Goal: Task Accomplishment & Management: Use online tool/utility

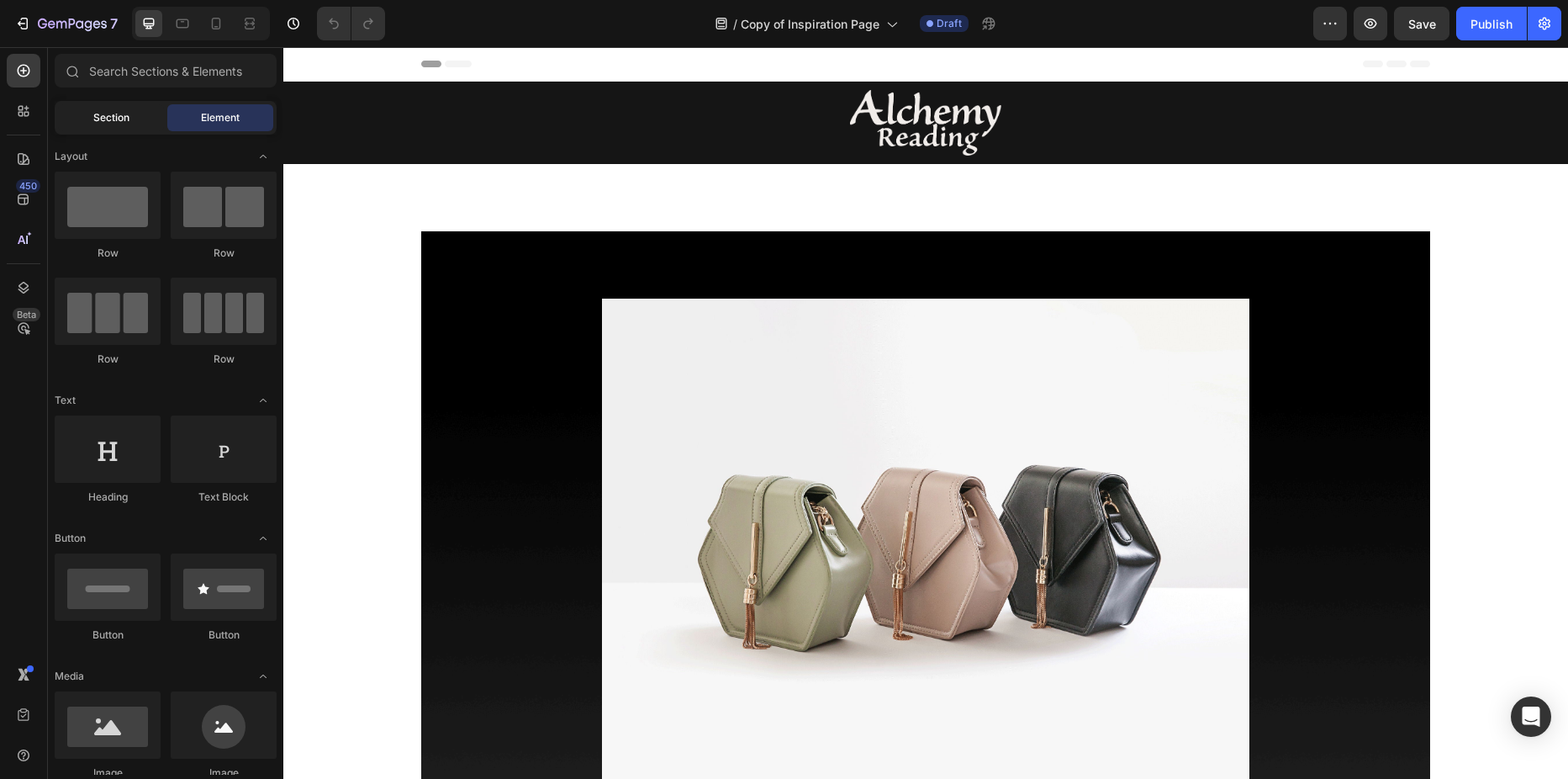
click at [107, 120] on span "Section" at bounding box center [111, 118] width 36 height 15
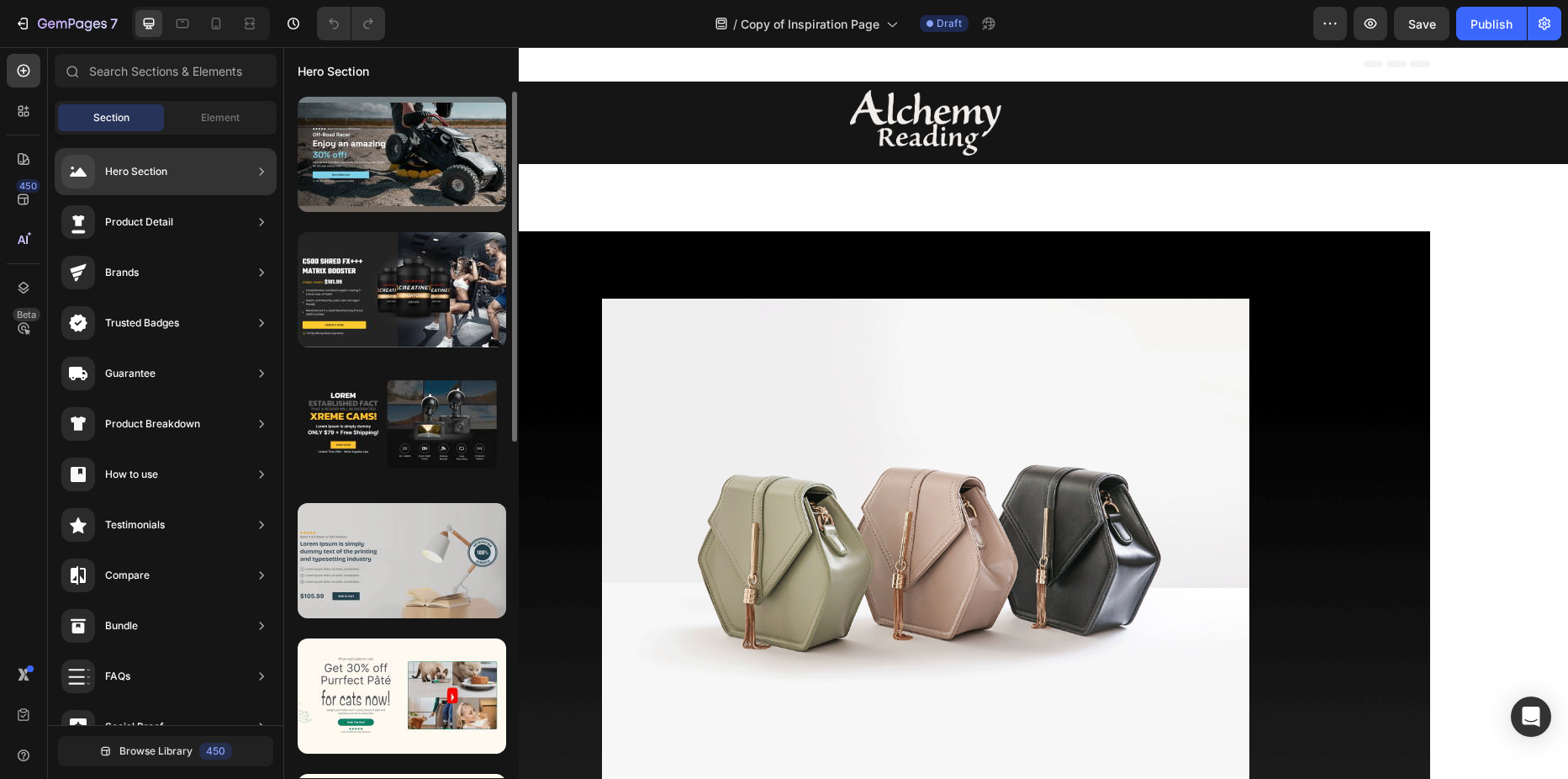
scroll to position [169, 0]
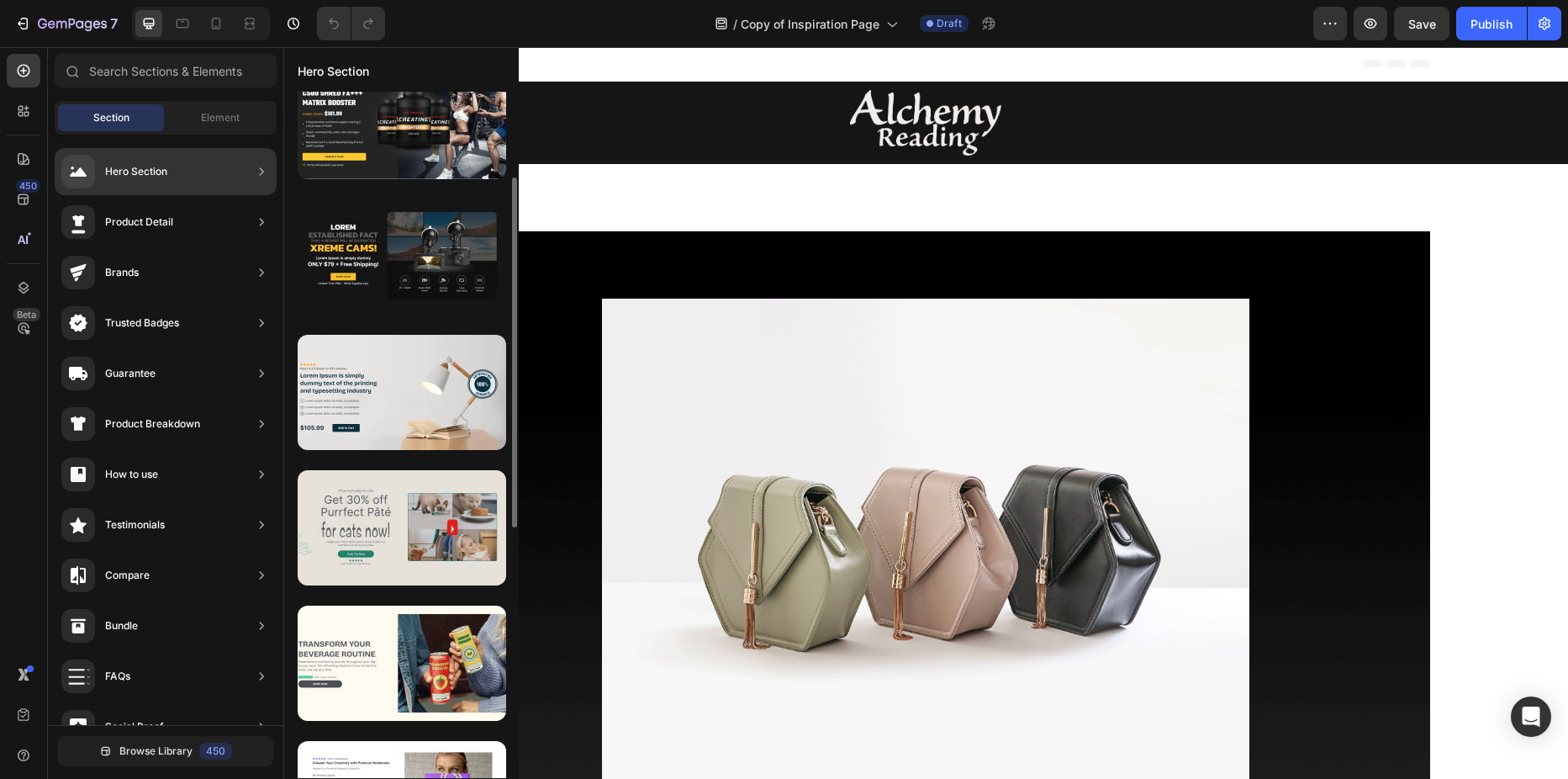
click at [422, 532] on div at bounding box center [402, 528] width 209 height 115
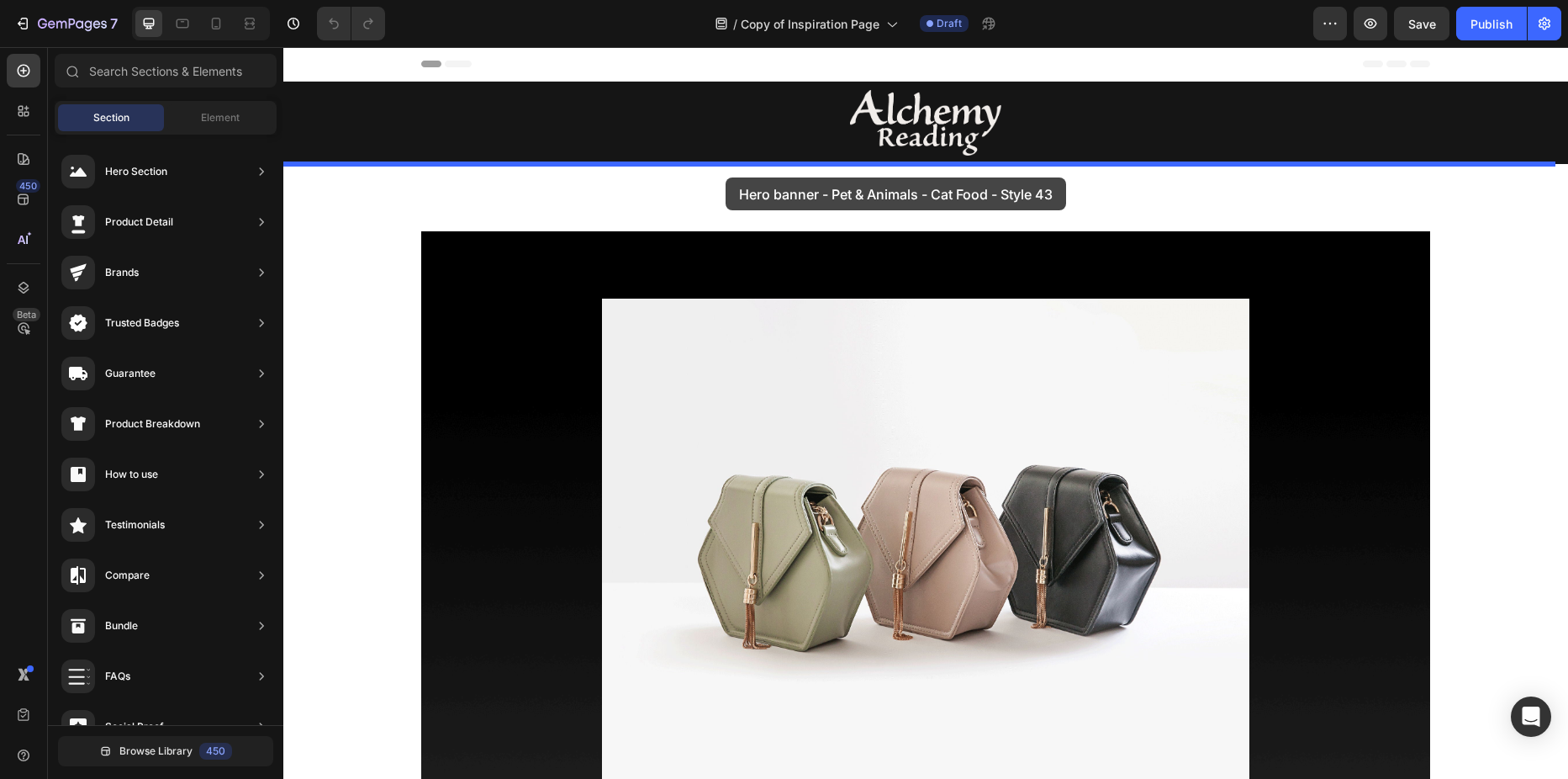
drag, startPoint x: 684, startPoint y: 577, endPoint x: 726, endPoint y: 178, distance: 401.2
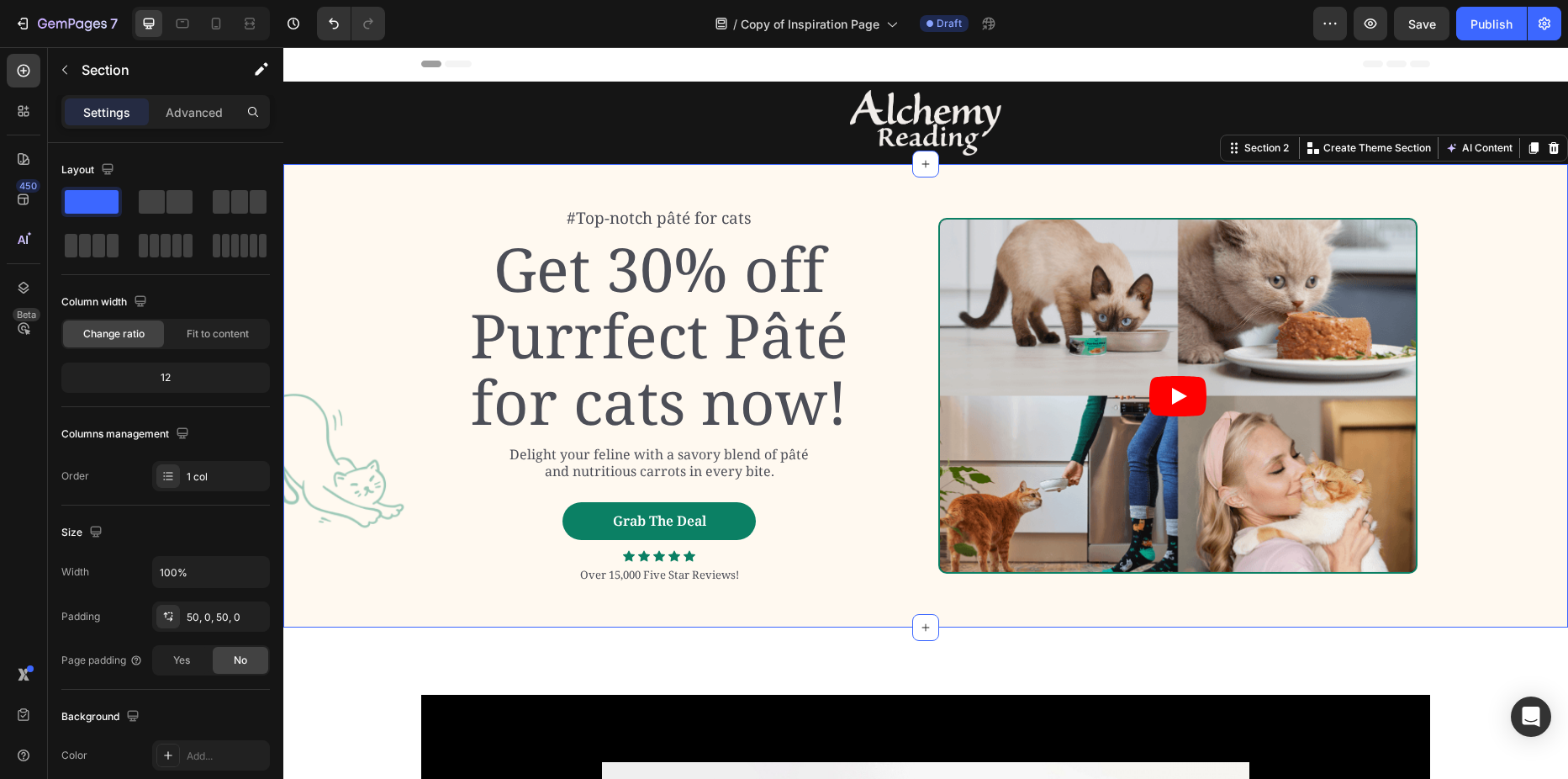
click at [407, 212] on div "#Top-notch pâté for cats Text Block Get 30% off Purrfect Pâté for cats now! Hea…" at bounding box center [925, 395] width 1285 height 378
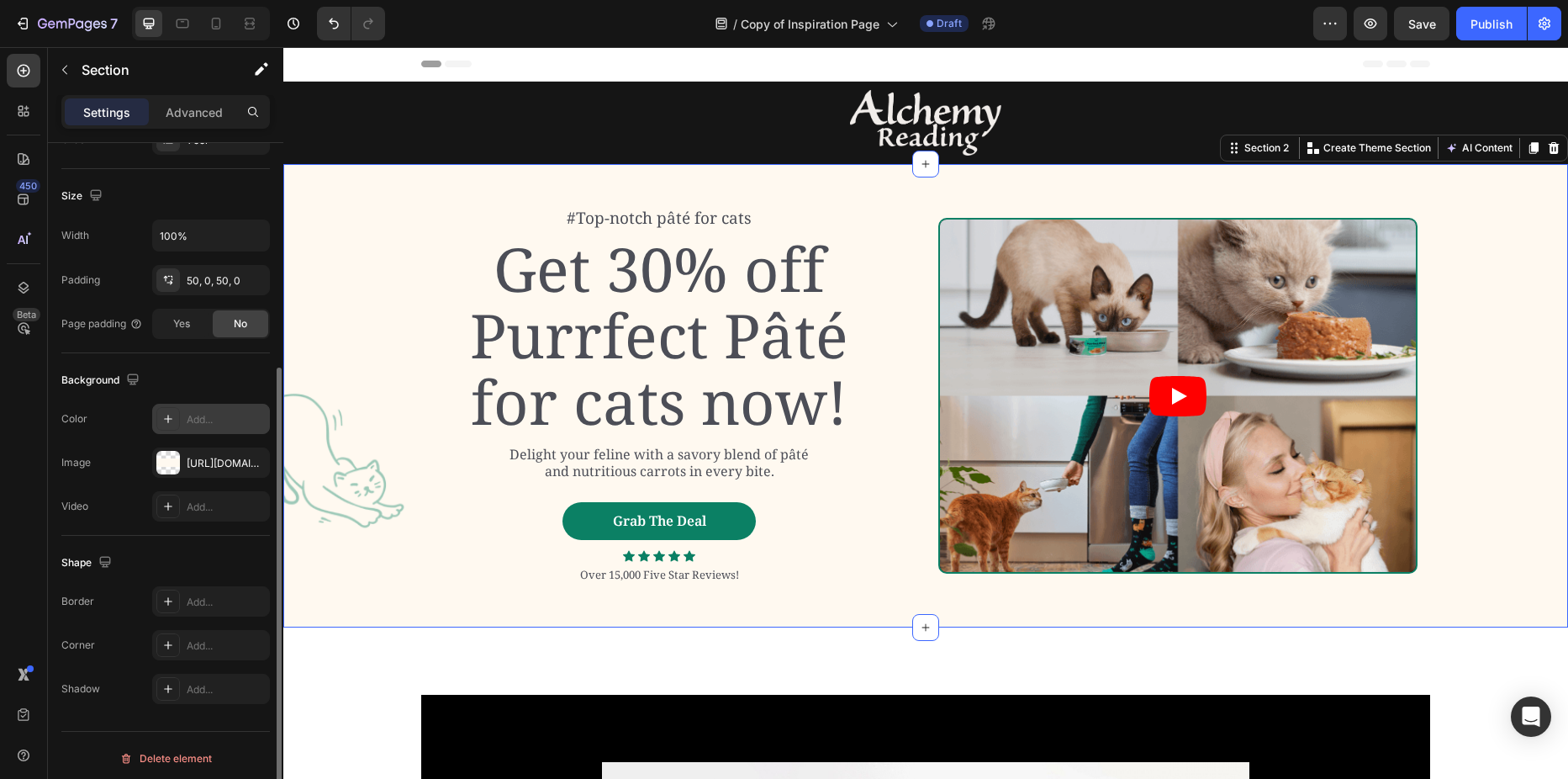
click at [187, 424] on div "Add..." at bounding box center [226, 419] width 79 height 15
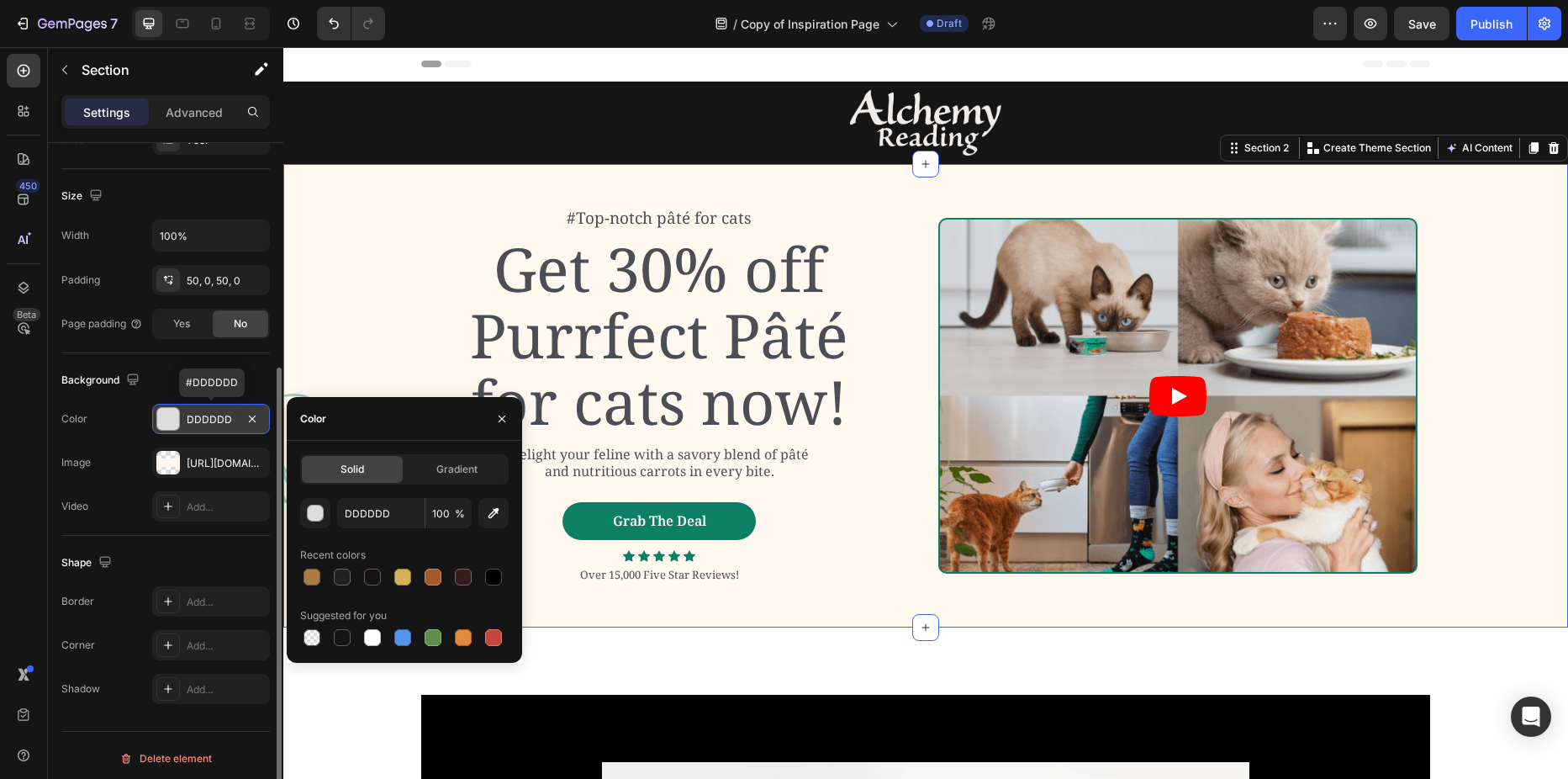
click at [188, 424] on div "DDDDDD" at bounding box center [211, 419] width 49 height 15
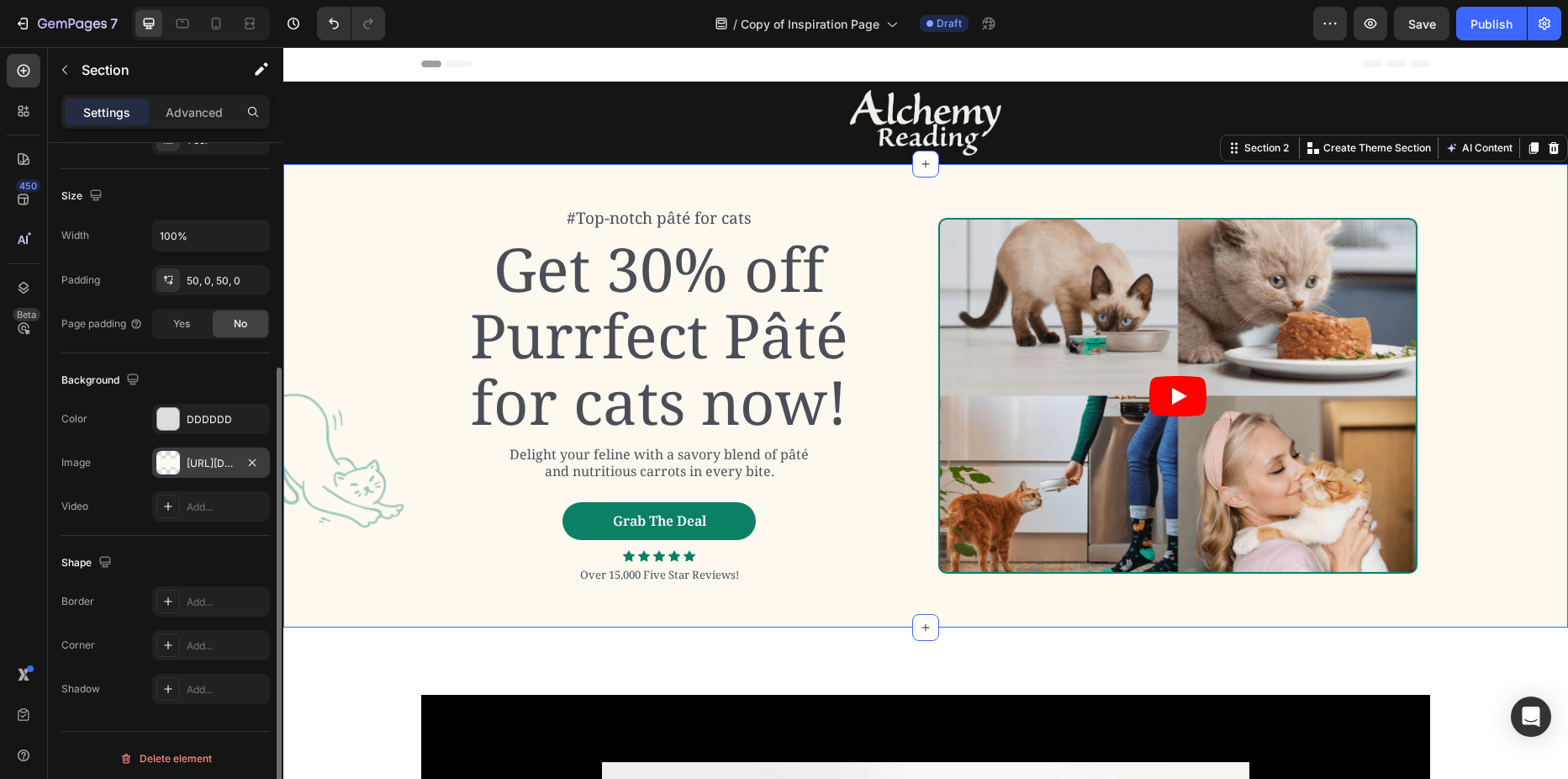
click at [190, 469] on div "https://cdn.shopify.com/s/files/1/2005/9307/files/gempages_432750572815254551-2…" at bounding box center [211, 463] width 49 height 15
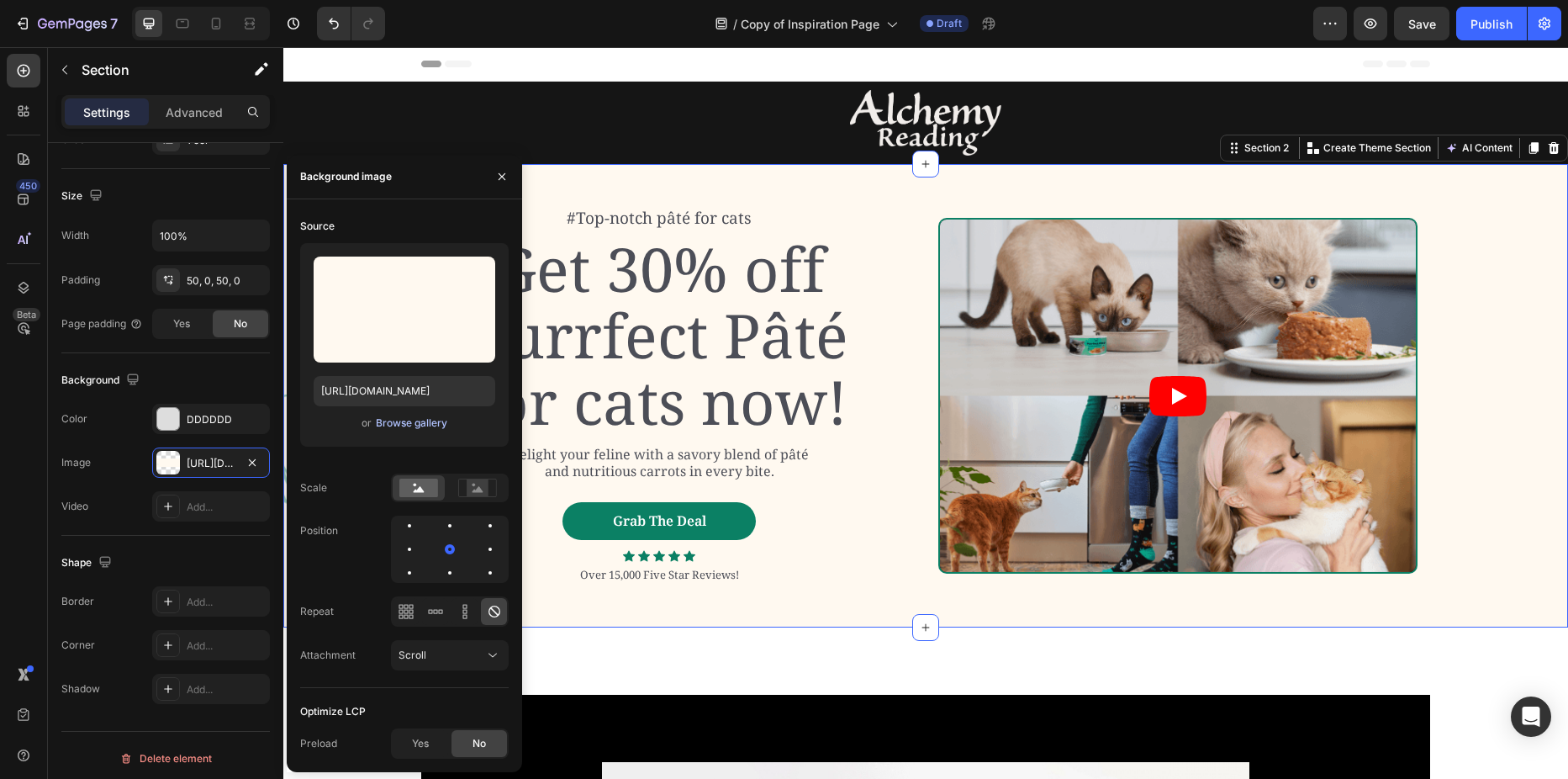
click at [402, 418] on div "Browse gallery" at bounding box center [412, 423] width 71 height 15
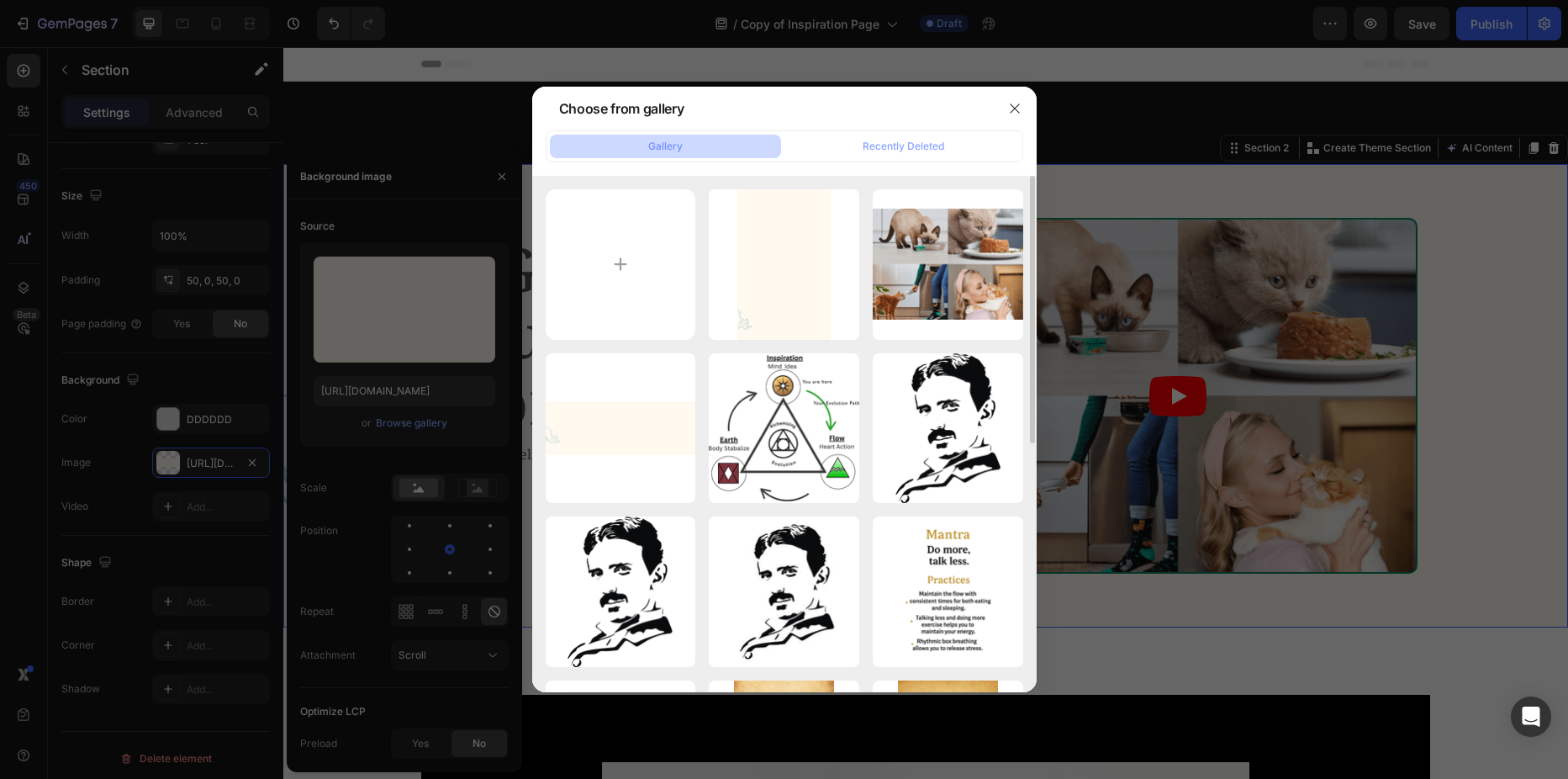
scroll to position [252, 0]
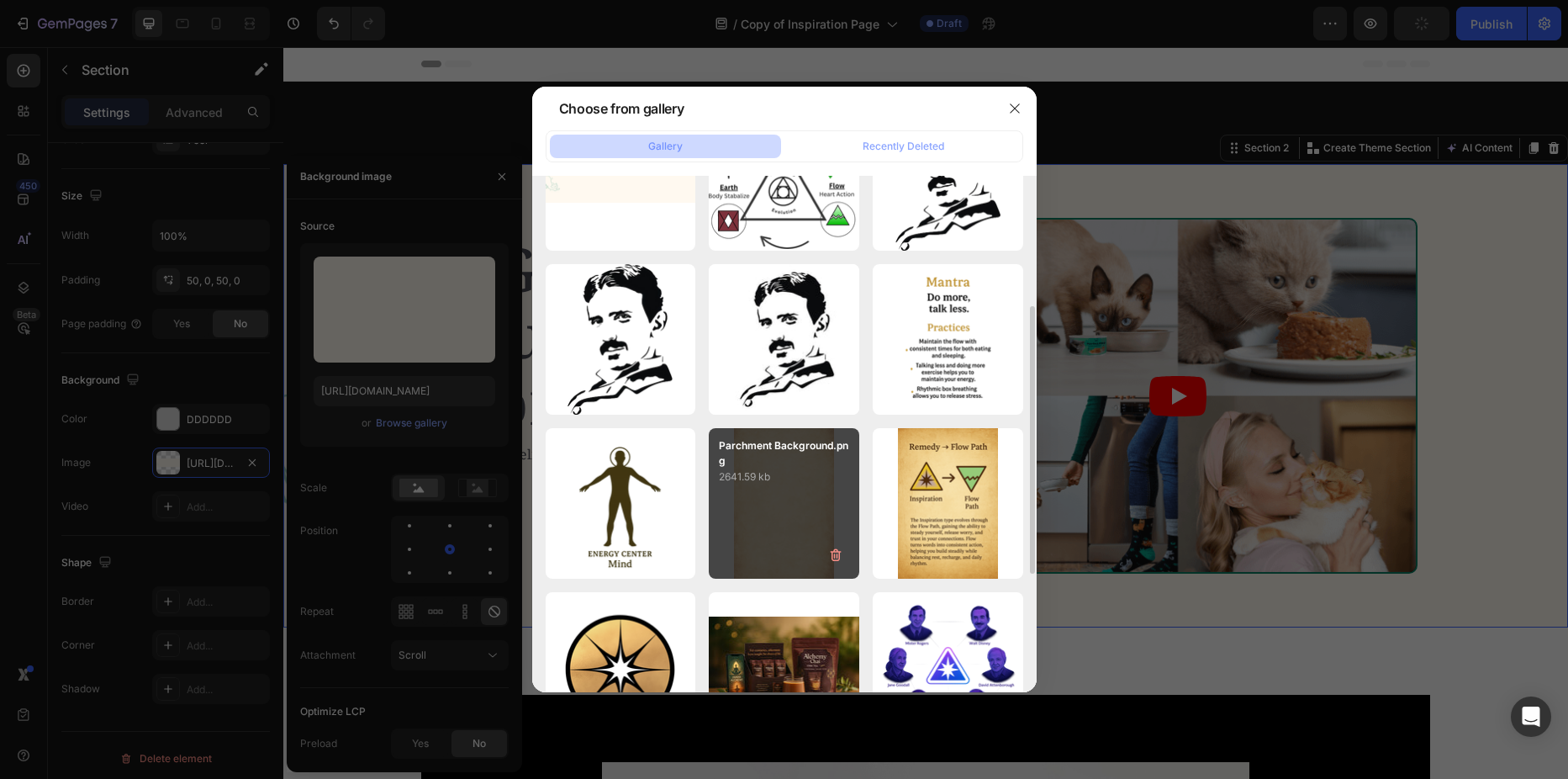
click at [804, 488] on div "Parchment Background.png 2641.59 kb" at bounding box center [783, 503] width 150 height 150
type input "[URL][DOMAIN_NAME]"
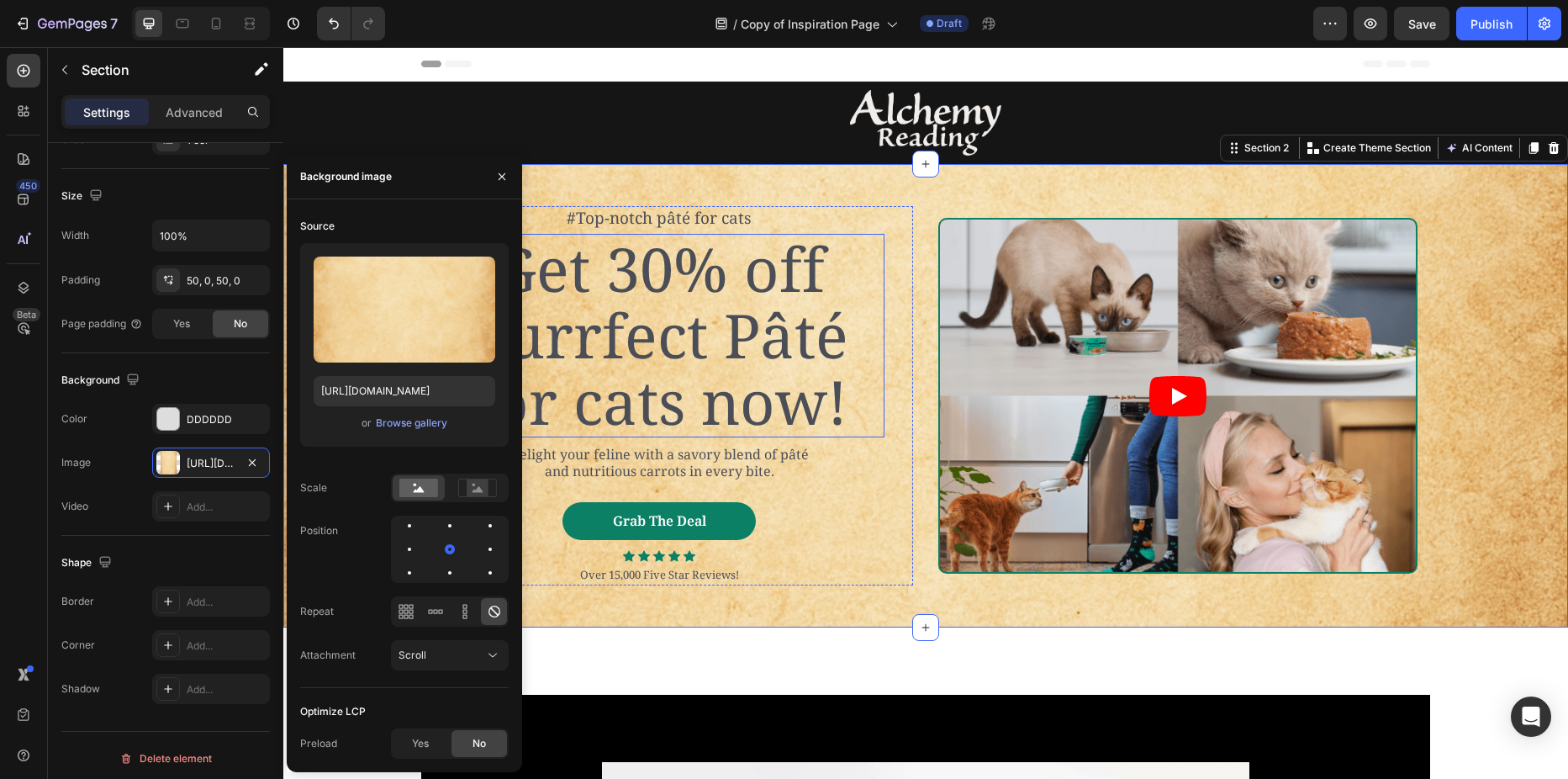
click at [648, 337] on h2 "Get 30% off Purrfect Pâté for cats now!" at bounding box center [658, 335] width 451 height 203
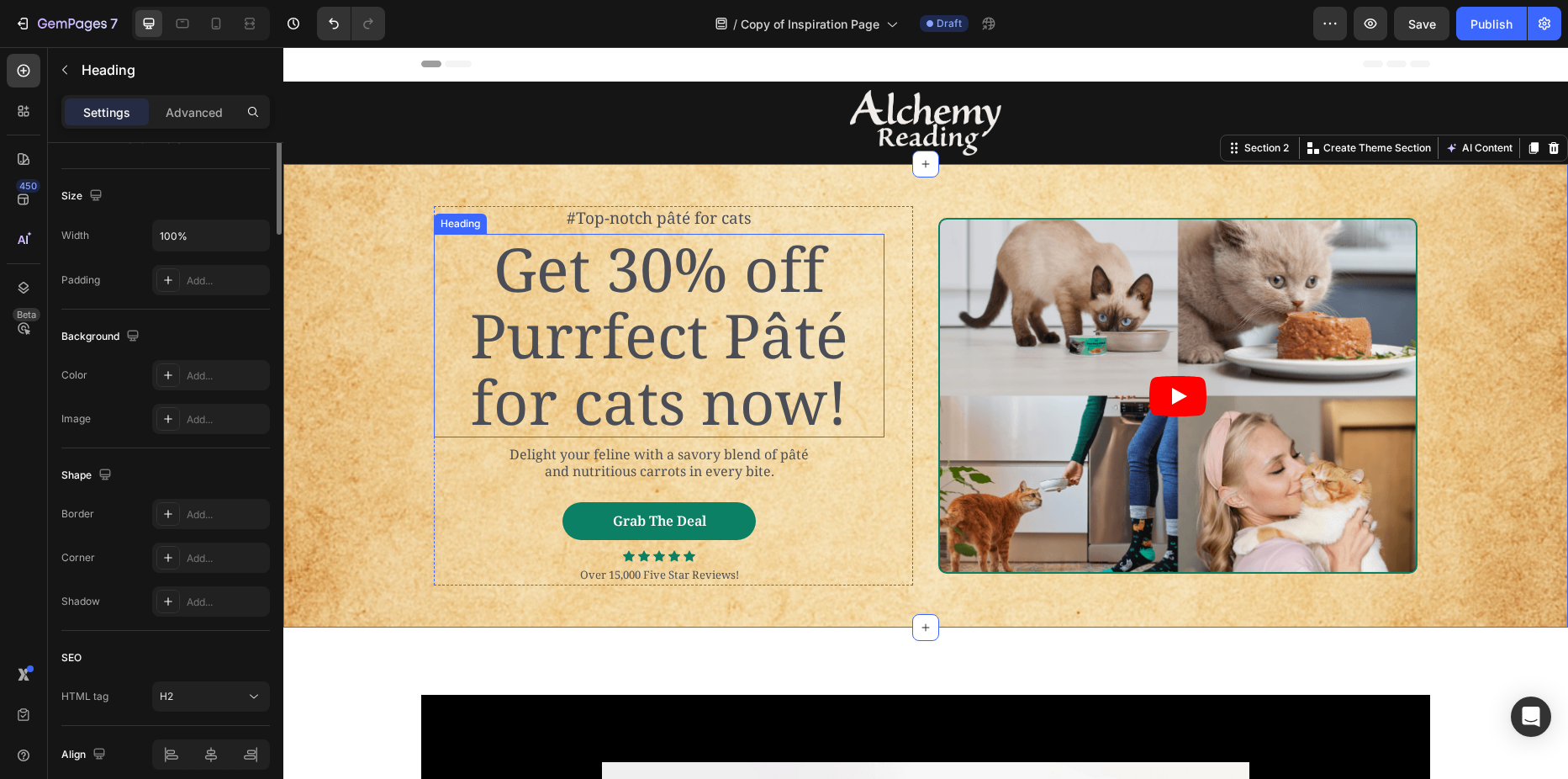
scroll to position [0, 0]
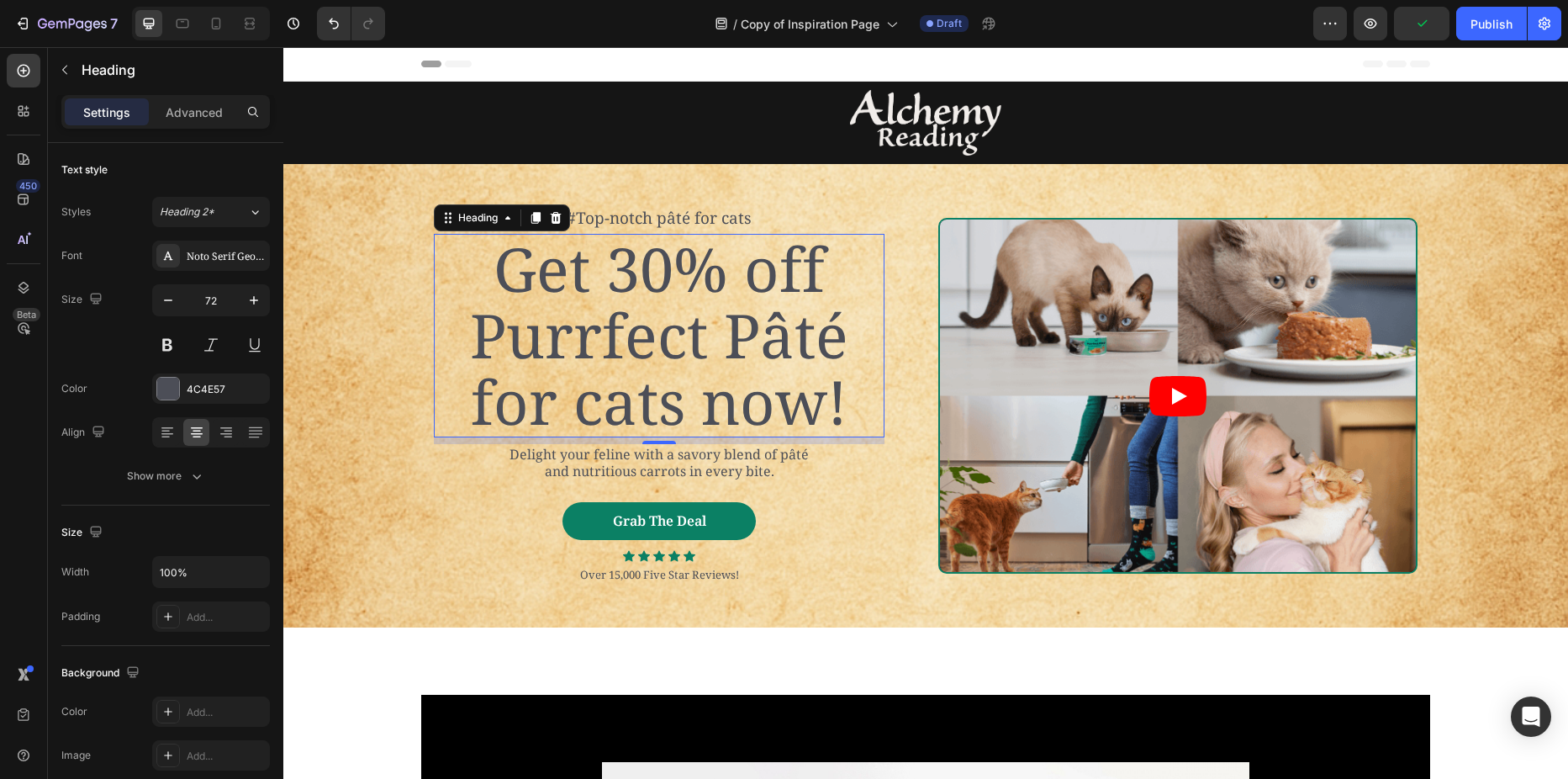
click at [648, 337] on h2 "Get 30% off Purrfect Pâté for cats now!" at bounding box center [658, 335] width 451 height 203
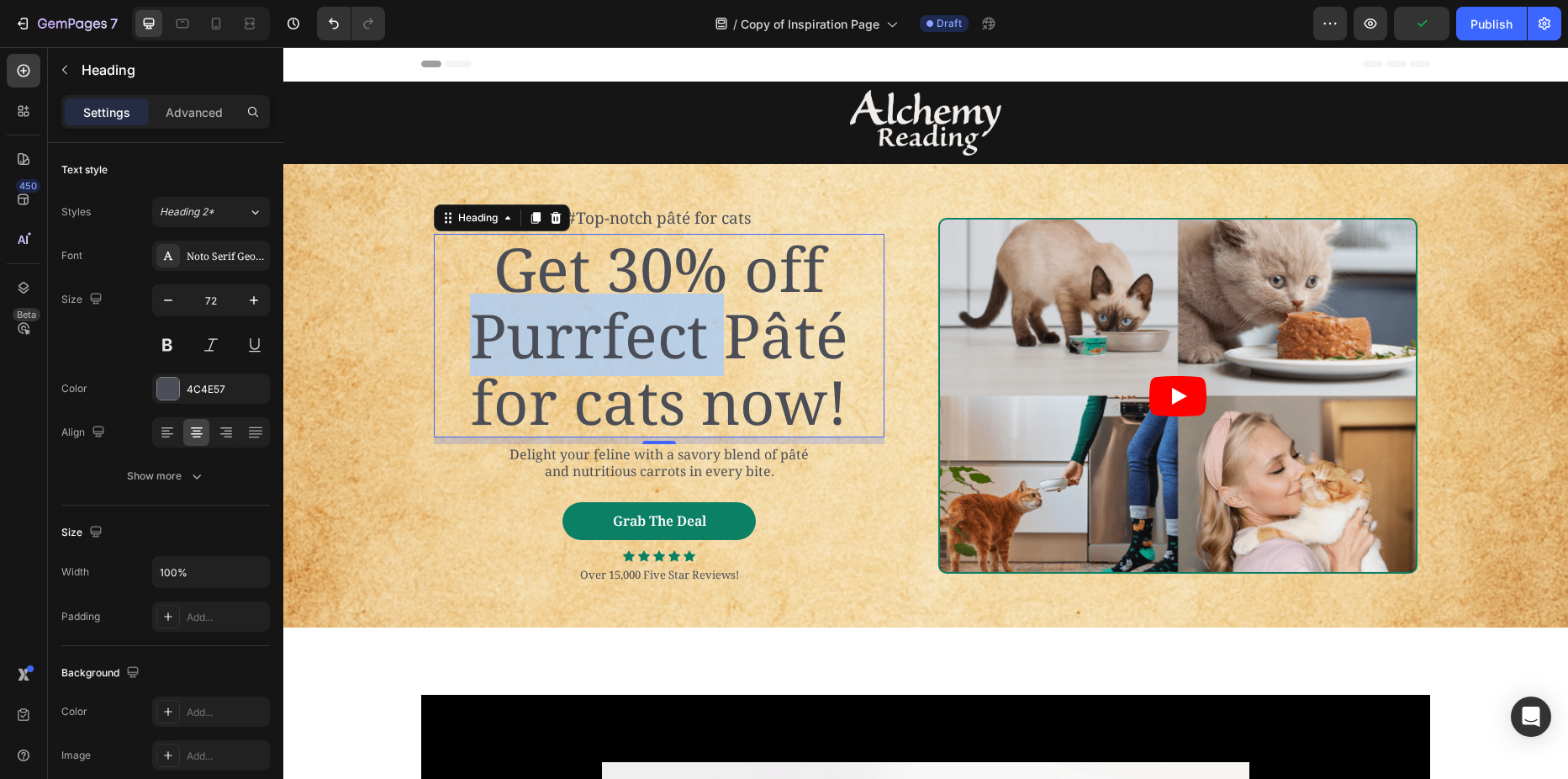
click at [648, 337] on p "Get 30% off Purrfect Pâté for cats now!" at bounding box center [658, 336] width 447 height 200
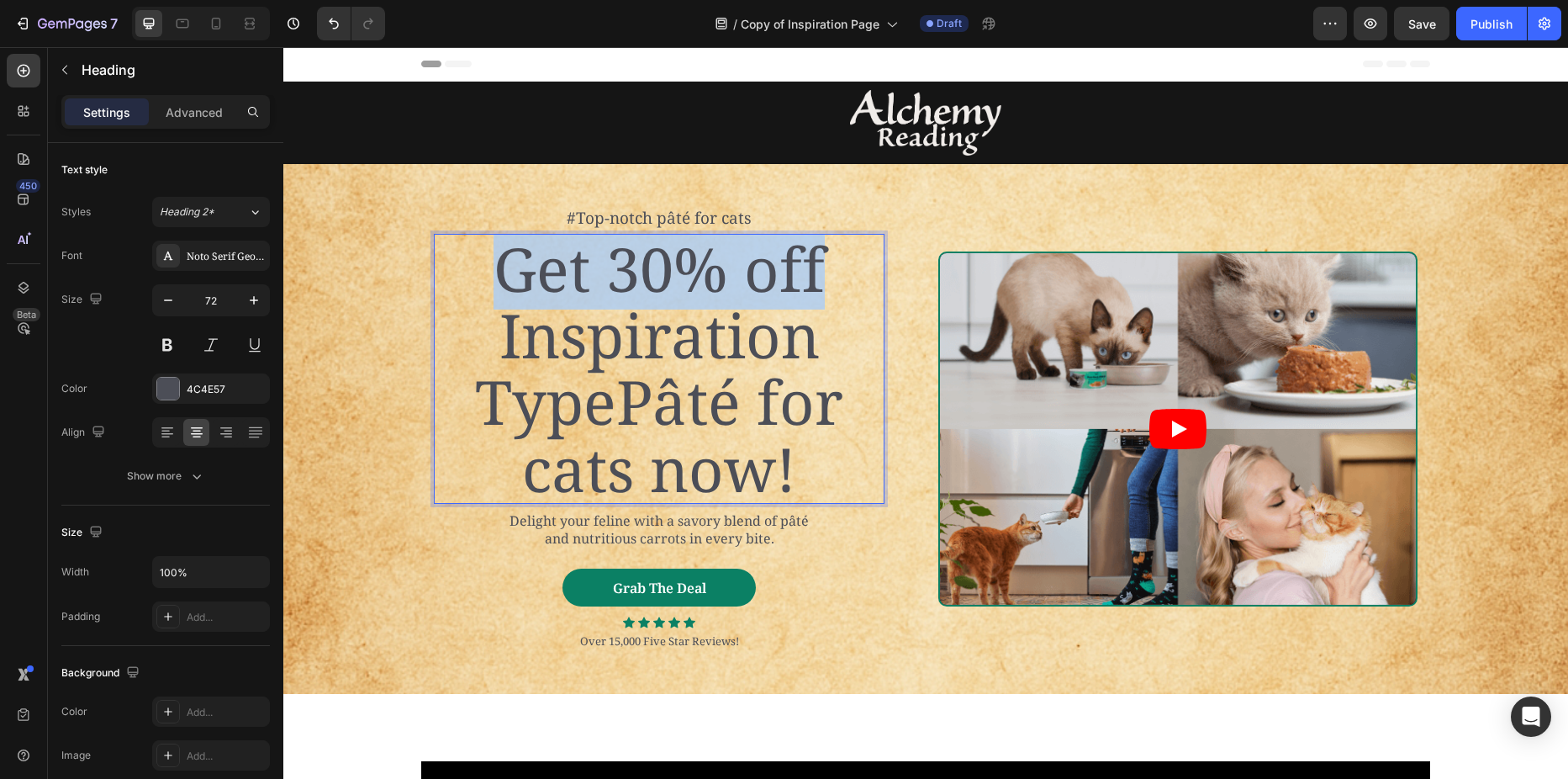
drag, startPoint x: 502, startPoint y: 263, endPoint x: 815, endPoint y: 264, distance: 313.0
click at [815, 264] on p "Get 30% off Inspiration TypePâté for cats now!" at bounding box center [658, 369] width 447 height 267
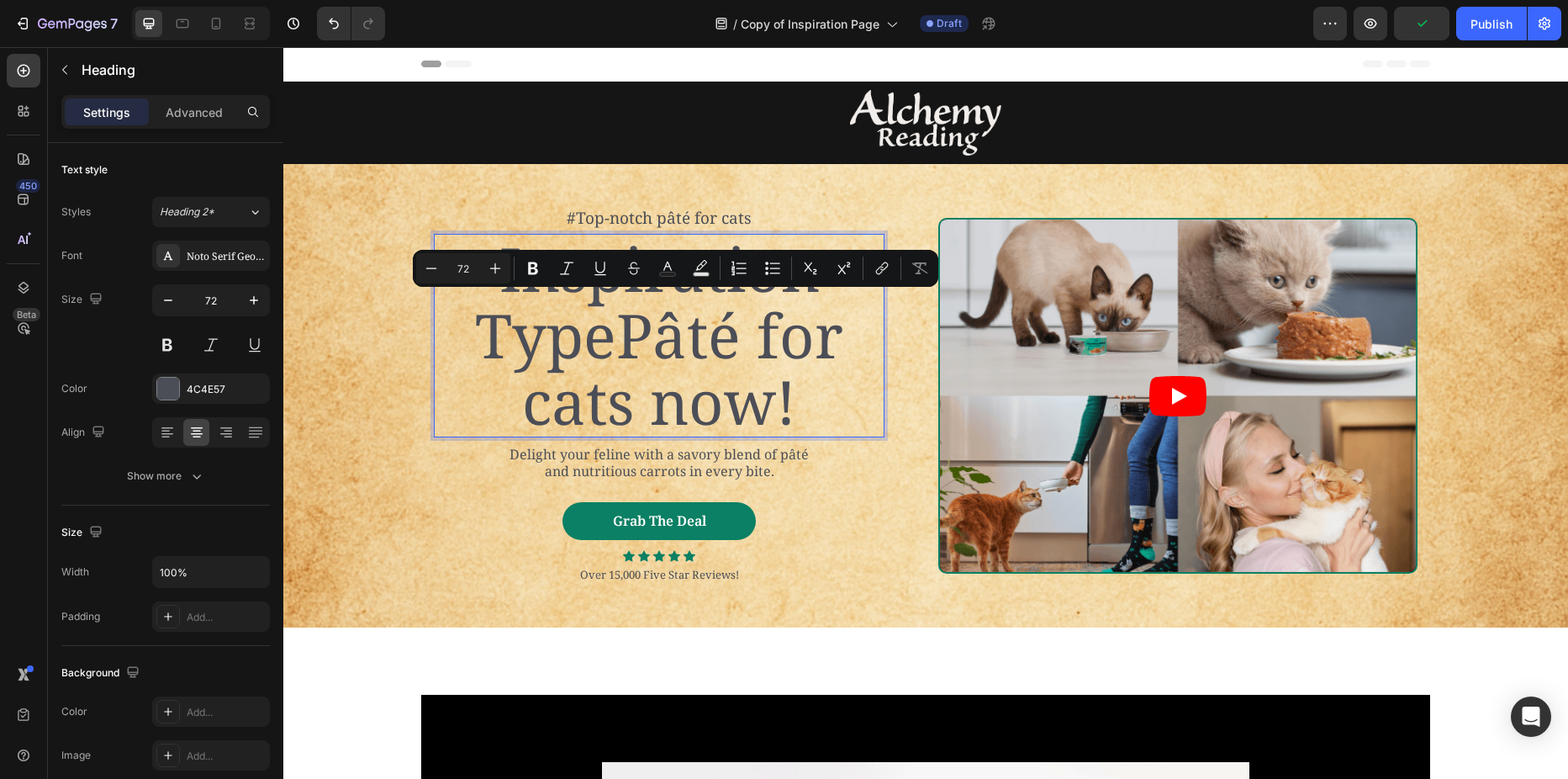
drag, startPoint x: 620, startPoint y: 334, endPoint x: 791, endPoint y: 400, distance: 183.3
click at [791, 400] on p "Inspiration TypePâté for cats now!" at bounding box center [658, 336] width 447 height 200
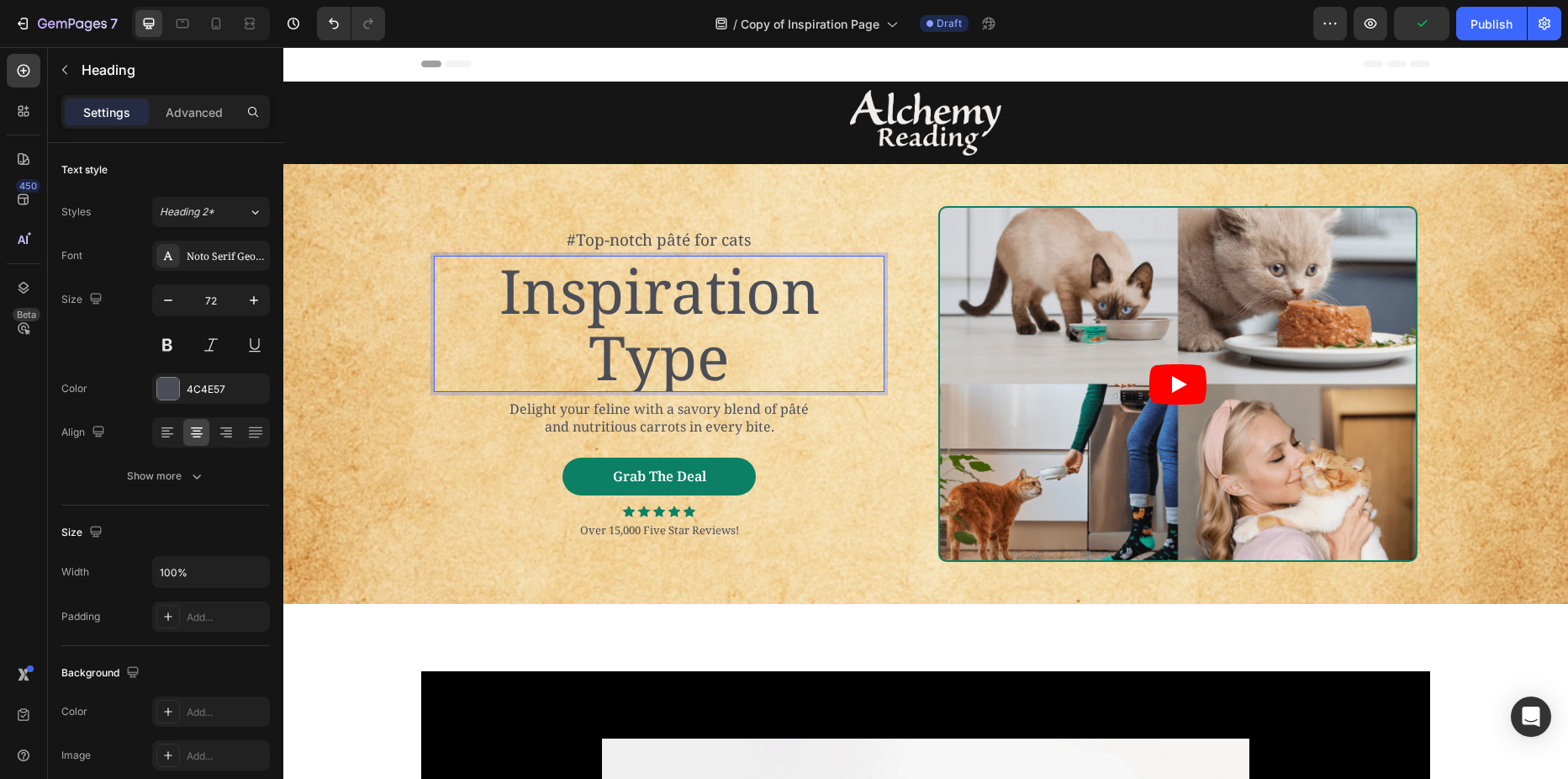
scroll to position [5, 0]
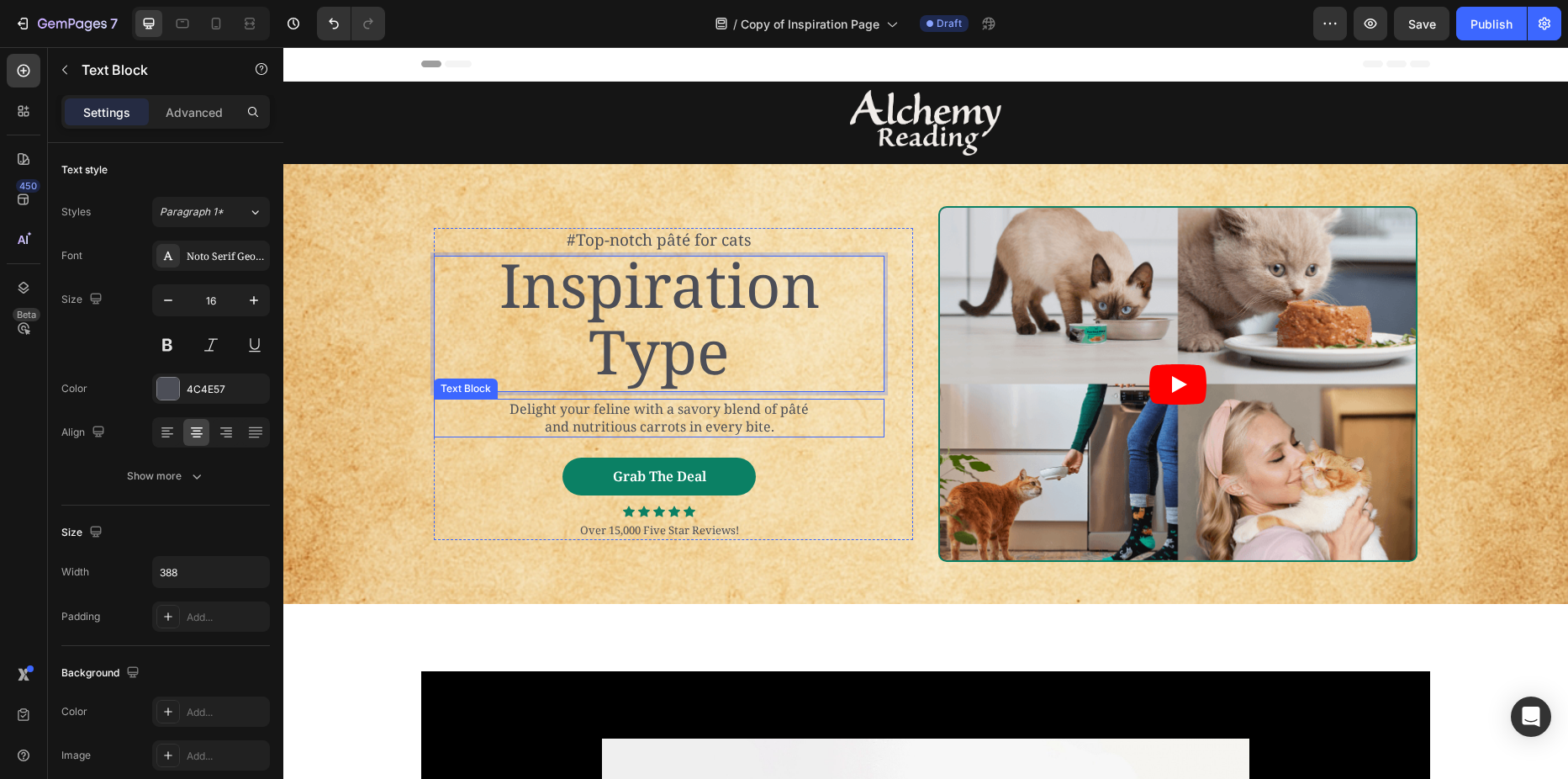
click at [663, 411] on p "Delight your feline with a savory blend of pâté and nutritious carrots in every…" at bounding box center [659, 417] width 323 height 36
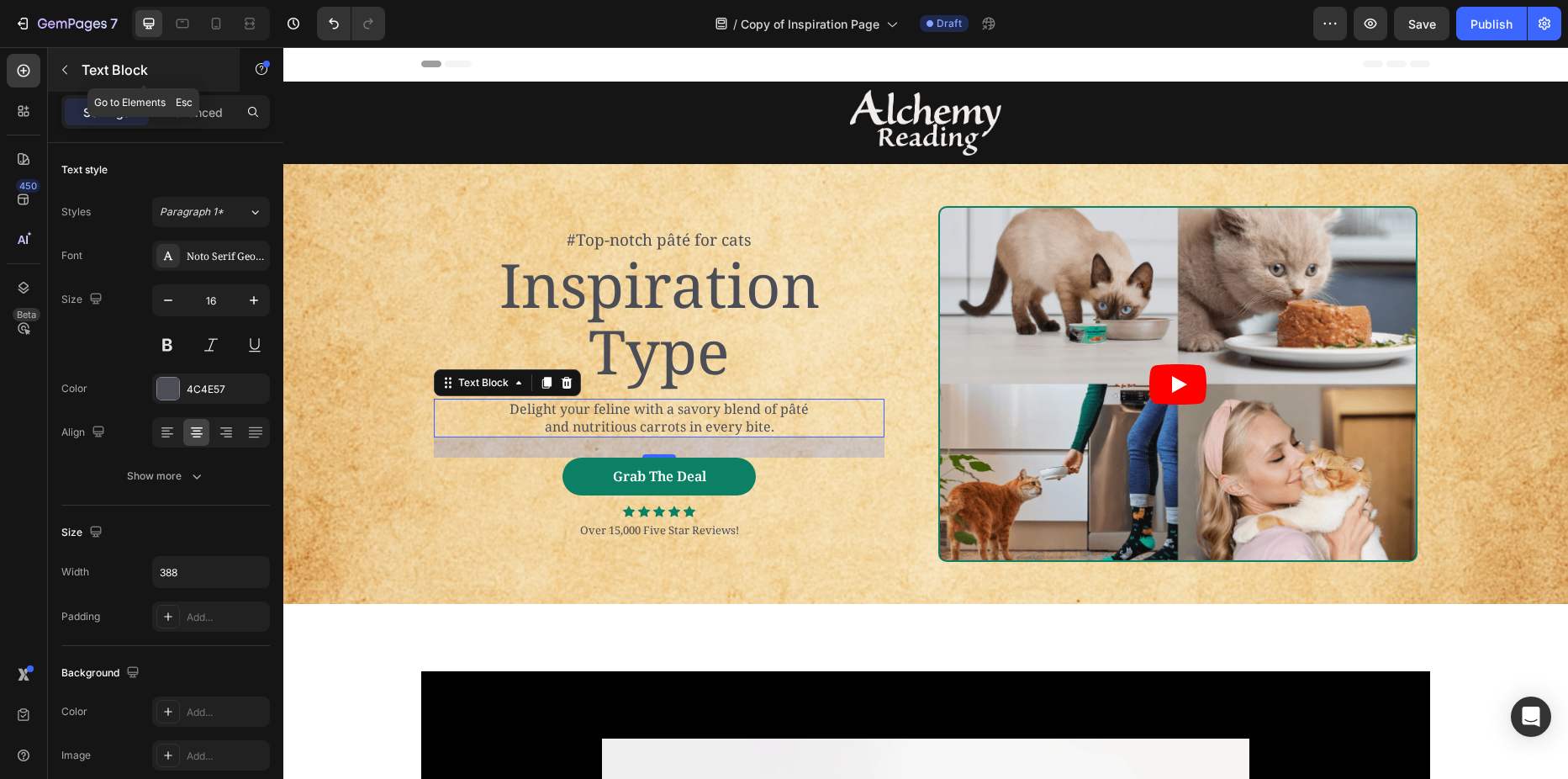
click at [87, 73] on p "Text Block" at bounding box center [153, 70] width 143 height 20
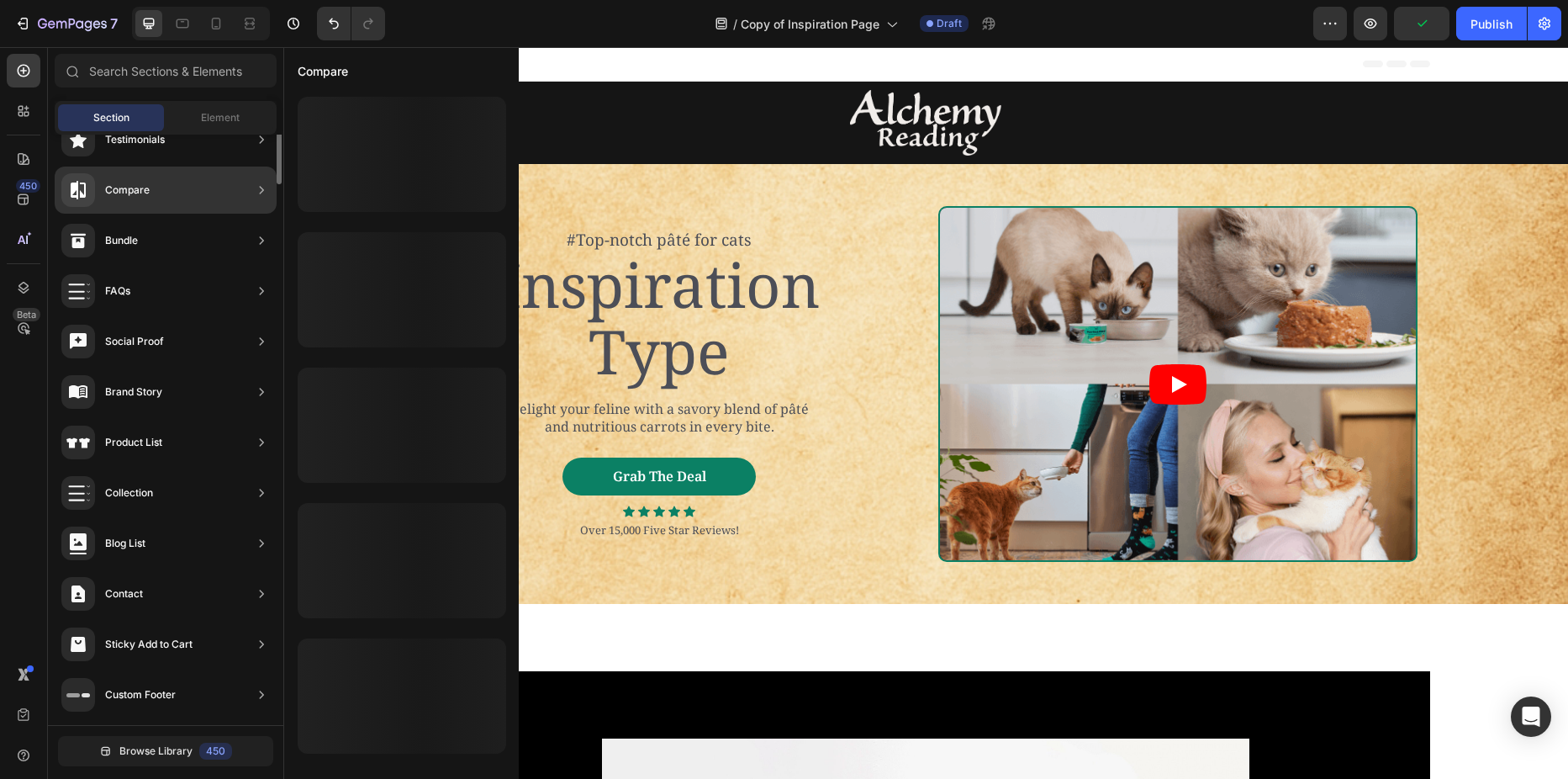
scroll to position [0, 0]
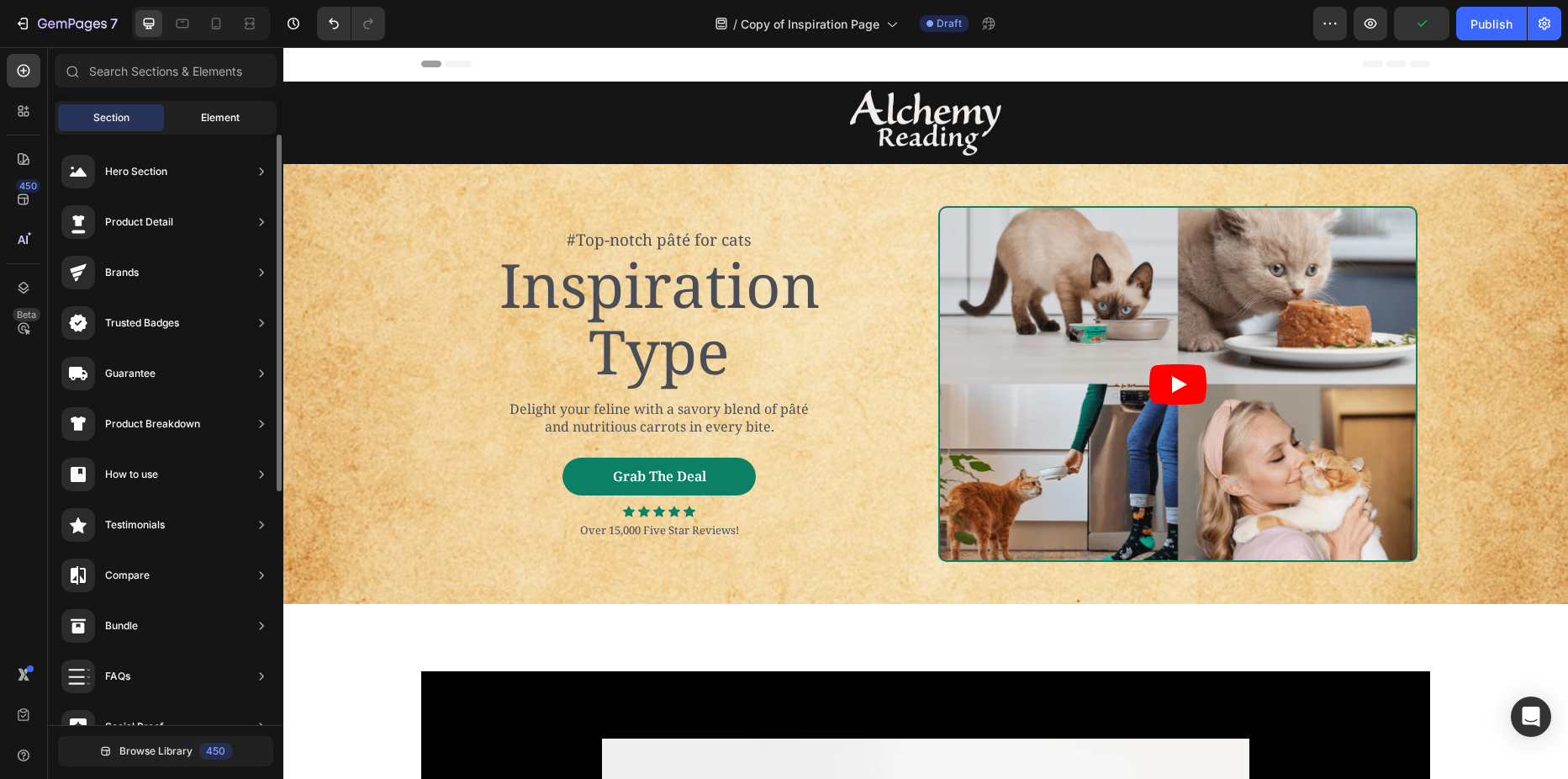
click at [183, 111] on div "Element" at bounding box center [220, 118] width 106 height 27
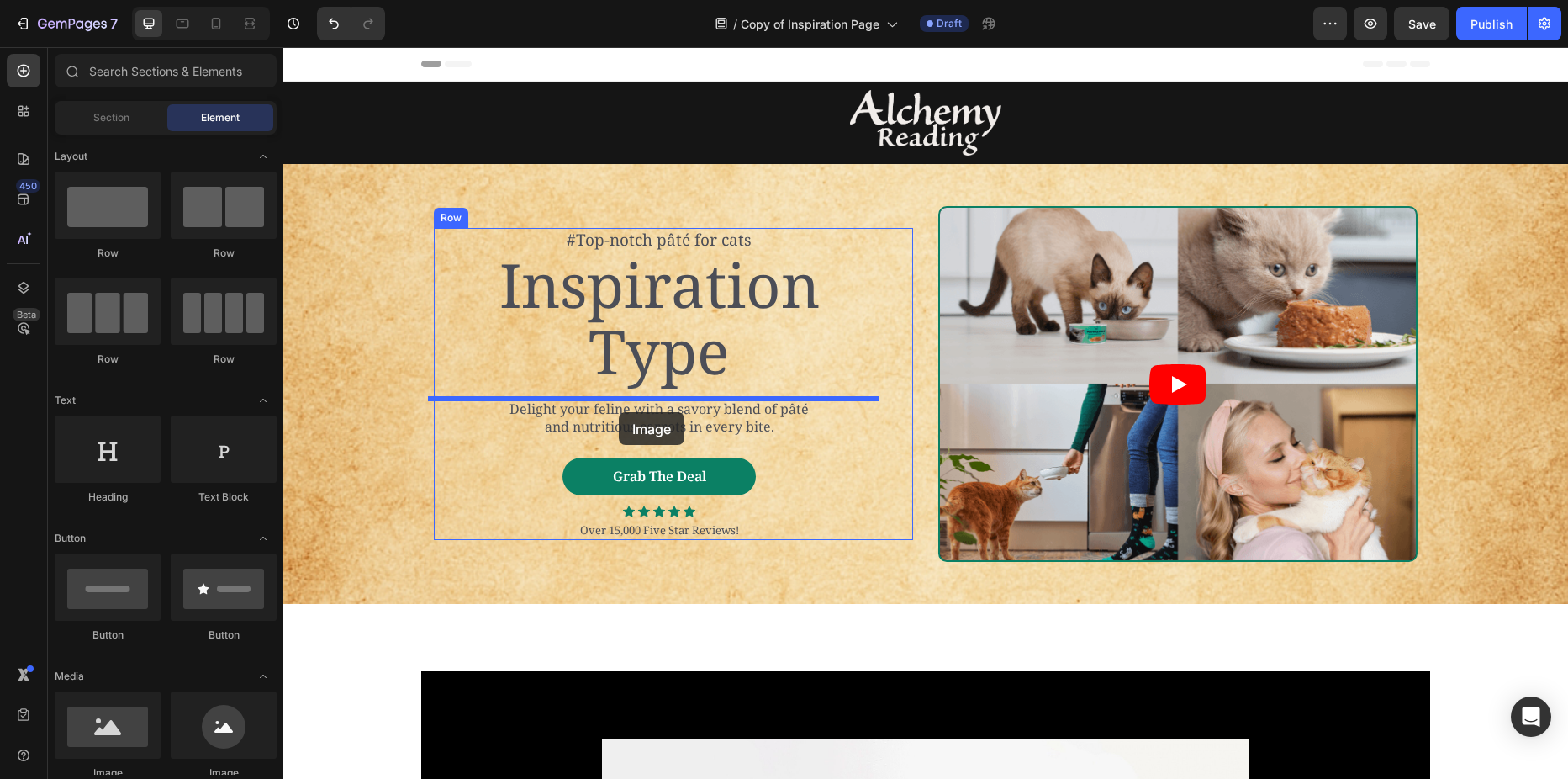
drag, startPoint x: 395, startPoint y: 769, endPoint x: 619, endPoint y: 412, distance: 421.5
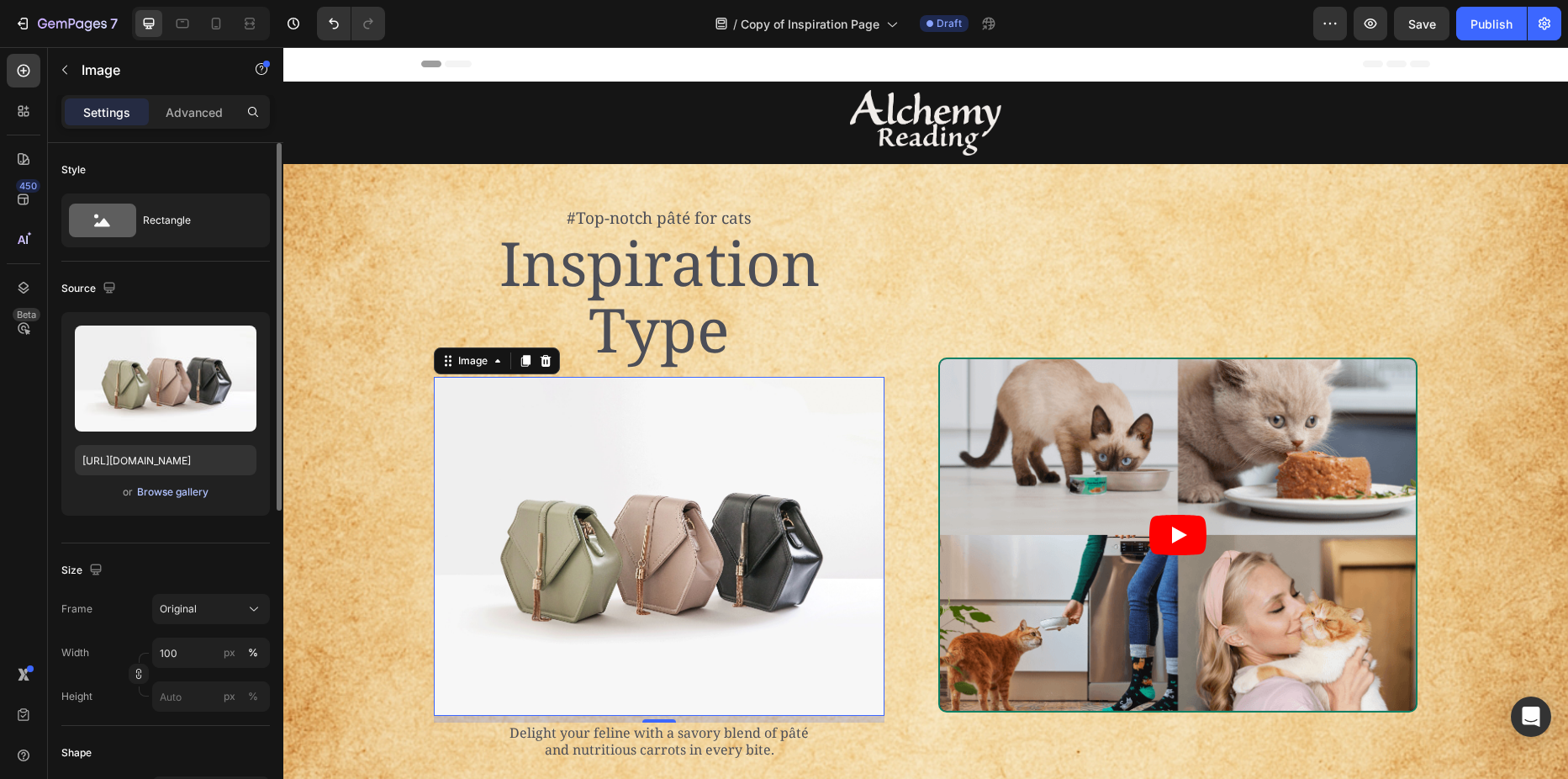
click at [164, 490] on div "Browse gallery" at bounding box center [172, 492] width 71 height 15
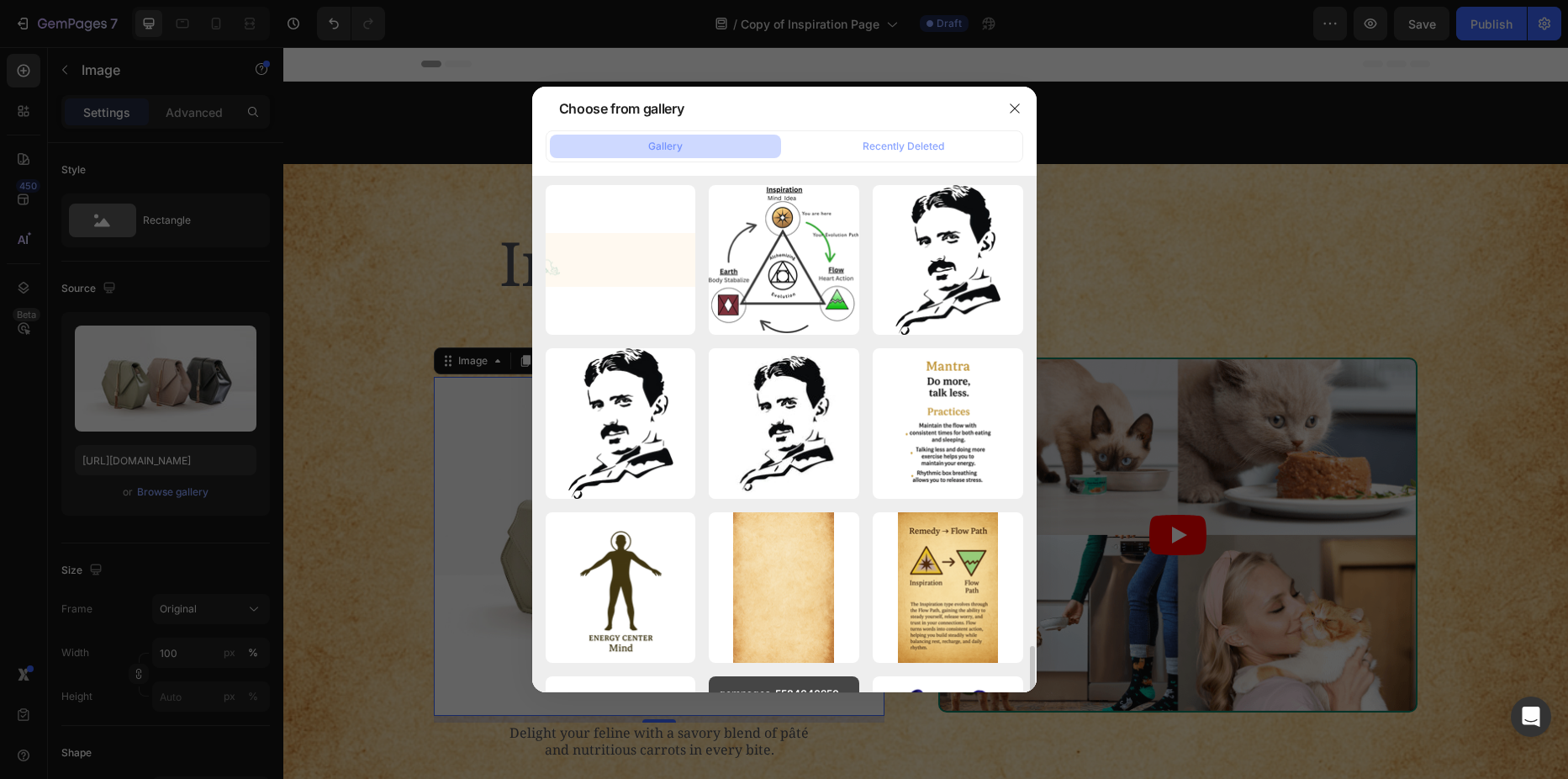
scroll to position [479, 0]
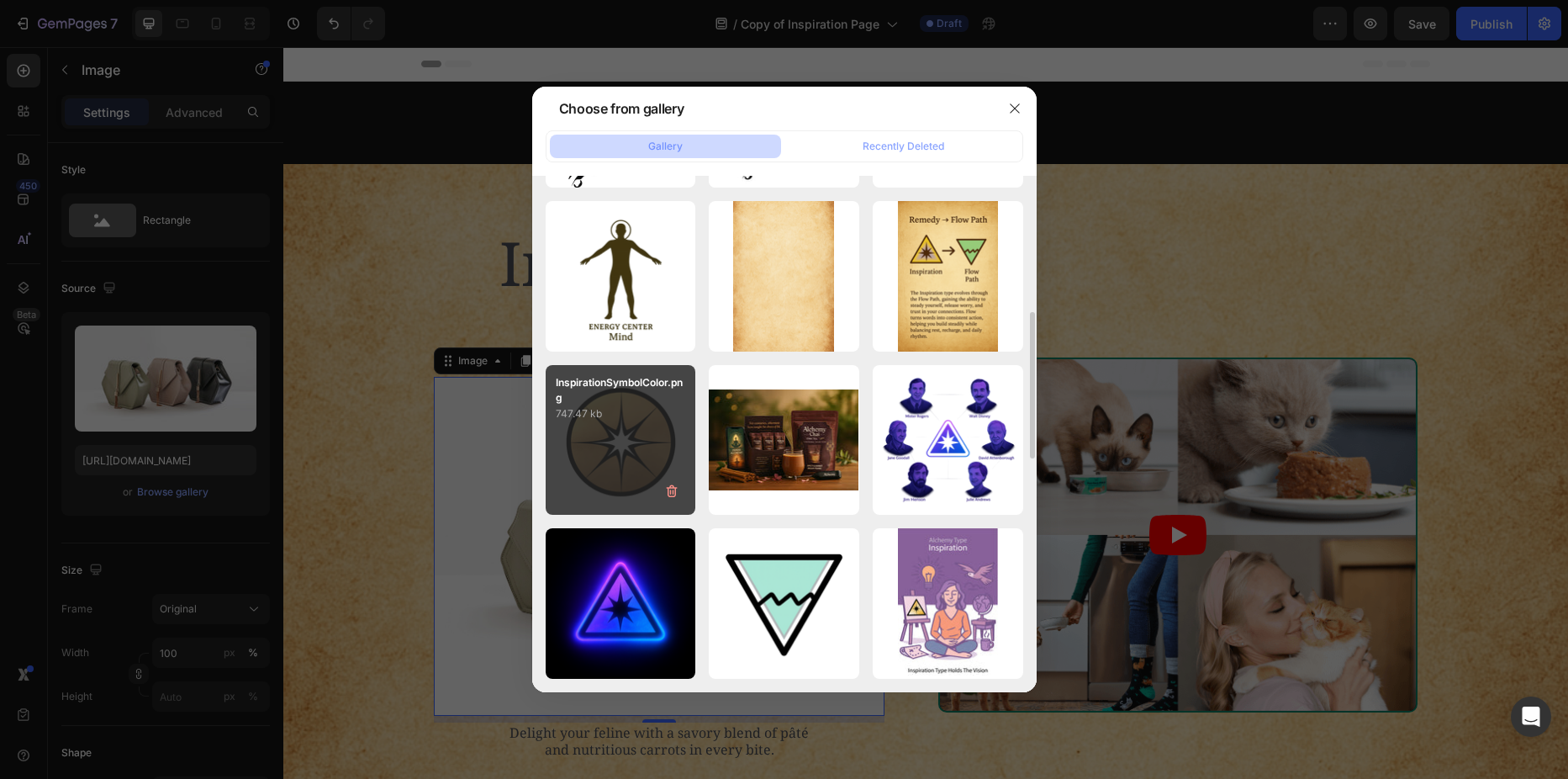
click at [665, 428] on div "InspirationSymbolColor.png 747.47 kb" at bounding box center [620, 440] width 150 height 150
type input "[URL][DOMAIN_NAME]"
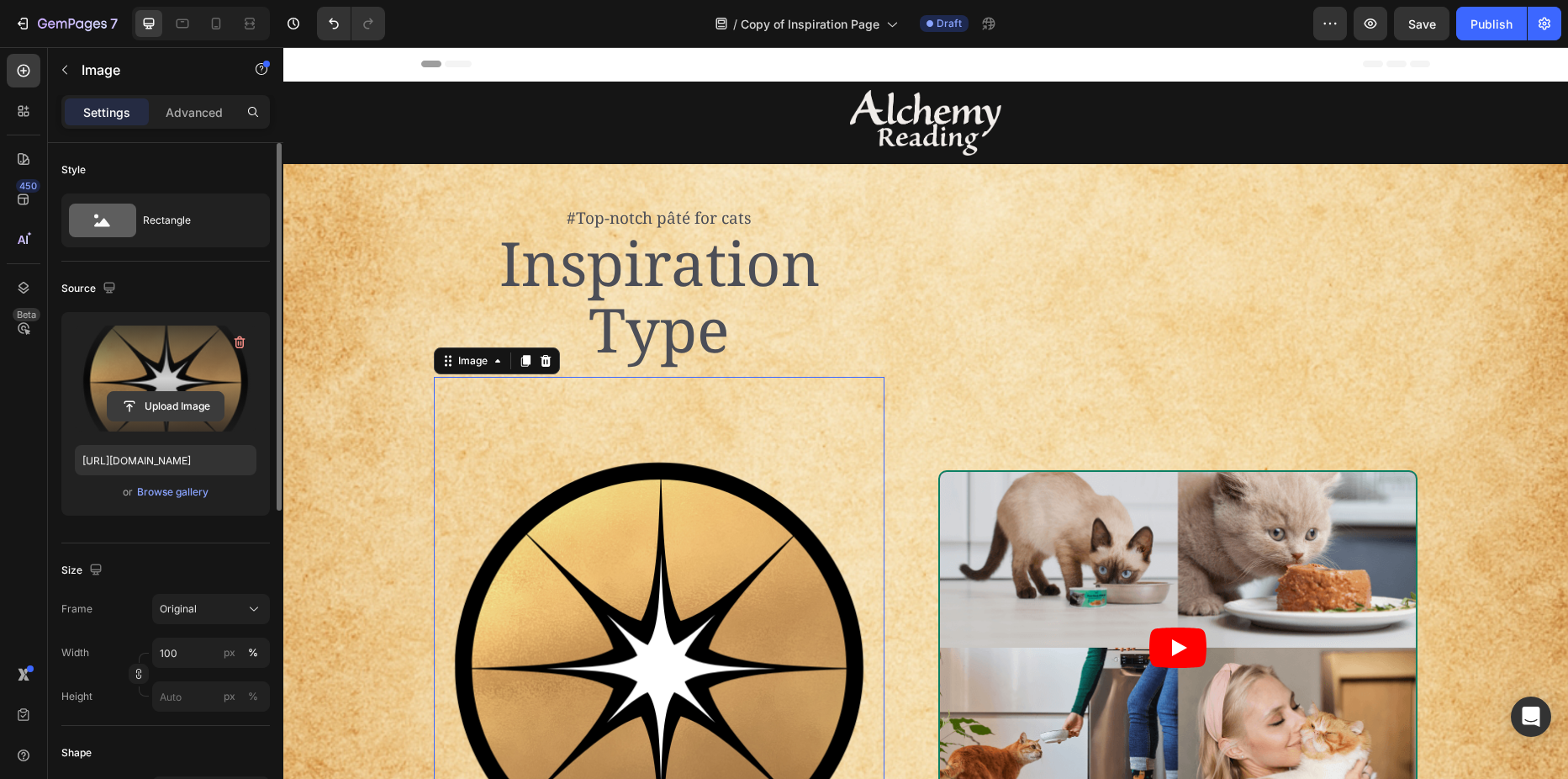
scroll to position [84, 0]
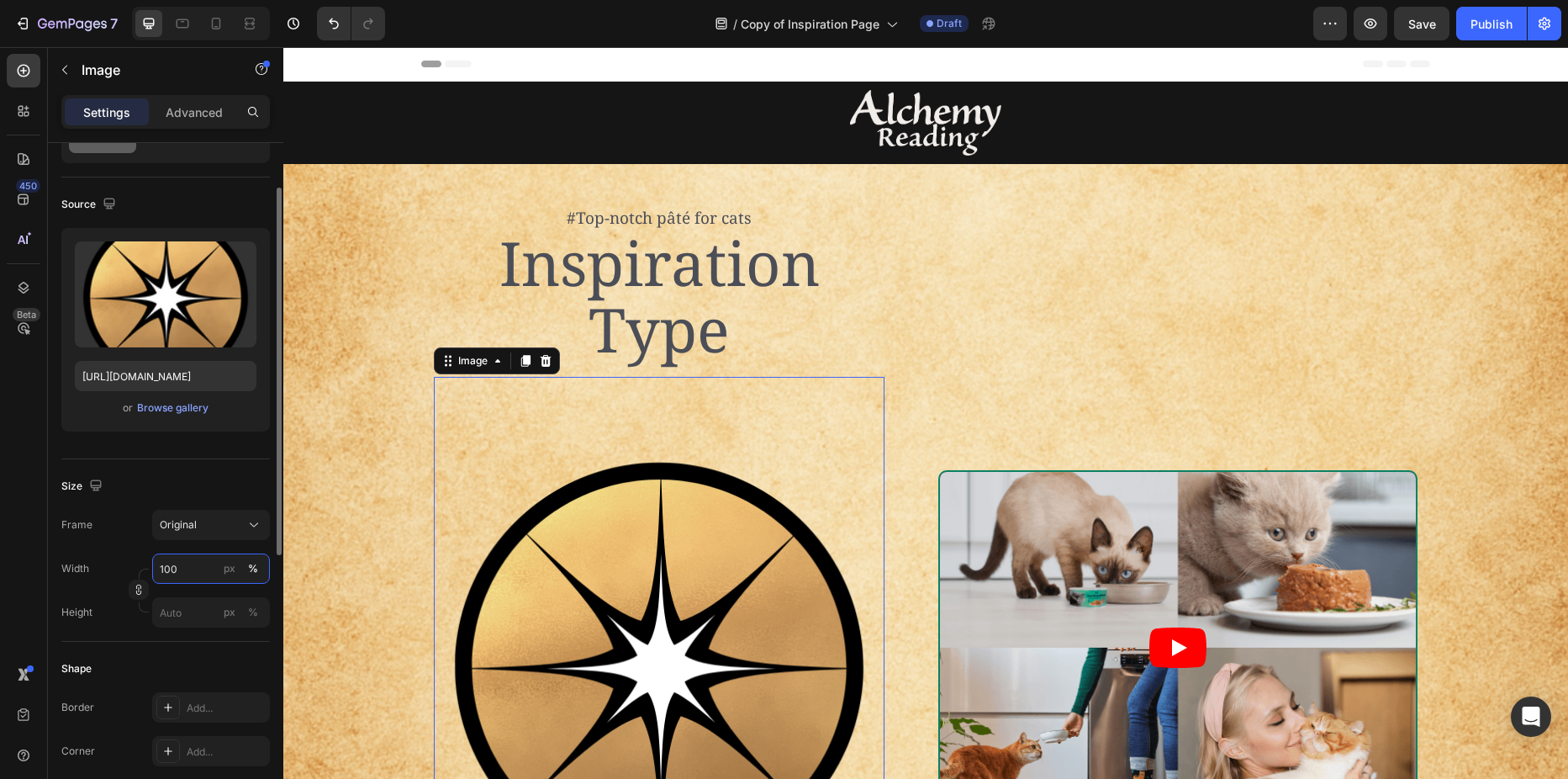
click at [183, 560] on input "100" at bounding box center [210, 569] width 117 height 30
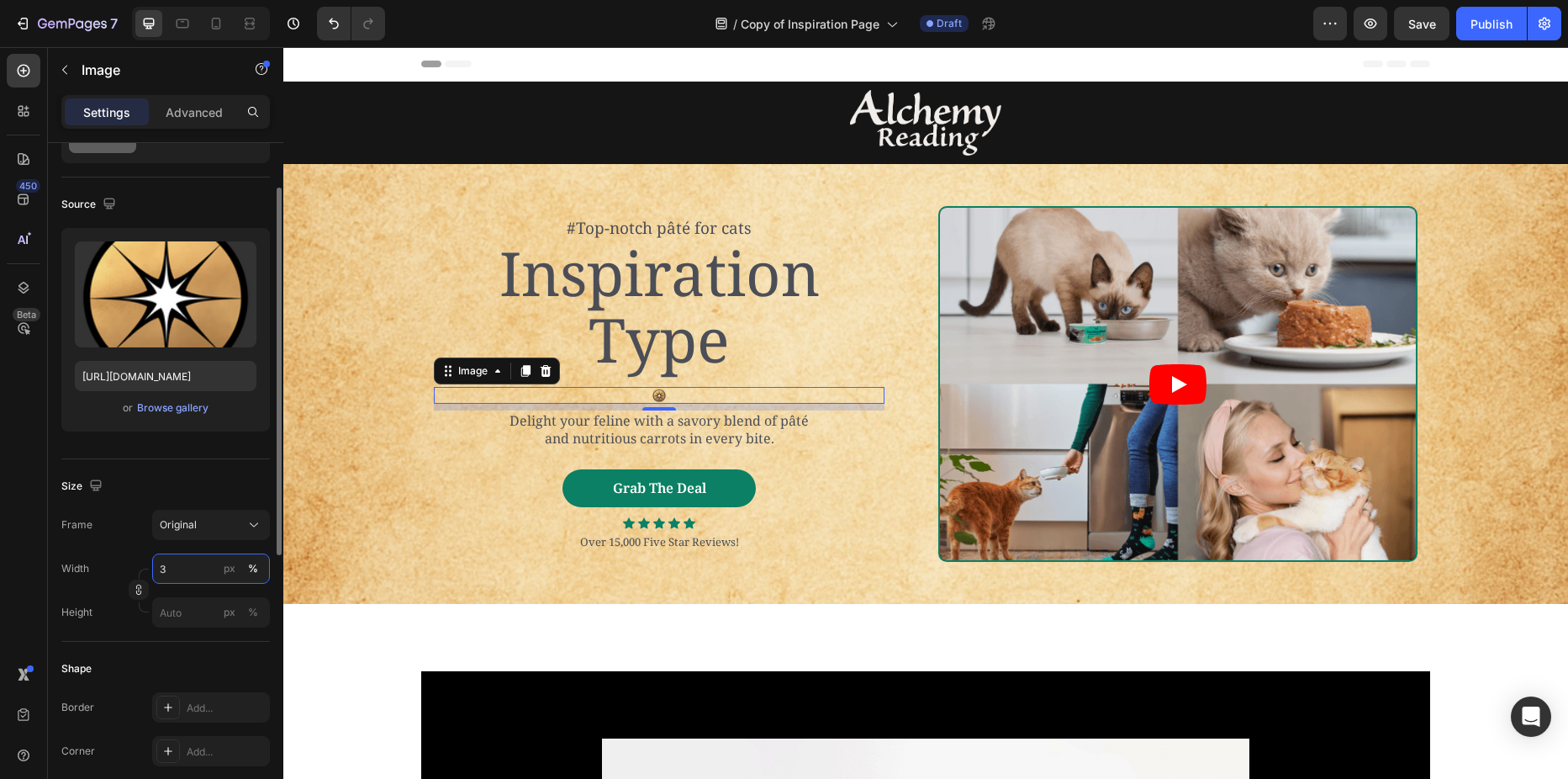
type input "35"
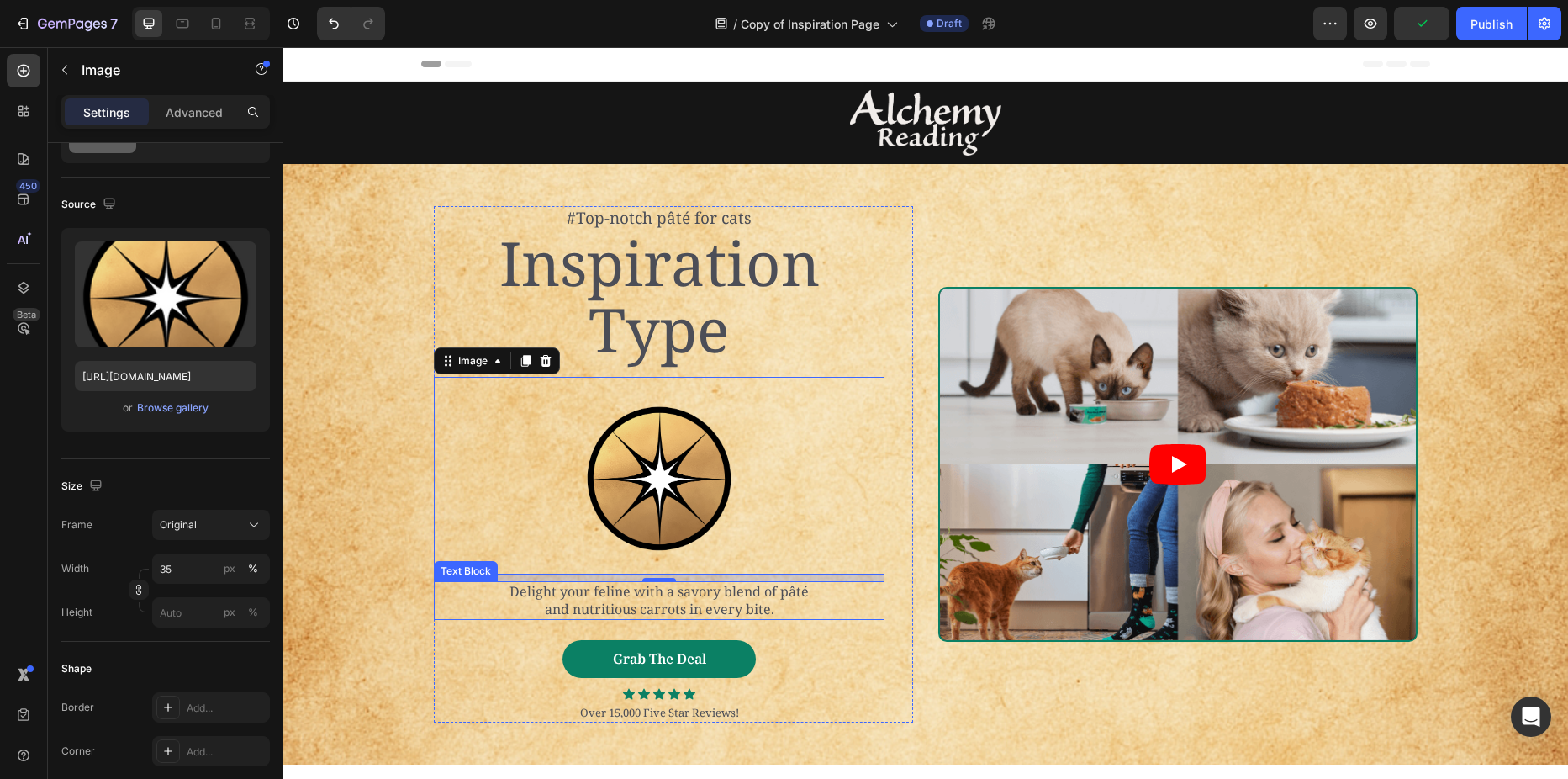
click at [651, 610] on p "Delight your feline with a savory blend of pâté and nutritious carrots in every…" at bounding box center [659, 600] width 323 height 36
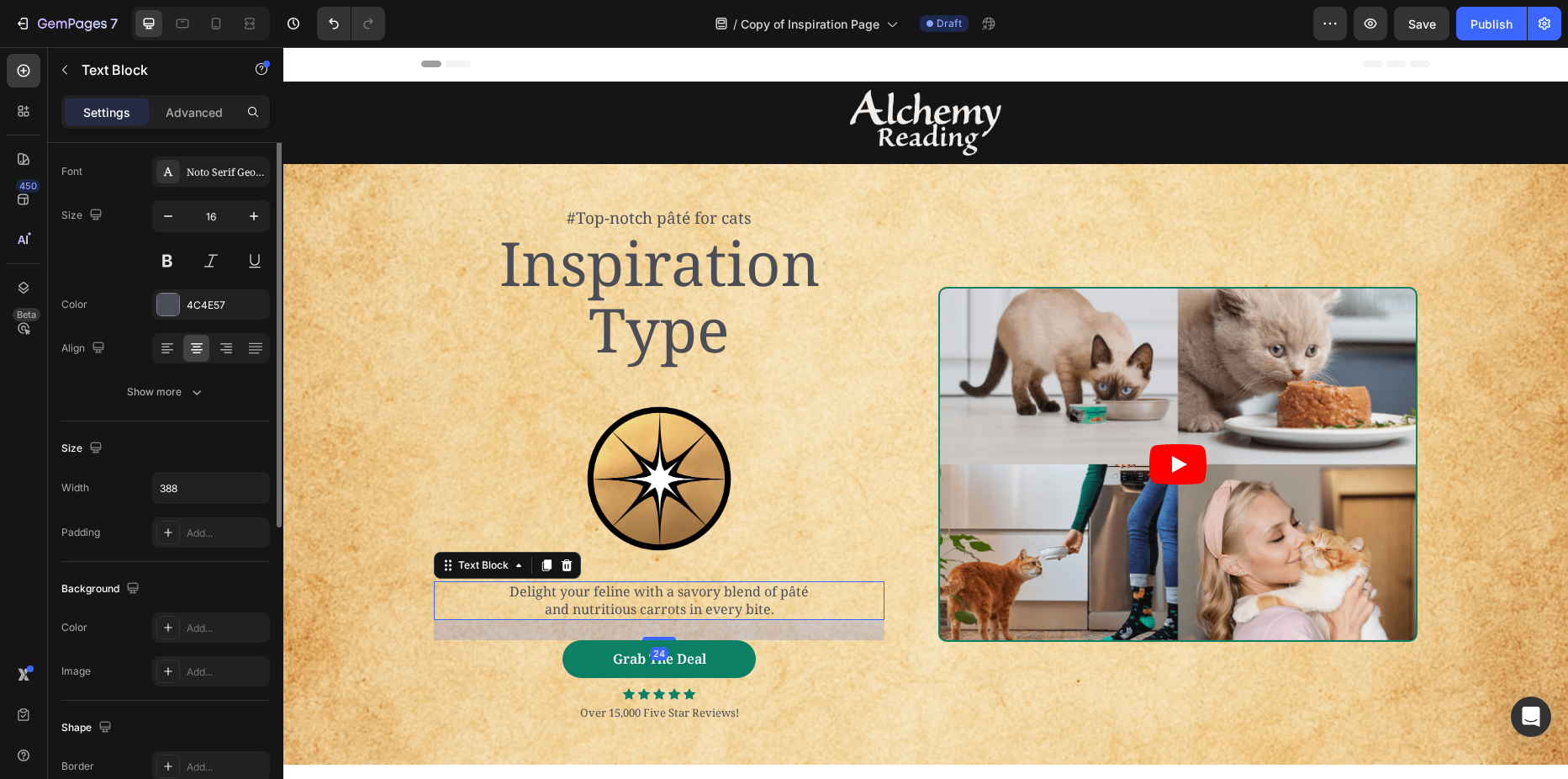
scroll to position [0, 0]
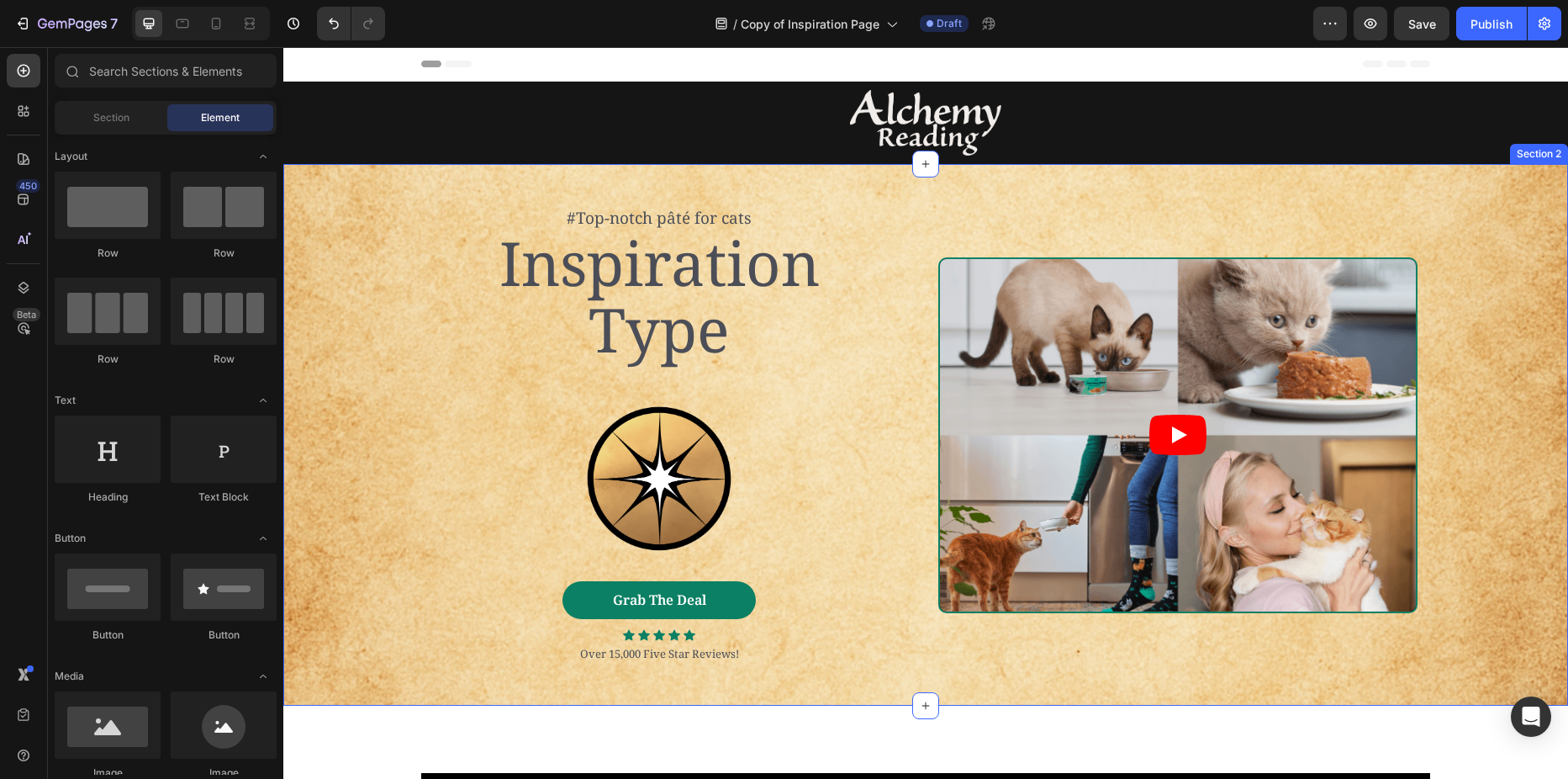
click at [356, 268] on div "#Top-notch pâté for cats Text Block Inspiration Type Heading Image Grab The Dea…" at bounding box center [925, 435] width 1285 height 457
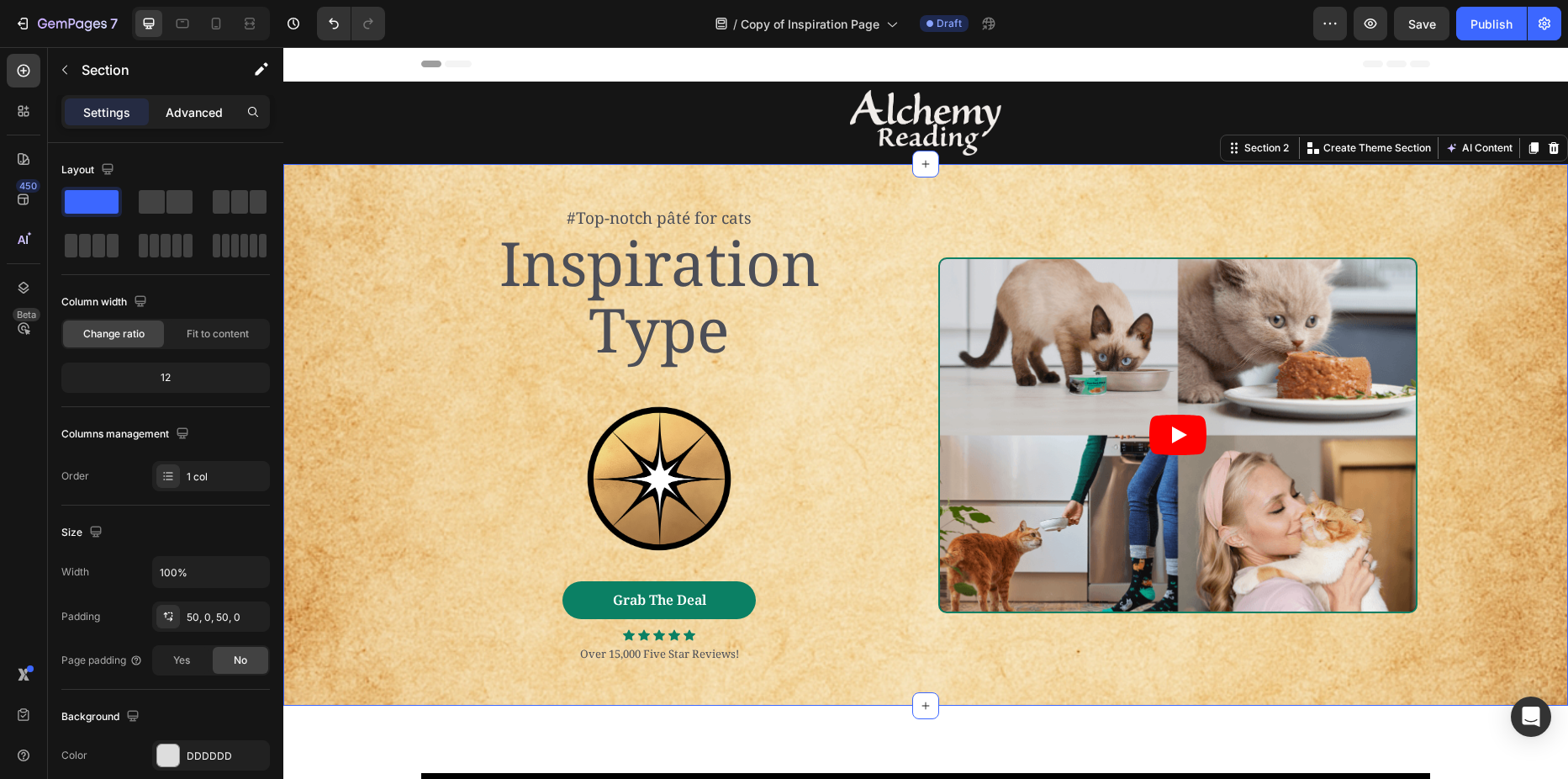
click at [188, 110] on p "Advanced" at bounding box center [194, 112] width 57 height 17
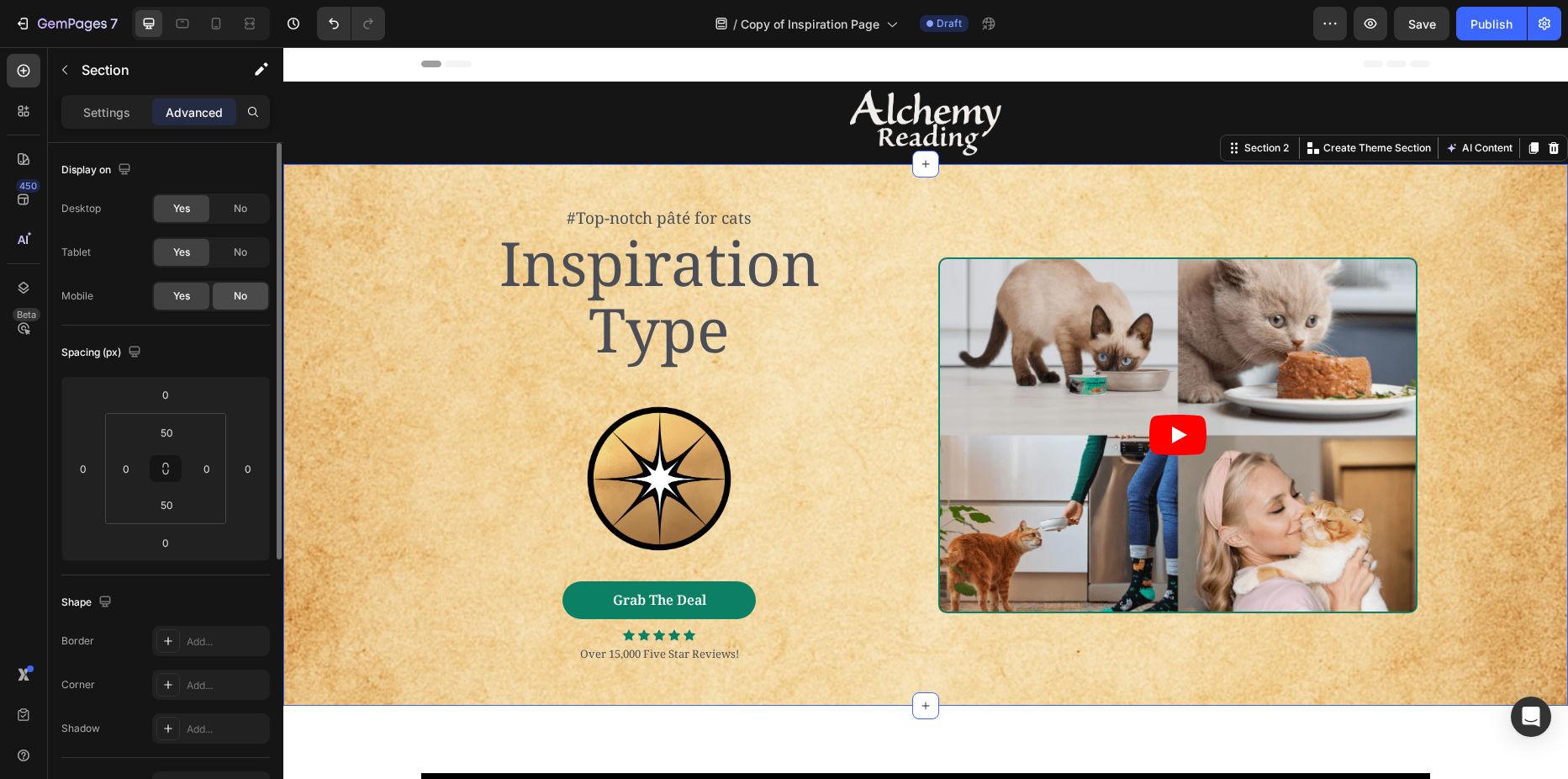
click at [234, 294] on span "No" at bounding box center [240, 296] width 14 height 15
click at [236, 255] on span "No" at bounding box center [240, 252] width 14 height 15
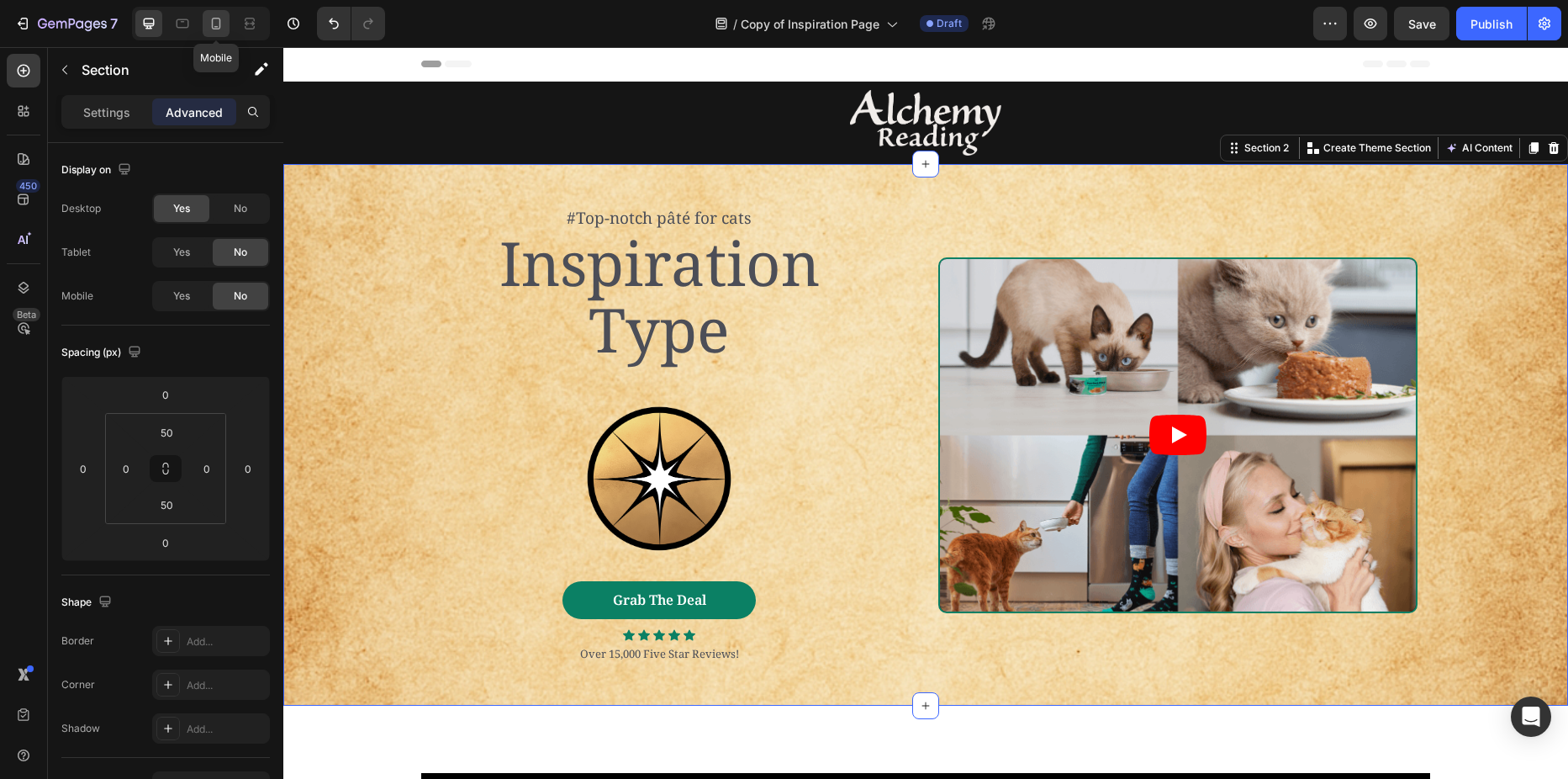
click at [219, 24] on icon at bounding box center [216, 24] width 16 height 16
type input "37"
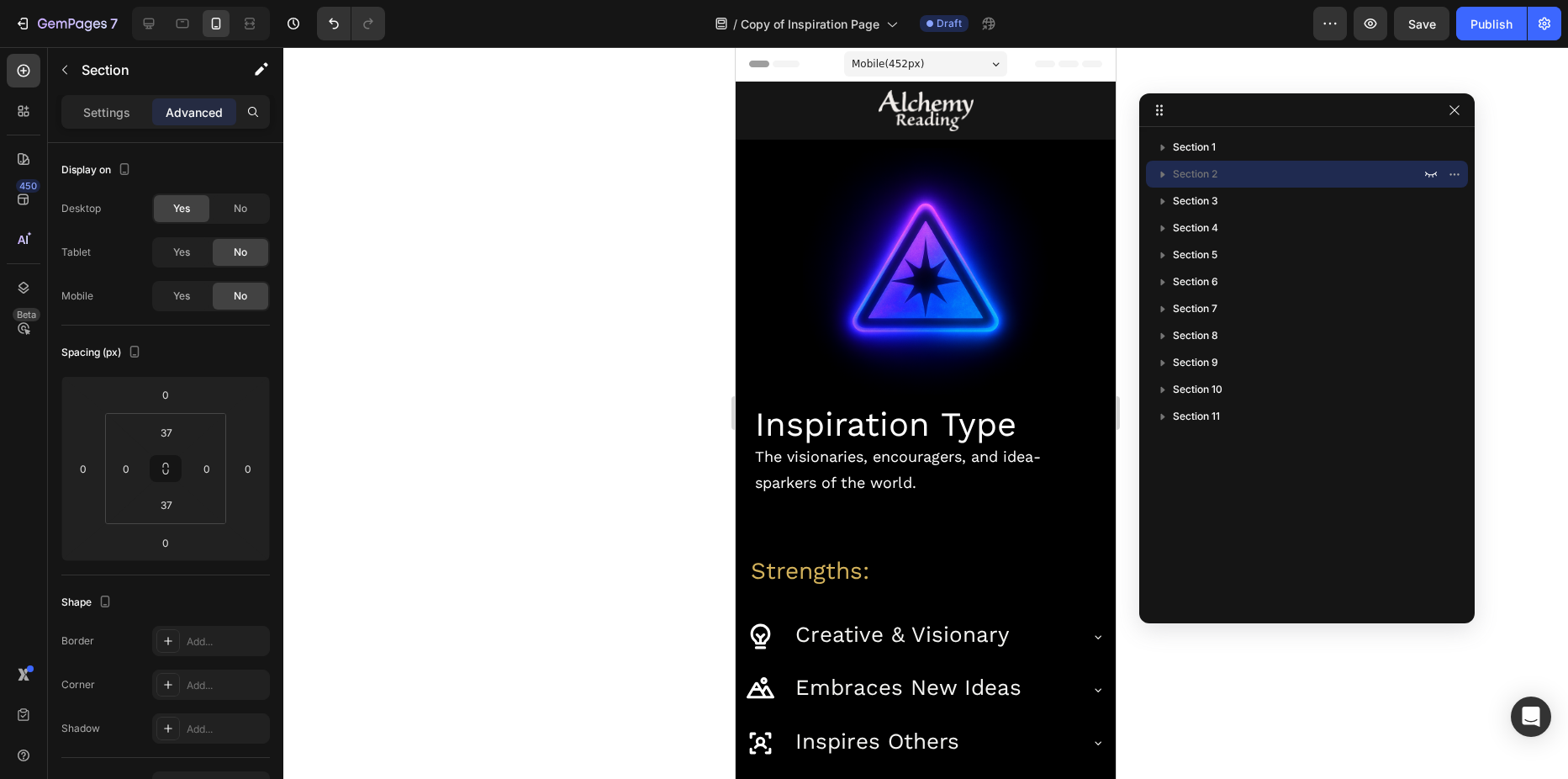
drag, startPoint x: 1217, startPoint y: 137, endPoint x: 1331, endPoint y: 111, distance: 116.9
drag, startPoint x: 1407, startPoint y: 23, endPoint x: 1184, endPoint y: 37, distance: 223.4
click at [1408, 23] on button "Save" at bounding box center [1421, 23] width 56 height 34
click at [17, 21] on icon "button" at bounding box center [23, 24] width 16 height 16
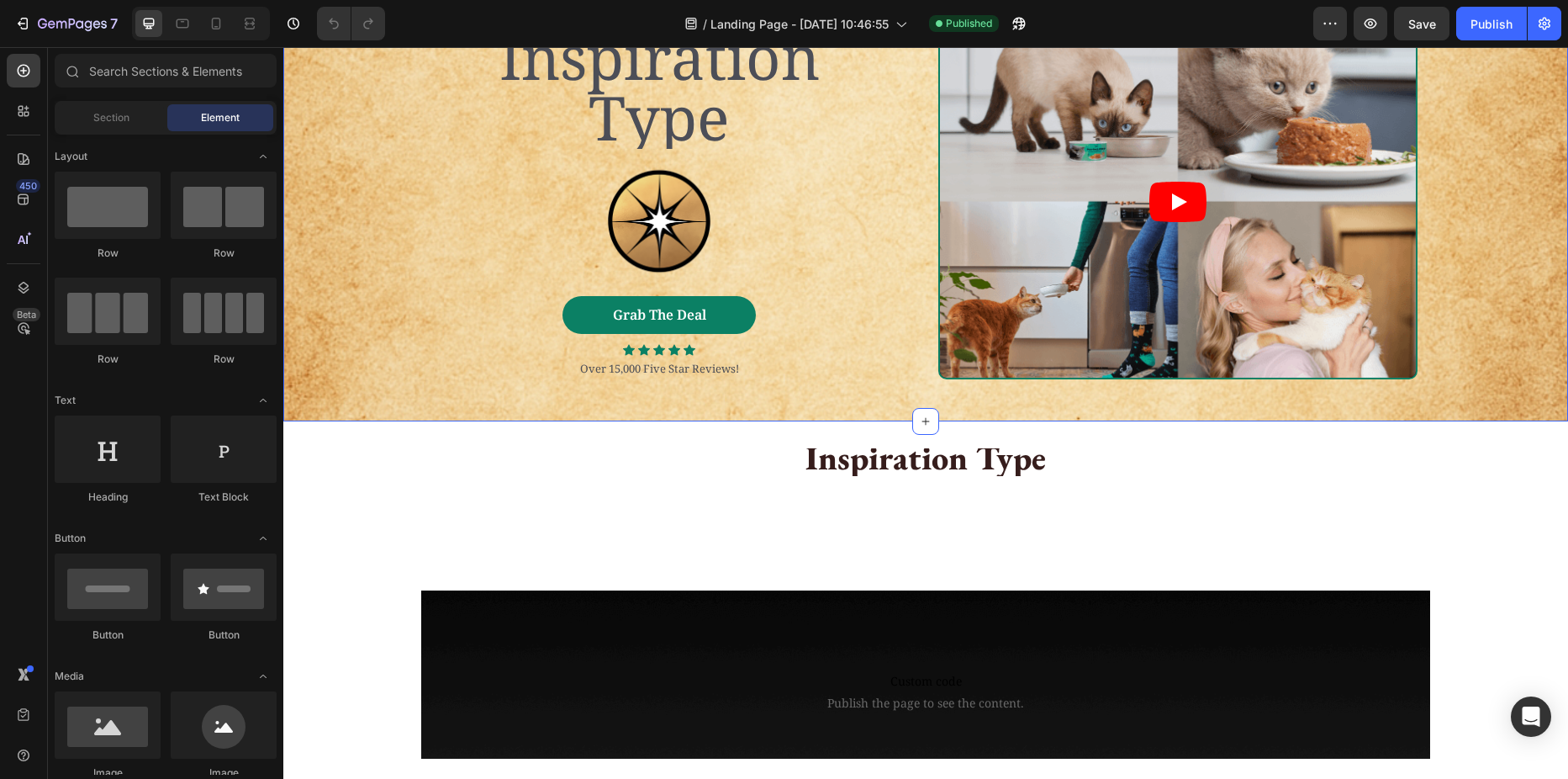
scroll to position [252, 0]
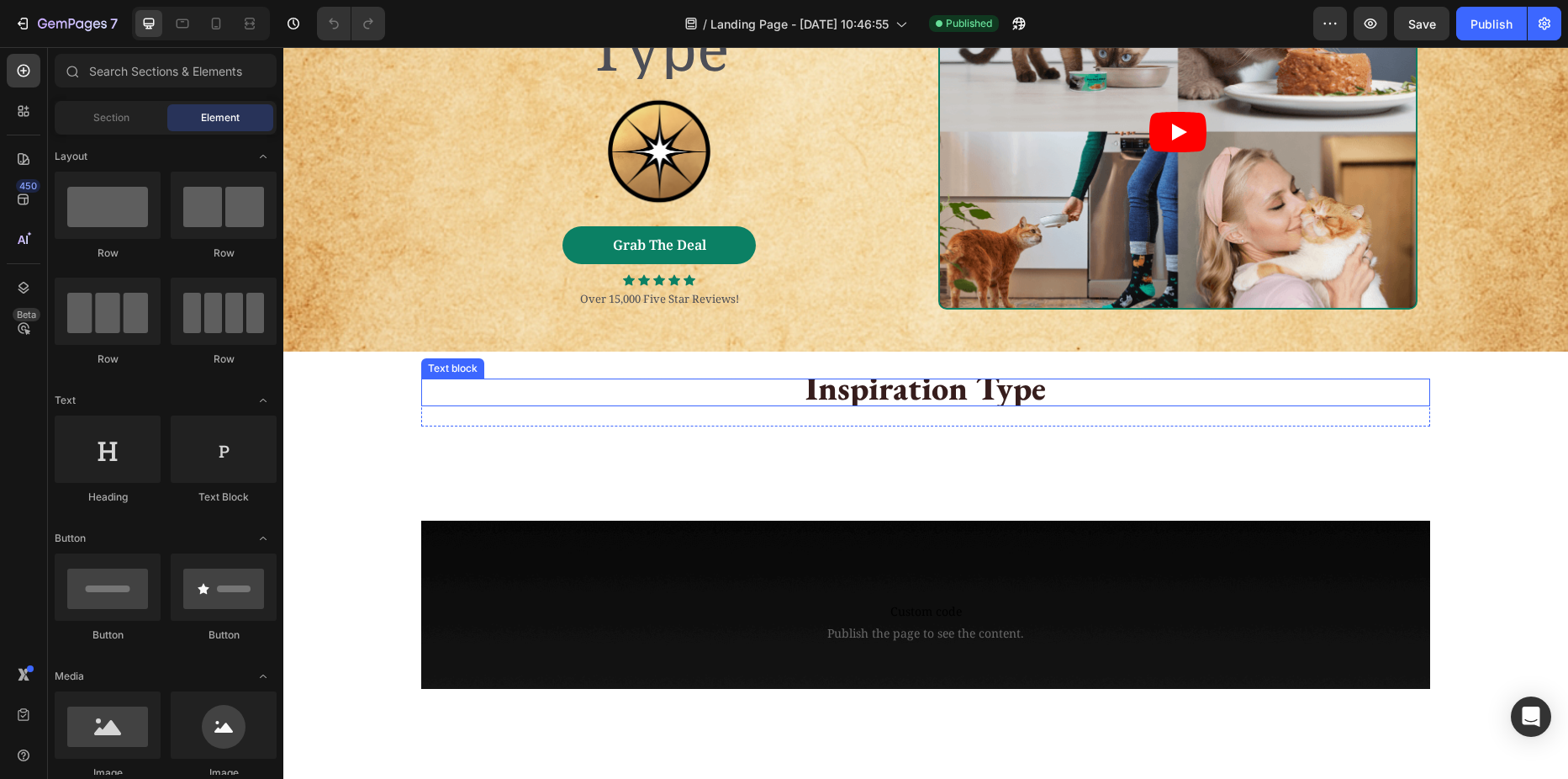
click at [867, 388] on strong "Inspiration Type" at bounding box center [926, 388] width 240 height 44
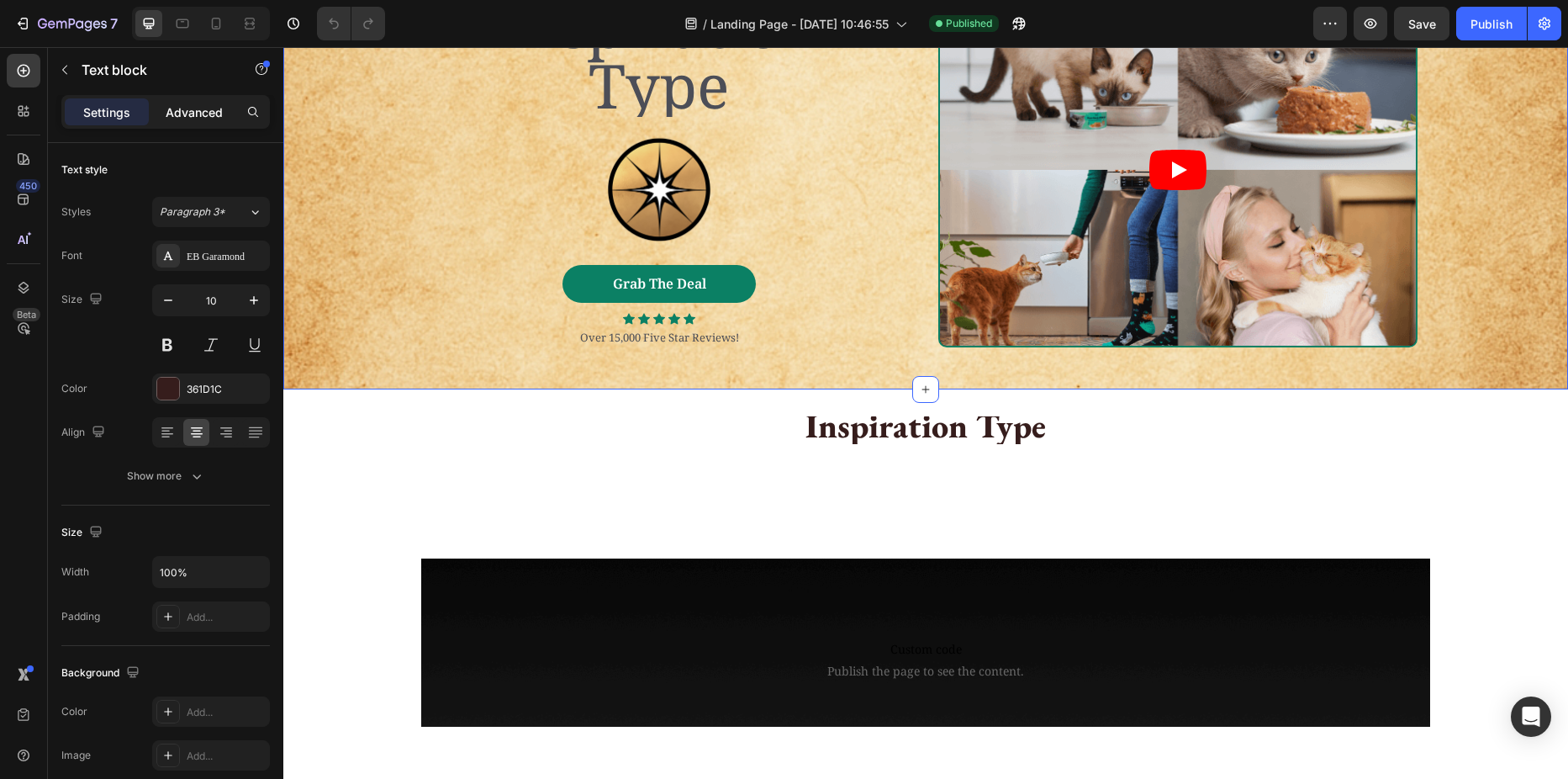
scroll to position [0, 0]
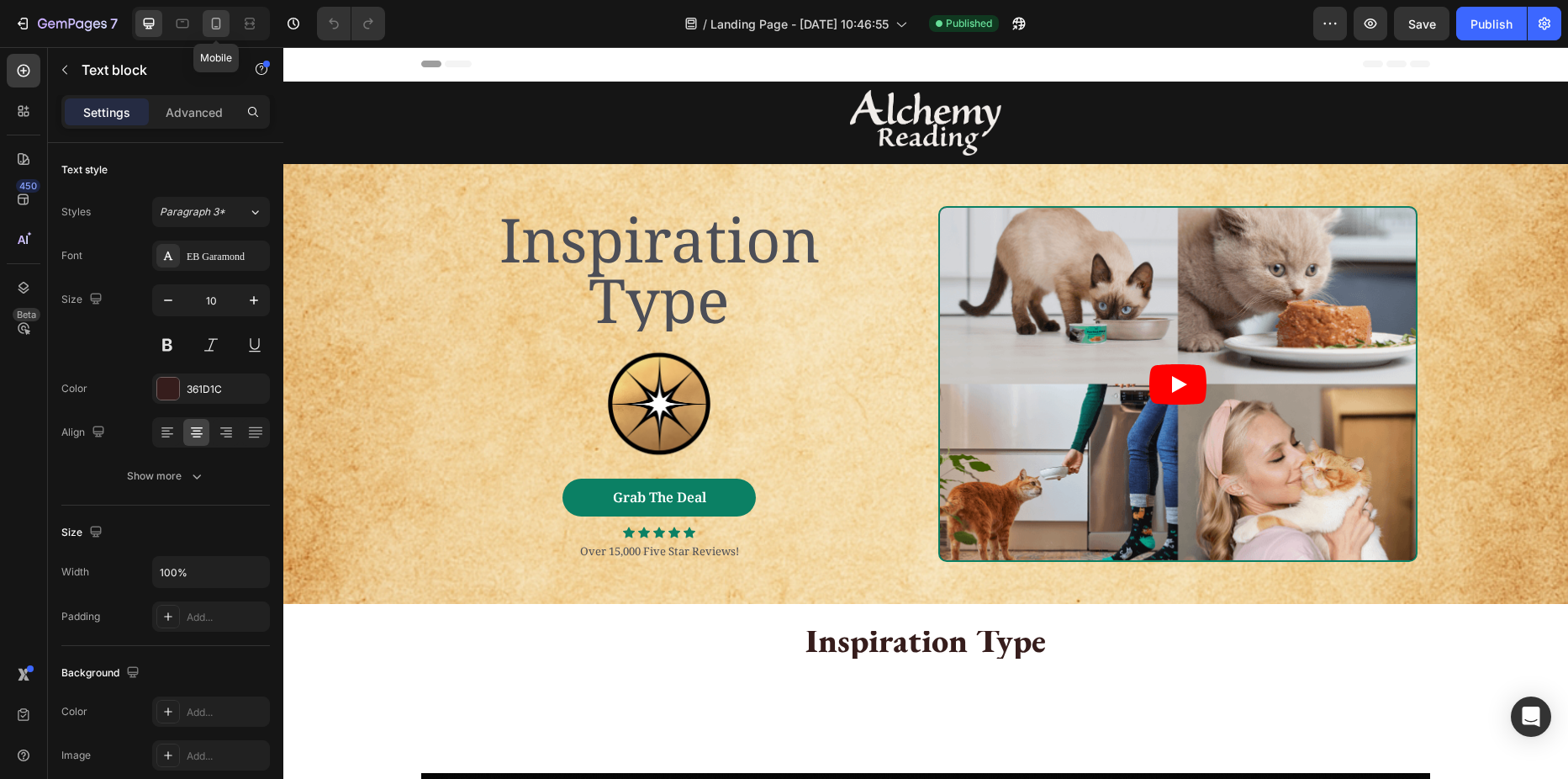
click at [205, 23] on div at bounding box center [217, 24] width 27 height 27
type input "6"
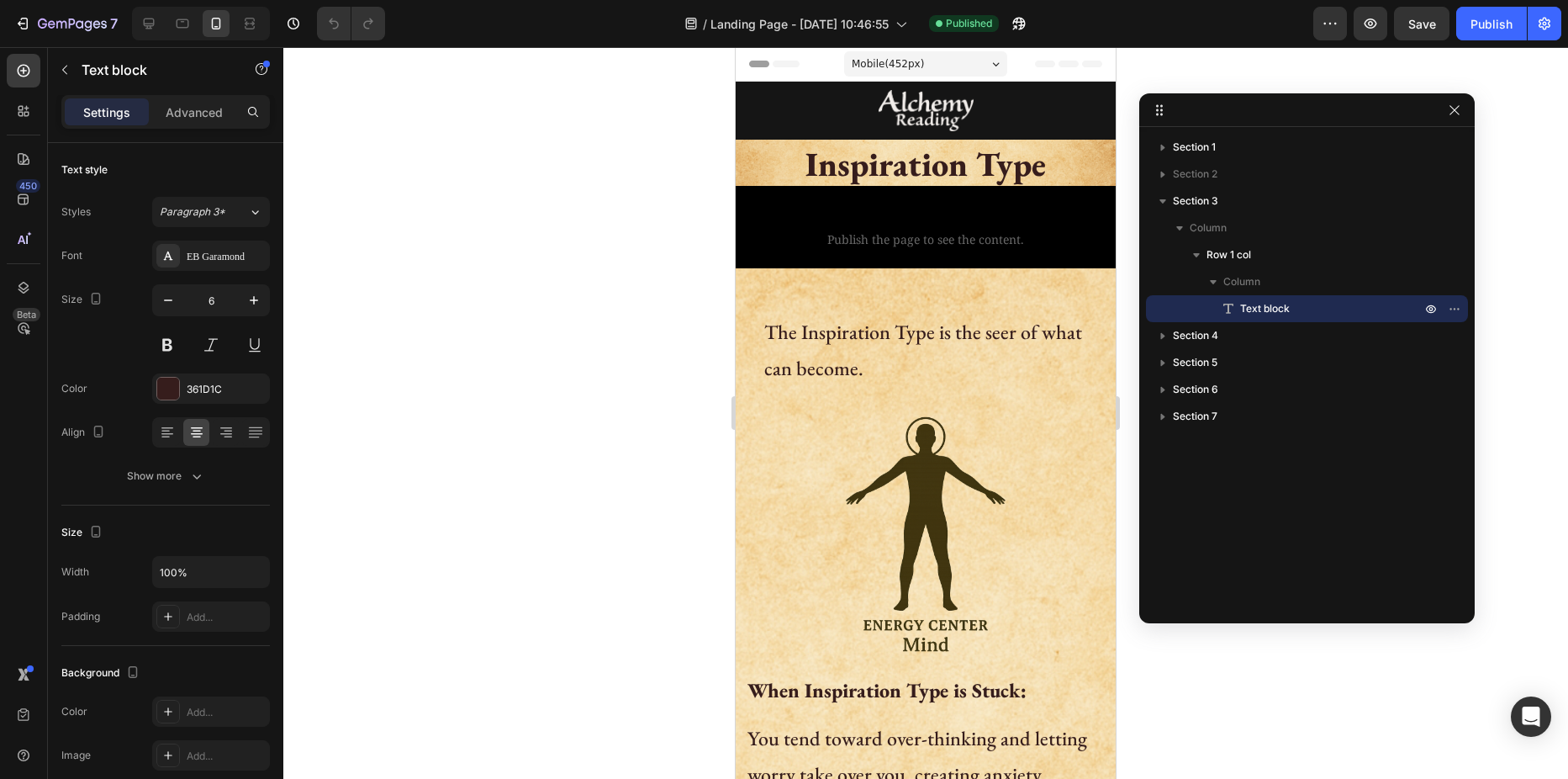
click at [891, 163] on strong "Inspiration Type" at bounding box center [926, 164] width 240 height 44
click at [845, 164] on strong "Inspiration Type" at bounding box center [926, 164] width 240 height 44
click at [181, 109] on p "Advanced" at bounding box center [194, 112] width 57 height 17
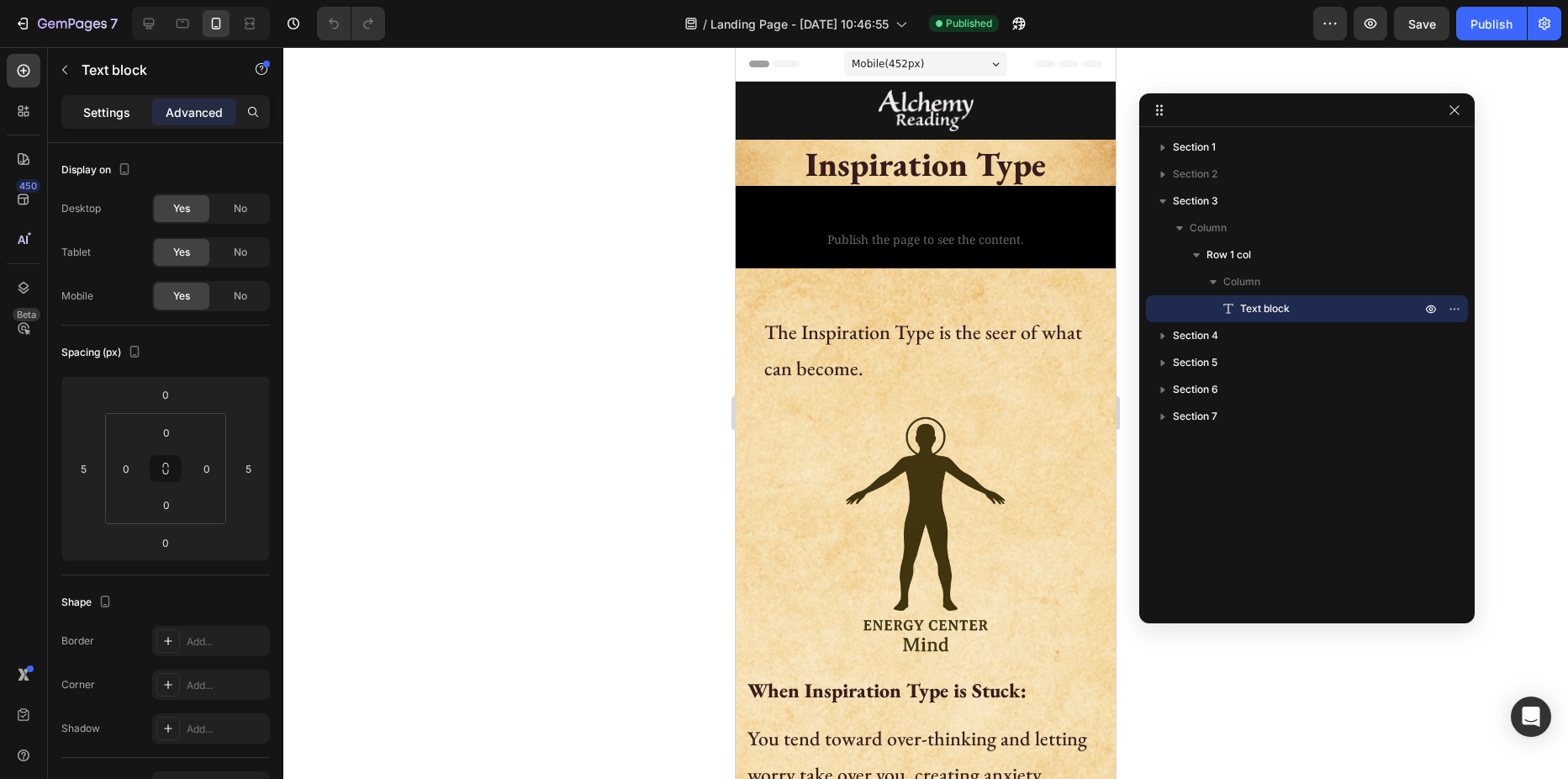
click at [102, 111] on p "Settings" at bounding box center [107, 112] width 47 height 17
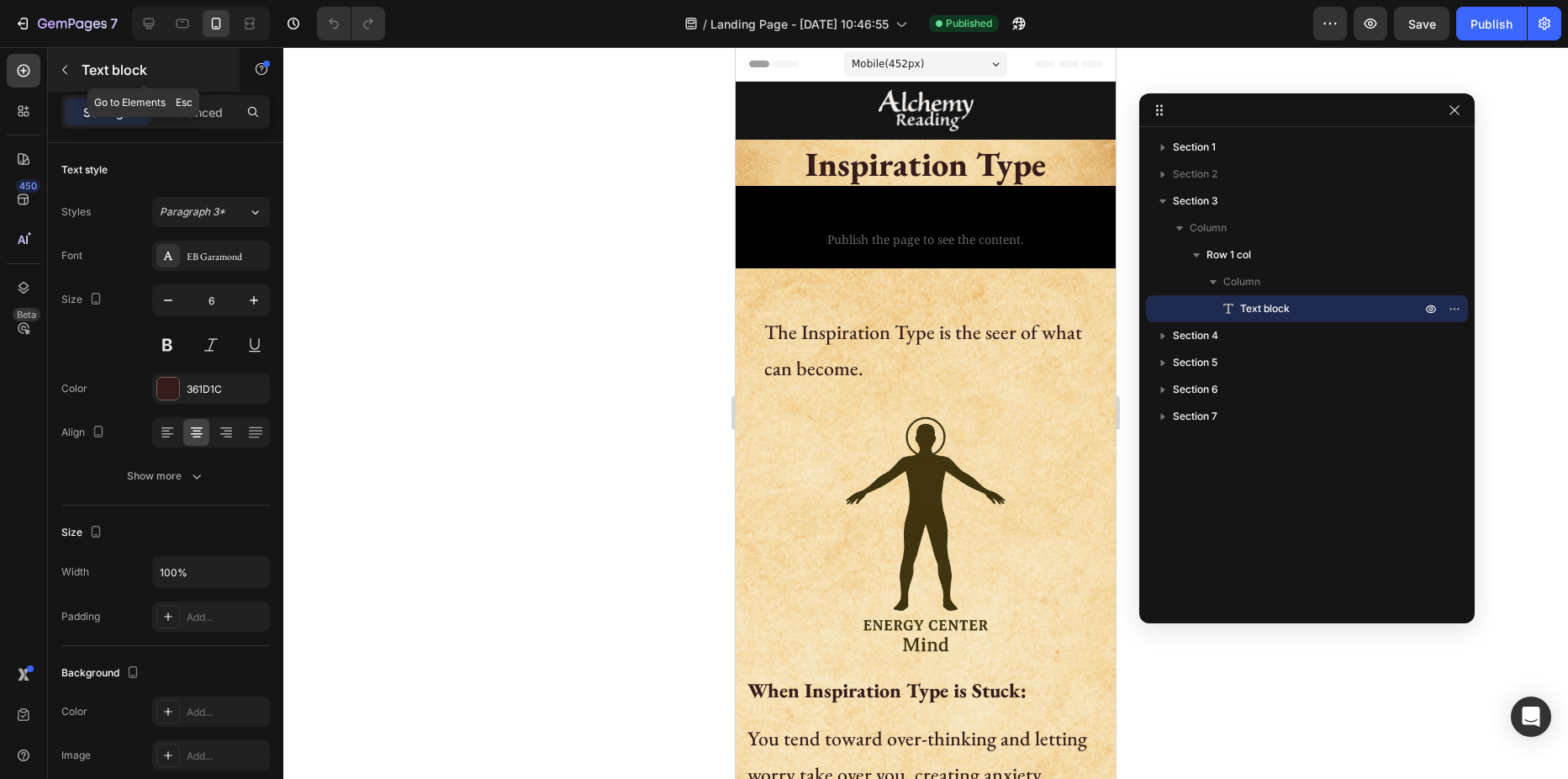
click at [96, 67] on p "Text block" at bounding box center [153, 70] width 143 height 20
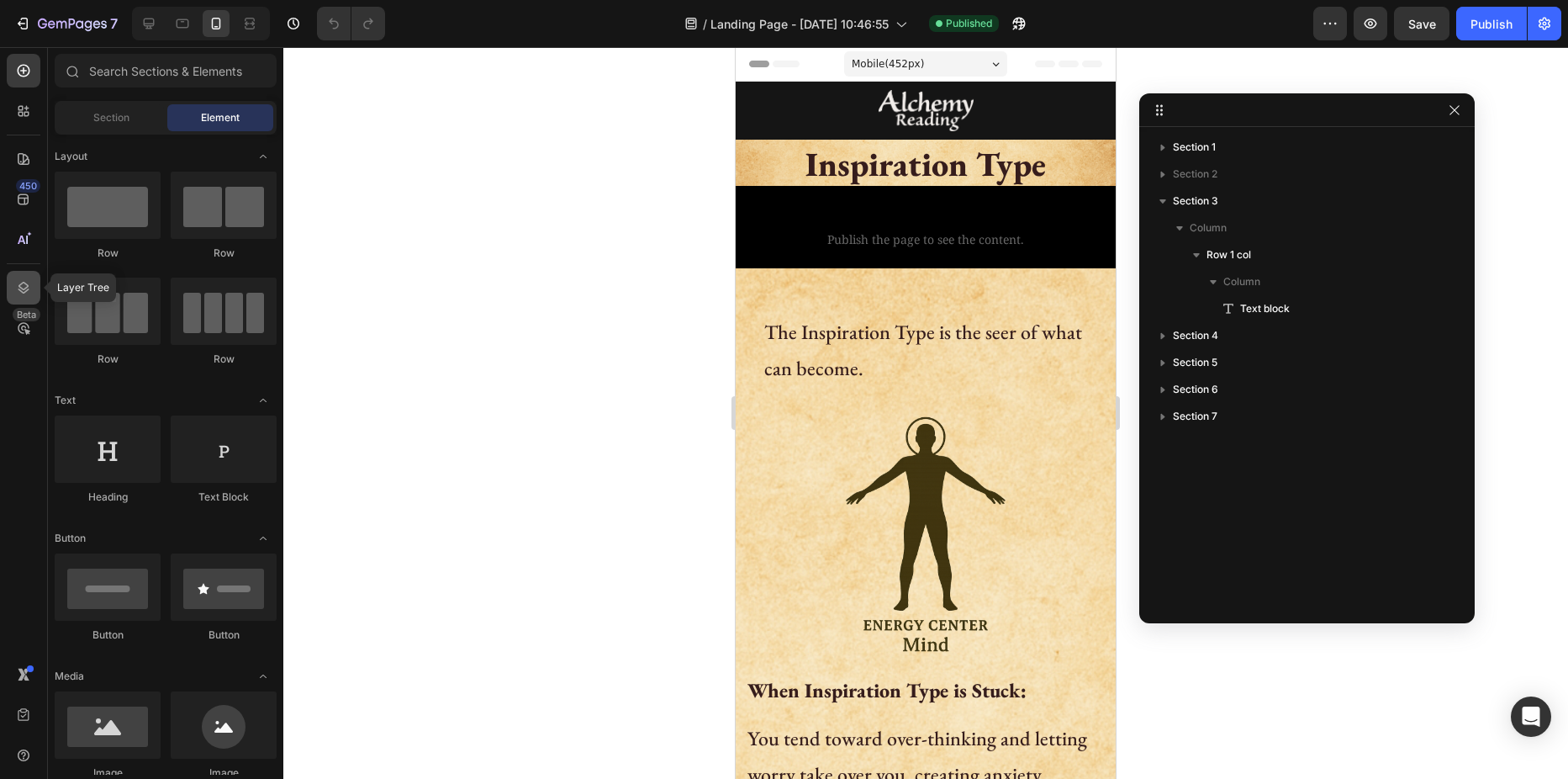
click at [25, 291] on icon at bounding box center [24, 288] width 16 height 16
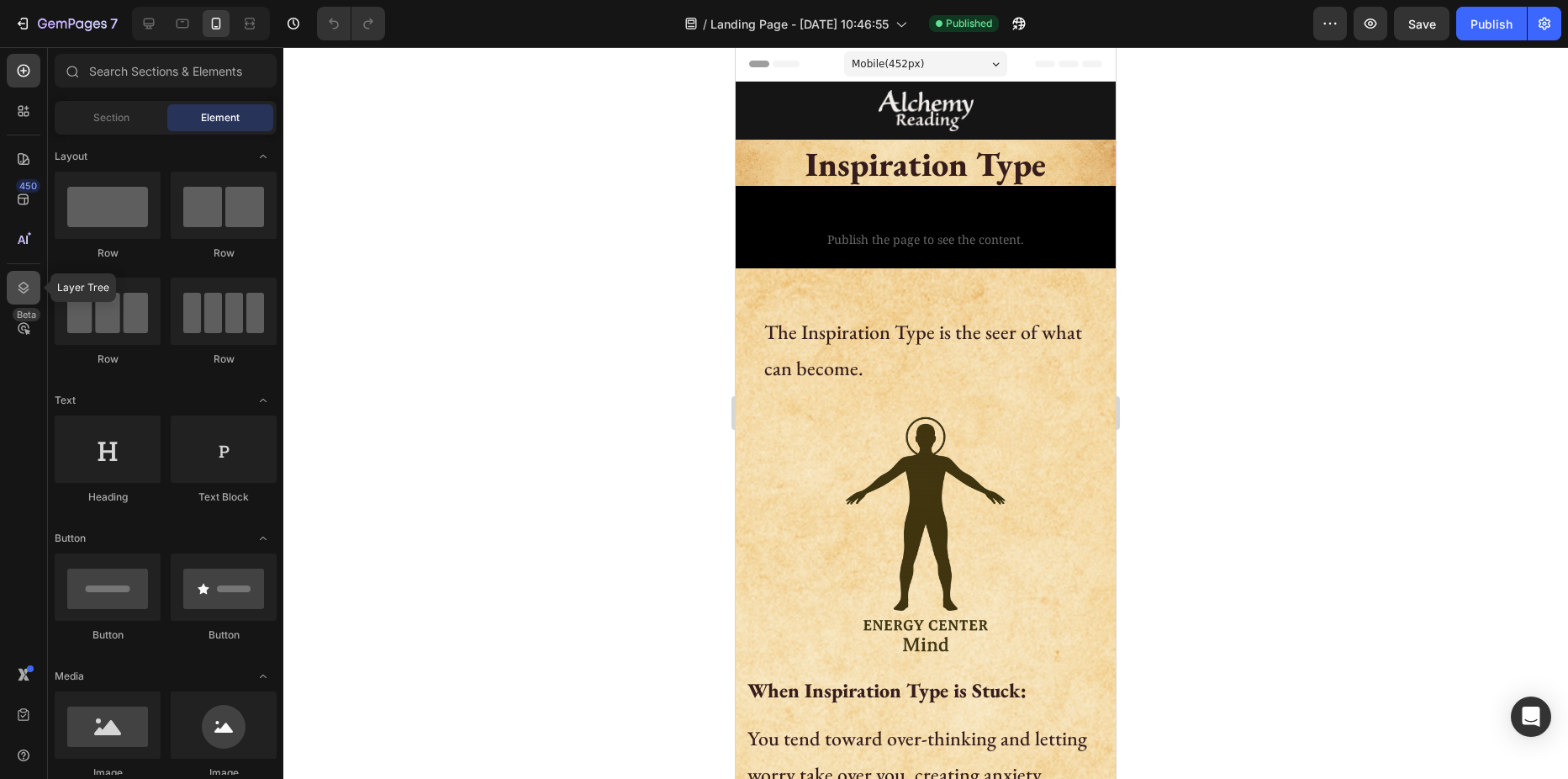
click at [27, 291] on icon at bounding box center [24, 287] width 11 height 12
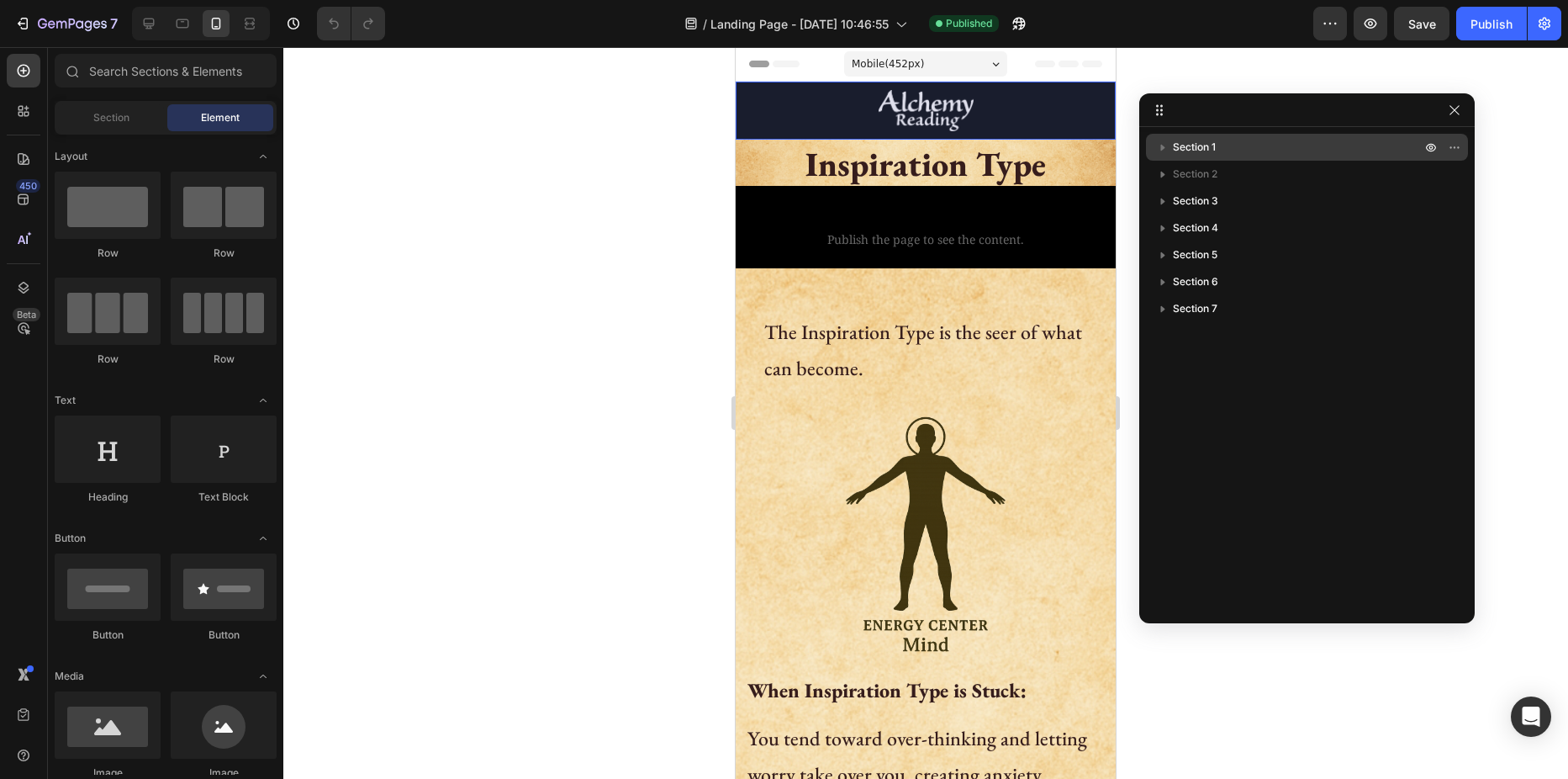
click at [1160, 144] on icon "button" at bounding box center [1163, 147] width 16 height 16
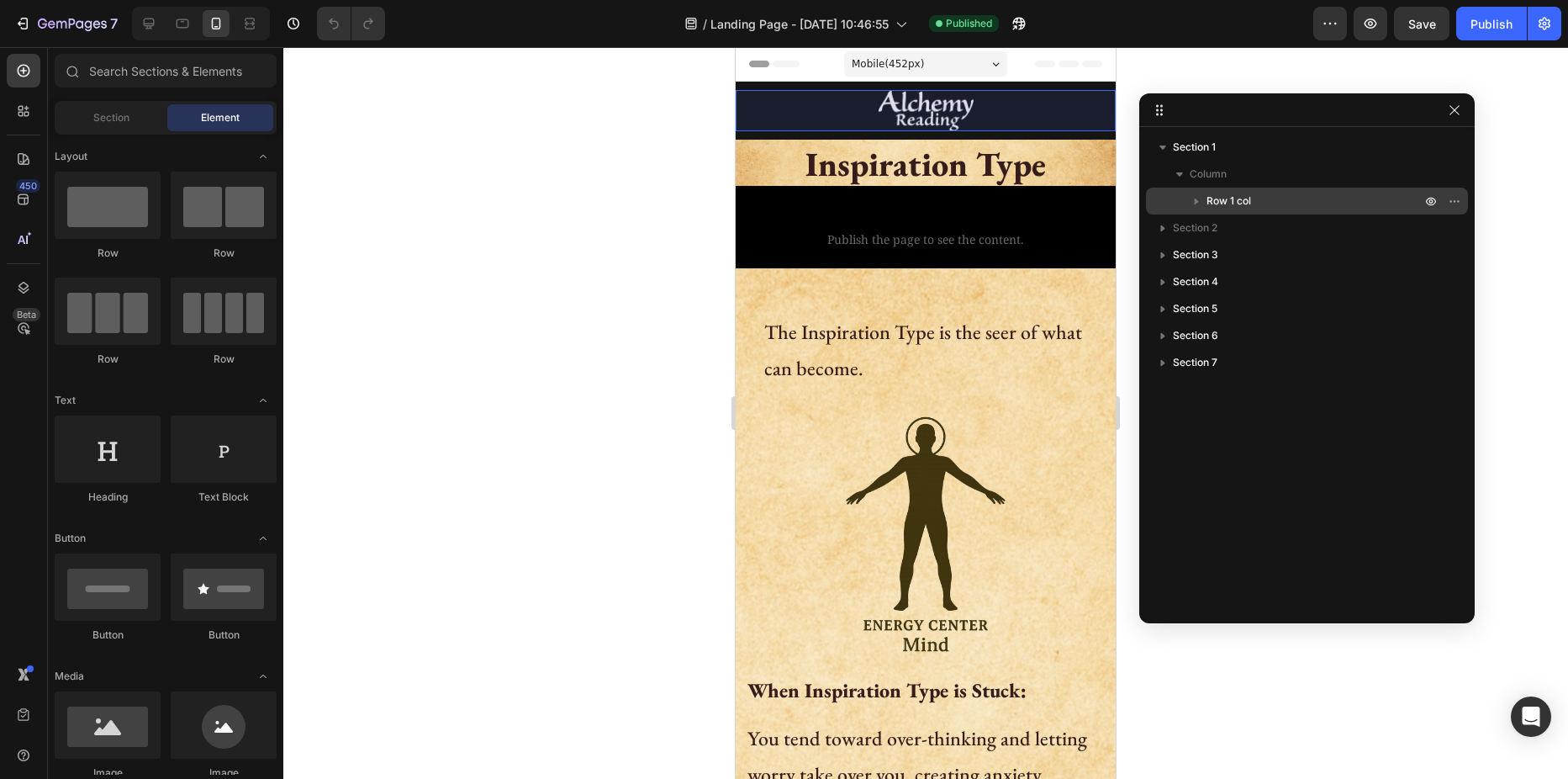
click at [1200, 198] on icon "button" at bounding box center [1196, 200] width 16 height 16
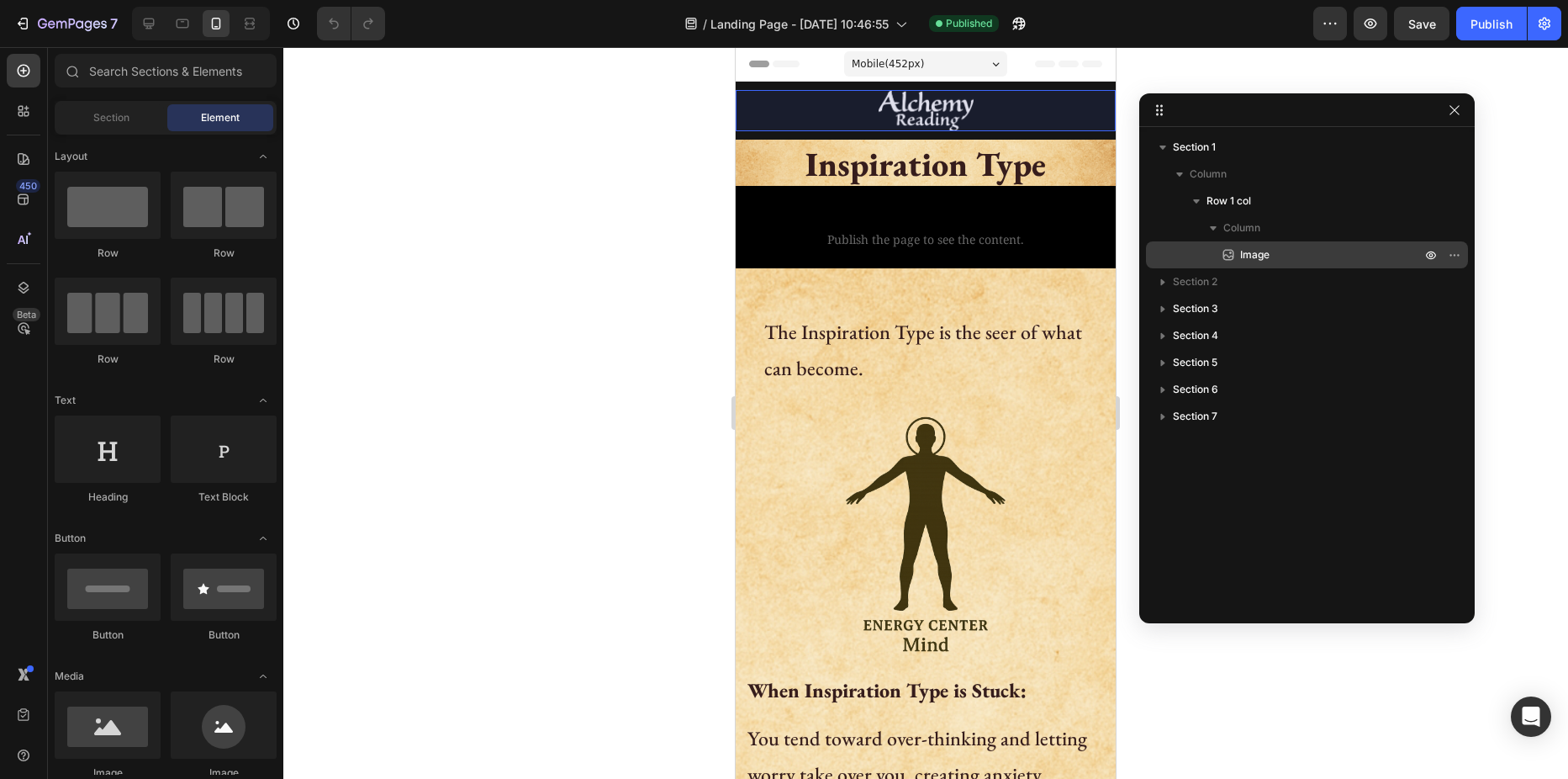
click at [1251, 250] on span "Image" at bounding box center [1255, 255] width 29 height 16
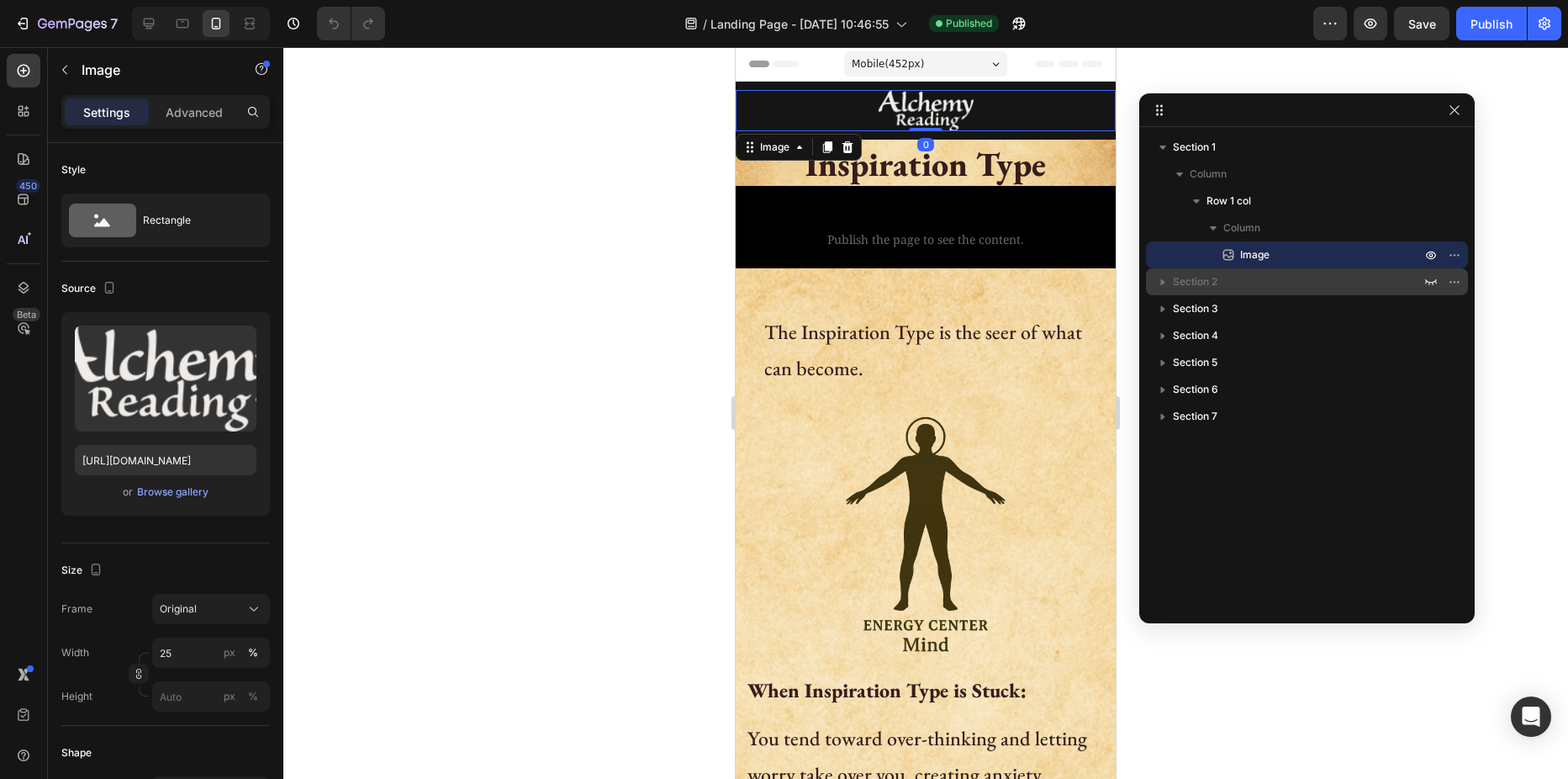
click at [1164, 282] on icon "button" at bounding box center [1163, 282] width 5 height 6
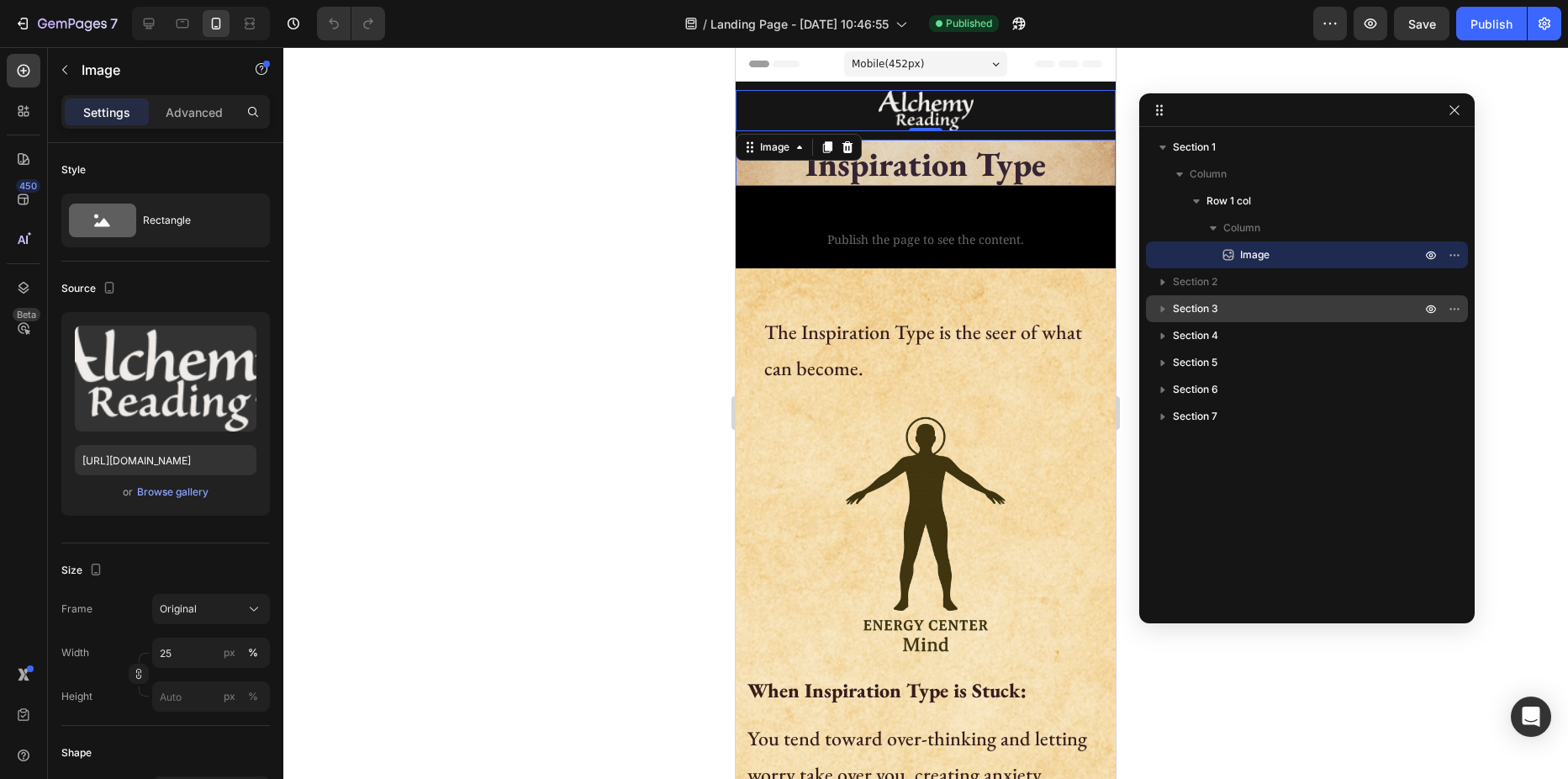
click at [1158, 305] on icon "button" at bounding box center [1163, 309] width 16 height 16
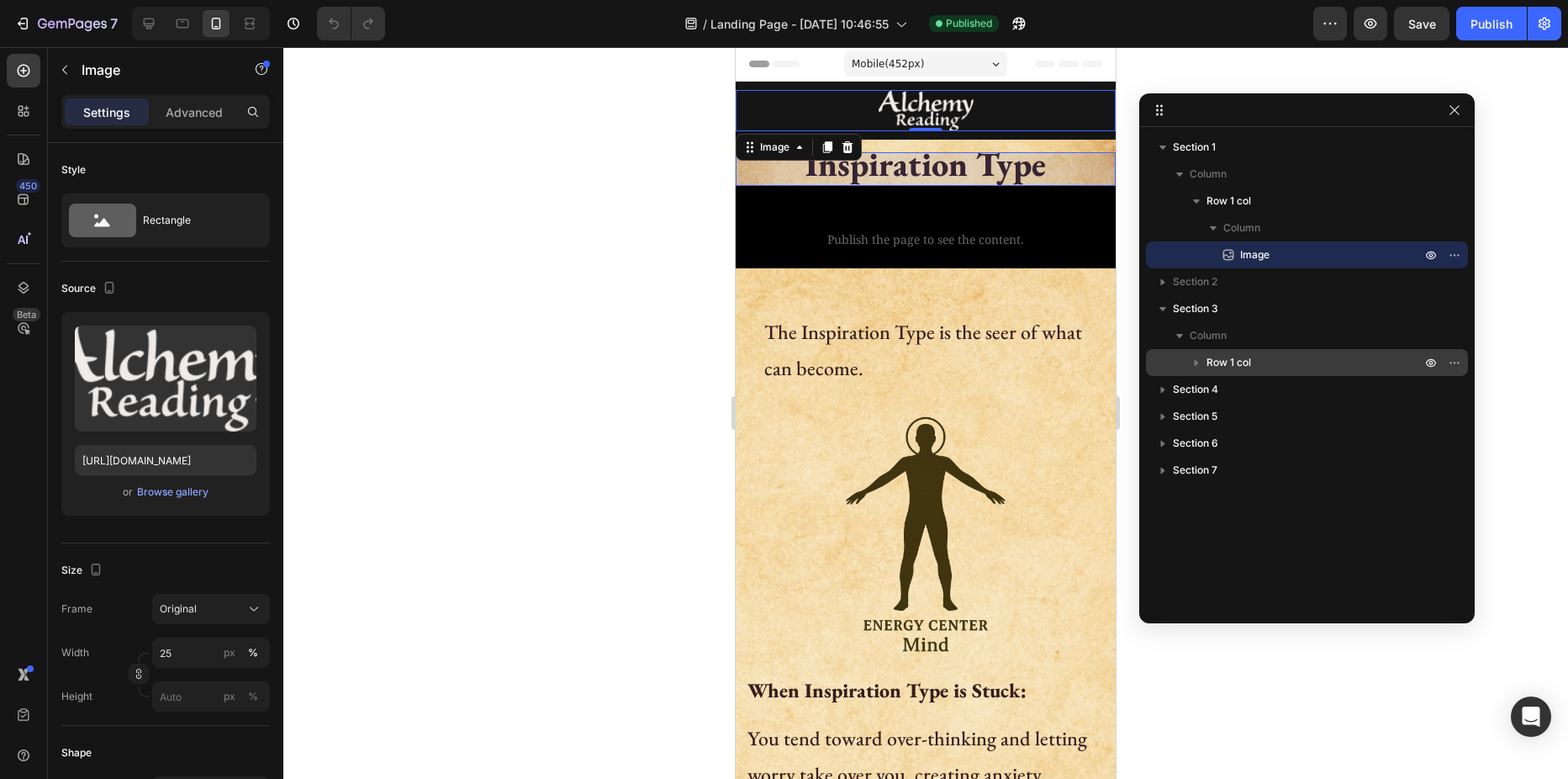
click at [1194, 361] on icon "button" at bounding box center [1196, 363] width 16 height 16
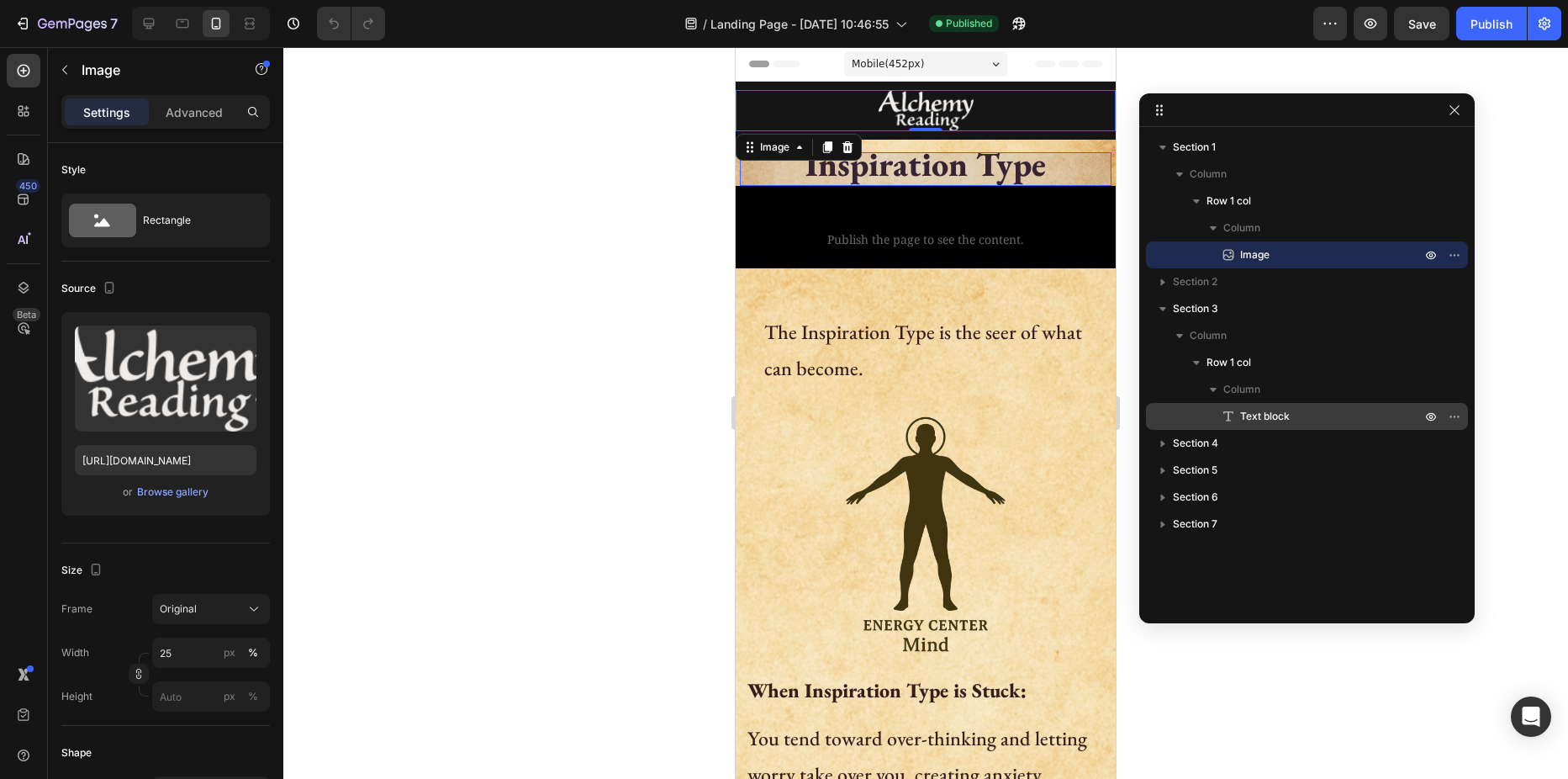
click at [1262, 414] on span "Text block" at bounding box center [1265, 416] width 49 height 16
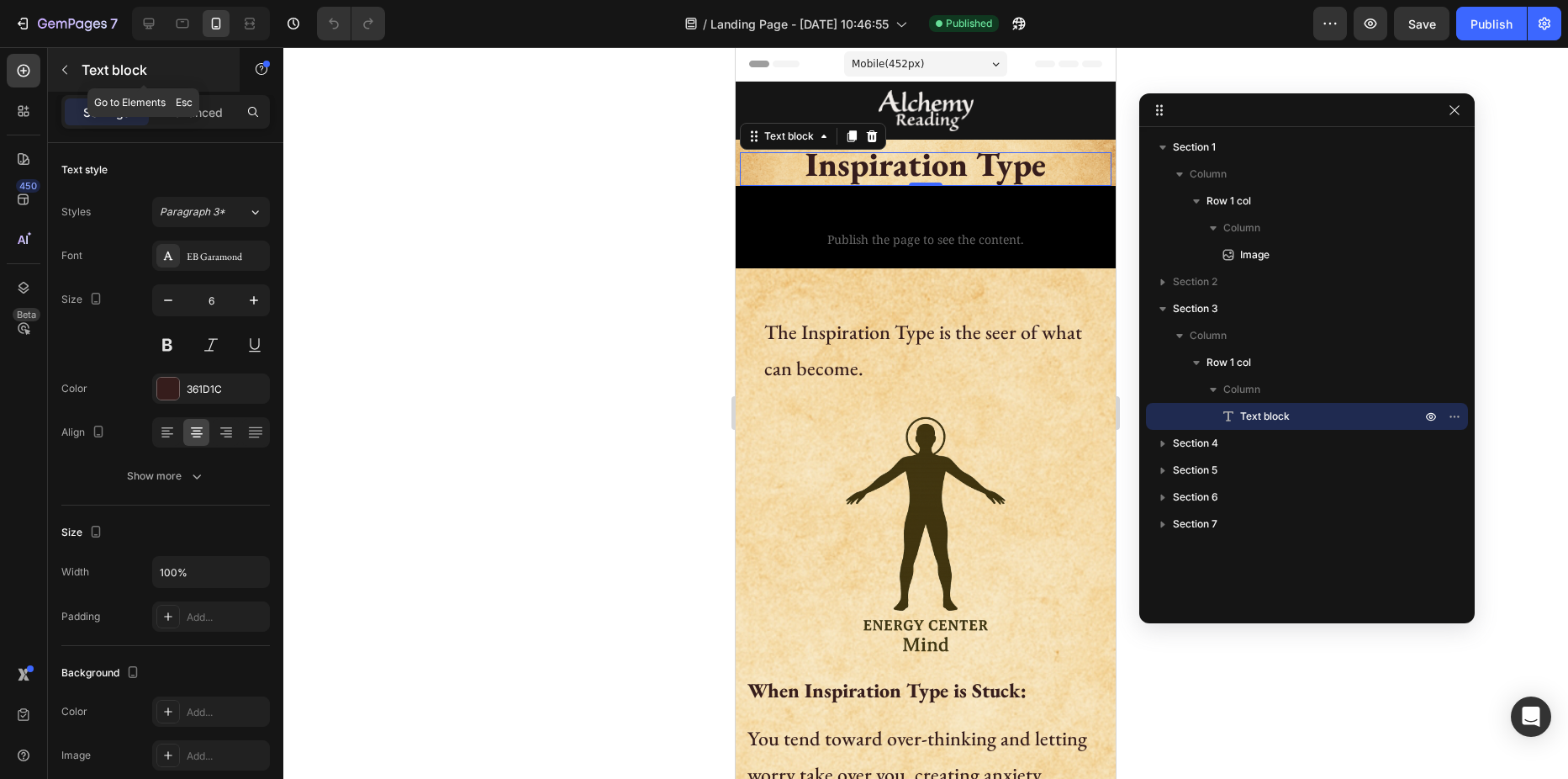
click at [92, 71] on p "Text block" at bounding box center [153, 70] width 143 height 20
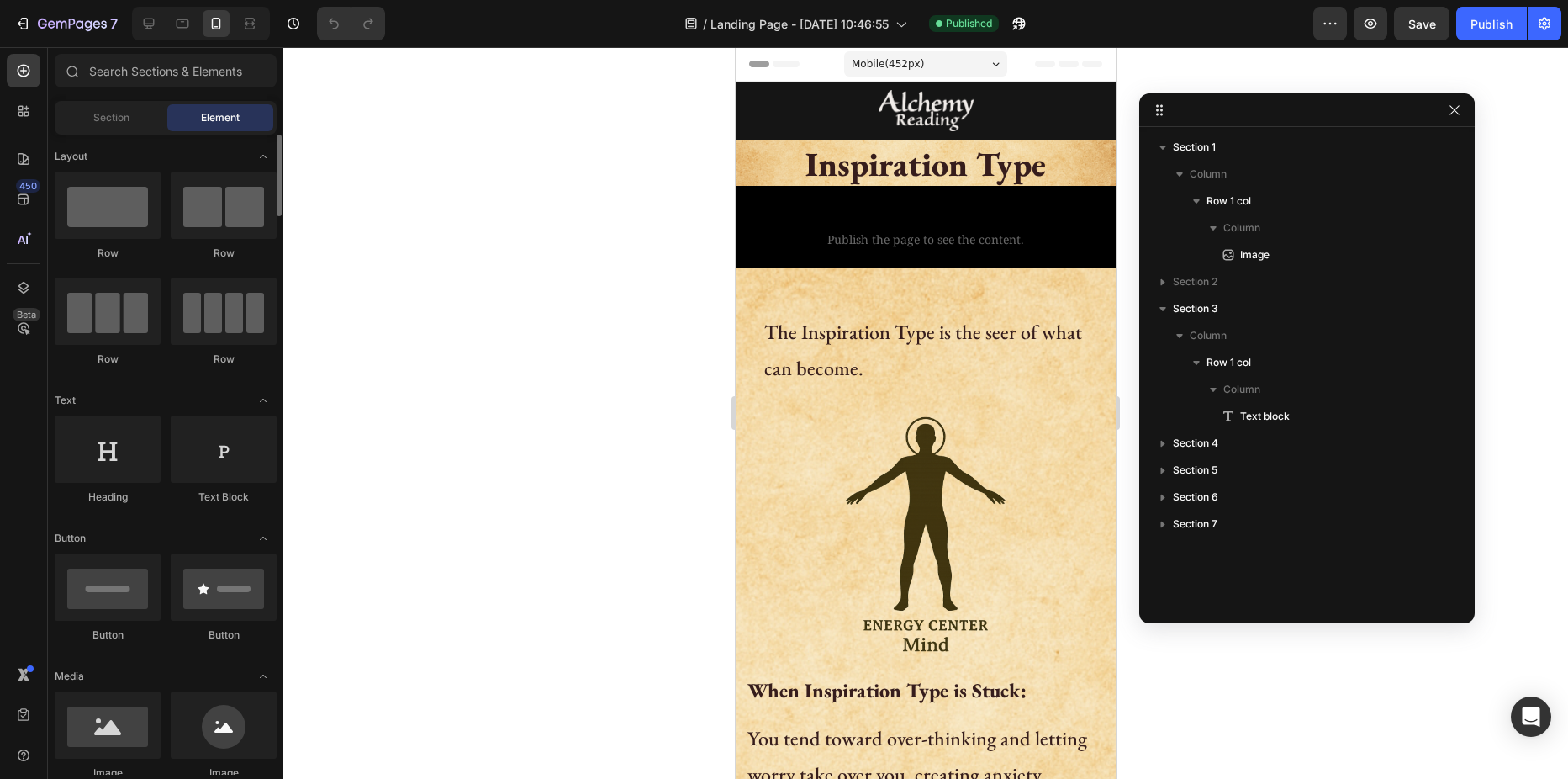
scroll to position [169, 0]
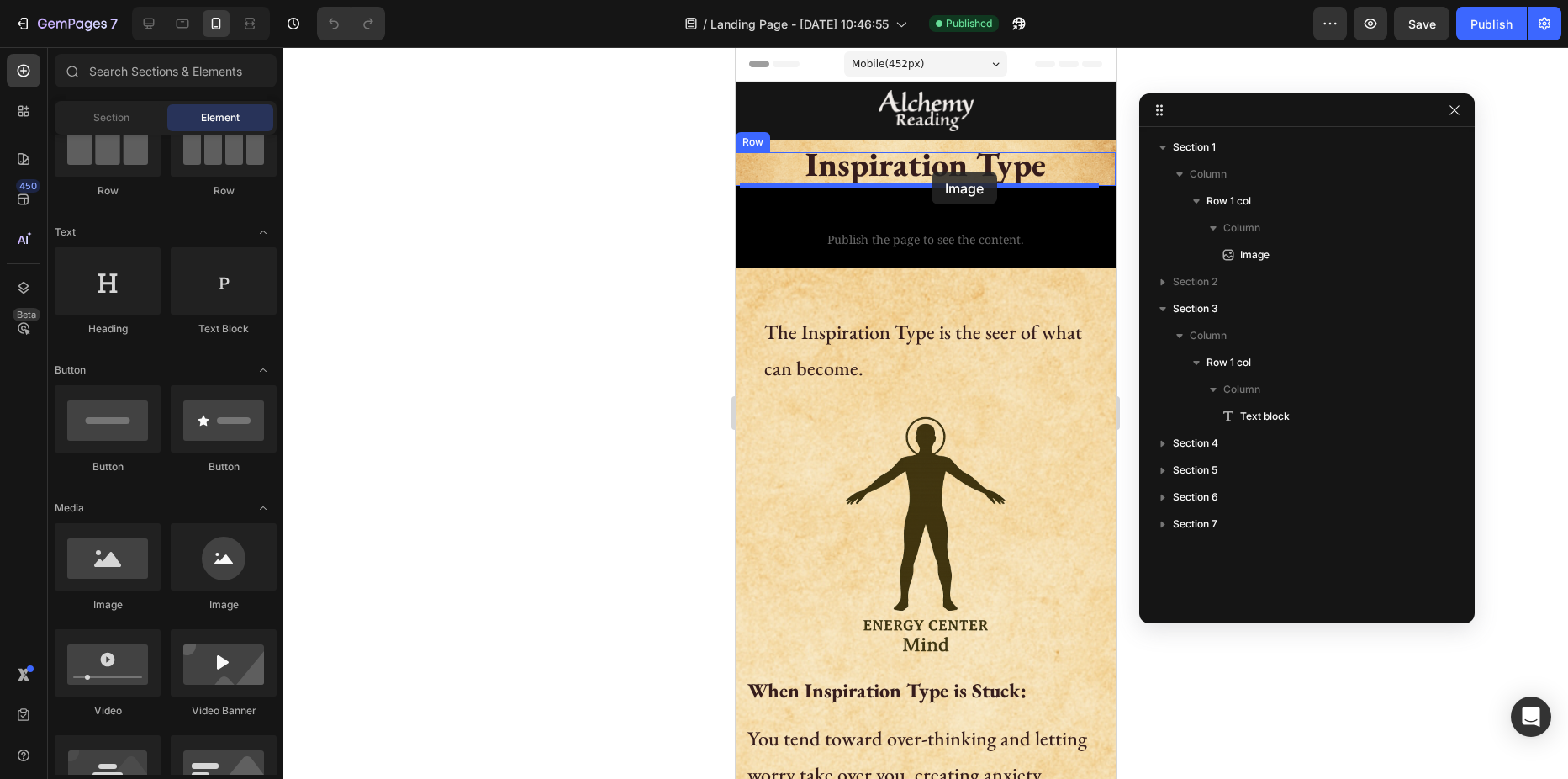
drag, startPoint x: 871, startPoint y: 605, endPoint x: 932, endPoint y: 171, distance: 438.3
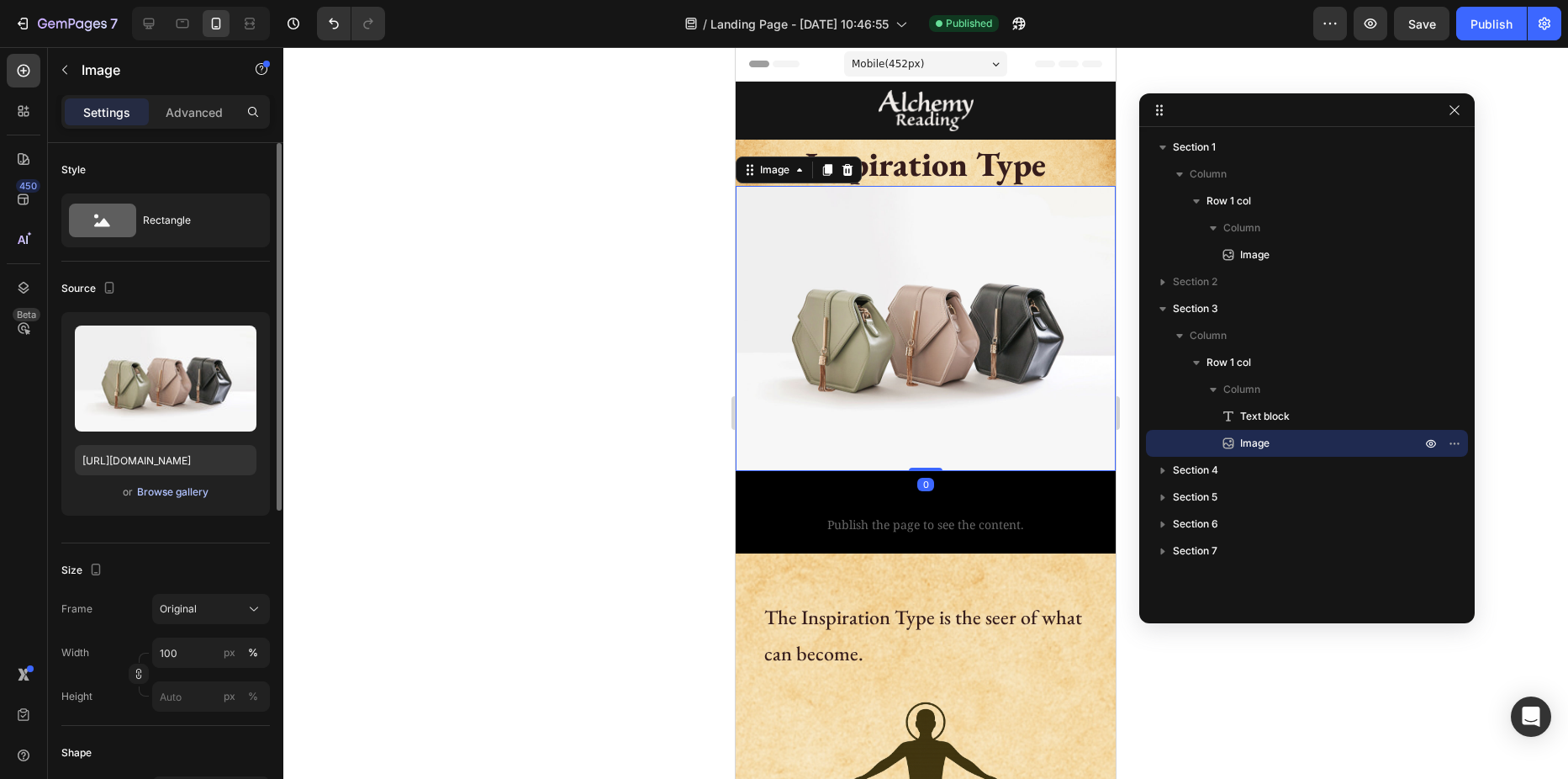
click at [155, 498] on div "Browse gallery" at bounding box center [172, 492] width 71 height 15
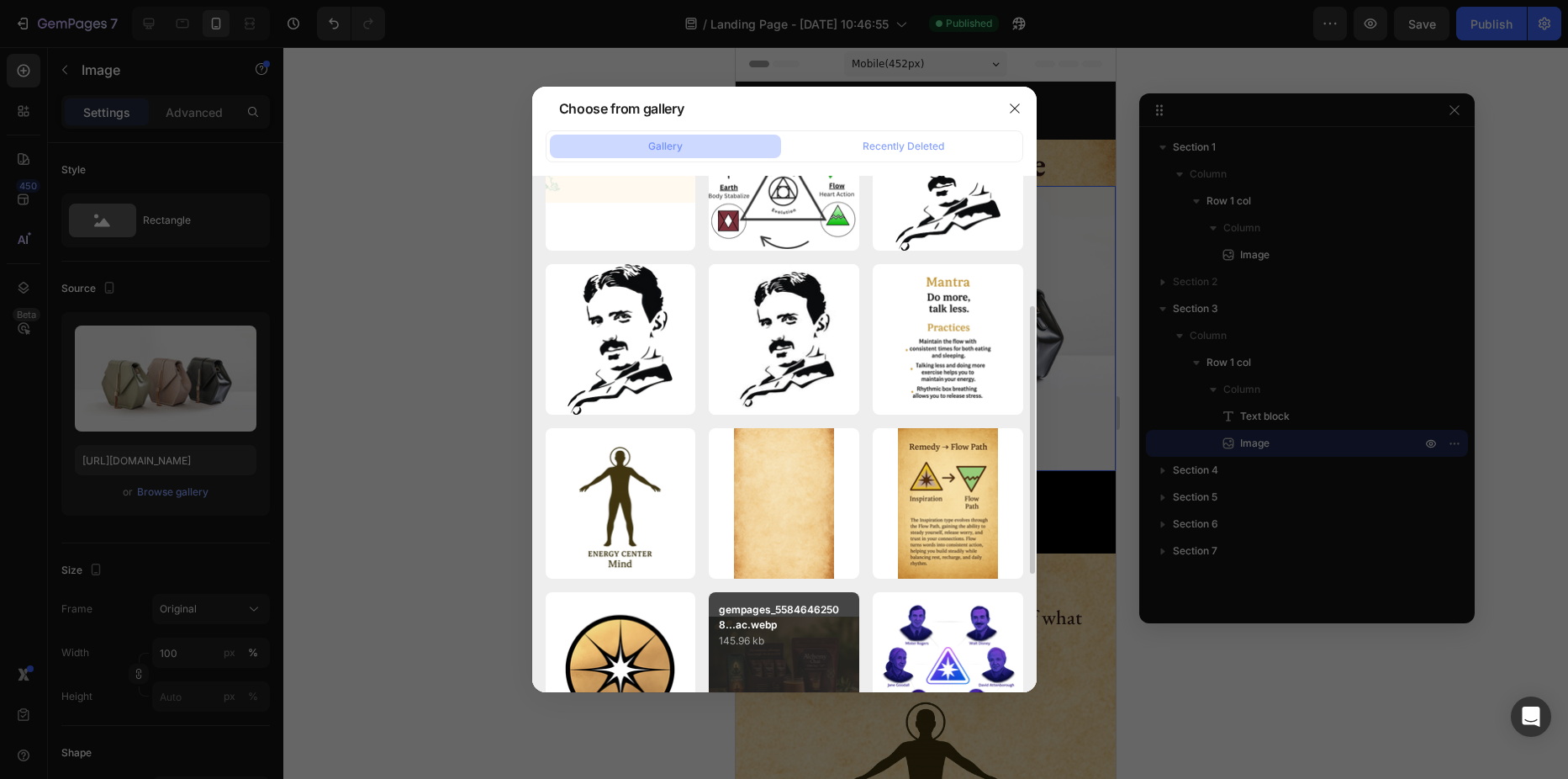
scroll to position [479, 0]
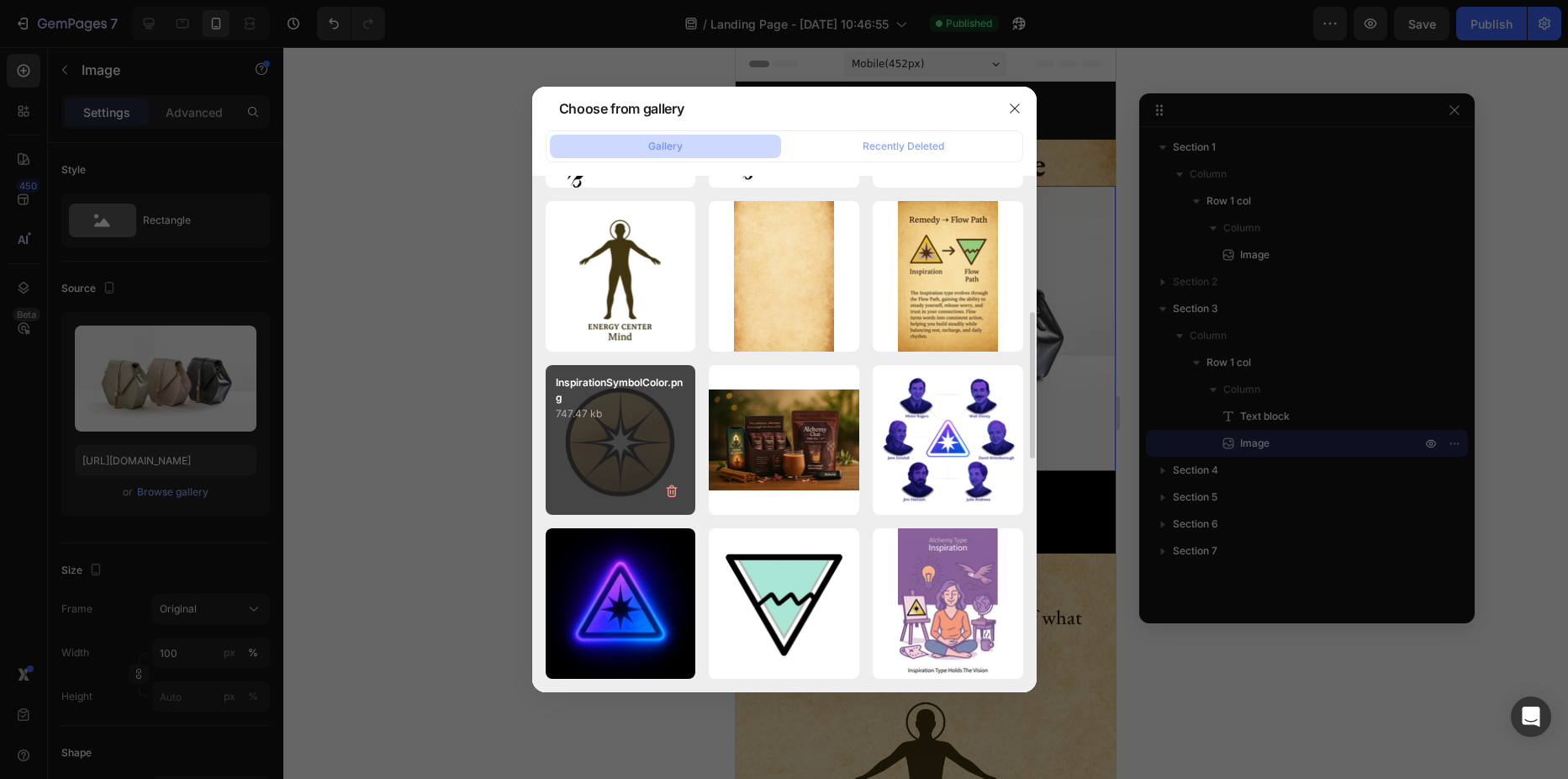
click at [610, 446] on div "InspirationSymbolColor.png 747.47 kb" at bounding box center [620, 440] width 150 height 150
type input "[URL][DOMAIN_NAME]"
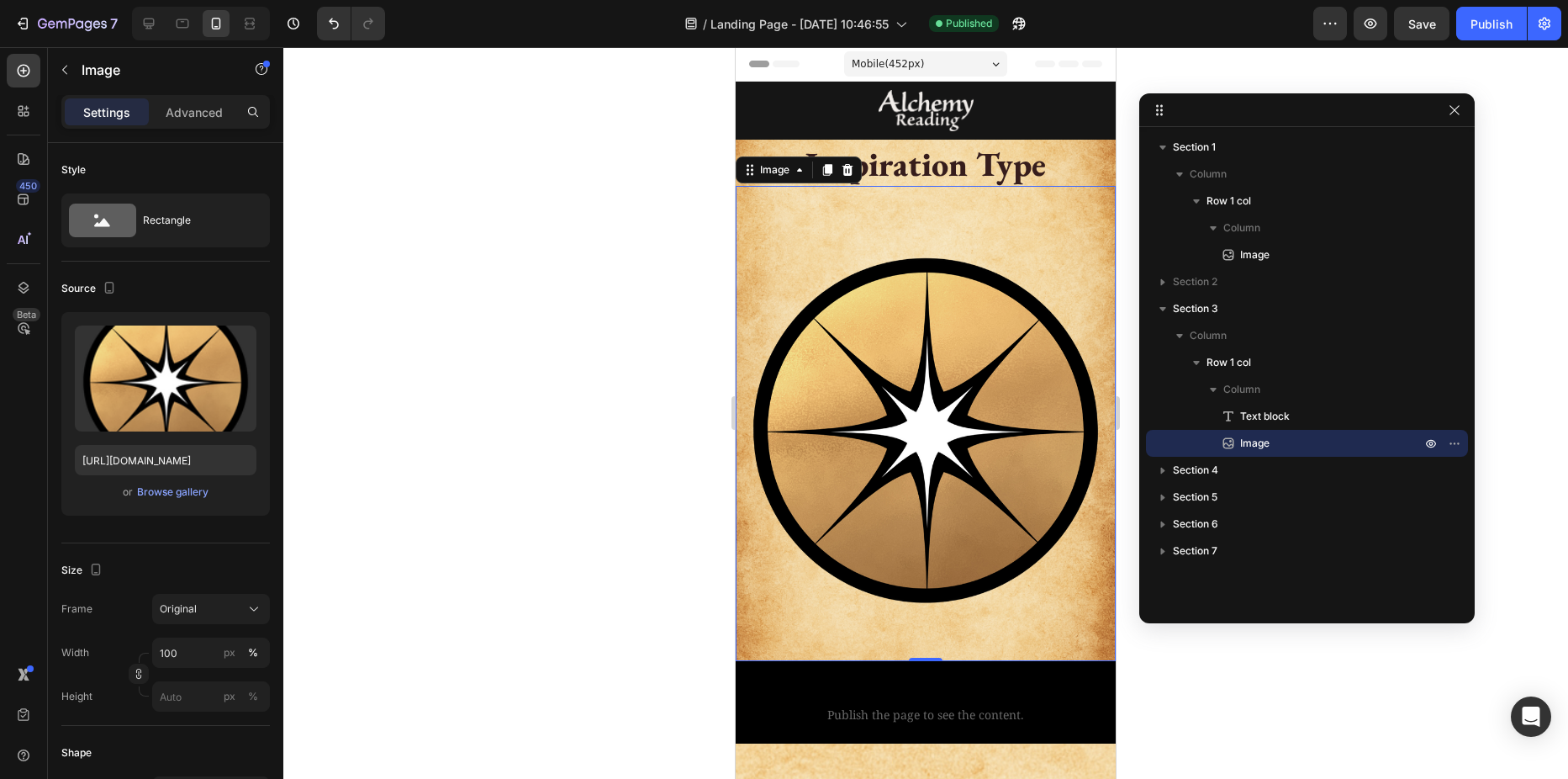
click at [926, 405] on img at bounding box center [925, 424] width 380 height 476
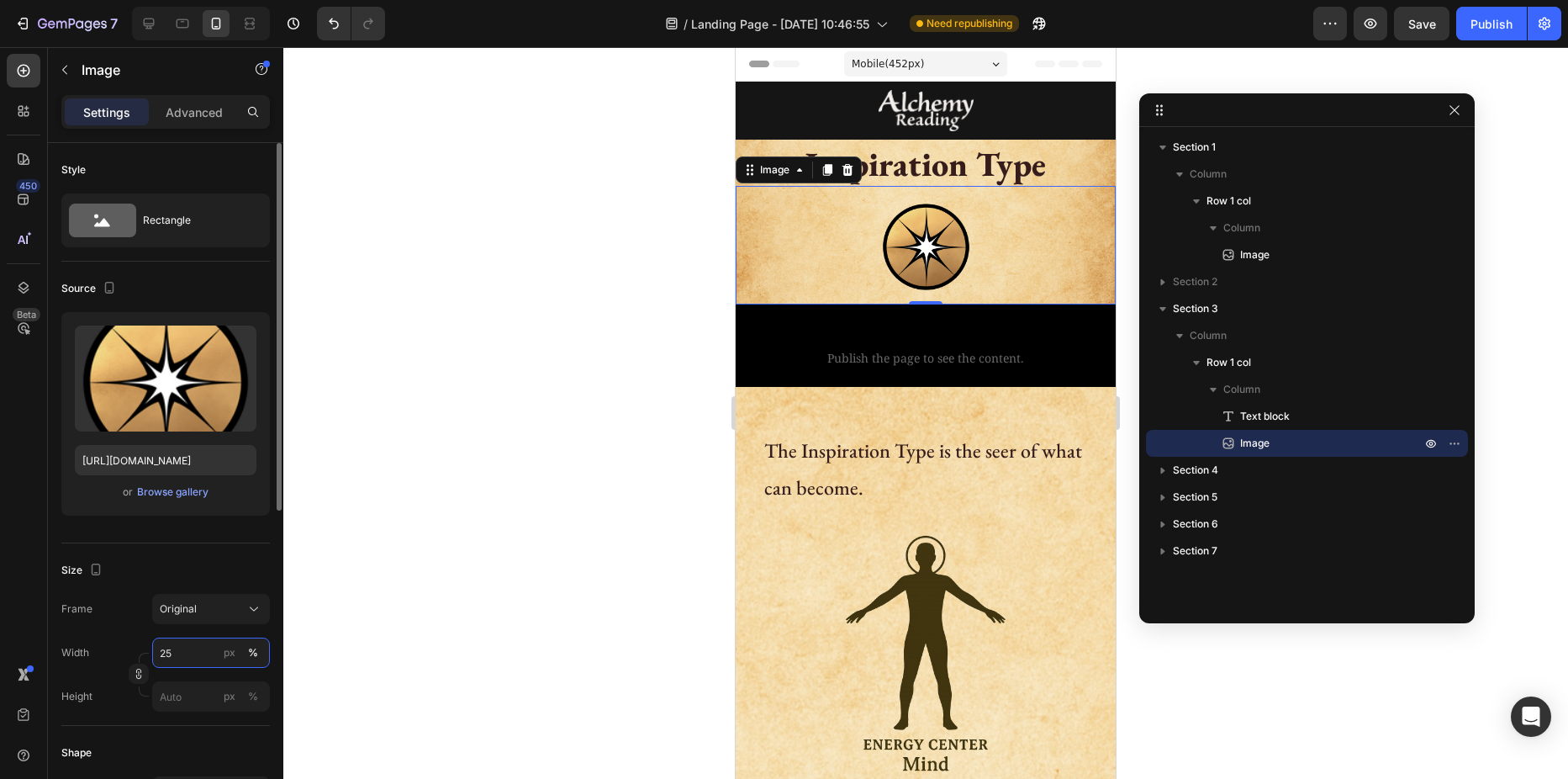
drag, startPoint x: 175, startPoint y: 658, endPoint x: 152, endPoint y: 660, distance: 23.1
click at [152, 660] on input "25" at bounding box center [210, 652] width 117 height 30
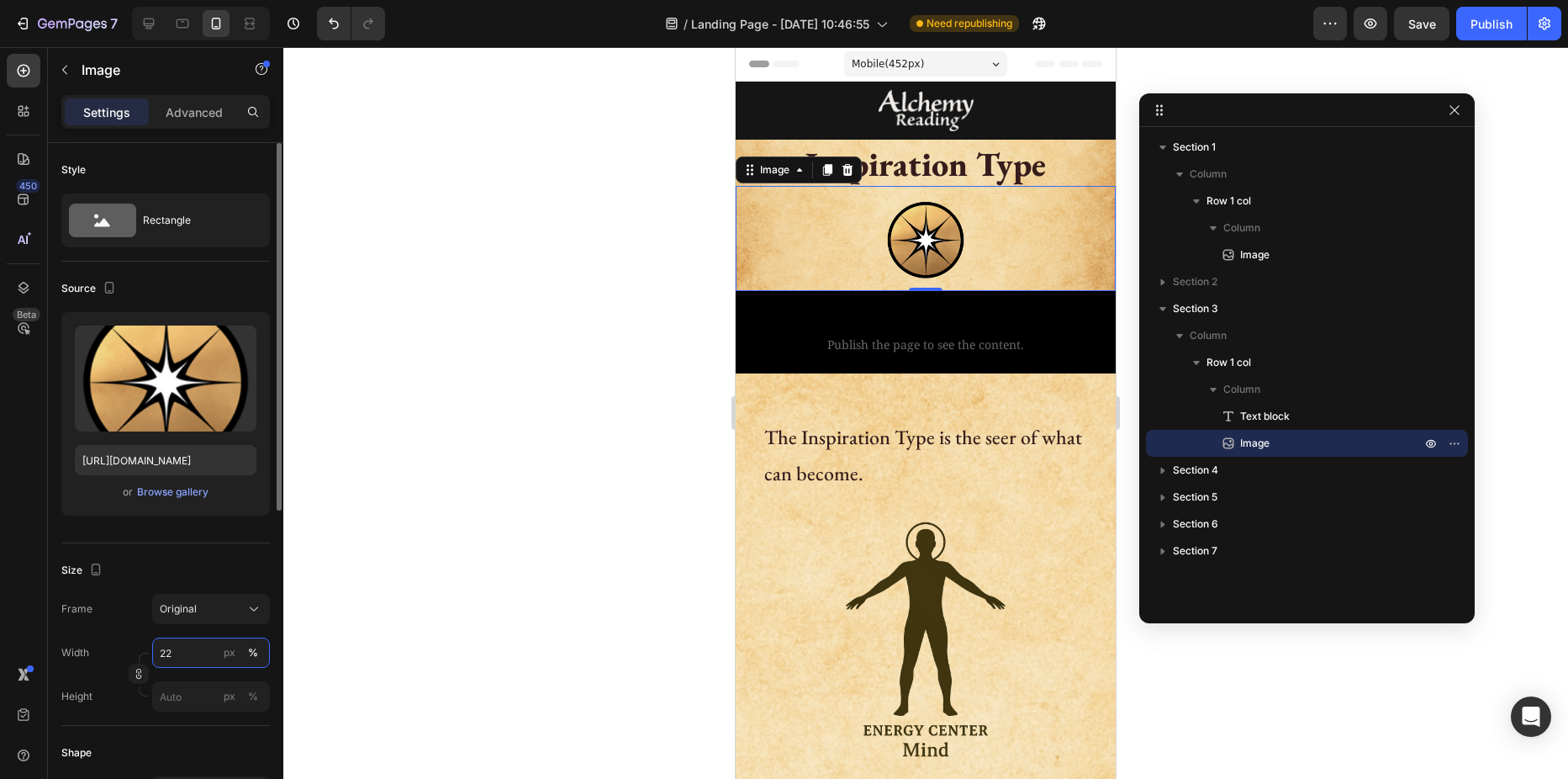
drag, startPoint x: 187, startPoint y: 648, endPoint x: 140, endPoint y: 652, distance: 47.2
click at [140, 652] on div "Width 22 px %" at bounding box center [165, 652] width 209 height 30
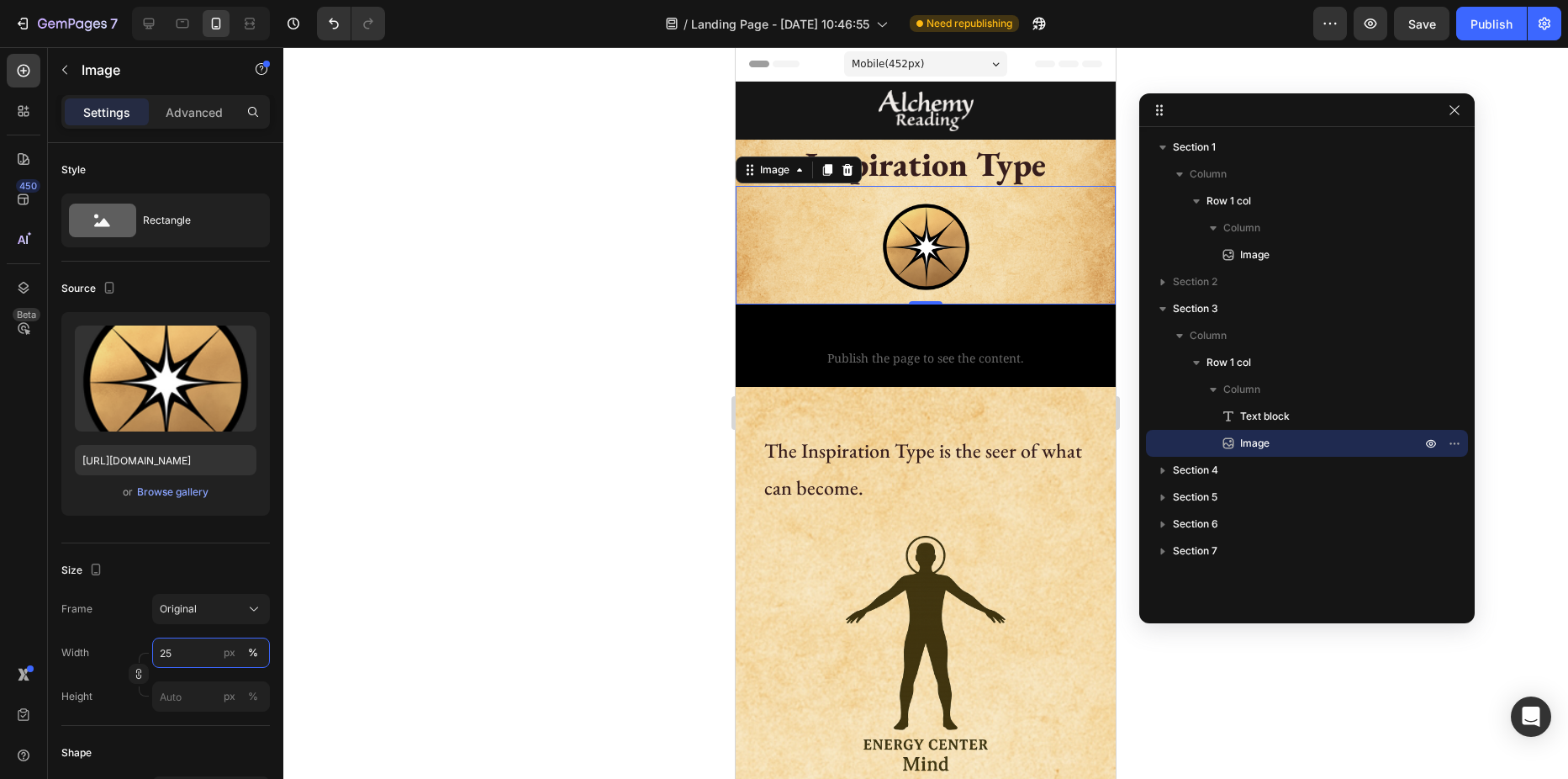
type input "25"
click at [436, 388] on div at bounding box center [925, 413] width 1285 height 732
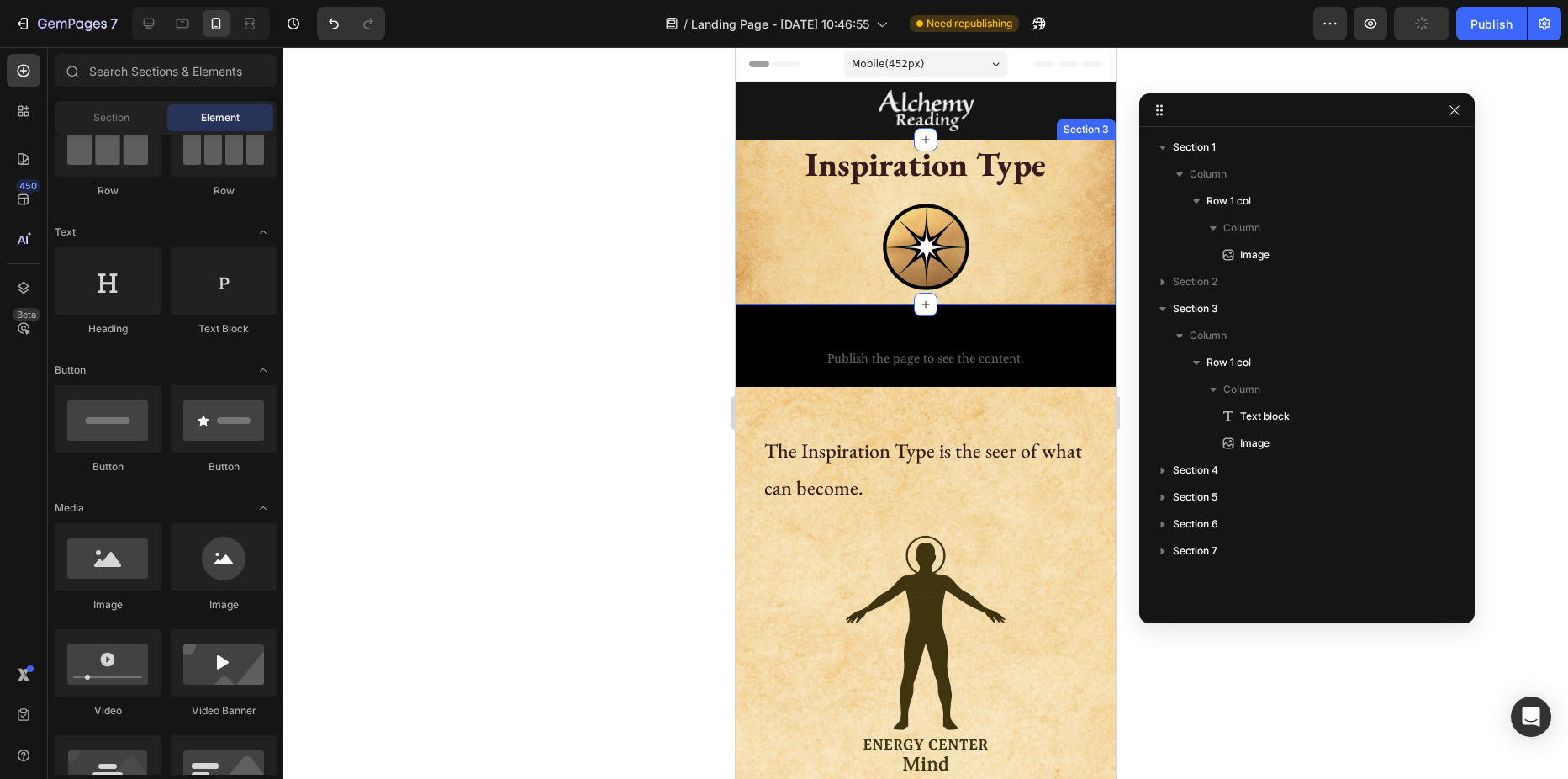
click at [755, 149] on div "Inspiration Type Text block Image Row Section 3" at bounding box center [925, 221] width 380 height 165
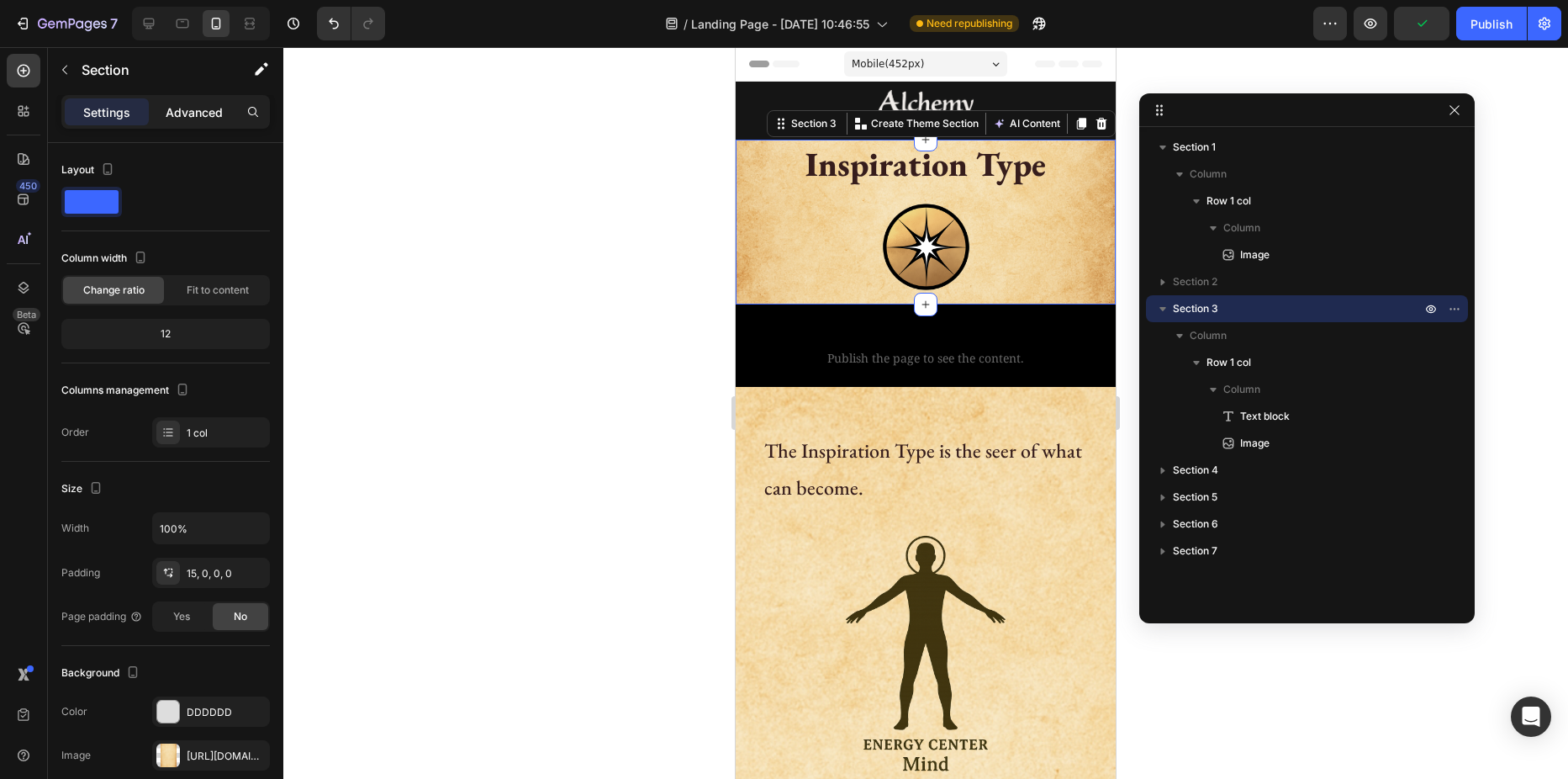
click at [199, 112] on p "Advanced" at bounding box center [194, 112] width 57 height 17
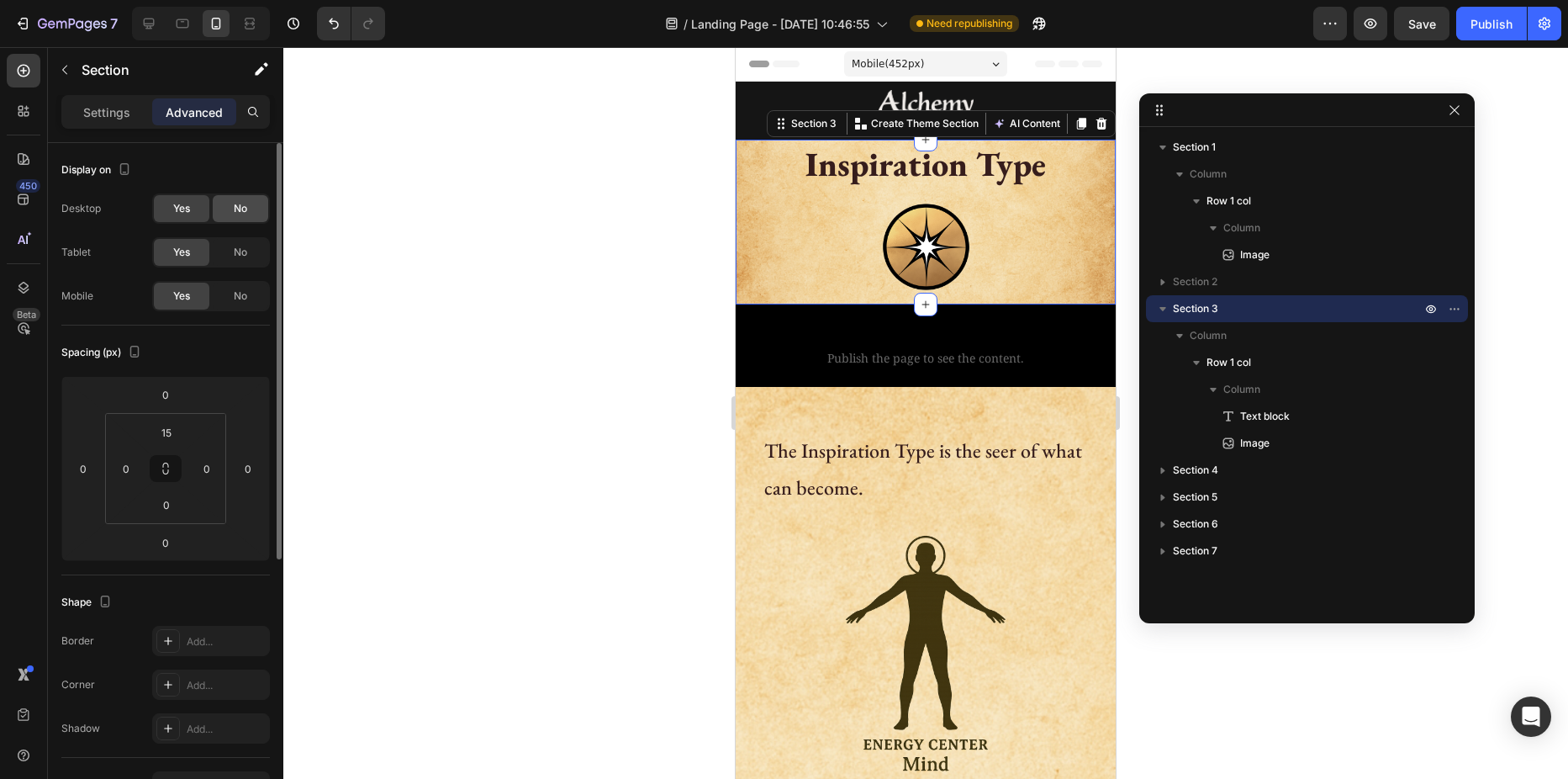
click at [228, 207] on div "No" at bounding box center [240, 209] width 56 height 27
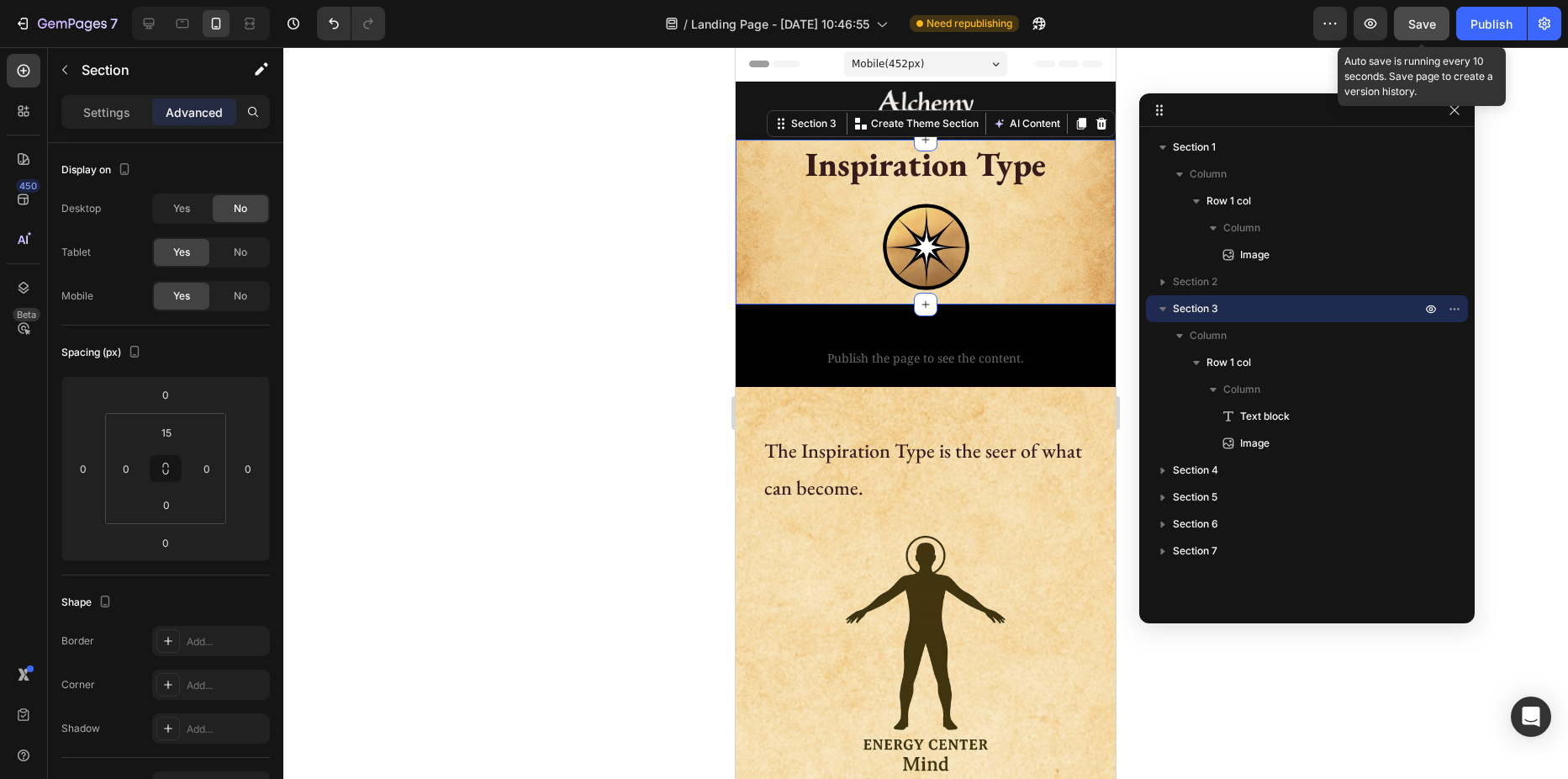
click at [1426, 24] on span "Save" at bounding box center [1421, 24] width 27 height 15
click at [145, 22] on icon at bounding box center [148, 24] width 16 height 16
type input "32"
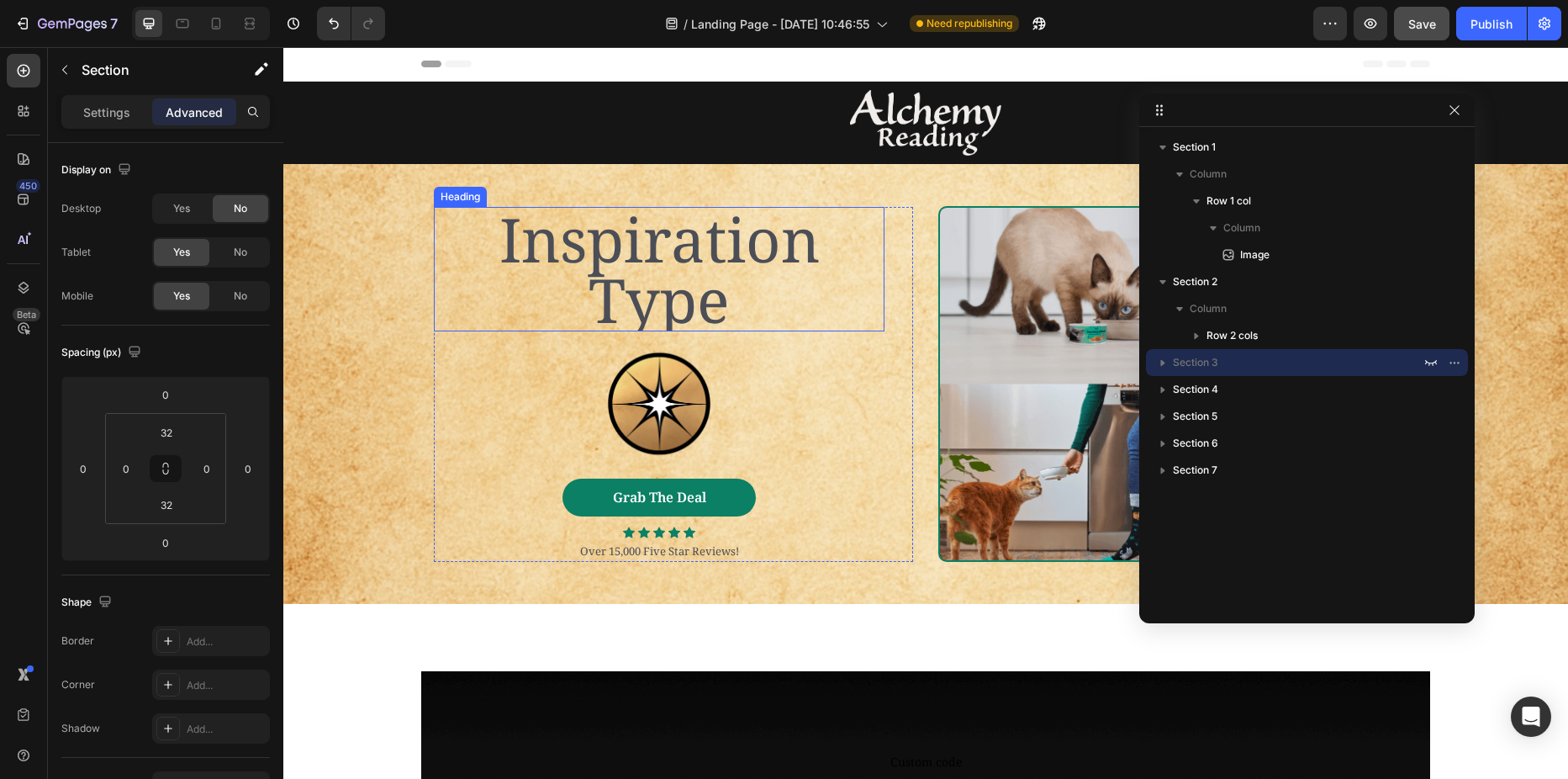
click at [625, 281] on h2 "Inspiration Type" at bounding box center [658, 269] width 451 height 125
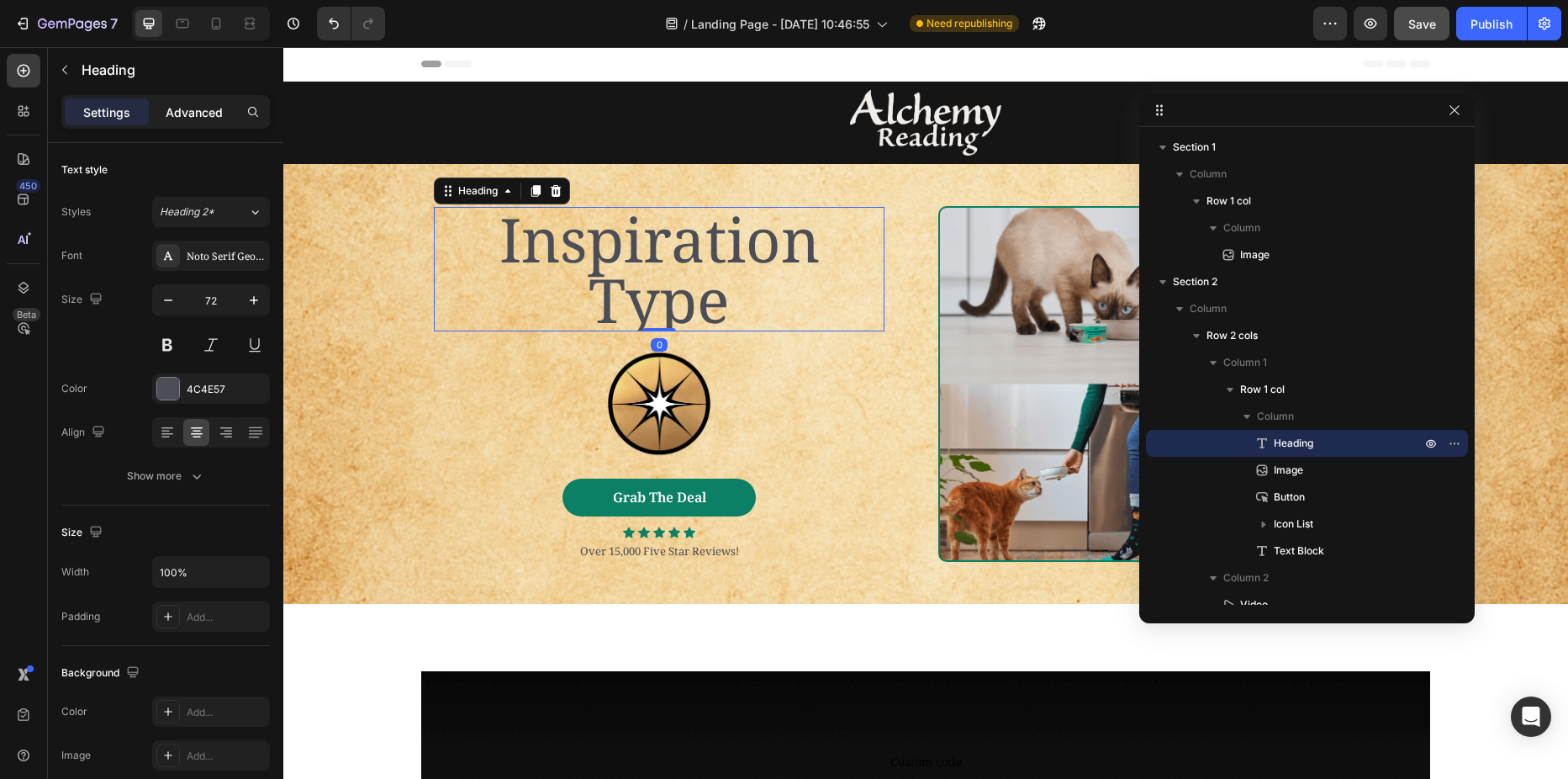
click at [210, 115] on p "Advanced" at bounding box center [194, 112] width 57 height 17
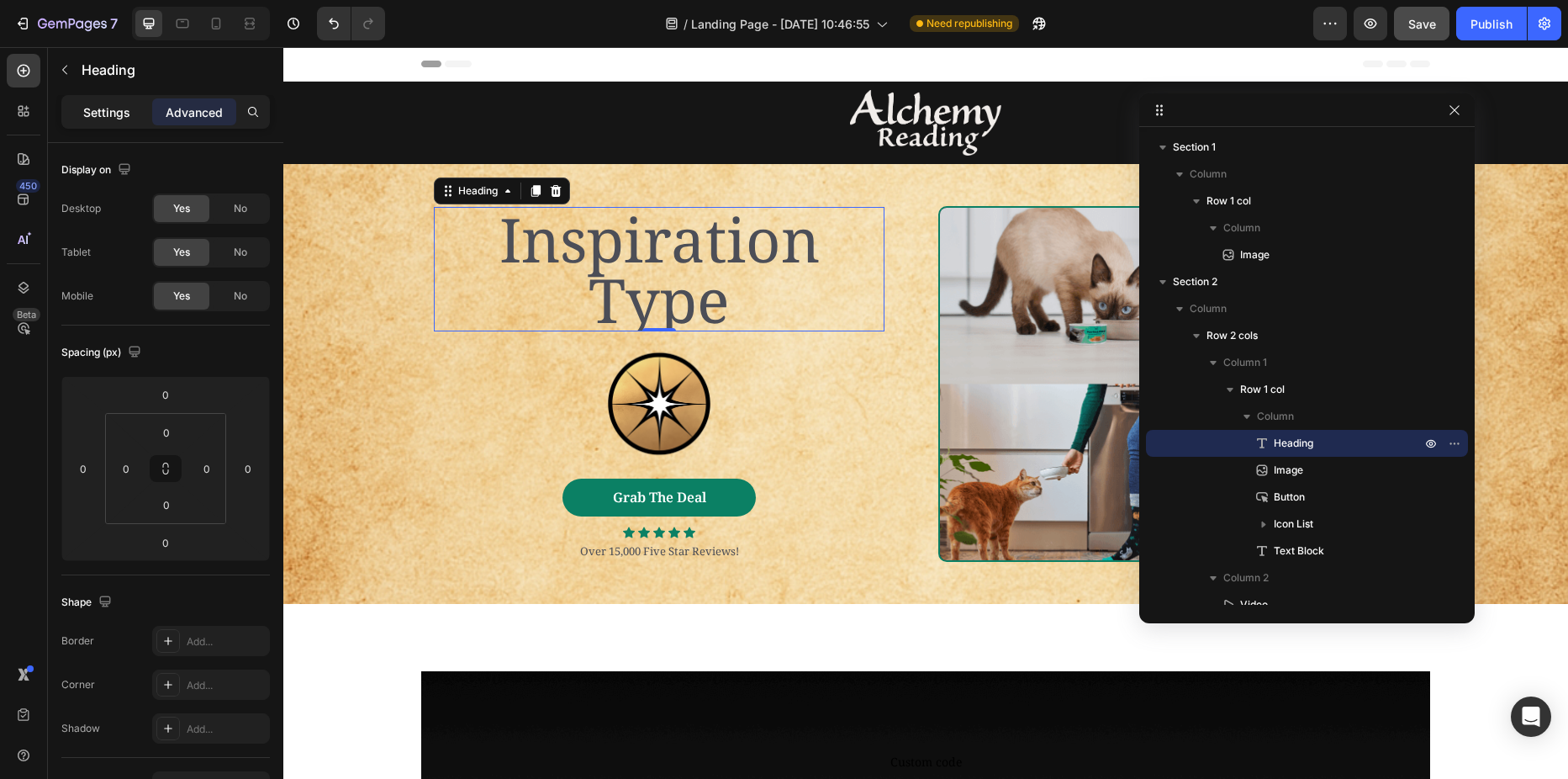
click at [104, 109] on p "Settings" at bounding box center [107, 112] width 47 height 17
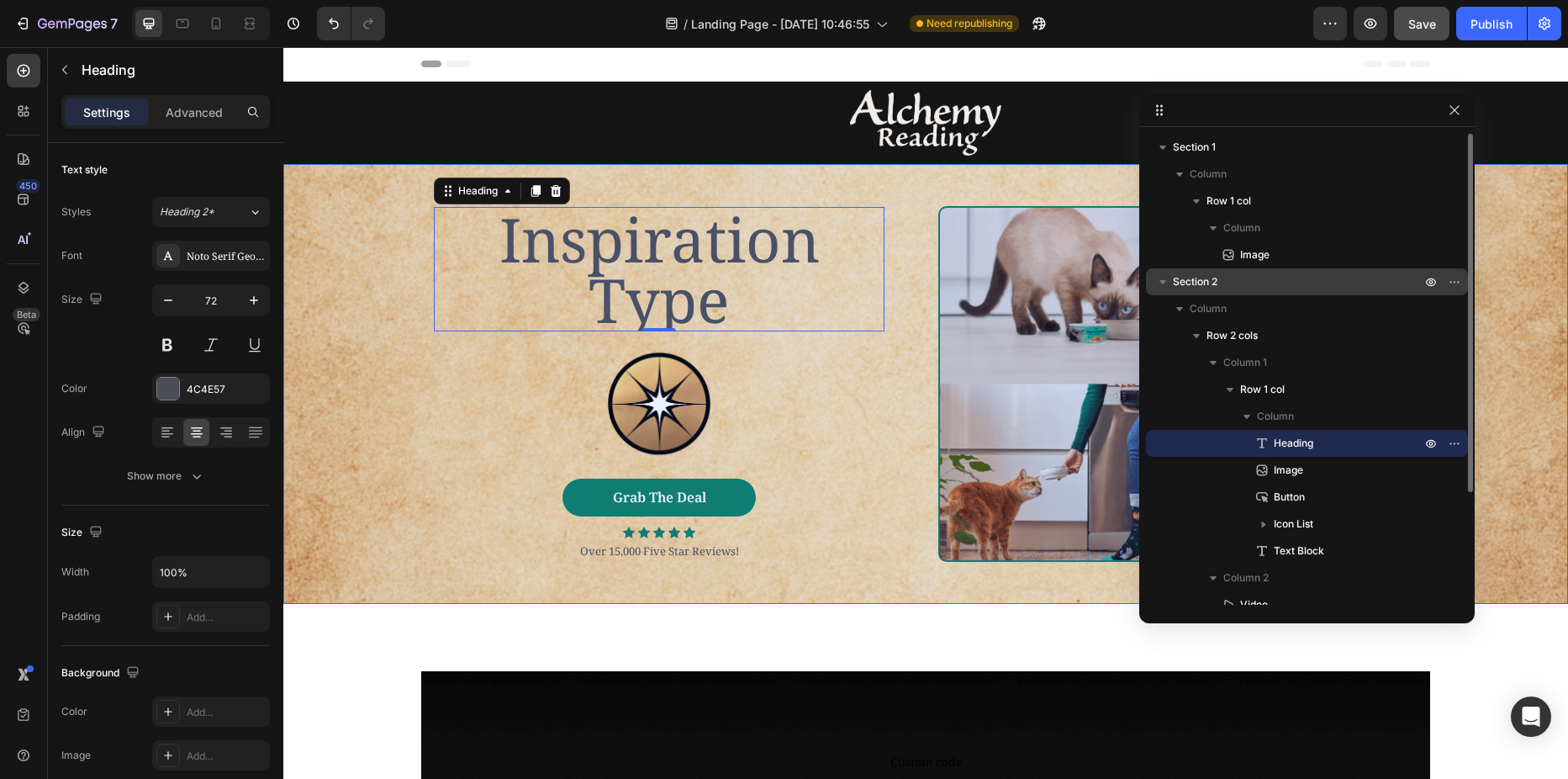
click at [1210, 285] on span "Section 2" at bounding box center [1195, 282] width 45 height 16
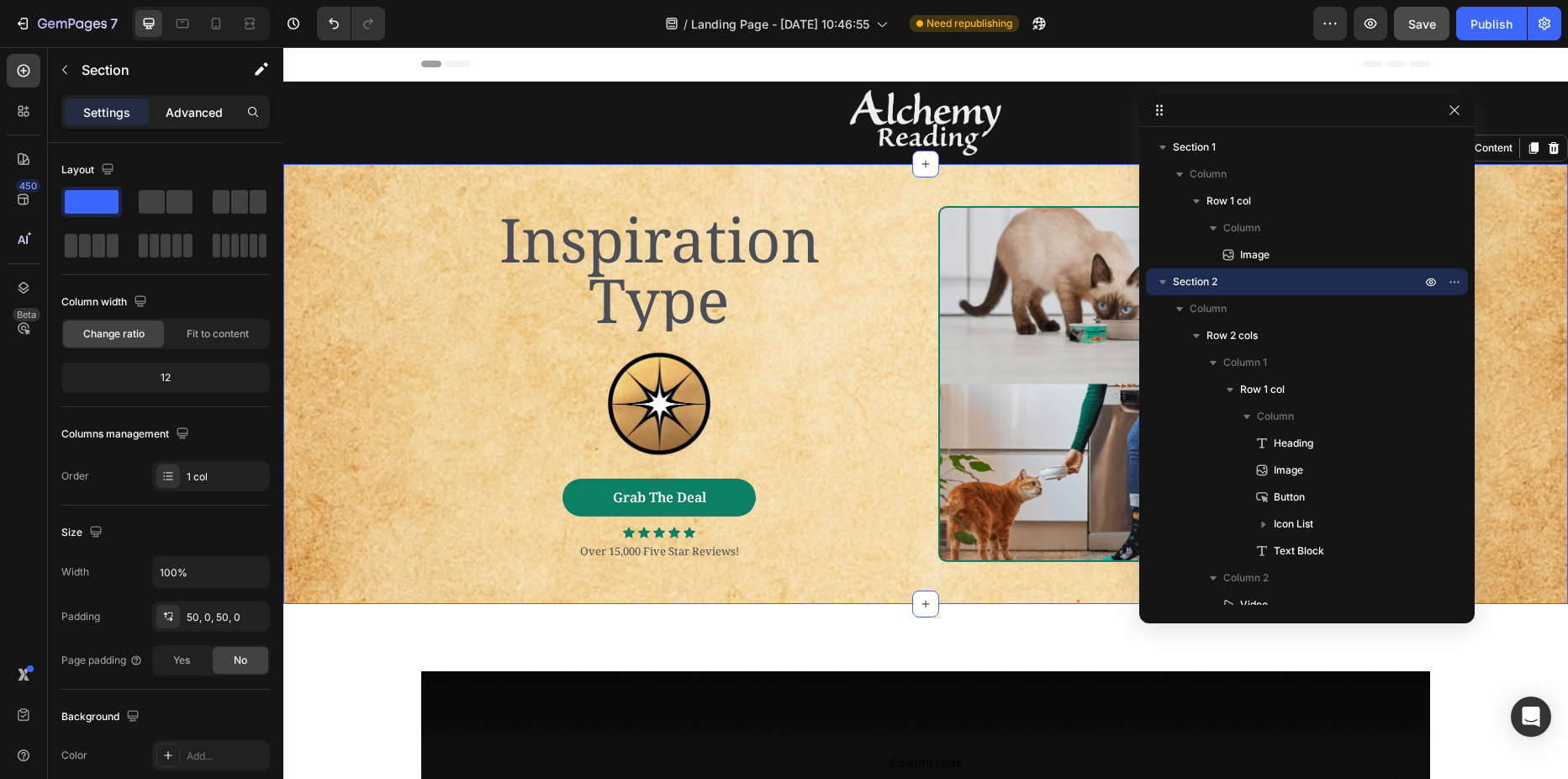
click at [209, 111] on p "Advanced" at bounding box center [194, 112] width 57 height 17
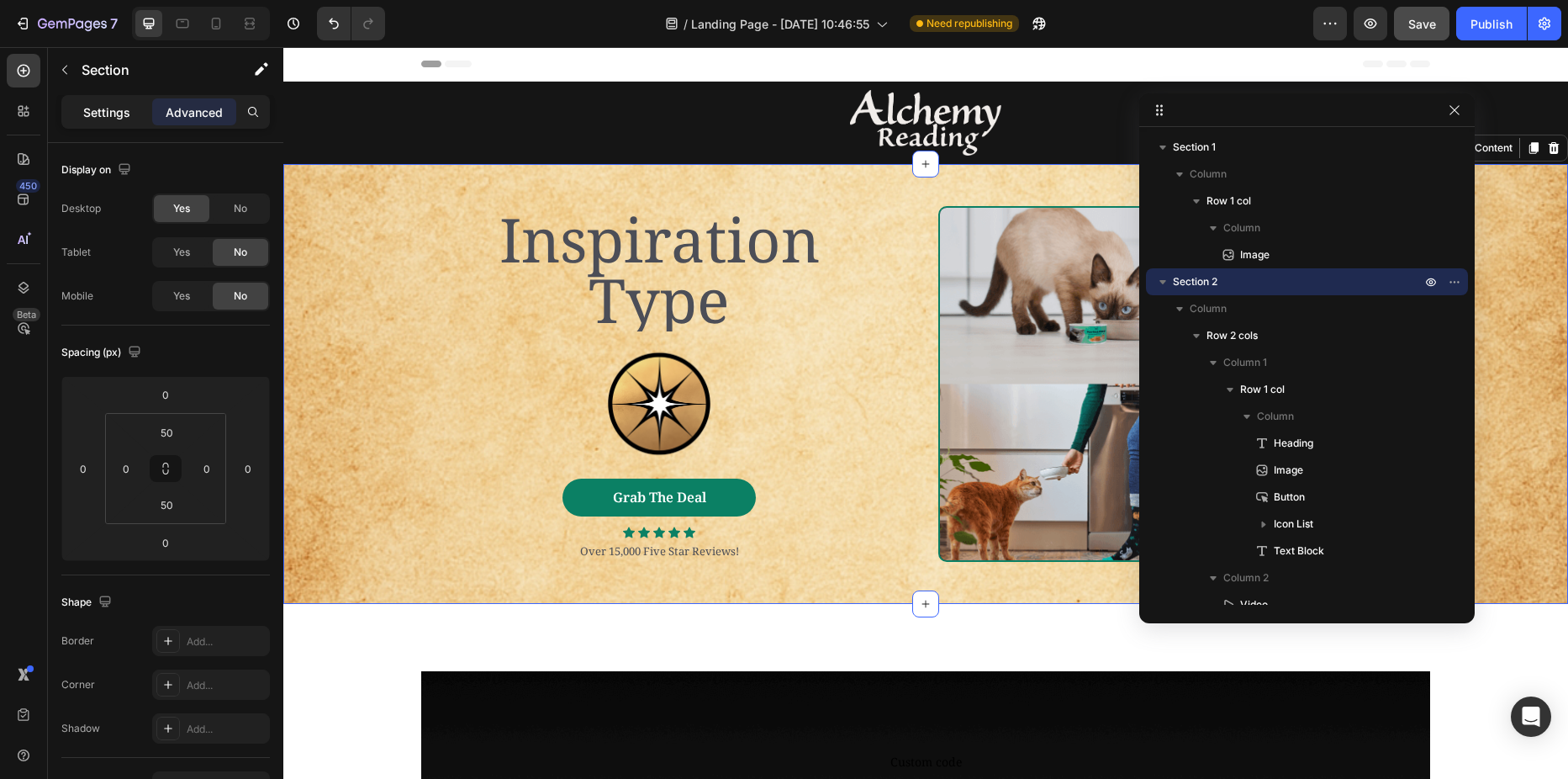
click at [93, 109] on p "Settings" at bounding box center [107, 112] width 47 height 17
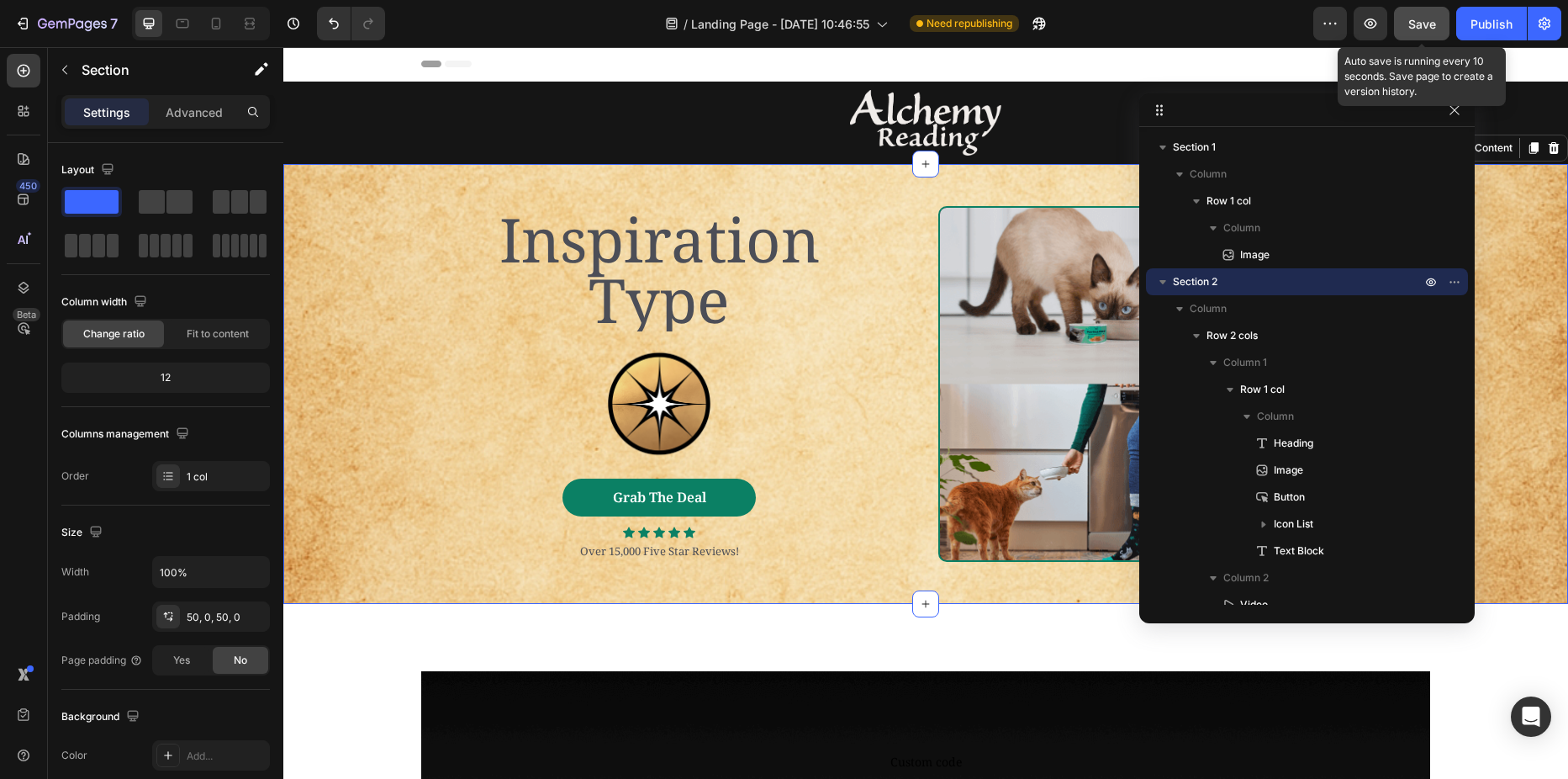
click at [1410, 30] on span "Save" at bounding box center [1421, 24] width 27 height 15
click at [619, 310] on h2 "Inspiration Type" at bounding box center [658, 269] width 451 height 125
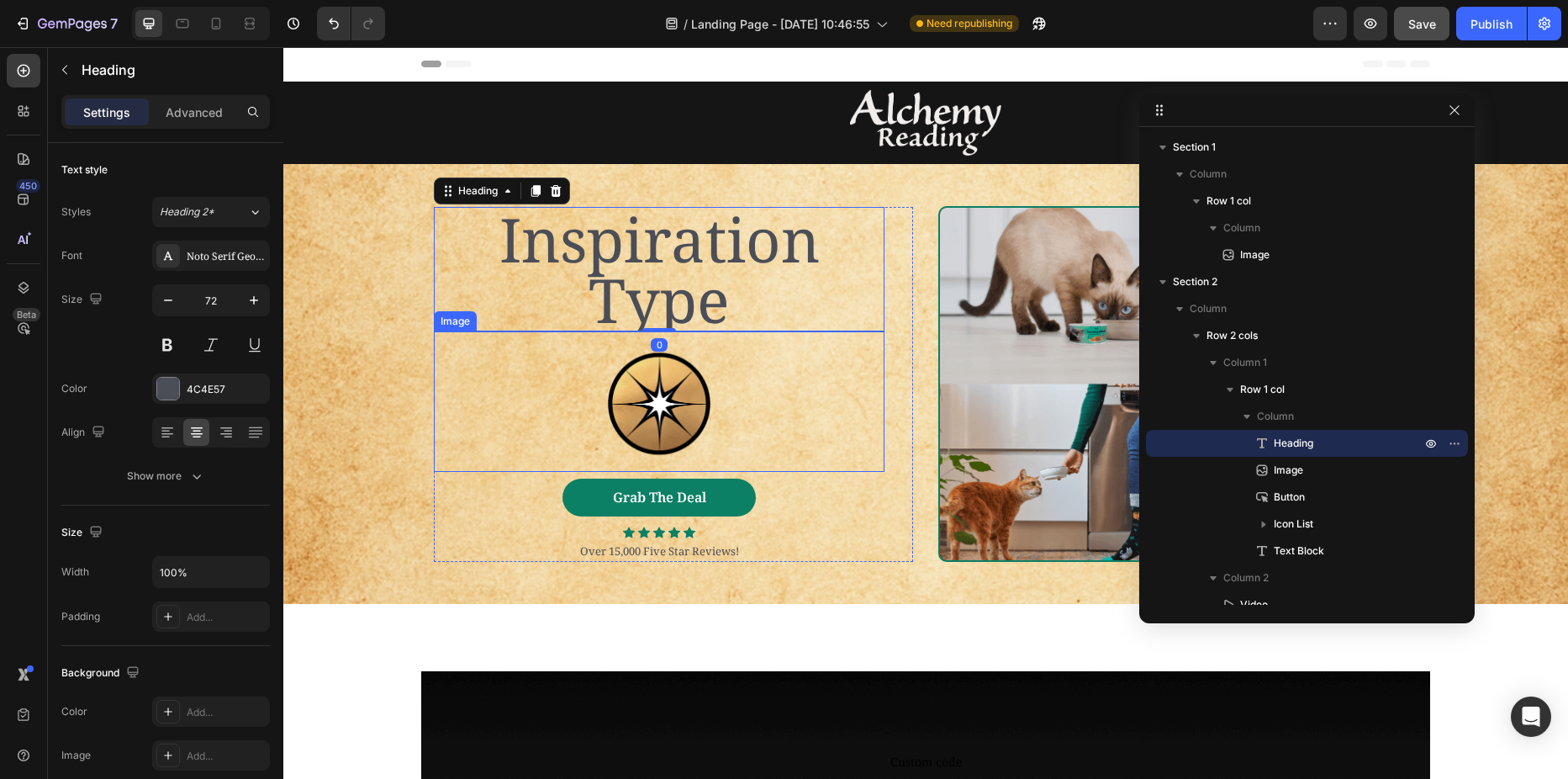
click at [529, 387] on div at bounding box center [658, 402] width 451 height 141
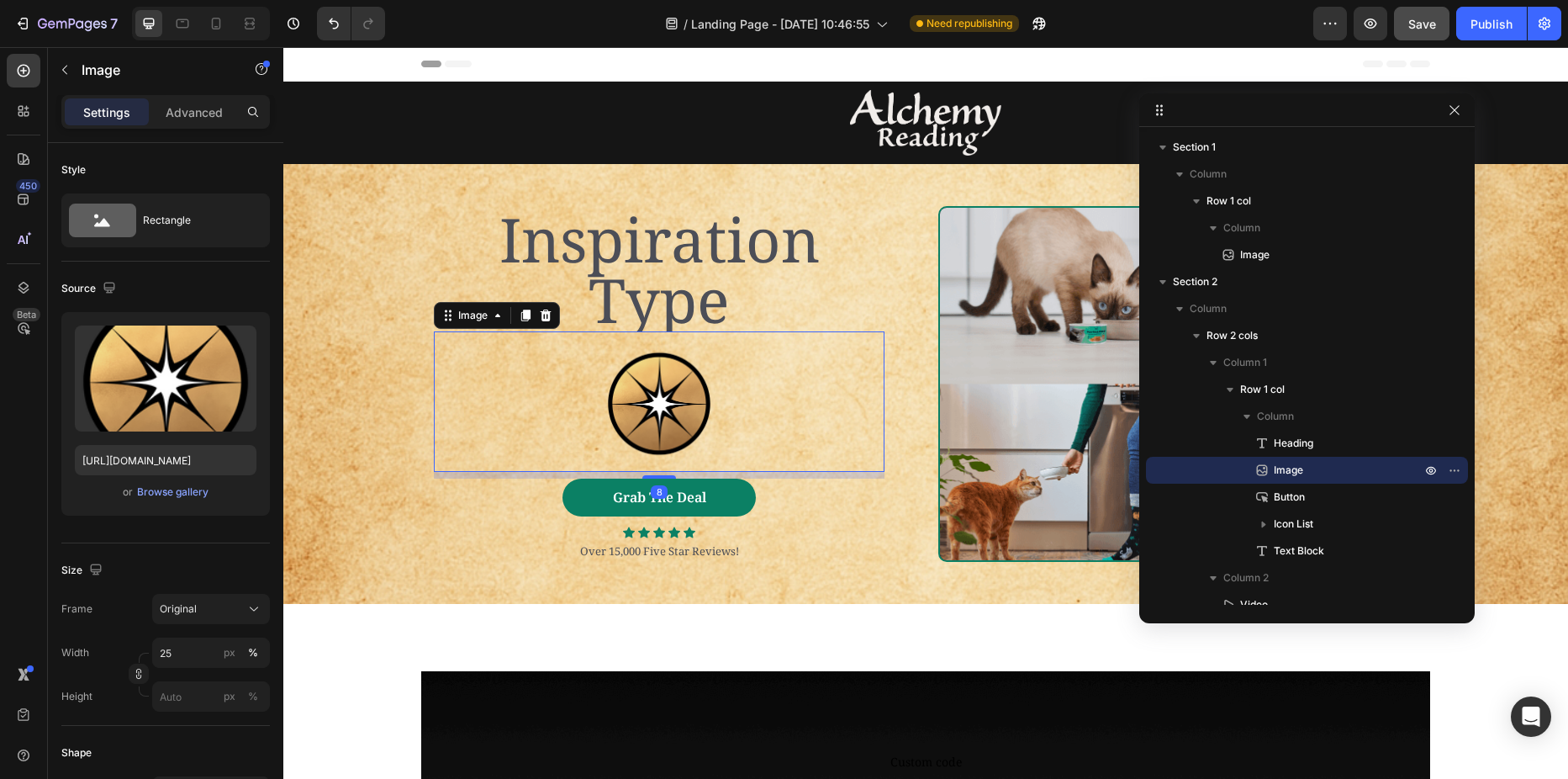
click at [194, 126] on div "Settings Advanced" at bounding box center [165, 111] width 209 height 34
click at [193, 118] on p "Advanced" at bounding box center [194, 112] width 57 height 17
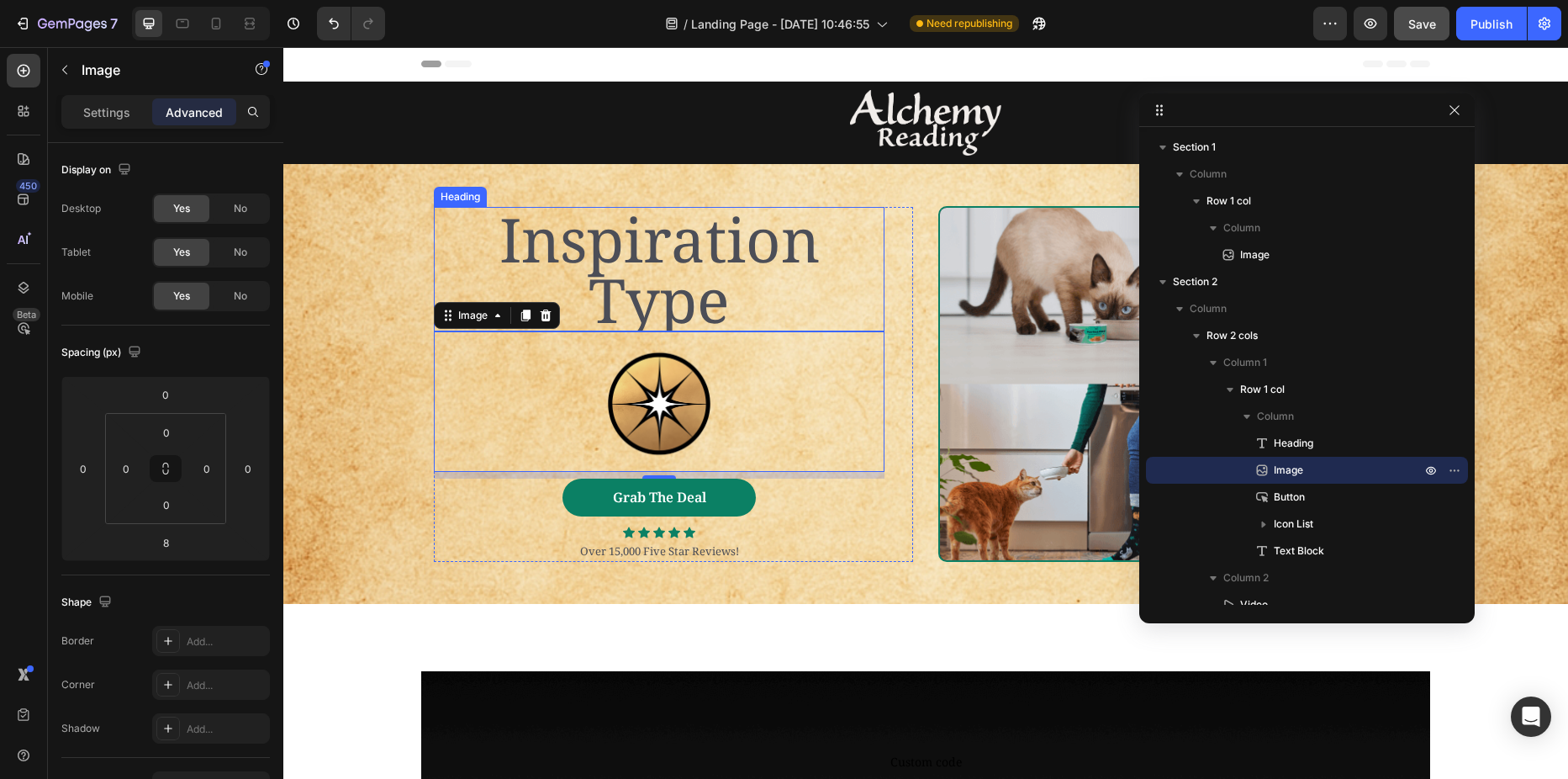
click at [545, 251] on h2 "Inspiration Type" at bounding box center [658, 269] width 451 height 125
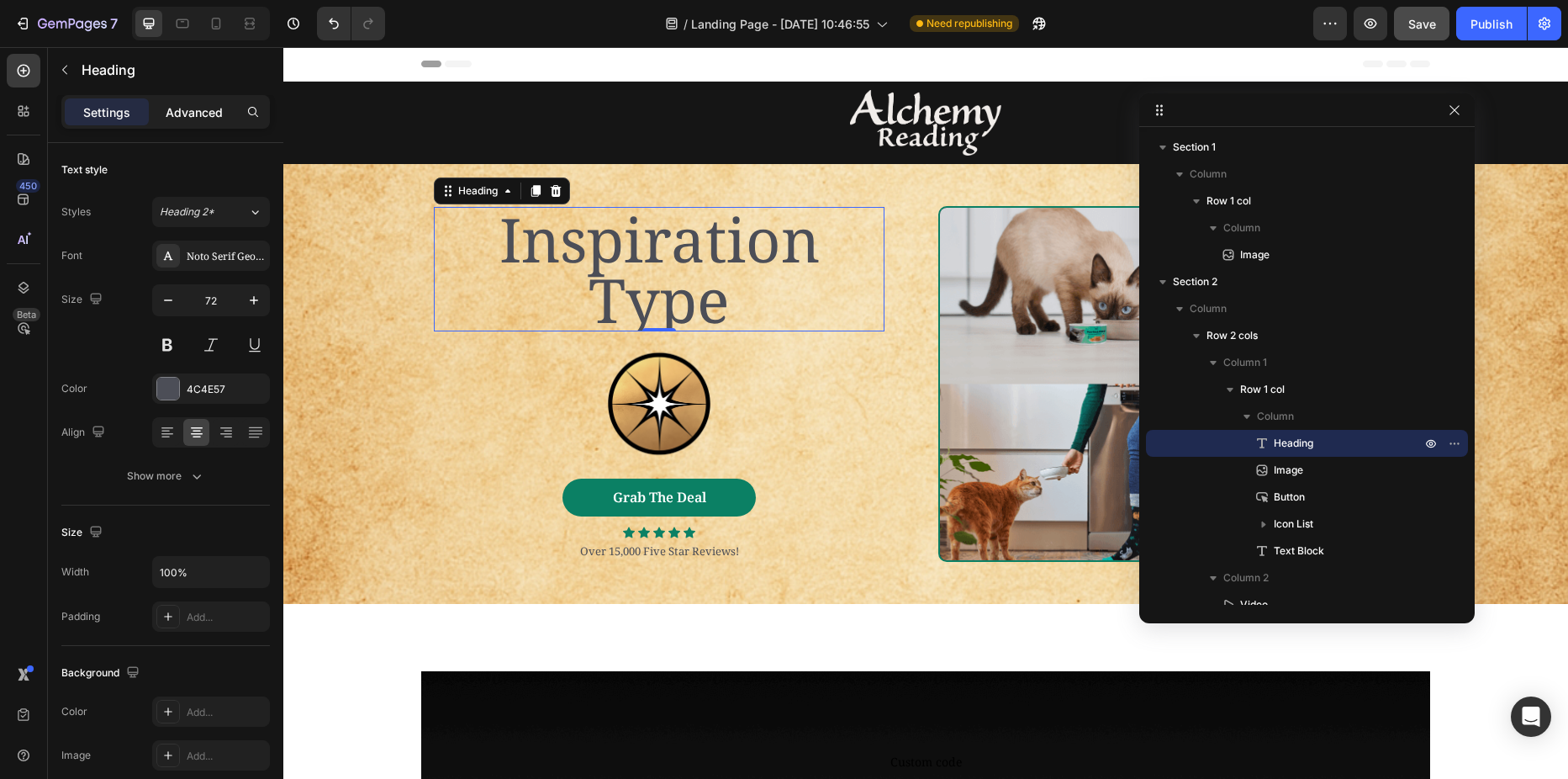
click at [206, 114] on p "Advanced" at bounding box center [194, 112] width 57 height 17
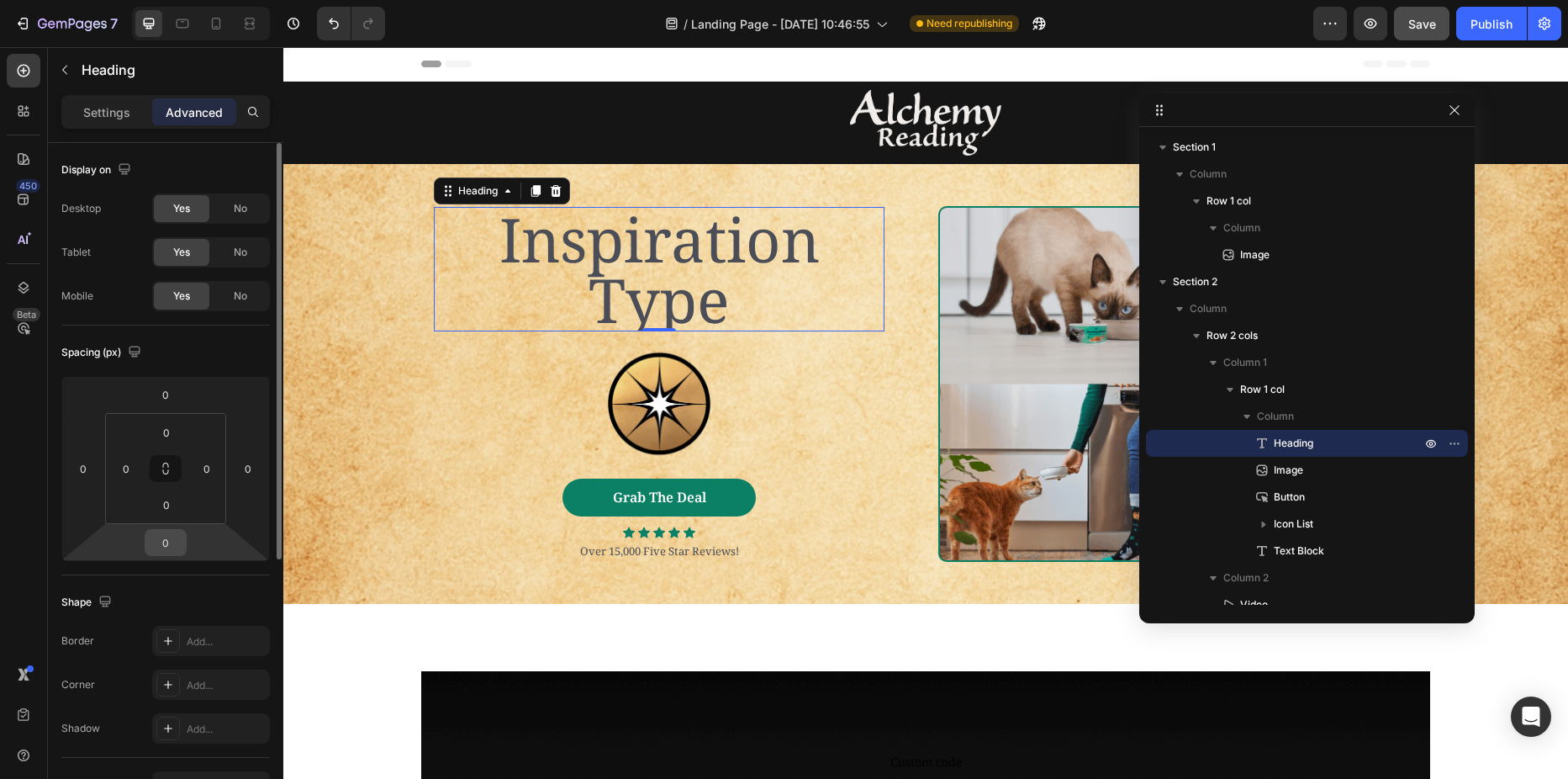
click at [168, 540] on input "0" at bounding box center [165, 543] width 34 height 26
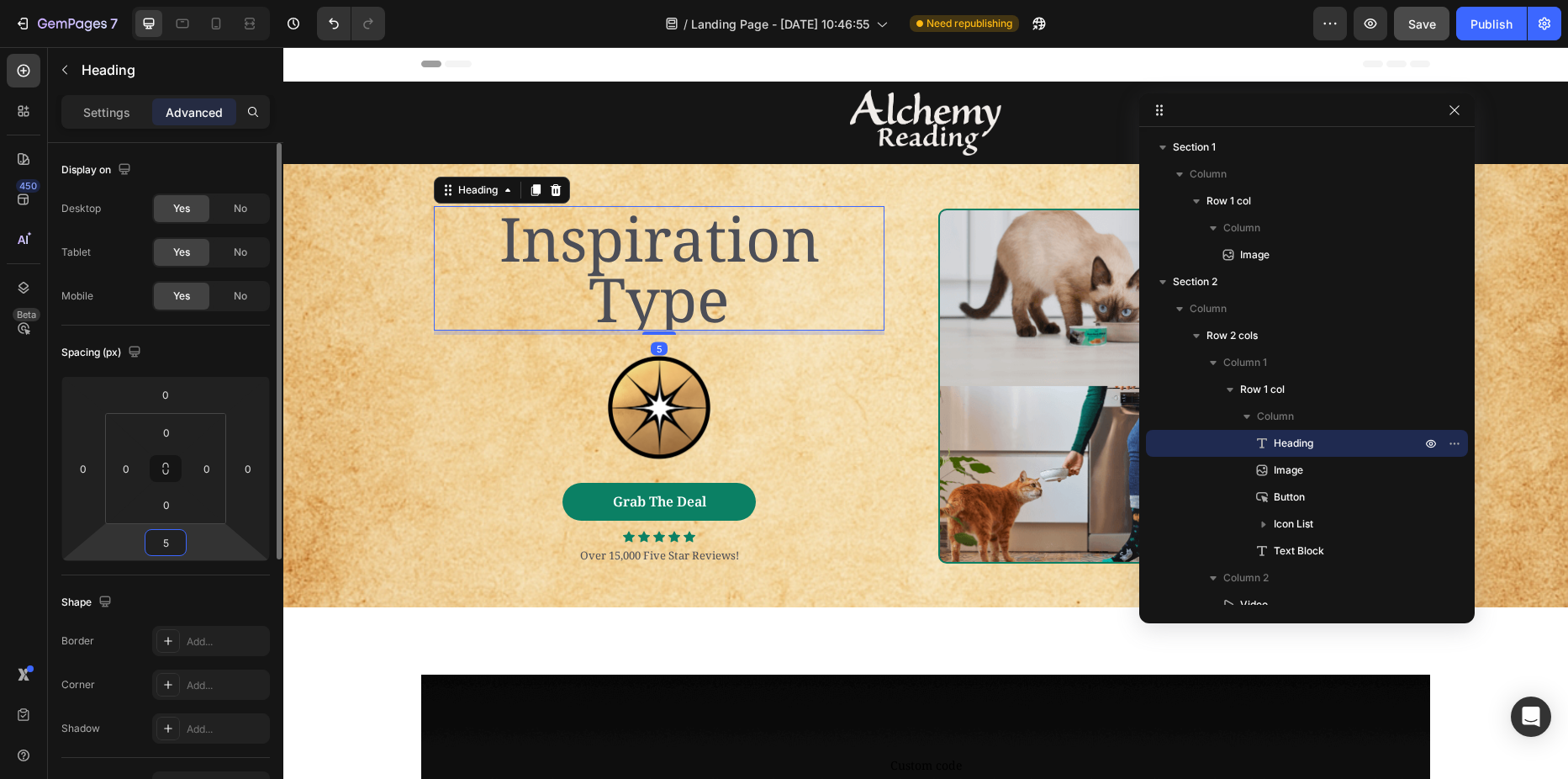
click at [164, 545] on input "5" at bounding box center [165, 543] width 34 height 26
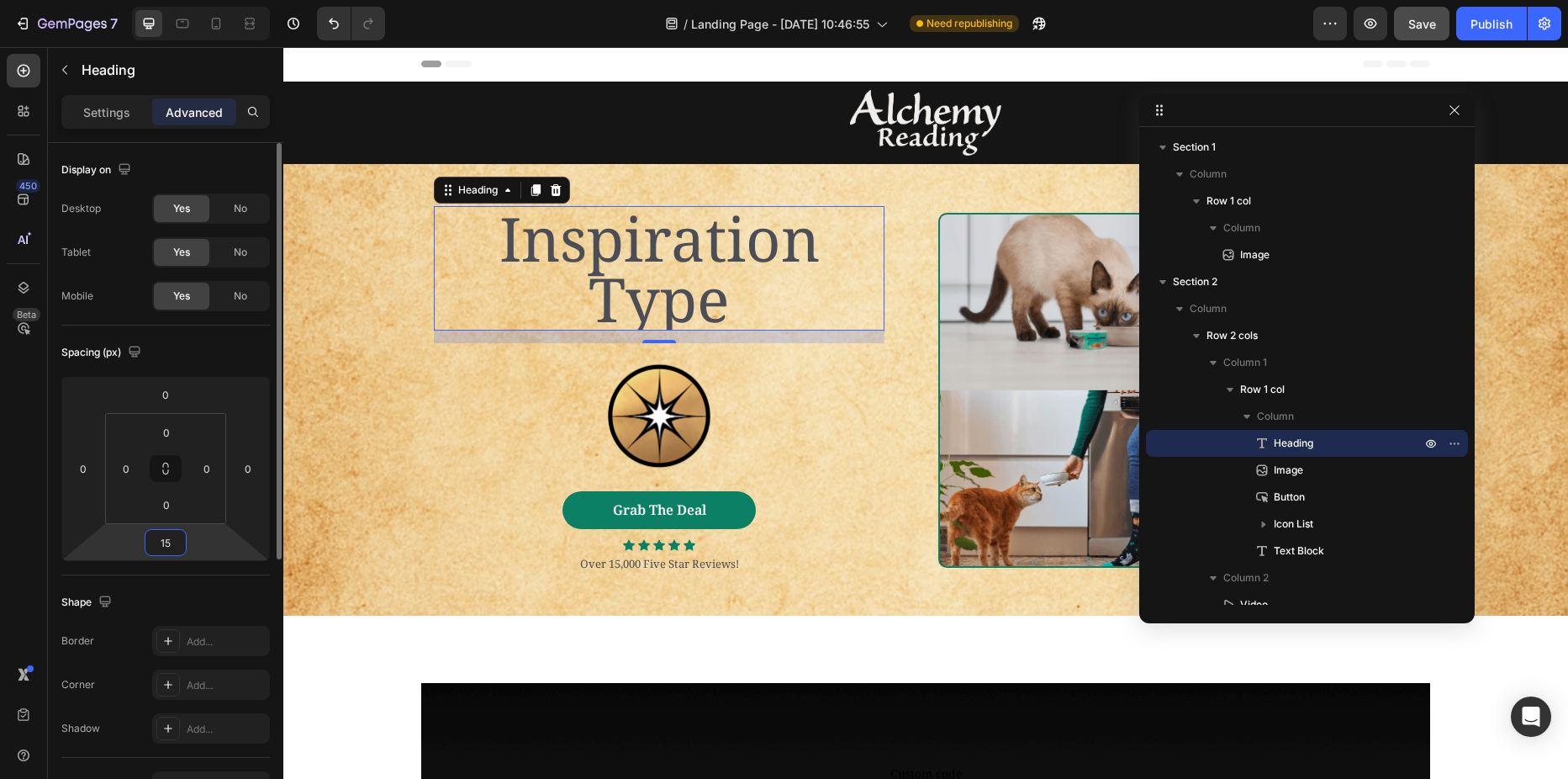
click at [160, 545] on input "15" at bounding box center [165, 543] width 34 height 26
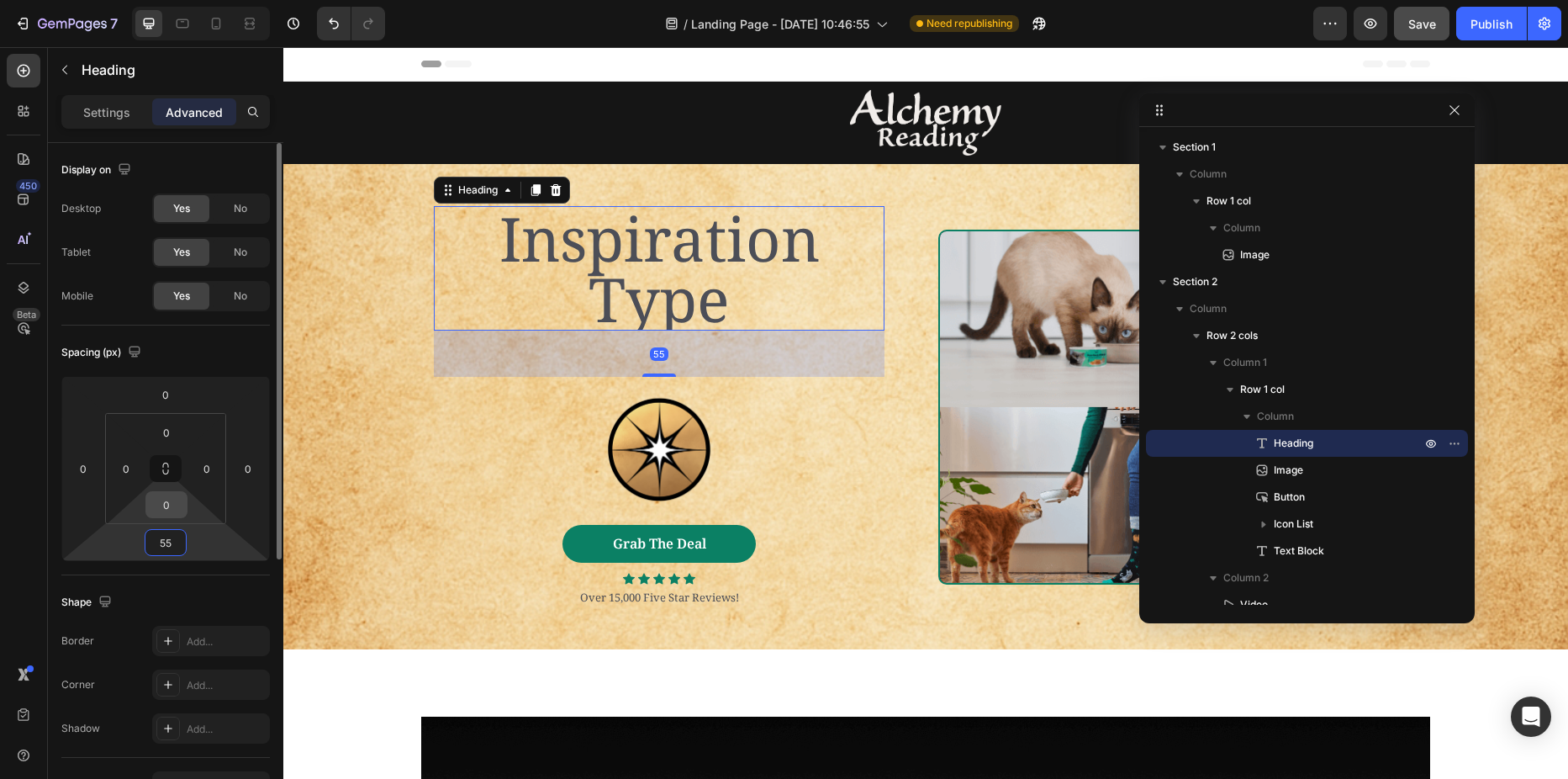
type input "55"
click at [170, 499] on input "0" at bounding box center [166, 505] width 34 height 26
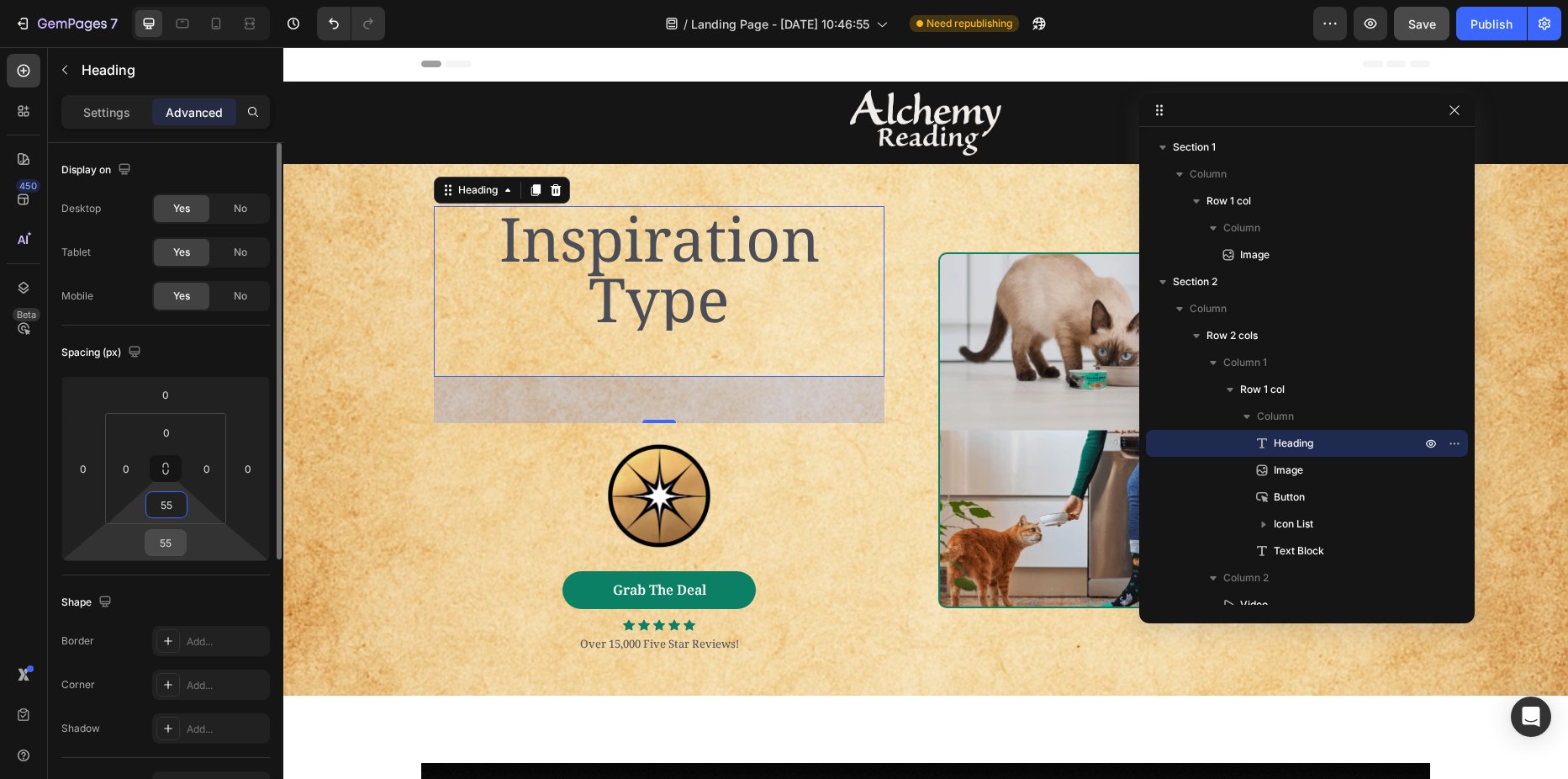
type input "55"
click at [168, 539] on input "55" at bounding box center [165, 543] width 34 height 26
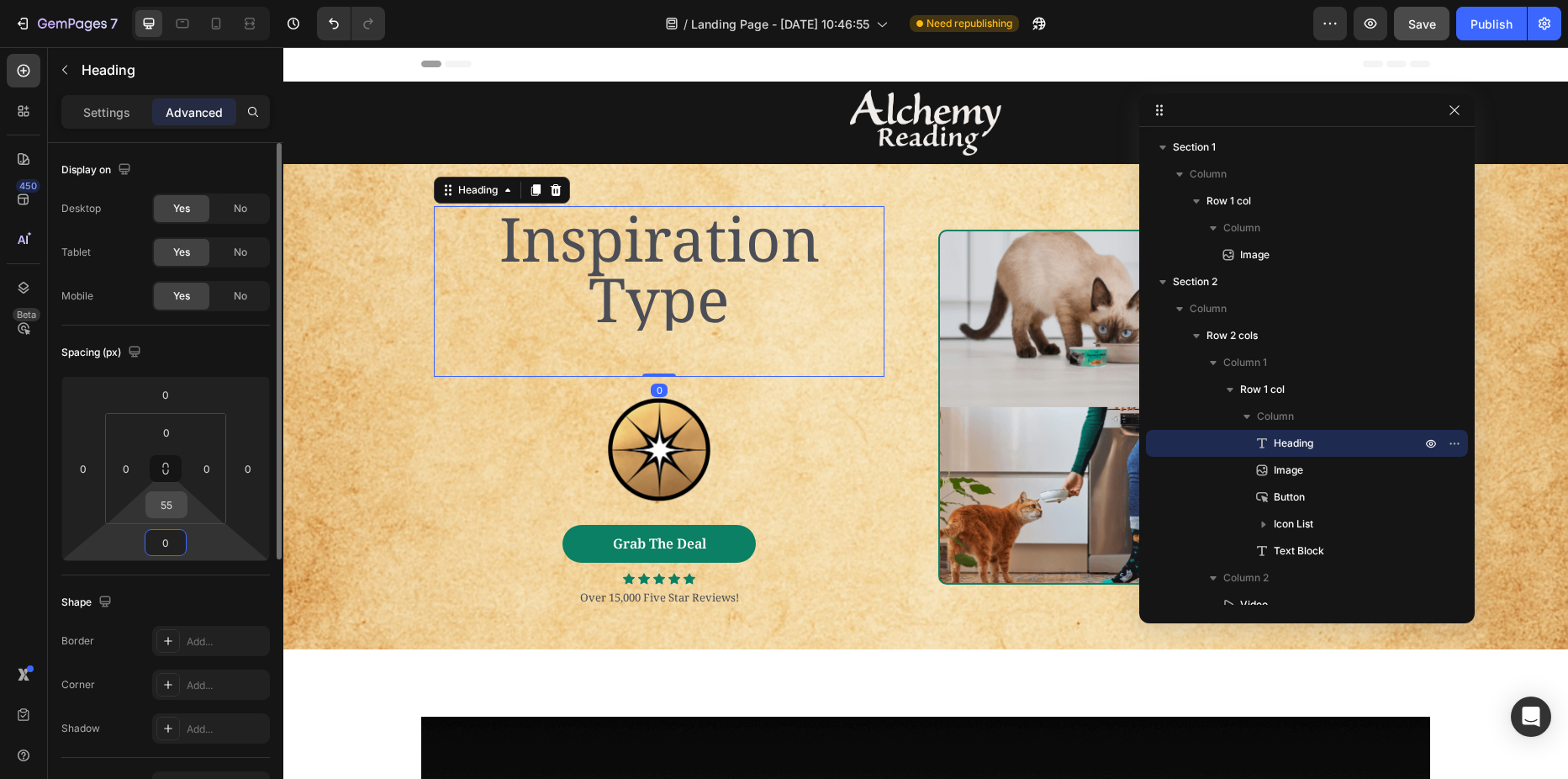
type input "0"
click at [169, 506] on input "55" at bounding box center [166, 505] width 34 height 26
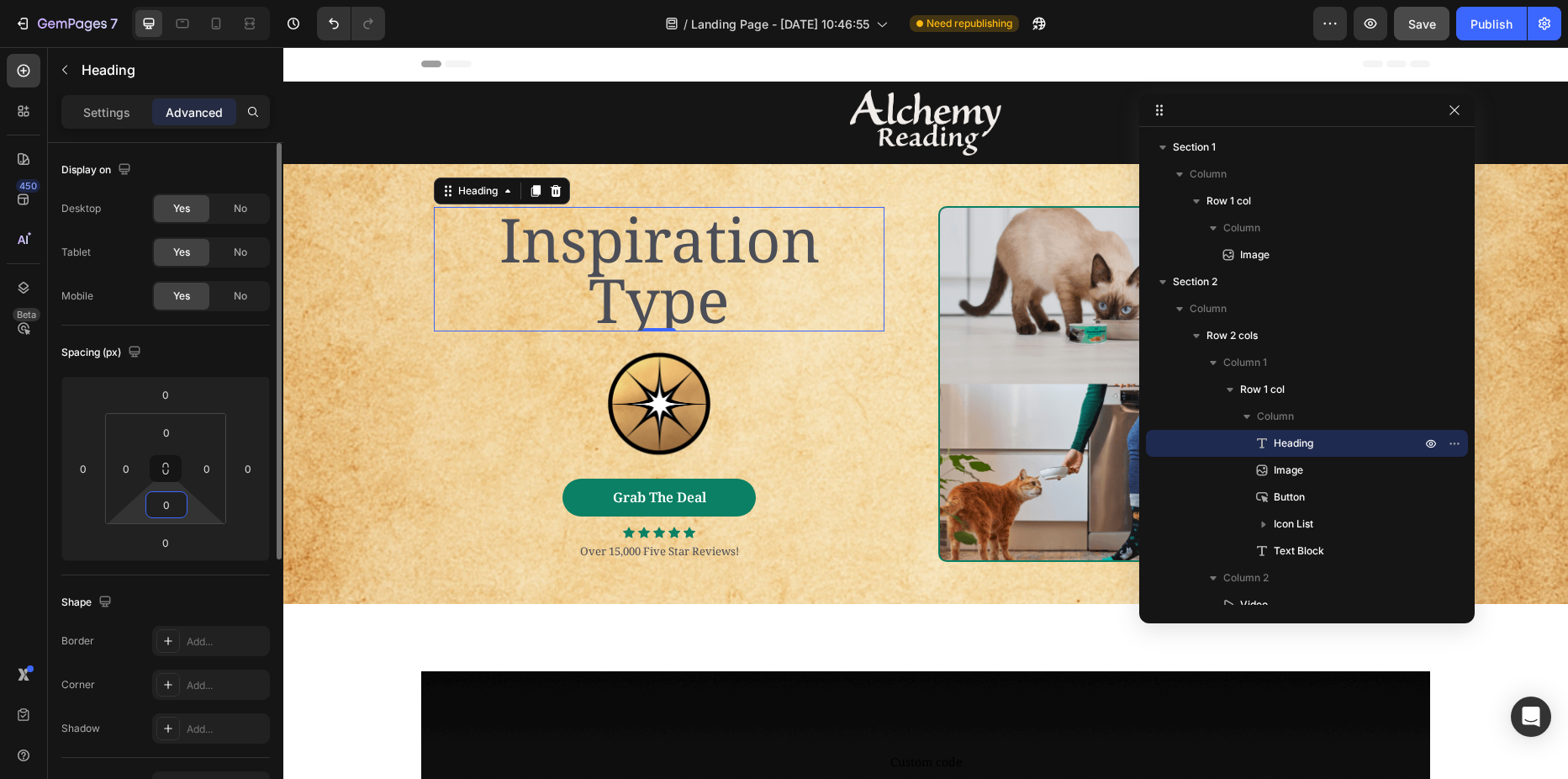
type input "0"
drag, startPoint x: 221, startPoint y: 350, endPoint x: 234, endPoint y: 344, distance: 14.3
click at [221, 350] on div "Spacing (px)" at bounding box center [165, 353] width 209 height 27
click at [550, 247] on h2 "Inspiration Type" at bounding box center [658, 269] width 451 height 125
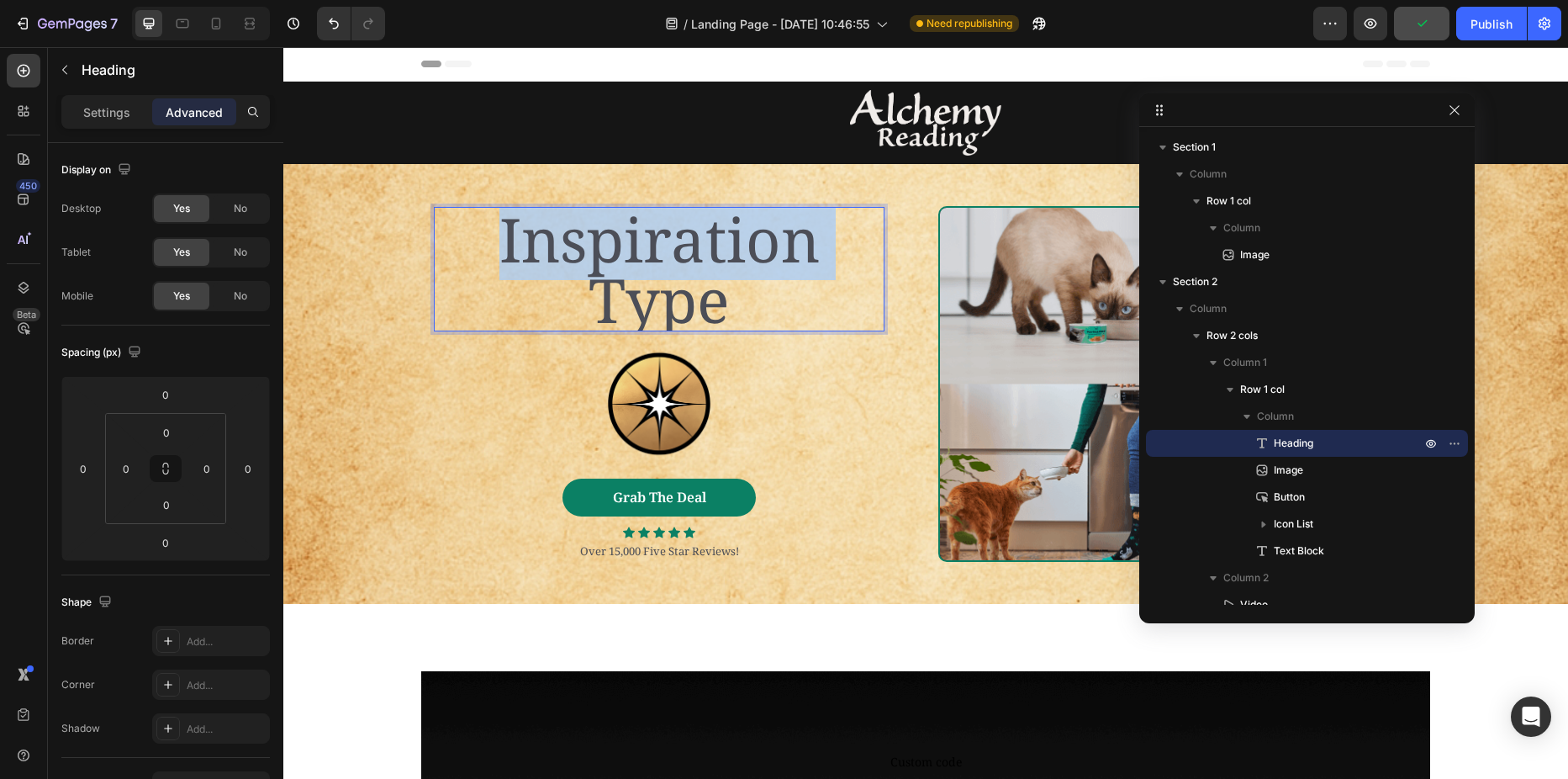
click at [550, 247] on p "Inspiration Type" at bounding box center [658, 269] width 447 height 121
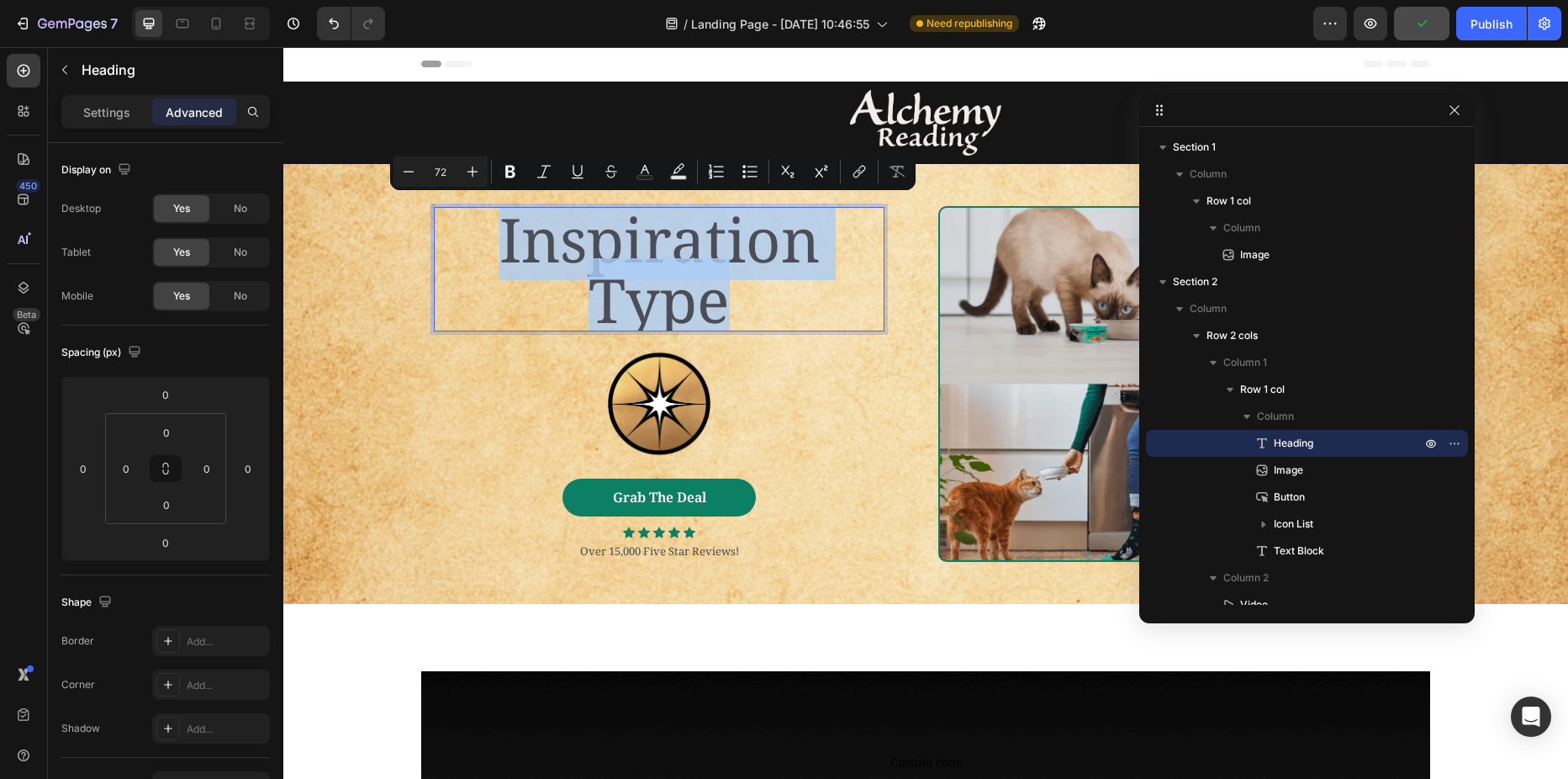
click at [550, 247] on p "Inspiration Type" at bounding box center [658, 269] width 447 height 121
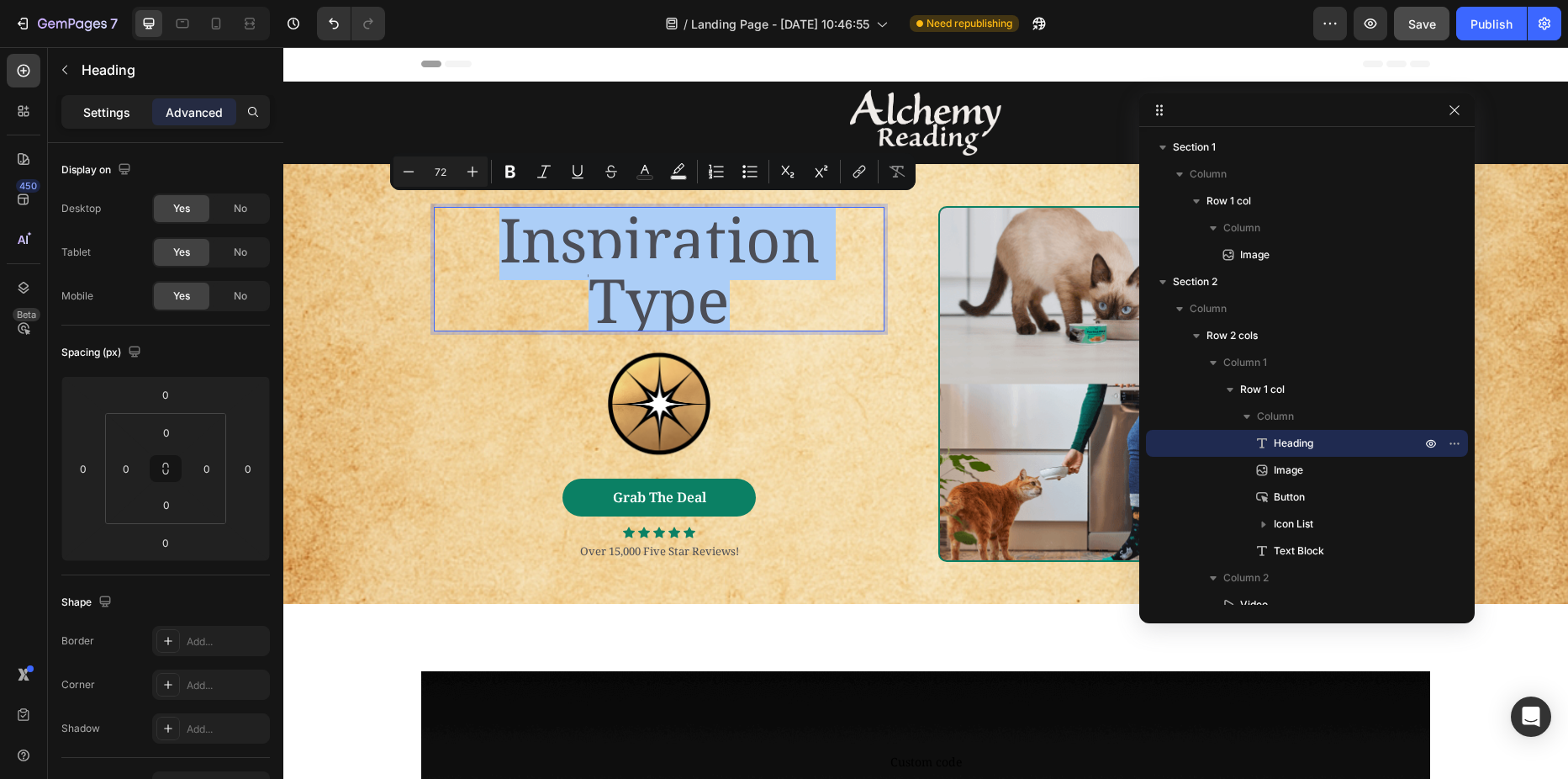
click at [111, 113] on p "Settings" at bounding box center [107, 112] width 47 height 17
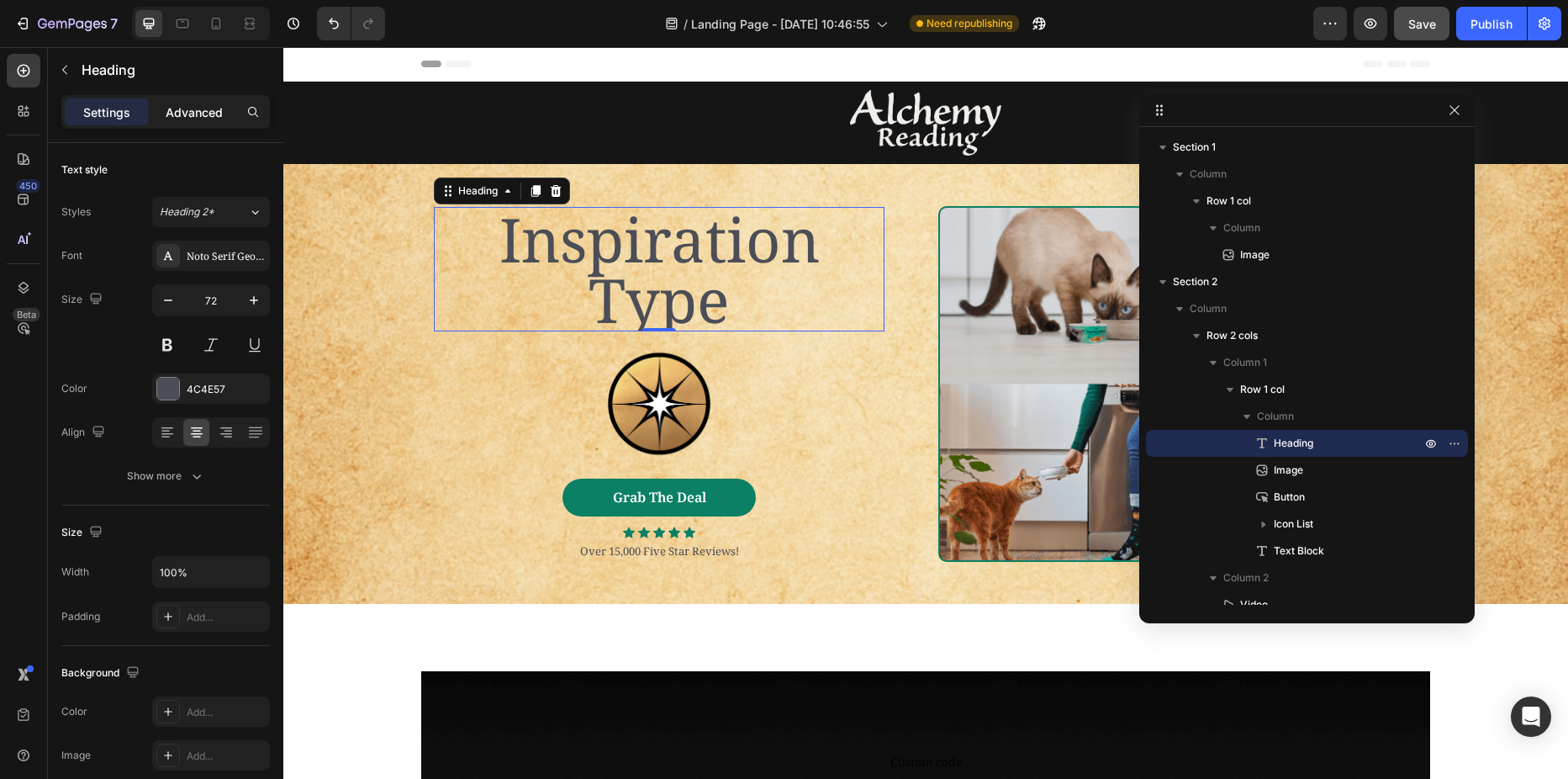
click at [208, 107] on p "Advanced" at bounding box center [194, 112] width 57 height 17
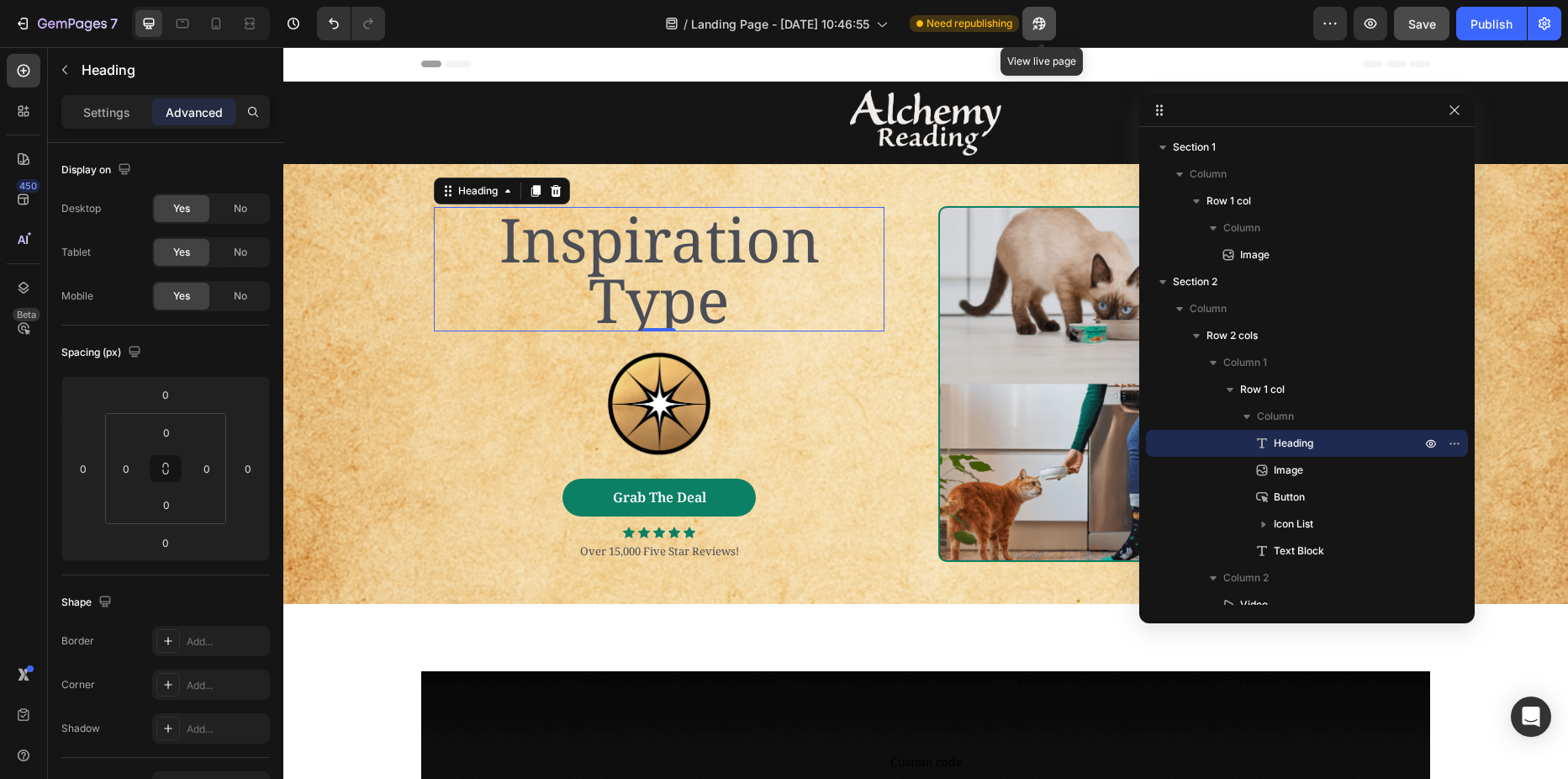
click at [1037, 26] on icon "button" at bounding box center [1039, 24] width 16 height 16
click at [92, 70] on p "Heading" at bounding box center [172, 70] width 181 height 20
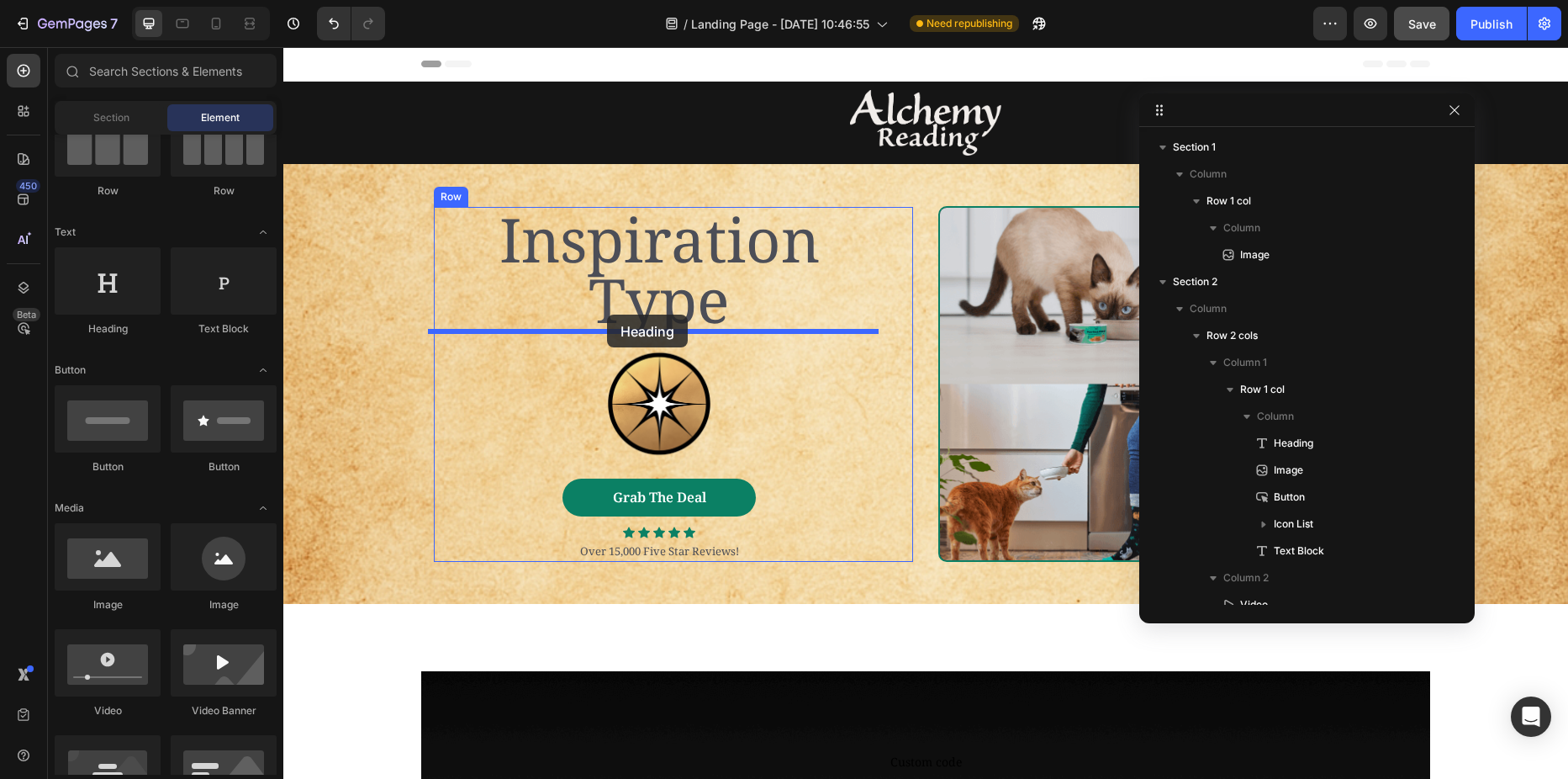
drag, startPoint x: 396, startPoint y: 323, endPoint x: 607, endPoint y: 314, distance: 211.2
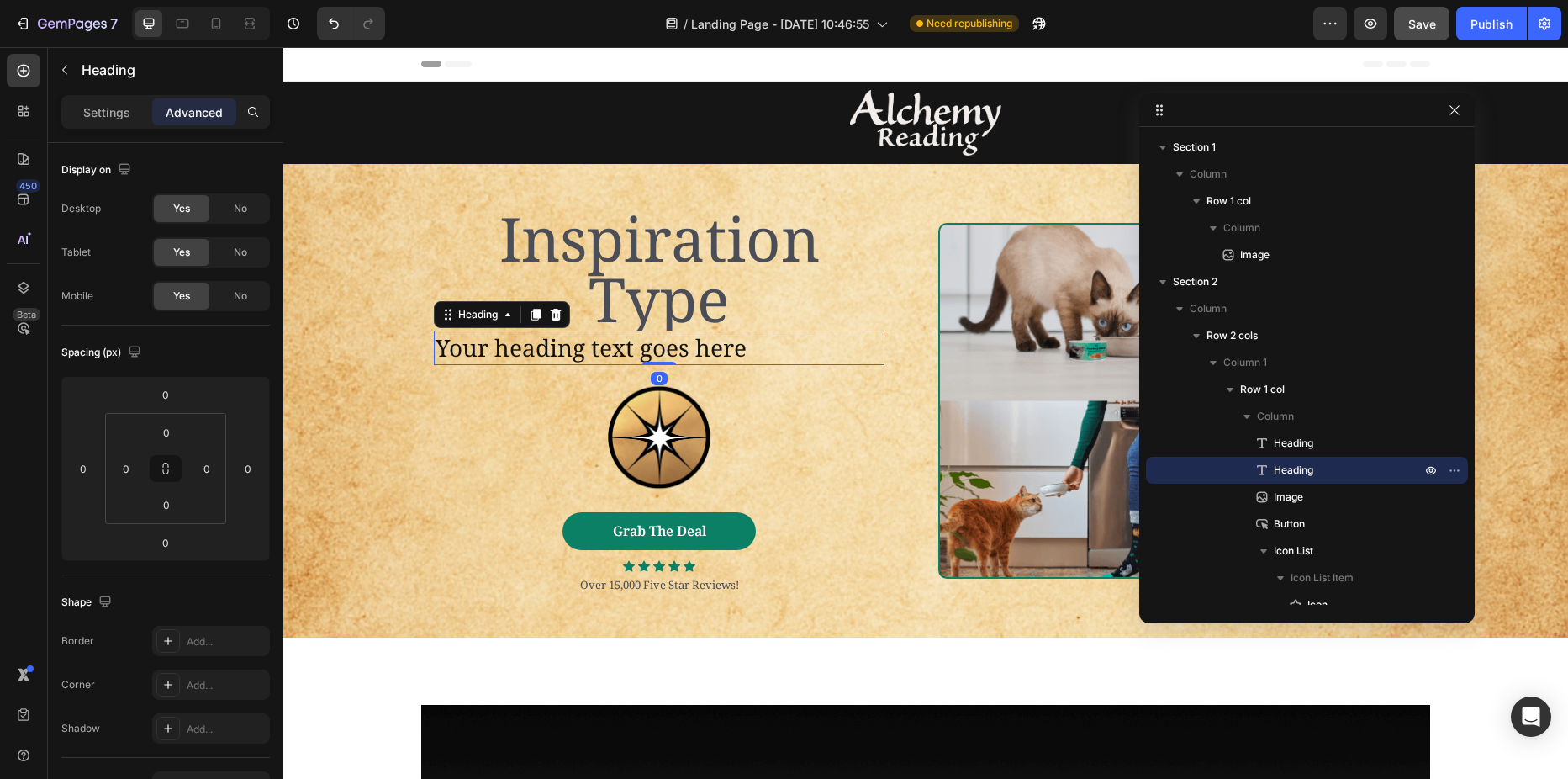
click at [685, 354] on h2 "Your heading text goes here" at bounding box center [658, 347] width 451 height 34
click at [685, 354] on p "Your heading text goes here" at bounding box center [658, 347] width 447 height 30
click at [763, 351] on p "Your heading text goes here" at bounding box center [658, 347] width 447 height 30
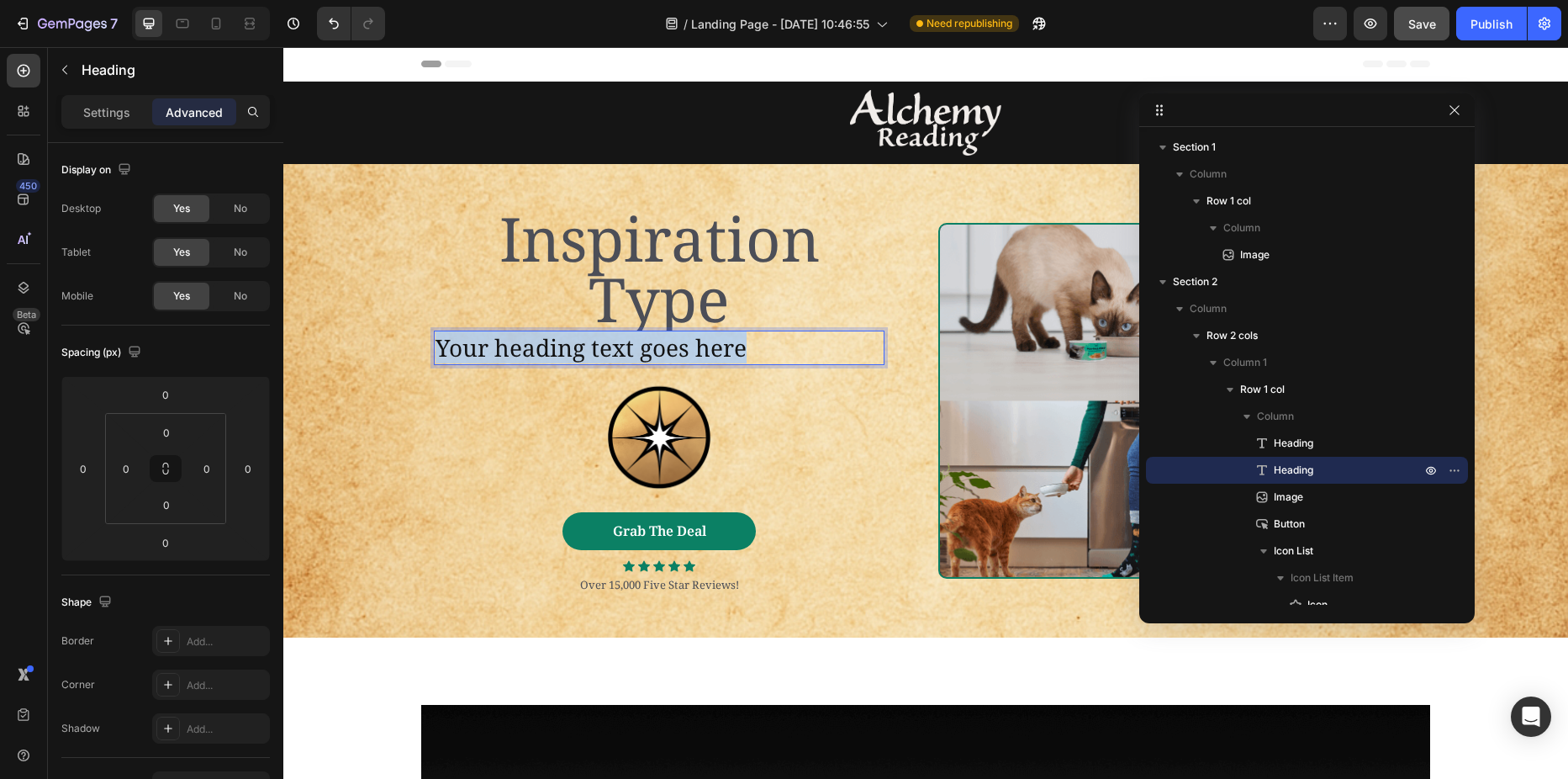
drag, startPoint x: 781, startPoint y: 350, endPoint x: 433, endPoint y: 351, distance: 348.0
click at [435, 351] on p "Your heading text goes here" at bounding box center [658, 347] width 447 height 30
drag, startPoint x: 489, startPoint y: 345, endPoint x: 428, endPoint y: 347, distance: 61.0
click at [433, 347] on h2 "Ins" at bounding box center [658, 347] width 451 height 34
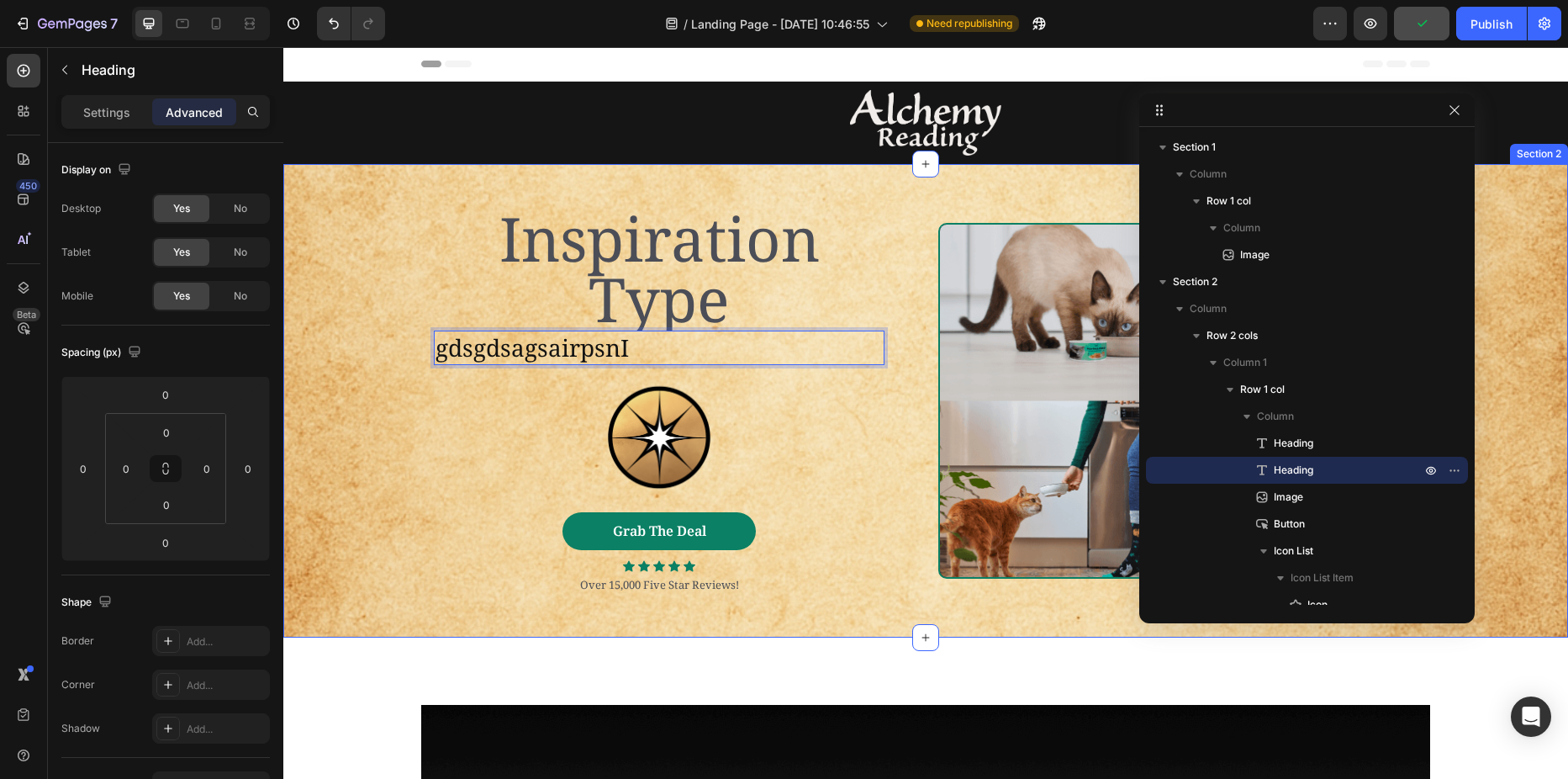
click at [376, 362] on div "Inspiration Type Heading gdsgdsagsairpsnI Heading 0 Image Grab The Deal Button …" at bounding box center [925, 400] width 1285 height 389
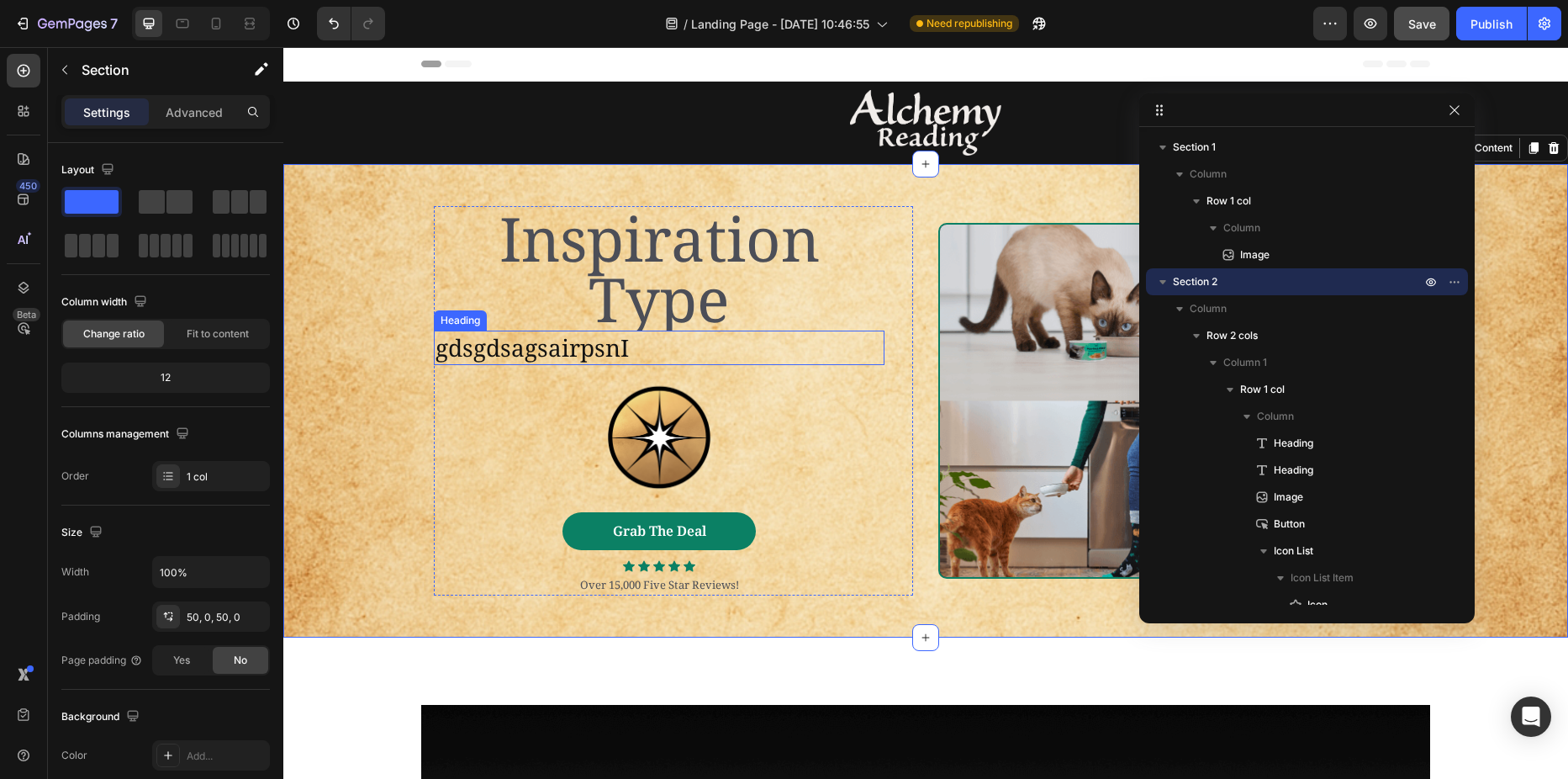
click at [543, 348] on p "gdsgdsagsairpsnI" at bounding box center [658, 347] width 447 height 30
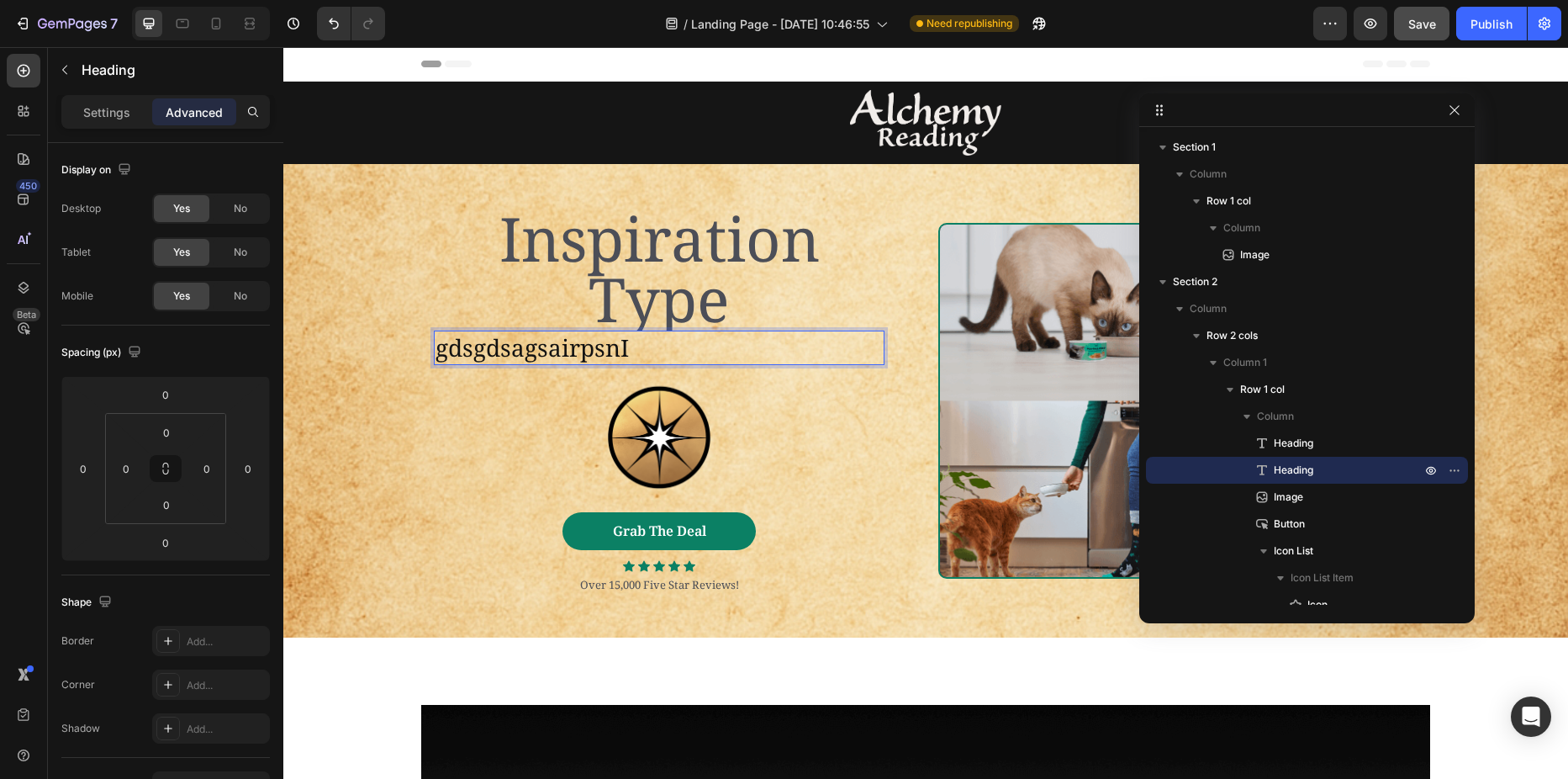
click at [627, 347] on p "gdsgdsagsairpsnI" at bounding box center [658, 347] width 447 height 30
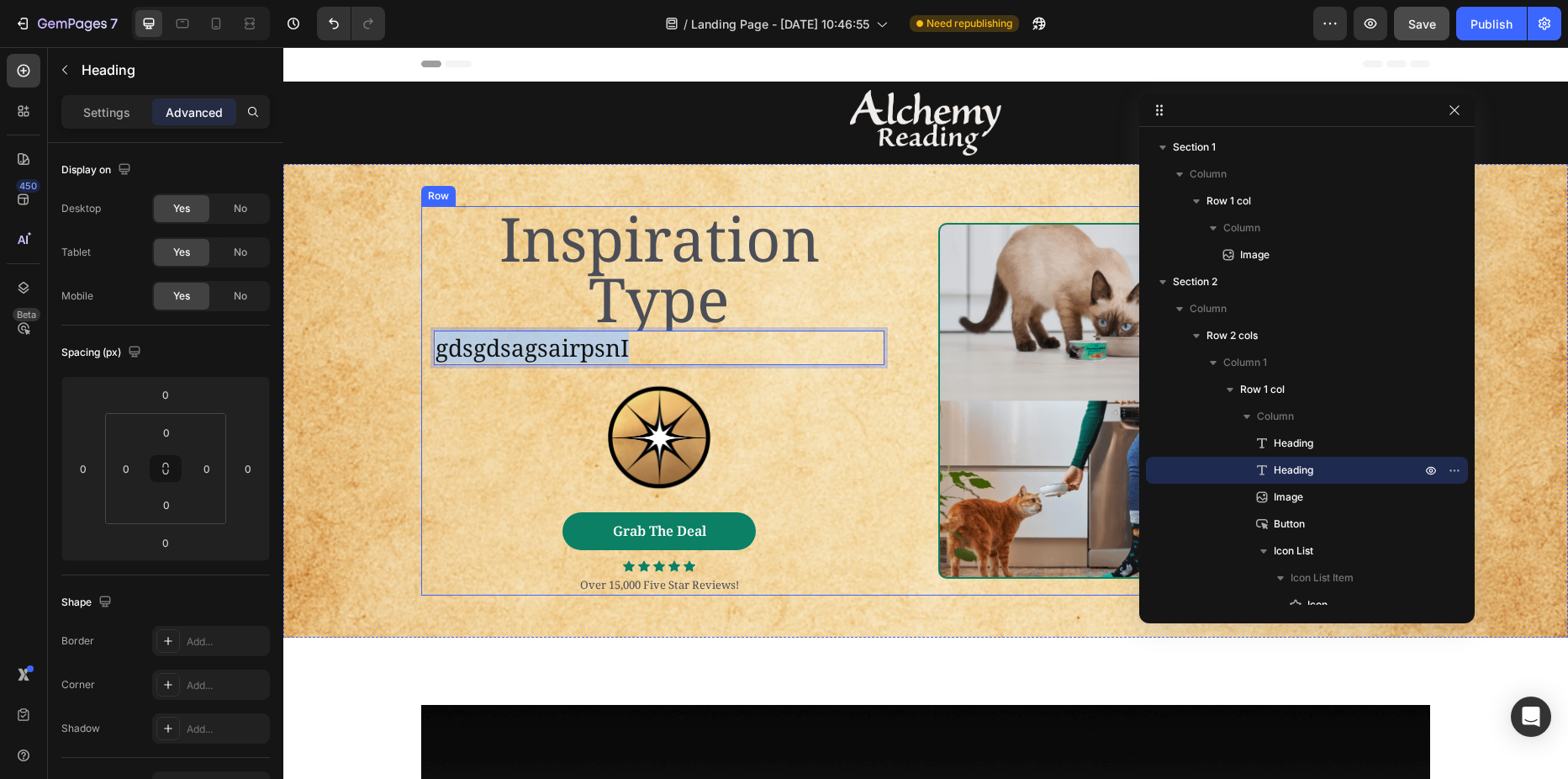
drag, startPoint x: 635, startPoint y: 346, endPoint x: 419, endPoint y: 346, distance: 216.0
click at [422, 346] on div "Inspiration Type Heading gdsgdsagsairpsnI Heading 0 Image Grab The Deal Button …" at bounding box center [926, 400] width 1009 height 389
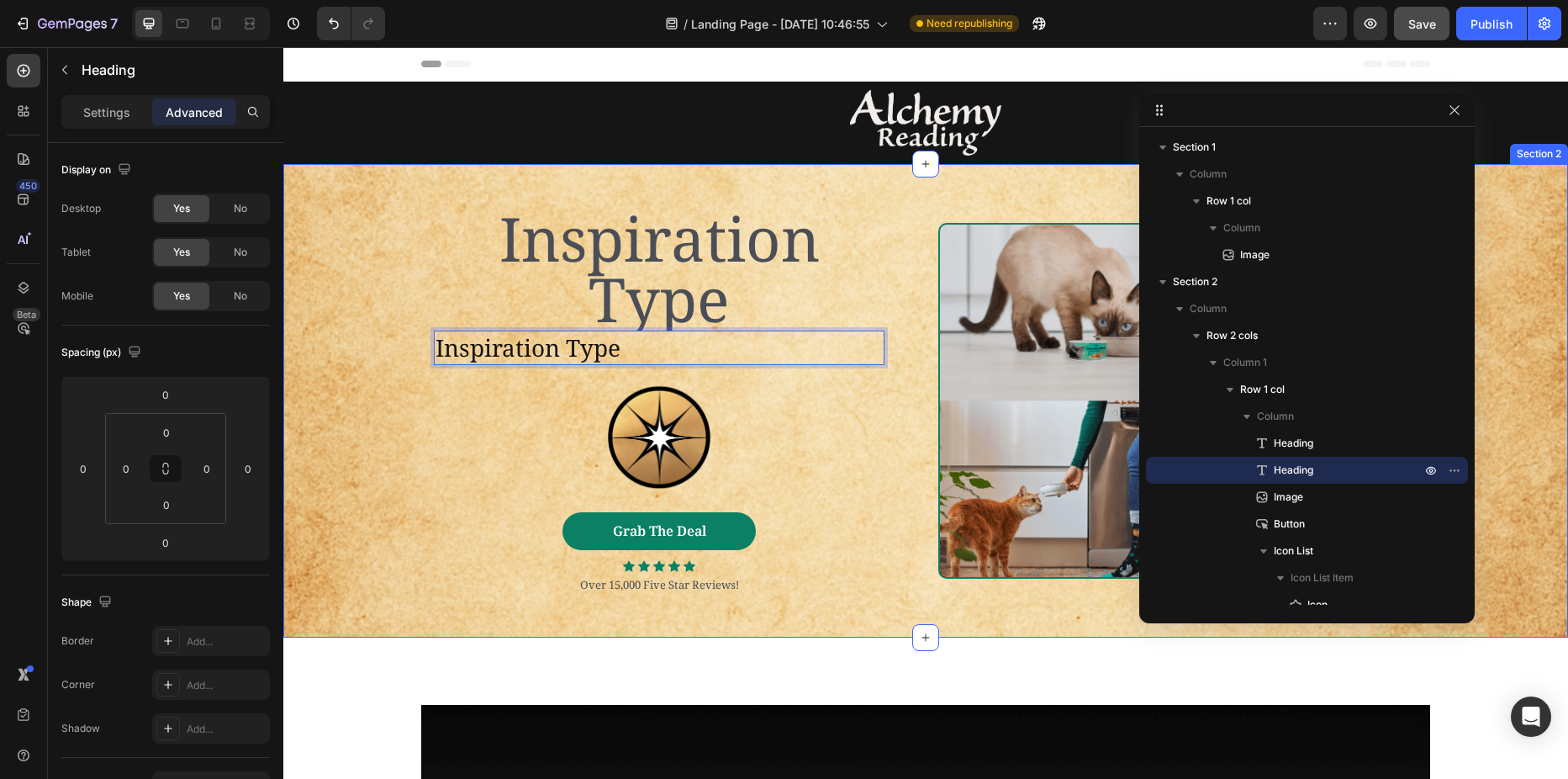
click at [345, 334] on div "Inspiration Type Heading Inspiration Type Heading 0 Image Grab The Deal Button …" at bounding box center [925, 400] width 1285 height 389
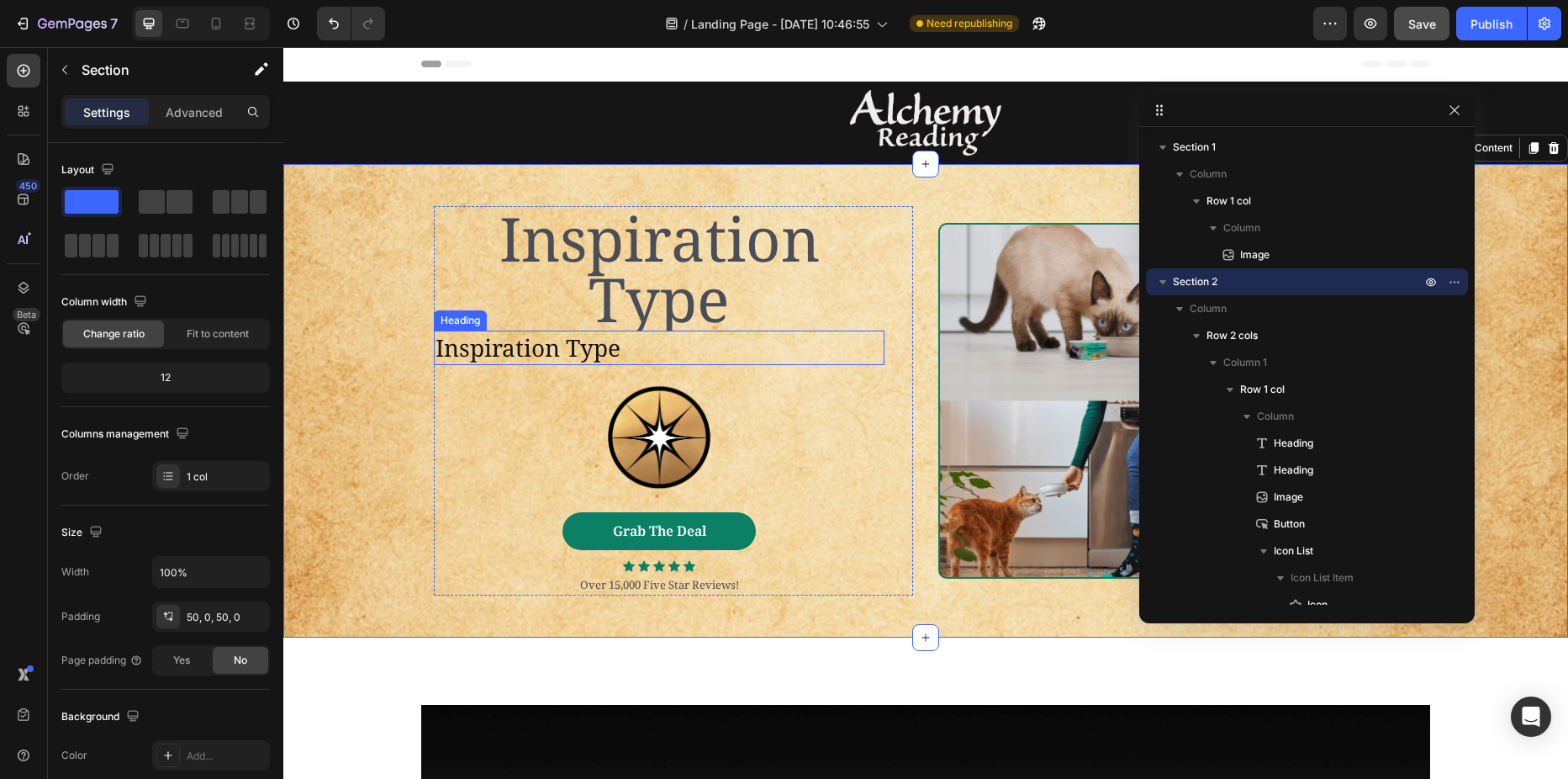
click at [453, 345] on p "Inspiration Type" at bounding box center [658, 347] width 447 height 30
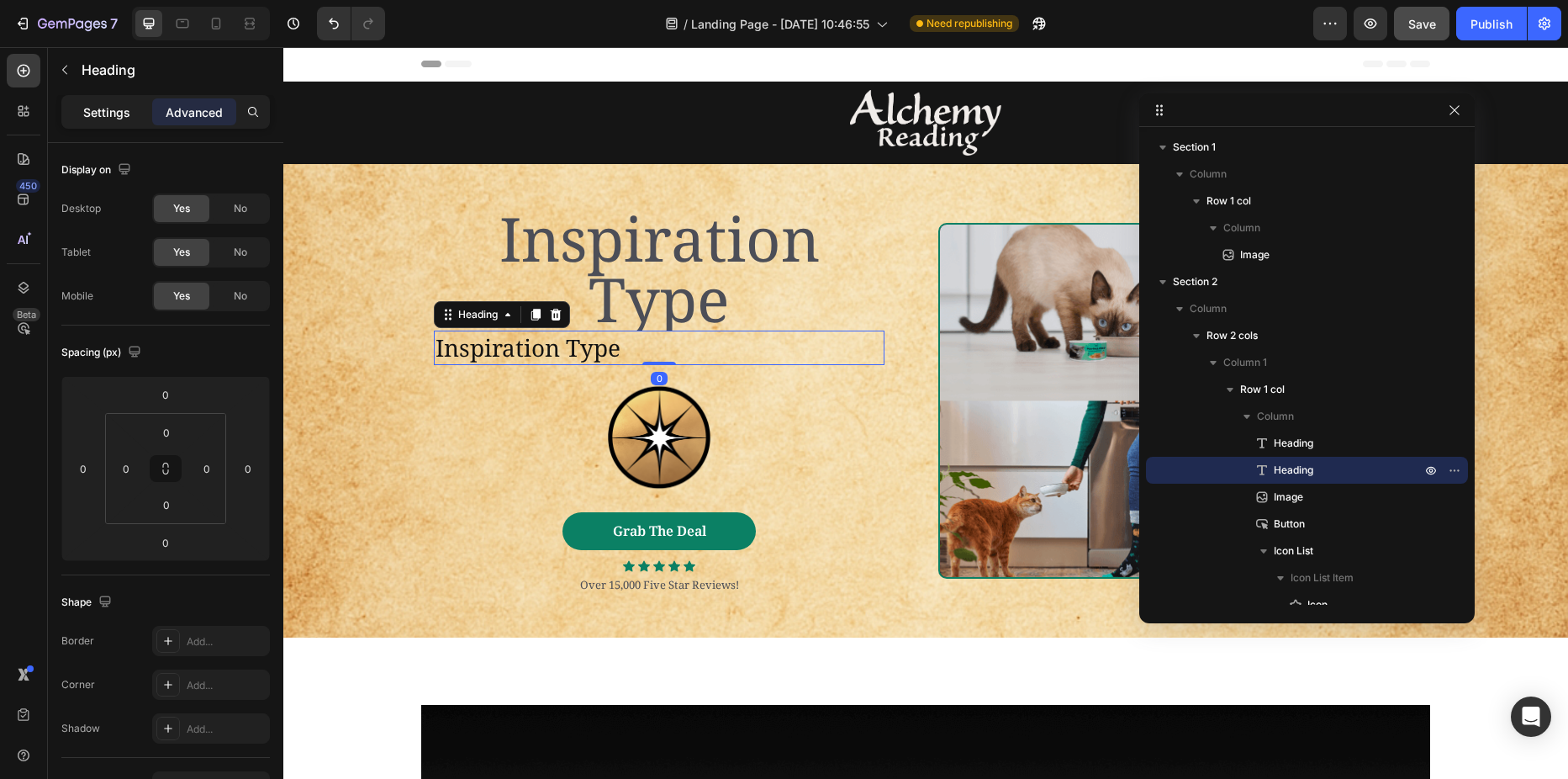
click at [107, 116] on p "Settings" at bounding box center [107, 112] width 47 height 17
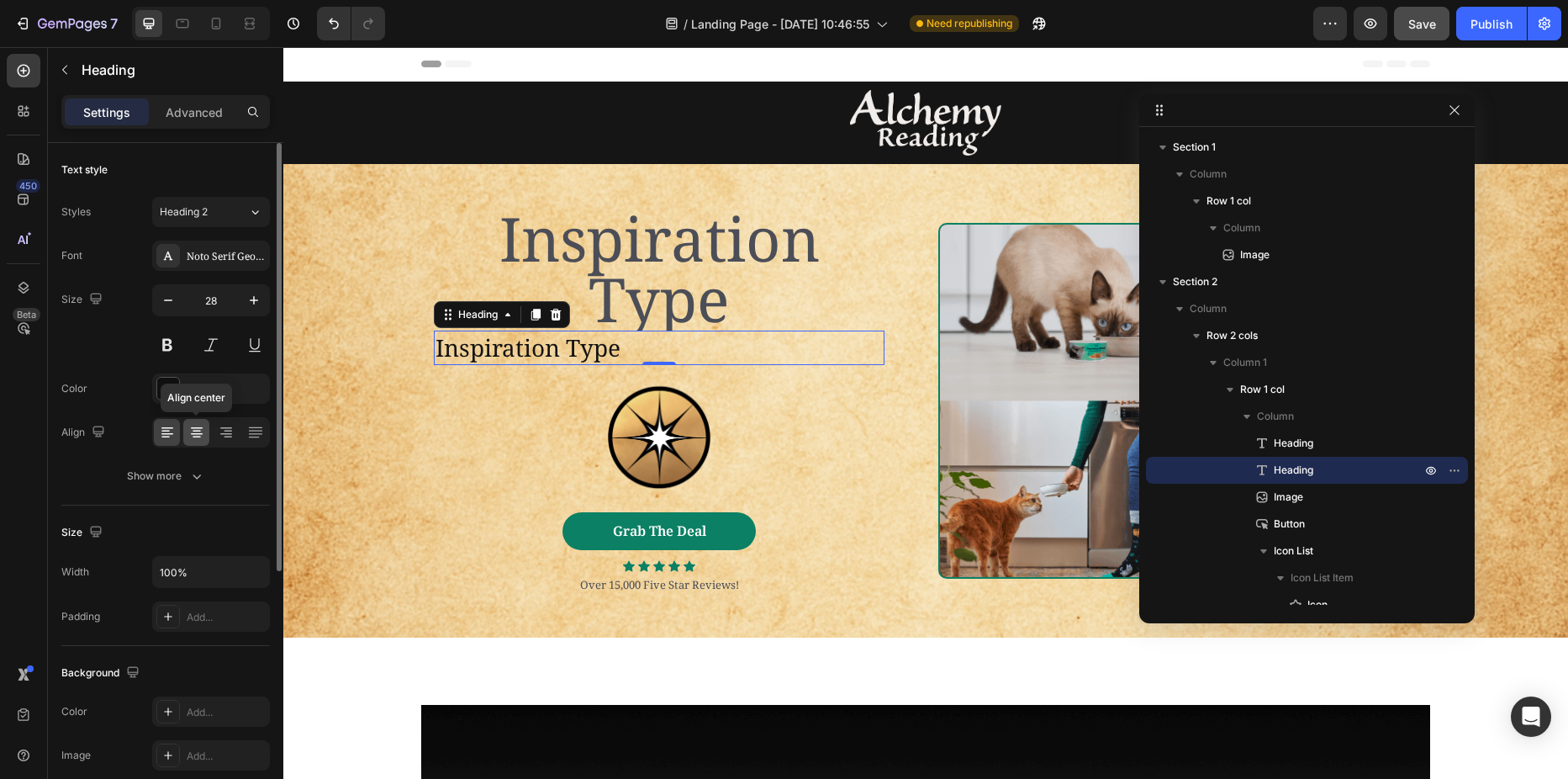
click at [188, 432] on icon at bounding box center [197, 432] width 16 height 16
click at [250, 299] on icon "button" at bounding box center [254, 300] width 16 height 16
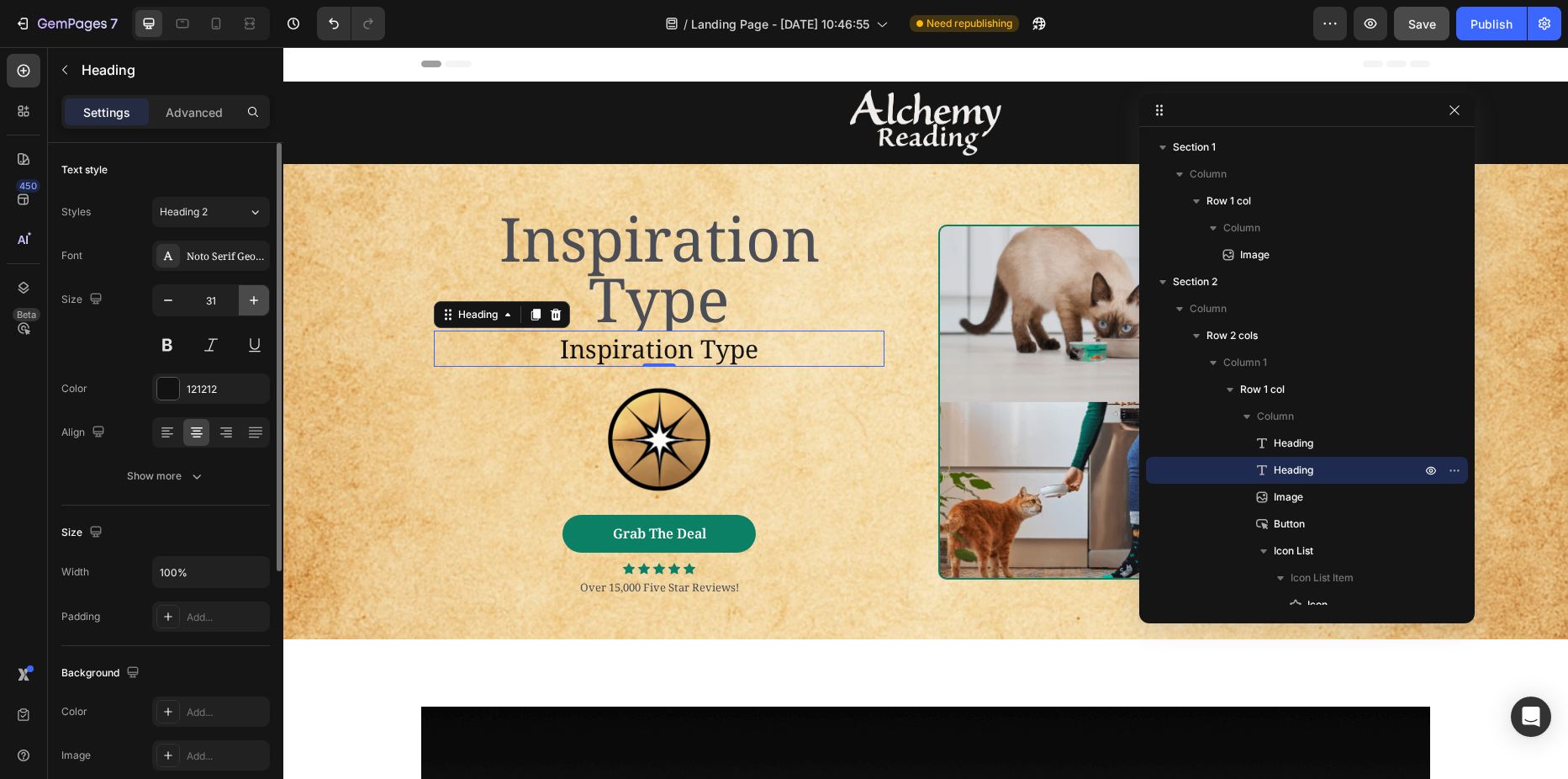
click at [250, 299] on icon "button" at bounding box center [254, 300] width 16 height 16
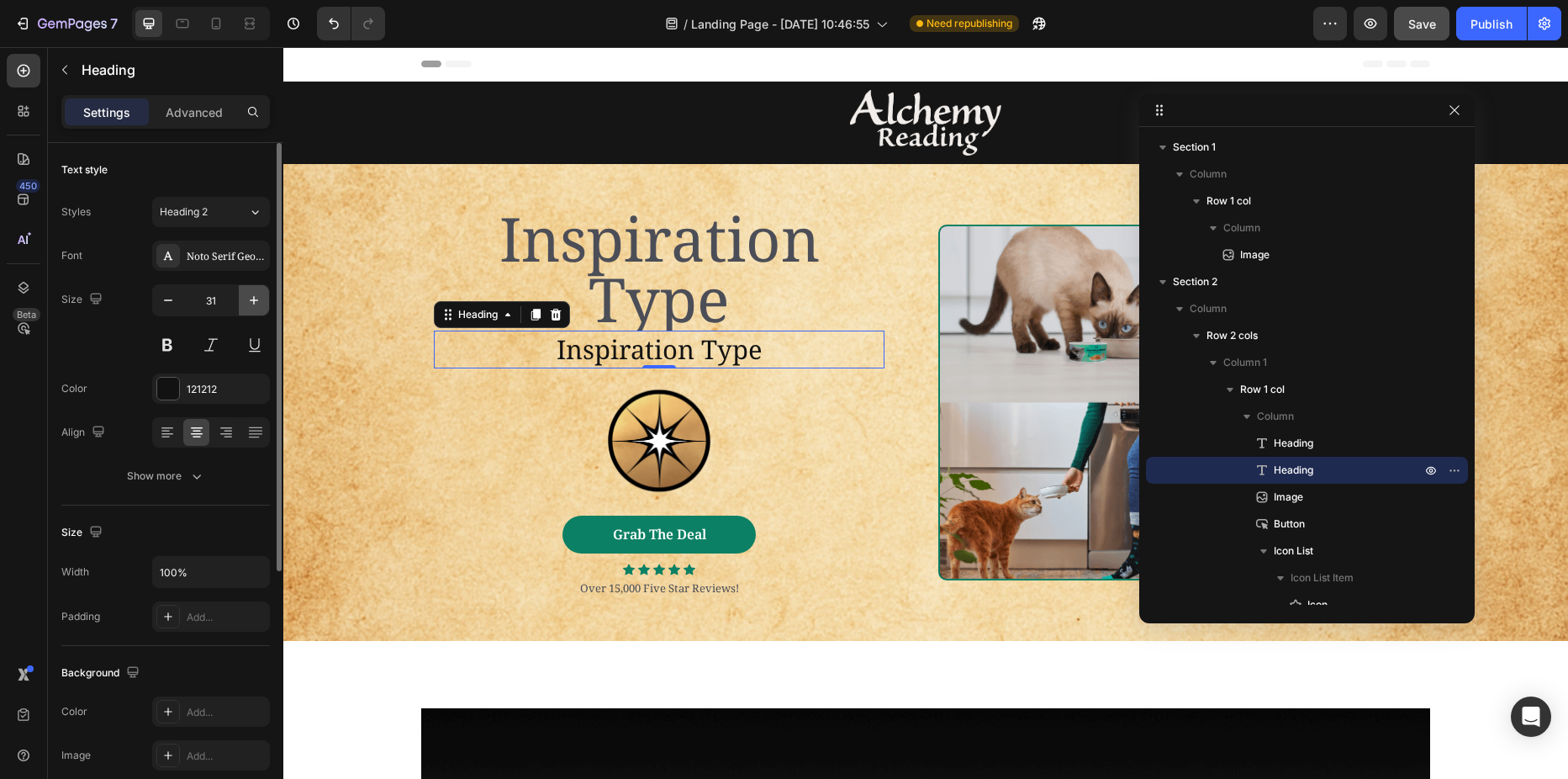
click at [250, 299] on icon "button" at bounding box center [254, 300] width 16 height 16
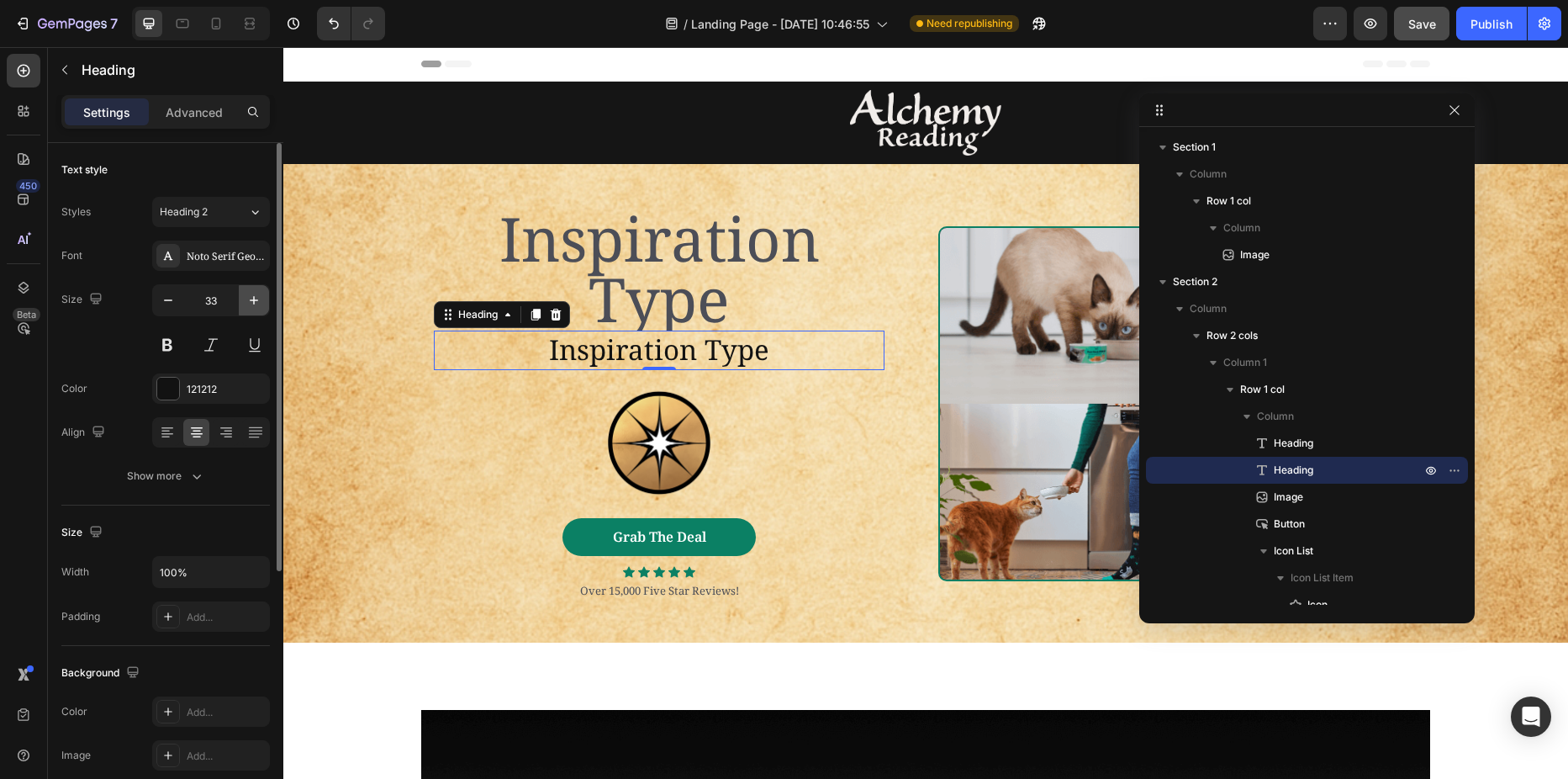
click at [250, 299] on icon "button" at bounding box center [254, 300] width 16 height 16
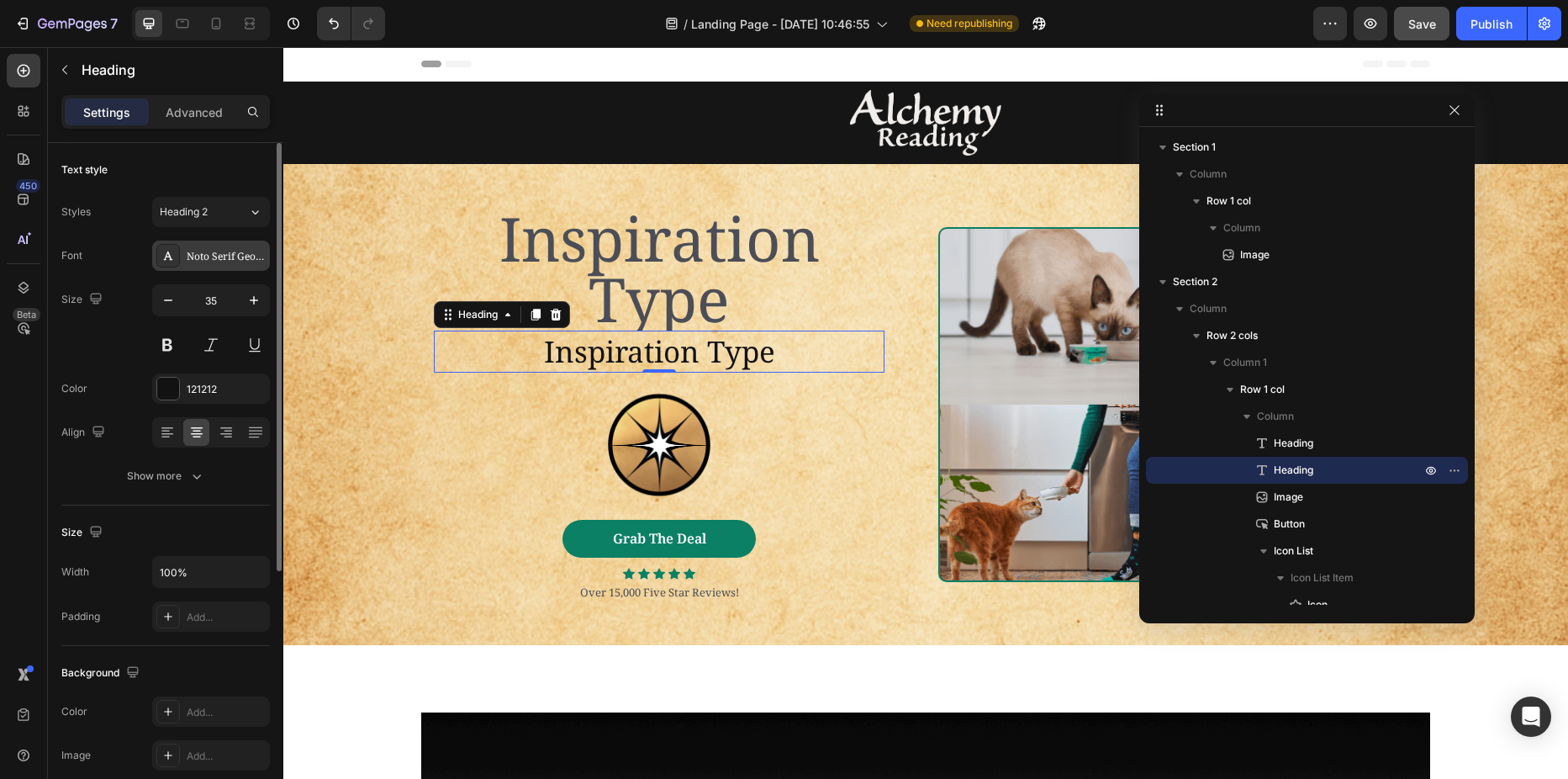
click at [232, 257] on div "Noto Serif Georgian" at bounding box center [226, 256] width 79 height 15
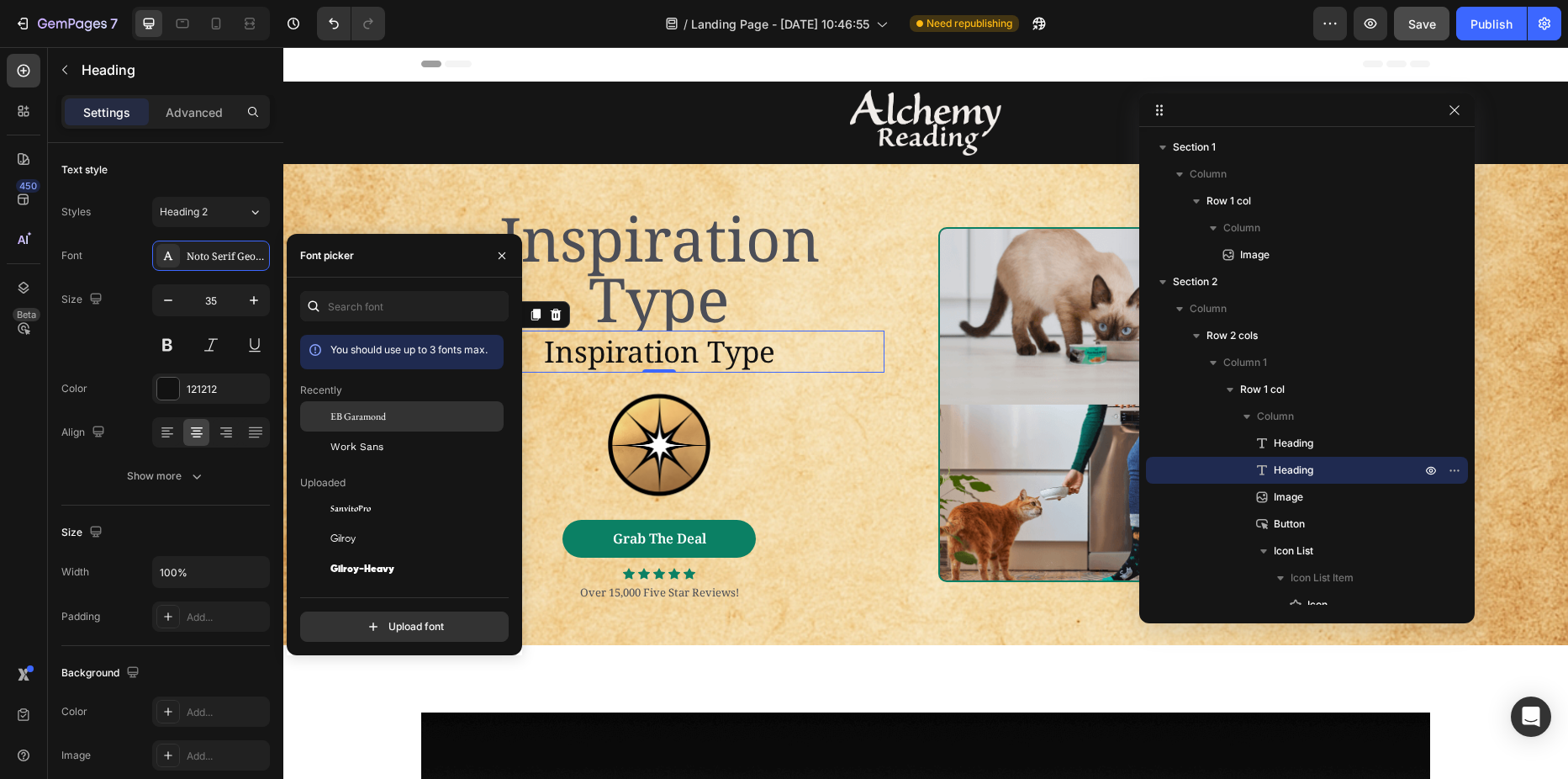
click at [354, 412] on span "EB Garamond" at bounding box center [358, 416] width 56 height 15
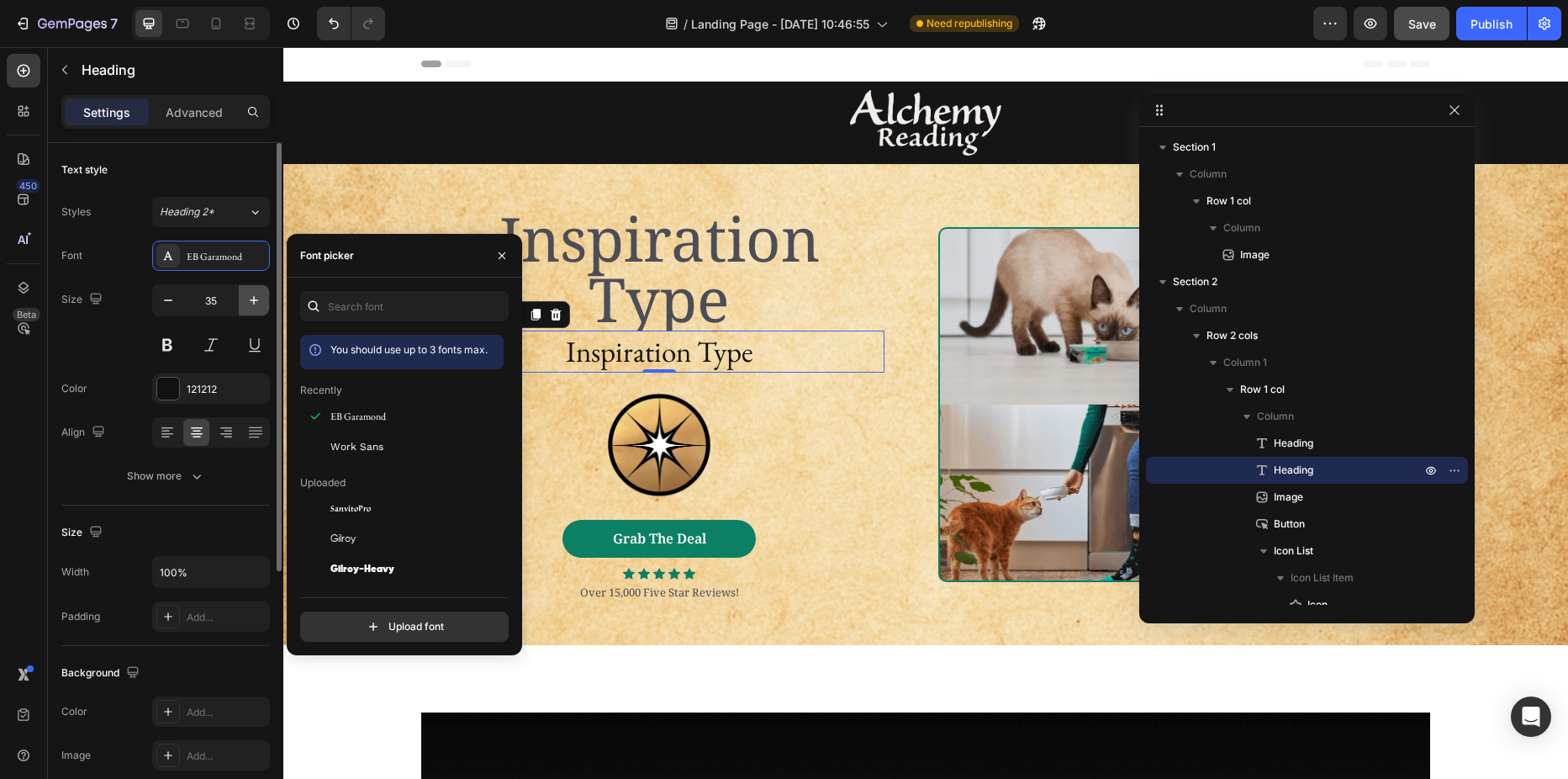
click at [251, 296] on icon "button" at bounding box center [254, 300] width 16 height 16
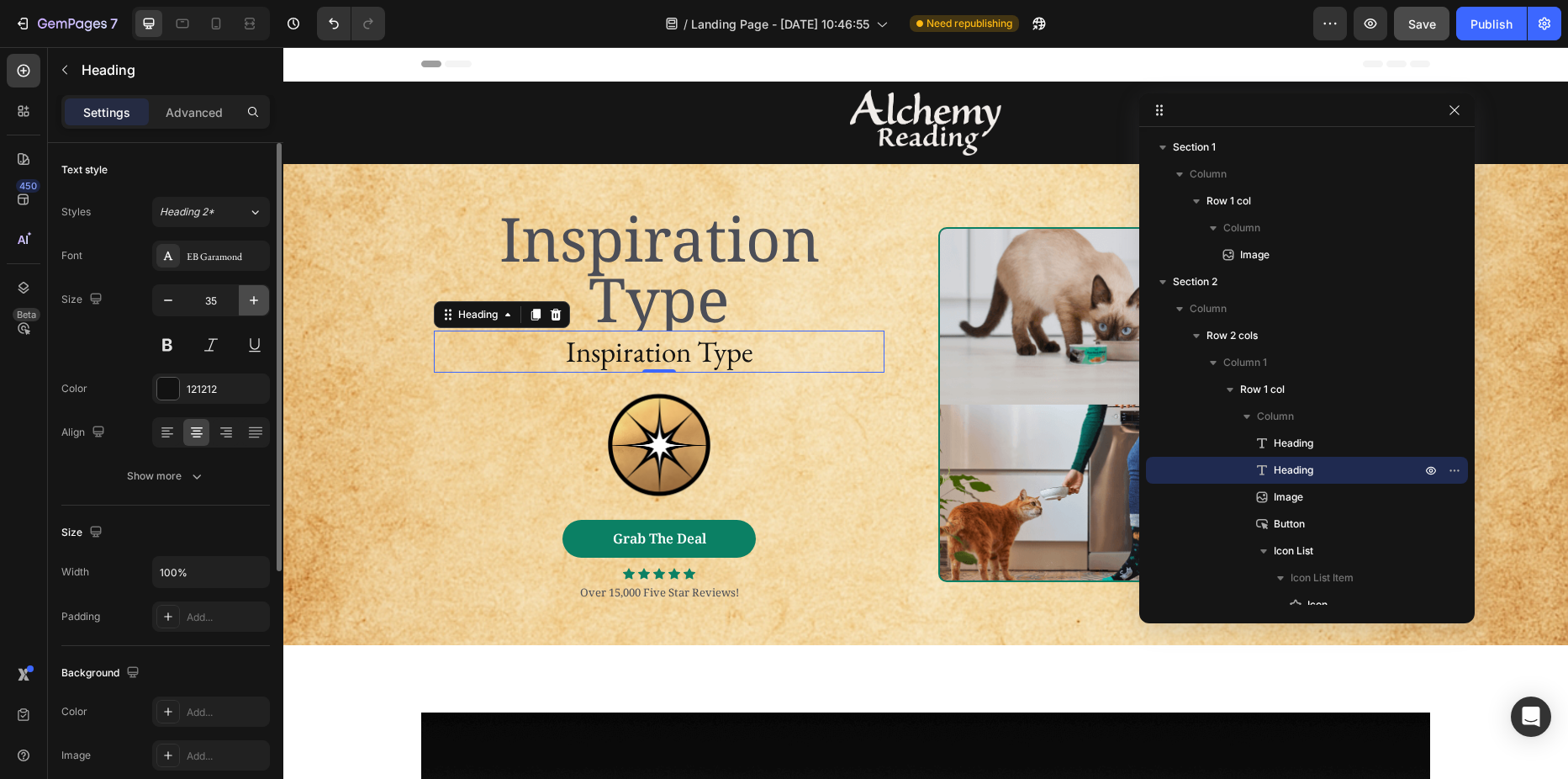
click at [251, 296] on icon "button" at bounding box center [254, 300] width 16 height 16
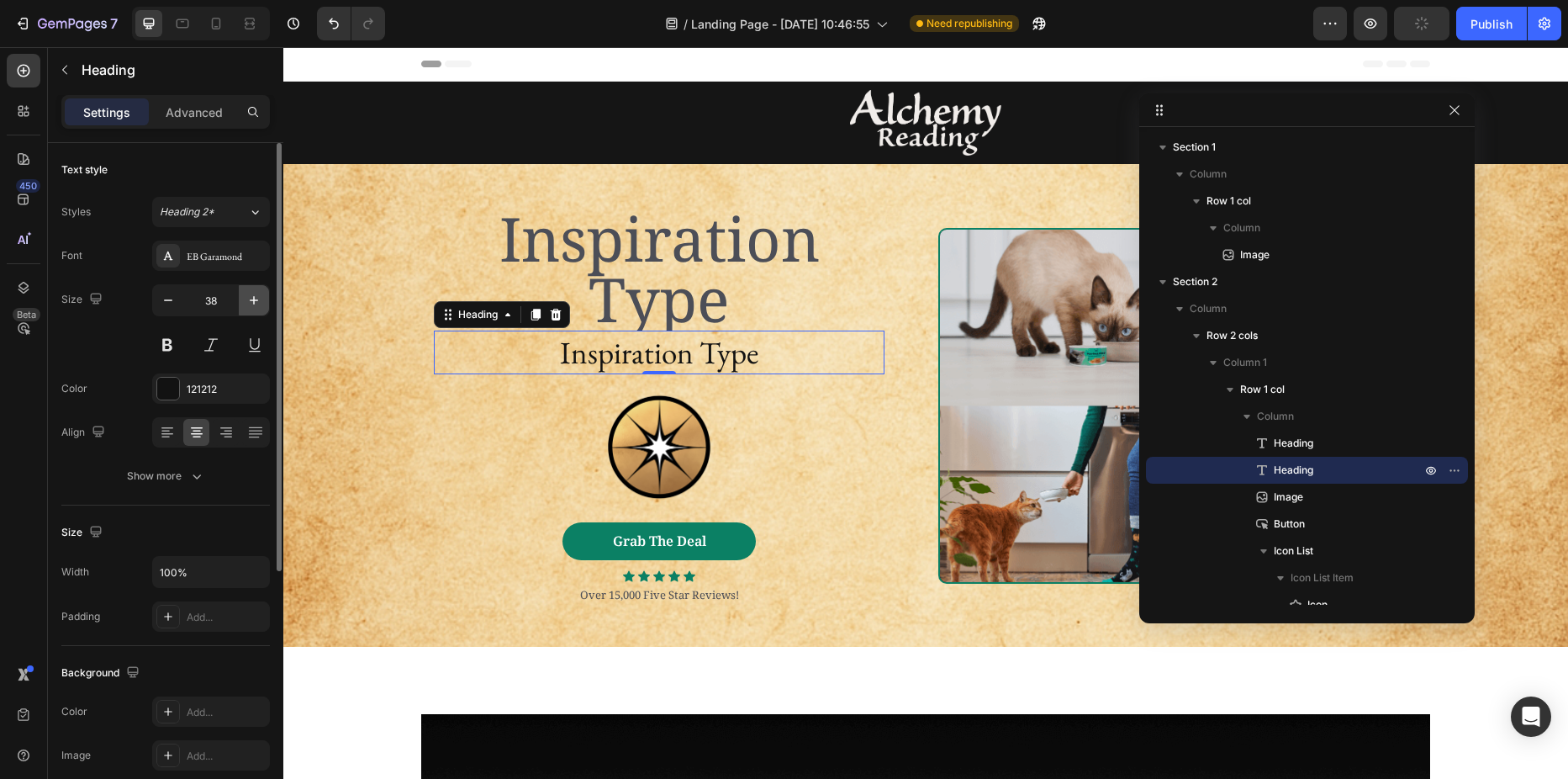
click at [251, 296] on icon "button" at bounding box center [254, 300] width 16 height 16
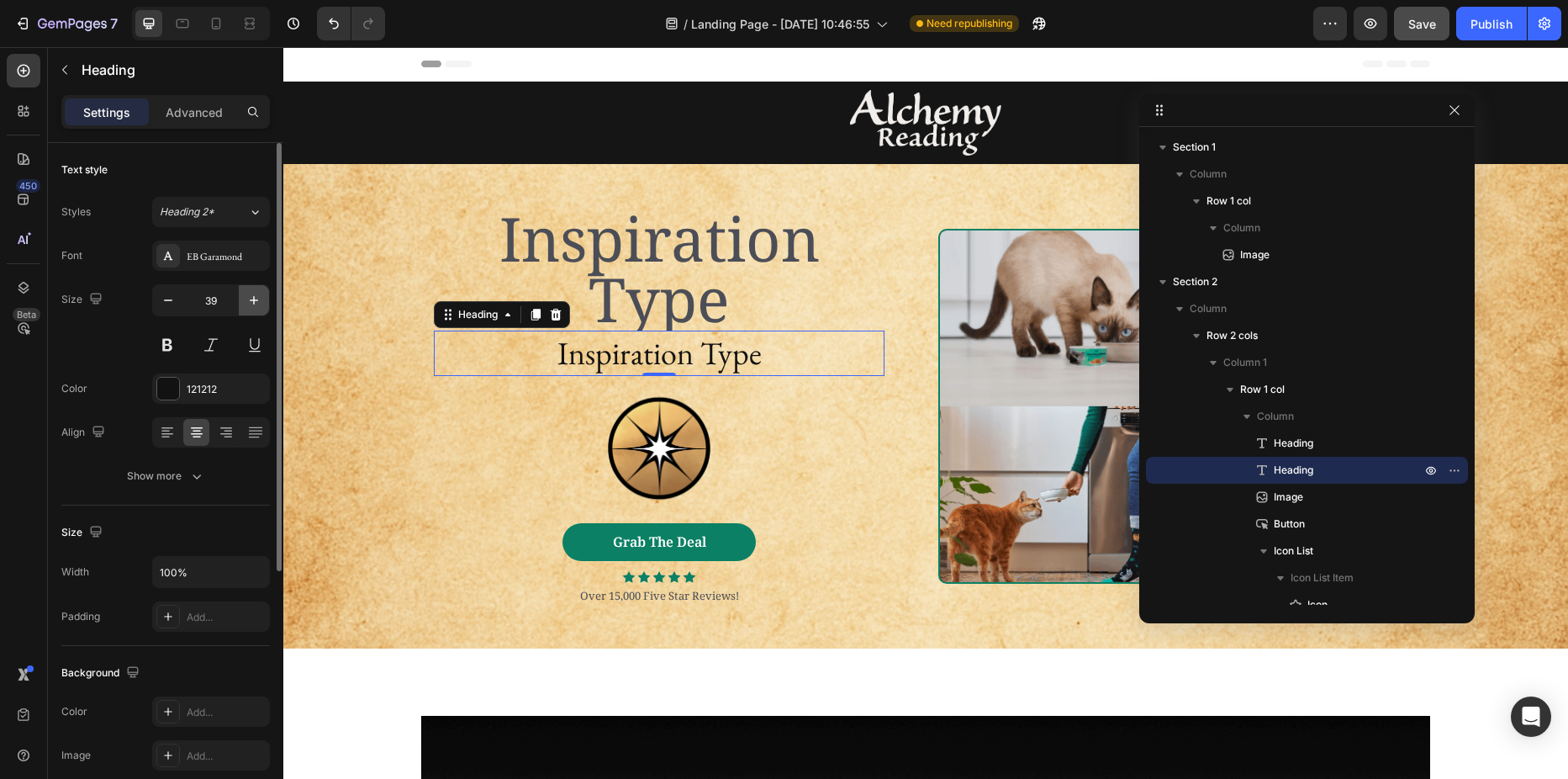
click at [251, 296] on icon "button" at bounding box center [254, 300] width 16 height 16
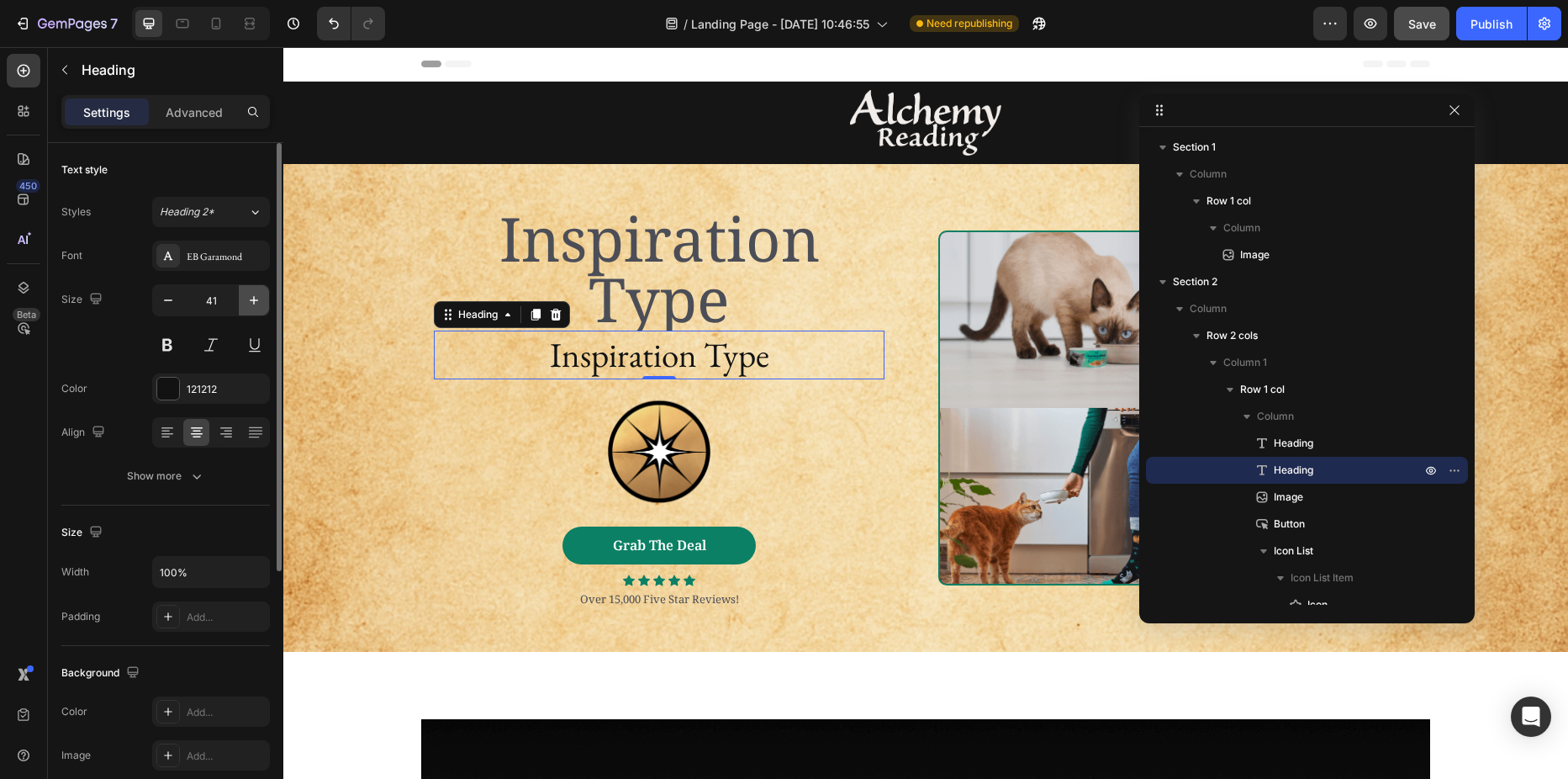
click at [251, 296] on icon "button" at bounding box center [254, 300] width 16 height 16
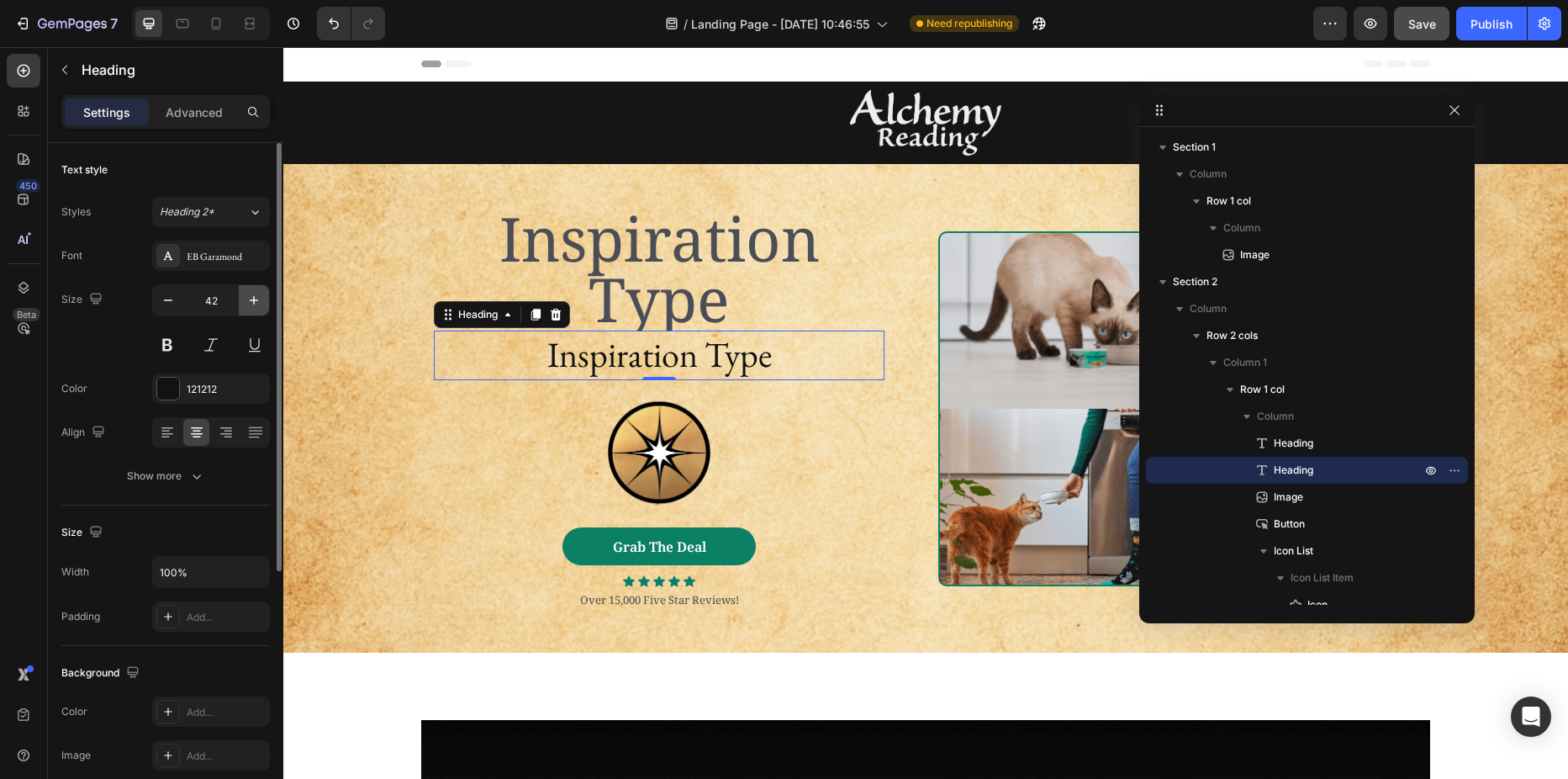
click at [251, 296] on icon "button" at bounding box center [254, 300] width 16 height 16
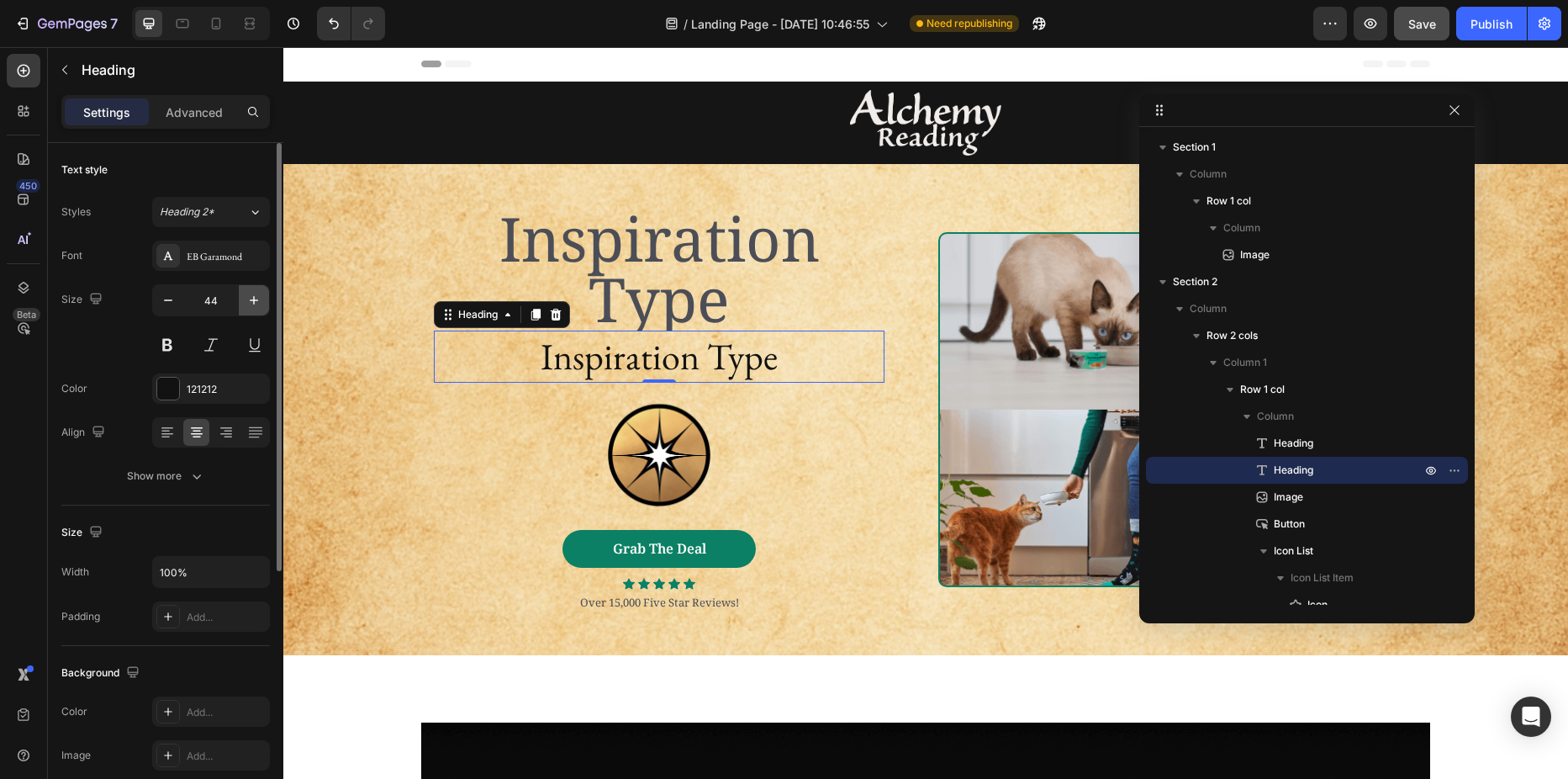
click at [251, 296] on icon "button" at bounding box center [254, 300] width 16 height 16
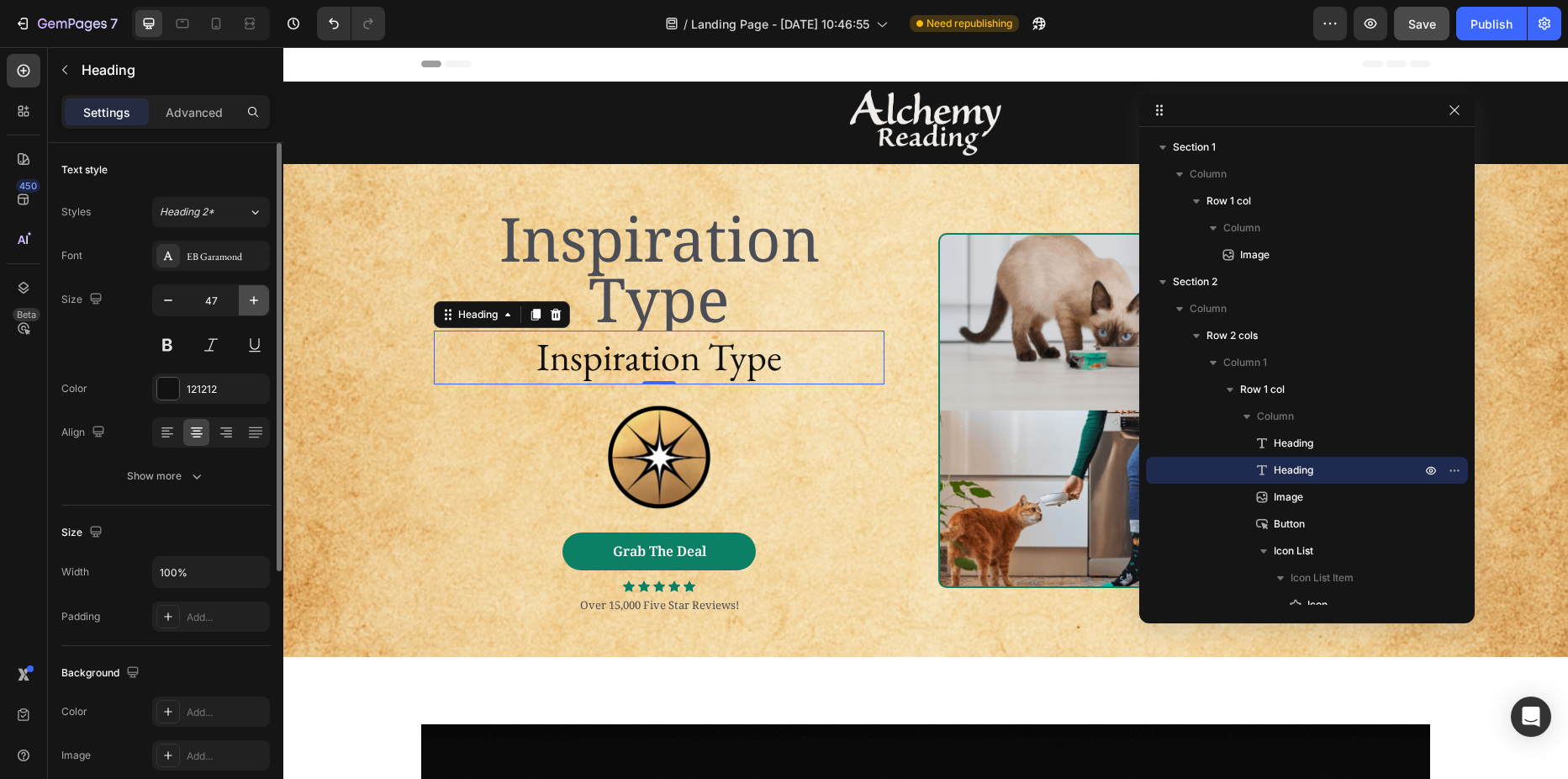
click at [251, 296] on icon "button" at bounding box center [254, 300] width 16 height 16
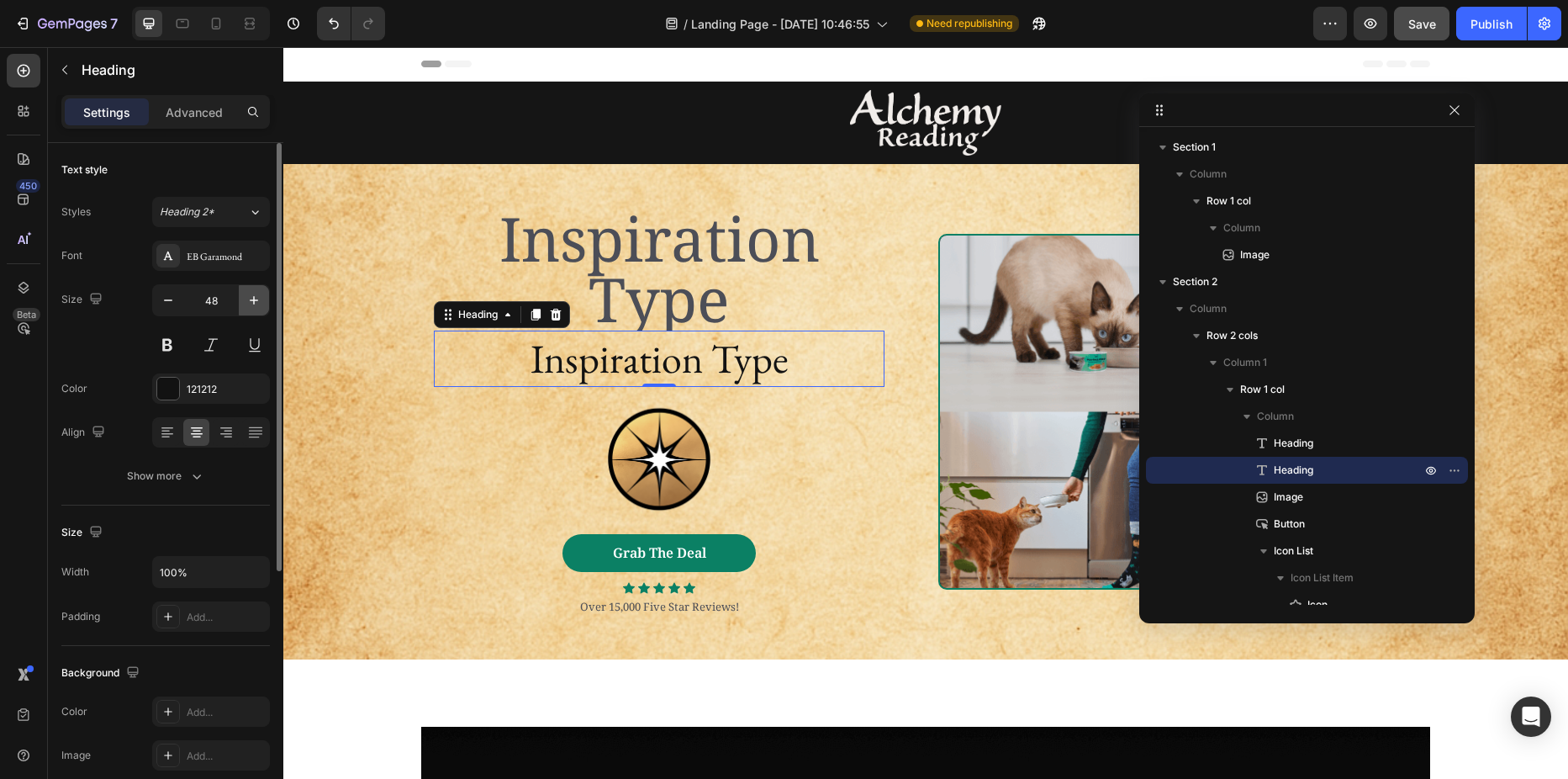
click at [251, 296] on icon "button" at bounding box center [254, 300] width 16 height 16
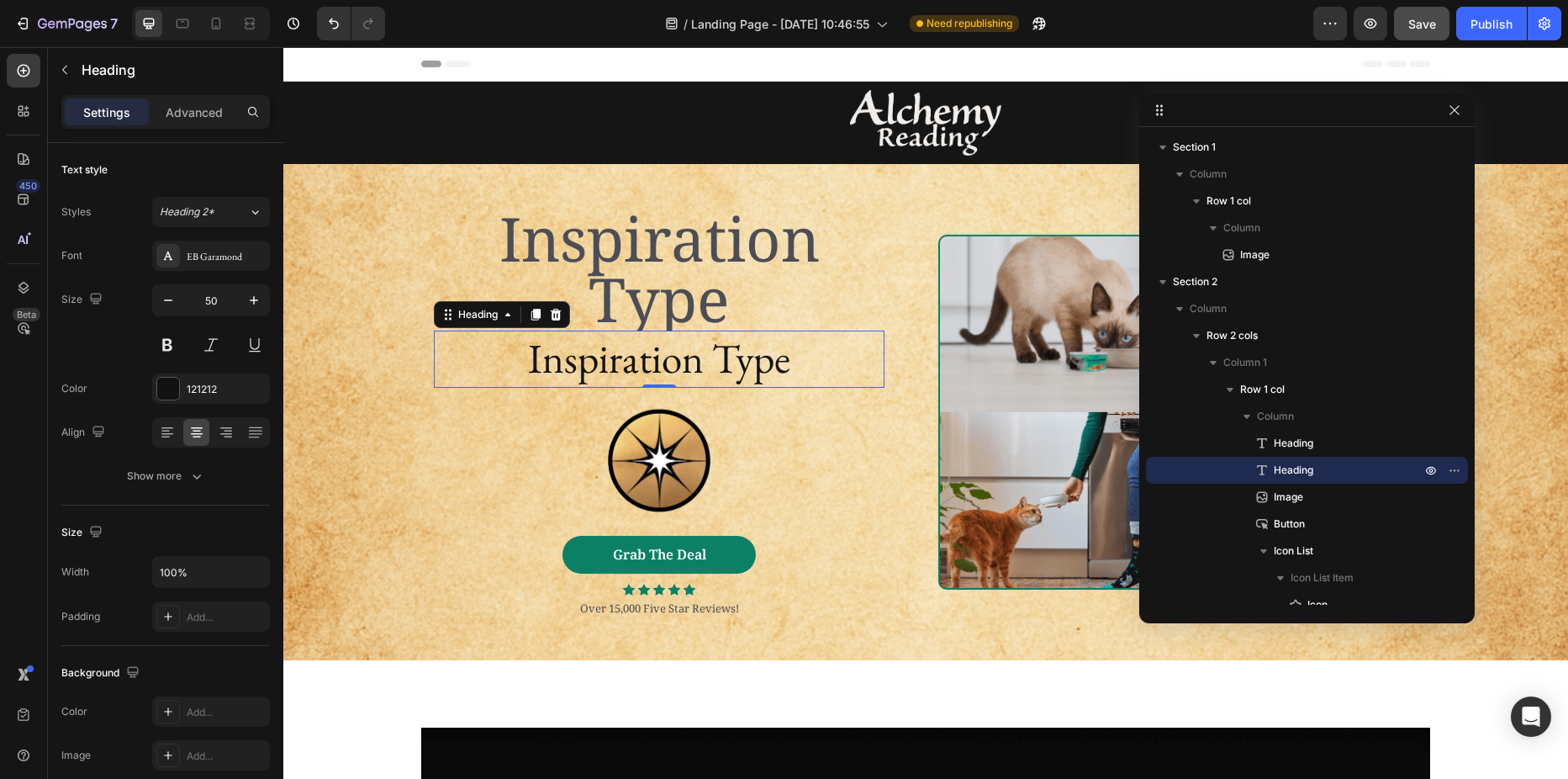
type input "51"
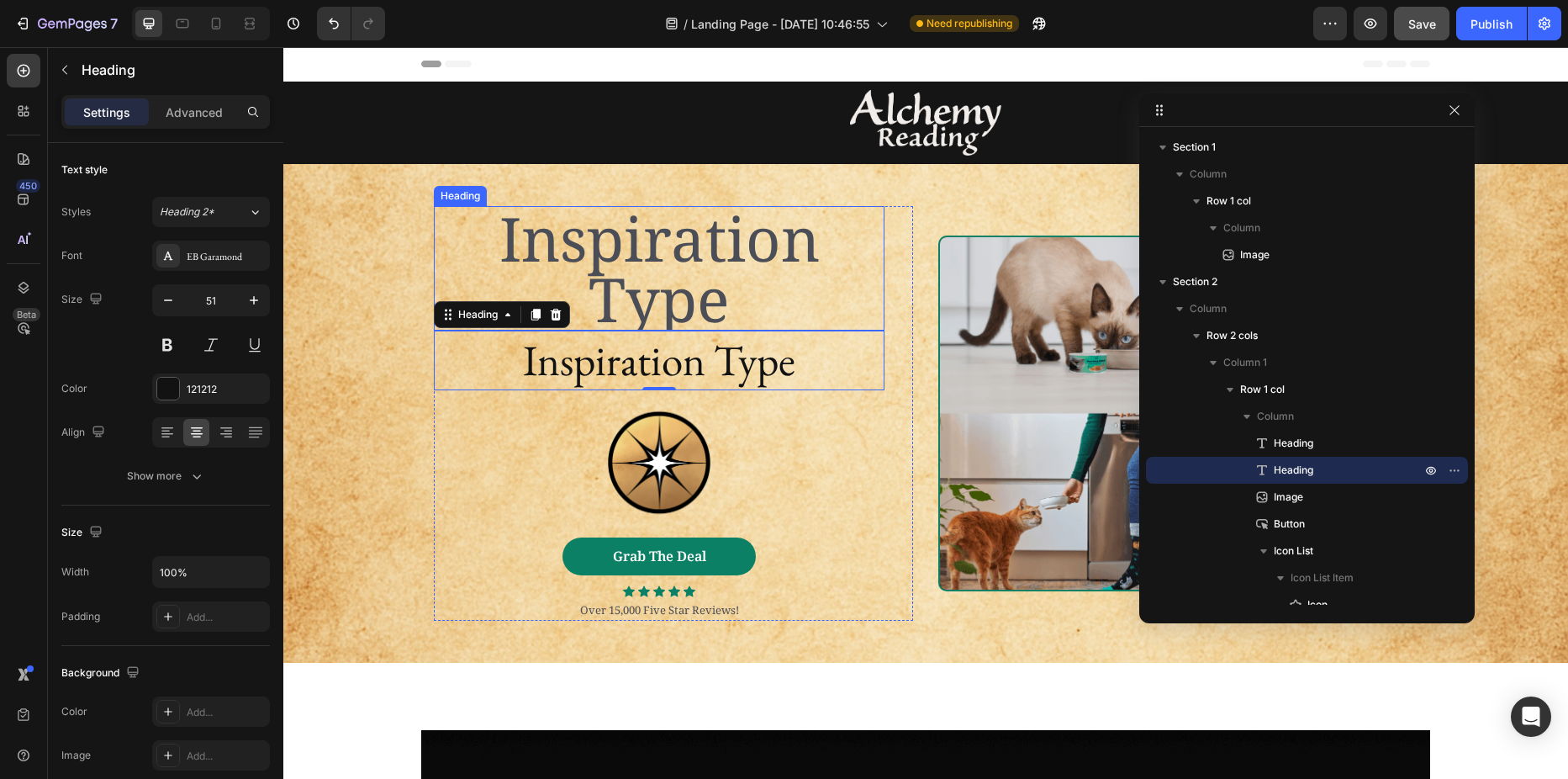
click at [669, 239] on p "Inspiration Type" at bounding box center [658, 268] width 447 height 121
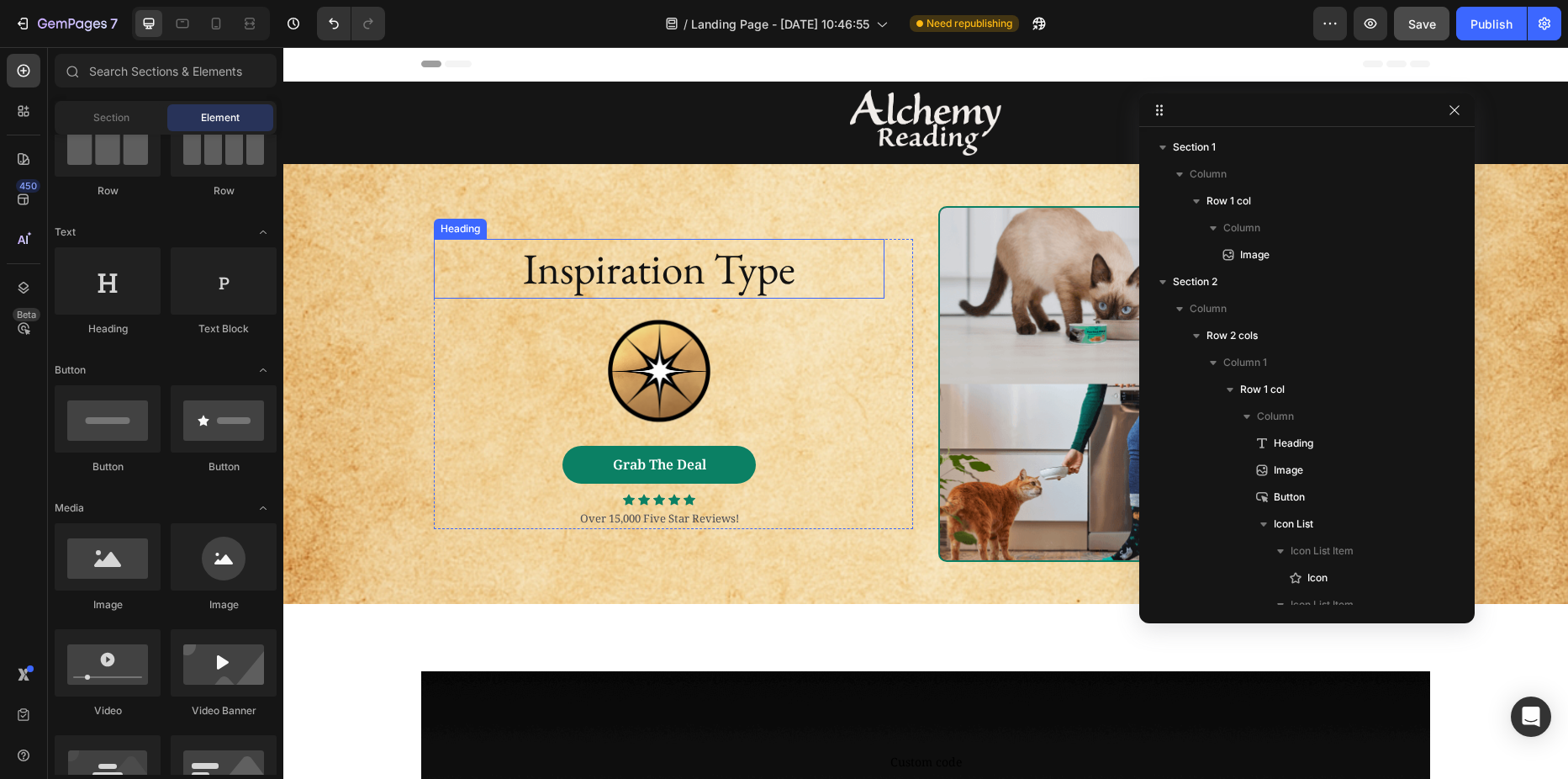
click at [671, 267] on p "Inspiration Type" at bounding box center [658, 268] width 447 height 56
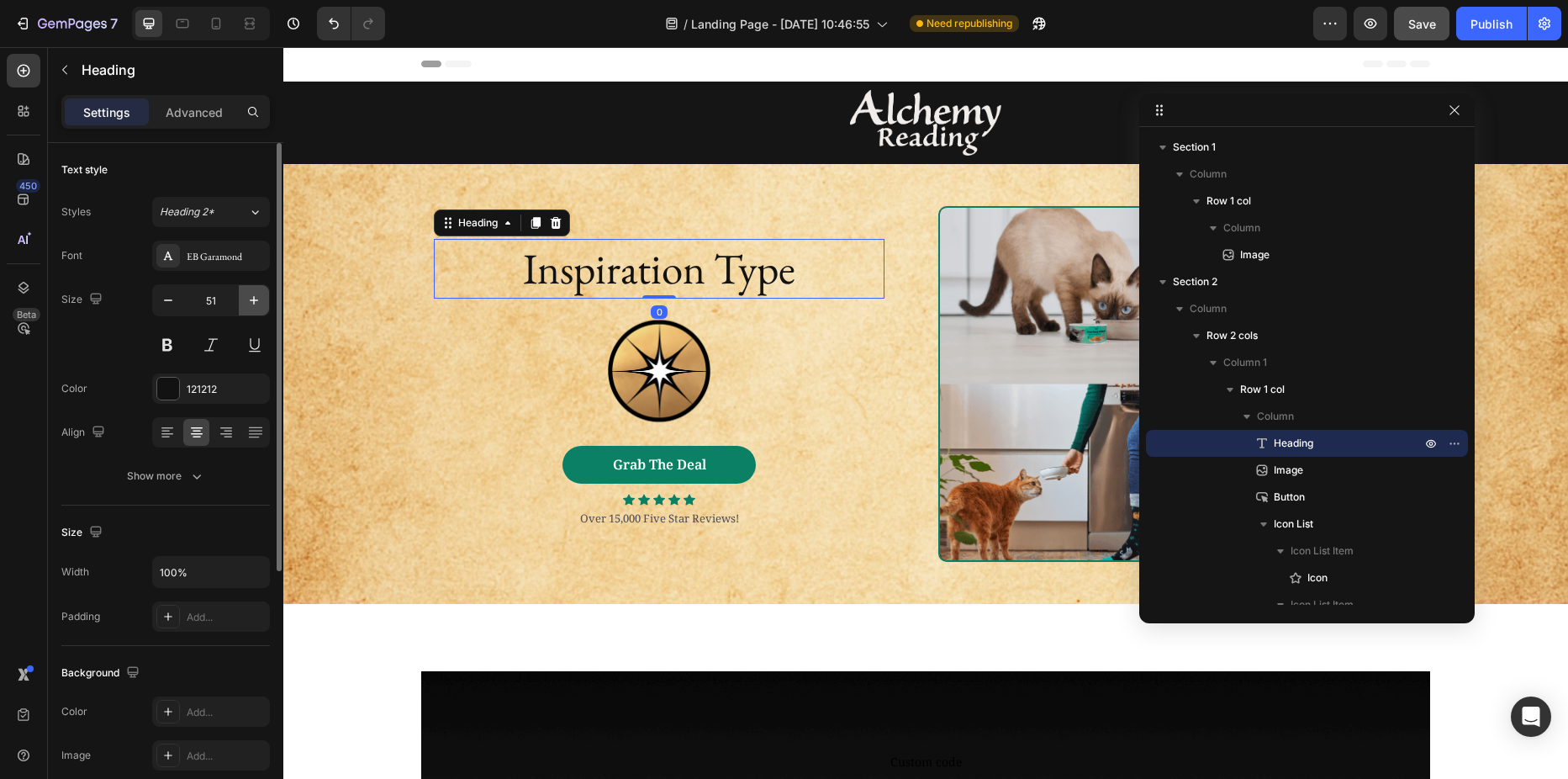
click at [249, 304] on icon "button" at bounding box center [254, 300] width 16 height 16
click at [250, 302] on icon "button" at bounding box center [254, 300] width 16 height 16
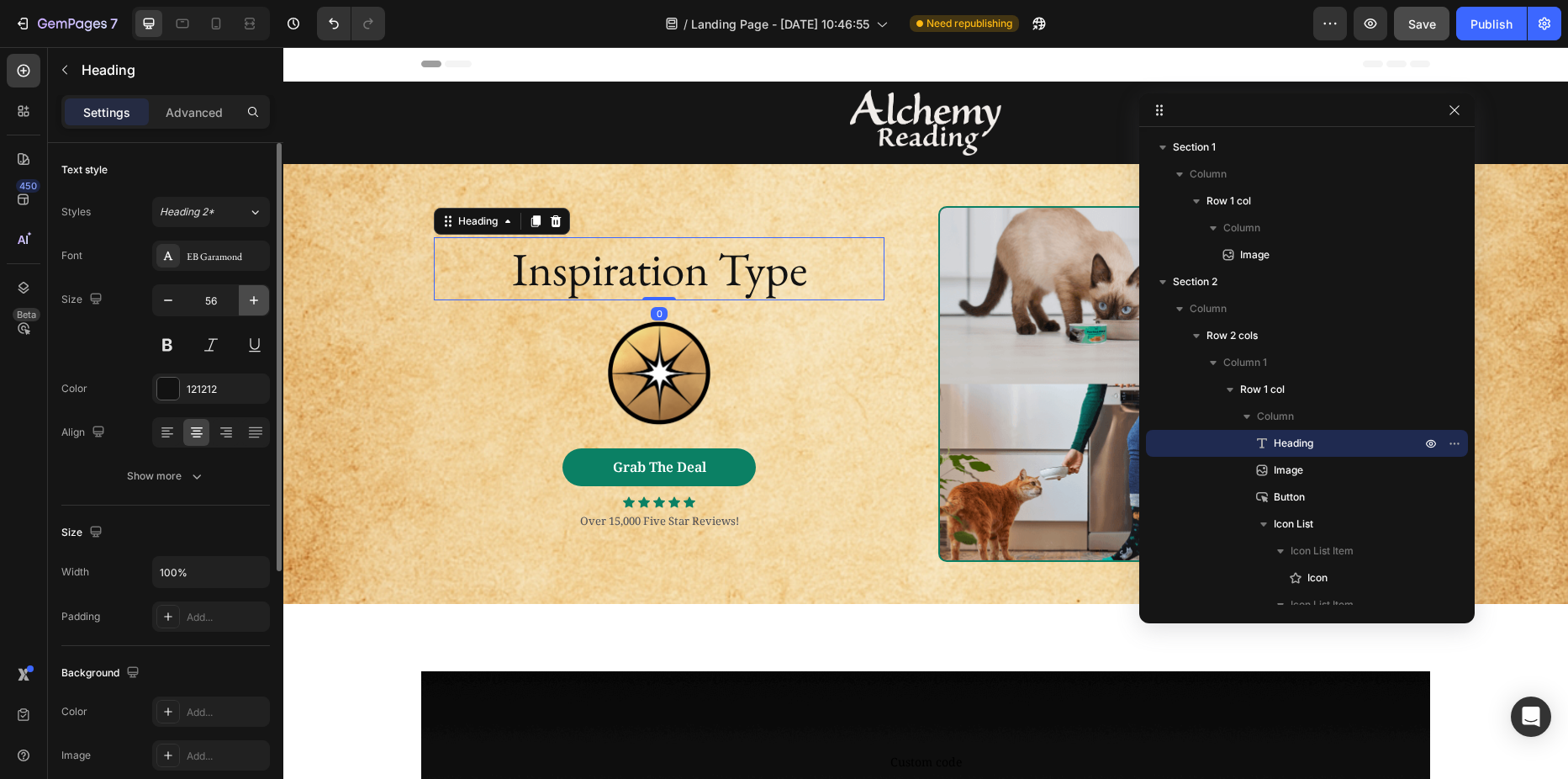
click at [250, 302] on icon "button" at bounding box center [254, 300] width 16 height 16
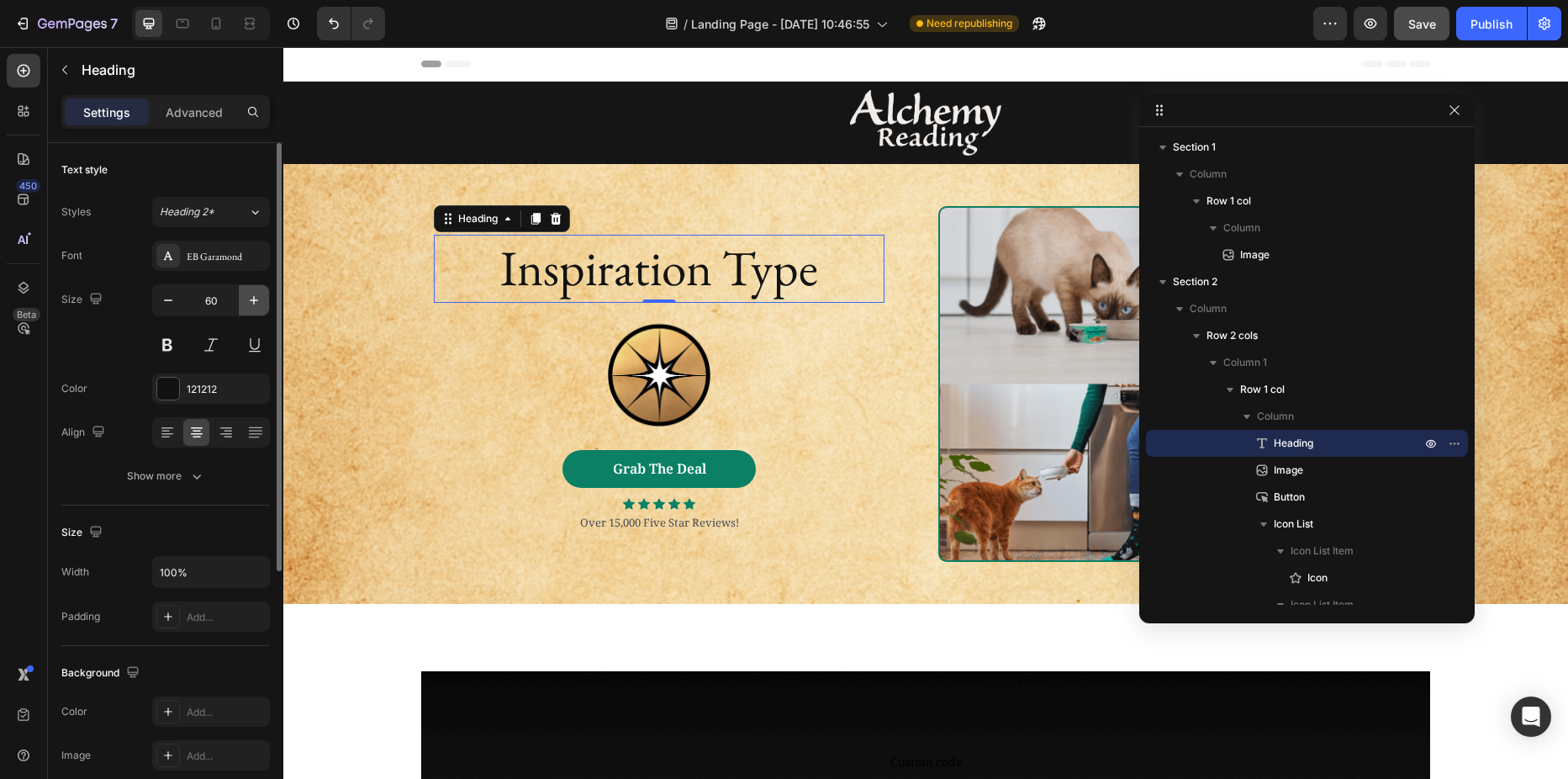
click at [250, 302] on icon "button" at bounding box center [254, 300] width 16 height 16
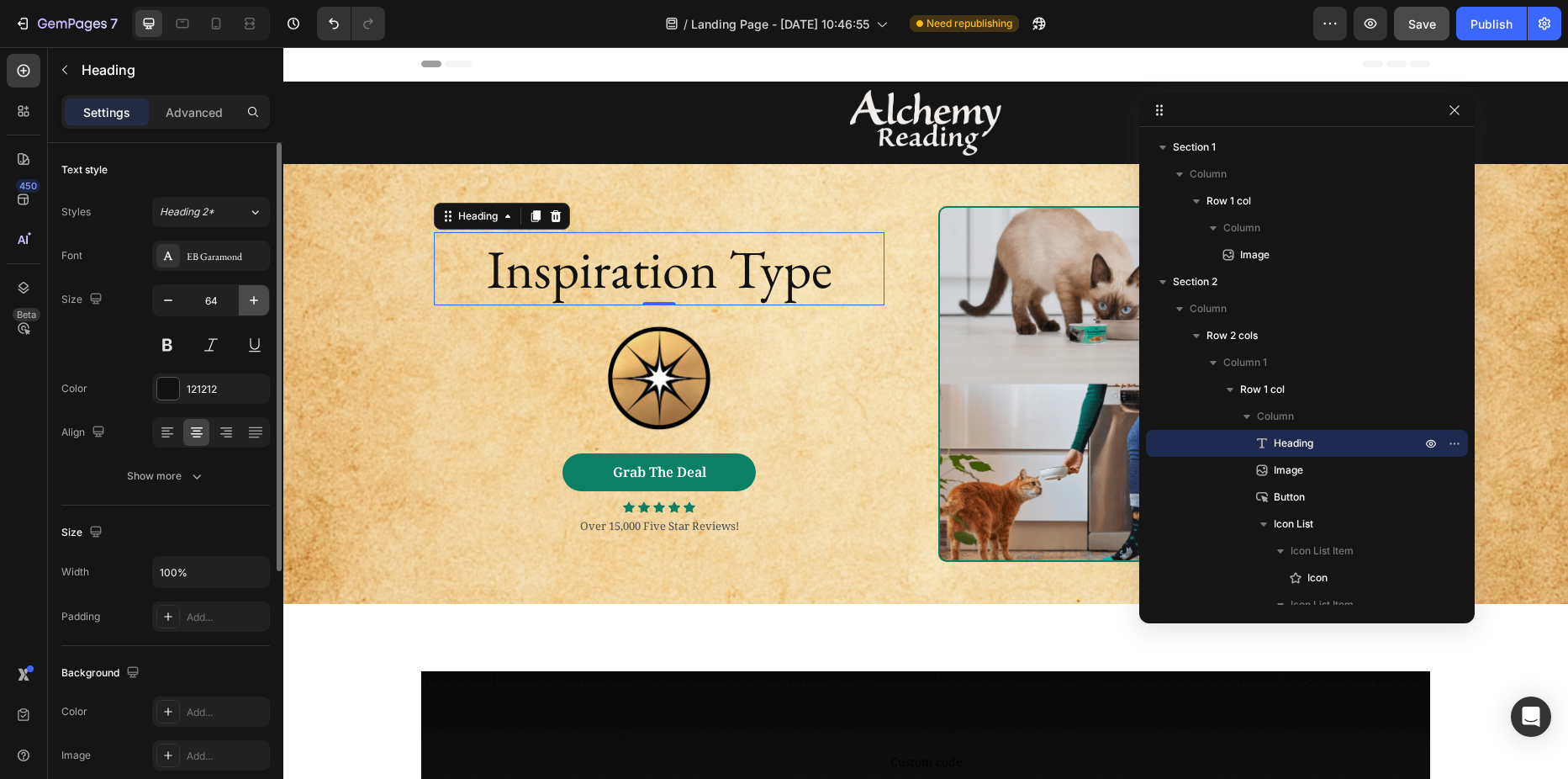
click at [250, 302] on icon "button" at bounding box center [254, 300] width 16 height 16
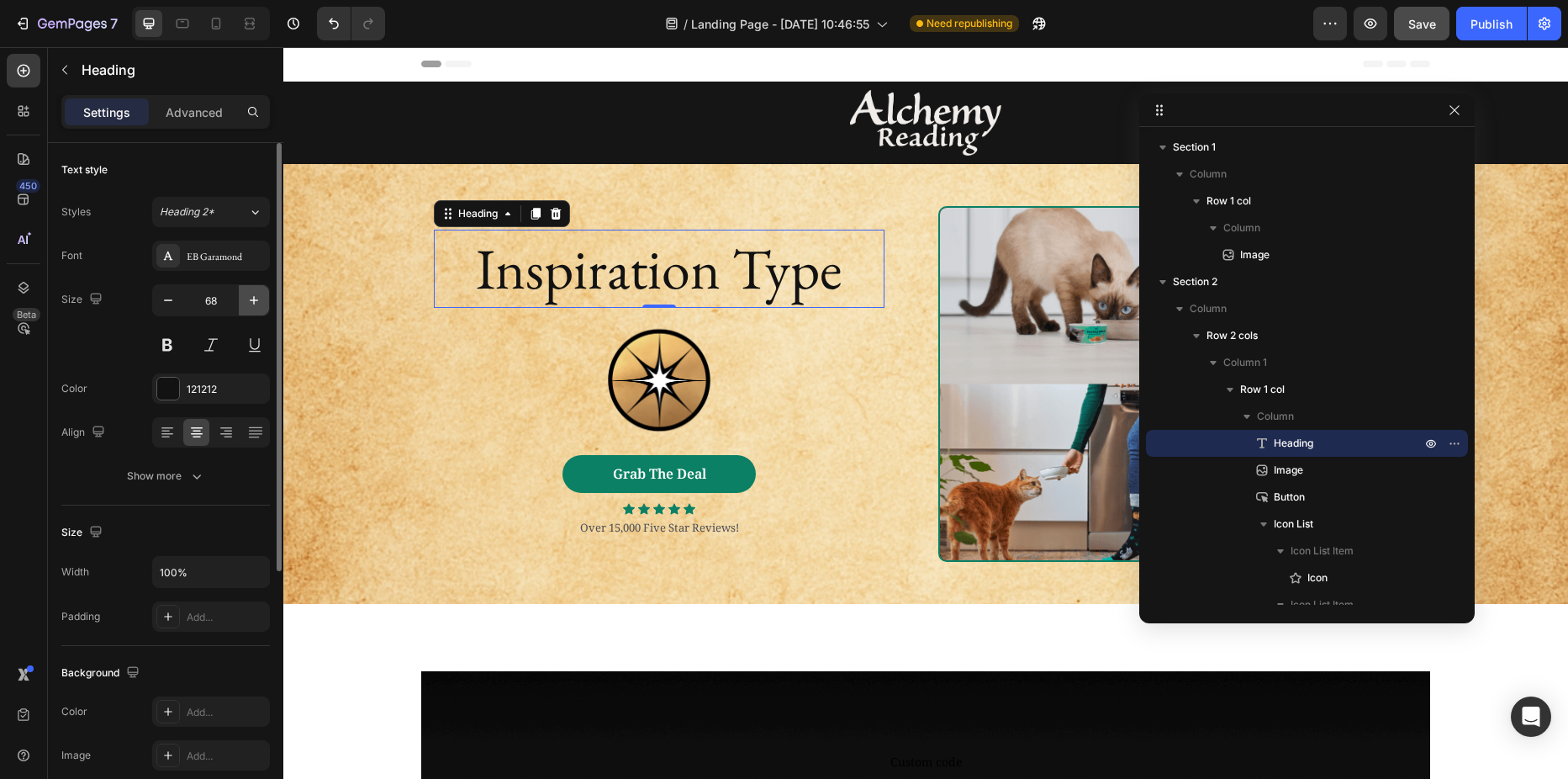
click at [250, 302] on icon "button" at bounding box center [254, 300] width 16 height 16
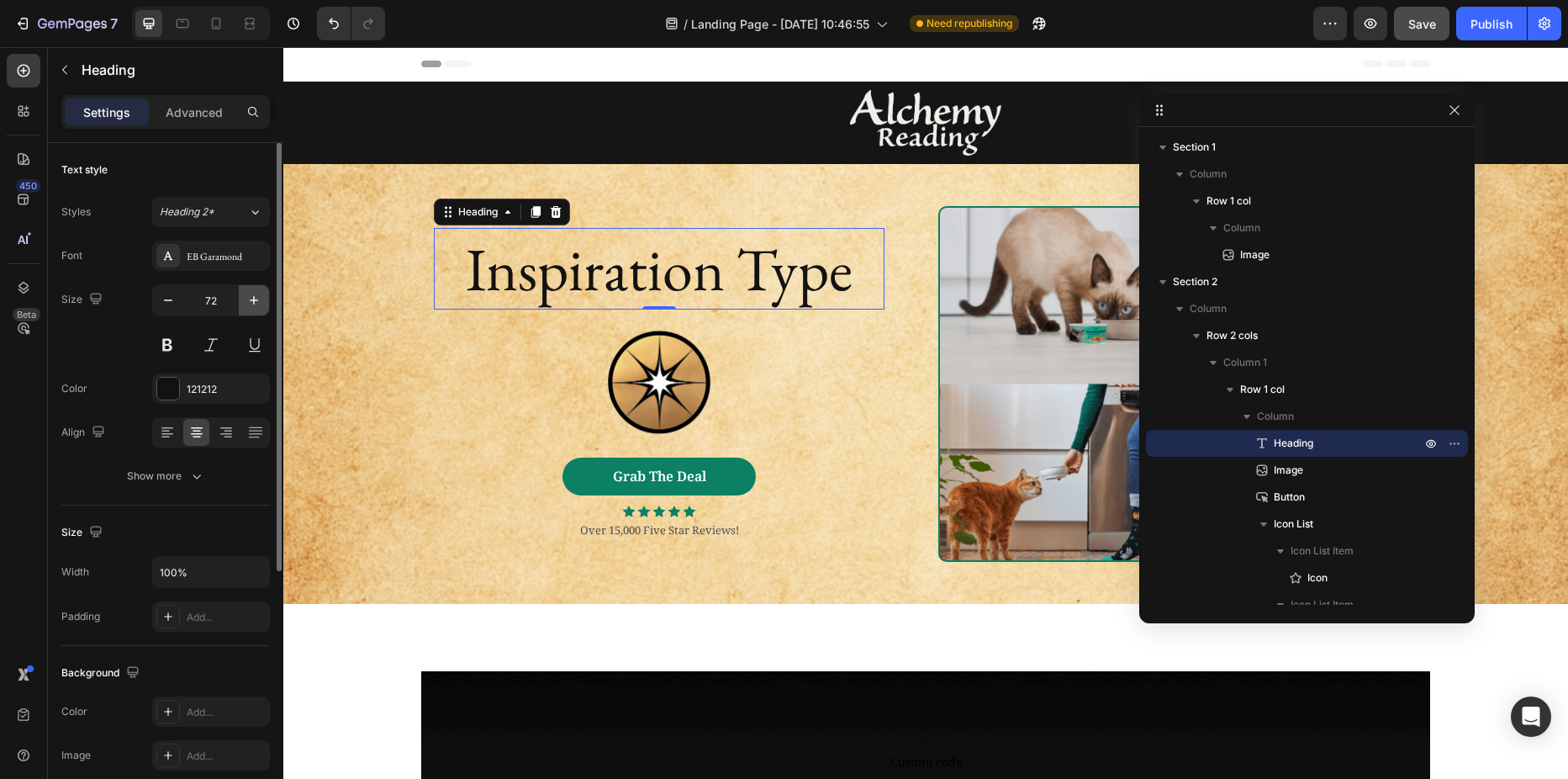
click at [250, 302] on icon "button" at bounding box center [254, 300] width 16 height 16
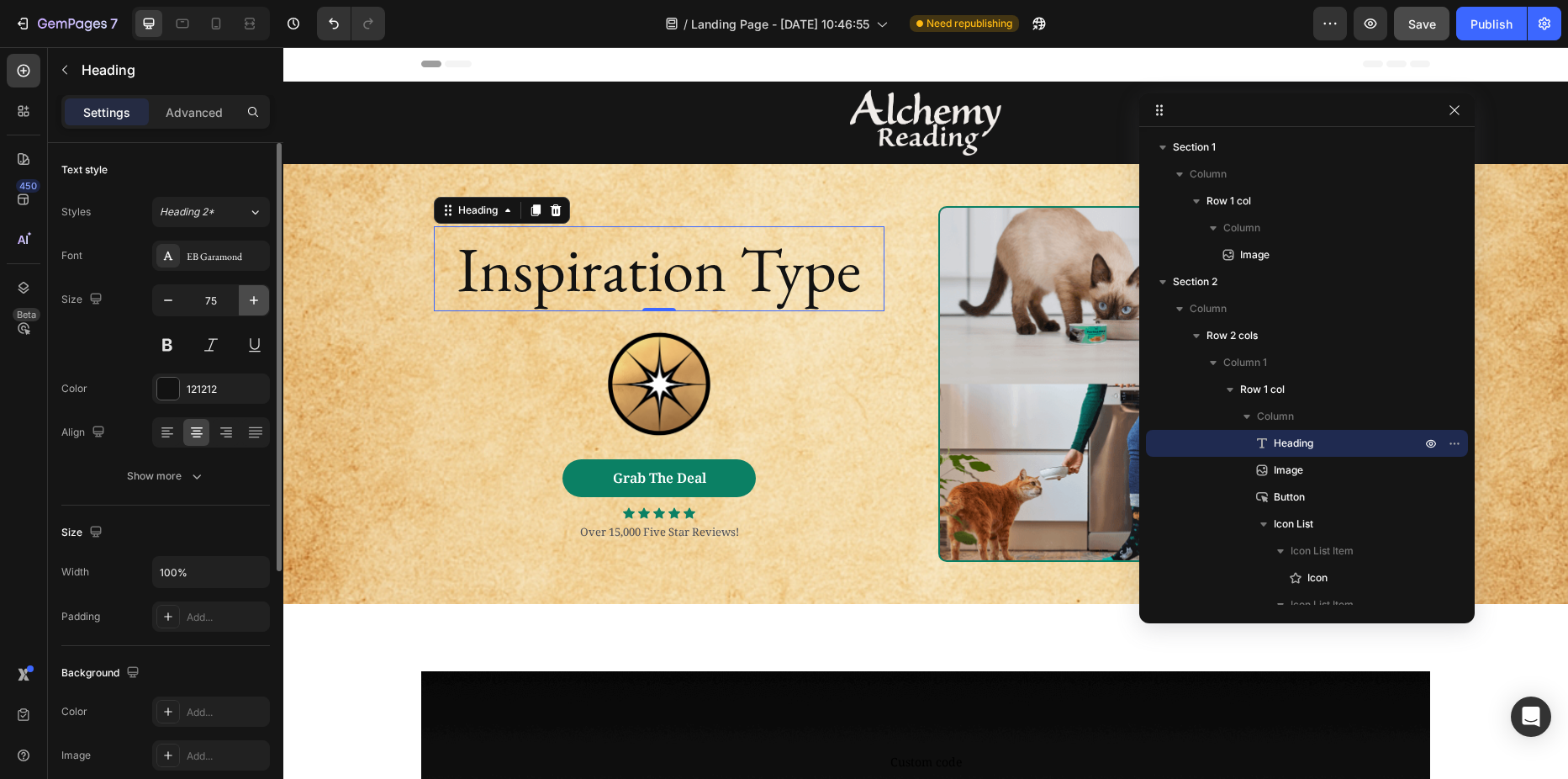
click at [250, 302] on icon "button" at bounding box center [254, 300] width 16 height 16
click at [208, 23] on icon at bounding box center [216, 24] width 16 height 16
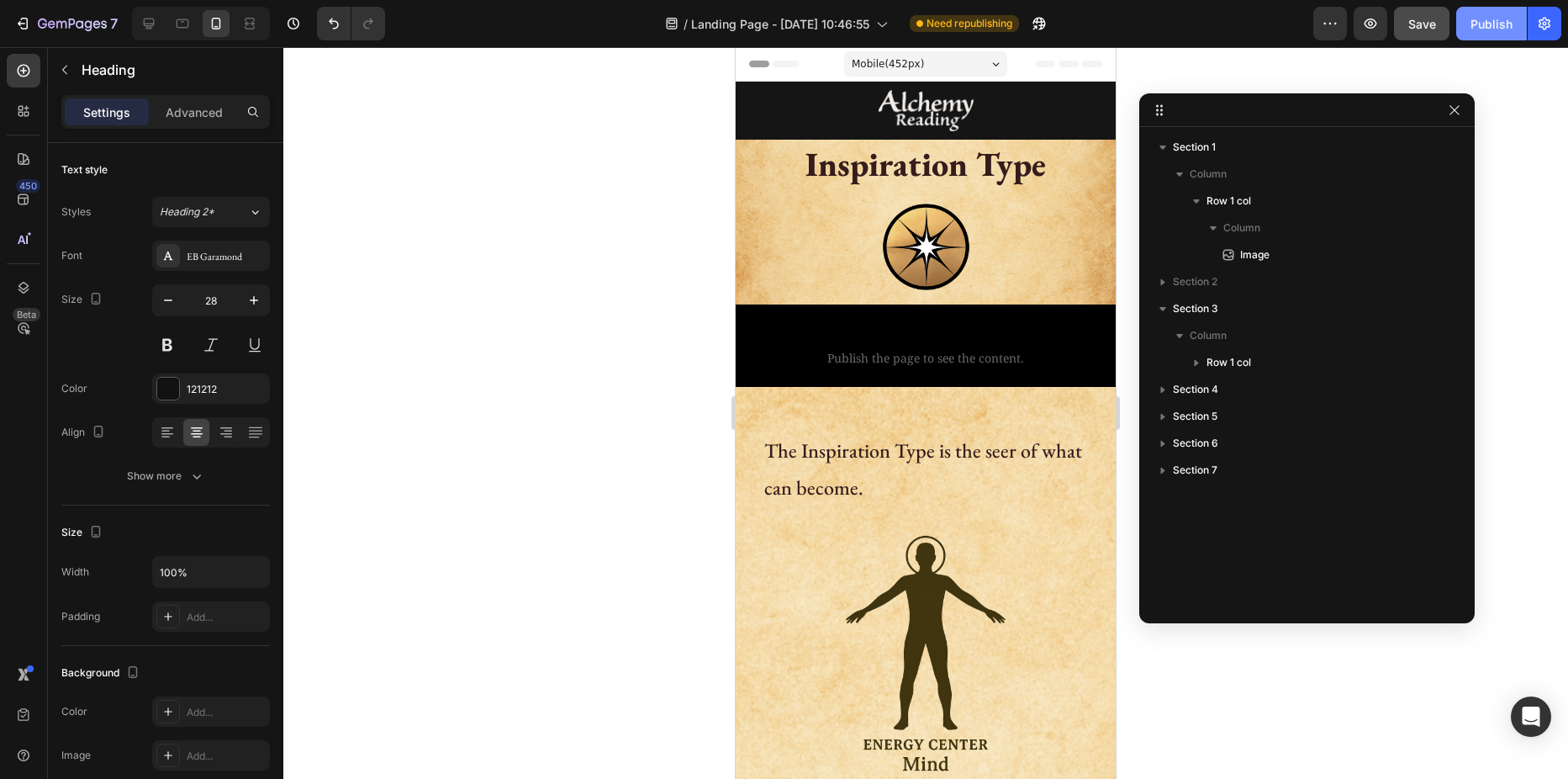
click at [1484, 23] on div "Publish" at bounding box center [1492, 24] width 42 height 17
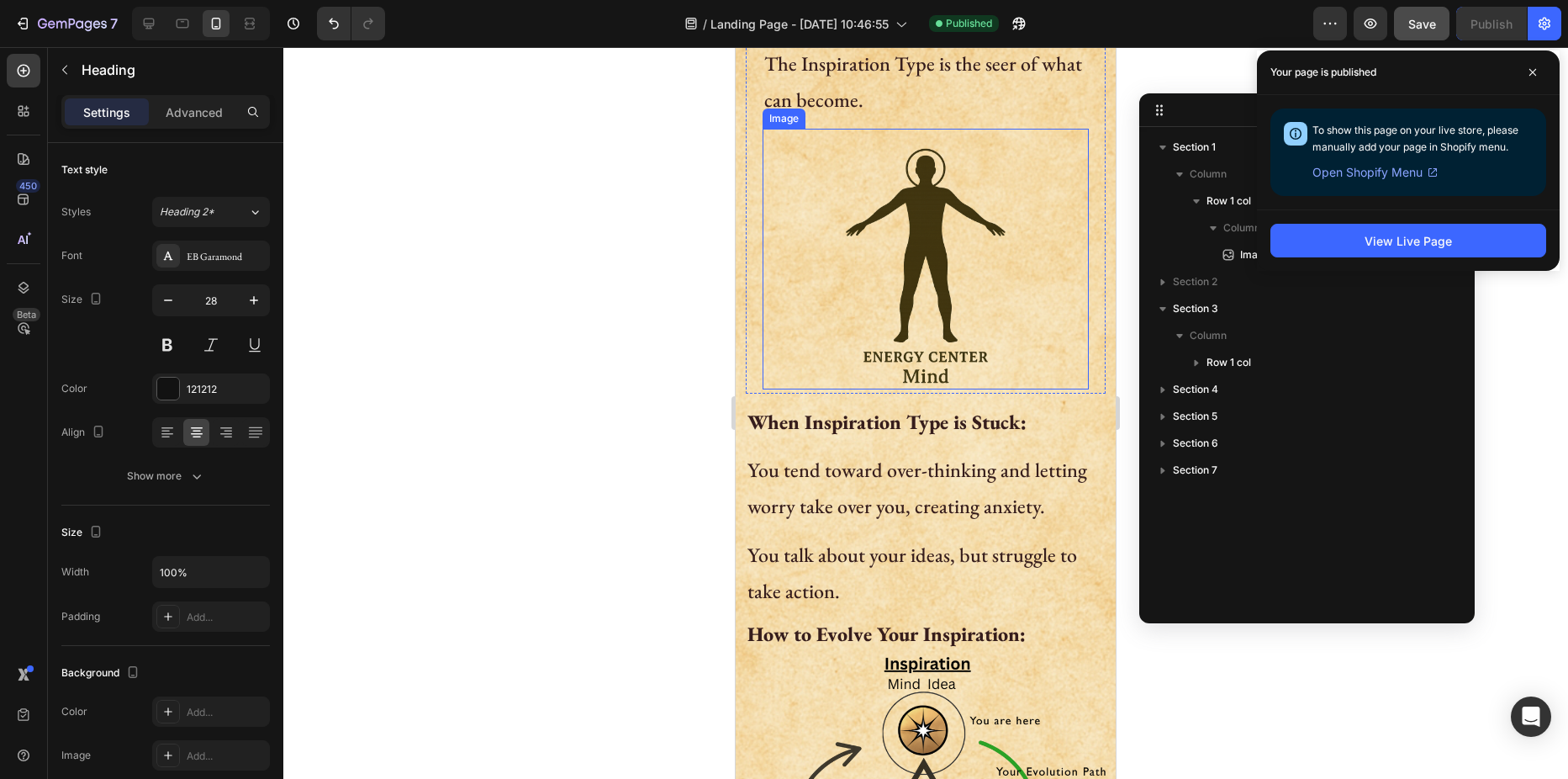
scroll to position [421, 0]
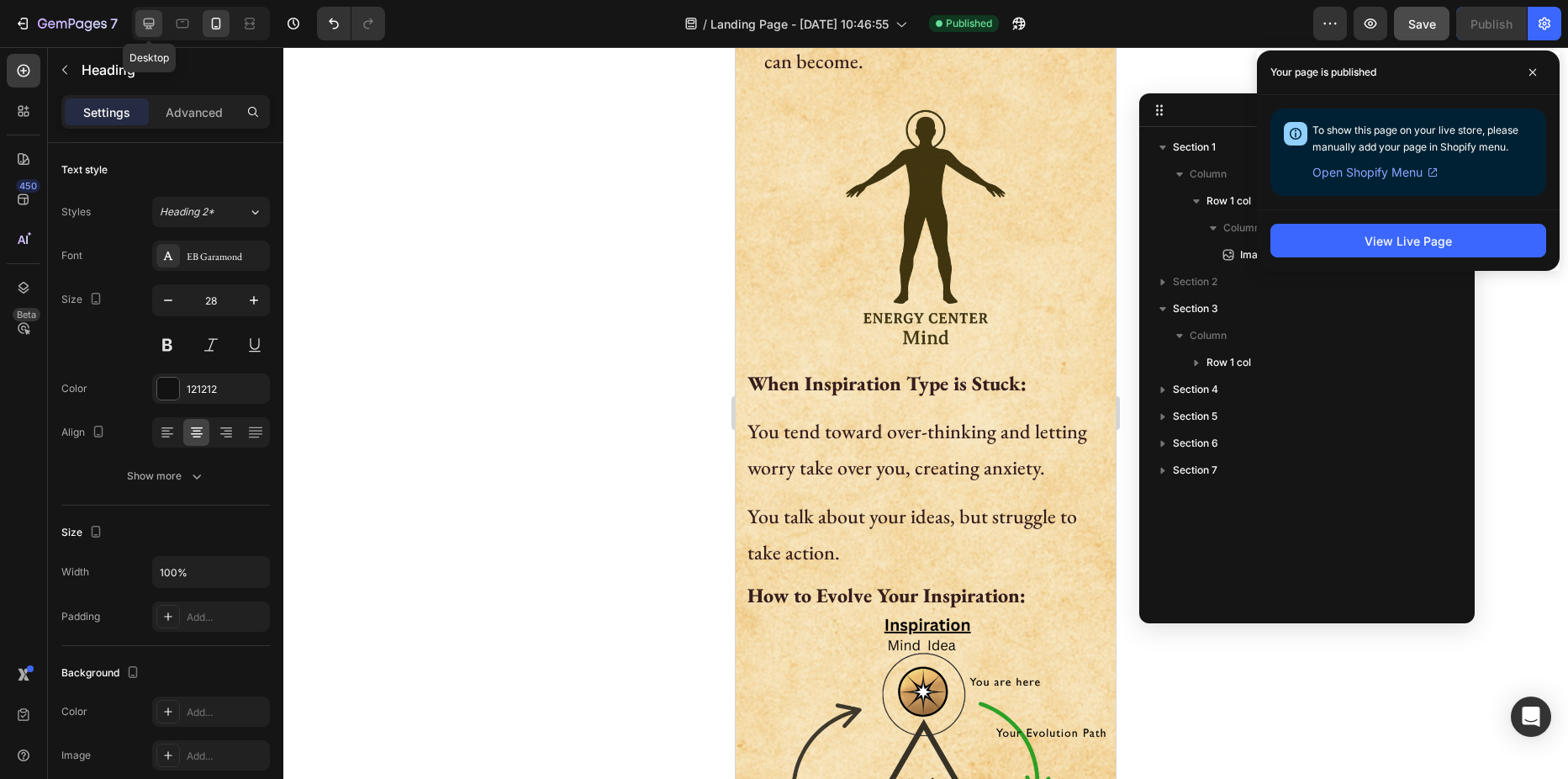
click at [145, 27] on icon at bounding box center [148, 24] width 16 height 16
type input "76"
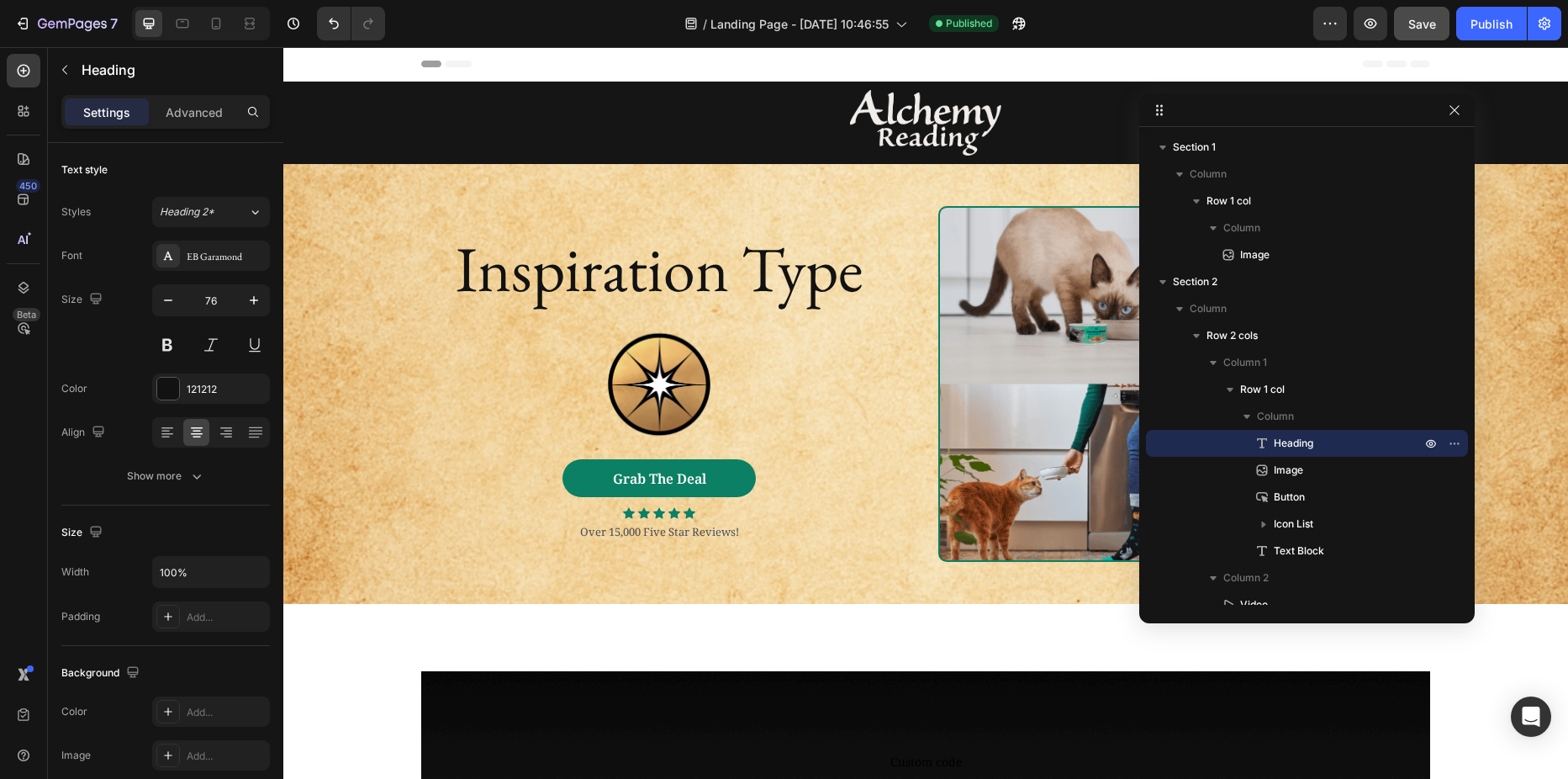
scroll to position [84, 0]
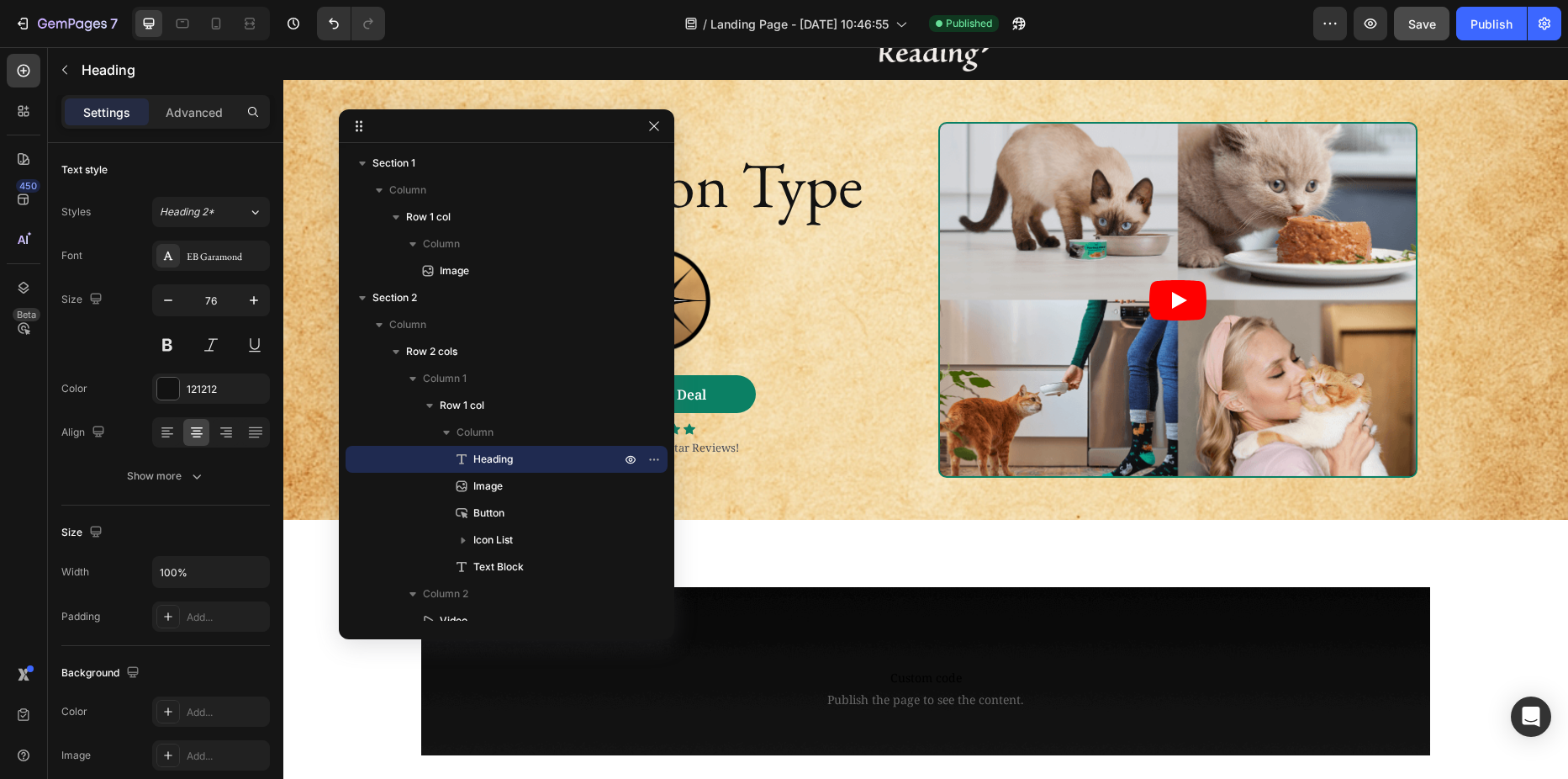
drag, startPoint x: 1252, startPoint y: 109, endPoint x: 417, endPoint y: 126, distance: 835.2
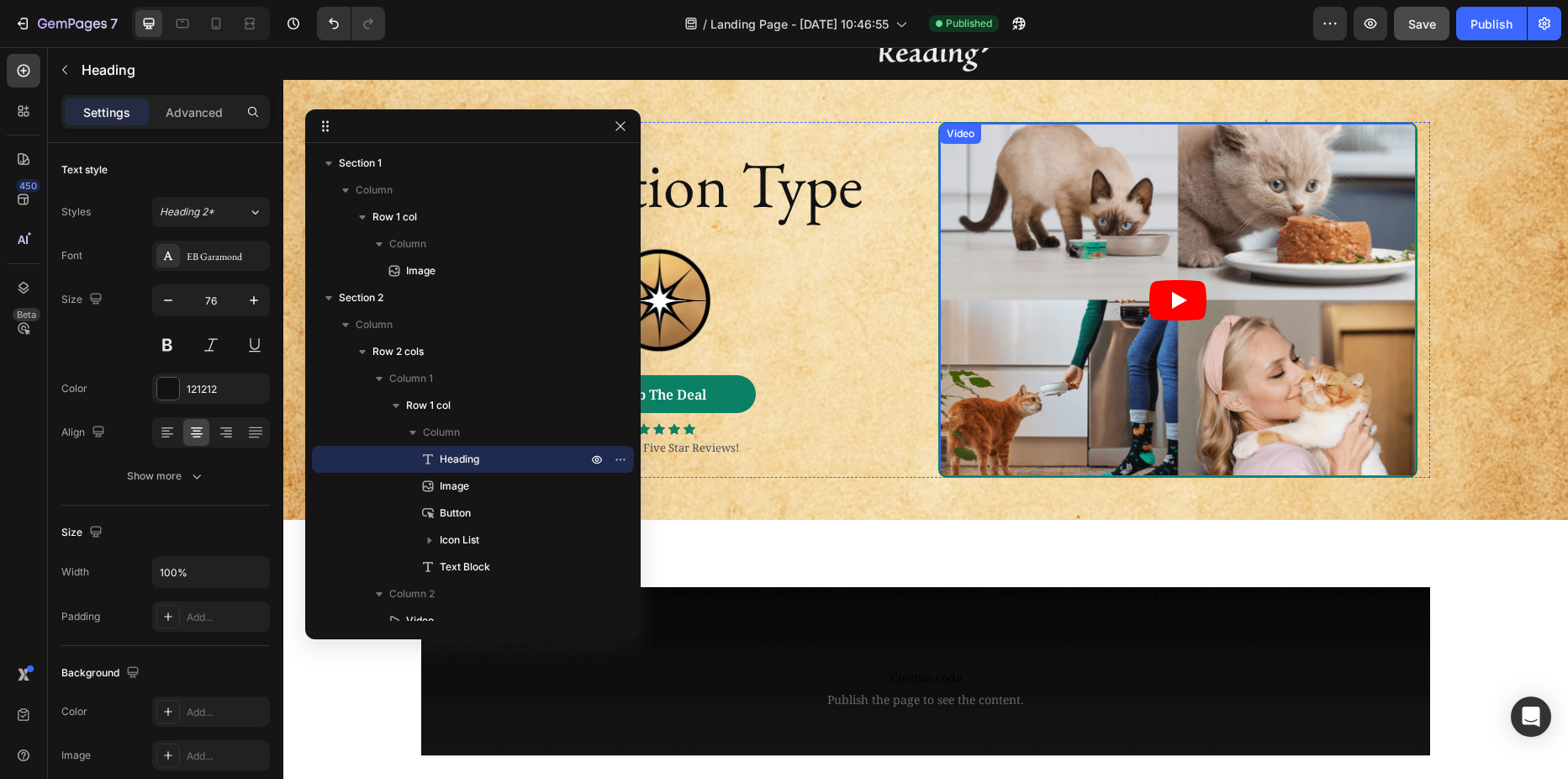
click at [992, 294] on article at bounding box center [1177, 300] width 476 height 352
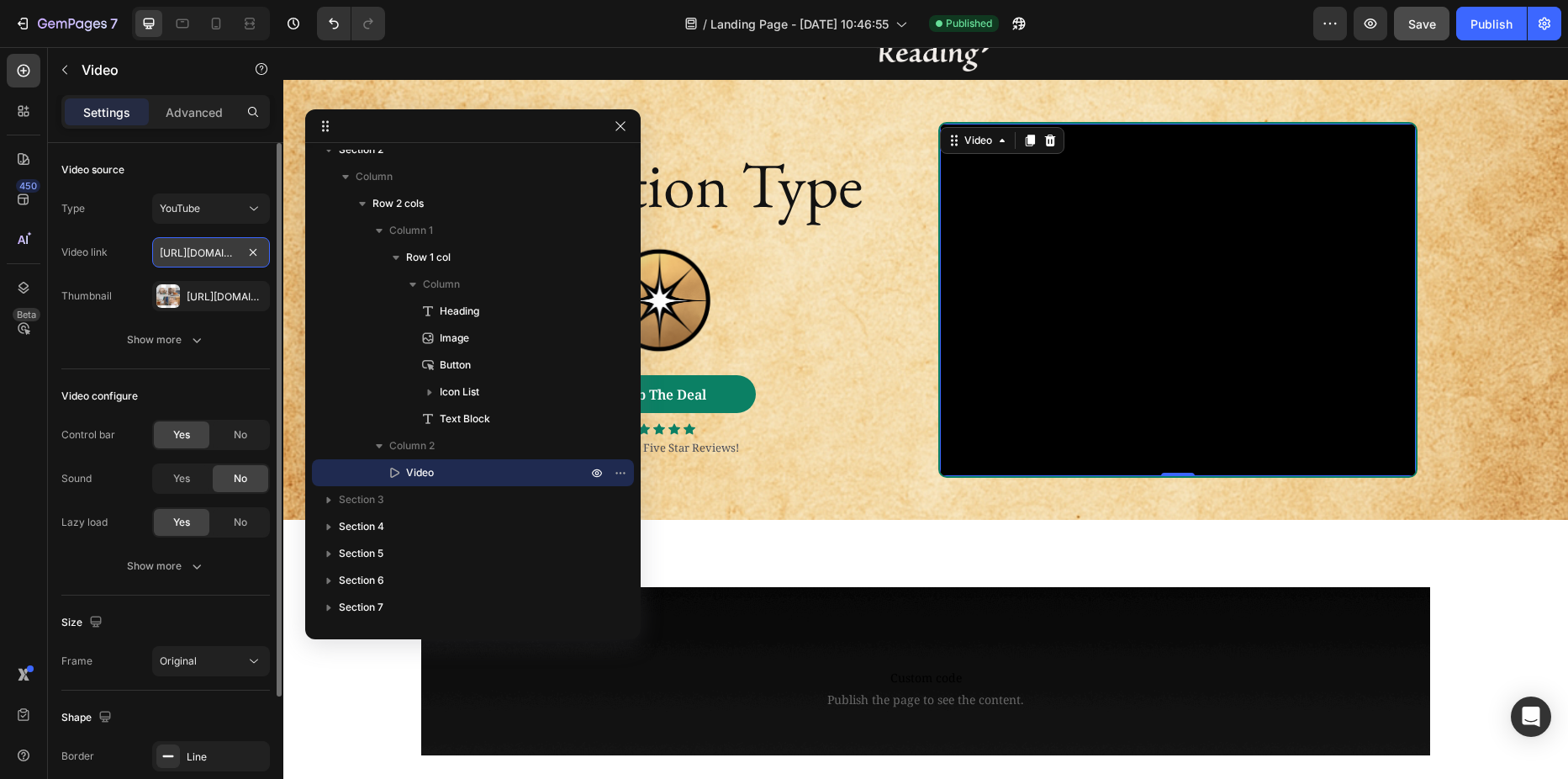
click at [186, 253] on input "https://www.youtube.com/watch?v=cyzh48XRS4M" at bounding box center [210, 251] width 117 height 30
paste input "shorts/tmRk5PNzvJo"
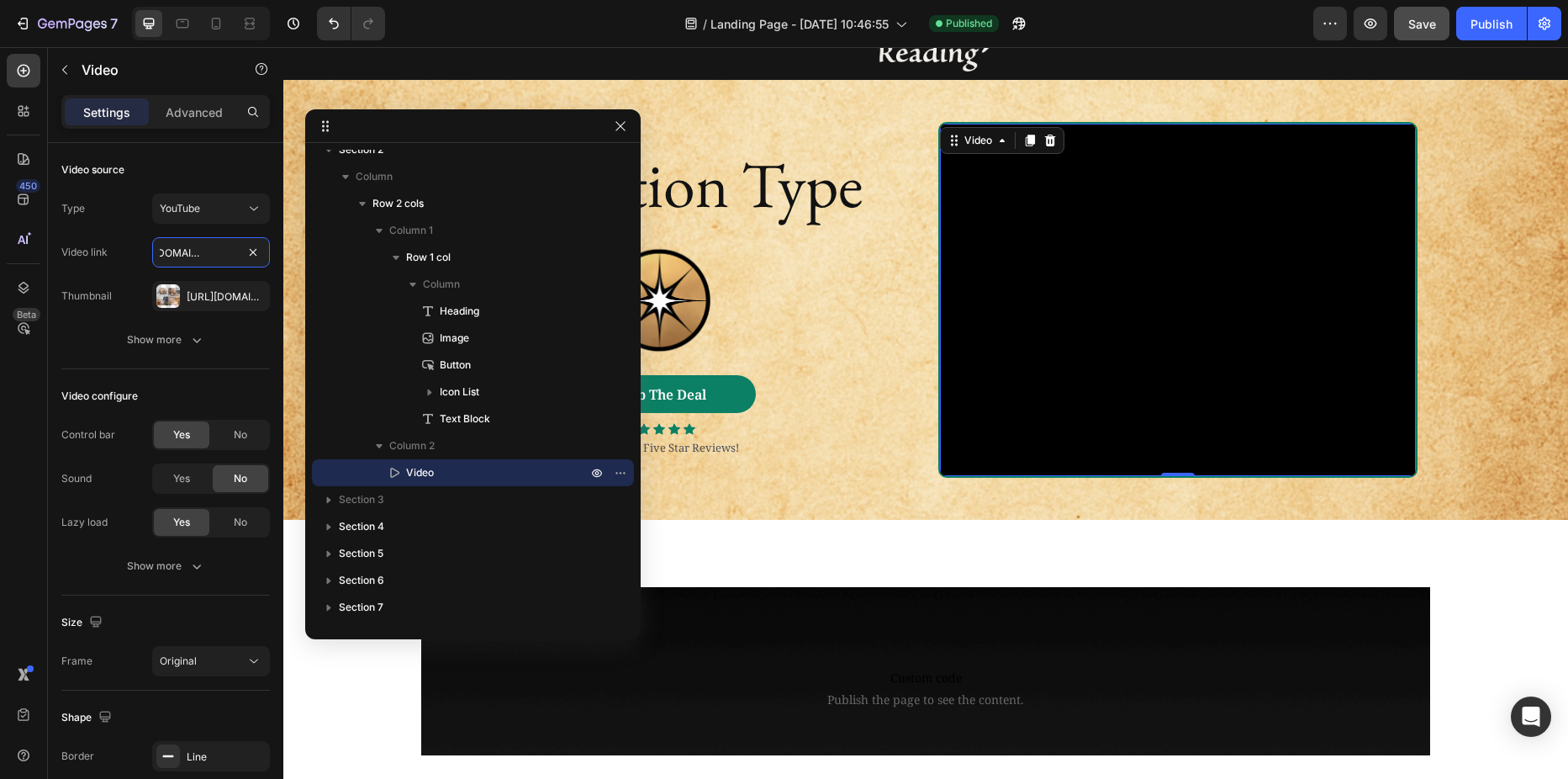
type input "https://www.youtube.com/shorts/tmRk5PNzvJo"
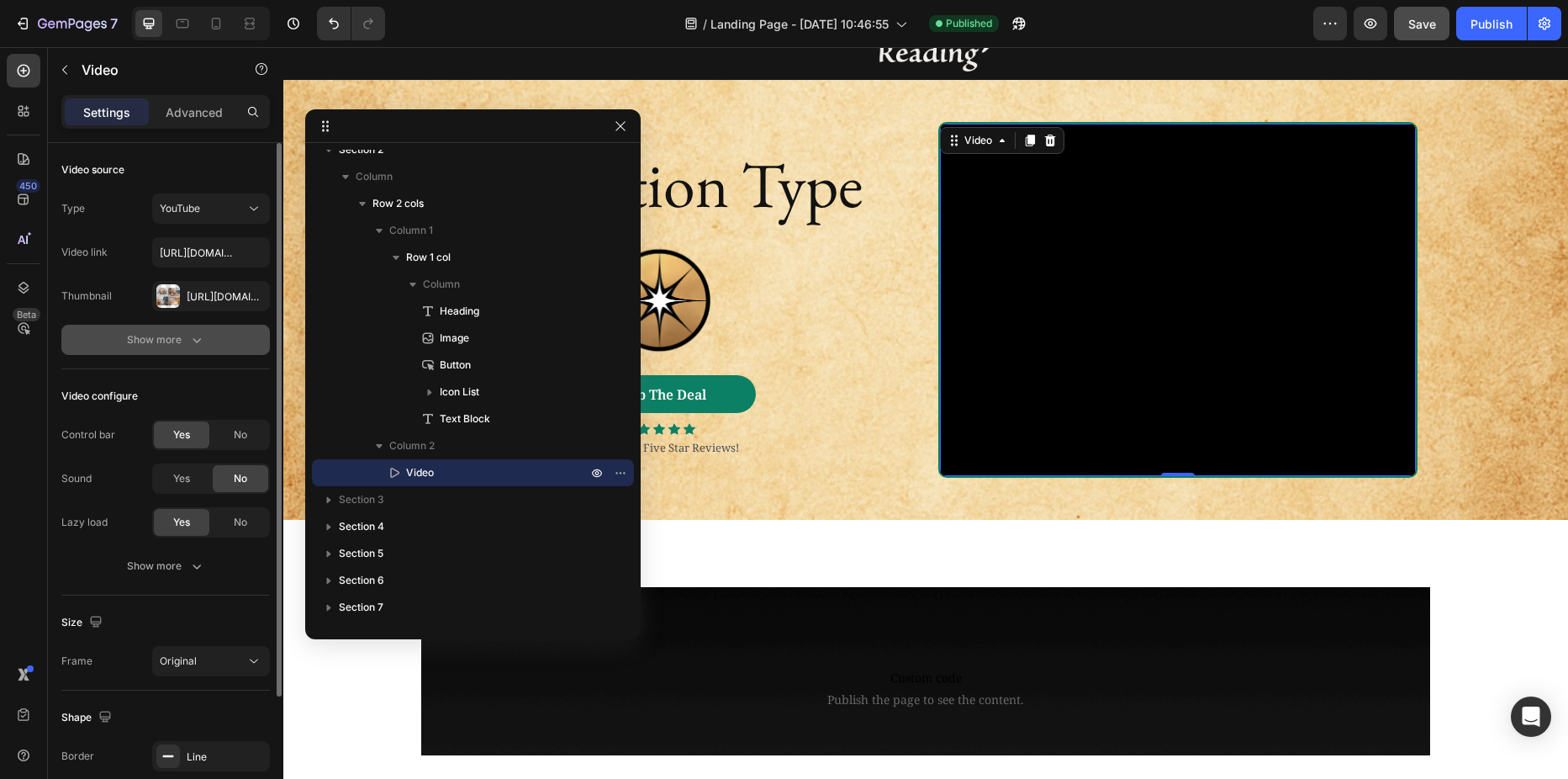
click at [181, 343] on div "Show more" at bounding box center [166, 340] width 78 height 16
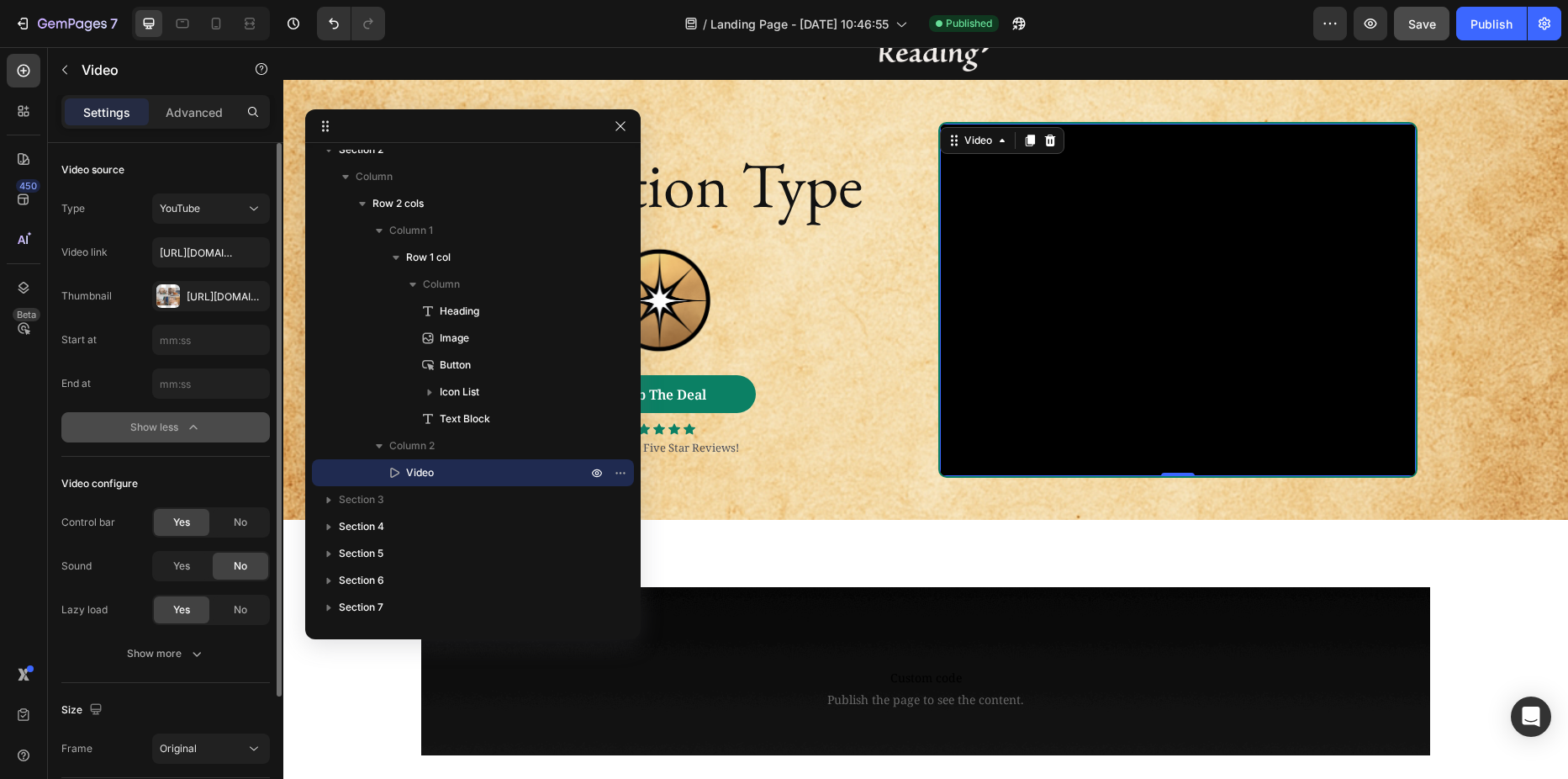
scroll to position [248, 0]
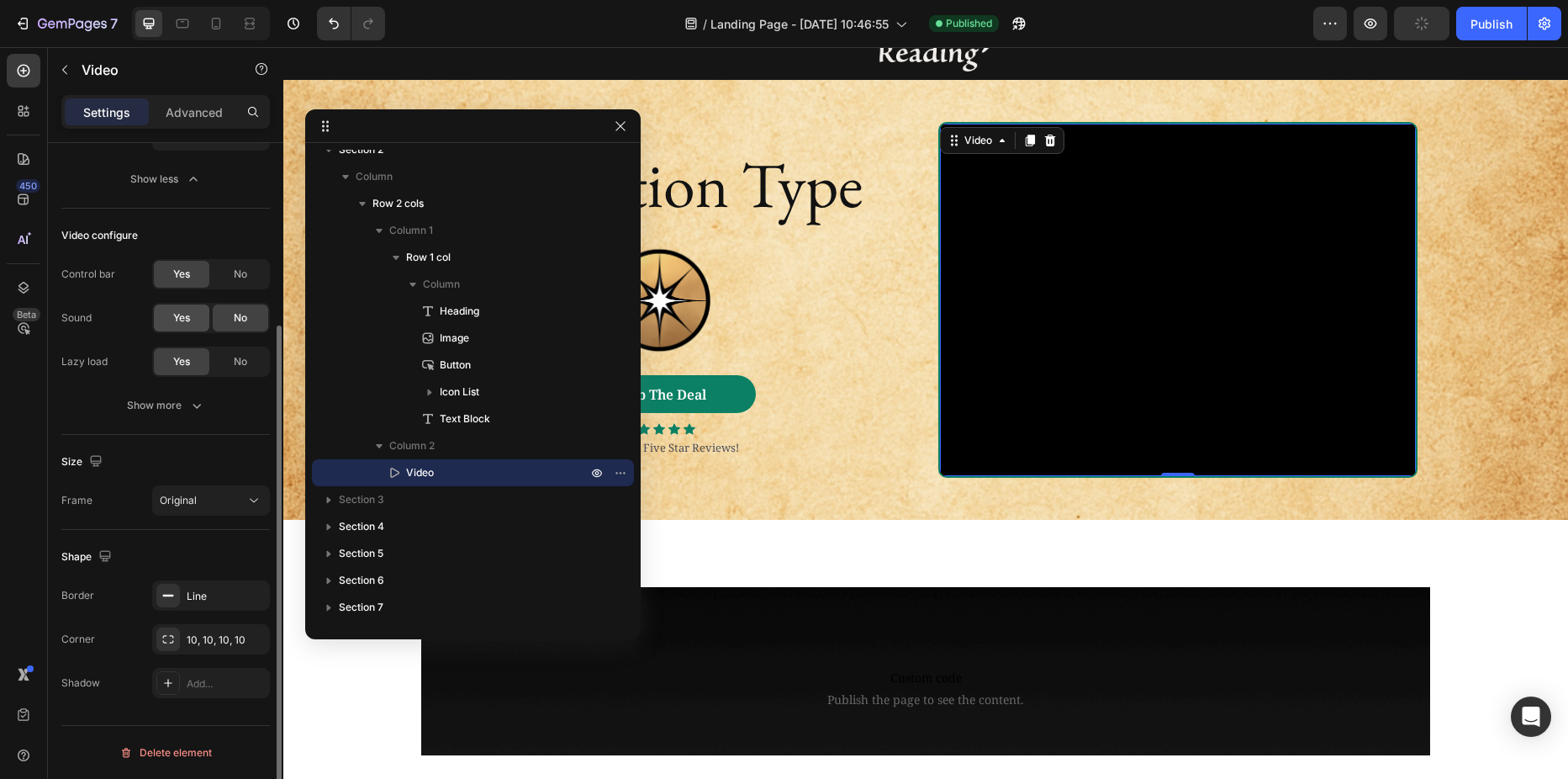
click at [179, 316] on span "Yes" at bounding box center [181, 318] width 16 height 15
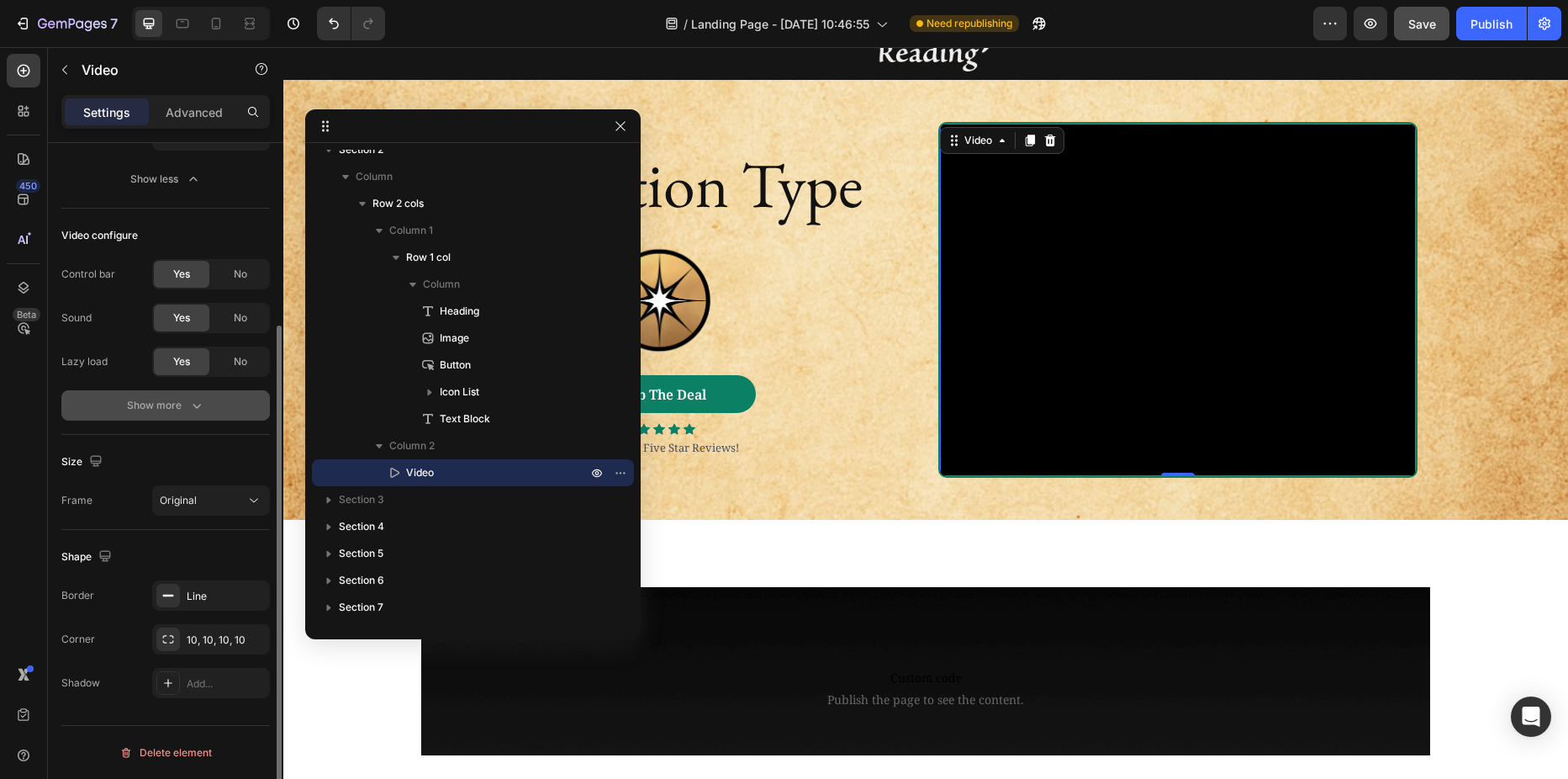
click at [172, 400] on div "Show more" at bounding box center [166, 405] width 78 height 16
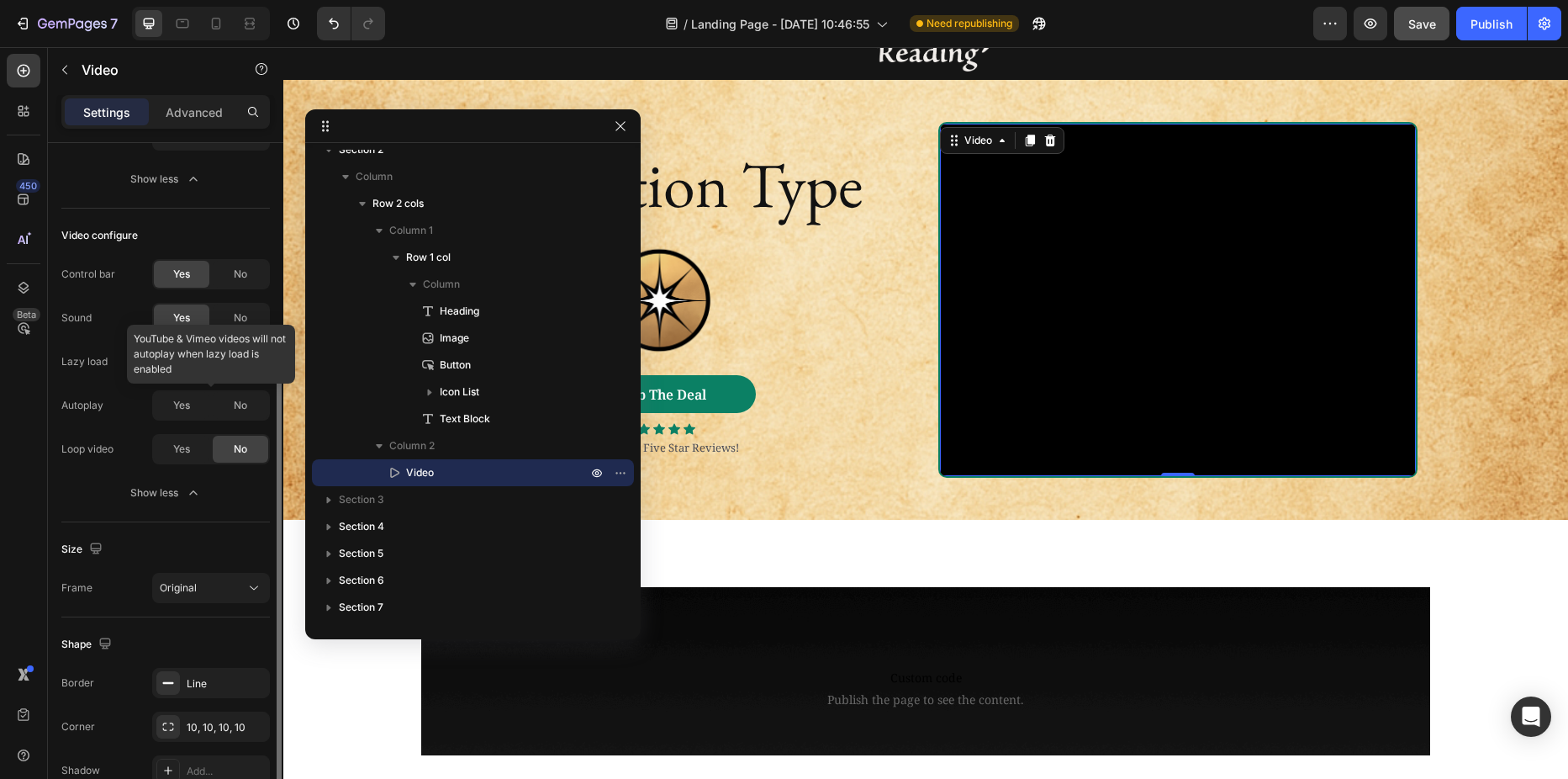
click at [181, 402] on div at bounding box center [210, 405] width 117 height 30
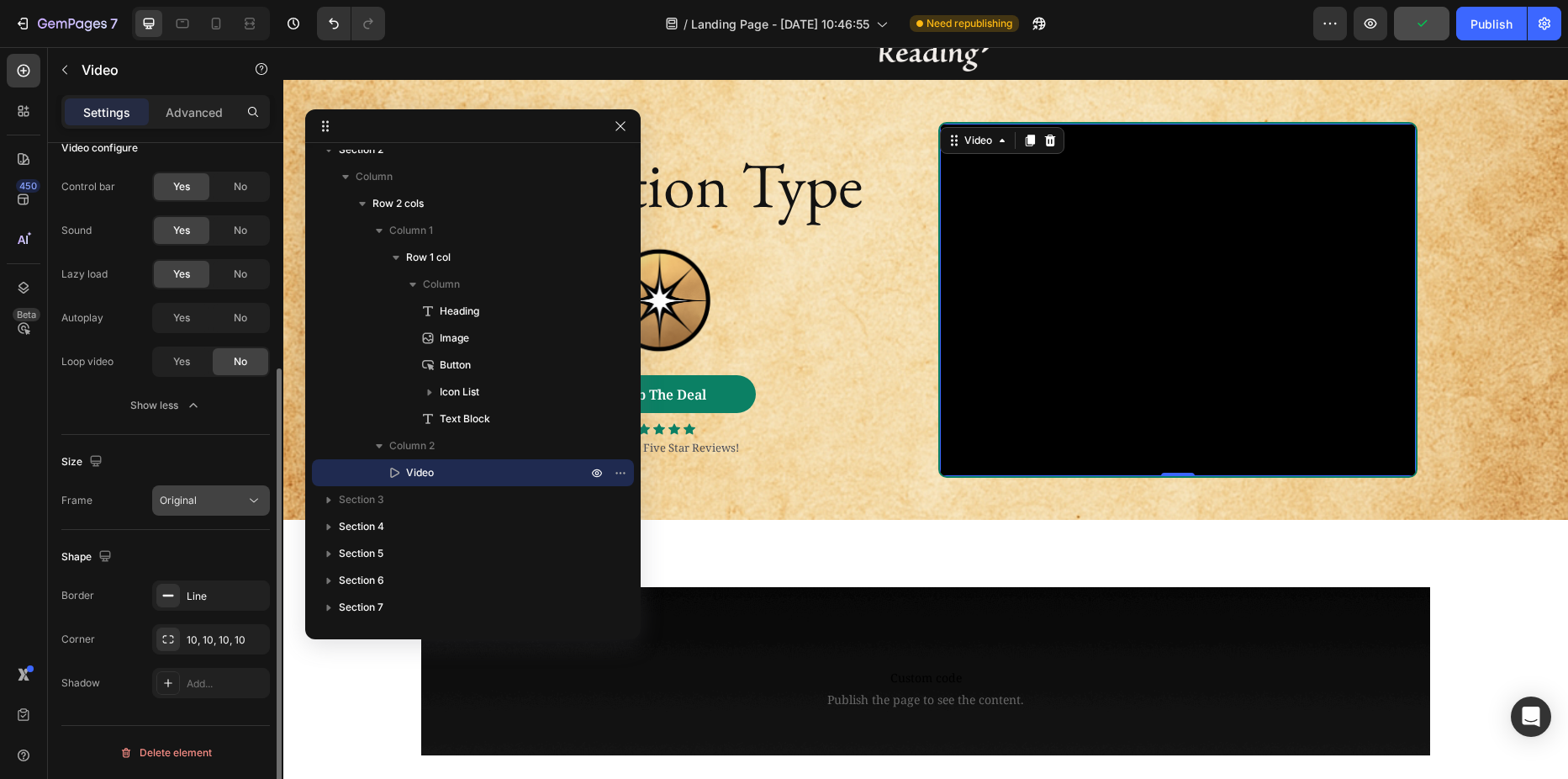
click at [179, 499] on span "Original" at bounding box center [178, 500] width 37 height 13
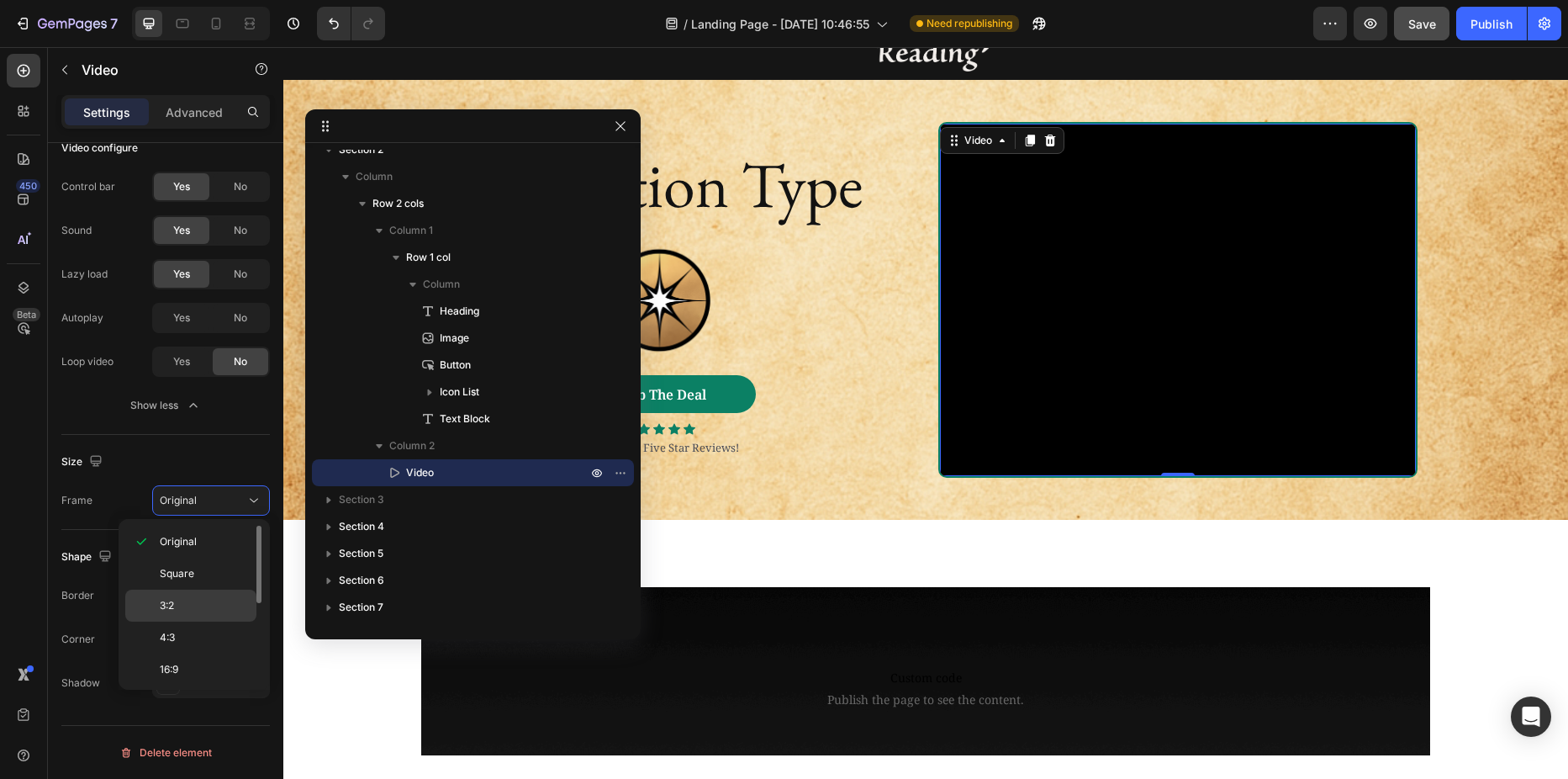
click at [178, 603] on p "3:2" at bounding box center [204, 605] width 89 height 15
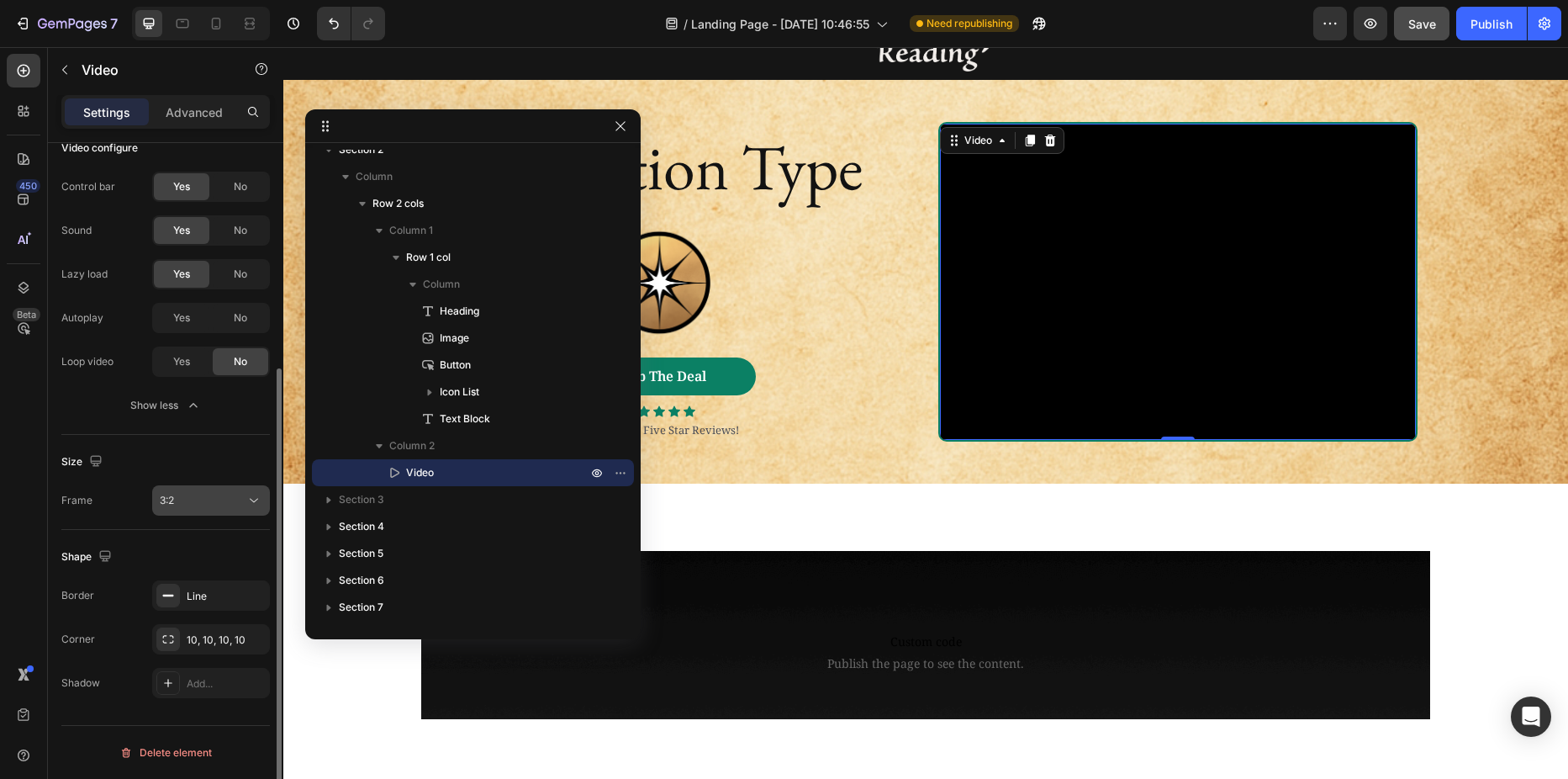
click at [191, 499] on div "3:2" at bounding box center [202, 500] width 86 height 15
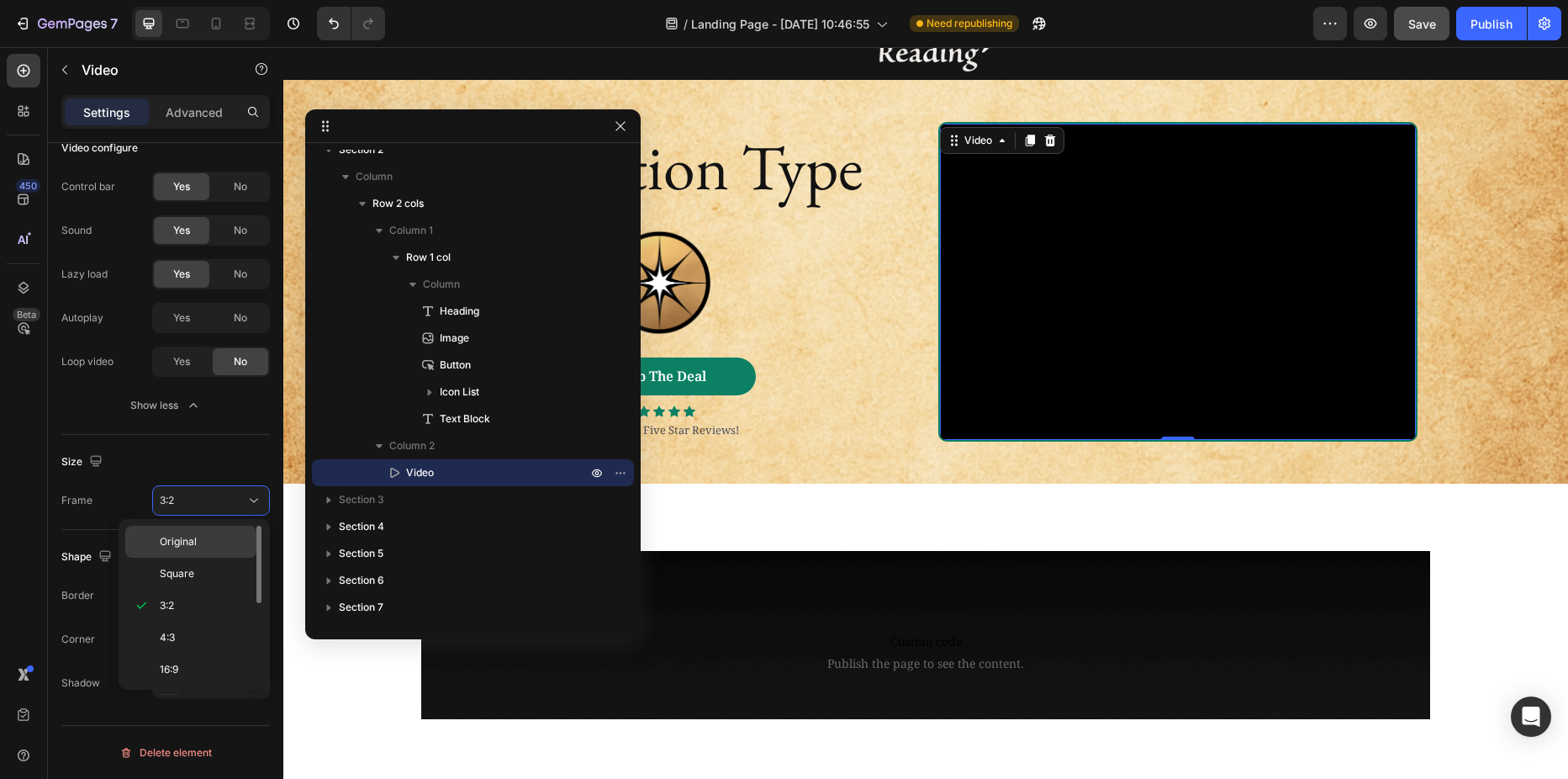
click at [186, 539] on span "Original" at bounding box center [178, 541] width 37 height 15
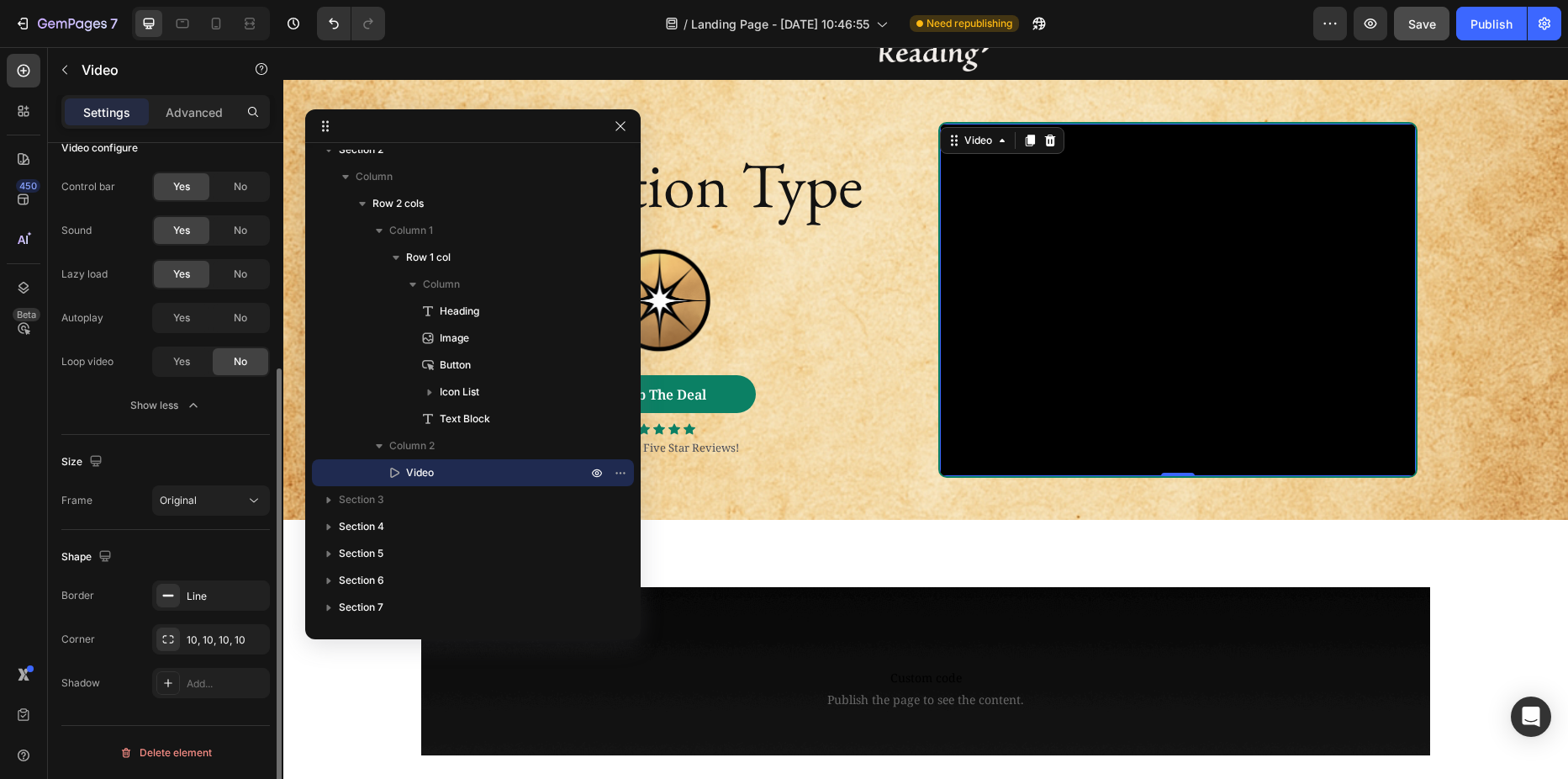
click at [127, 453] on div "Size" at bounding box center [165, 462] width 209 height 27
click at [608, 29] on div "/ Landing Page - Aug 12, 10:46:55 Need republishing" at bounding box center [856, 23] width 915 height 34
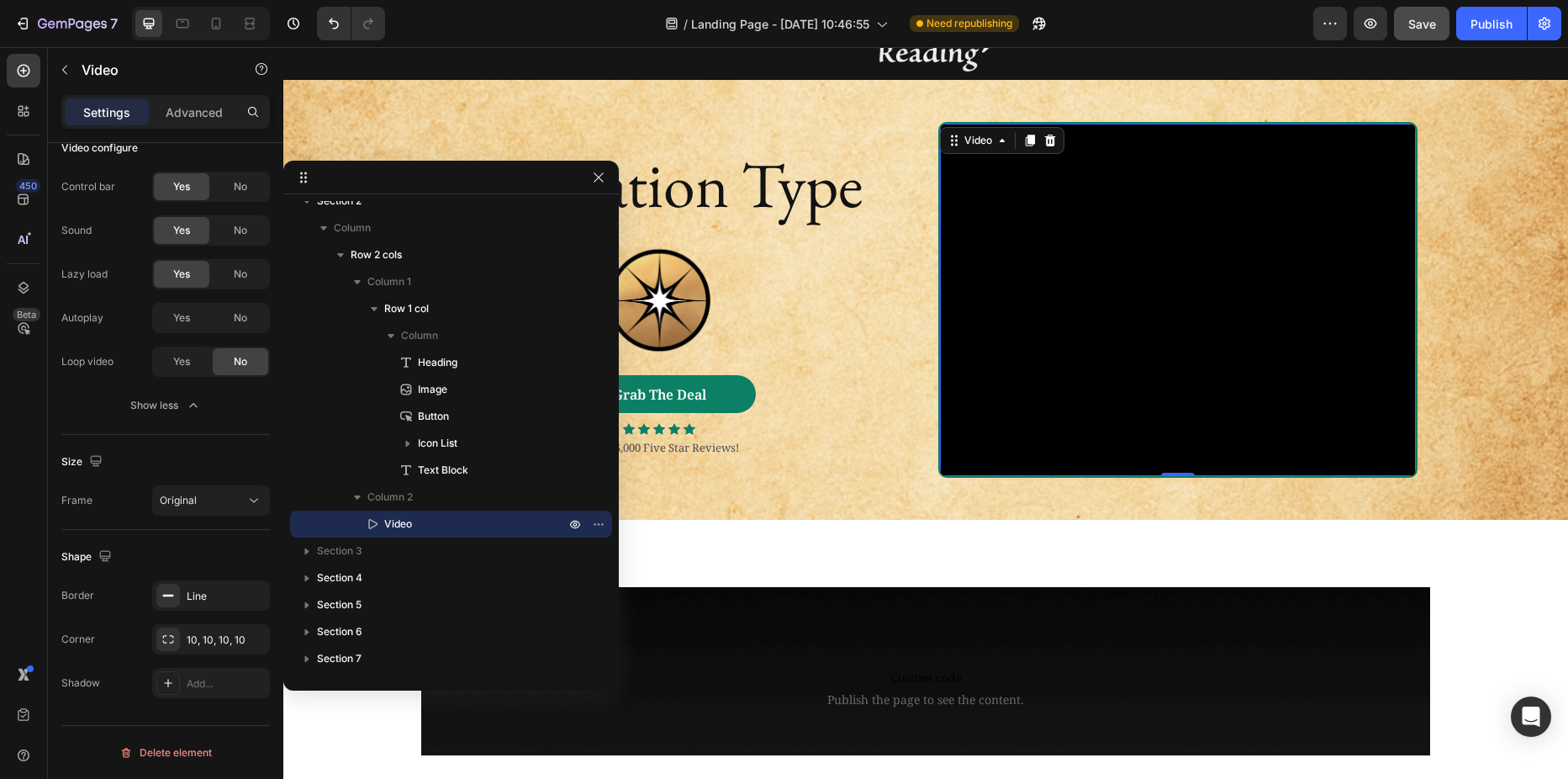
drag, startPoint x: 532, startPoint y: 132, endPoint x: 300, endPoint y: 183, distance: 237.5
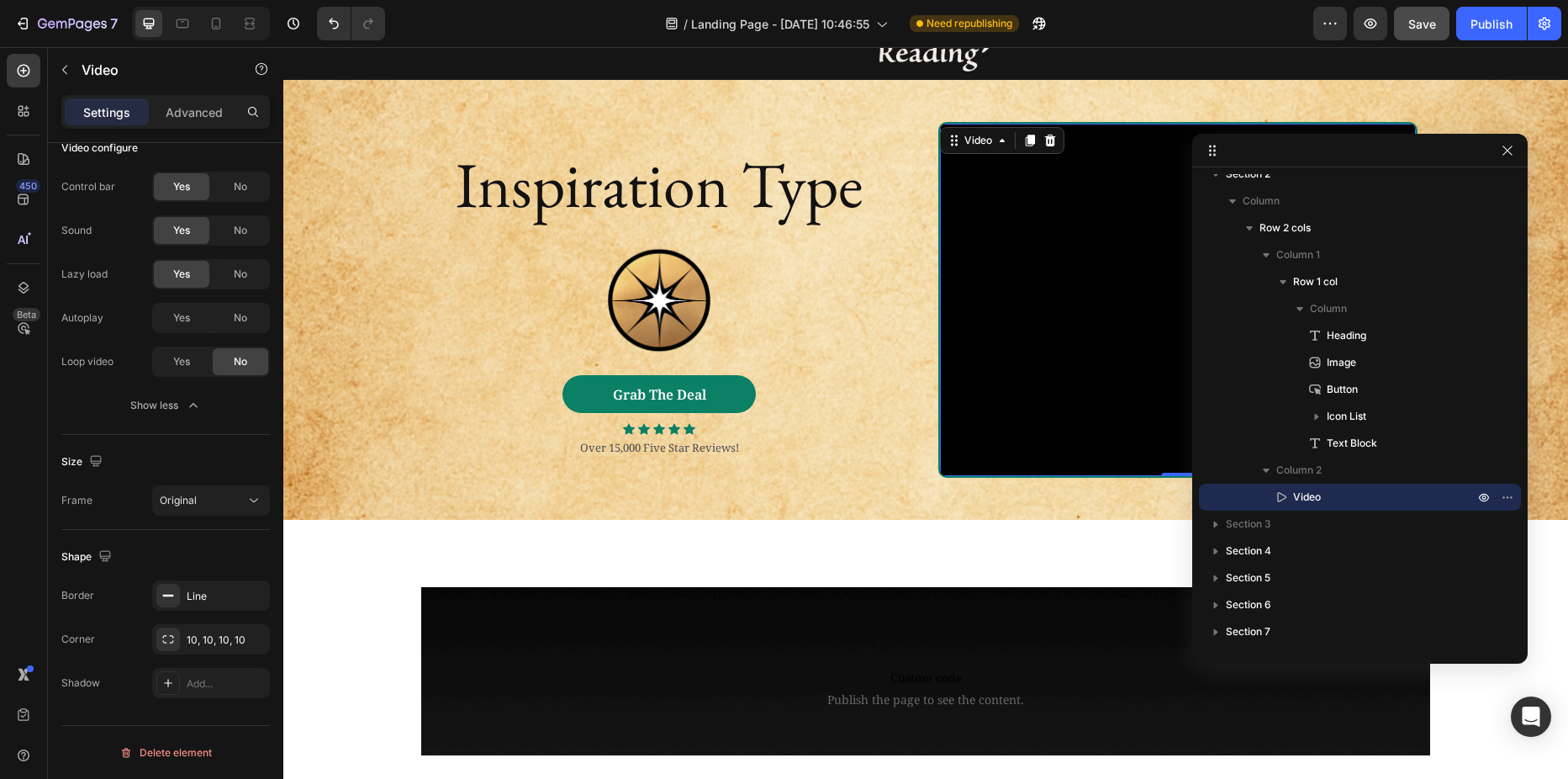
drag, startPoint x: 492, startPoint y: 173, endPoint x: 1194, endPoint y: 147, distance: 702.5
click at [509, 390] on div "Grab The Deal Button" at bounding box center [658, 395] width 451 height 38
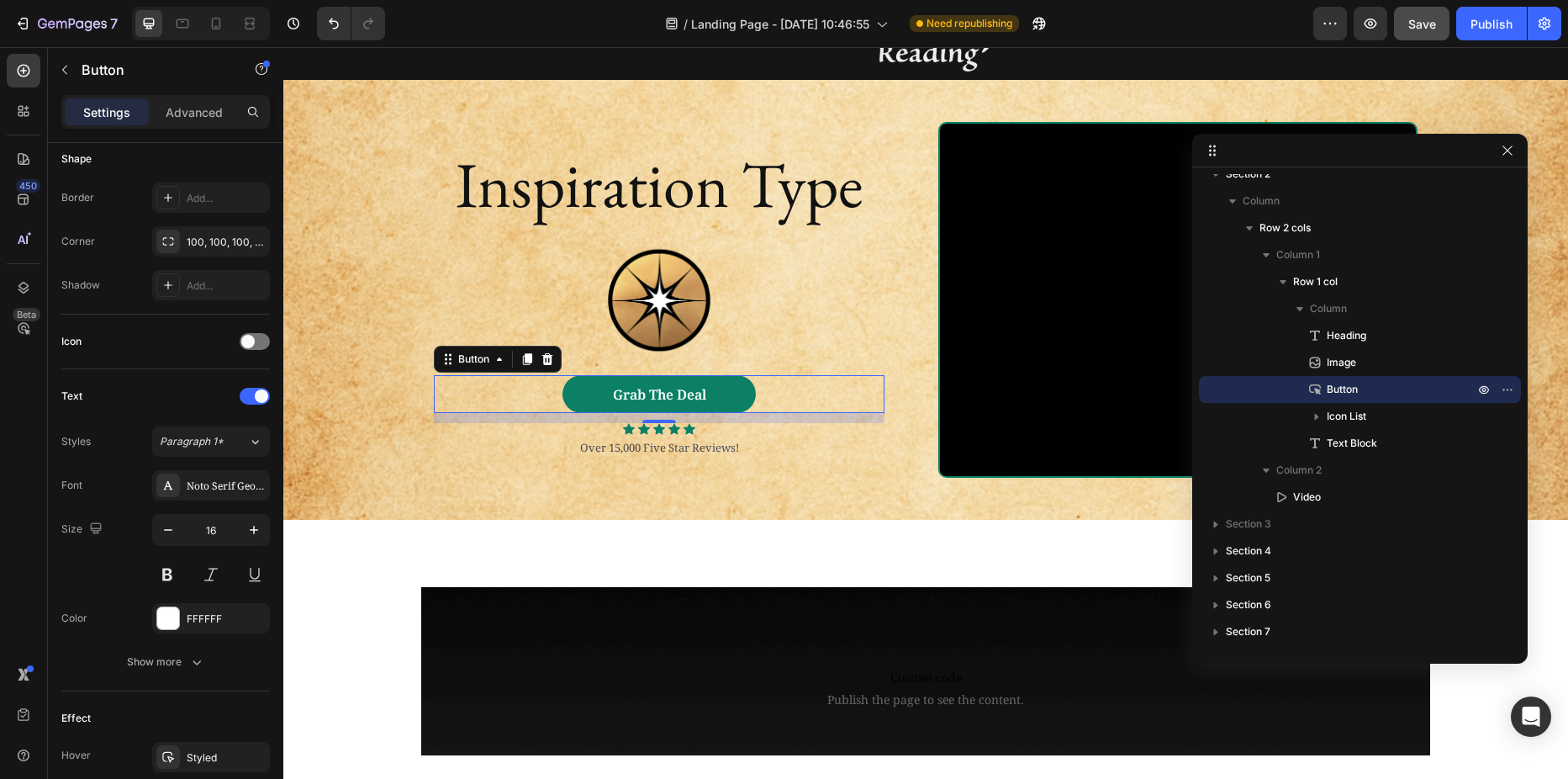
scroll to position [0, 0]
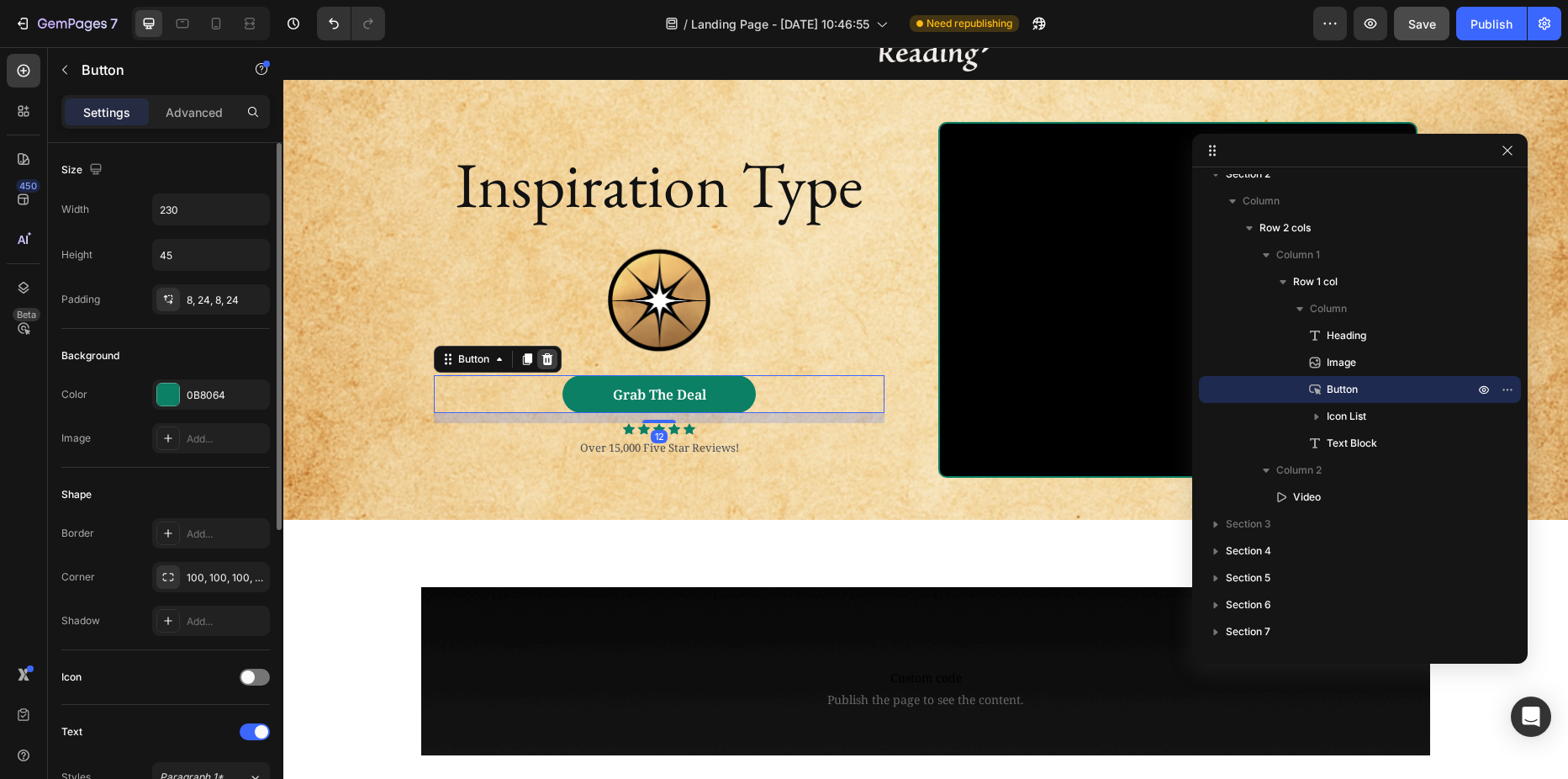
click at [544, 363] on icon at bounding box center [548, 359] width 11 height 12
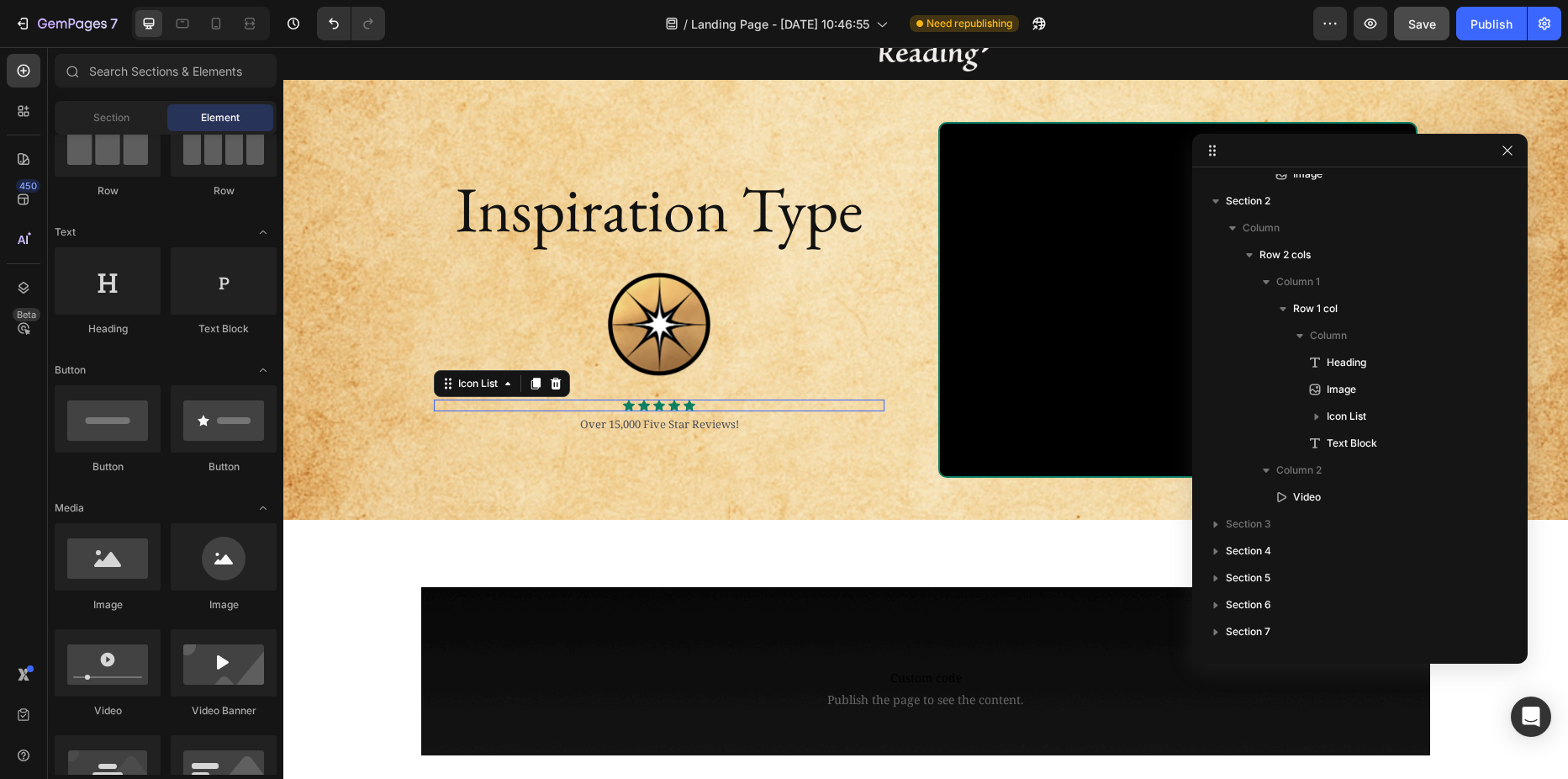
click at [580, 402] on div "Icon Icon Icon Icon Icon" at bounding box center [658, 405] width 451 height 12
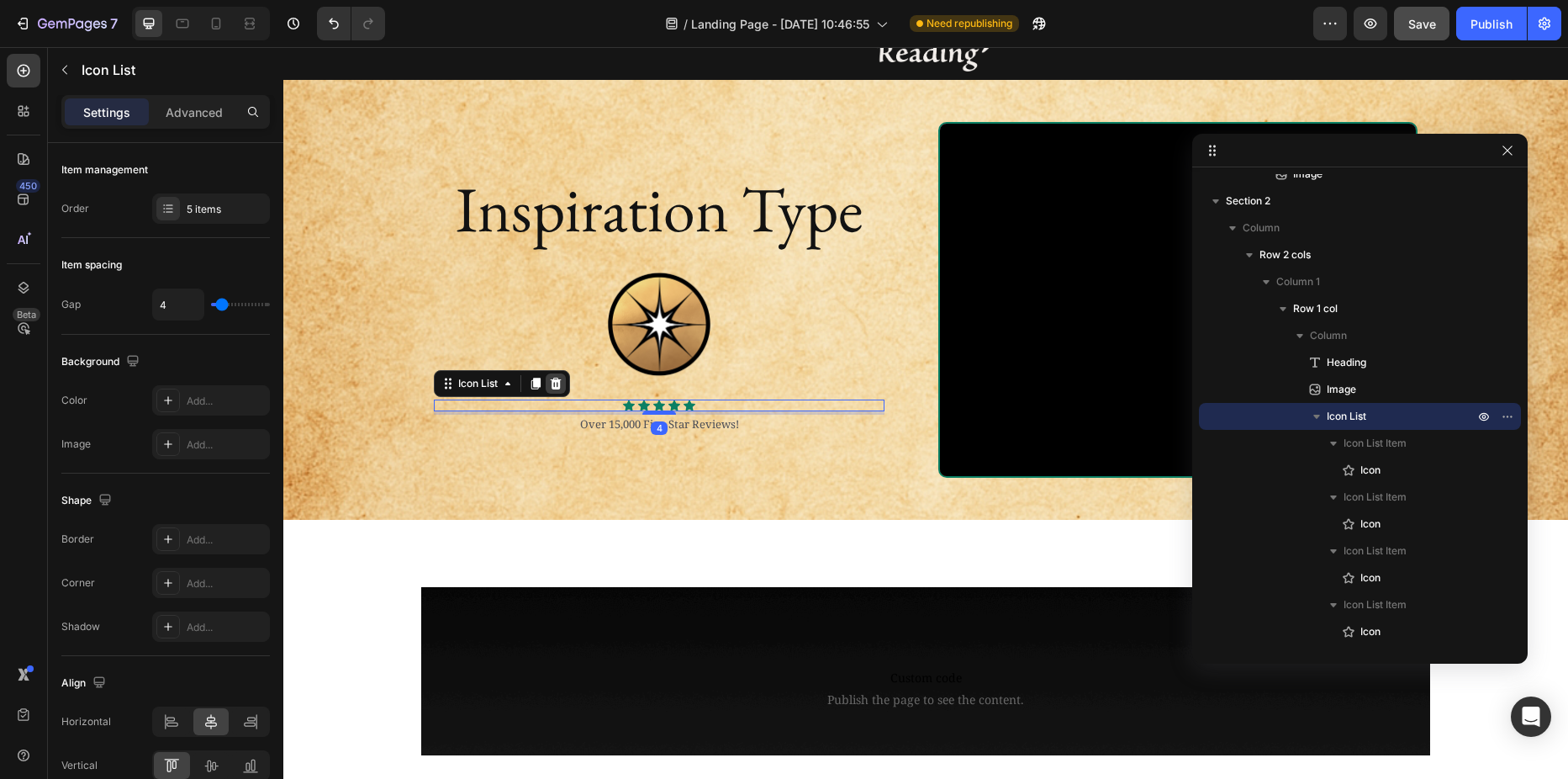
click at [555, 386] on icon at bounding box center [555, 384] width 14 height 14
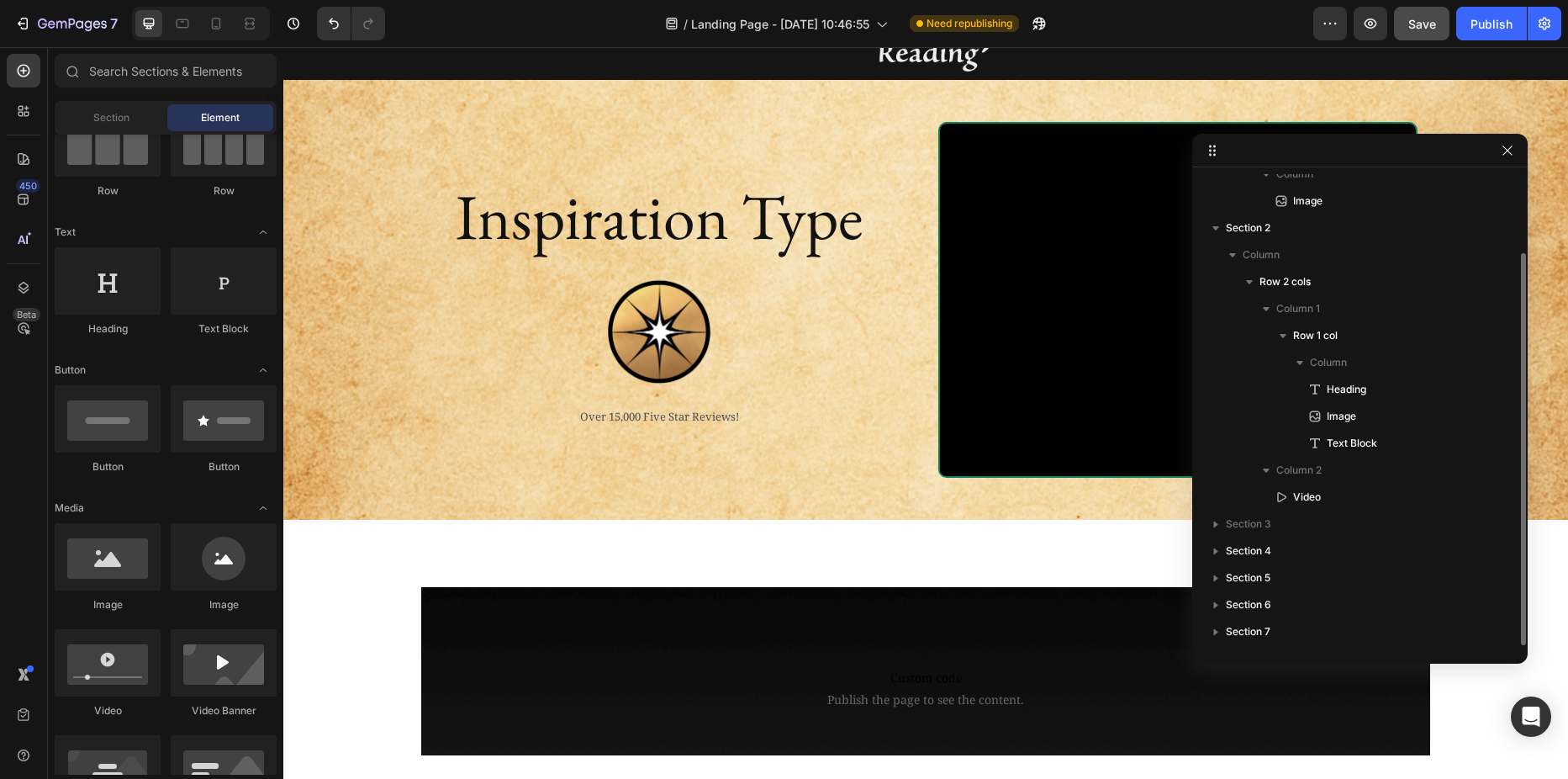
scroll to position [94, 0]
click at [562, 411] on p "Over 15,000 Five Star Reviews!" at bounding box center [658, 417] width 447 height 16
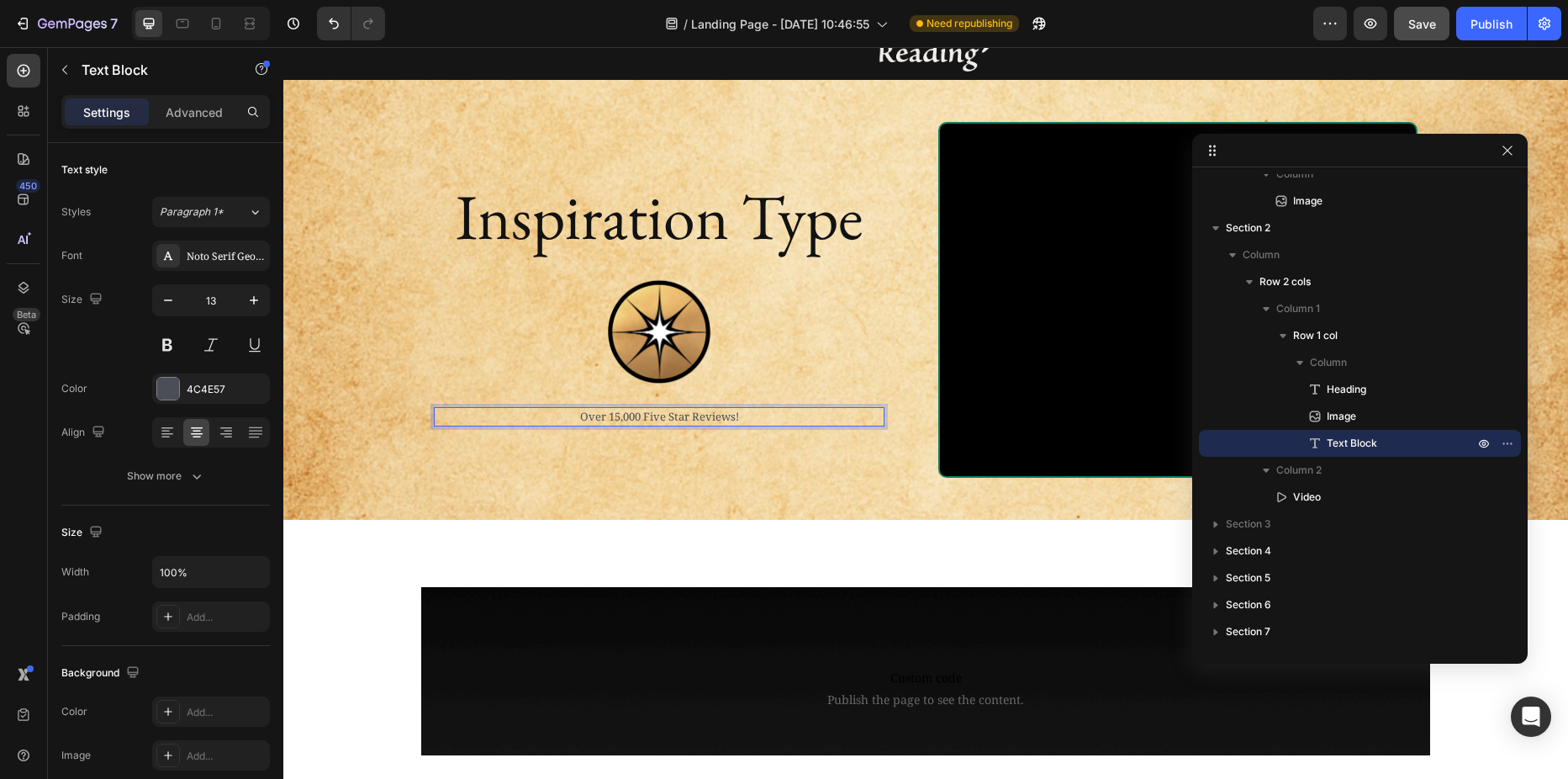
click at [589, 418] on p "Over 15,000 Five Star Reviews!" at bounding box center [658, 417] width 447 height 16
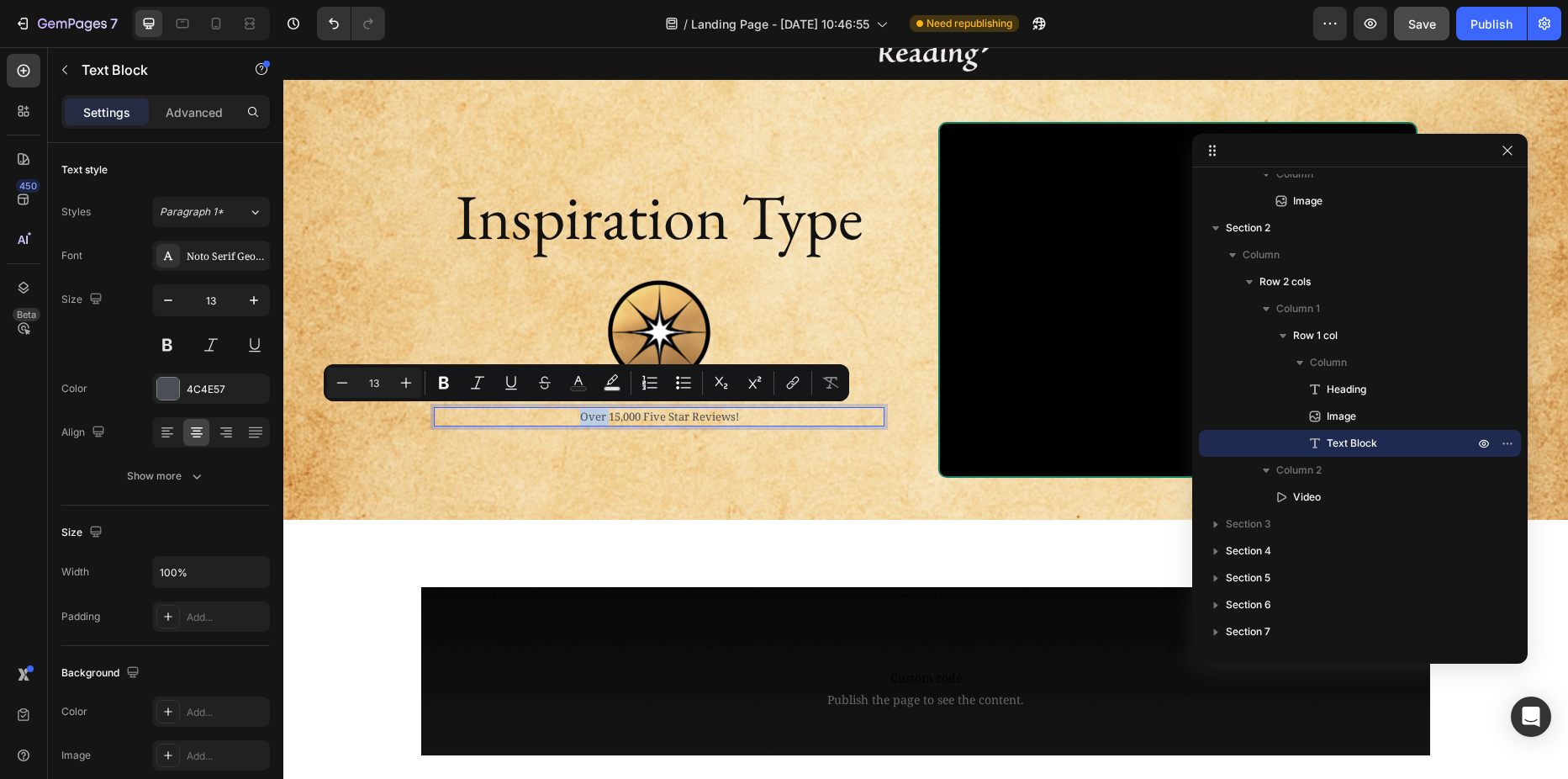
click at [584, 416] on p "Over 15,000 Five Star Reviews!" at bounding box center [658, 417] width 447 height 16
drag, startPoint x: 573, startPoint y: 416, endPoint x: 732, endPoint y: 415, distance: 159.0
click at [732, 415] on p "Over 15,000 Five Star Reviews!" at bounding box center [658, 417] width 447 height 16
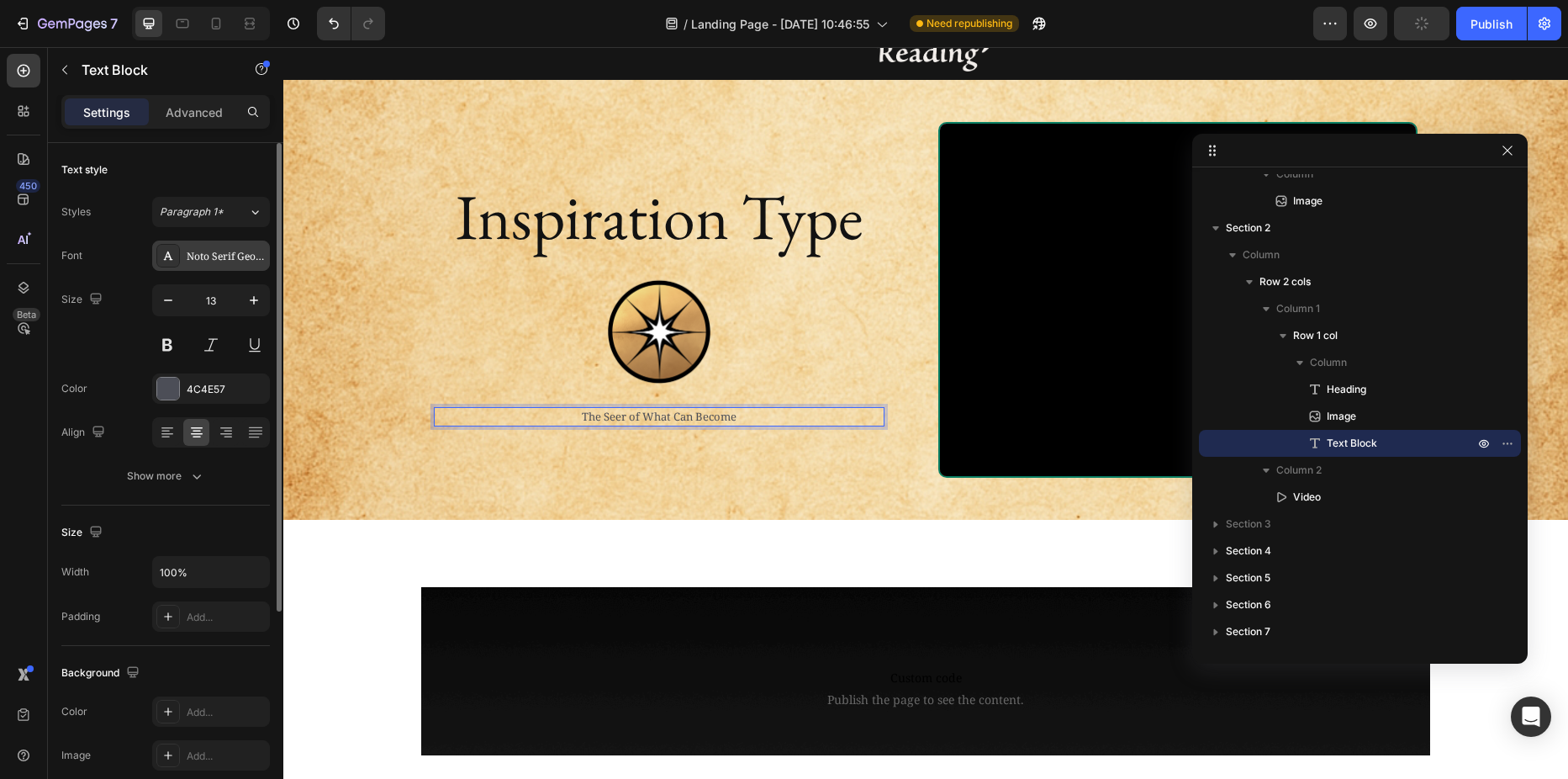
click at [226, 257] on div "Noto Serif Georgian" at bounding box center [226, 256] width 79 height 15
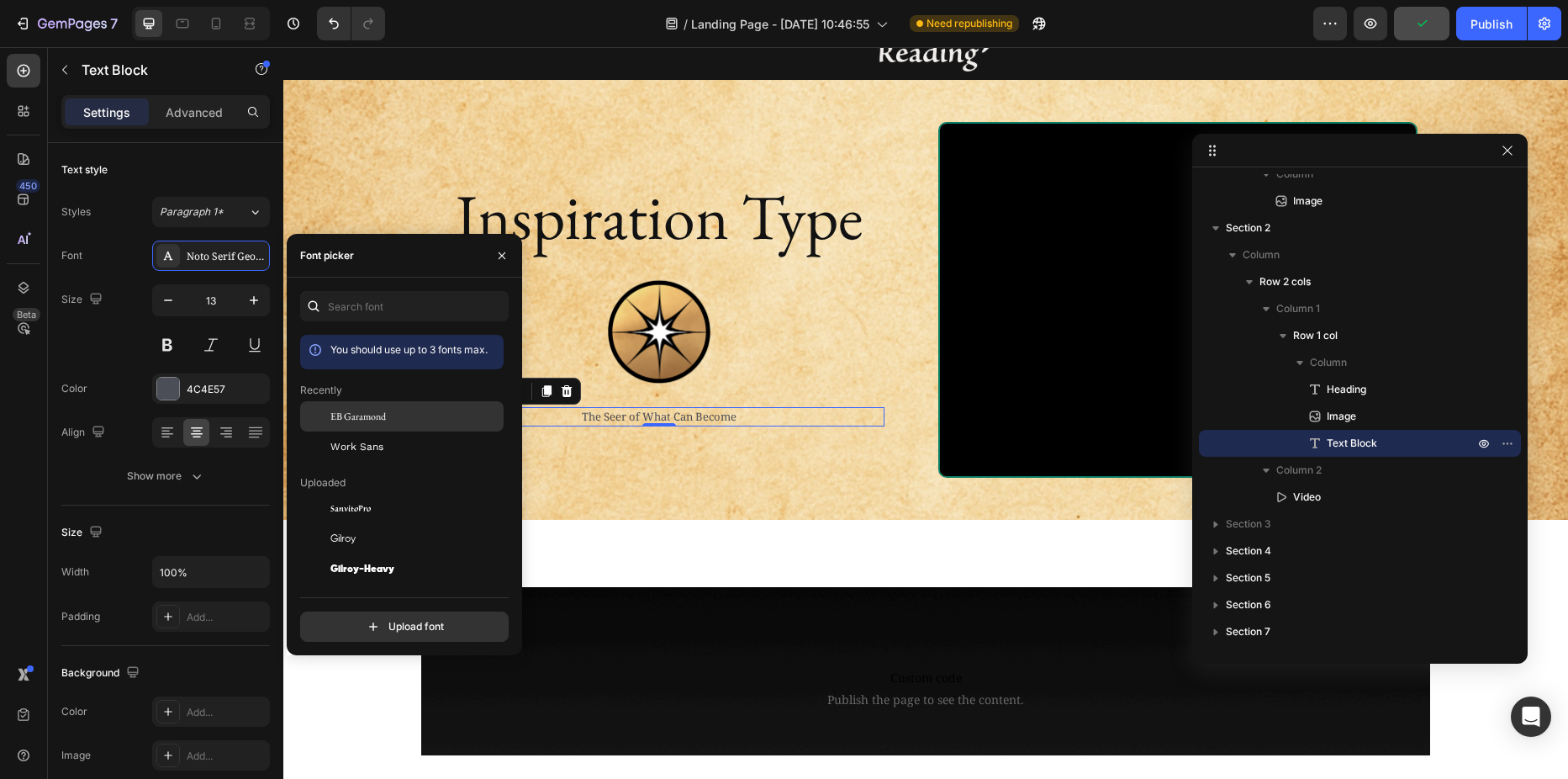
click at [354, 413] on span "EB Garamond" at bounding box center [358, 416] width 56 height 15
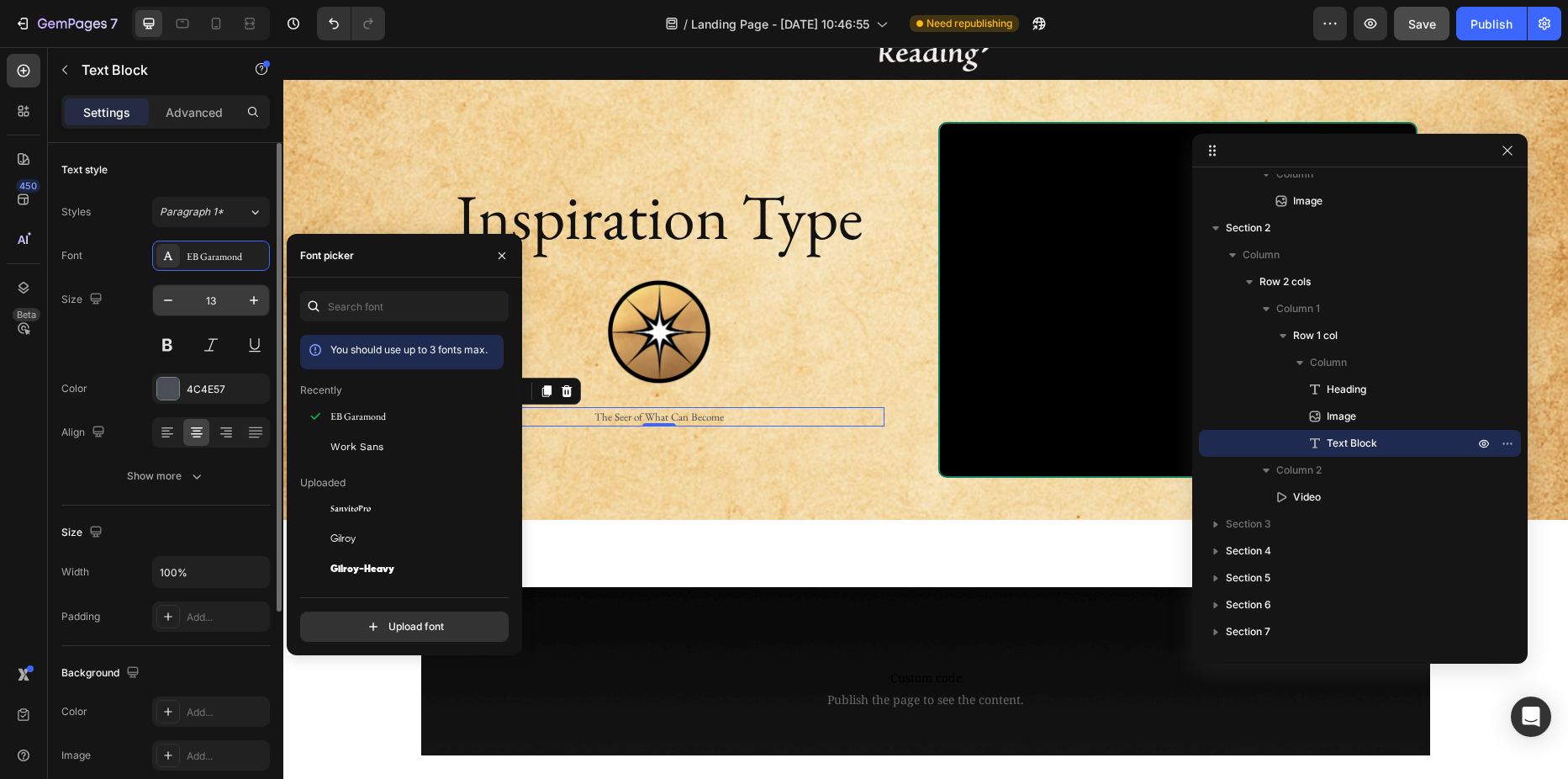
click at [217, 298] on input "13" at bounding box center [210, 300] width 56 height 30
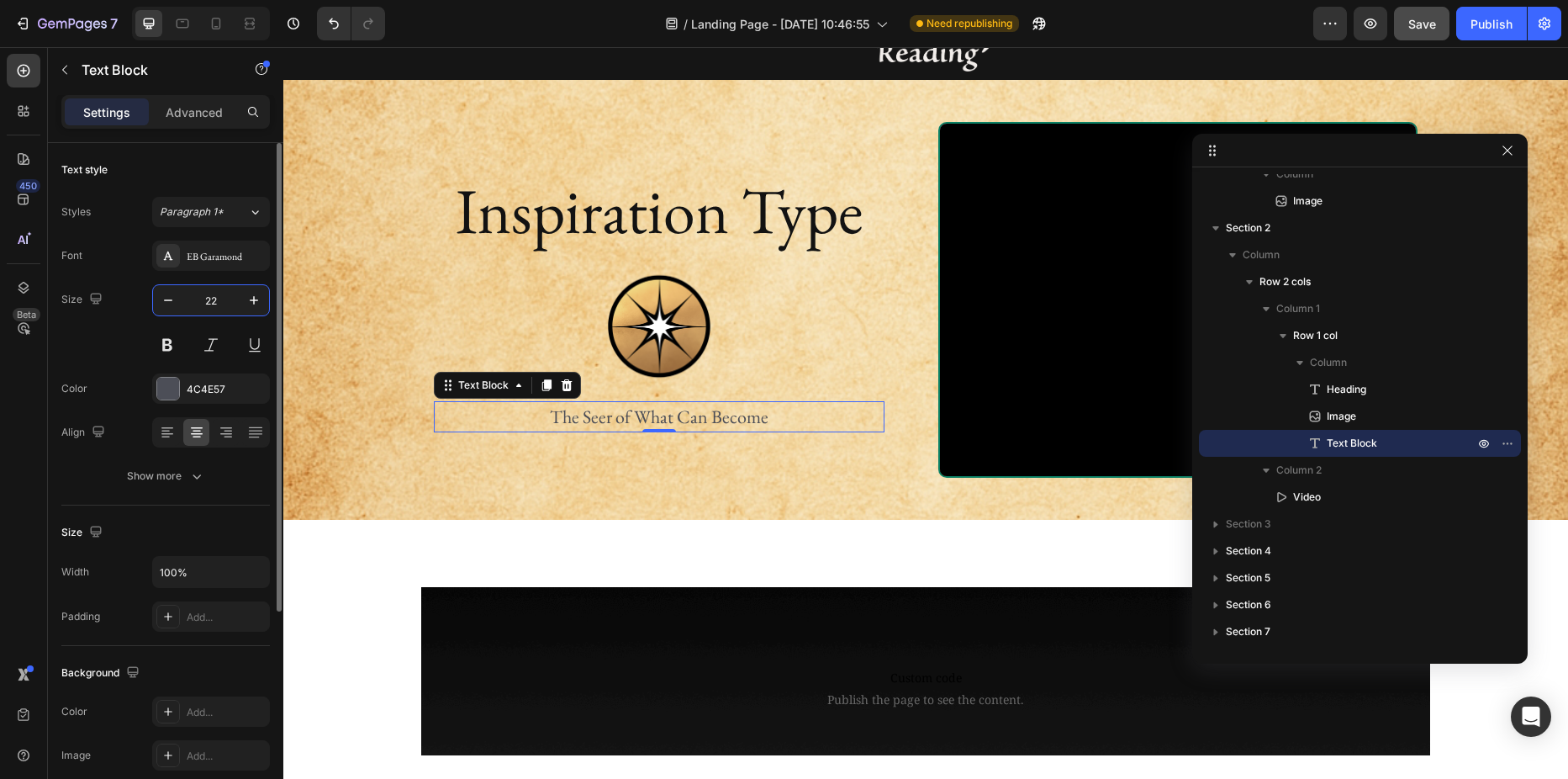
click at [210, 302] on input "22" at bounding box center [210, 300] width 56 height 30
type input "26"
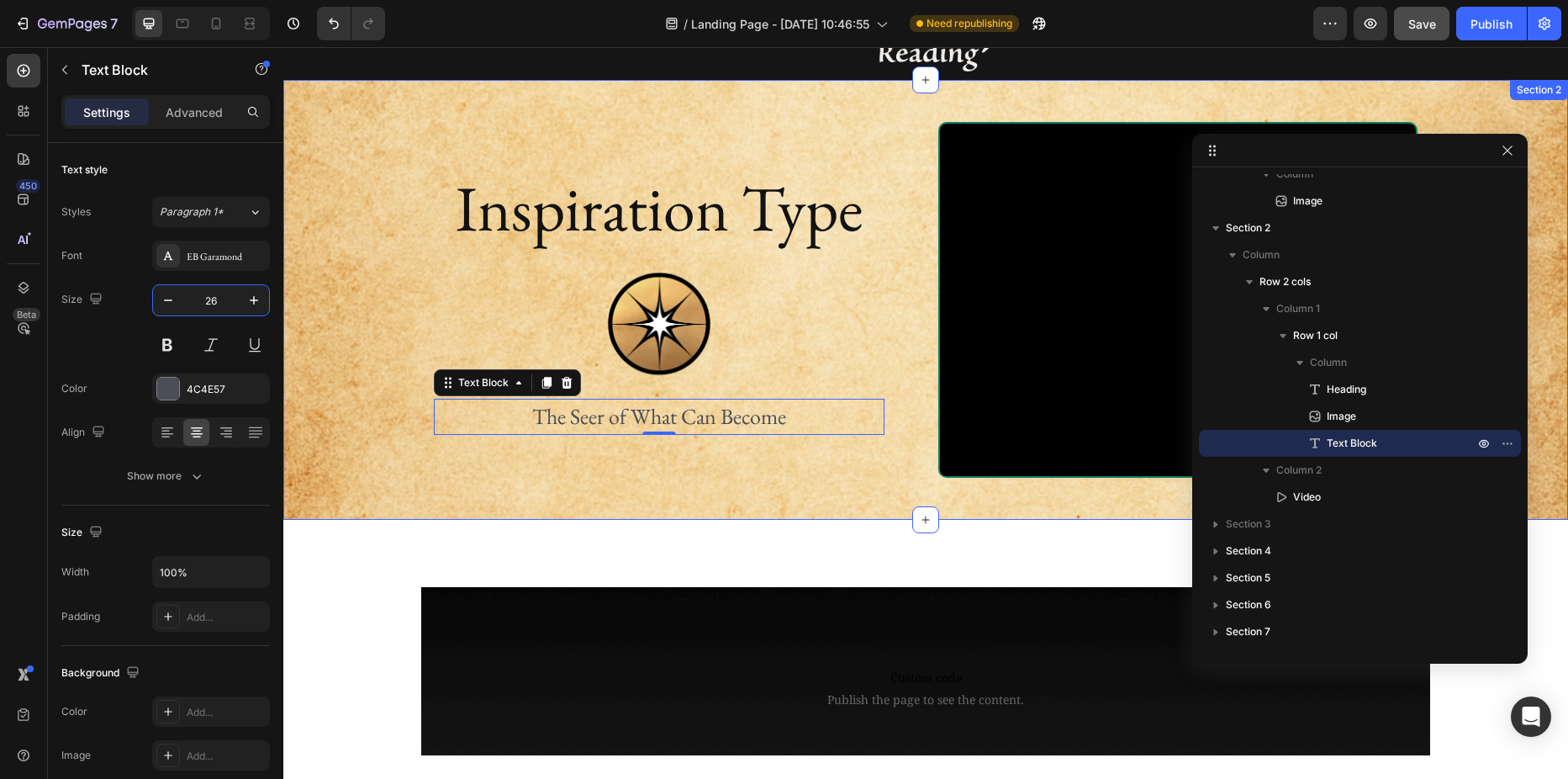
click at [387, 442] on div "Inspiration Type Heading Image The Seer of What Can Become Text Block 0 Row Vid…" at bounding box center [925, 300] width 1285 height 355
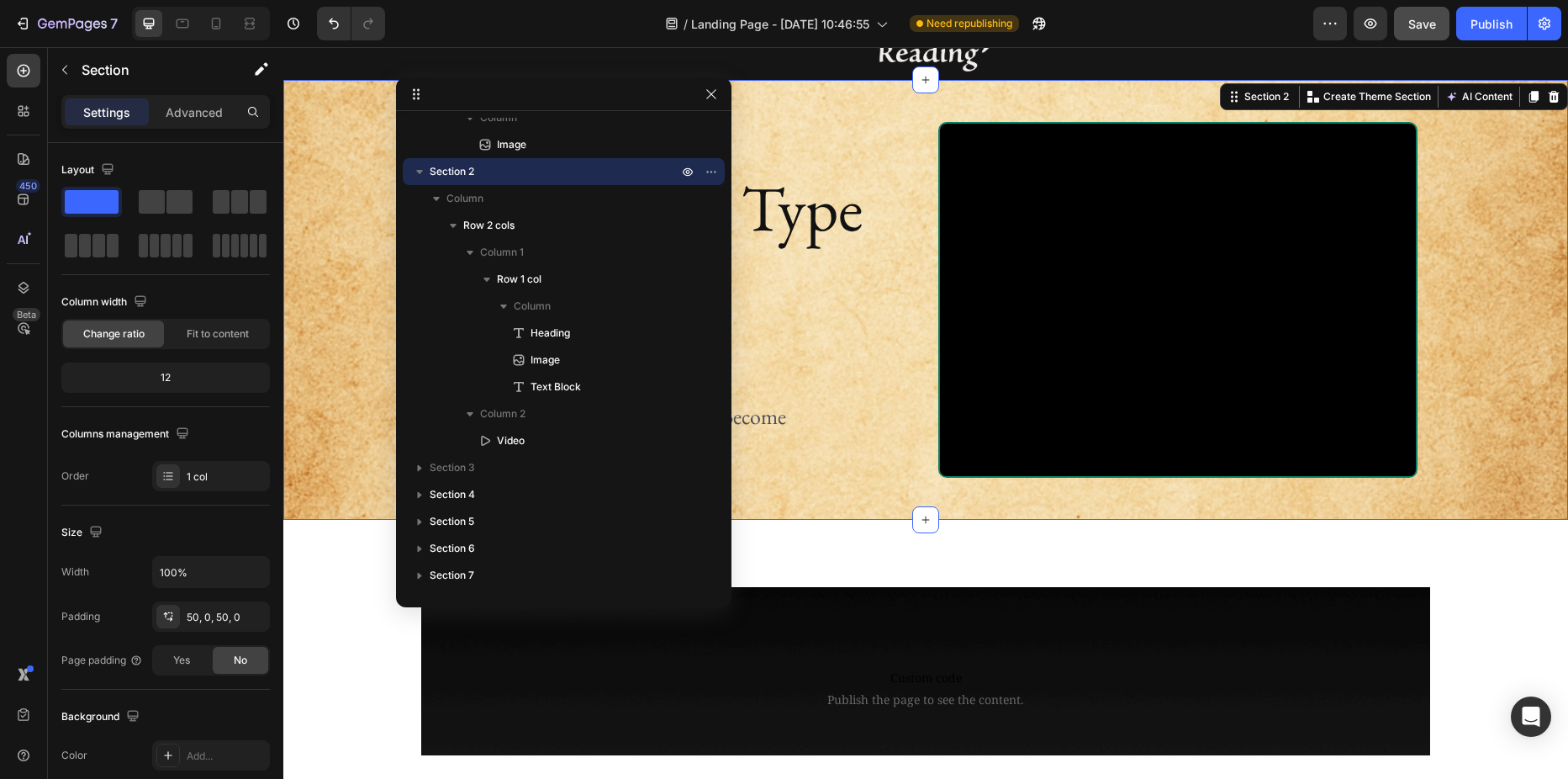
drag, startPoint x: 1304, startPoint y: 152, endPoint x: 403, endPoint y: 78, distance: 904.0
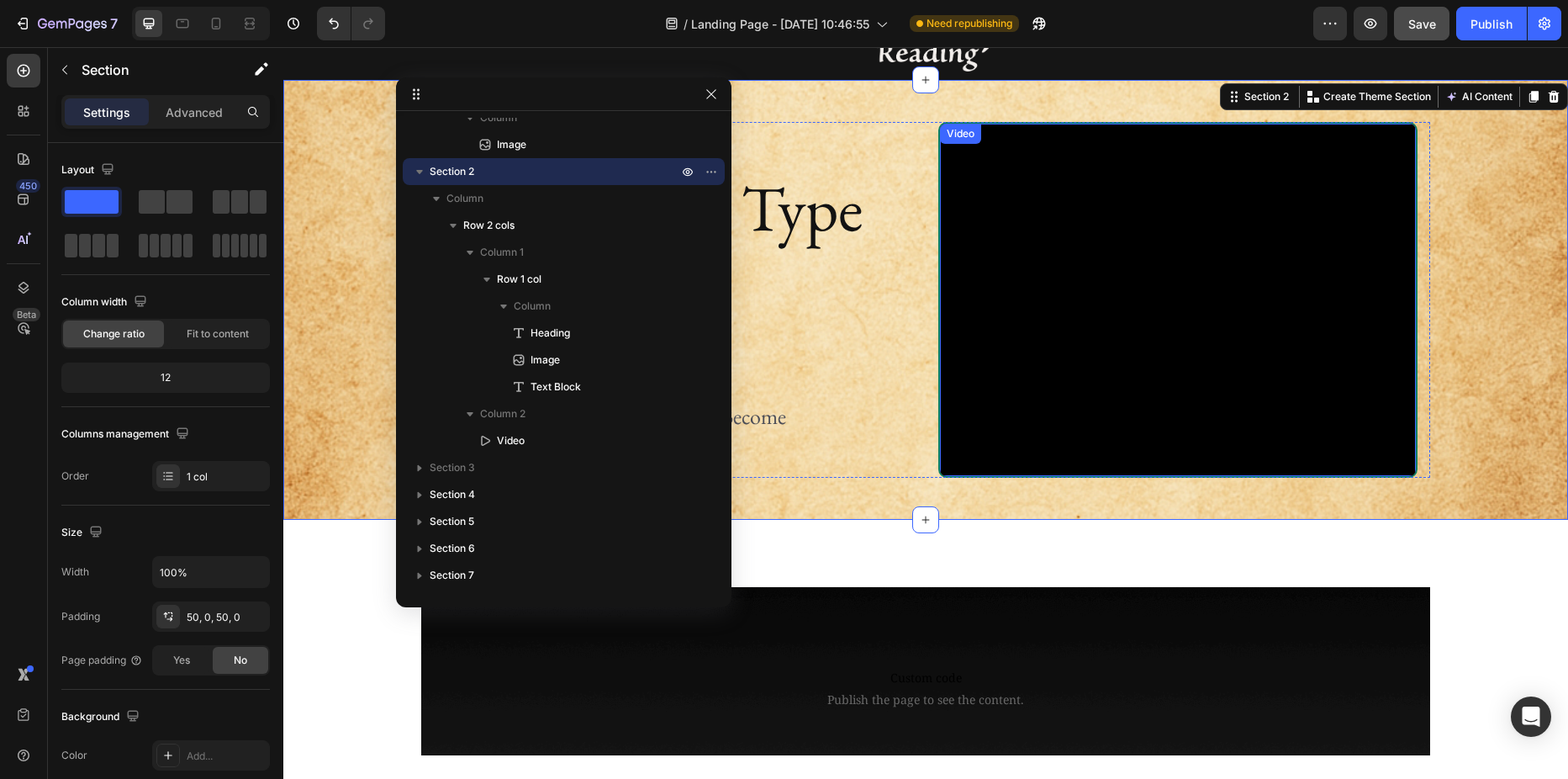
click at [960, 126] on div "Video" at bounding box center [1177, 300] width 479 height 355
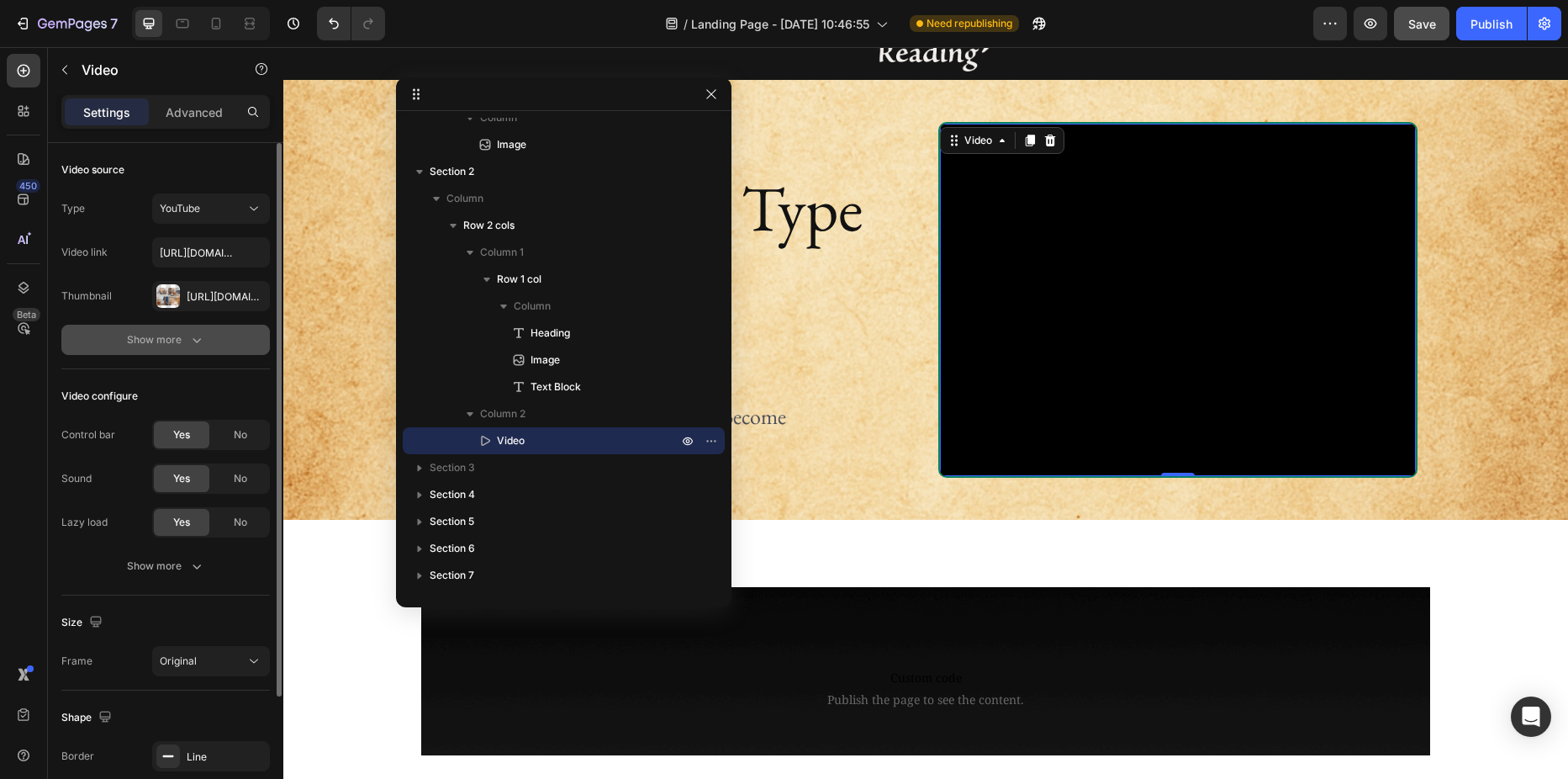
click at [135, 345] on div "Show more" at bounding box center [166, 340] width 78 height 16
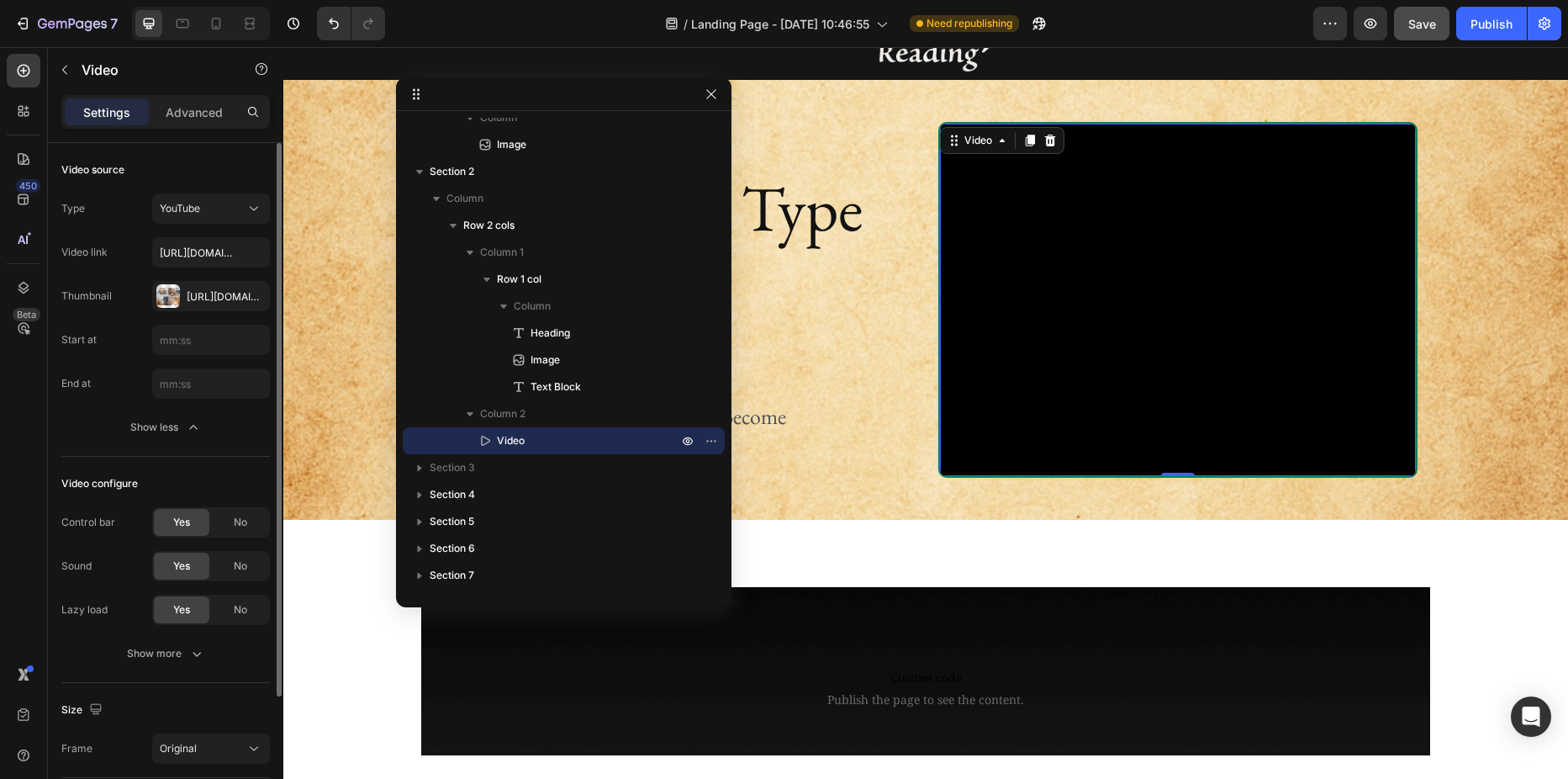
scroll to position [248, 0]
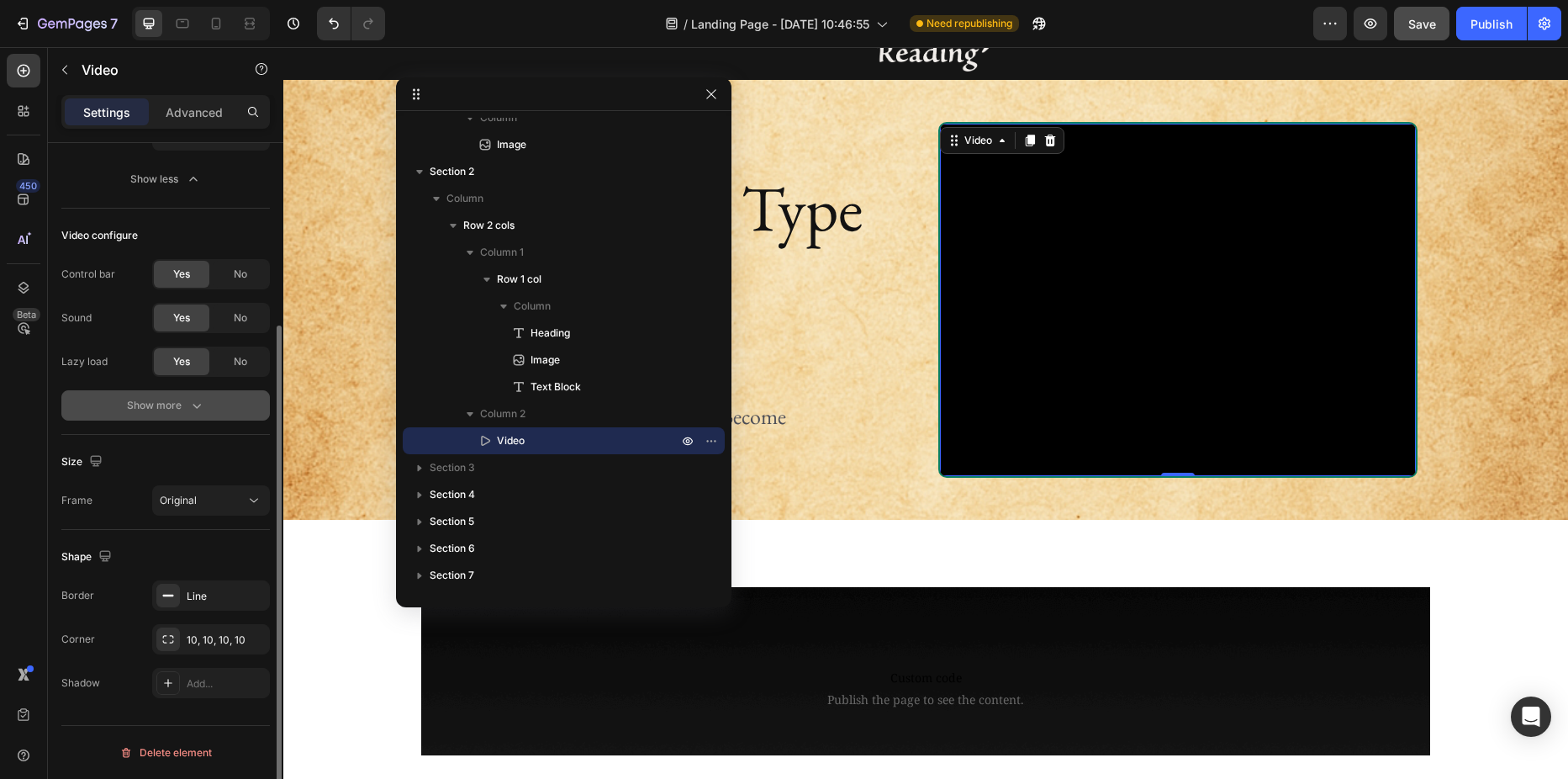
click at [158, 406] on div "Show more" at bounding box center [166, 405] width 78 height 16
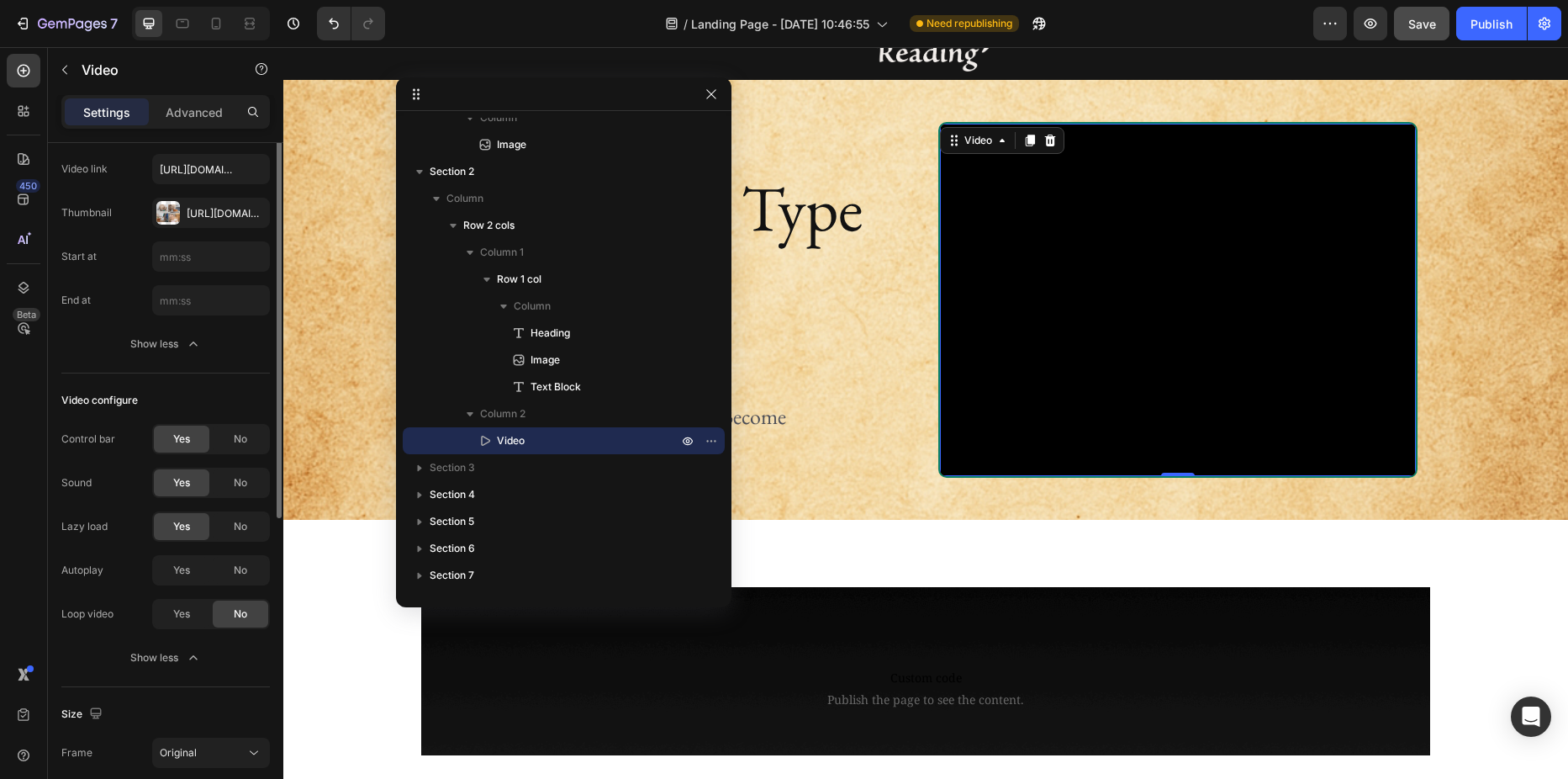
scroll to position [0, 0]
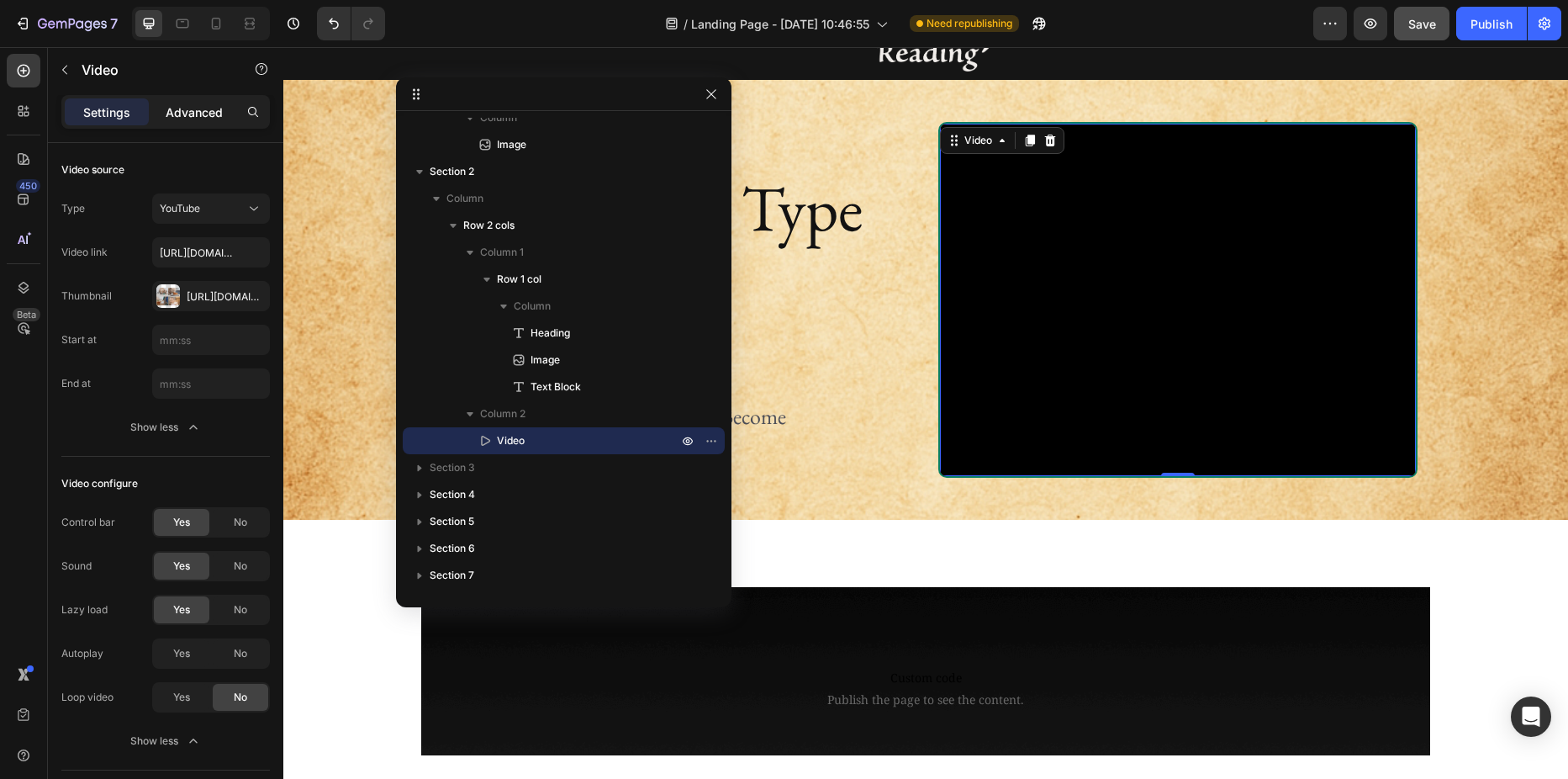
click at [191, 115] on p "Advanced" at bounding box center [194, 112] width 57 height 17
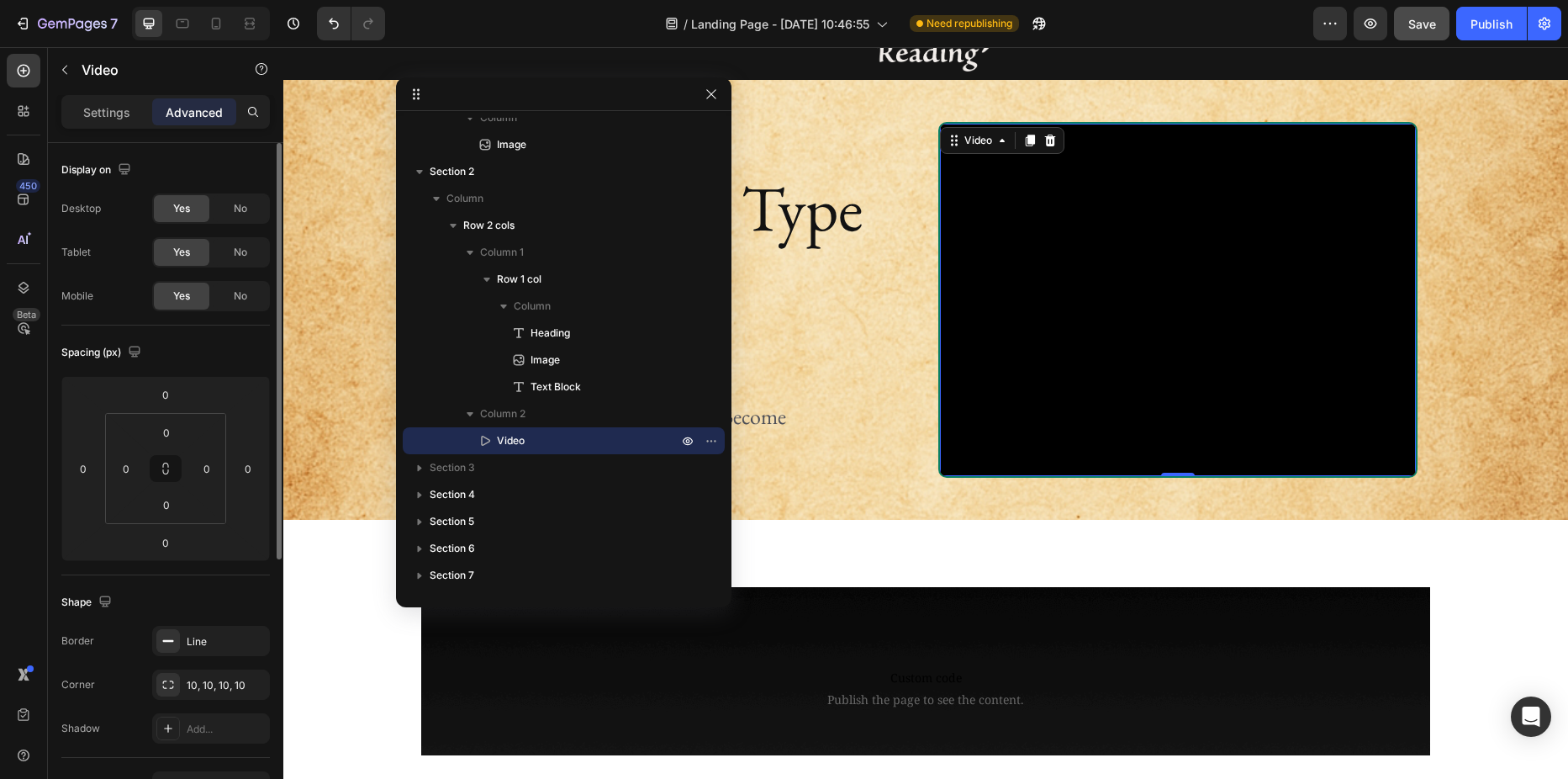
click at [117, 97] on div "Settings Advanced" at bounding box center [165, 111] width 209 height 34
click at [104, 110] on p "Settings" at bounding box center [107, 112] width 47 height 17
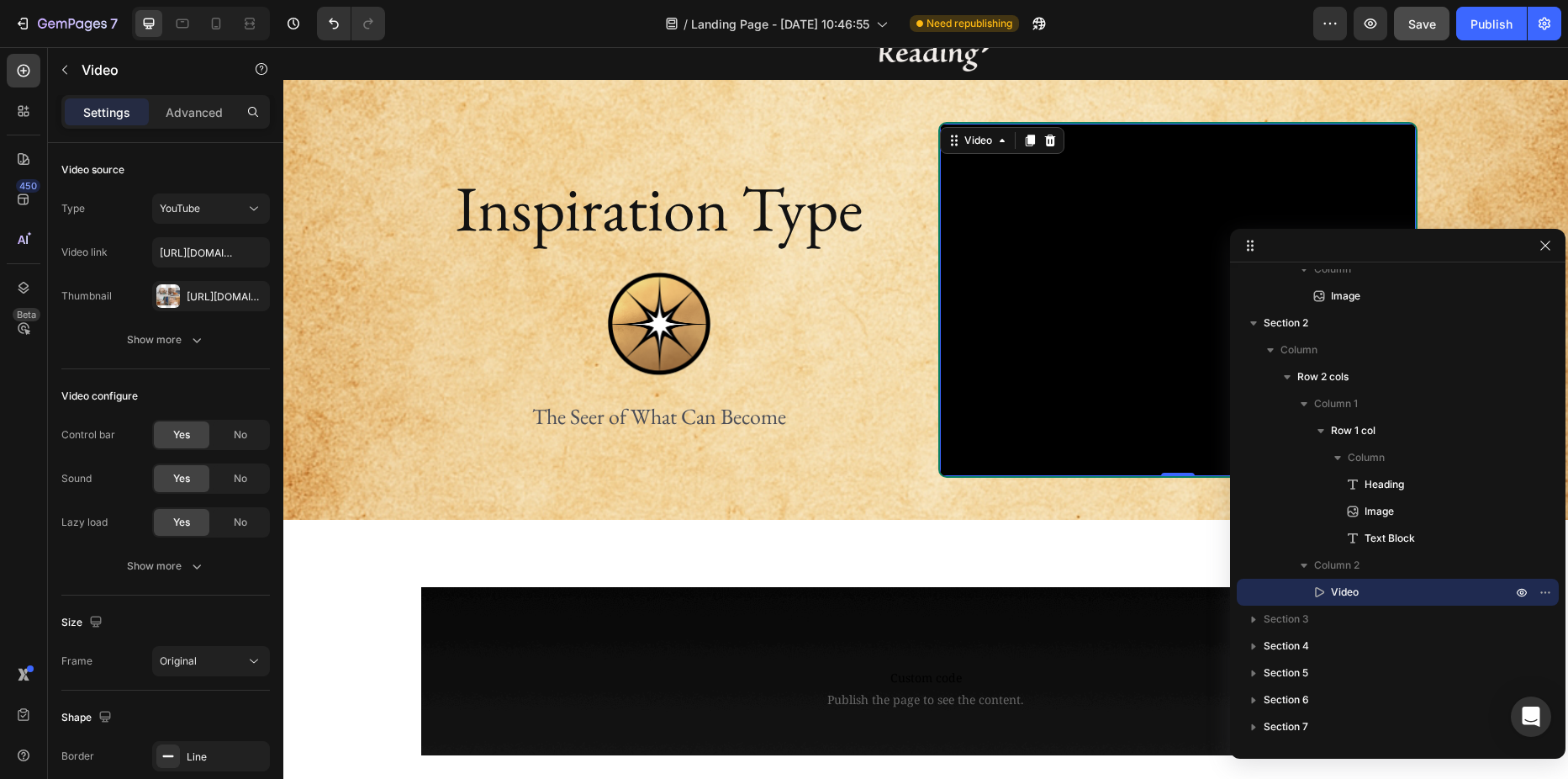
drag, startPoint x: 630, startPoint y: 90, endPoint x: 1388, endPoint y: 241, distance: 772.9
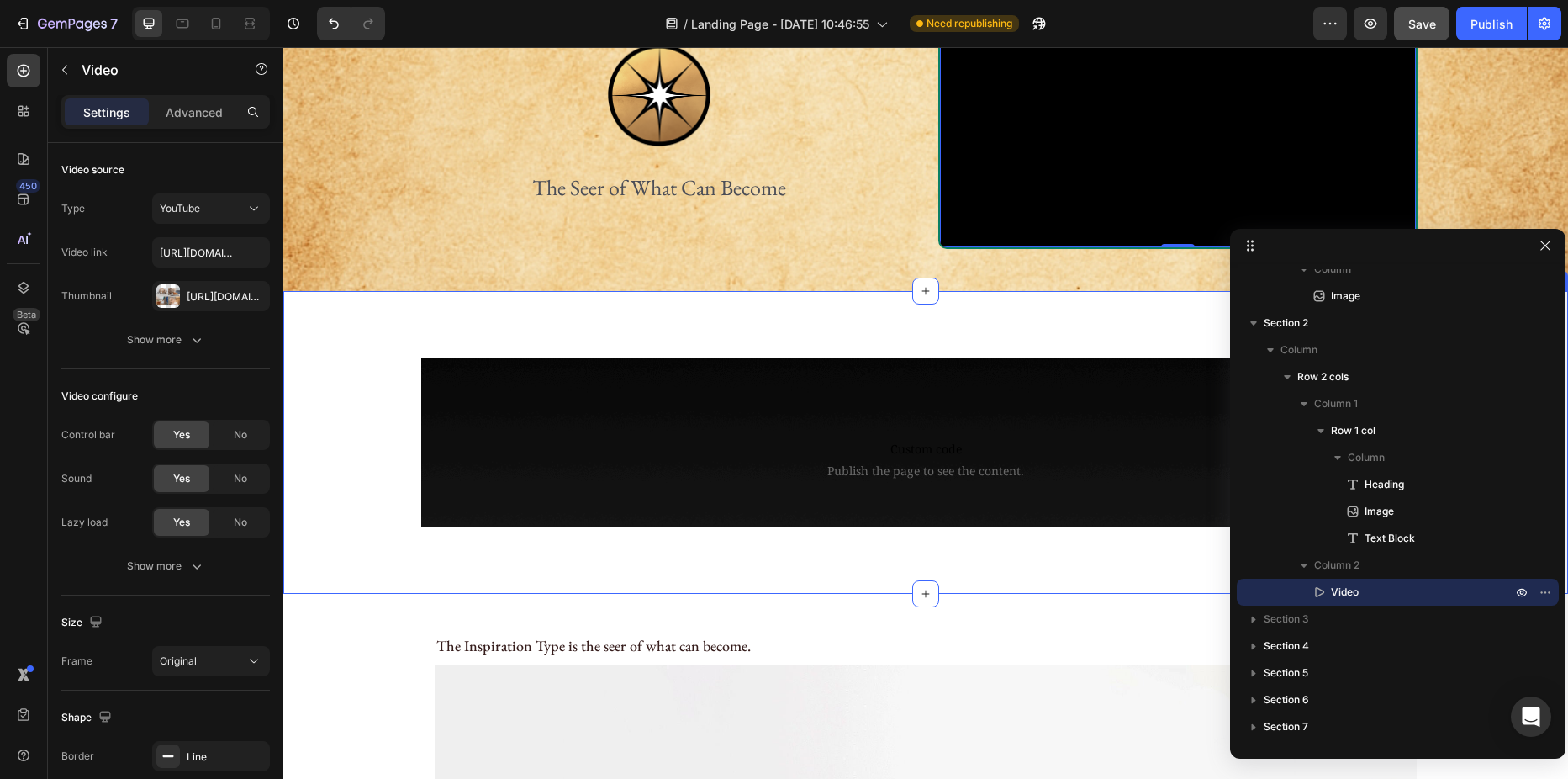
scroll to position [336, 0]
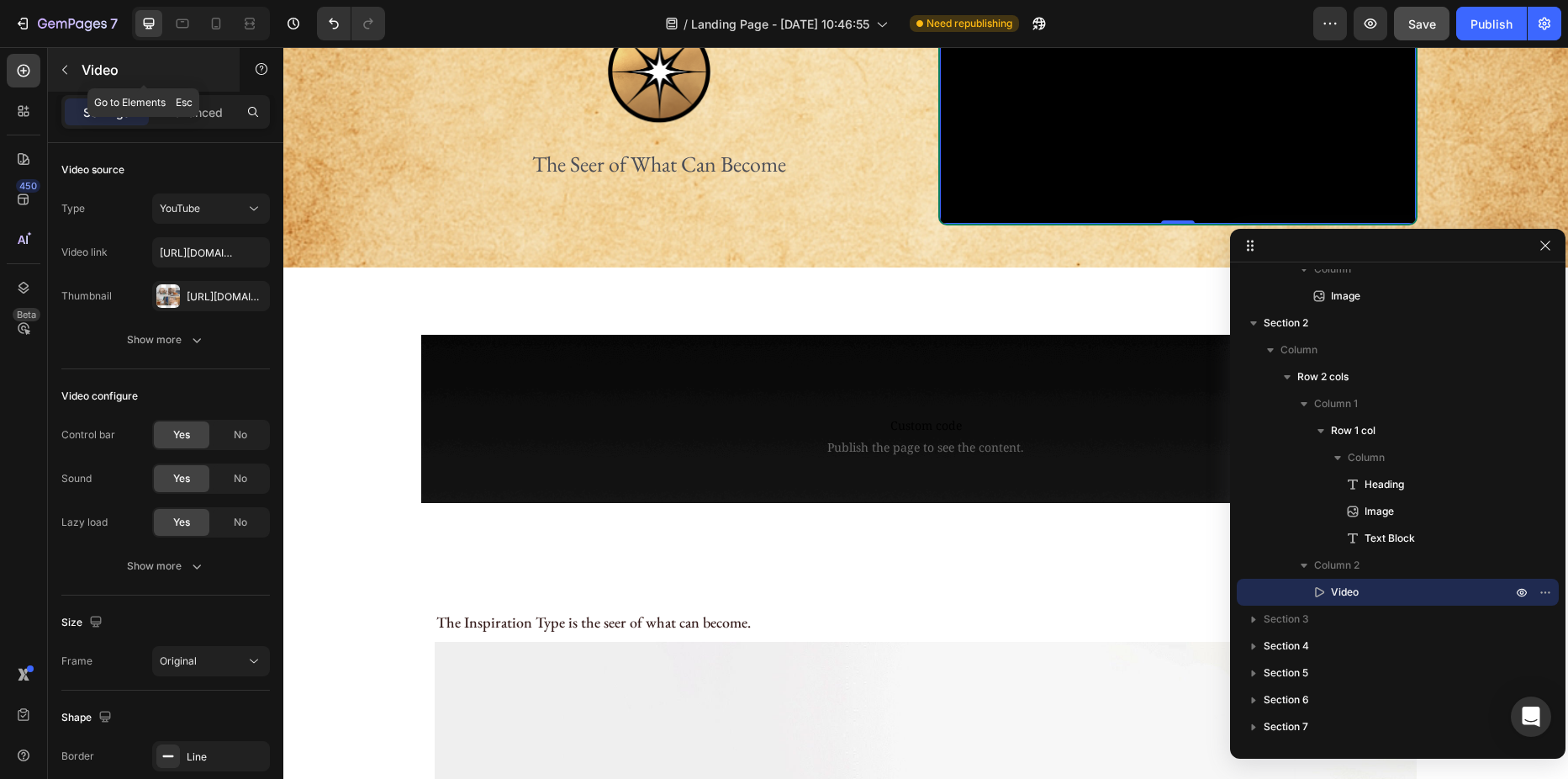
click at [104, 67] on p "Video" at bounding box center [153, 70] width 143 height 20
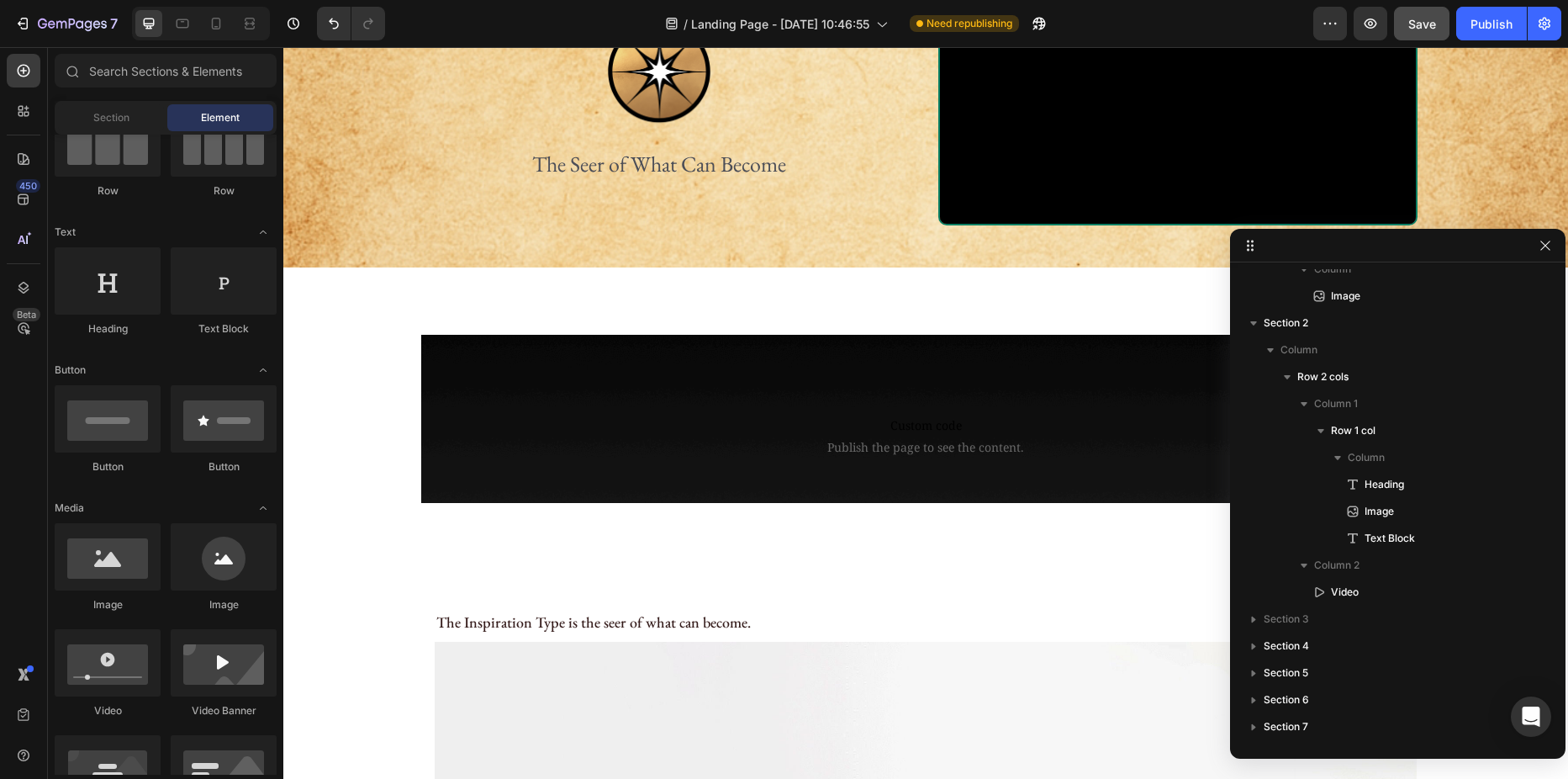
scroll to position [0, 0]
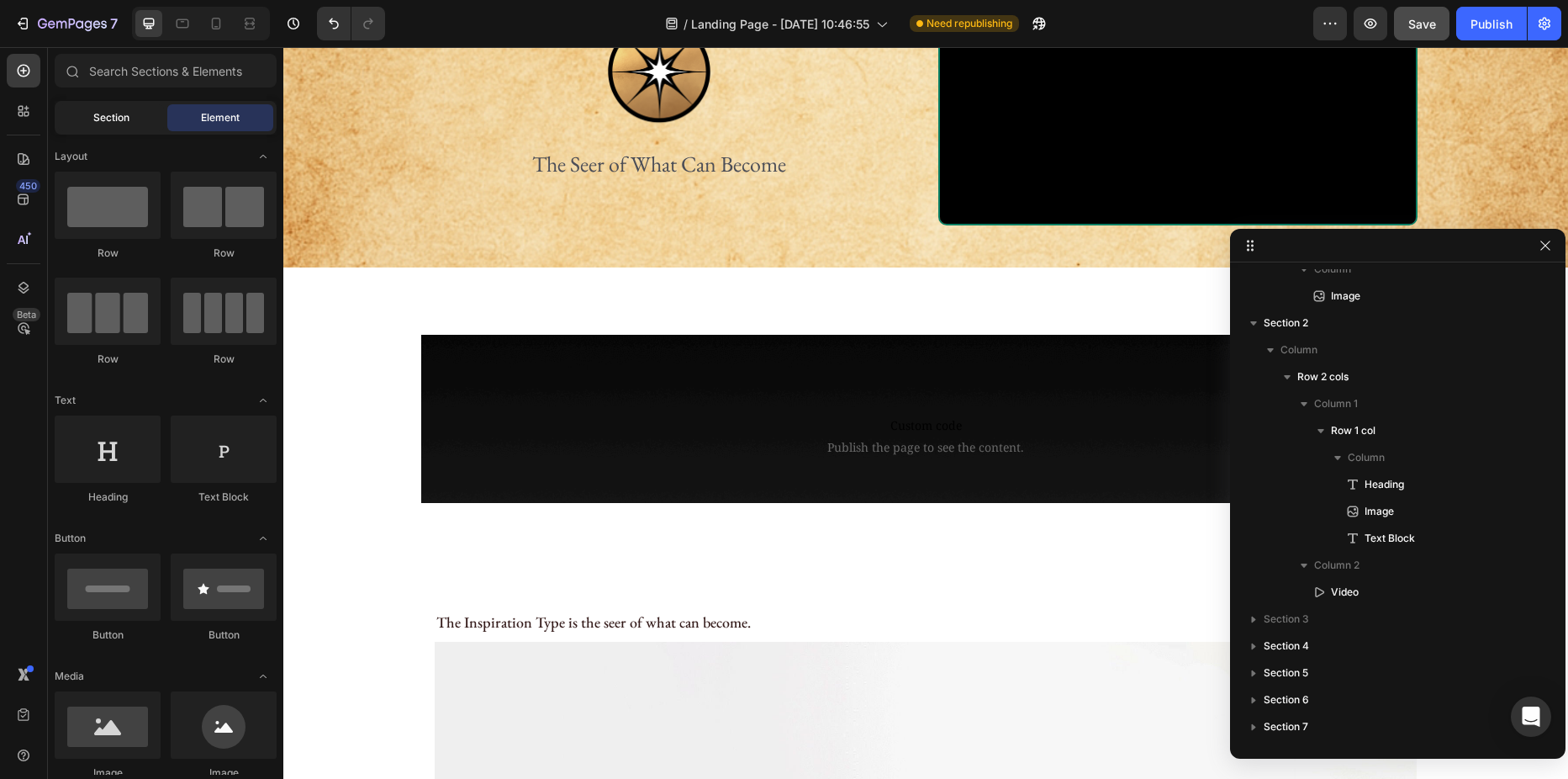
click at [113, 128] on div "Section" at bounding box center [111, 118] width 106 height 27
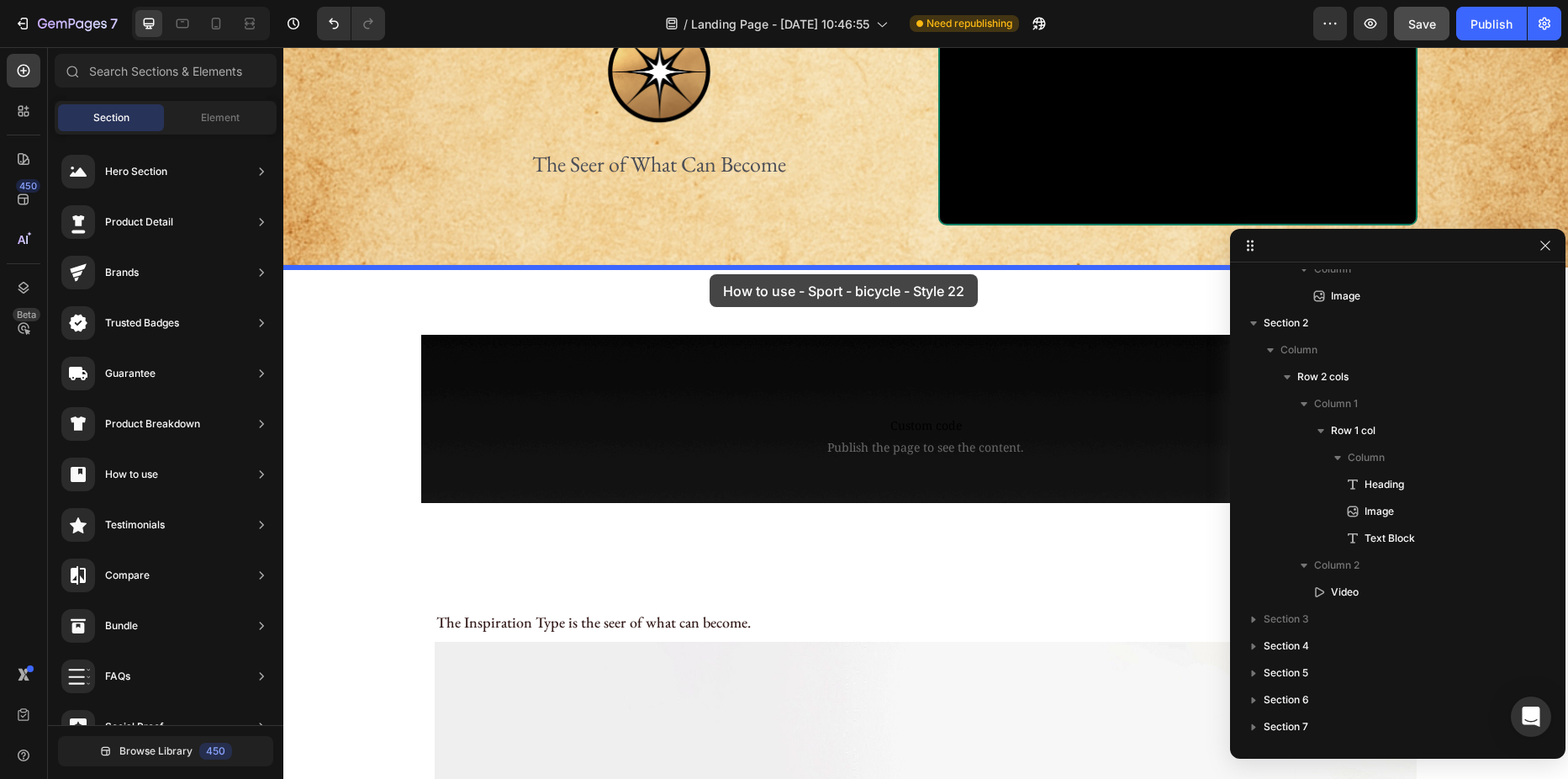
drag, startPoint x: 723, startPoint y: 591, endPoint x: 709, endPoint y: 274, distance: 317.3
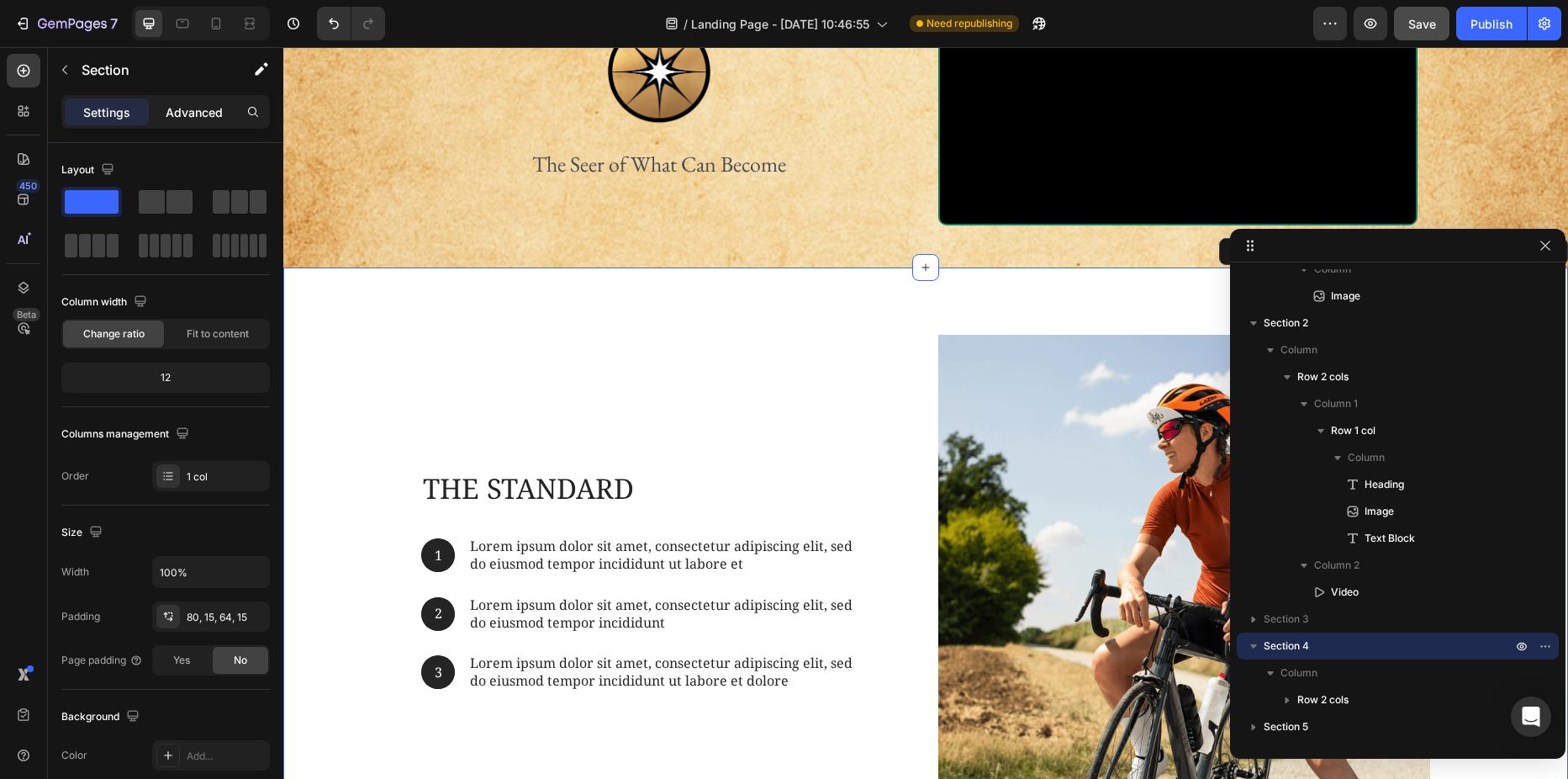
click at [198, 101] on div "Advanced" at bounding box center [194, 112] width 84 height 27
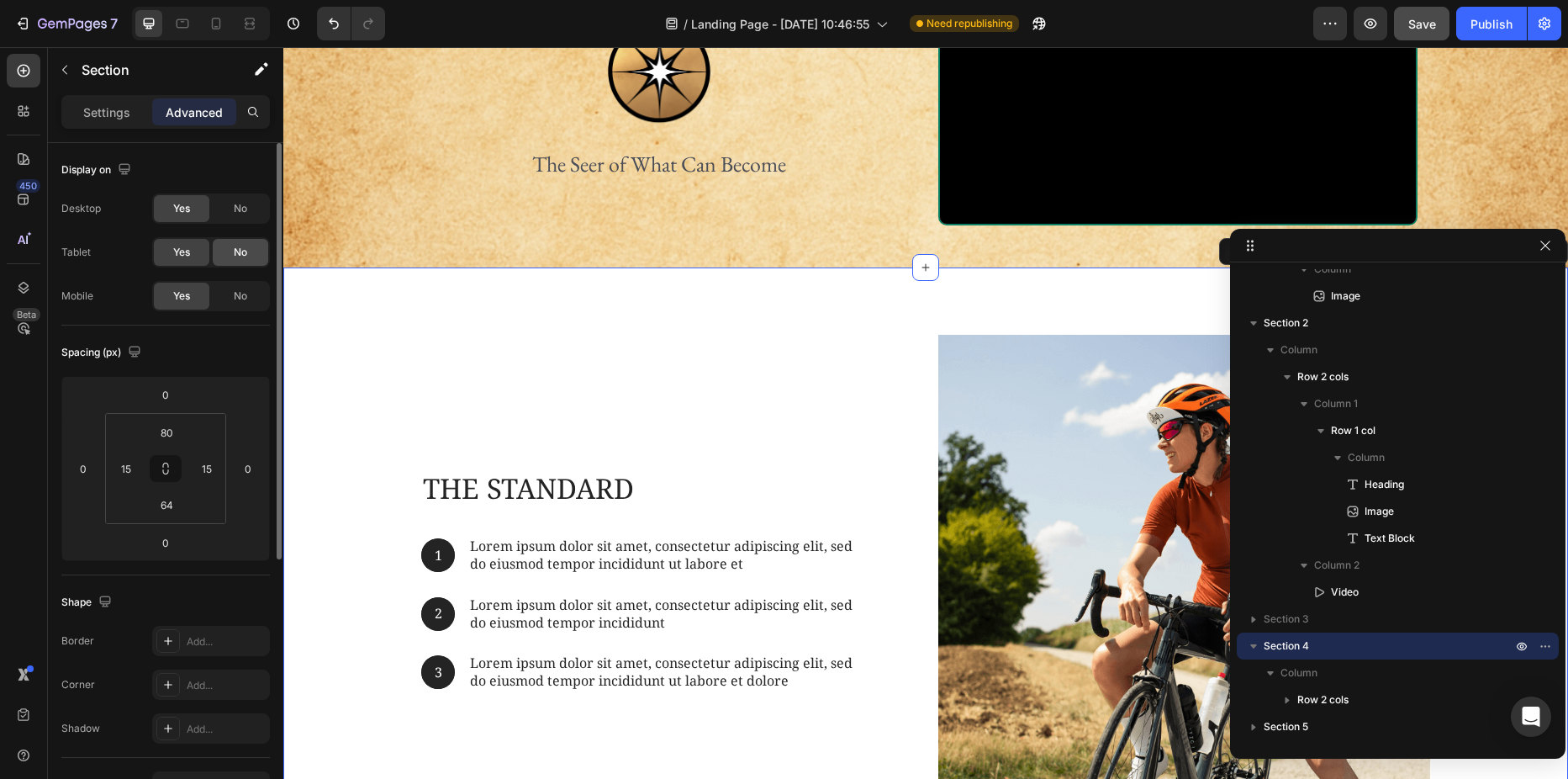
click at [231, 255] on div "No" at bounding box center [240, 252] width 56 height 27
click at [236, 289] on span "No" at bounding box center [240, 296] width 14 height 15
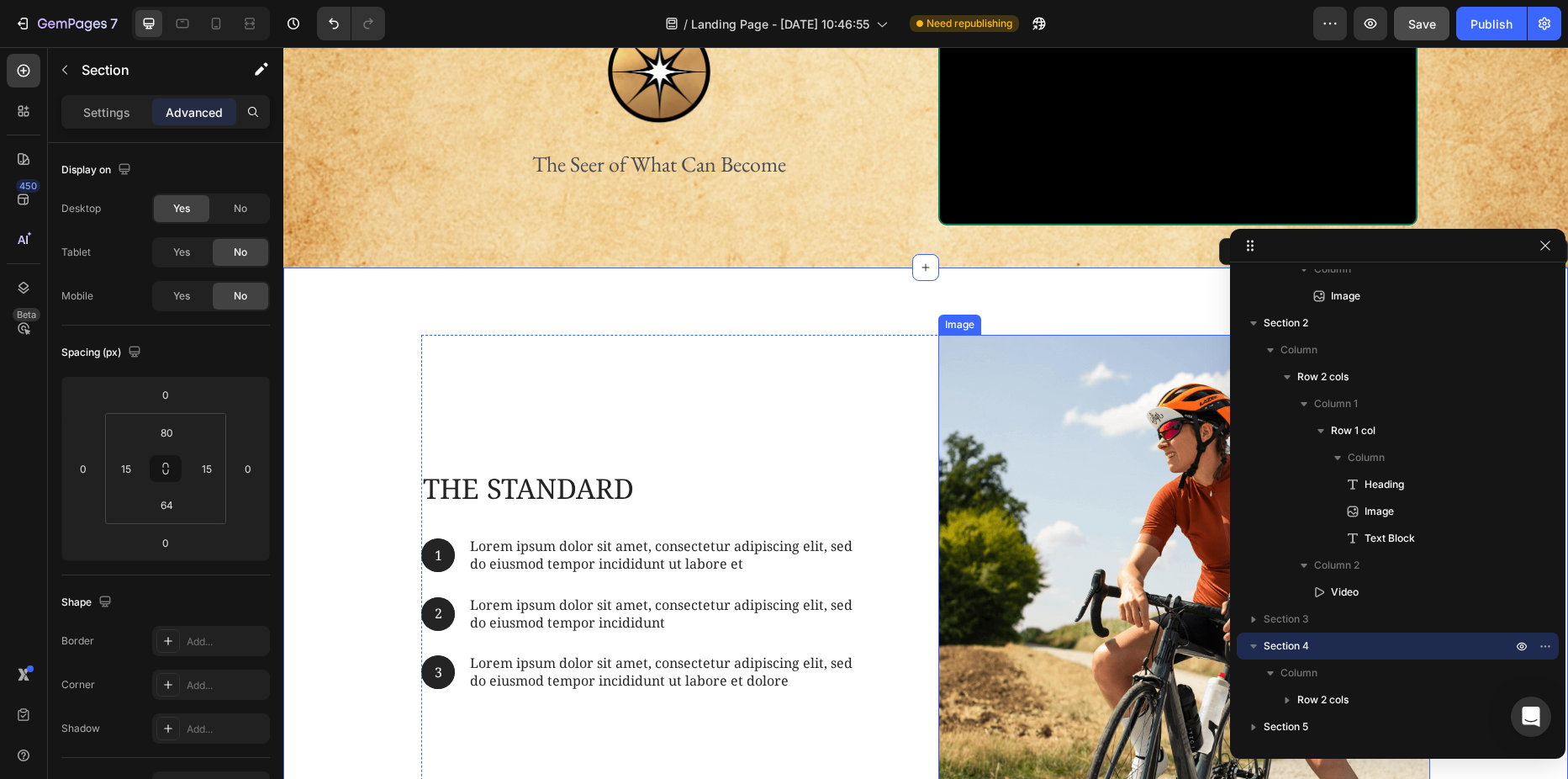
click at [1112, 446] on img at bounding box center [1184, 580] width 492 height 492
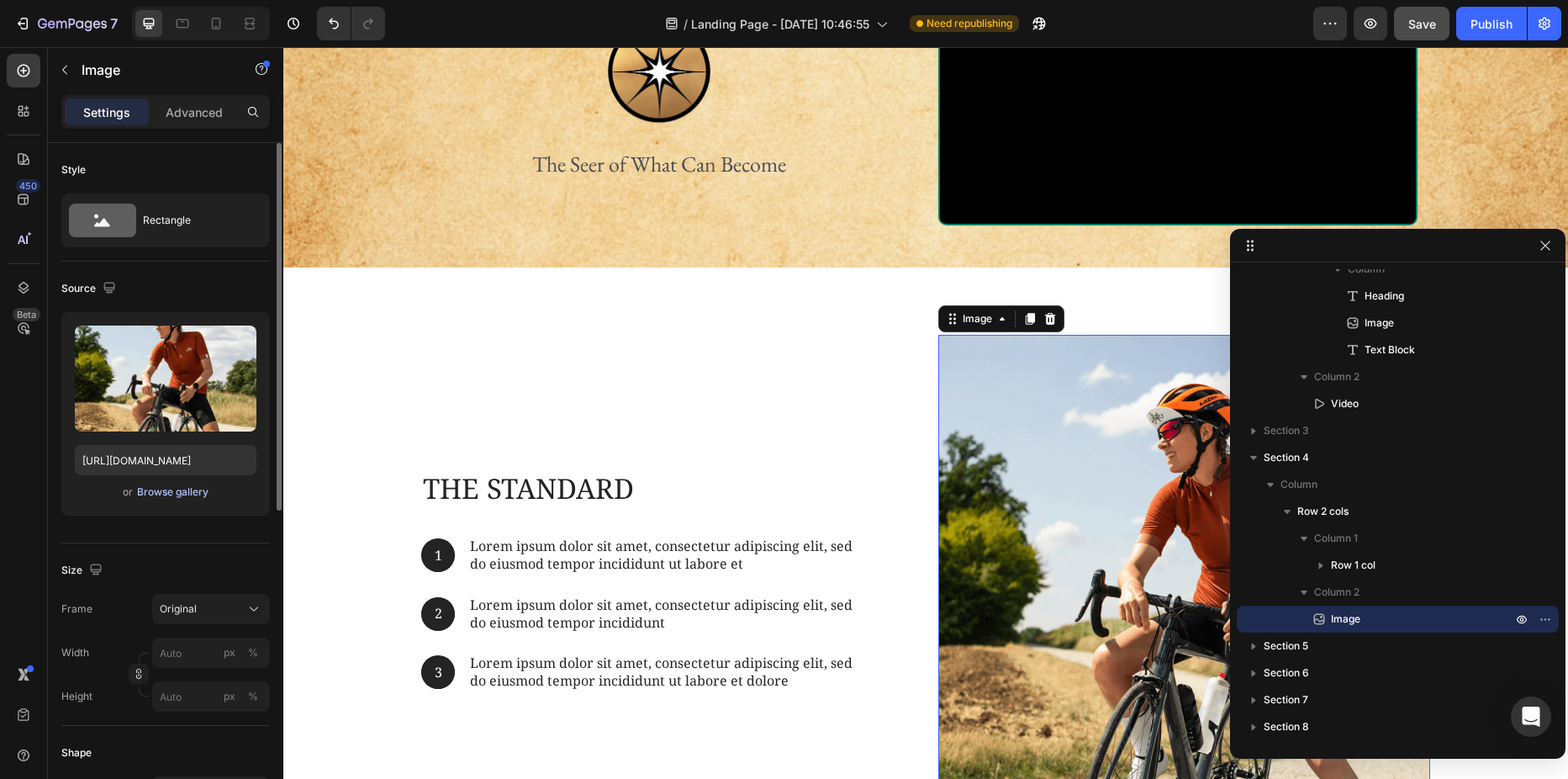
click at [189, 495] on div "Browse gallery" at bounding box center [172, 492] width 71 height 15
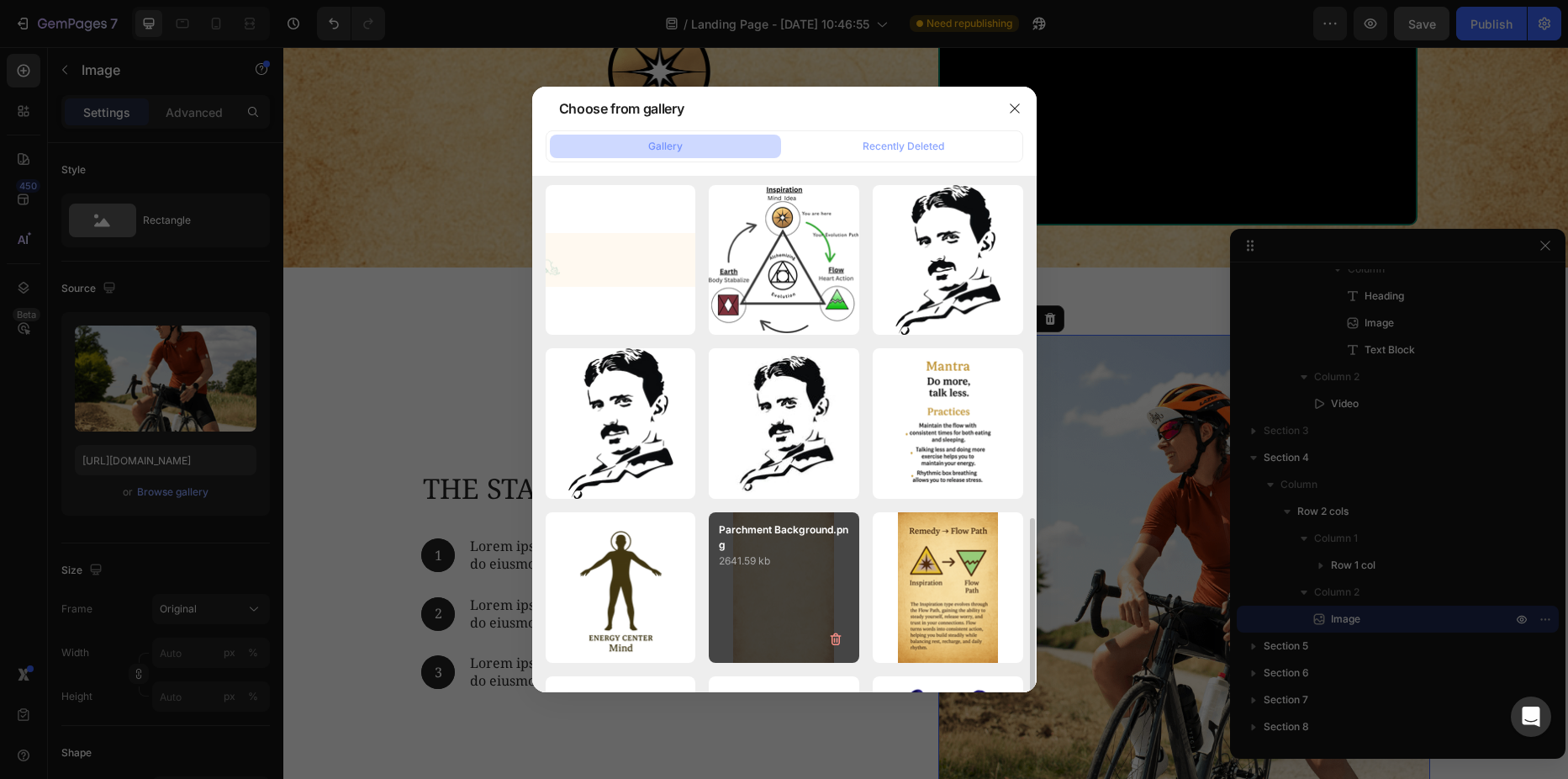
scroll to position [421, 0]
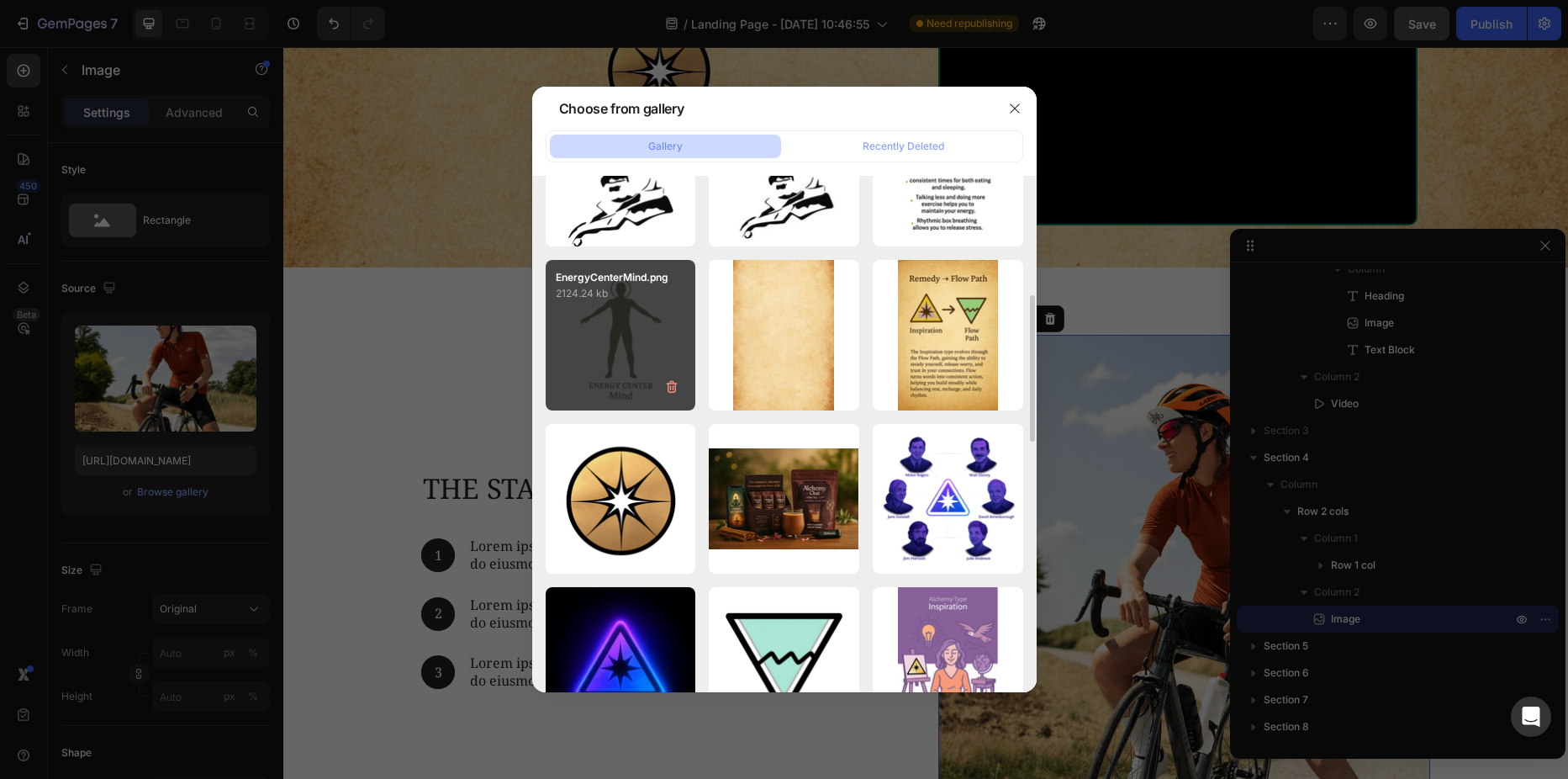
click at [626, 343] on div "EnergyCenterMind.png 2124.24 kb" at bounding box center [620, 334] width 150 height 150
type input "https://cdn.shopify.com/s/files/1/0691/2517/7593/files/gempages_558464625088136…"
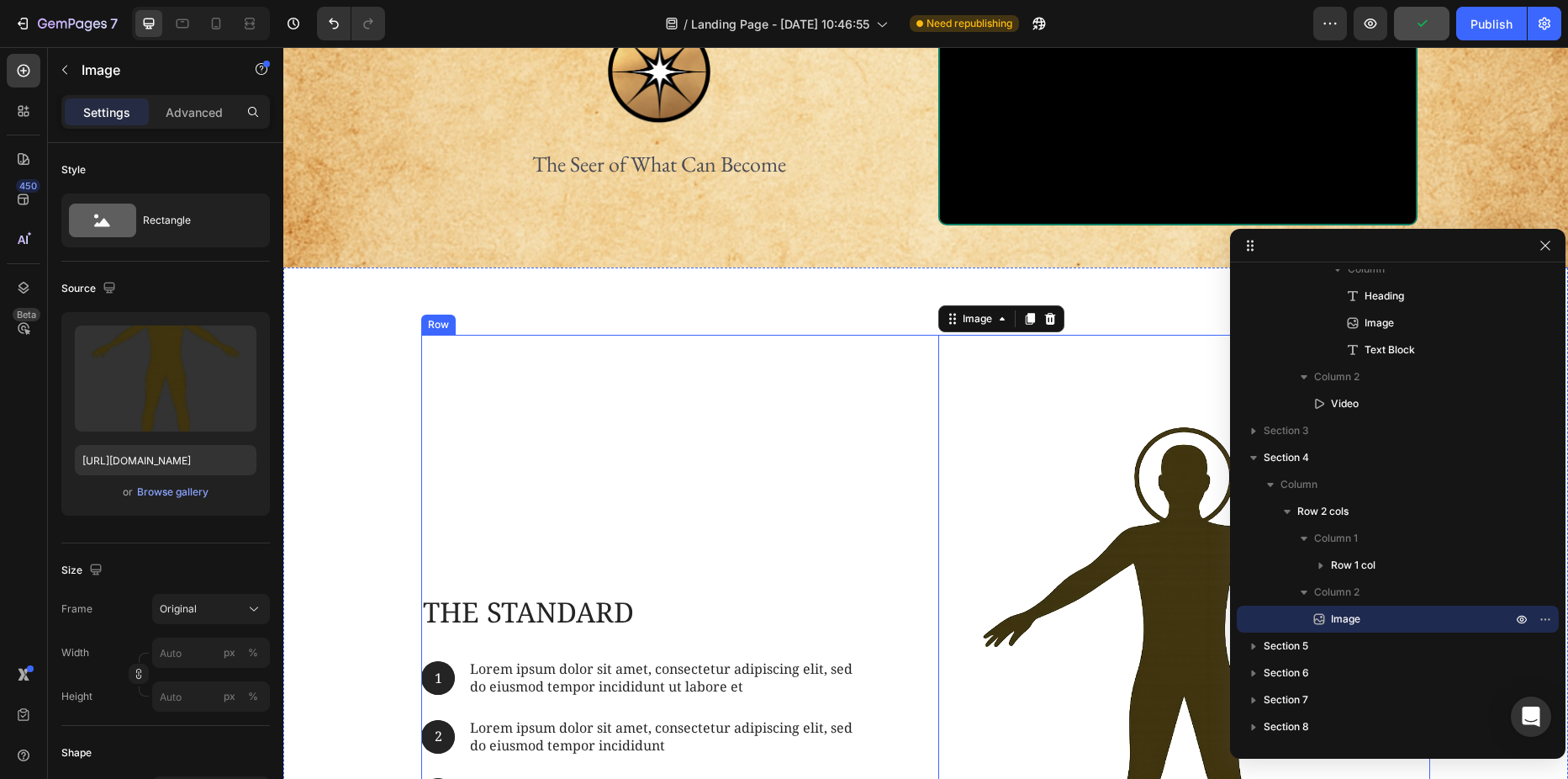
click at [519, 433] on div "The standard Heading 1 Text Block Hero Banner Lorem ipsum dolor sit amet, conse…" at bounding box center [667, 703] width 492 height 739
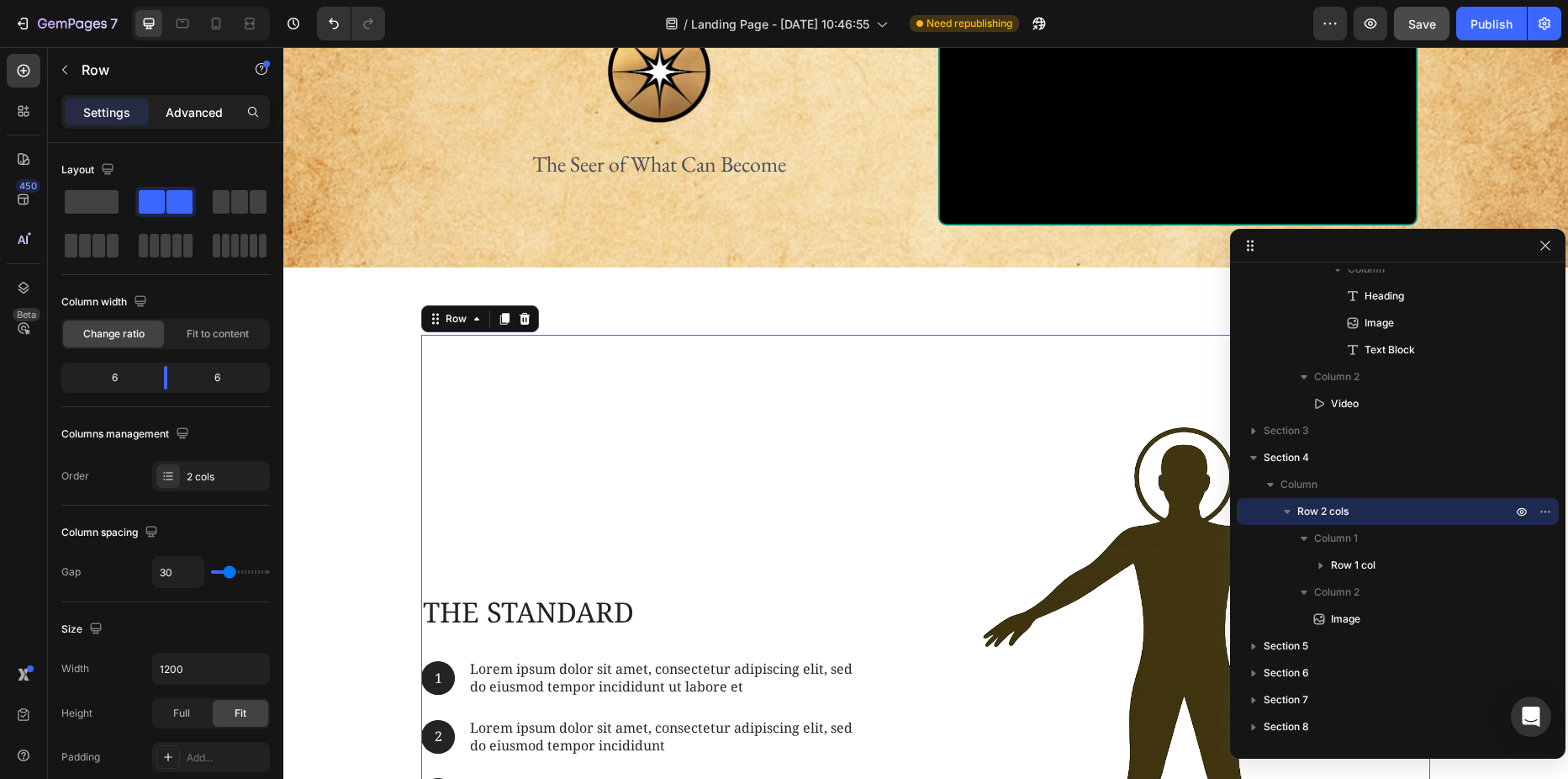
click at [208, 116] on p "Advanced" at bounding box center [194, 112] width 57 height 17
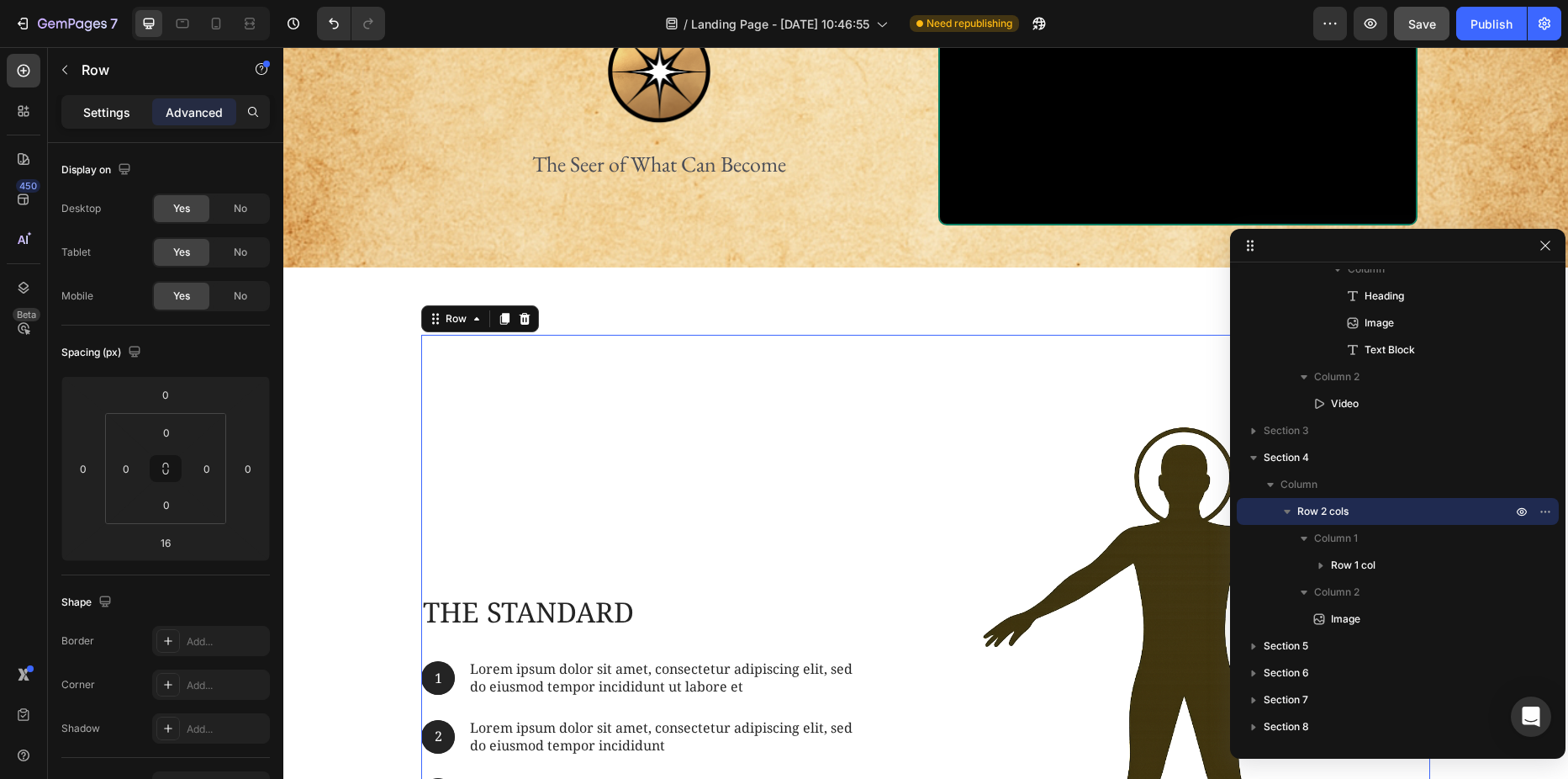
click at [111, 110] on p "Settings" at bounding box center [107, 112] width 47 height 17
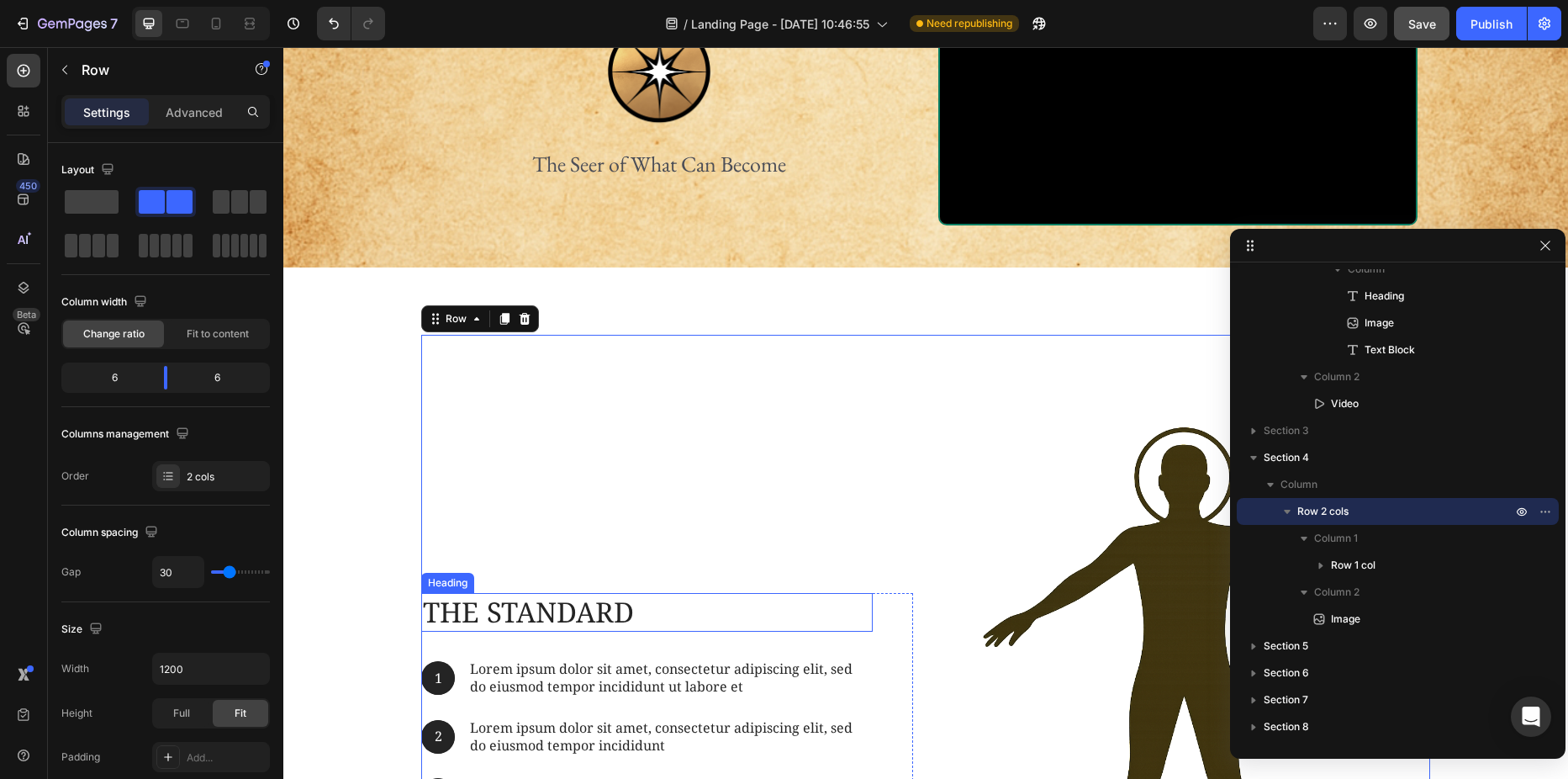
click at [509, 604] on h2 "The standard" at bounding box center [647, 612] width 452 height 39
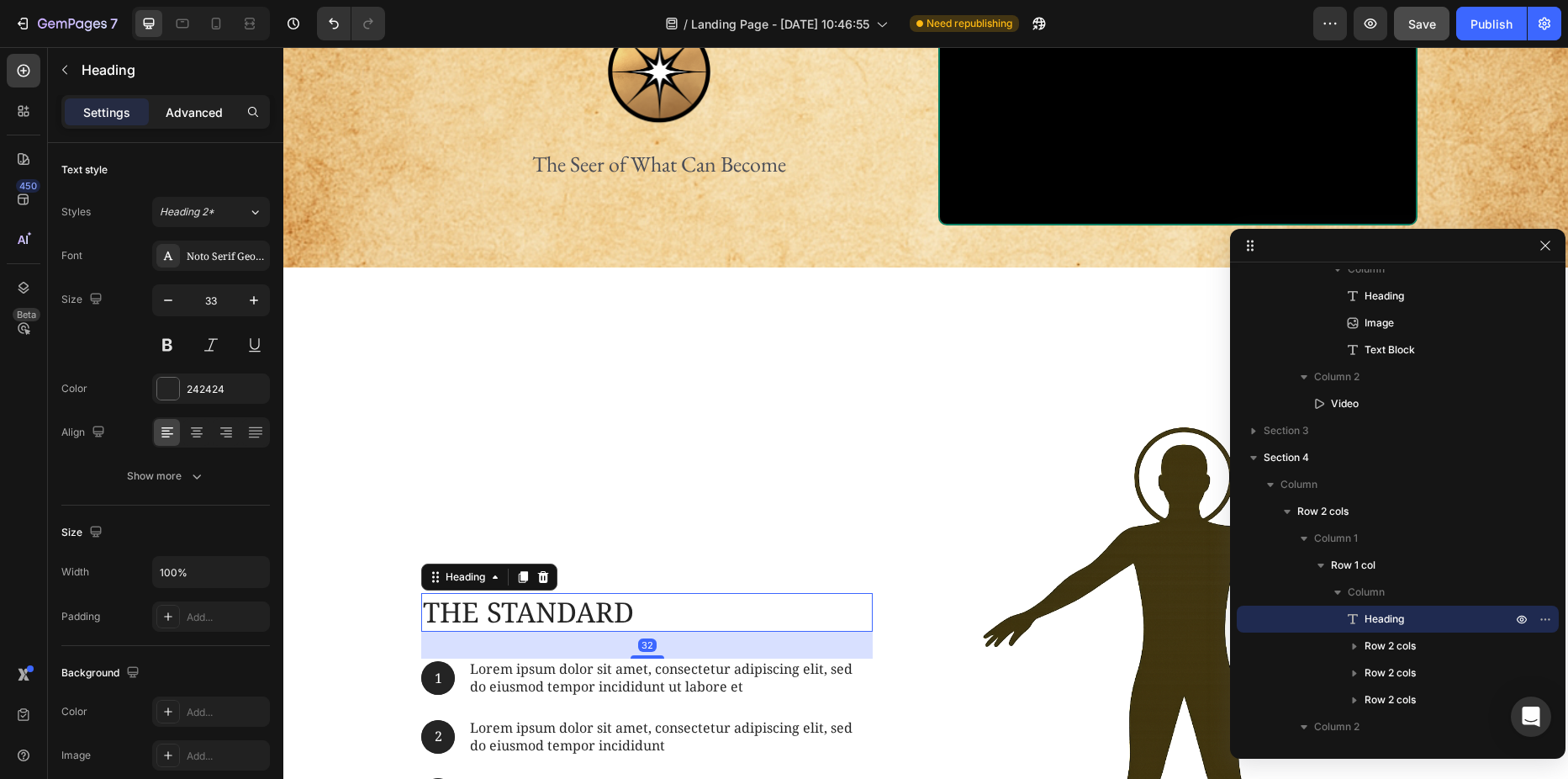
click at [182, 111] on p "Advanced" at bounding box center [194, 112] width 57 height 17
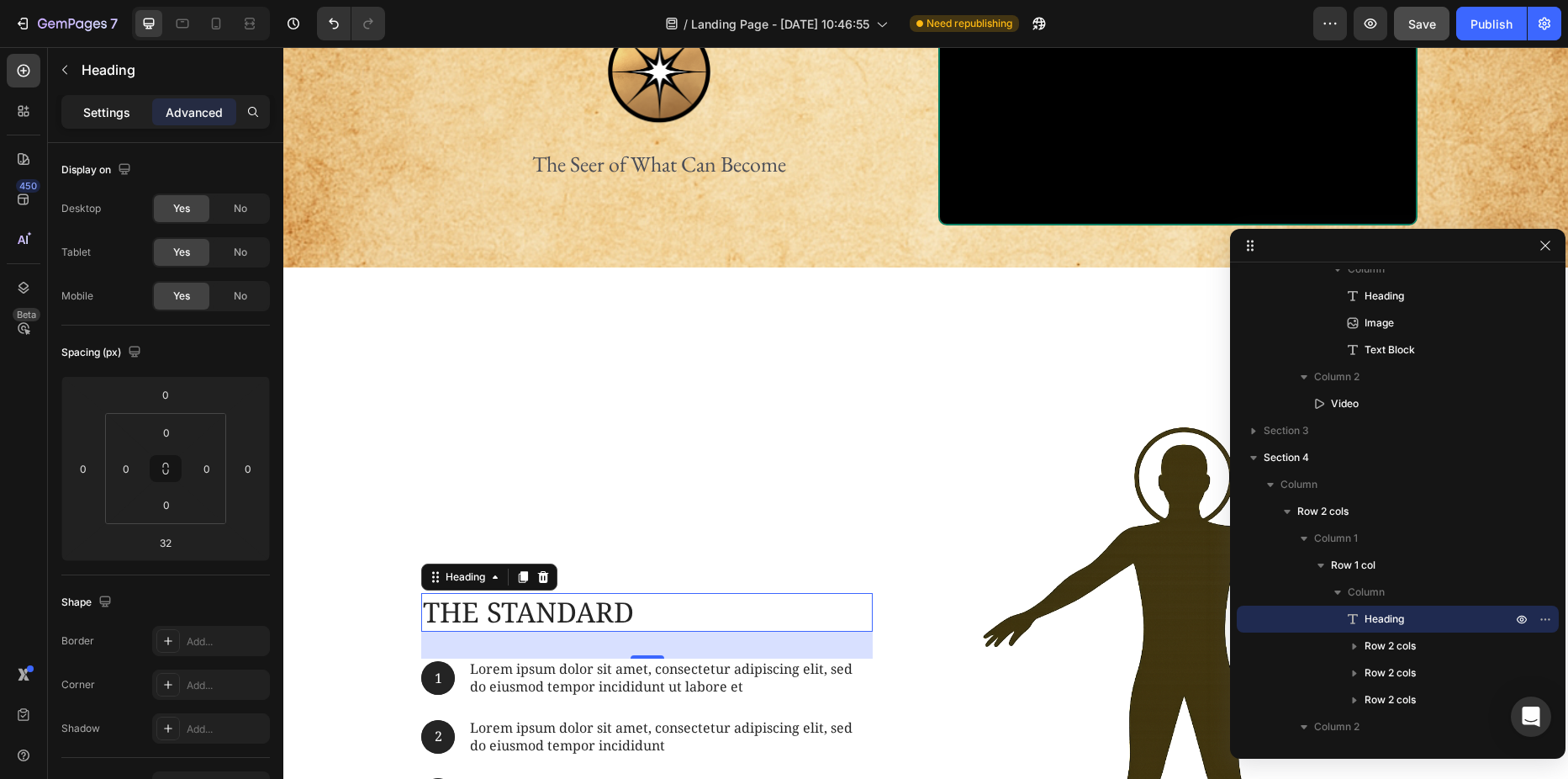
click at [111, 109] on p "Settings" at bounding box center [107, 112] width 47 height 17
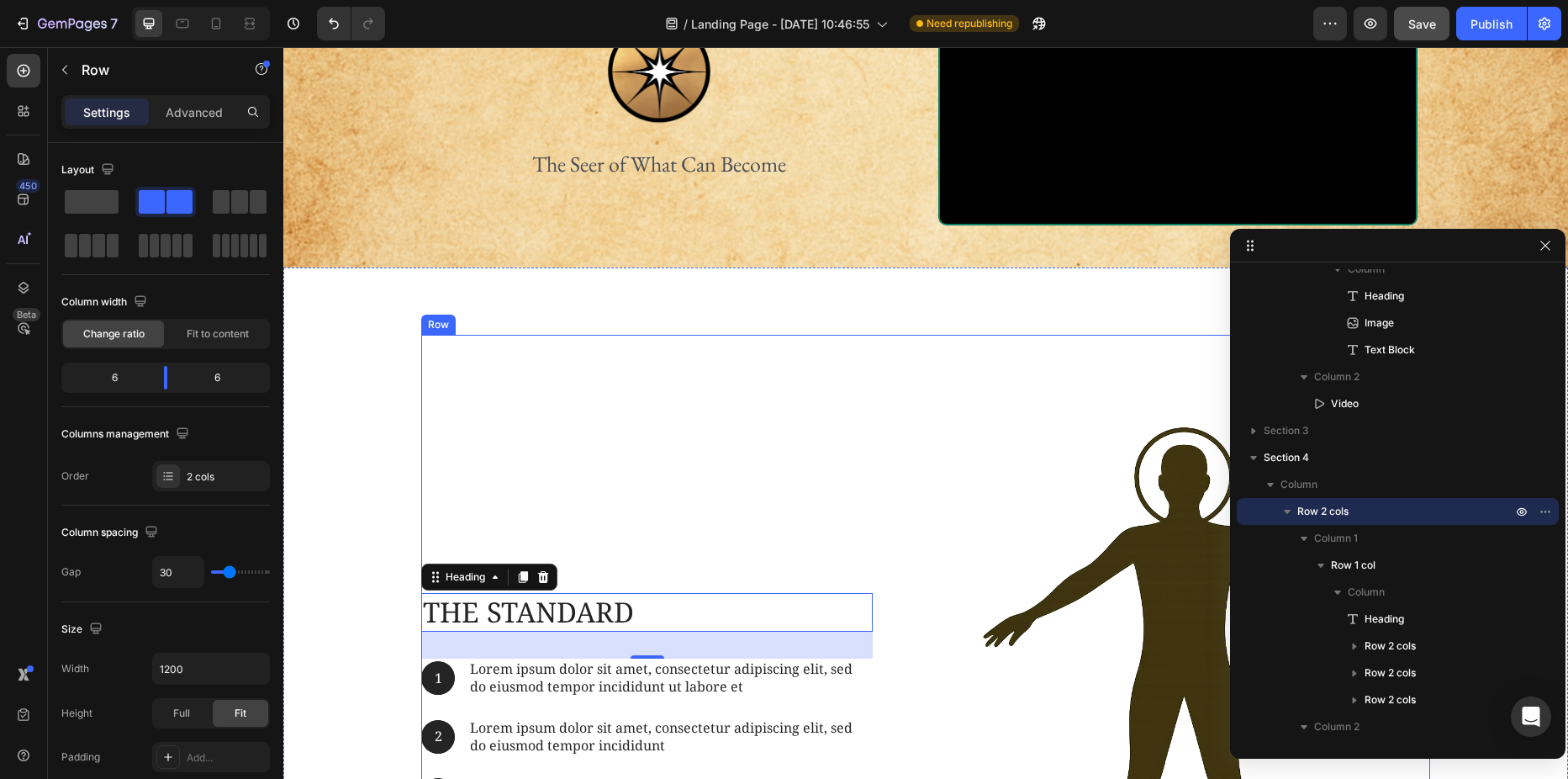
click at [596, 501] on div "The standard Heading 32 1 Text Block Hero Banner Lorem ipsum dolor sit amet, co…" at bounding box center [667, 703] width 492 height 739
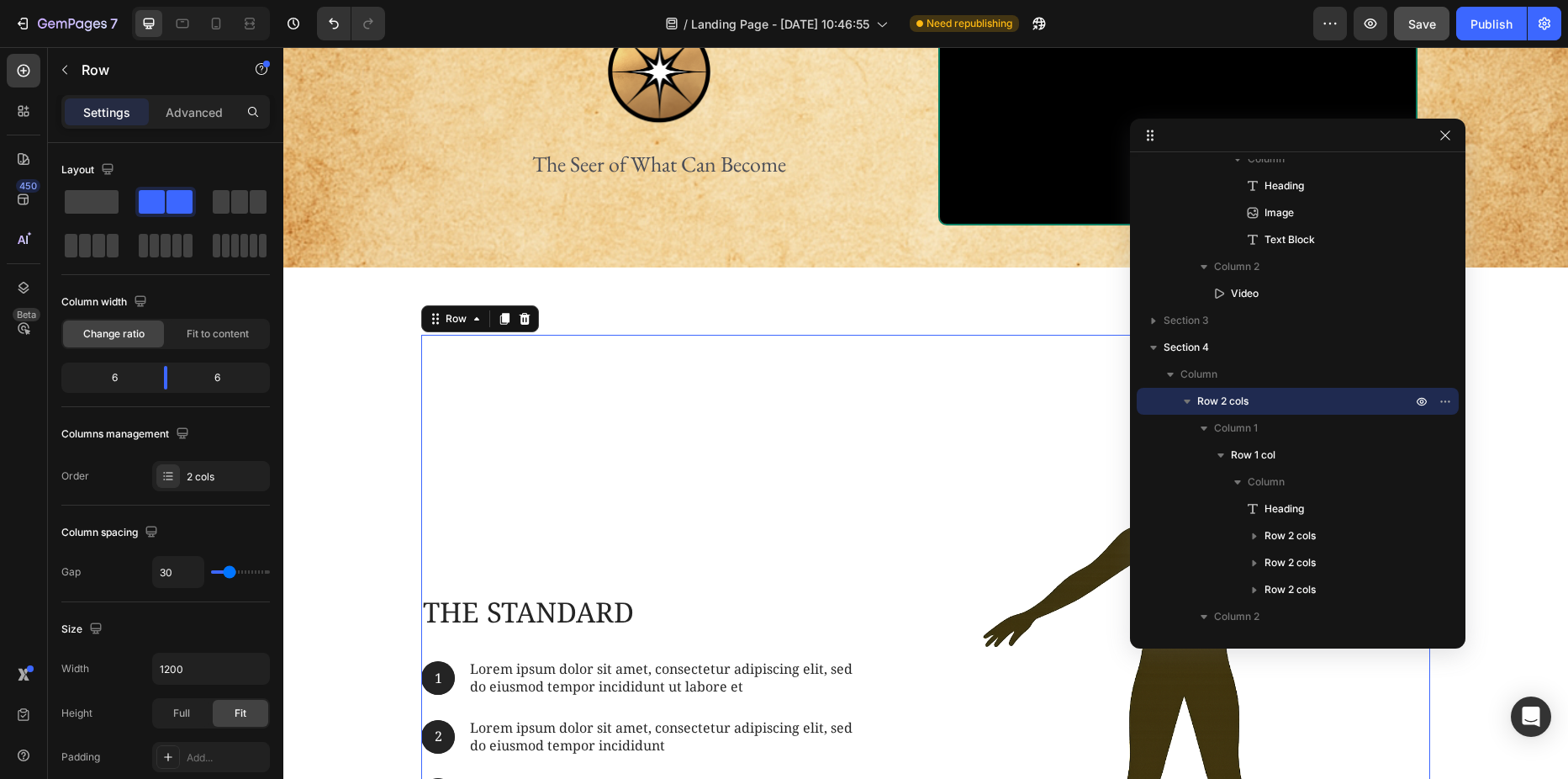
drag, startPoint x: 1374, startPoint y: 245, endPoint x: 1271, endPoint y: 134, distance: 151.4
click at [202, 110] on p "Advanced" at bounding box center [194, 112] width 57 height 17
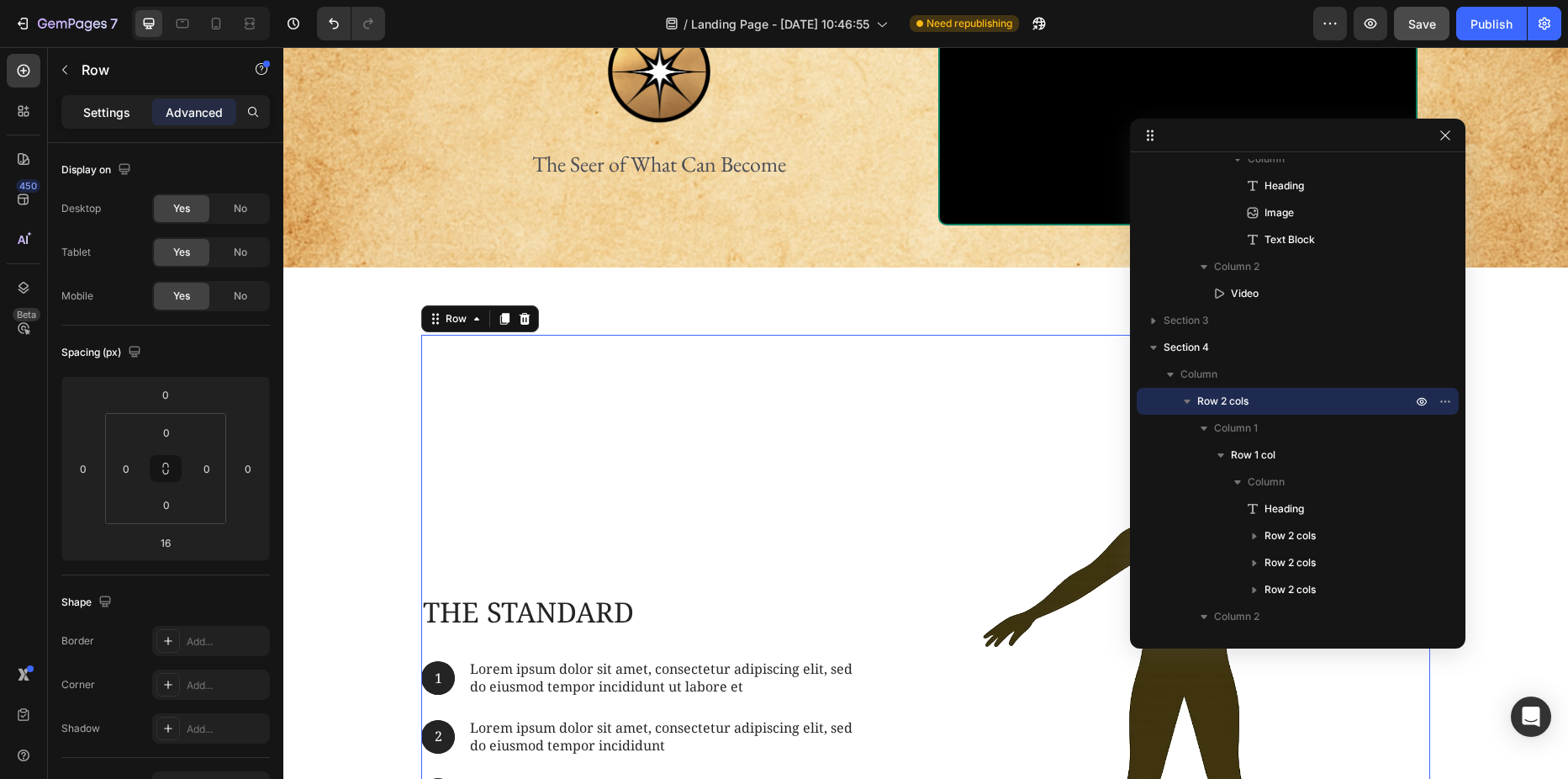
click at [97, 112] on p "Settings" at bounding box center [107, 112] width 47 height 17
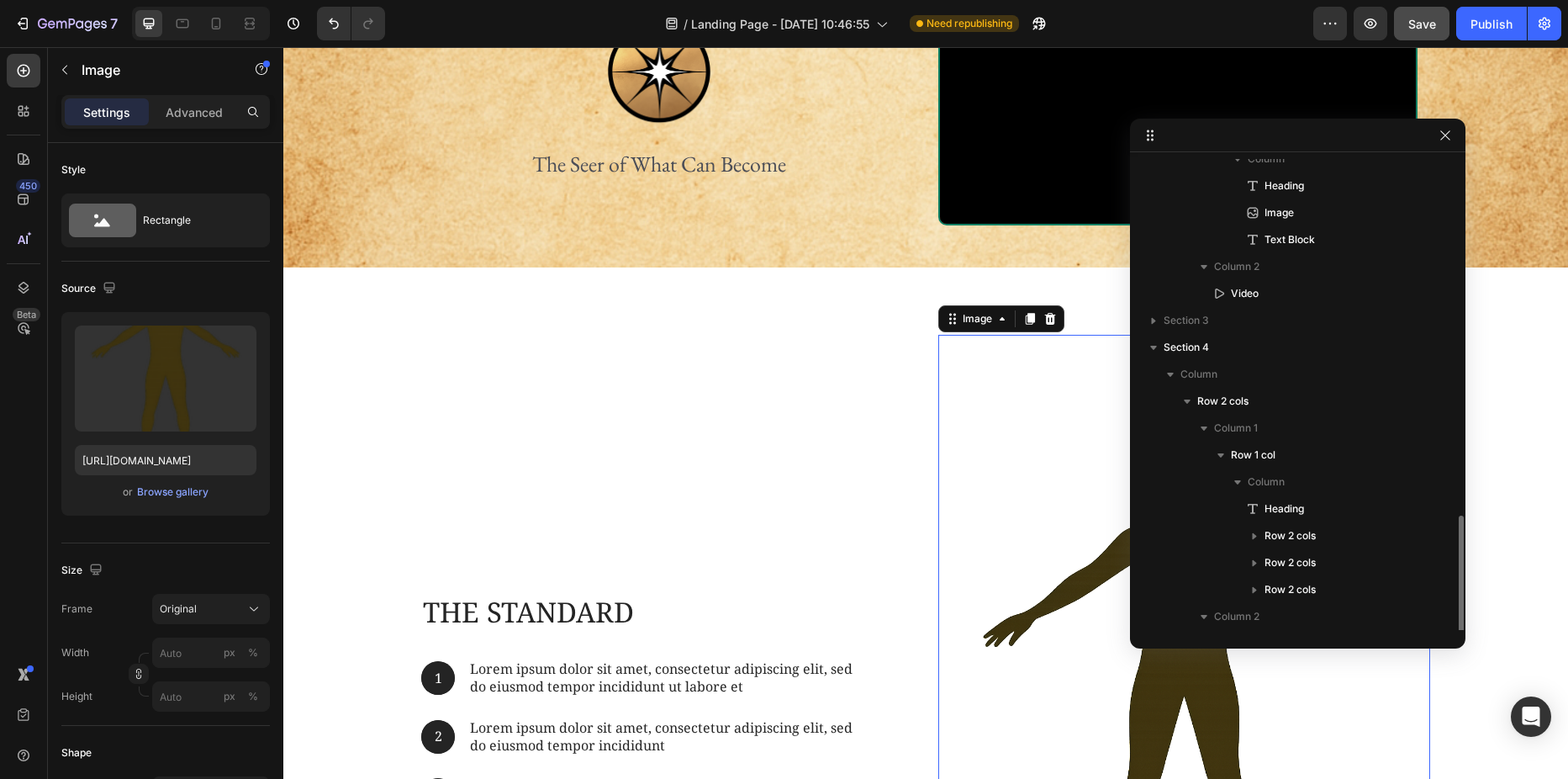
scroll to position [417, 0]
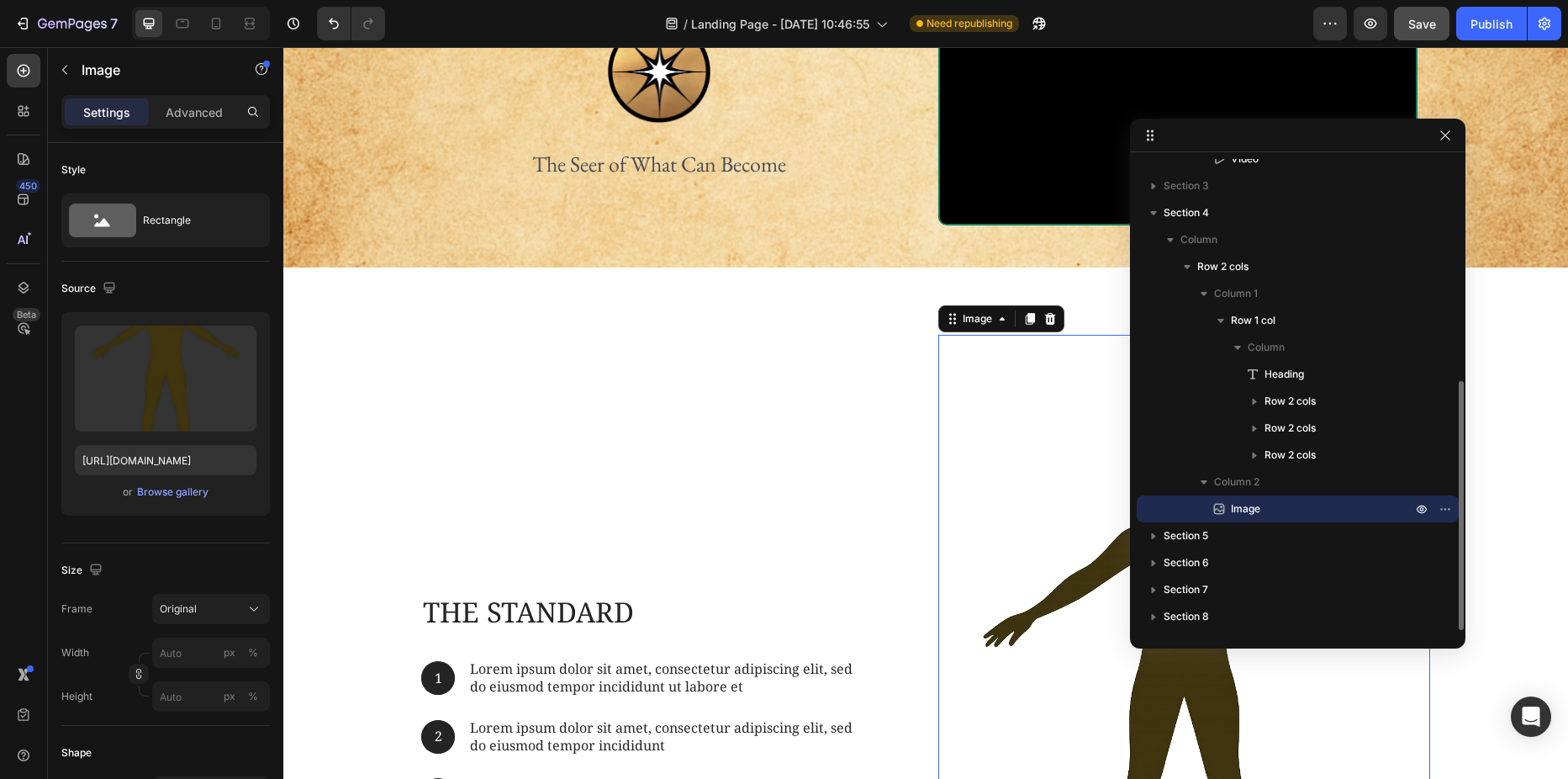
click at [942, 505] on img at bounding box center [1184, 703] width 492 height 739
click at [839, 497] on div "The standard Heading 1 Text Block Hero Banner Lorem ipsum dolor sit amet, conse…" at bounding box center [667, 703] width 492 height 739
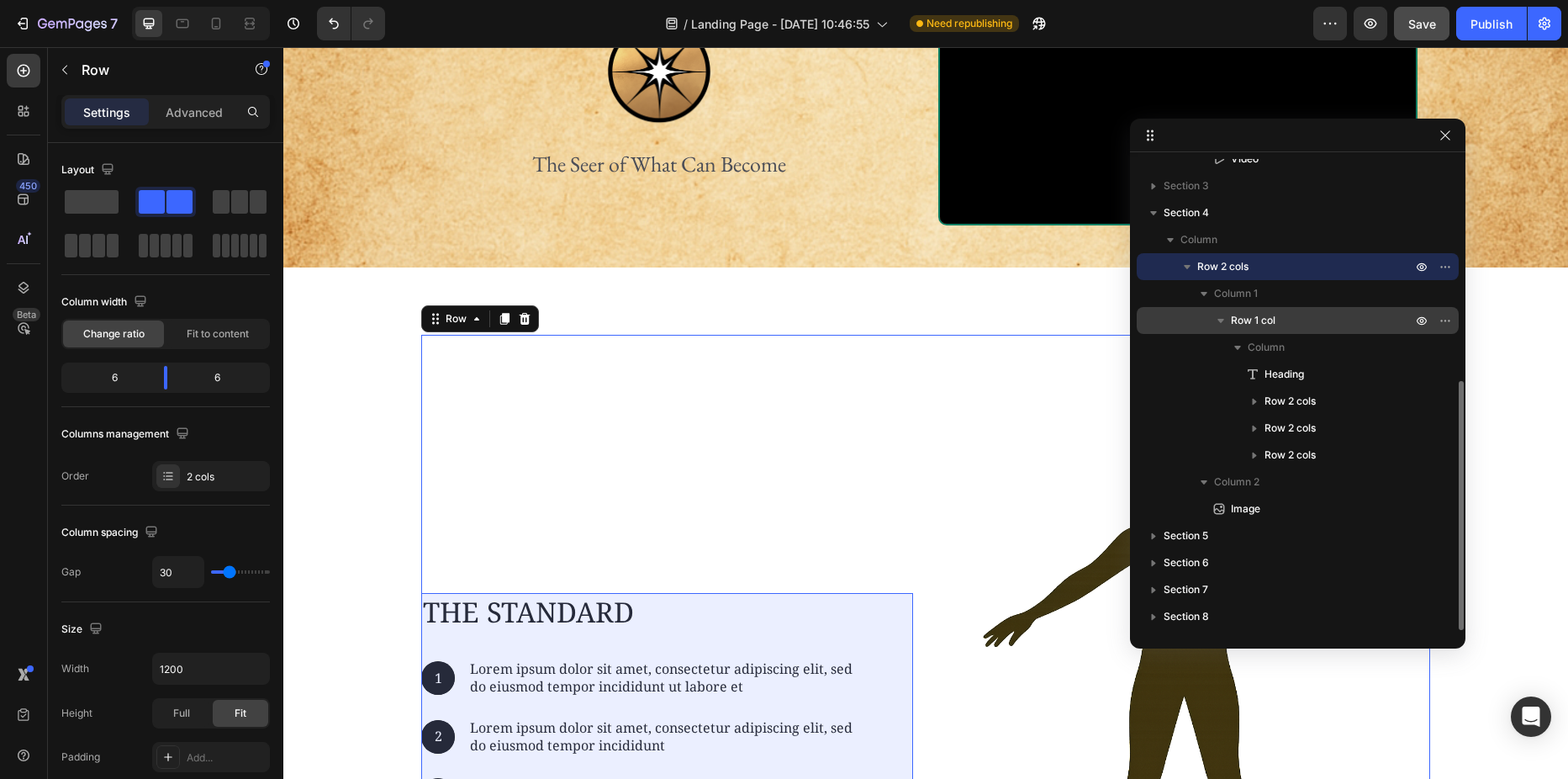
click at [1250, 317] on span "Row 1 col" at bounding box center [1253, 321] width 45 height 16
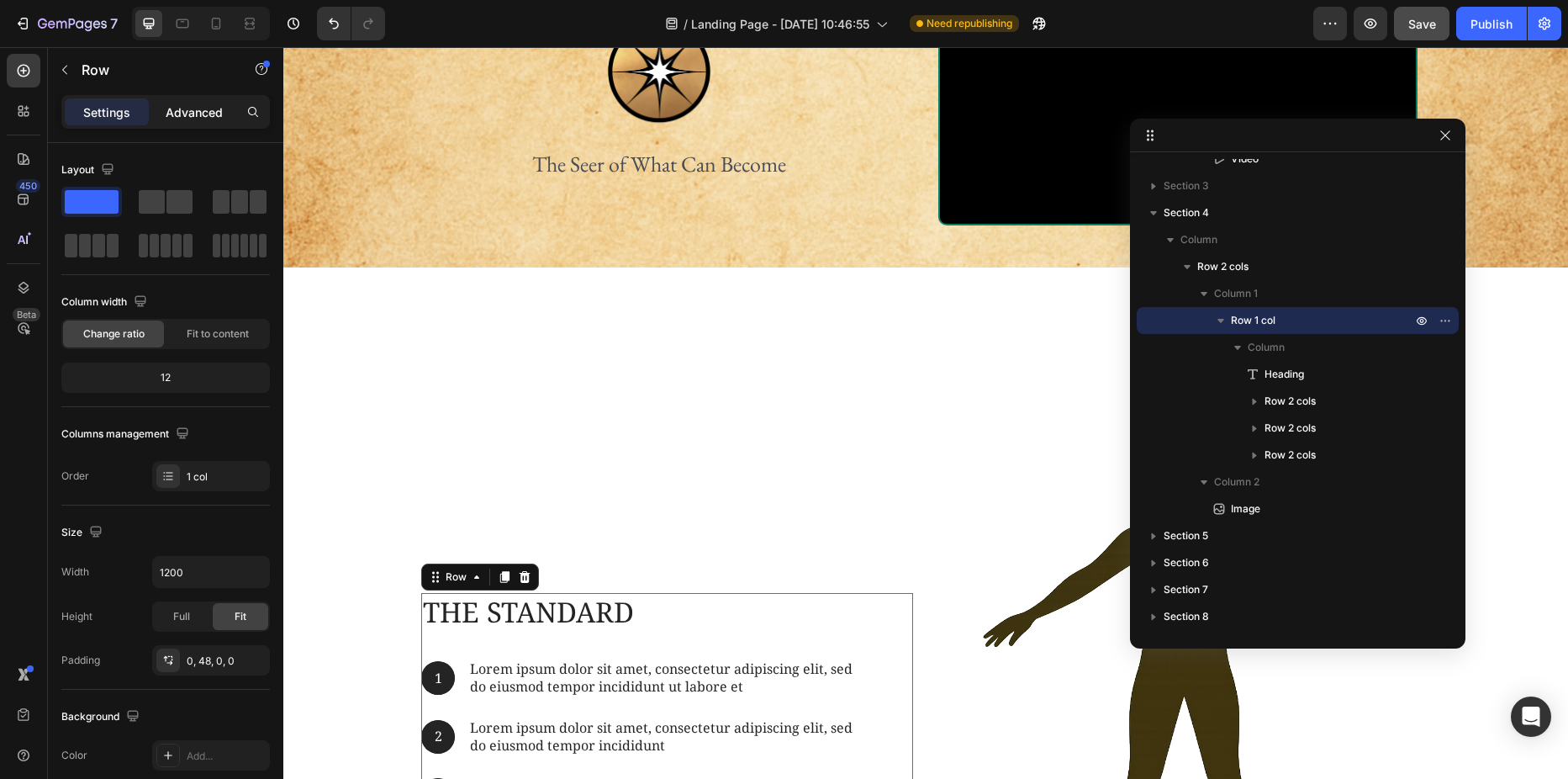
click at [192, 116] on p "Advanced" at bounding box center [194, 112] width 57 height 17
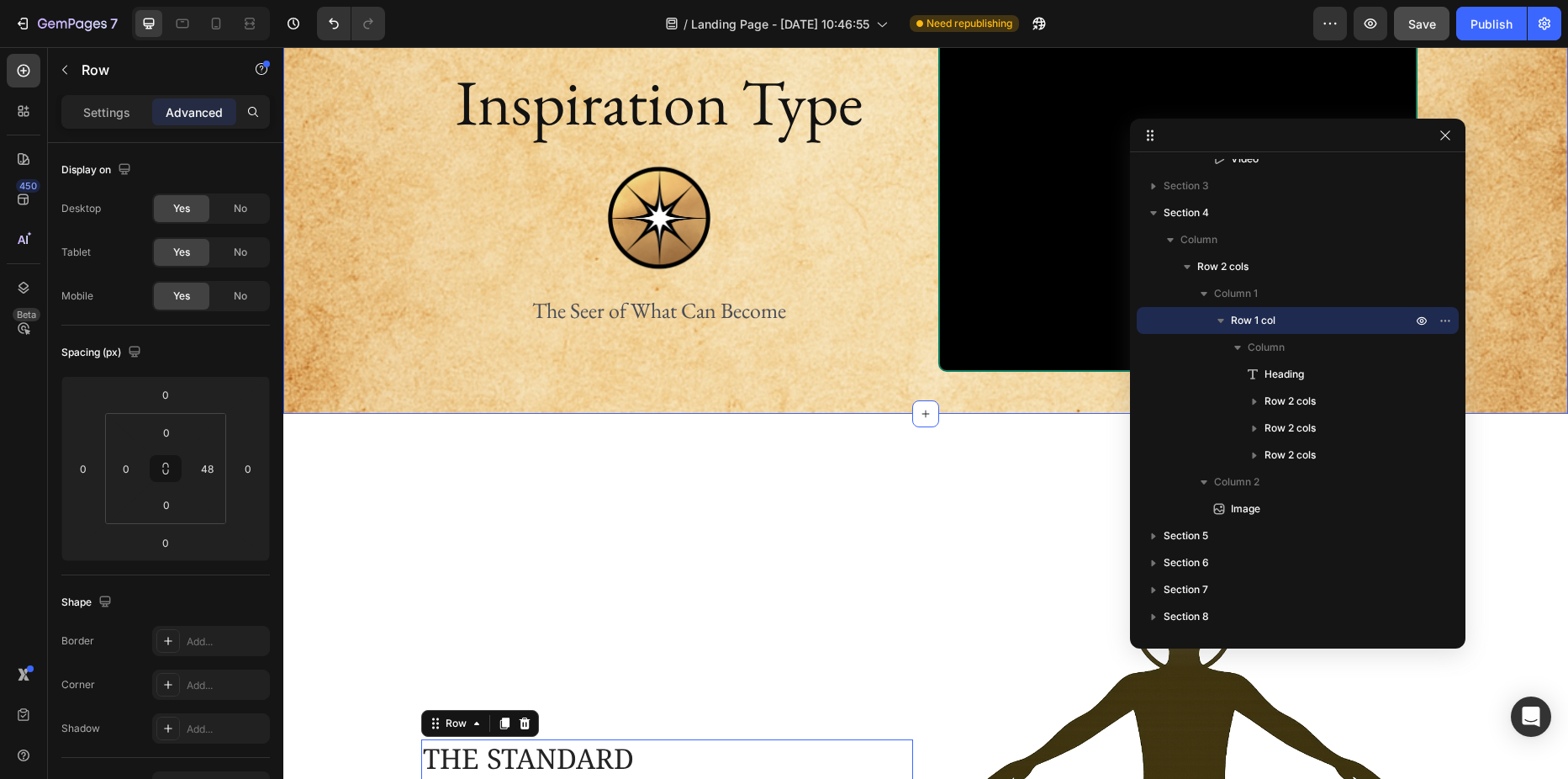
scroll to position [252, 0]
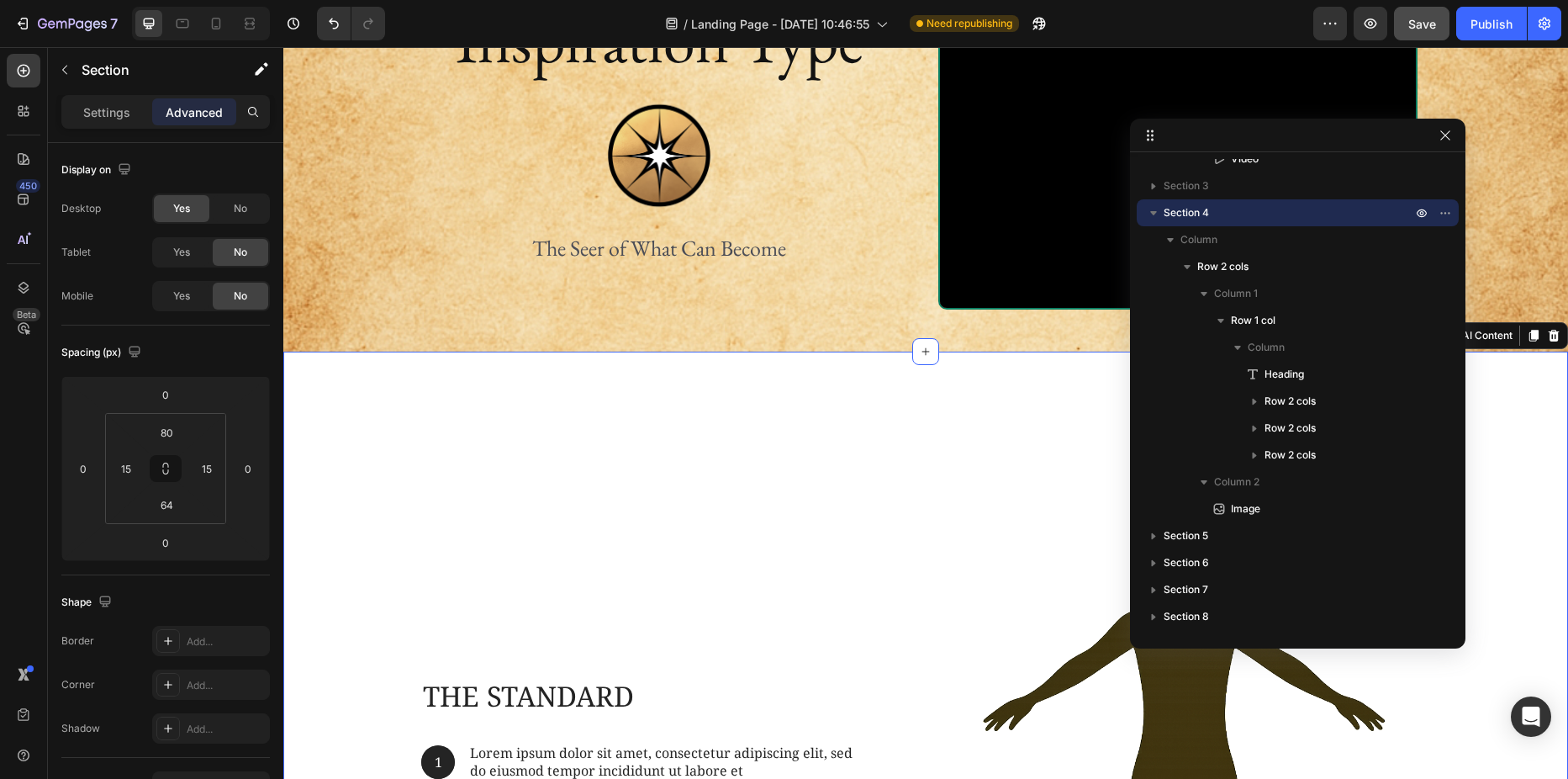
click at [412, 391] on div "The standard Heading 1 Text Block Hero Banner Lorem ipsum dolor sit amet, conse…" at bounding box center [925, 788] width 1285 height 873
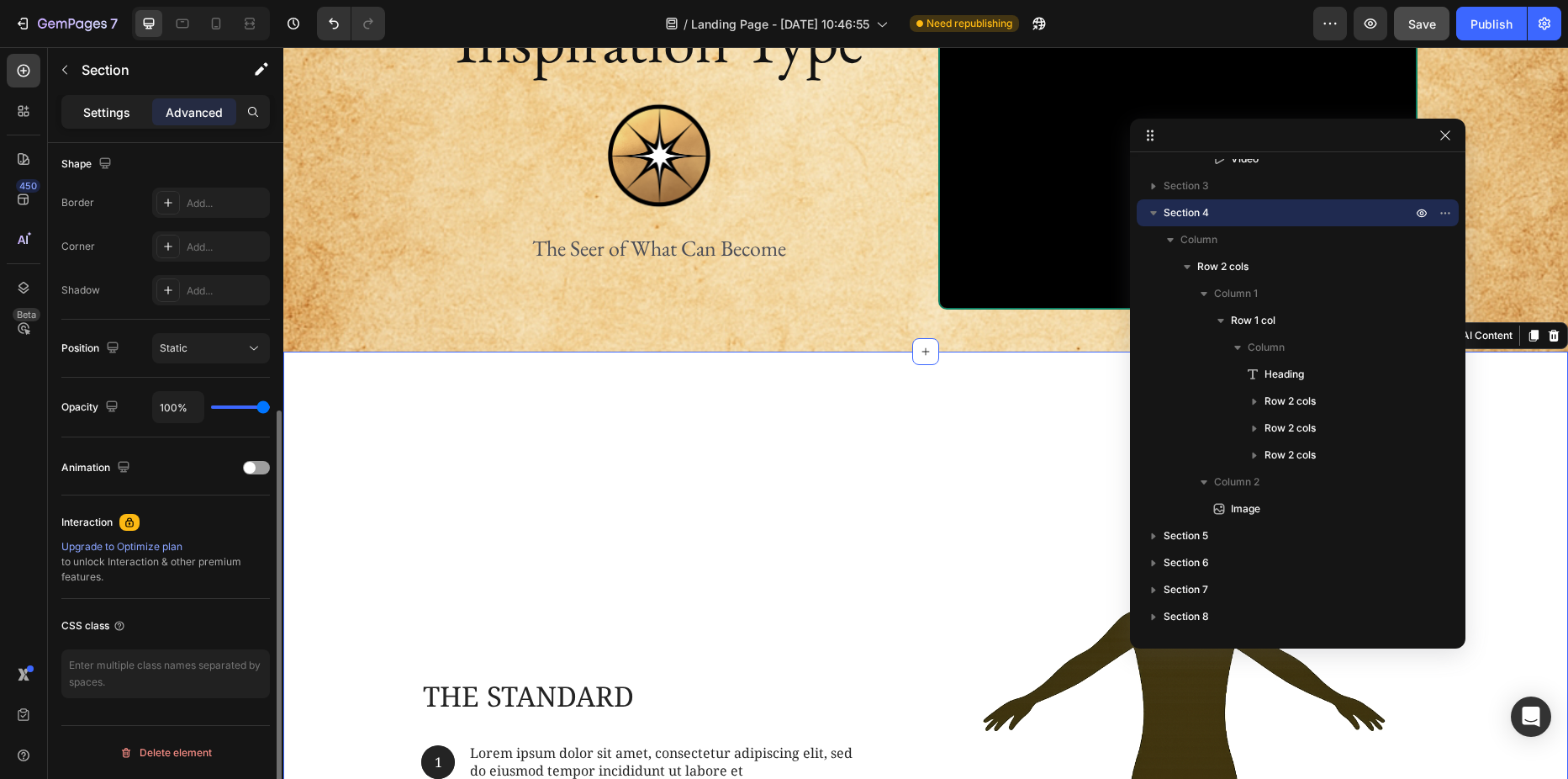
click at [79, 108] on div "Settings" at bounding box center [107, 112] width 84 height 27
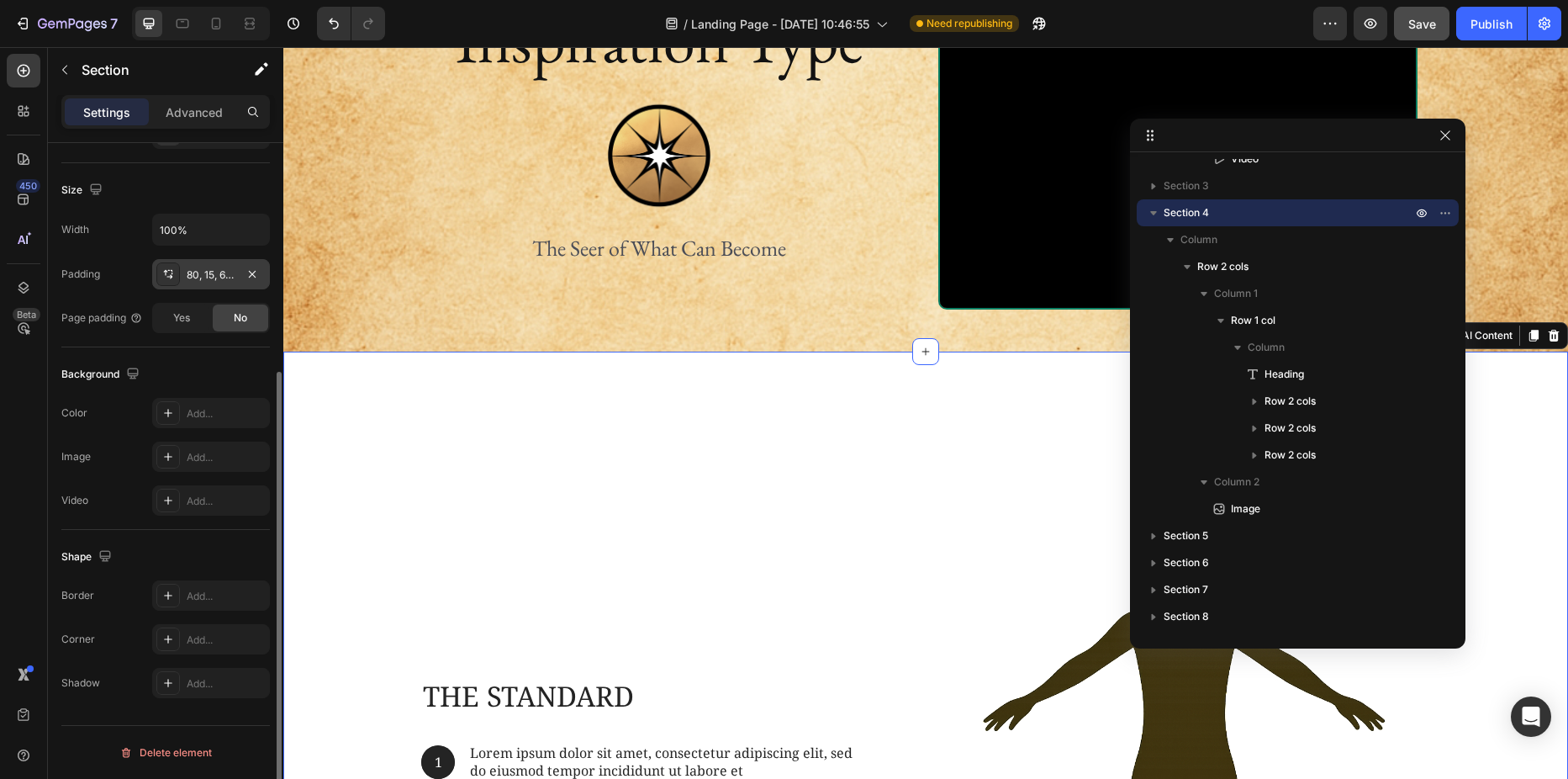
scroll to position [343, 0]
click at [203, 454] on div "Add..." at bounding box center [226, 457] width 79 height 15
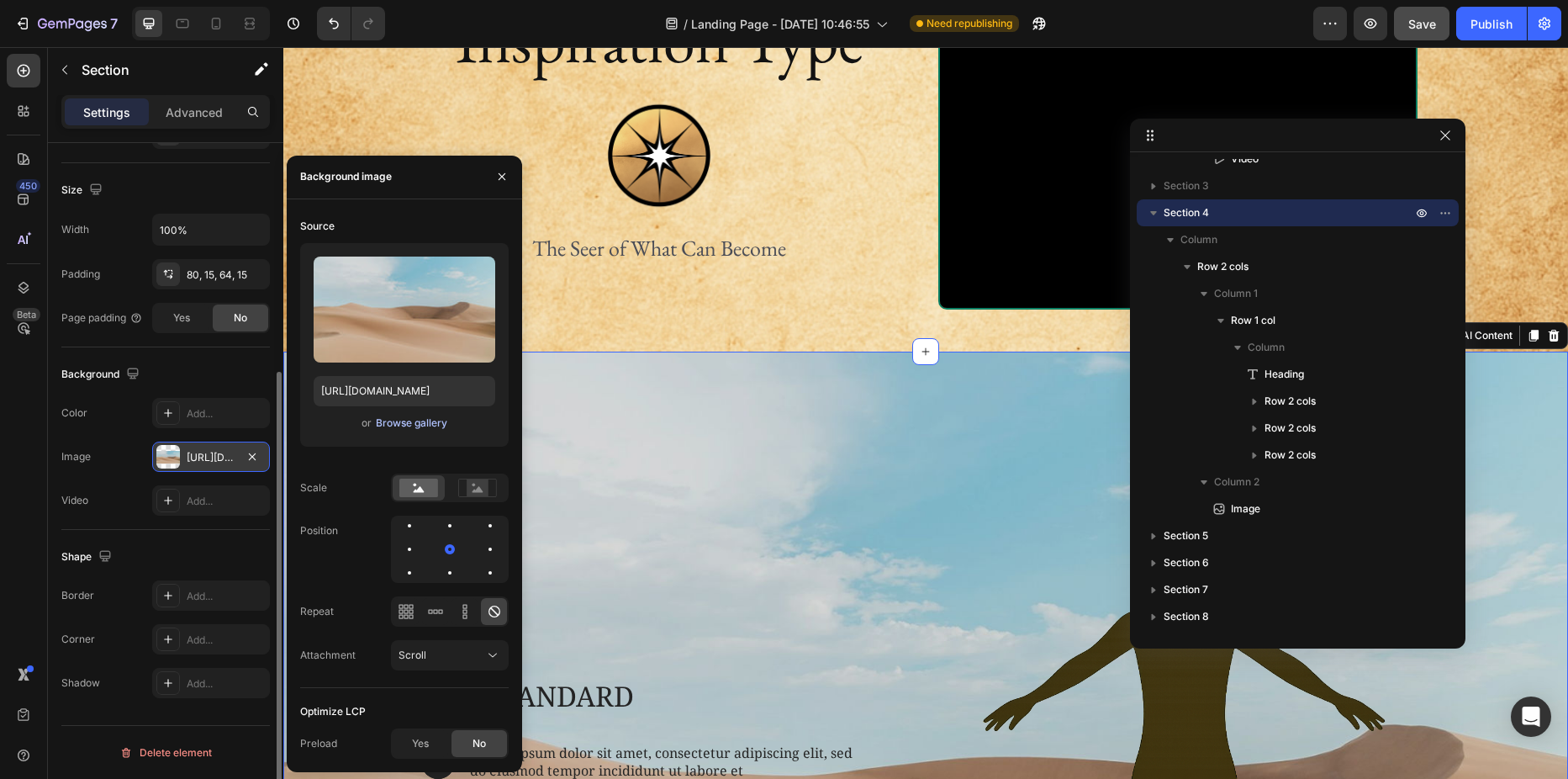
click at [409, 421] on div "Browse gallery" at bounding box center [412, 423] width 71 height 15
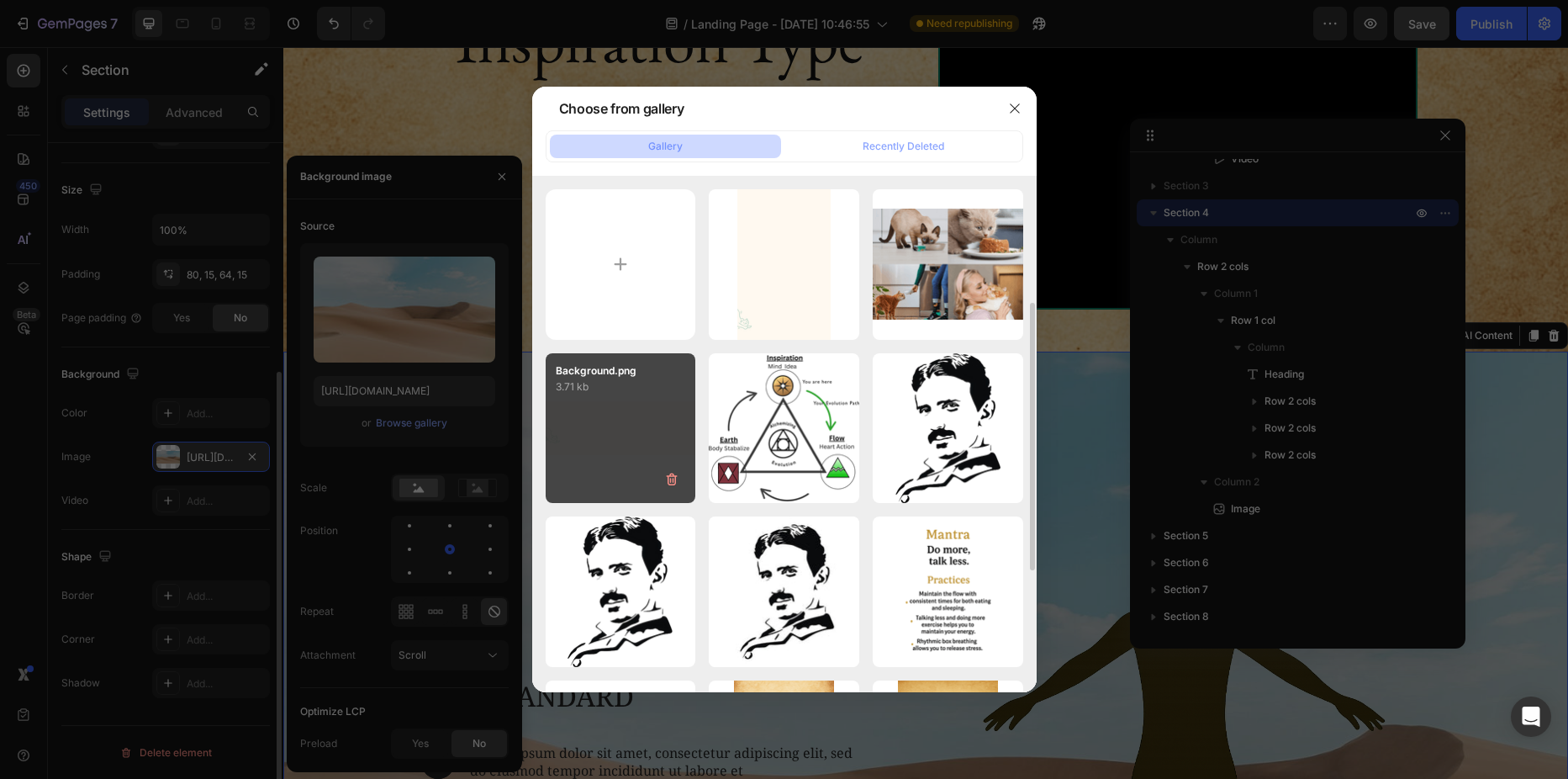
scroll to position [252, 0]
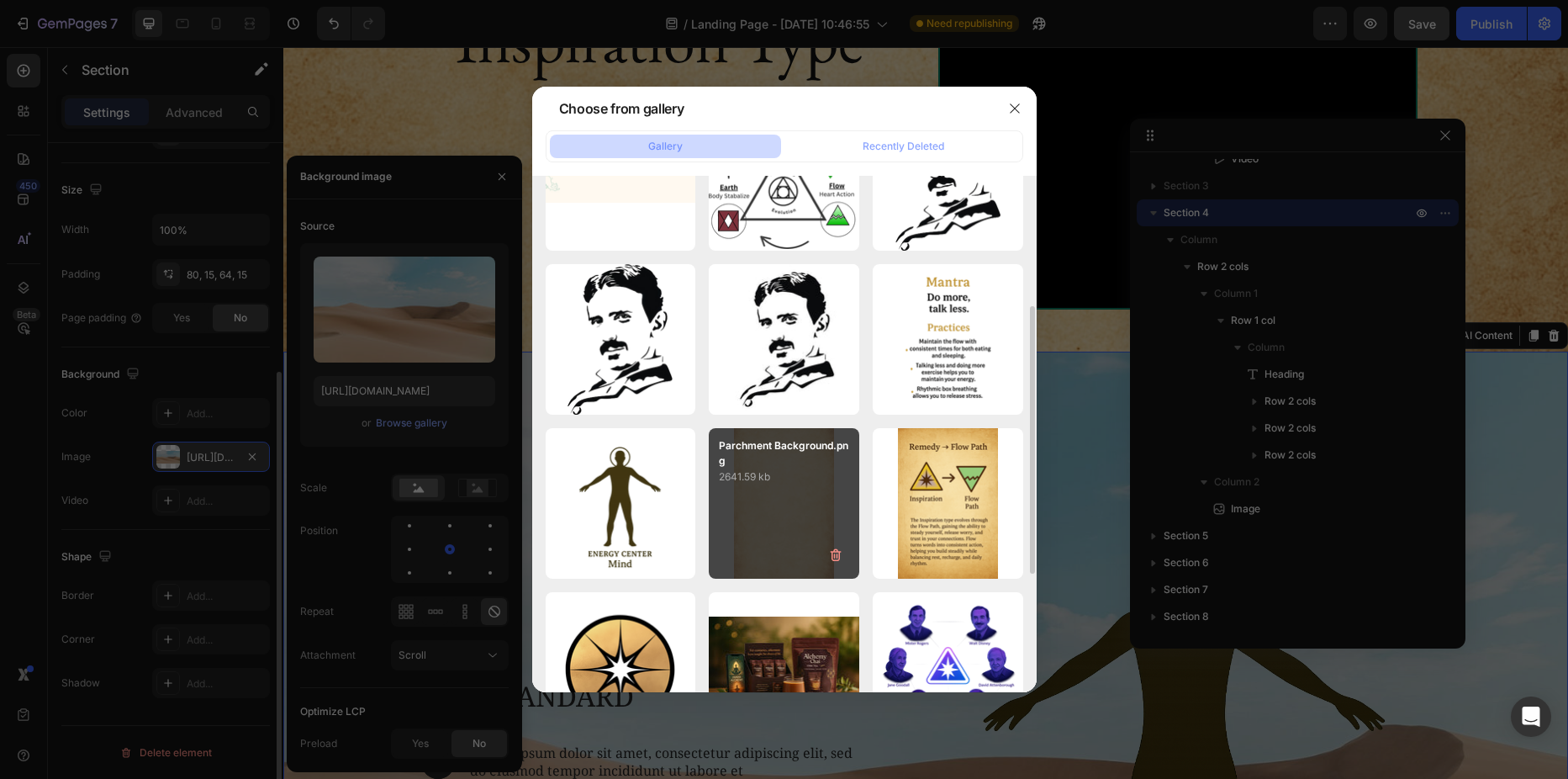
click at [761, 507] on div "Parchment Background.png 2641.59 kb" at bounding box center [783, 503] width 150 height 150
type input "https://cdn.shopify.com/s/files/1/0691/2517/7593/files/gempages_558464625088136…"
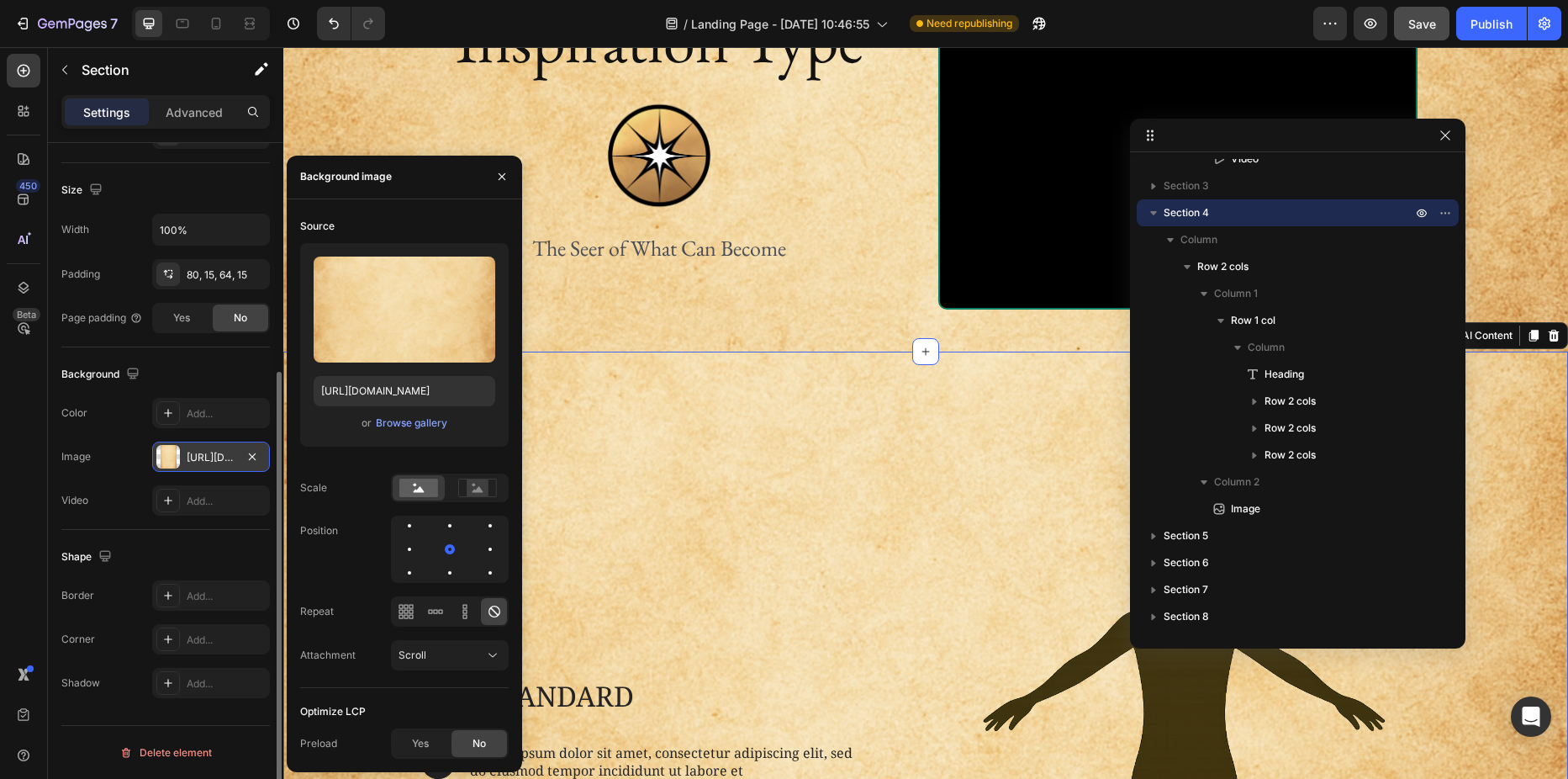
scroll to position [336, 0]
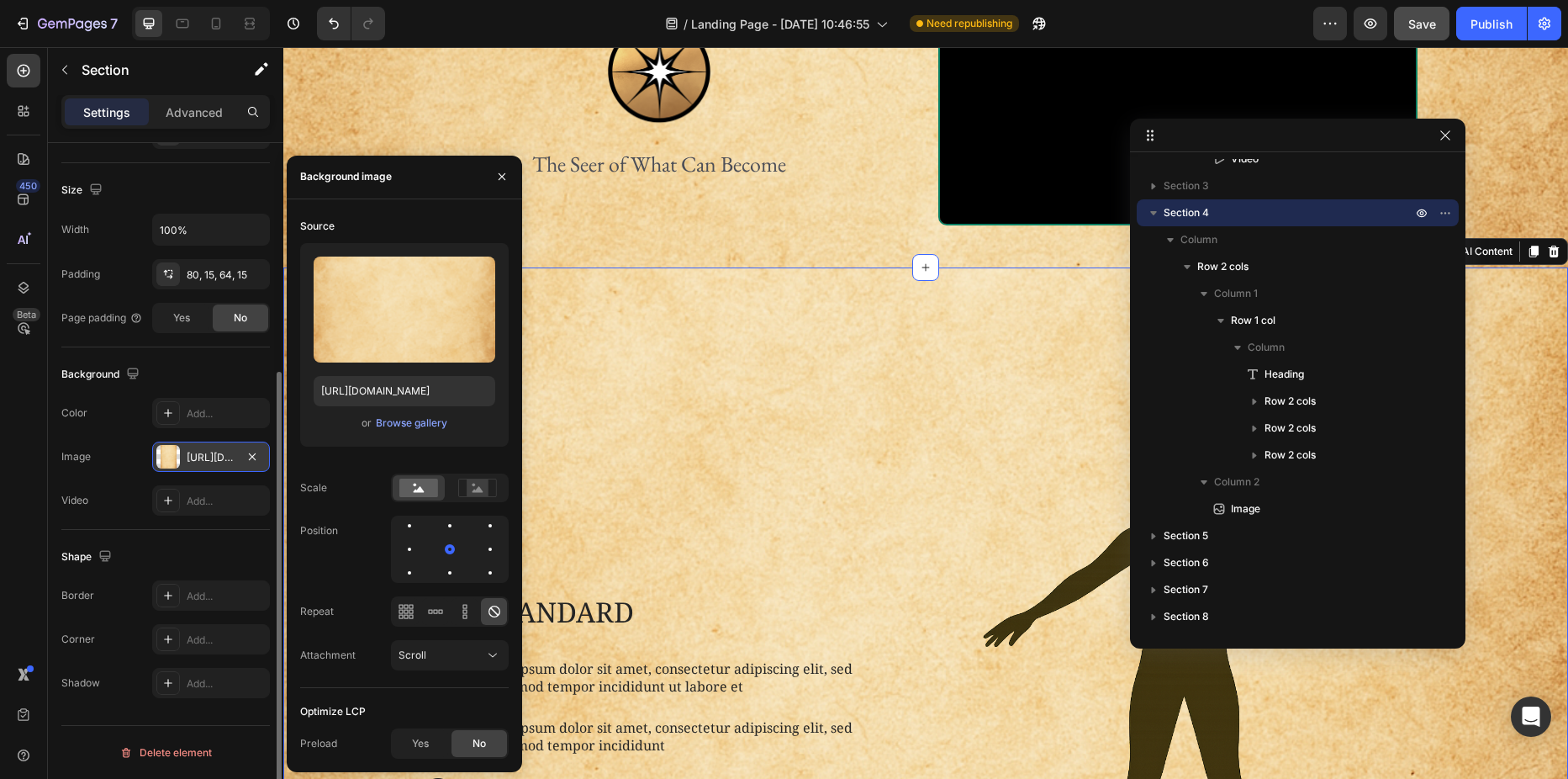
click at [409, 171] on div "Background image" at bounding box center [404, 178] width 236 height 44
click at [680, 388] on div "The standard Heading 1 Text Block Hero Banner Lorem ipsum dolor sit amet, conse…" at bounding box center [667, 703] width 492 height 739
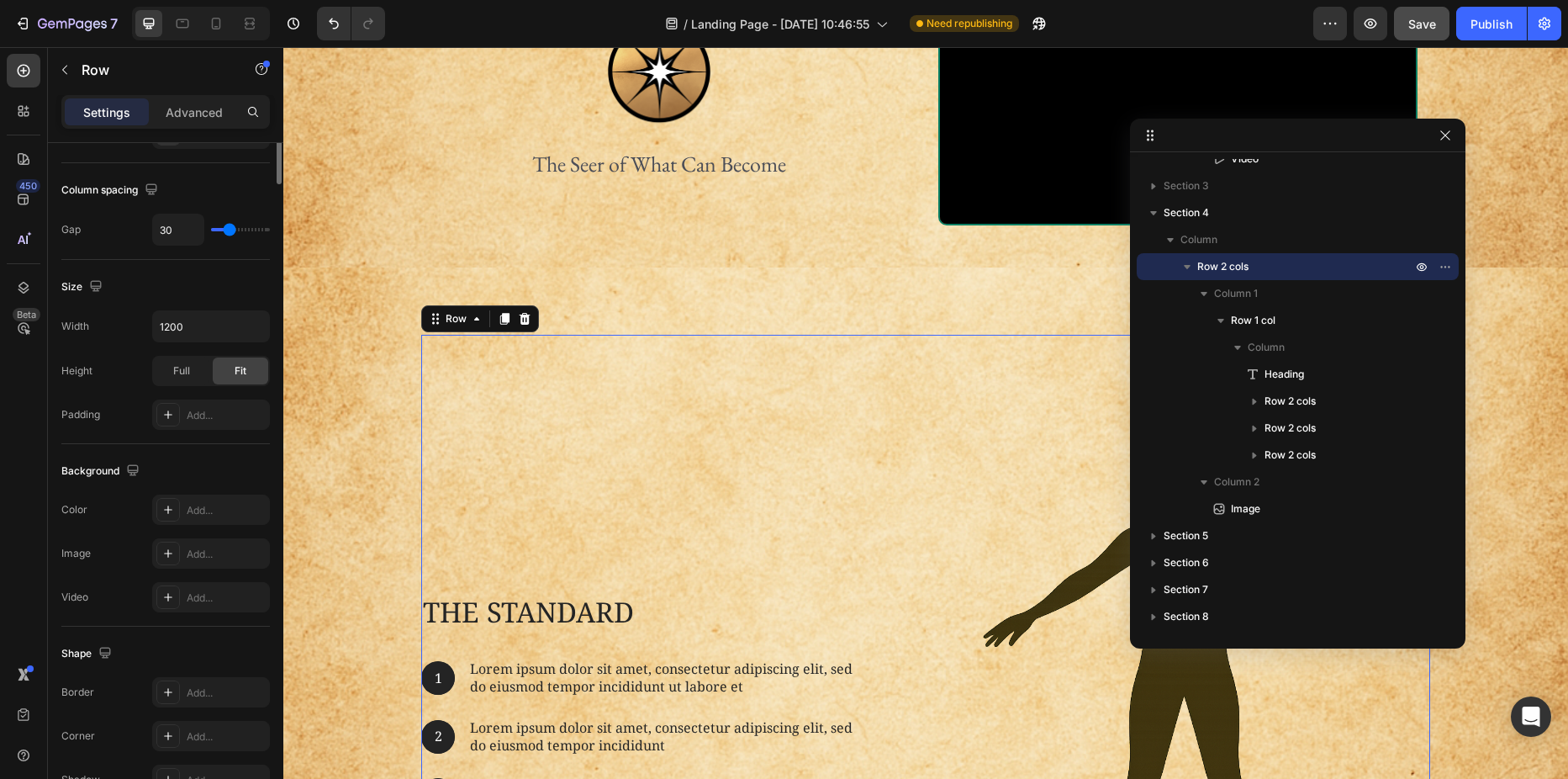
scroll to position [0, 0]
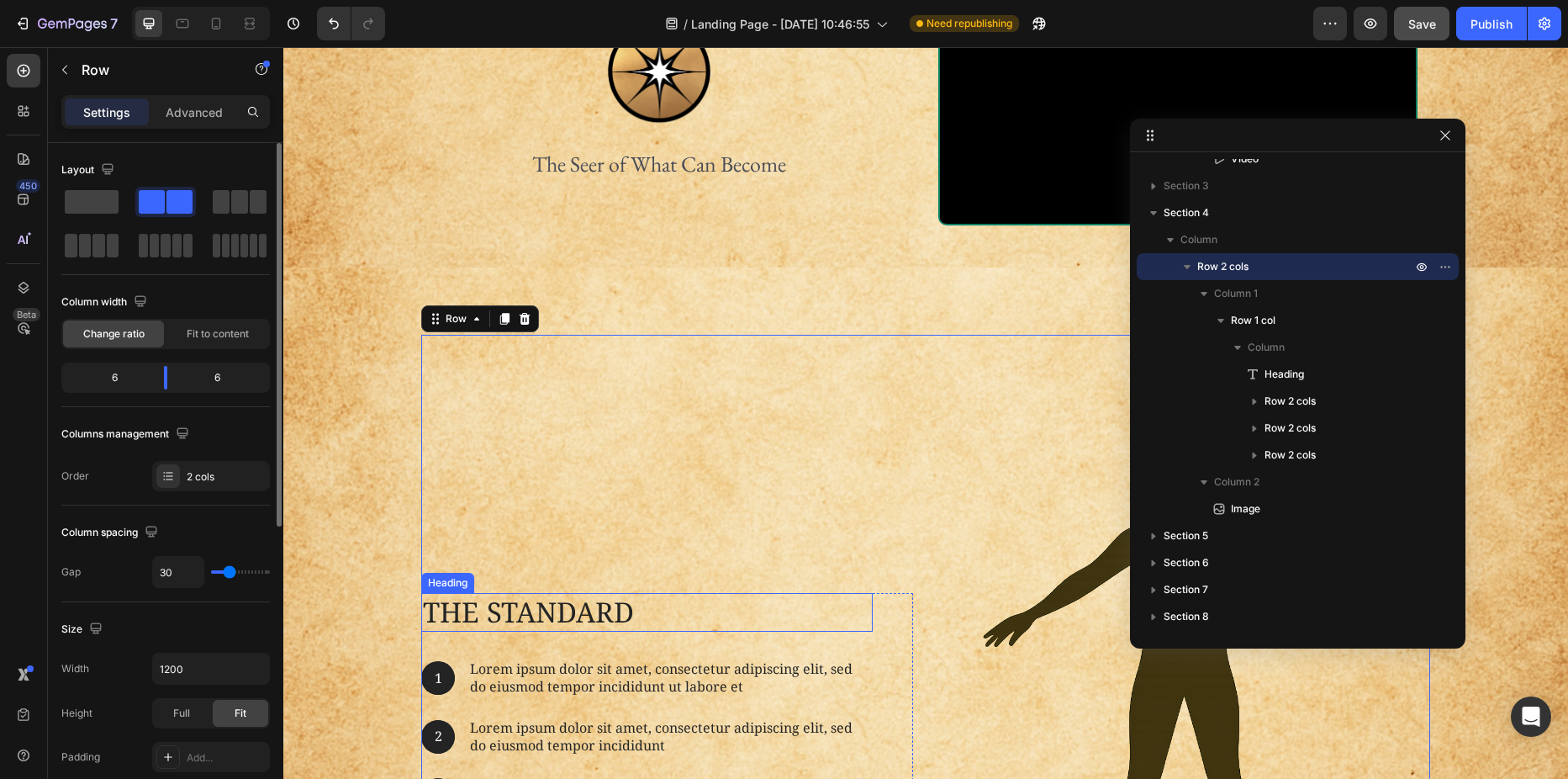
click at [555, 612] on h2 "The standard" at bounding box center [647, 612] width 452 height 39
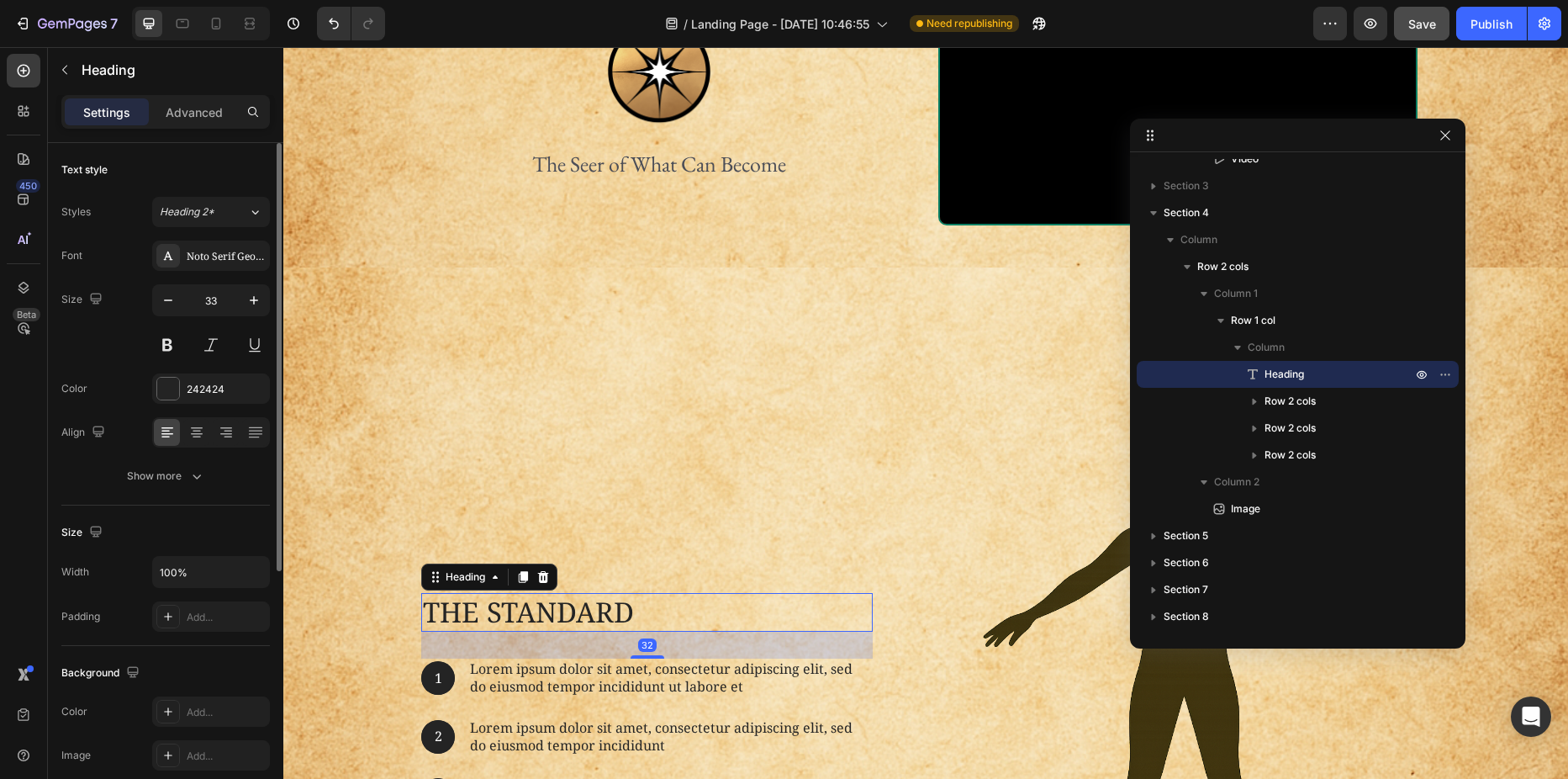
click at [555, 612] on h2 "The standard" at bounding box center [647, 612] width 452 height 39
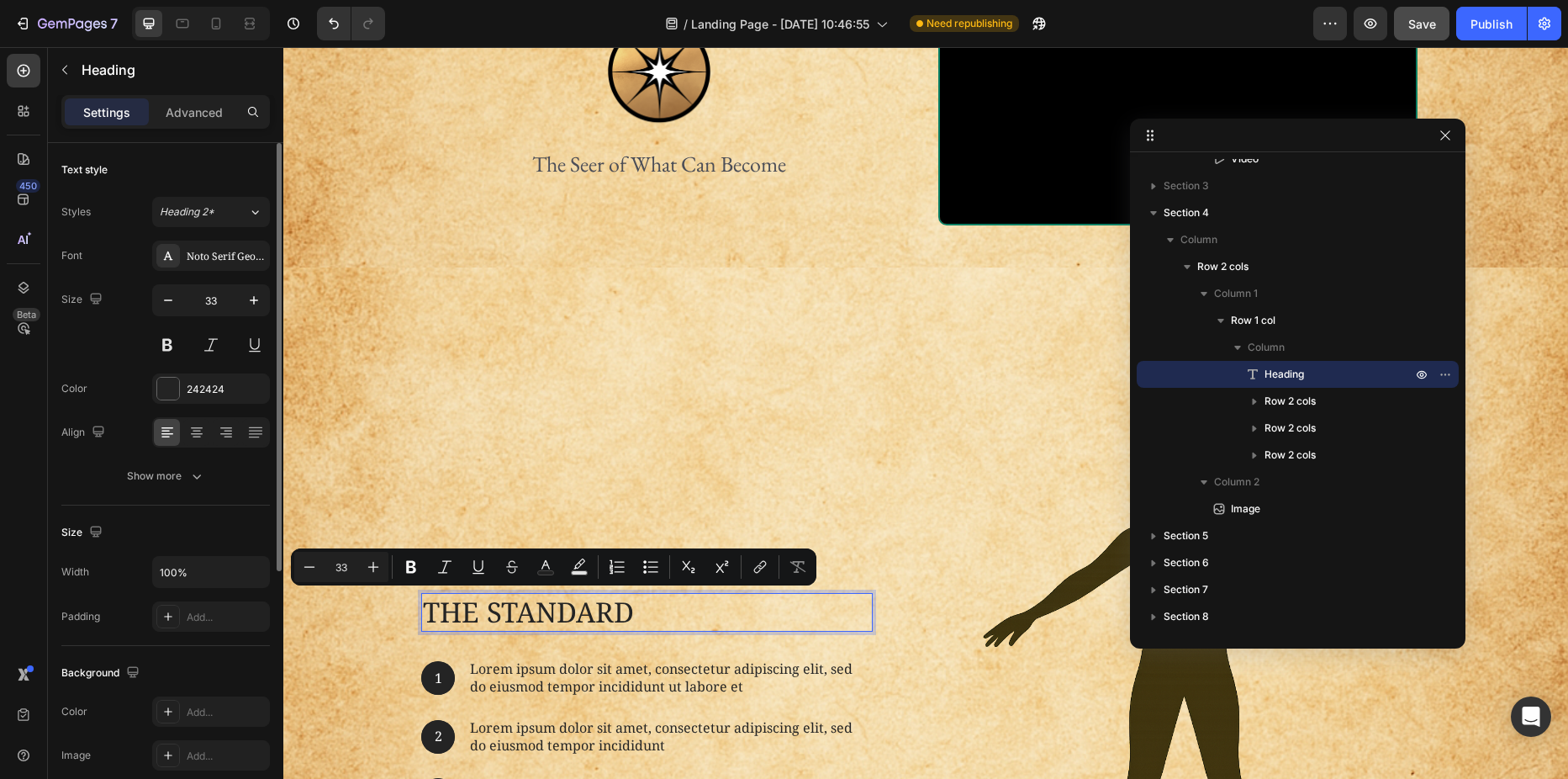
click at [600, 610] on p "The standard" at bounding box center [647, 613] width 448 height 36
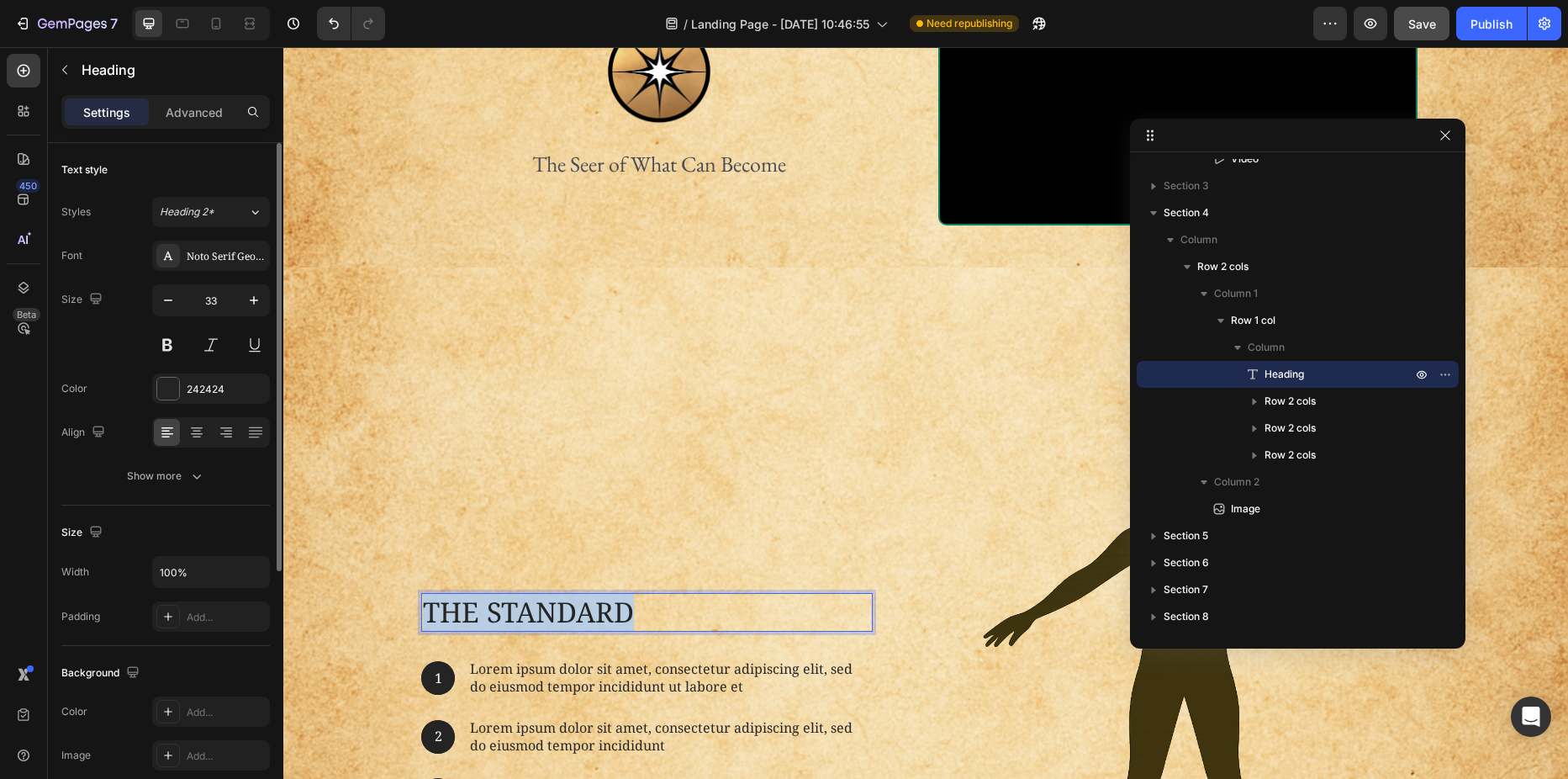
drag, startPoint x: 623, startPoint y: 611, endPoint x: 422, endPoint y: 613, distance: 201.0
click at [423, 613] on p "The standard" at bounding box center [647, 613] width 448 height 36
click at [473, 530] on div "When Heading 32 1 Text Block Hero Banner Lorem ipsum dolor sit amet, consectetu…" at bounding box center [667, 703] width 492 height 739
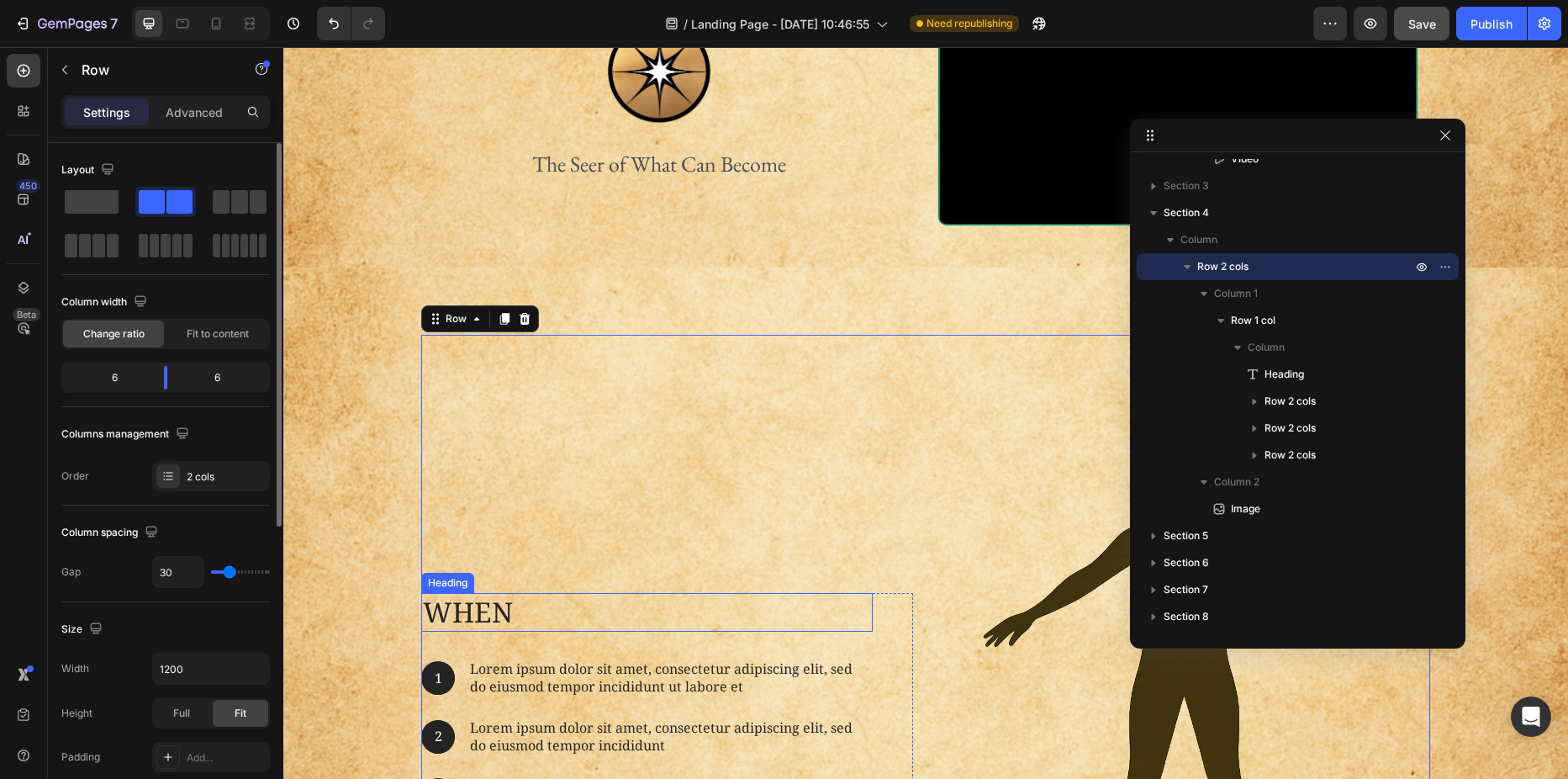
click at [494, 620] on p "When" at bounding box center [647, 613] width 448 height 36
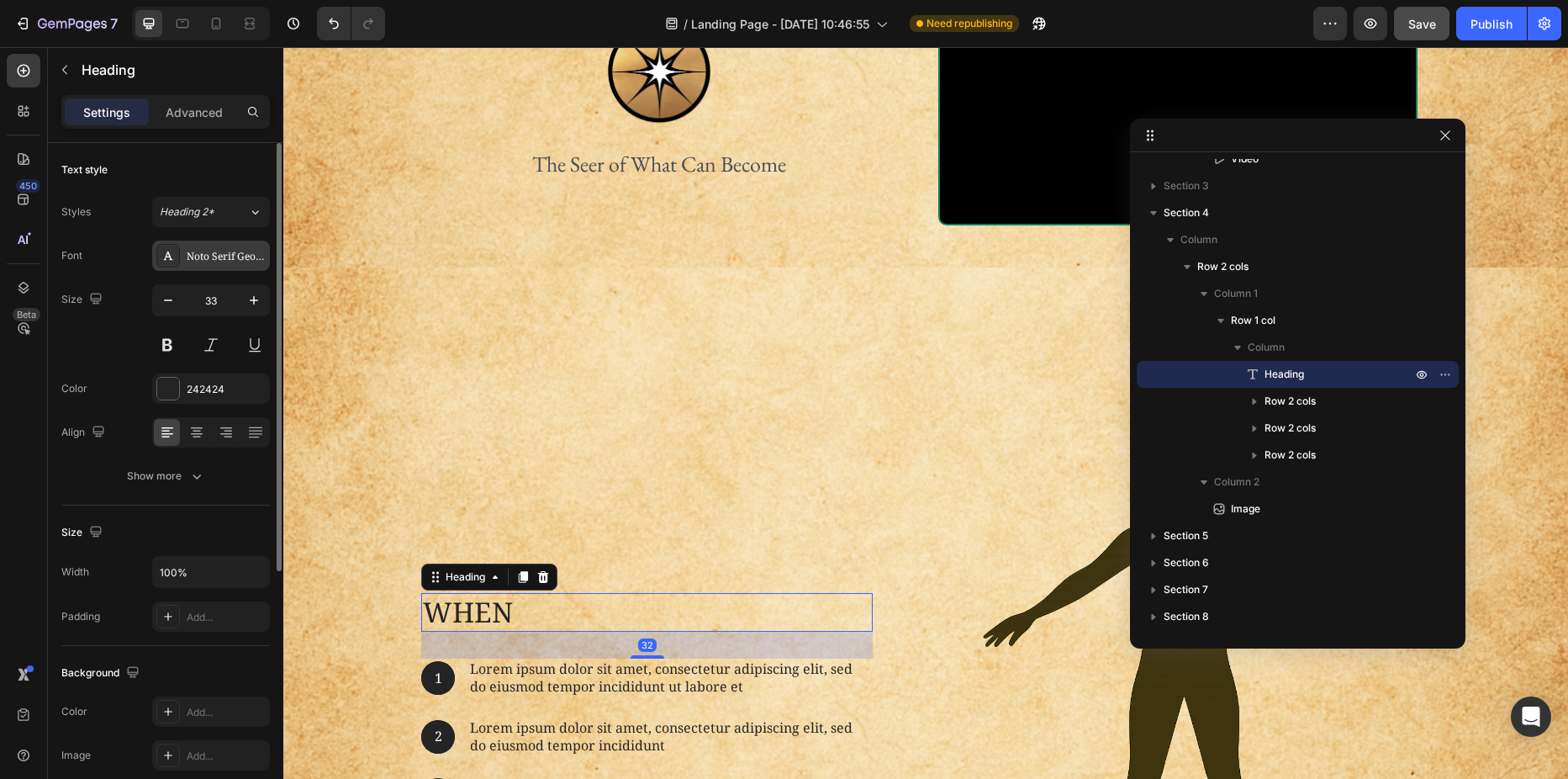
click at [227, 254] on div "Noto Serif Georgian" at bounding box center [226, 256] width 79 height 15
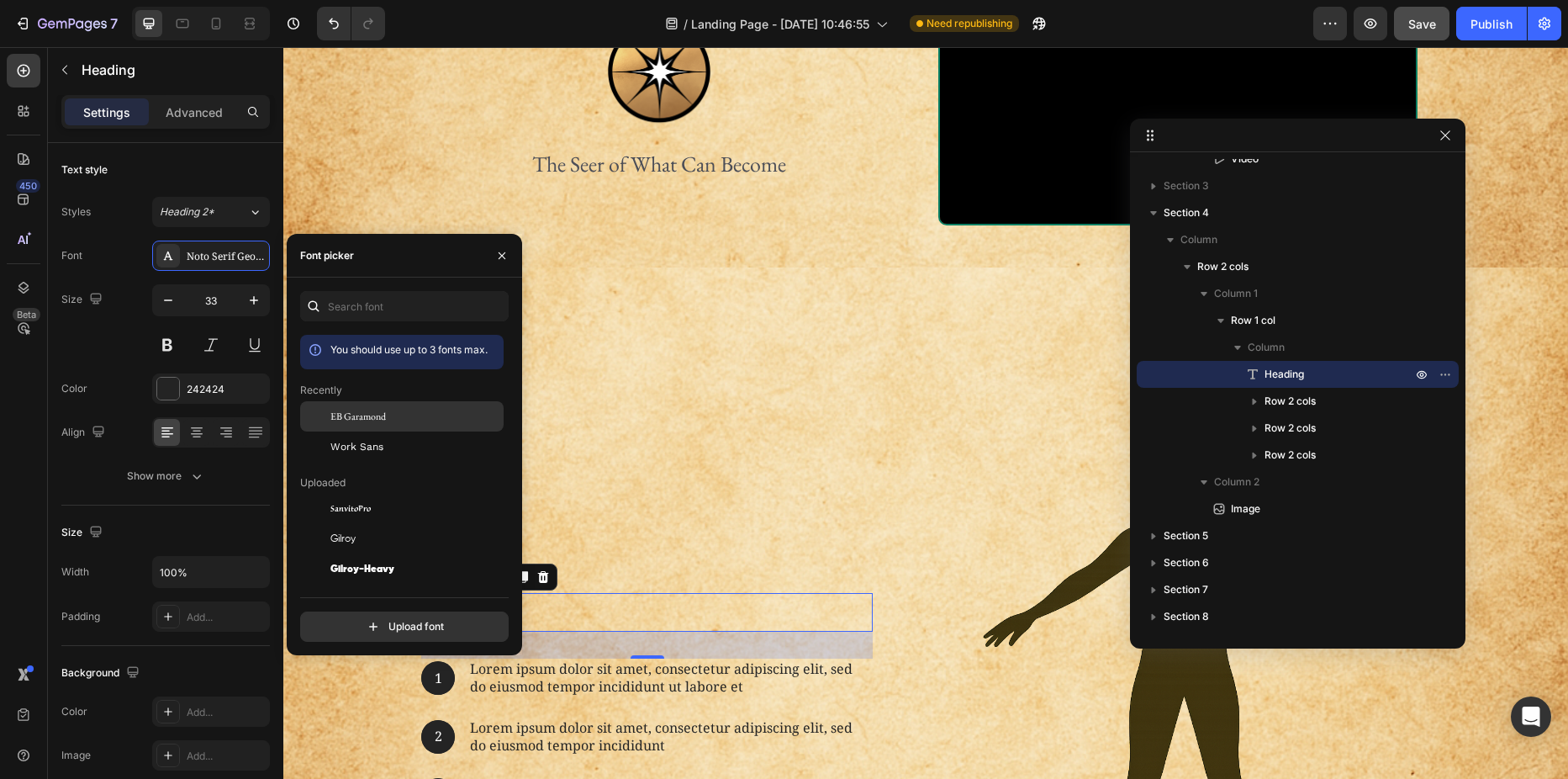
click at [352, 415] on span "EB Garamond" at bounding box center [358, 416] width 56 height 15
click at [565, 635] on div "32" at bounding box center [647, 645] width 452 height 27
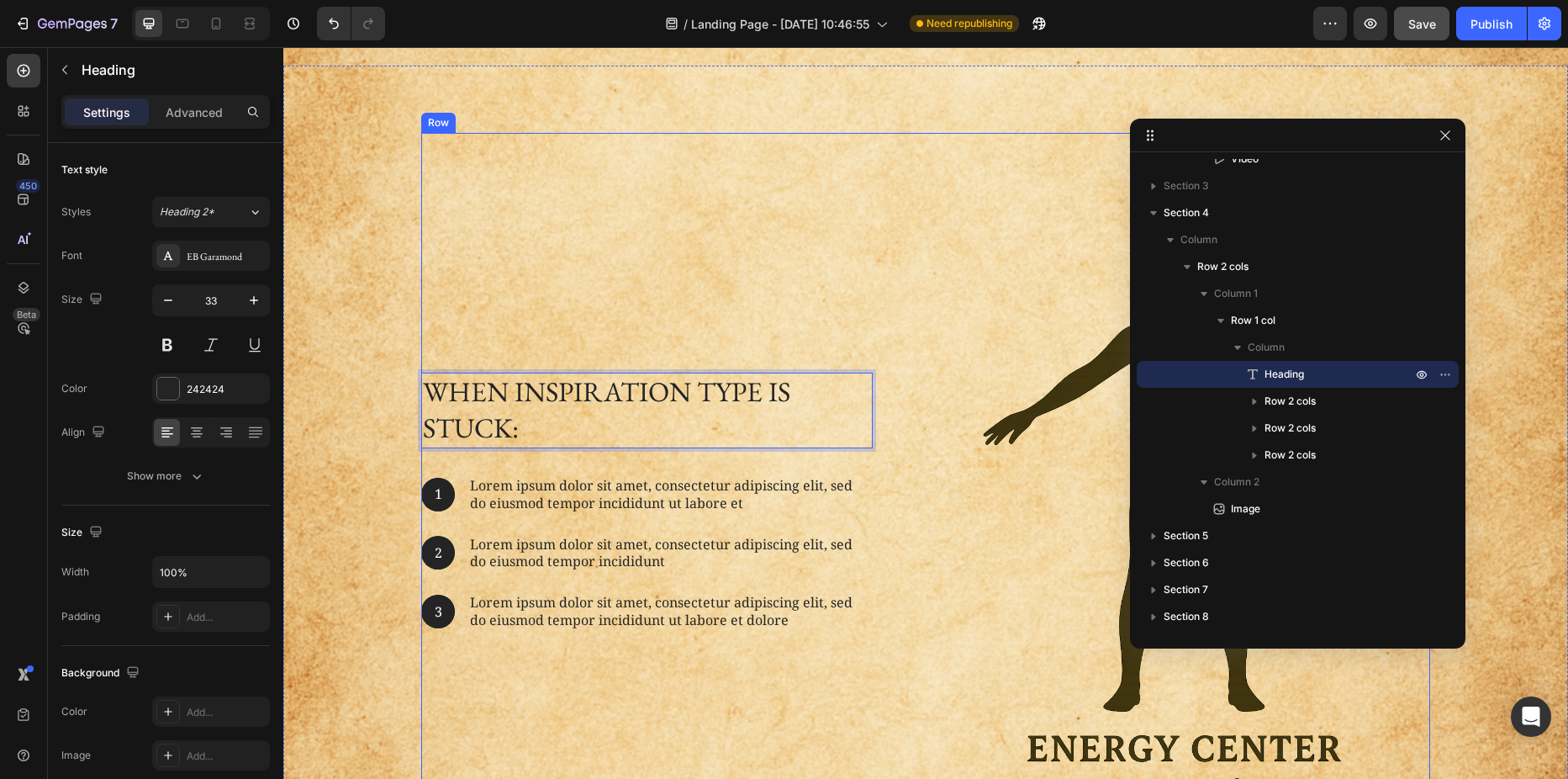
scroll to position [570, 0]
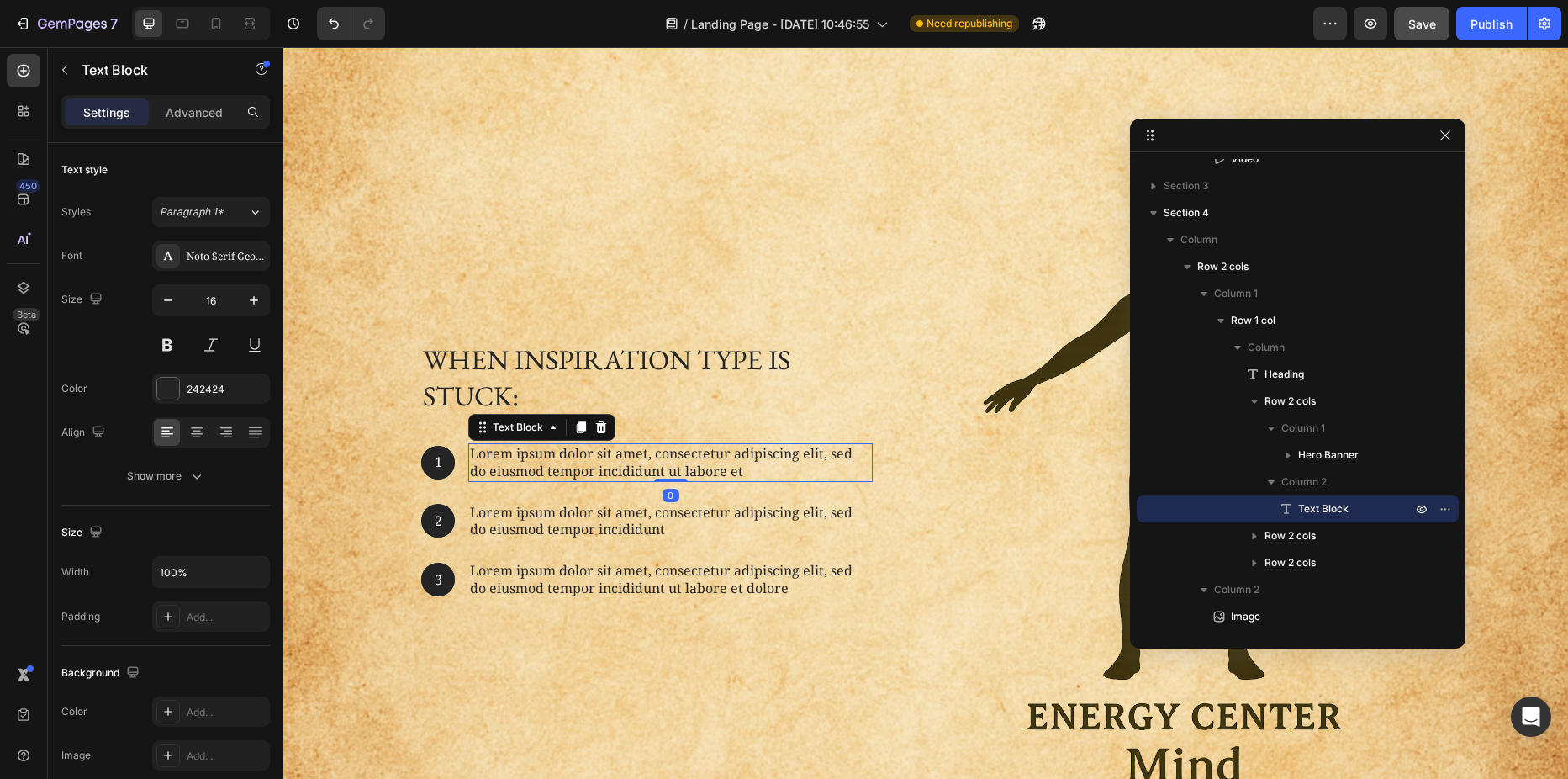
click at [494, 465] on p "Lorem ipsum dolor sit amet, consectetur adipiscing elit, sed do eiusmod tempor …" at bounding box center [670, 462] width 401 height 36
click at [97, 69] on p "Text Block" at bounding box center [153, 70] width 143 height 20
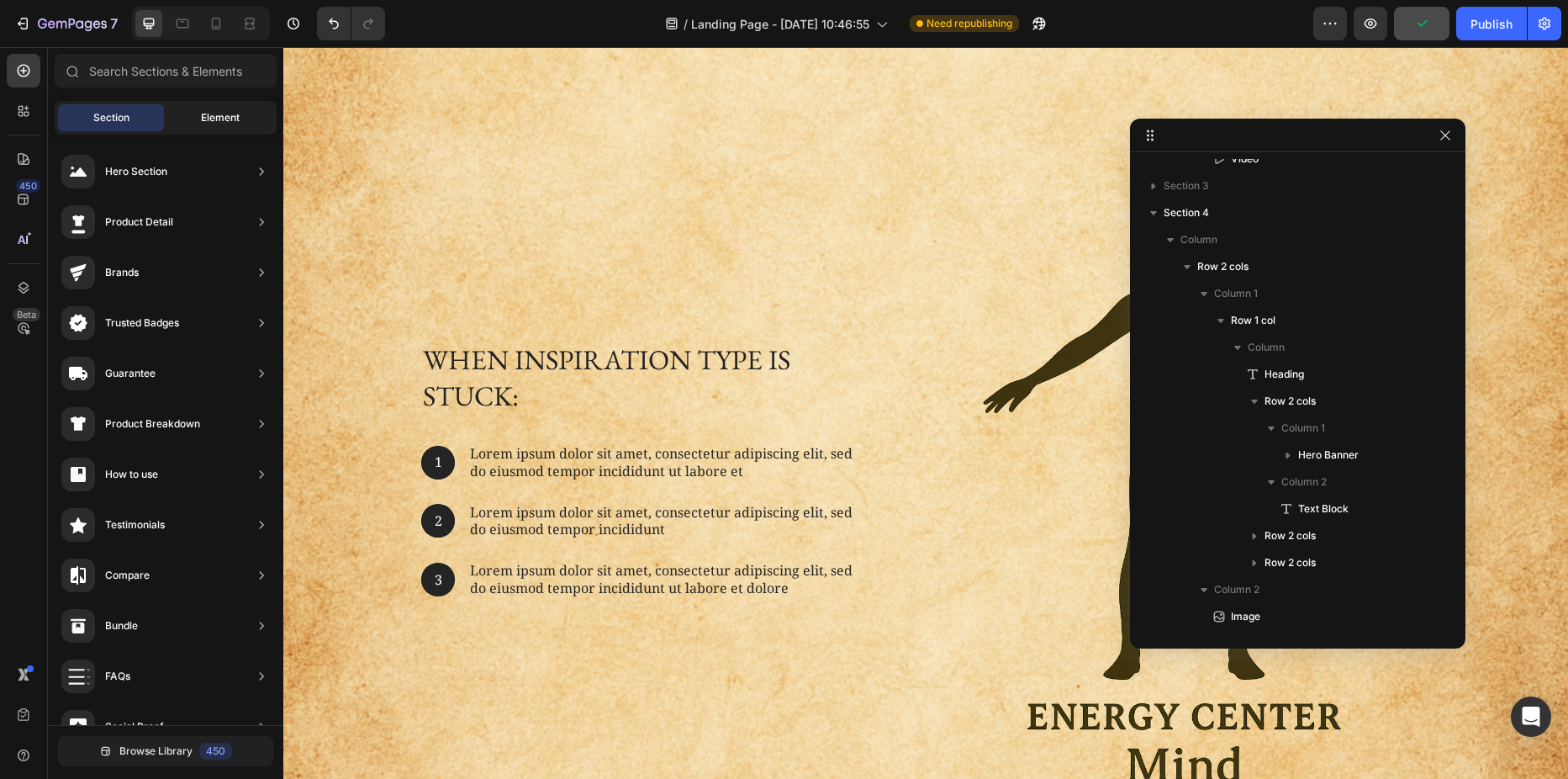
click at [214, 104] on div "Element" at bounding box center [220, 118] width 106 height 27
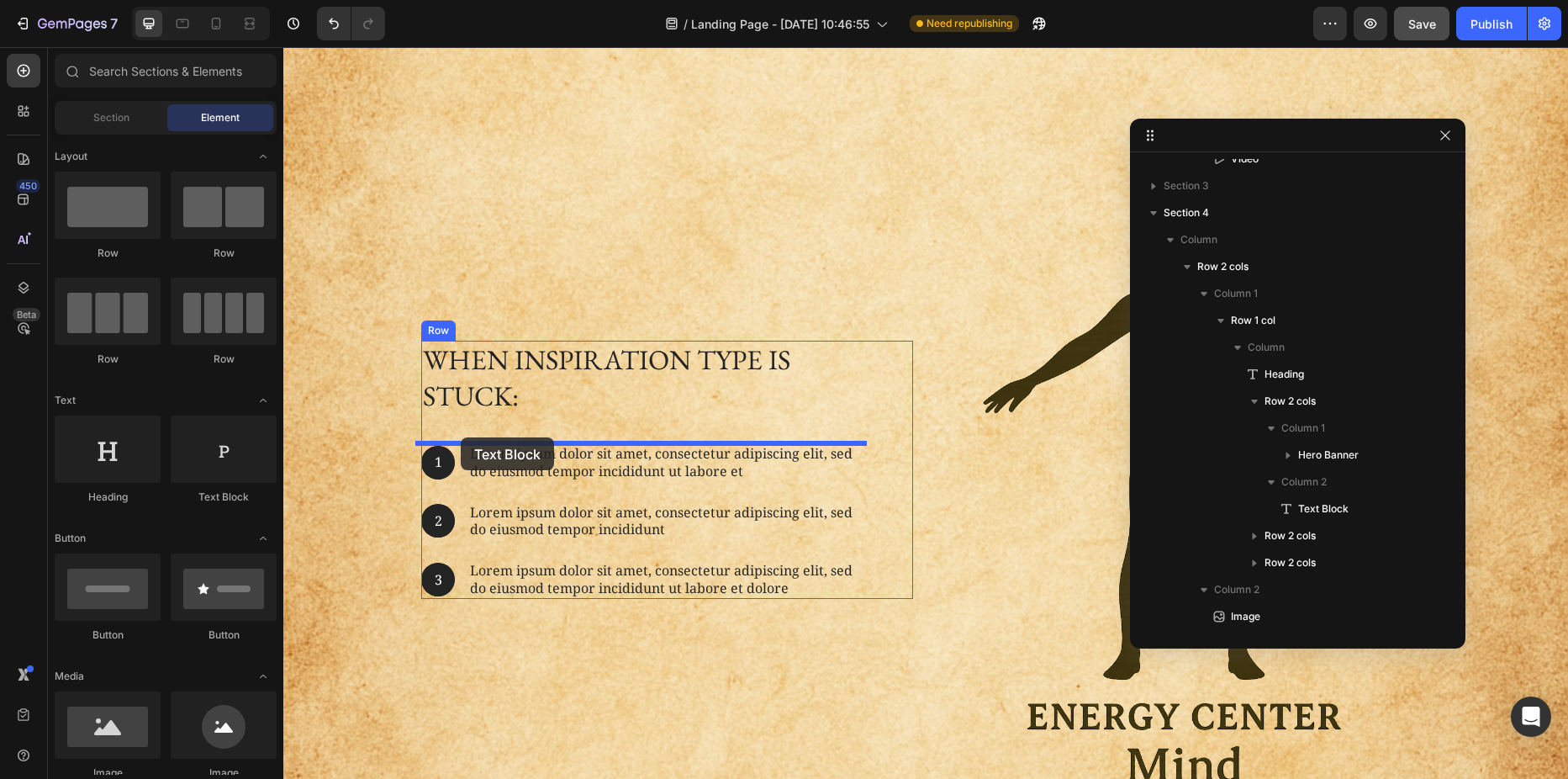
drag, startPoint x: 515, startPoint y: 493, endPoint x: 461, endPoint y: 437, distance: 77.8
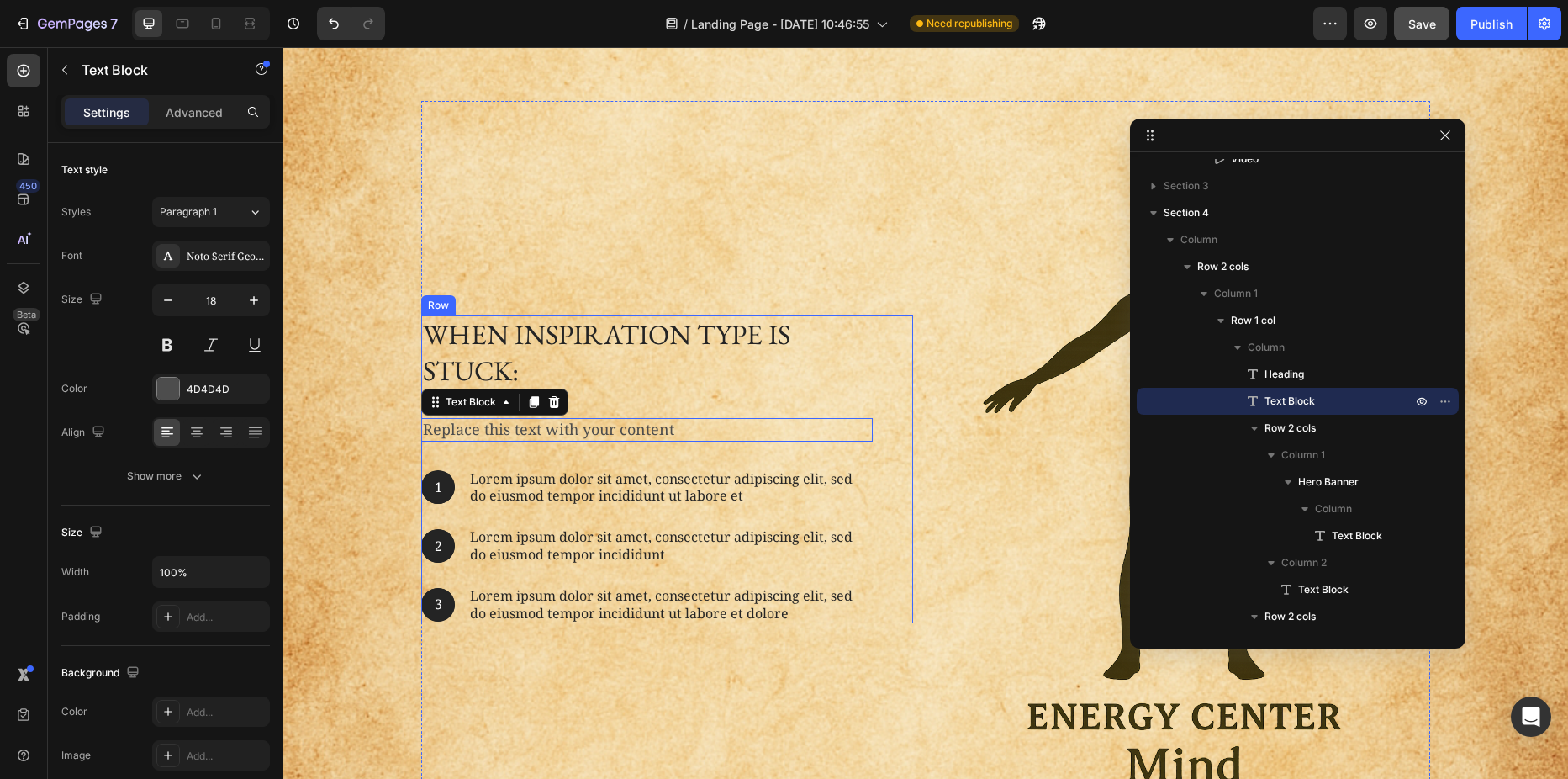
scroll to position [545, 0]
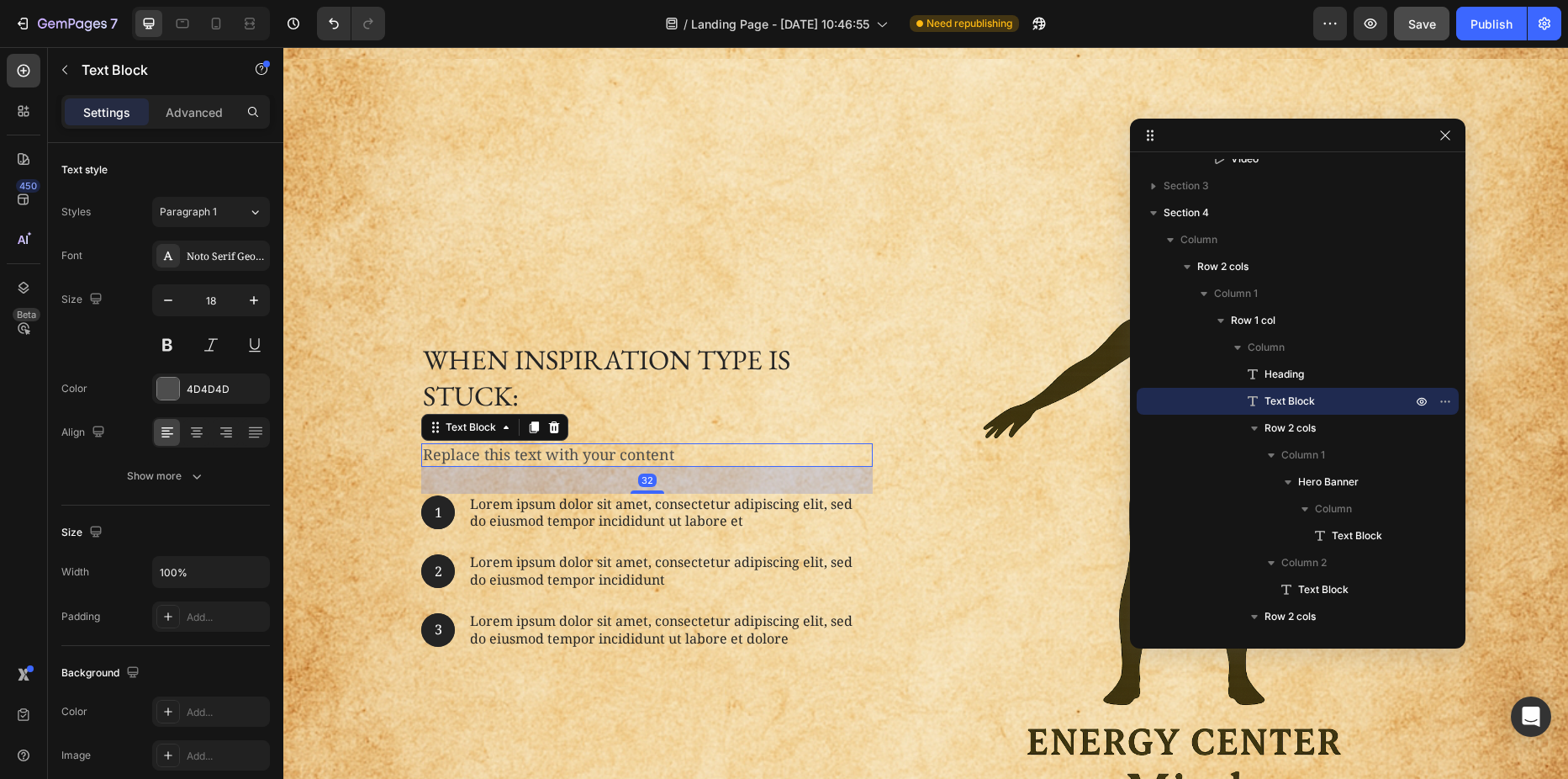
click at [555, 449] on div "Replace this text with your content" at bounding box center [647, 455] width 452 height 23
click at [555, 449] on p "Replace this text with your content" at bounding box center [647, 454] width 448 height 19
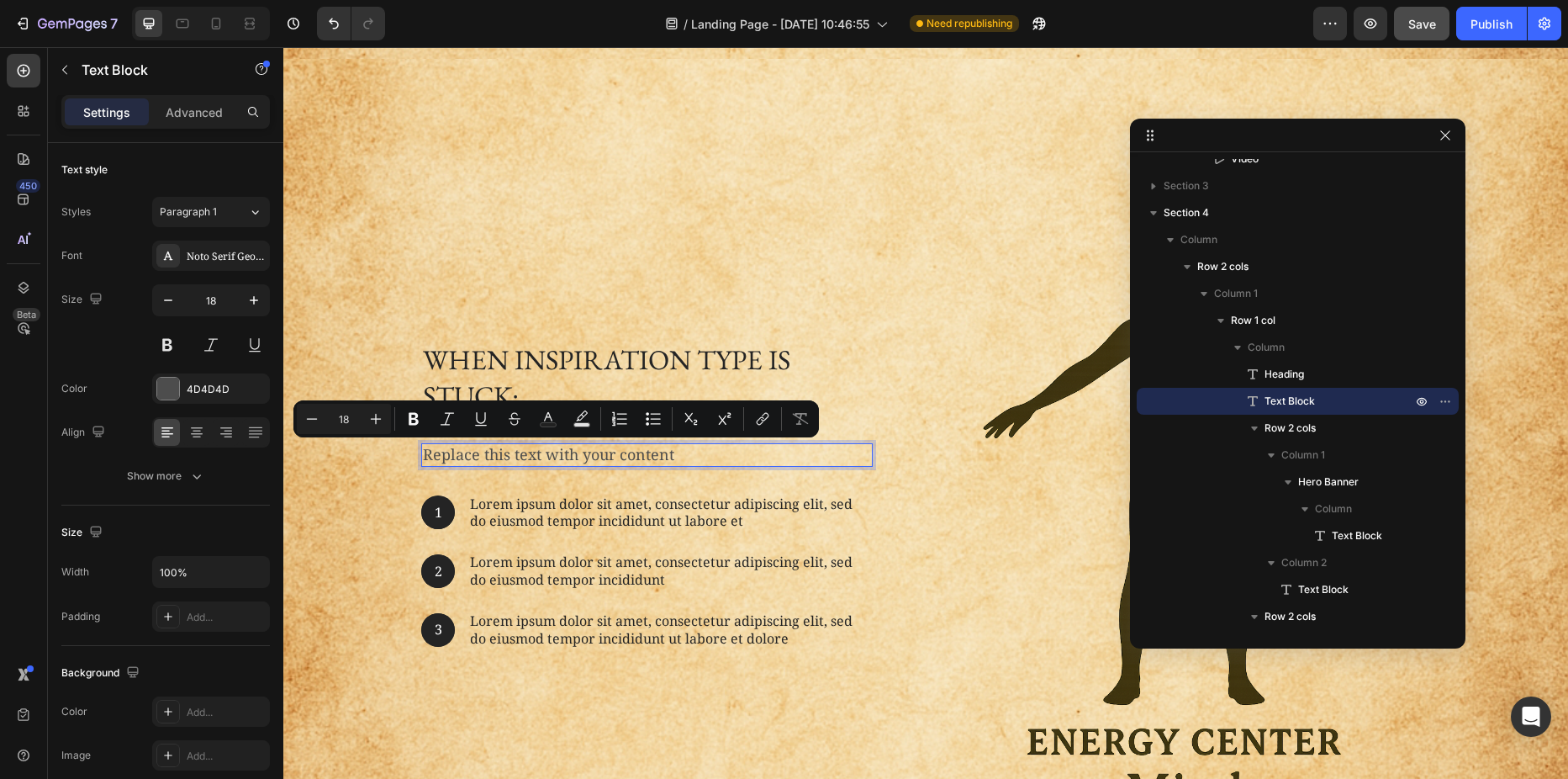
click at [620, 455] on p "Replace this text with your content" at bounding box center [647, 454] width 448 height 19
drag, startPoint x: 675, startPoint y: 456, endPoint x: 421, endPoint y: 459, distance: 254.0
click at [423, 459] on p "Replace this text with your content" at bounding box center [647, 454] width 448 height 19
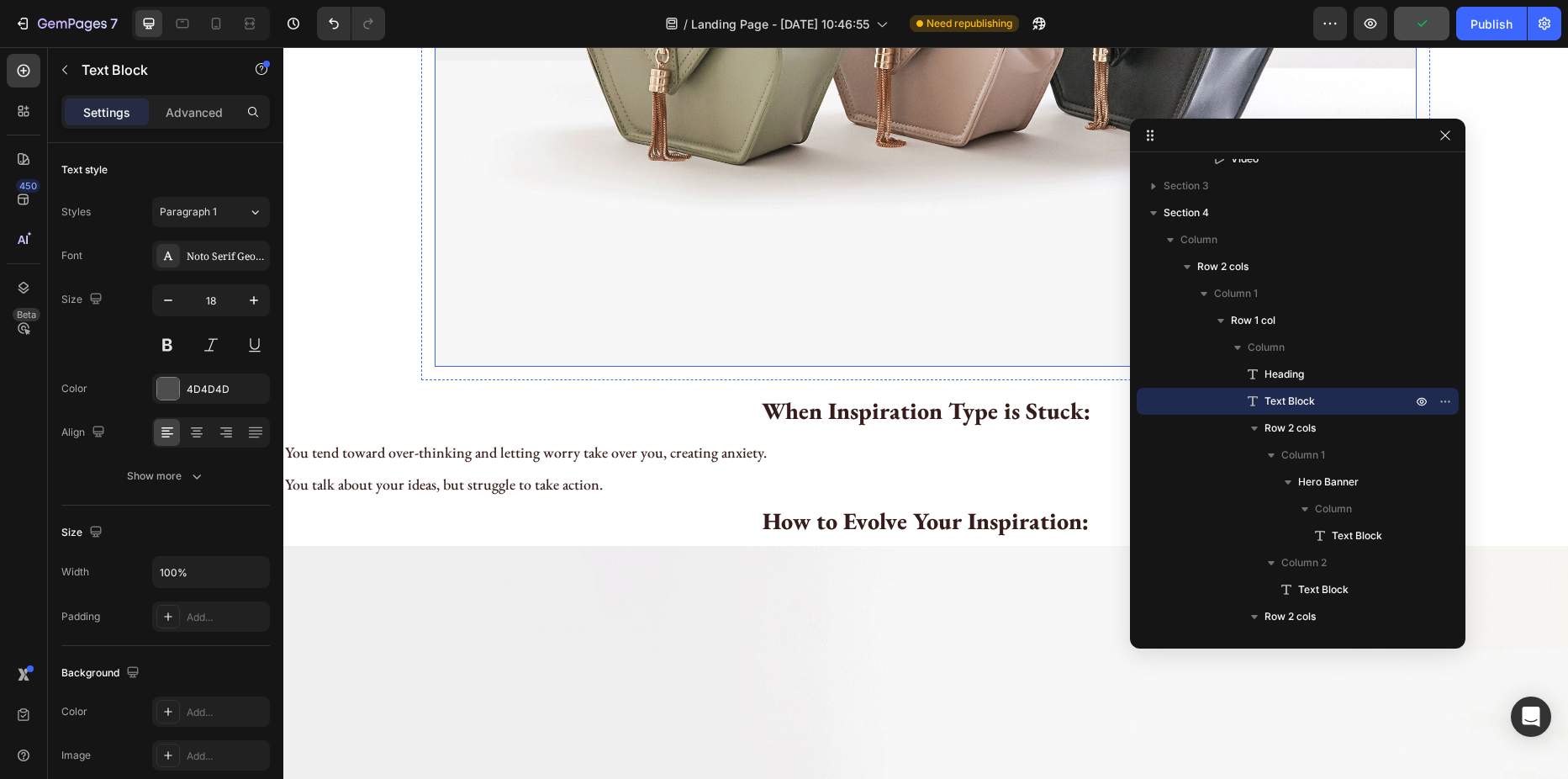
scroll to position [2228, 0]
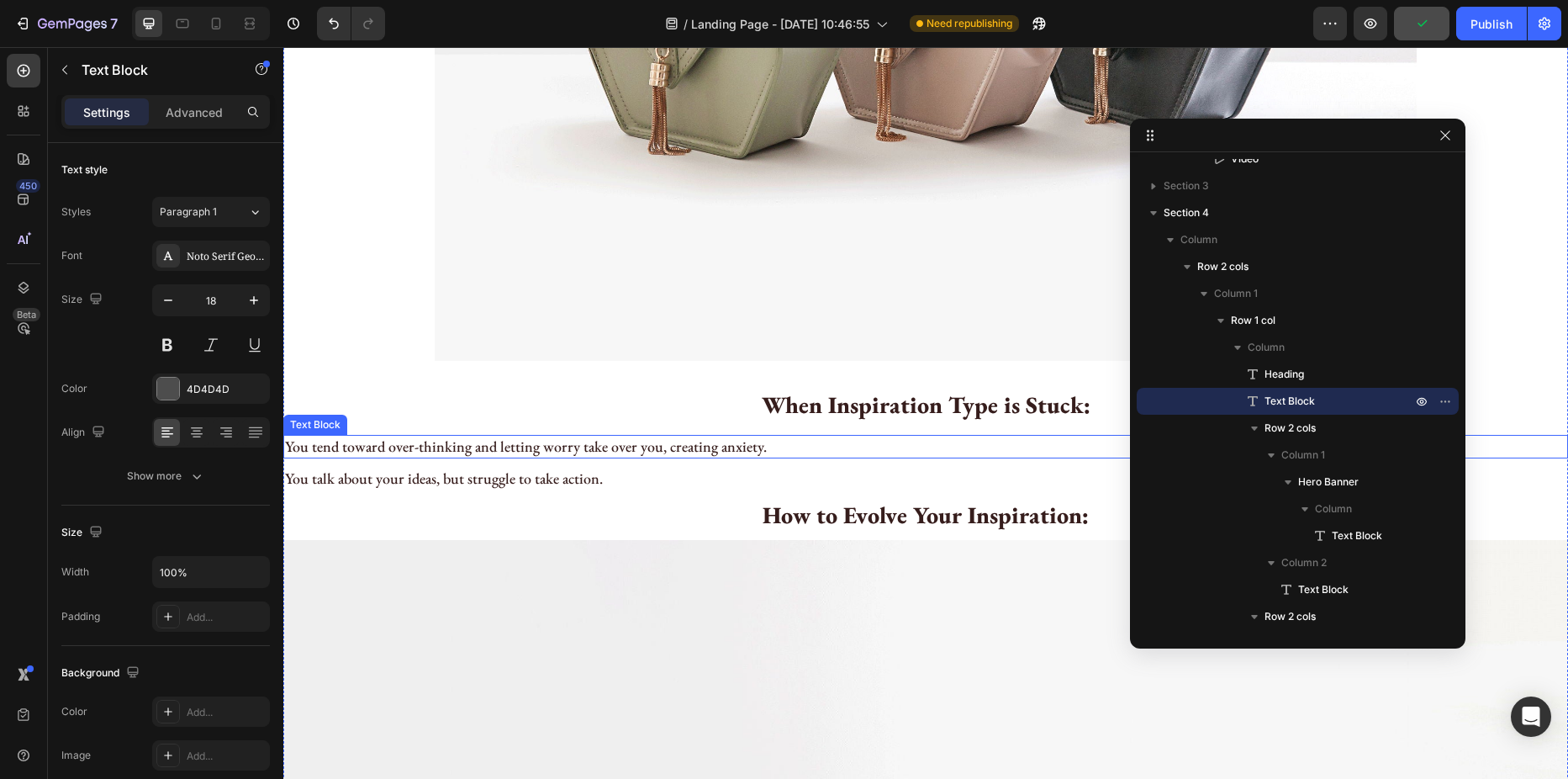
click at [477, 450] on p "You tend toward over-thinking and letting worry take over you, creating anxiety." at bounding box center [925, 446] width 1281 height 19
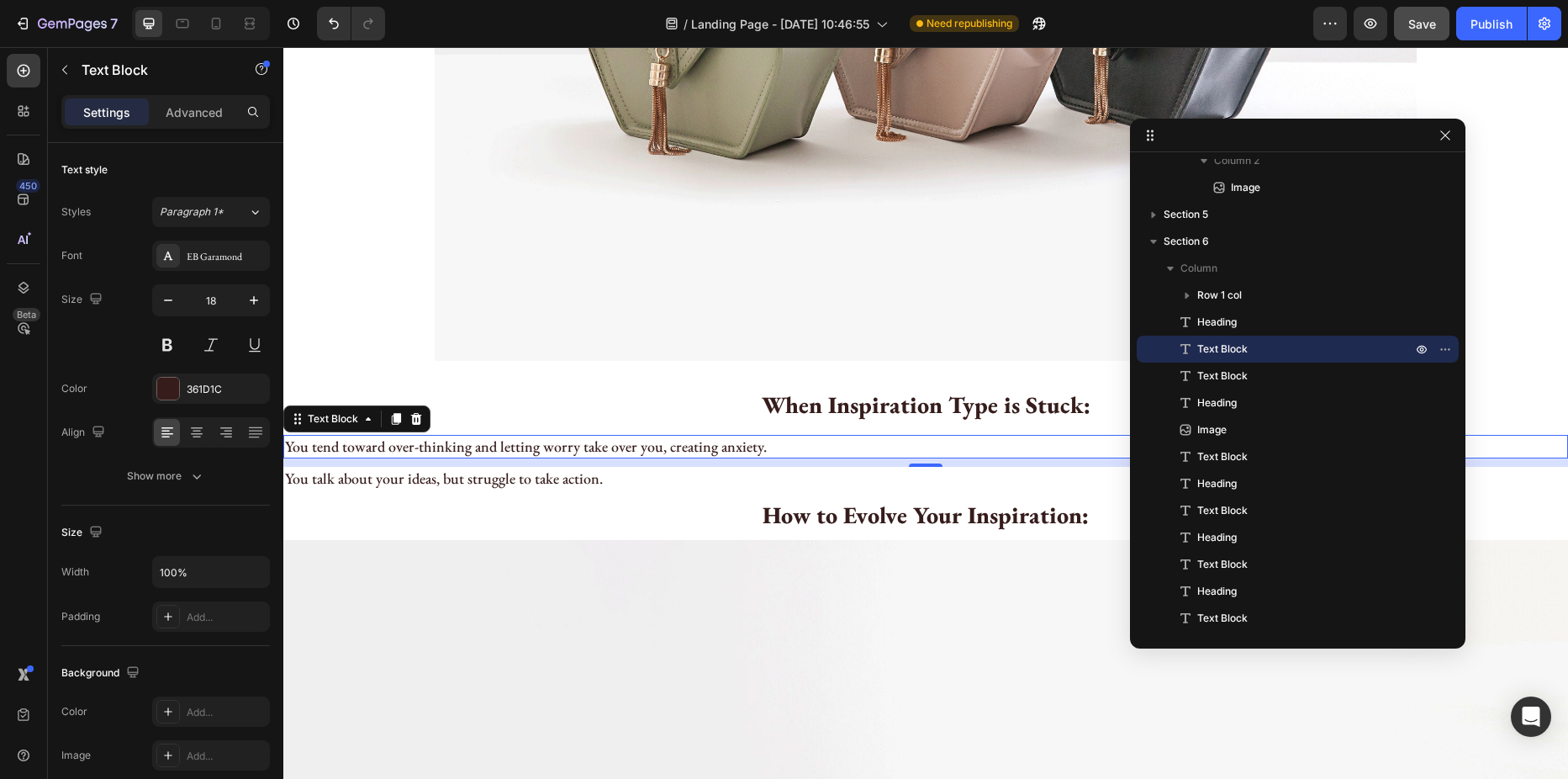
click at [477, 447] on p "You tend toward over-thinking and letting worry take over you, creating anxiety." at bounding box center [925, 446] width 1281 height 19
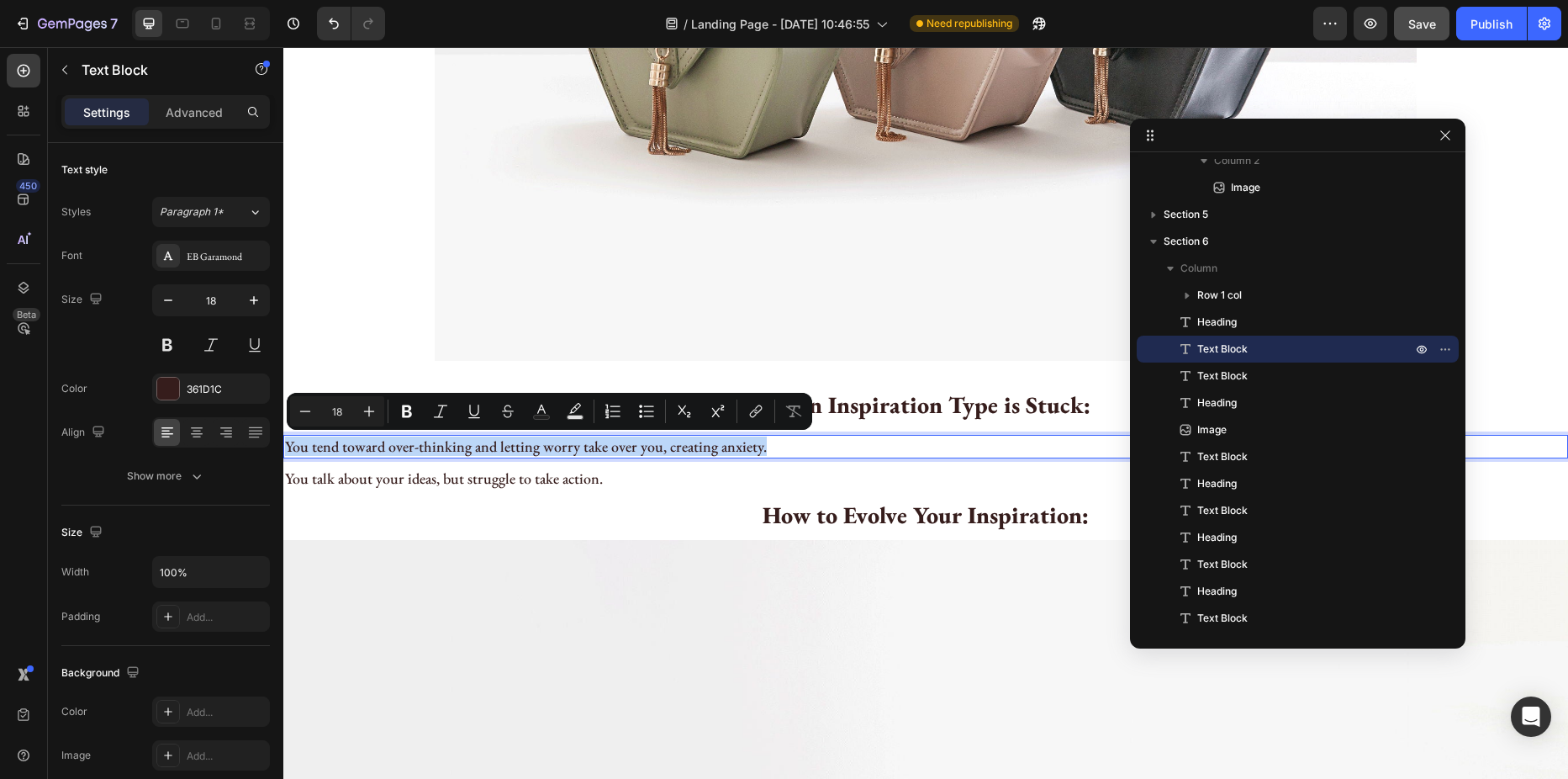
copy p "You tend toward over-thinking and letting worry take over you, creating anxiety."
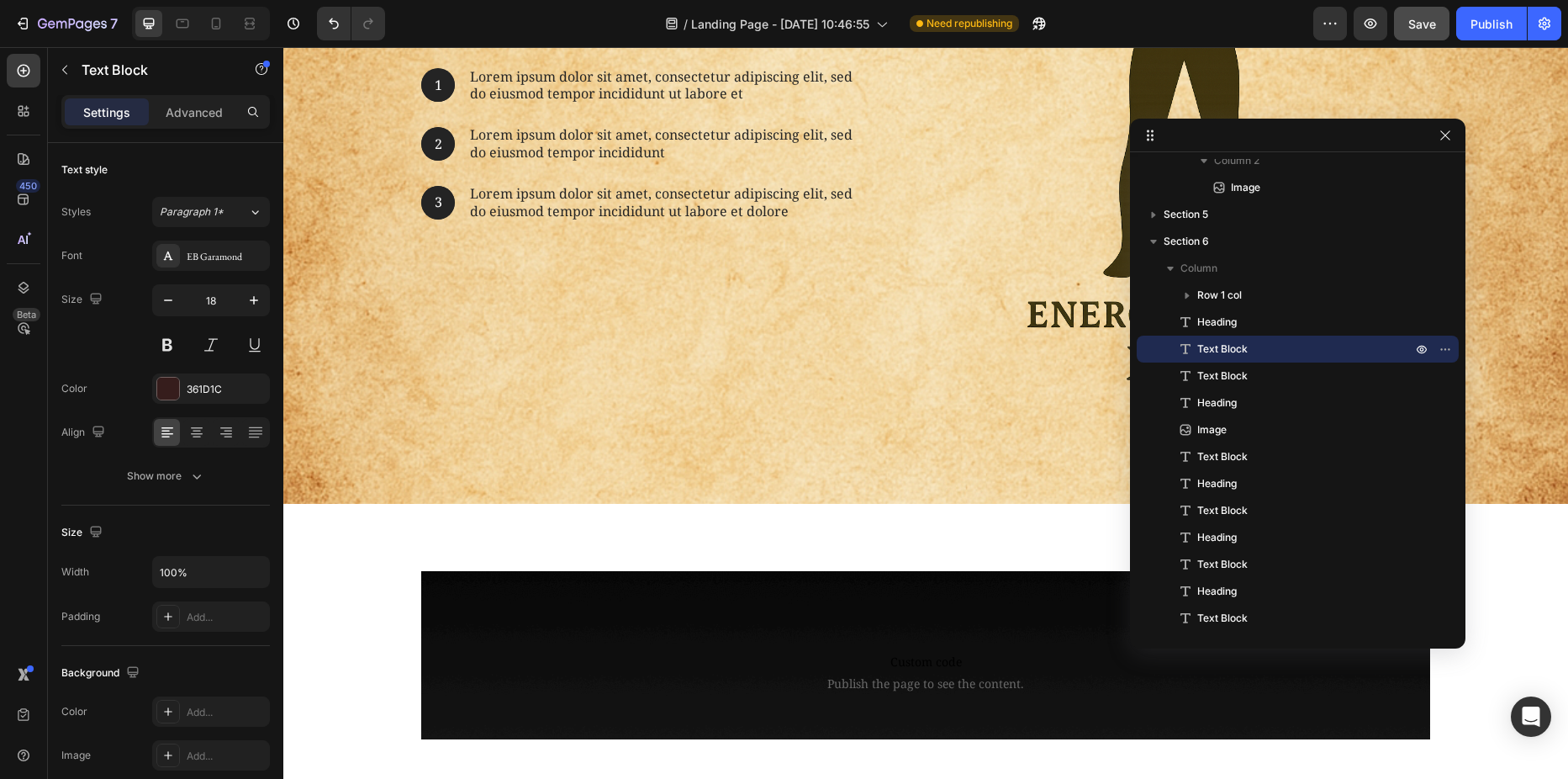
type input "16"
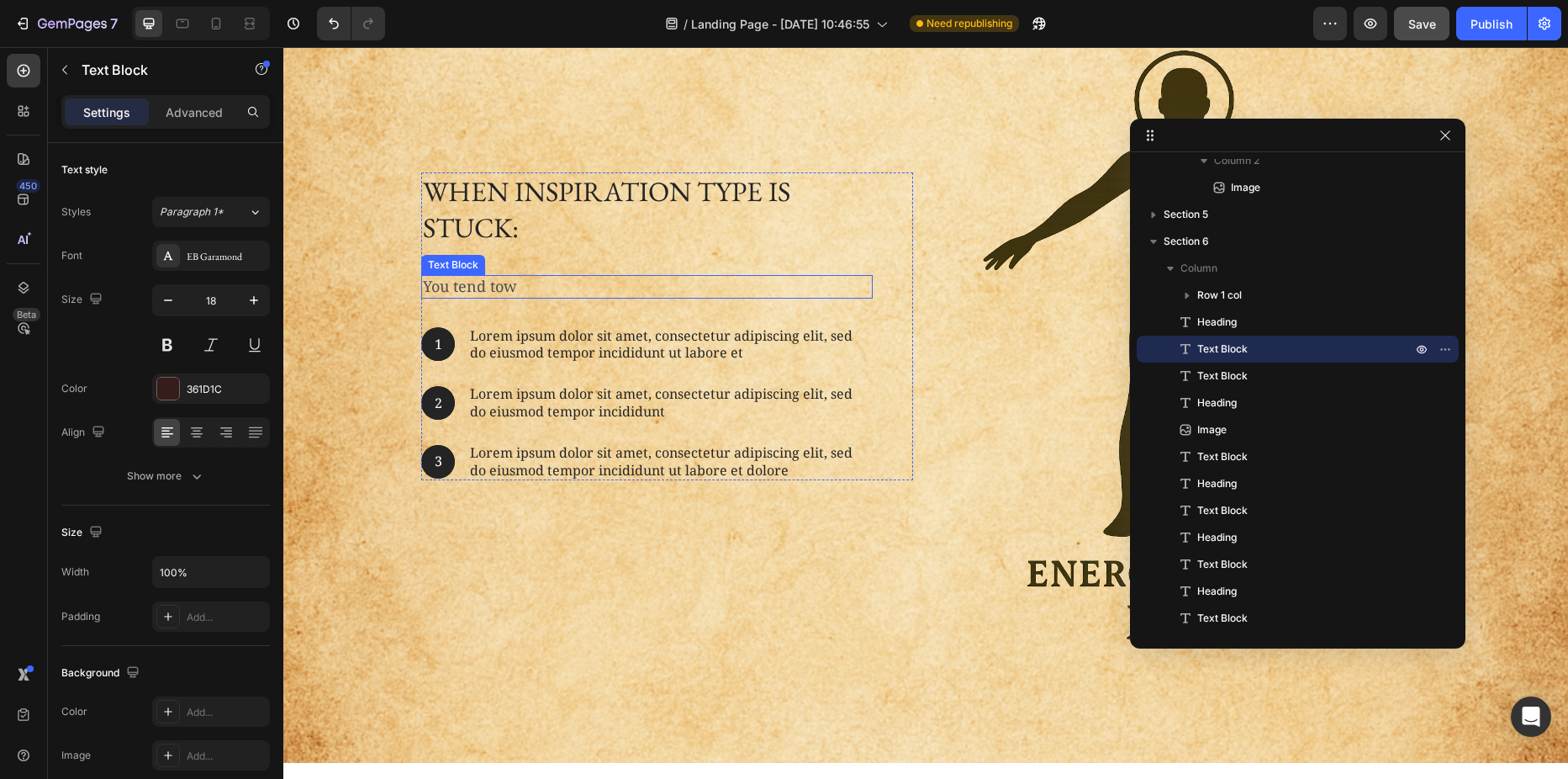
click at [485, 284] on p "You tend tow" at bounding box center [647, 286] width 448 height 19
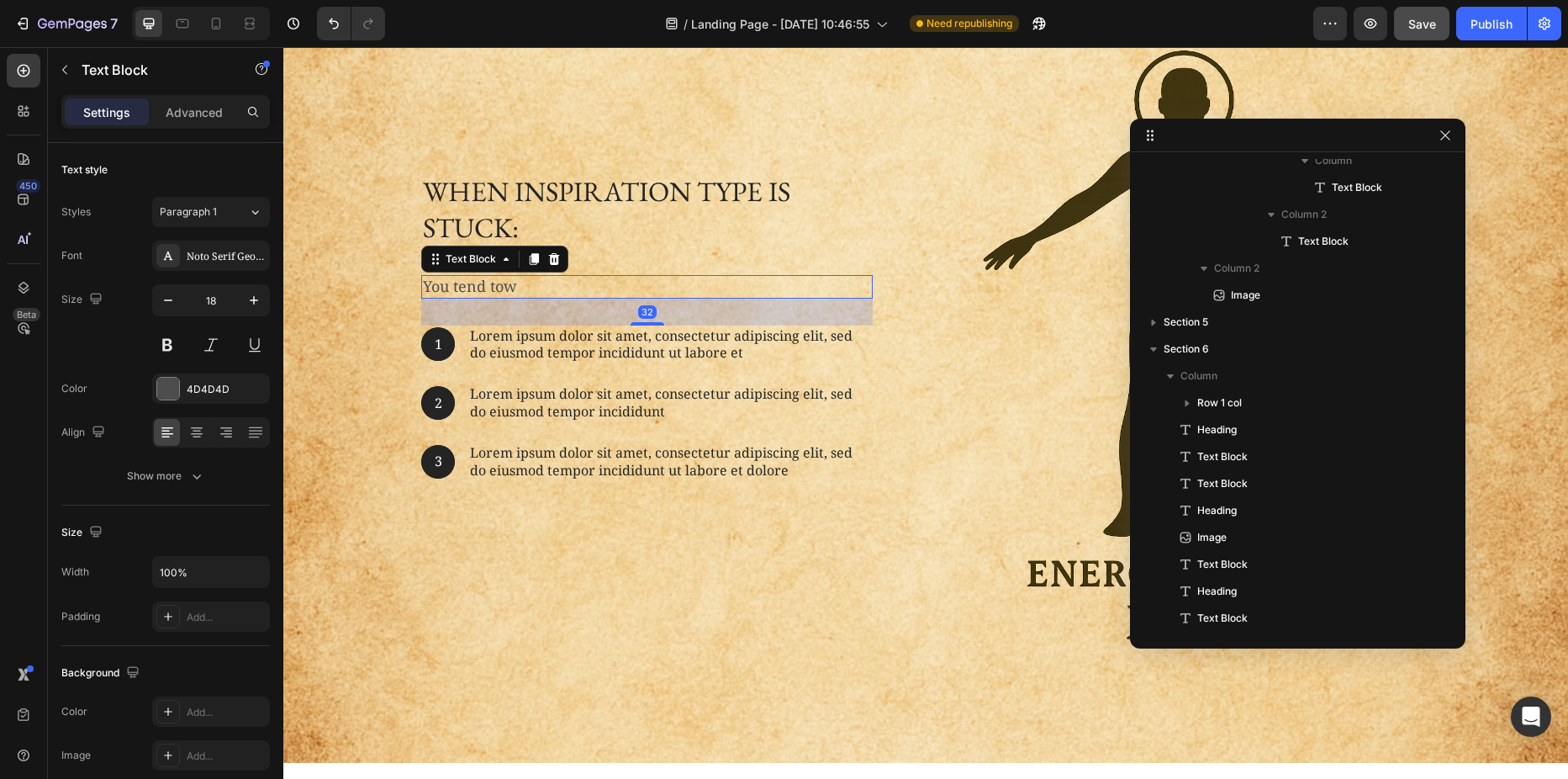
scroll to position [469, 0]
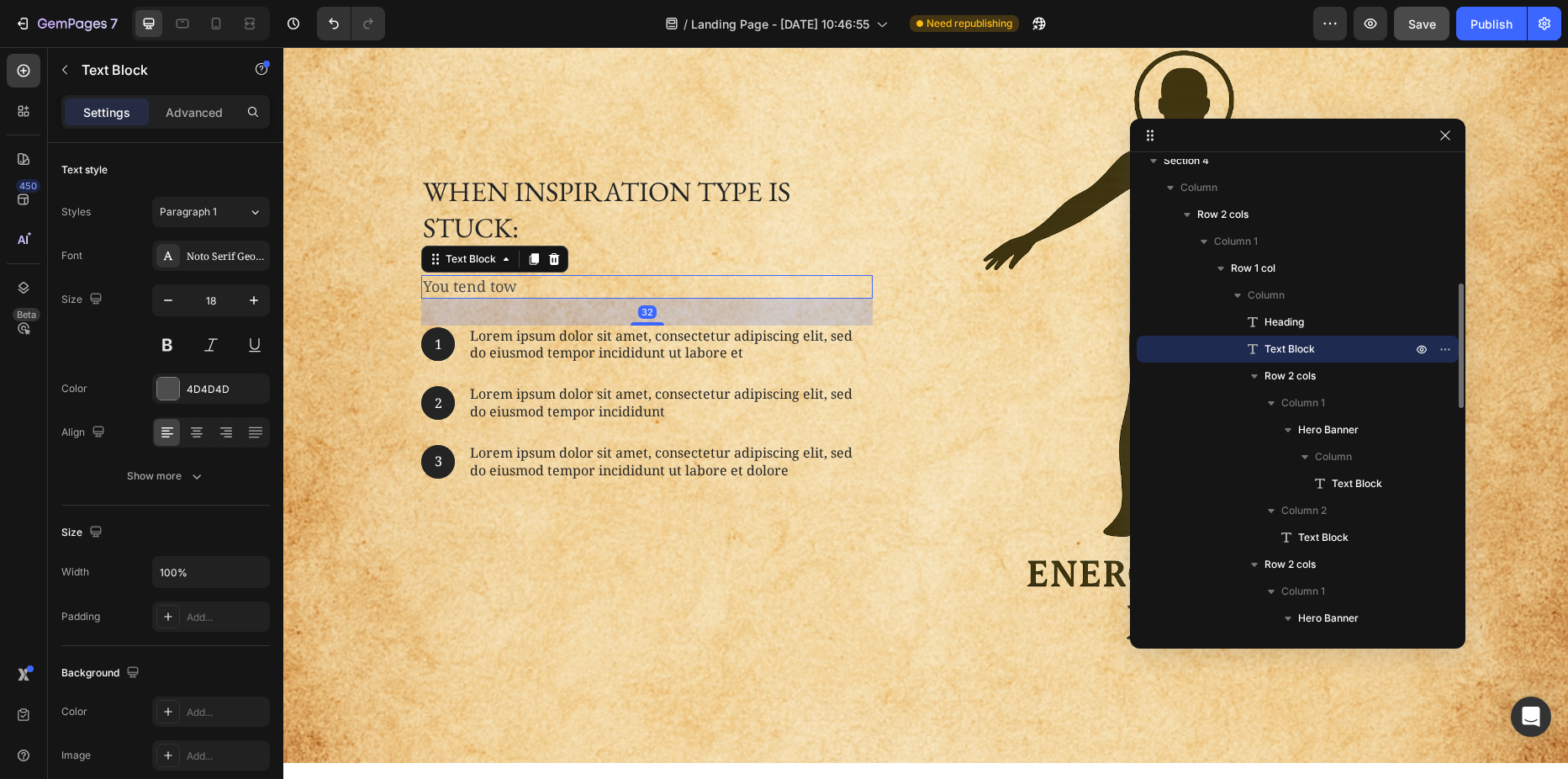
click at [485, 284] on p "You tend tow" at bounding box center [647, 286] width 448 height 19
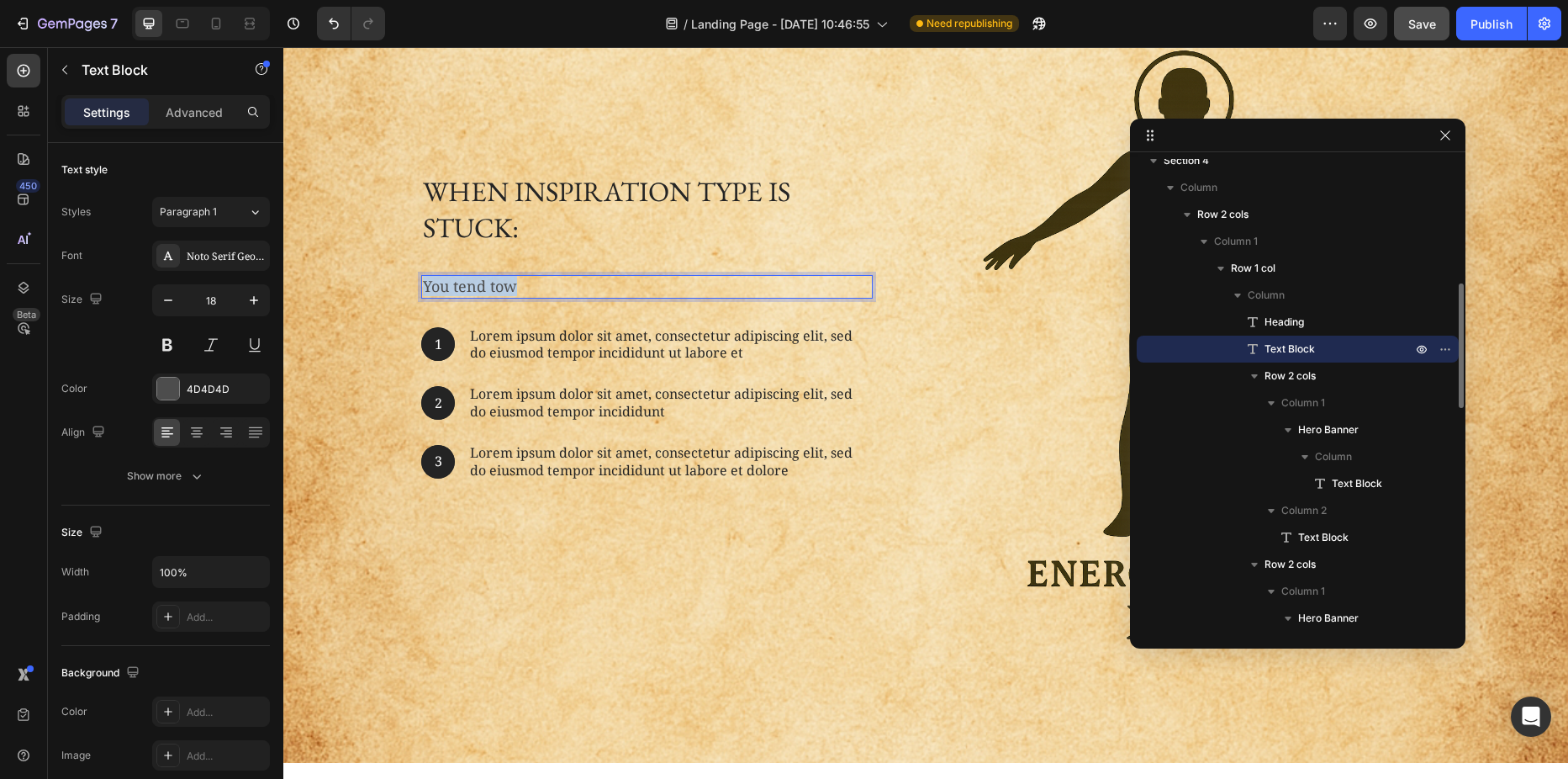
click at [485, 284] on p "You tend tow" at bounding box center [647, 286] width 448 height 19
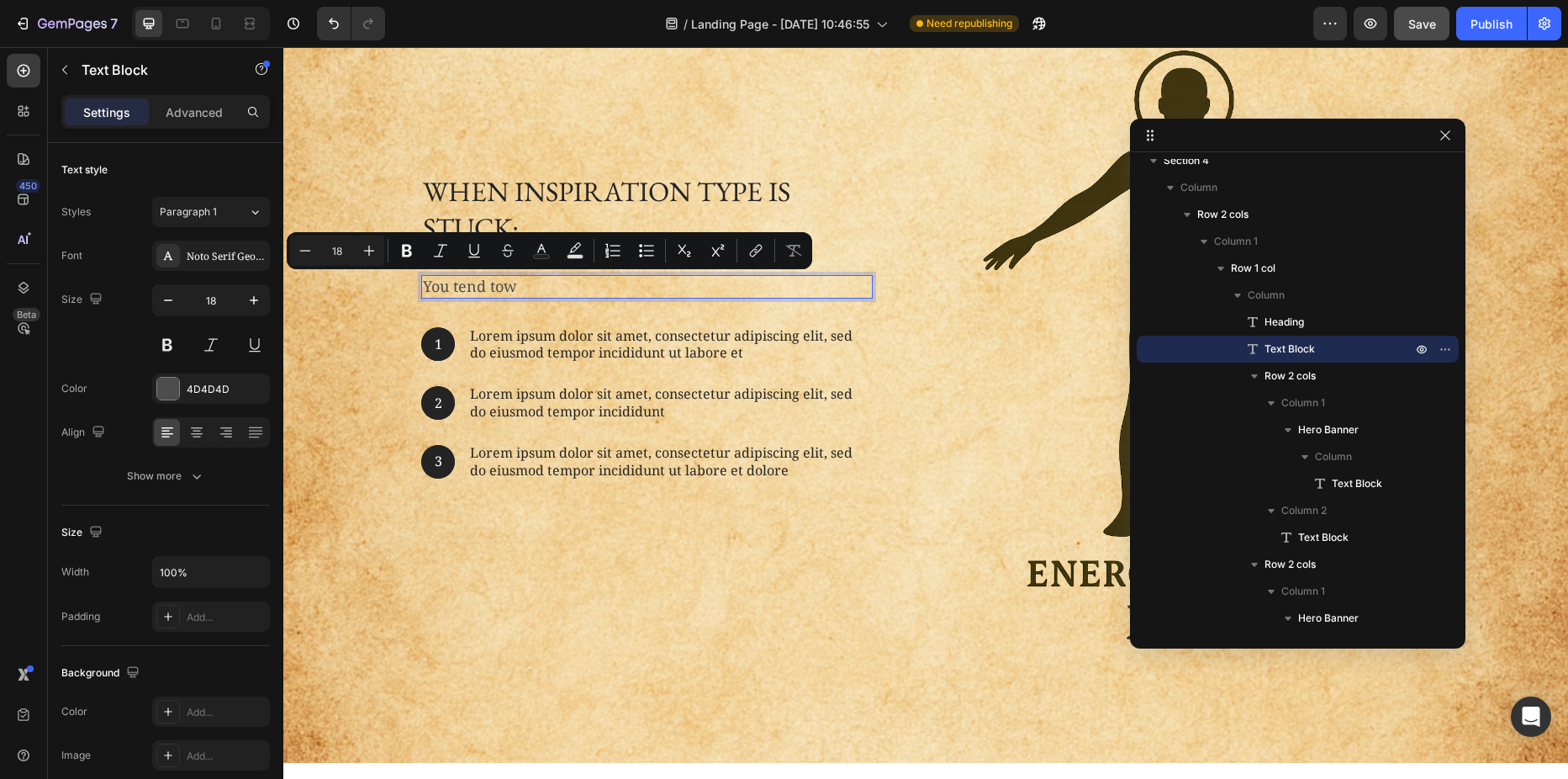
scroll to position [704, 0]
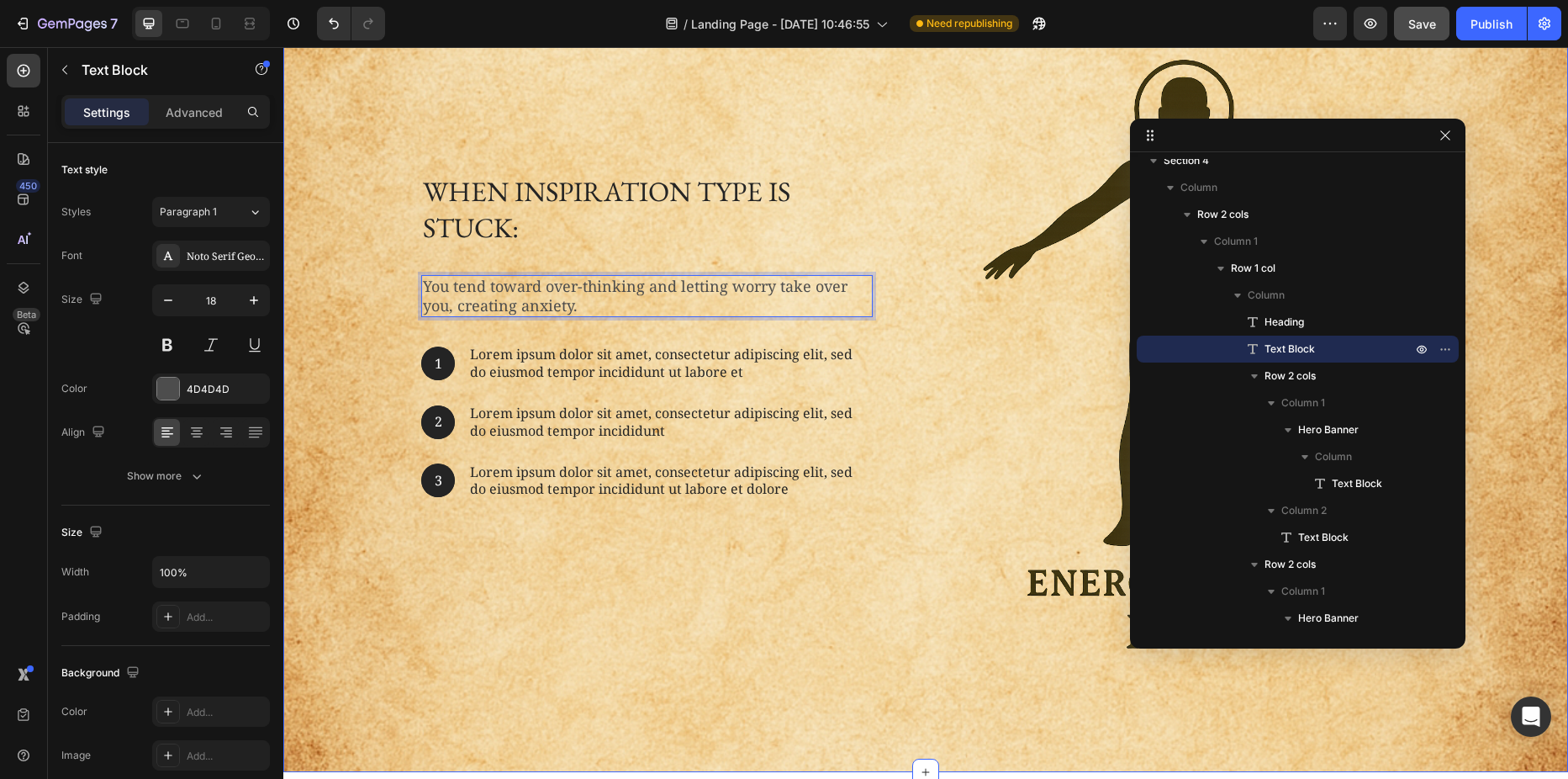
click at [378, 316] on div "When inspiration type is stuck: Heading You tend toward over-thinking and letti…" at bounding box center [925, 343] width 1259 height 752
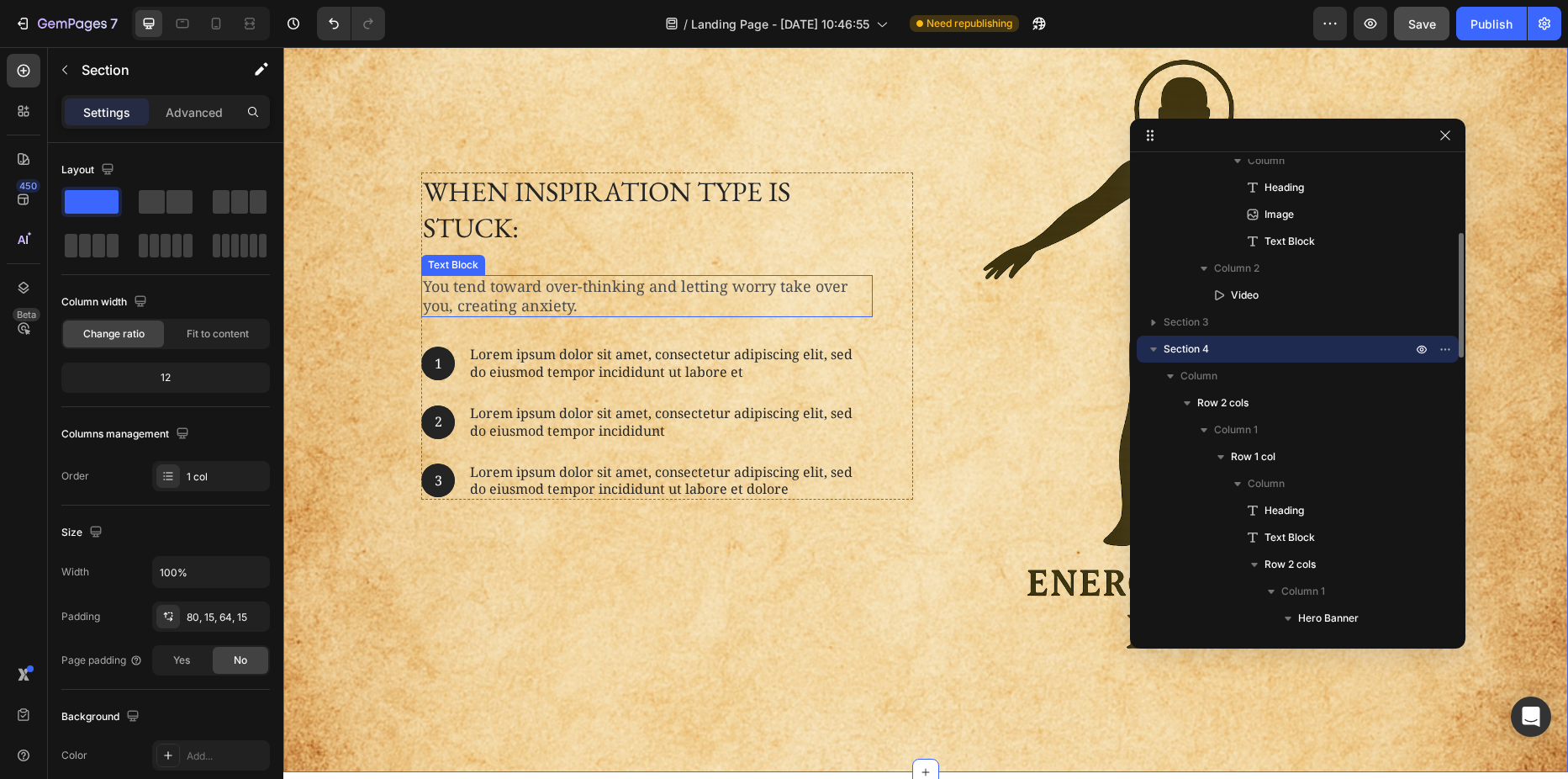
click at [469, 299] on p "You tend toward over-thinking and letting worry take over you, creating anxiety." at bounding box center [647, 296] width 448 height 39
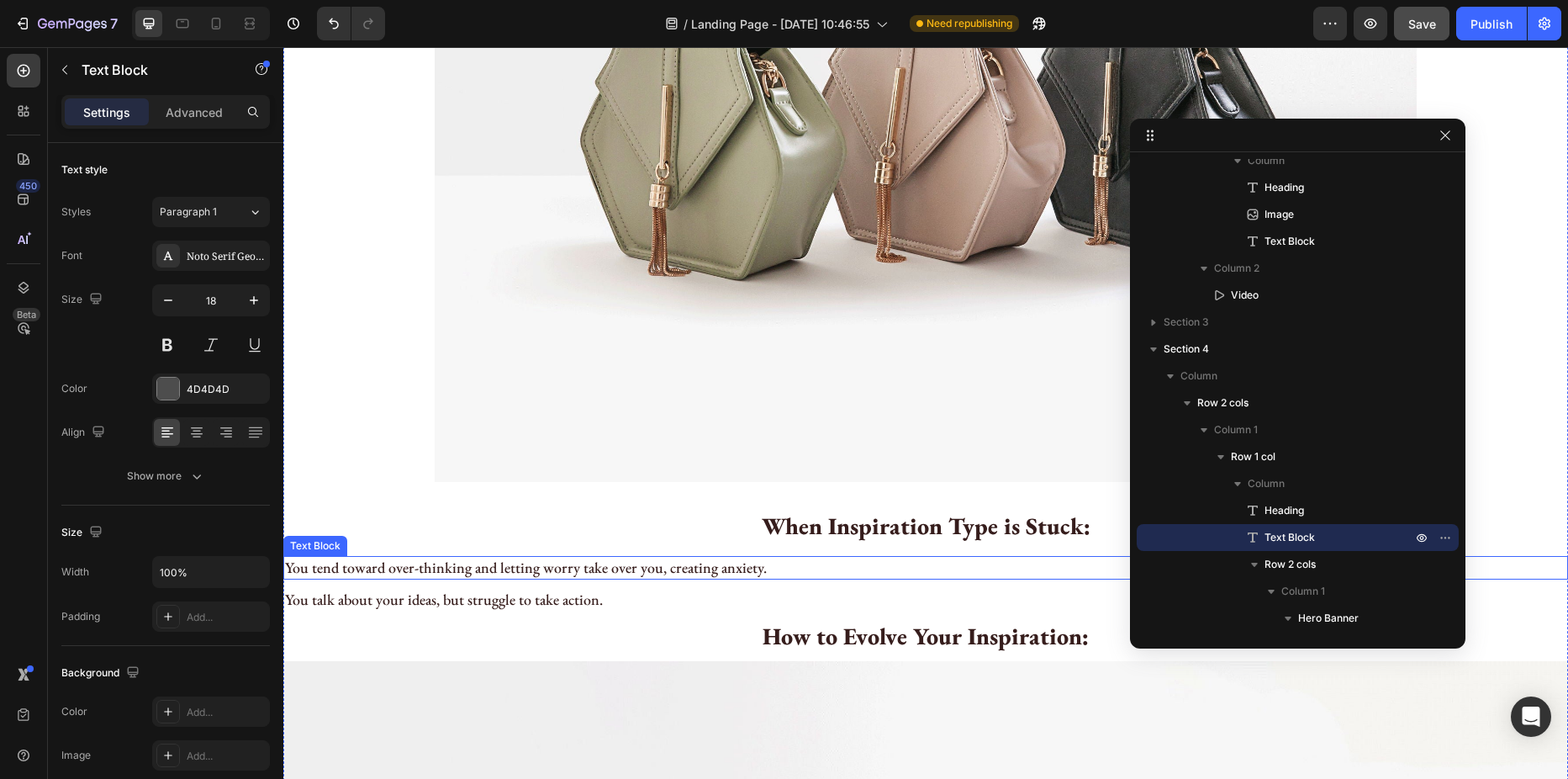
scroll to position [2134, 0]
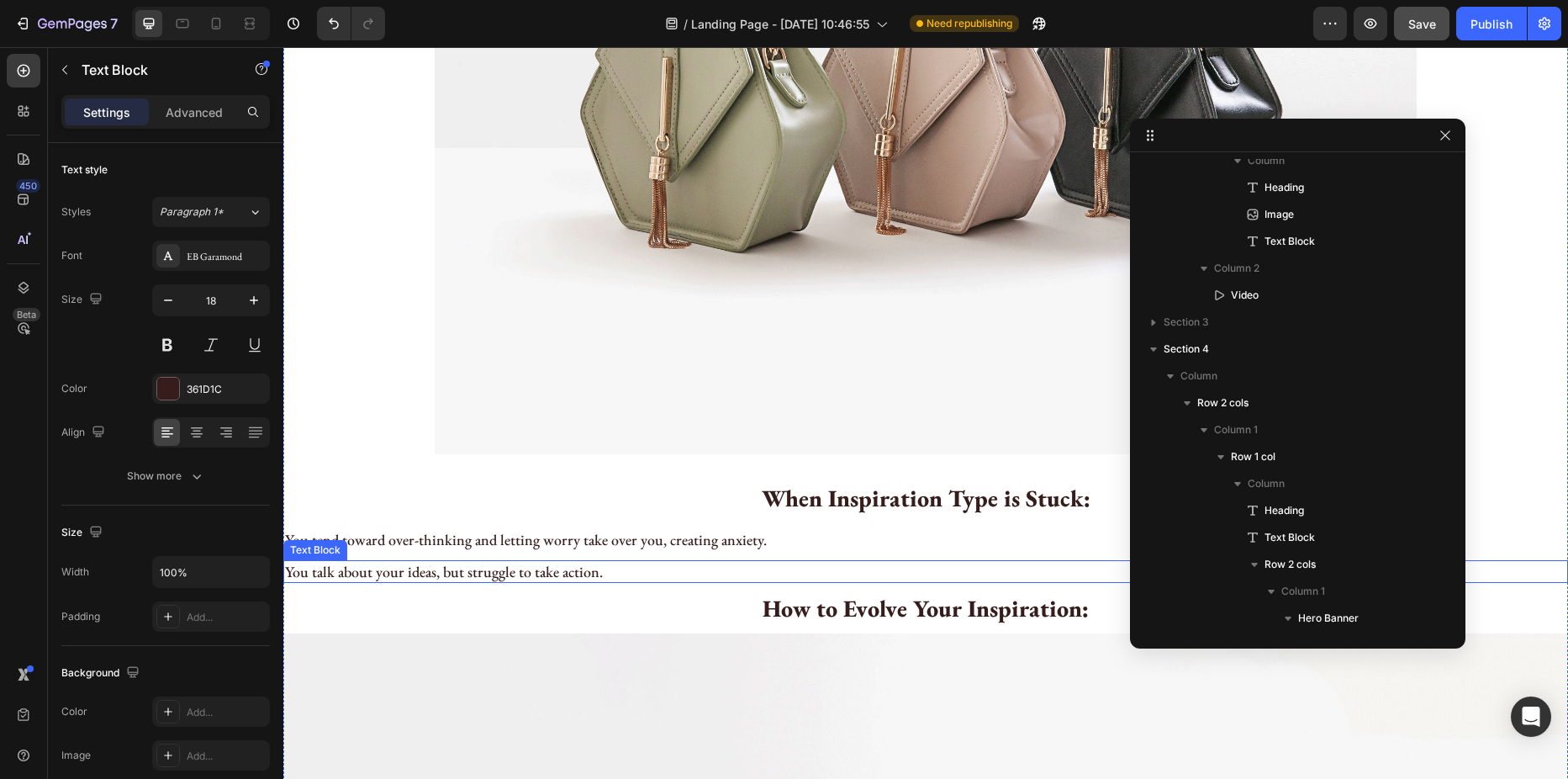
click at [521, 569] on p "You talk about your ideas, but struggle to take action." at bounding box center [925, 571] width 1281 height 19
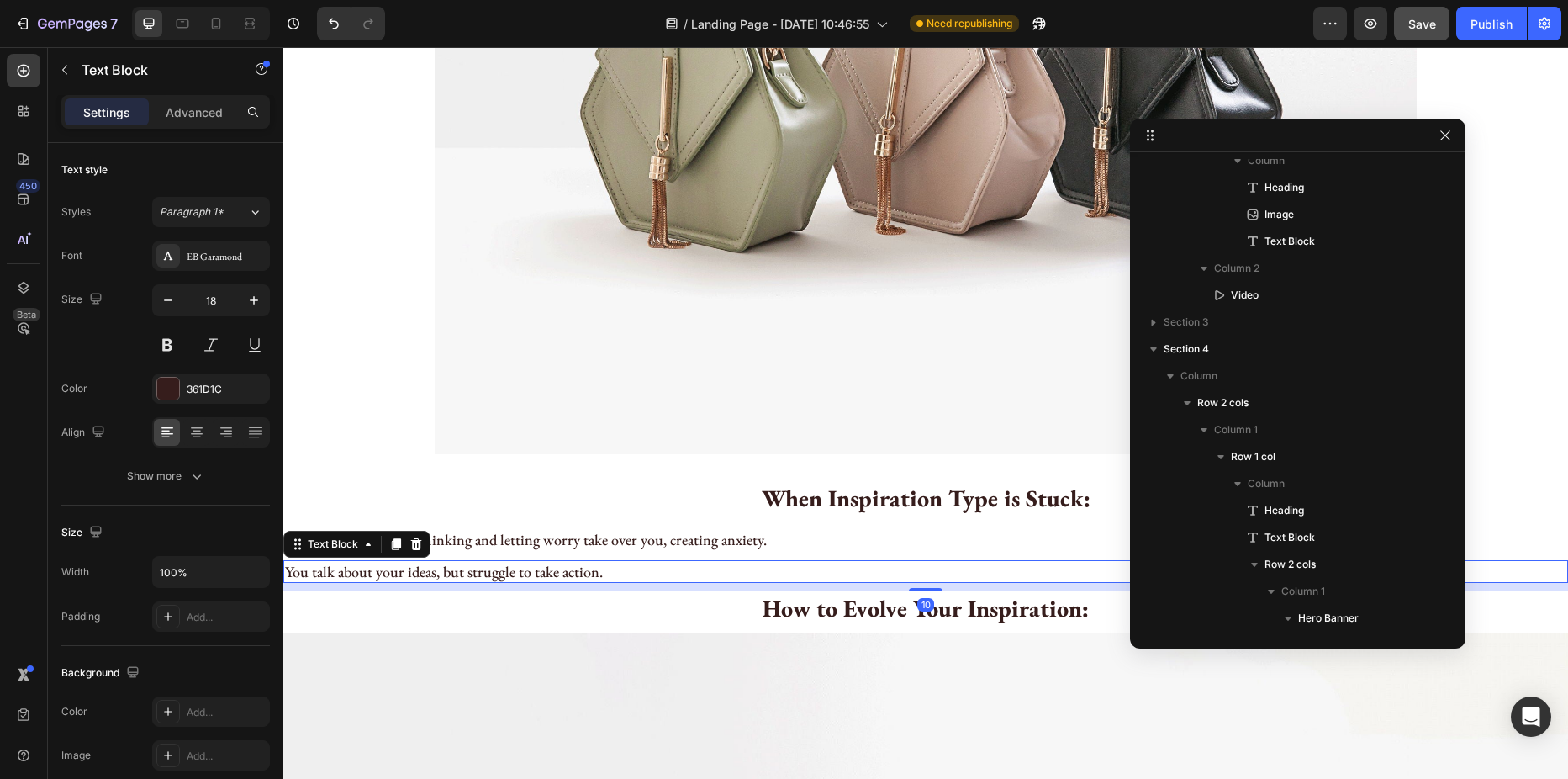
scroll to position [1358, 0]
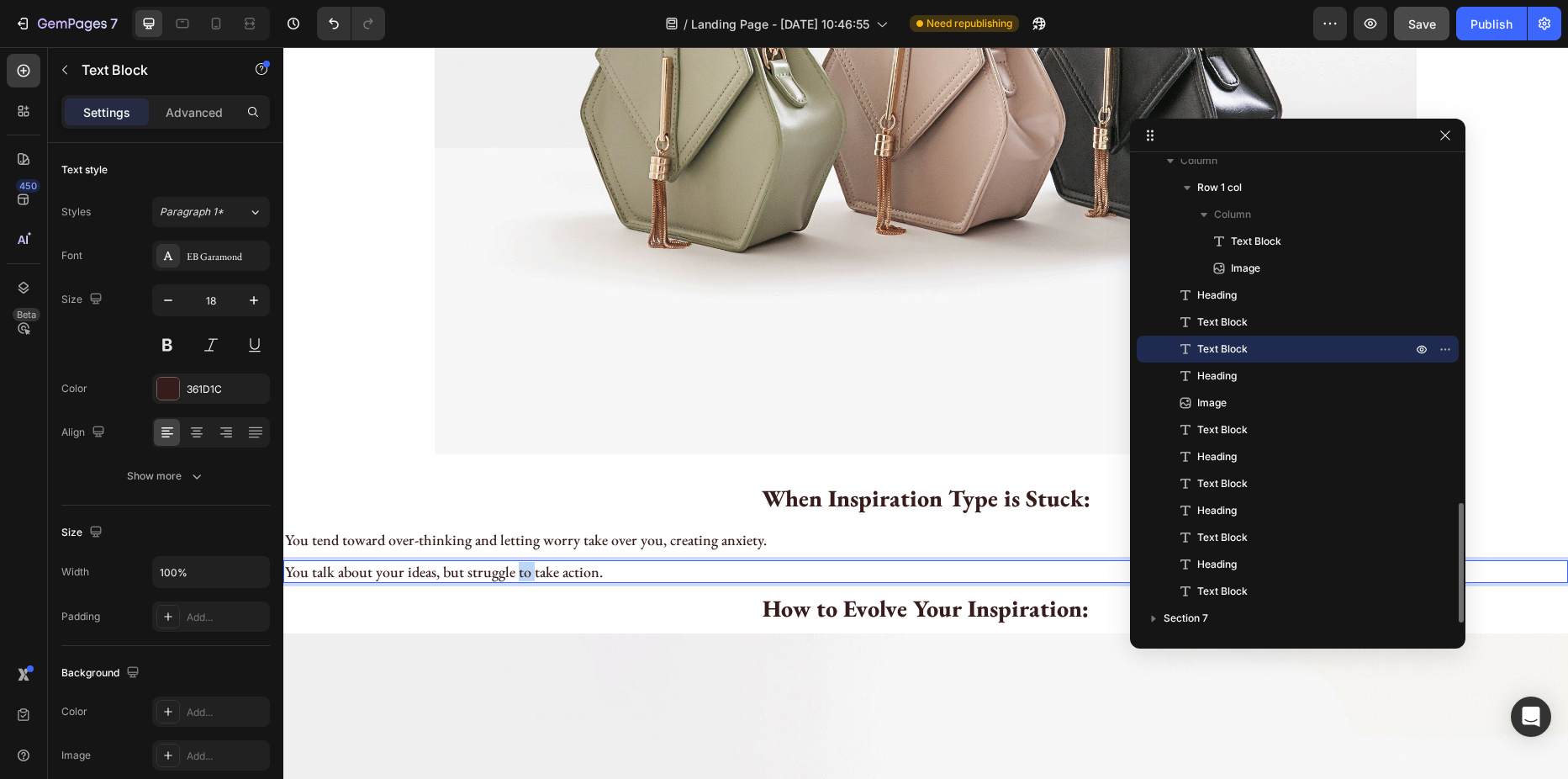
click at [521, 569] on p "You talk about your ideas, but struggle to take action." at bounding box center [925, 571] width 1281 height 19
copy p "You talk about your ideas, but struggle to take action."
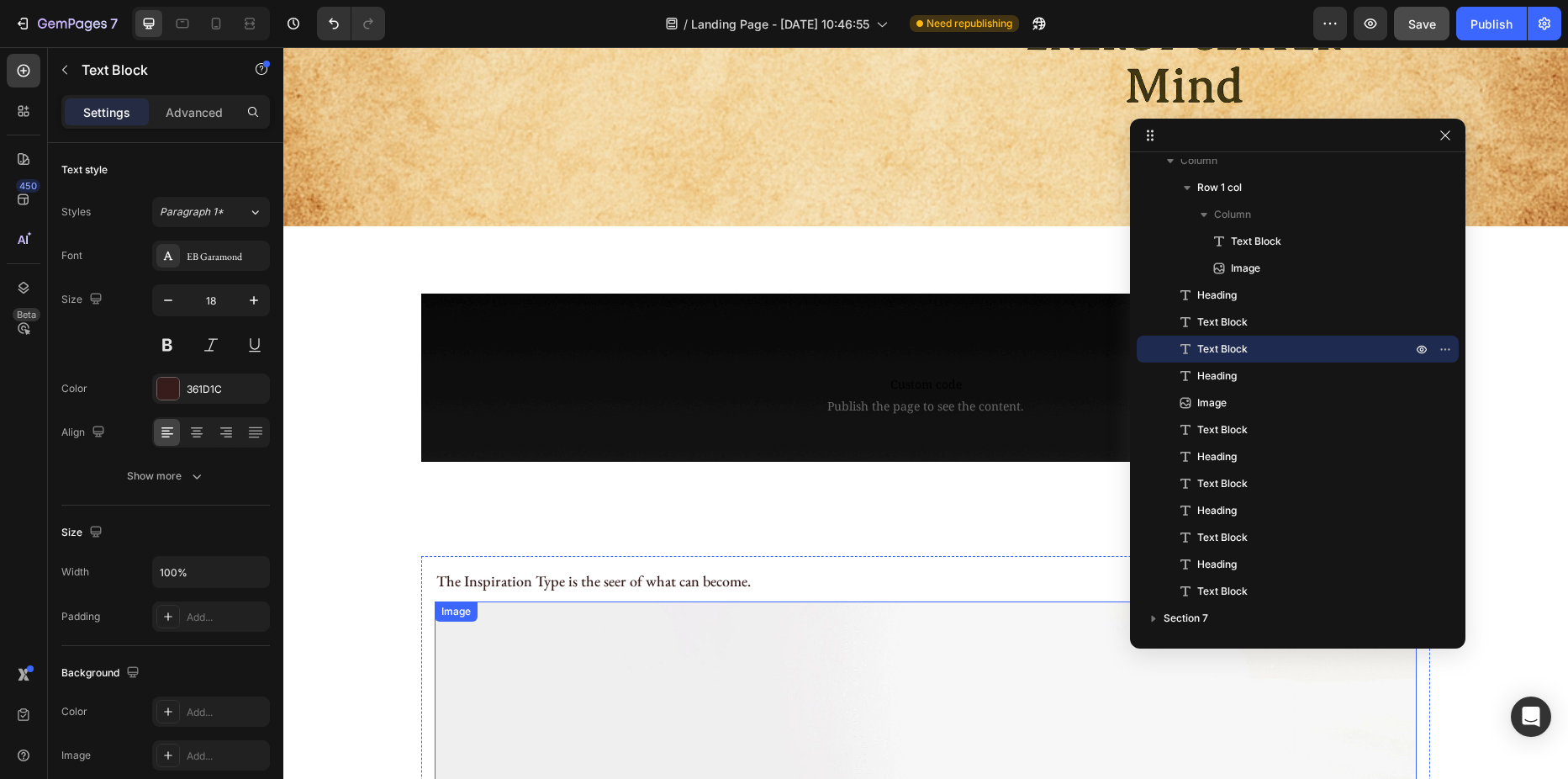
type input "16"
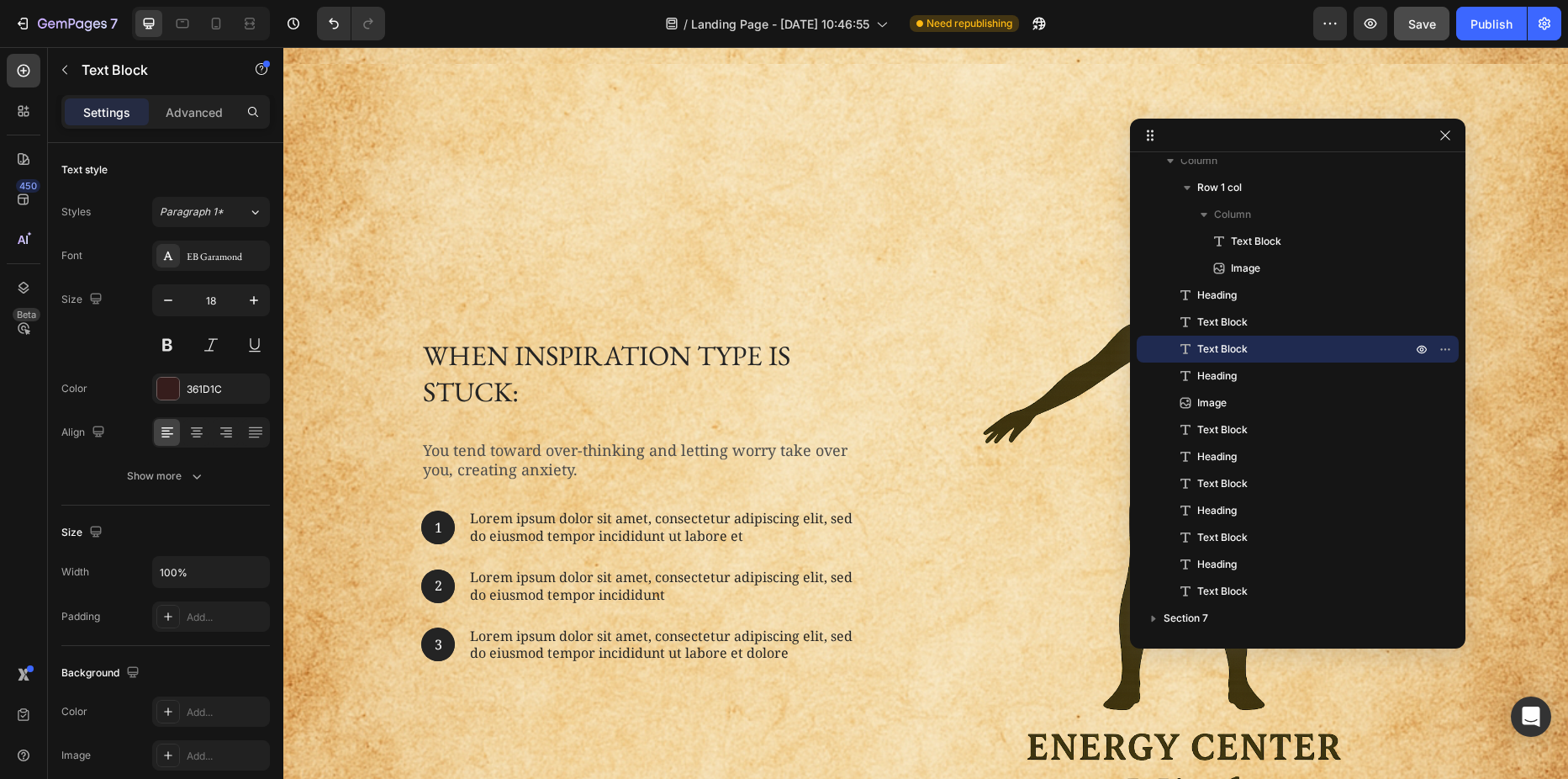
scroll to position [536, 0]
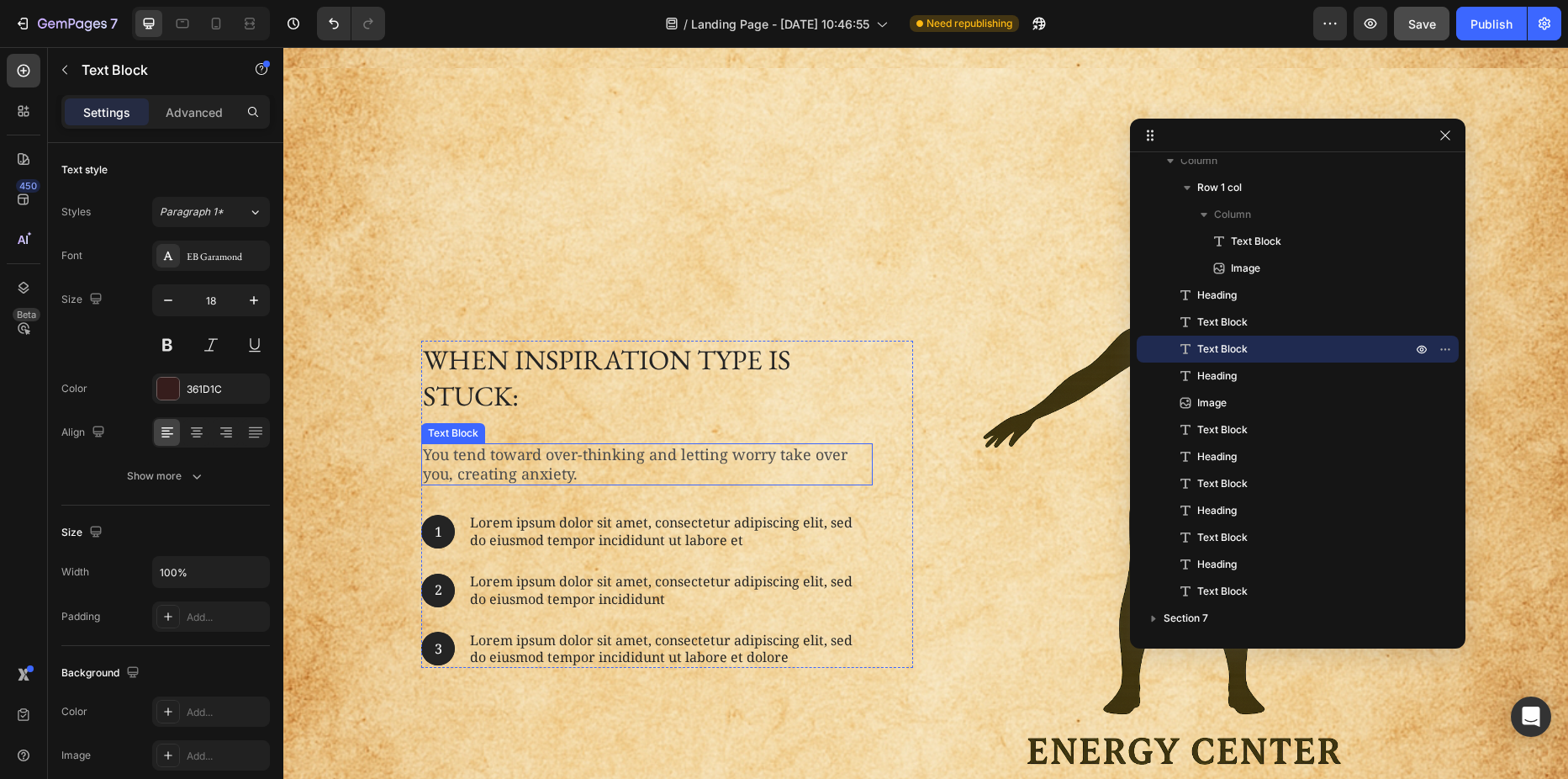
click at [592, 474] on p "You tend toward over-thinking and letting worry take over you, creating anxiety." at bounding box center [647, 464] width 448 height 39
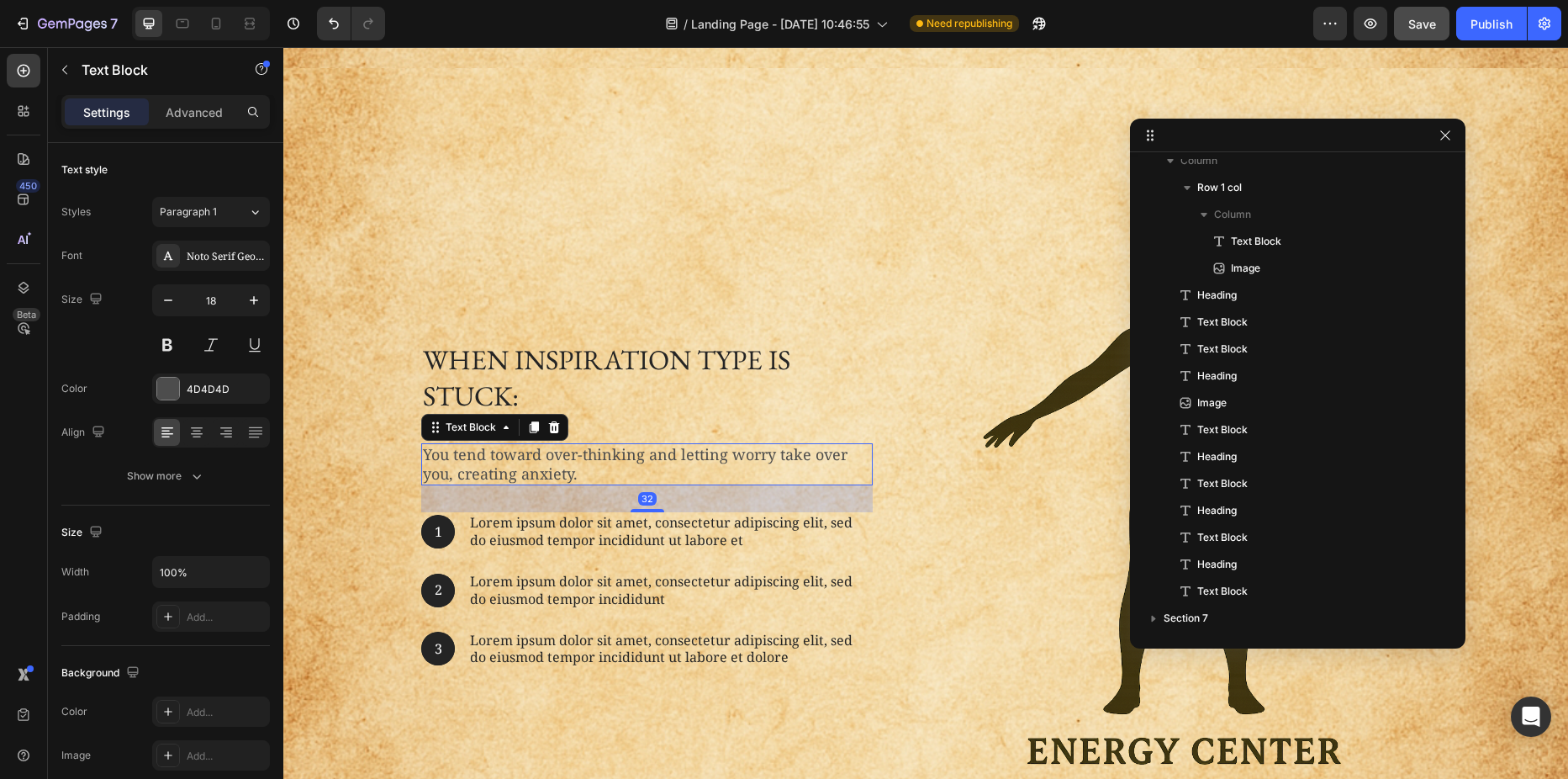
scroll to position [469, 0]
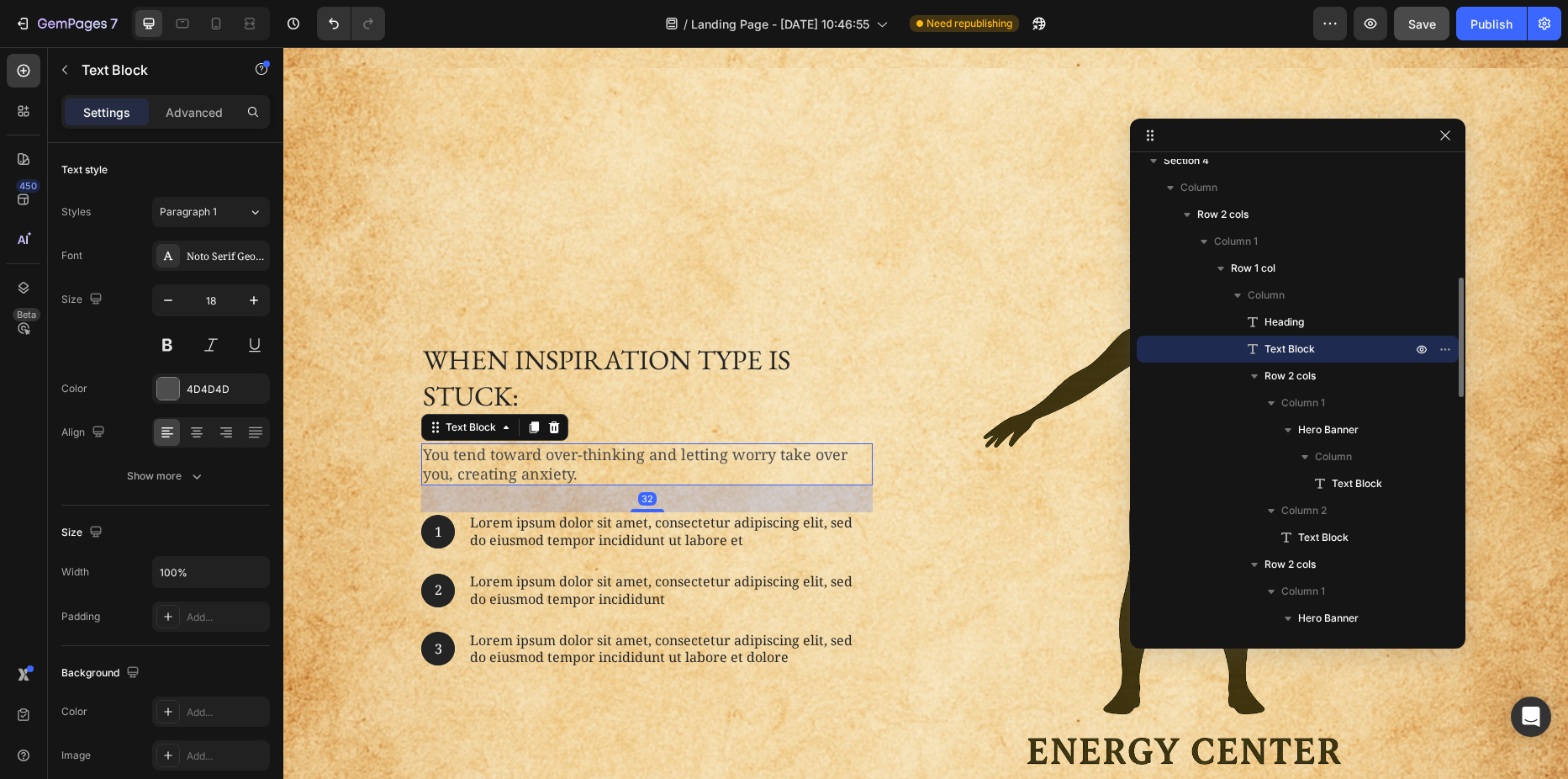
click at [592, 474] on p "You tend toward over-thinking and letting worry take over you, creating anxiety." at bounding box center [647, 464] width 448 height 39
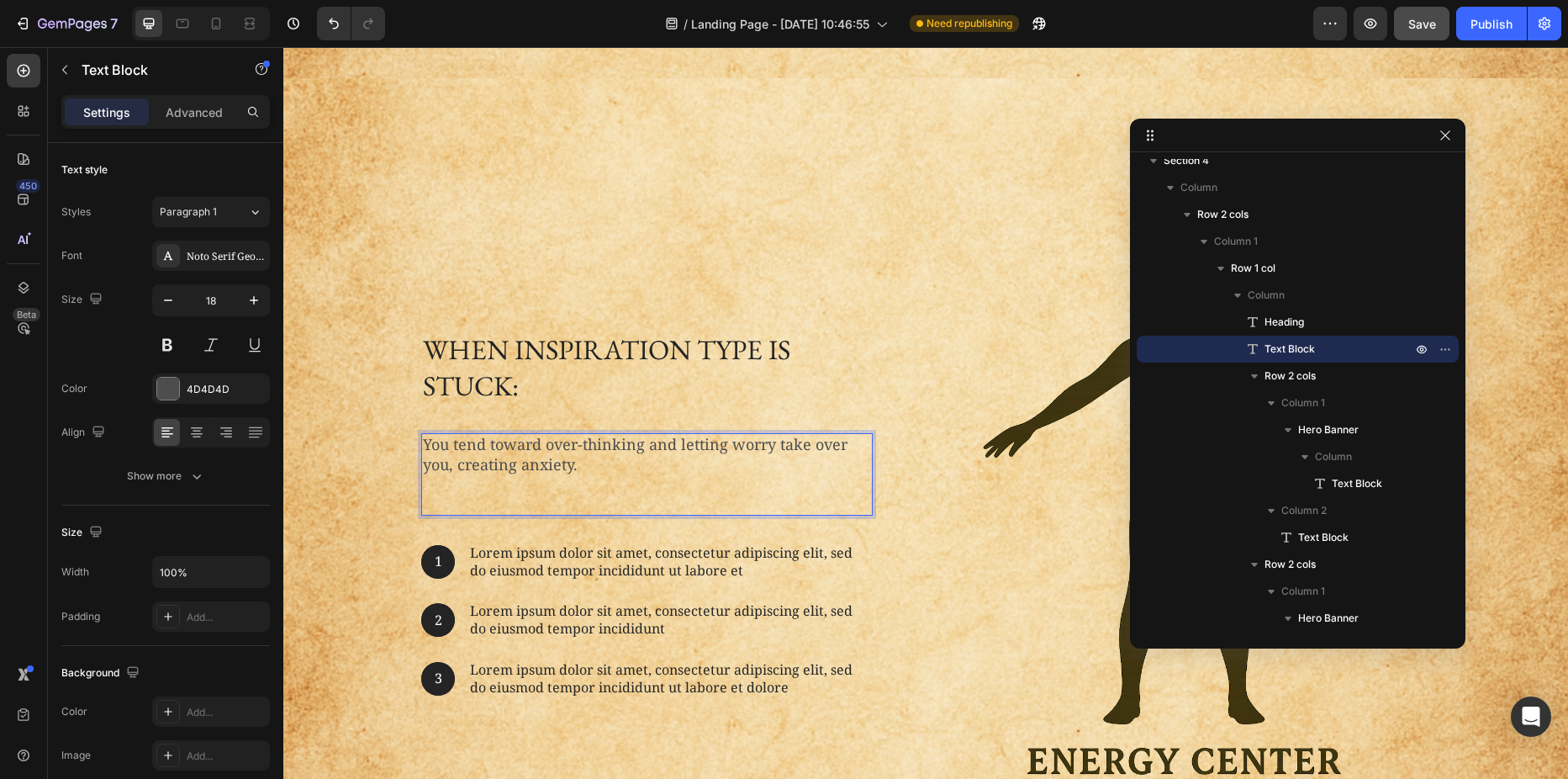
scroll to position [516, 0]
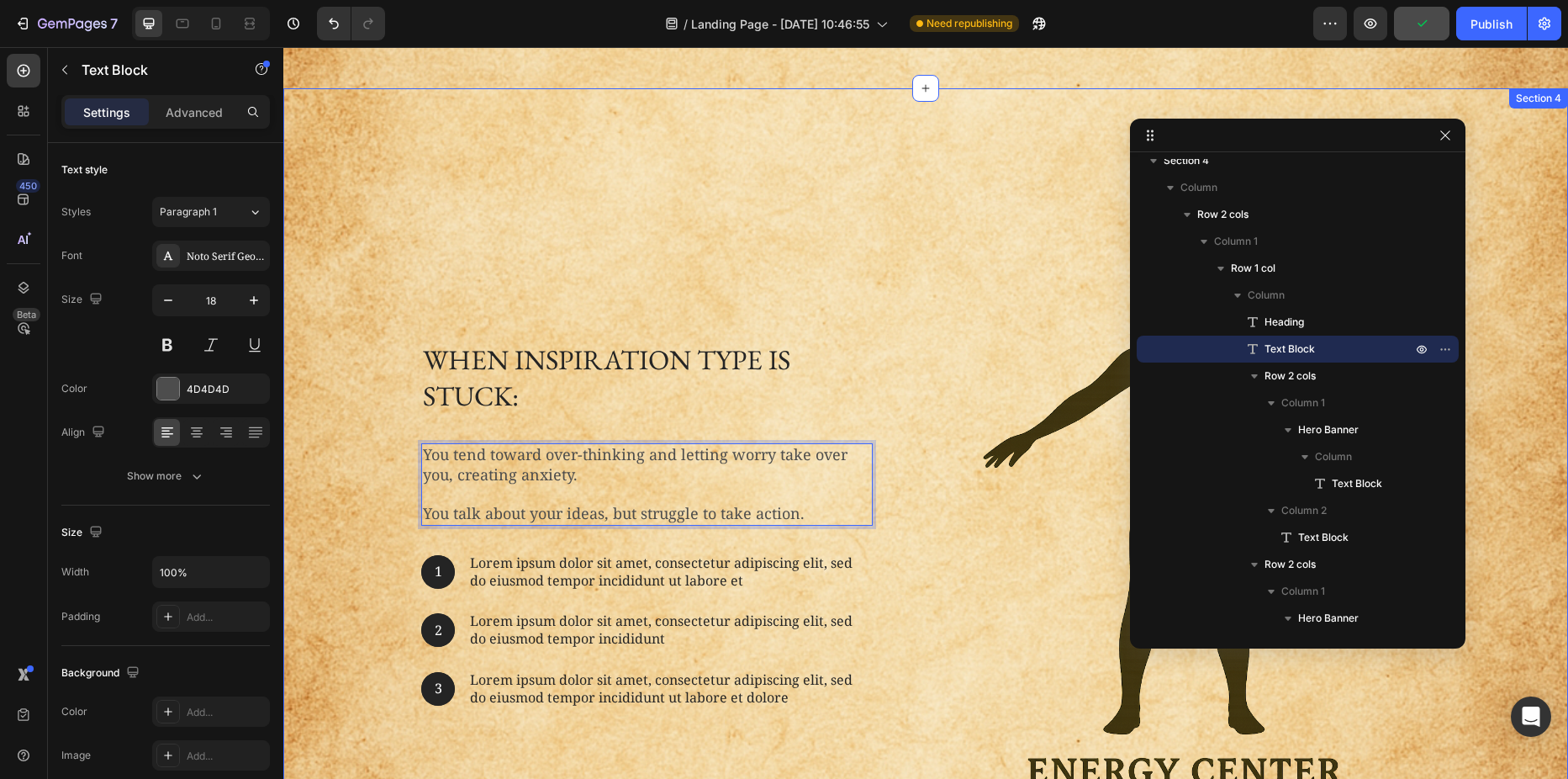
click at [310, 477] on div "When inspiration type is stuck: Heading You tend toward over-thinking and letti…" at bounding box center [925, 531] width 1259 height 752
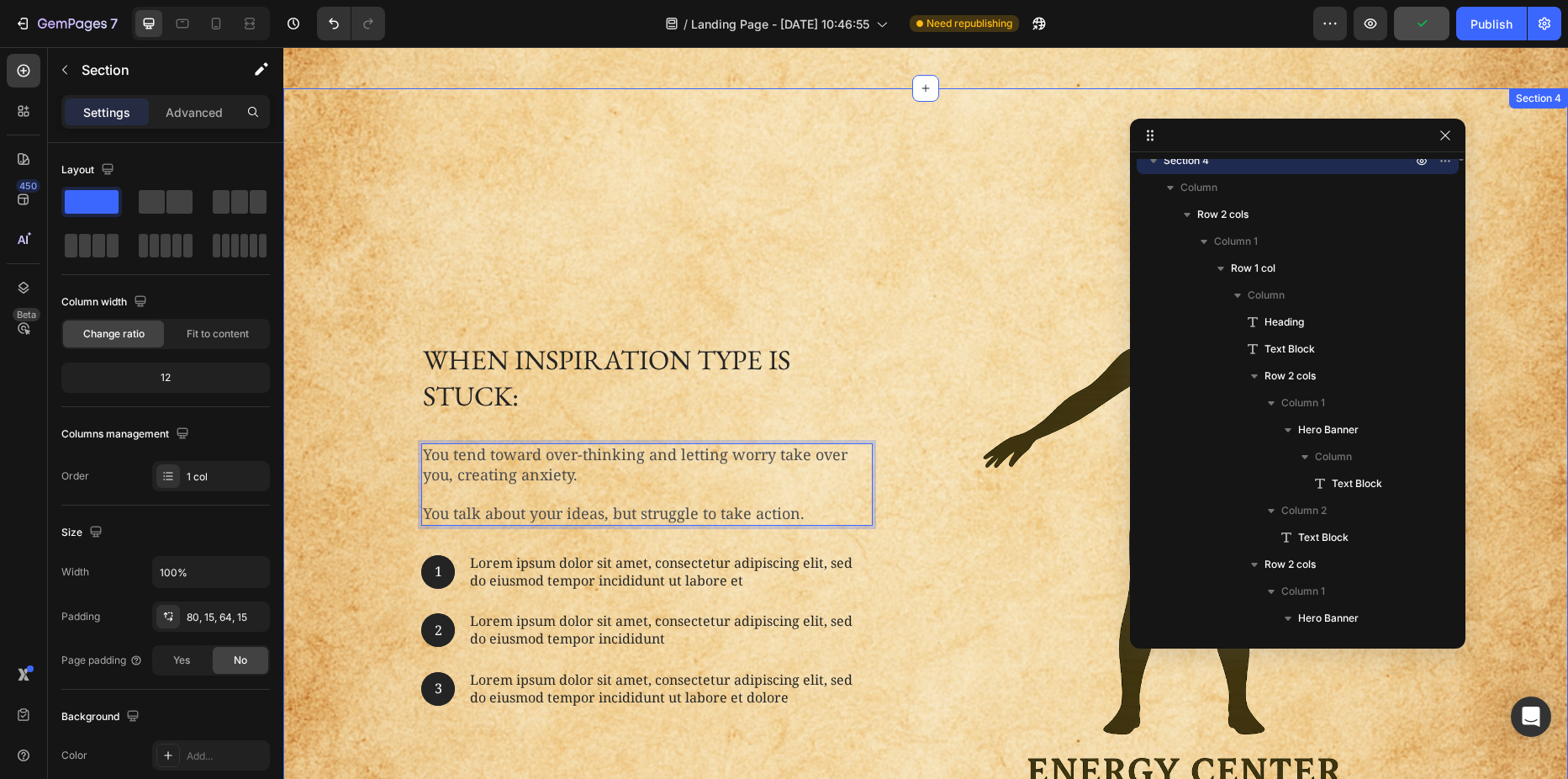
scroll to position [281, 0]
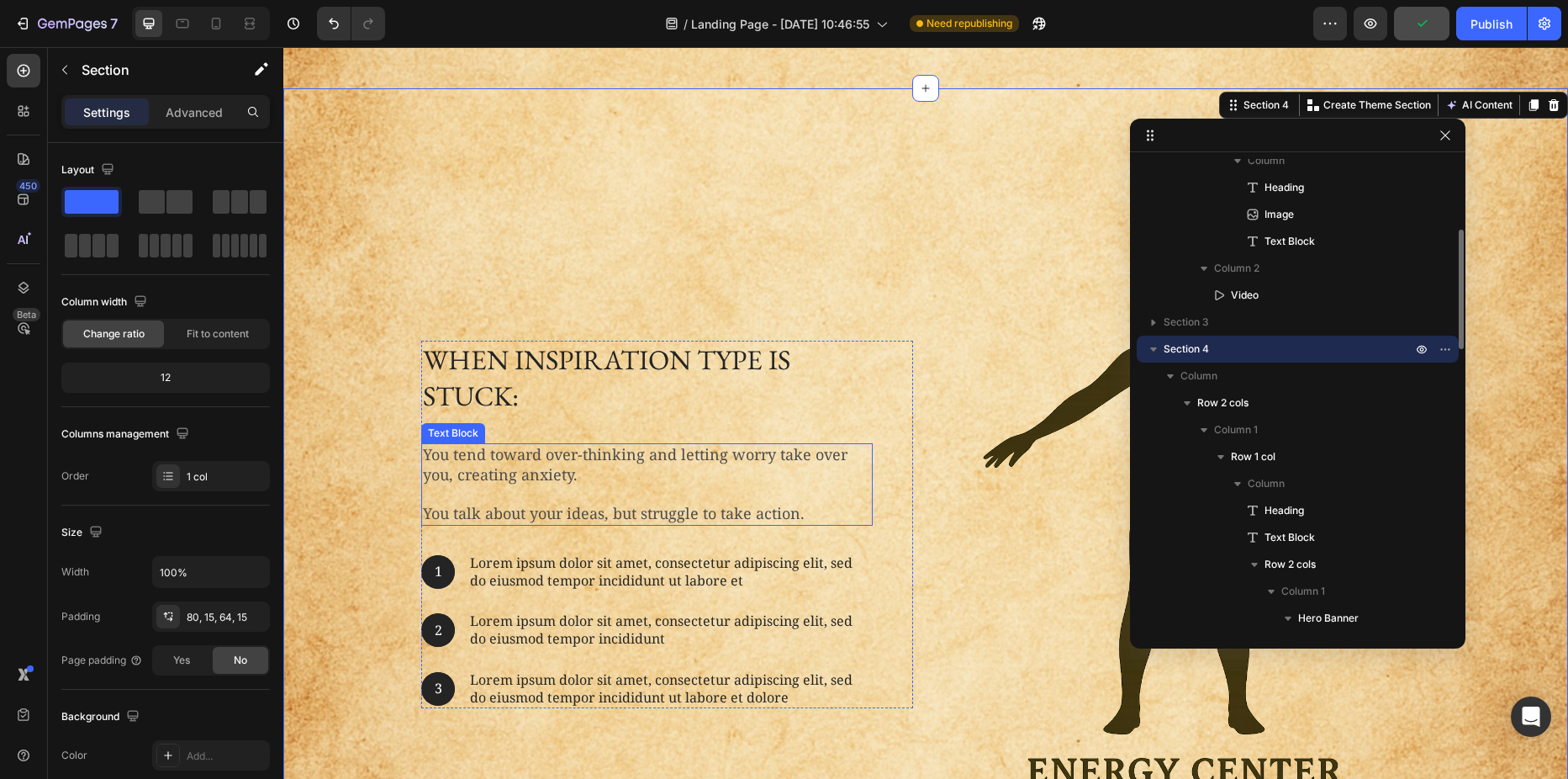
click at [433, 477] on p "You tend toward over-thinking and letting worry take over you, creating anxiety." at bounding box center [647, 464] width 448 height 39
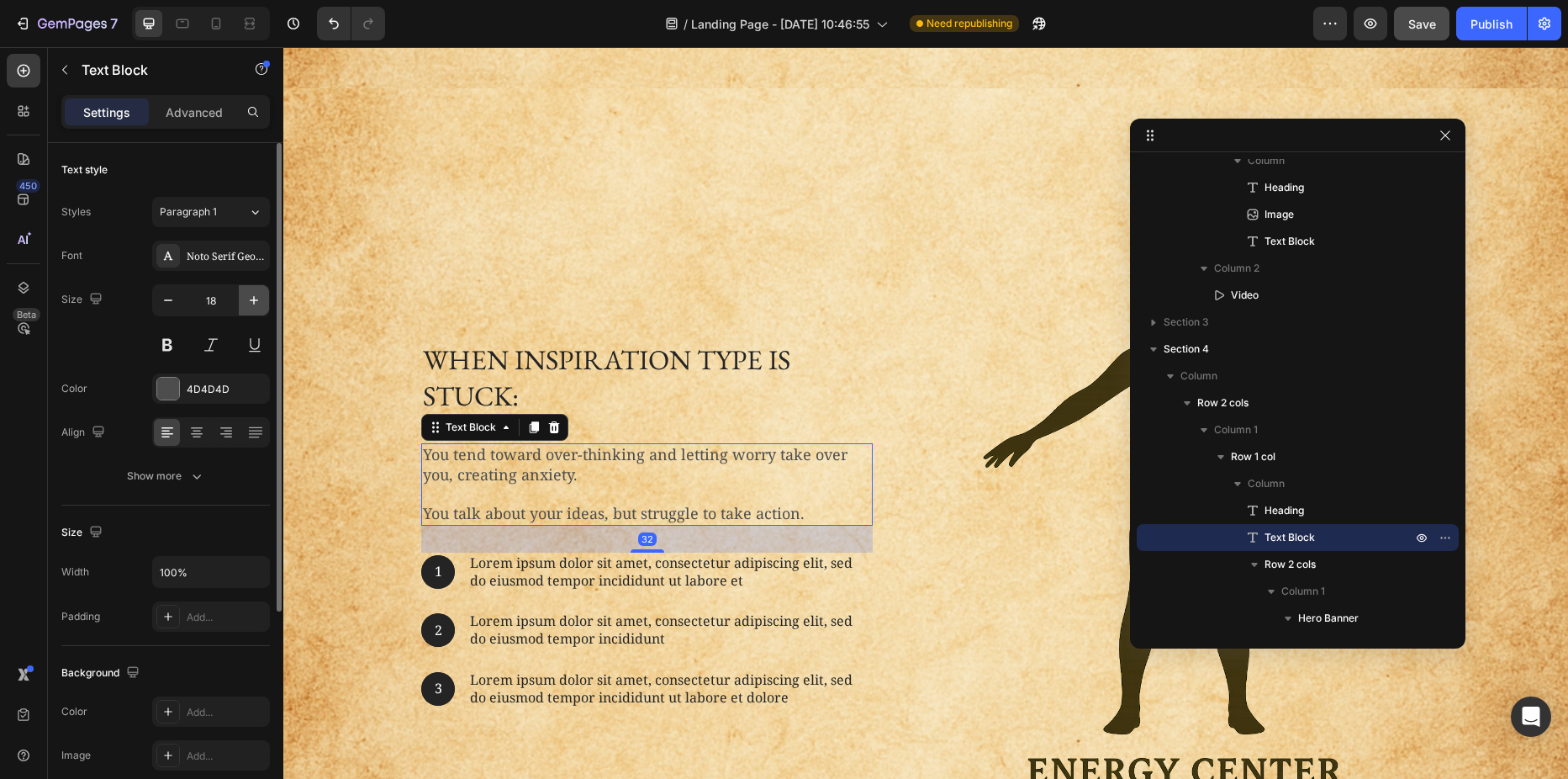
click at [249, 299] on icon "button" at bounding box center [254, 300] width 16 height 16
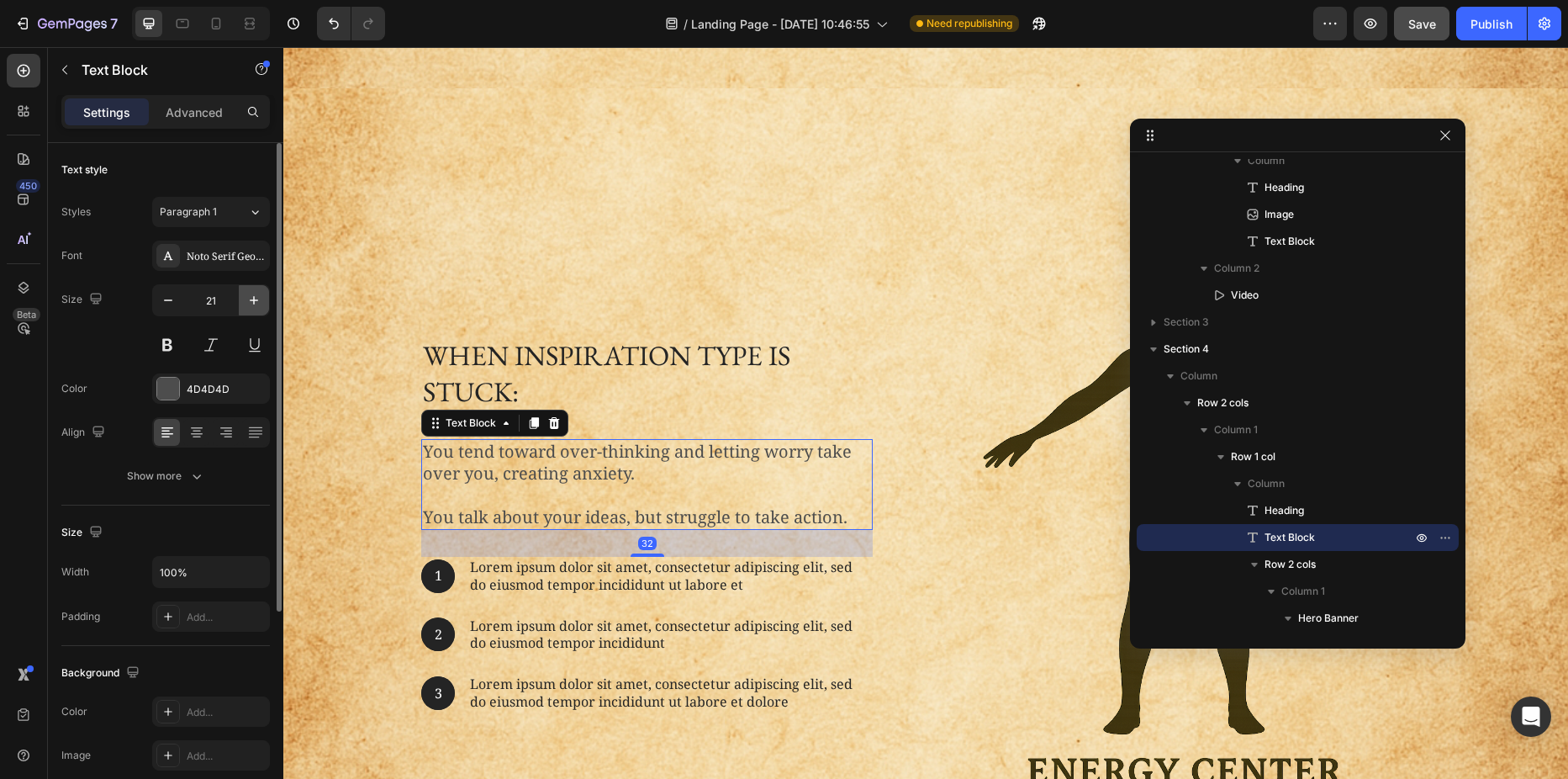
click at [249, 299] on icon "button" at bounding box center [254, 300] width 16 height 16
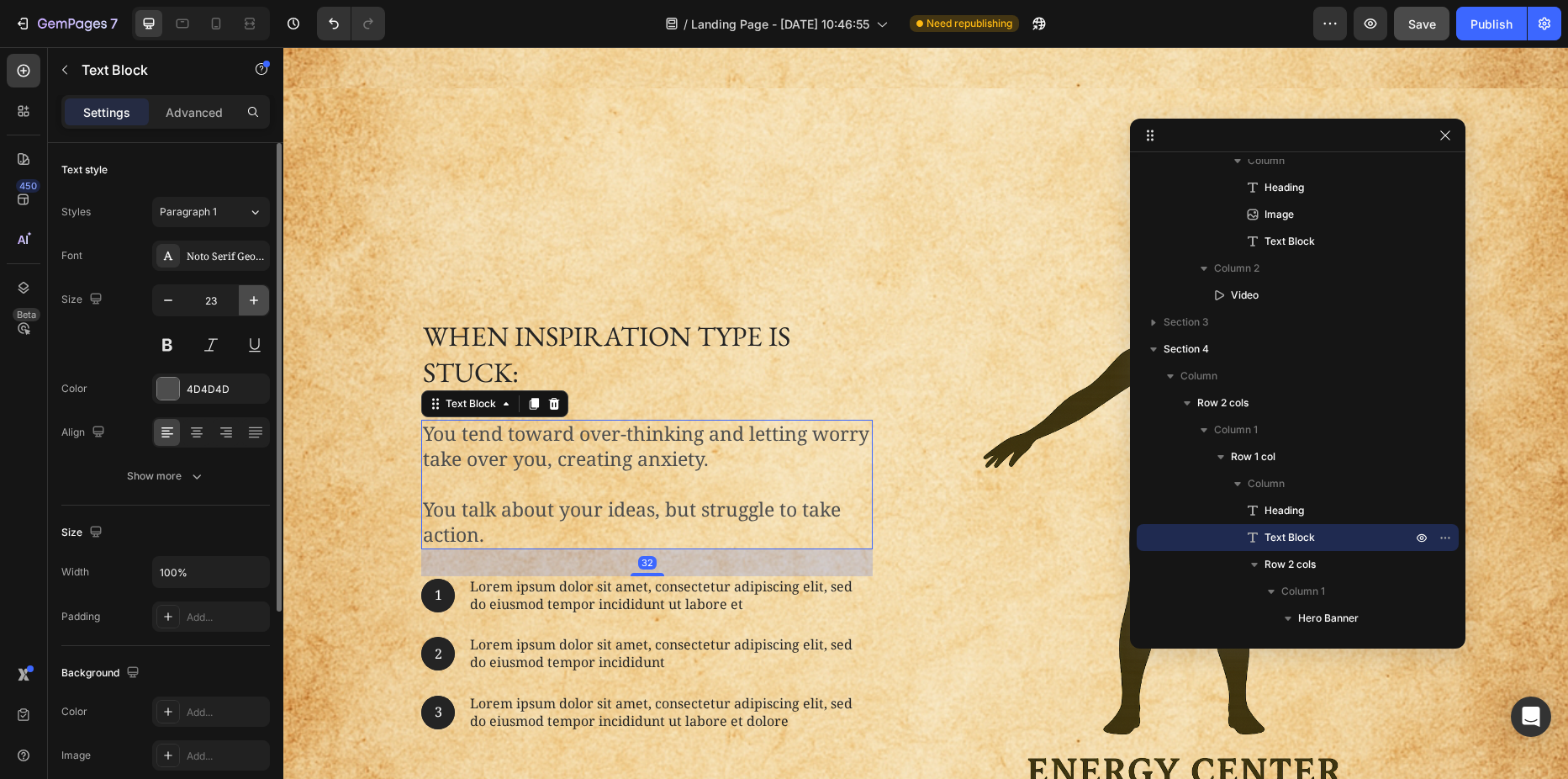
click at [249, 299] on icon "button" at bounding box center [254, 300] width 16 height 16
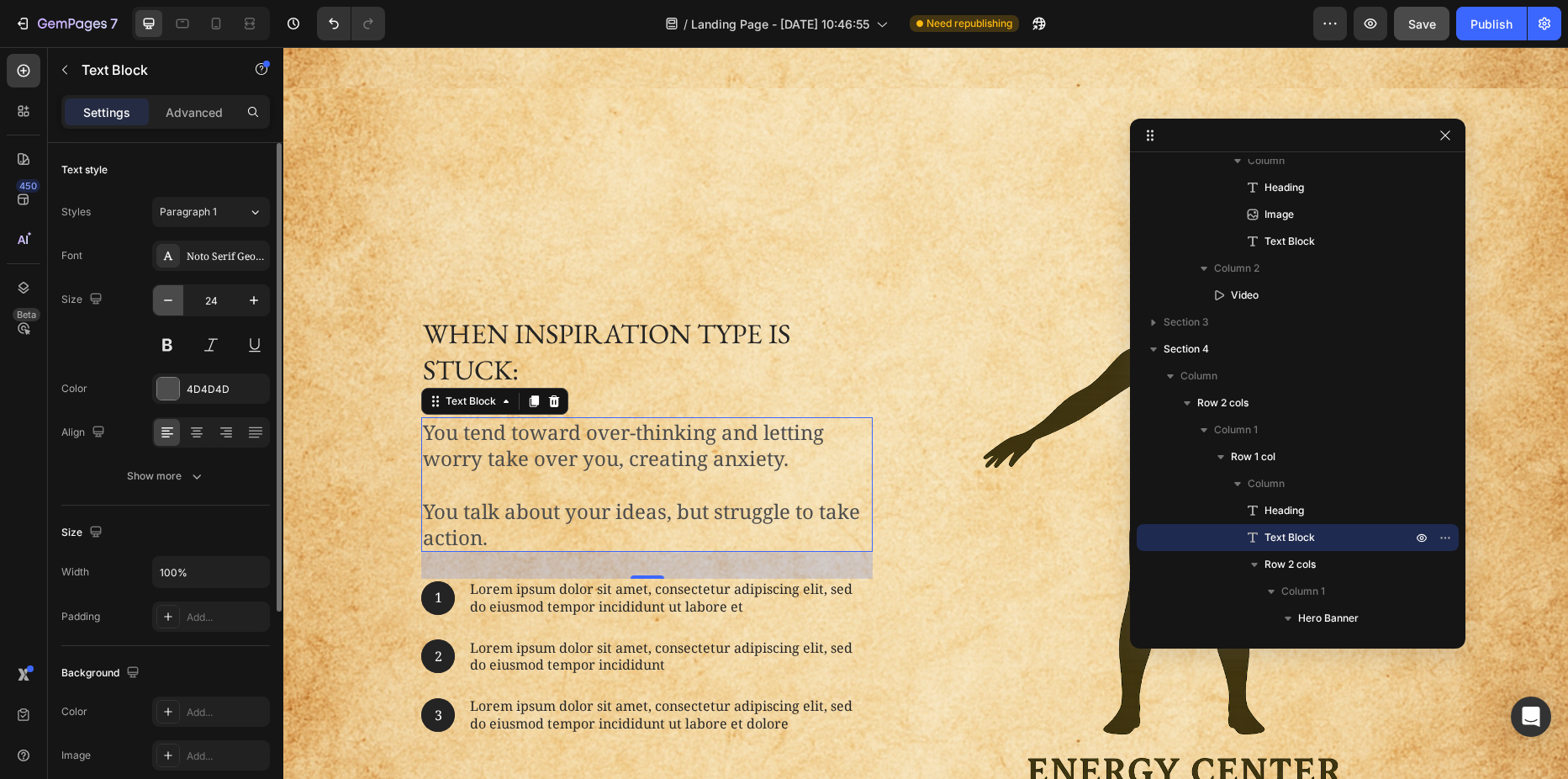
click at [168, 296] on icon "button" at bounding box center [168, 300] width 16 height 16
type input "22"
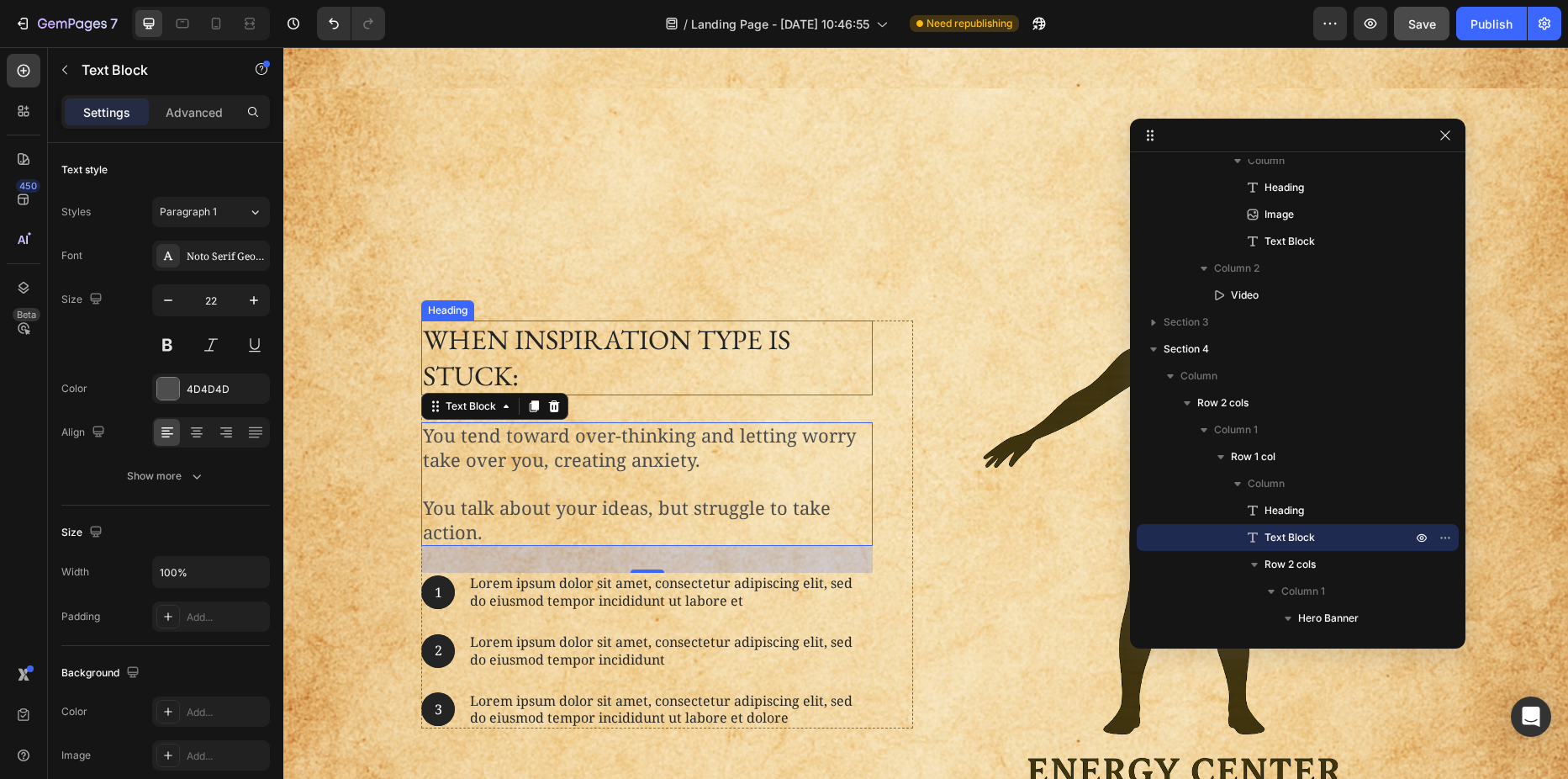
click at [472, 349] on h2 "When inspiration type is stuck:" at bounding box center [647, 358] width 452 height 76
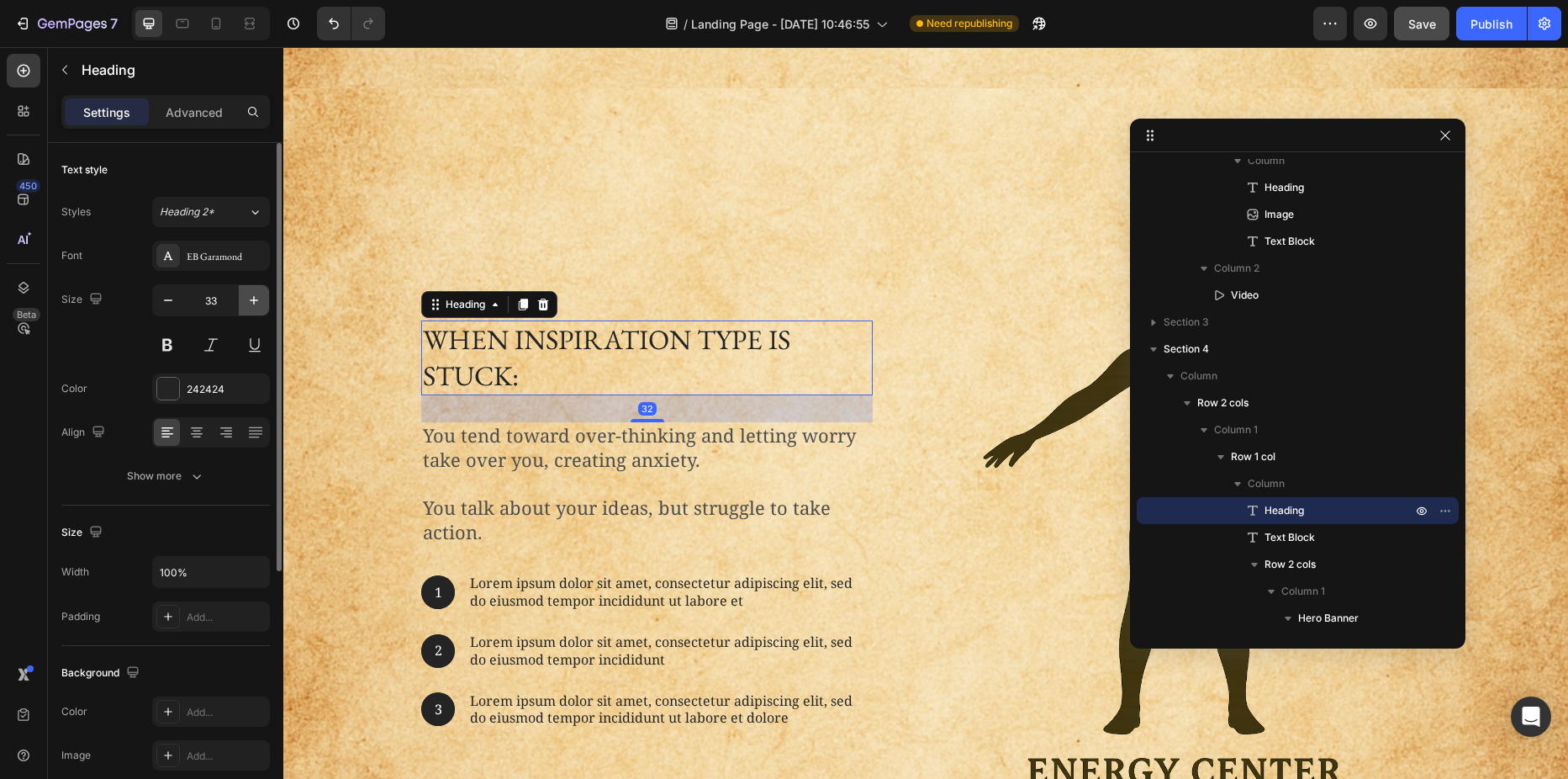
click at [249, 295] on icon "button" at bounding box center [254, 300] width 16 height 16
type input "34"
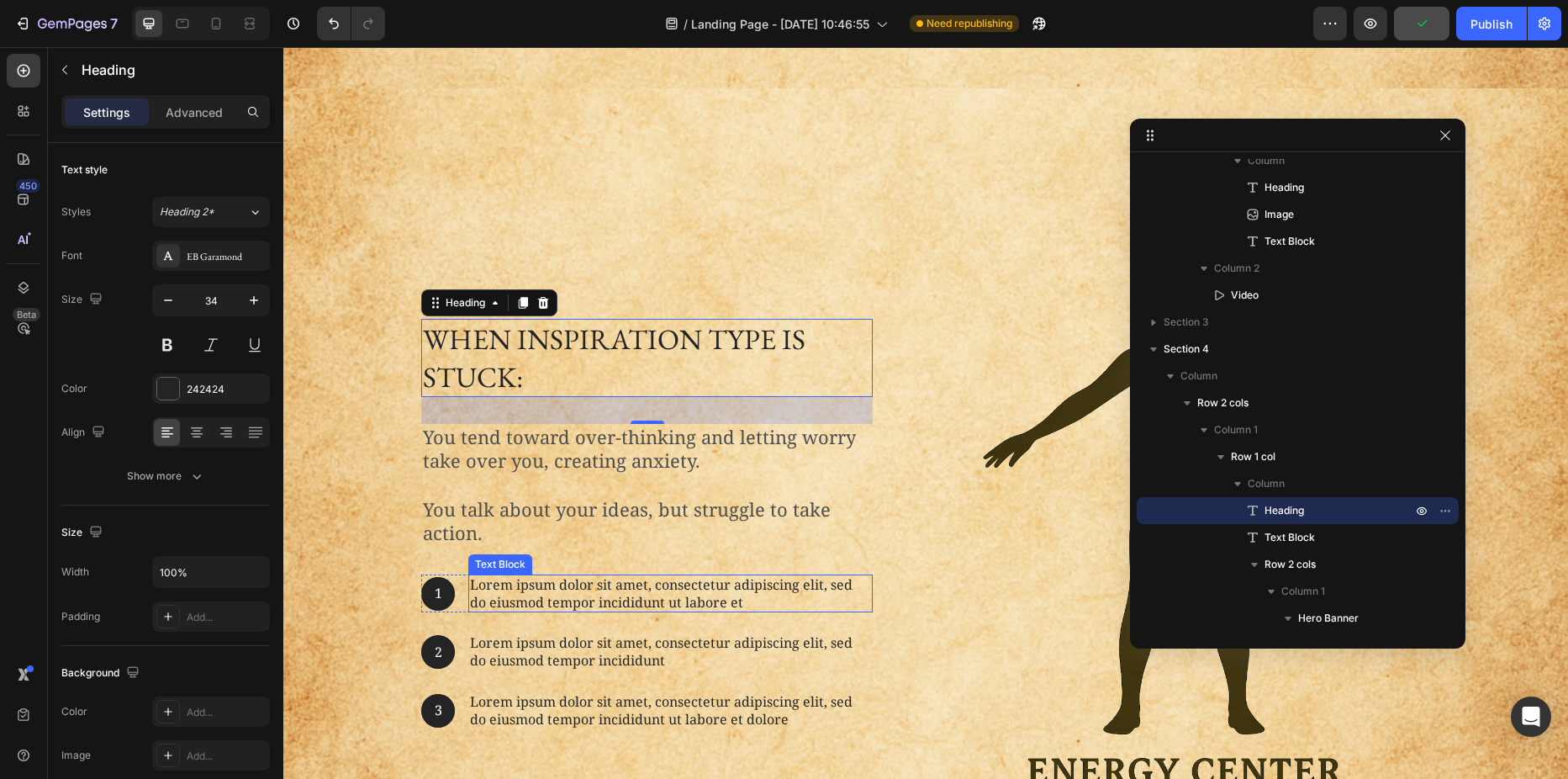
click at [509, 577] on p "Lorem ipsum dolor sit amet, consectetur adipiscing elit, sed do eiusmod tempor …" at bounding box center [670, 593] width 401 height 36
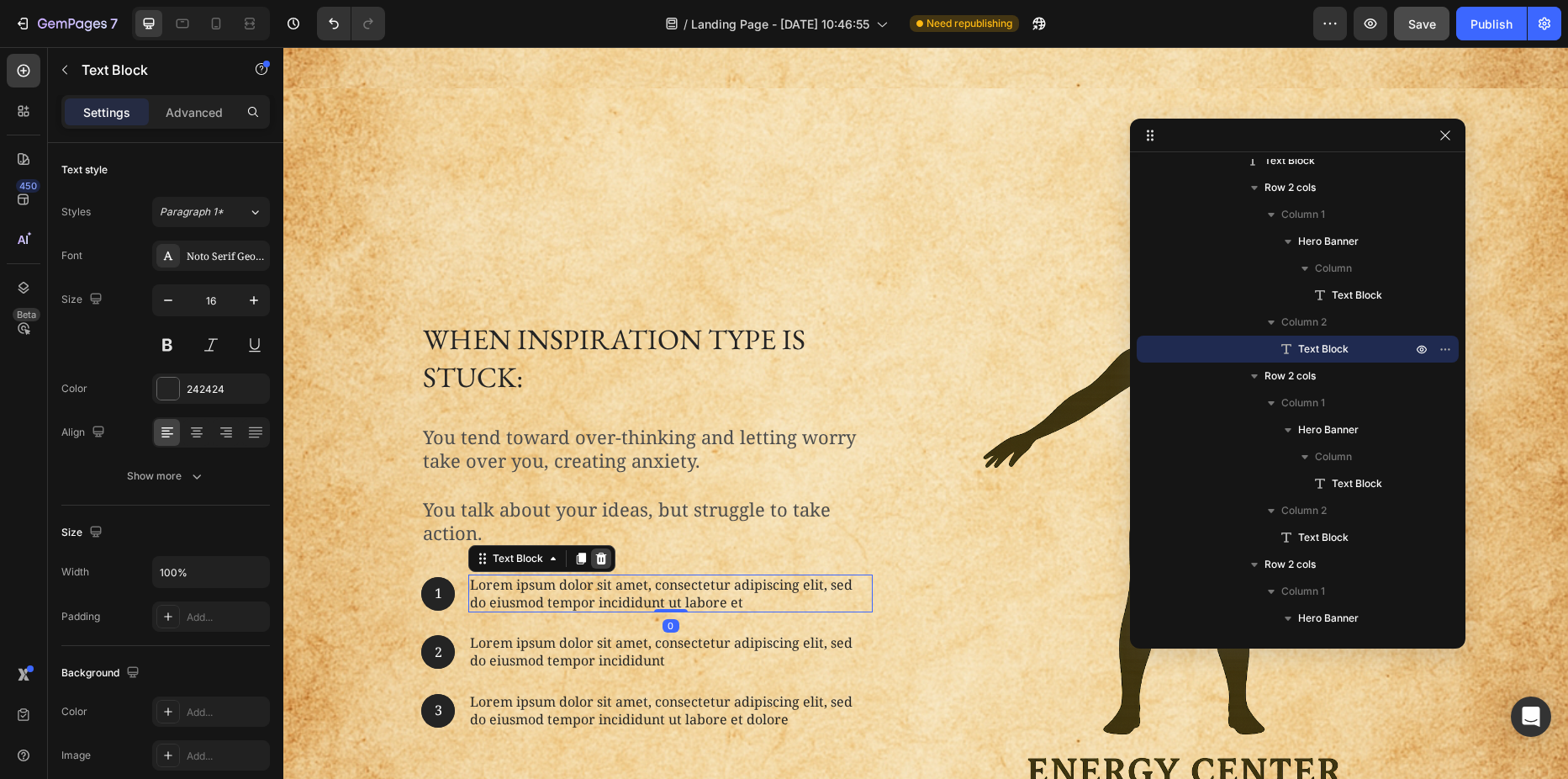
click at [596, 561] on icon at bounding box center [602, 559] width 11 height 12
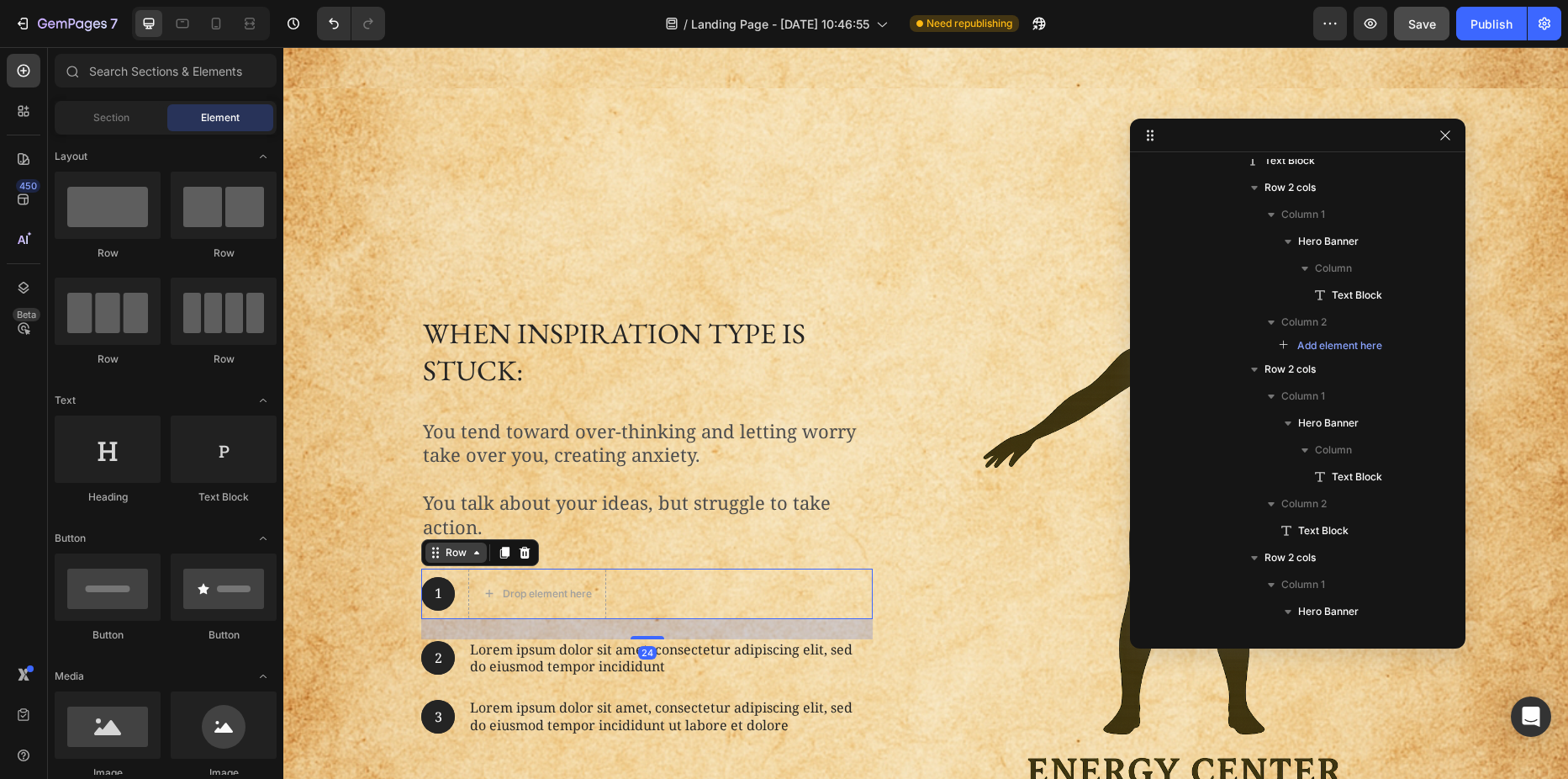
click at [443, 559] on div "Row" at bounding box center [456, 552] width 27 height 15
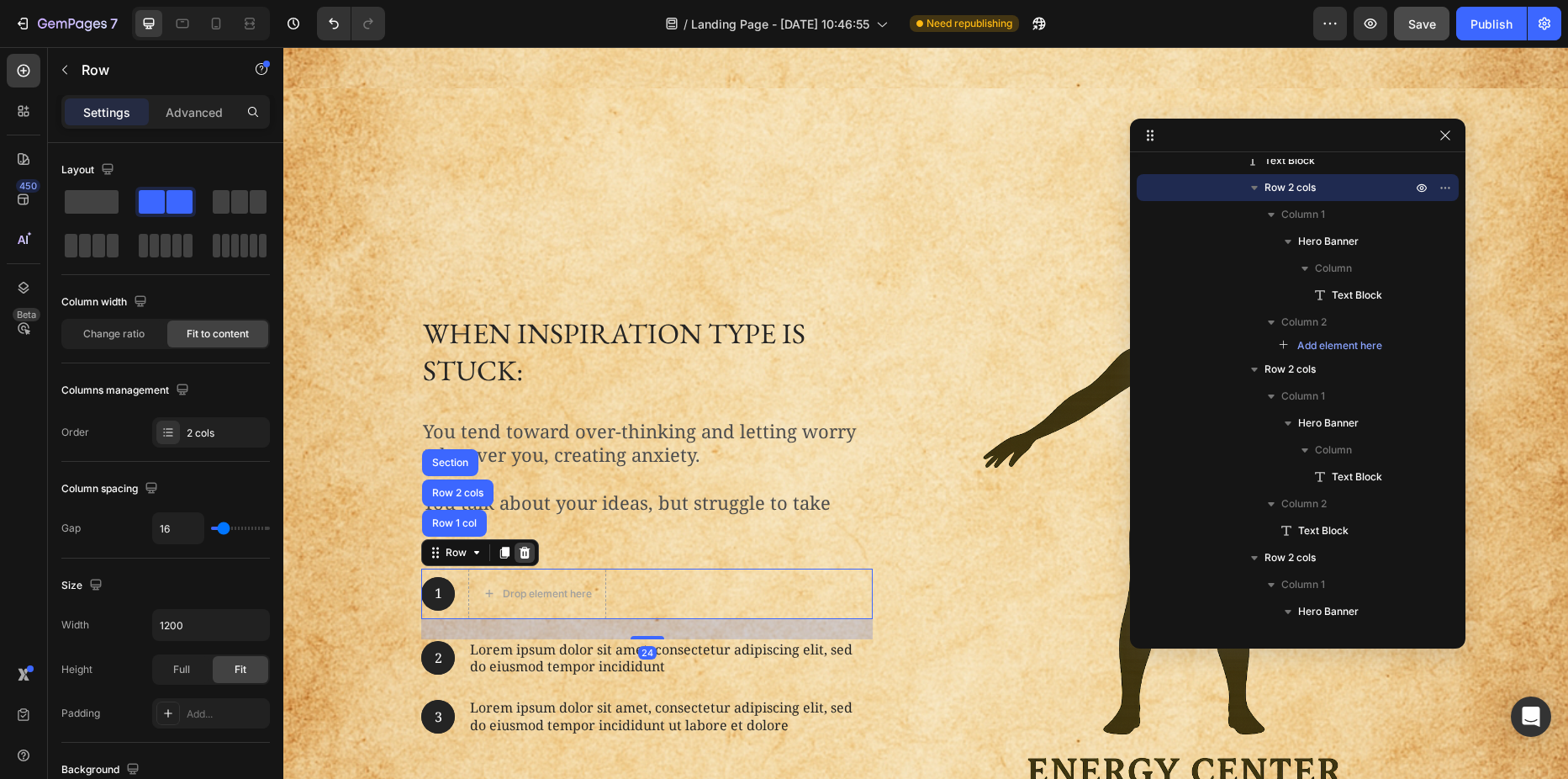
click at [518, 554] on icon at bounding box center [524, 552] width 14 height 14
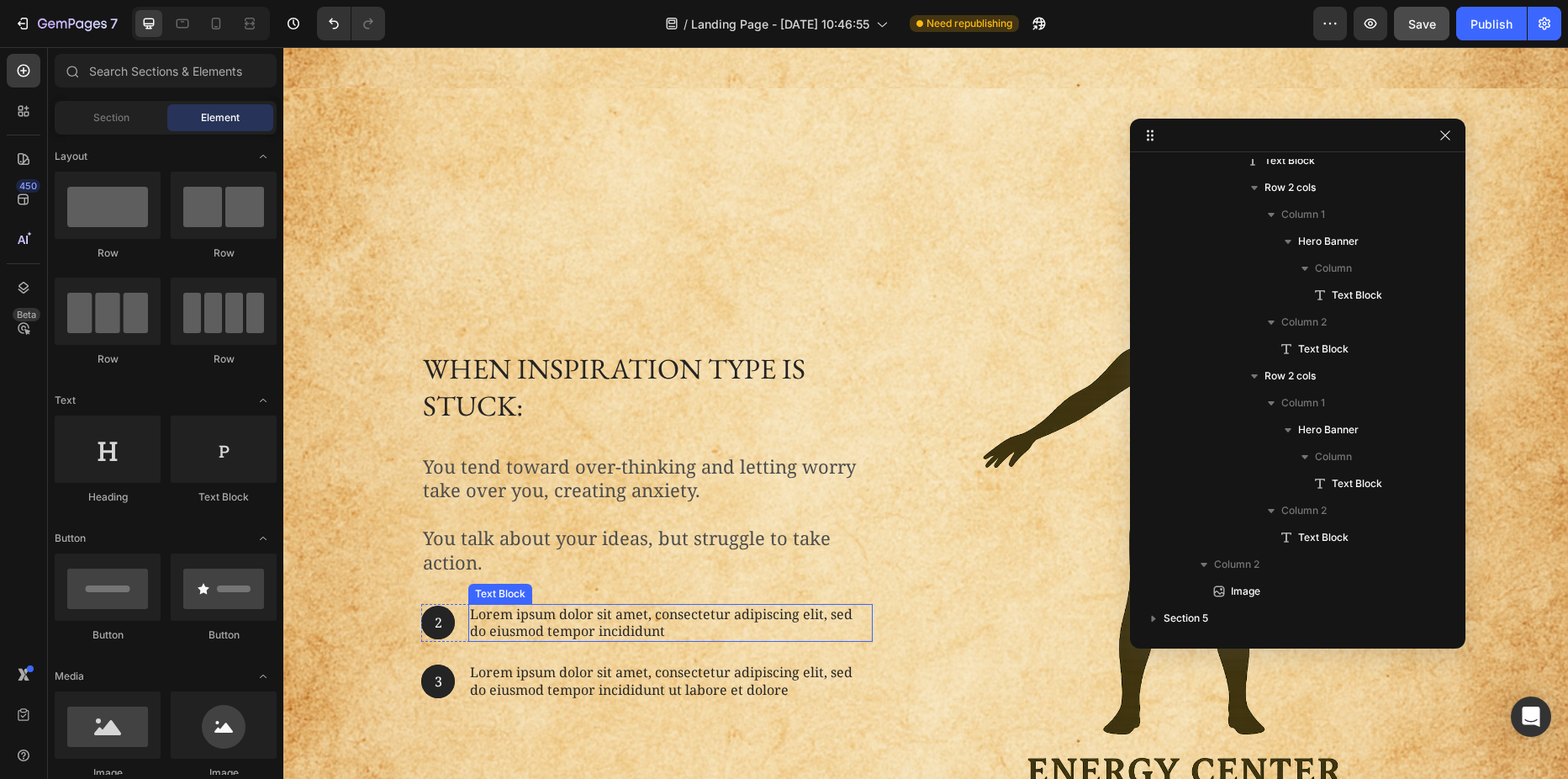
click at [597, 617] on p "Lorem ipsum dolor sit amet, consectetur adipiscing elit, sed do eiusmod tempor …" at bounding box center [670, 623] width 401 height 36
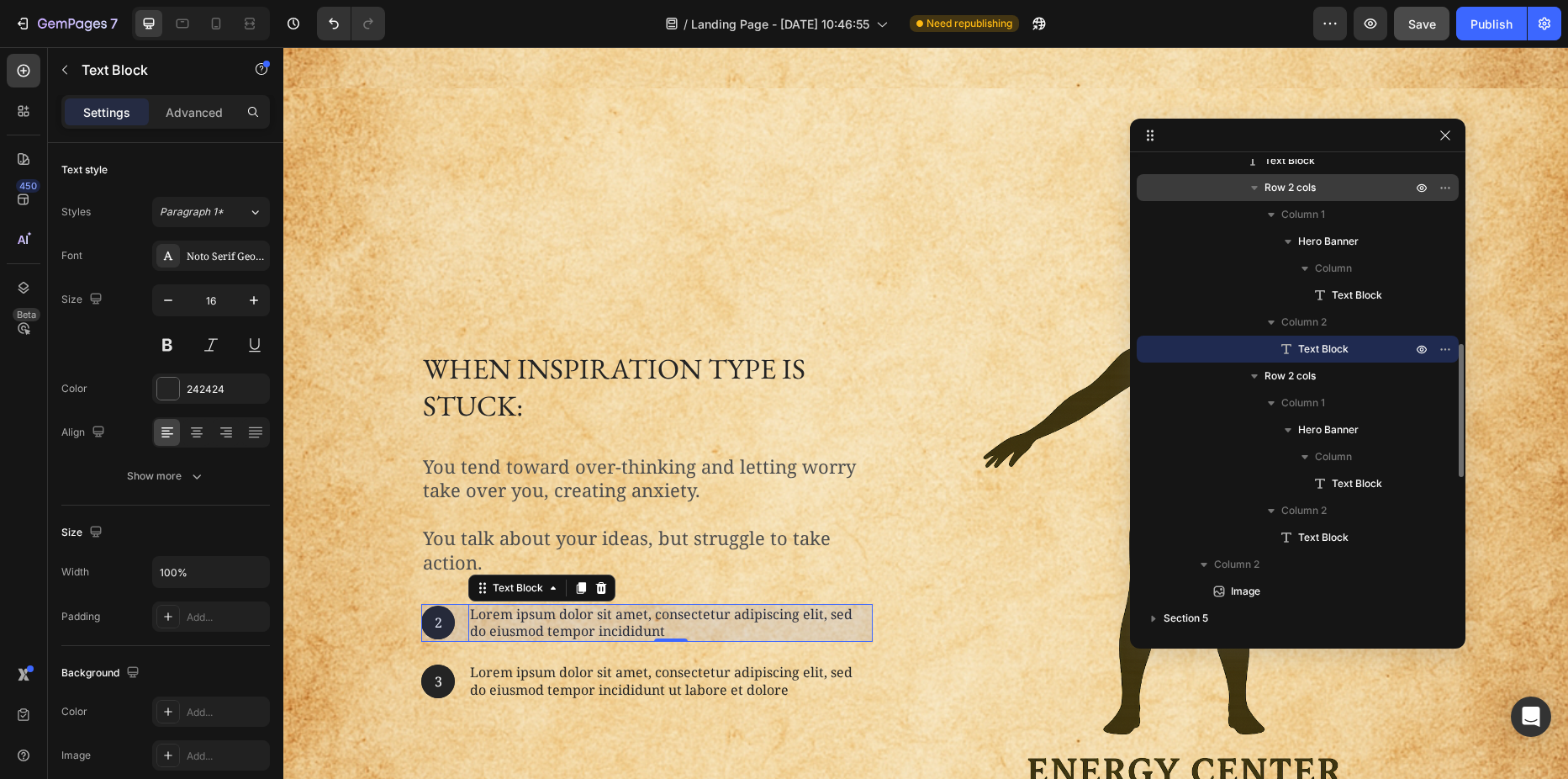
click at [1288, 193] on span "Row 2 cols" at bounding box center [1290, 188] width 51 height 16
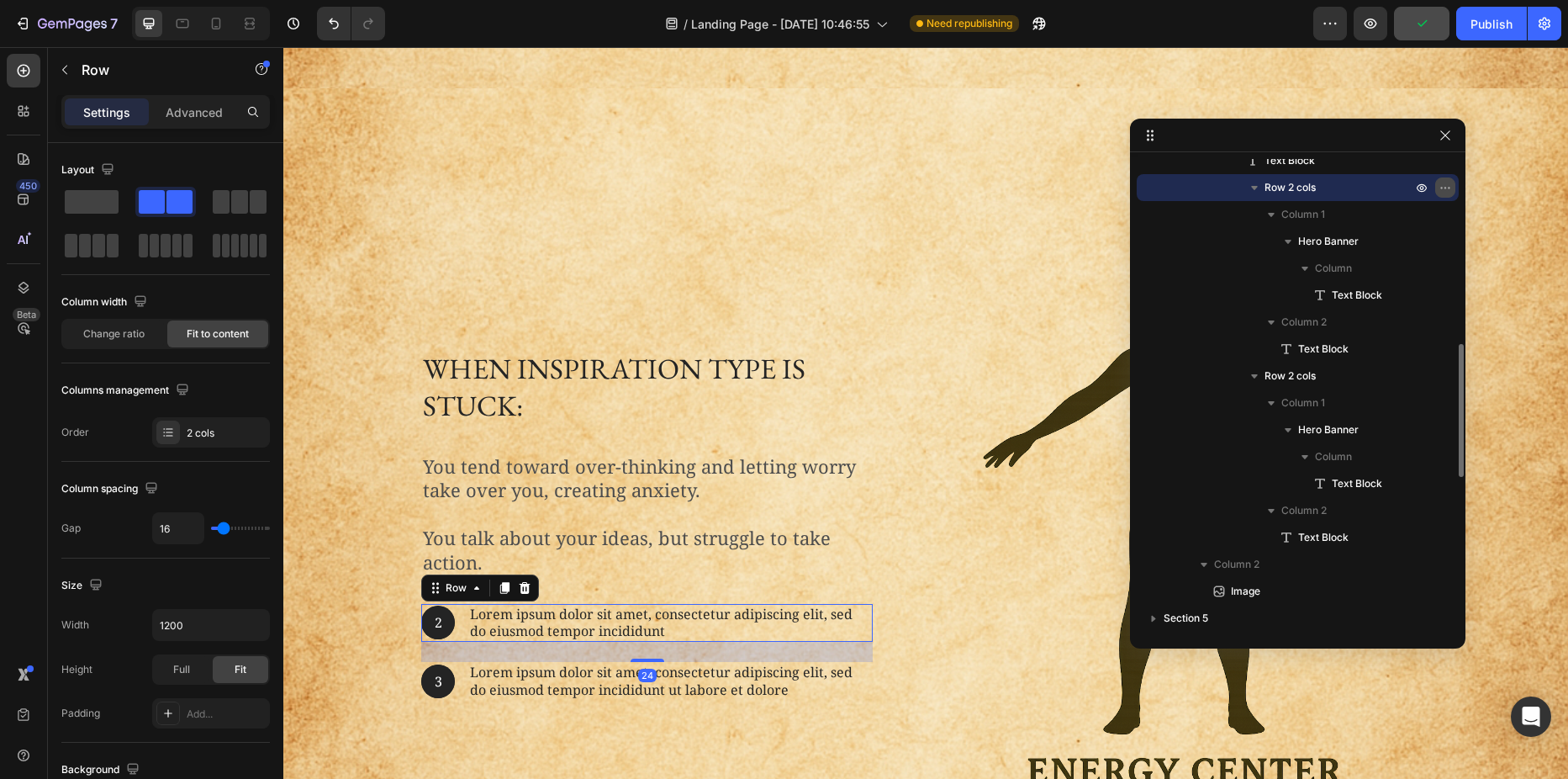
click at [1451, 191] on icon "button" at bounding box center [1445, 188] width 14 height 14
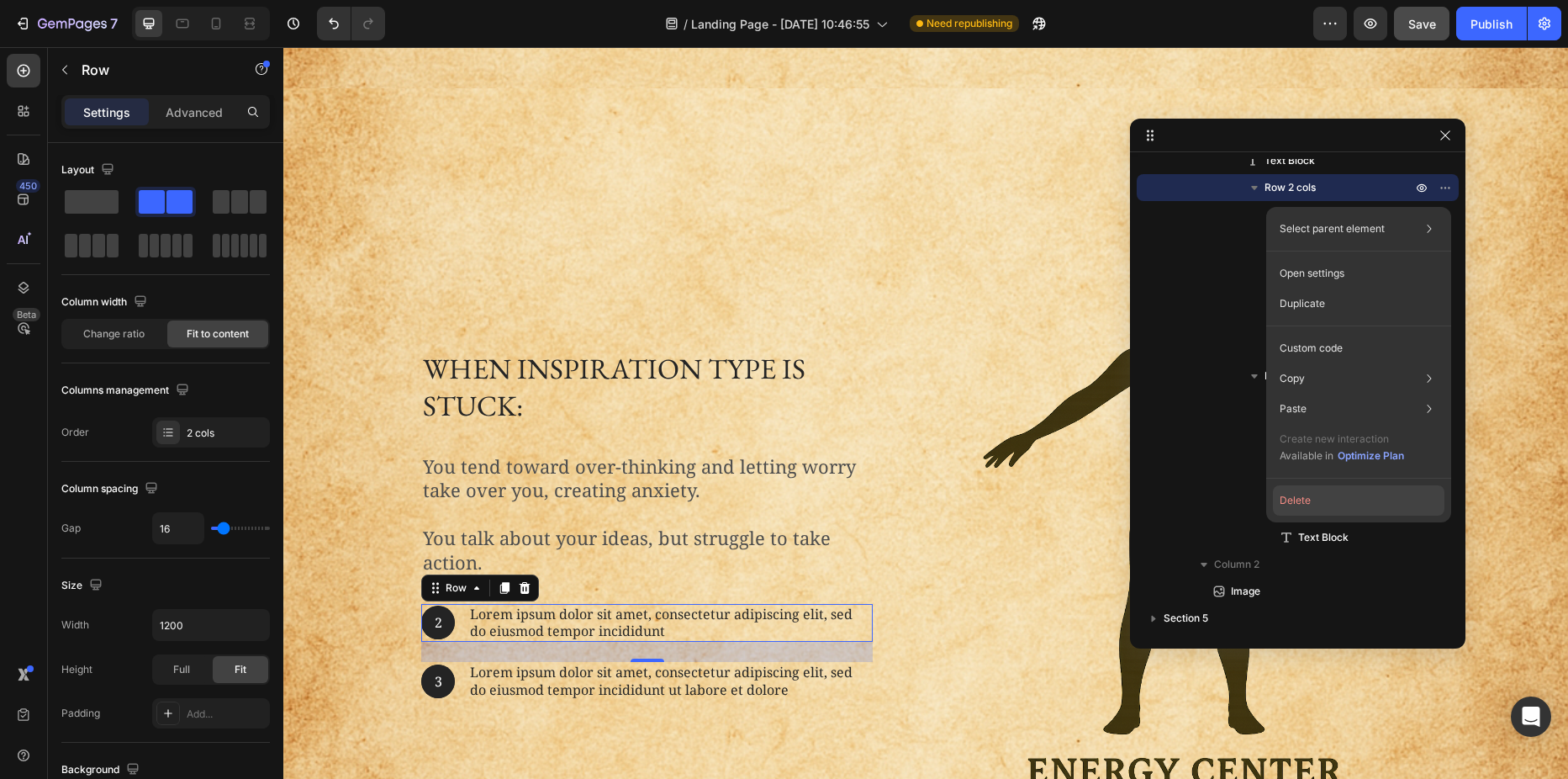
click at [1315, 499] on button "Delete" at bounding box center [1359, 500] width 171 height 30
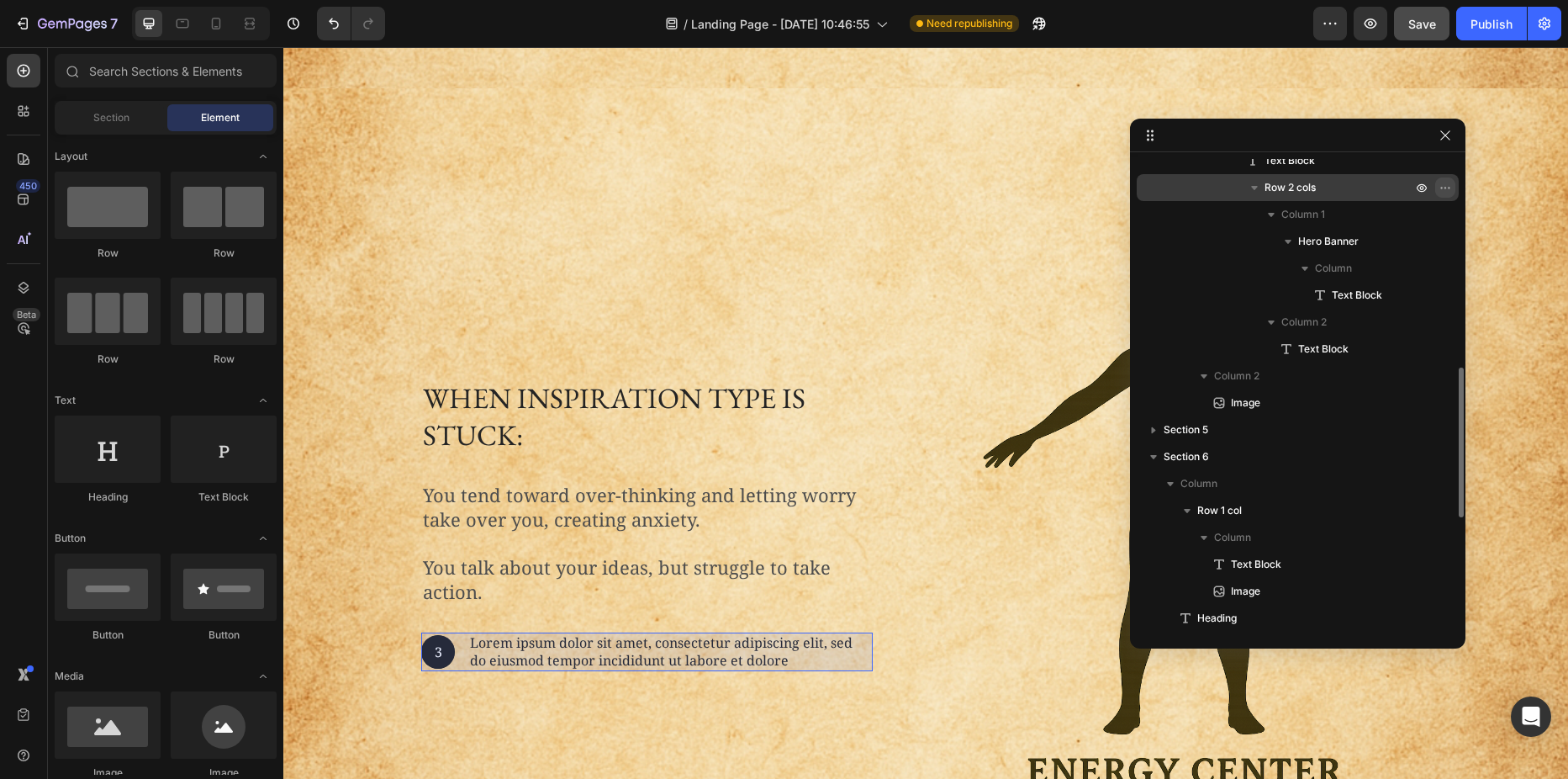
click at [1448, 180] on button "button" at bounding box center [1445, 188] width 20 height 20
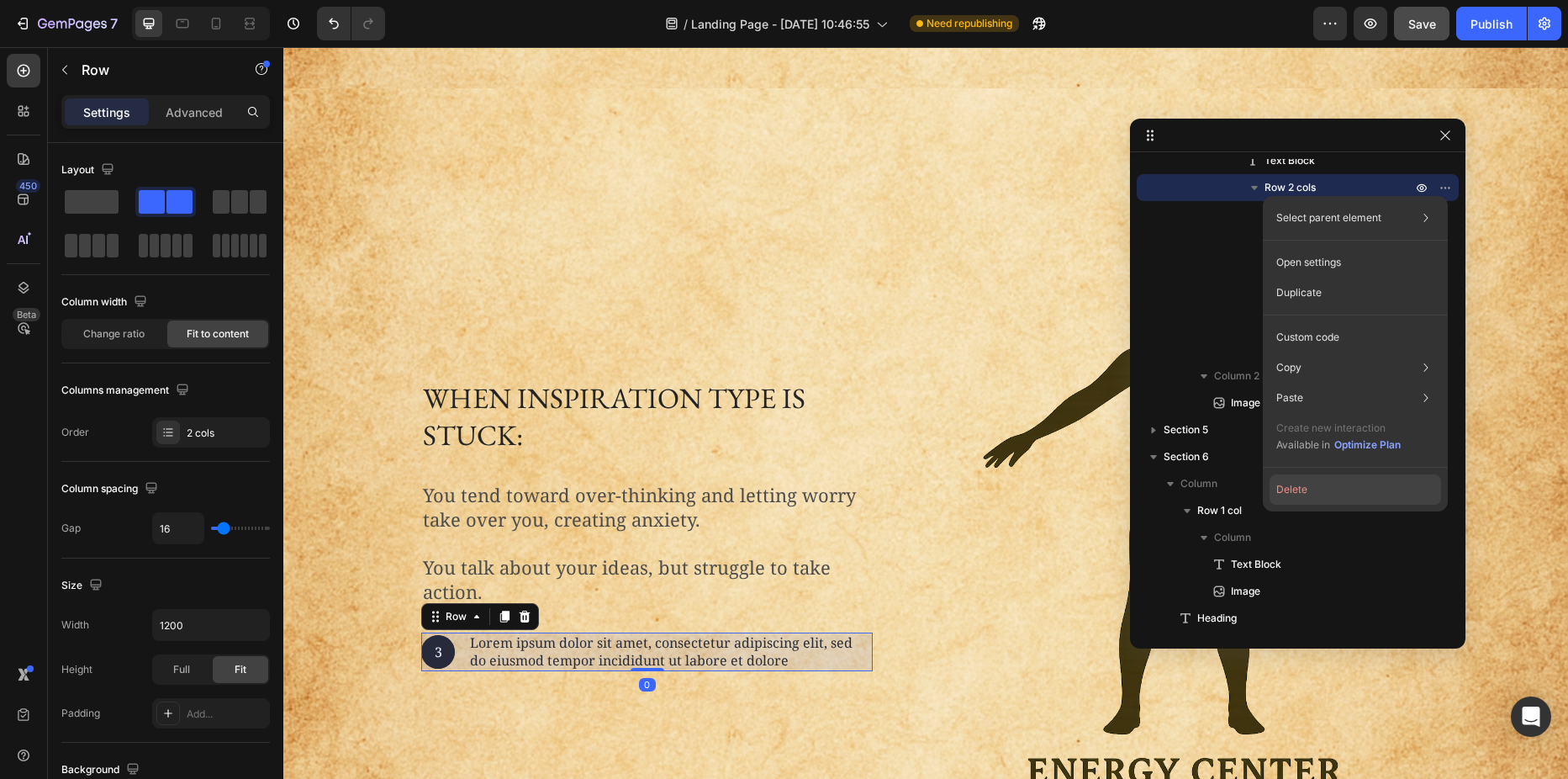
click at [1331, 486] on button "Delete" at bounding box center [1355, 489] width 171 height 30
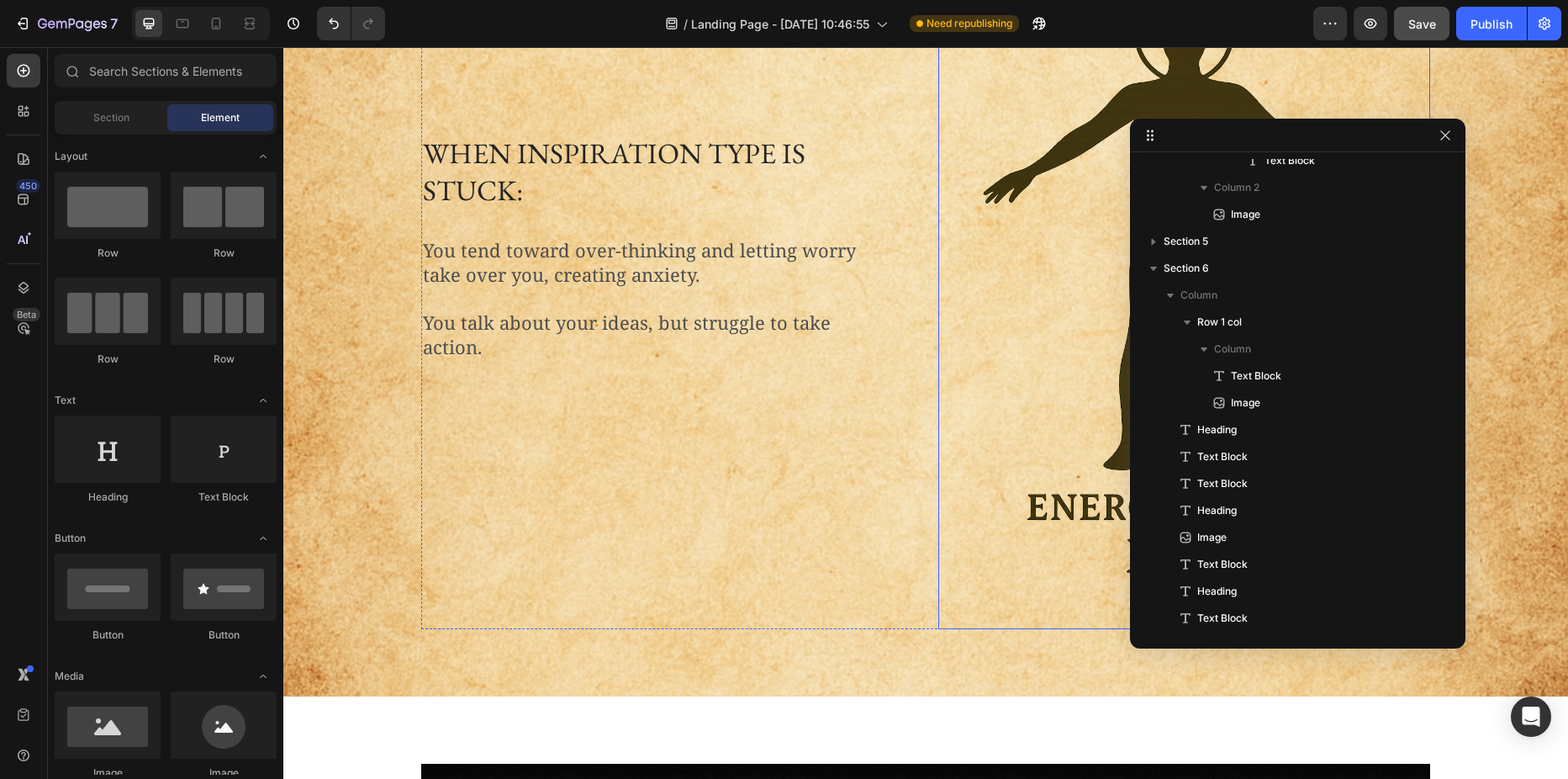
scroll to position [673, 0]
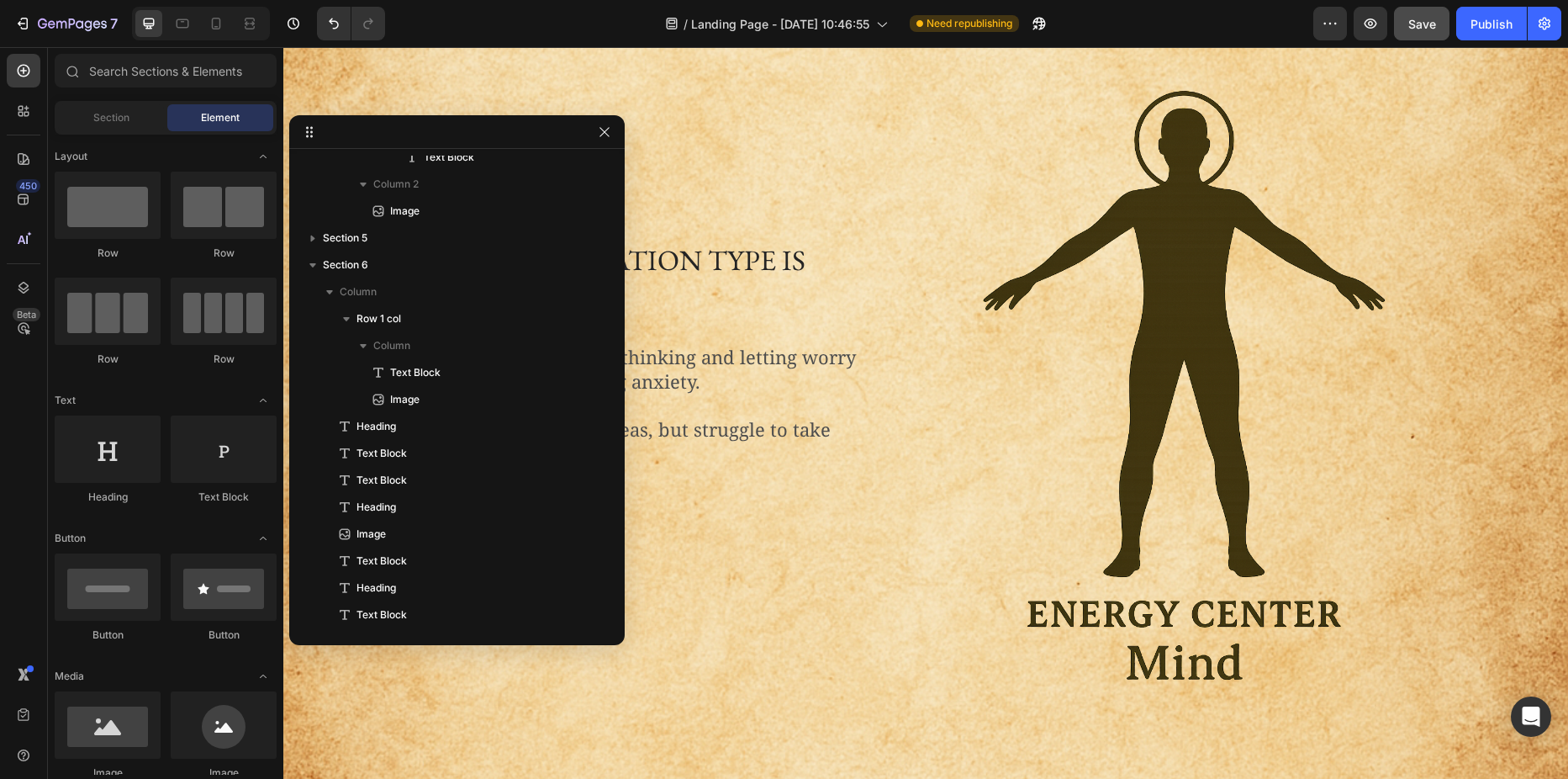
drag, startPoint x: 1277, startPoint y: 131, endPoint x: 387, endPoint y: 127, distance: 890.0
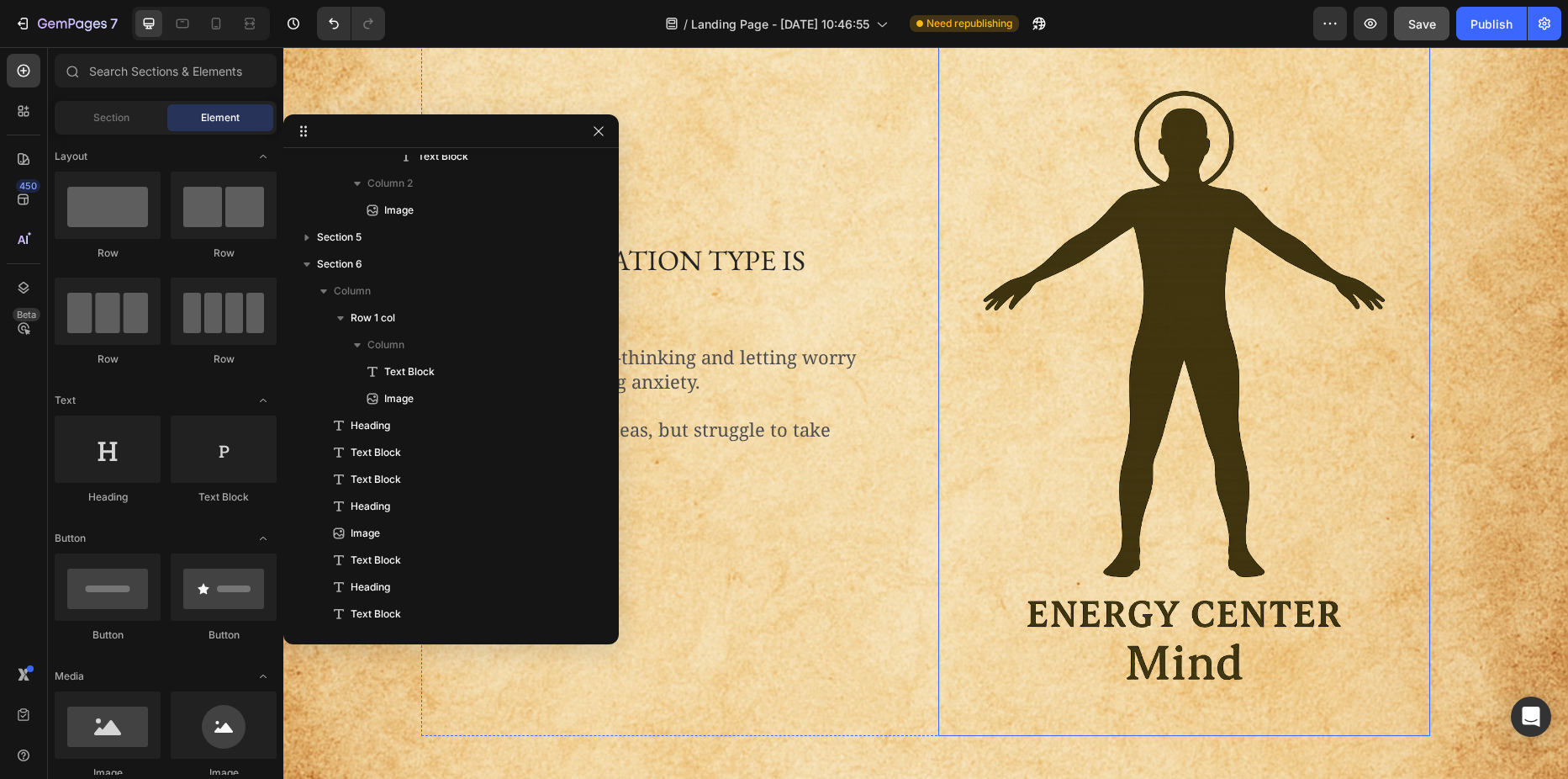
click at [1156, 220] on img at bounding box center [1184, 367] width 492 height 739
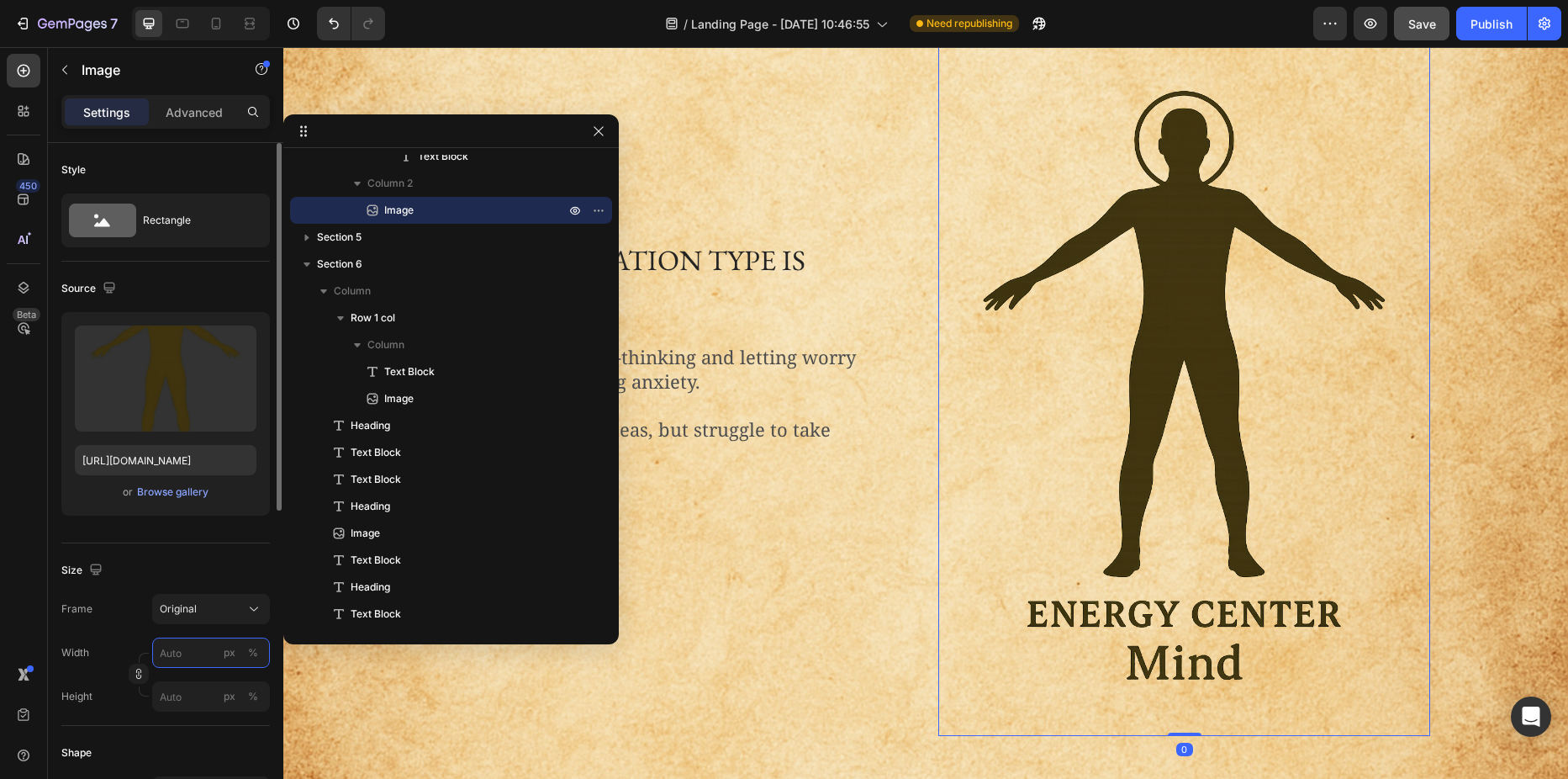
click at [178, 654] on input "px %" at bounding box center [210, 652] width 117 height 30
click at [257, 650] on div "%" at bounding box center [252, 652] width 10 height 15
click at [184, 653] on input "px %" at bounding box center [210, 652] width 117 height 30
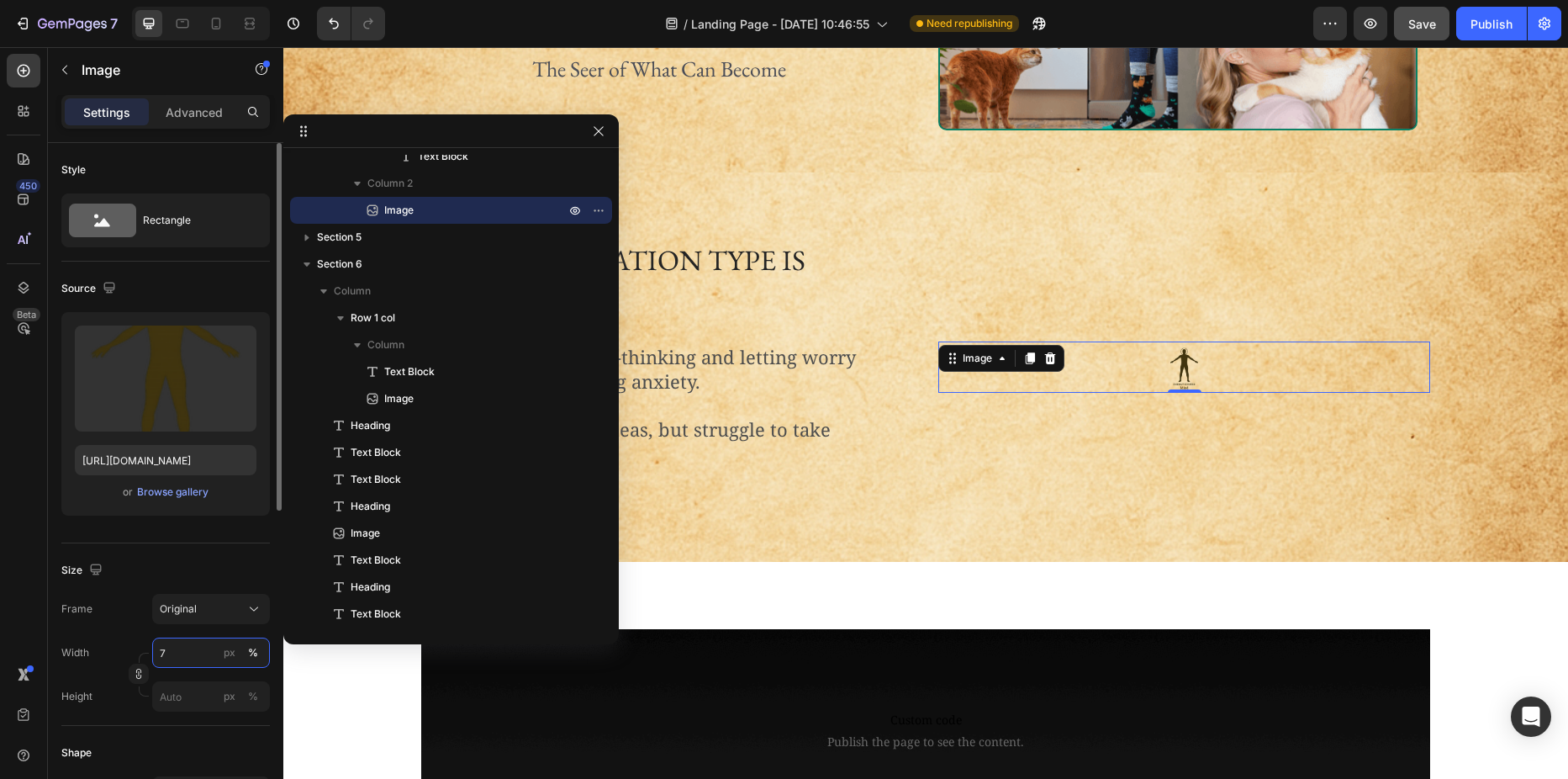
type input "75"
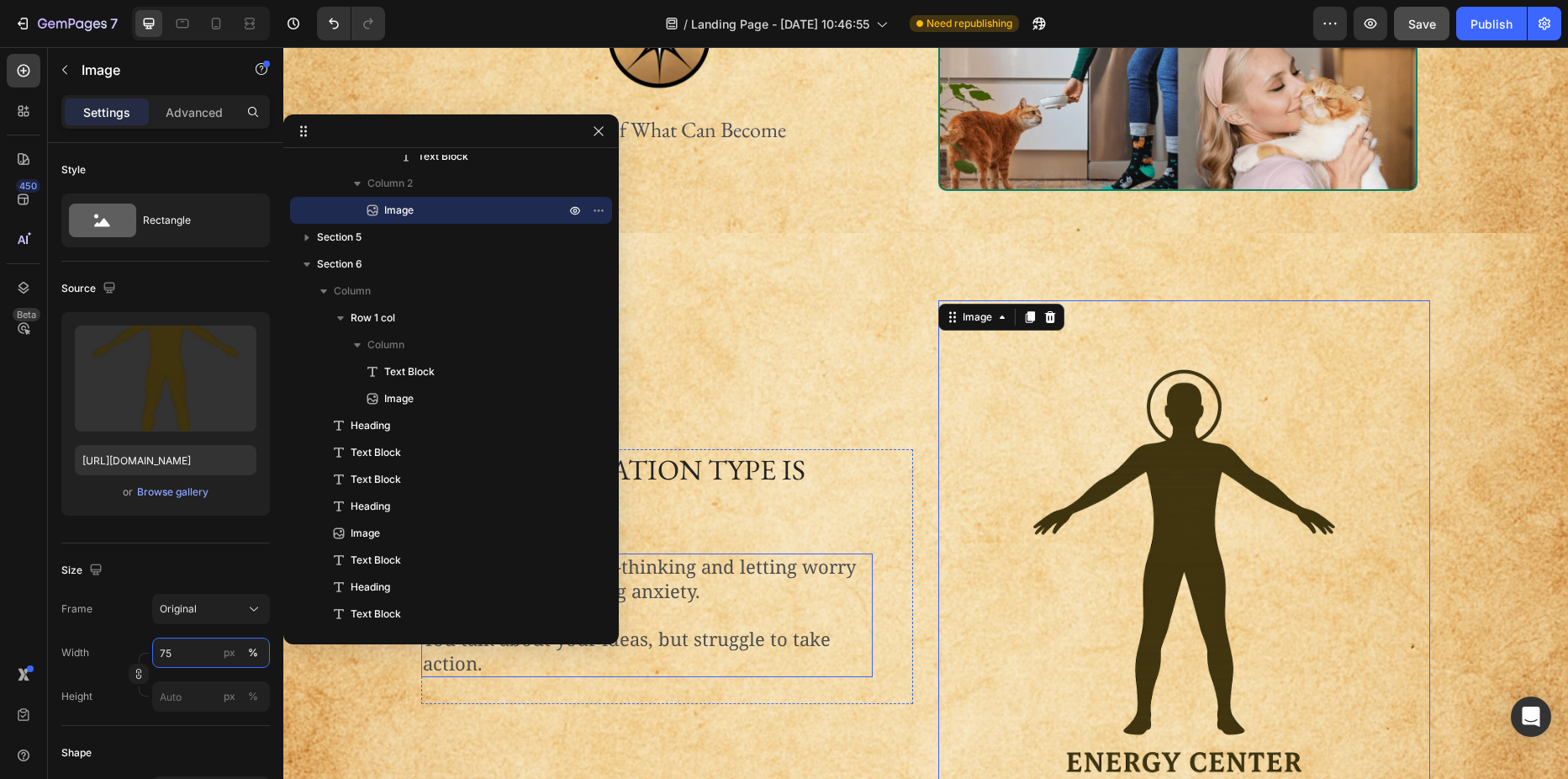
scroll to position [328, 0]
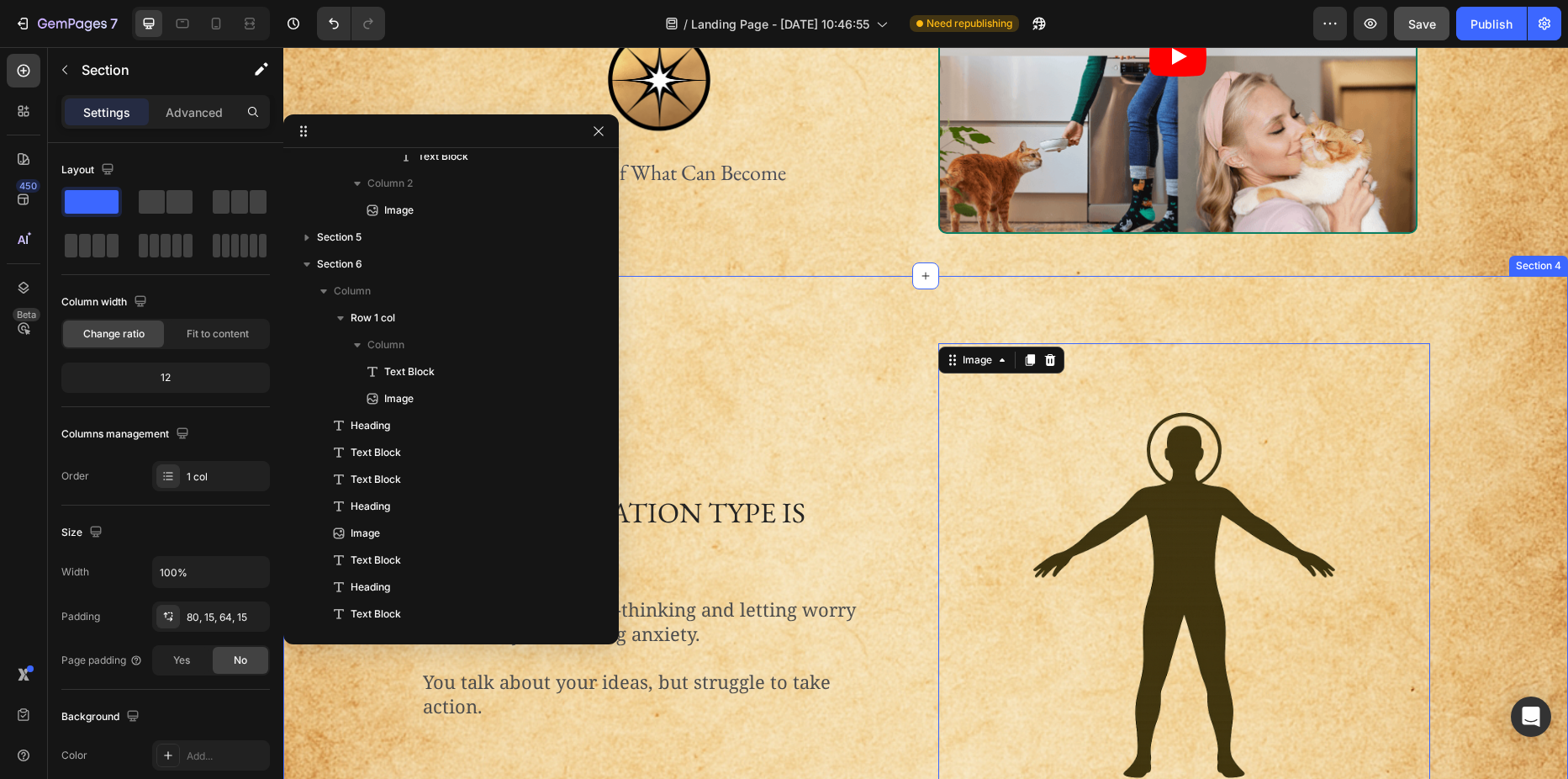
click at [781, 313] on div "When inspiration type is stuck: Heading You tend toward over-thinking and letti…" at bounding box center [925, 620] width 1285 height 688
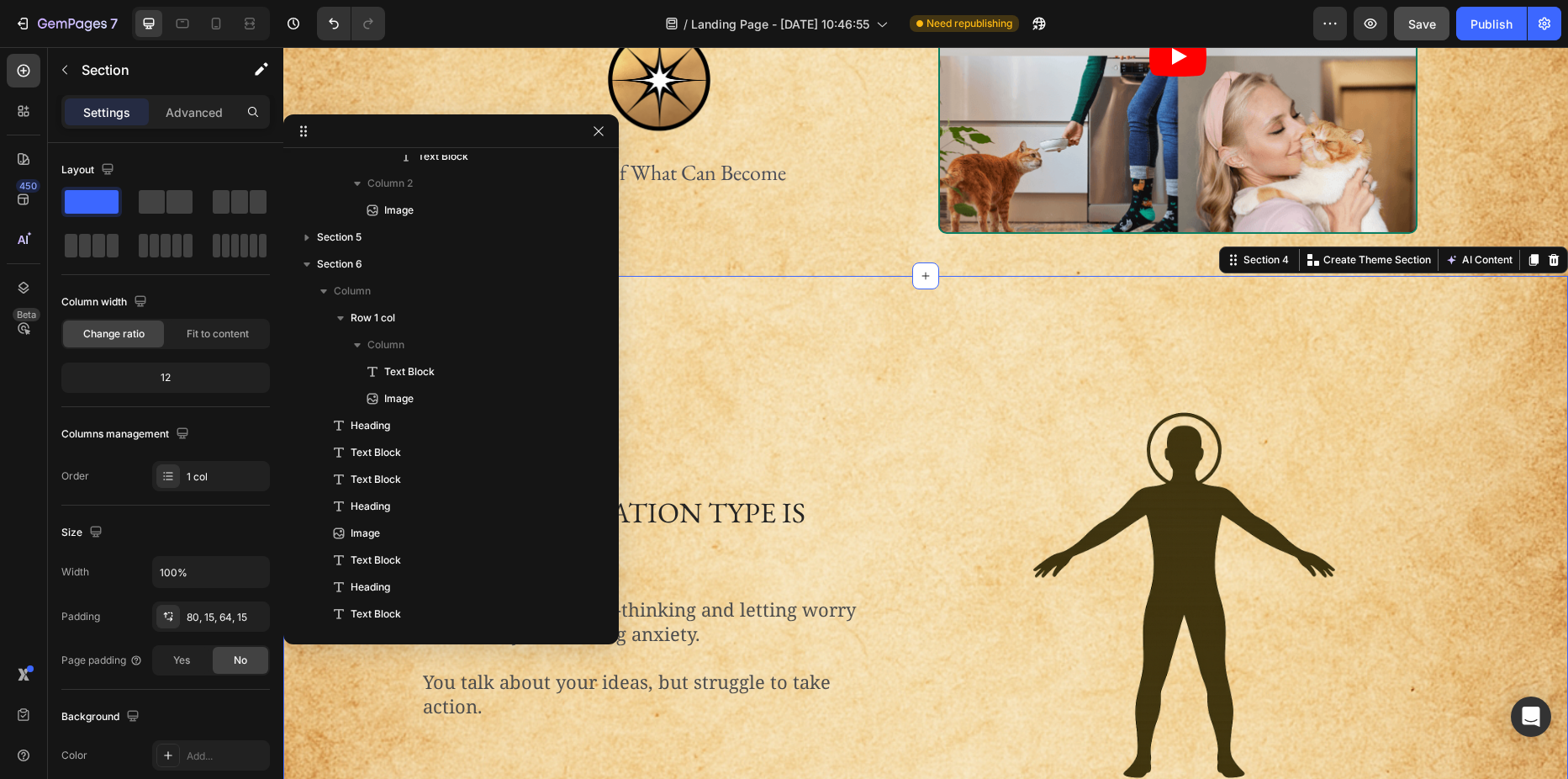
scroll to position [281, 0]
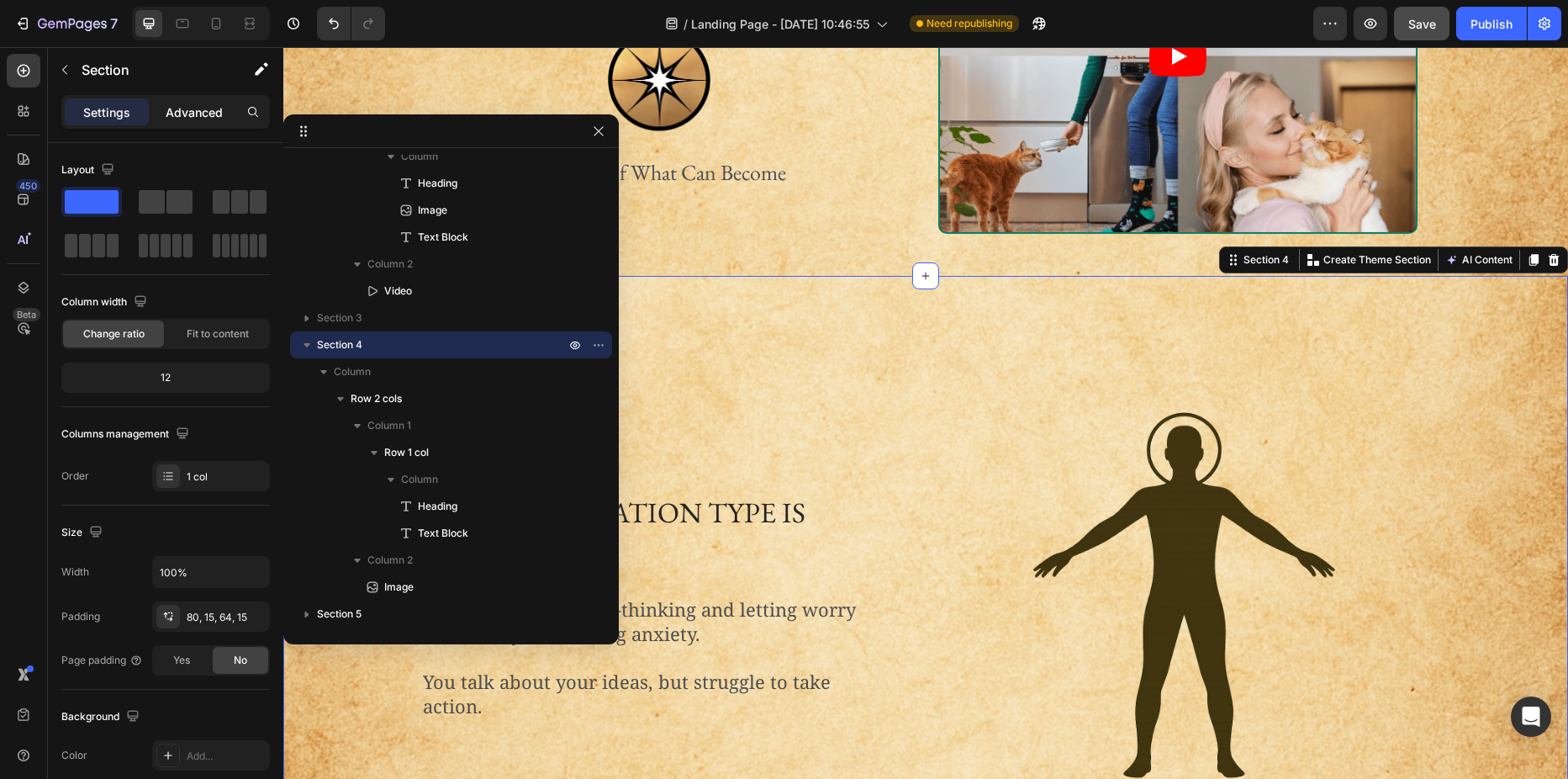
click at [193, 104] on p "Advanced" at bounding box center [194, 112] width 57 height 17
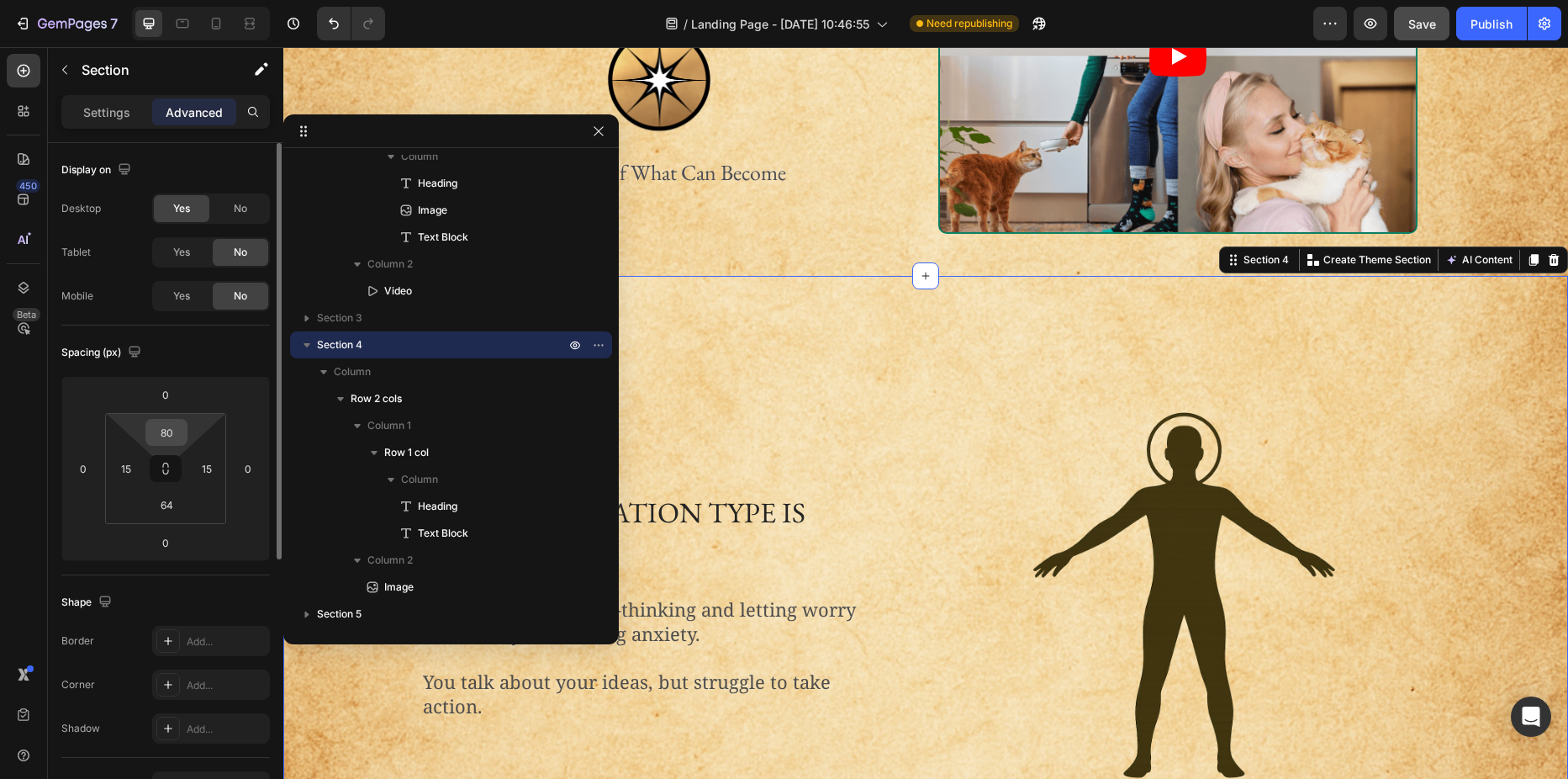
click at [169, 435] on input "80" at bounding box center [166, 433] width 34 height 26
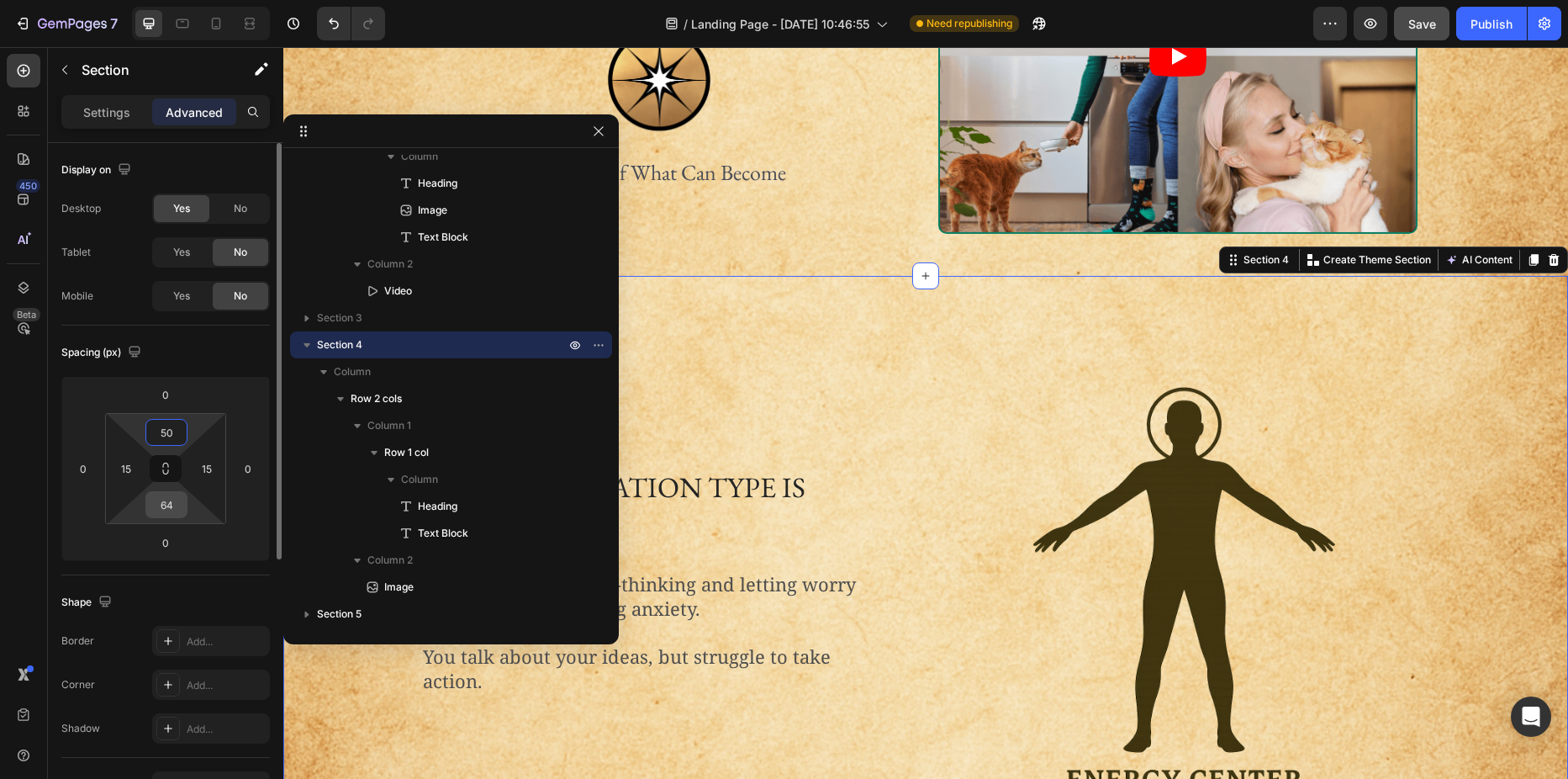
type input "50"
click at [168, 503] on input "64" at bounding box center [166, 505] width 34 height 26
type input "40"
click at [173, 436] on input "50" at bounding box center [166, 433] width 34 height 26
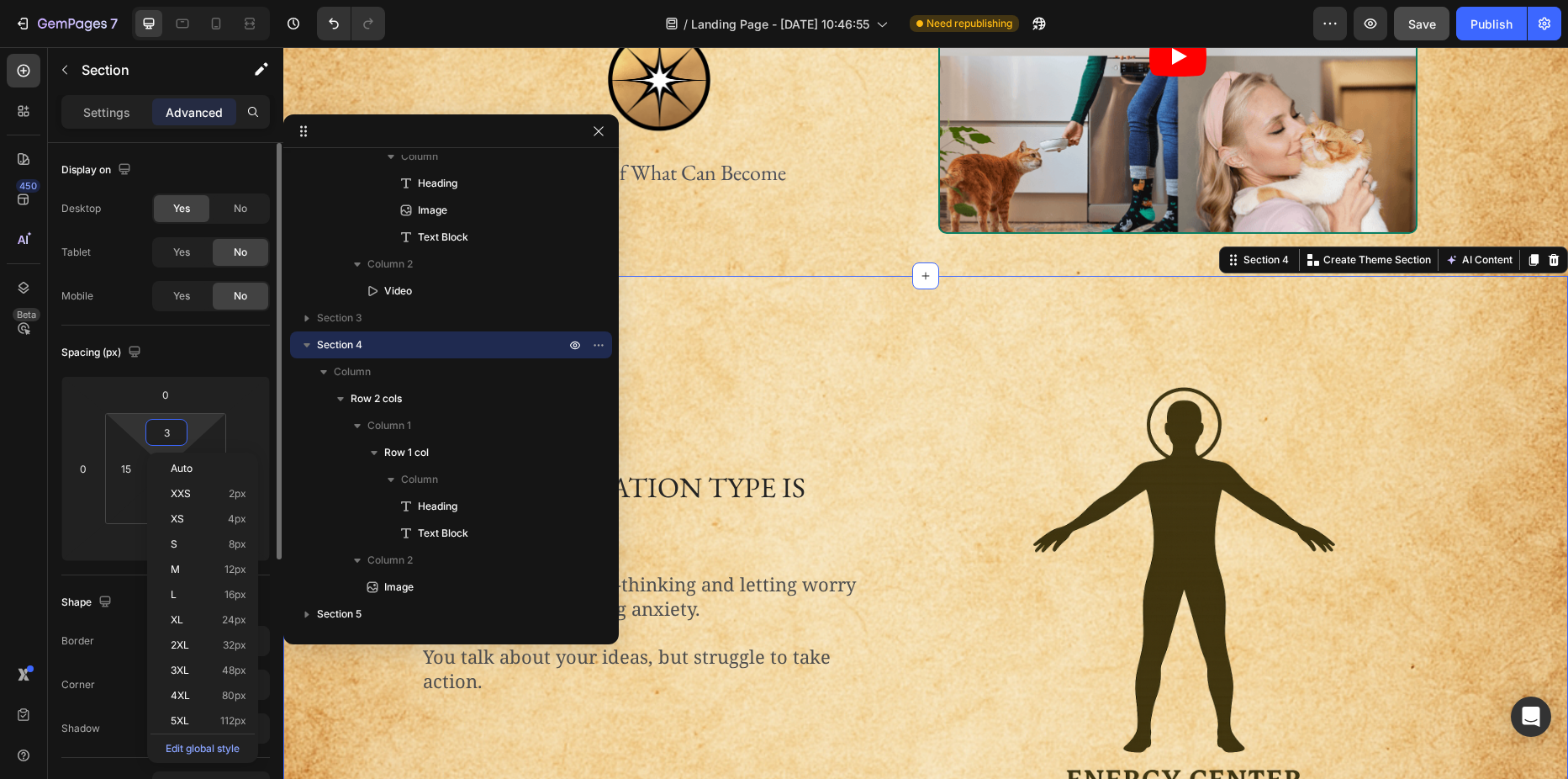
type input "35"
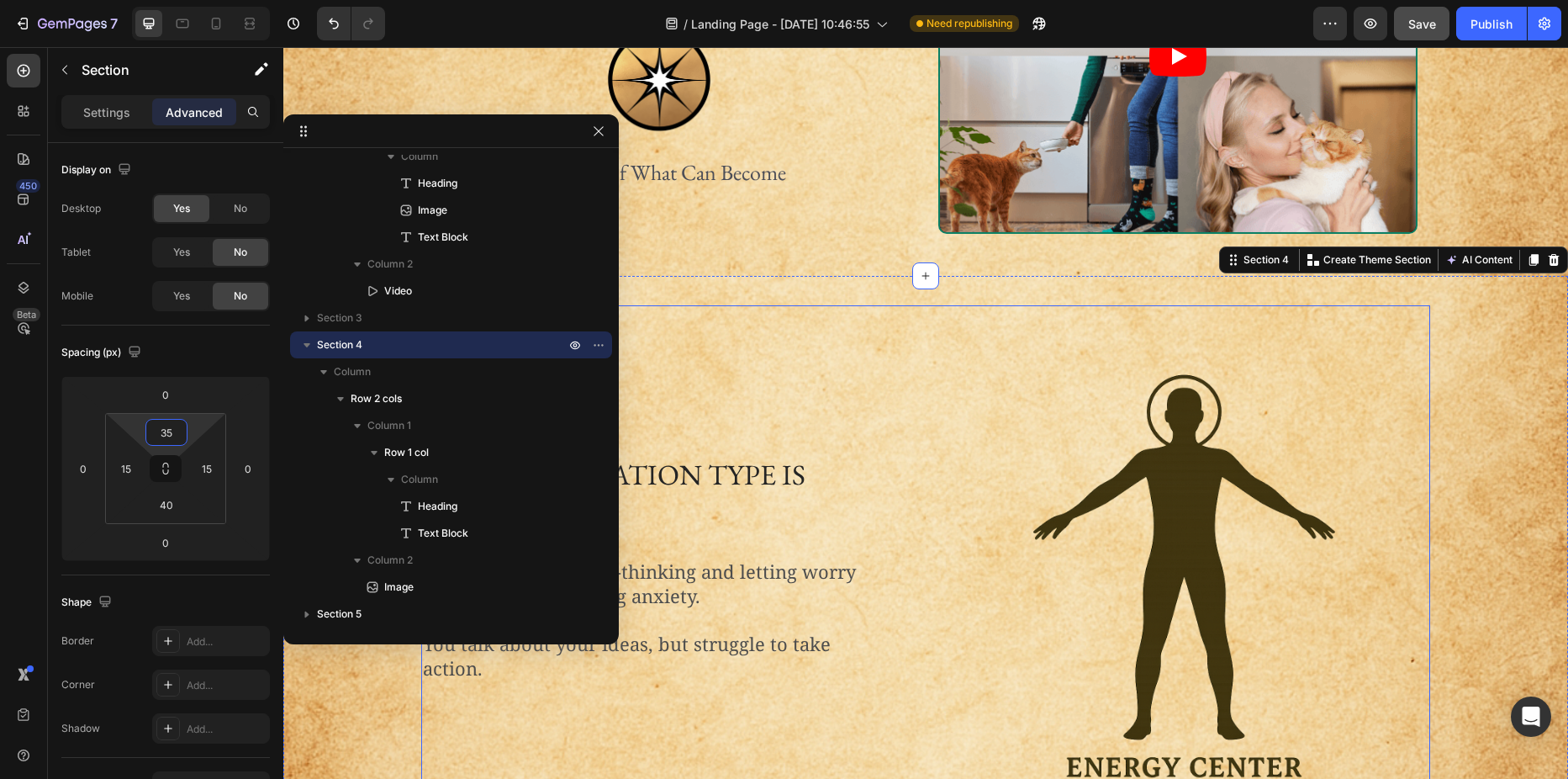
click at [713, 349] on div "When inspiration type is stuck: Heading You tend toward over-thinking and letti…" at bounding box center [667, 582] width 492 height 554
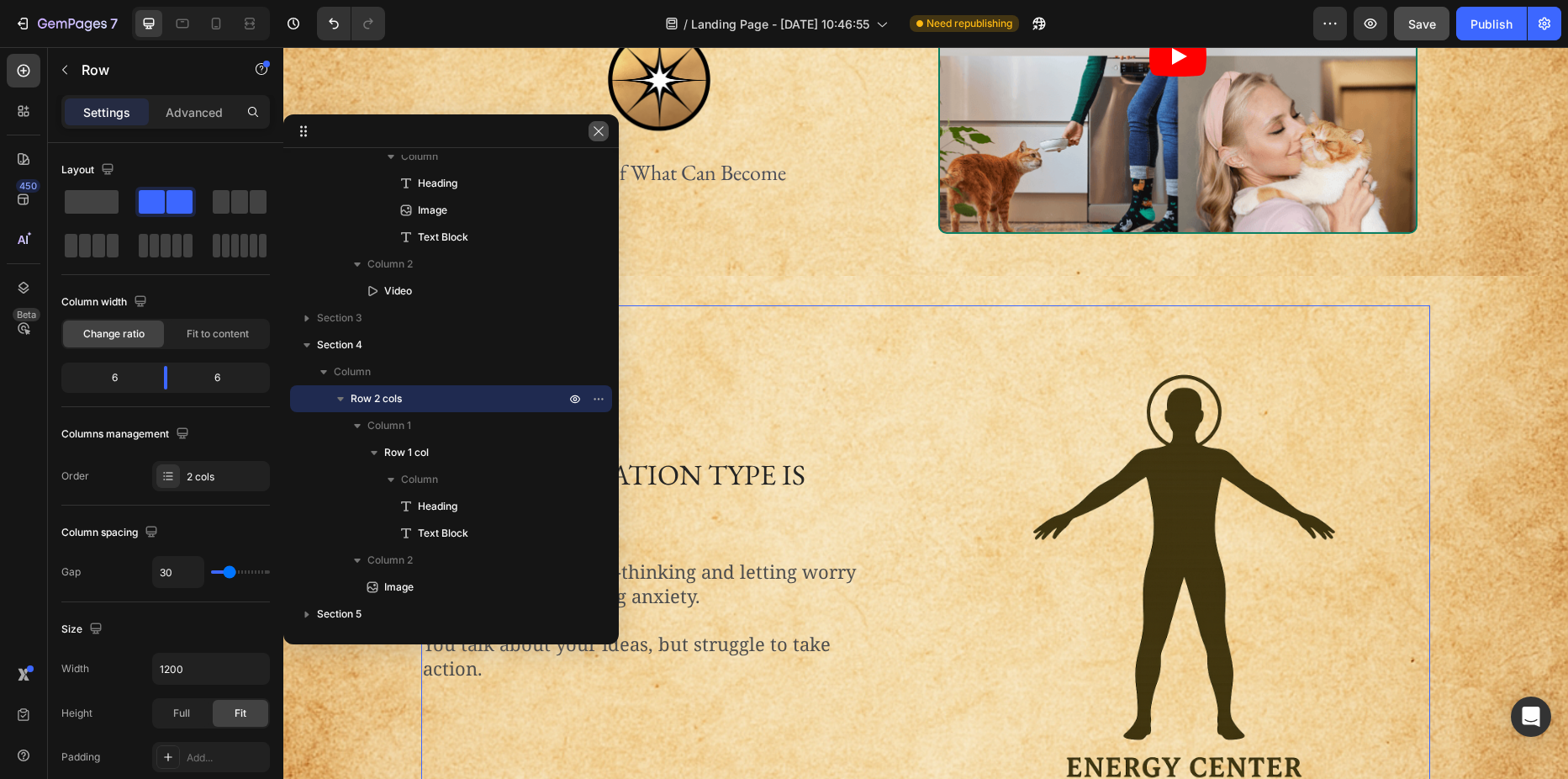
click at [599, 135] on icon "button" at bounding box center [598, 131] width 14 height 14
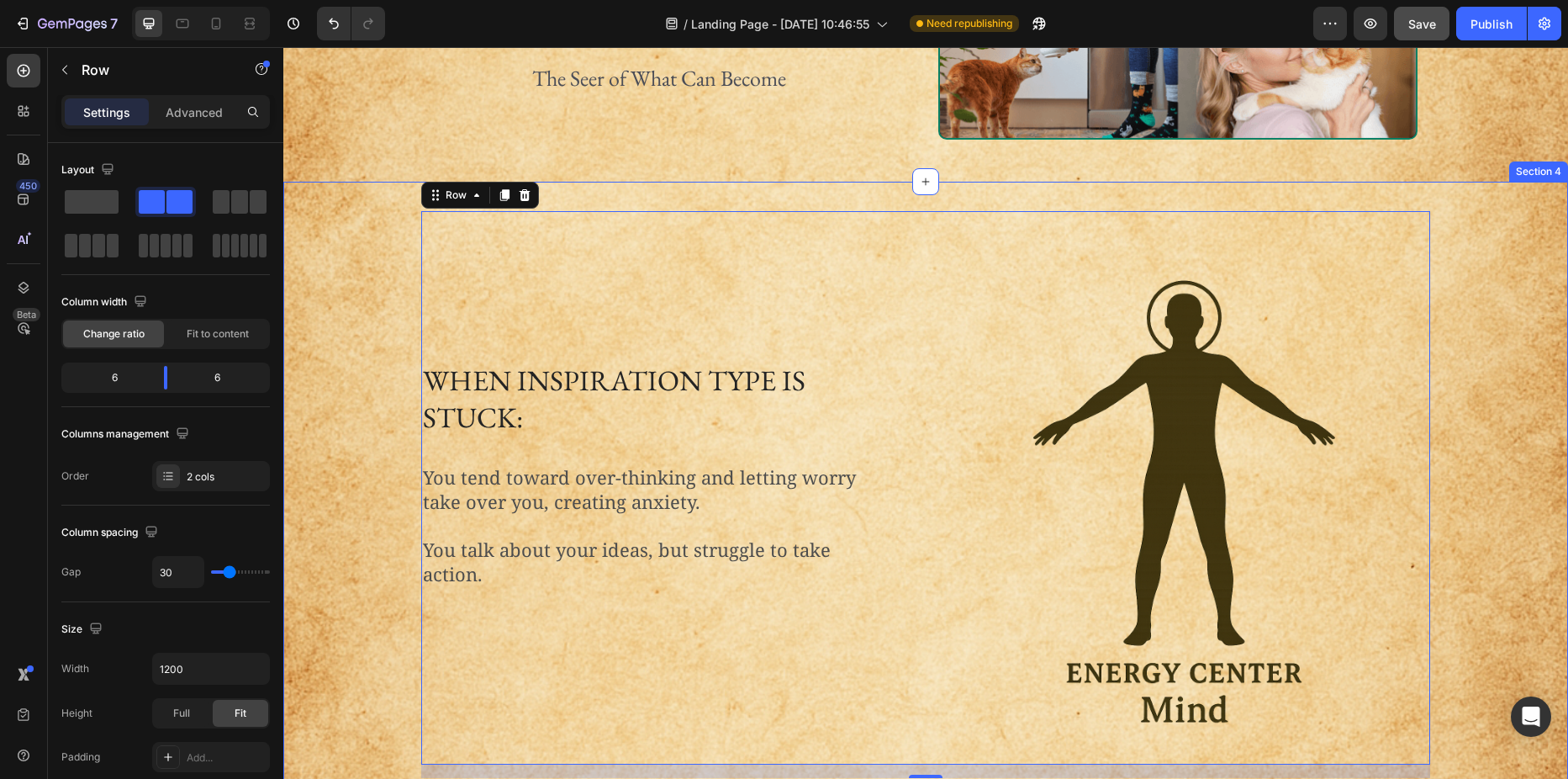
scroll to position [421, 0]
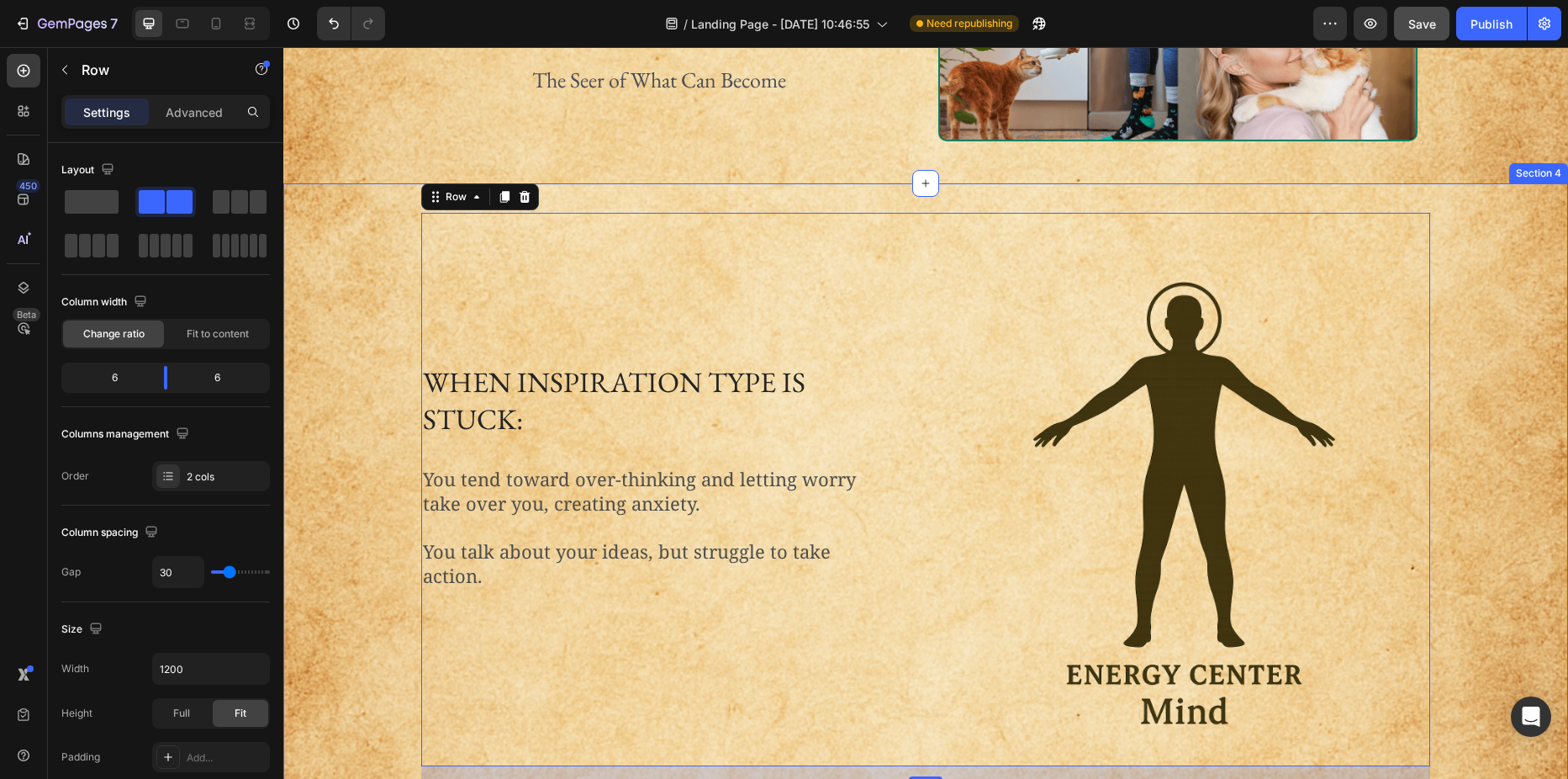
click at [331, 323] on div "When inspiration type is stuck: Heading You tend toward over-thinking and letti…" at bounding box center [925, 497] width 1259 height 567
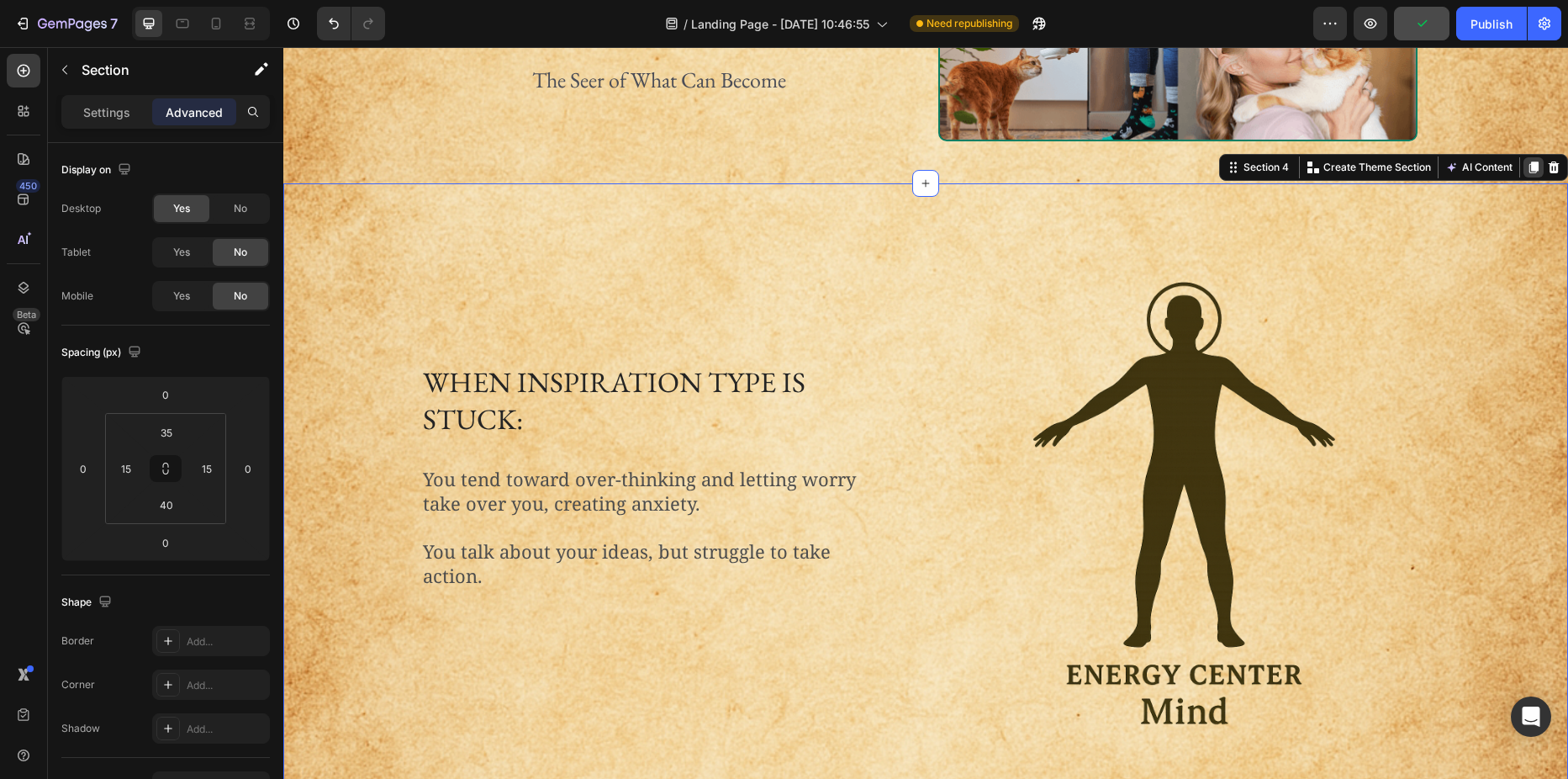
click at [1529, 166] on icon at bounding box center [1533, 167] width 9 height 12
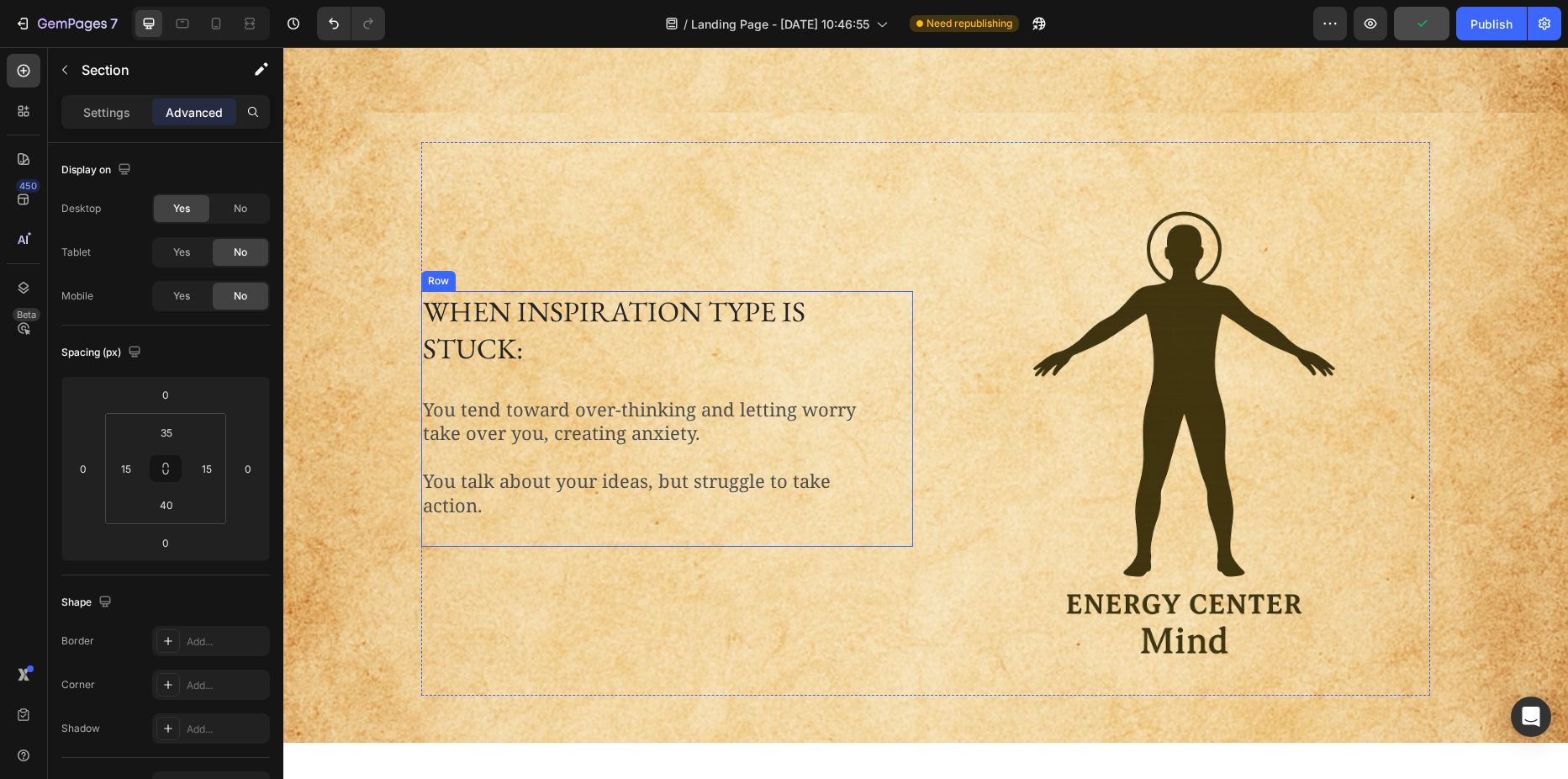
scroll to position [1128, 0]
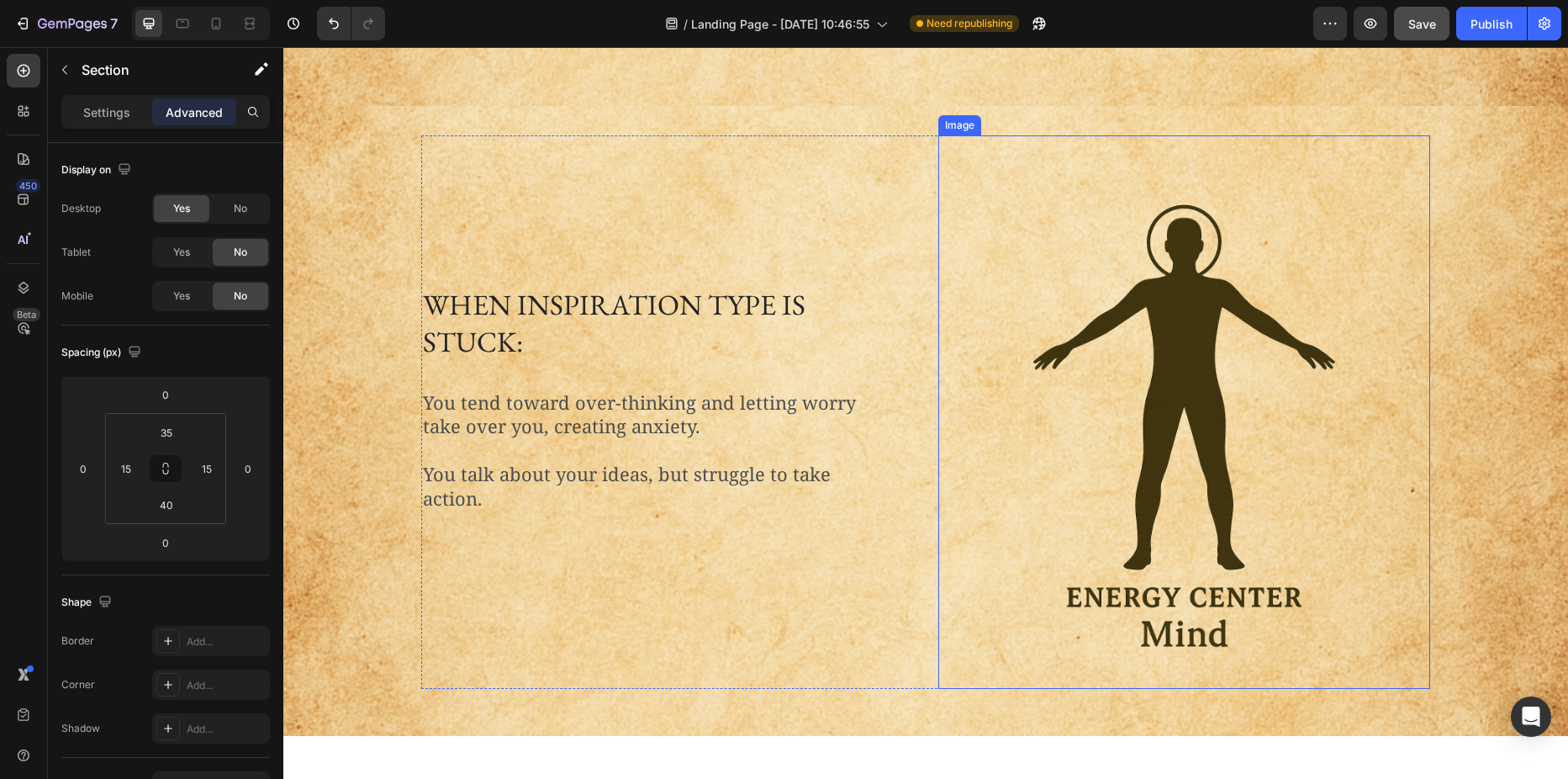
click at [1215, 343] on img at bounding box center [1184, 413] width 369 height 554
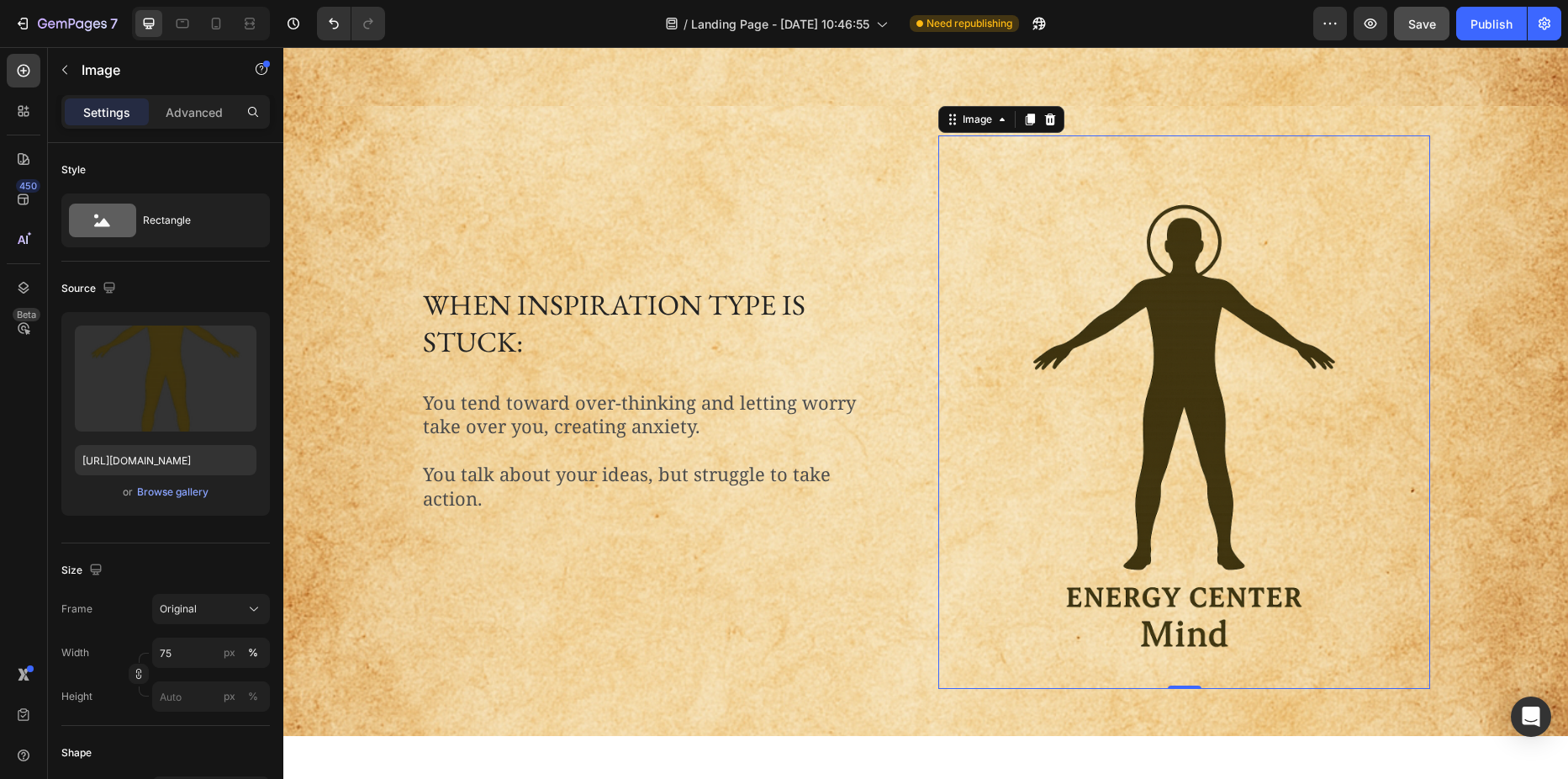
click at [1123, 357] on img at bounding box center [1184, 413] width 369 height 554
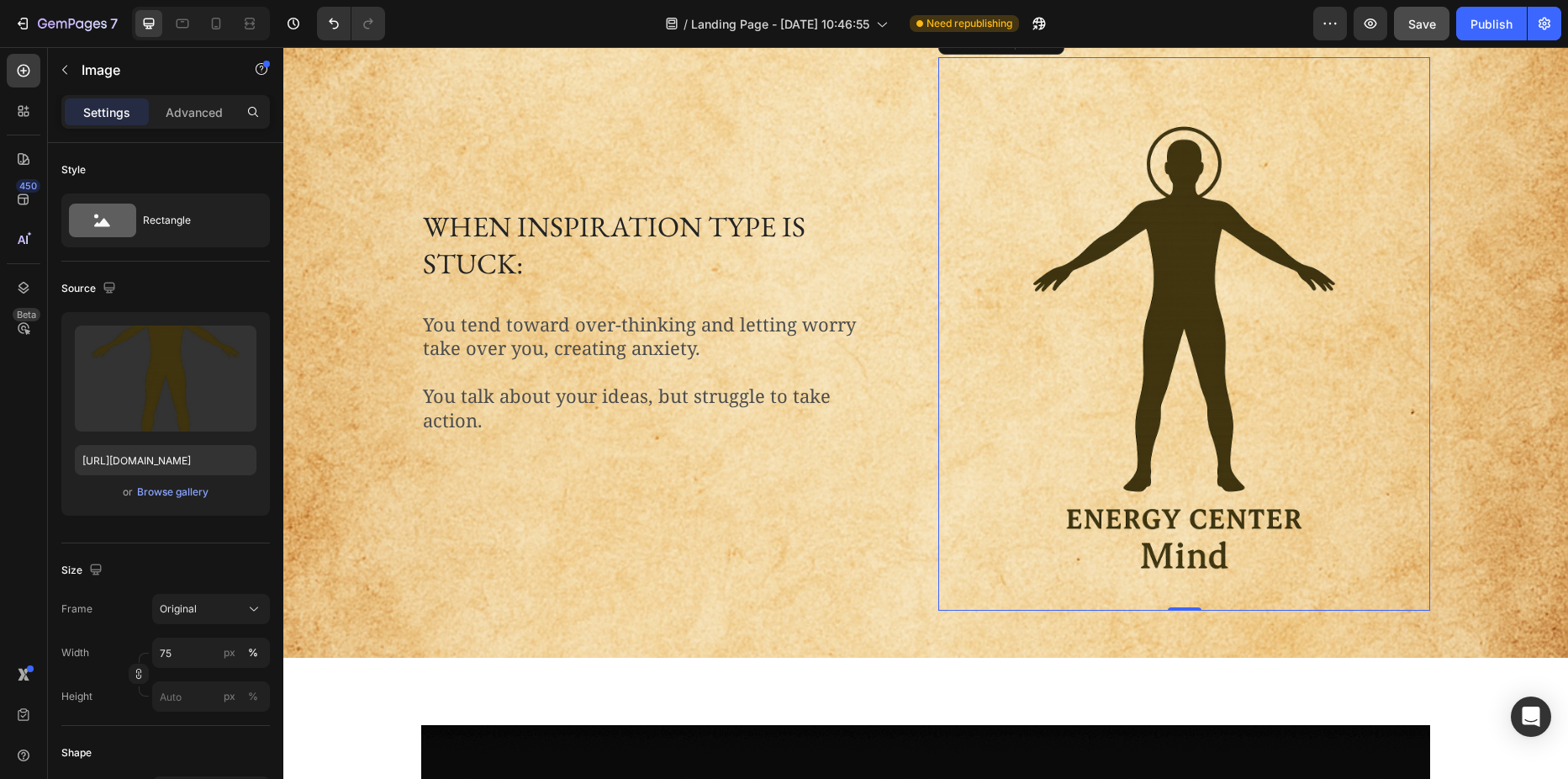
scroll to position [1212, 0]
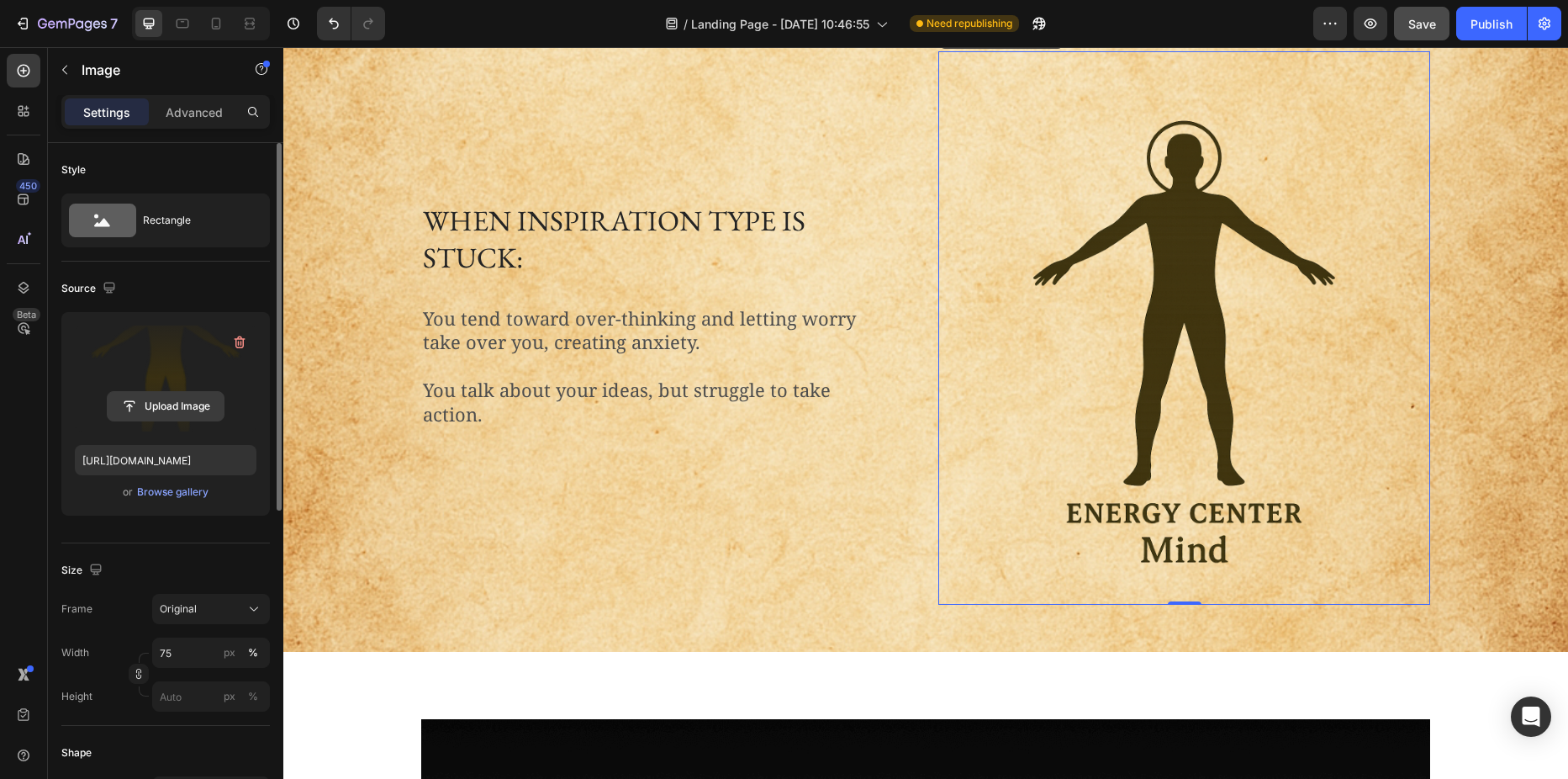
click at [147, 403] on input "file" at bounding box center [165, 405] width 116 height 28
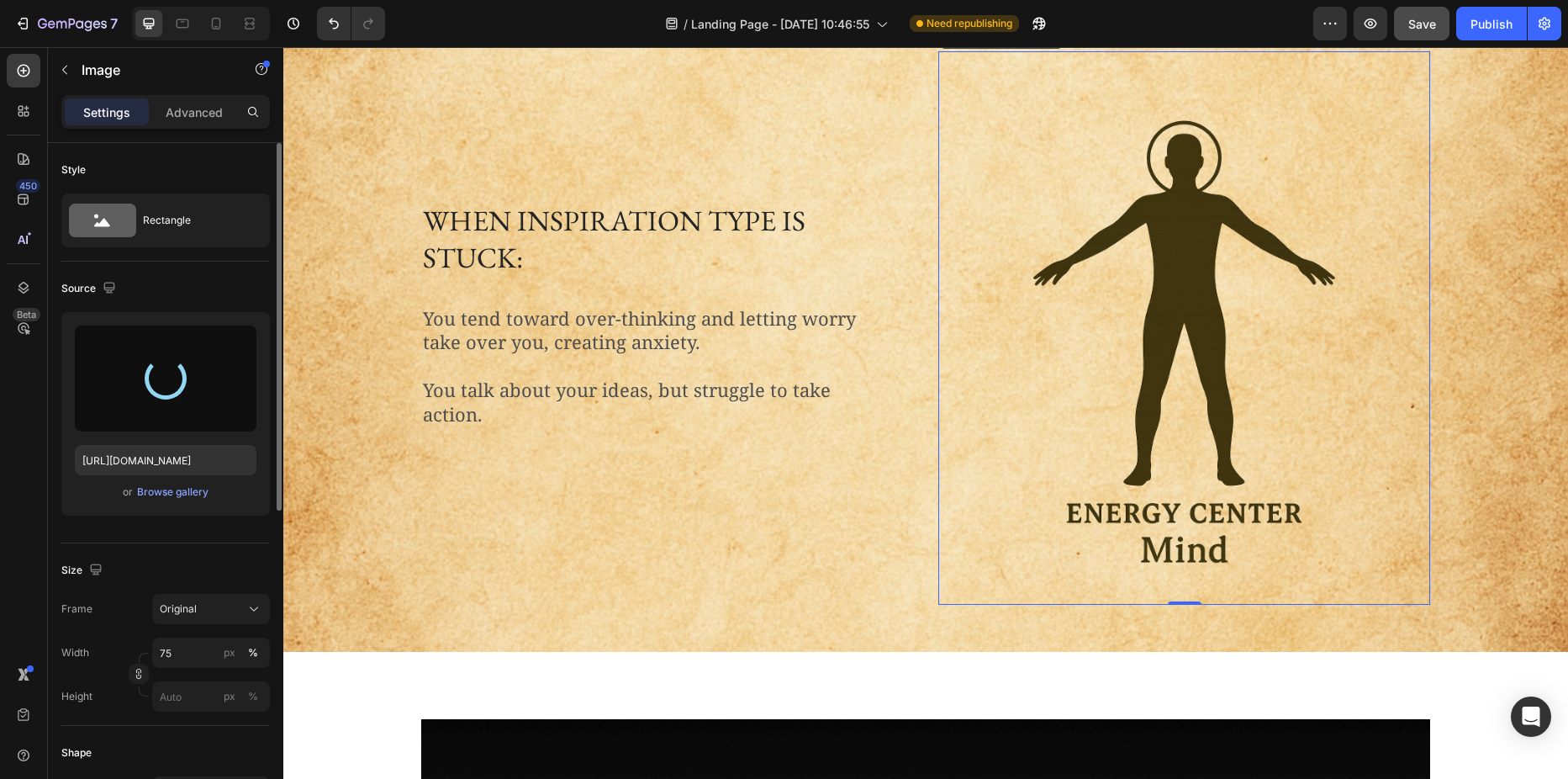
type input "https://cdn.shopify.com/s/files/1/0691/2517/7593/files/gempages_558464625088136…"
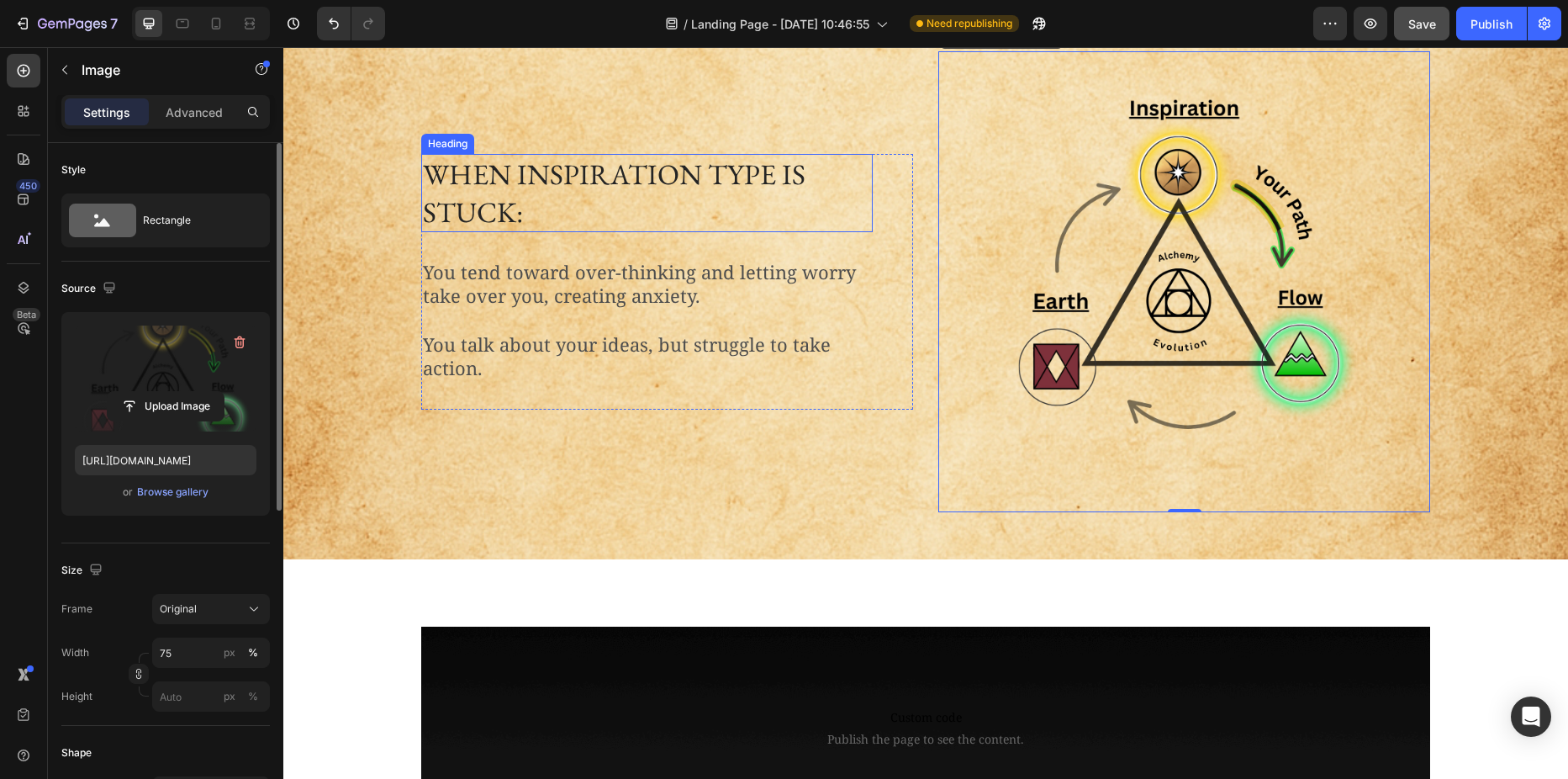
click at [552, 220] on h2 "When inspiration type is stuck:" at bounding box center [647, 192] width 452 height 77
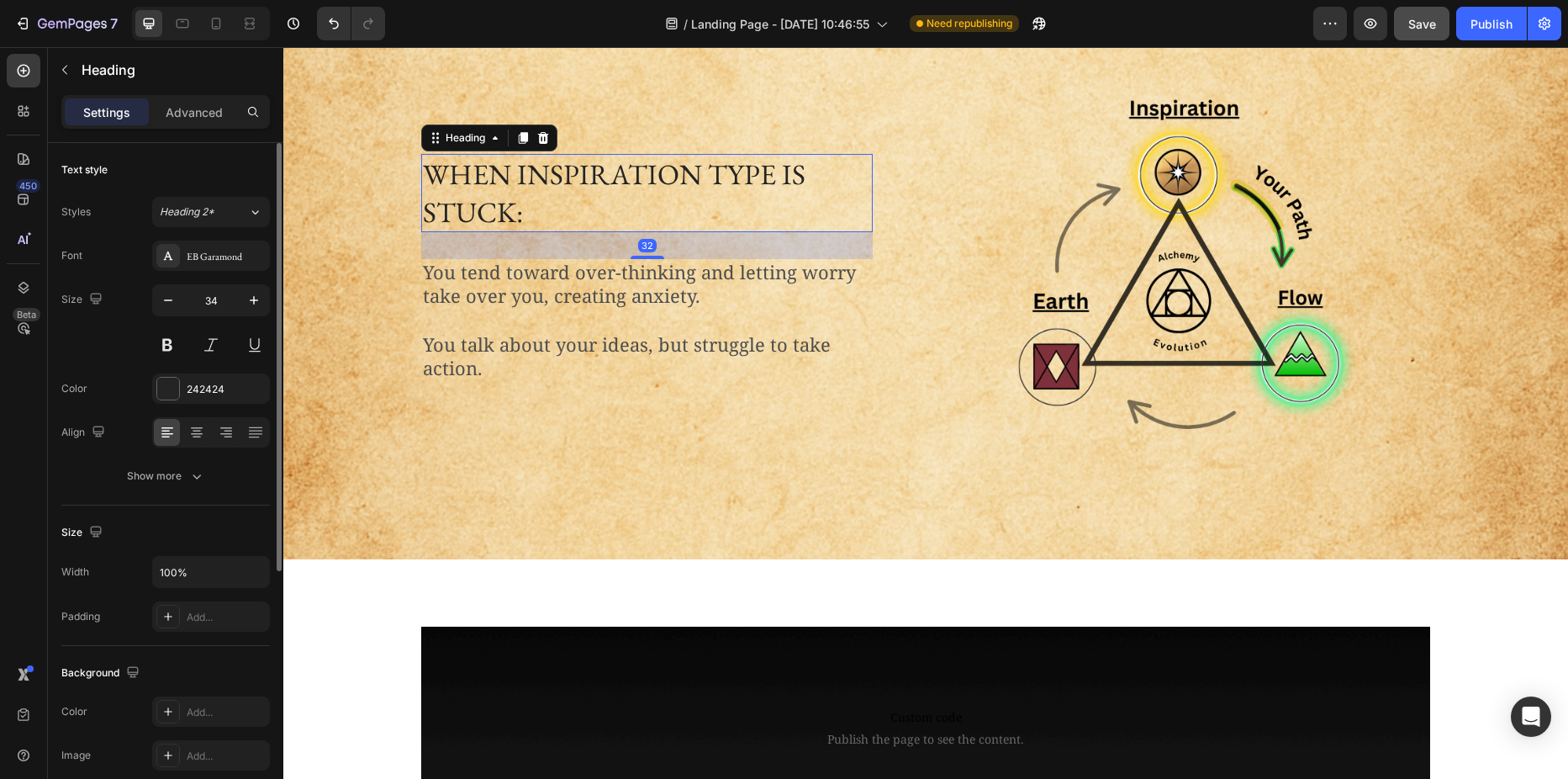
click at [499, 185] on h2 "When inspiration type is stuck:" at bounding box center [647, 192] width 452 height 77
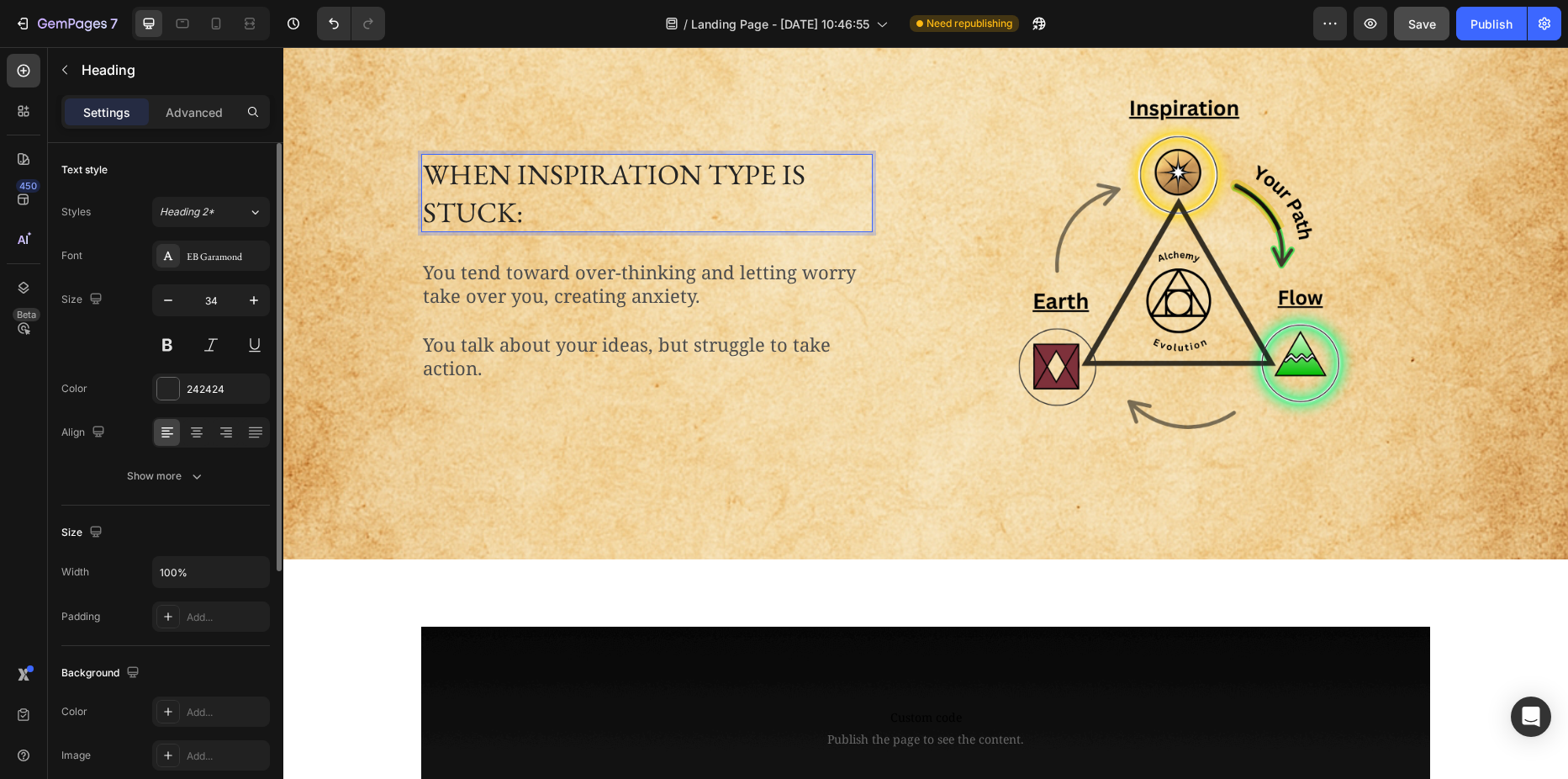
click at [499, 185] on p "When inspiration type is stuck:" at bounding box center [647, 192] width 448 height 74
click at [443, 178] on p "When inspiration type is stuck:" at bounding box center [647, 192] width 448 height 74
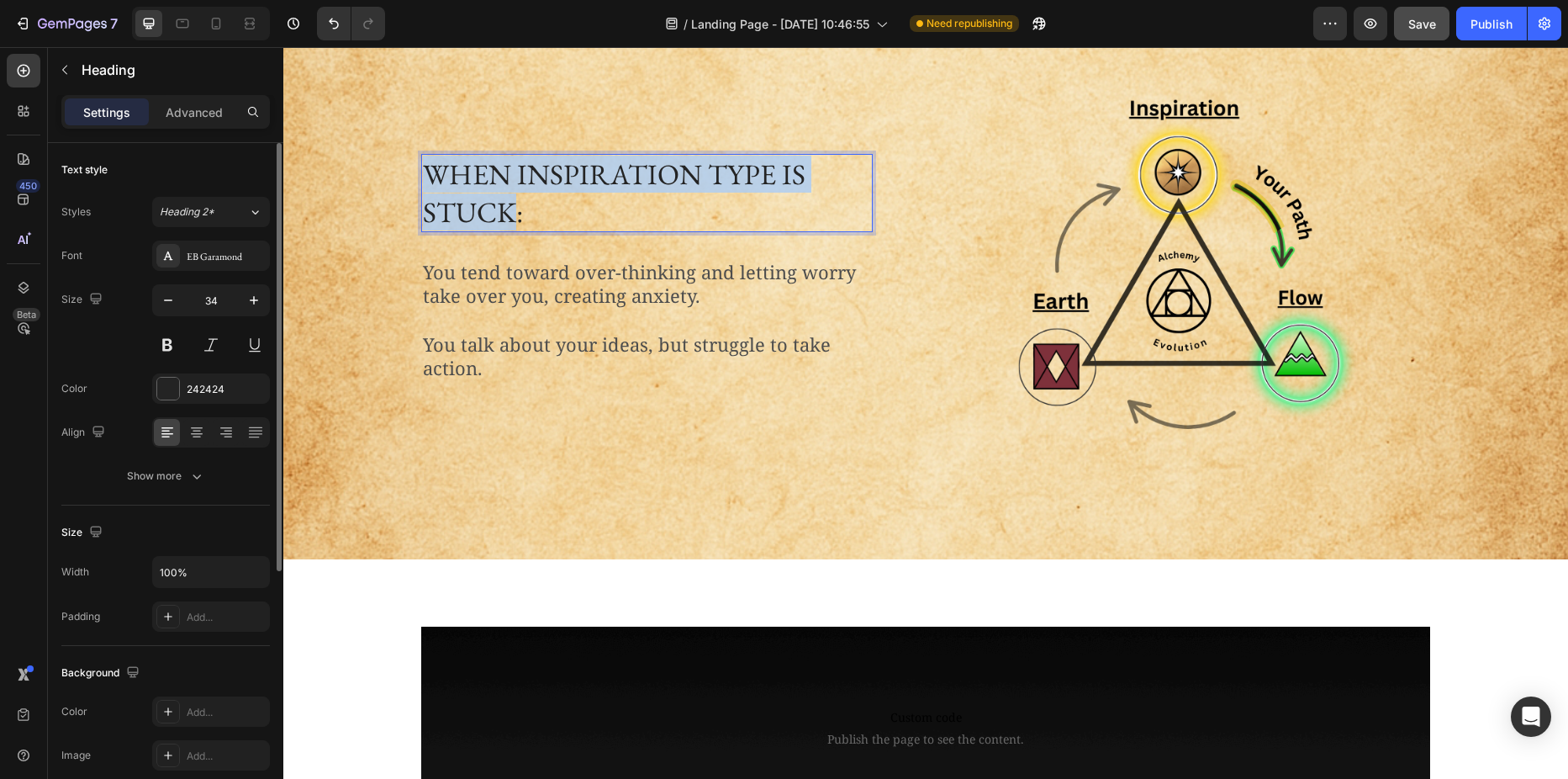
drag, startPoint x: 423, startPoint y: 170, endPoint x: 502, endPoint y: 214, distance: 90.4
click at [502, 214] on p "When inspiration type is stuck:" at bounding box center [647, 192] width 448 height 74
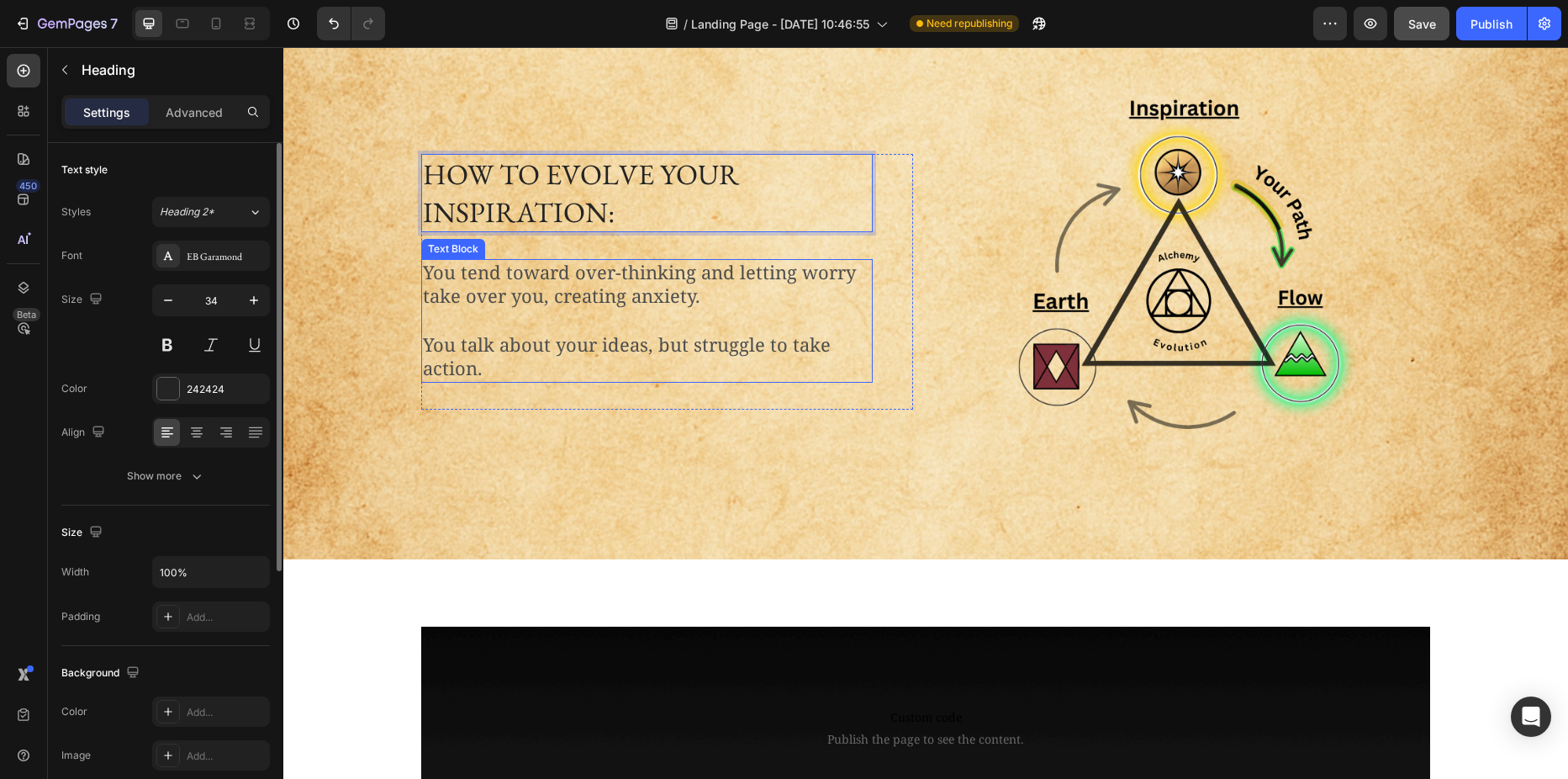
click at [500, 262] on p "You tend toward over-thinking and letting worry take over you, creating anxiety." at bounding box center [647, 284] width 448 height 48
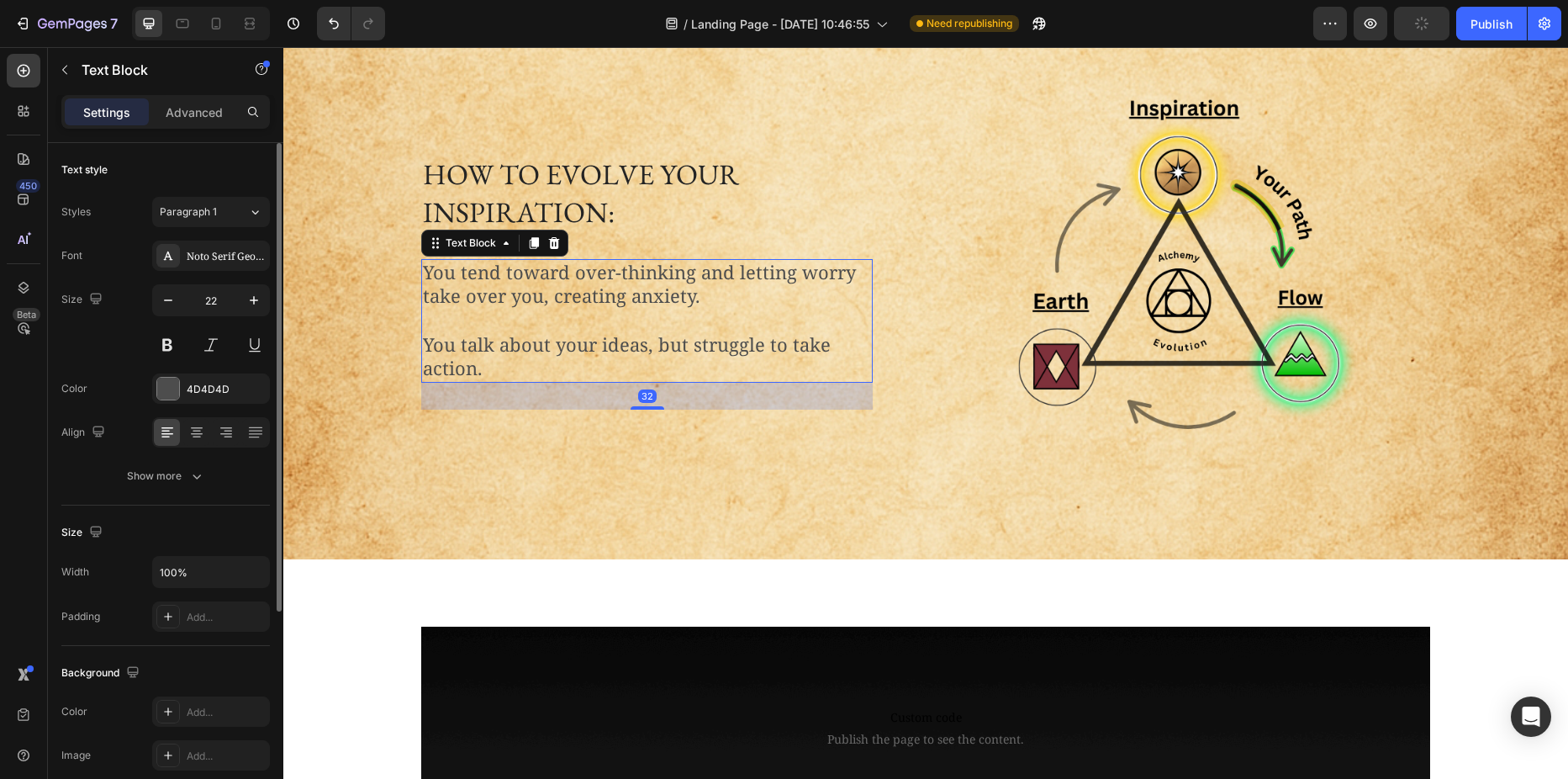
click at [500, 275] on p "You tend toward over-thinking and letting worry take over you, creating anxiety." at bounding box center [647, 284] width 448 height 48
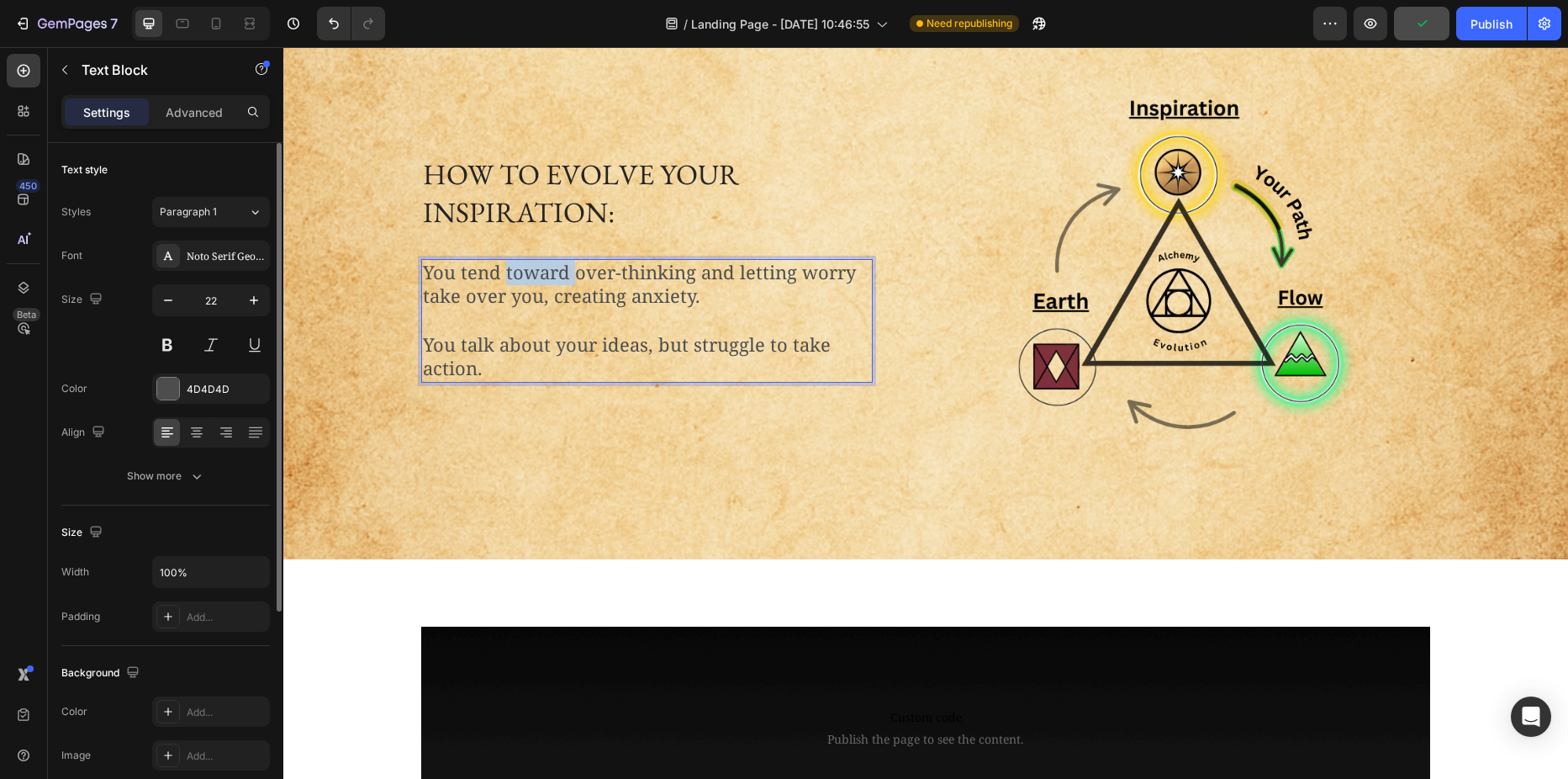
click at [500, 275] on p "You tend toward over-thinking and letting worry take over you, creating anxiety." at bounding box center [647, 284] width 448 height 48
click at [457, 277] on p "You tend toward over-thinking and letting worry take over you, creating anxiety." at bounding box center [647, 284] width 448 height 48
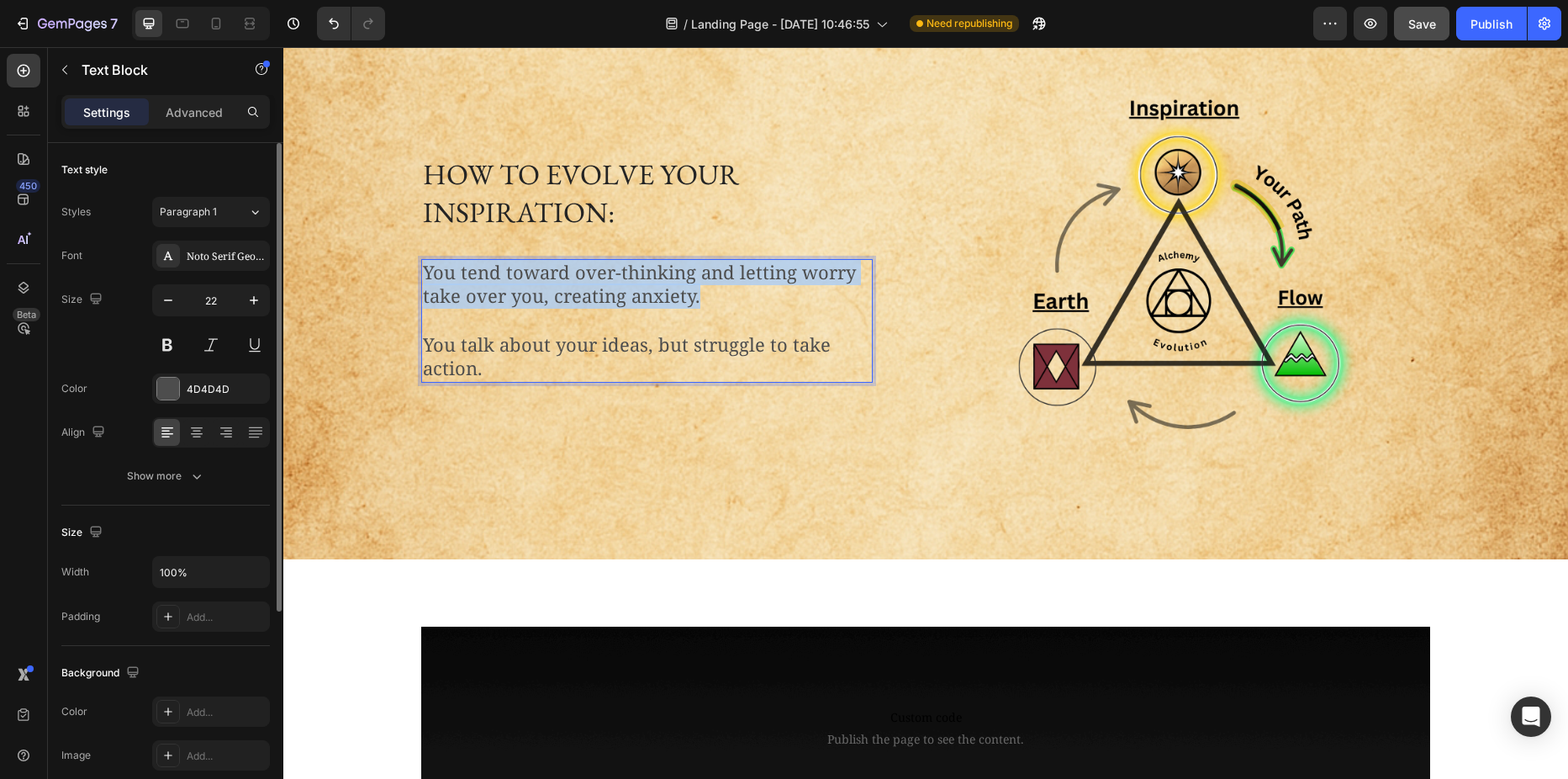
drag, startPoint x: 420, startPoint y: 269, endPoint x: 696, endPoint y: 302, distance: 278.0
click at [696, 302] on p "You tend toward over-thinking and letting worry take over you, creating anxiety." at bounding box center [647, 284] width 448 height 48
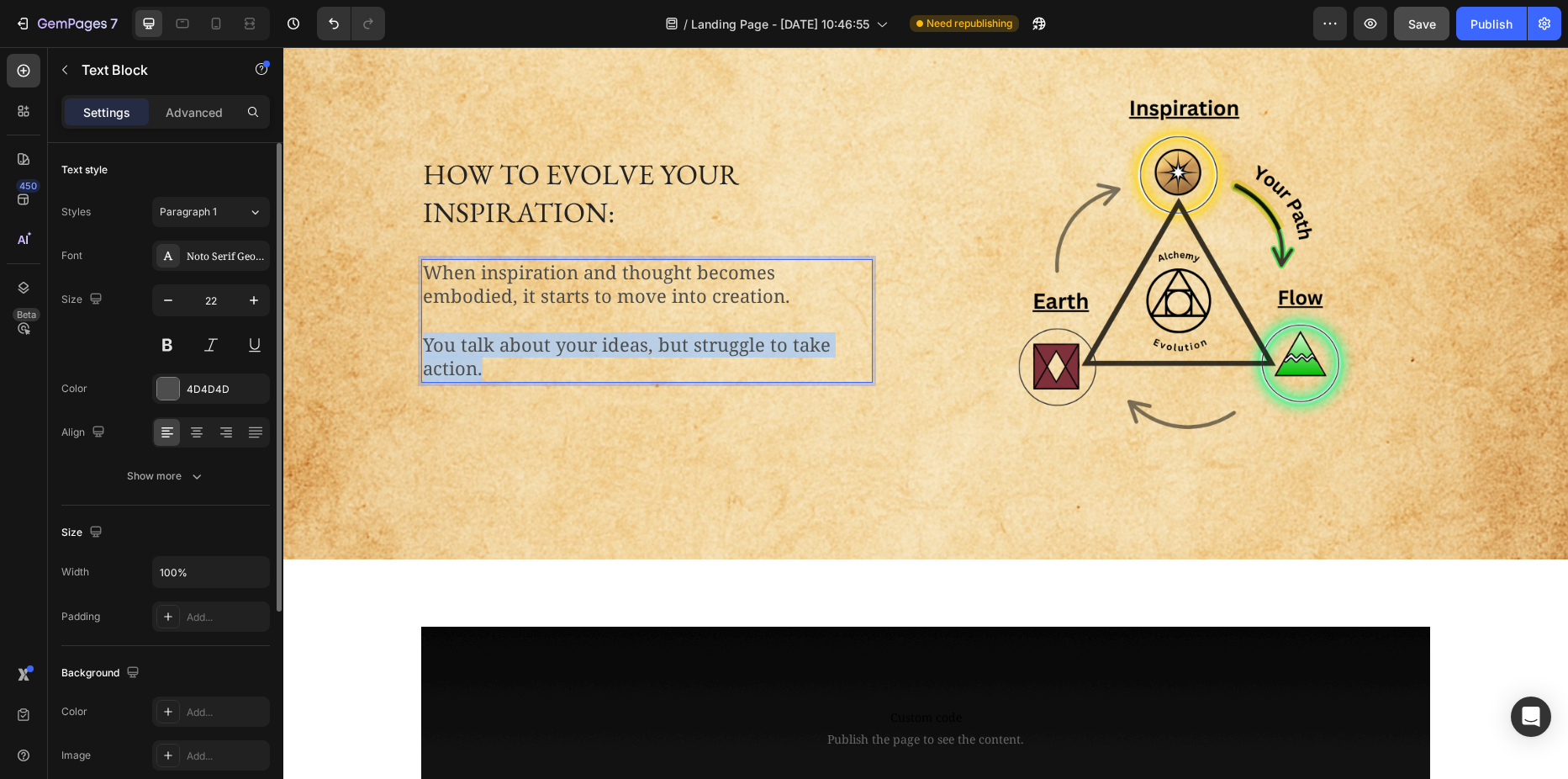
drag, startPoint x: 483, startPoint y: 369, endPoint x: 418, endPoint y: 349, distance: 68.0
click at [423, 349] on p "You talk about your ideas, but struggle to take action." at bounding box center [647, 357] width 448 height 48
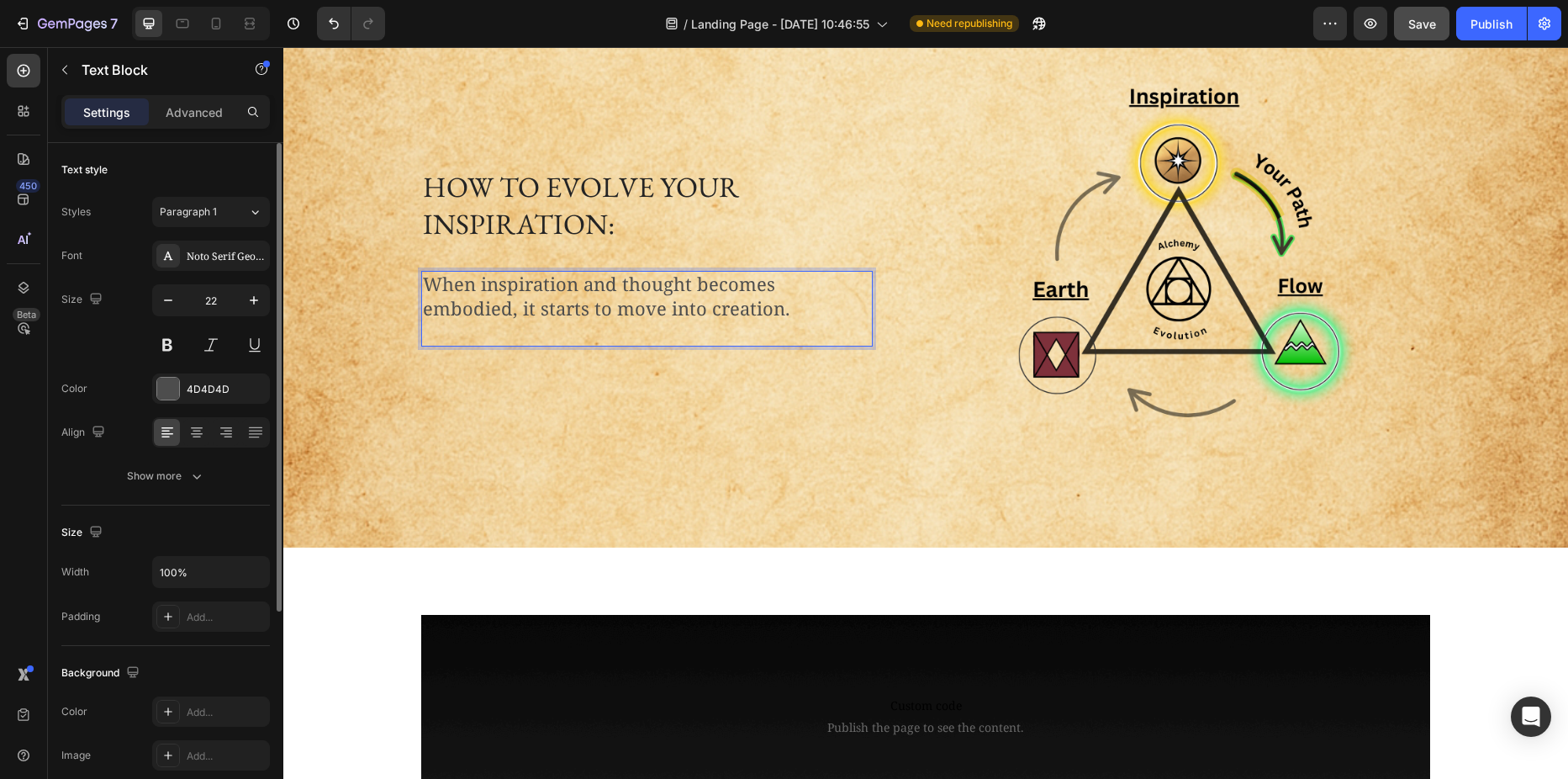
scroll to position [1235, 0]
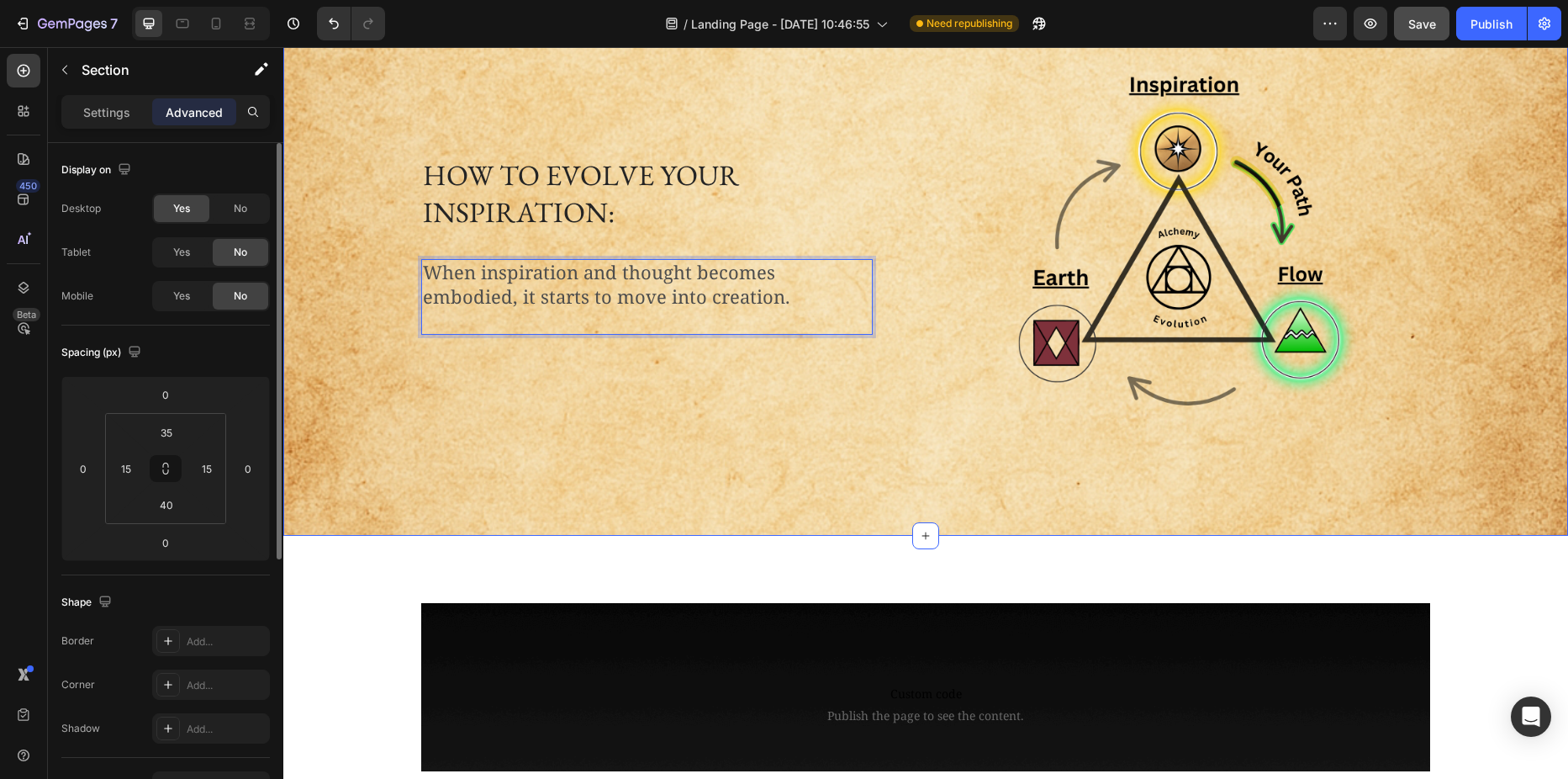
click at [367, 323] on div "How to evolve your inspiration: Heading When inspiration and thought becomes em…" at bounding box center [925, 264] width 1259 height 475
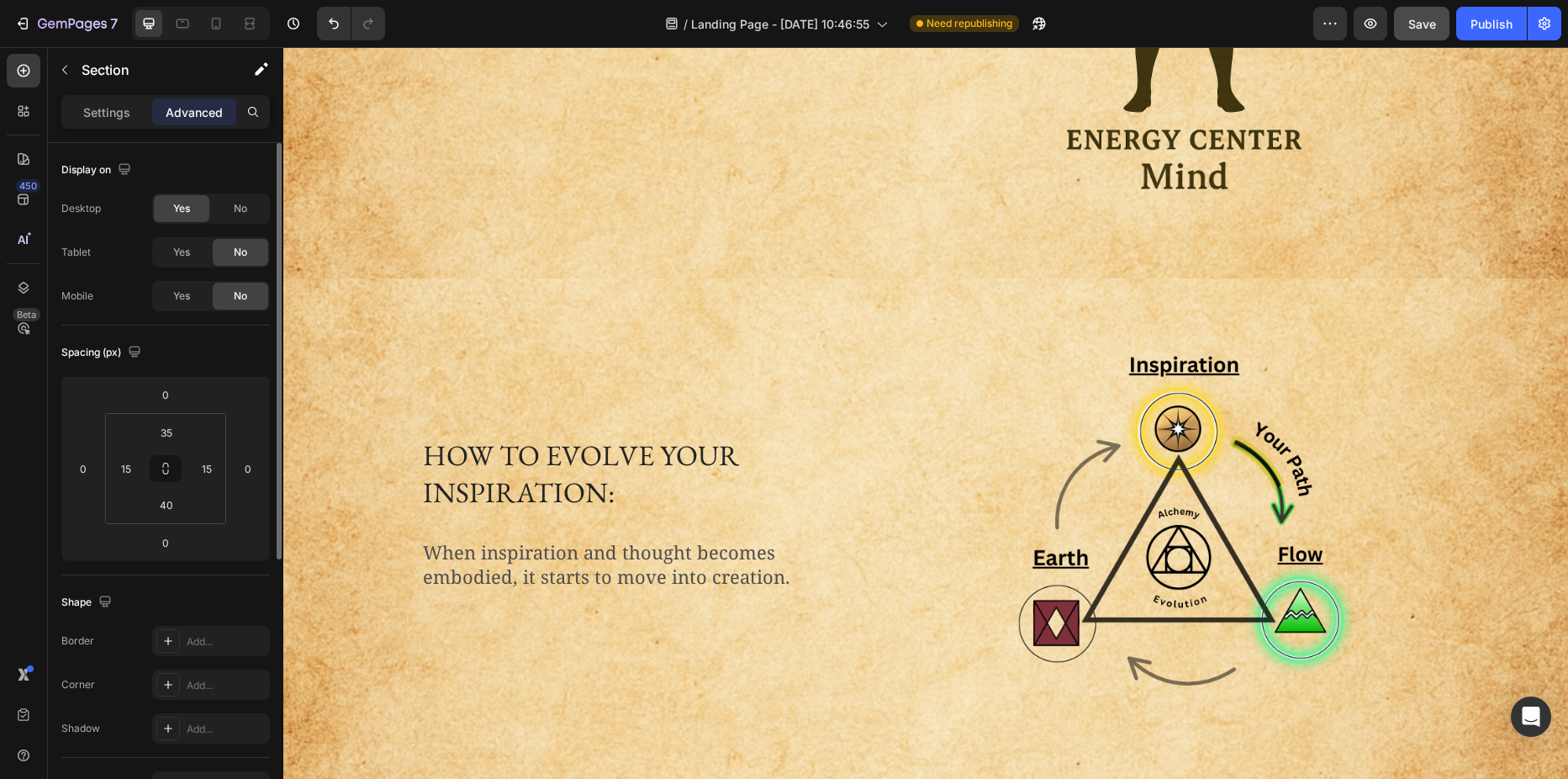
scroll to position [926, 0]
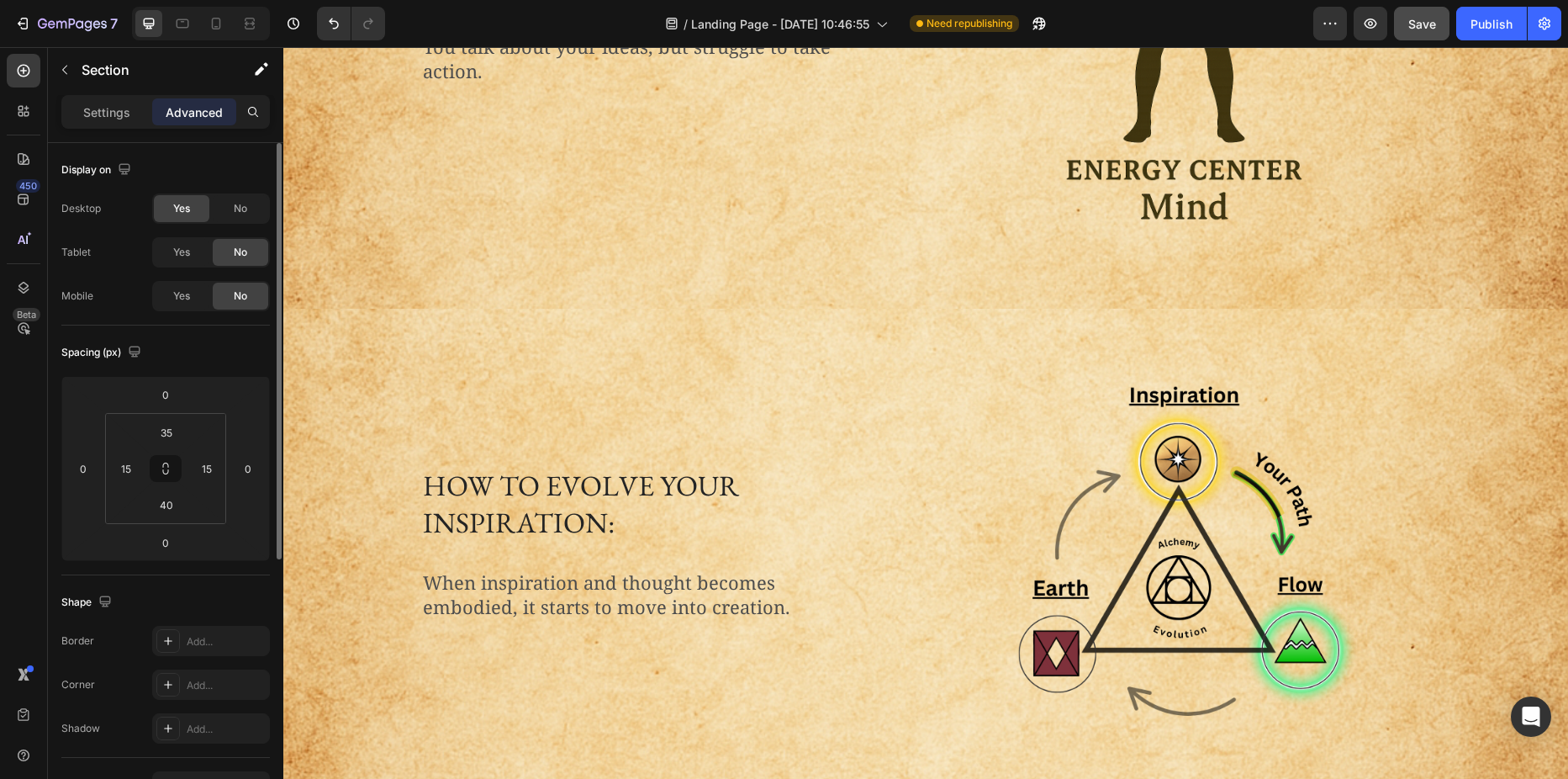
click at [354, 378] on div "How to evolve your inspiration: Heading When inspiration and thought becomes em…" at bounding box center [925, 575] width 1259 height 475
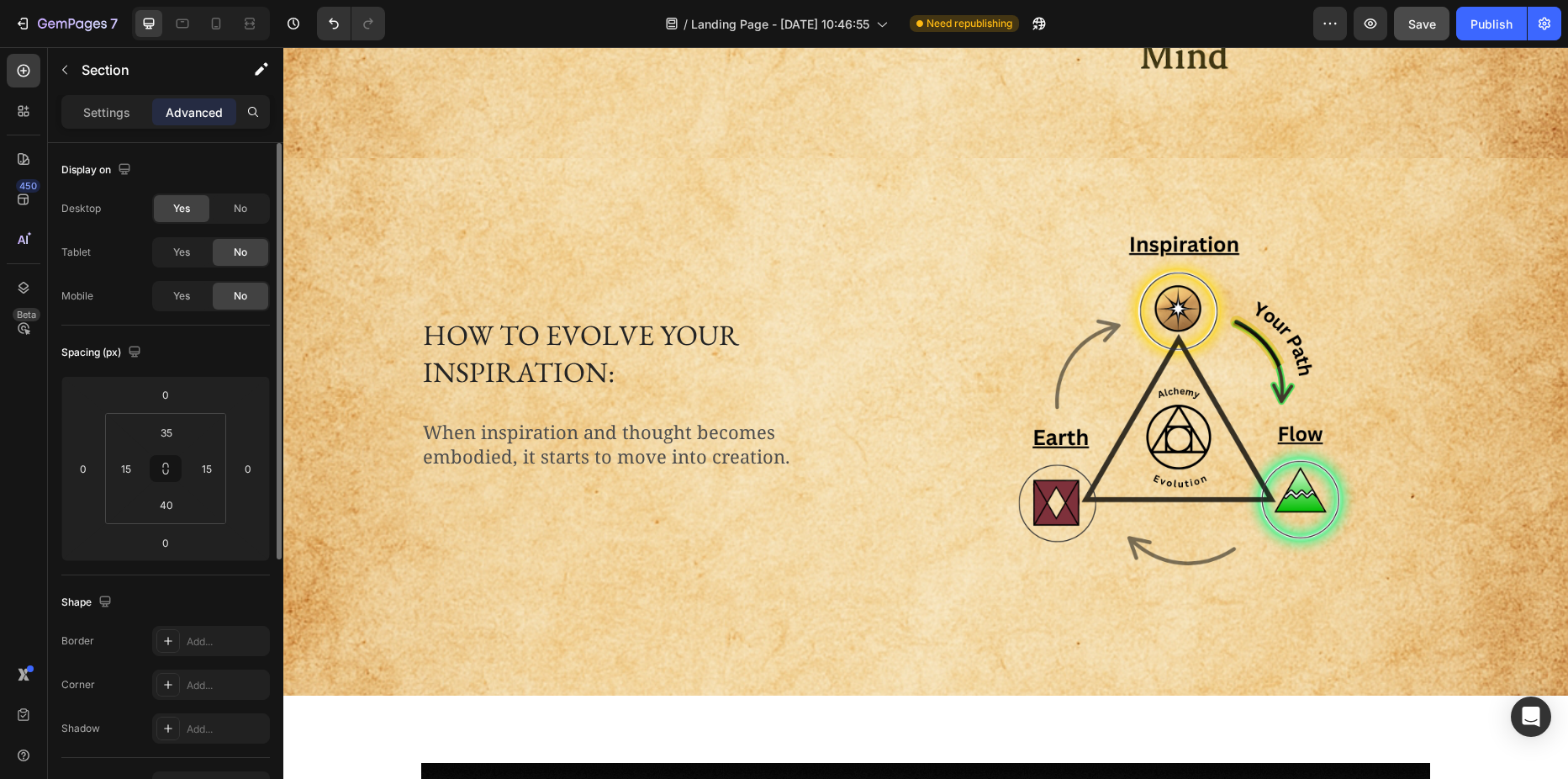
scroll to position [1093, 0]
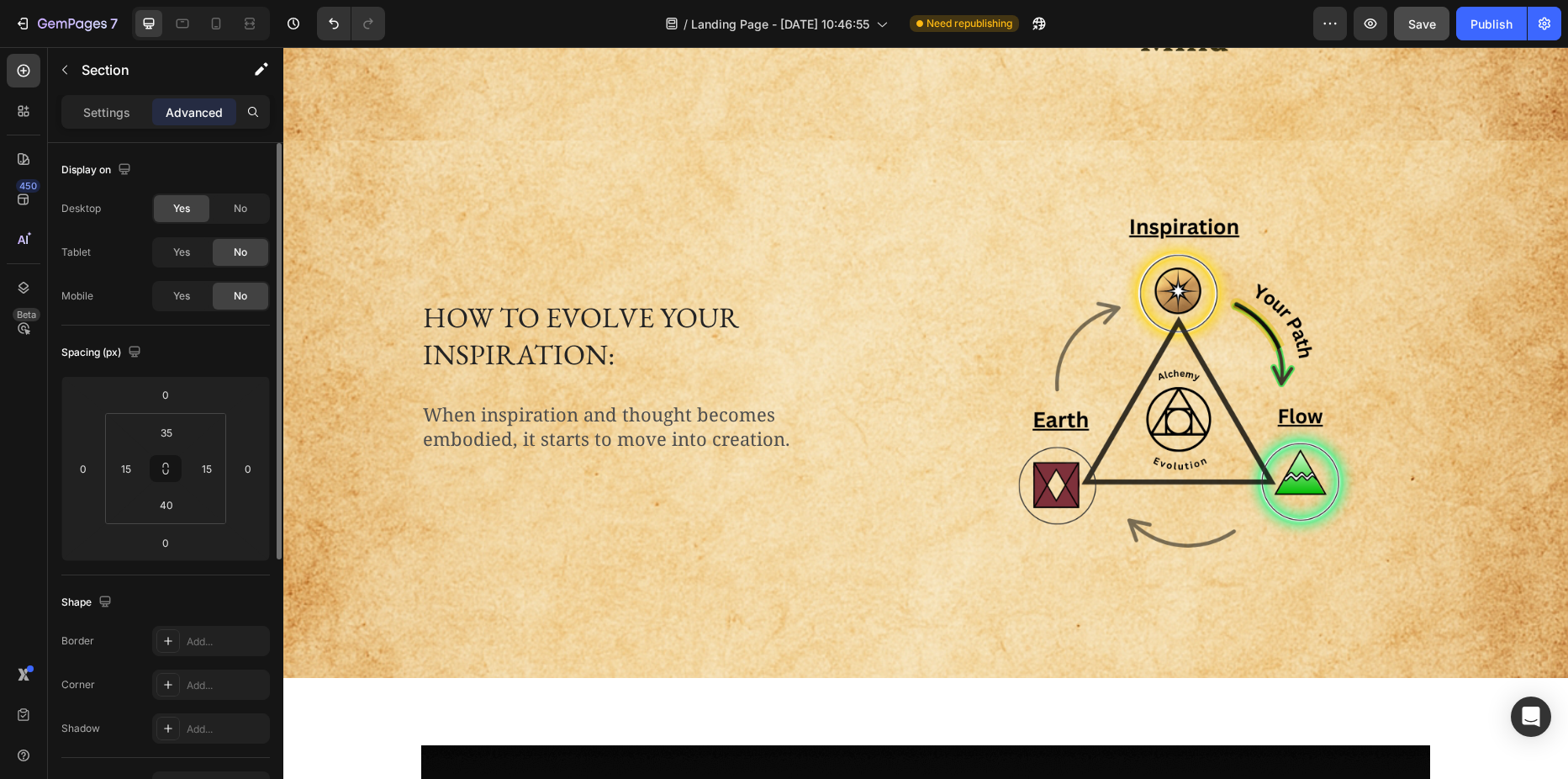
click at [398, 486] on div "How to evolve your inspiration: Heading When inspiration and thought becomes em…" at bounding box center [925, 407] width 1259 height 475
click at [600, 645] on div "How to evolve your inspiration: Heading When inspiration and thought becomes em…" at bounding box center [925, 409] width 1285 height 538
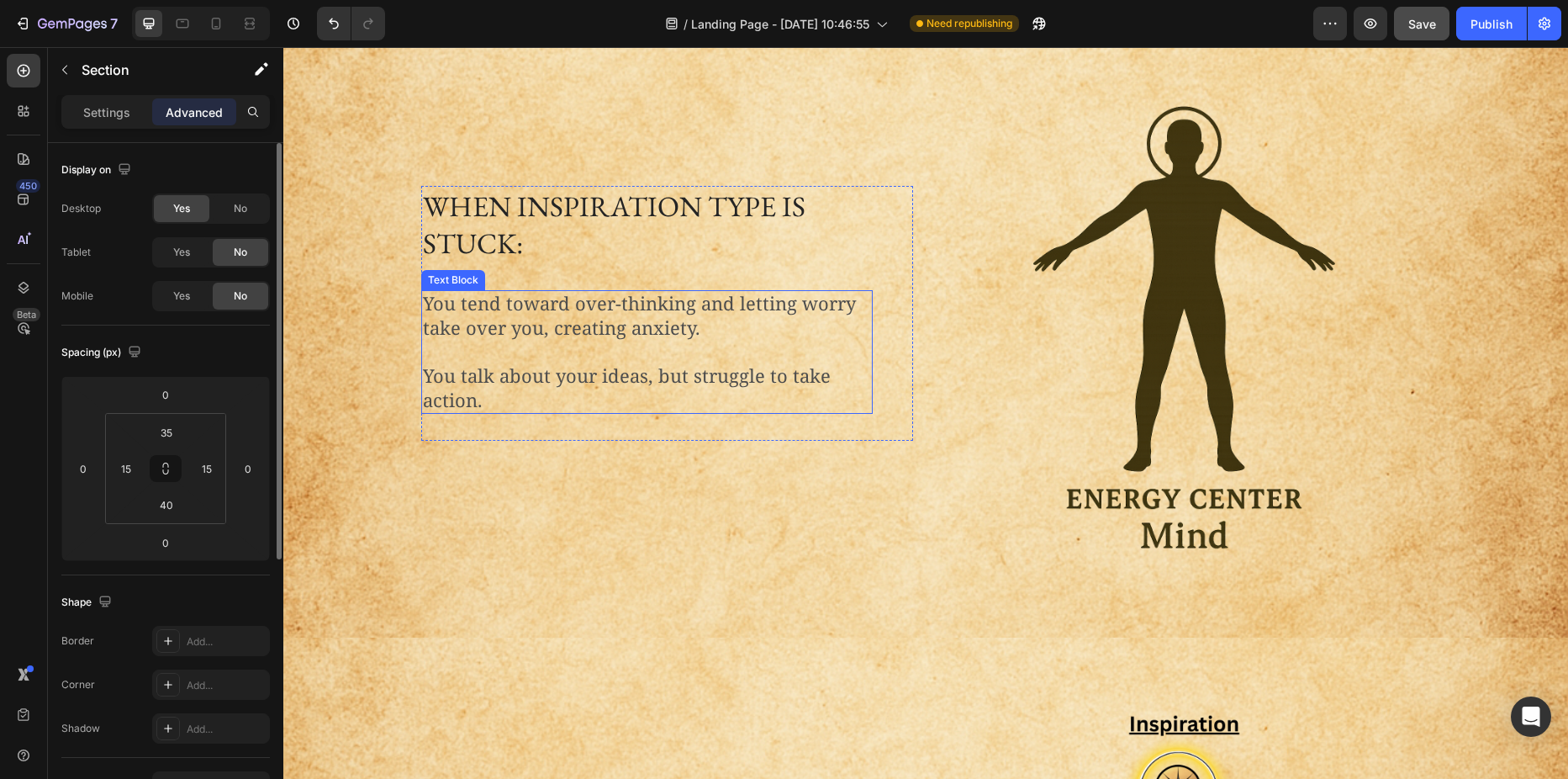
scroll to position [589, 0]
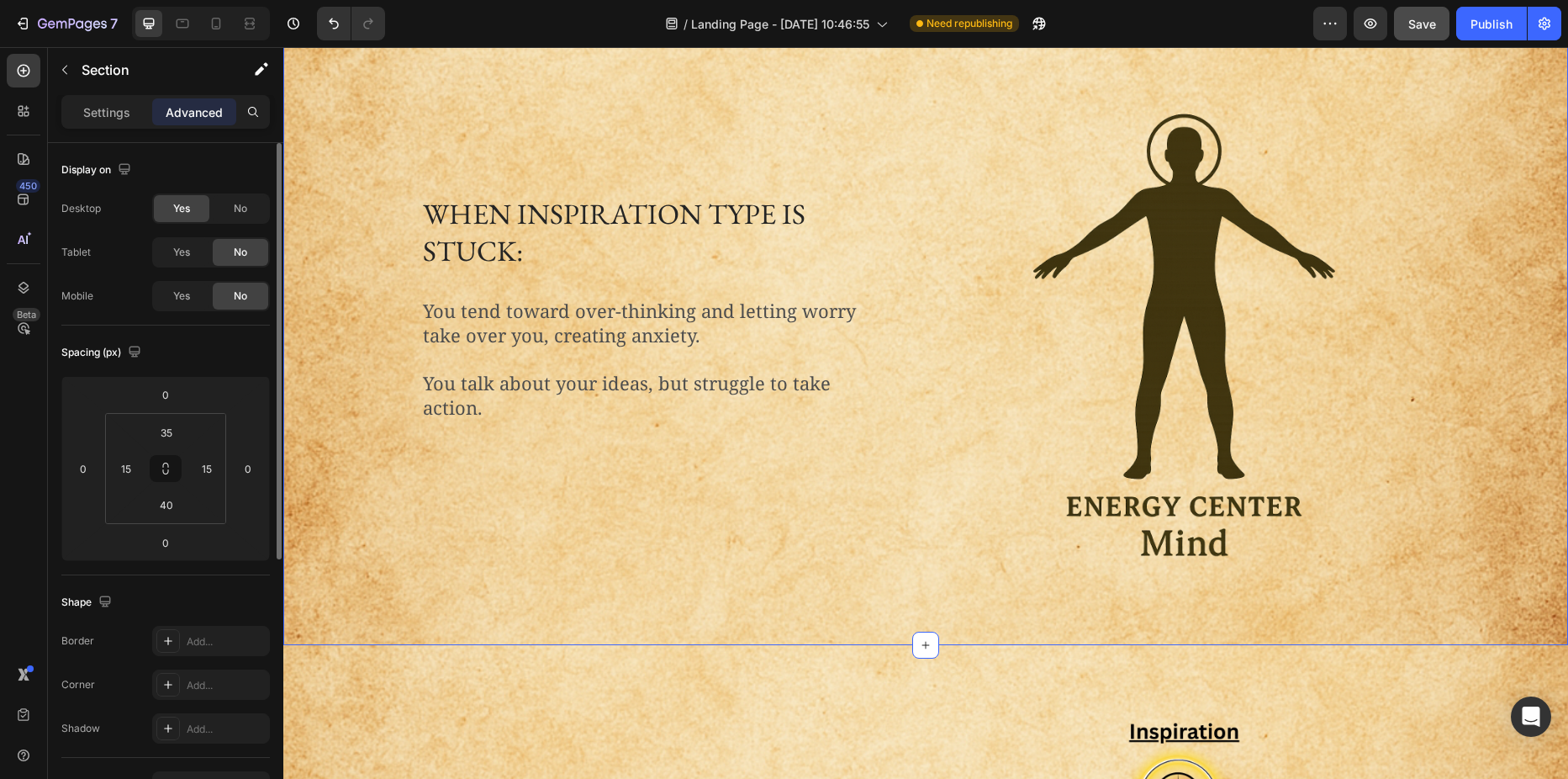
click at [336, 267] on div "When inspiration type is stuck: Heading You tend toward over-thinking and letti…" at bounding box center [925, 328] width 1259 height 567
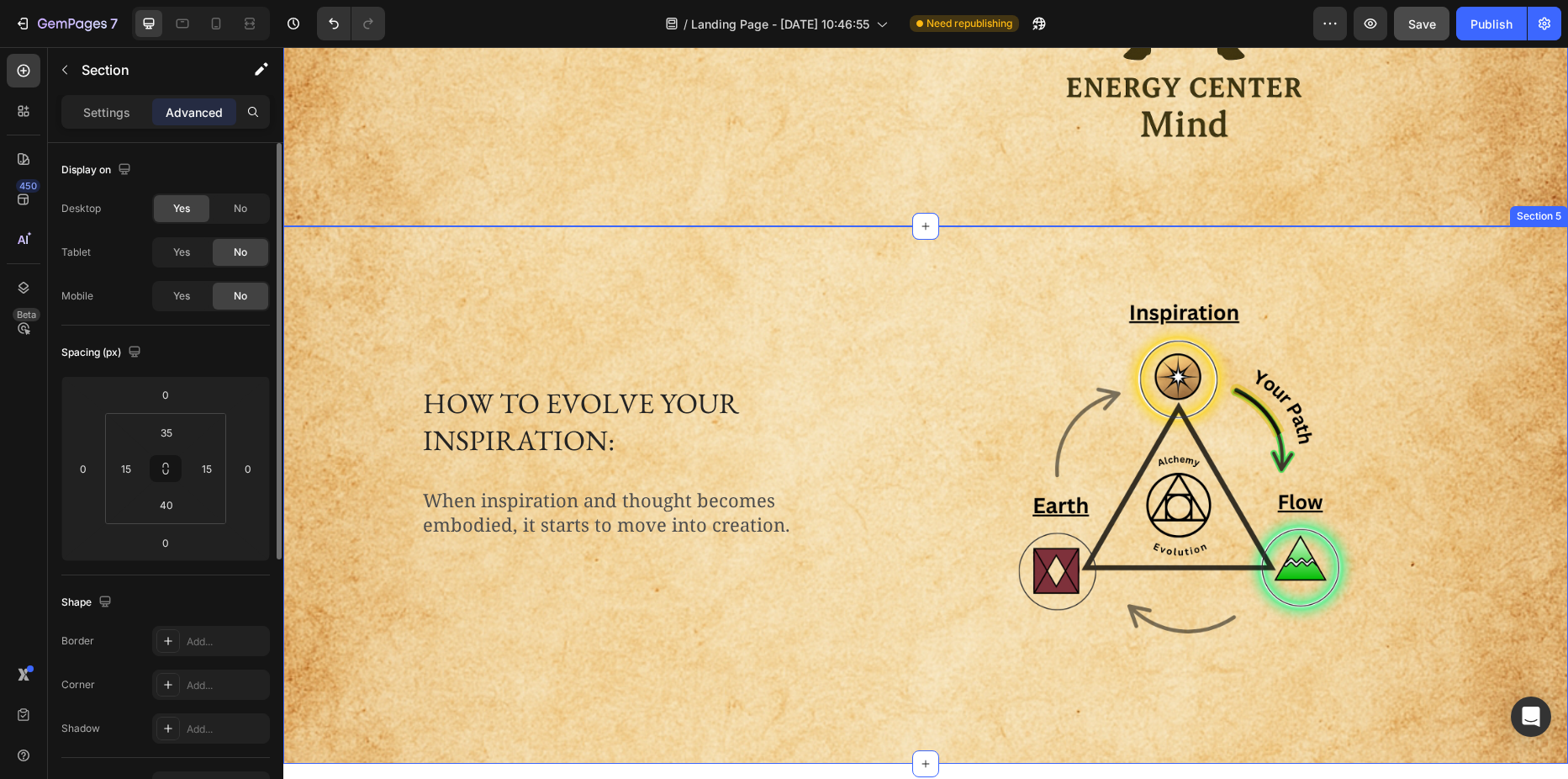
scroll to position [1010, 0]
click at [323, 376] on div "How to evolve your inspiration: Heading When inspiration and thought becomes em…" at bounding box center [925, 491] width 1259 height 475
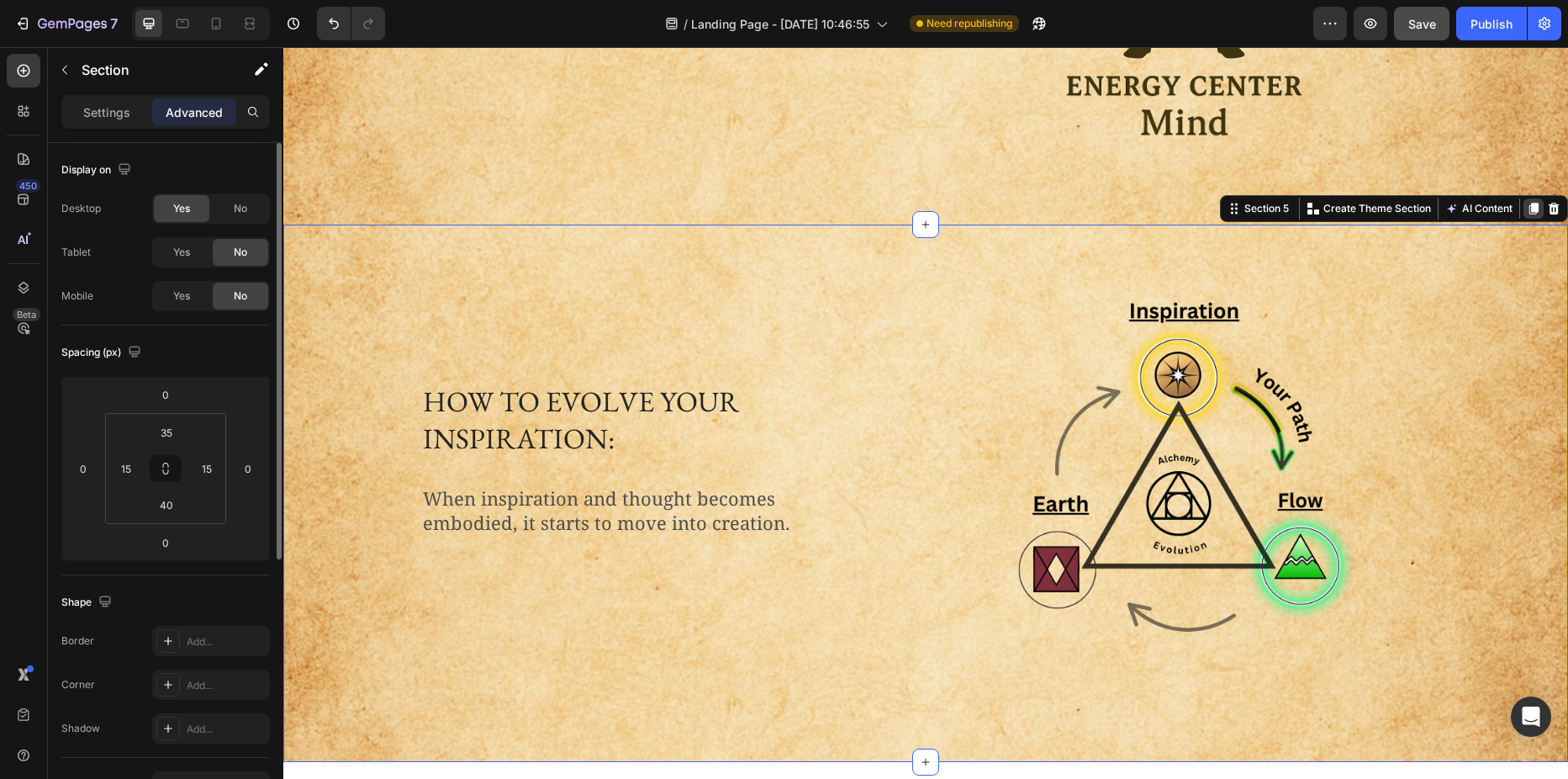
click at [1523, 205] on div at bounding box center [1533, 209] width 20 height 20
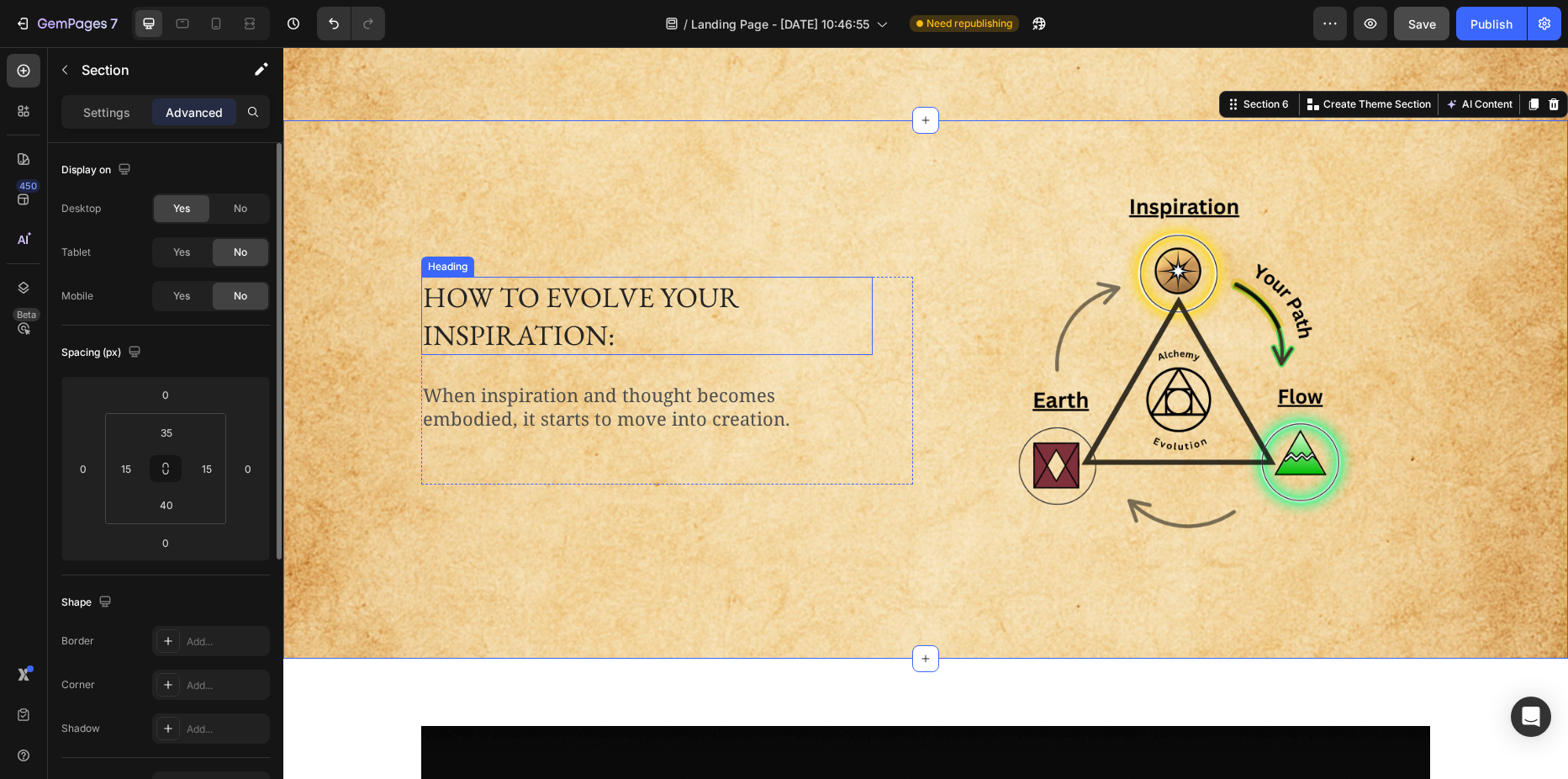
scroll to position [1666, 0]
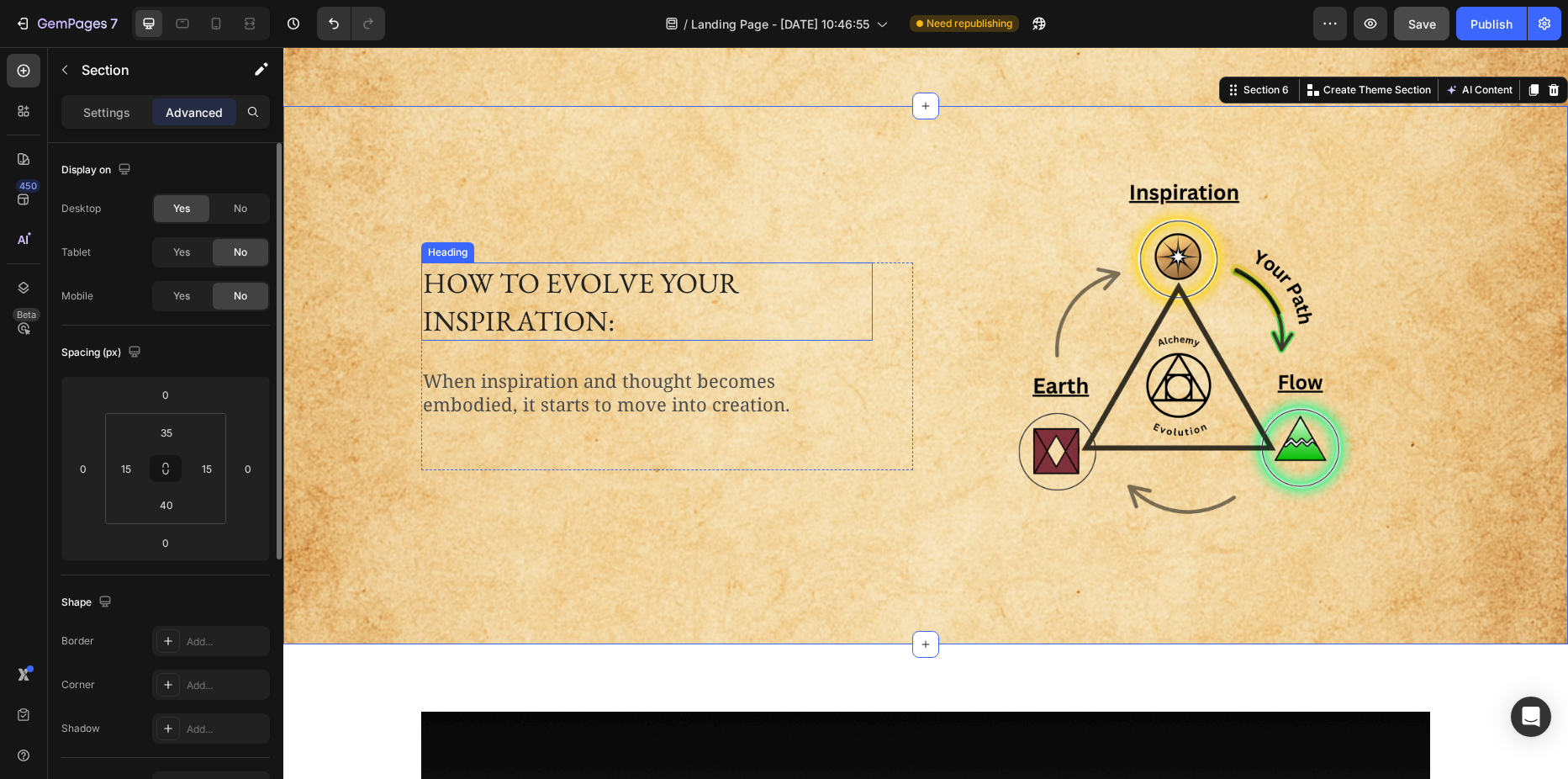
click at [535, 288] on h2 "How to evolve your inspiration:" at bounding box center [647, 301] width 452 height 77
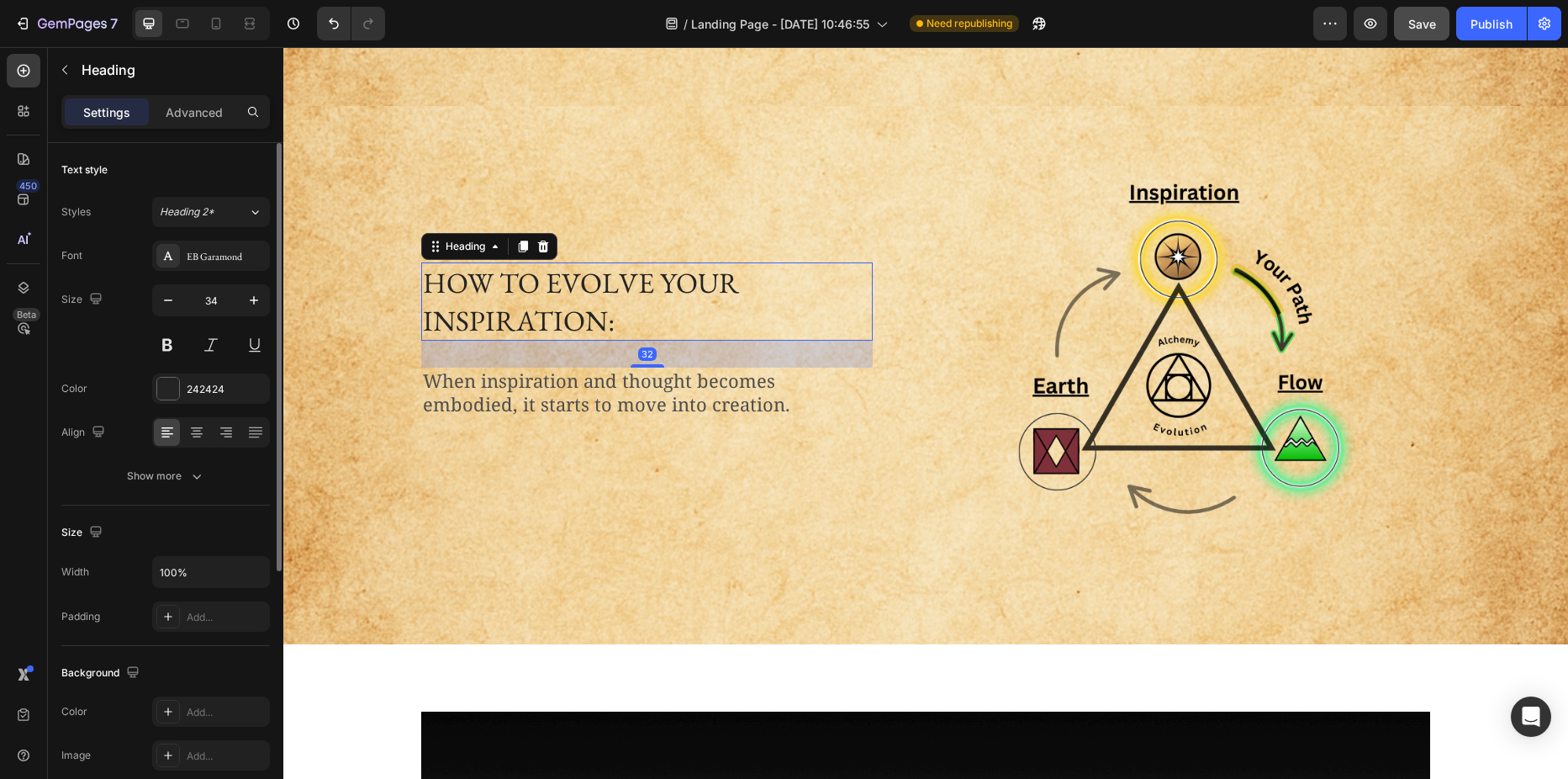
click at [535, 288] on h2 "How to evolve your inspiration:" at bounding box center [647, 301] width 452 height 77
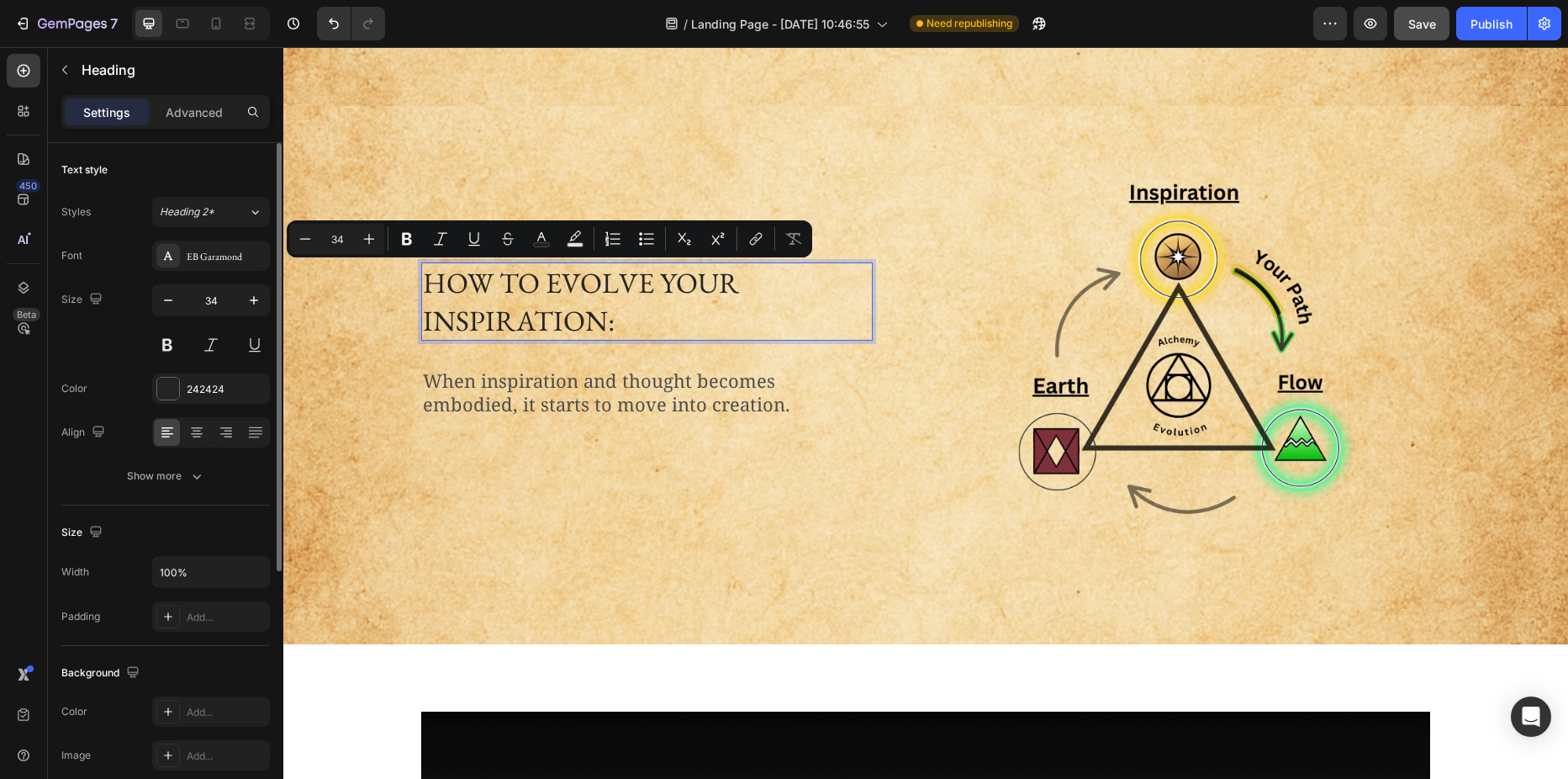
click at [477, 288] on p "How to evolve your inspiration:" at bounding box center [647, 301] width 448 height 74
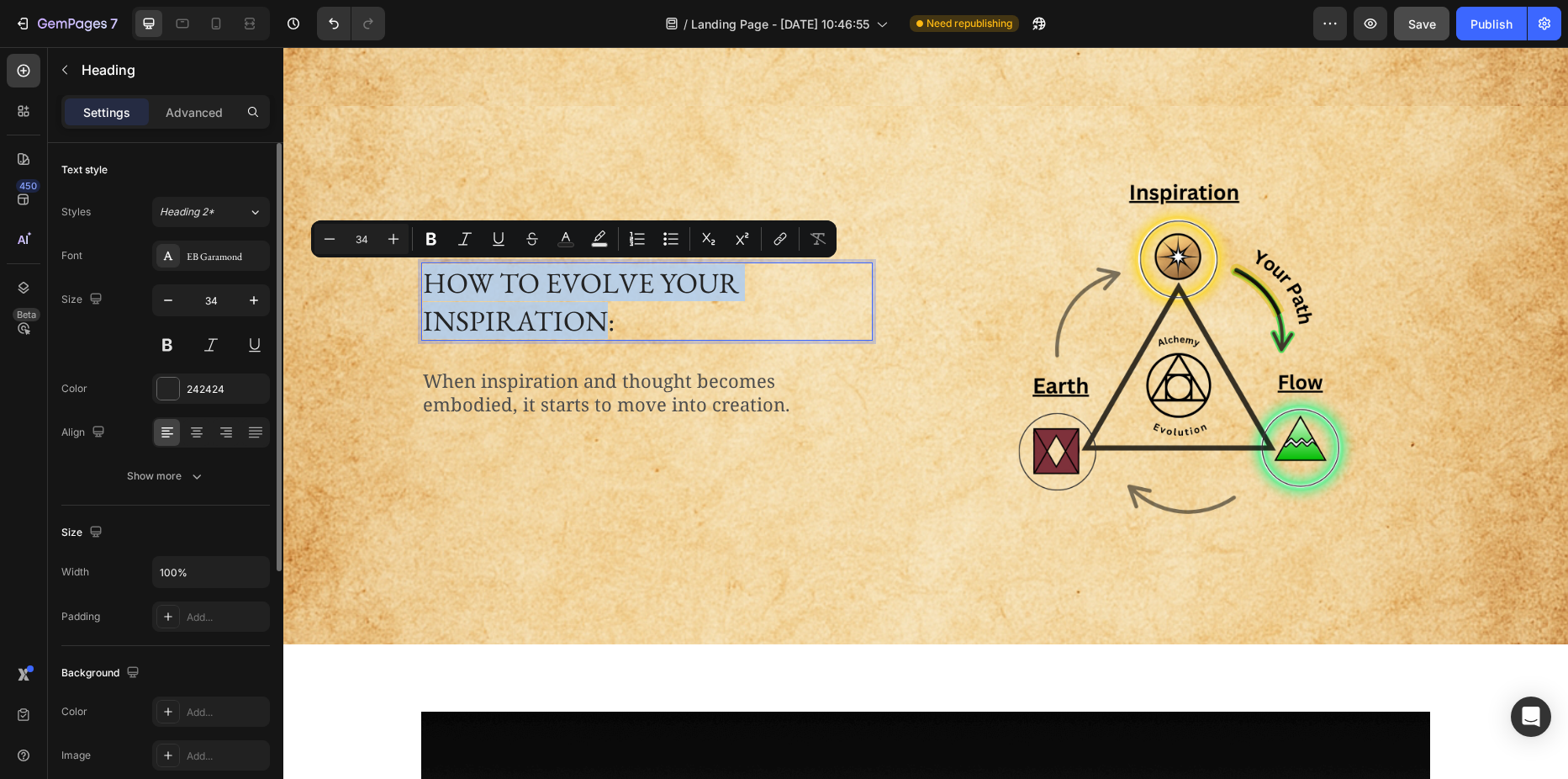
drag, startPoint x: 421, startPoint y: 278, endPoint x: 594, endPoint y: 325, distance: 179.3
click at [594, 325] on p "How to evolve your inspiration:" at bounding box center [647, 301] width 448 height 74
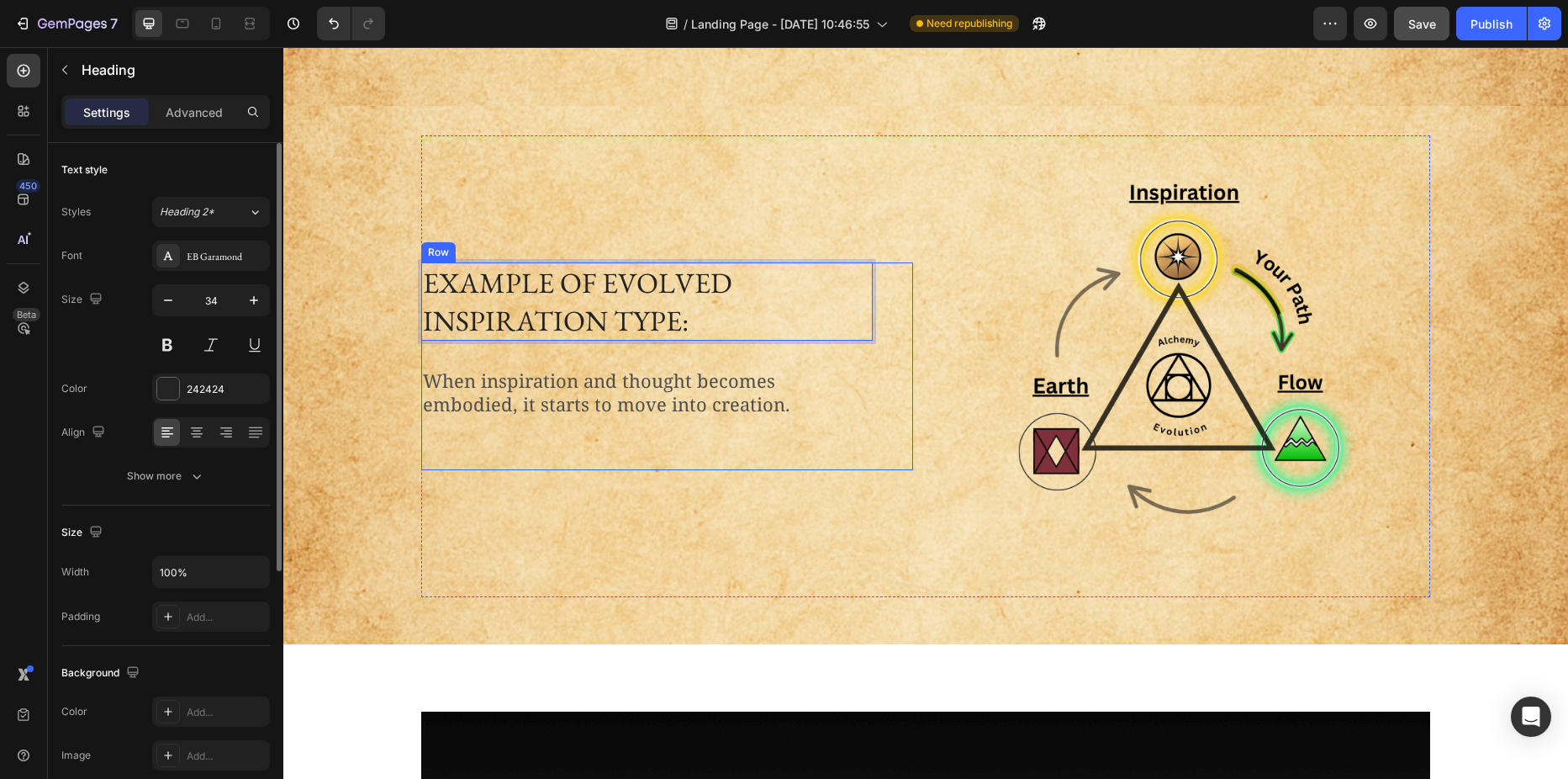
click at [571, 379] on p "When inspiration and thought becomes embodied, it starts to move into creation." at bounding box center [647, 393] width 448 height 48
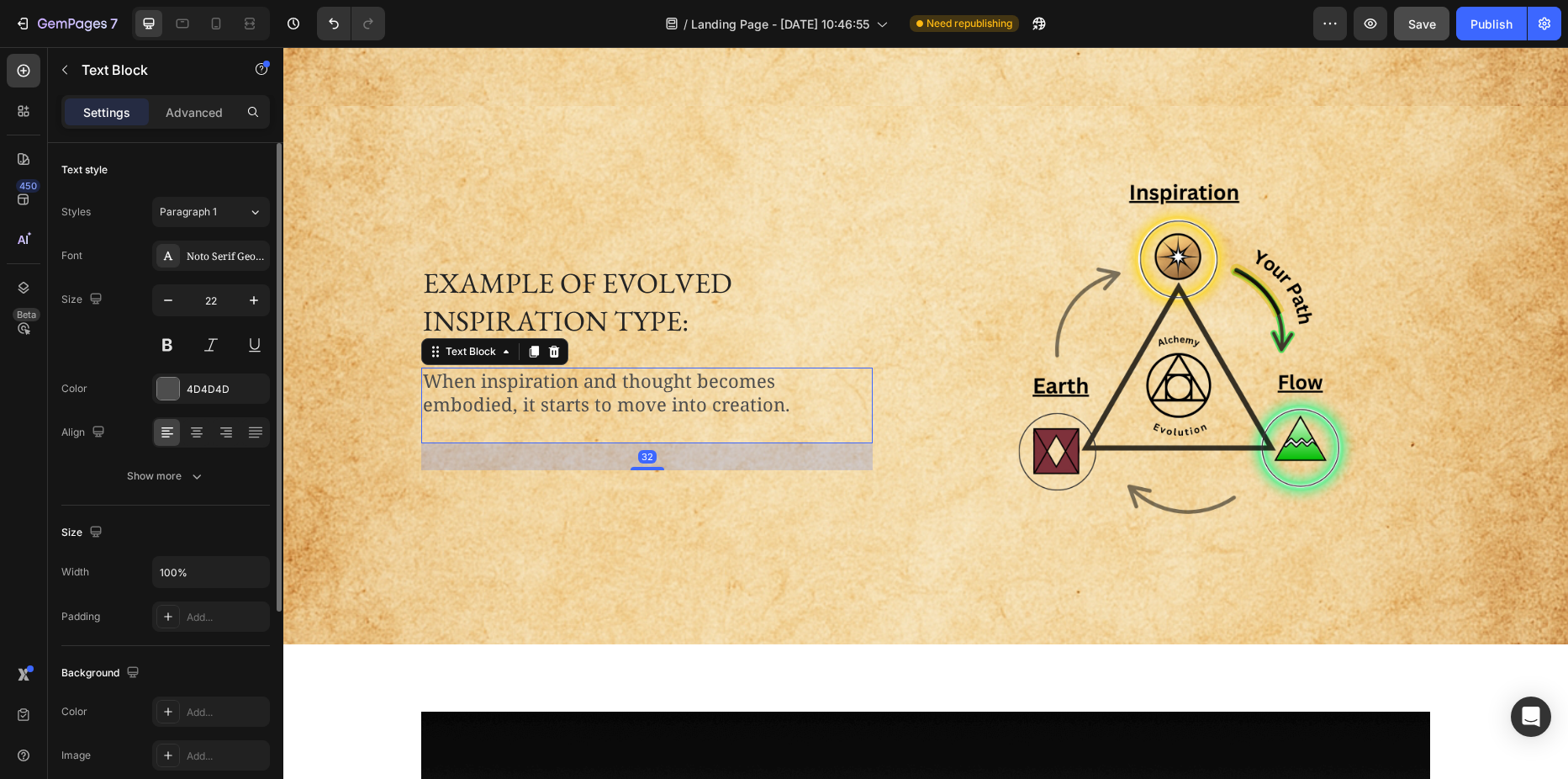
click at [571, 379] on p "When inspiration and thought becomes embodied, it starts to move into creation." at bounding box center [647, 393] width 448 height 48
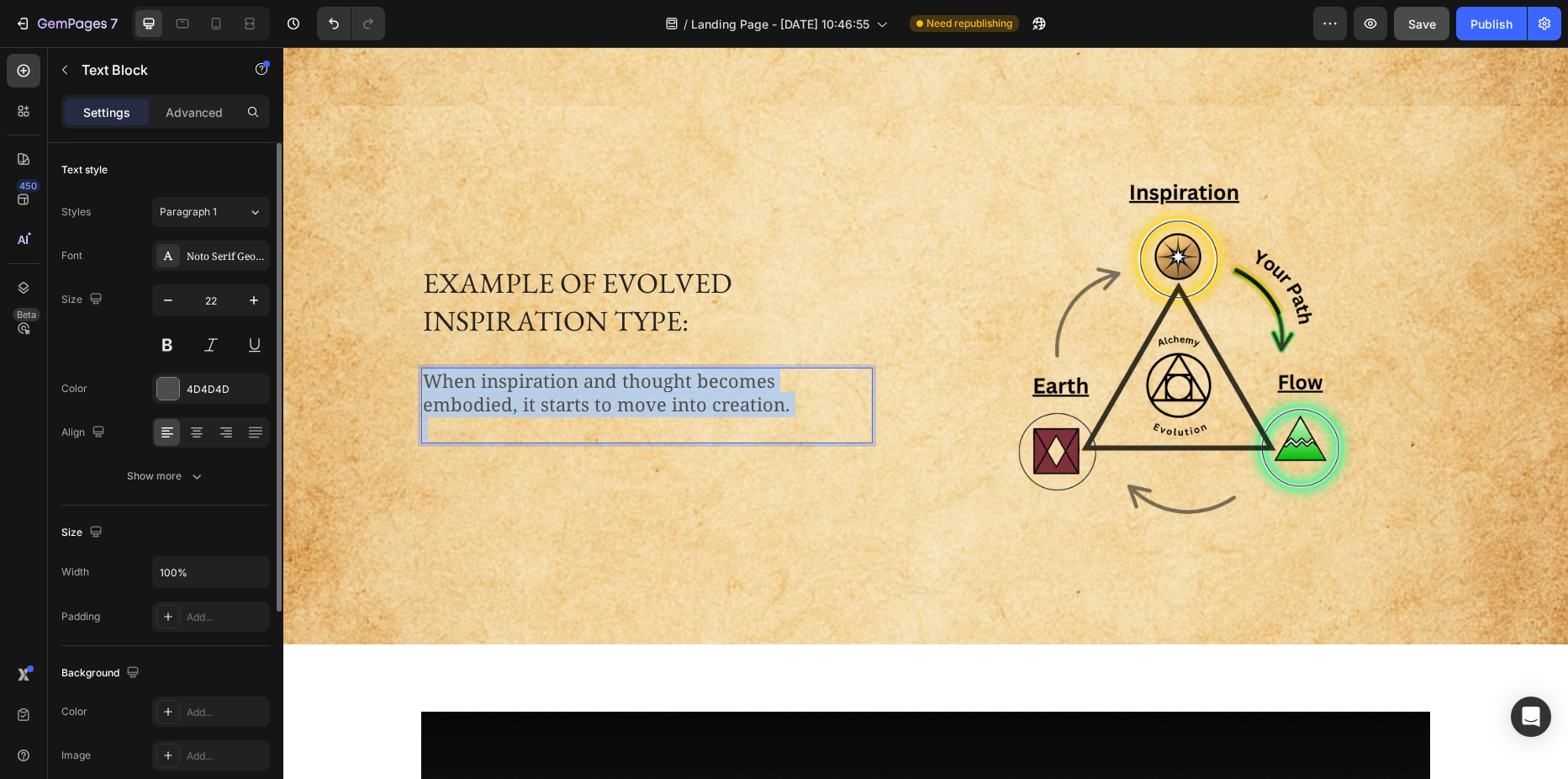
click at [571, 379] on p "When inspiration and thought becomes embodied, it starts to move into creation." at bounding box center [647, 393] width 448 height 48
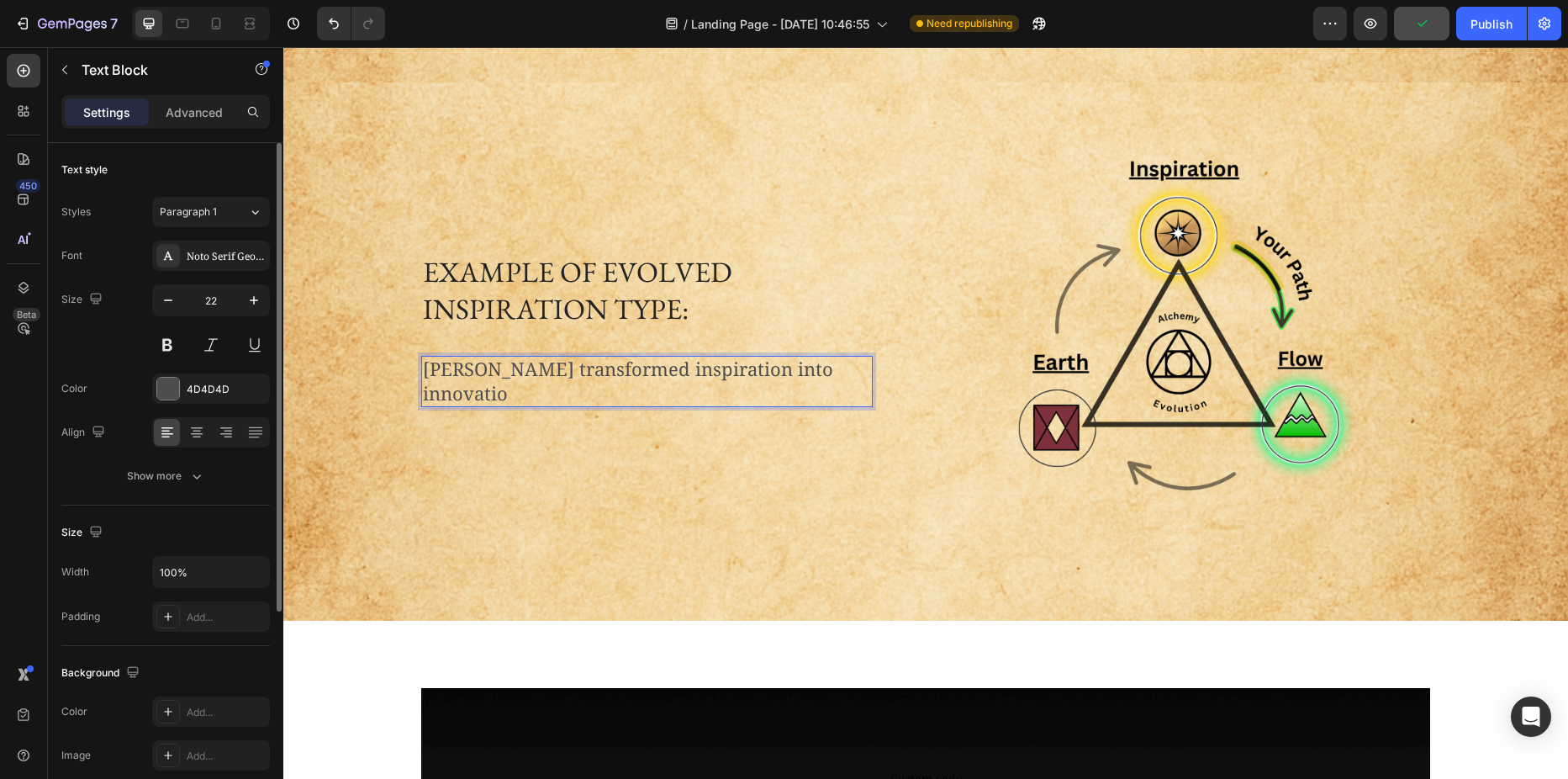
scroll to position [1677, 0]
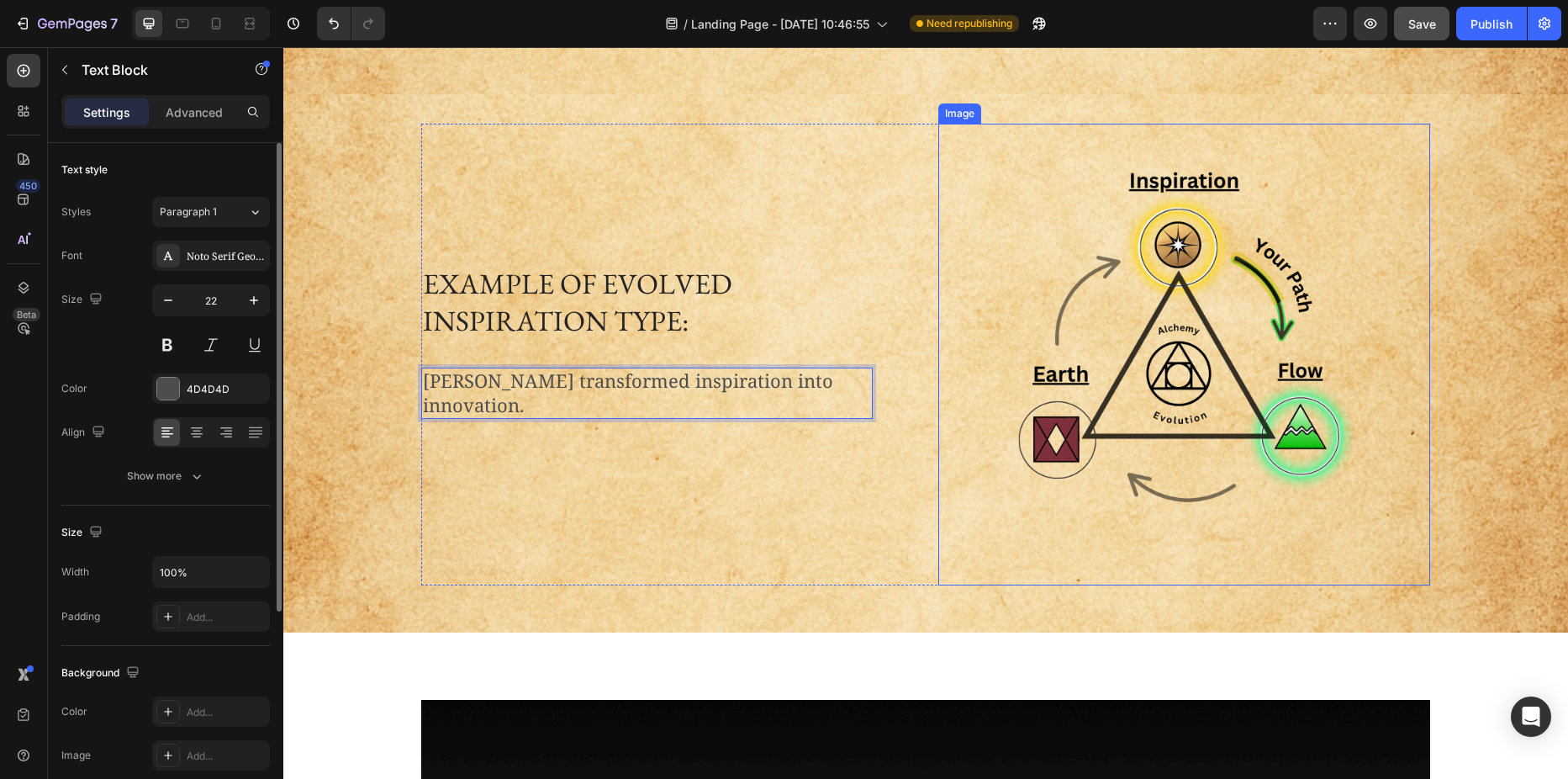
click at [1218, 376] on img at bounding box center [1184, 354] width 369 height 461
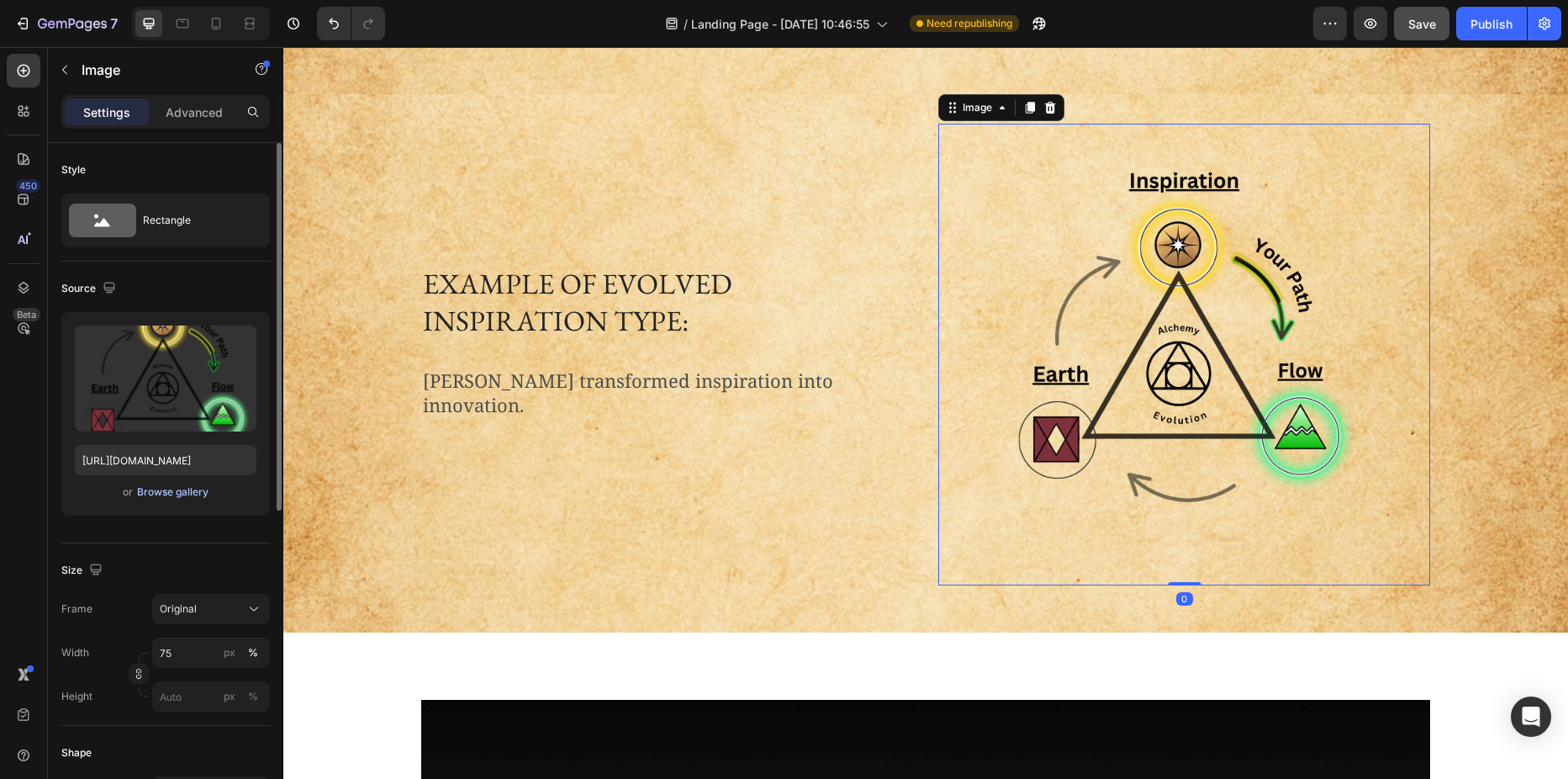
click at [170, 493] on div "Browse gallery" at bounding box center [172, 492] width 71 height 15
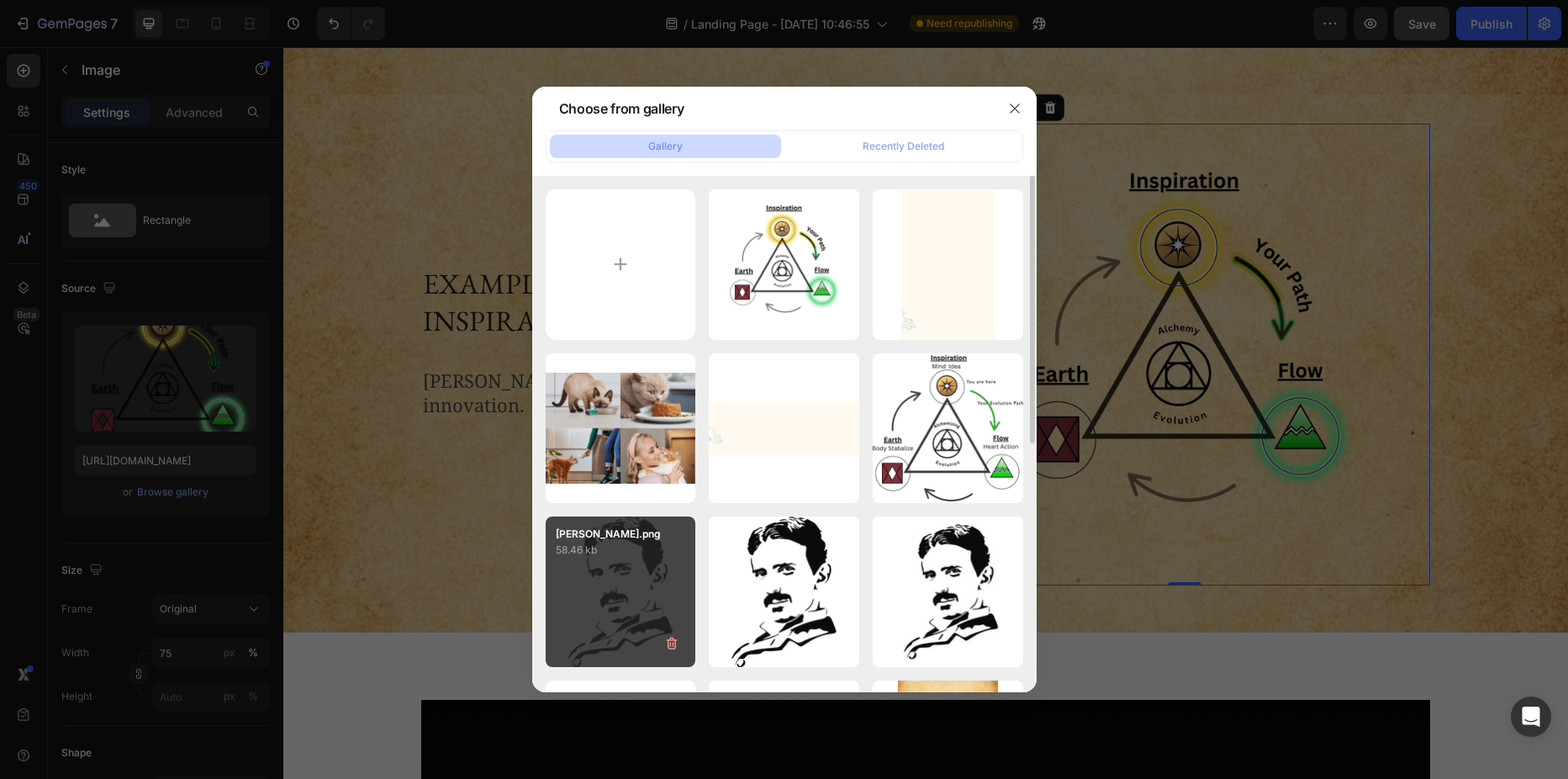
click at [628, 551] on p "58.46 kb" at bounding box center [620, 550] width 130 height 16
type input "https://cdn.shopify.com/s/files/1/0691/2517/7593/files/gempages_558464625088136…"
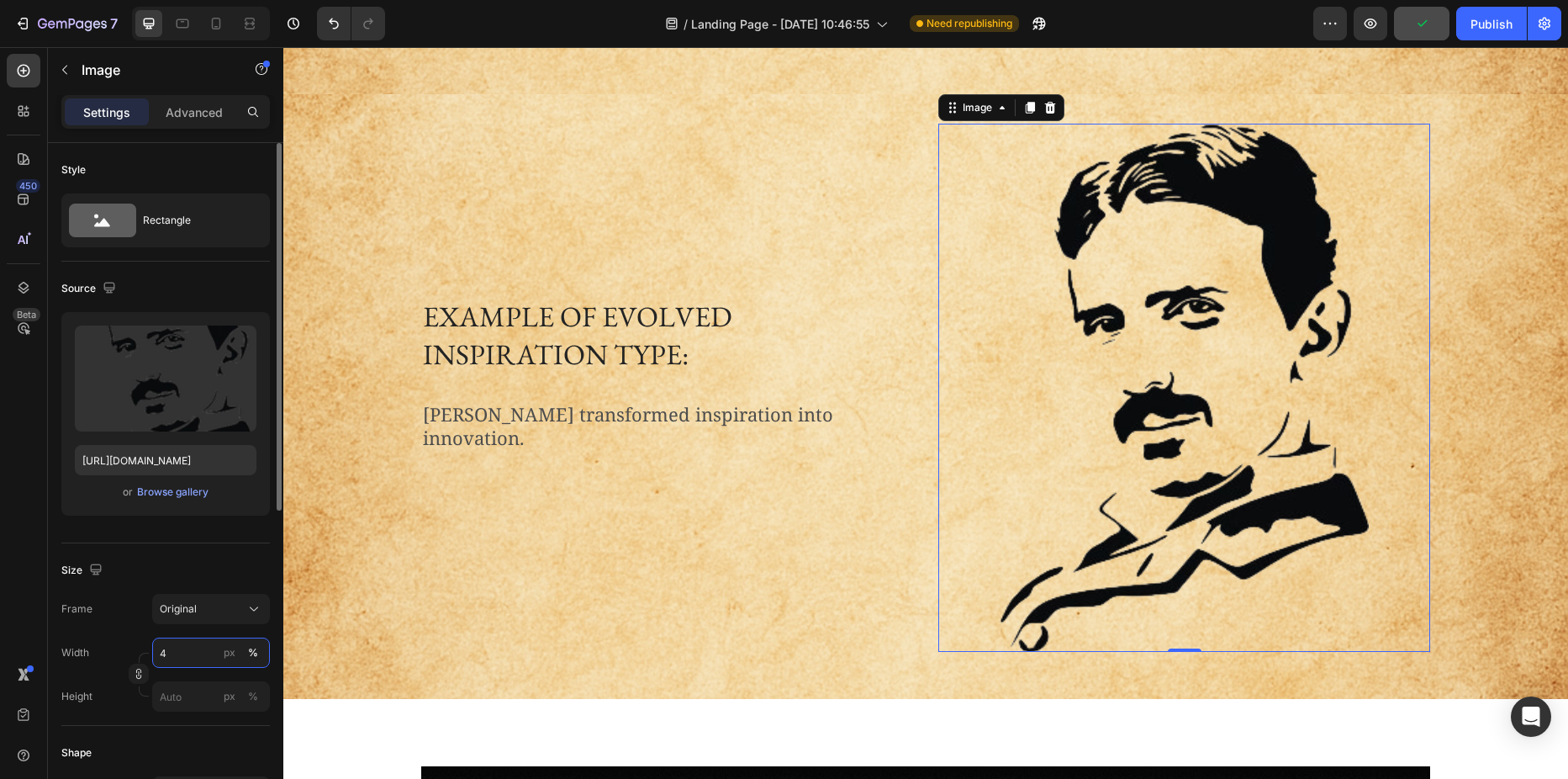
type input "45"
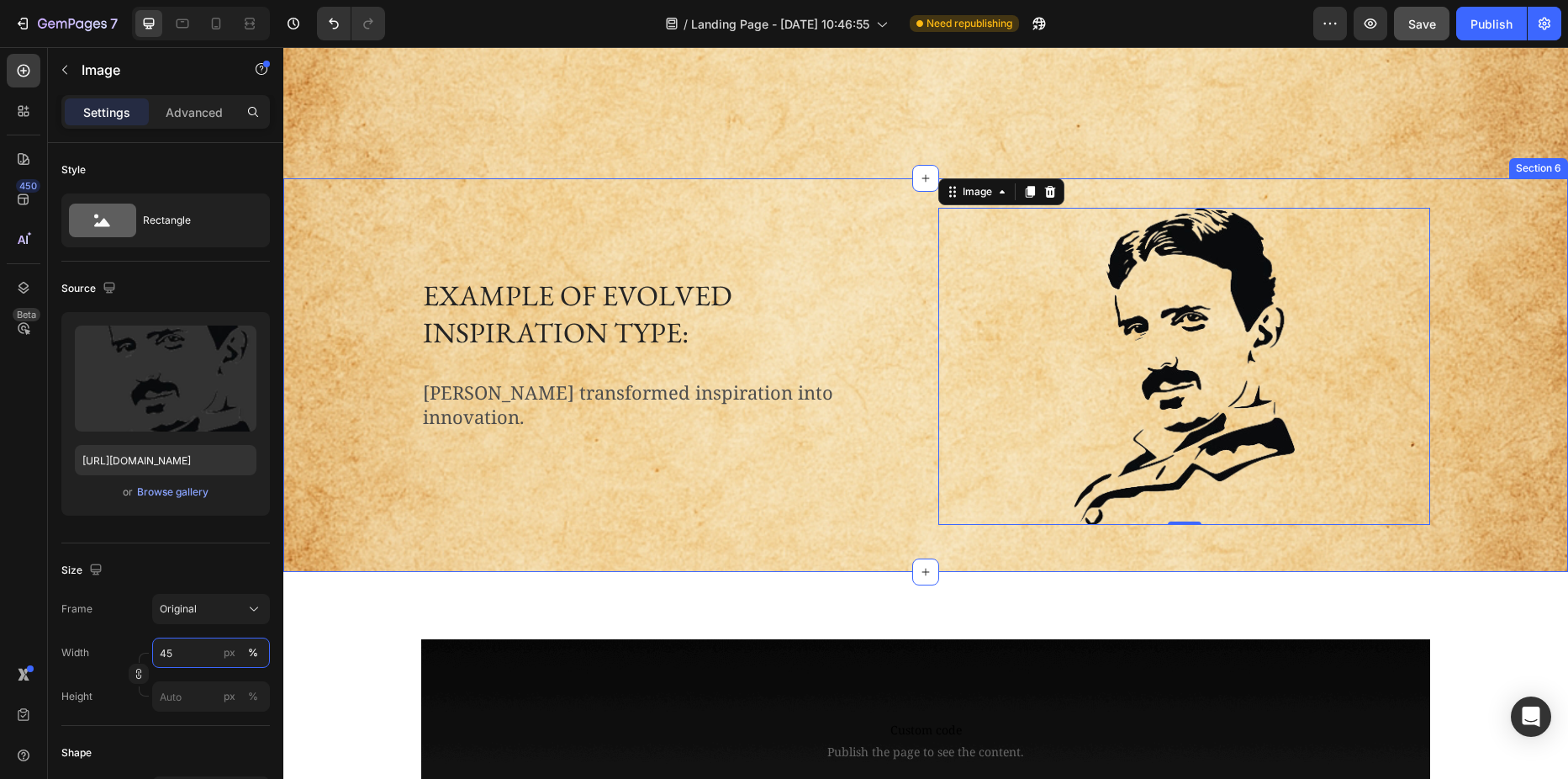
scroll to position [1761, 0]
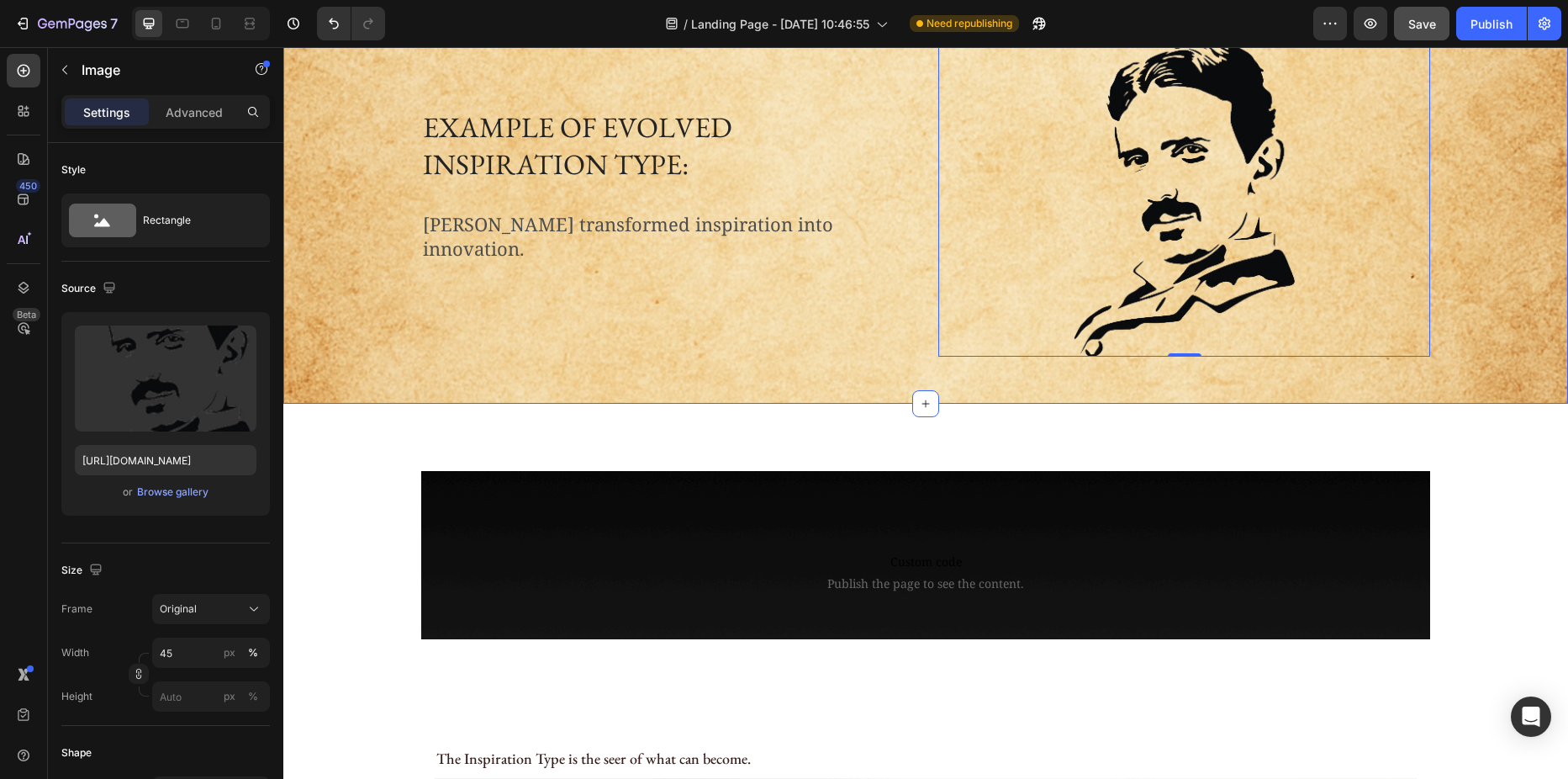
click at [452, 374] on div "Example of evolved inspiration type: Heading Nikola Tesla transformed inspirati…" at bounding box center [925, 207] width 1285 height 394
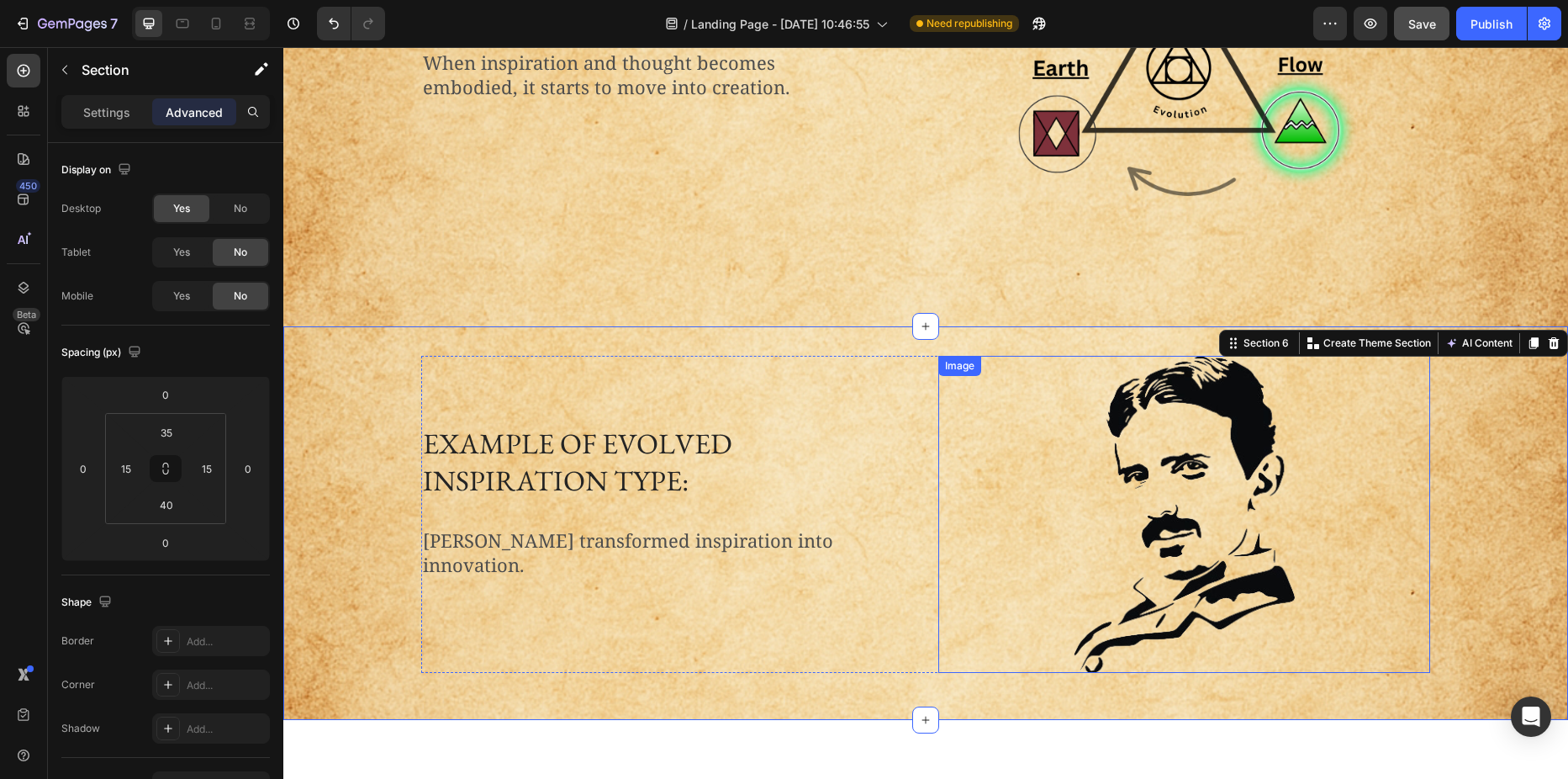
scroll to position [1341, 0]
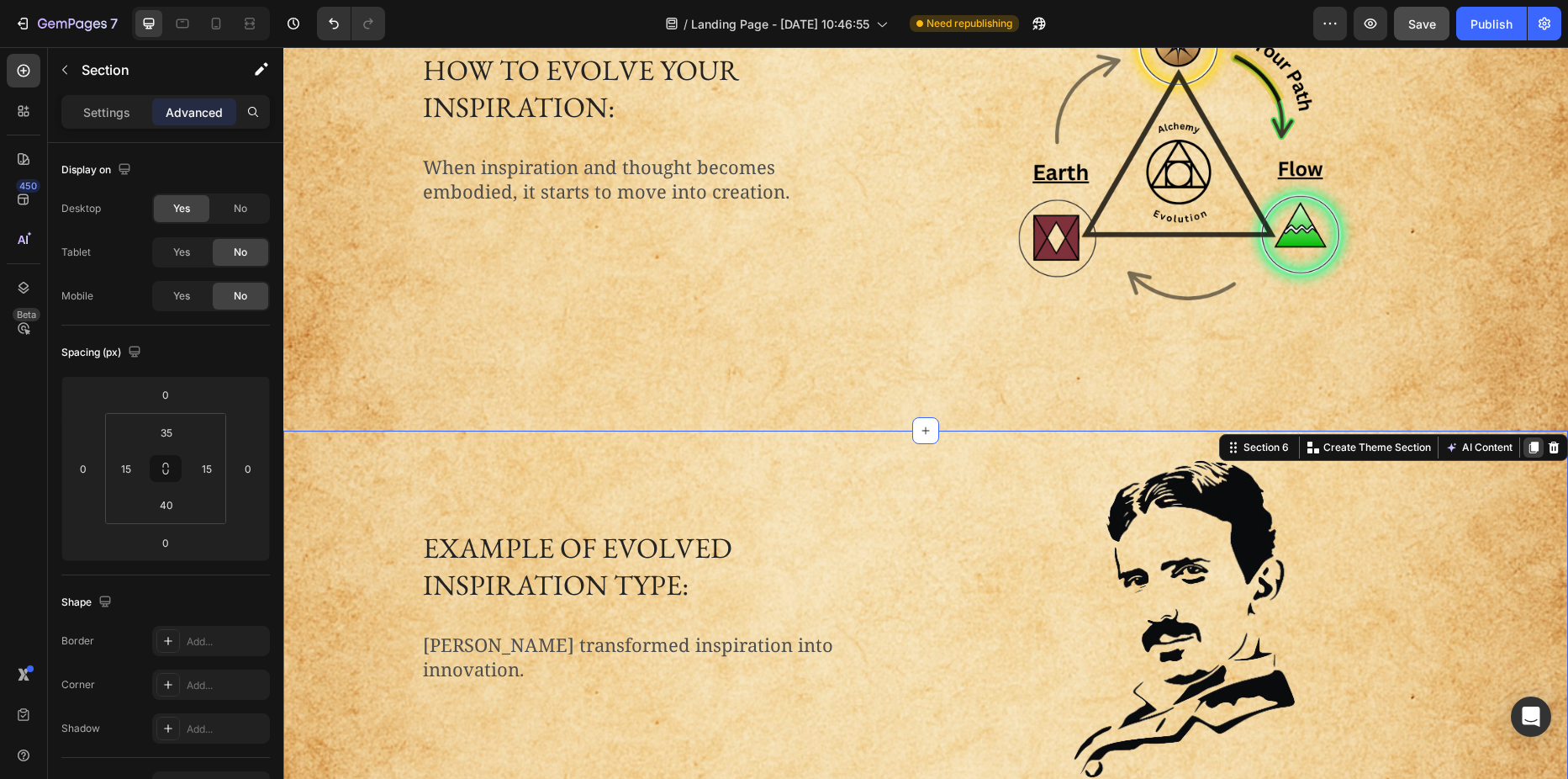
click at [1529, 446] on icon at bounding box center [1533, 447] width 9 height 12
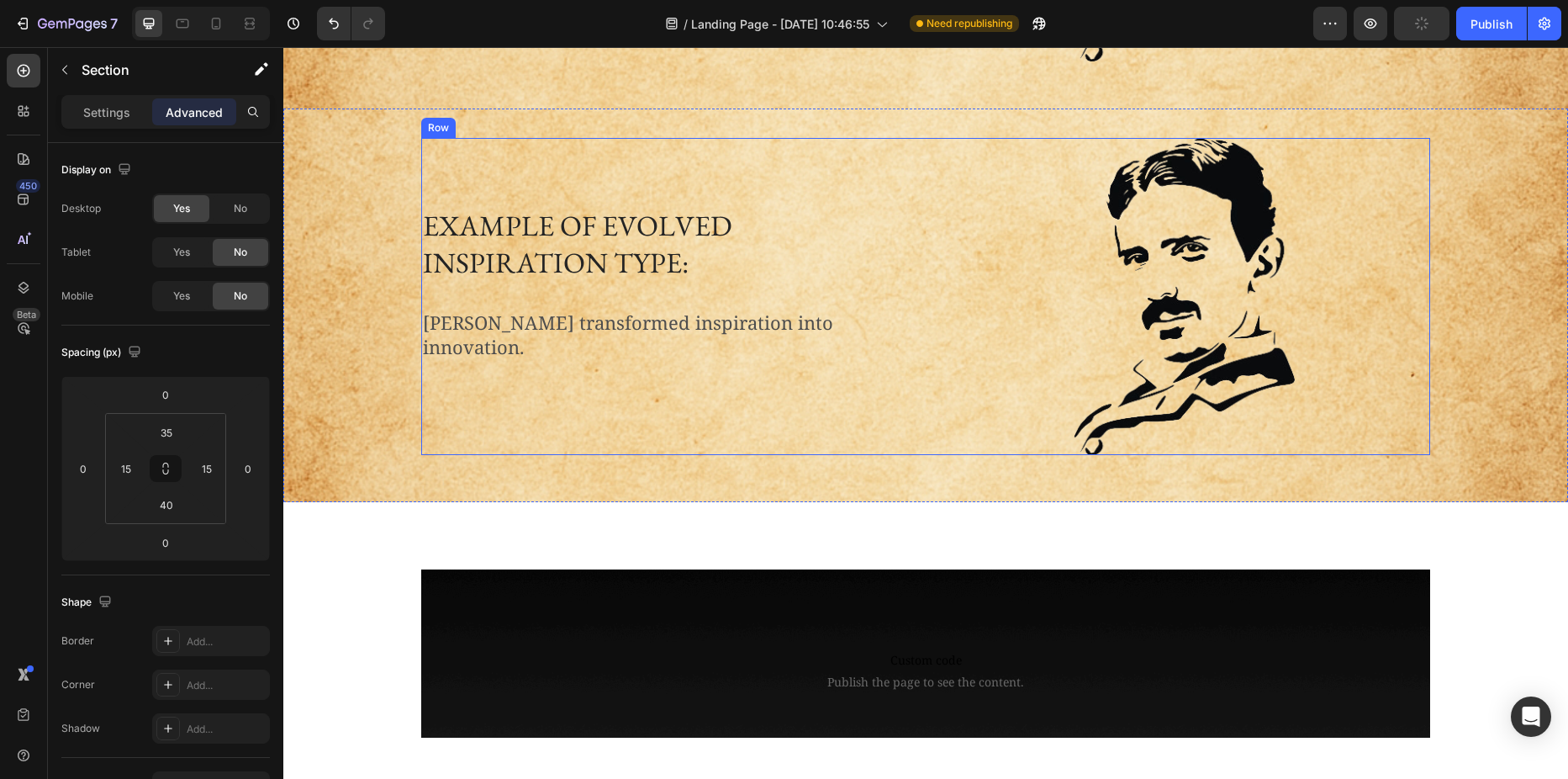
scroll to position [2059, 0]
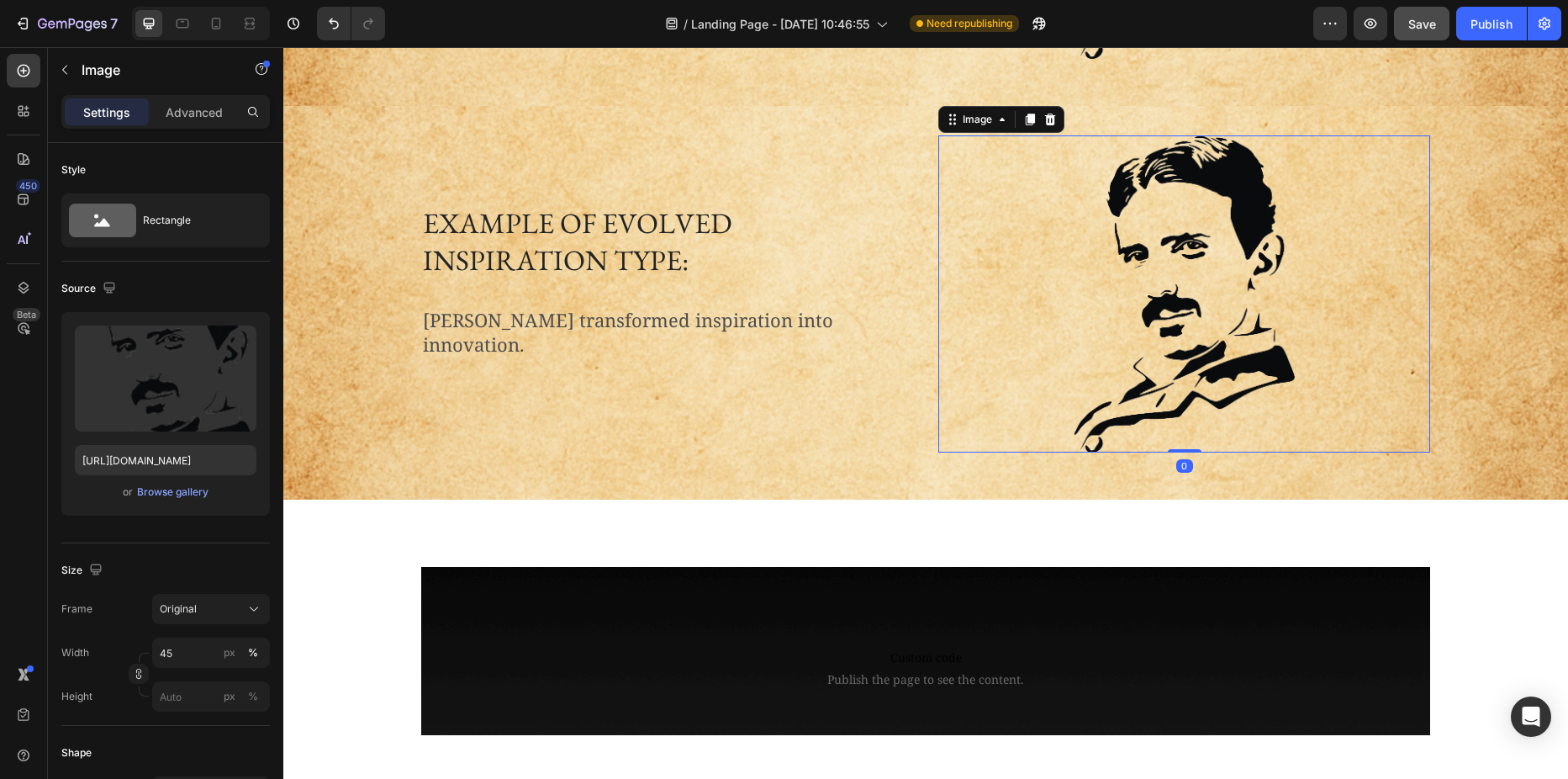
click at [1091, 264] on img at bounding box center [1184, 294] width 221 height 317
click at [1046, 120] on icon at bounding box center [1051, 119] width 11 height 12
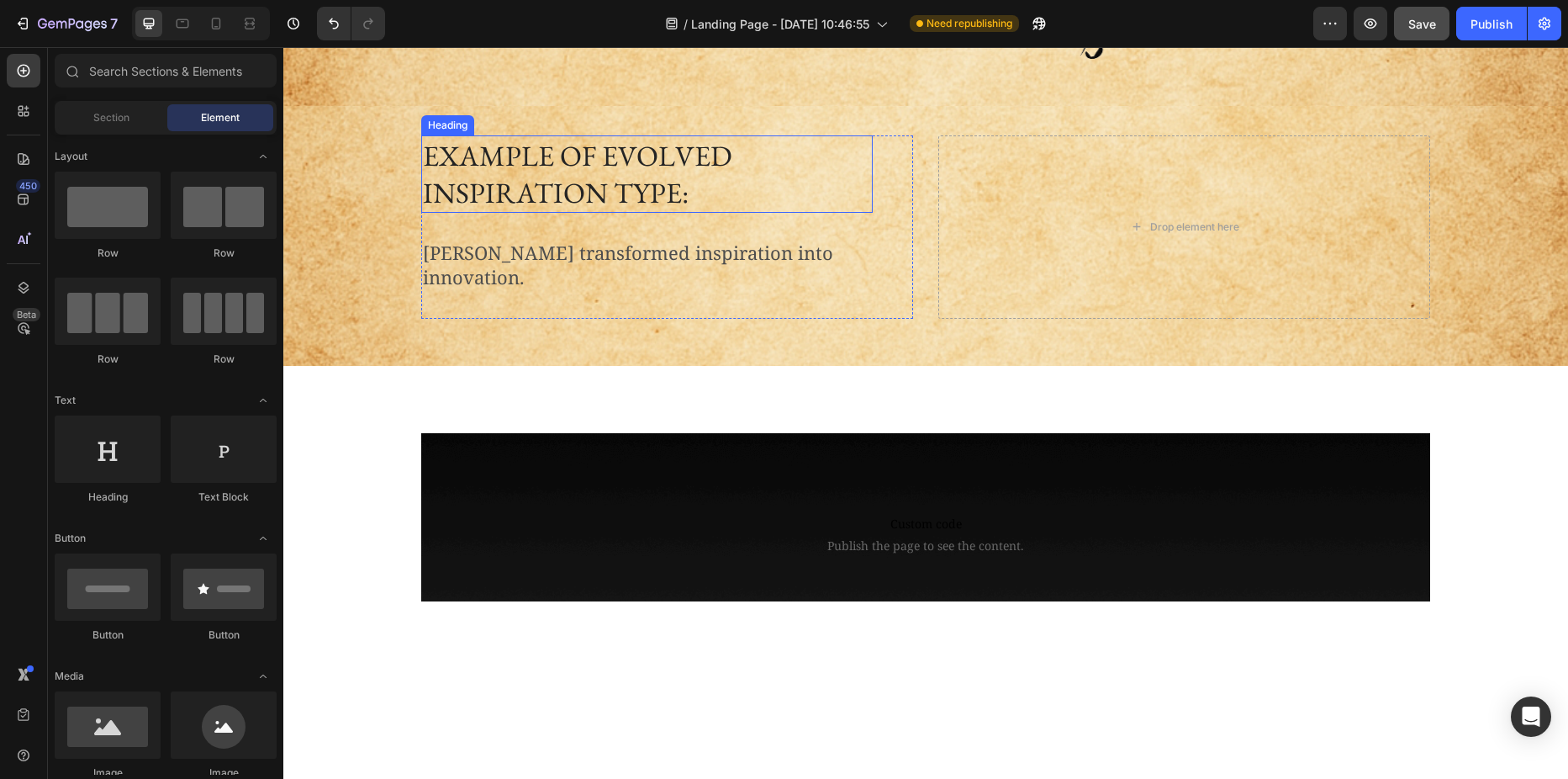
click at [574, 183] on h2 "Example of evolved inspiration type:" at bounding box center [647, 174] width 452 height 77
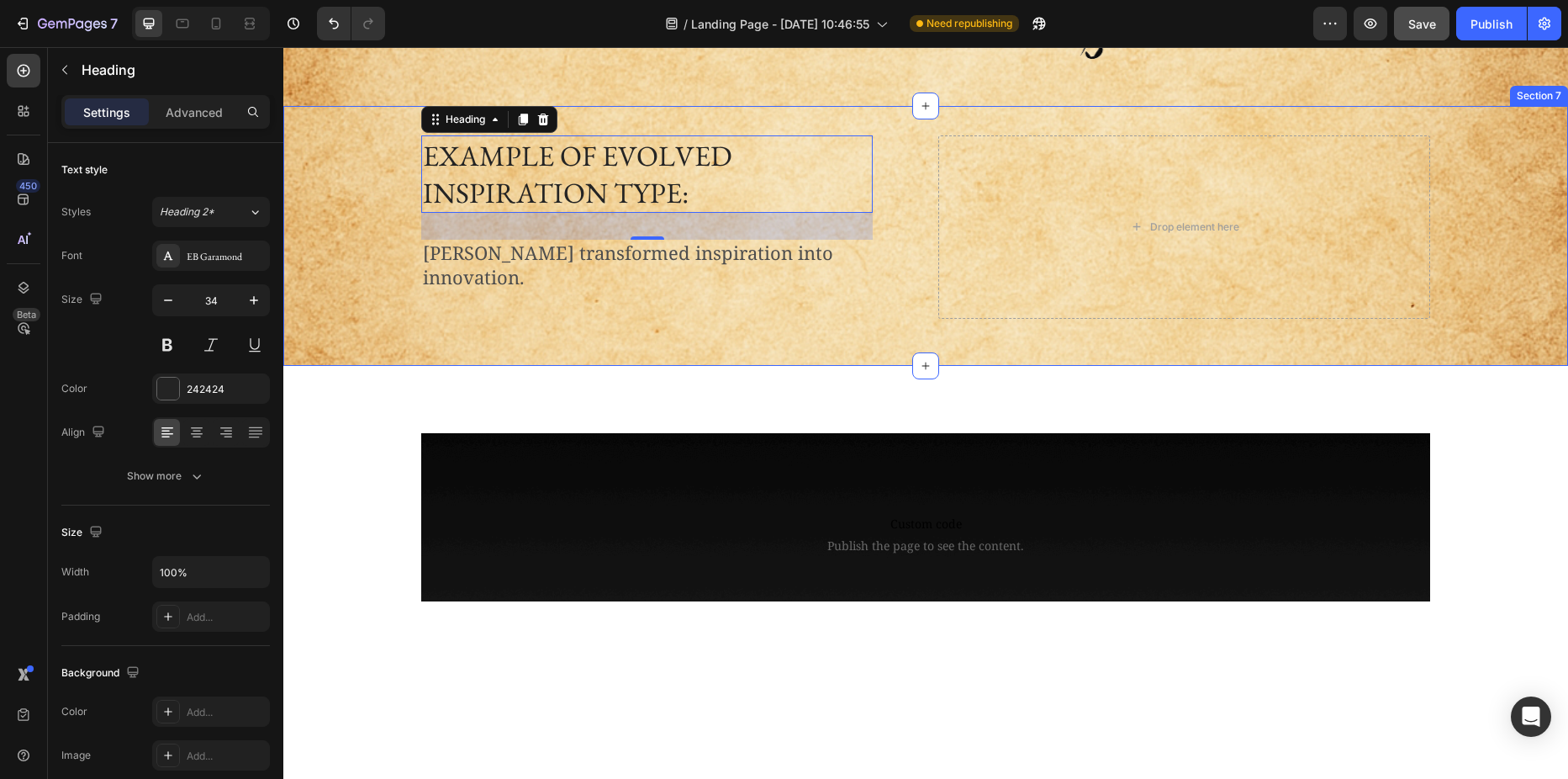
click at [367, 250] on div "Example of evolved inspiration type: Heading 32 Nikola Tesla transformed inspir…" at bounding box center [925, 234] width 1259 height 197
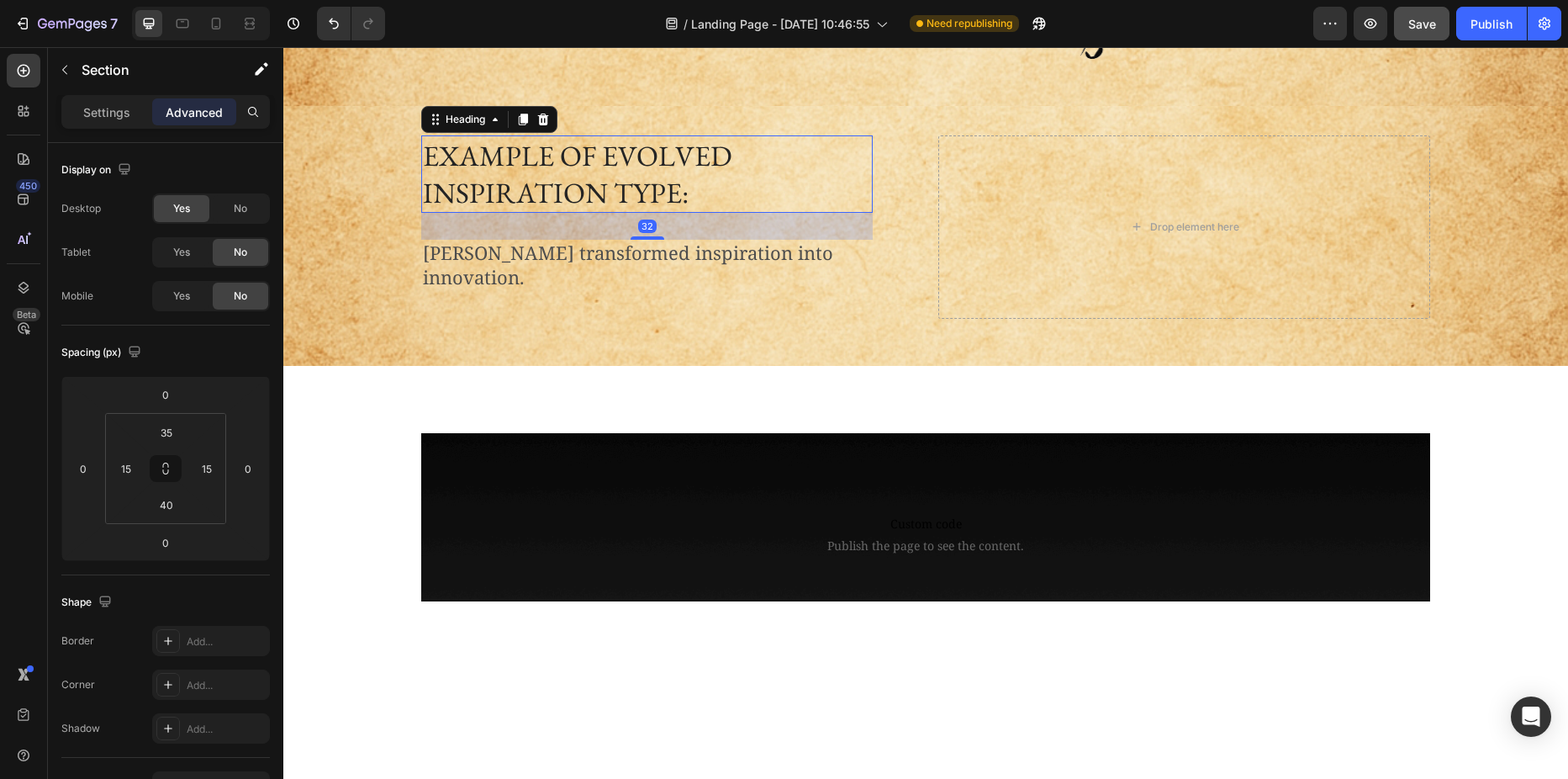
click at [547, 195] on h2 "Example of evolved inspiration type:" at bounding box center [647, 174] width 452 height 77
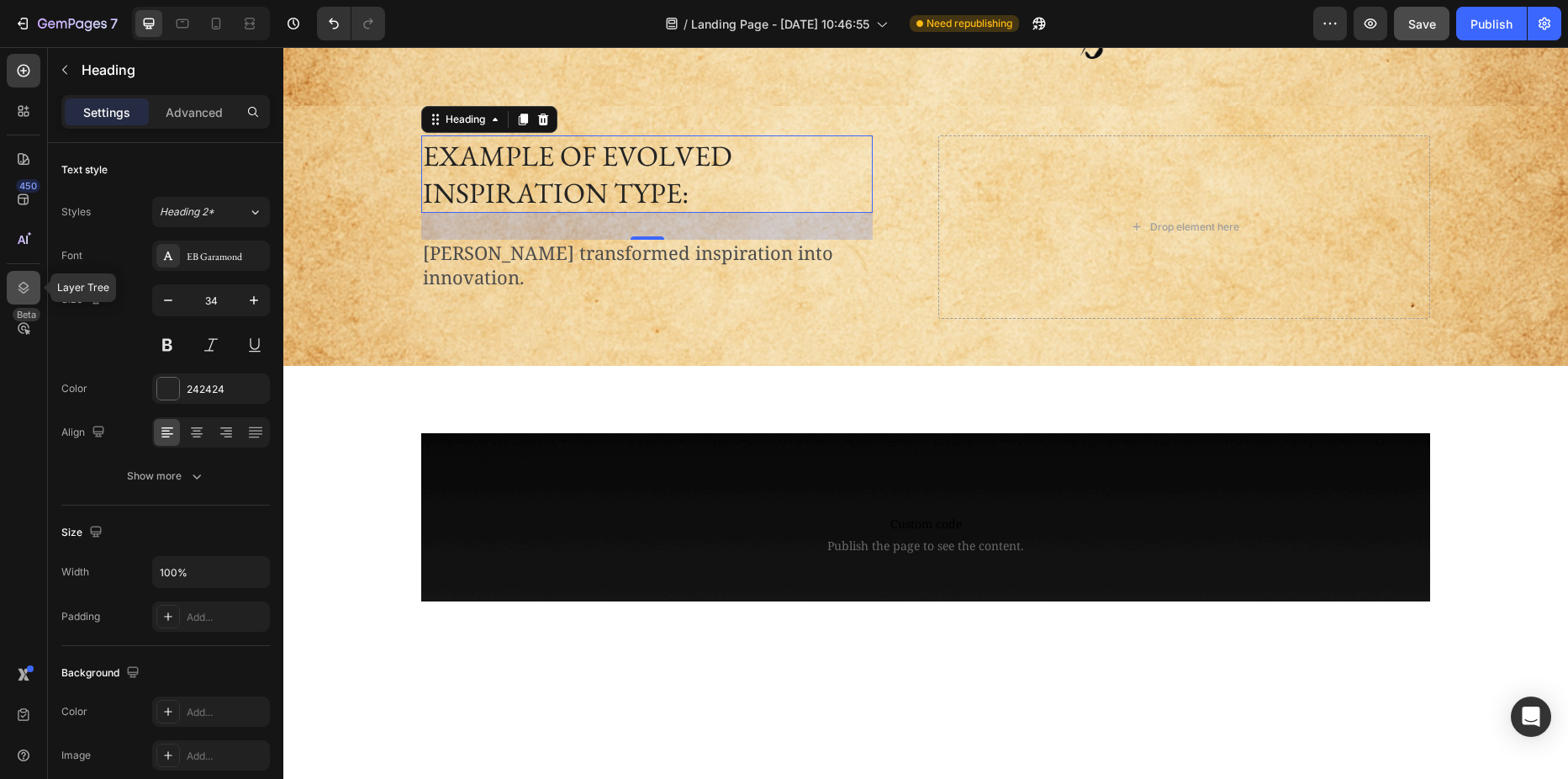
click at [16, 286] on icon at bounding box center [24, 288] width 16 height 16
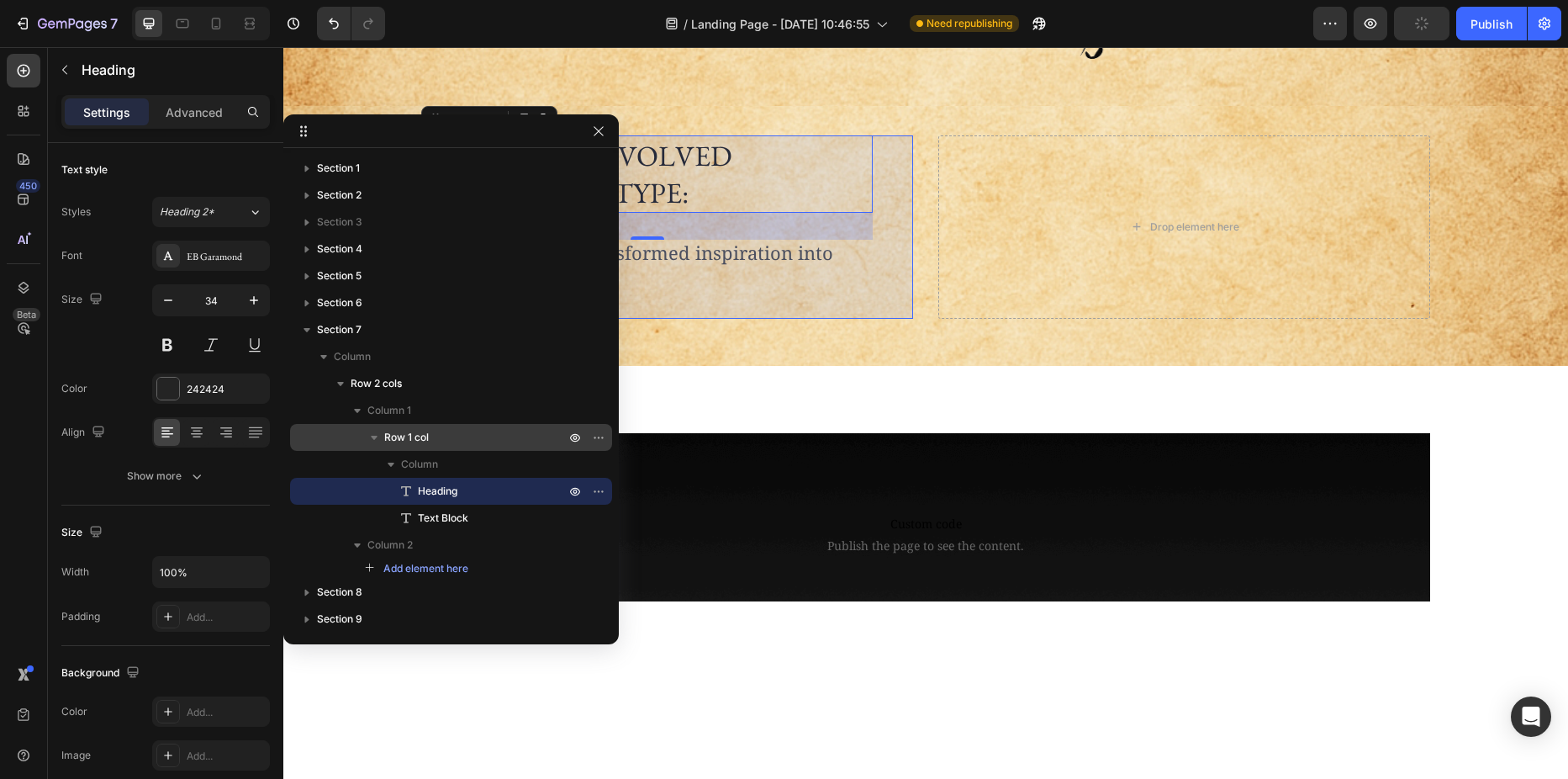
click at [423, 436] on span "Row 1 col" at bounding box center [406, 437] width 45 height 16
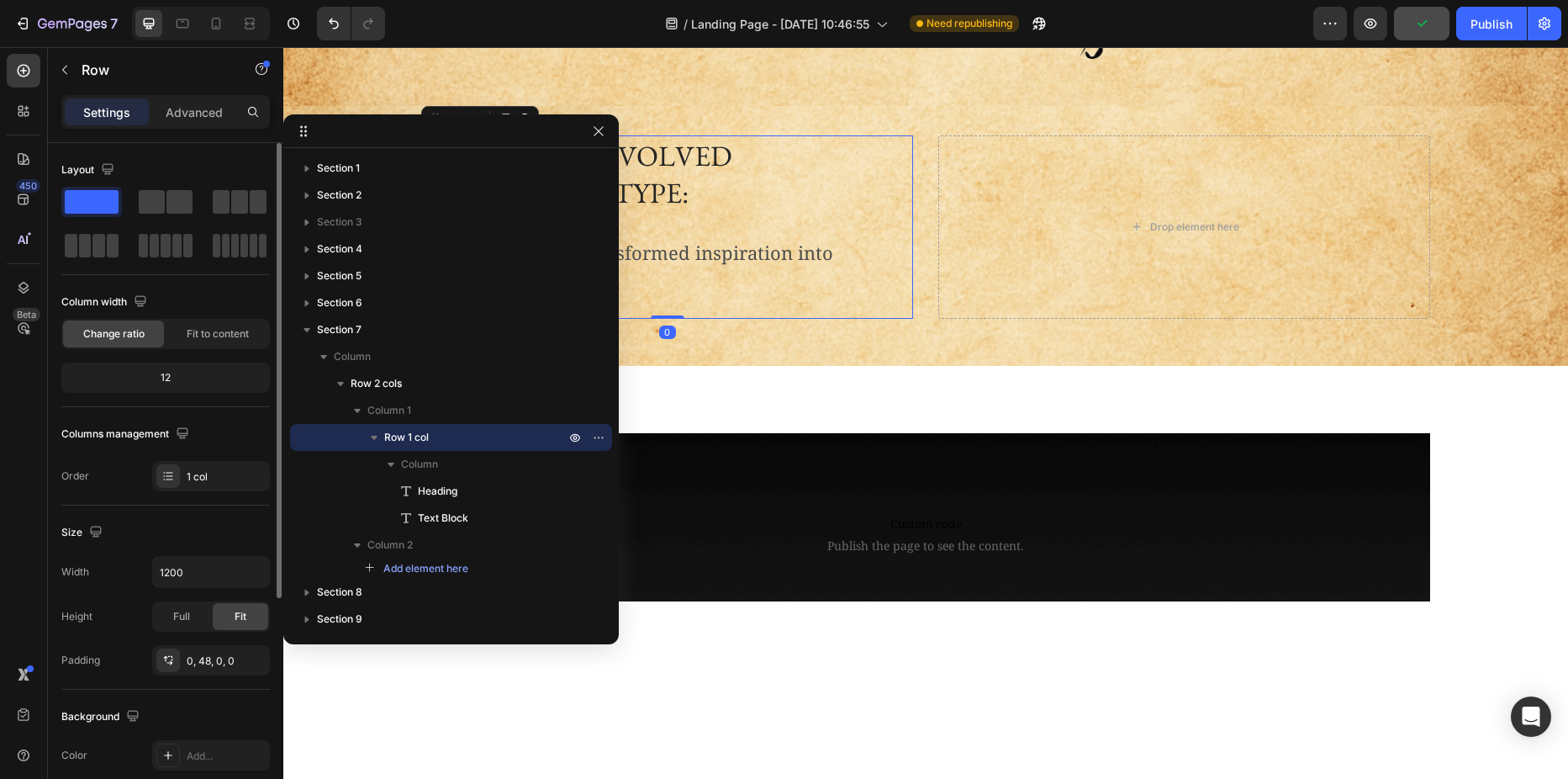
click at [107, 199] on span at bounding box center [91, 202] width 54 height 24
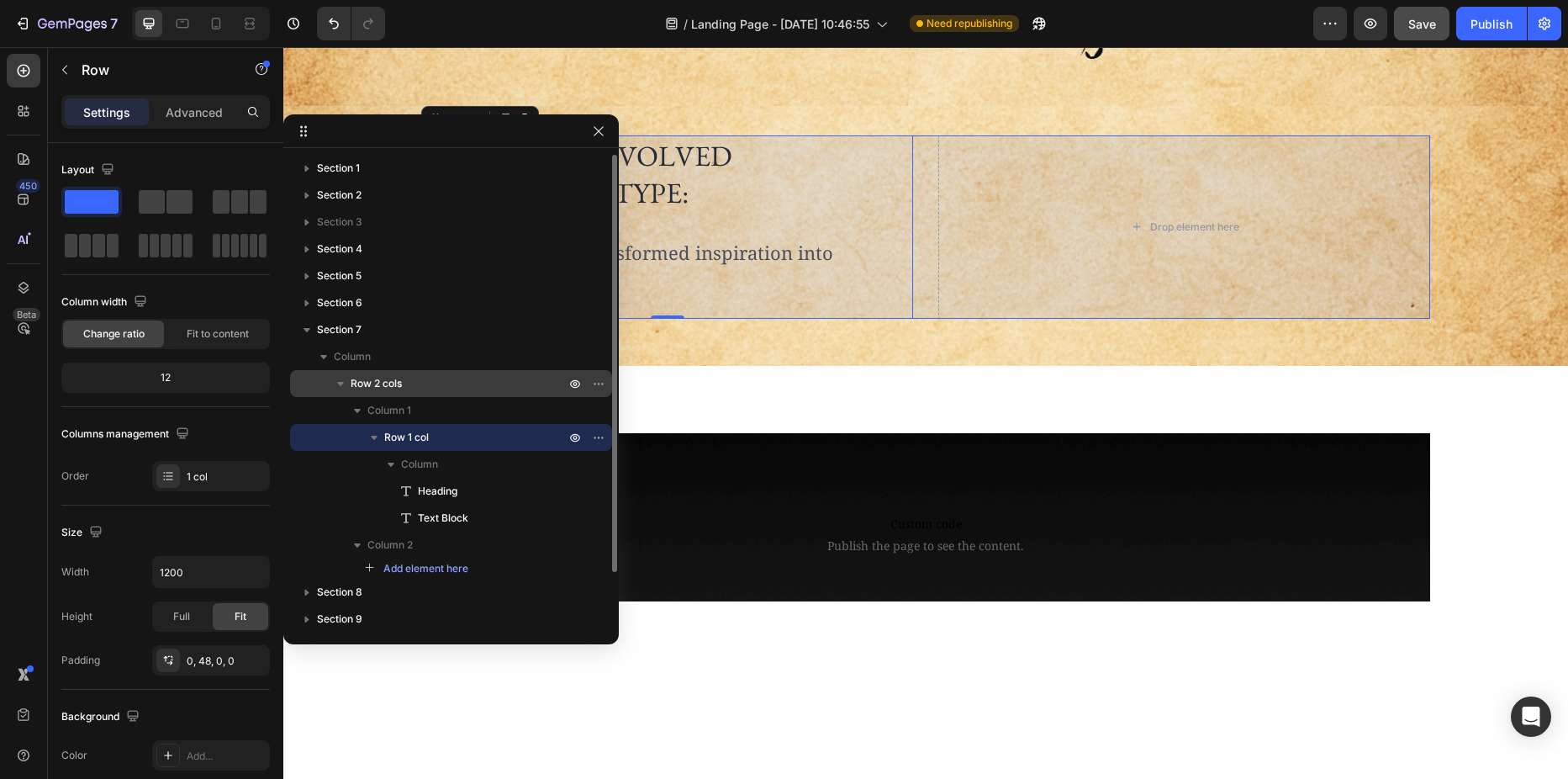
click at [389, 383] on span "Row 2 cols" at bounding box center [376, 384] width 51 height 16
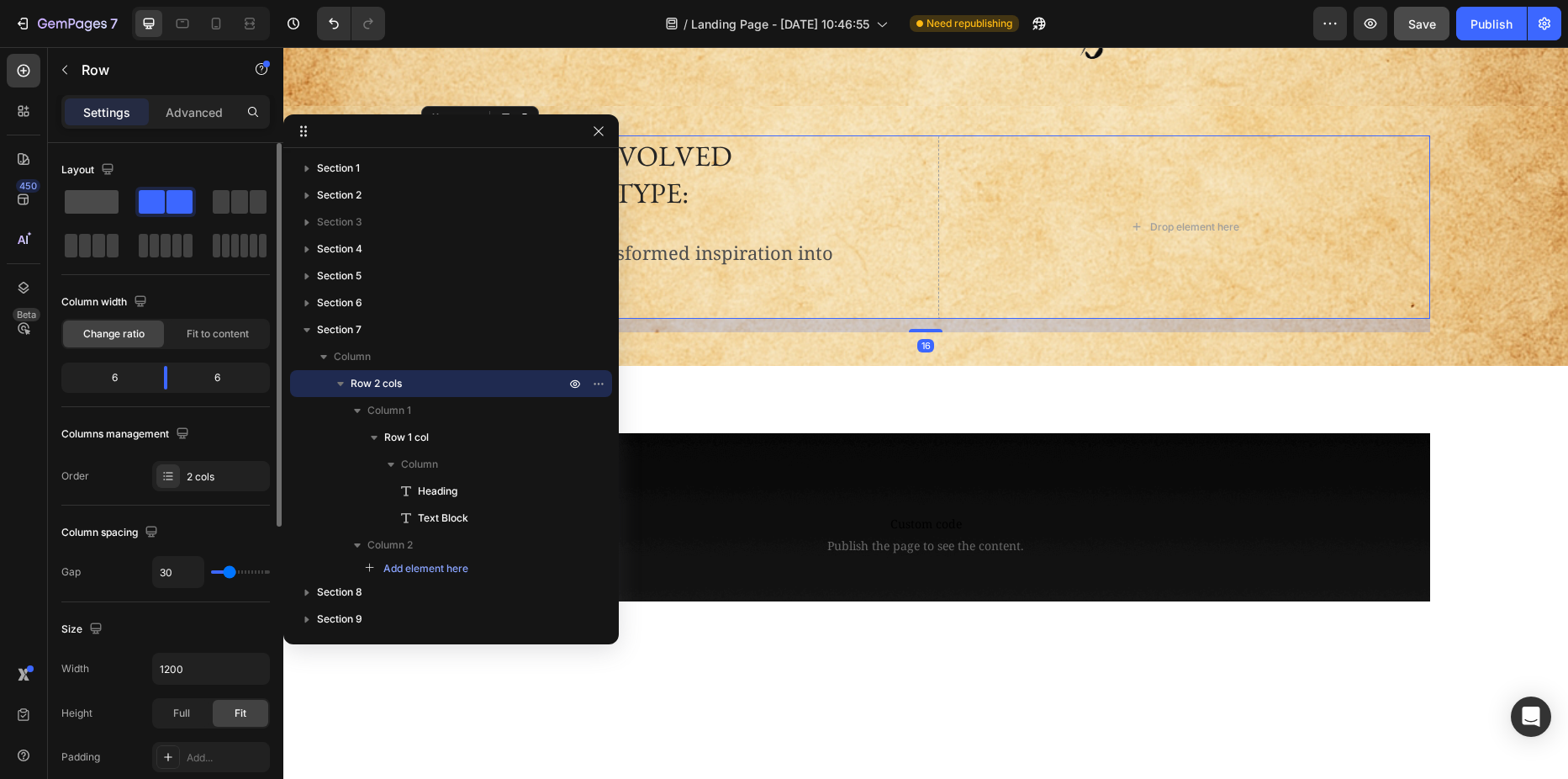
click at [98, 198] on span at bounding box center [91, 202] width 54 height 24
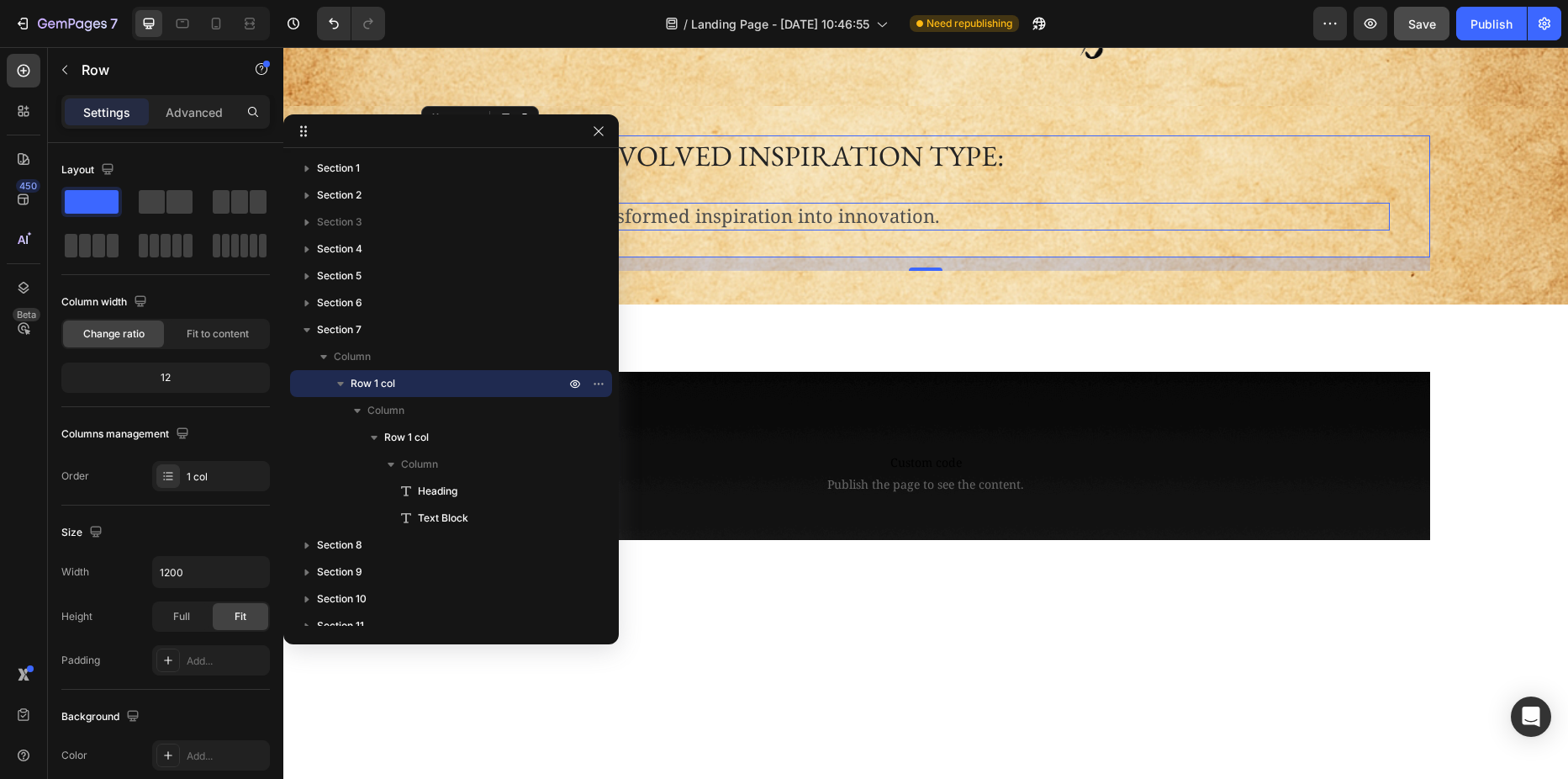
click at [926, 205] on p "Nikola Tesla transformed inspiration into innovation." at bounding box center [905, 216] width 965 height 25
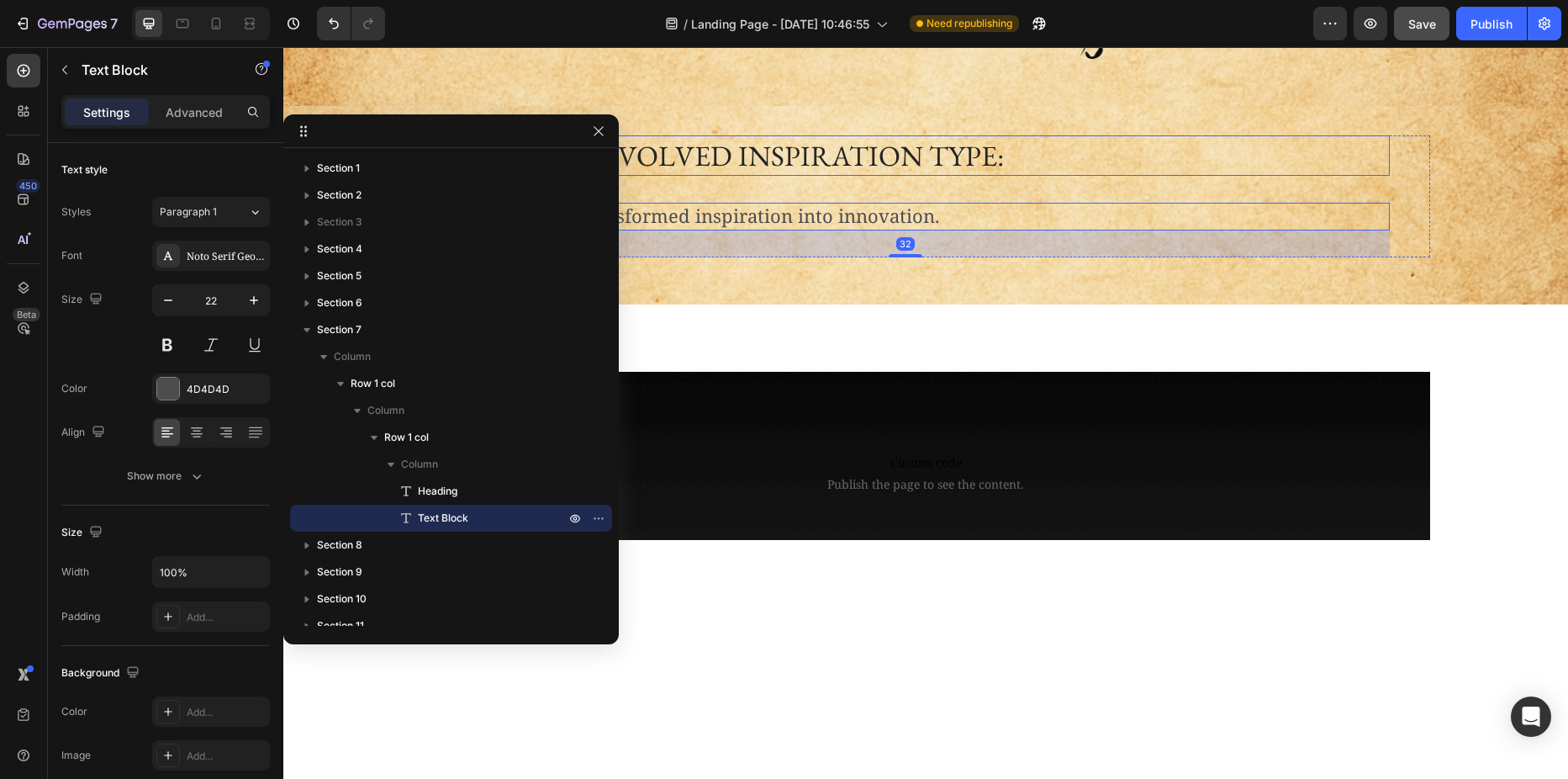
click at [908, 158] on h2 "Example of evolved inspiration type:" at bounding box center [906, 156] width 969 height 40
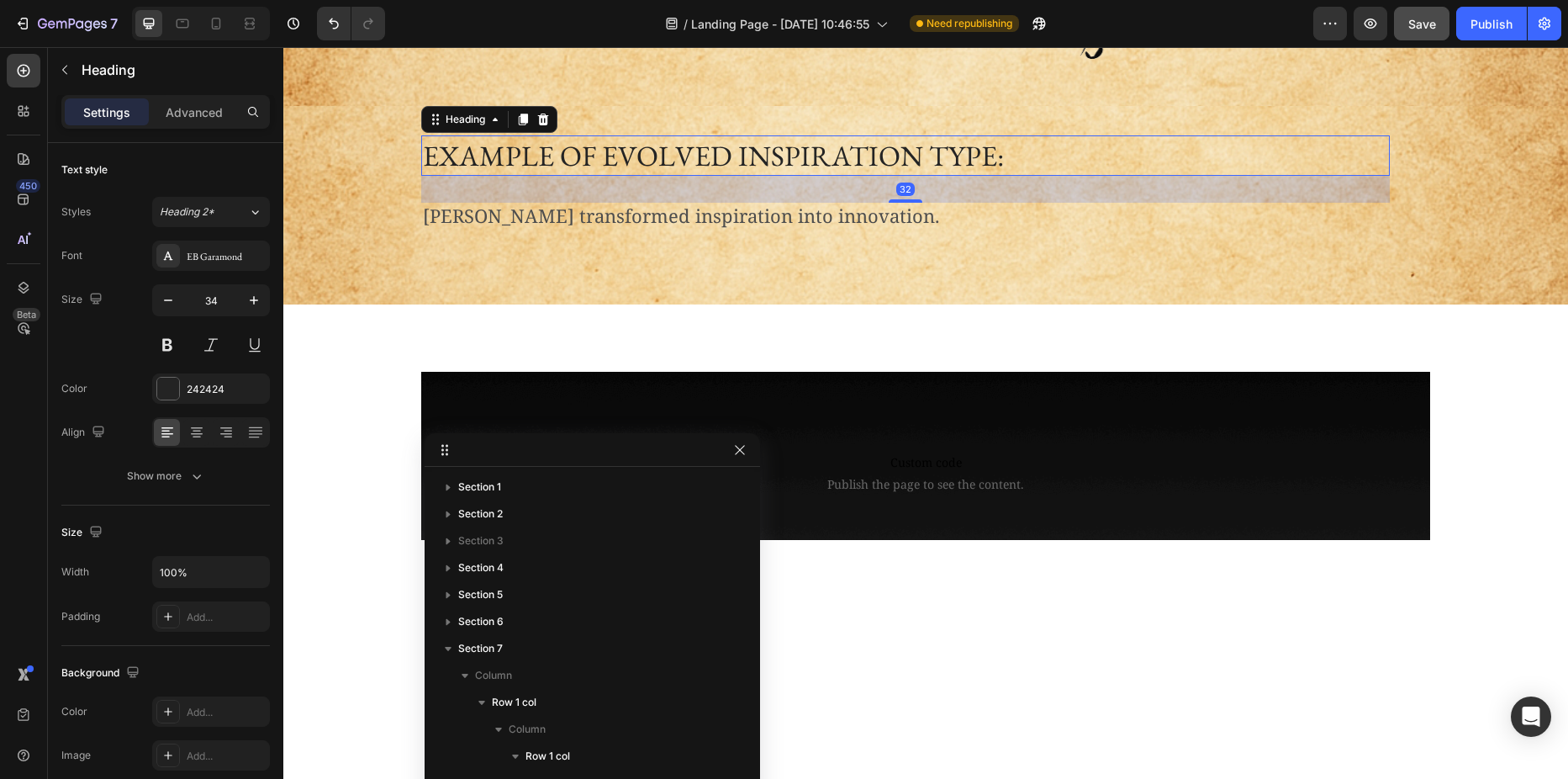
drag, startPoint x: 433, startPoint y: 137, endPoint x: 575, endPoint y: 460, distance: 352.8
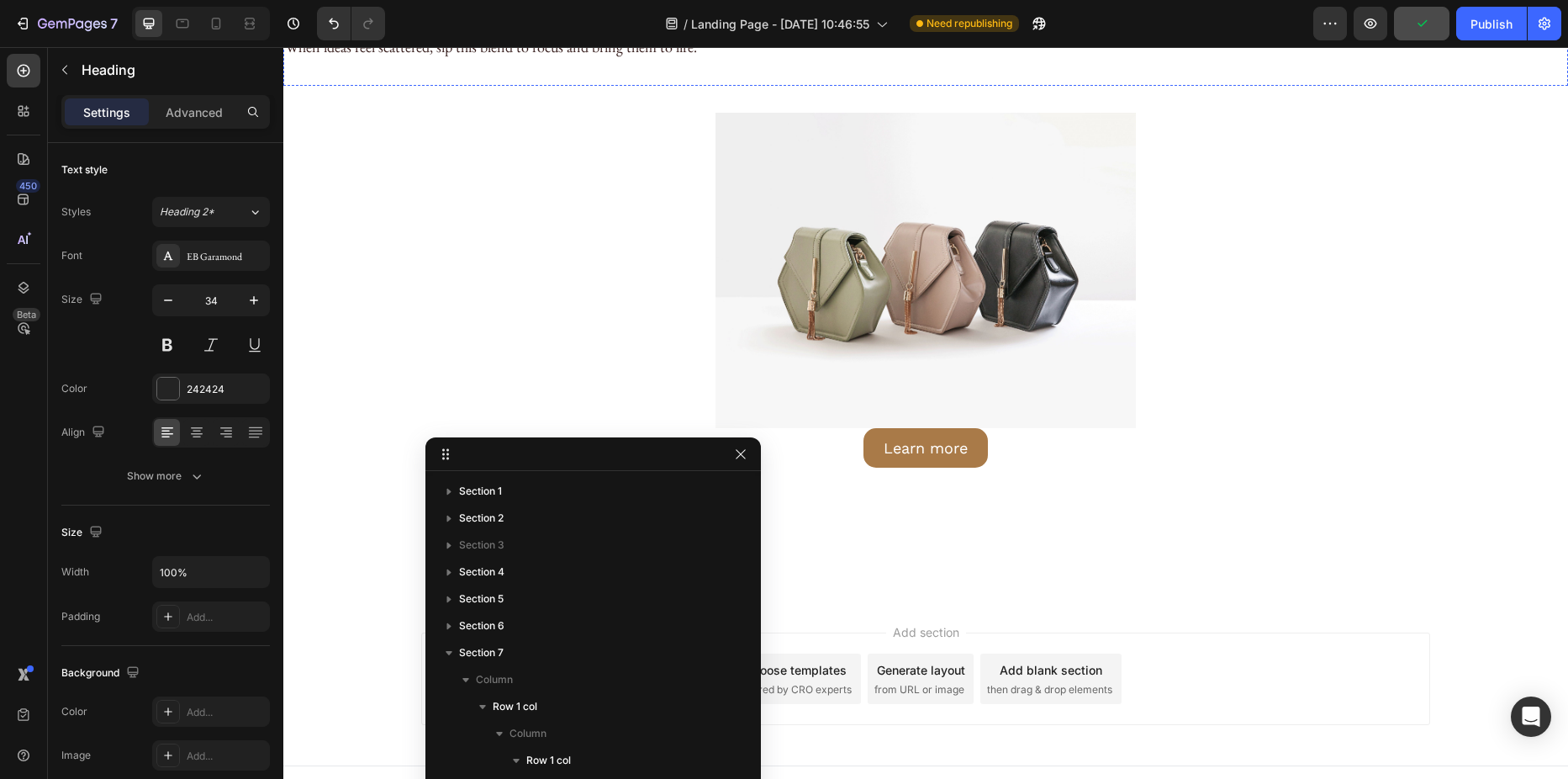
scroll to position [4849, 0]
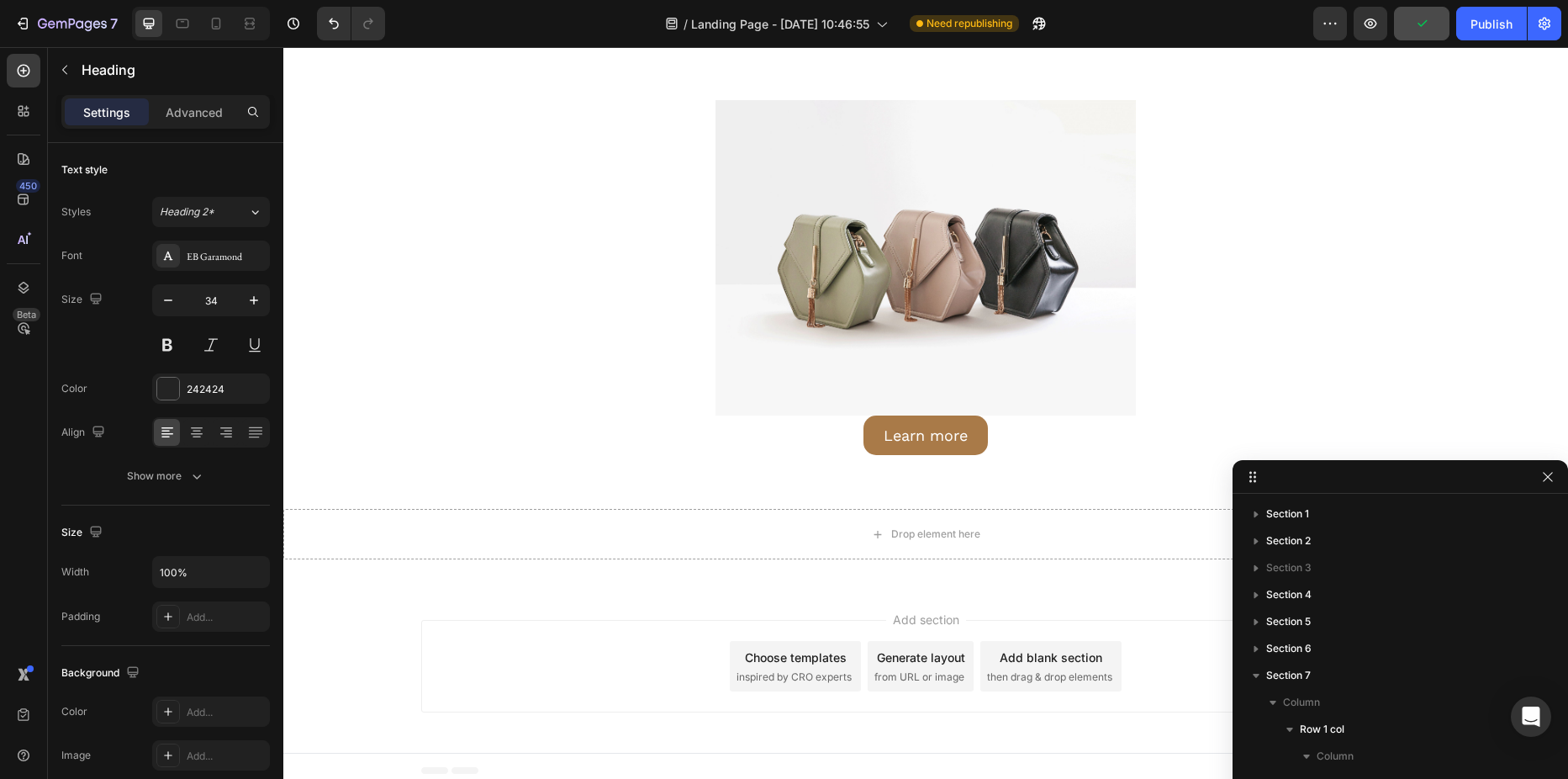
drag, startPoint x: 642, startPoint y: 459, endPoint x: 1291, endPoint y: 482, distance: 649.4
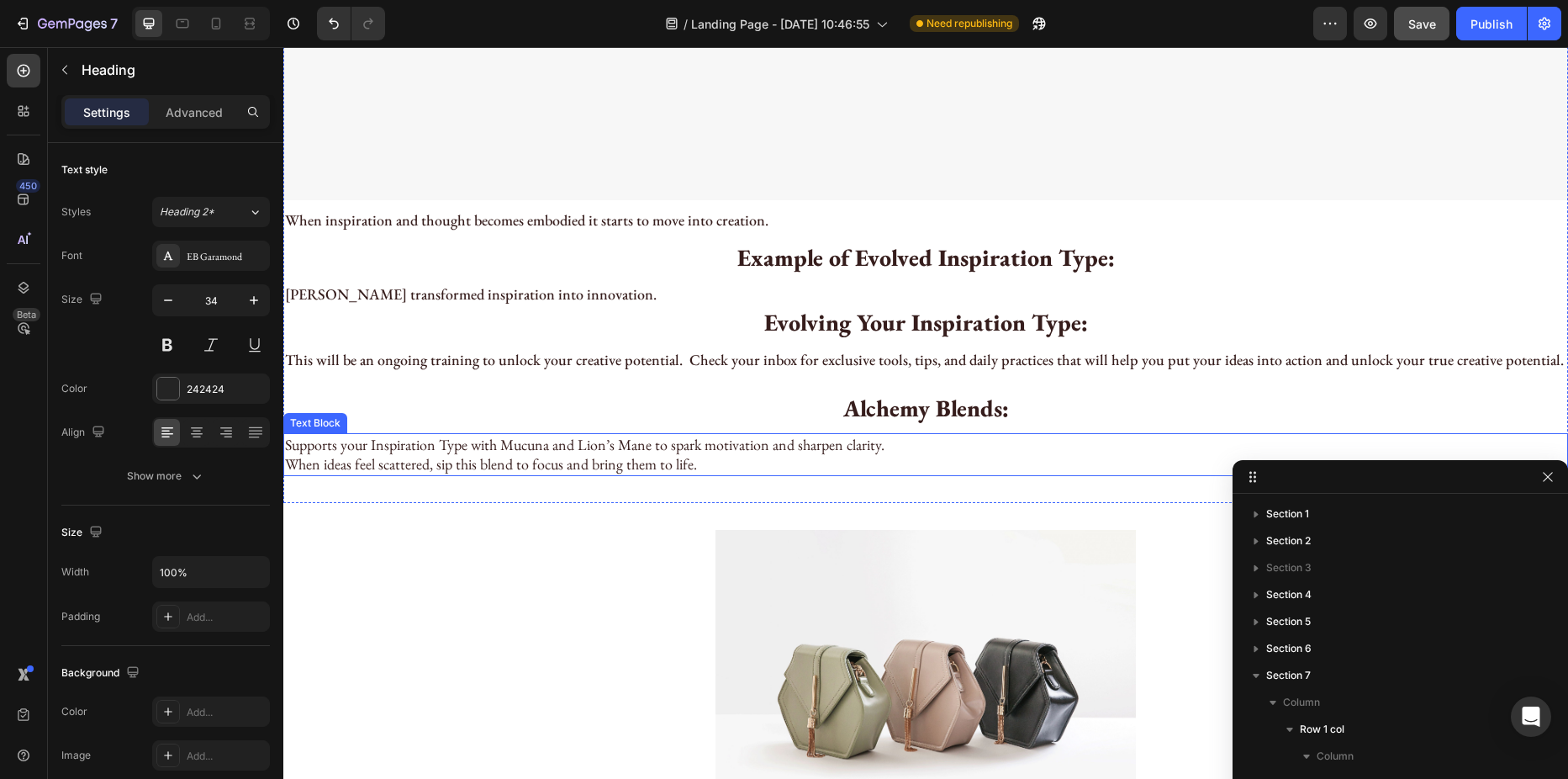
scroll to position [4428, 0]
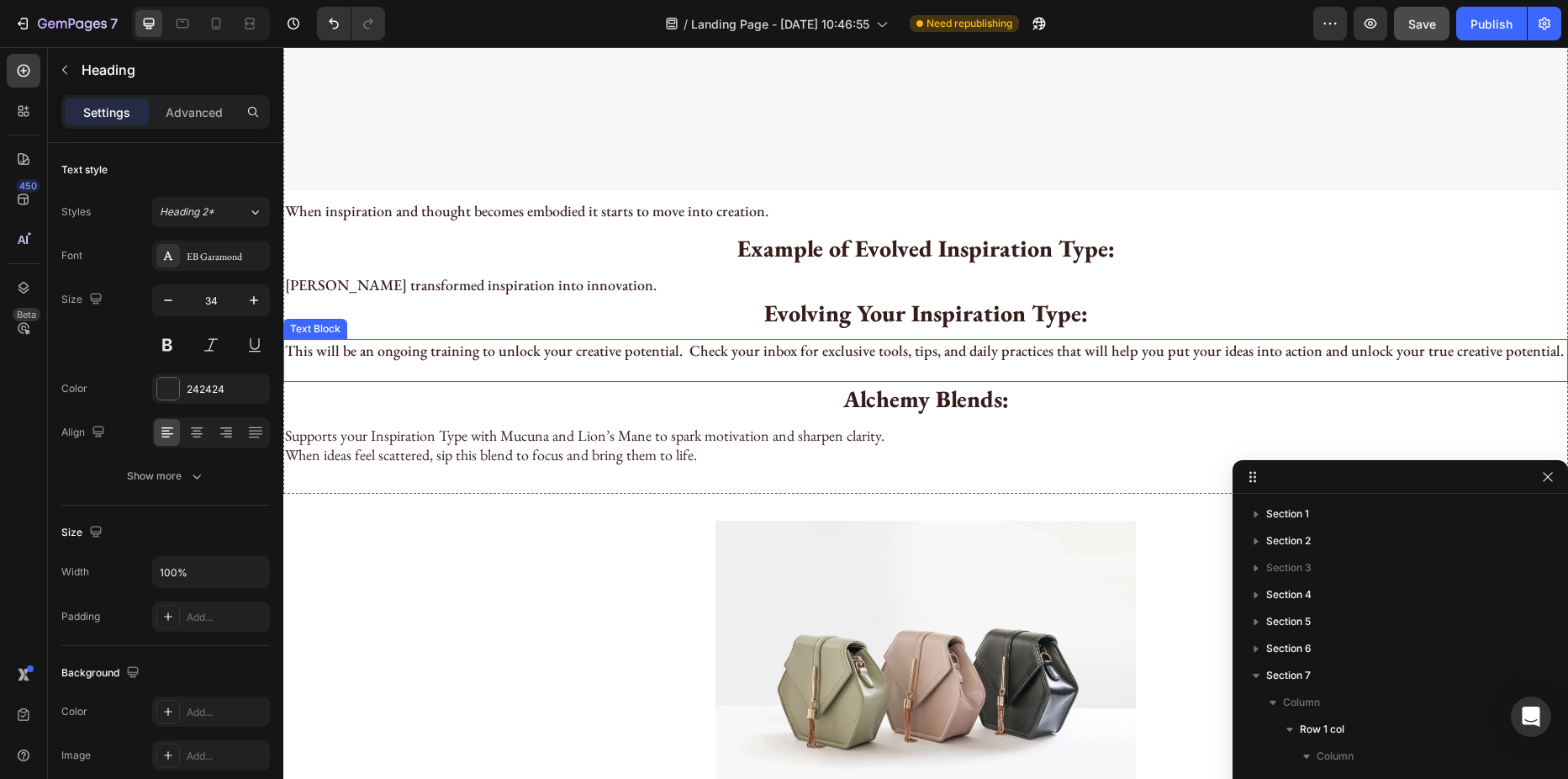
click at [496, 343] on p "This will be an ongoing training to unlock your creative potential. Check your …" at bounding box center [925, 360] width 1281 height 39
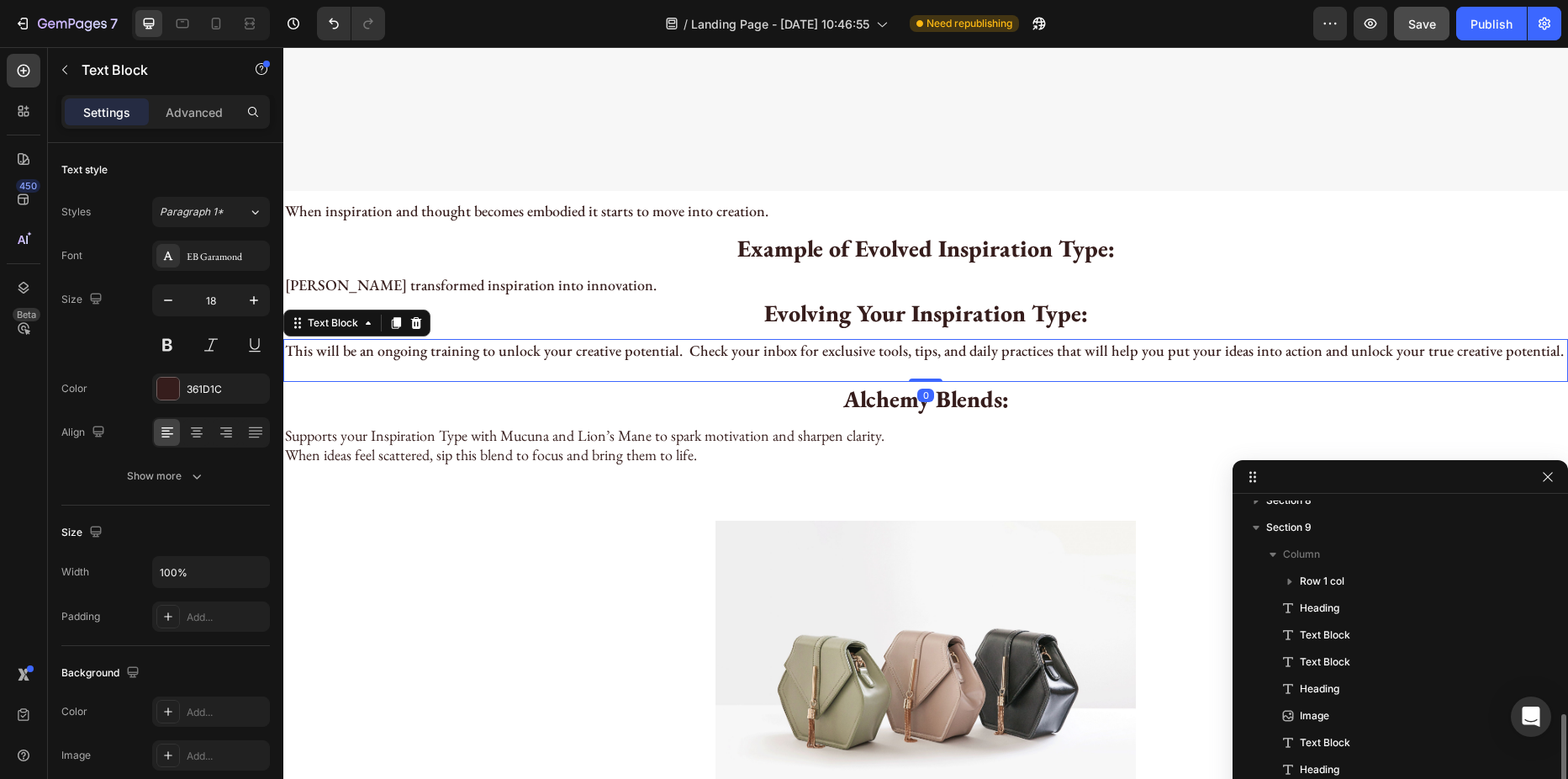
click at [496, 343] on p "This will be an ongoing training to unlock your creative potential. Check your …" at bounding box center [925, 360] width 1281 height 39
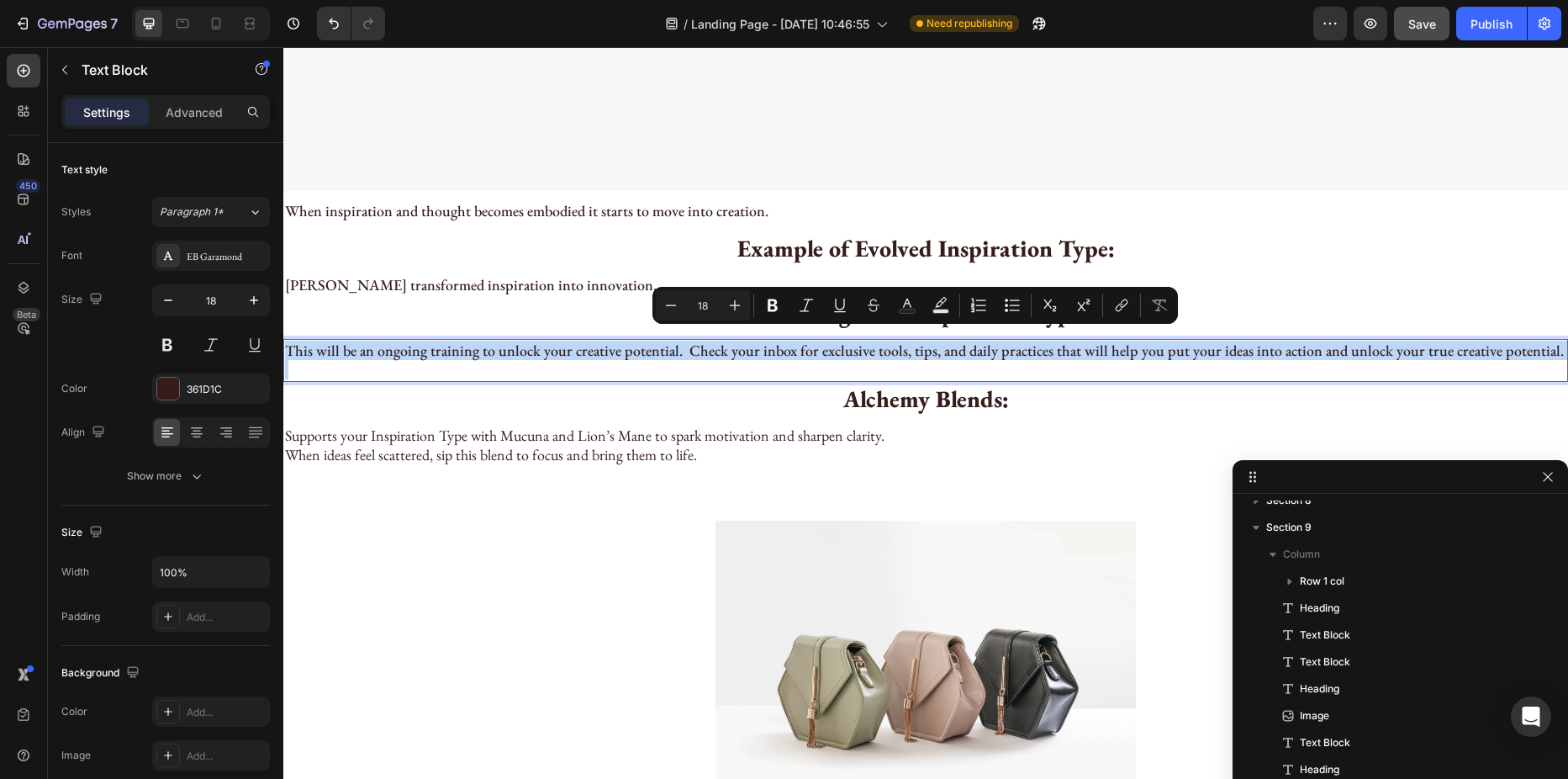
copy p "This will be an ongoing training to unlock your creative potential. Check your …"
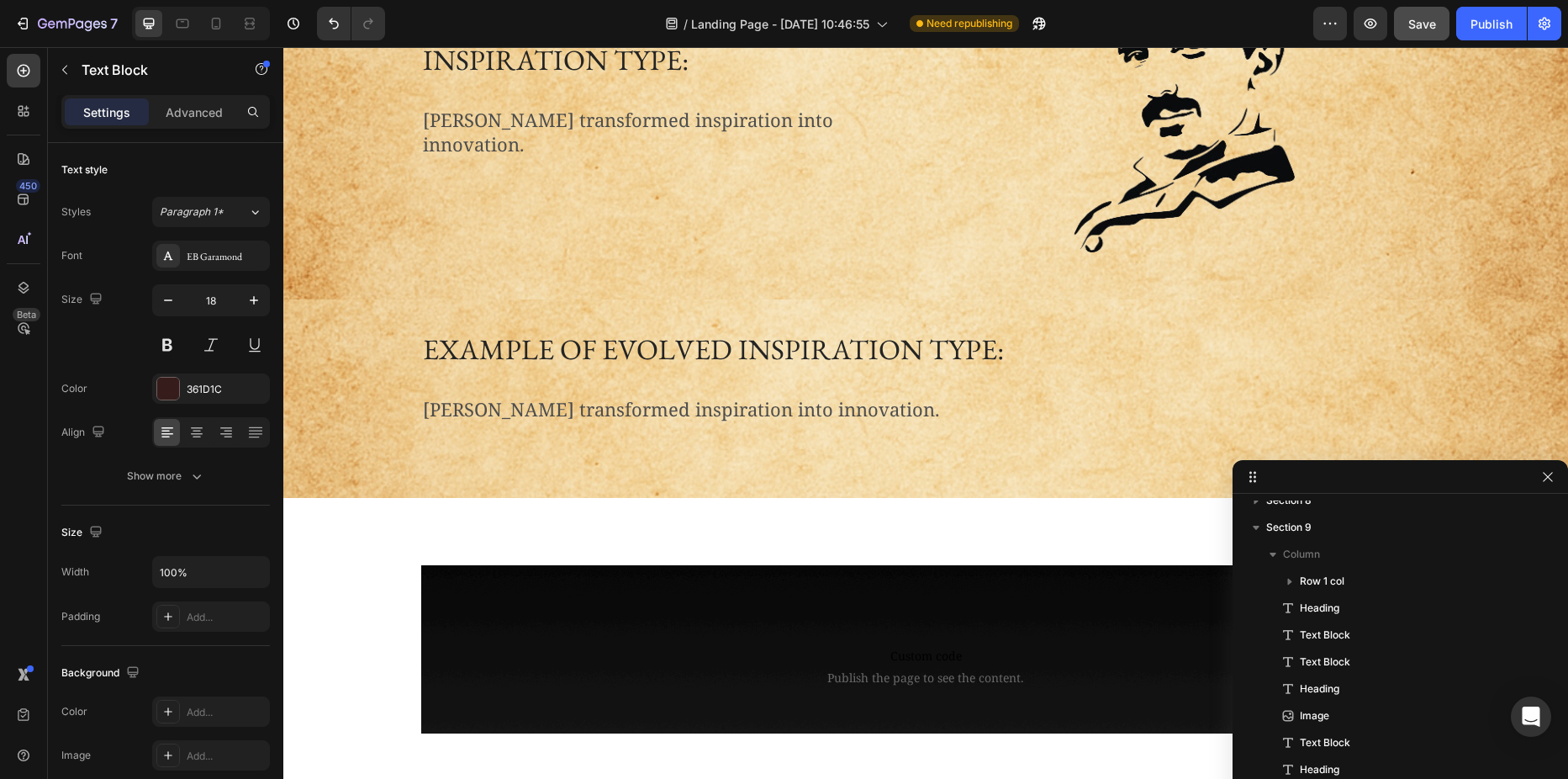
type input "16"
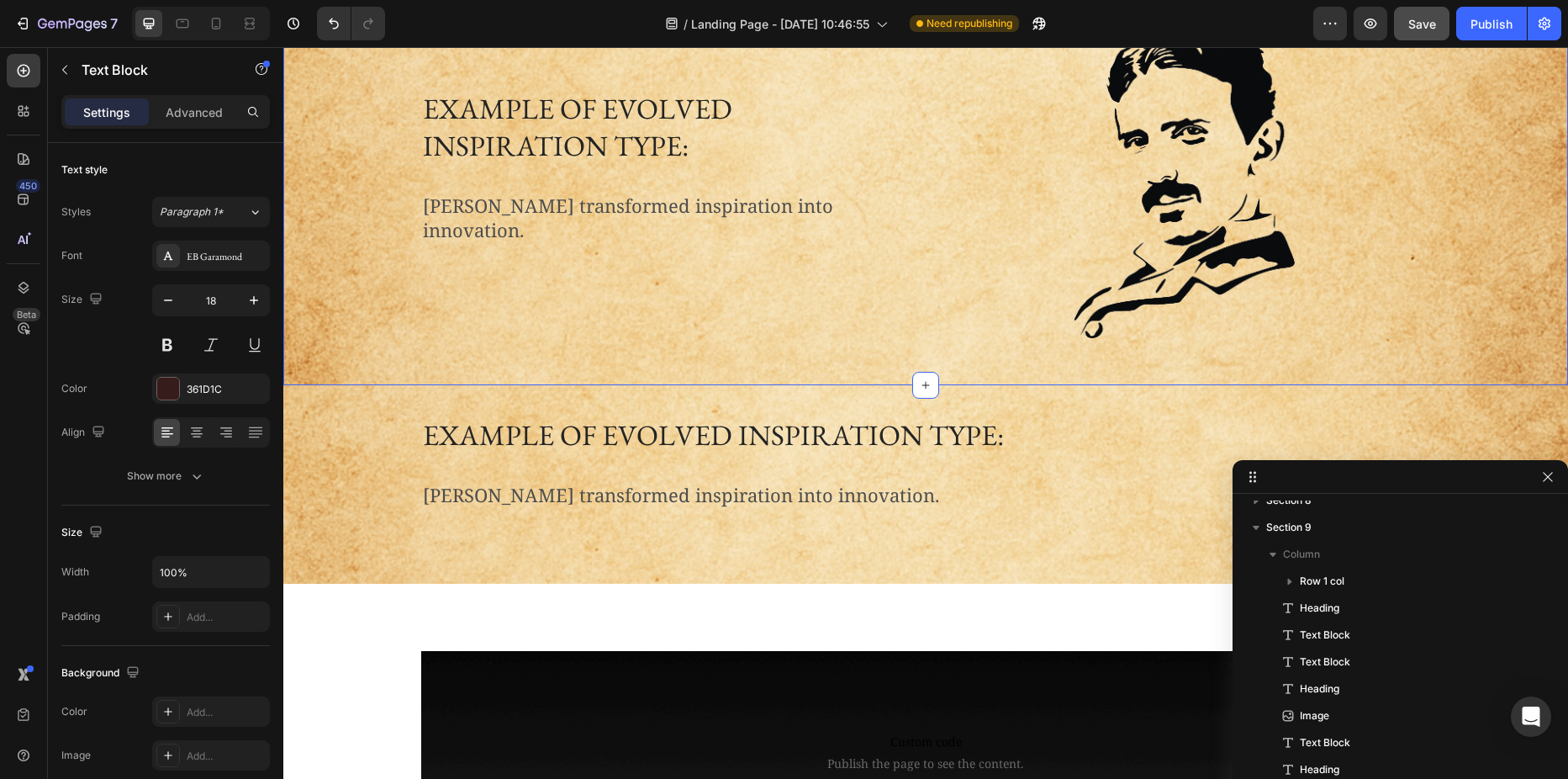
scroll to position [1820, 0]
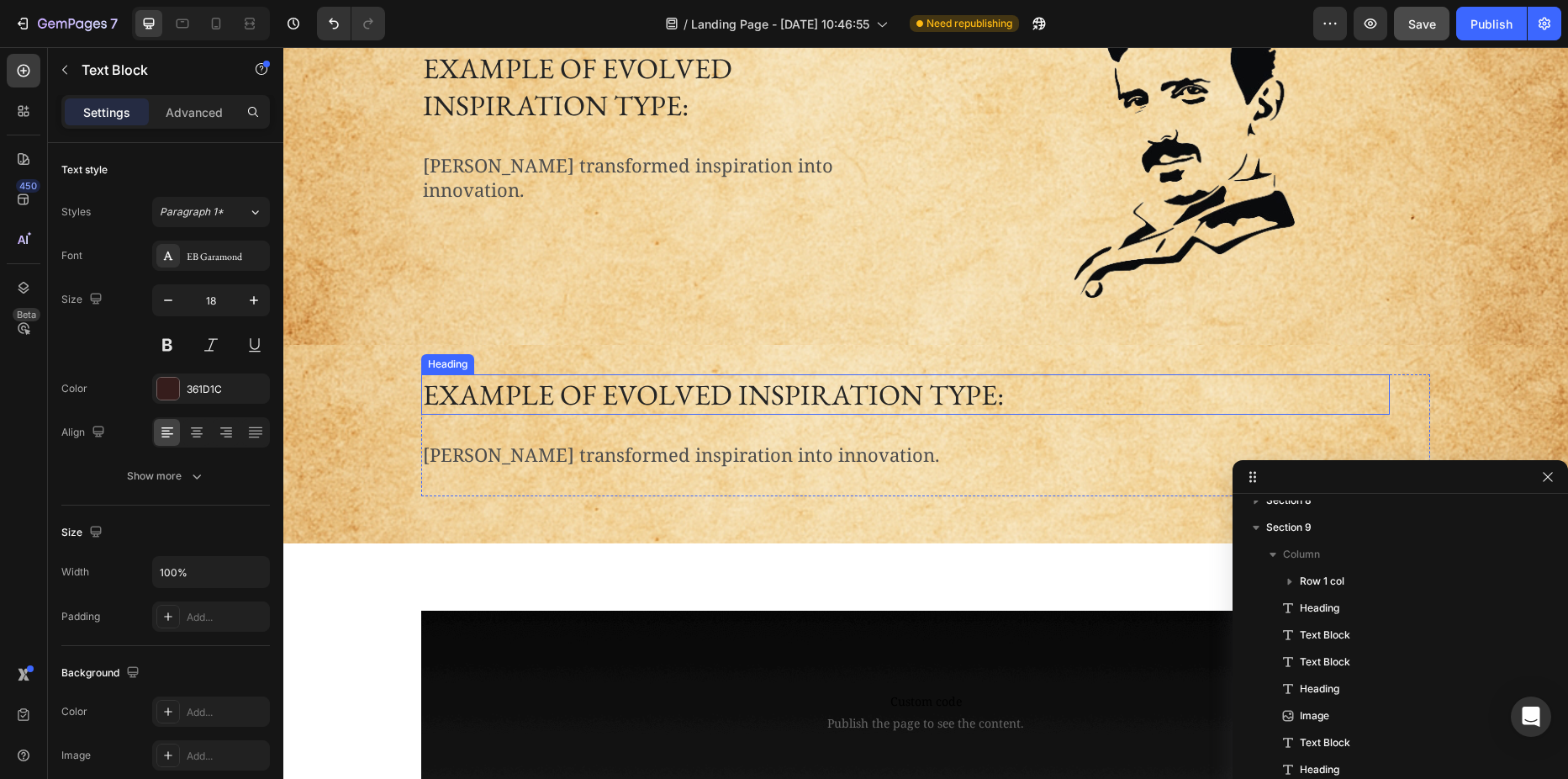
click at [573, 390] on h2 "Example of evolved inspiration type:" at bounding box center [906, 395] width 969 height 40
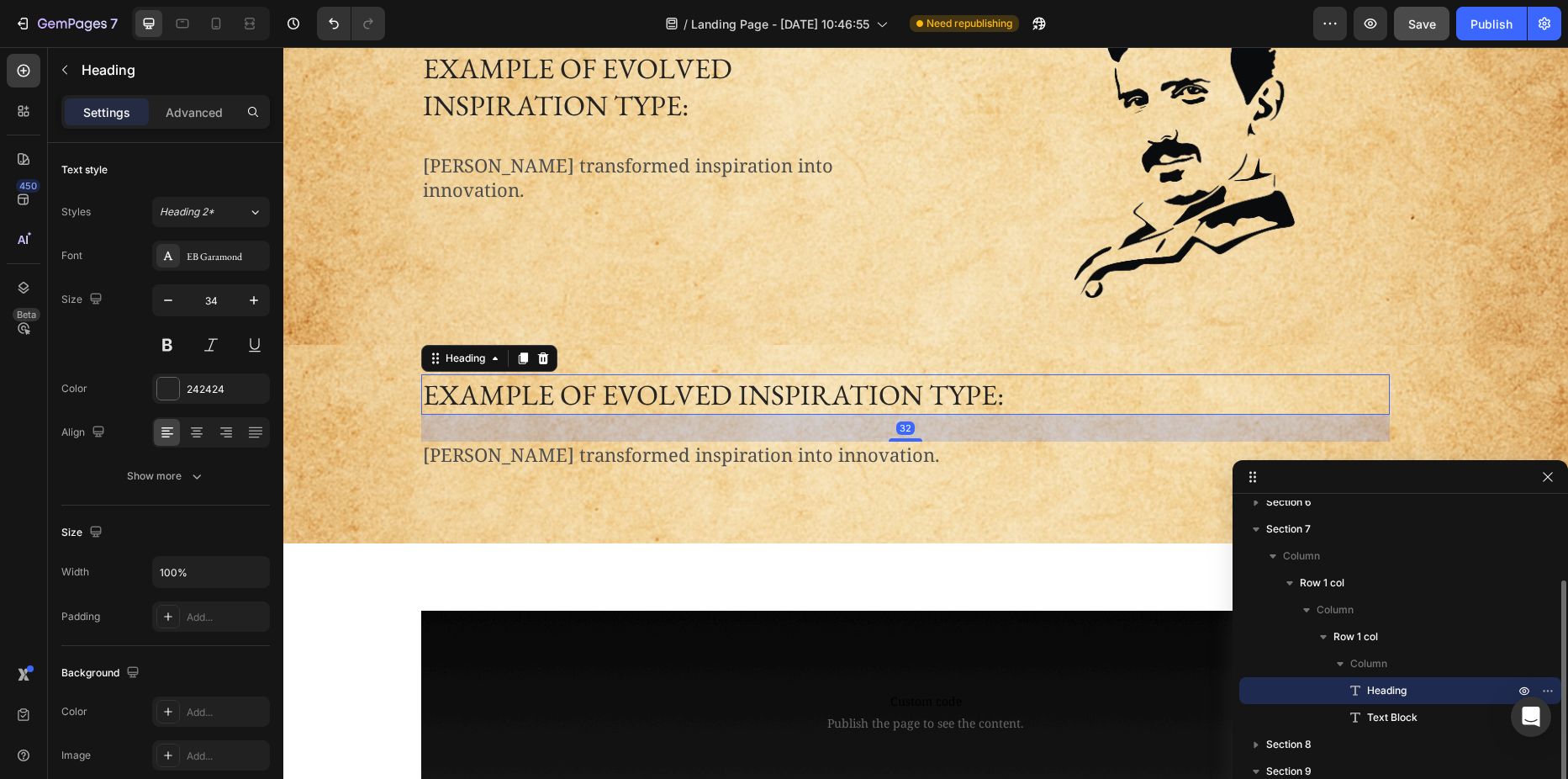
click at [573, 390] on h2 "Example of evolved inspiration type:" at bounding box center [906, 395] width 969 height 40
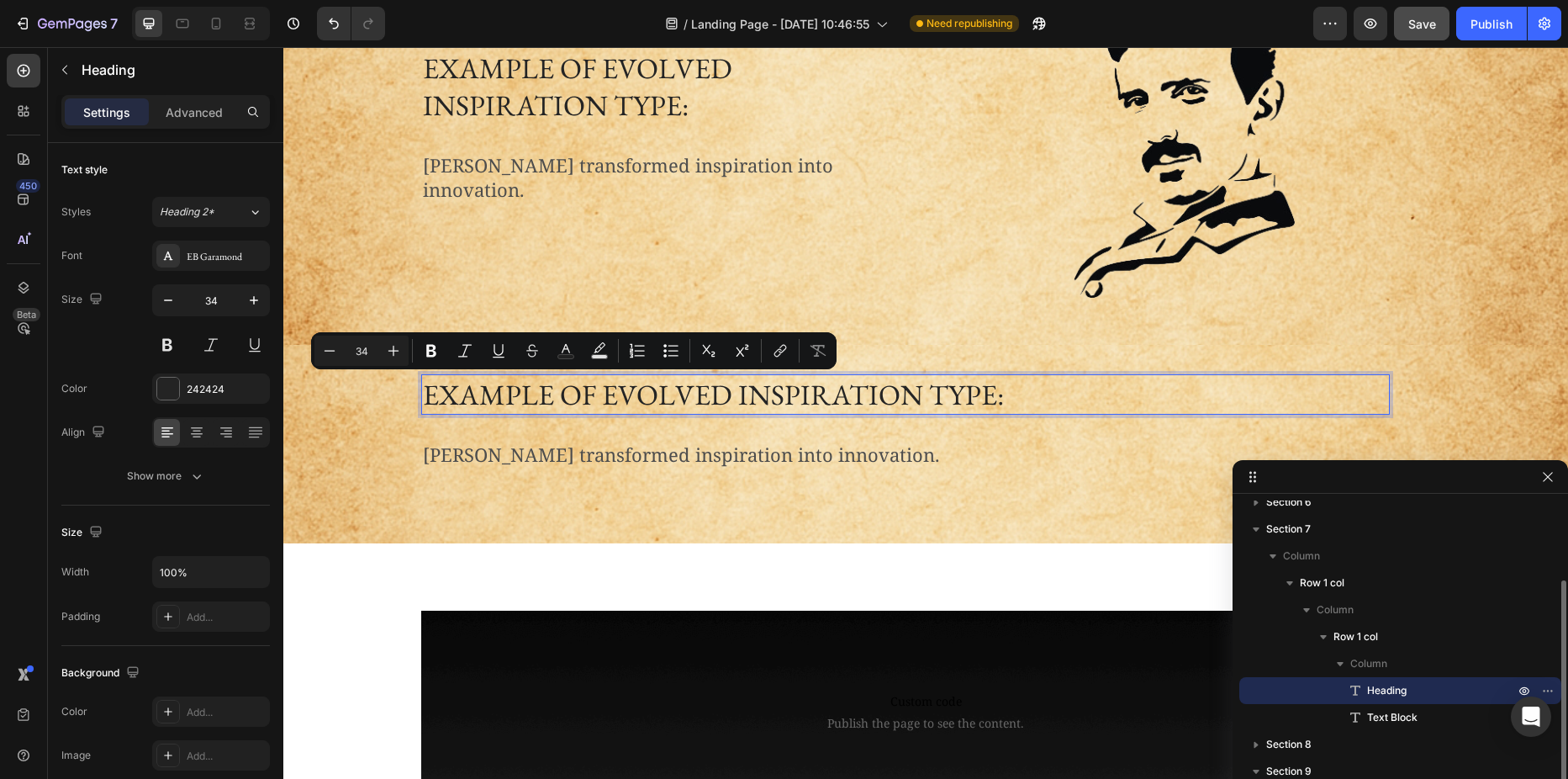
click at [524, 392] on p "Example of evolved inspiration type:" at bounding box center [905, 395] width 965 height 37
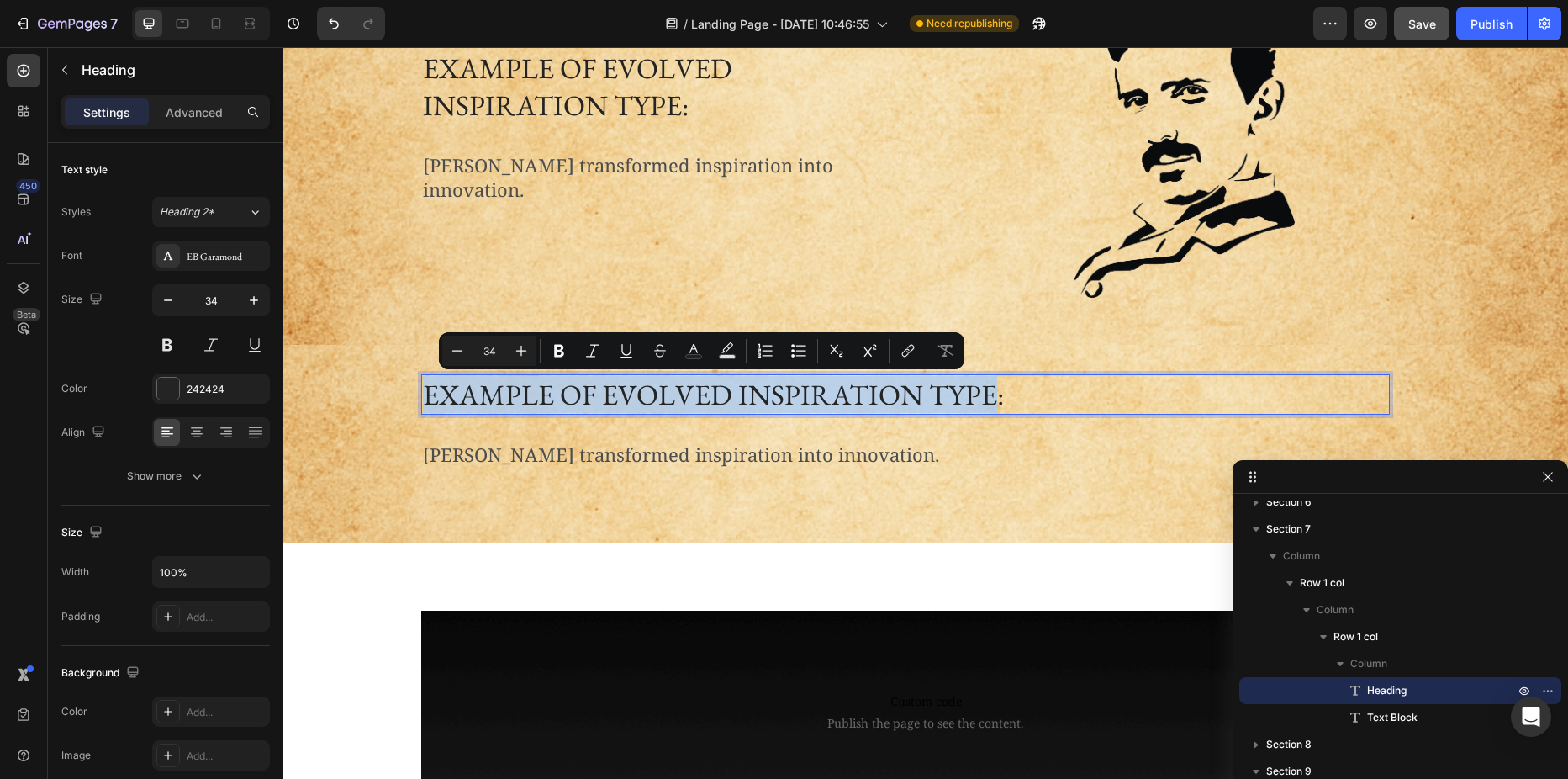
drag, startPoint x: 423, startPoint y: 391, endPoint x: 987, endPoint y: 400, distance: 564.1
click at [987, 400] on p "Example of evolved inspiration type:" at bounding box center [905, 395] width 965 height 37
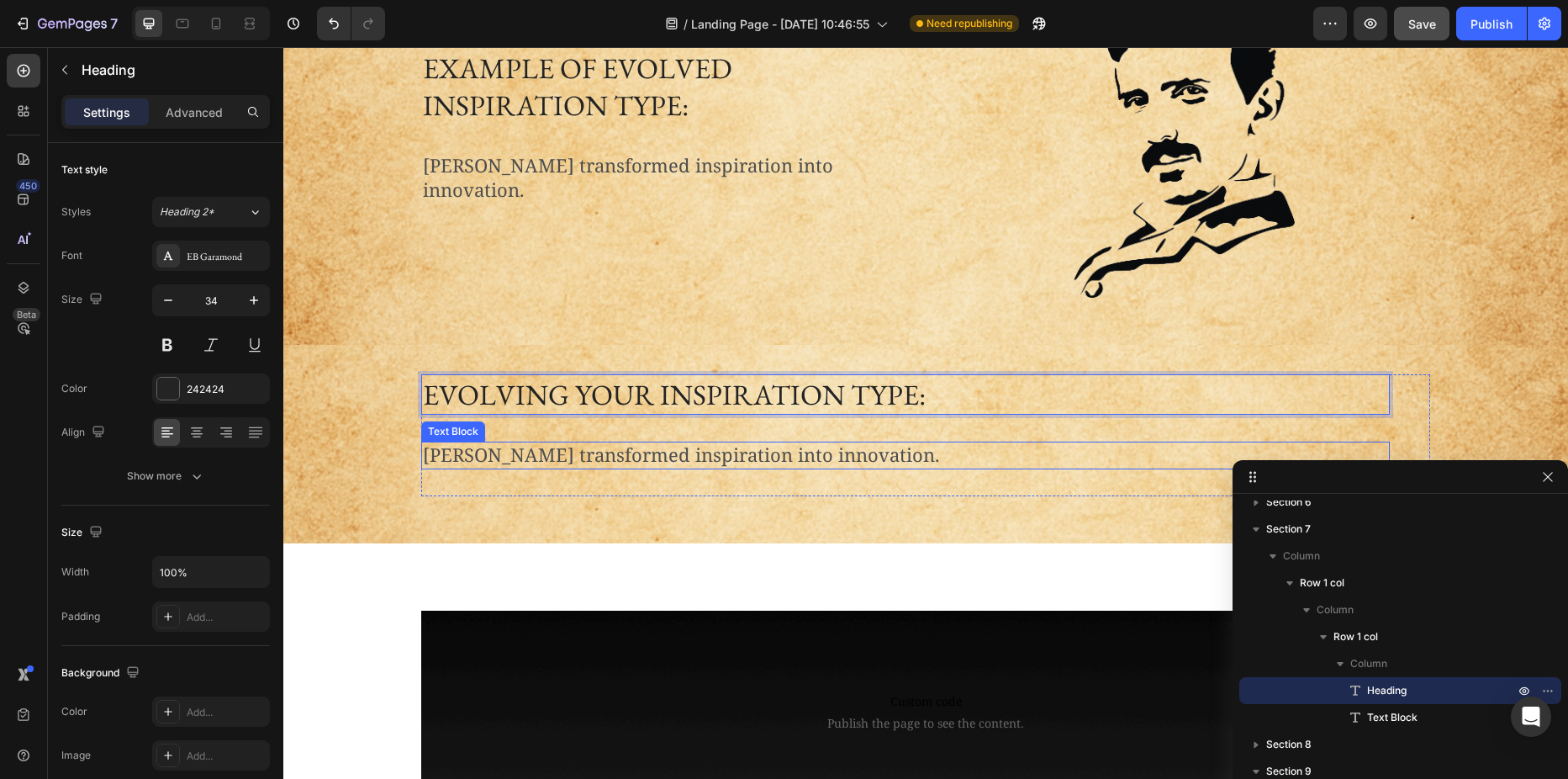
click at [607, 450] on p "Nikola Tesla transformed inspiration into innovation." at bounding box center [905, 456] width 965 height 25
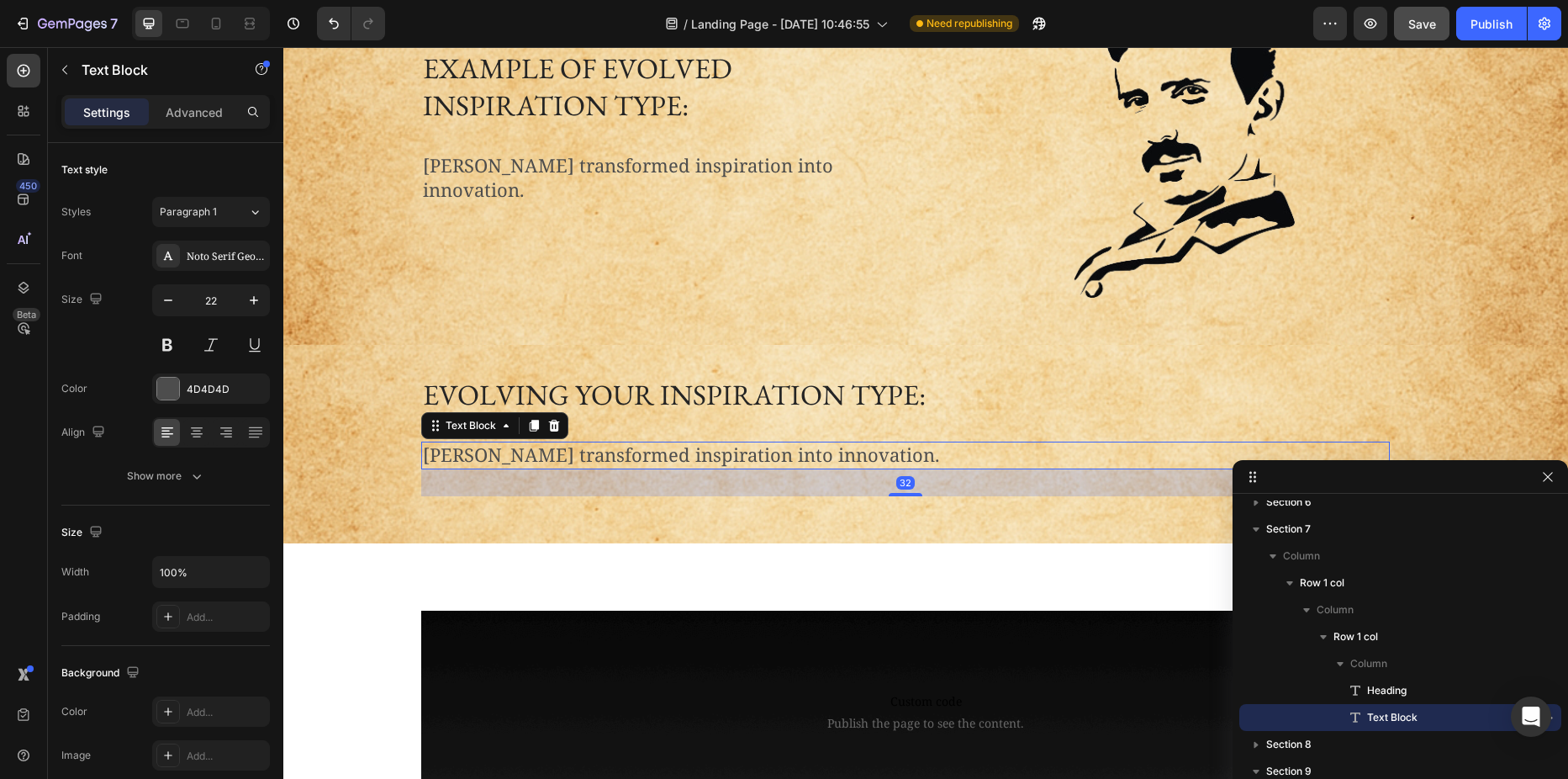
click at [607, 450] on p "Nikola Tesla transformed inspiration into innovation." at bounding box center [905, 456] width 965 height 25
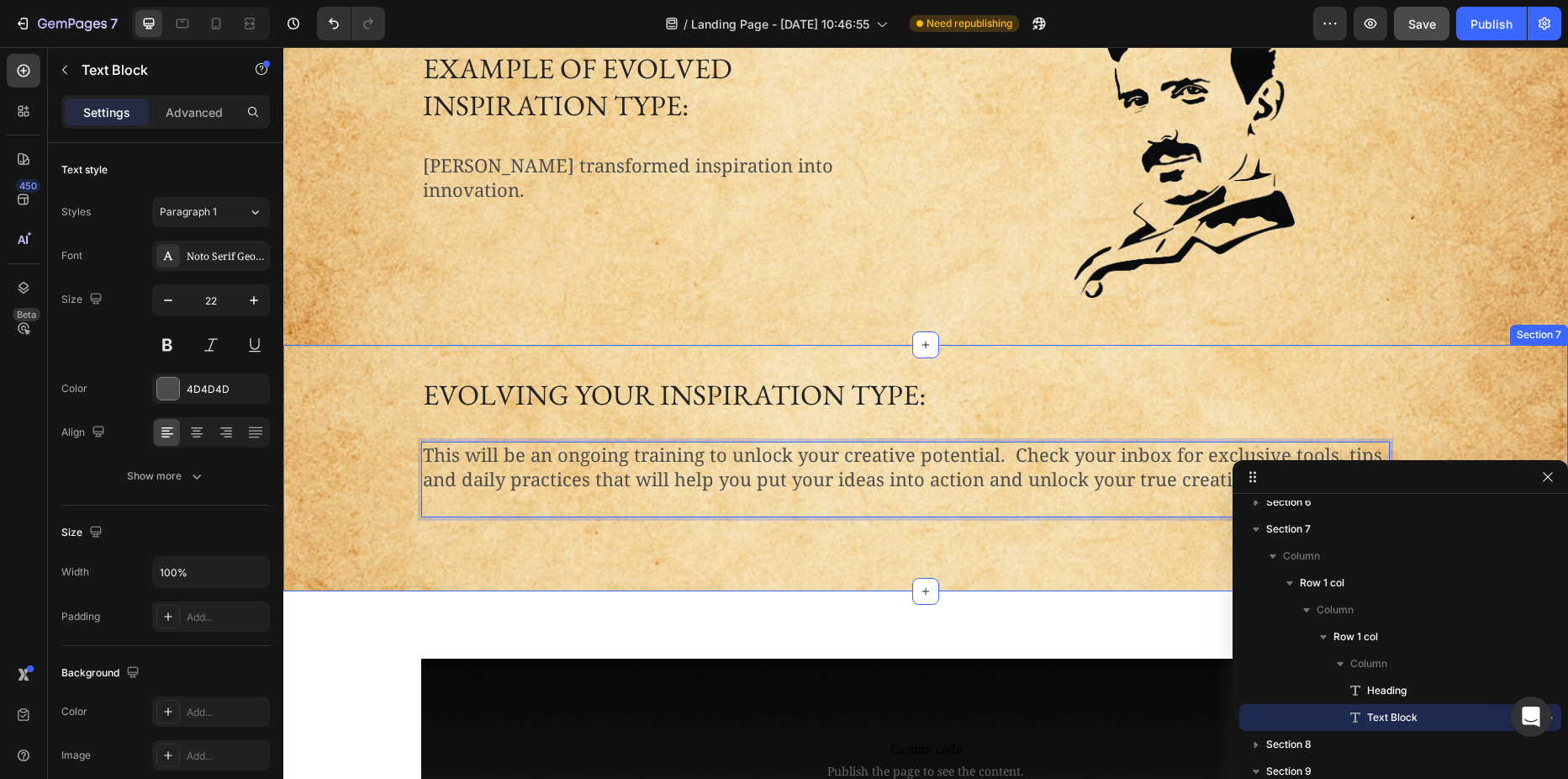
click at [388, 440] on div "Evolving your inspiration type: Heading This will be an ongoing training to unl…" at bounding box center [925, 466] width 1259 height 183
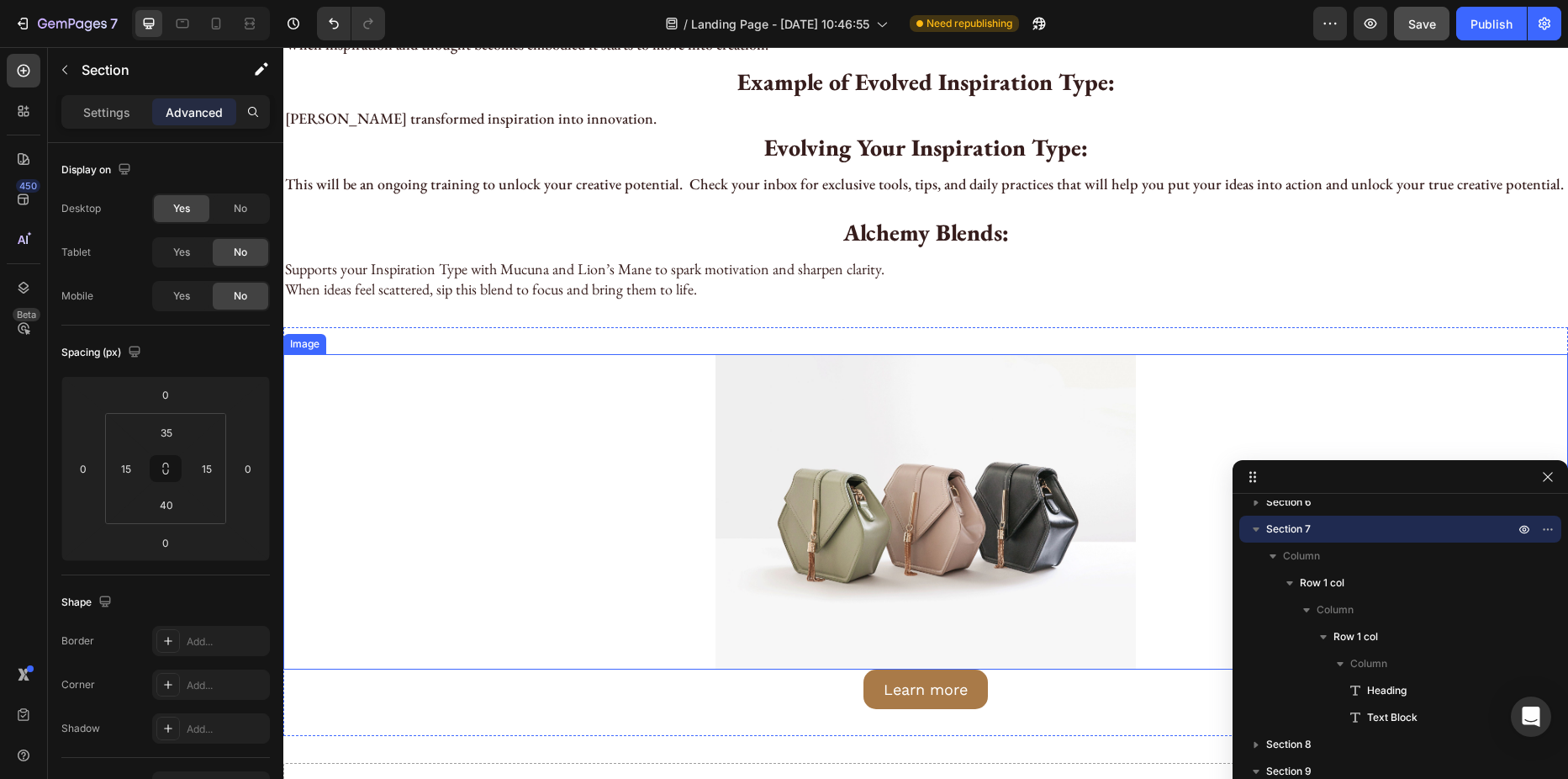
scroll to position [4644, 0]
click at [771, 458] on img at bounding box center [926, 510] width 421 height 315
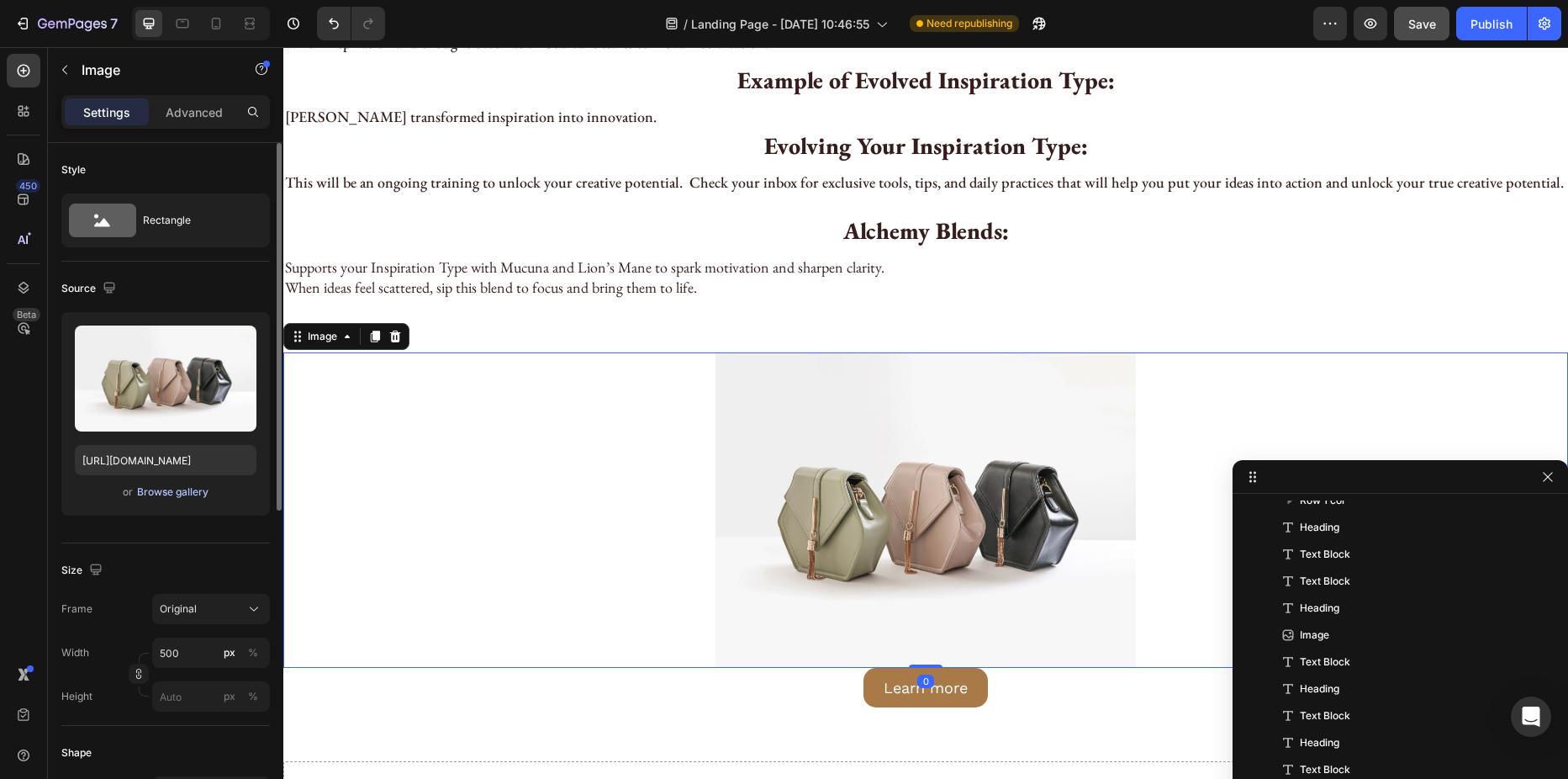
click at [170, 491] on div "Browse gallery" at bounding box center [172, 492] width 71 height 15
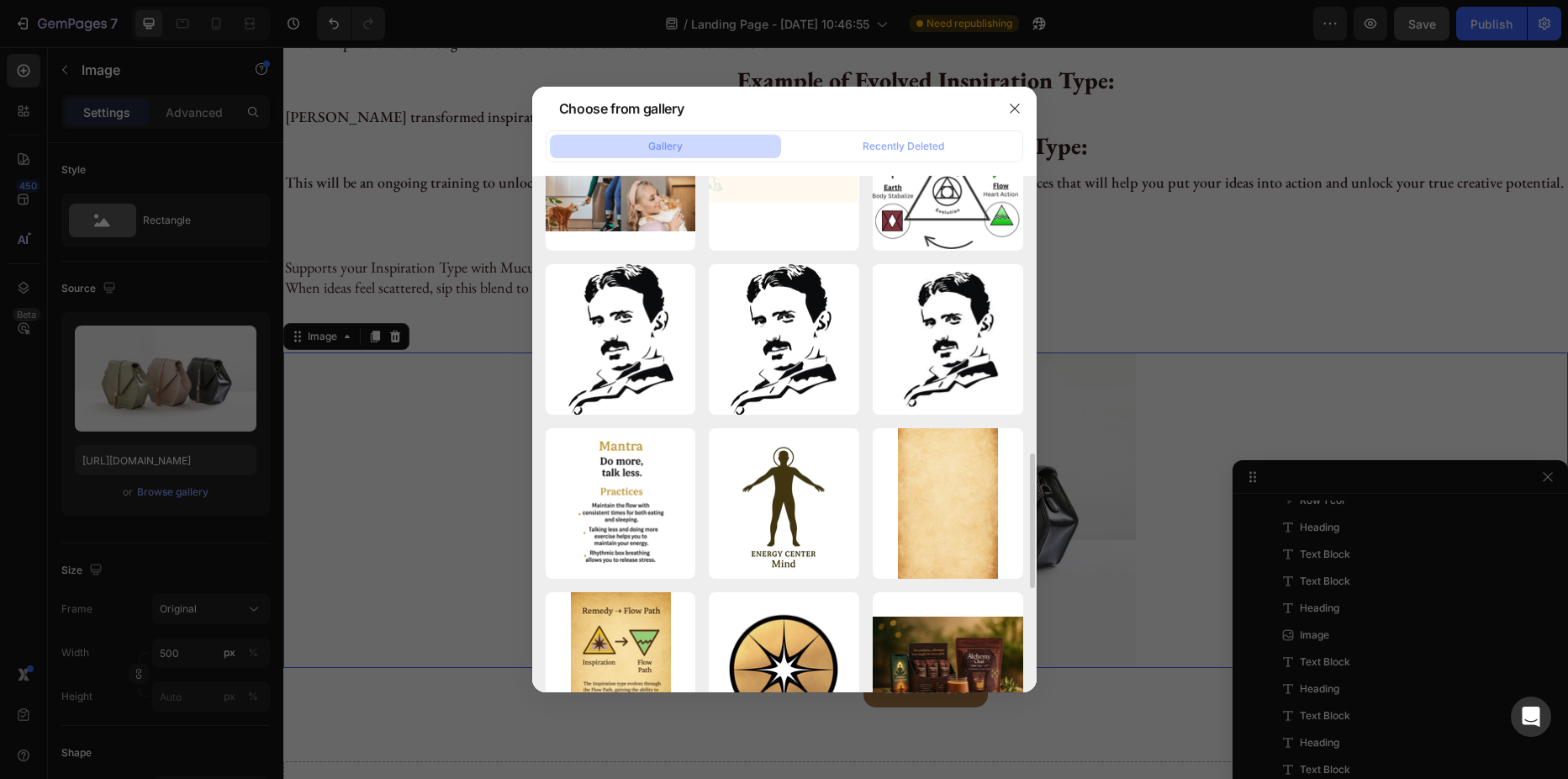
scroll to position [505, 0]
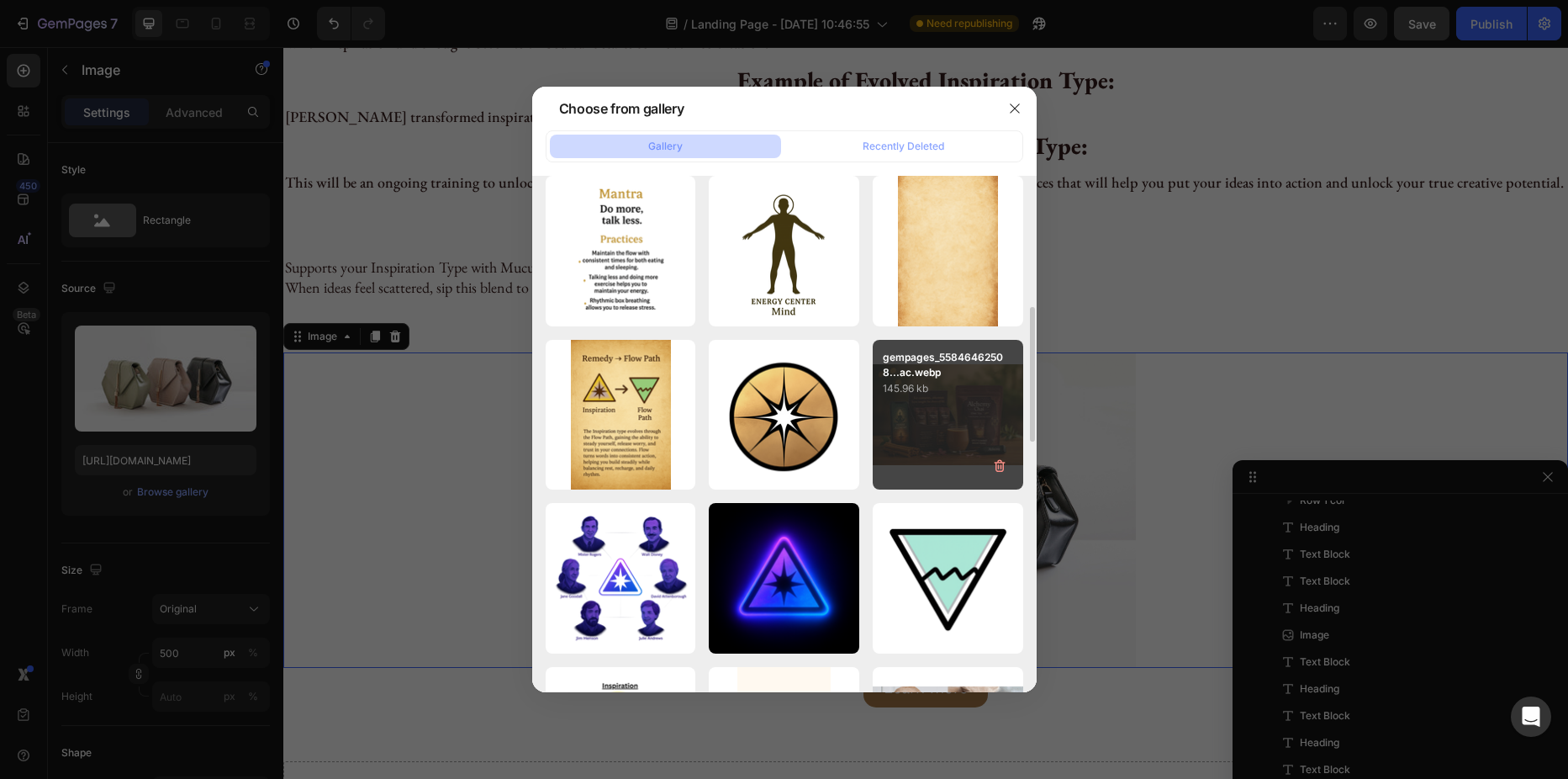
click at [902, 422] on div "gempages_55846462508...ac.webp 145.96 kb" at bounding box center [947, 415] width 150 height 150
type input "https://cdn.shopify.com/s/files/1/0691/2517/7593/files/gempages_558464625088136…"
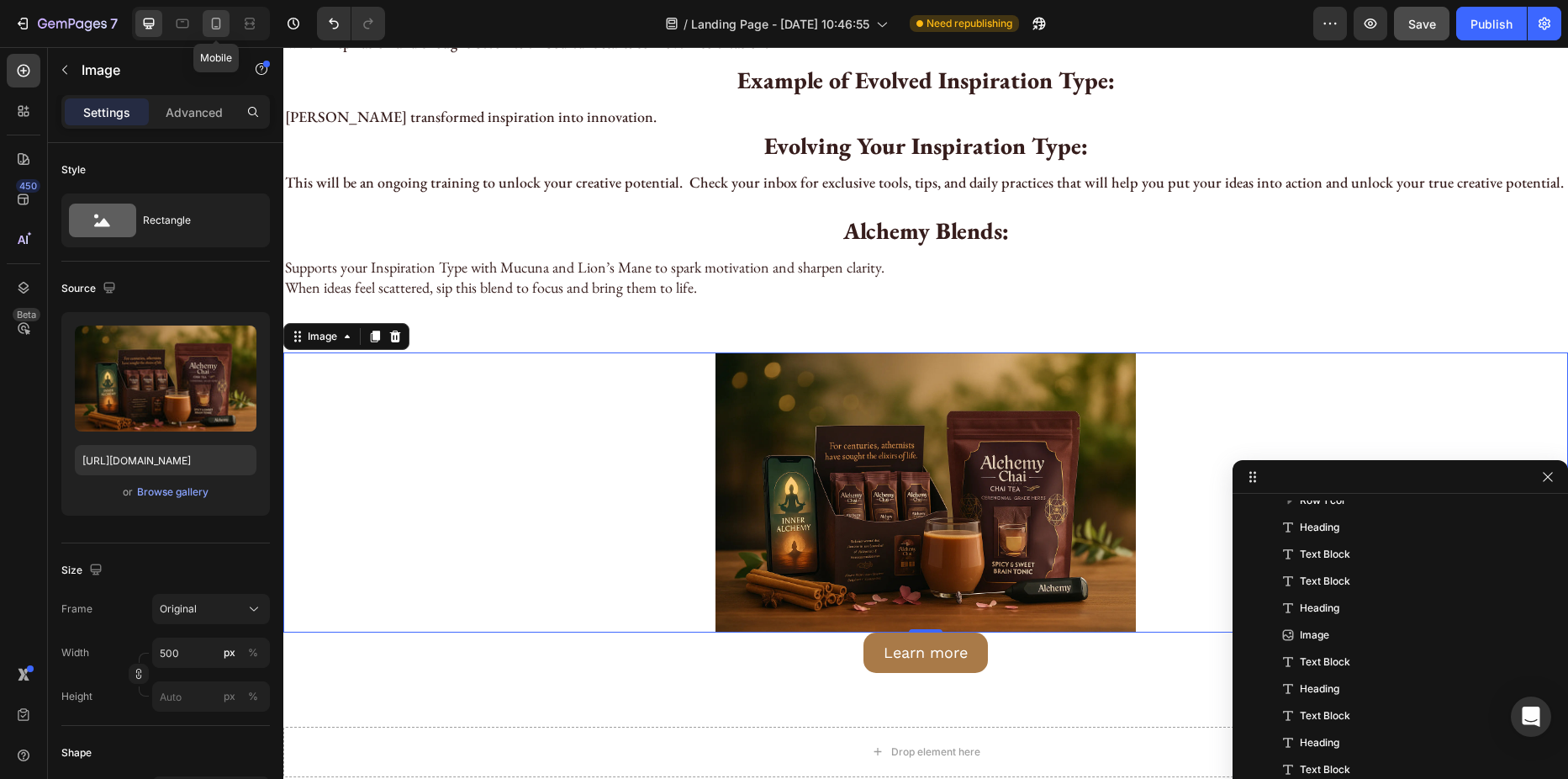
click at [215, 23] on icon at bounding box center [216, 24] width 16 height 16
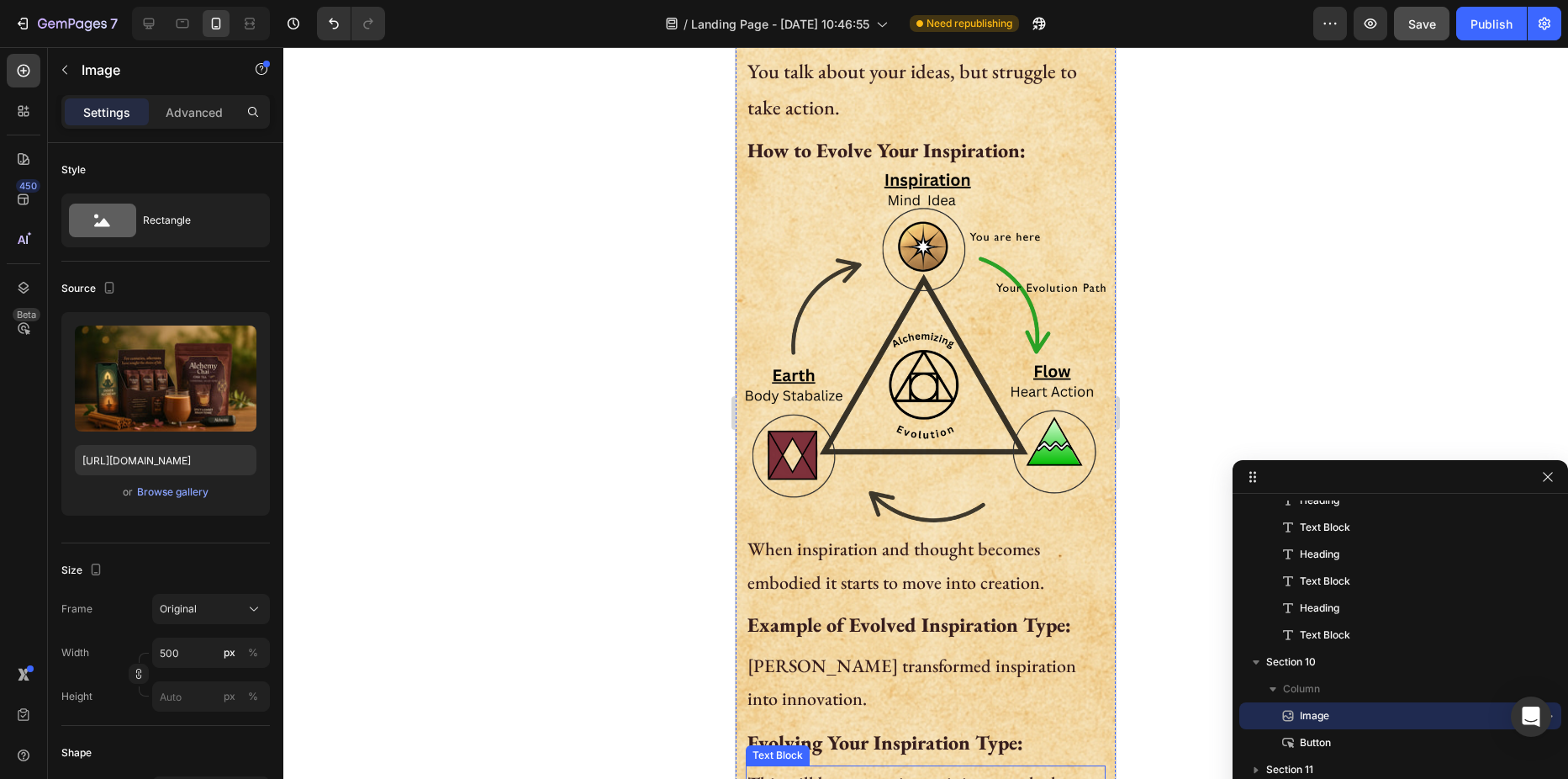
scroll to position [1356, 0]
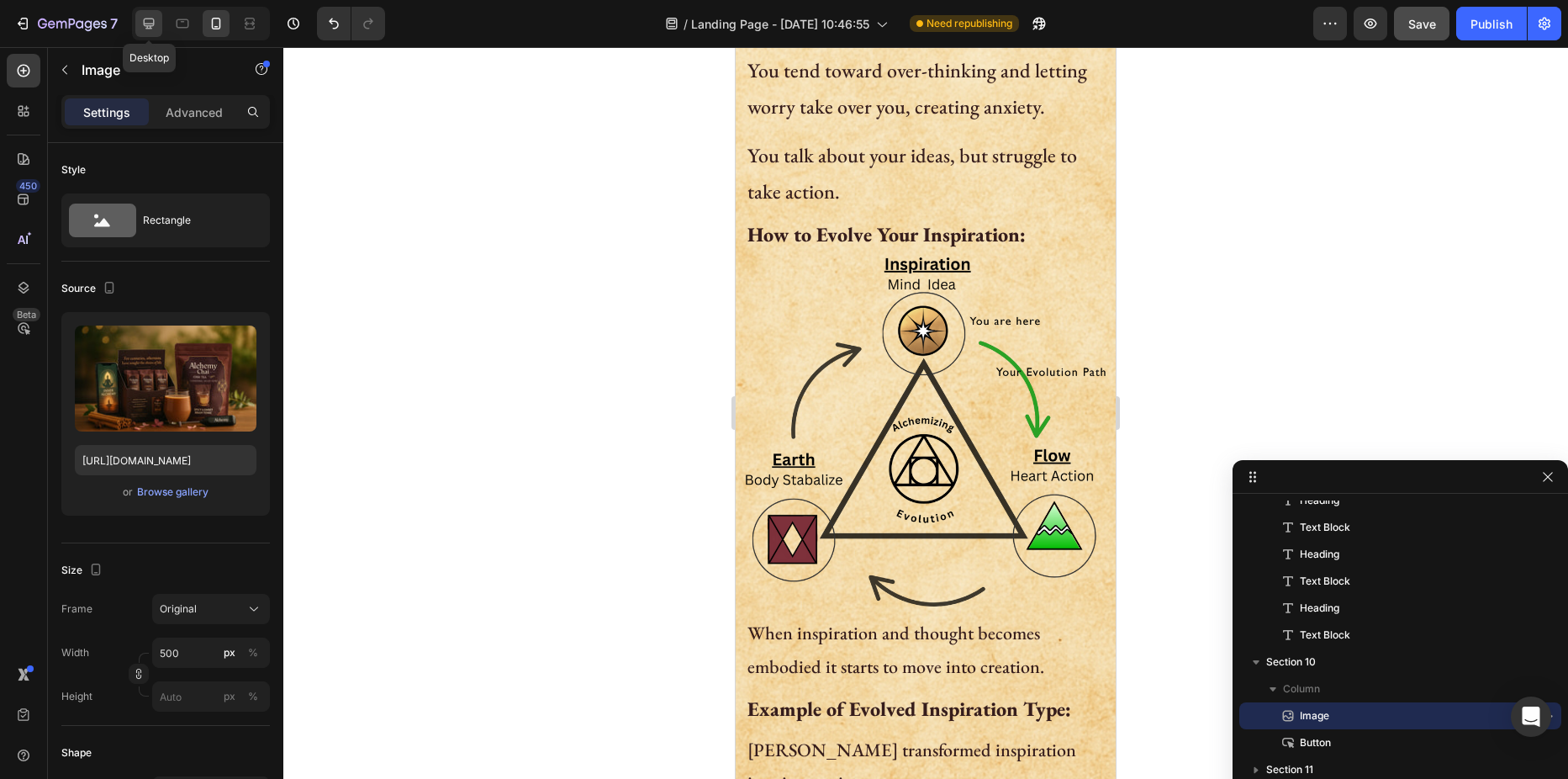
click at [153, 22] on icon at bounding box center [148, 24] width 16 height 16
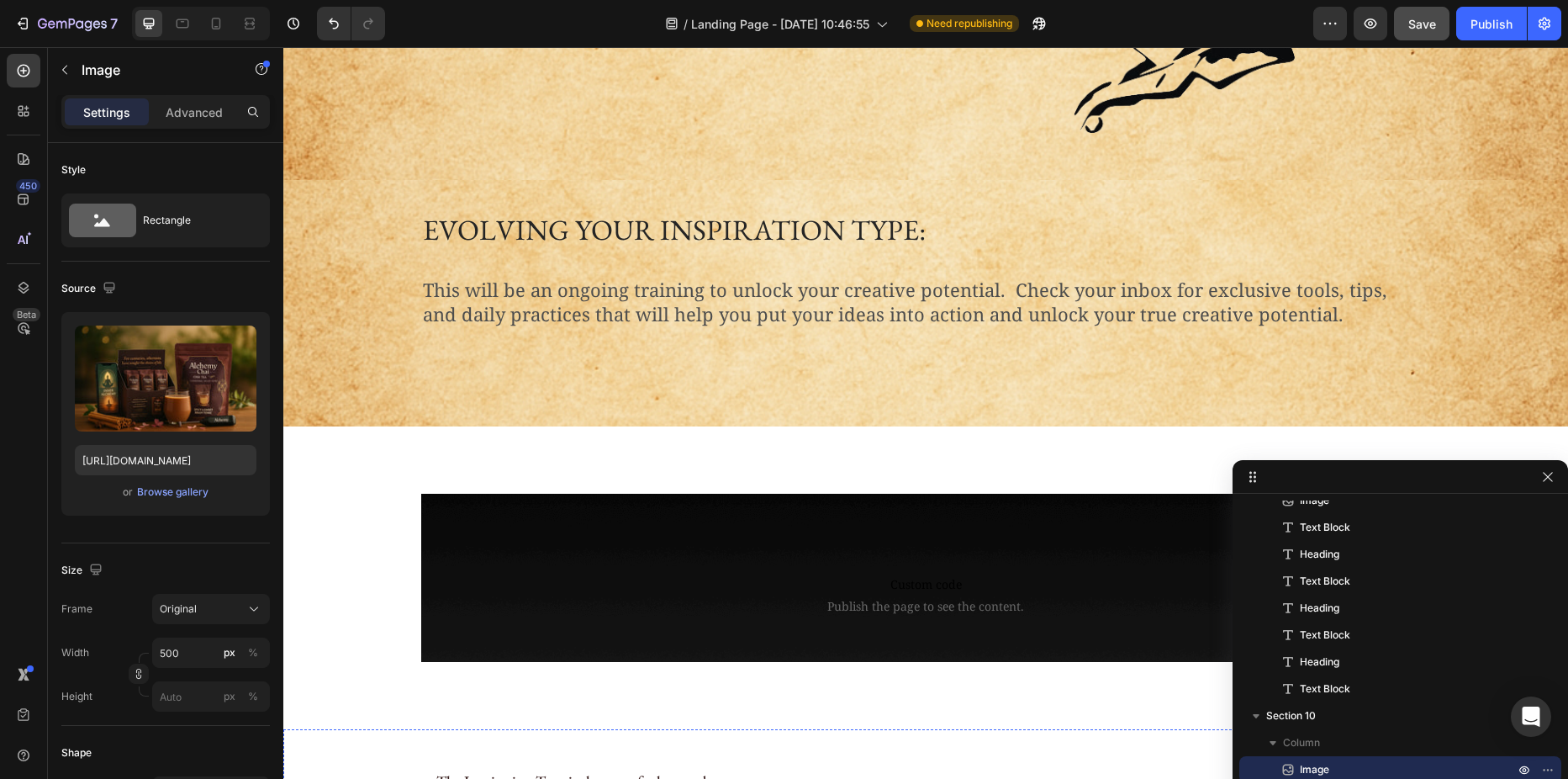
scroll to position [1901, 0]
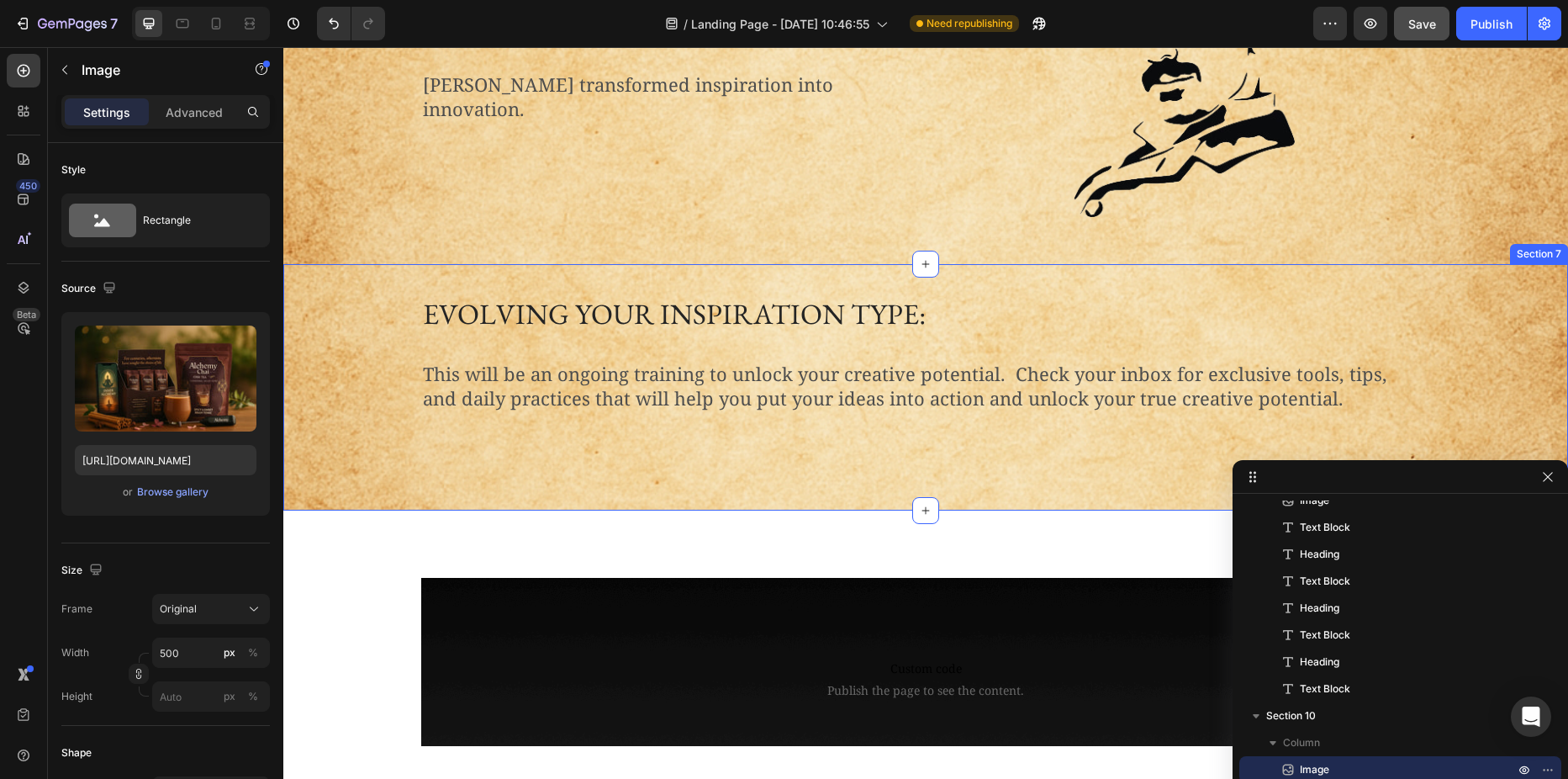
click at [359, 438] on div "Evolving your inspiration type: Heading This will be an ongoing training to unl…" at bounding box center [925, 384] width 1259 height 183
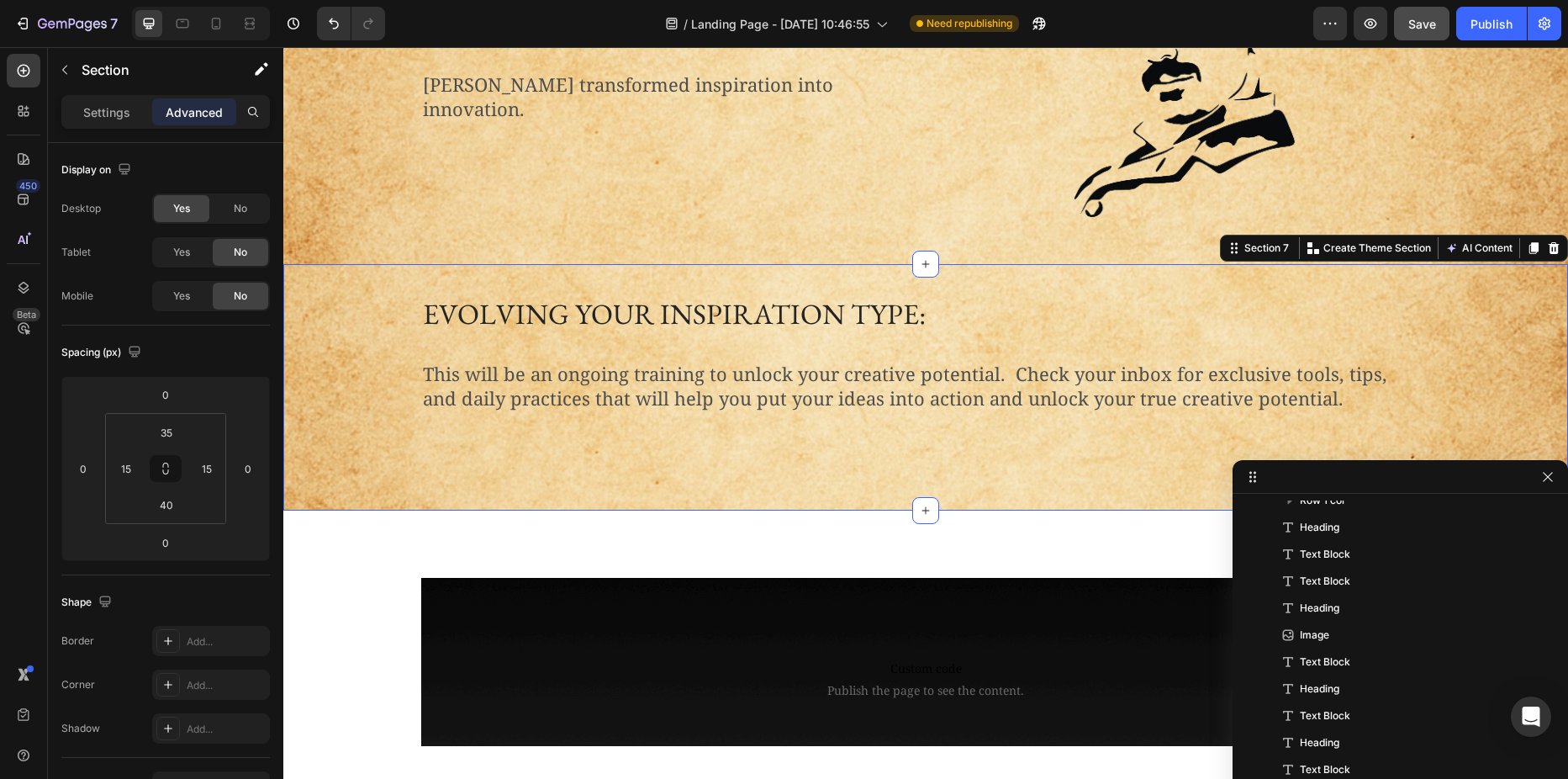
scroll to position [0, 0]
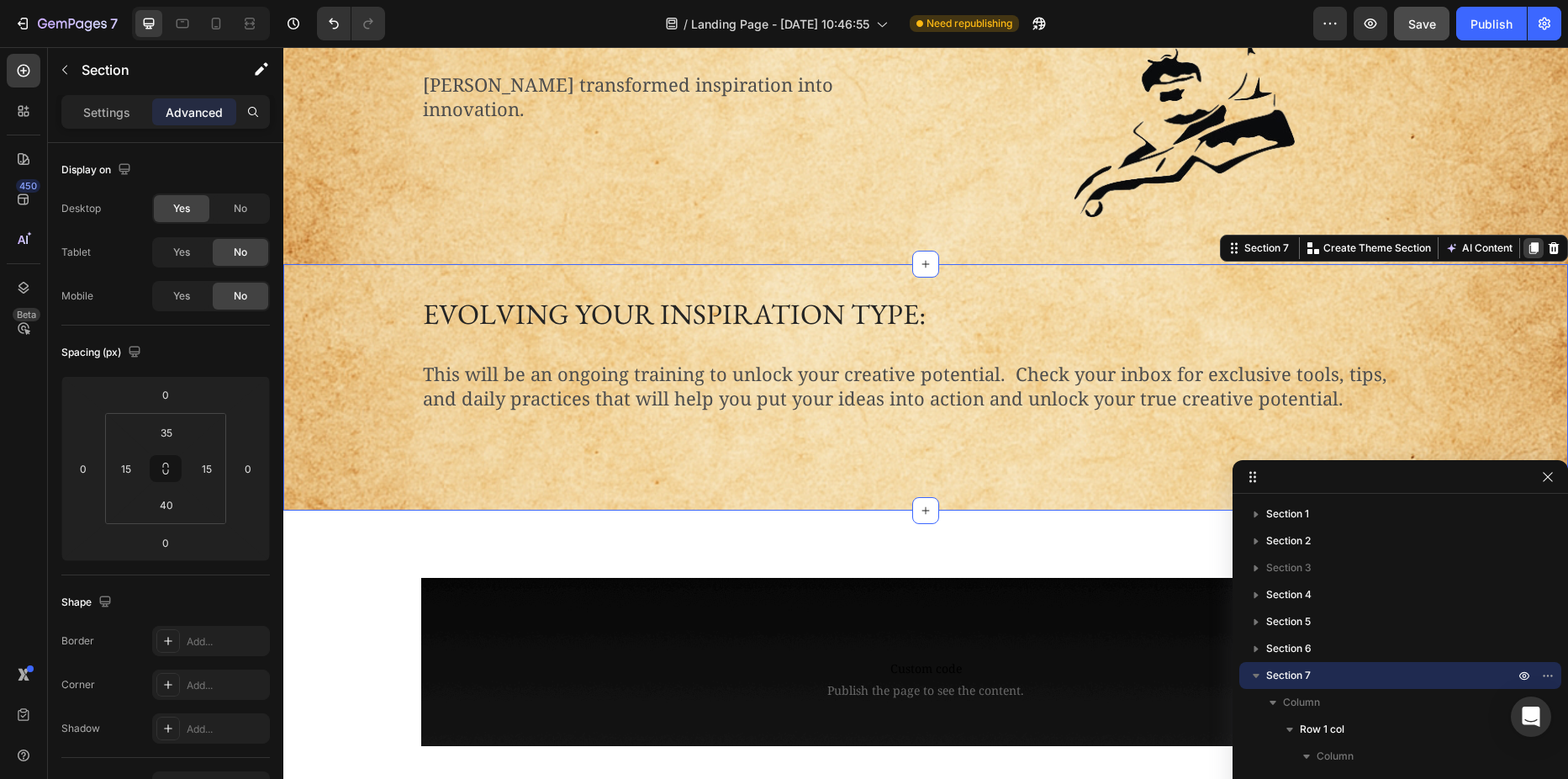
click at [1529, 248] on icon at bounding box center [1533, 248] width 9 height 12
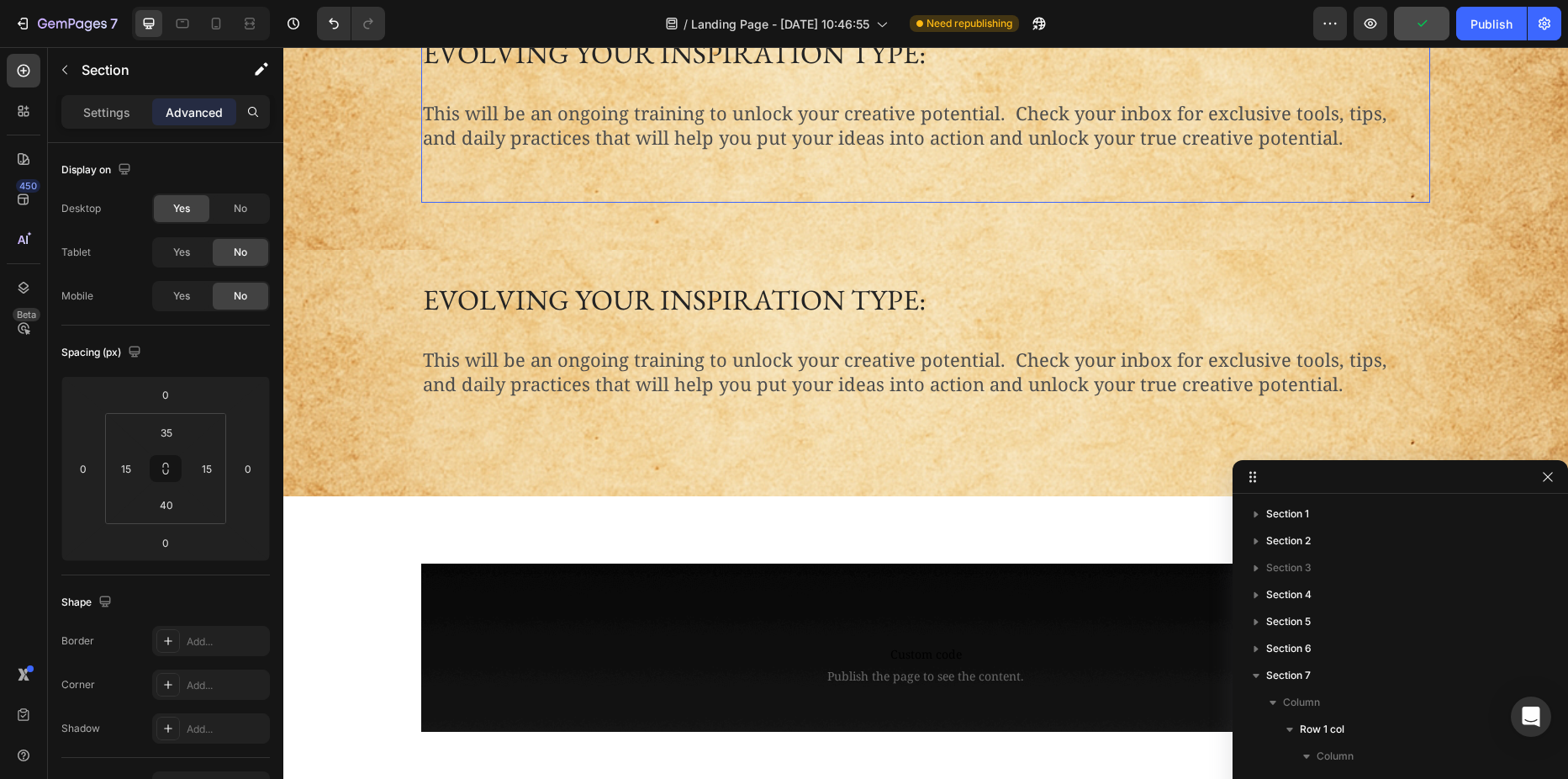
scroll to position [2164, 0]
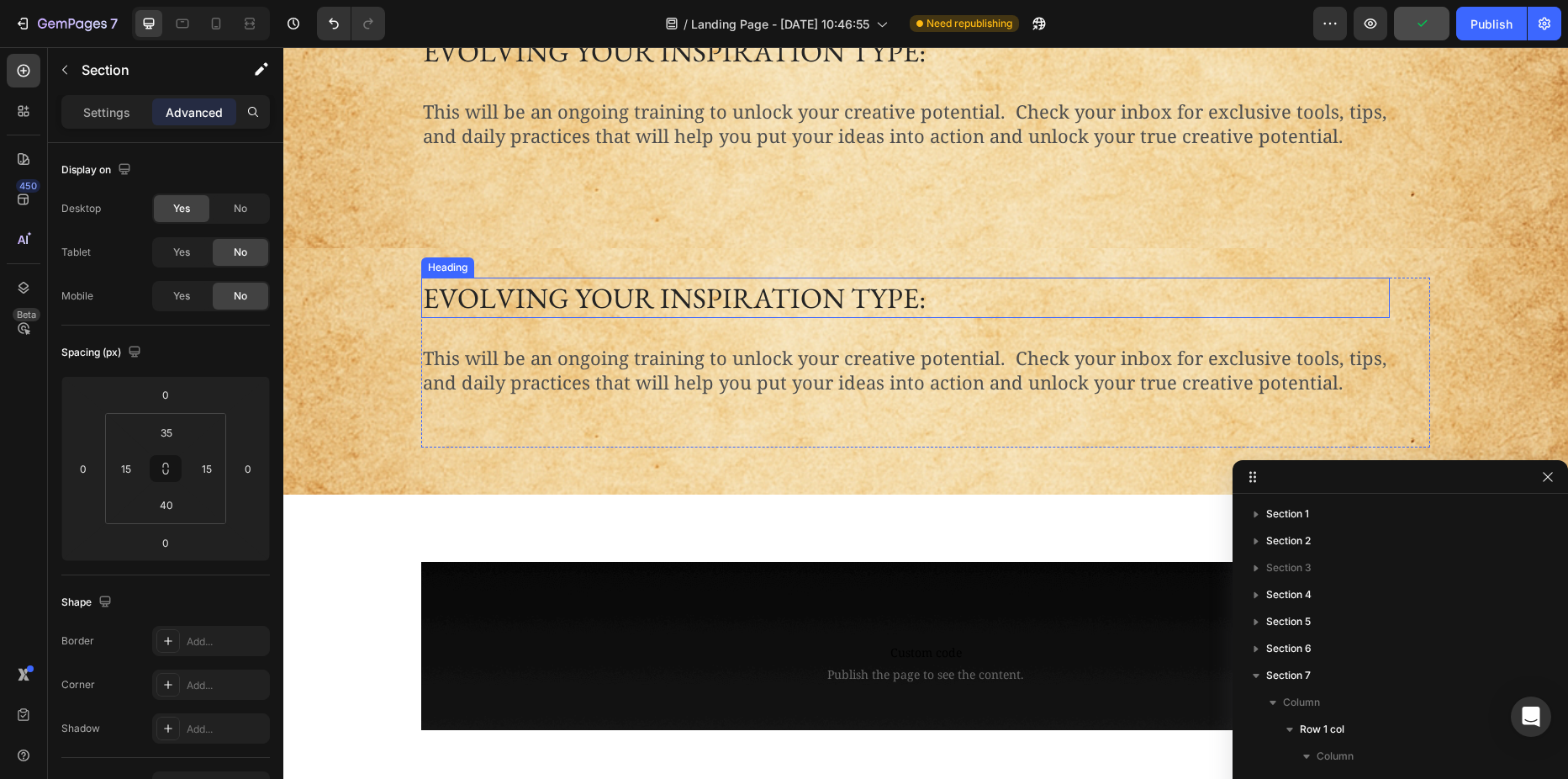
click at [696, 297] on h2 "Evolving your inspiration type:" at bounding box center [906, 298] width 969 height 40
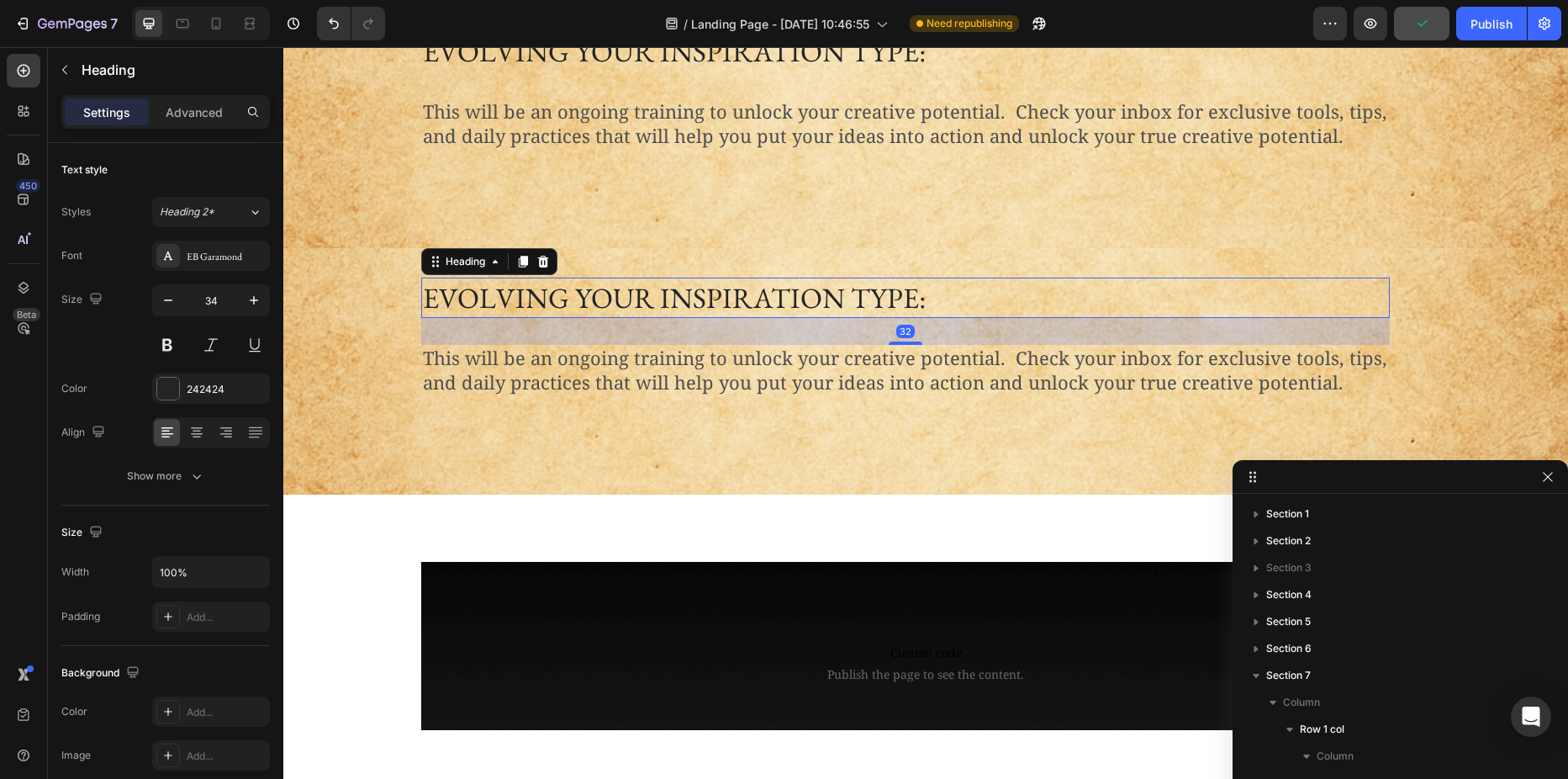
scroll to position [281, 0]
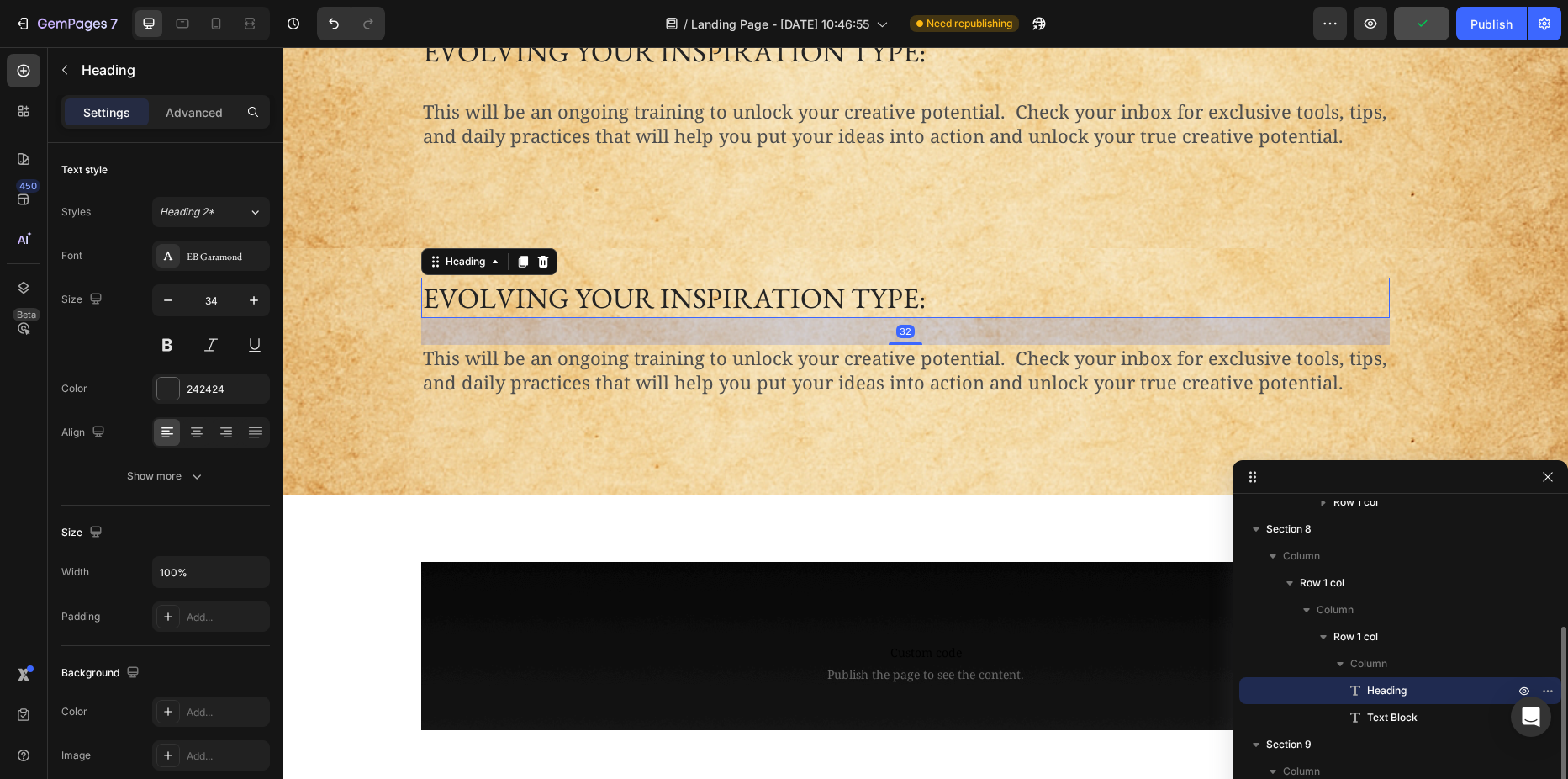
click at [696, 297] on h2 "Evolving your inspiration type:" at bounding box center [906, 298] width 969 height 40
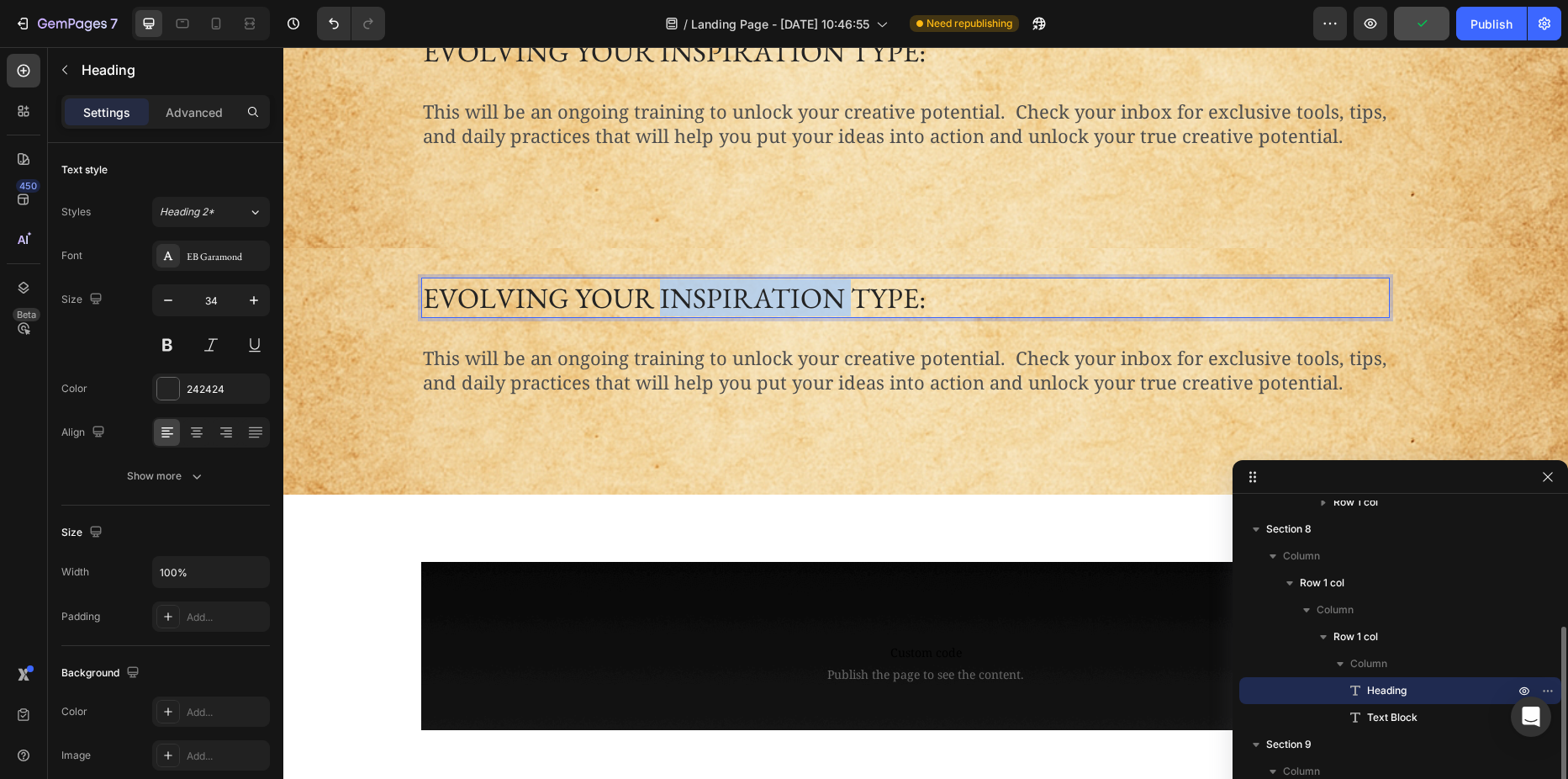
click at [696, 297] on p "Evolving your inspiration type:" at bounding box center [905, 298] width 965 height 37
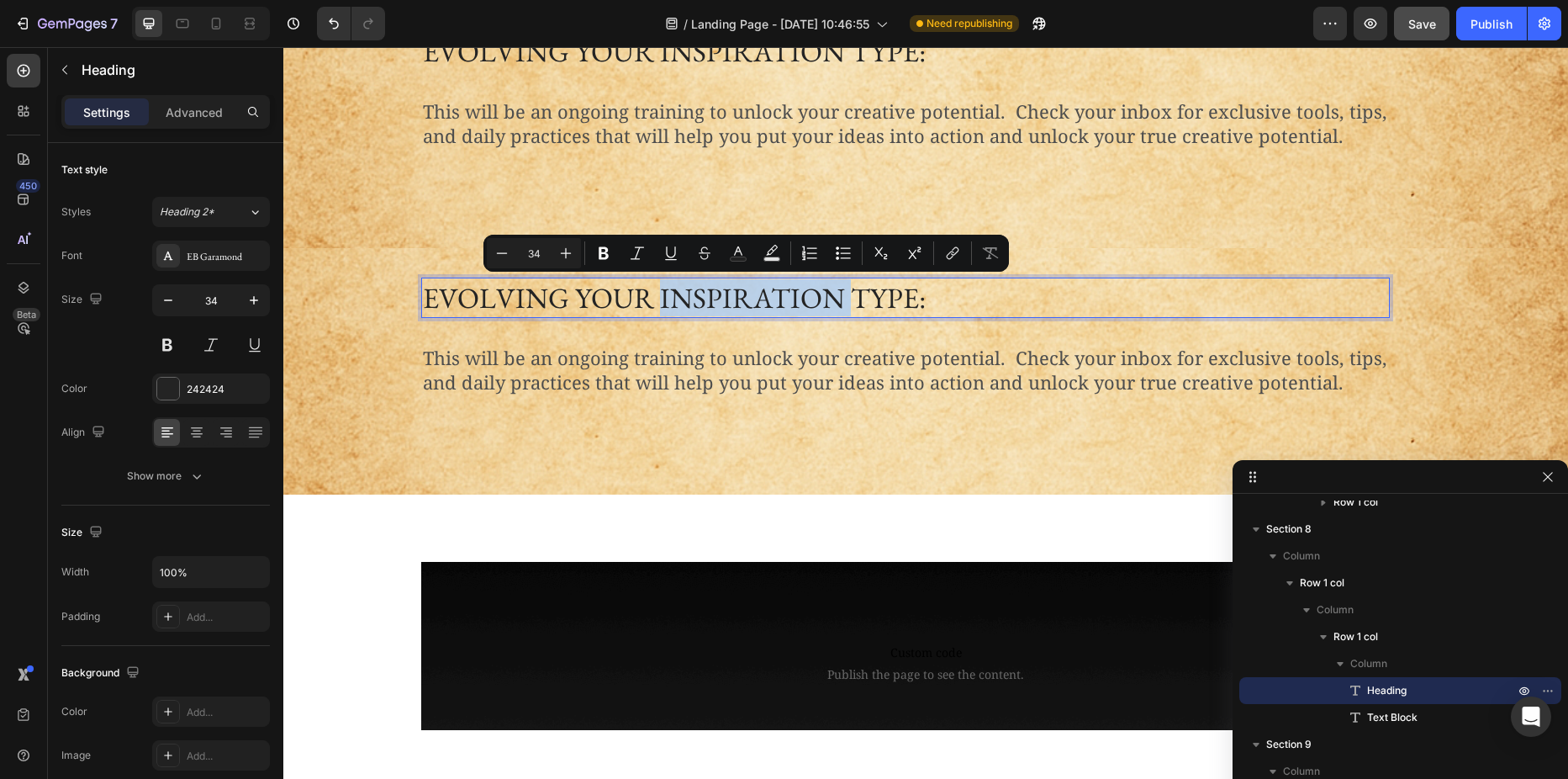
click at [696, 297] on p "Evolving your inspiration type:" at bounding box center [905, 298] width 965 height 37
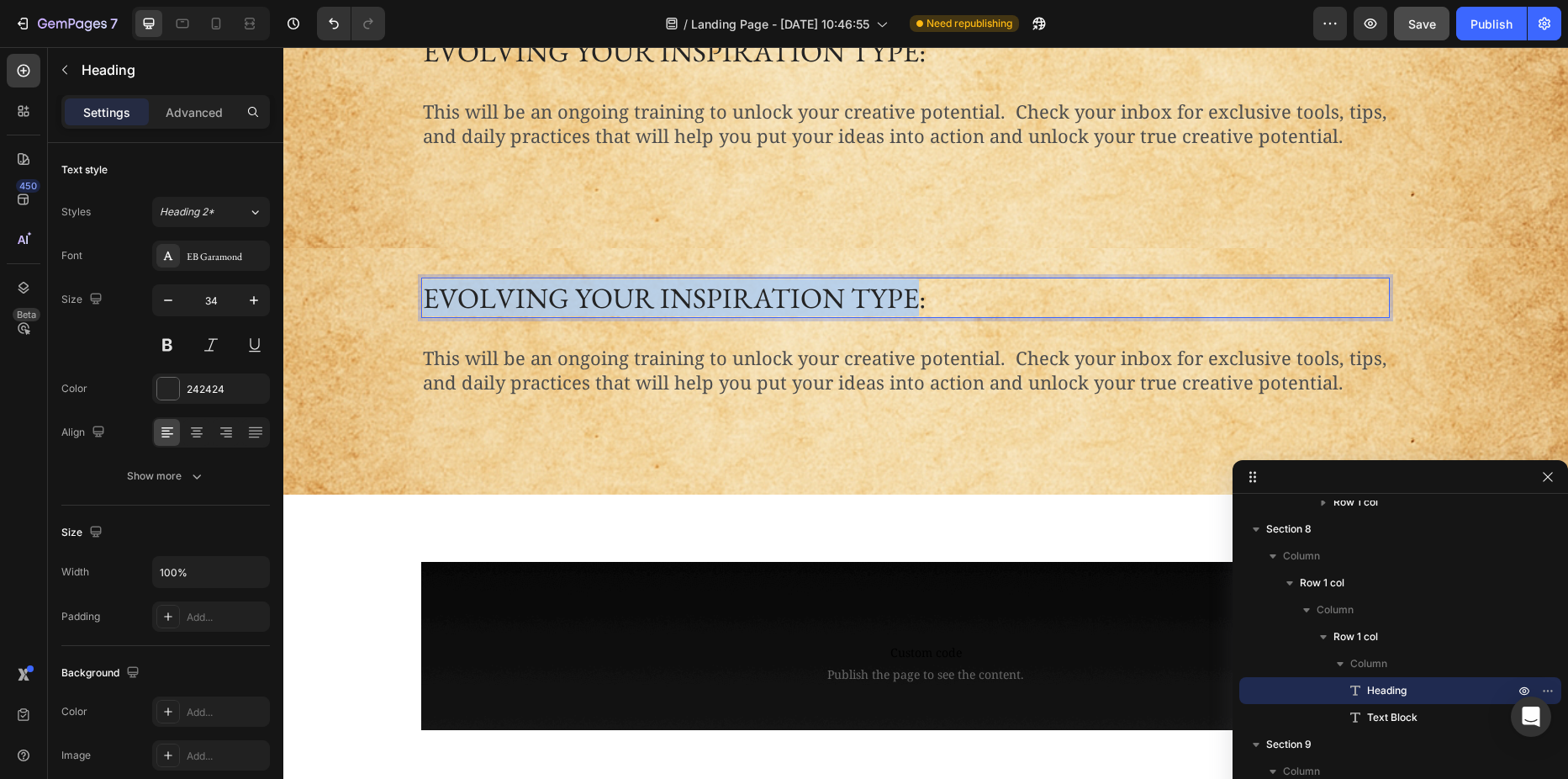
drag, startPoint x: 420, startPoint y: 292, endPoint x: 902, endPoint y: 305, distance: 482.2
click at [902, 305] on p "Evolving your inspiration type:" at bounding box center [905, 298] width 965 height 37
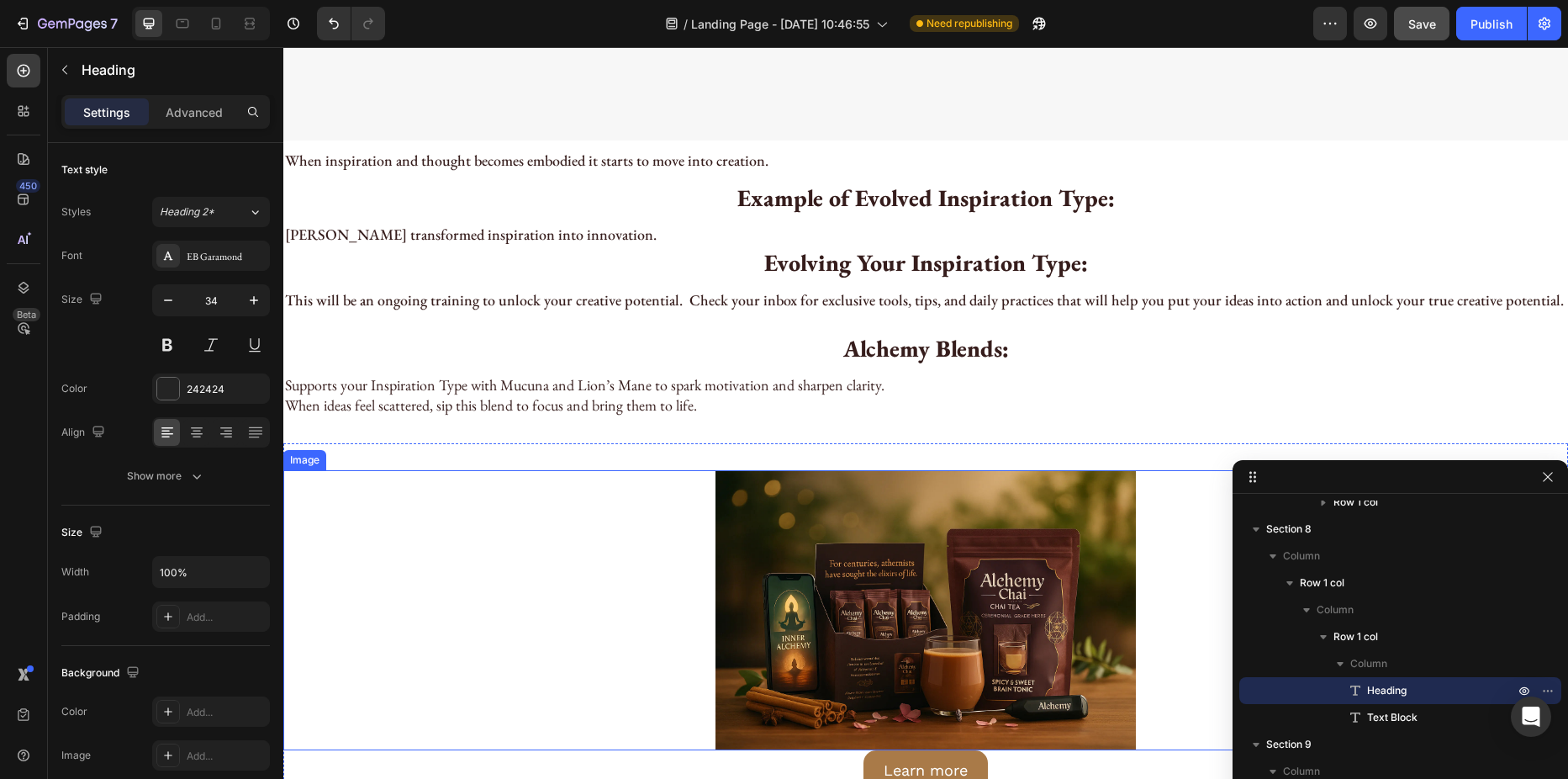
scroll to position [4771, 0]
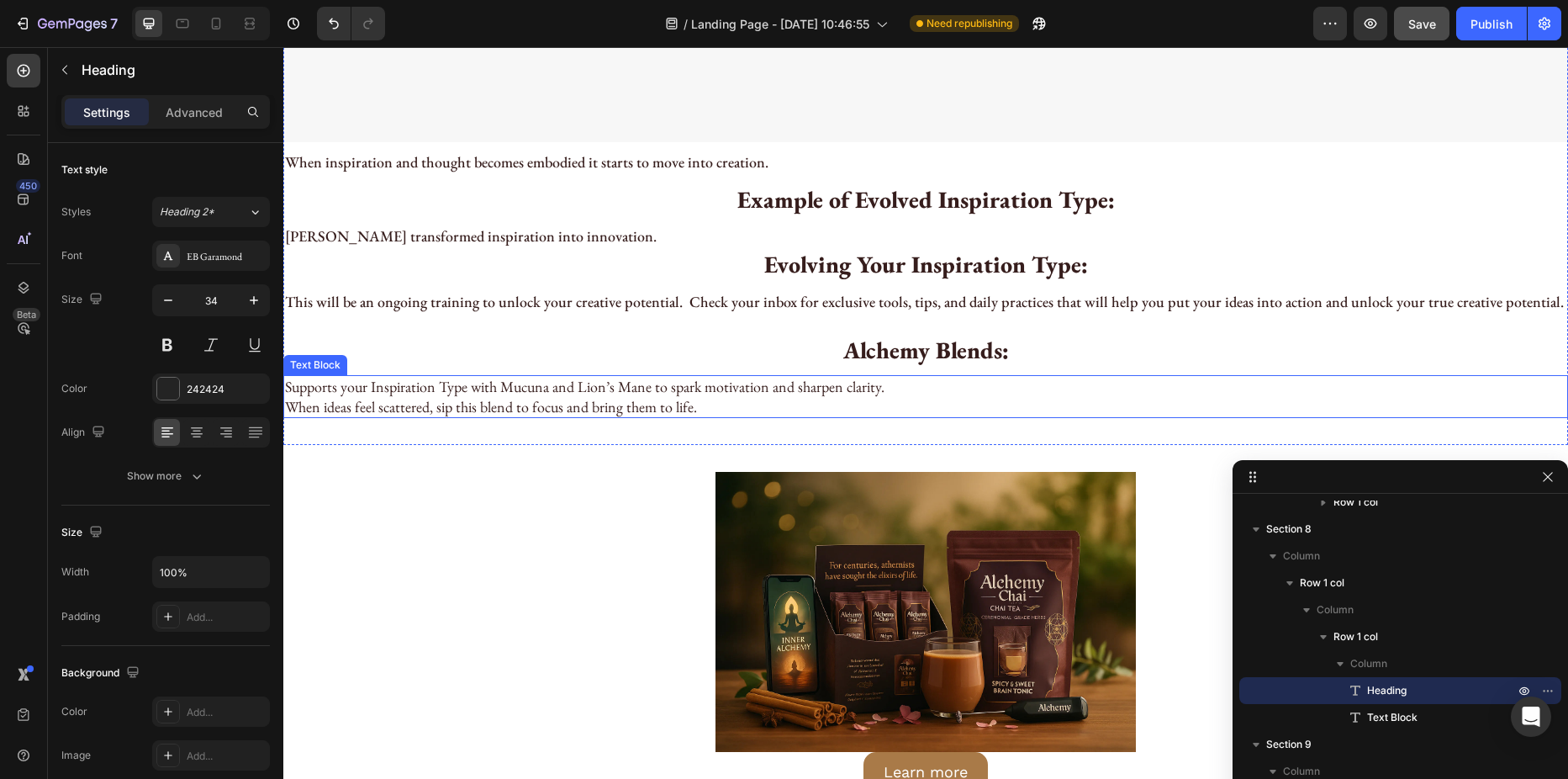
click at [561, 397] on p "When ideas feel scattered, sip this blend to focus and bring them to life." at bounding box center [925, 406] width 1281 height 19
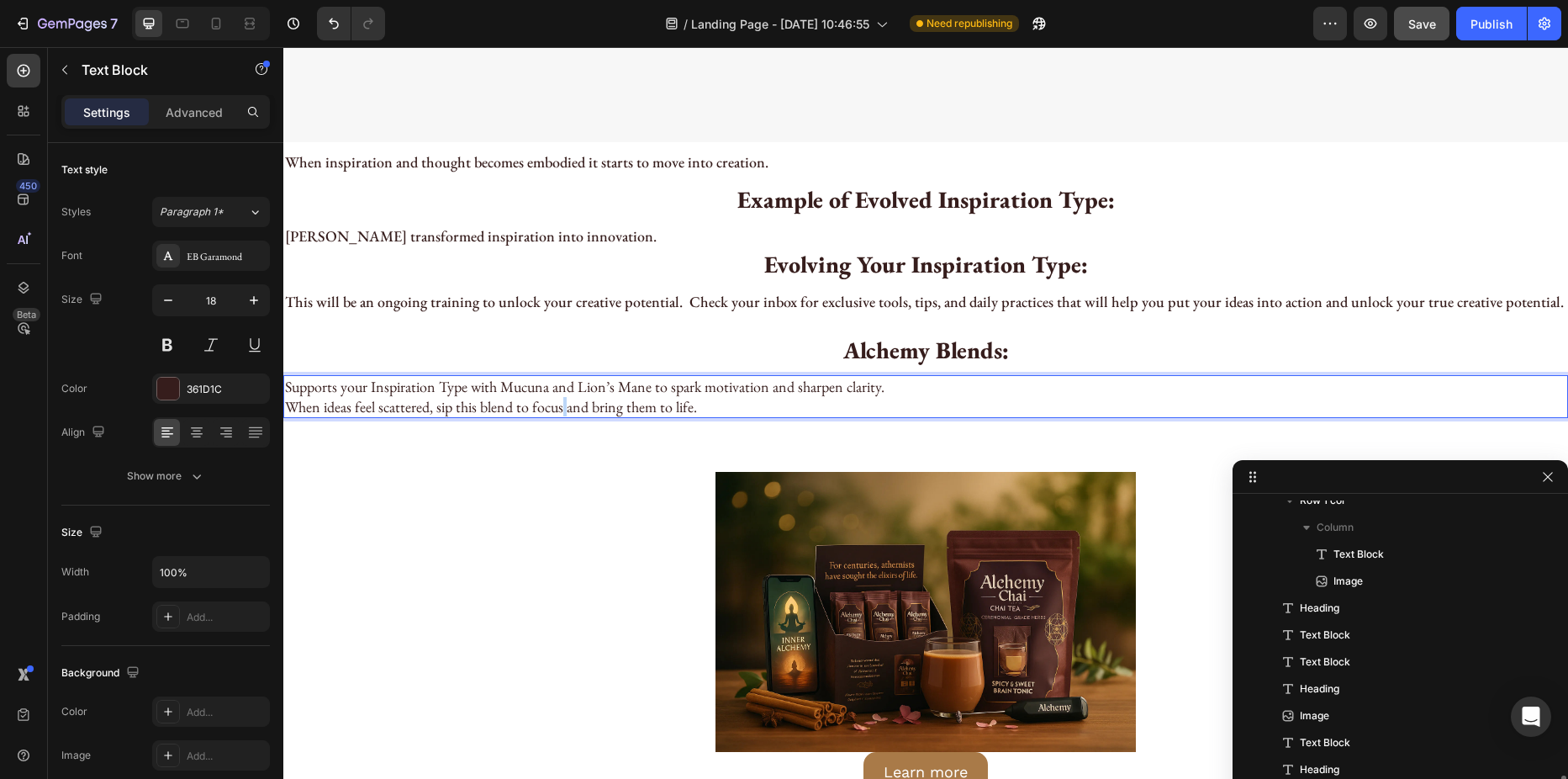
click at [561, 397] on p "When ideas feel scattered, sip this blend to focus and bring them to life." at bounding box center [925, 406] width 1281 height 19
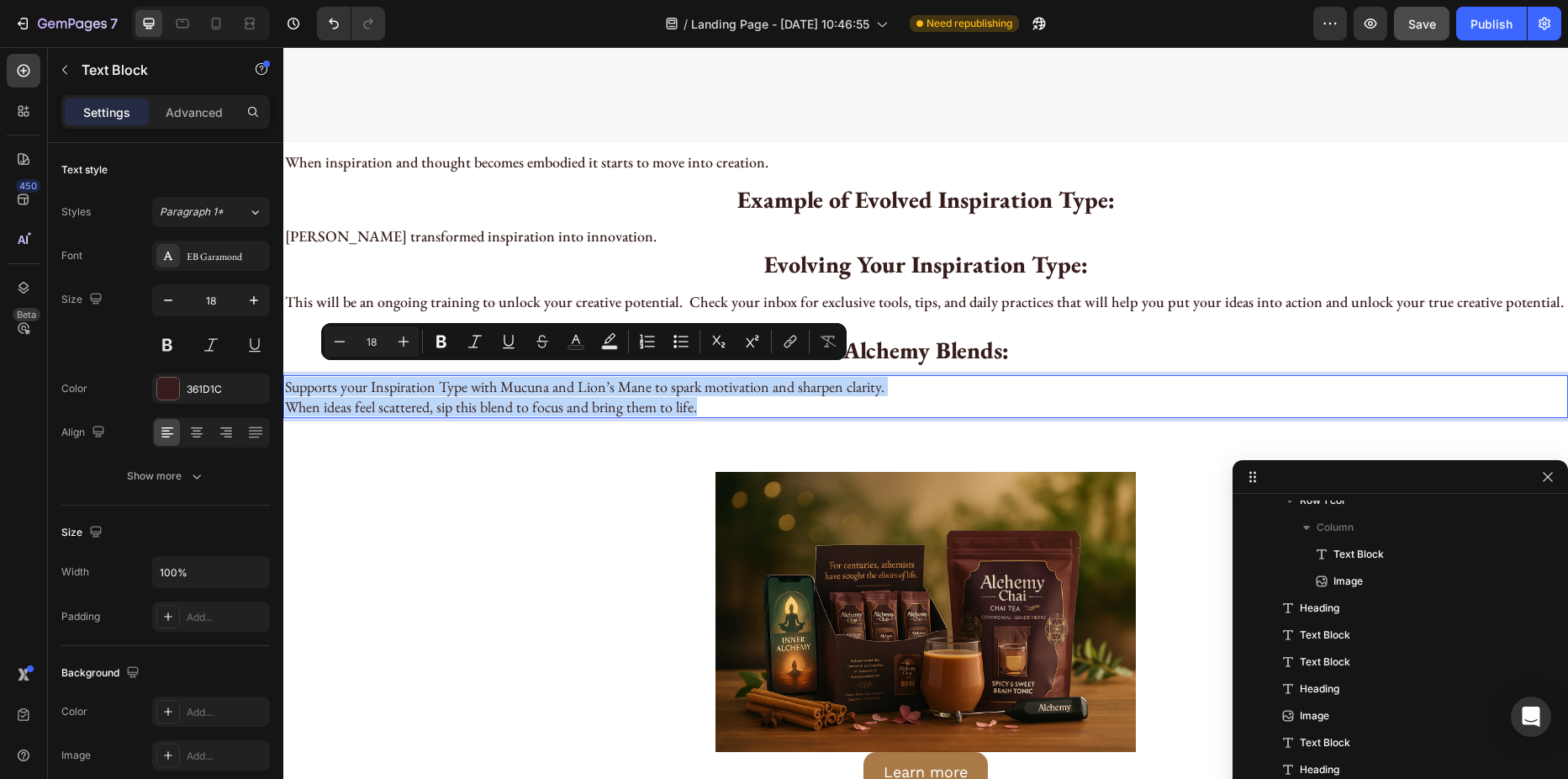
copy div "Supports your Inspiration Type with Mucuna and Lion’s Mane to spark motivation …"
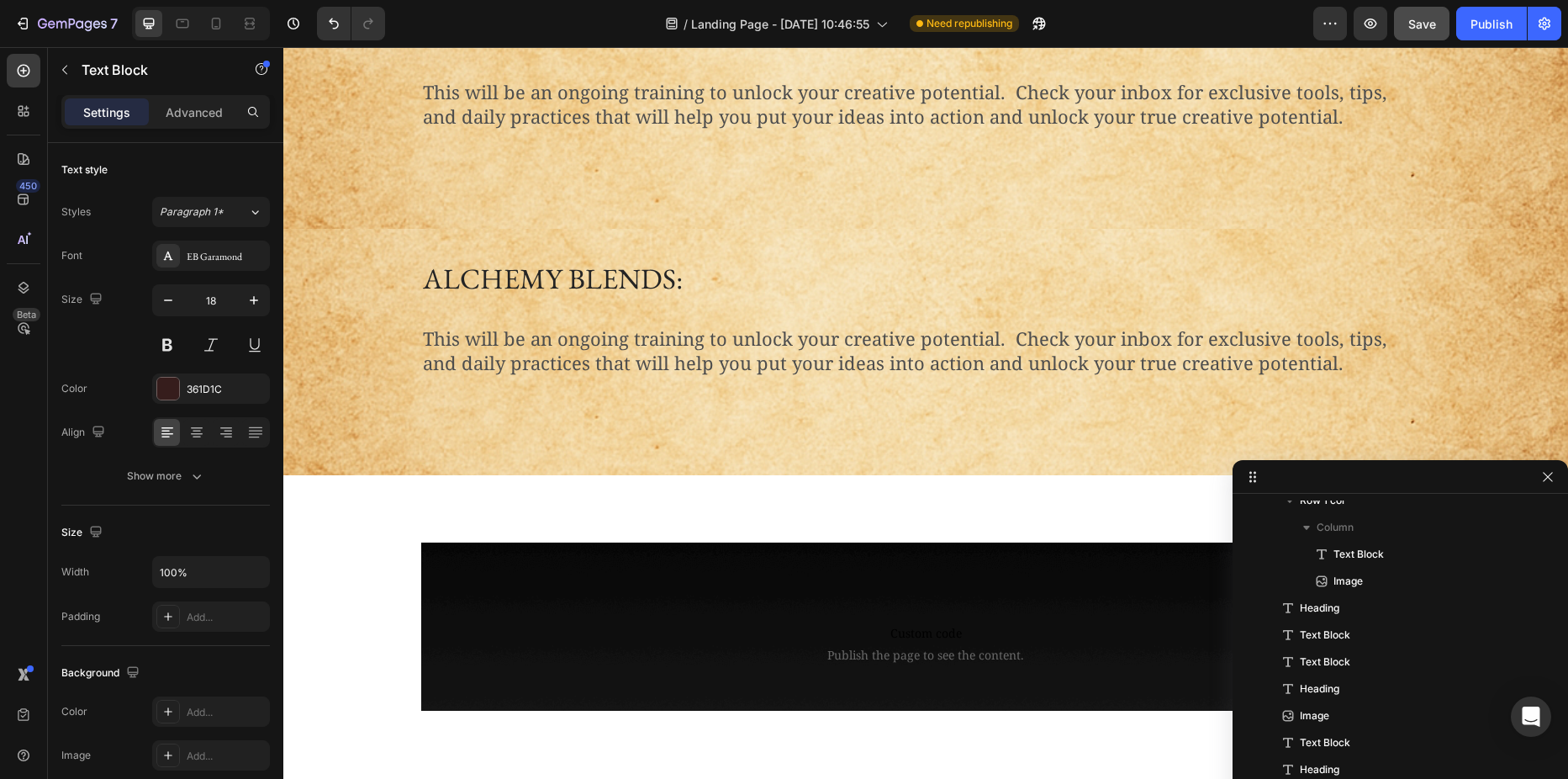
type input "16"
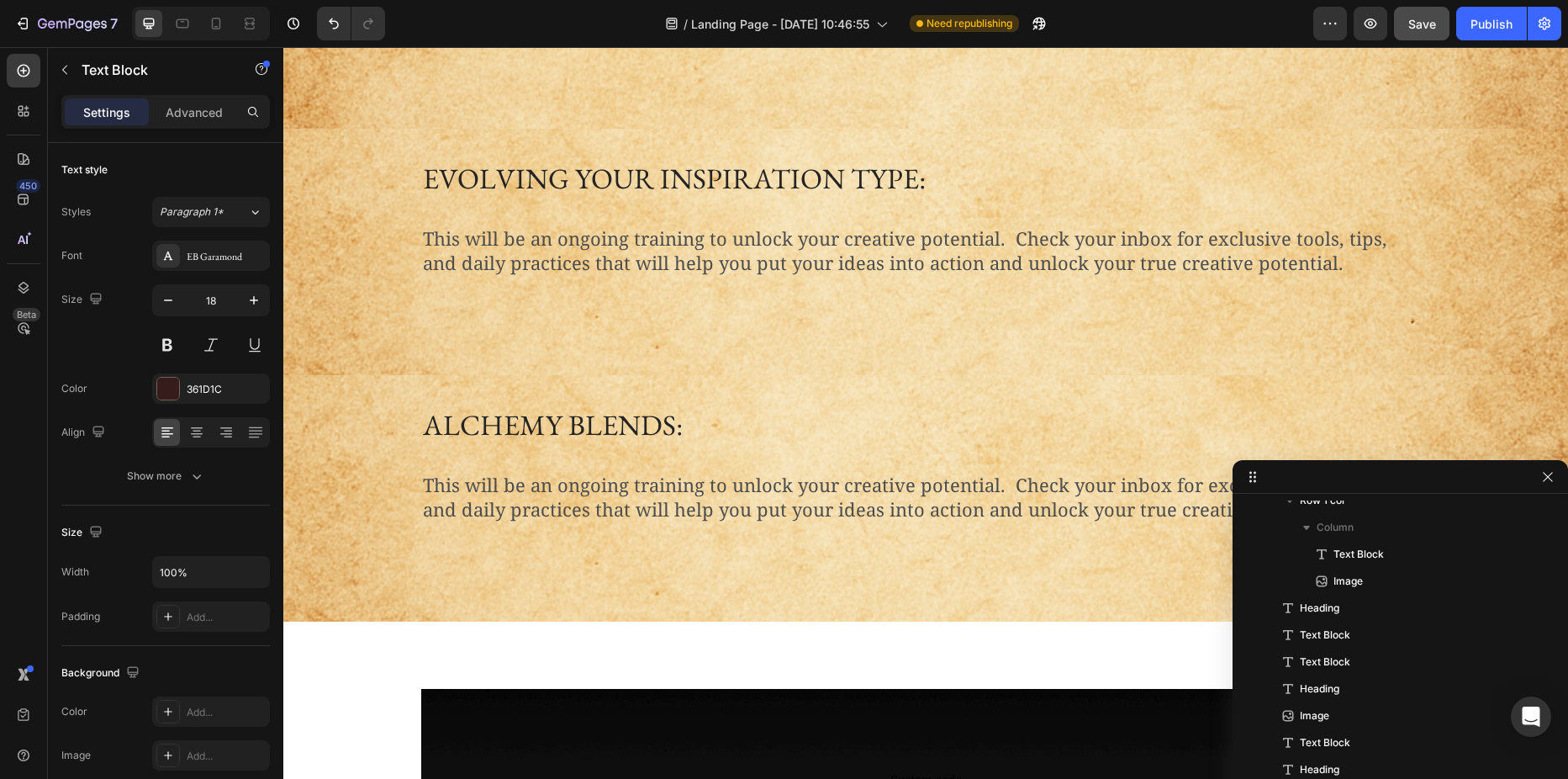
scroll to position [1995, 0]
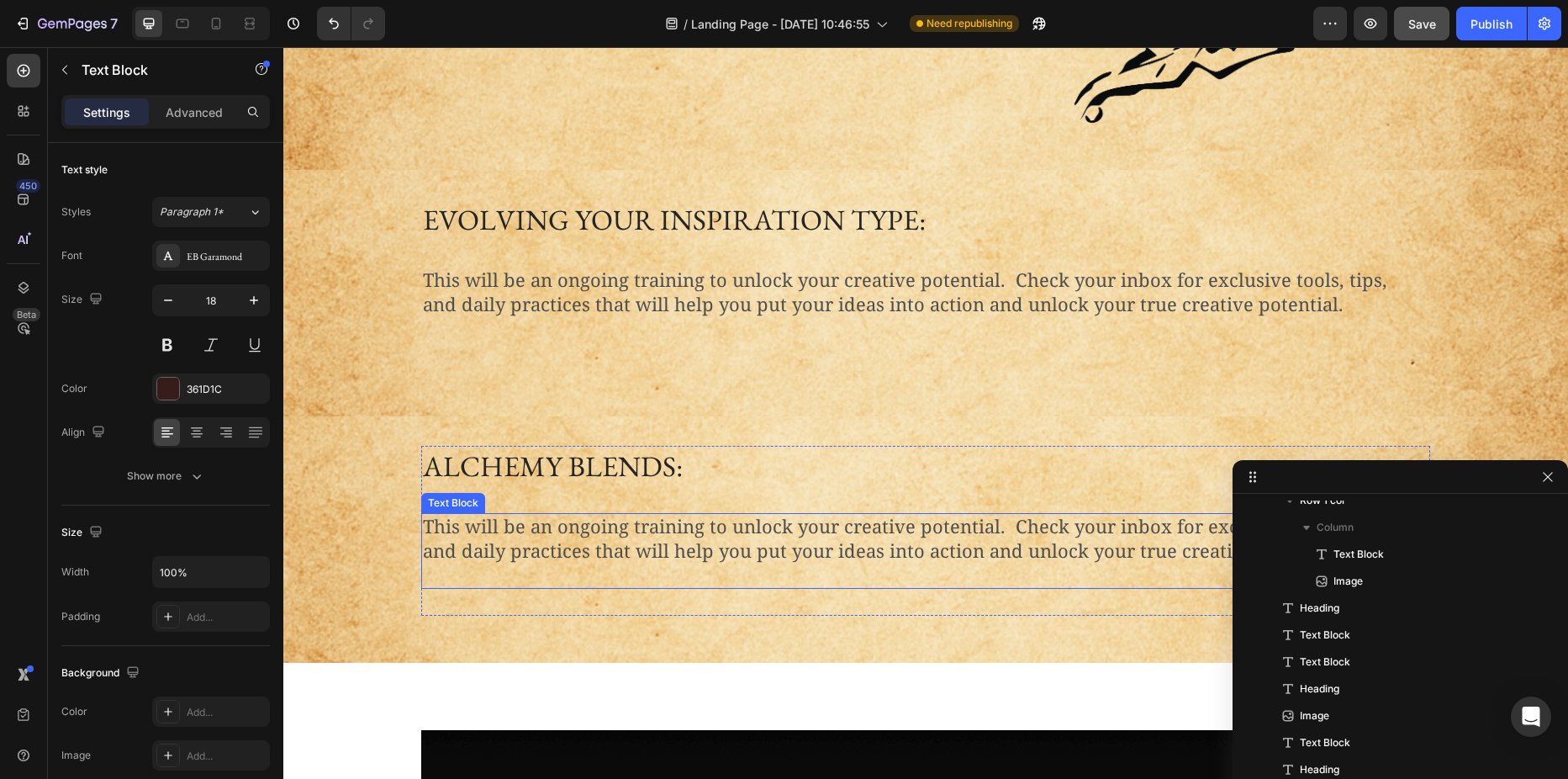
click at [549, 521] on p "This will be an ongoing training to unlock your creative potential. Check your …" at bounding box center [905, 550] width 965 height 72
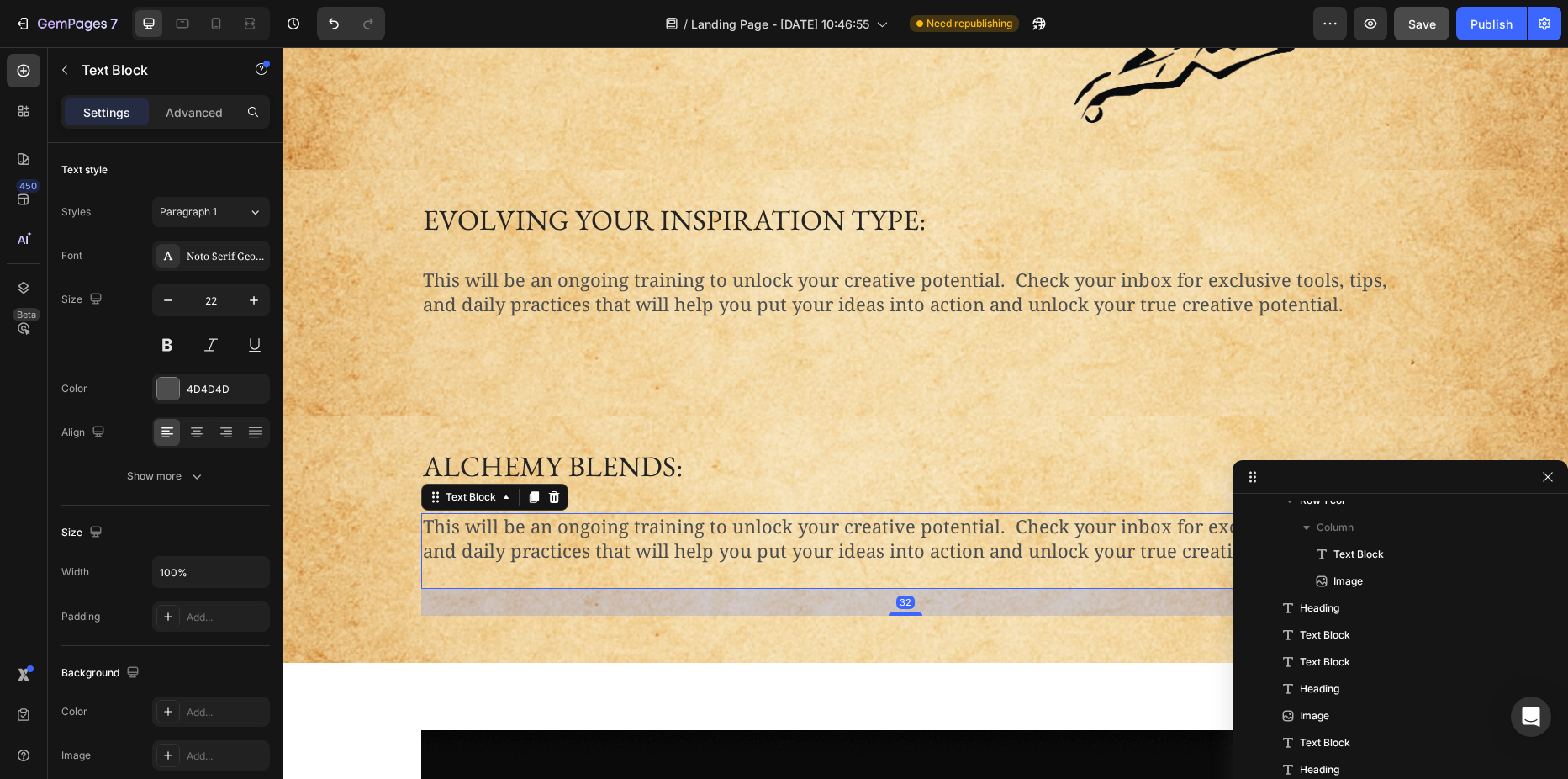
scroll to position [308, 0]
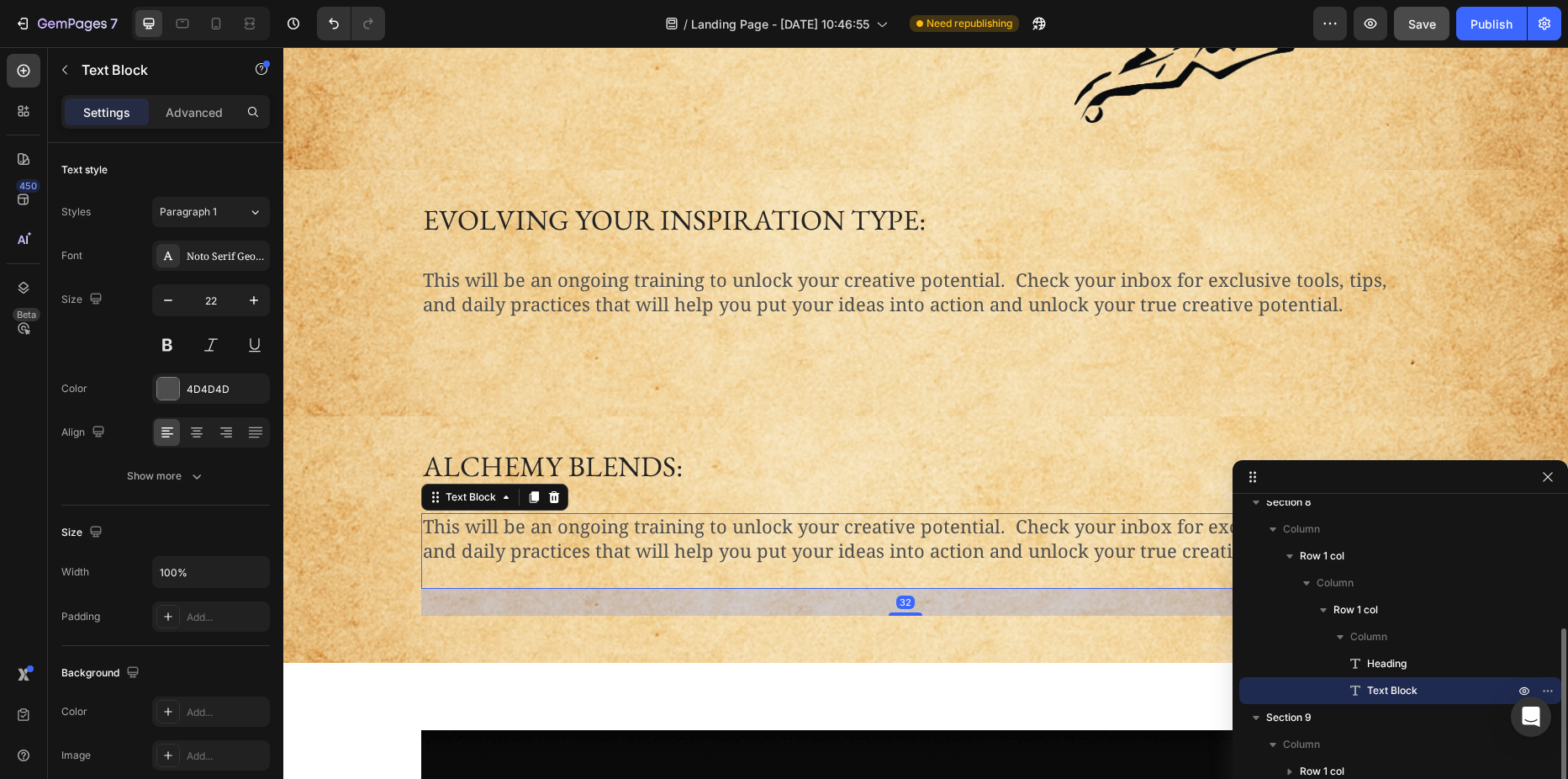
click at [549, 521] on p "This will be an ongoing training to unlock your creative potential. Check your …" at bounding box center [905, 550] width 965 height 72
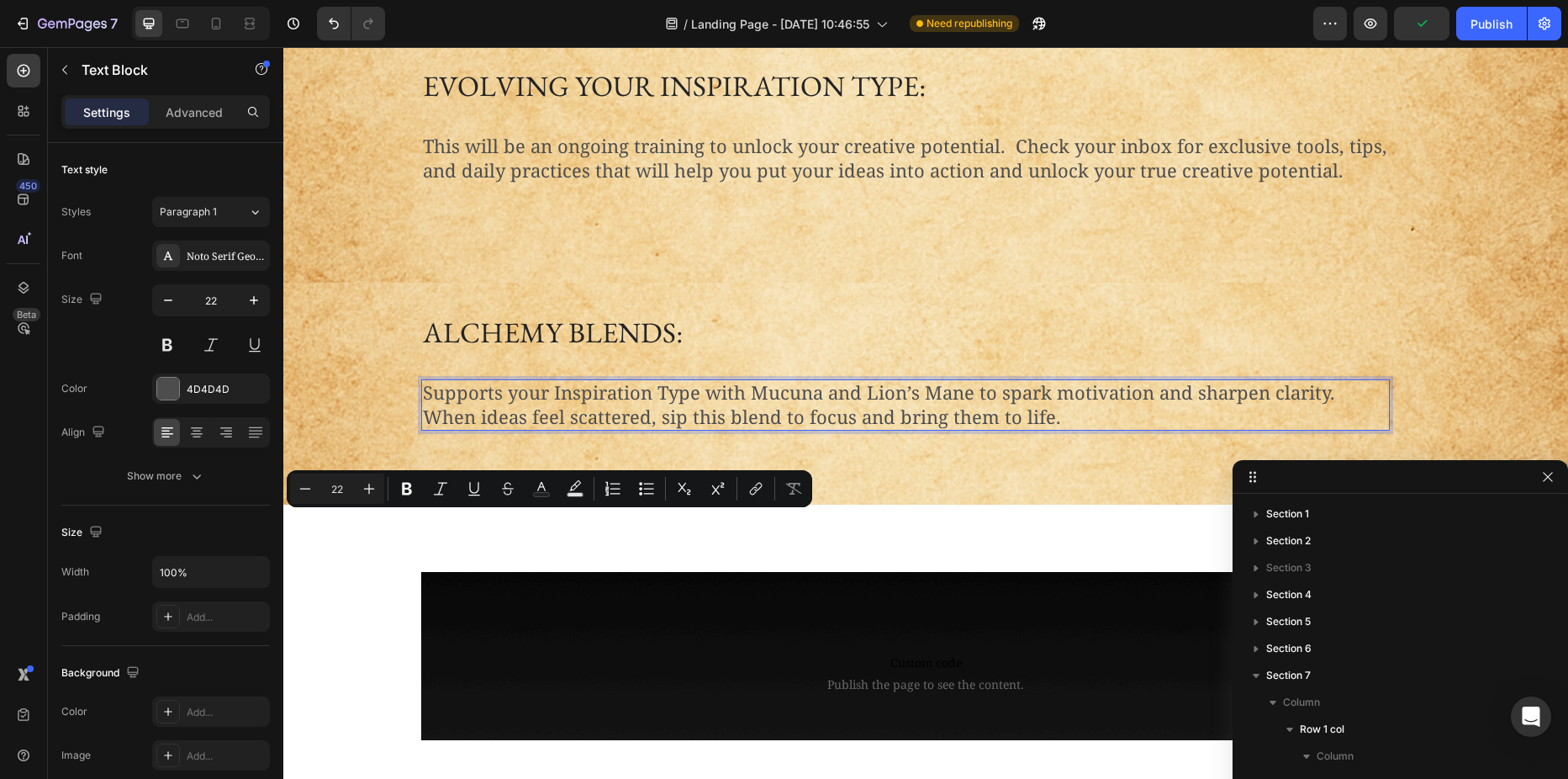
scroll to position [308, 0]
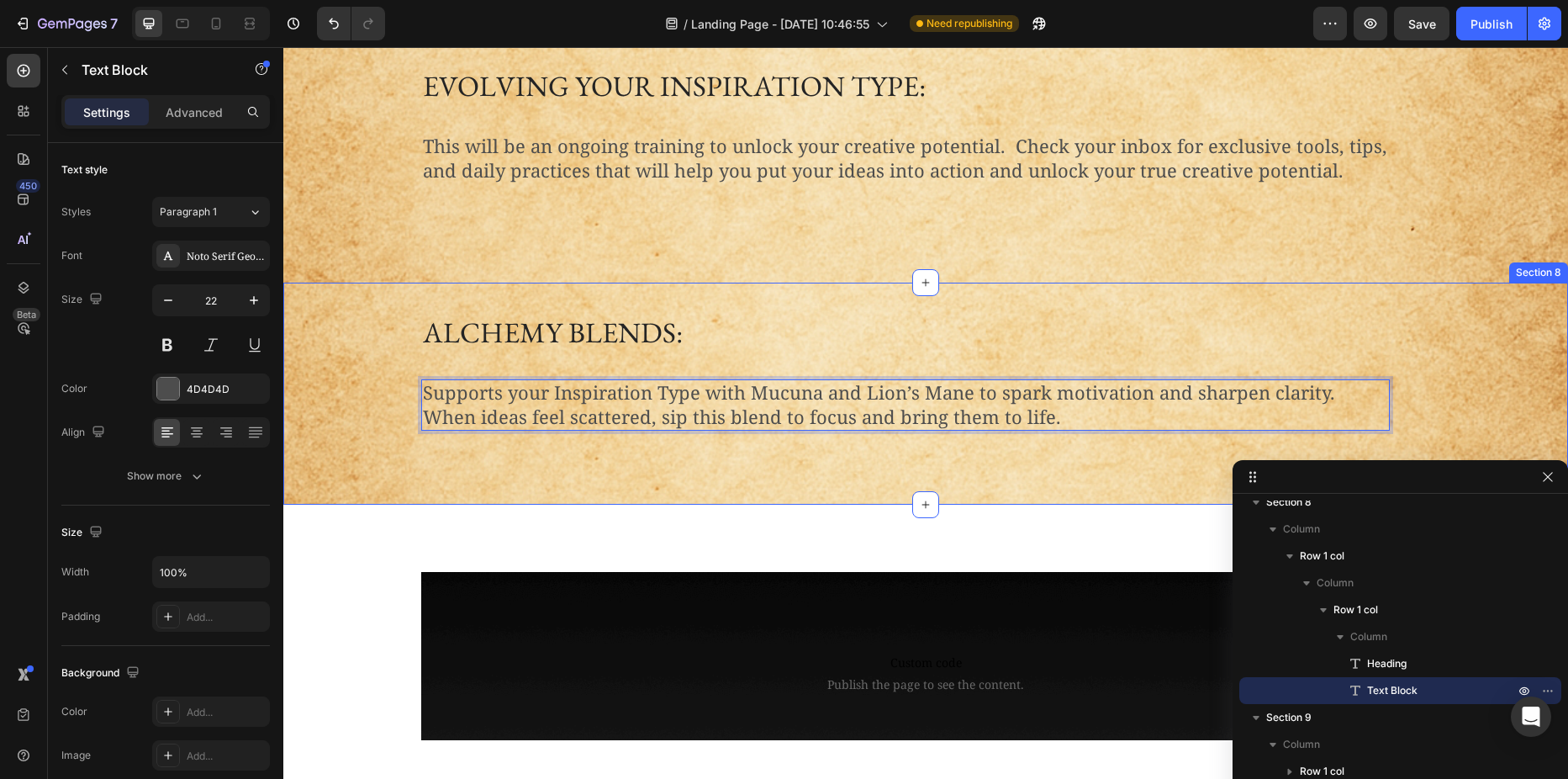
click at [379, 471] on div "alchemy blends: Heading Supports your Inspiration Type with Mucuna and Lion’s M…" at bounding box center [925, 392] width 1259 height 159
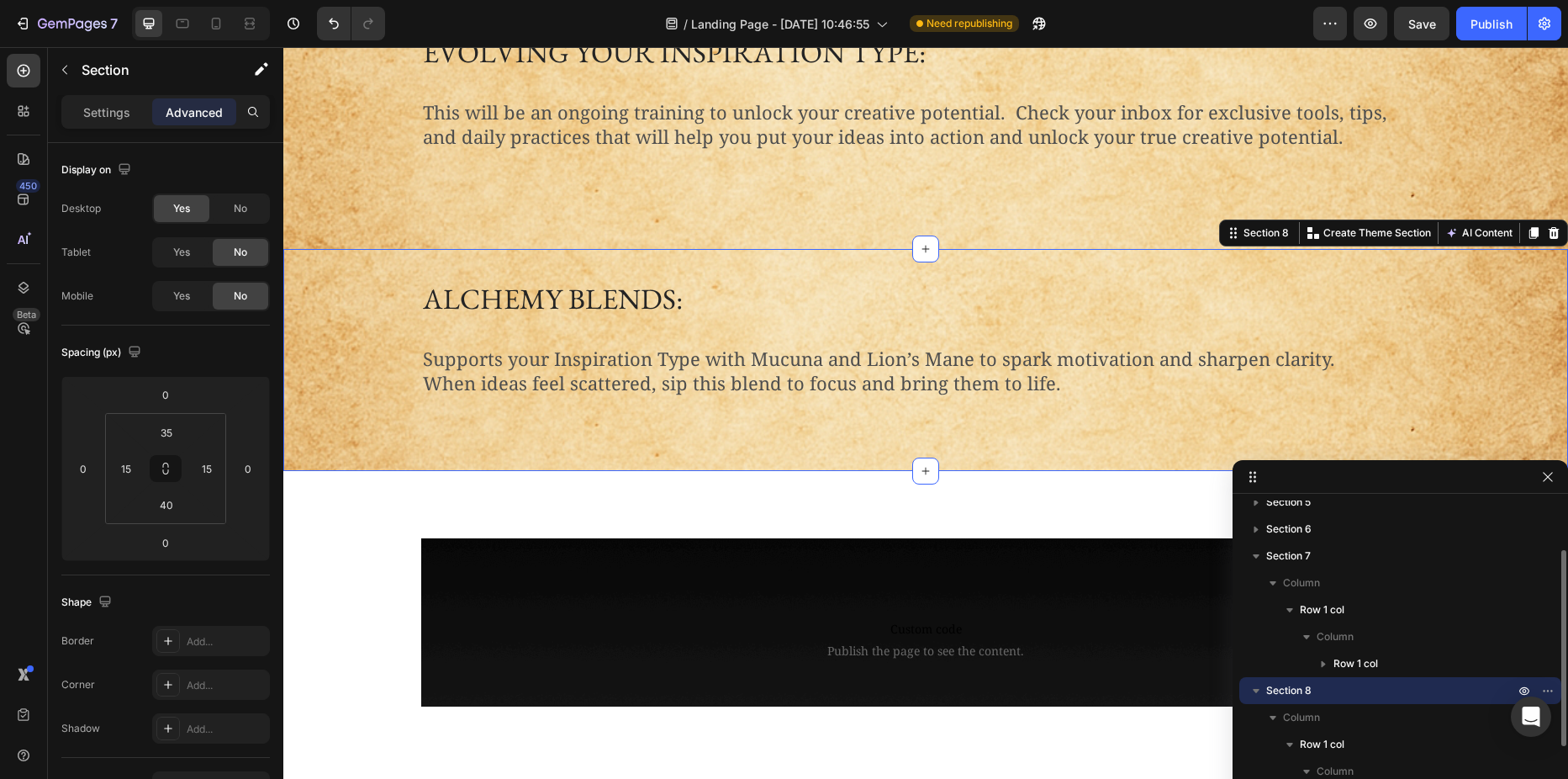
scroll to position [2164, 0]
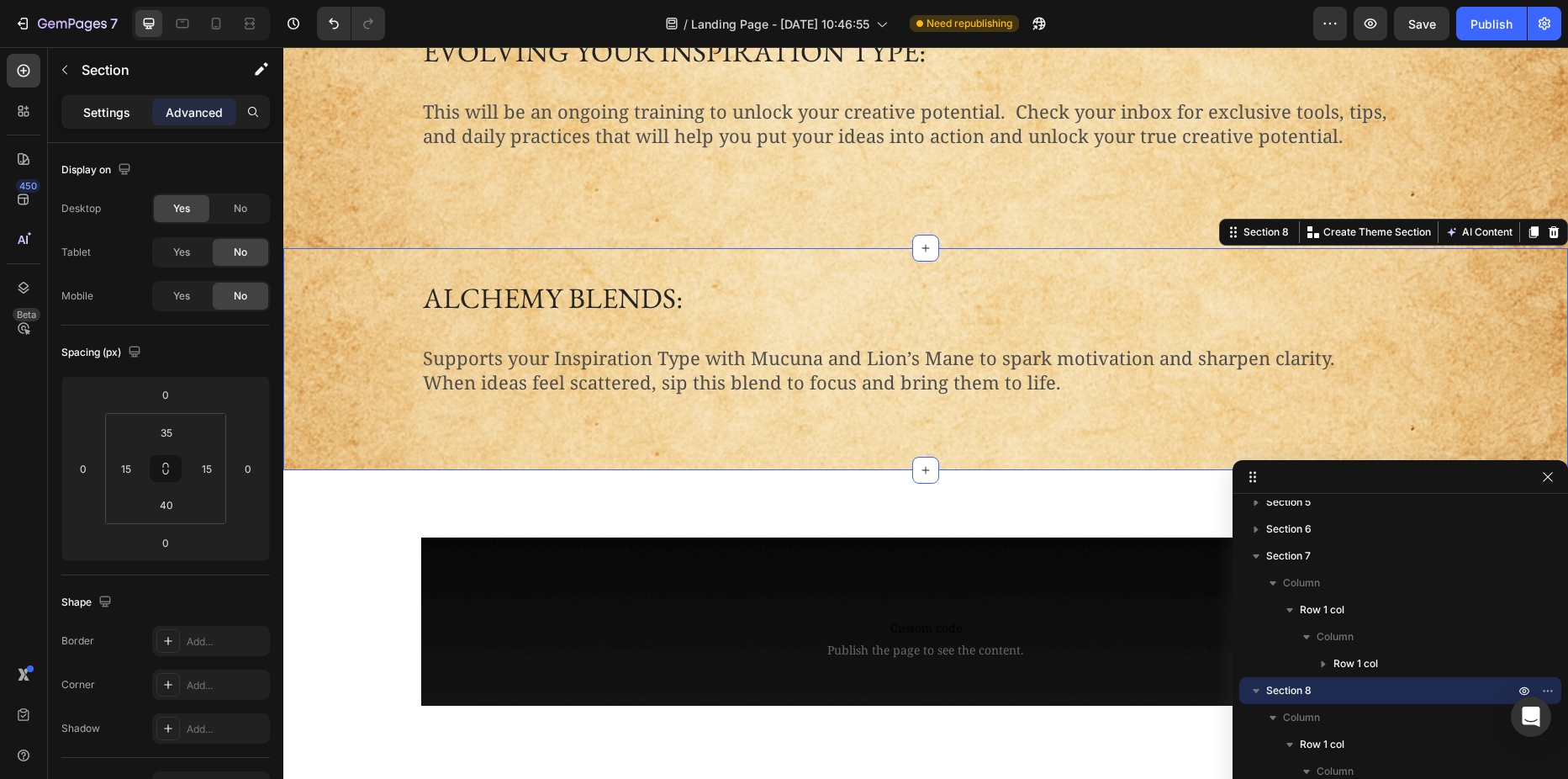
click at [103, 98] on div "Settings" at bounding box center [107, 112] width 84 height 27
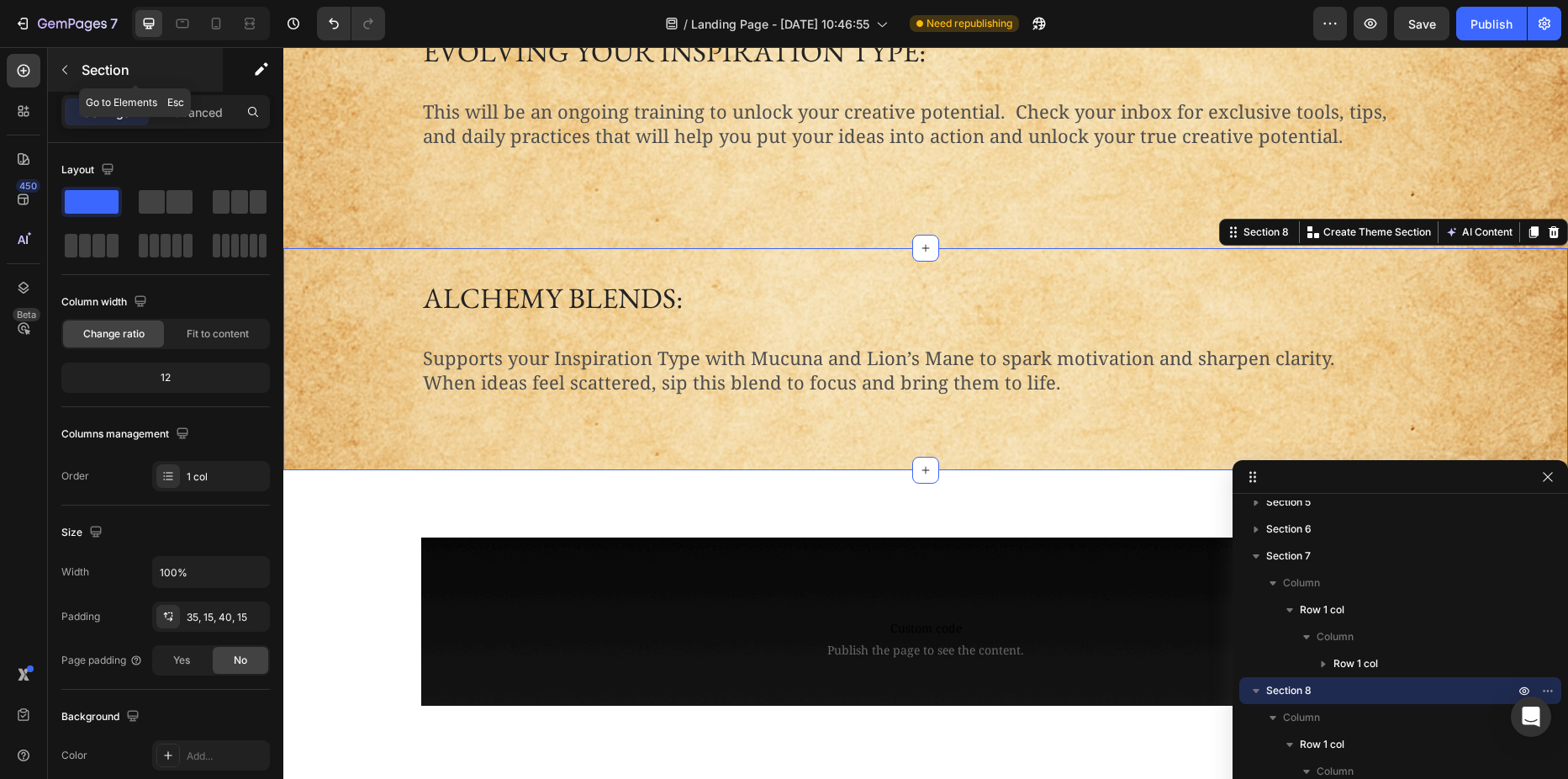
click at [89, 77] on p "Section" at bounding box center [150, 70] width 137 height 20
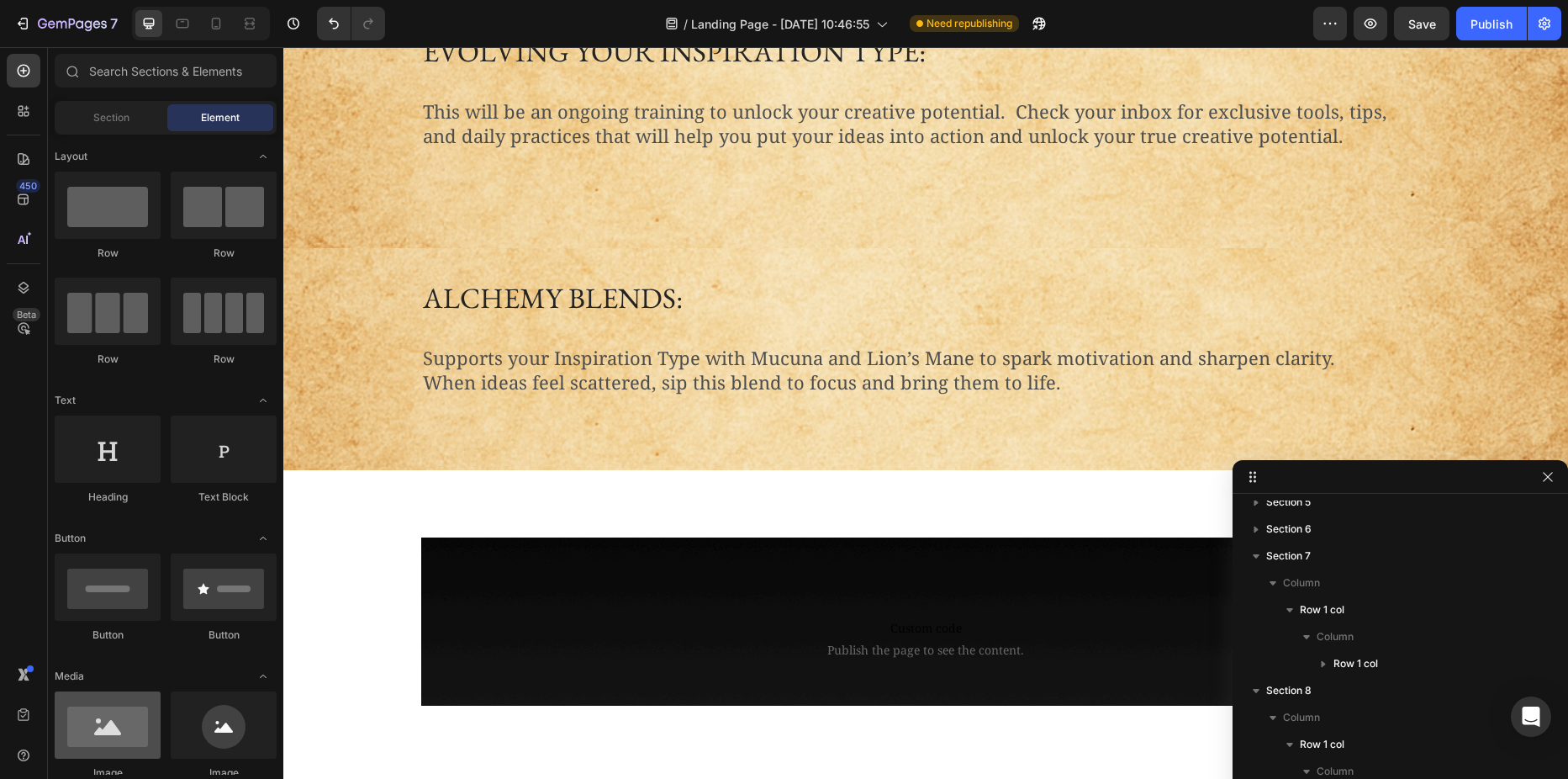
scroll to position [252, 0]
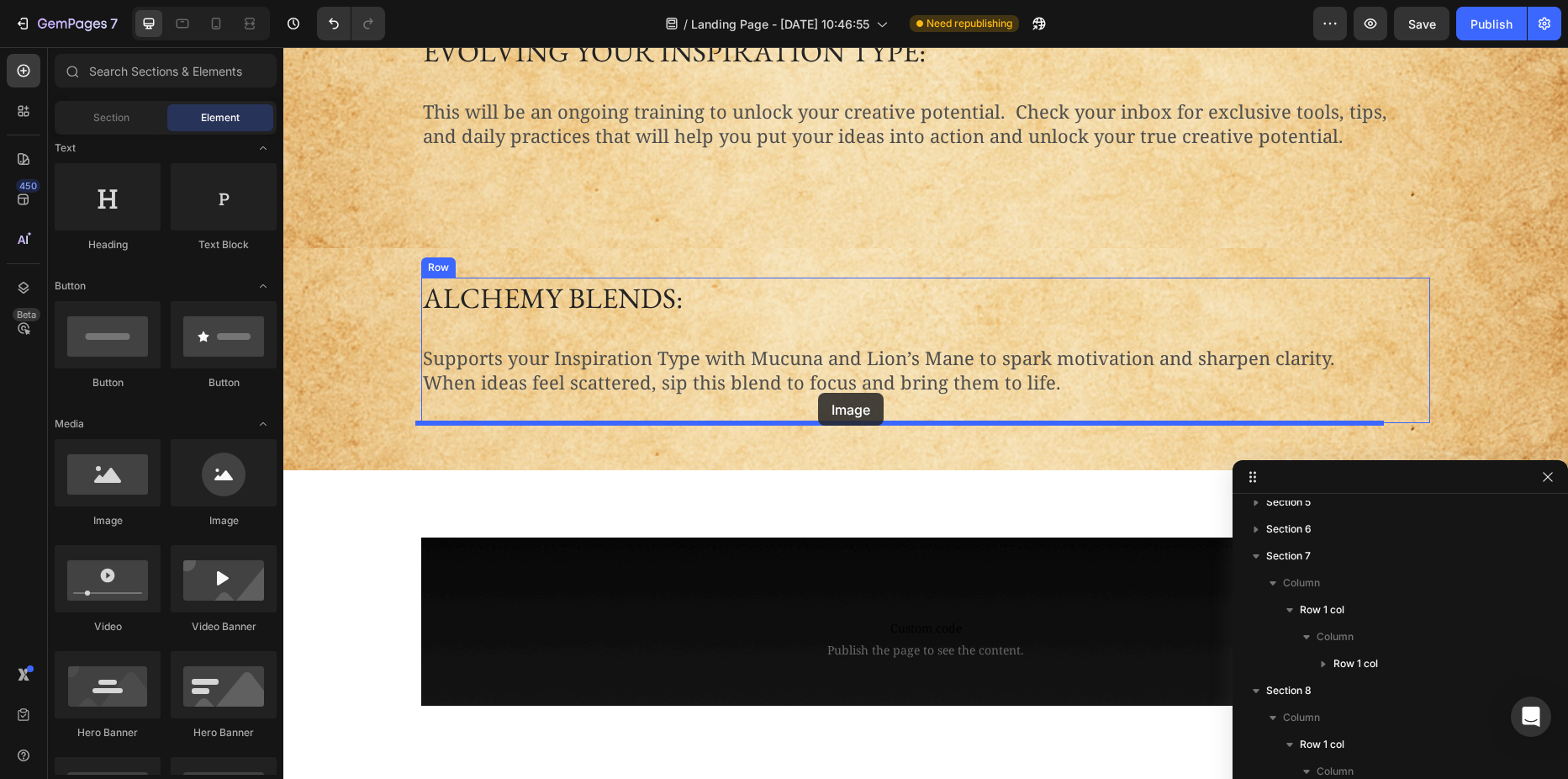
drag, startPoint x: 392, startPoint y: 533, endPoint x: 818, endPoint y: 393, distance: 448.4
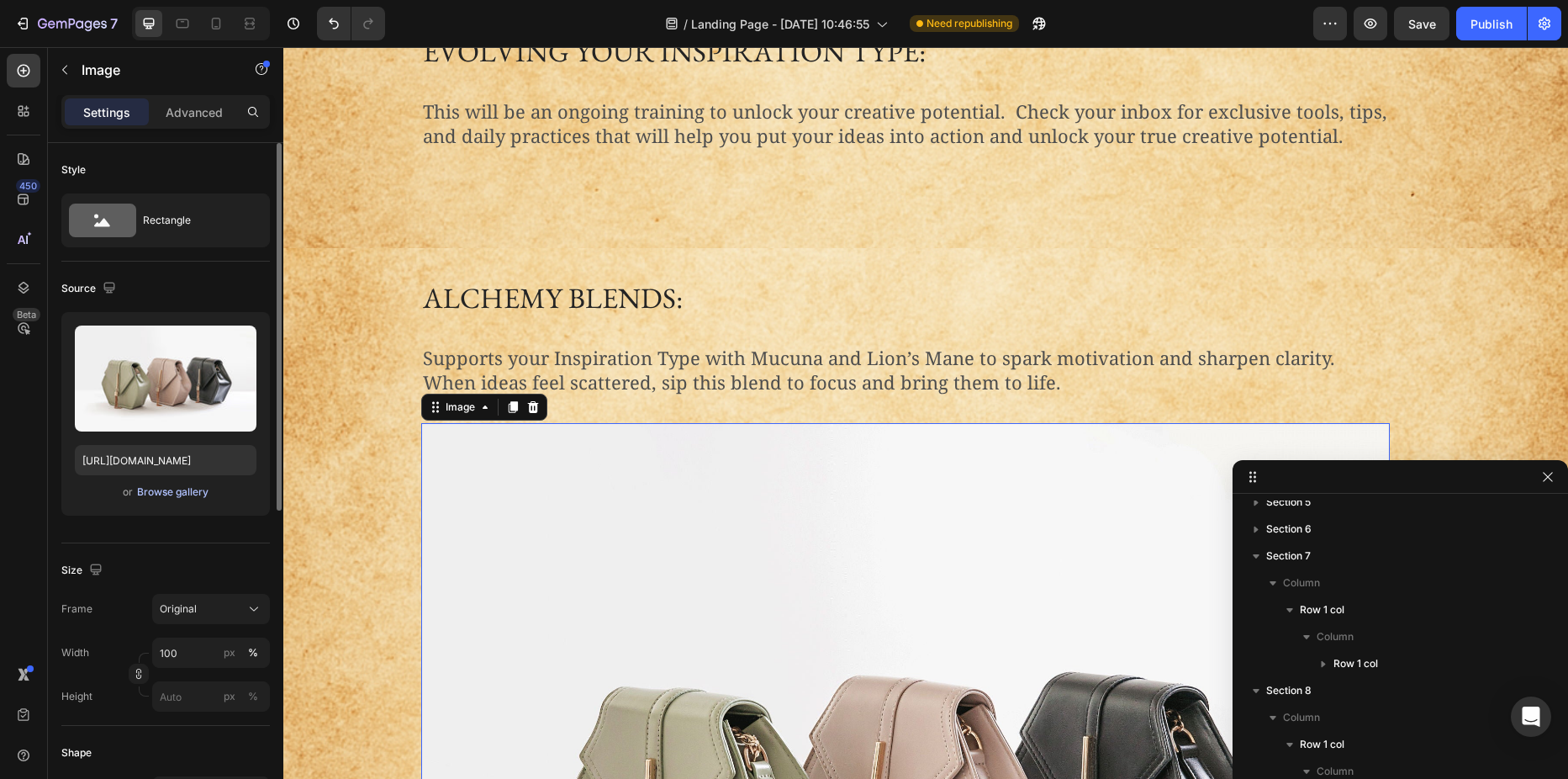
click at [153, 492] on div "Browse gallery" at bounding box center [172, 492] width 71 height 15
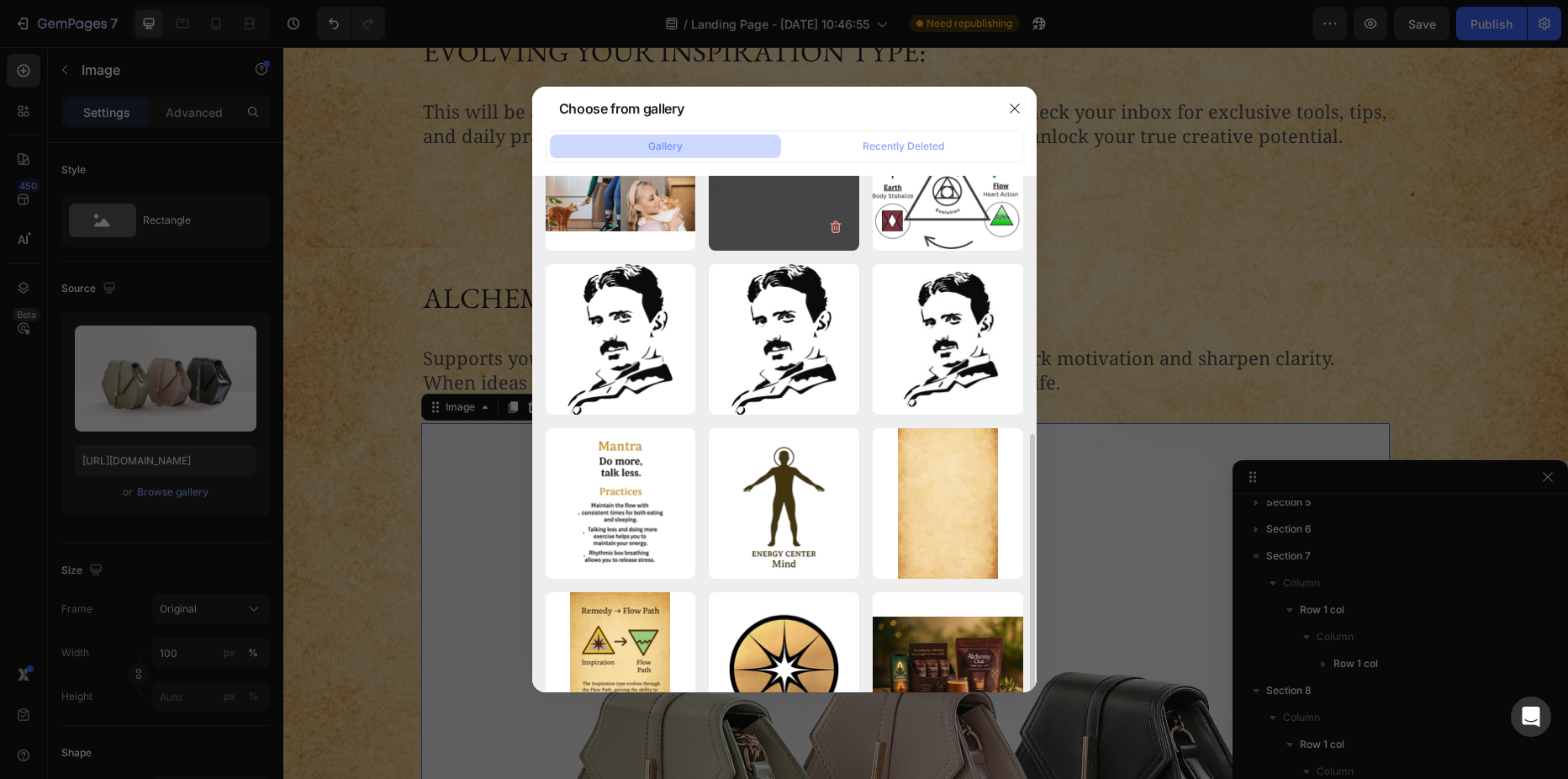
scroll to position [336, 0]
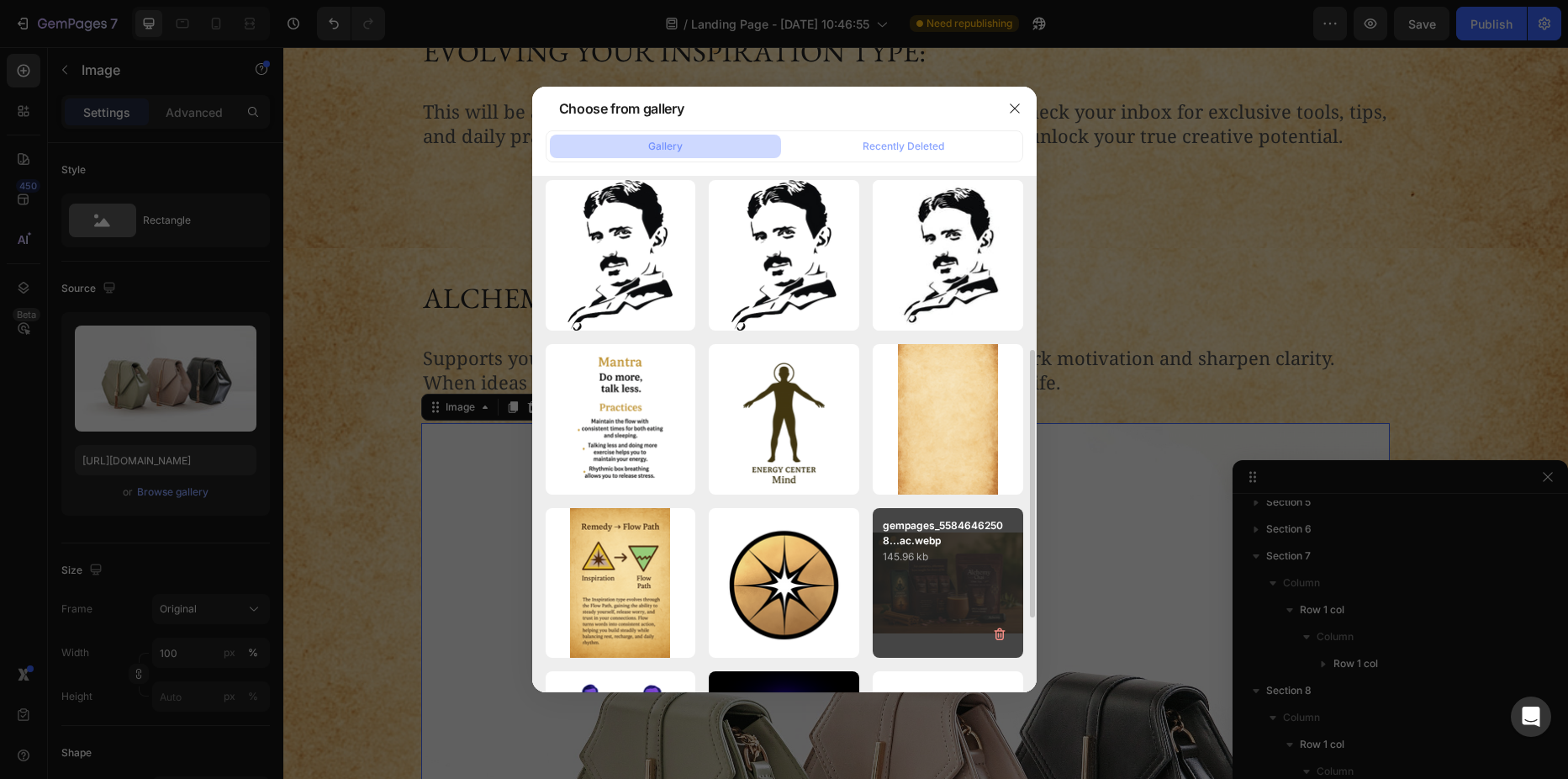
click at [932, 537] on p "gempages_55846462508...ac.webp" at bounding box center [947, 533] width 130 height 30
type input "[URL][DOMAIN_NAME]"
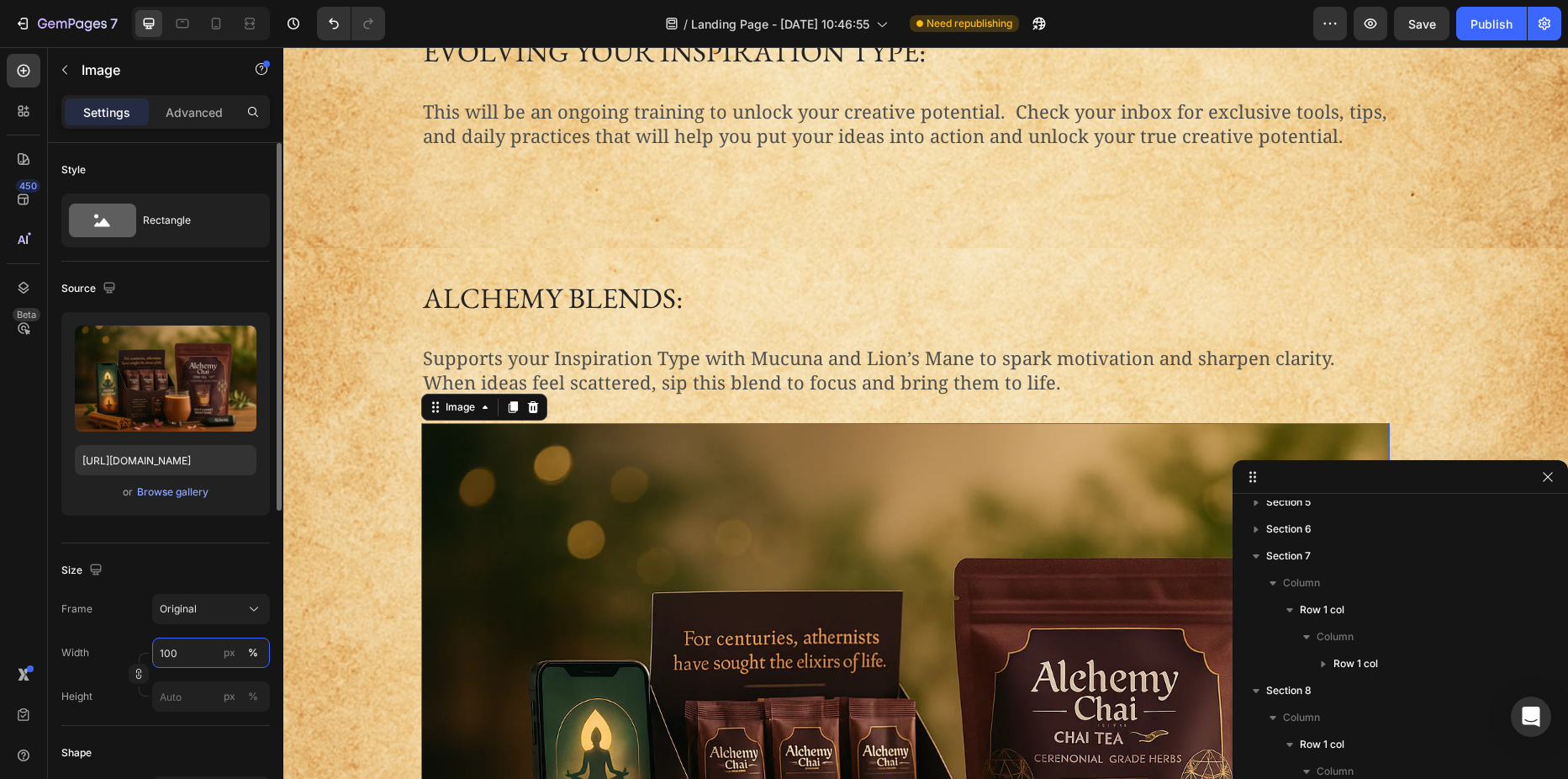
click at [181, 656] on input "100" at bounding box center [210, 652] width 117 height 30
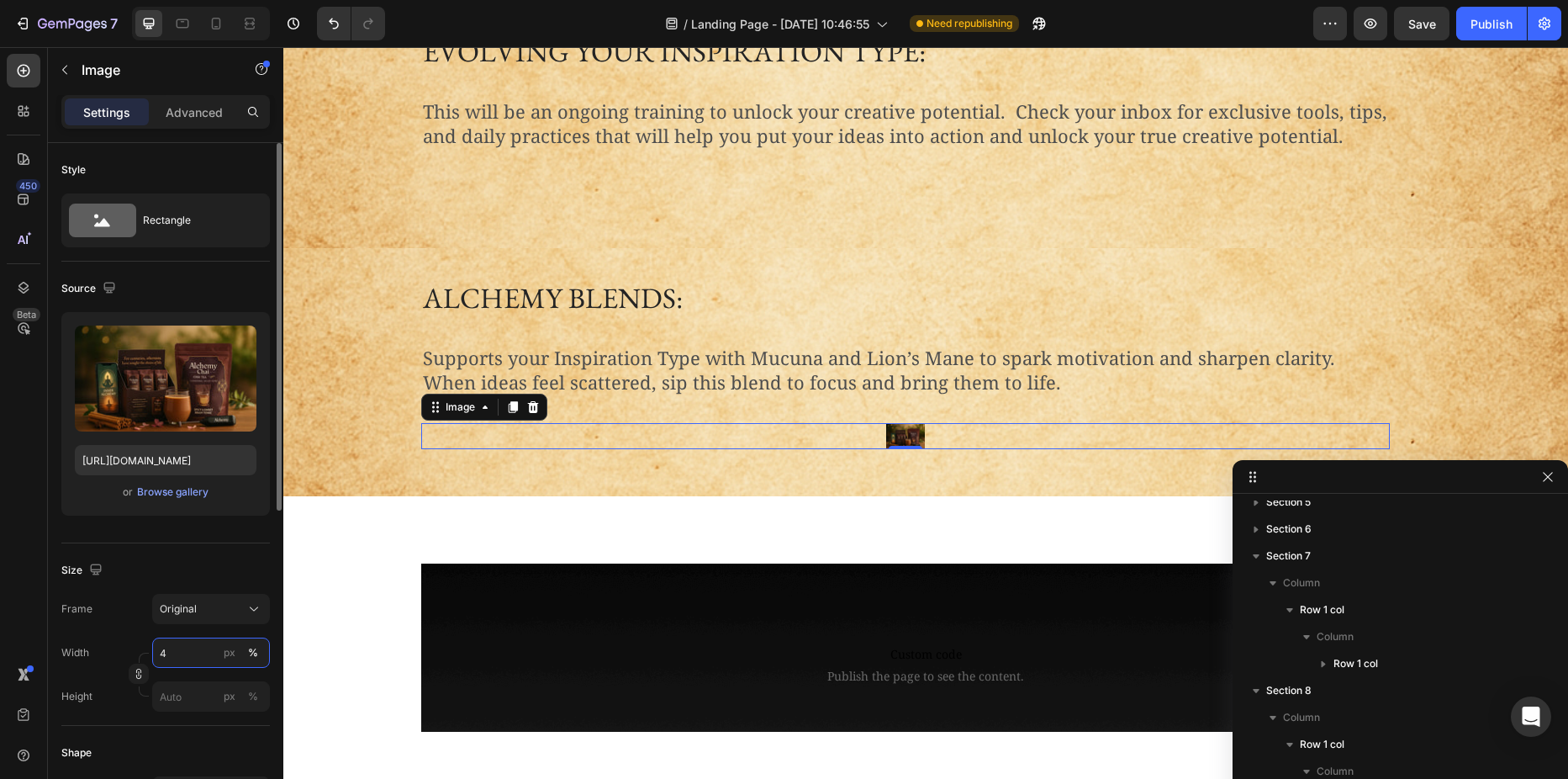
type input "40"
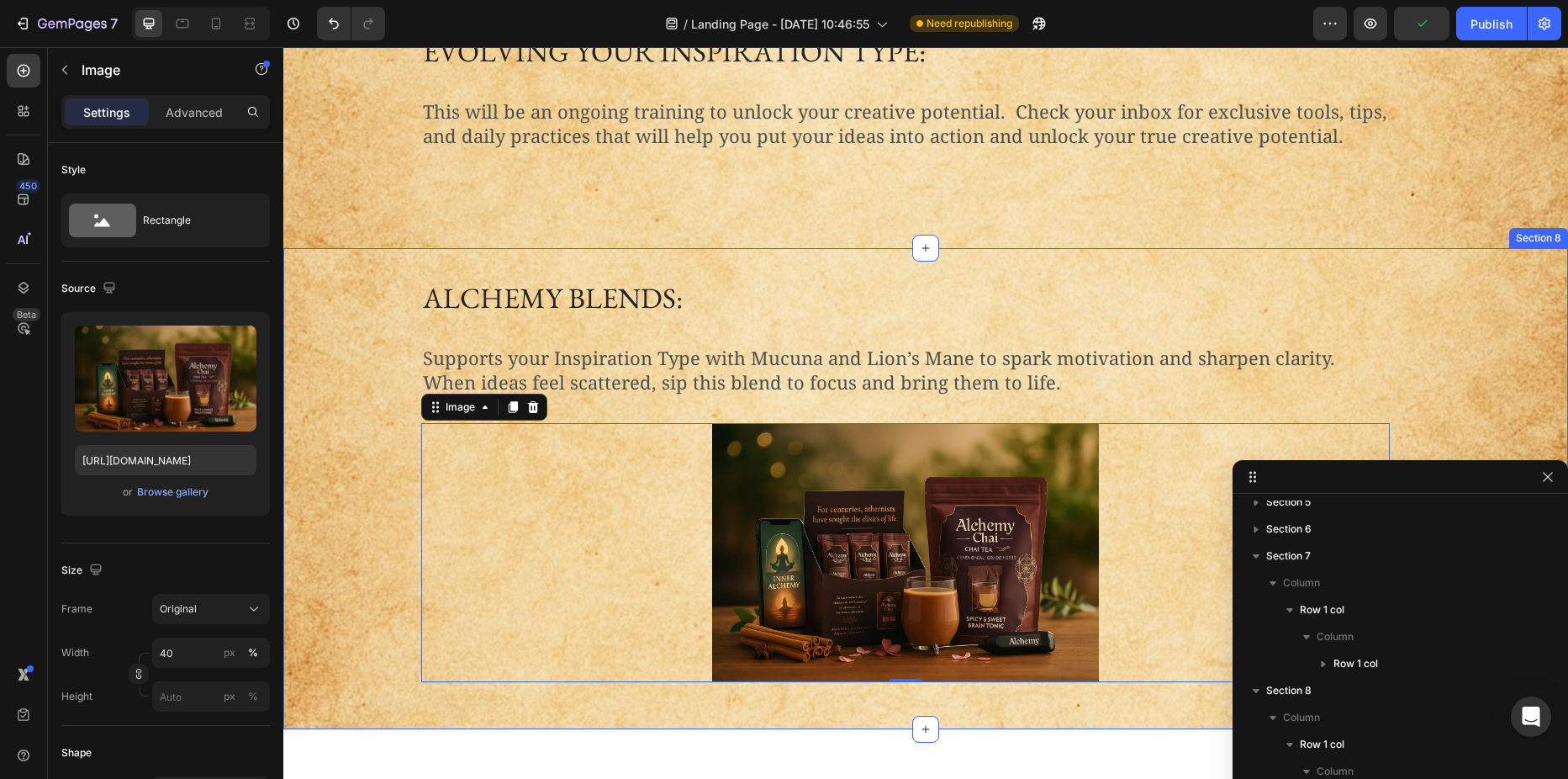
click at [343, 381] on div "alchemy blends: Heading Supports your Inspiration Type with Mucuna and Lion’s M…" at bounding box center [925, 487] width 1259 height 418
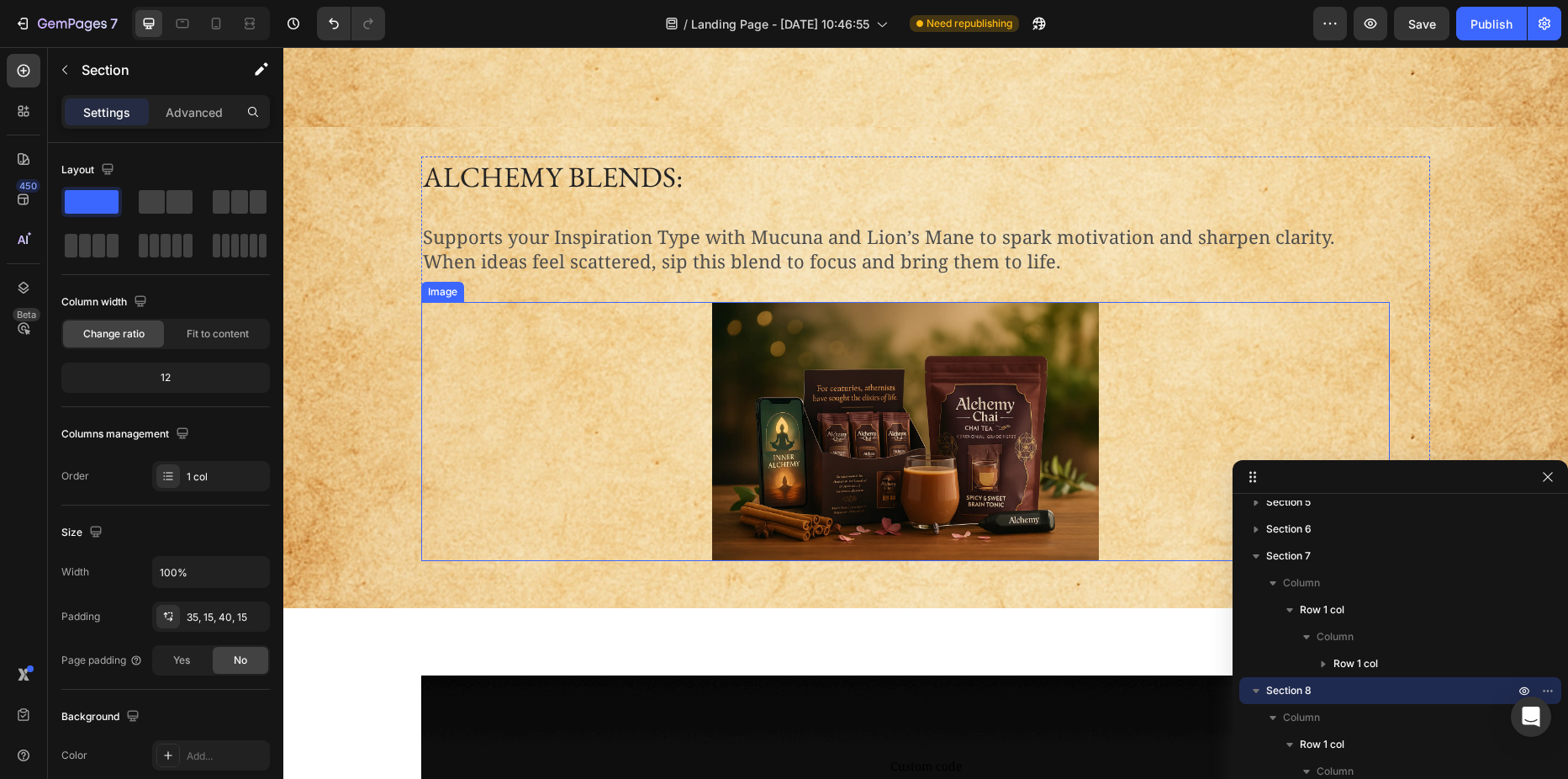
scroll to position [2314, 0]
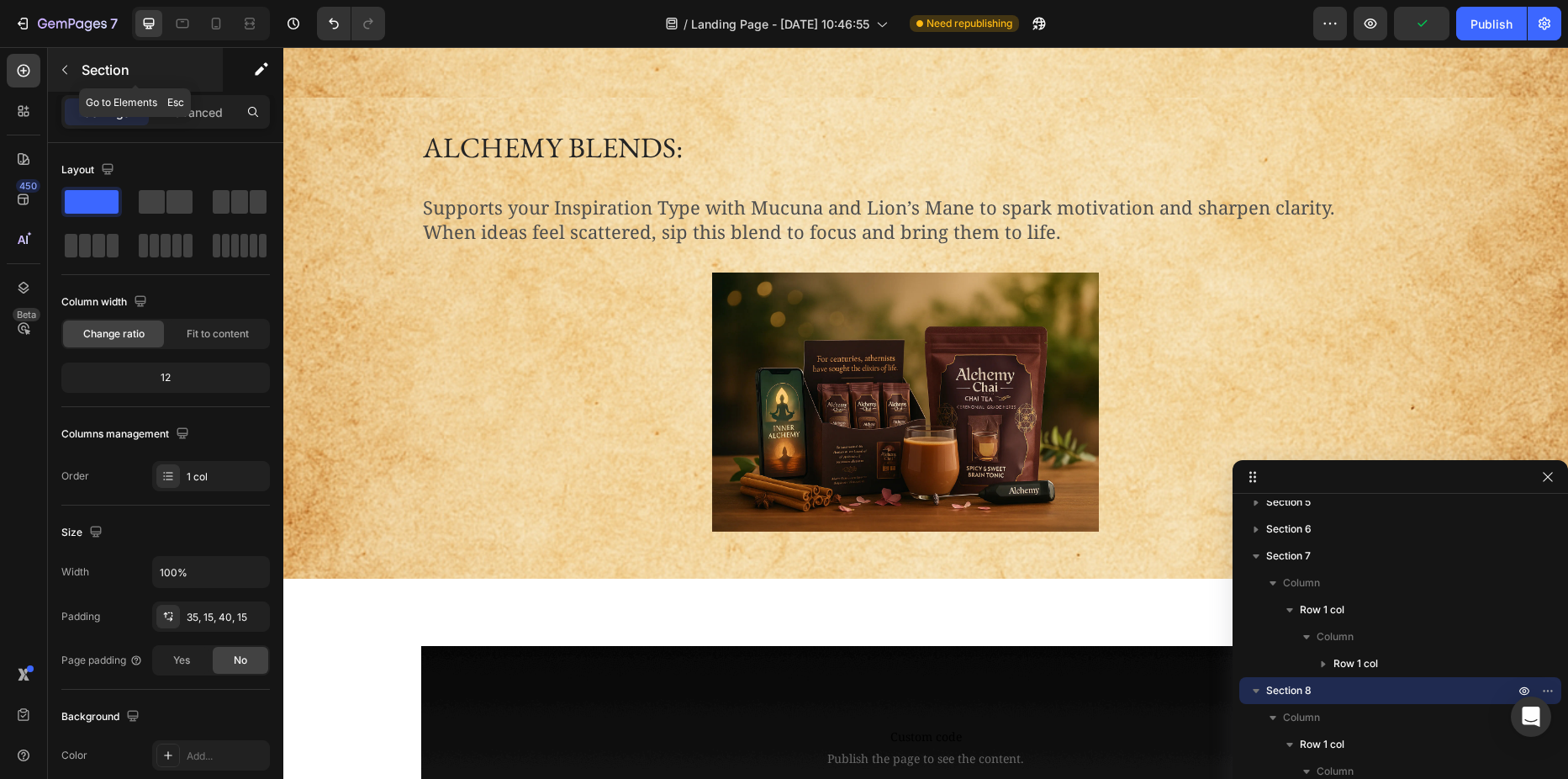
click at [76, 67] on button "button" at bounding box center [65, 70] width 27 height 27
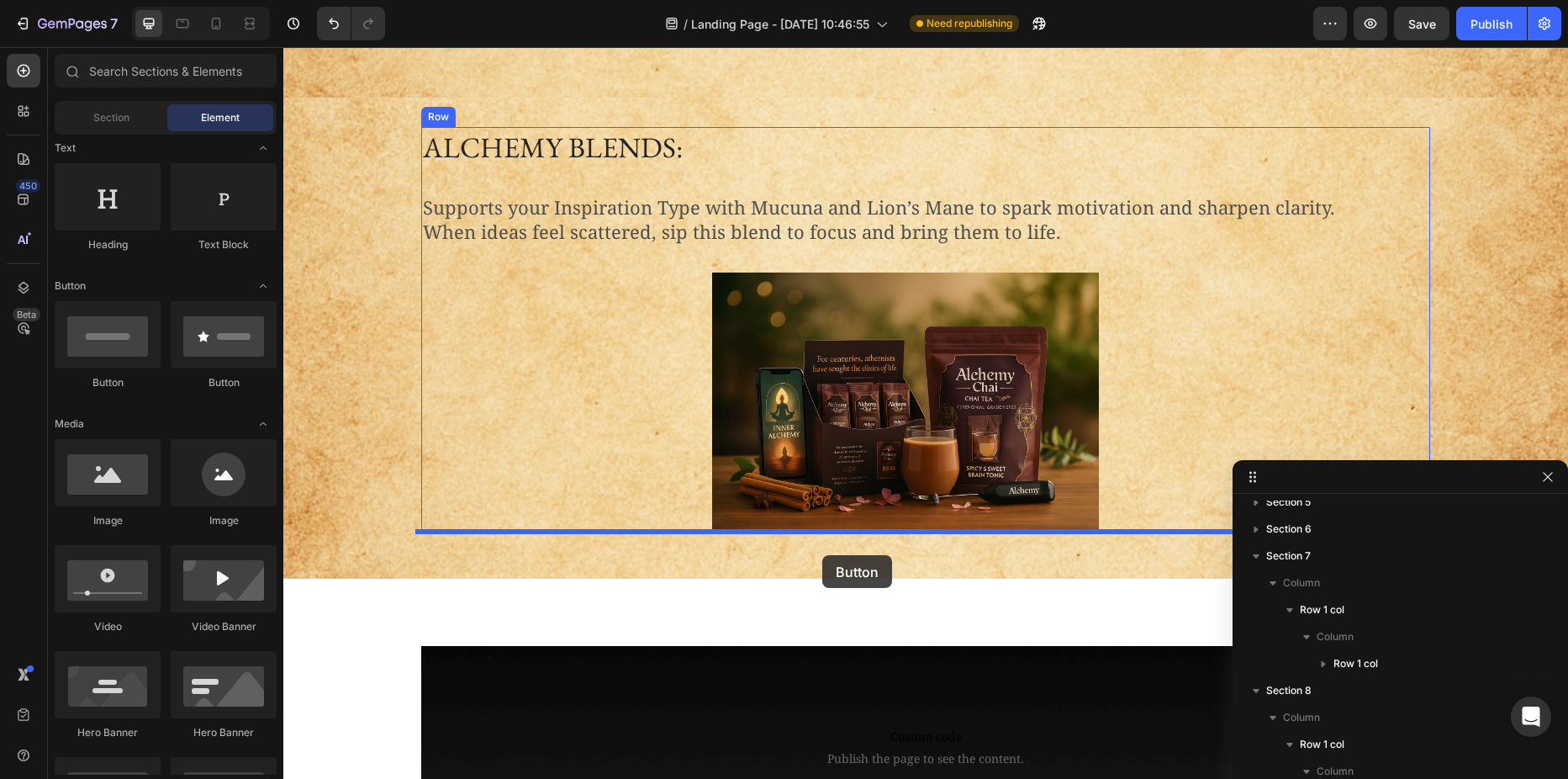
drag, startPoint x: 399, startPoint y: 387, endPoint x: 823, endPoint y: 555, distance: 456.1
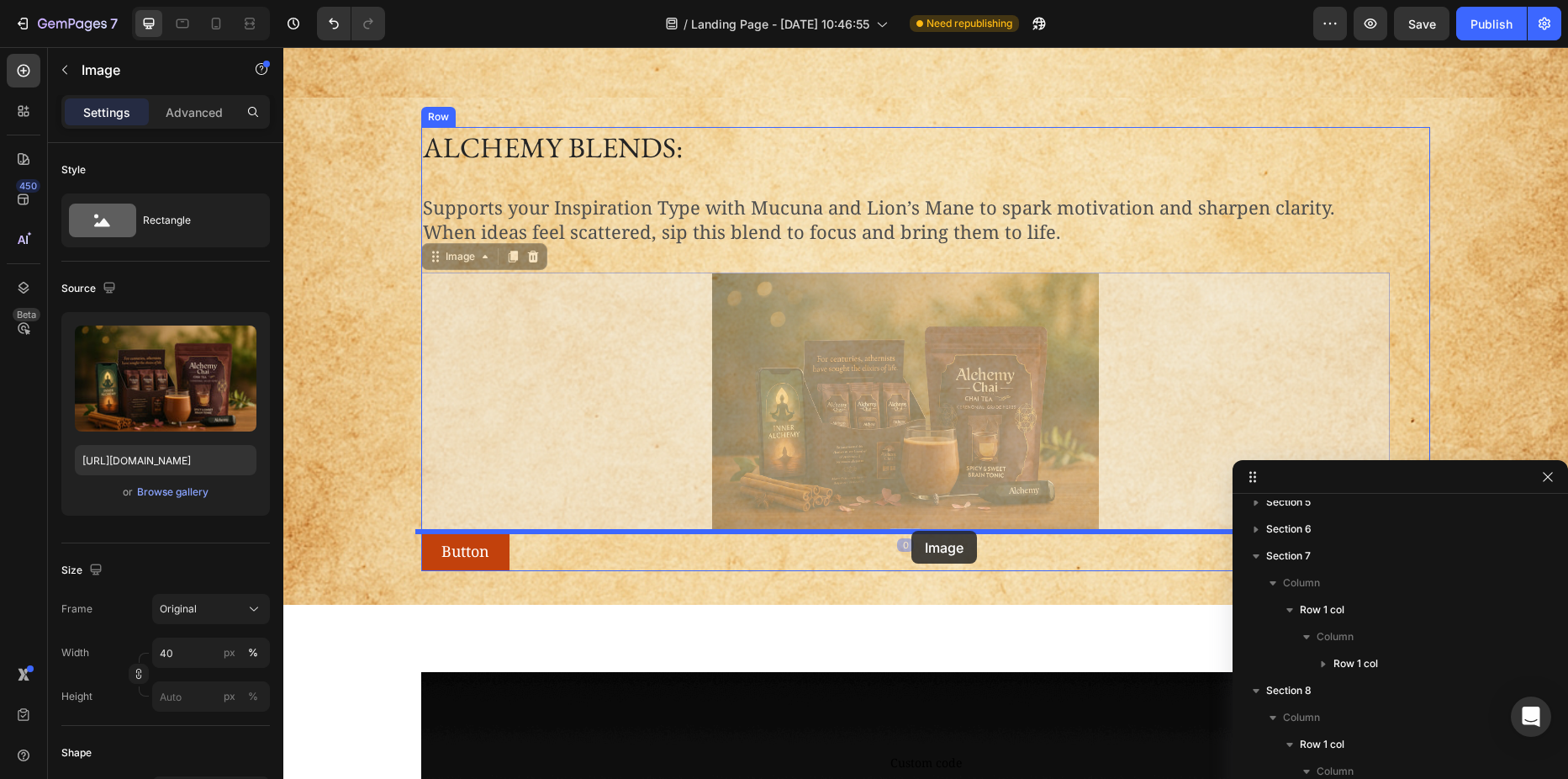
drag, startPoint x: 953, startPoint y: 481, endPoint x: 911, endPoint y: 531, distance: 65.3
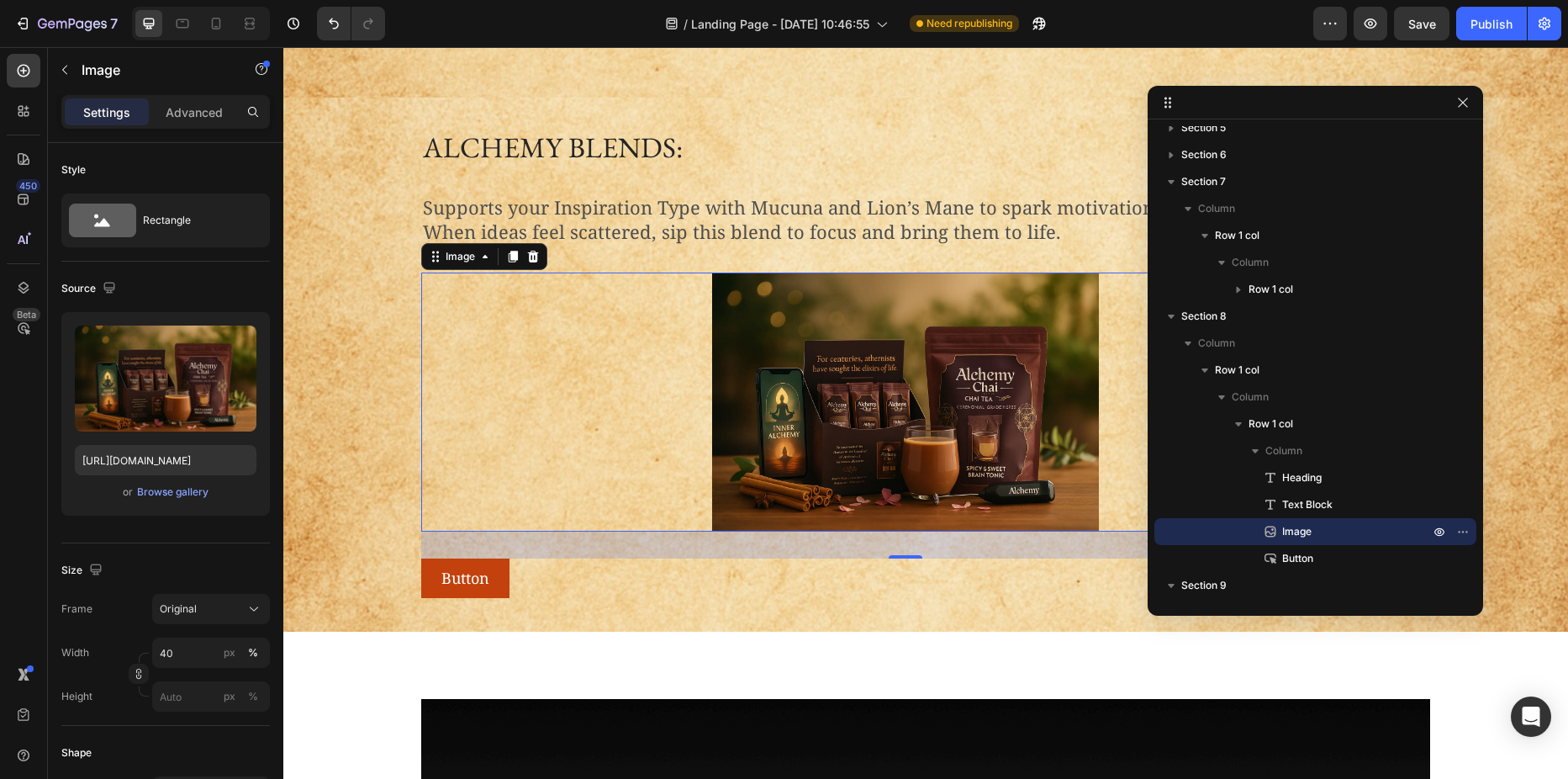
drag, startPoint x: 1453, startPoint y: 477, endPoint x: 1364, endPoint y: 86, distance: 401.0
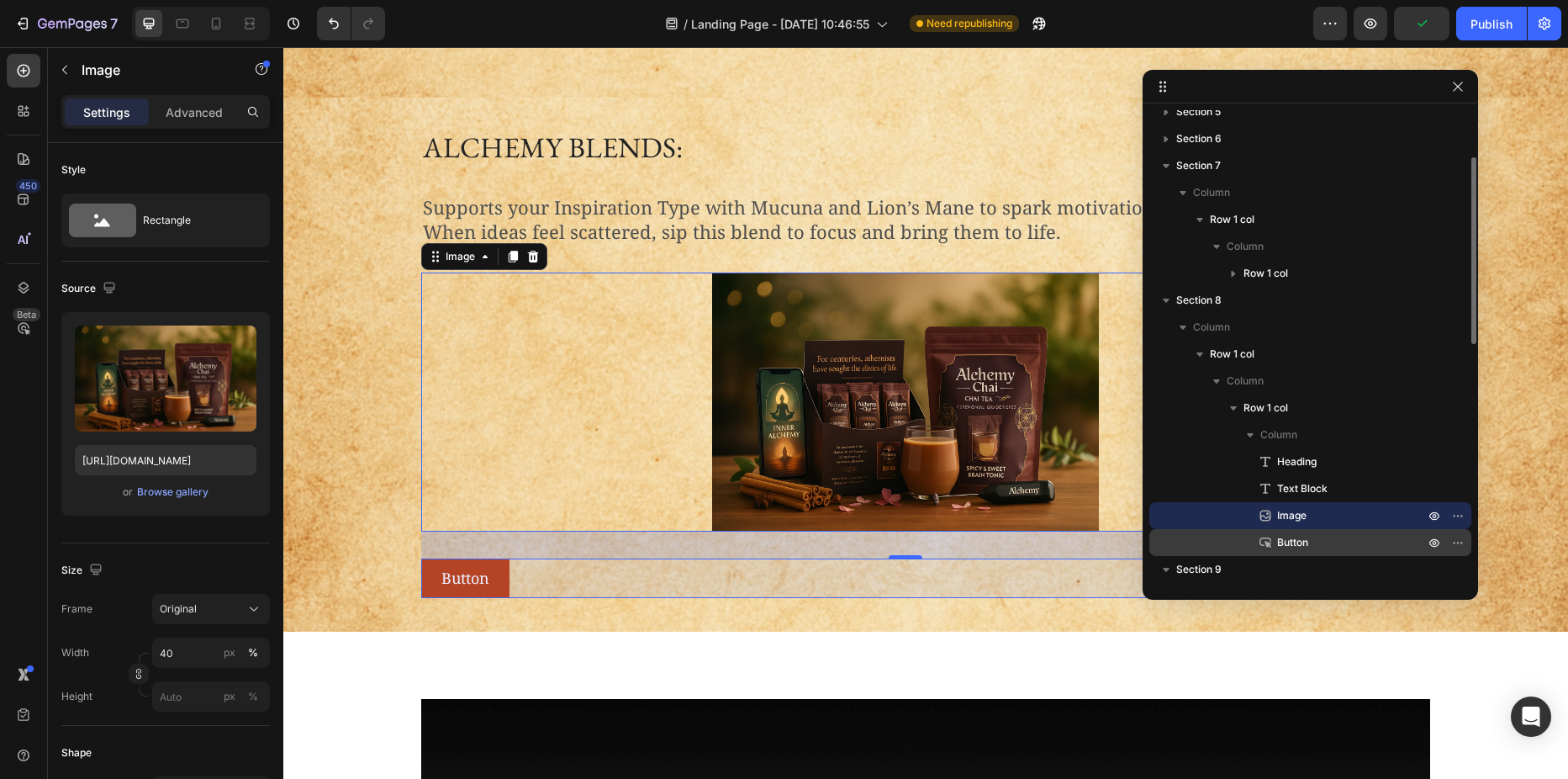
click at [1287, 538] on span "Button" at bounding box center [1292, 542] width 31 height 16
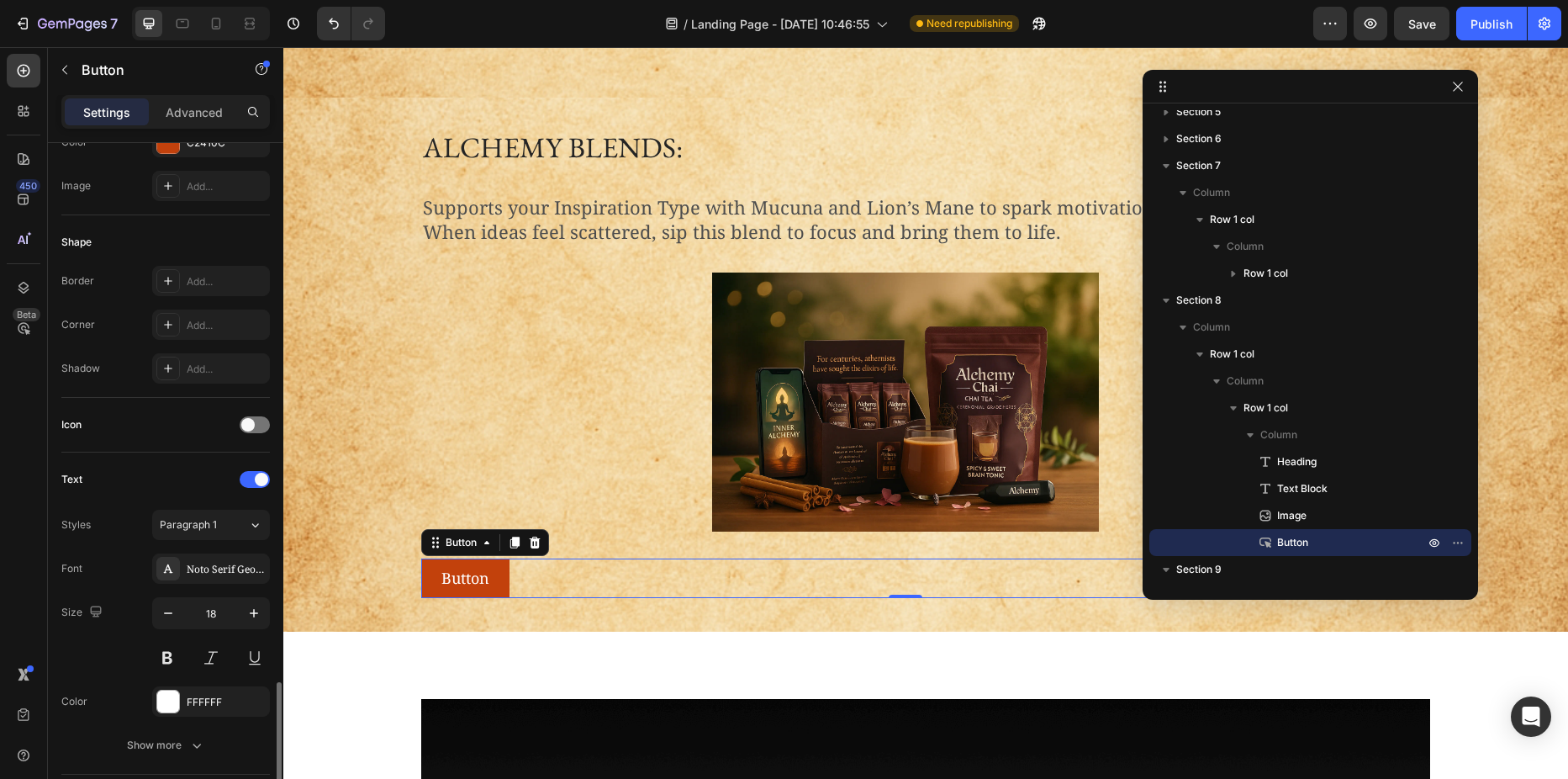
scroll to position [522, 0]
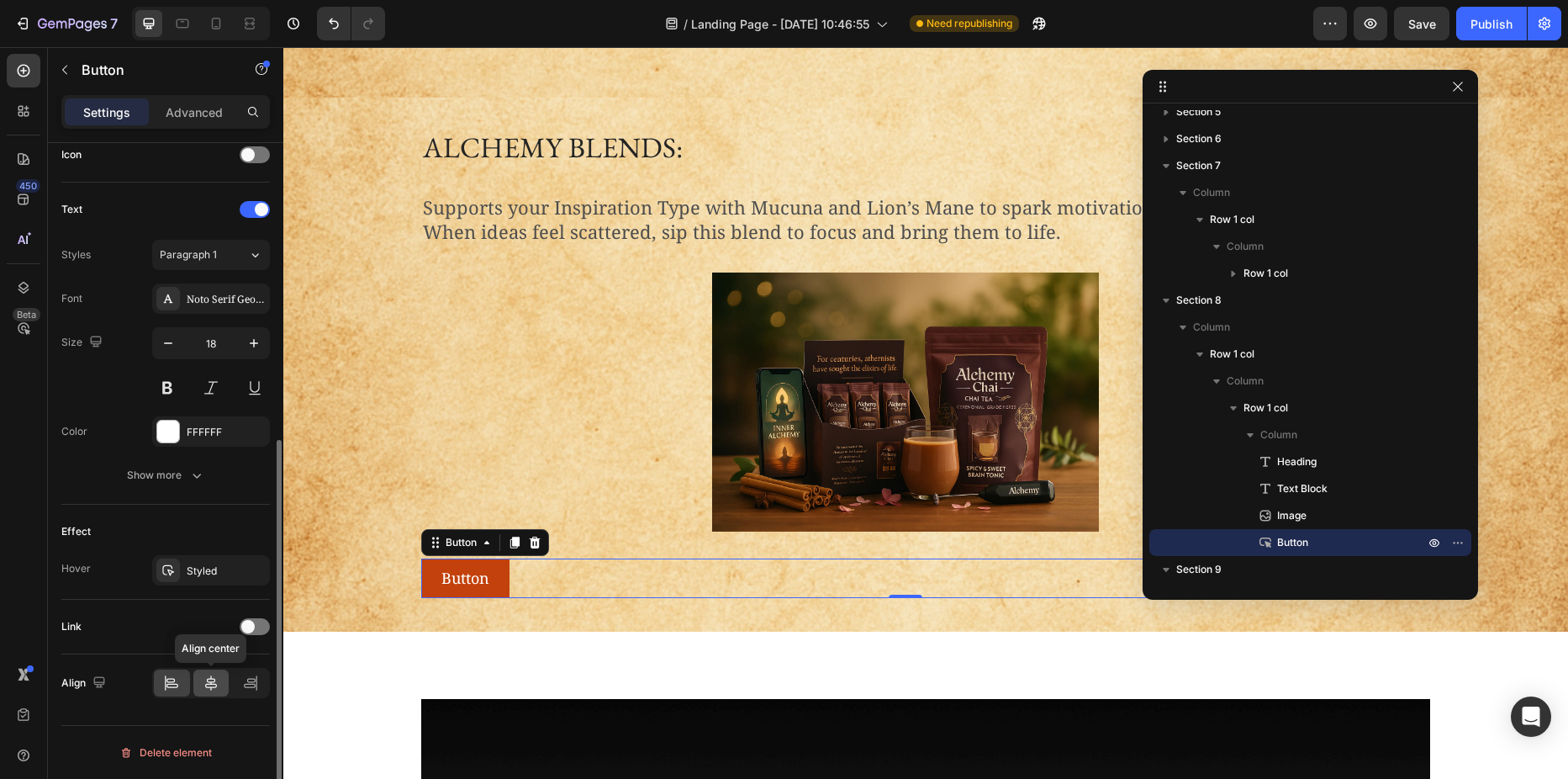
click at [208, 685] on icon at bounding box center [211, 682] width 16 height 16
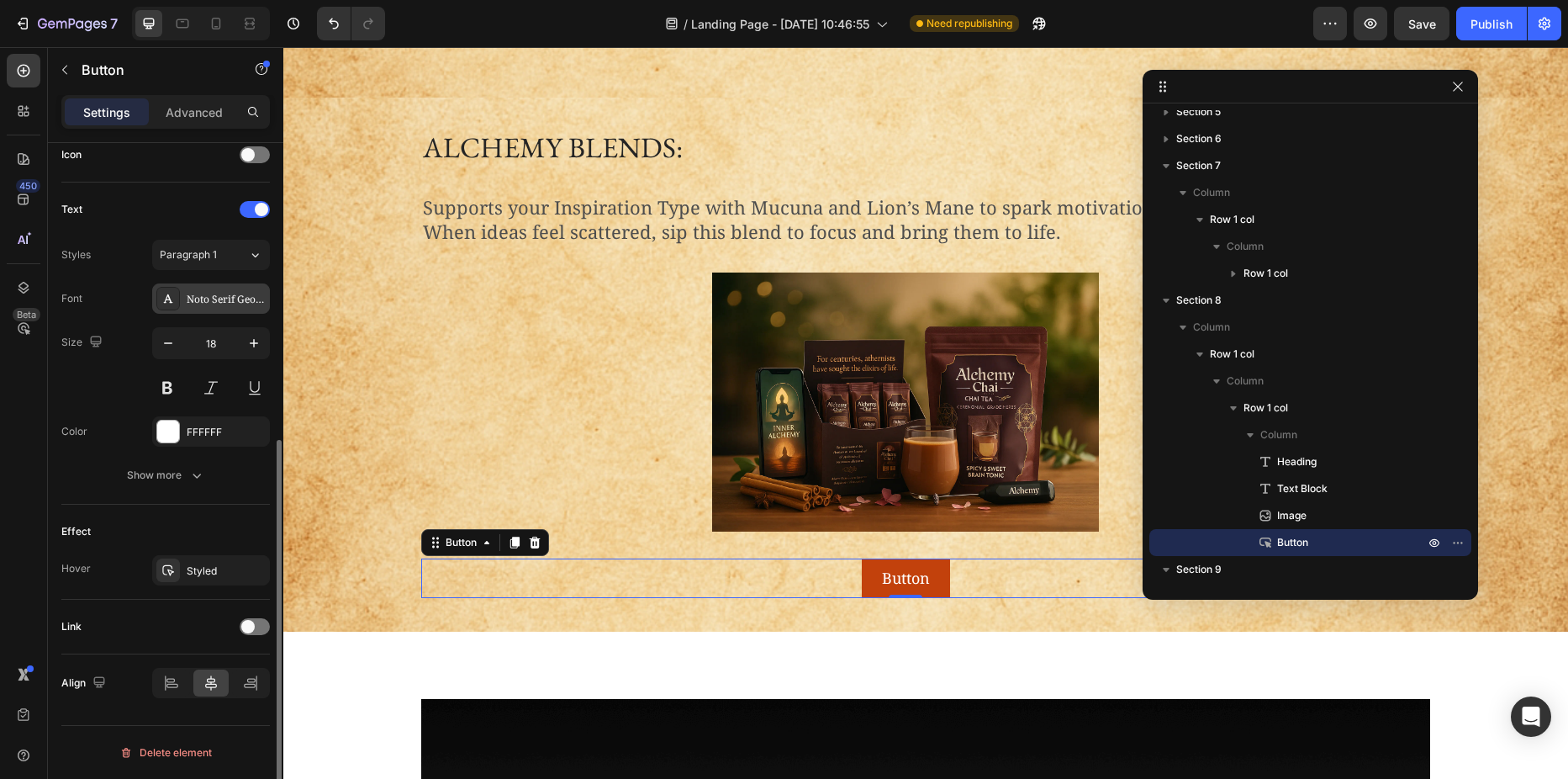
click at [237, 302] on div "Noto Serif Georgian" at bounding box center [226, 299] width 79 height 15
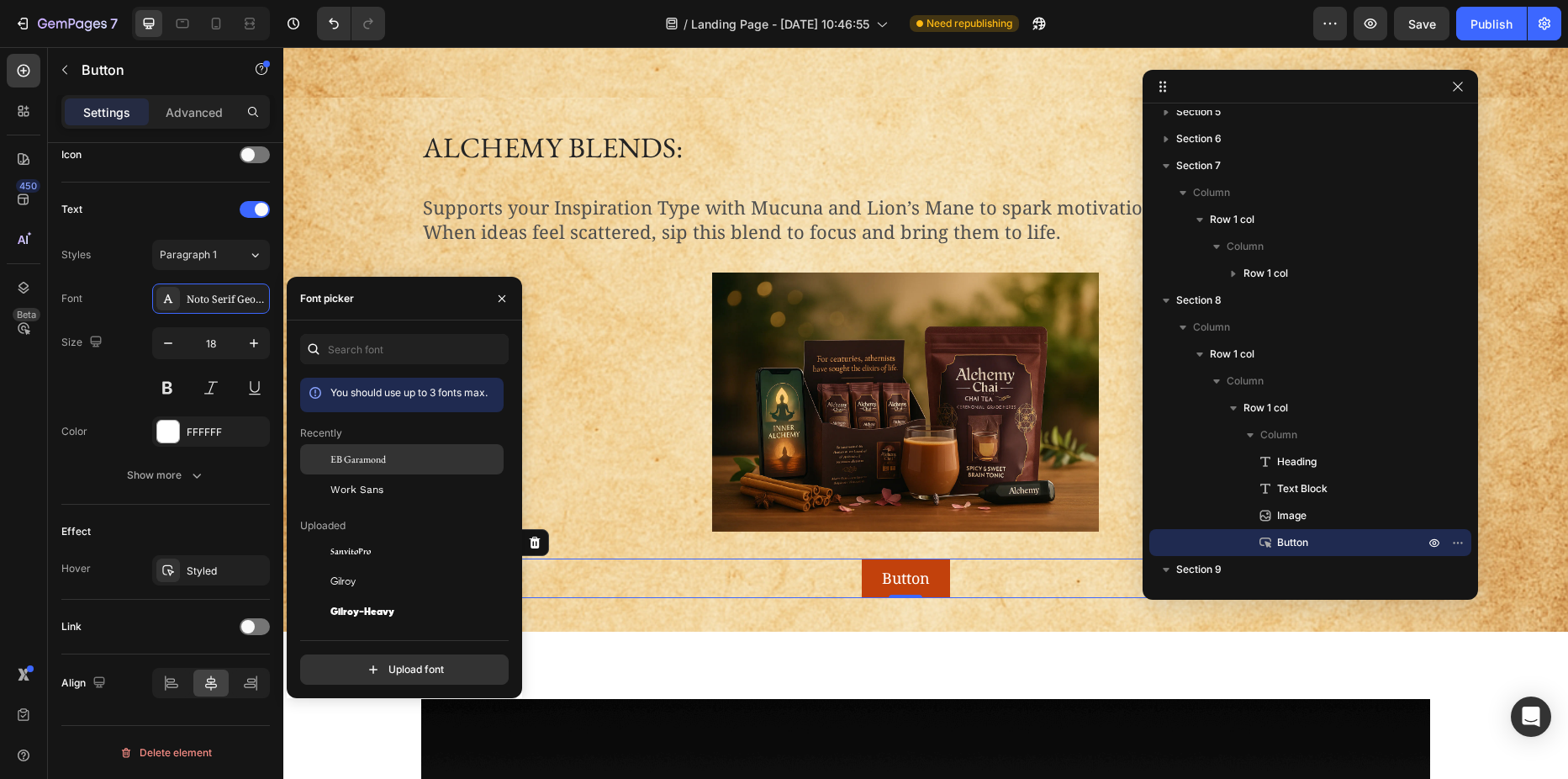
click at [365, 455] on span "EB Garamond" at bounding box center [358, 459] width 56 height 15
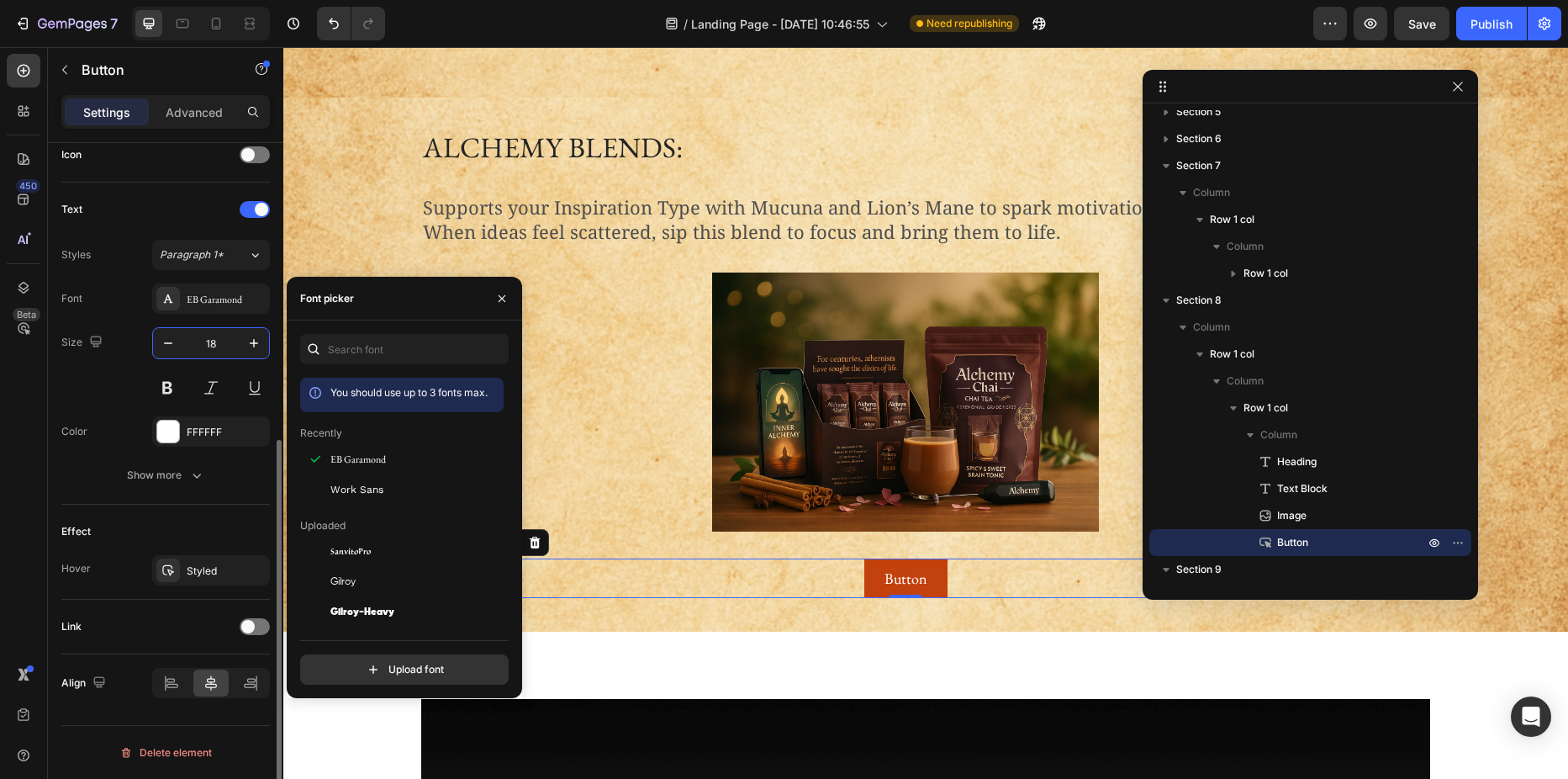
click at [211, 338] on input "18" at bounding box center [210, 343] width 56 height 30
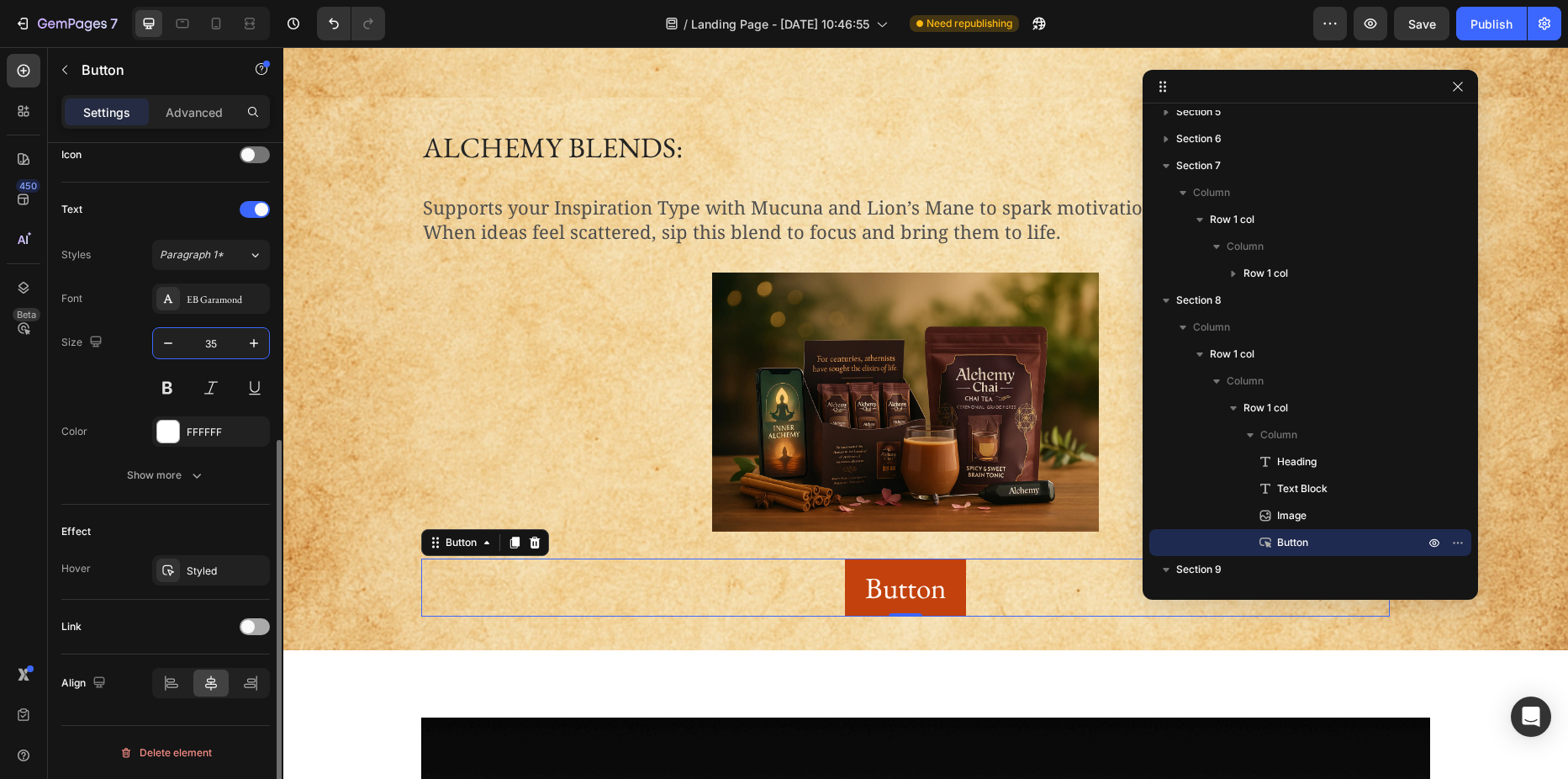
type input "35"
click at [248, 629] on span at bounding box center [248, 626] width 14 height 14
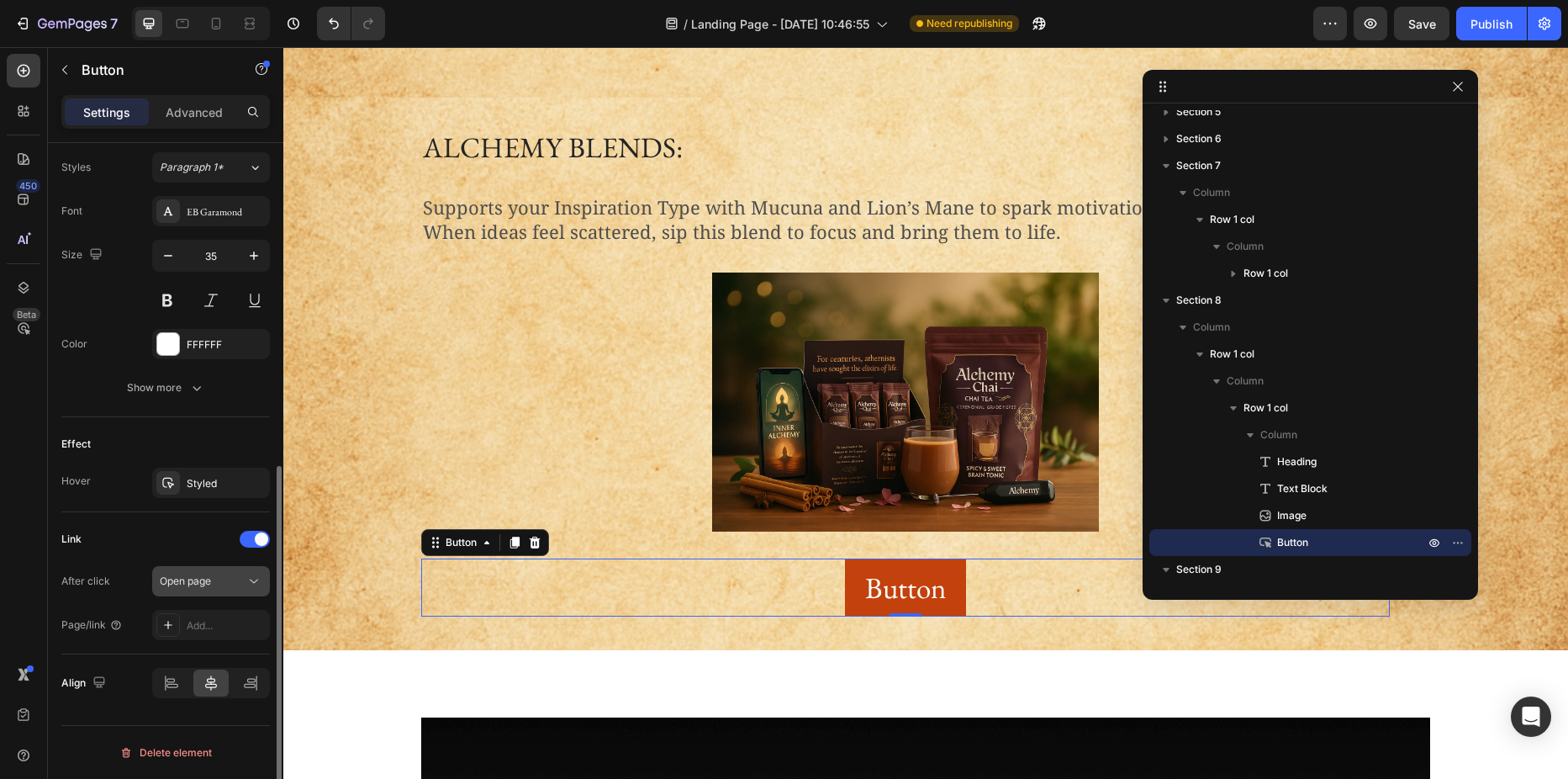
click at [203, 583] on span "Open page" at bounding box center [185, 581] width 51 height 13
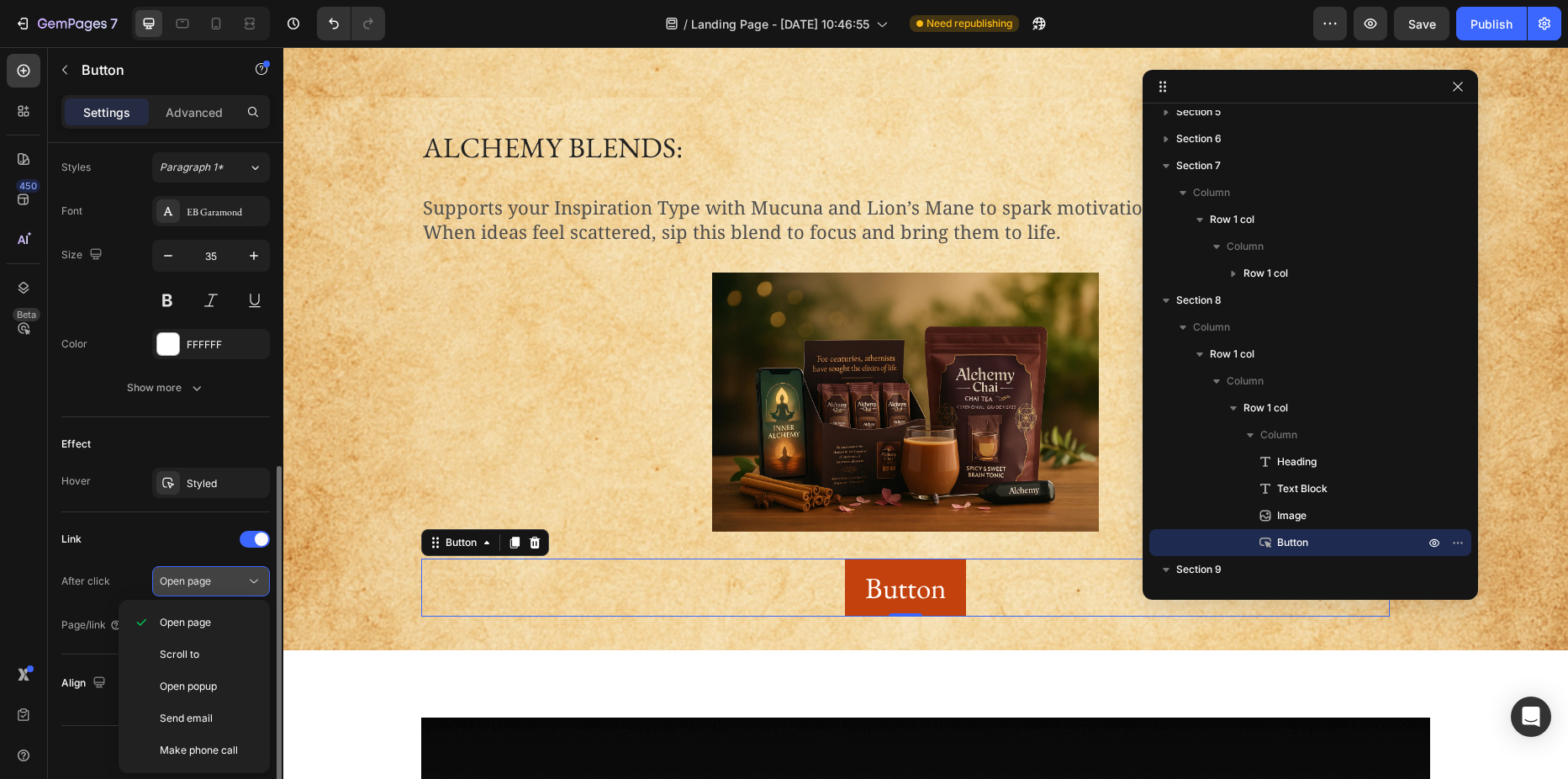
click at [203, 583] on span "Open page" at bounding box center [185, 581] width 51 height 13
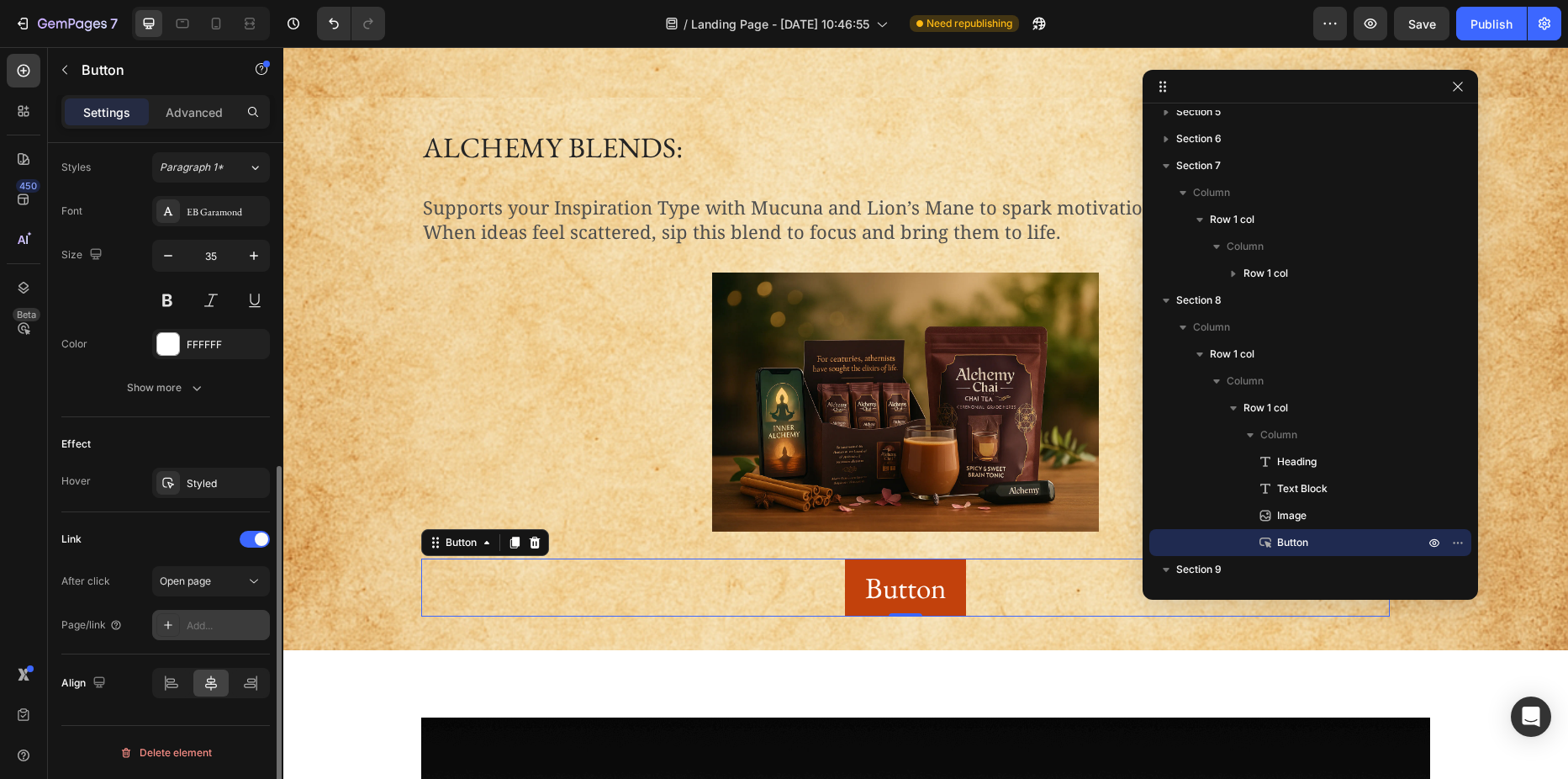
click at [197, 620] on div "Add..." at bounding box center [226, 626] width 79 height 15
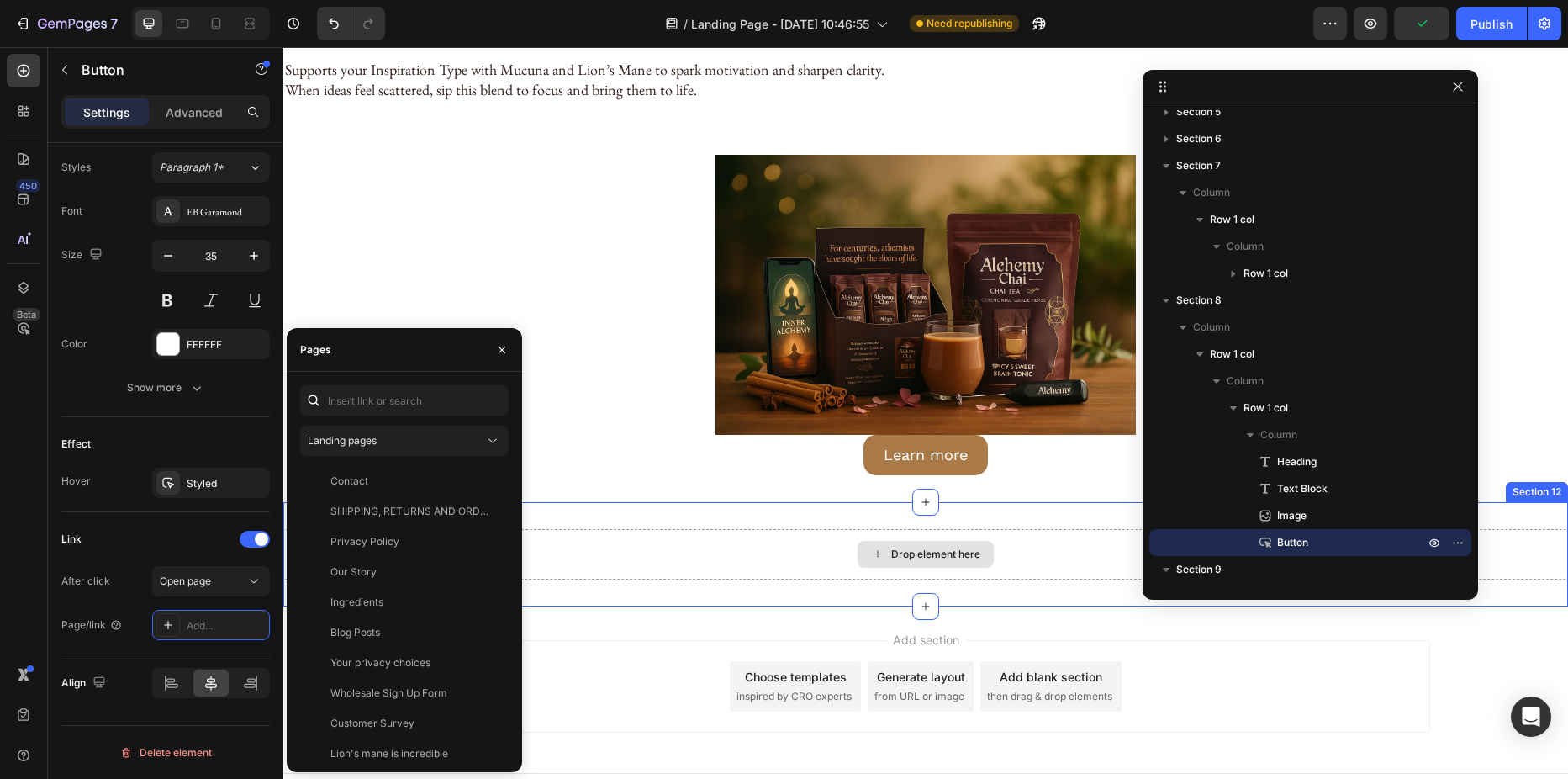
scroll to position [5331, 0]
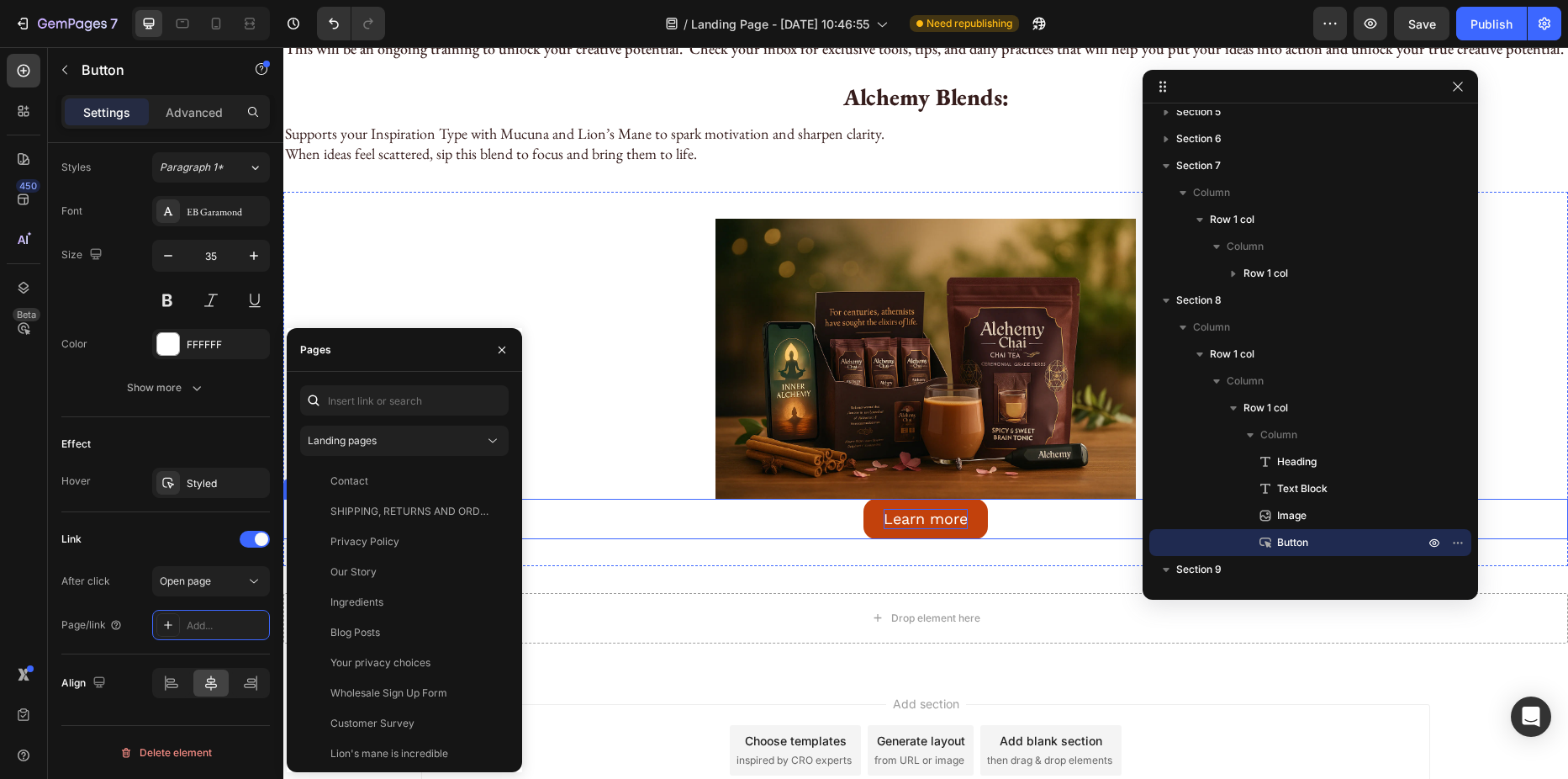
click at [909, 515] on p "Learn more" at bounding box center [925, 518] width 84 height 19
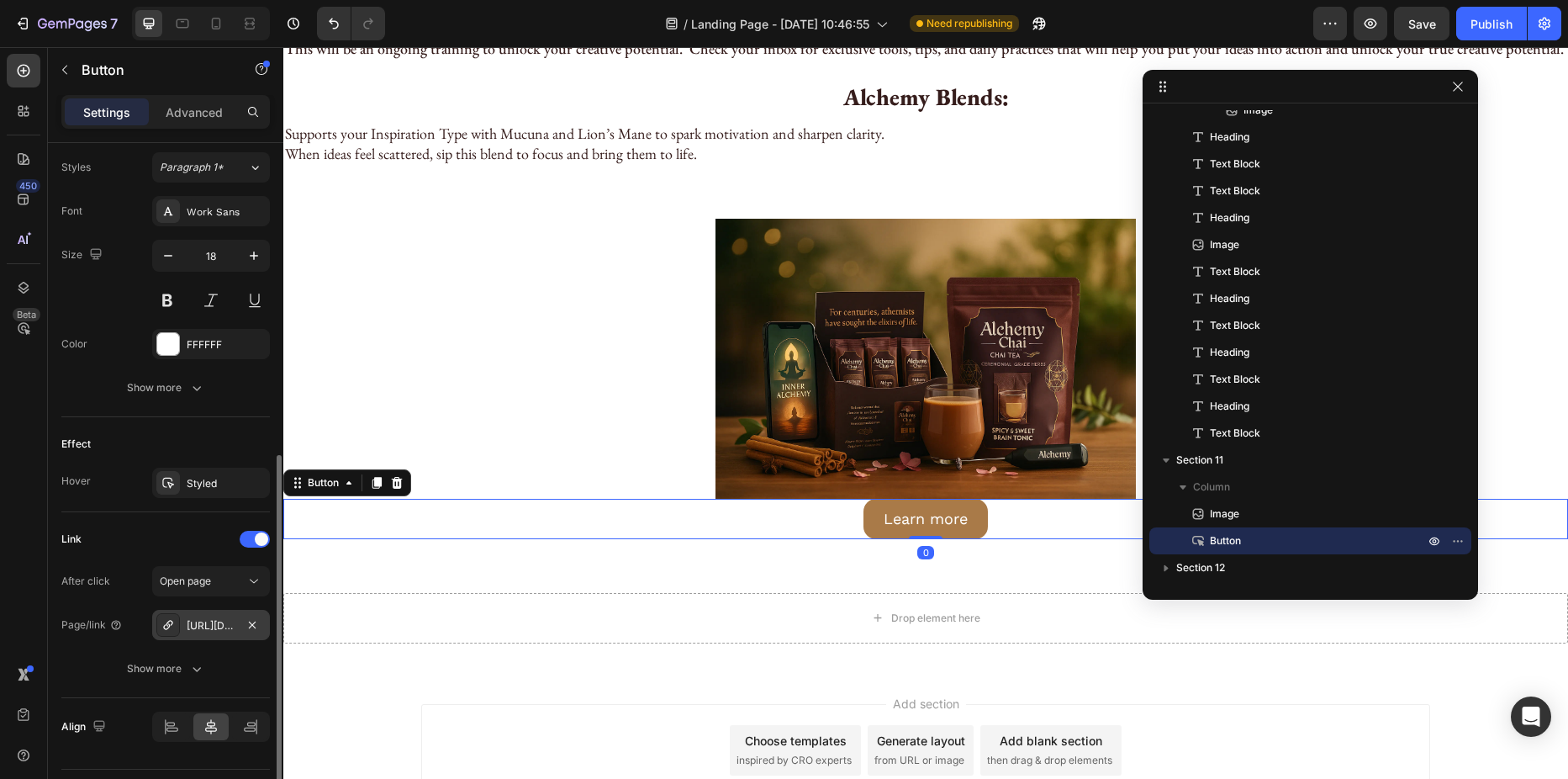
click at [221, 626] on div "https://alchemyblends.shop/alchemy-chai-starter-bundle" at bounding box center [211, 626] width 49 height 15
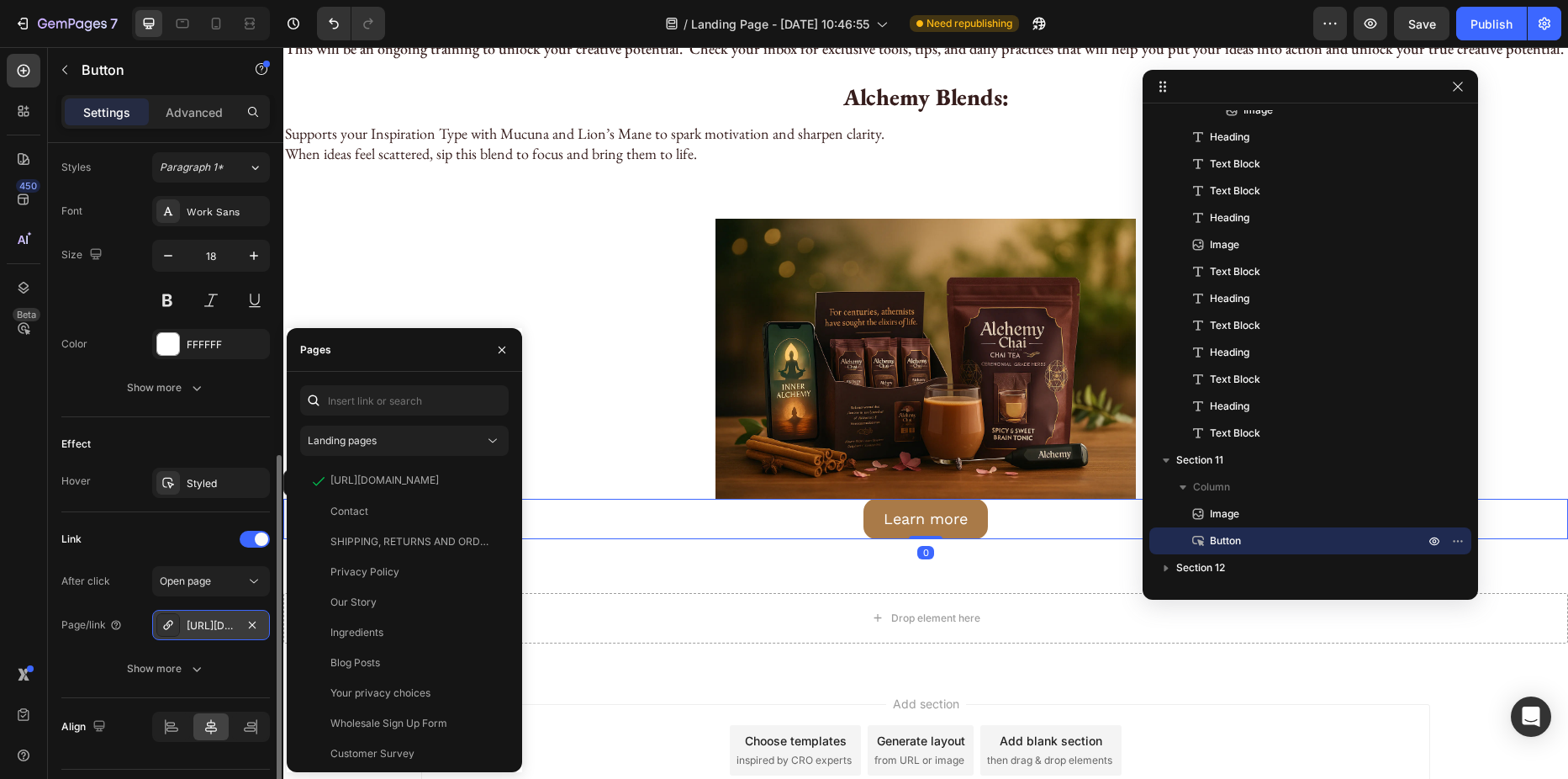
click at [221, 626] on div "https://alchemyblends.shop/alchemy-chai-starter-bundle" at bounding box center [211, 626] width 49 height 15
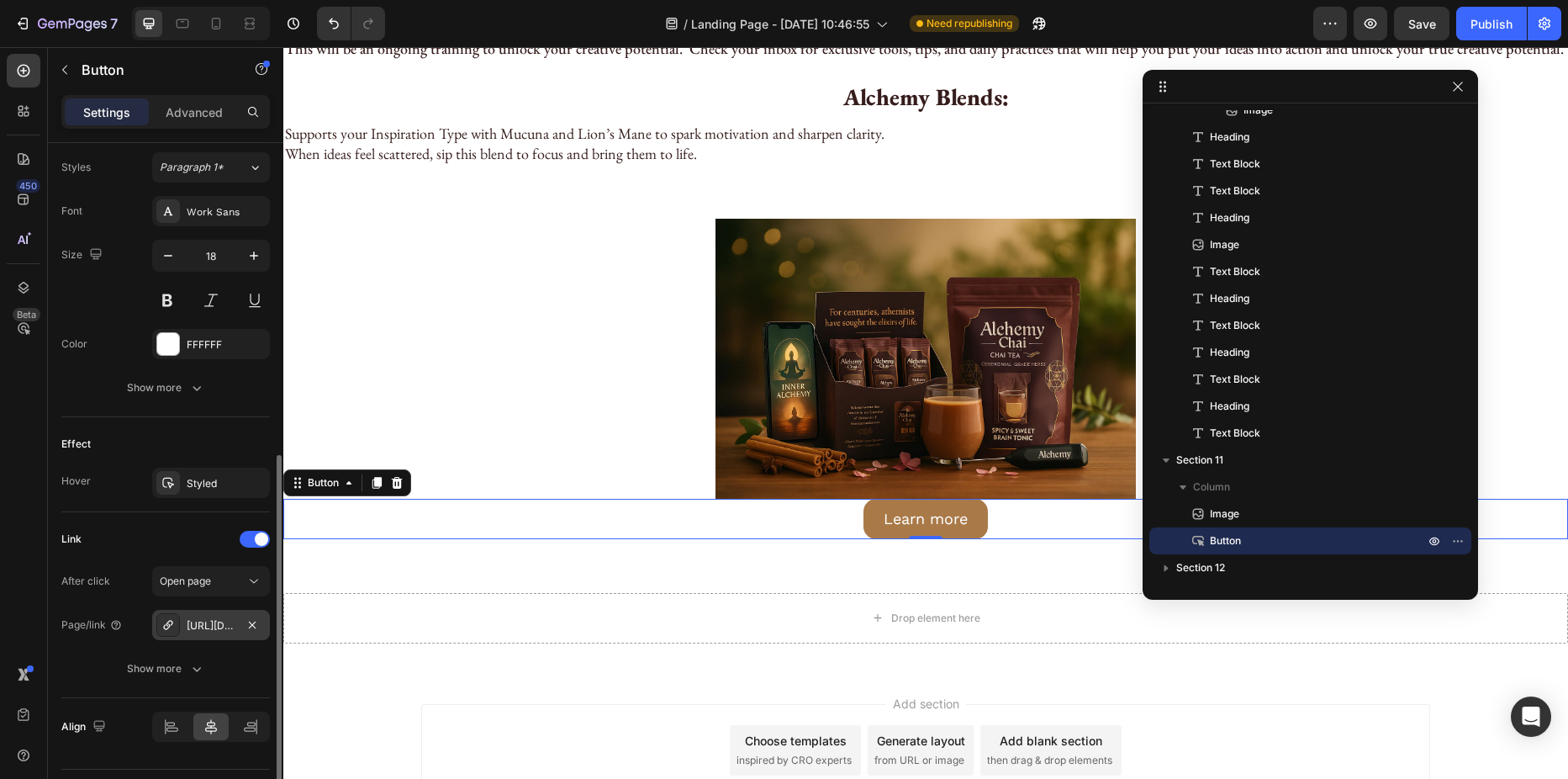
click at [221, 626] on div "https://alchemyblends.shop/alchemy-chai-starter-bundle" at bounding box center [211, 626] width 49 height 15
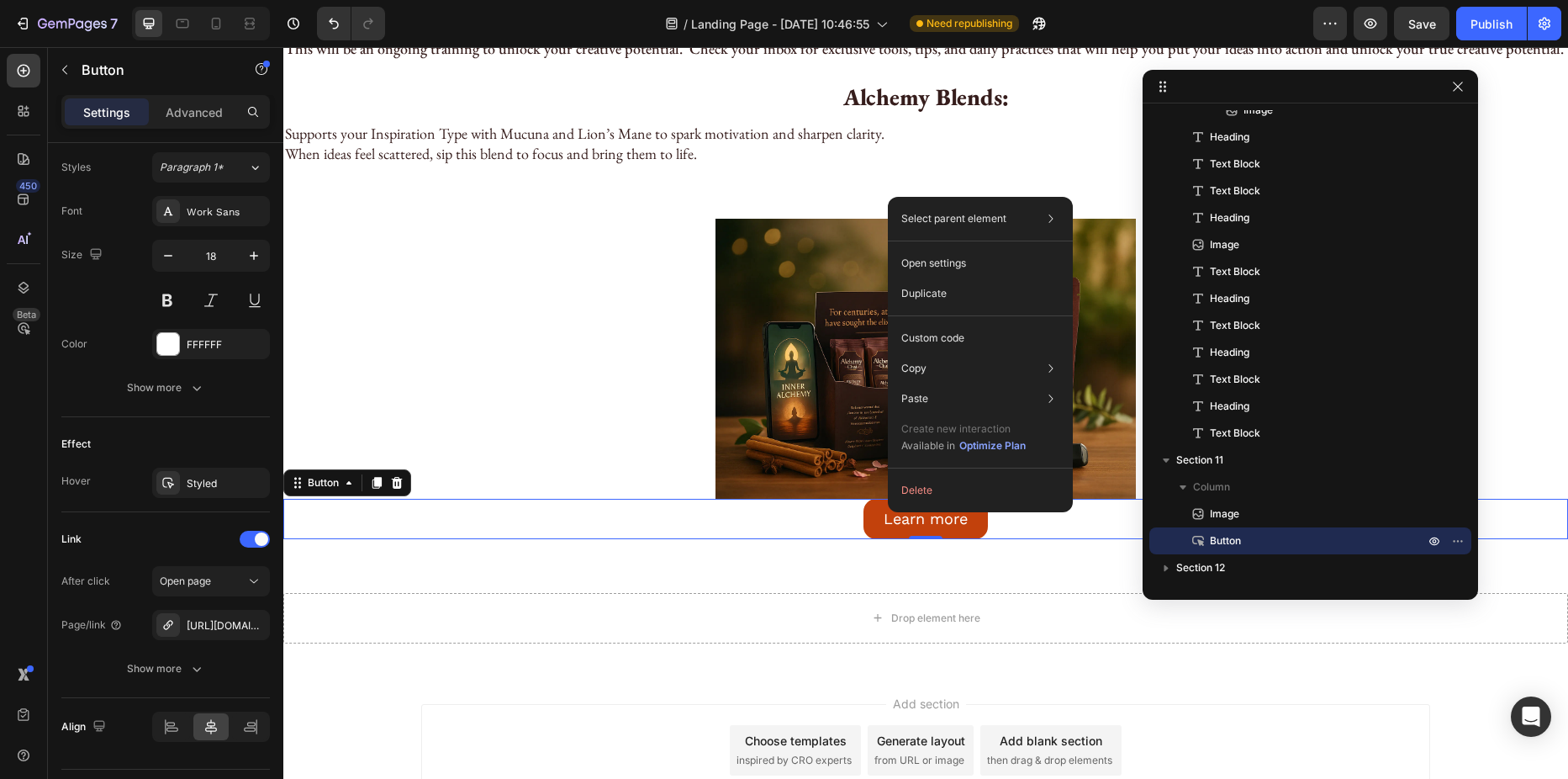
click at [873, 508] on link "Learn more" at bounding box center [925, 518] width 125 height 39
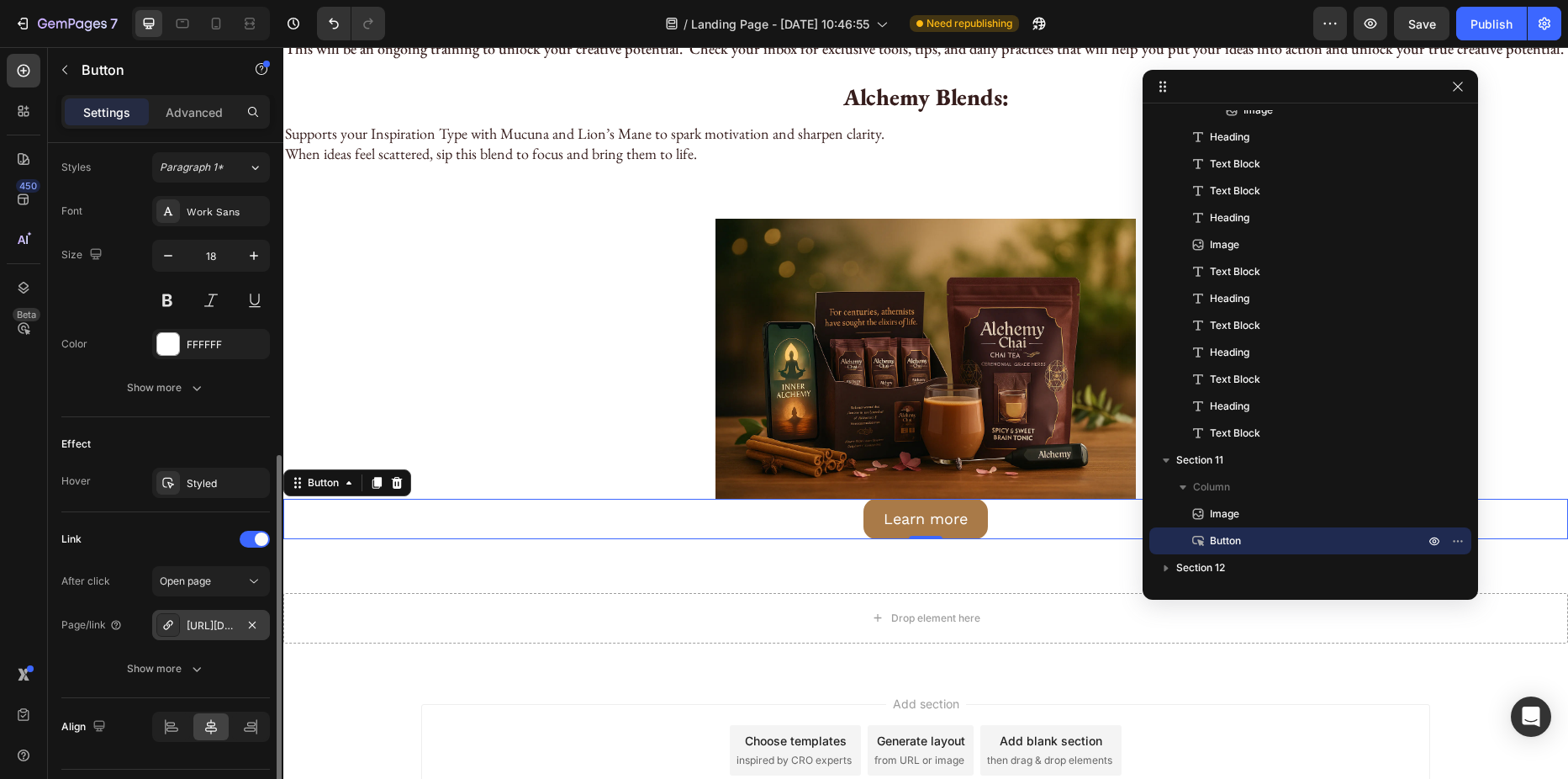
click at [200, 620] on div "https://alchemyblends.shop/alchemy-chai-starter-bundle" at bounding box center [211, 626] width 49 height 15
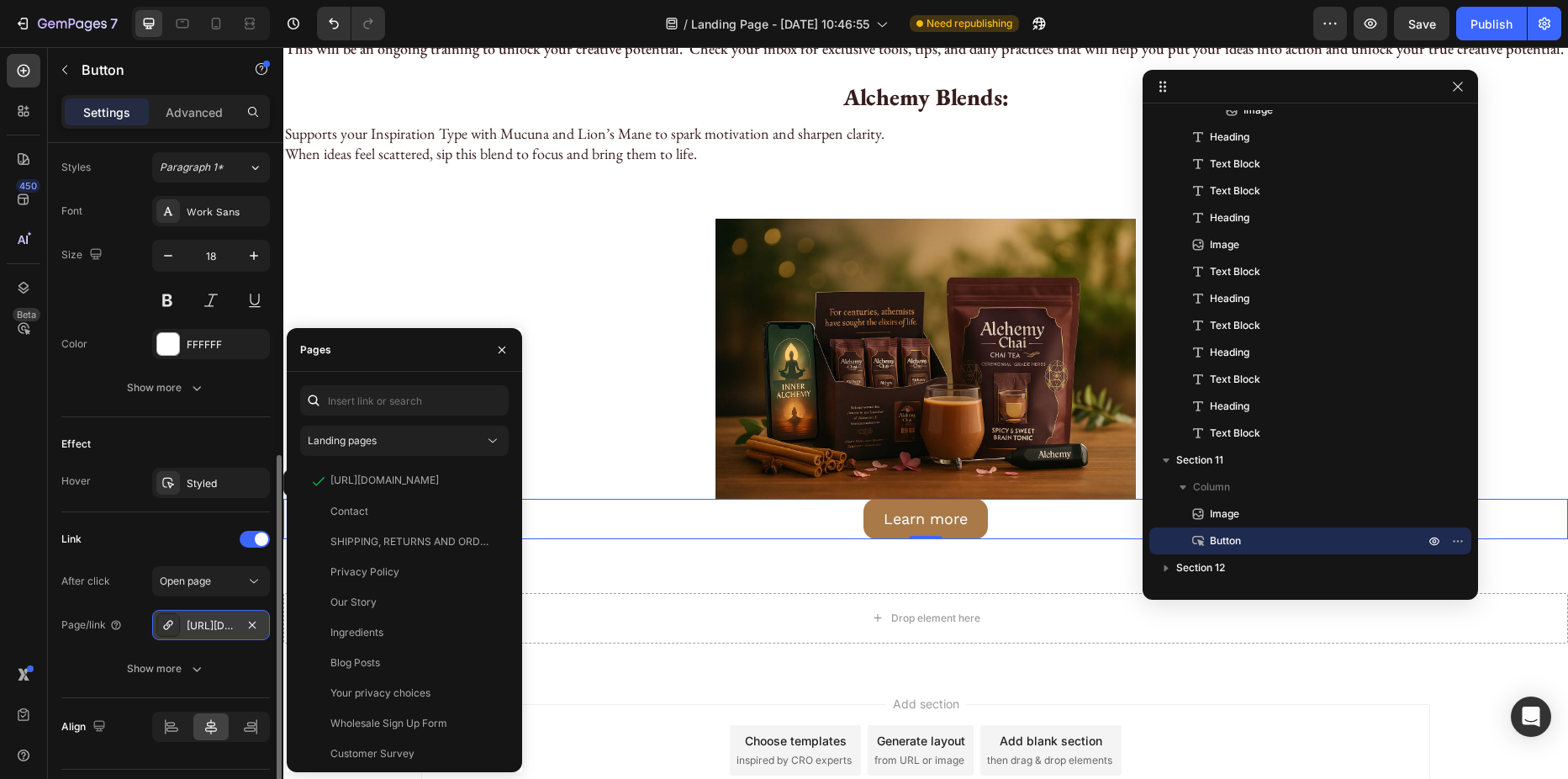
click at [200, 620] on div "https://alchemyblends.shop/alchemy-chai-starter-bundle" at bounding box center [211, 626] width 49 height 15
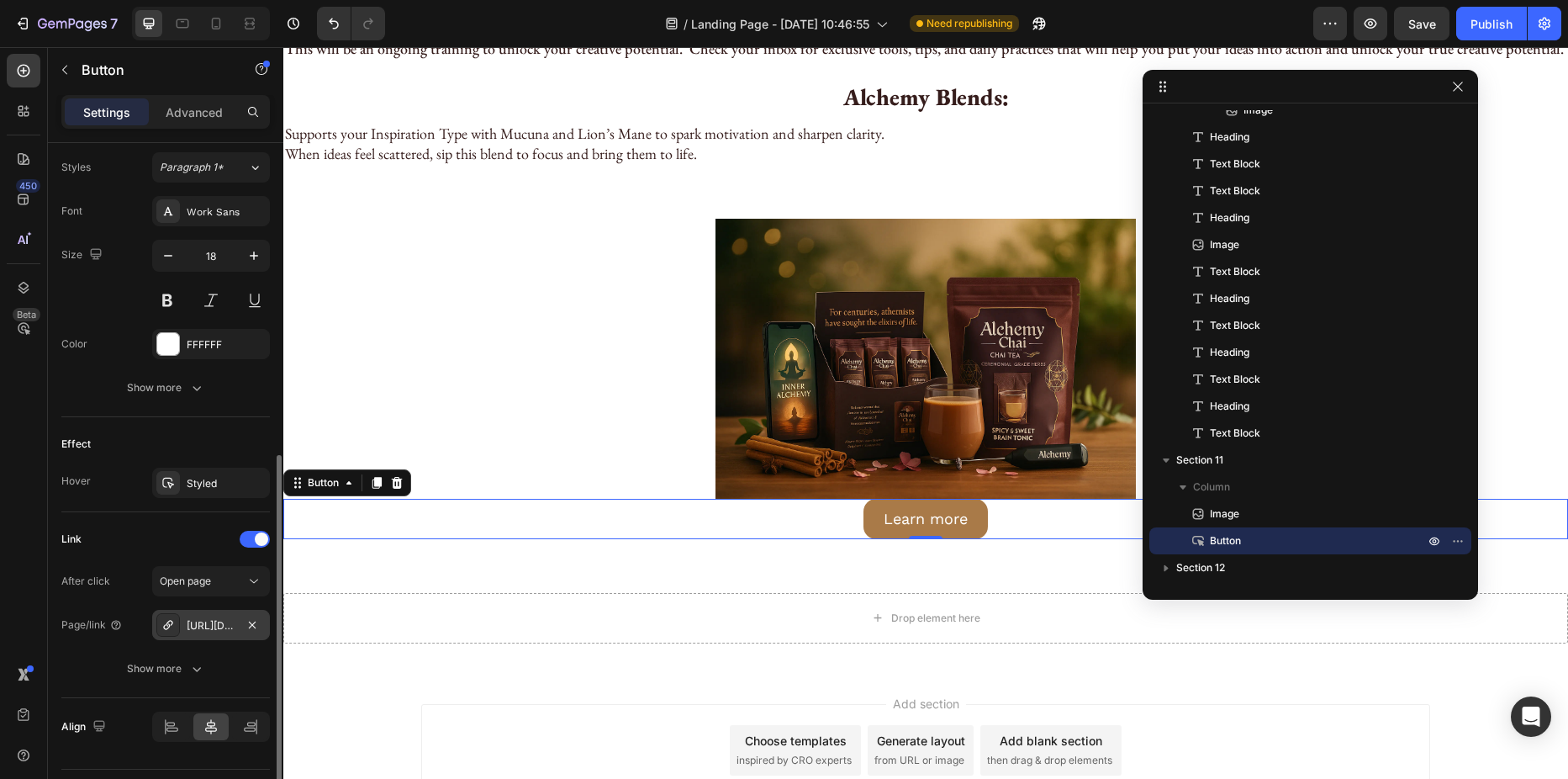
click at [200, 620] on div "https://alchemyblends.shop/alchemy-chai-starter-bundle" at bounding box center [211, 626] width 49 height 15
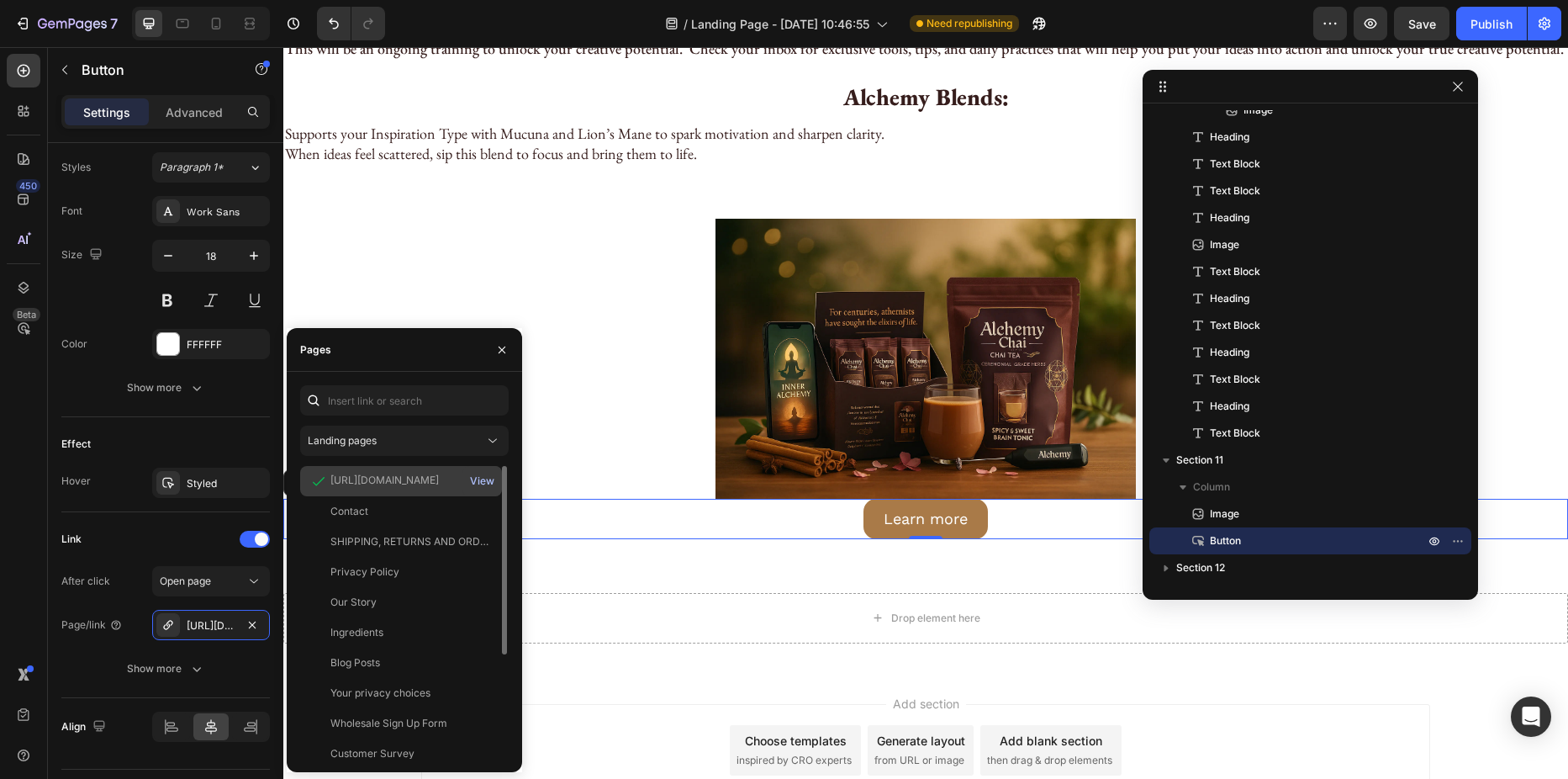
click at [474, 478] on div "View" at bounding box center [482, 481] width 25 height 15
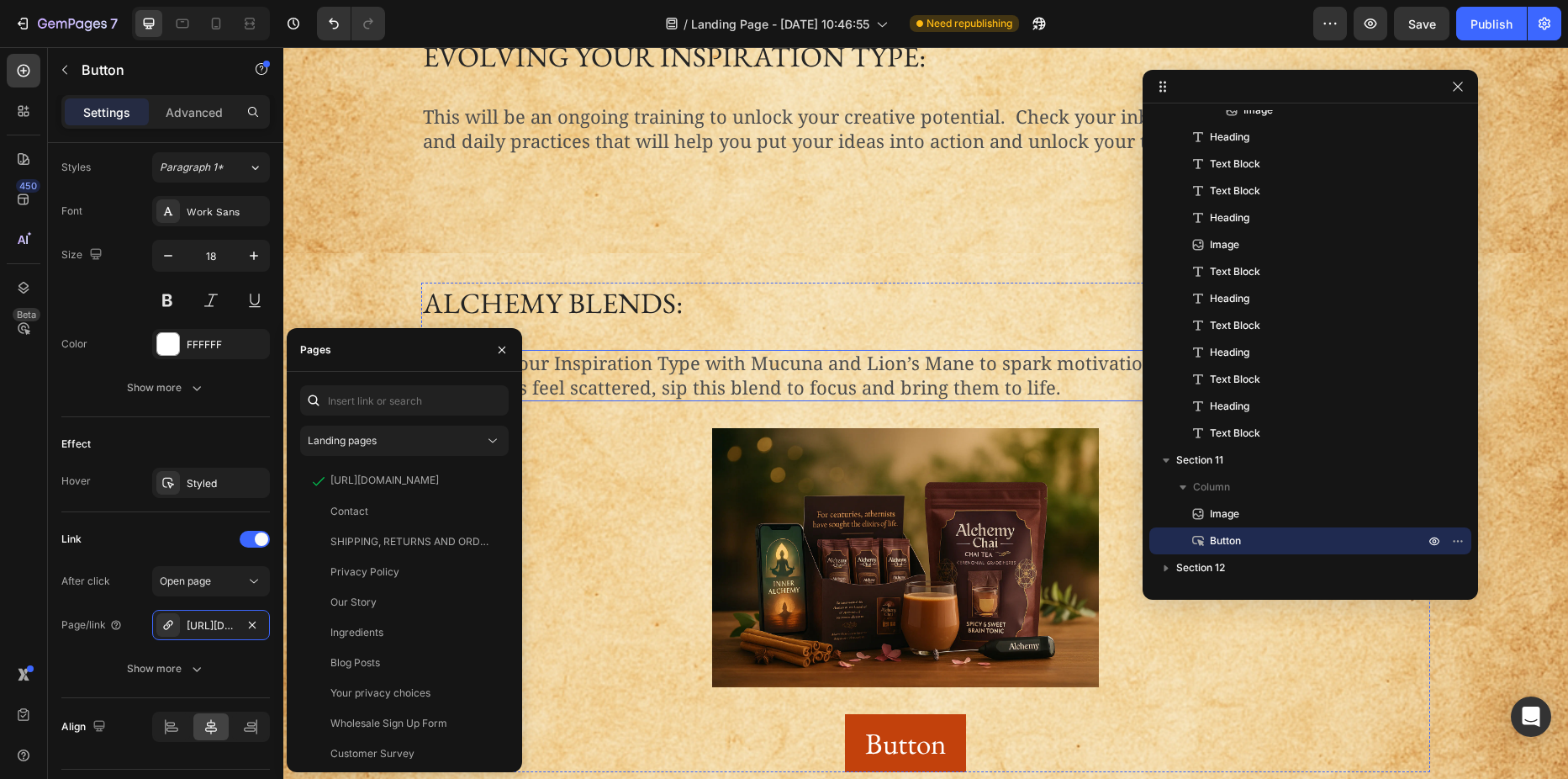
scroll to position [2386, 0]
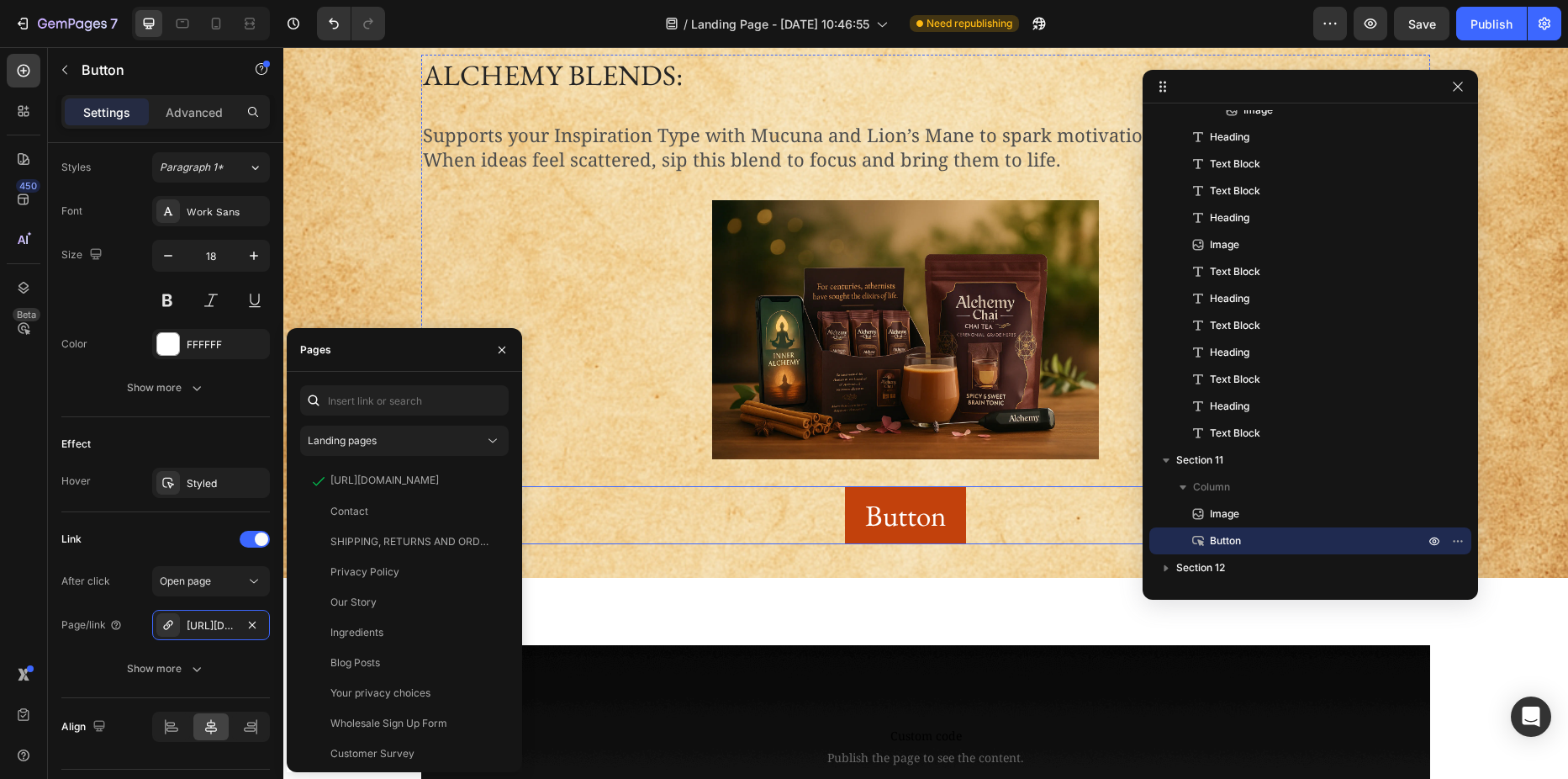
click at [921, 490] on button "Button" at bounding box center [905, 516] width 121 height 59
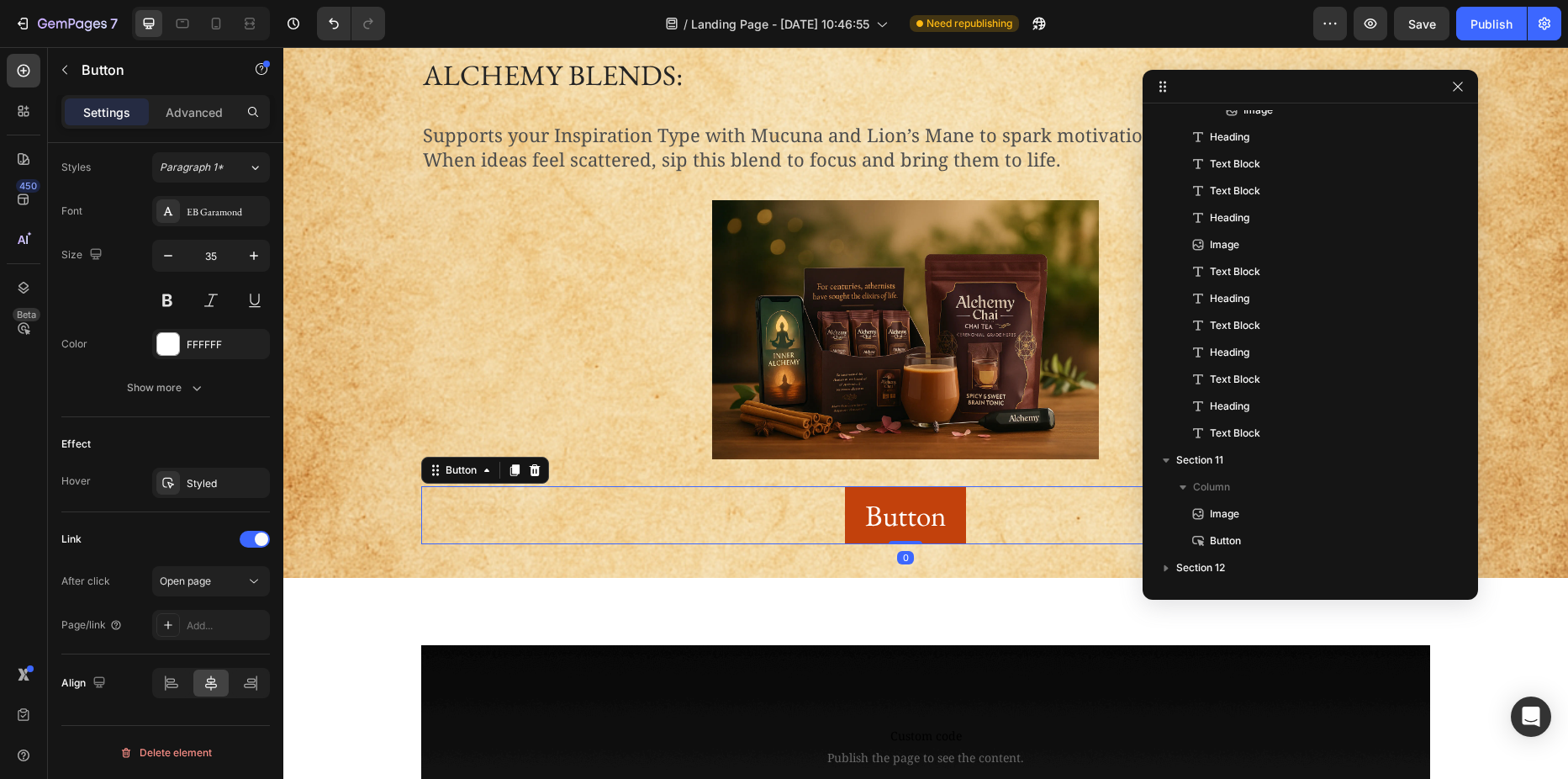
scroll to position [362, 0]
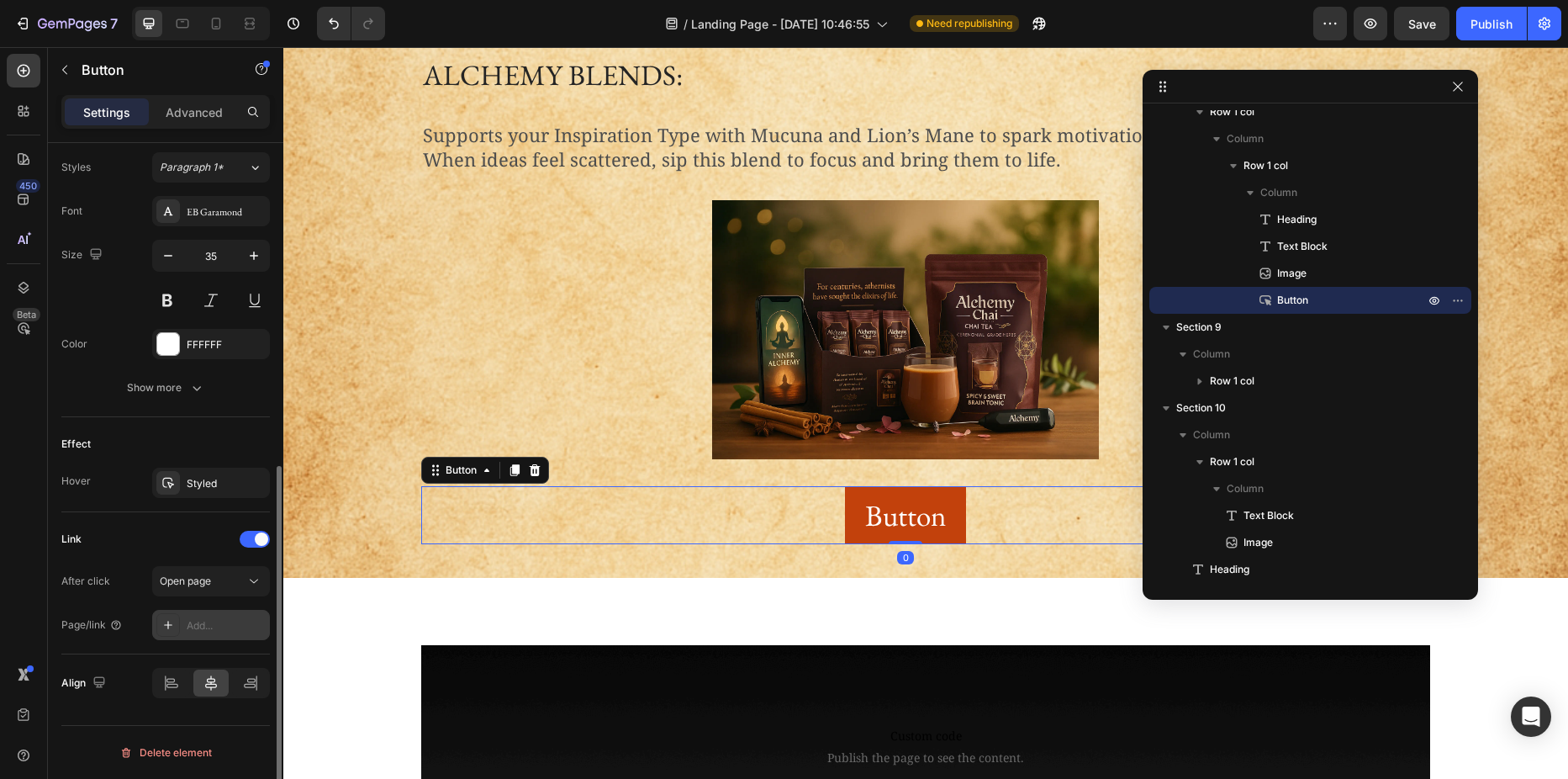
click at [188, 620] on div "Add..." at bounding box center [226, 626] width 79 height 15
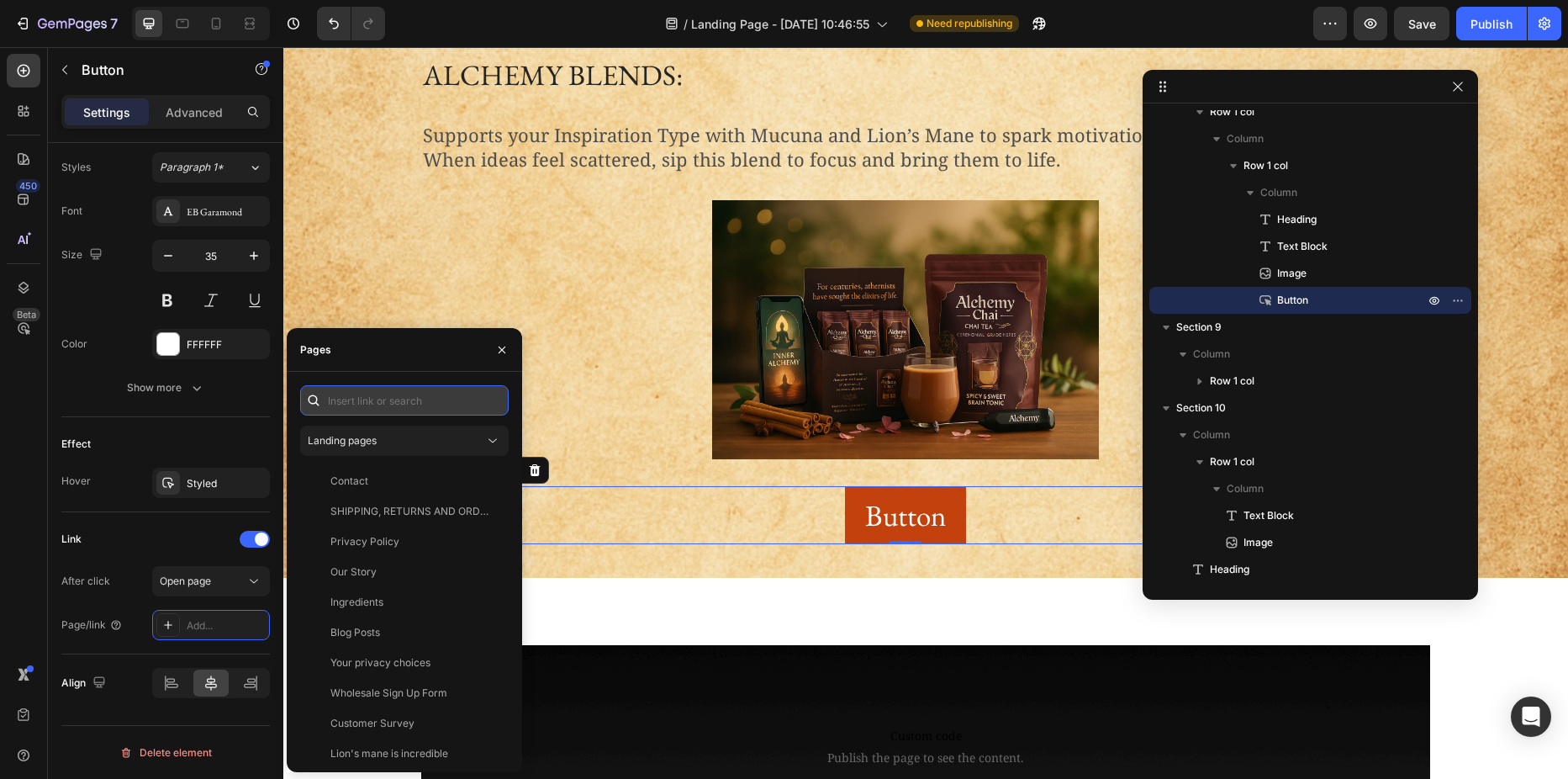
click at [363, 399] on input "text" at bounding box center [404, 400] width 209 height 30
paste input "https://alchemyblends.shop/products/alchemy-chai-starter-bundle"
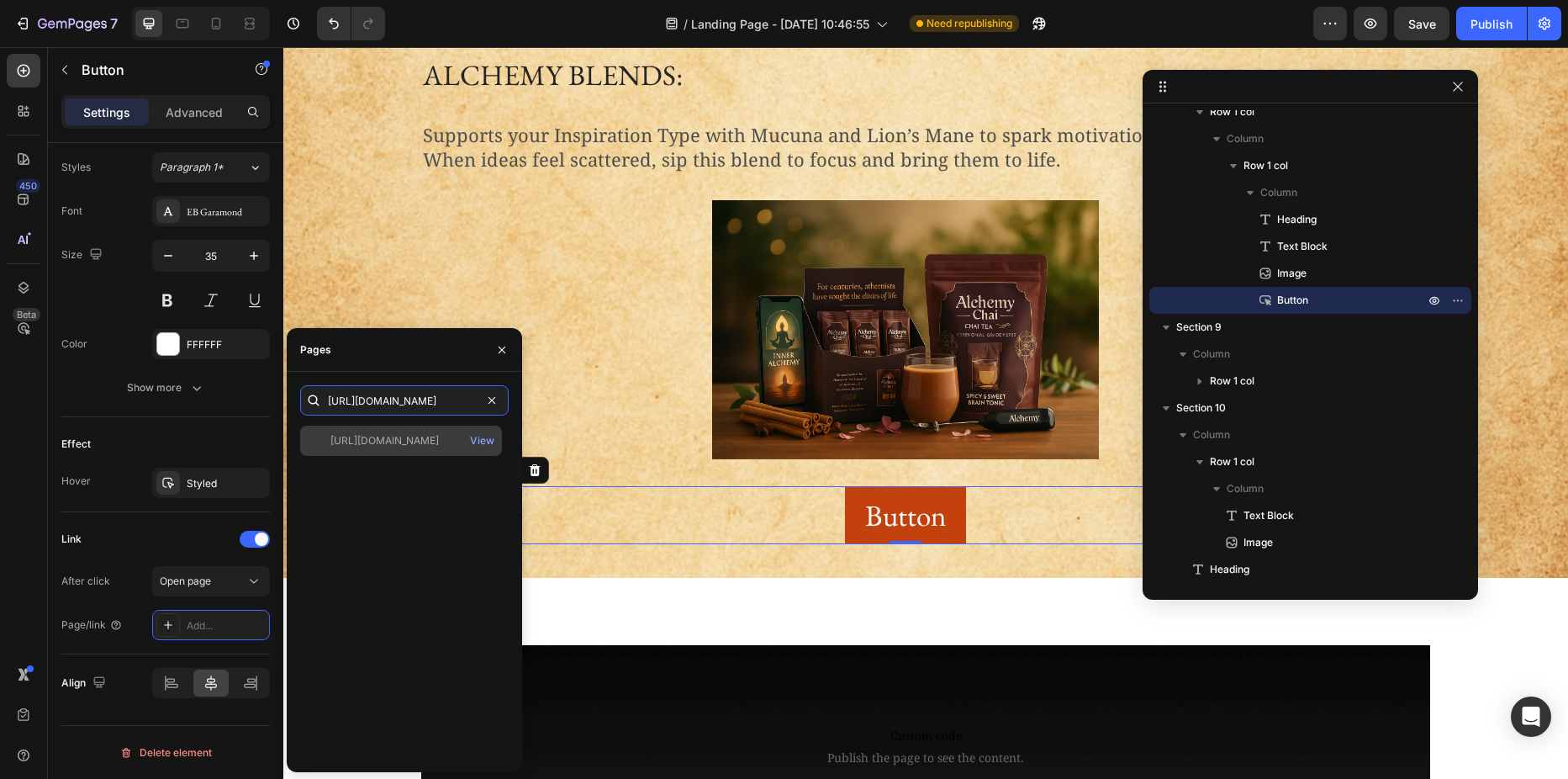
type input "https://alchemyblends.shop/products/alchemy-chai-starter-bundle"
click at [373, 438] on div "https://alchemyblends.shop/products/alchemy-chai-starter-bundle" at bounding box center [384, 440] width 108 height 15
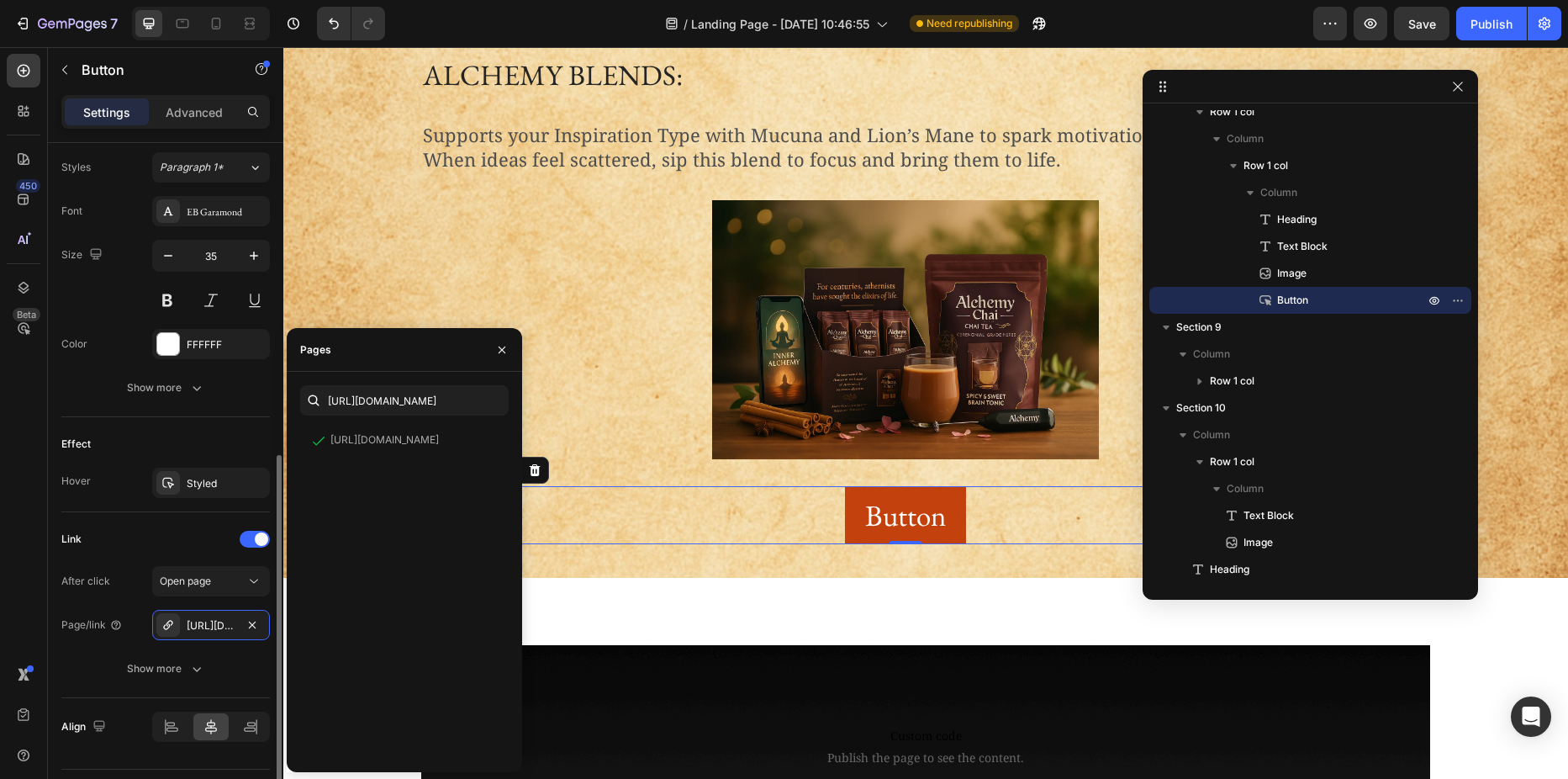
click at [237, 441] on div "Effect" at bounding box center [165, 445] width 209 height 27
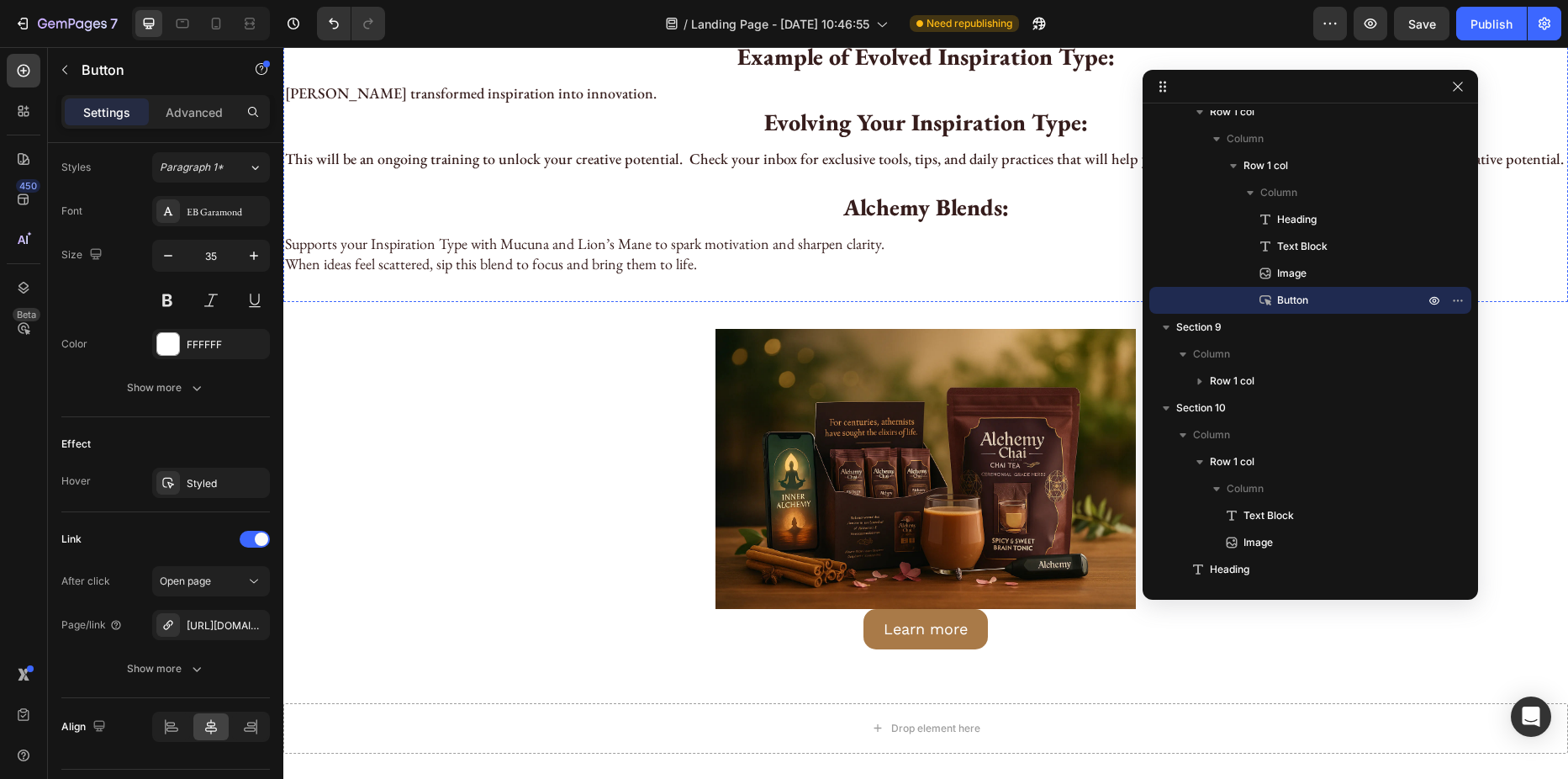
scroll to position [5415, 0]
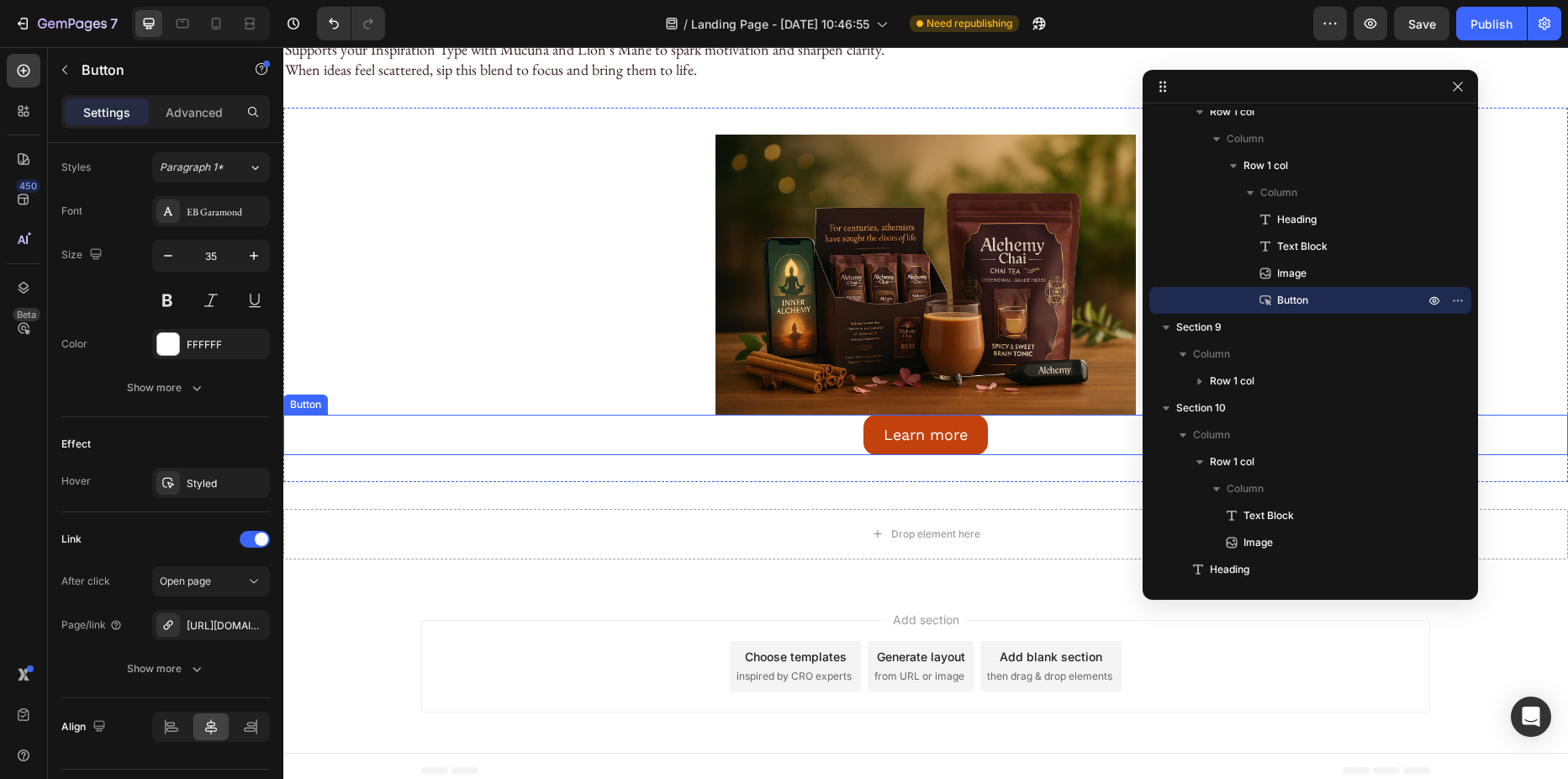
click at [871, 440] on link "Learn more" at bounding box center [925, 434] width 125 height 39
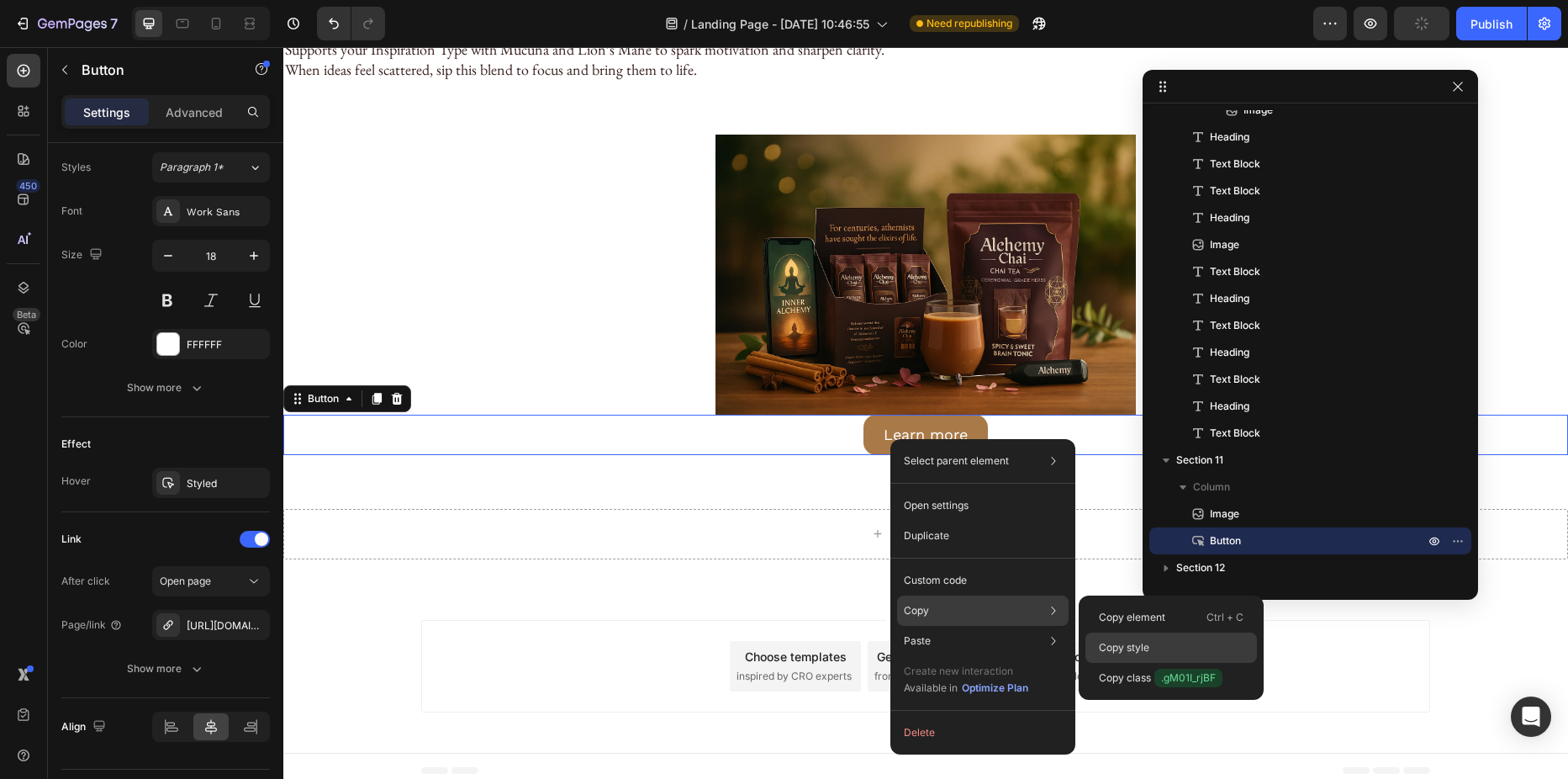
click at [1140, 641] on p "Copy style" at bounding box center [1124, 648] width 50 height 15
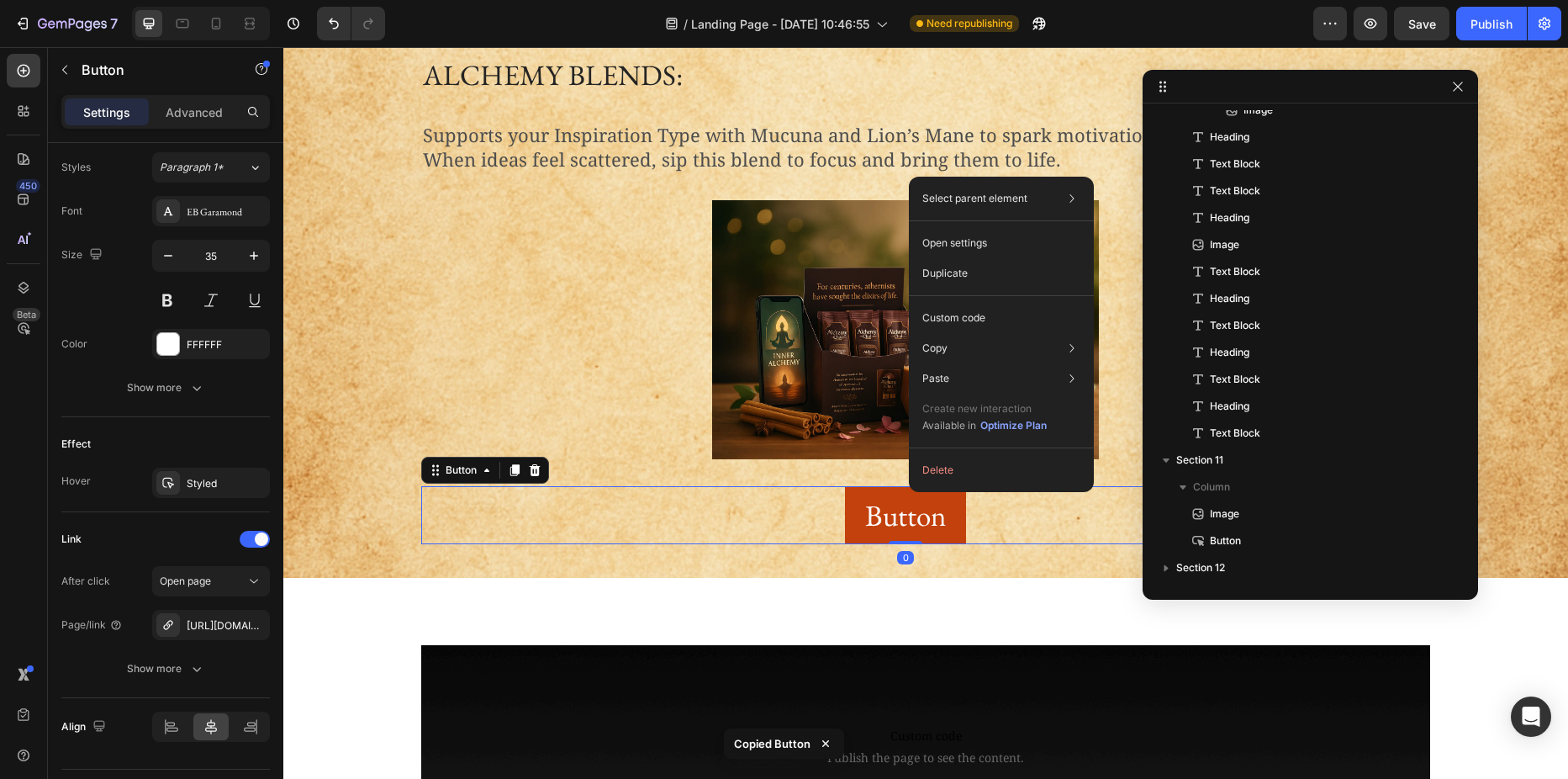
scroll to position [362, 0]
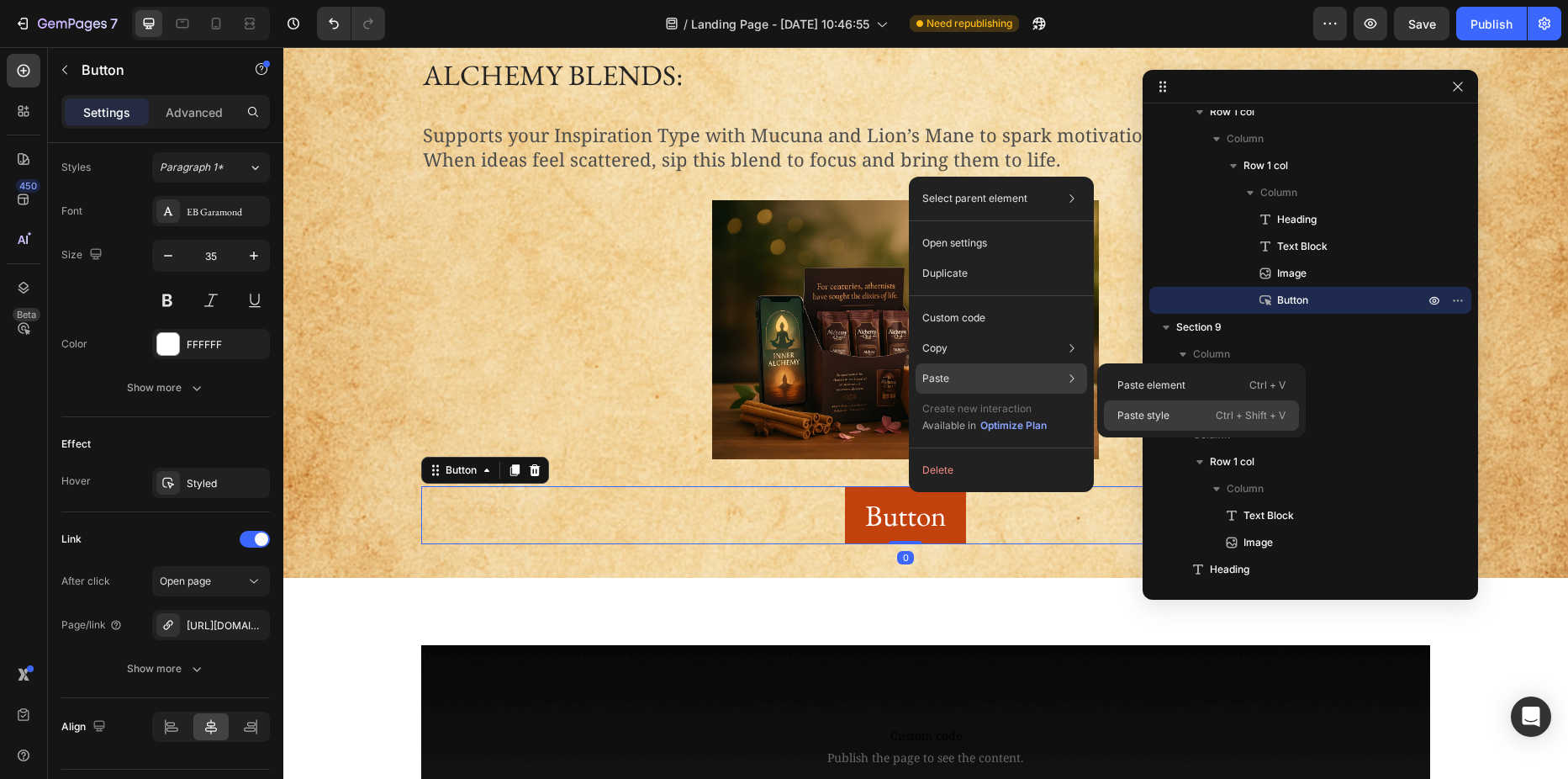
click at [1135, 415] on p "Paste style" at bounding box center [1143, 415] width 52 height 15
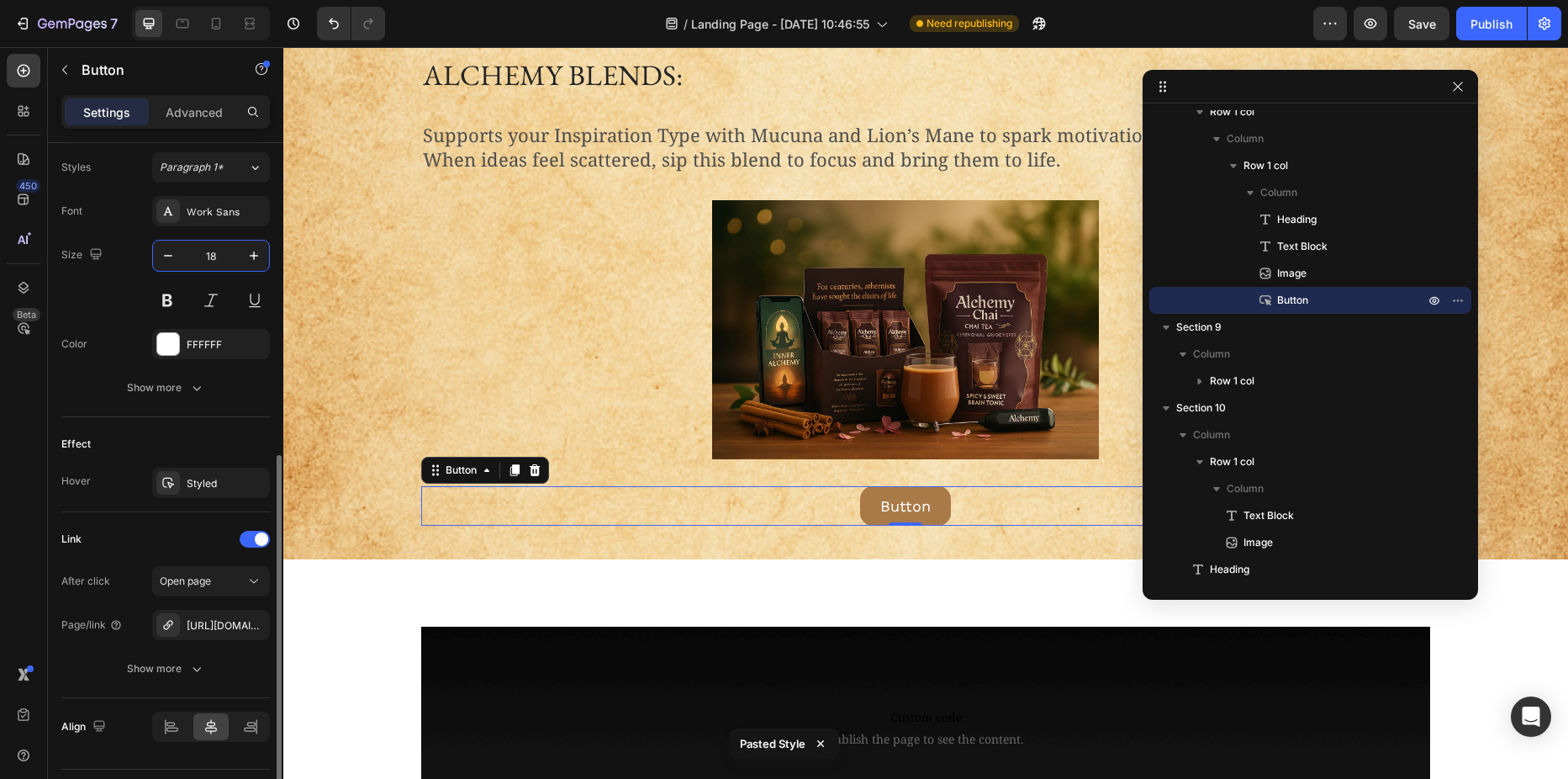
click at [225, 256] on input "18" at bounding box center [210, 255] width 56 height 30
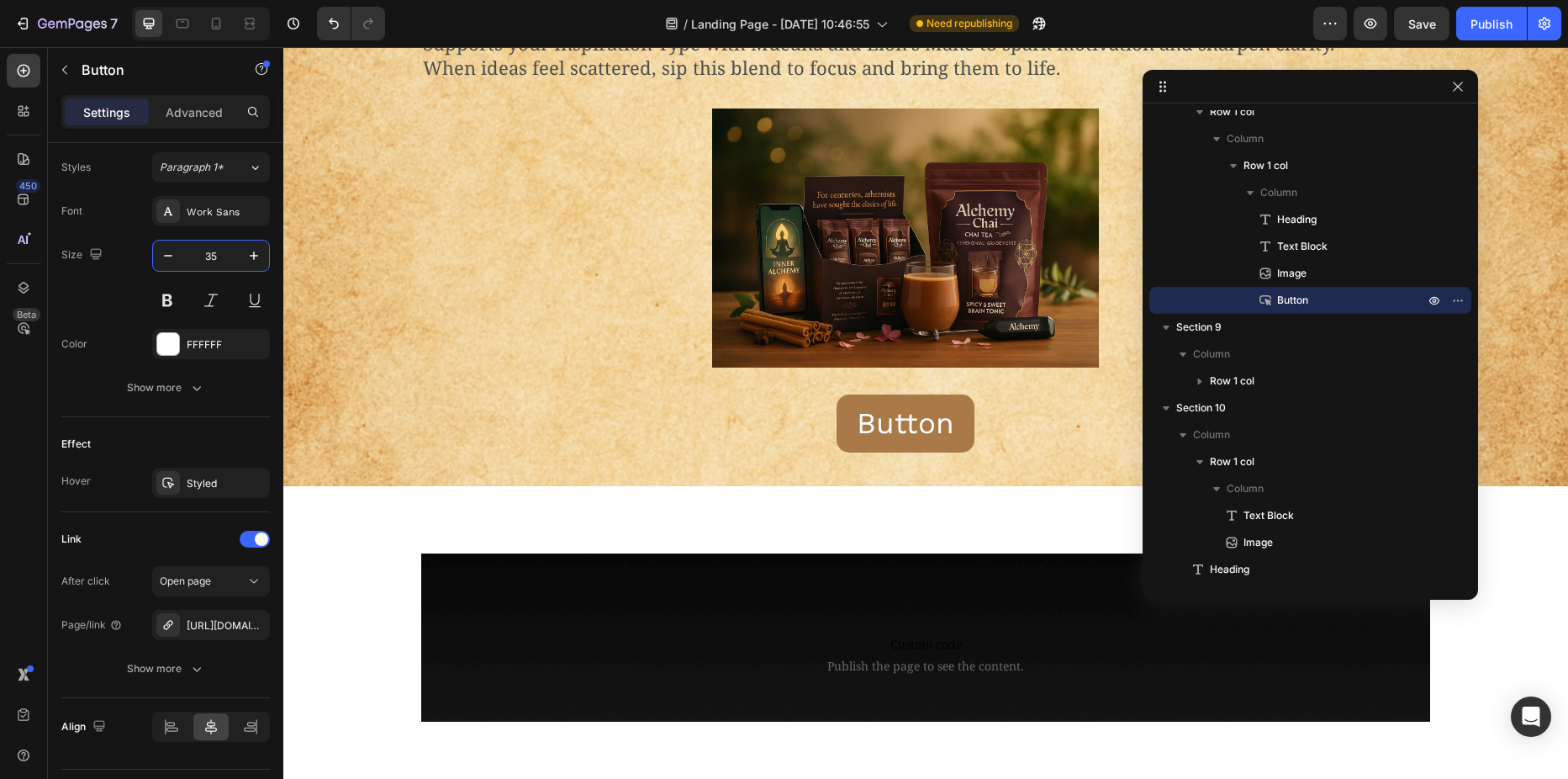
scroll to position [2471, 0]
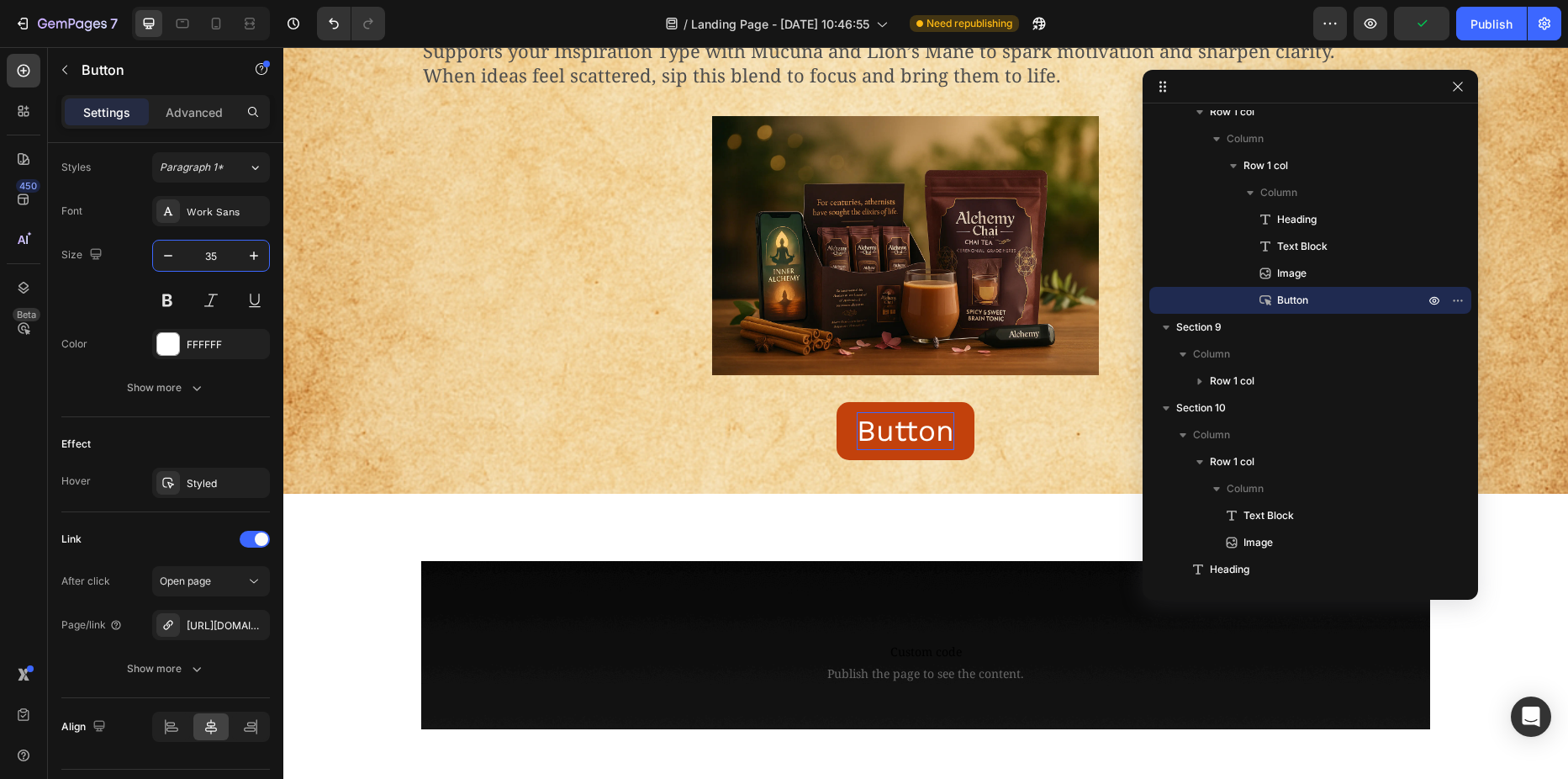
type input "35"
click at [905, 436] on p "Button" at bounding box center [905, 431] width 97 height 38
click at [586, 421] on div "Learn More Button" at bounding box center [906, 431] width 969 height 59
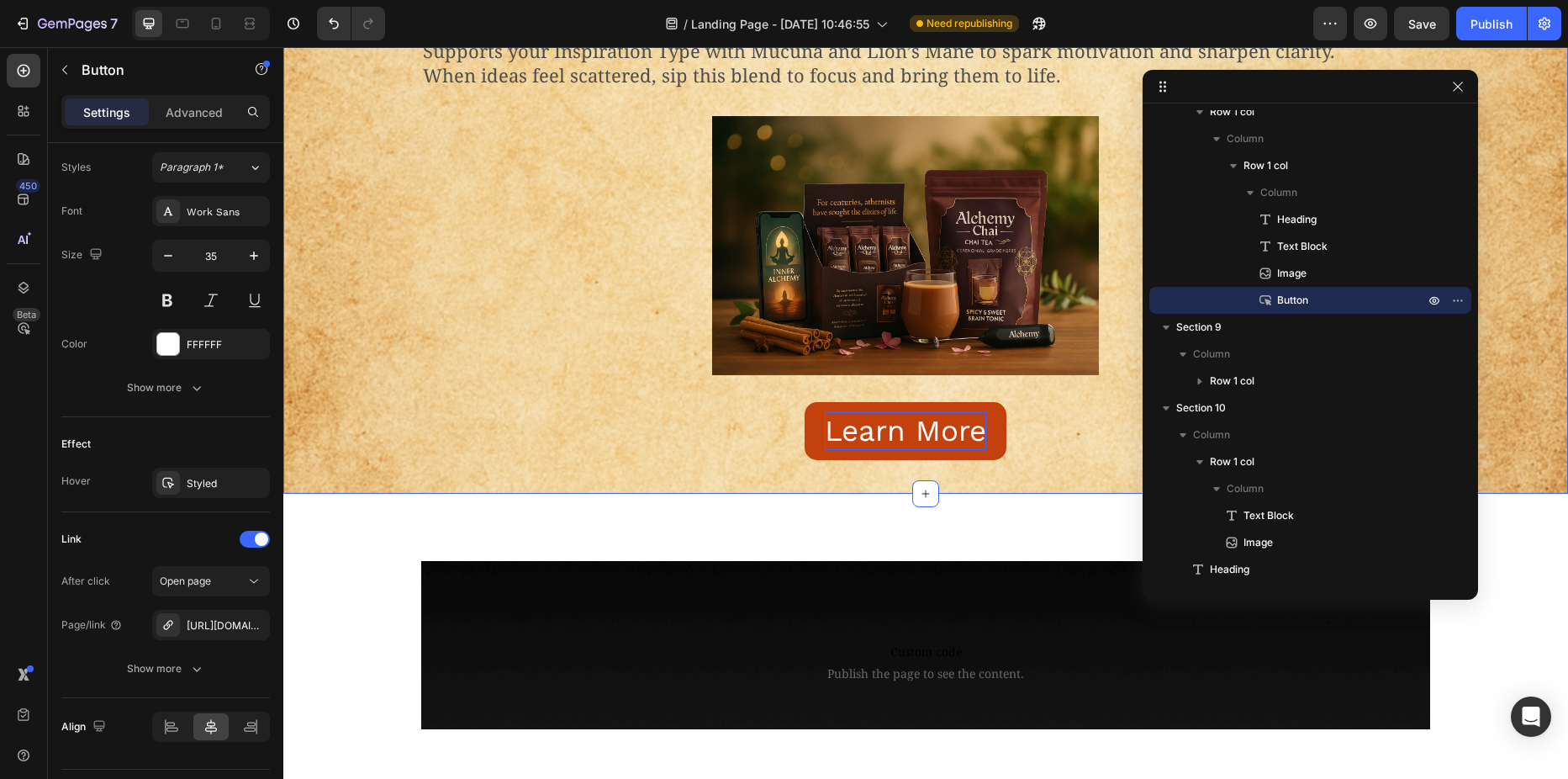
scroll to position [2723, 0]
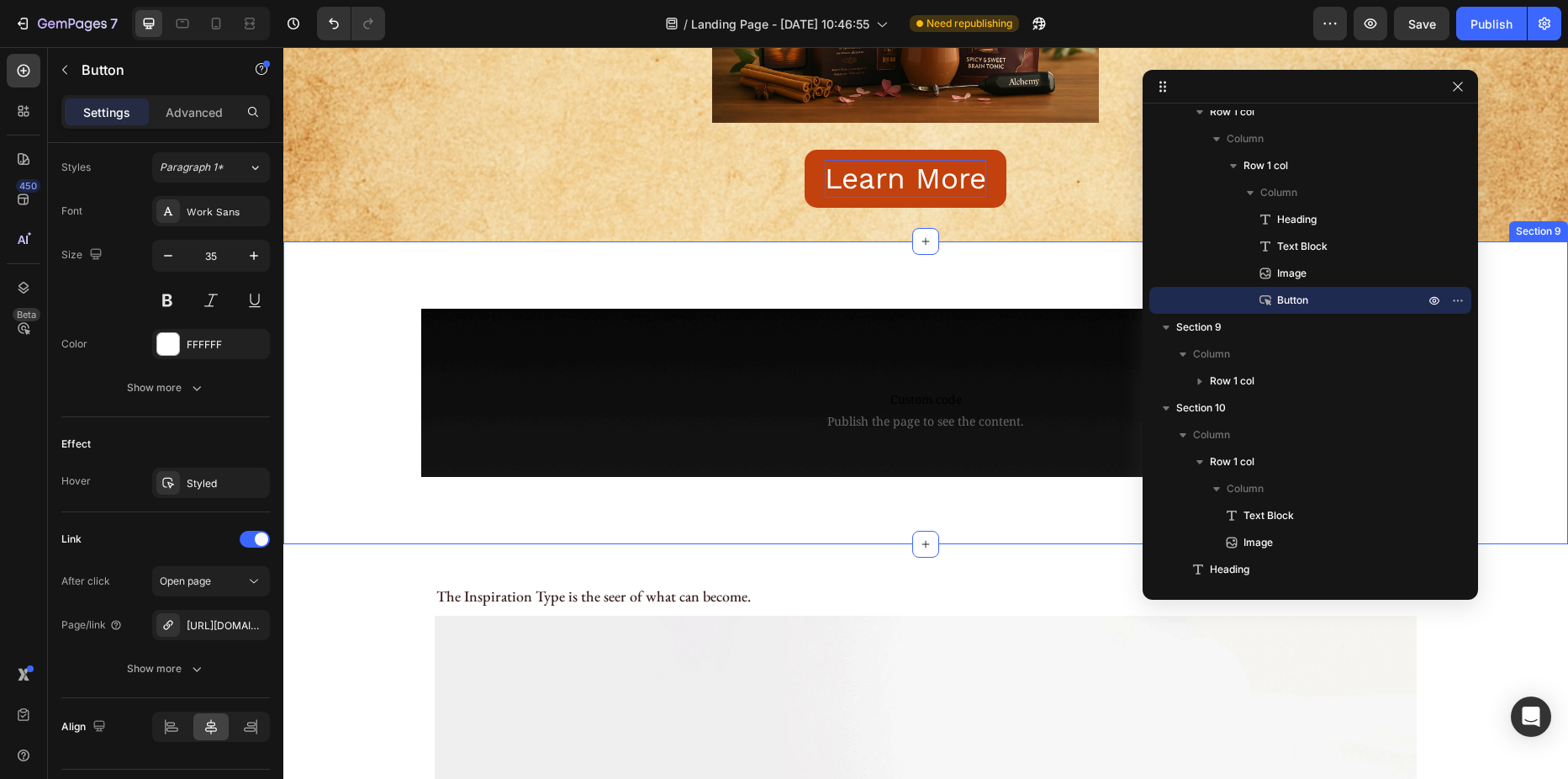
click at [364, 327] on div "Custom code Publish the page to see the content. Custom Code Row Row" at bounding box center [925, 393] width 1259 height 169
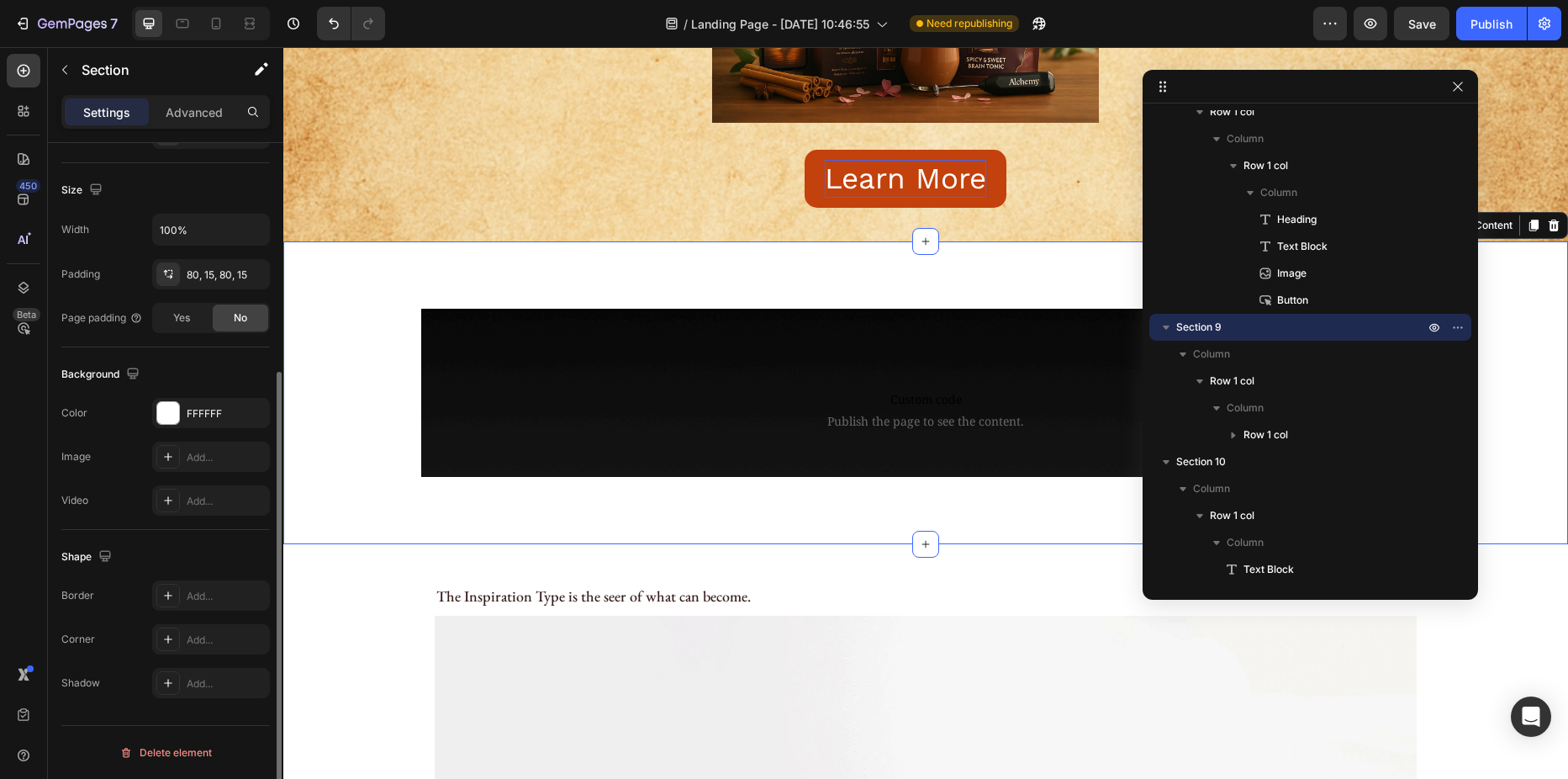
scroll to position [0, 0]
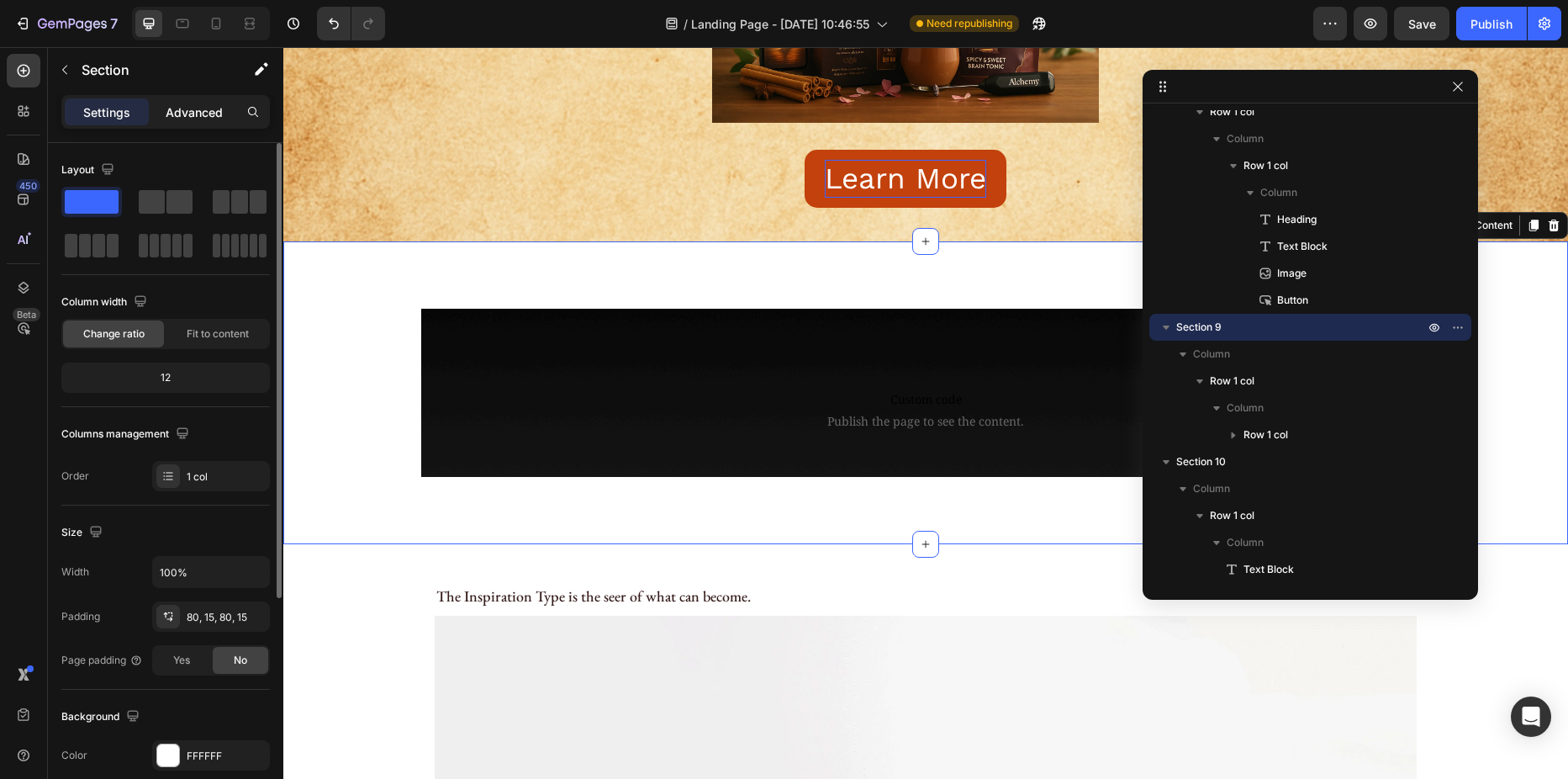
click at [182, 100] on div "Advanced" at bounding box center [194, 112] width 84 height 27
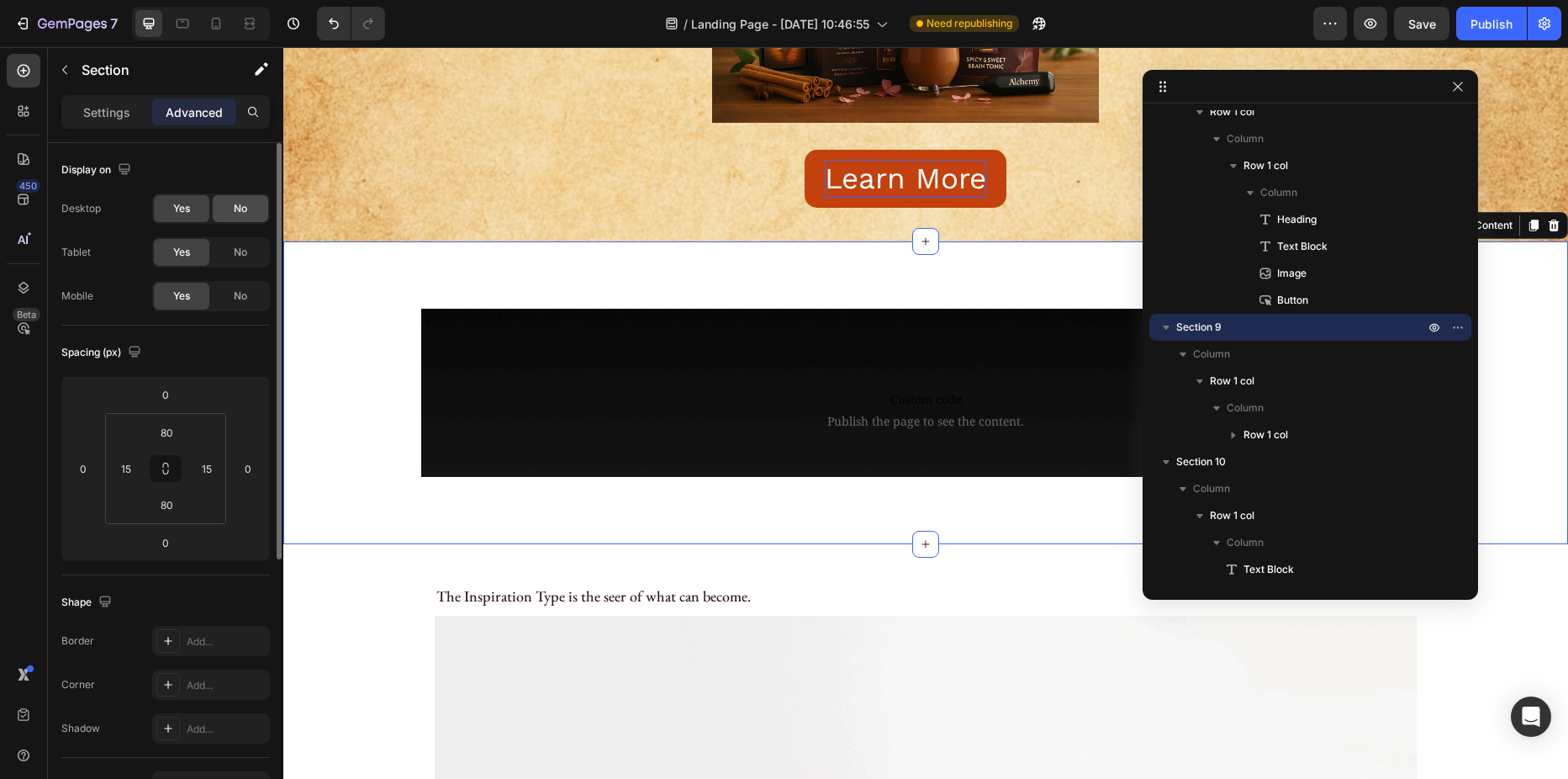
click at [228, 201] on div "No" at bounding box center [240, 209] width 56 height 27
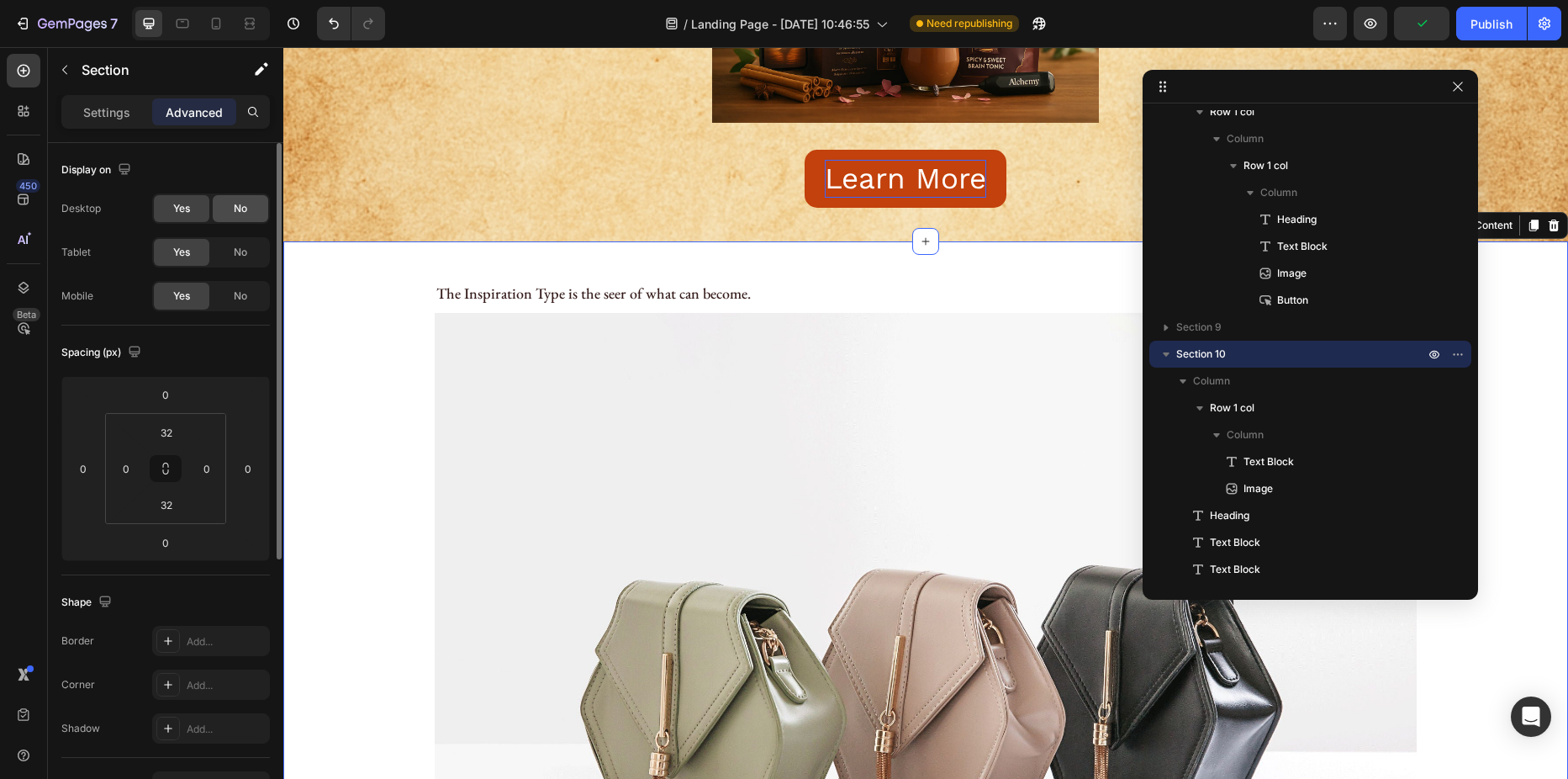
click at [238, 216] on div "No" at bounding box center [240, 209] width 56 height 27
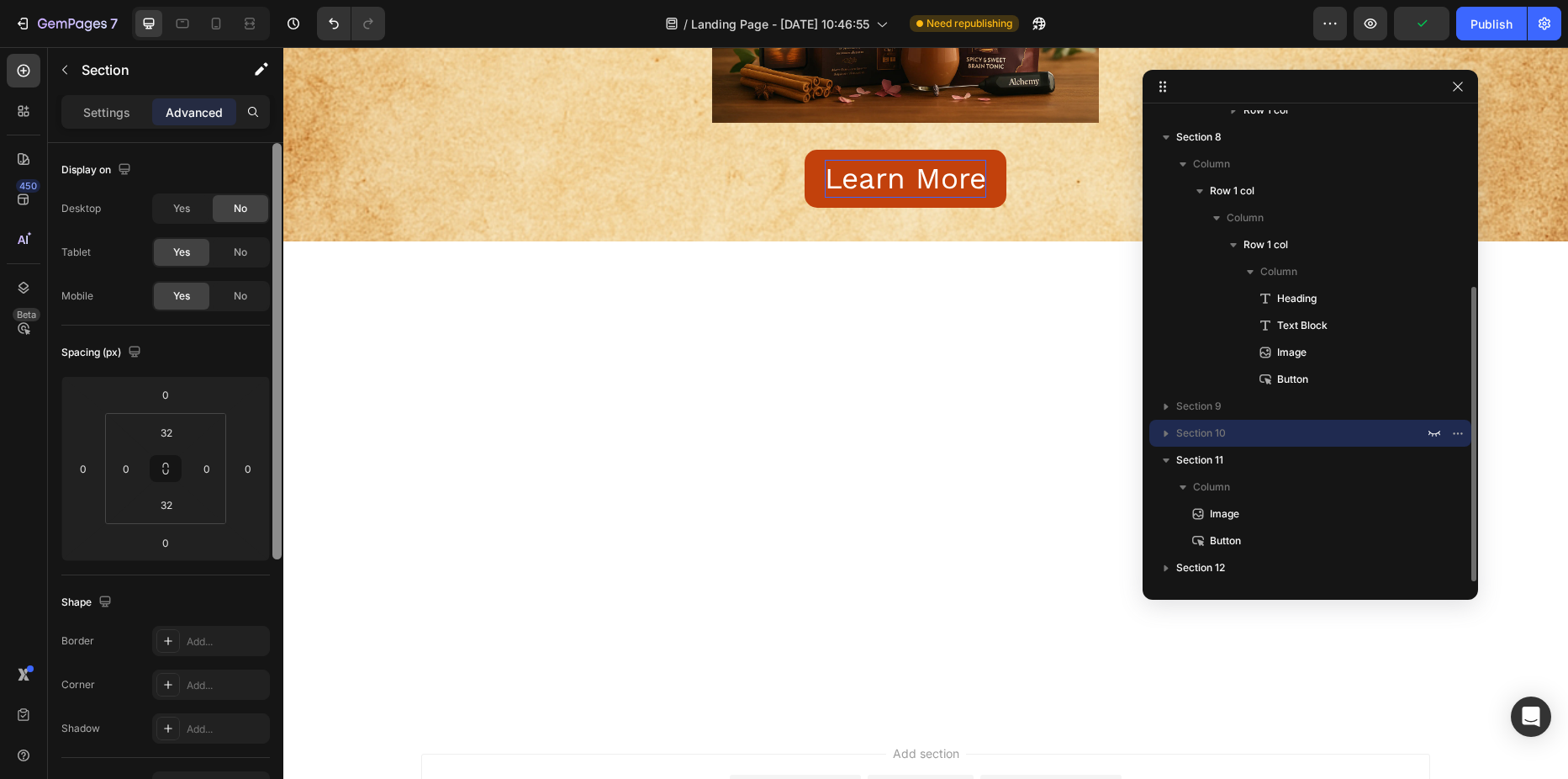
scroll to position [282, 0]
click at [356, 284] on div at bounding box center [925, 429] width 1285 height 321
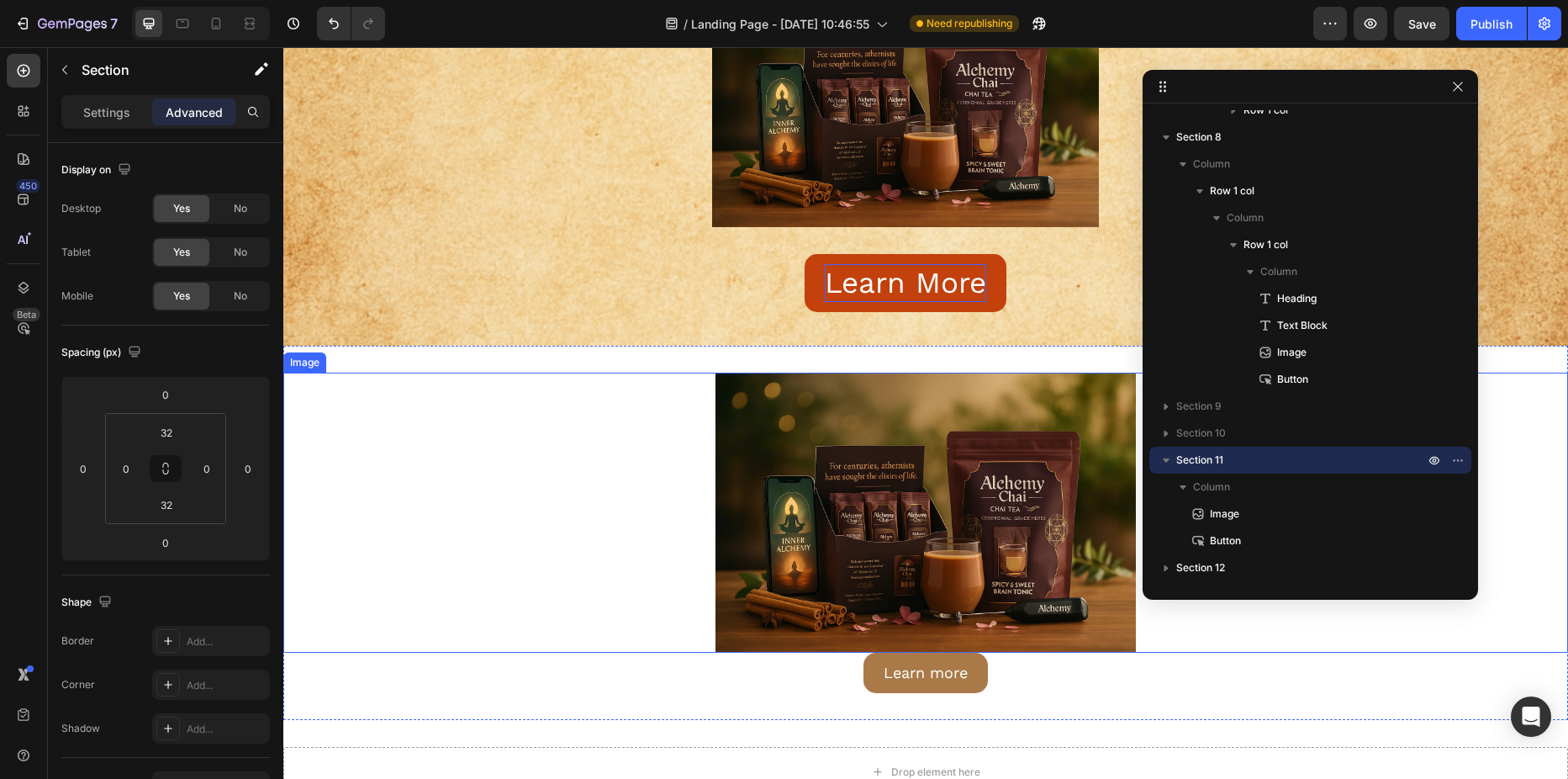
scroll to position [2614, 0]
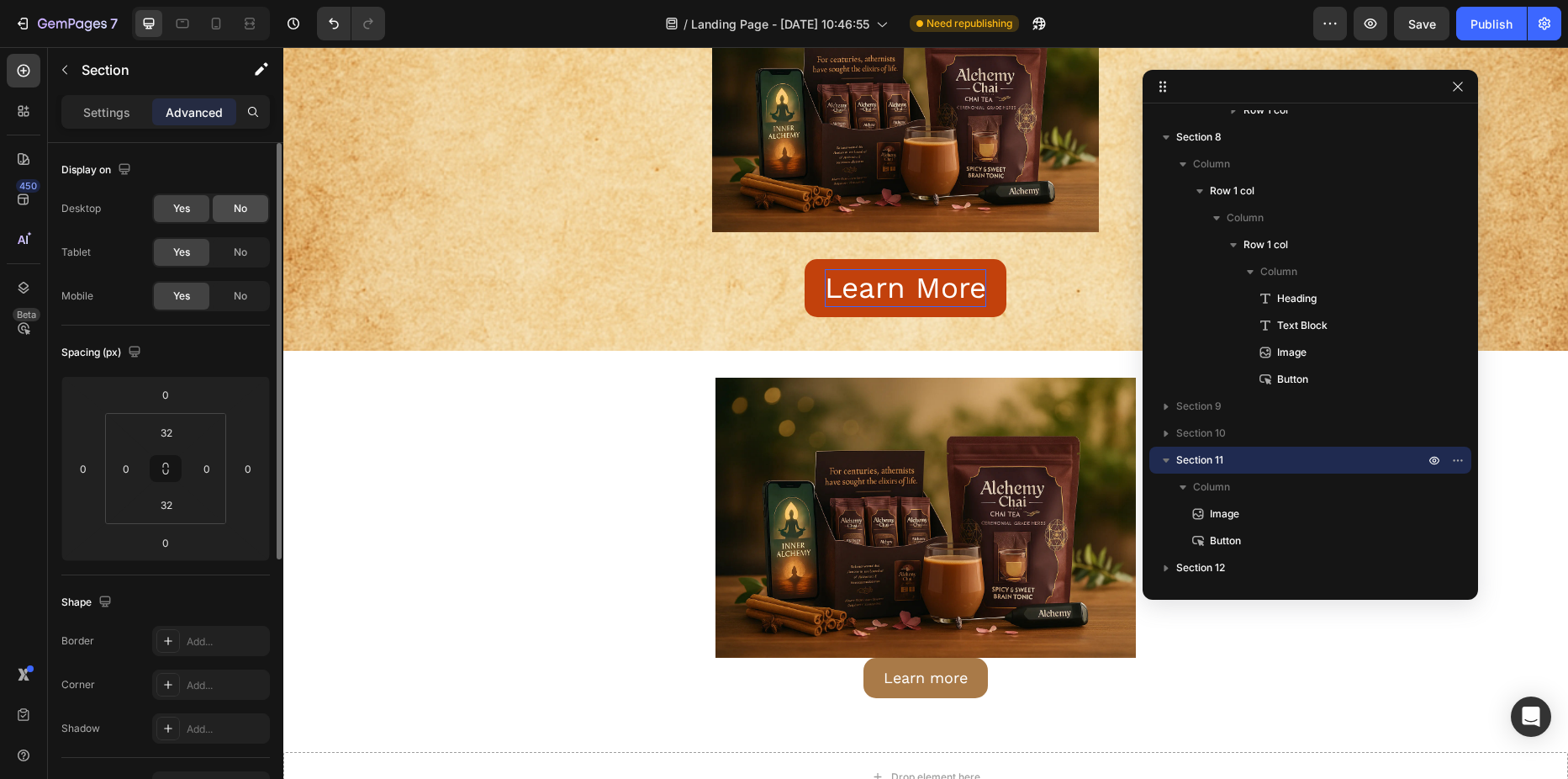
click at [239, 210] on span "No" at bounding box center [240, 209] width 14 height 15
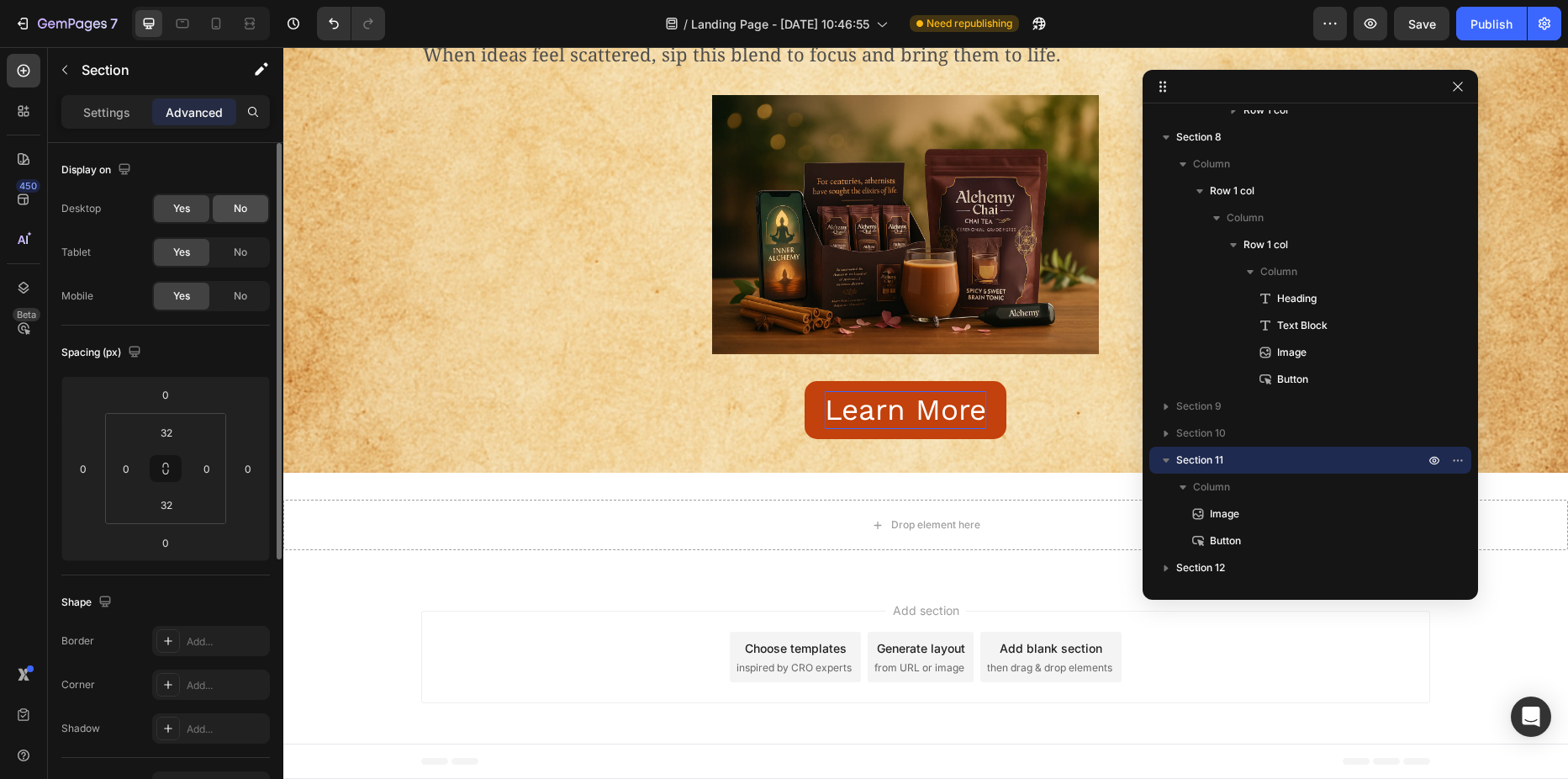
scroll to position [202, 0]
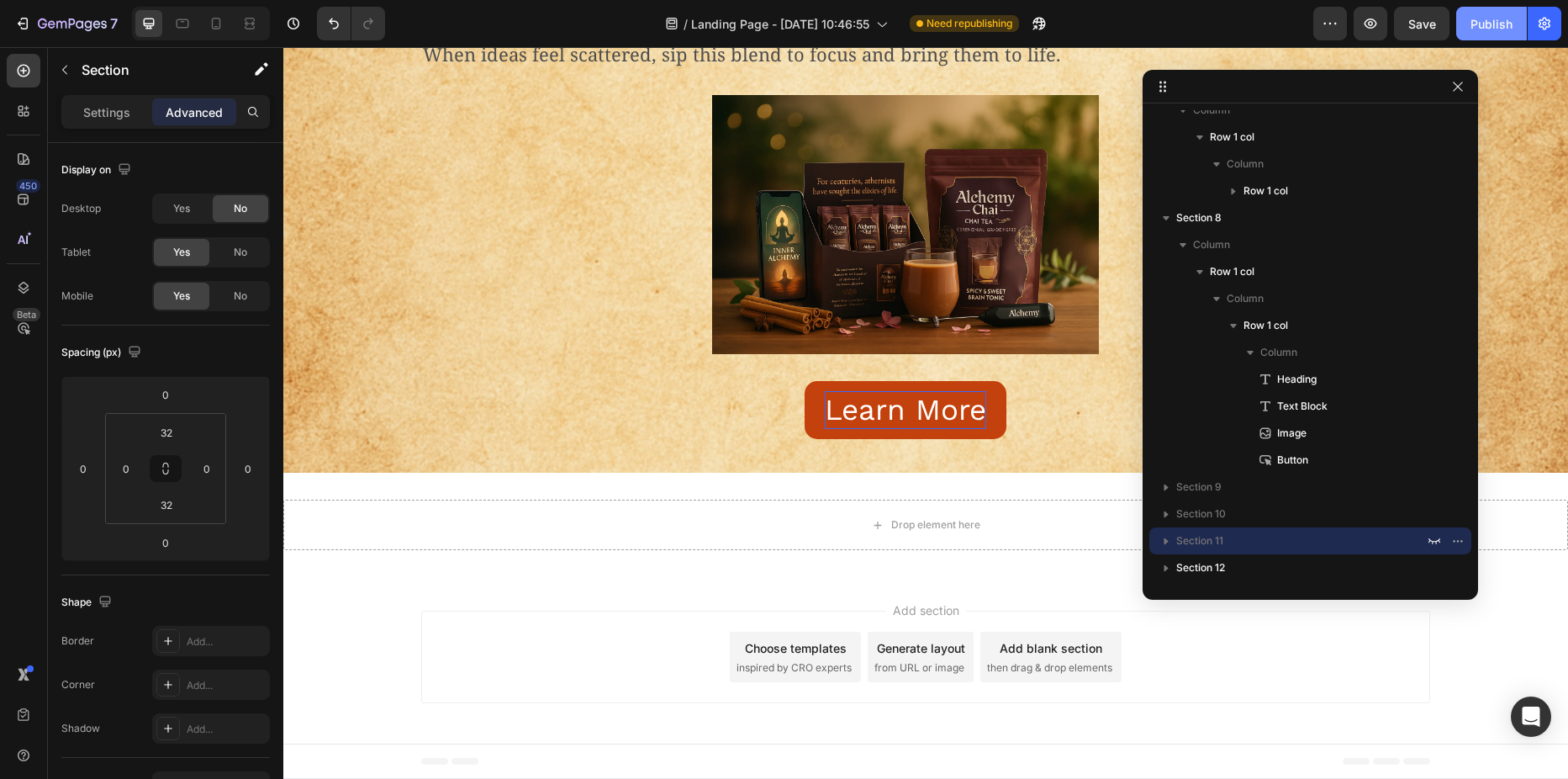
click at [1493, 25] on div "Publish" at bounding box center [1492, 24] width 42 height 17
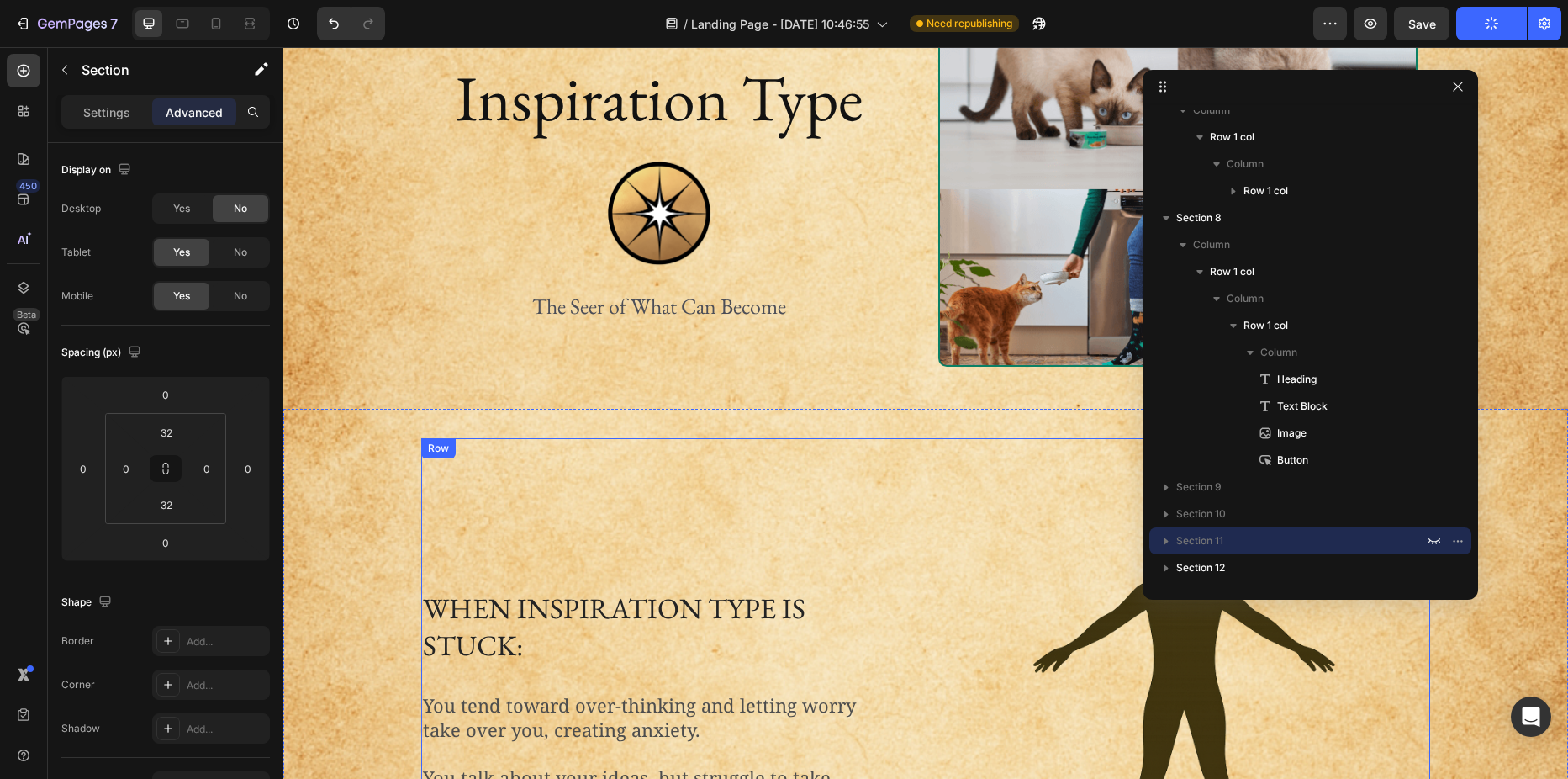
scroll to position [0, 0]
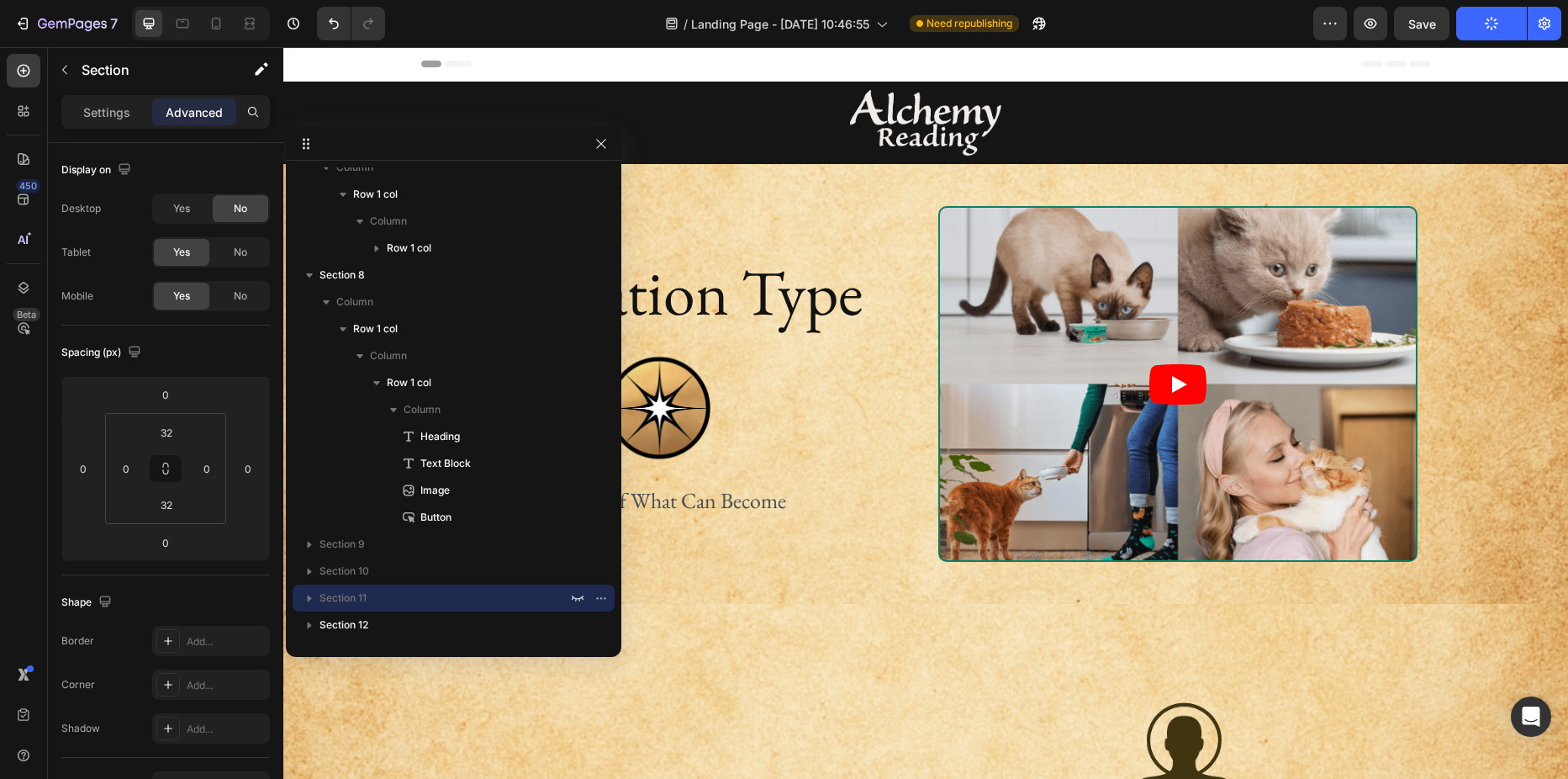
drag, startPoint x: 1272, startPoint y: 89, endPoint x: 406, endPoint y: 145, distance: 867.8
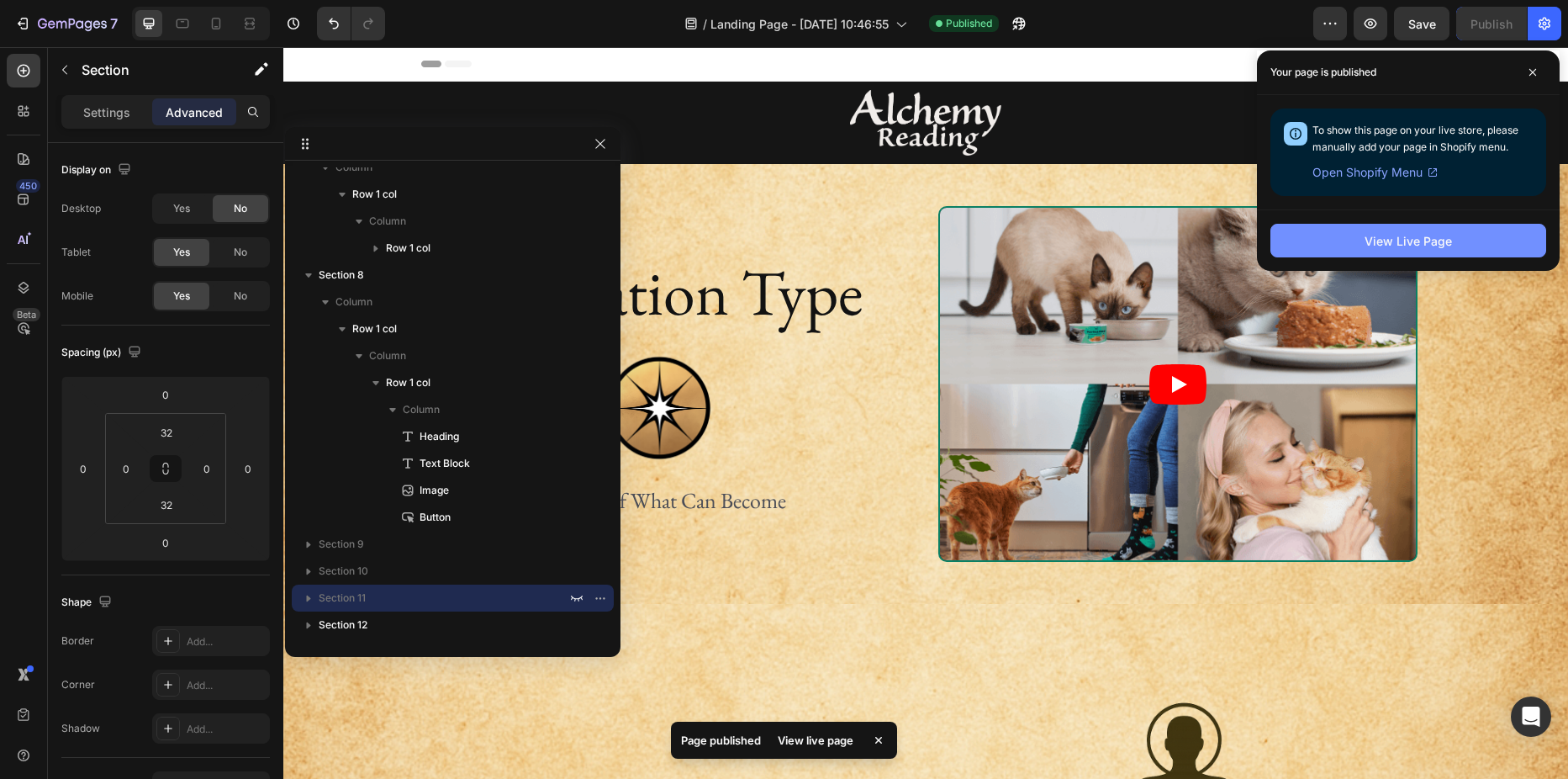
click at [1396, 246] on div "View Live Page" at bounding box center [1408, 241] width 87 height 17
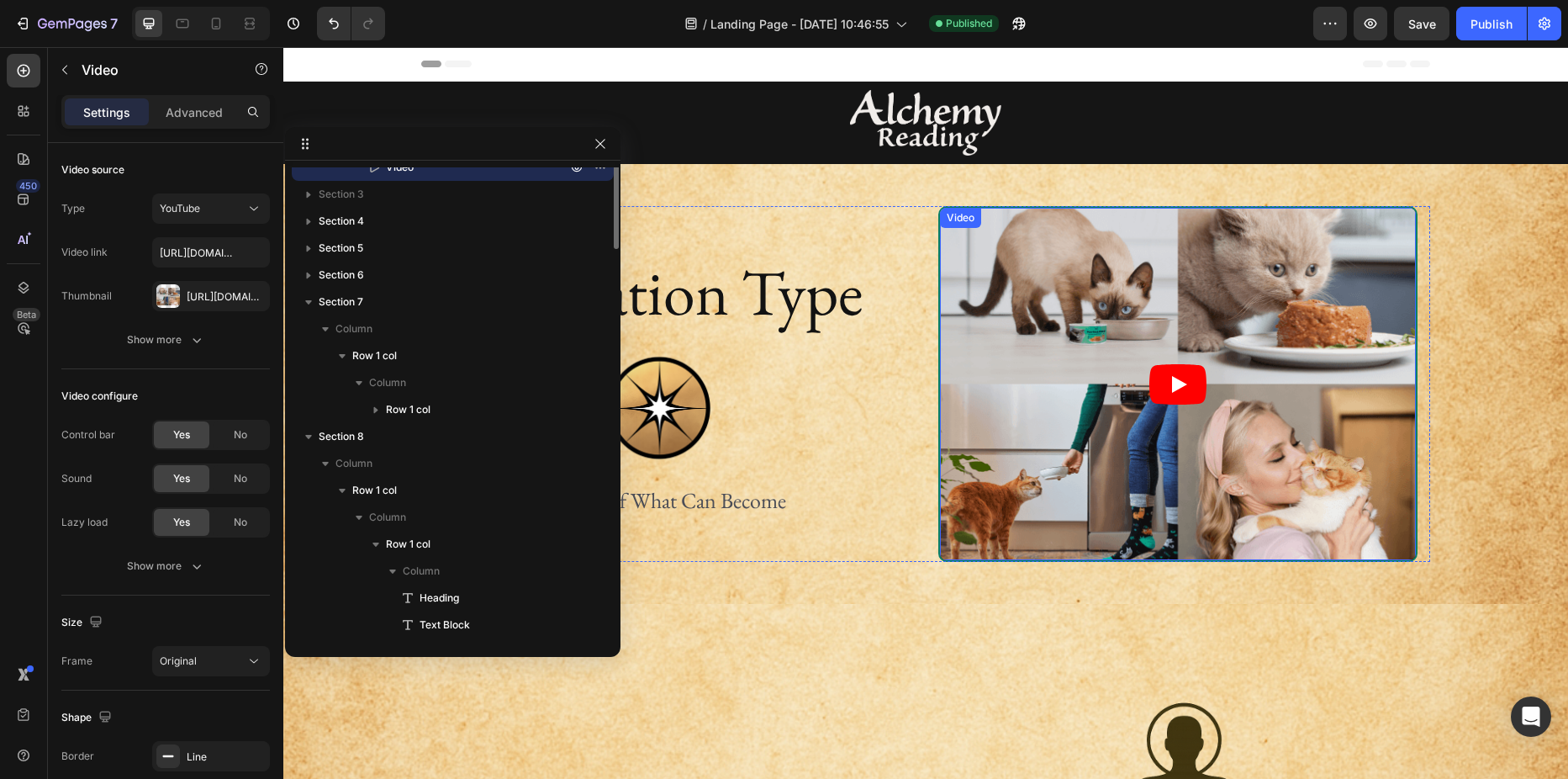
scroll to position [12, 0]
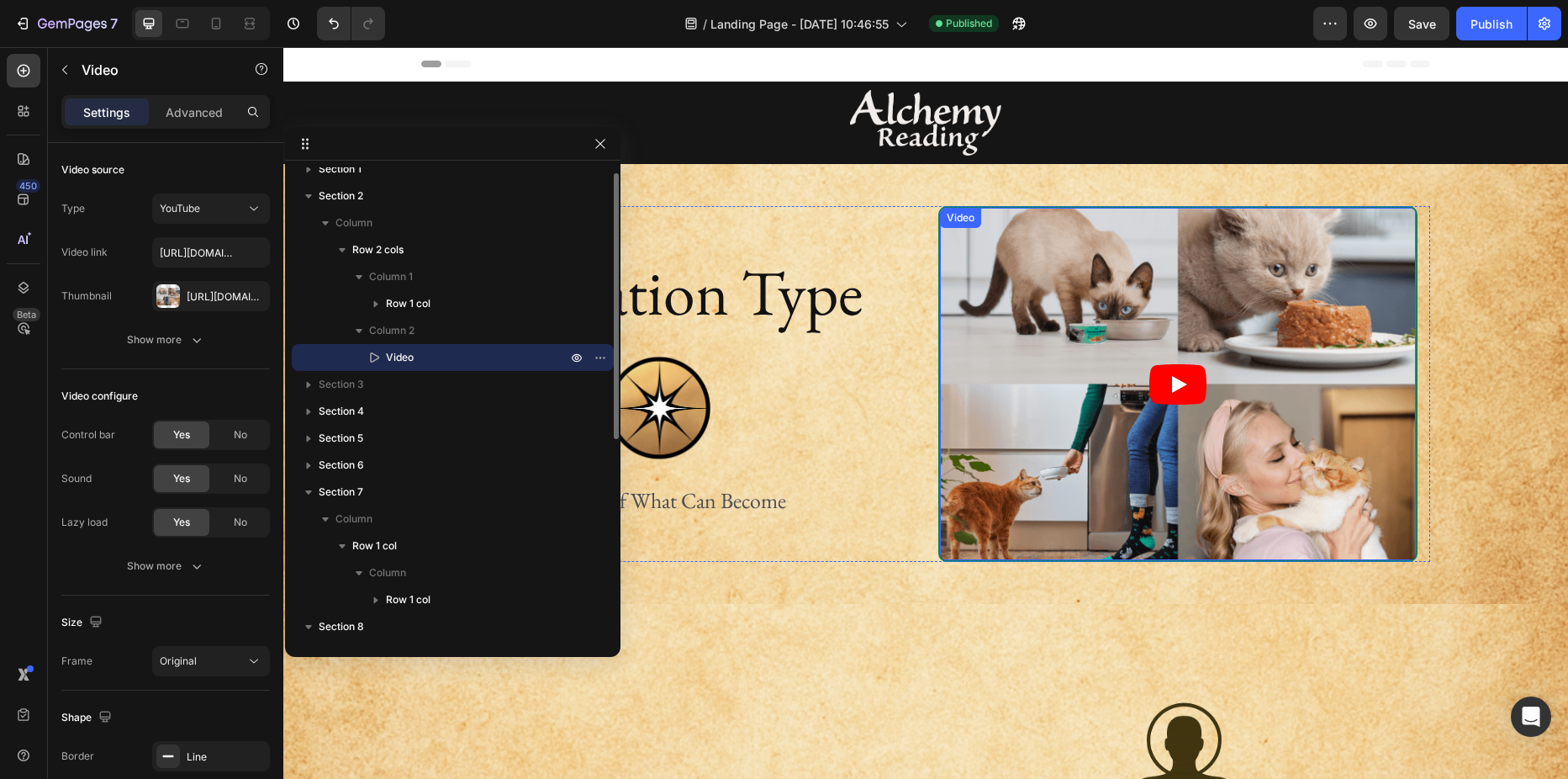
click at [960, 219] on div "Video" at bounding box center [961, 218] width 35 height 15
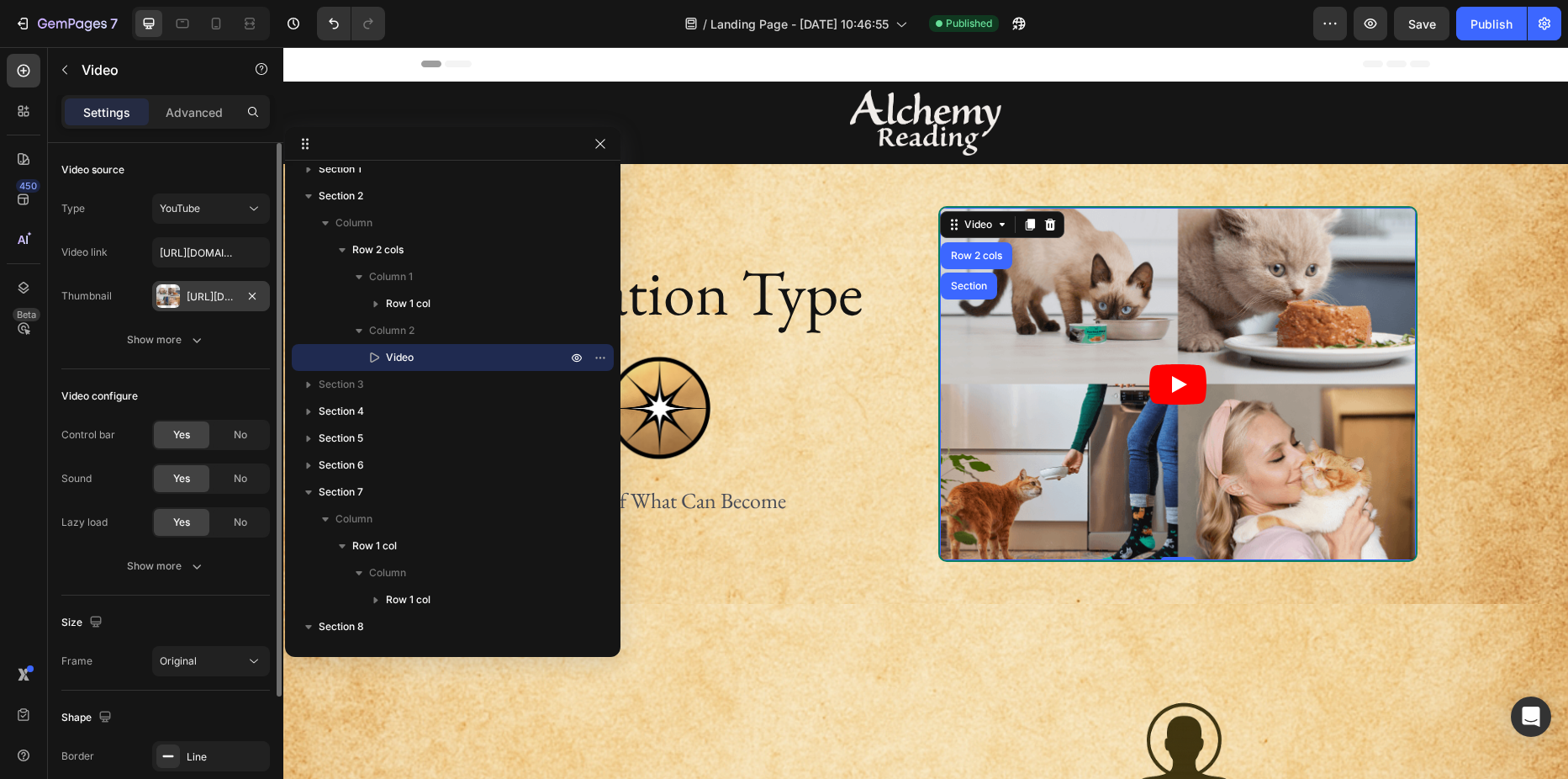
click at [203, 288] on div "Https://cdn.Shopify.Com/s/files/1/0691/2517/7593/files/gempages_558464625088136…" at bounding box center [210, 295] width 117 height 30
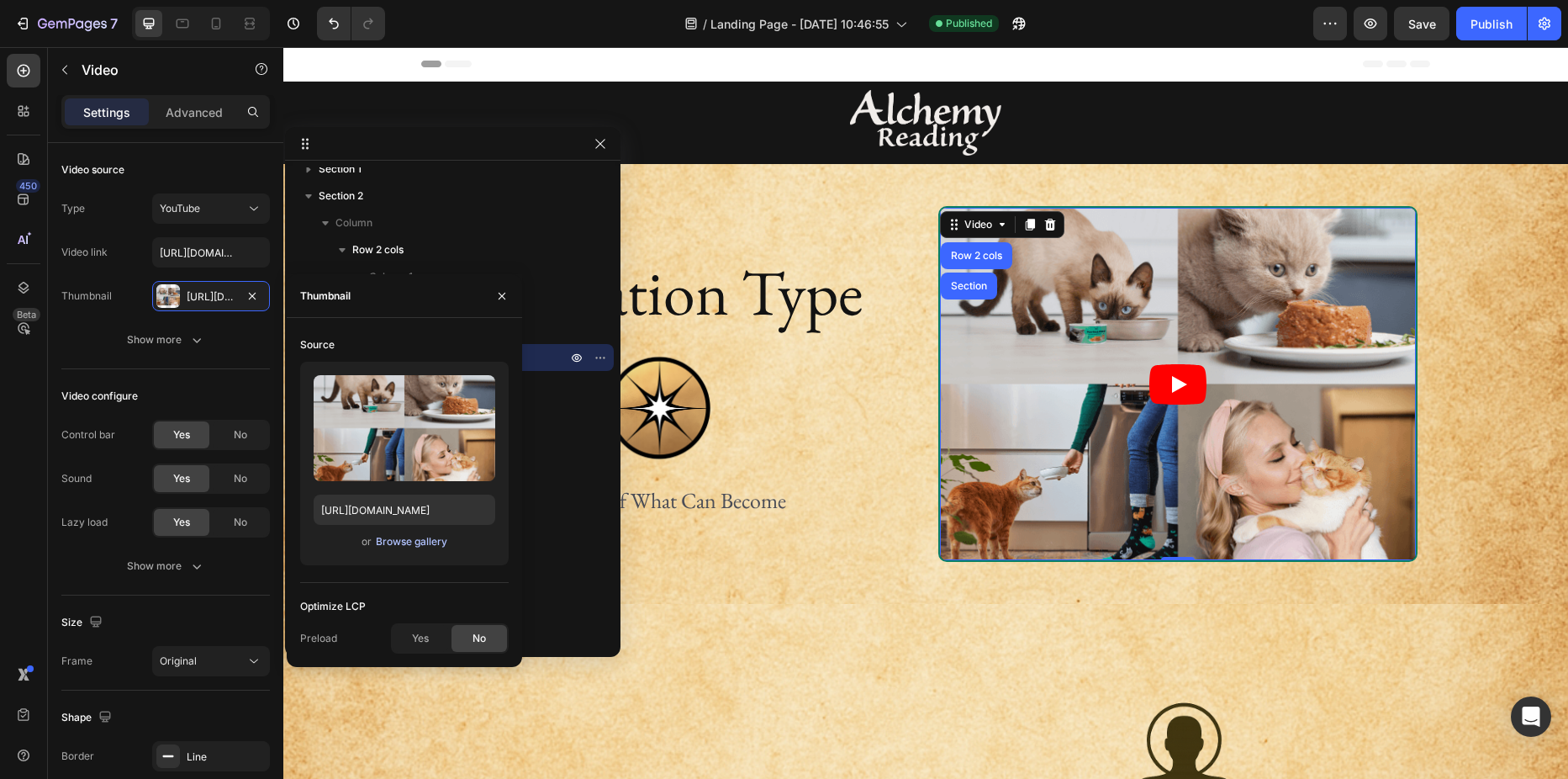
click at [403, 537] on div "Browse gallery" at bounding box center [412, 541] width 71 height 15
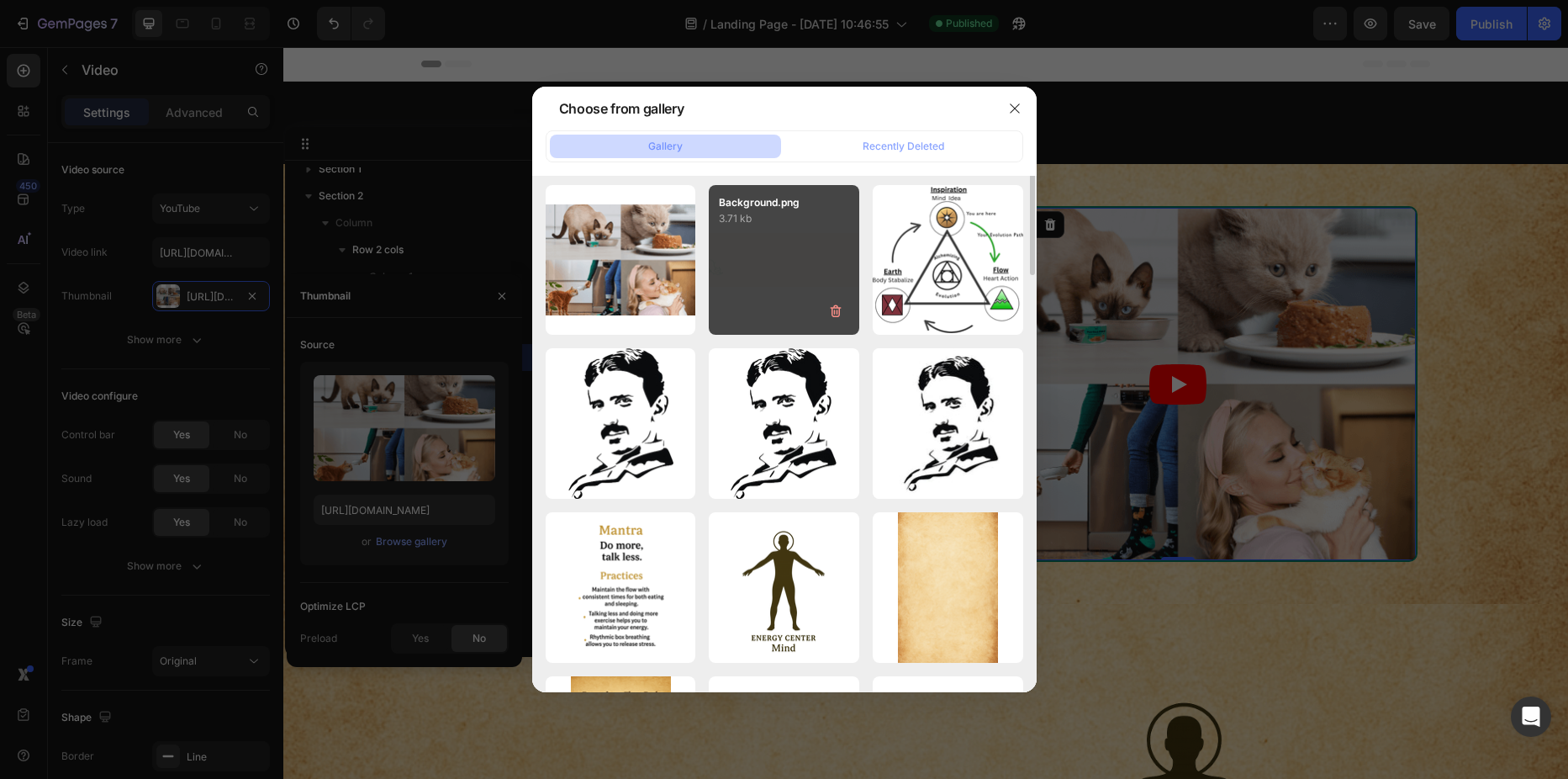
scroll to position [0, 0]
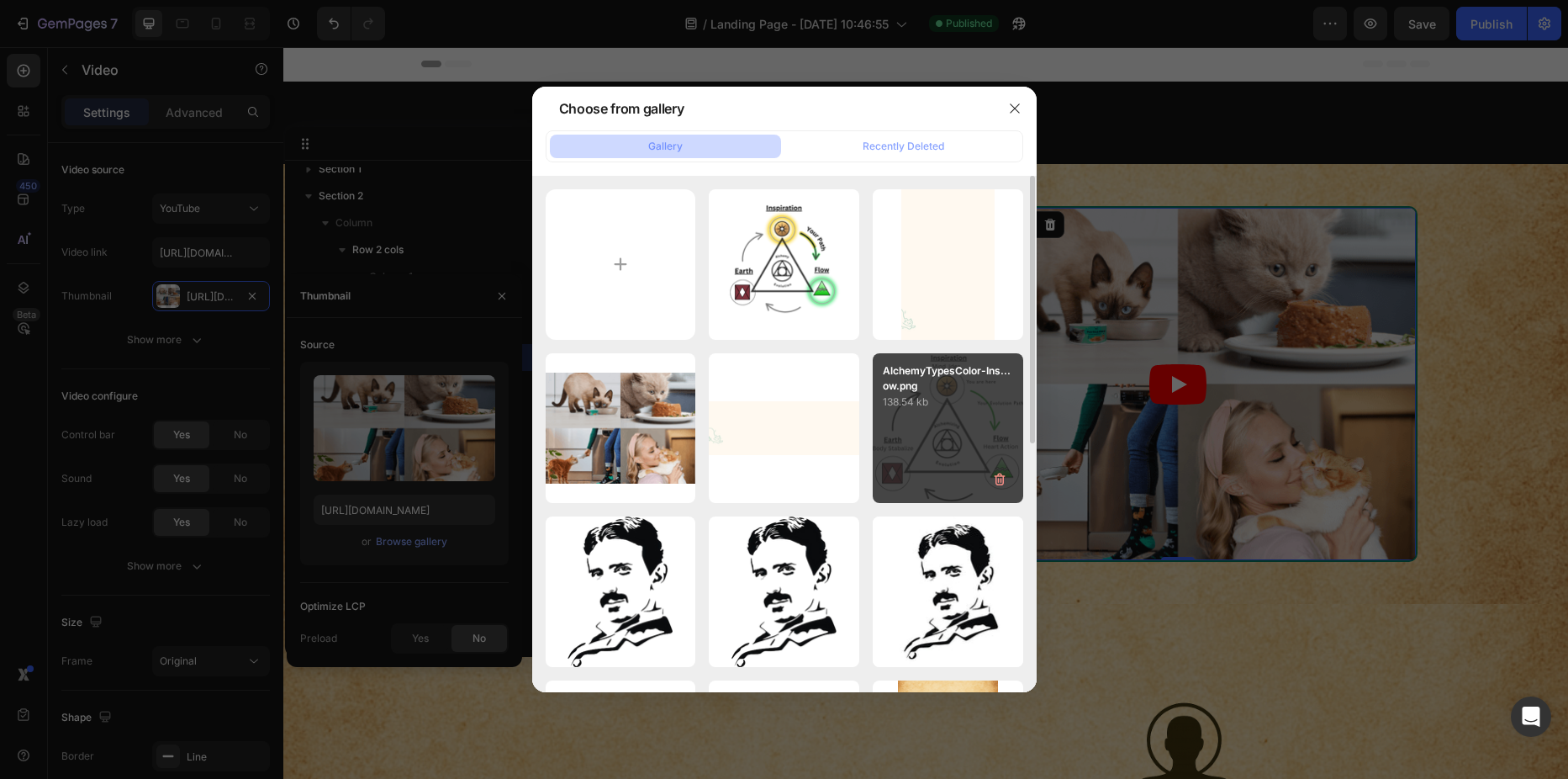
click at [915, 394] on p "138.54 kb" at bounding box center [947, 402] width 130 height 16
type input "https://cdn.shopify.com/s/files/1/0691/2517/7593/files/gempages_558464625088136…"
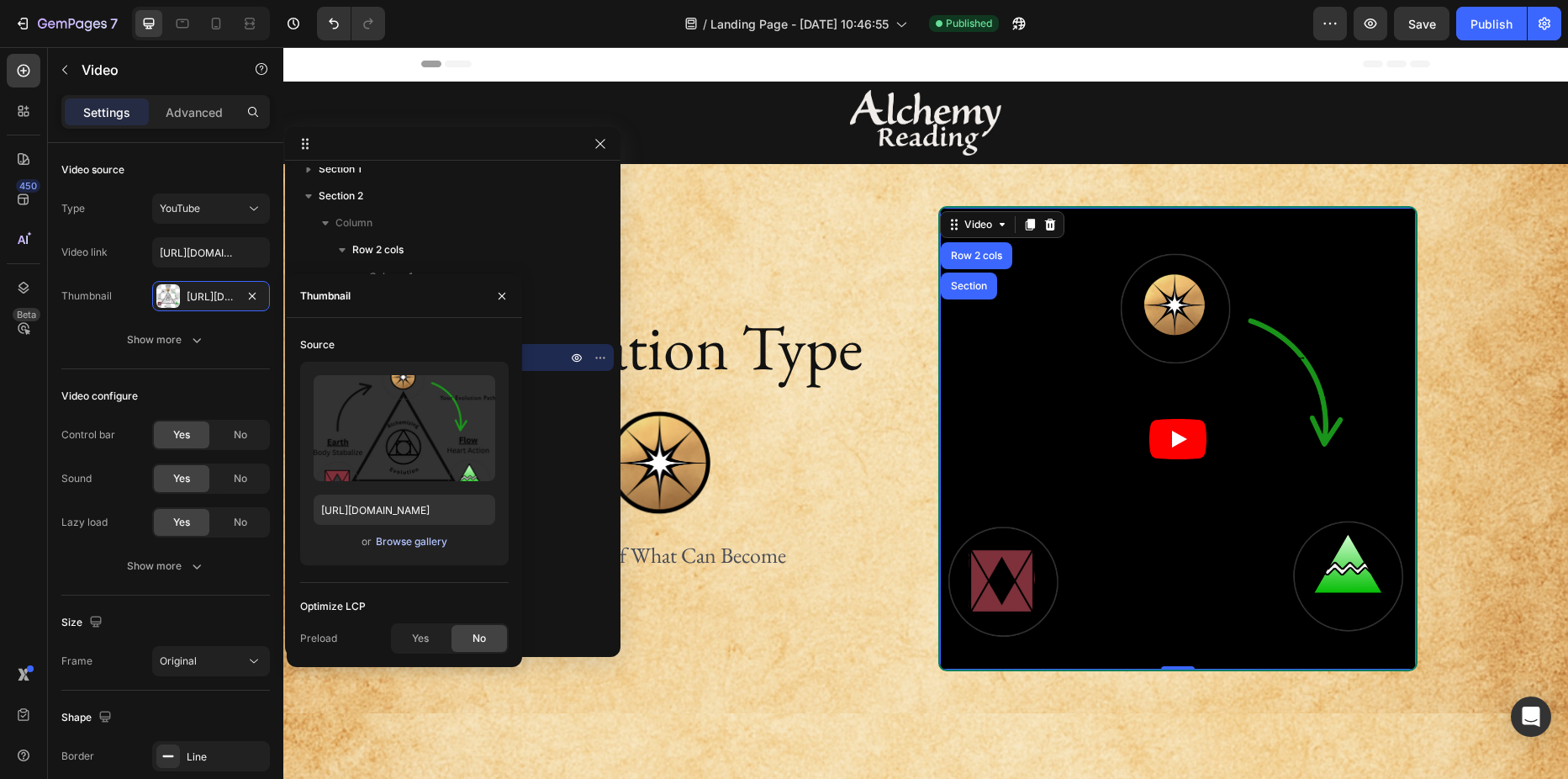
click at [383, 545] on div "Browse gallery" at bounding box center [412, 541] width 71 height 15
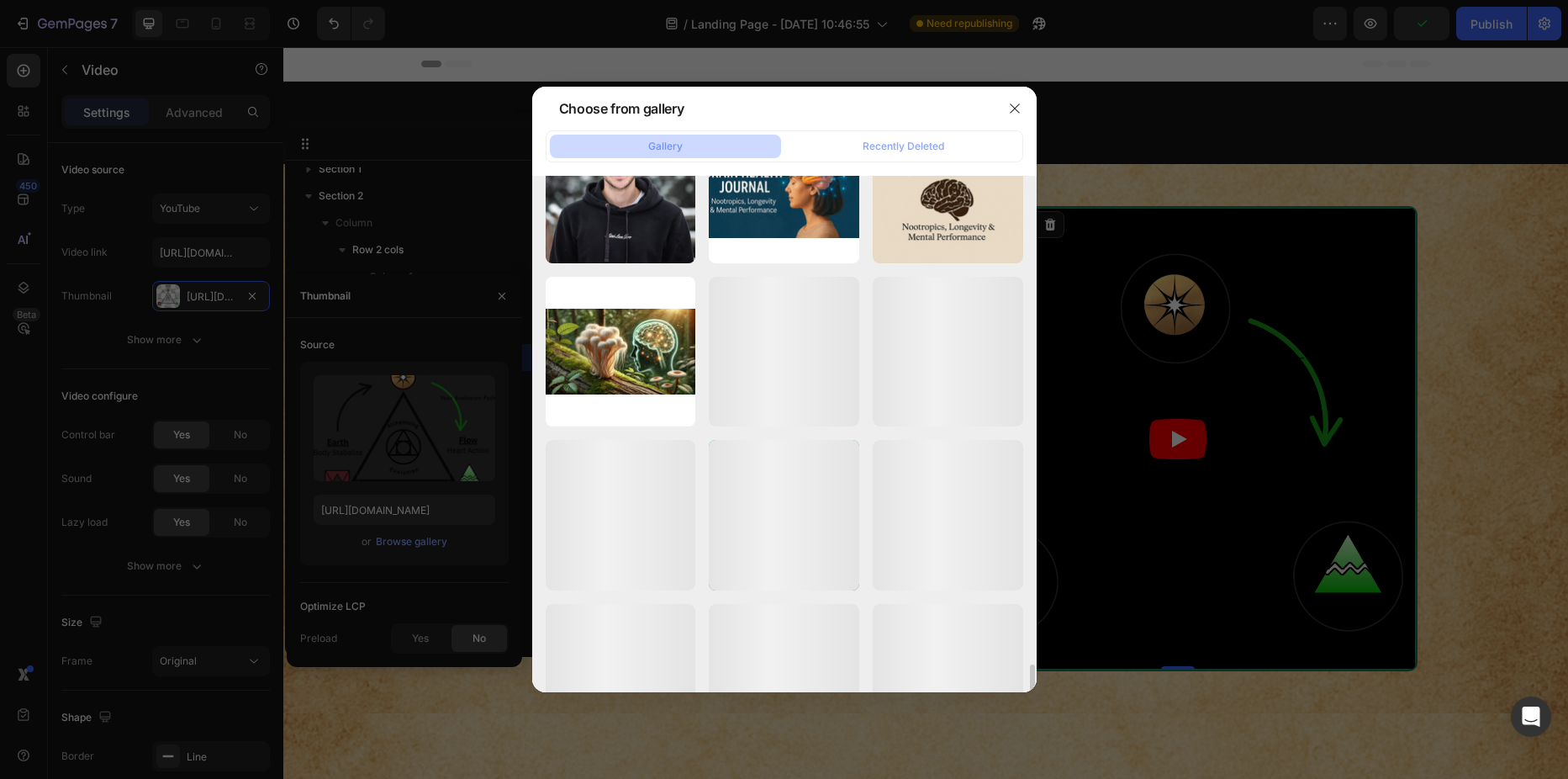
scroll to position [3600, 0]
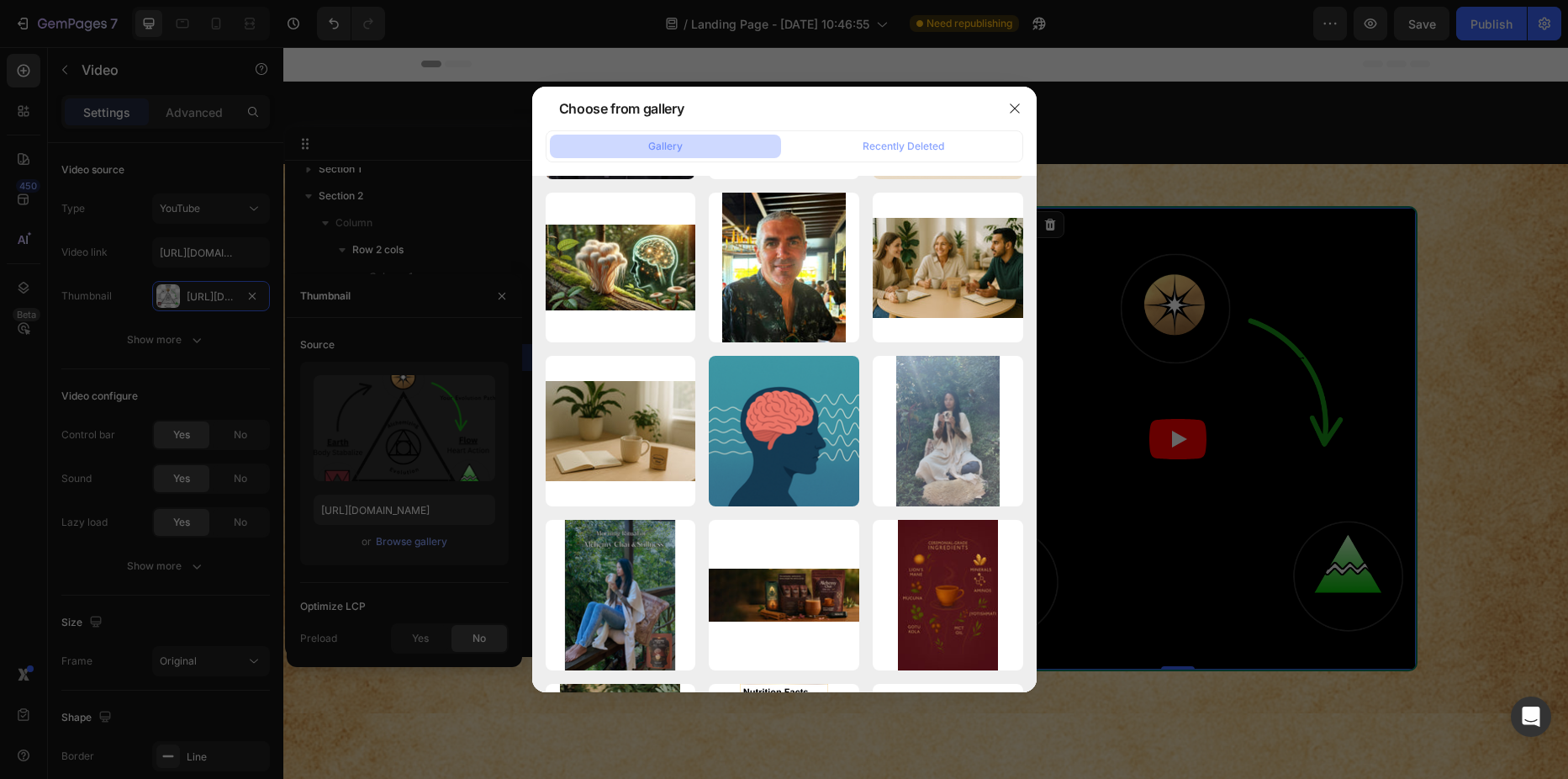
click at [260, 300] on div at bounding box center [784, 389] width 1568 height 779
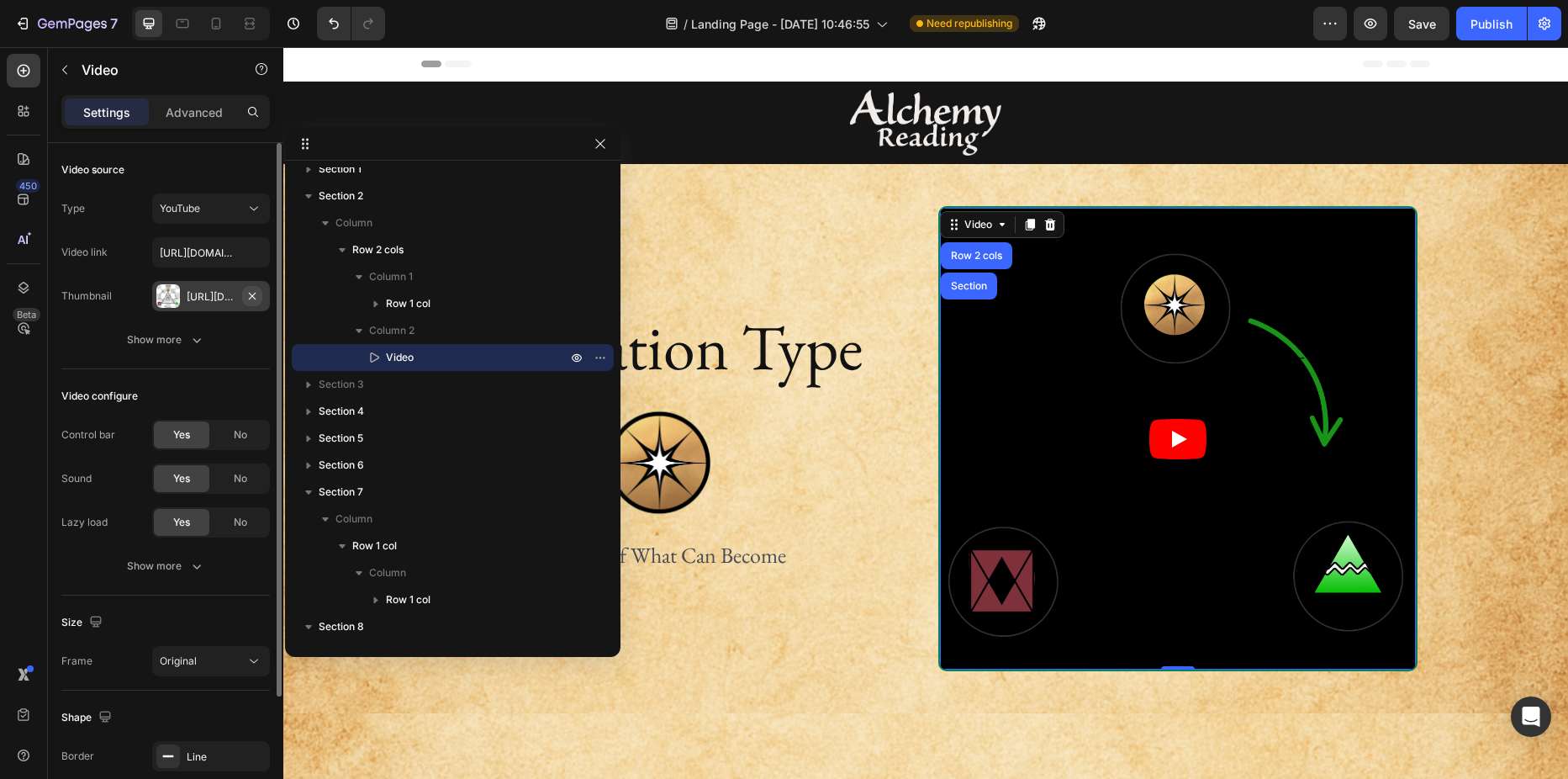
click at [254, 294] on icon "button" at bounding box center [251, 294] width 6 height 6
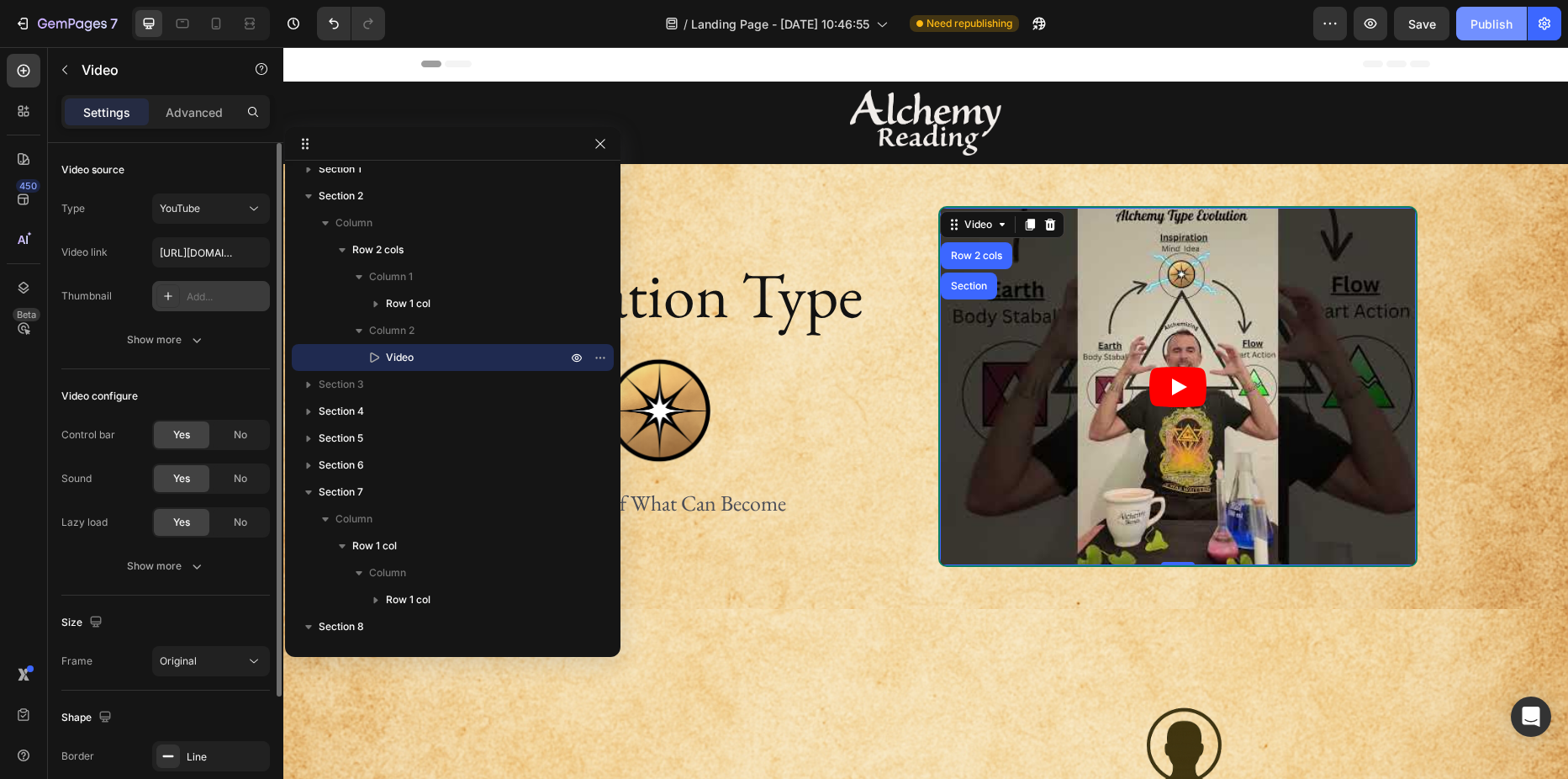
click at [1503, 23] on div "Publish" at bounding box center [1492, 24] width 42 height 17
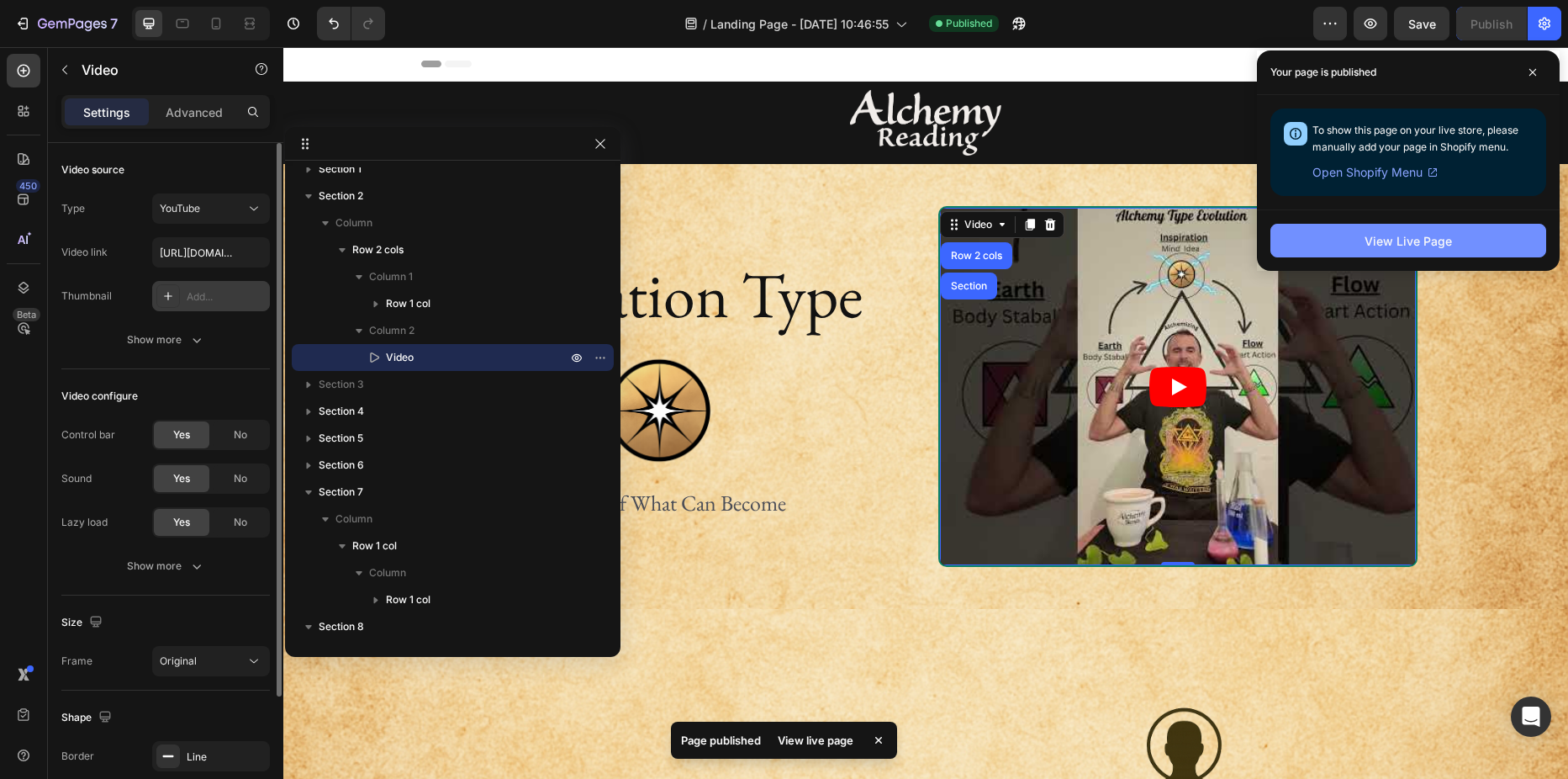
click at [1421, 234] on div "View Live Page" at bounding box center [1408, 241] width 87 height 17
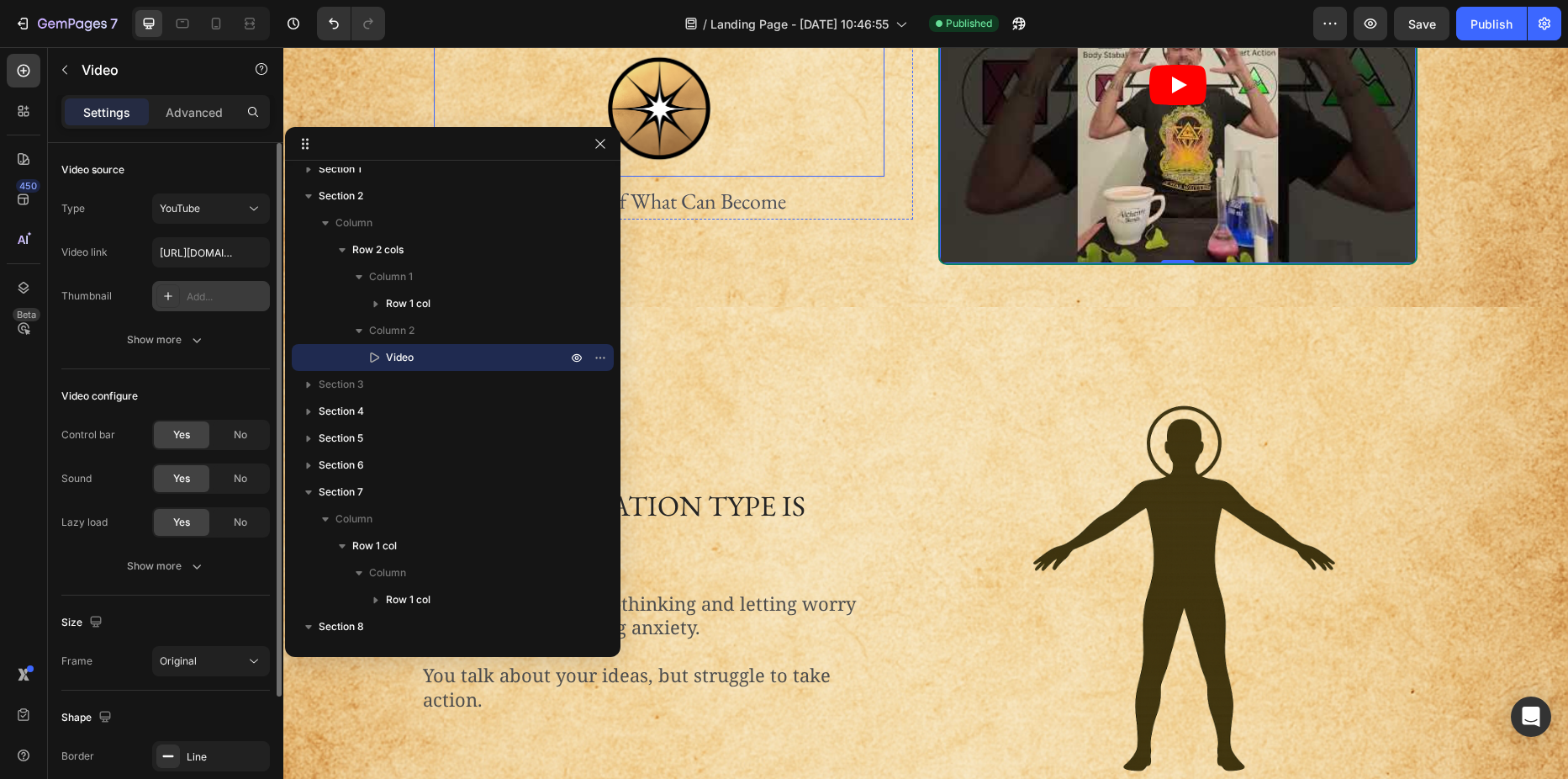
scroll to position [421, 0]
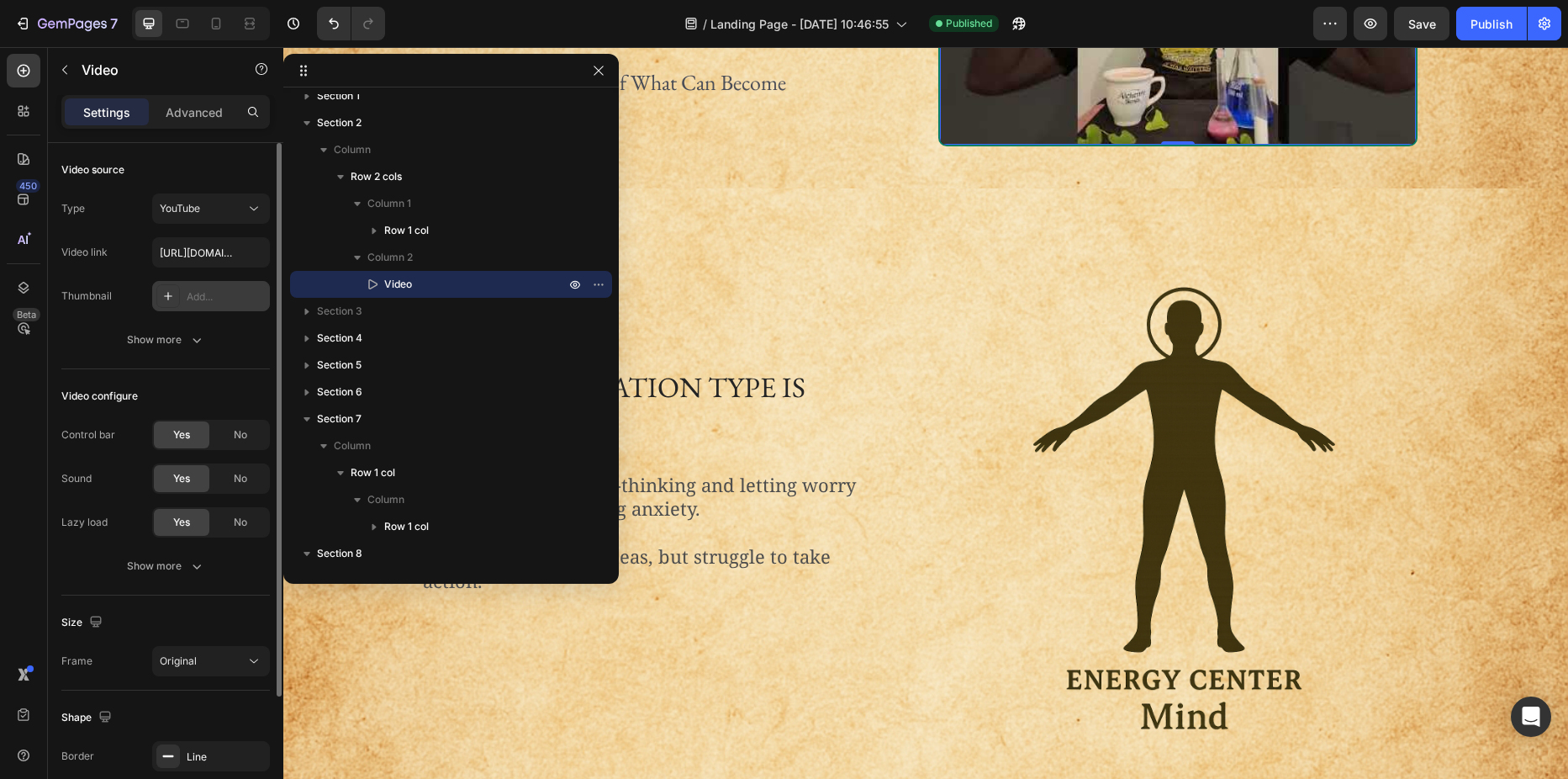
drag, startPoint x: 499, startPoint y: 140, endPoint x: 473, endPoint y: 67, distance: 77.5
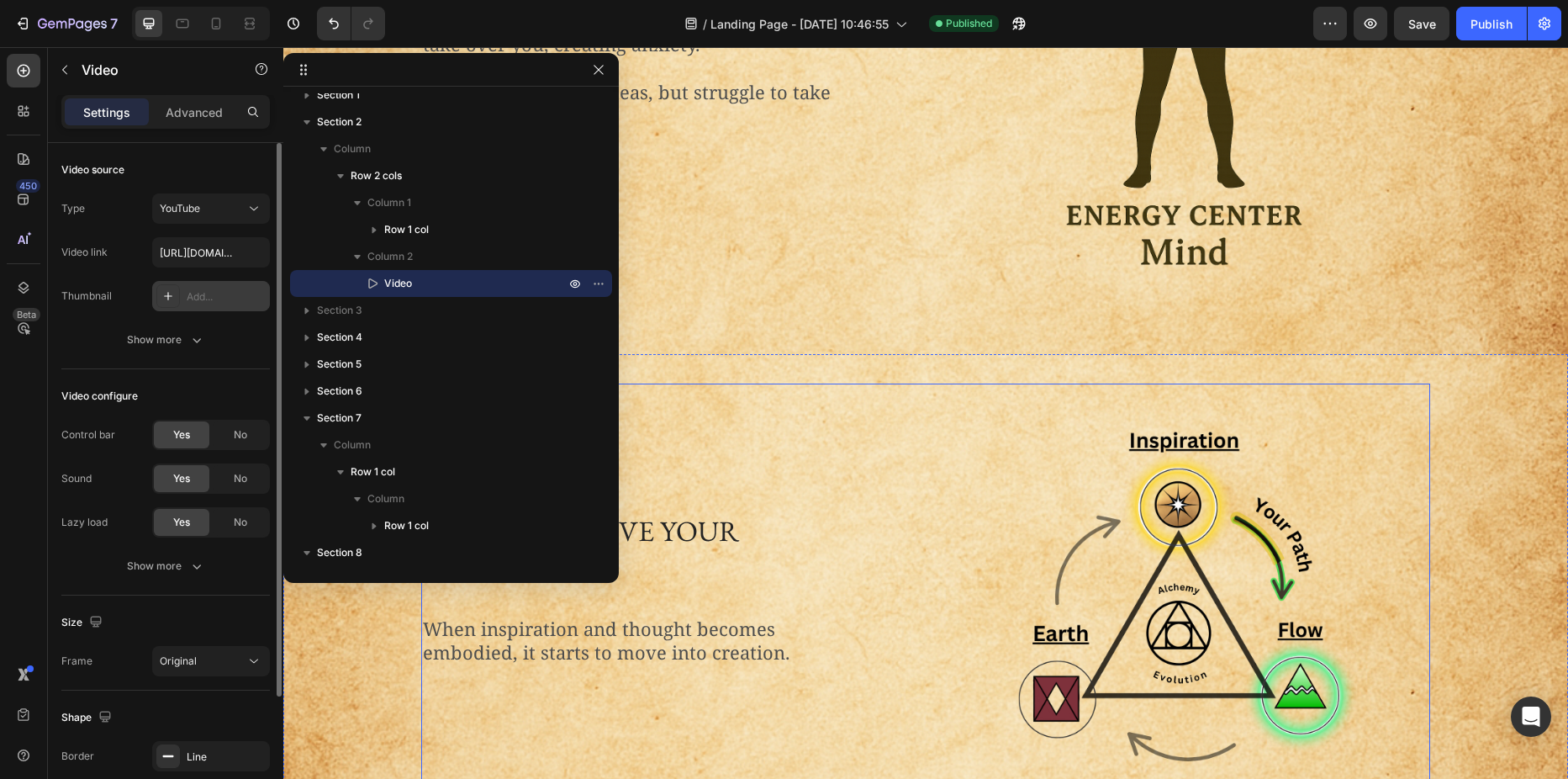
scroll to position [926, 0]
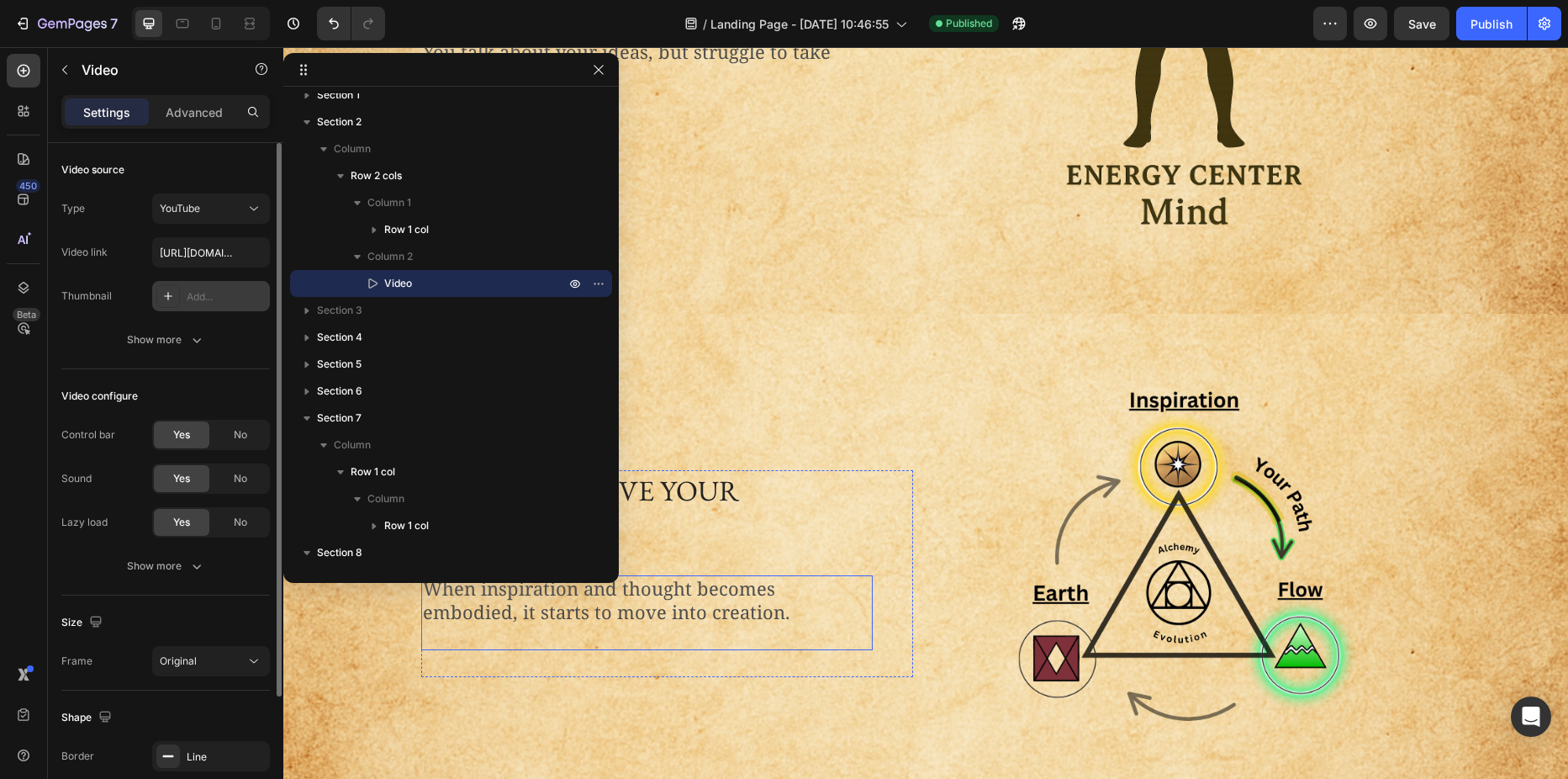
click at [695, 609] on p "When inspiration and thought becomes embodied, it starts to move into creation." at bounding box center [647, 600] width 448 height 48
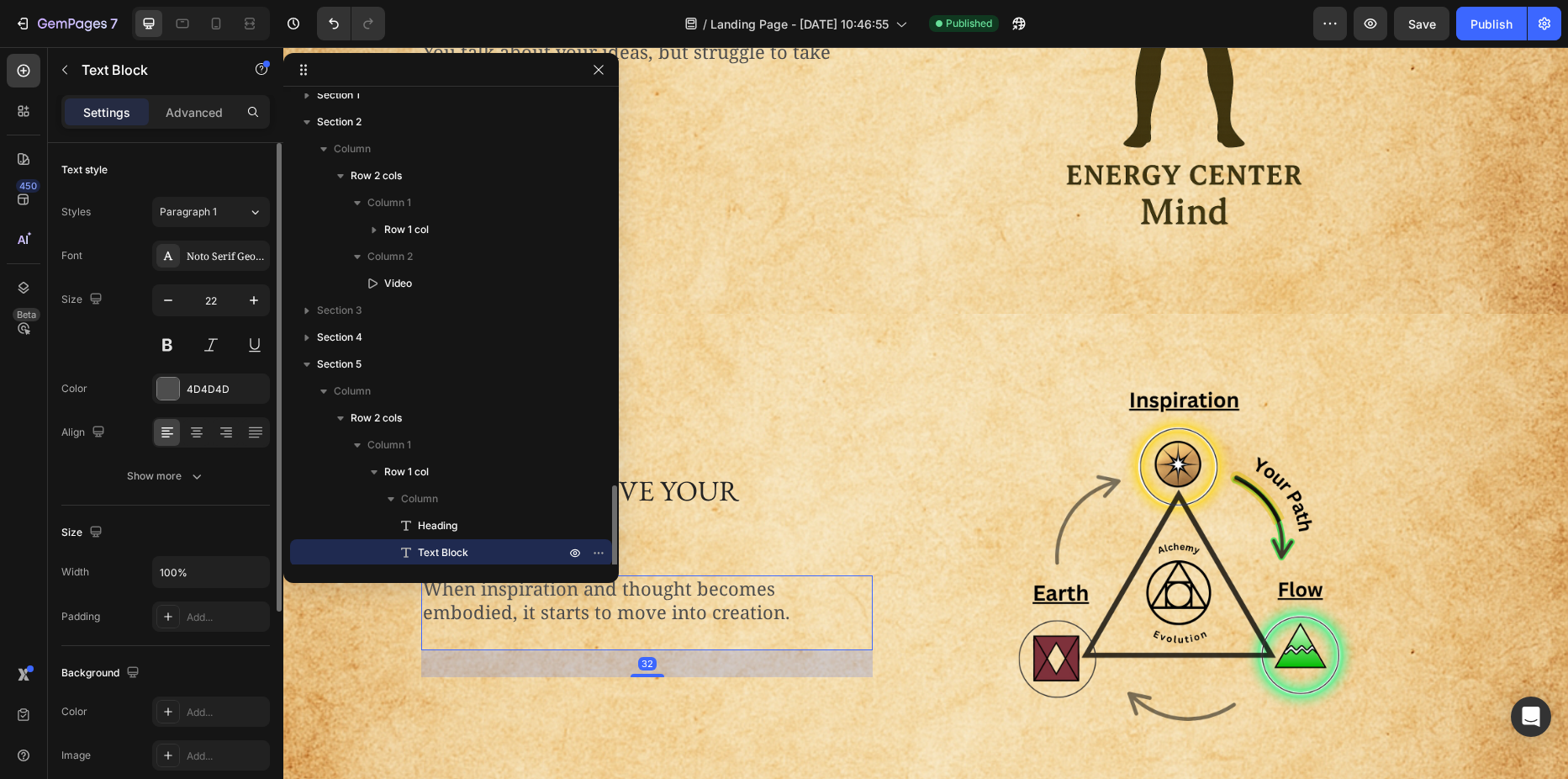
scroll to position [281, 0]
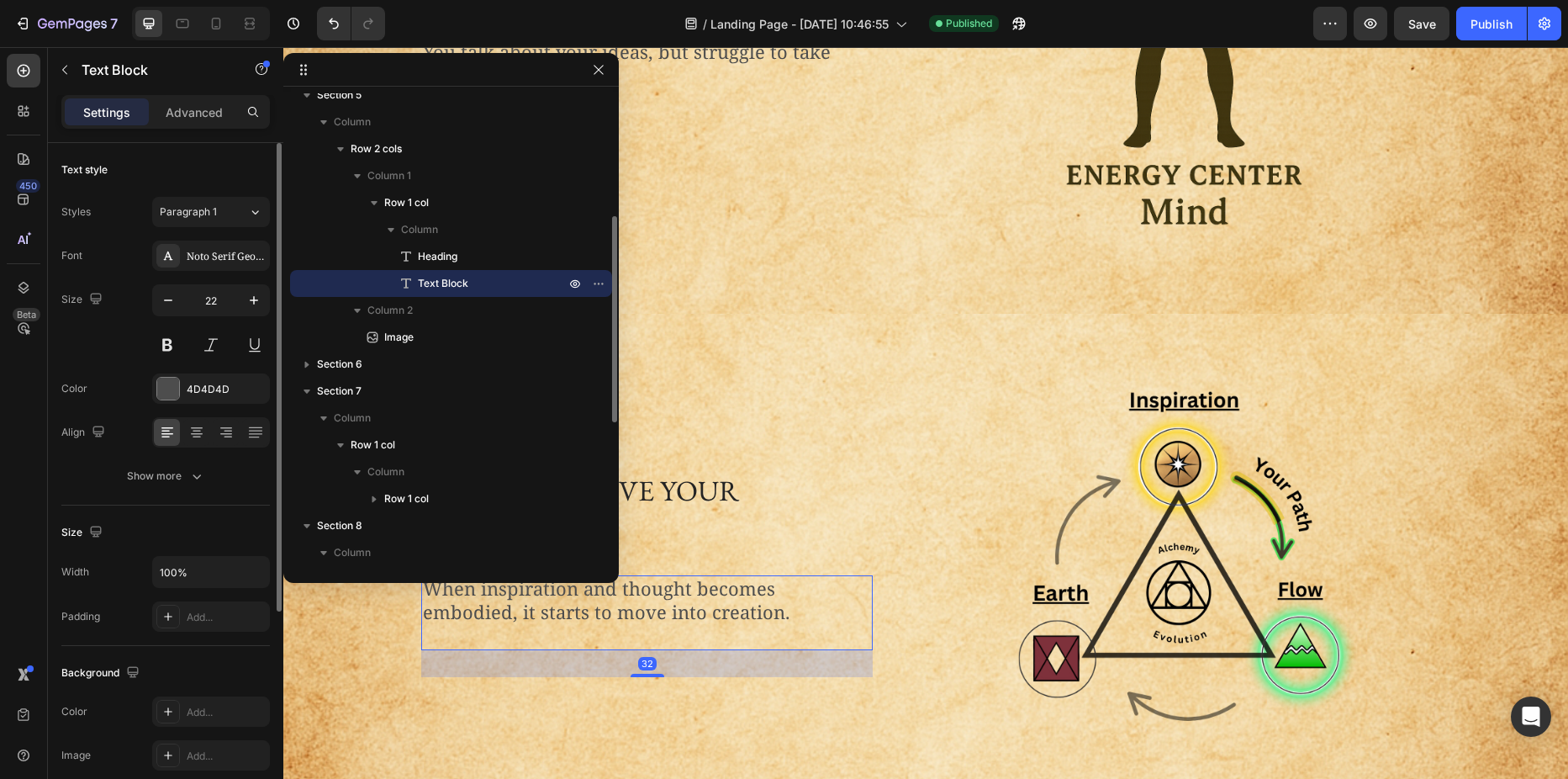
click at [695, 609] on p "When inspiration and thought becomes embodied, it starts to move into creation." at bounding box center [647, 600] width 448 height 48
click at [677, 614] on p "When inspiration and thought becomes embodied, it starts to move into creation." at bounding box center [647, 600] width 448 height 48
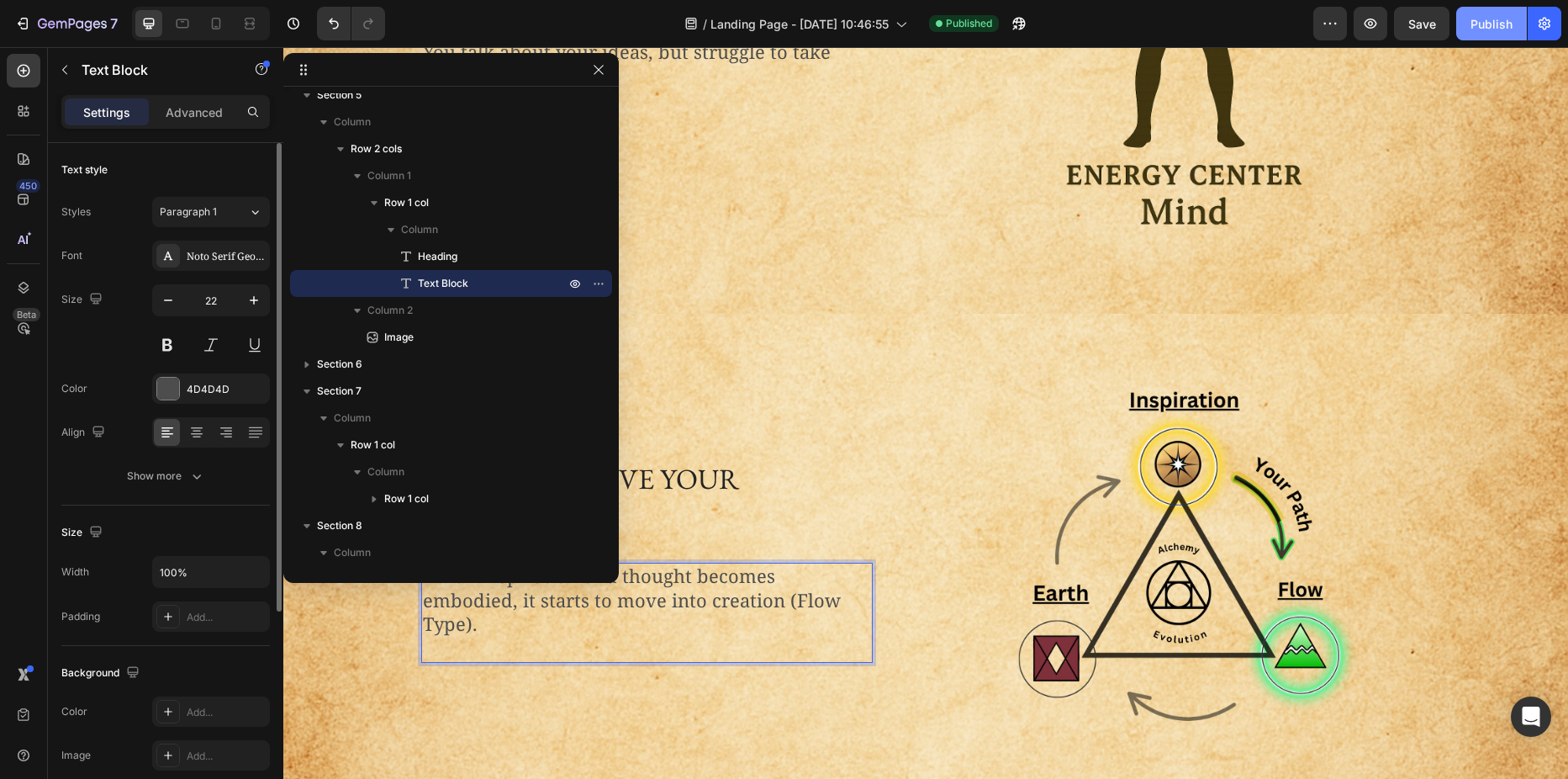
click at [1503, 17] on div "Publish" at bounding box center [1492, 24] width 42 height 17
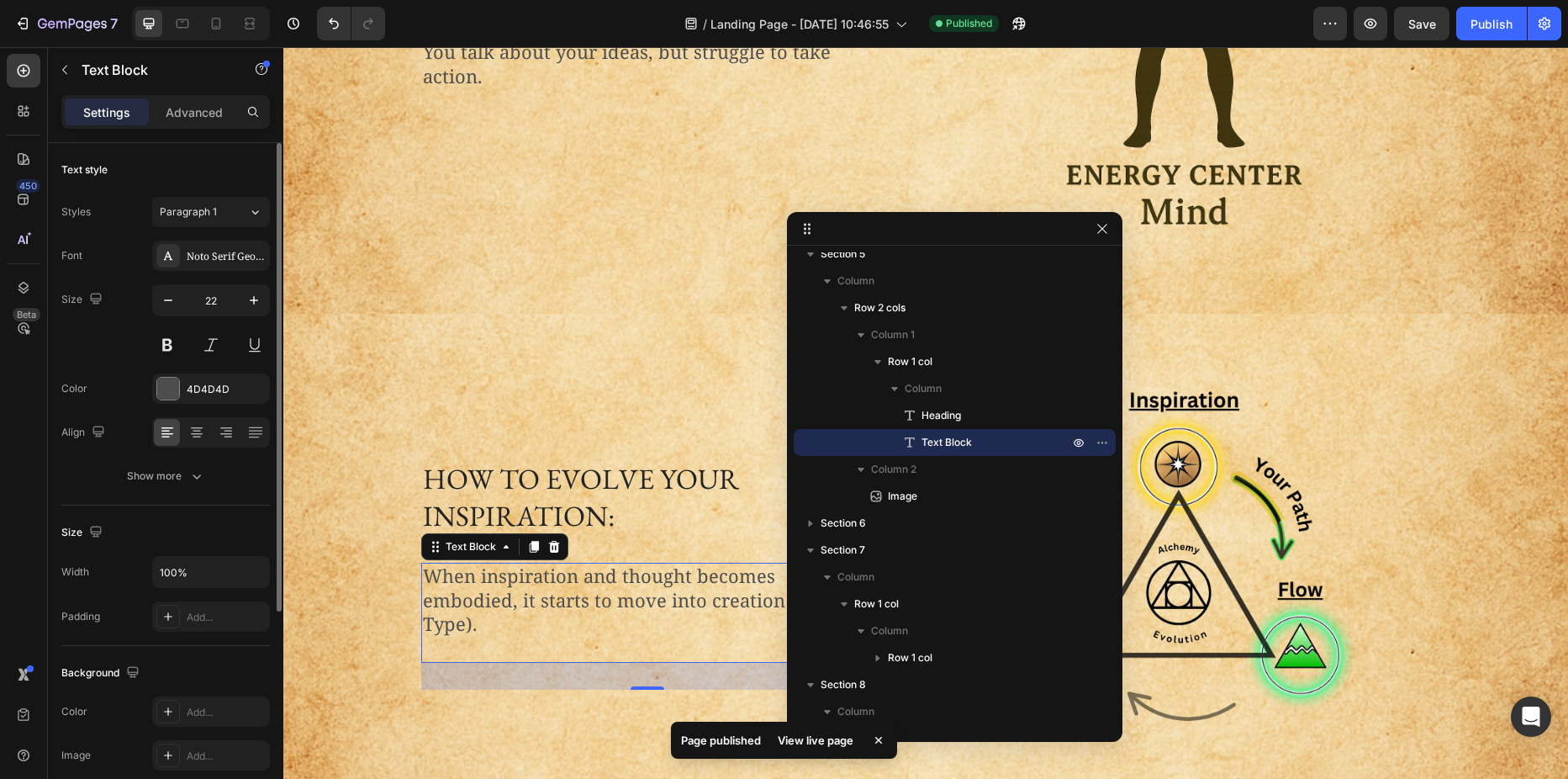
drag, startPoint x: 499, startPoint y: 72, endPoint x: 939, endPoint y: 220, distance: 464.2
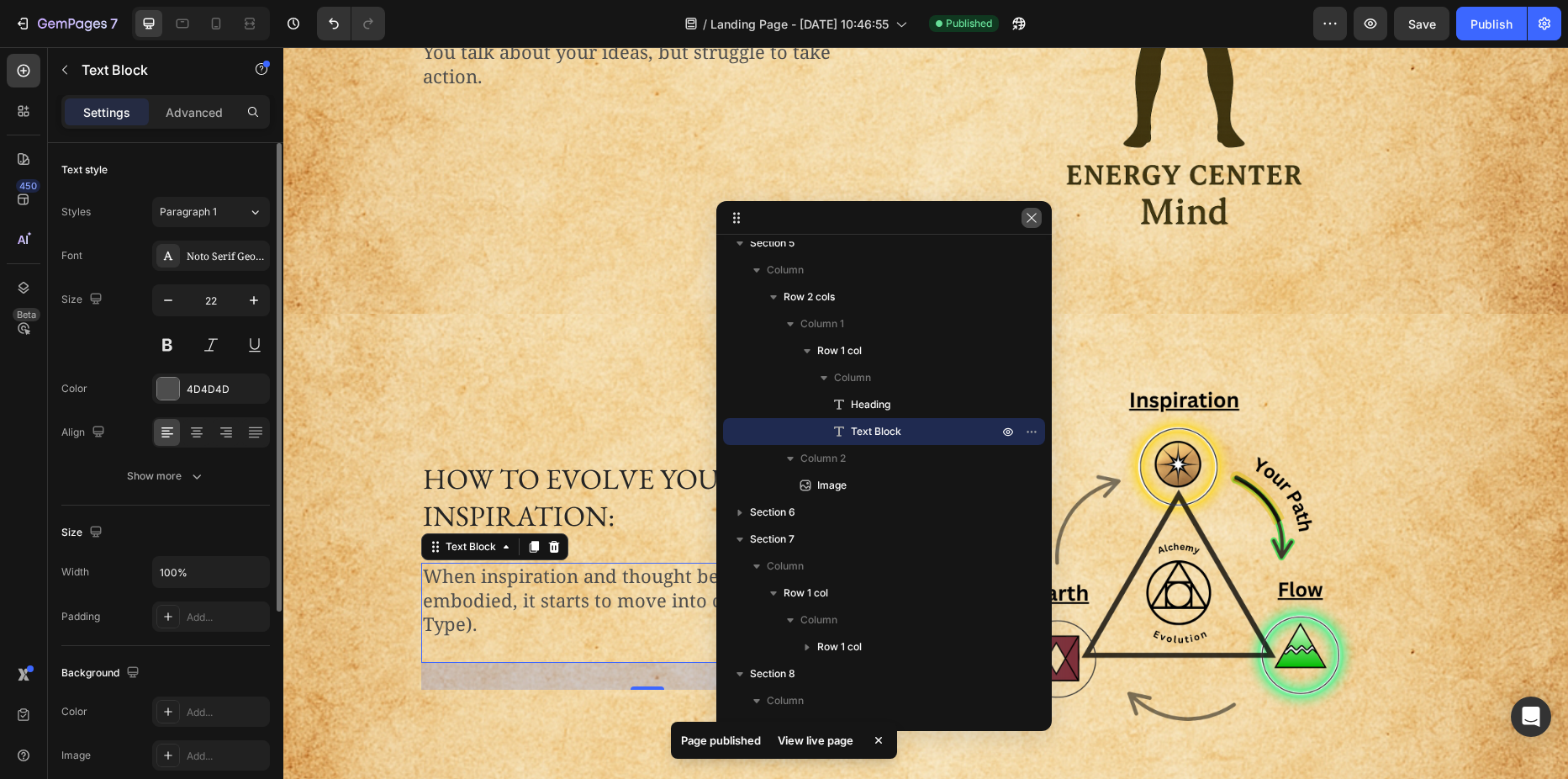
click at [1026, 216] on icon "button" at bounding box center [1031, 218] width 14 height 14
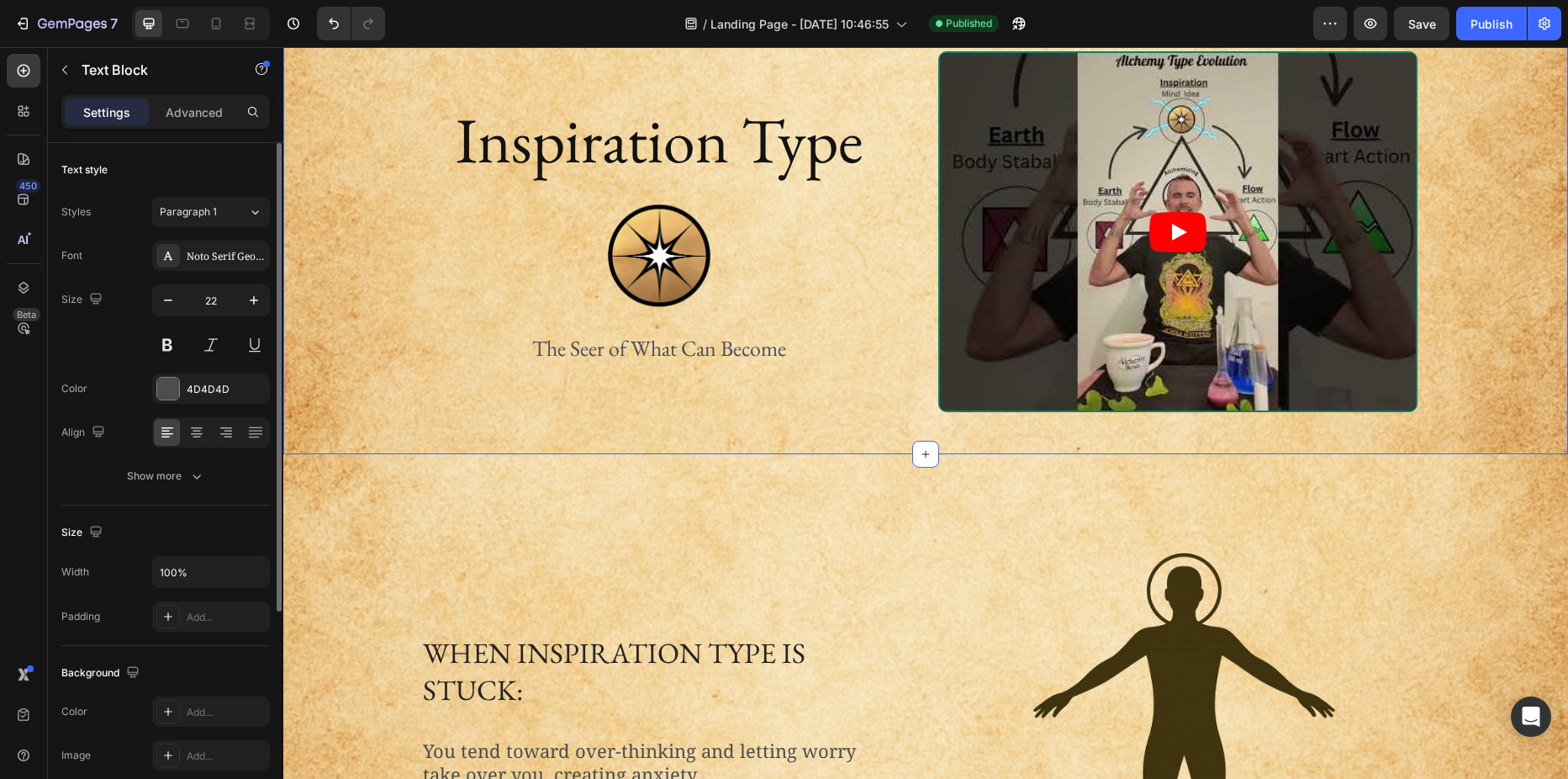
scroll to position [0, 0]
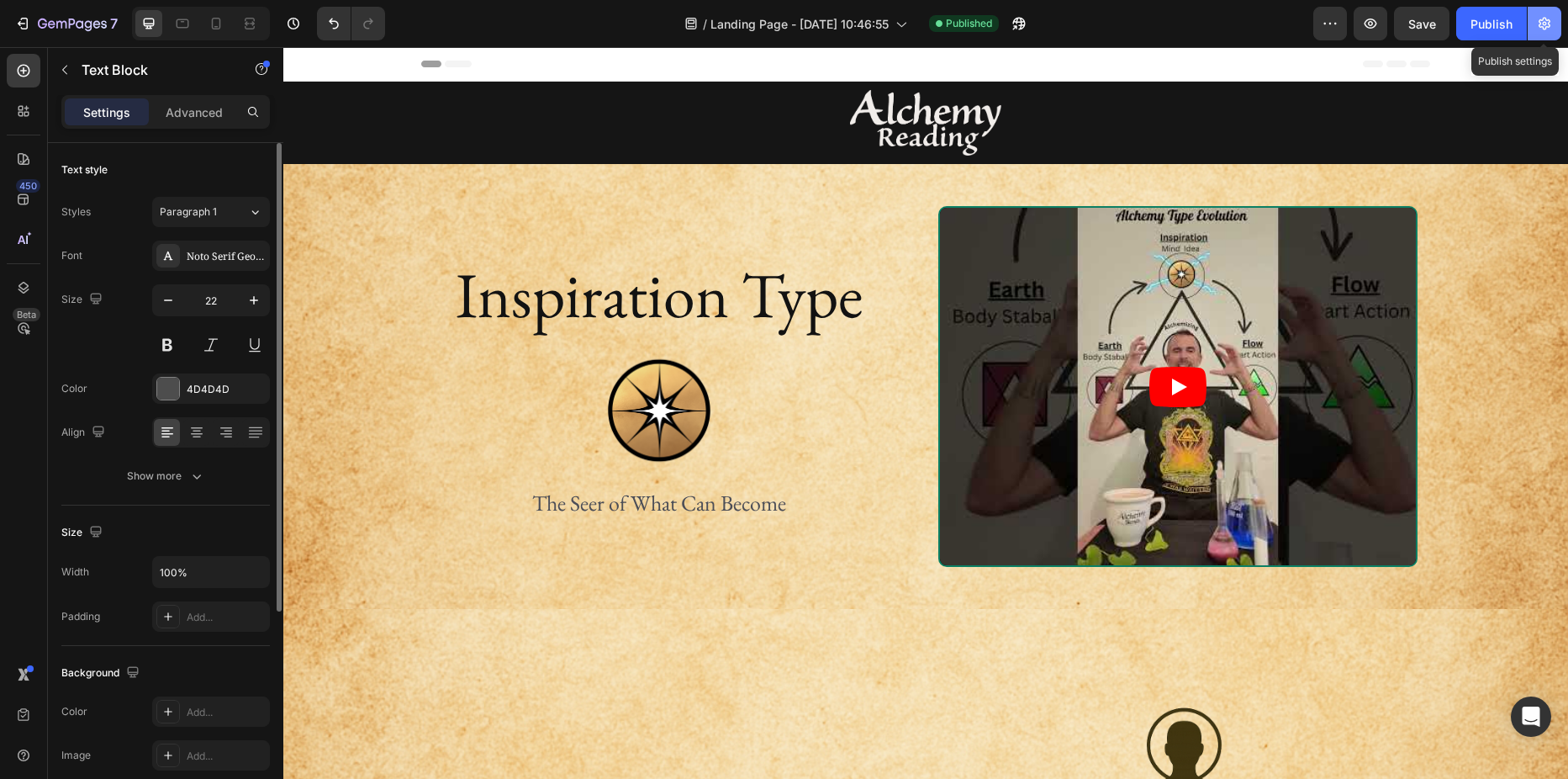
click at [1540, 25] on icon "button" at bounding box center [1544, 24] width 12 height 13
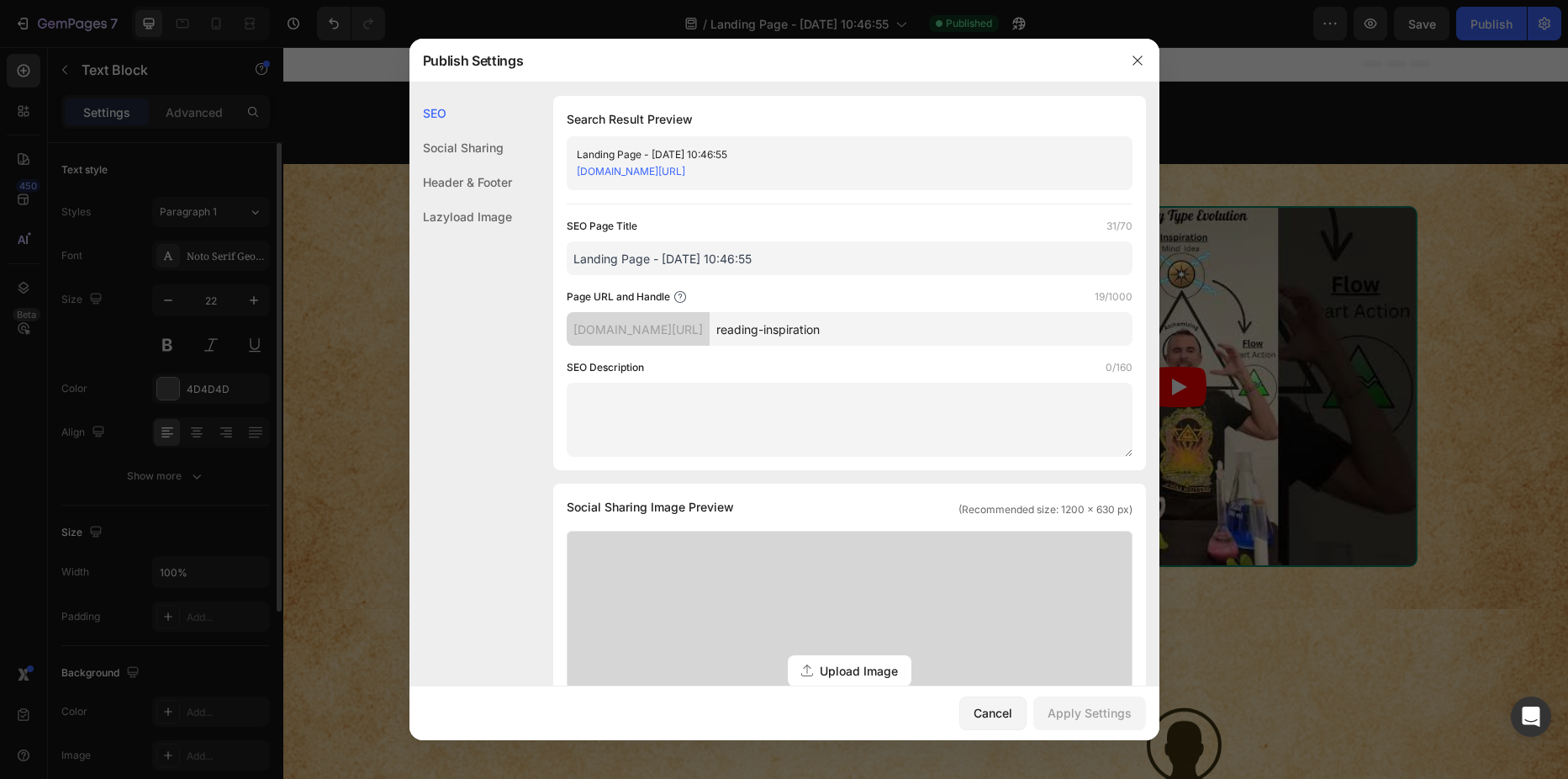
click at [750, 255] on input "Landing Page - Aug 12, 10:46:55" at bounding box center [849, 258] width 565 height 34
drag, startPoint x: 765, startPoint y: 258, endPoint x: 558, endPoint y: 262, distance: 207.0
click at [558, 262] on div "Search Result Preview Landing Page - Aug 12, 10:46:55 alchemy-blends.myshopify.…" at bounding box center [850, 282] width 593 height 374
type input "i"
type input "Inspiration Type - Alchemy Reading"
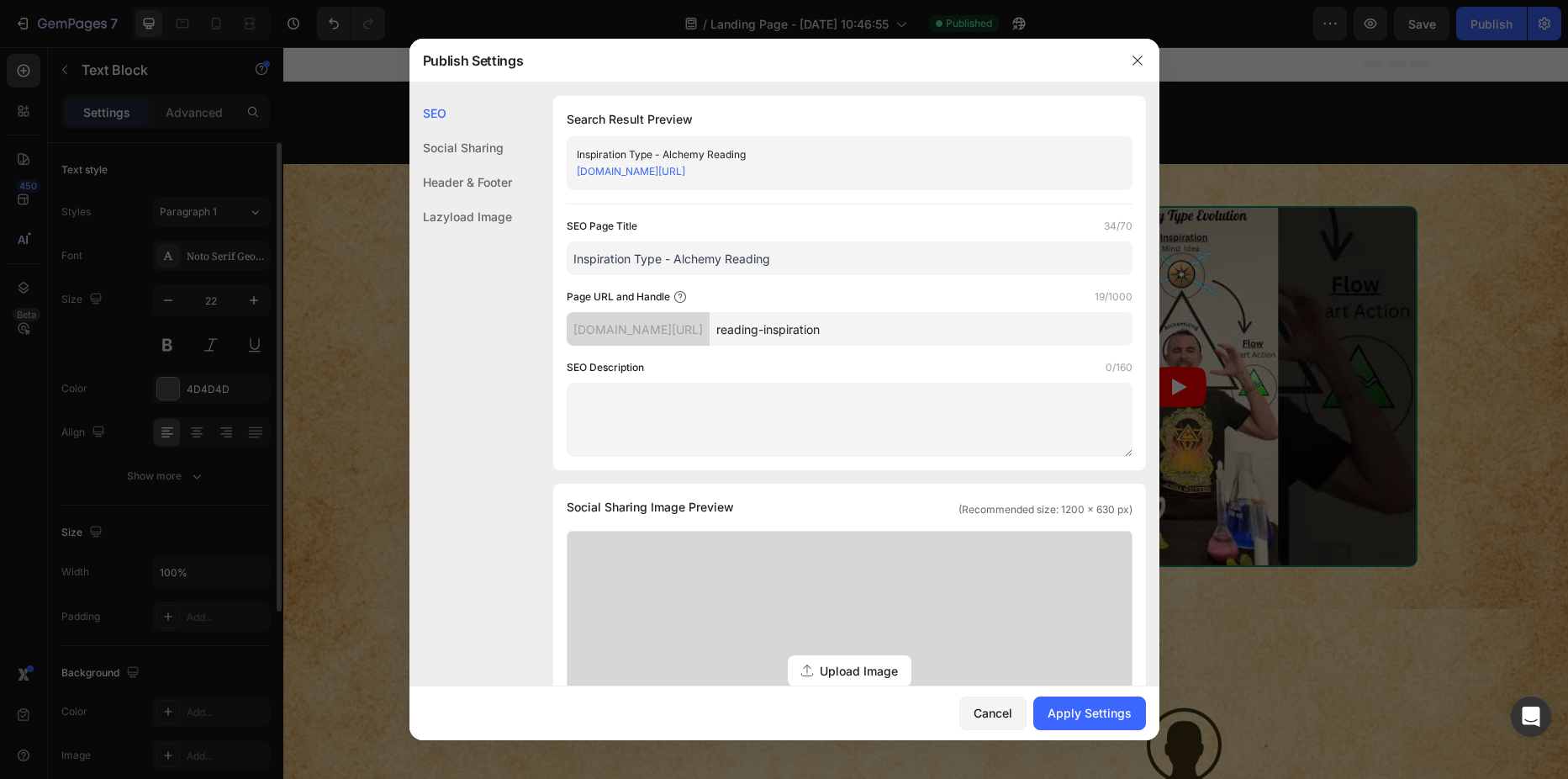
click at [565, 223] on div "Search Result Preview Inspiration Type - Alchemy Reading alchemy-blends.myshopi…" at bounding box center [850, 282] width 593 height 374
click at [562, 211] on div "Search Result Preview Inspiration Type - Alchemy Reading alchemy-blends.myshopi…" at bounding box center [850, 282] width 593 height 374
click at [1074, 708] on div "Apply Settings" at bounding box center [1089, 712] width 84 height 17
click at [1138, 60] on icon "button" at bounding box center [1137, 60] width 9 height 9
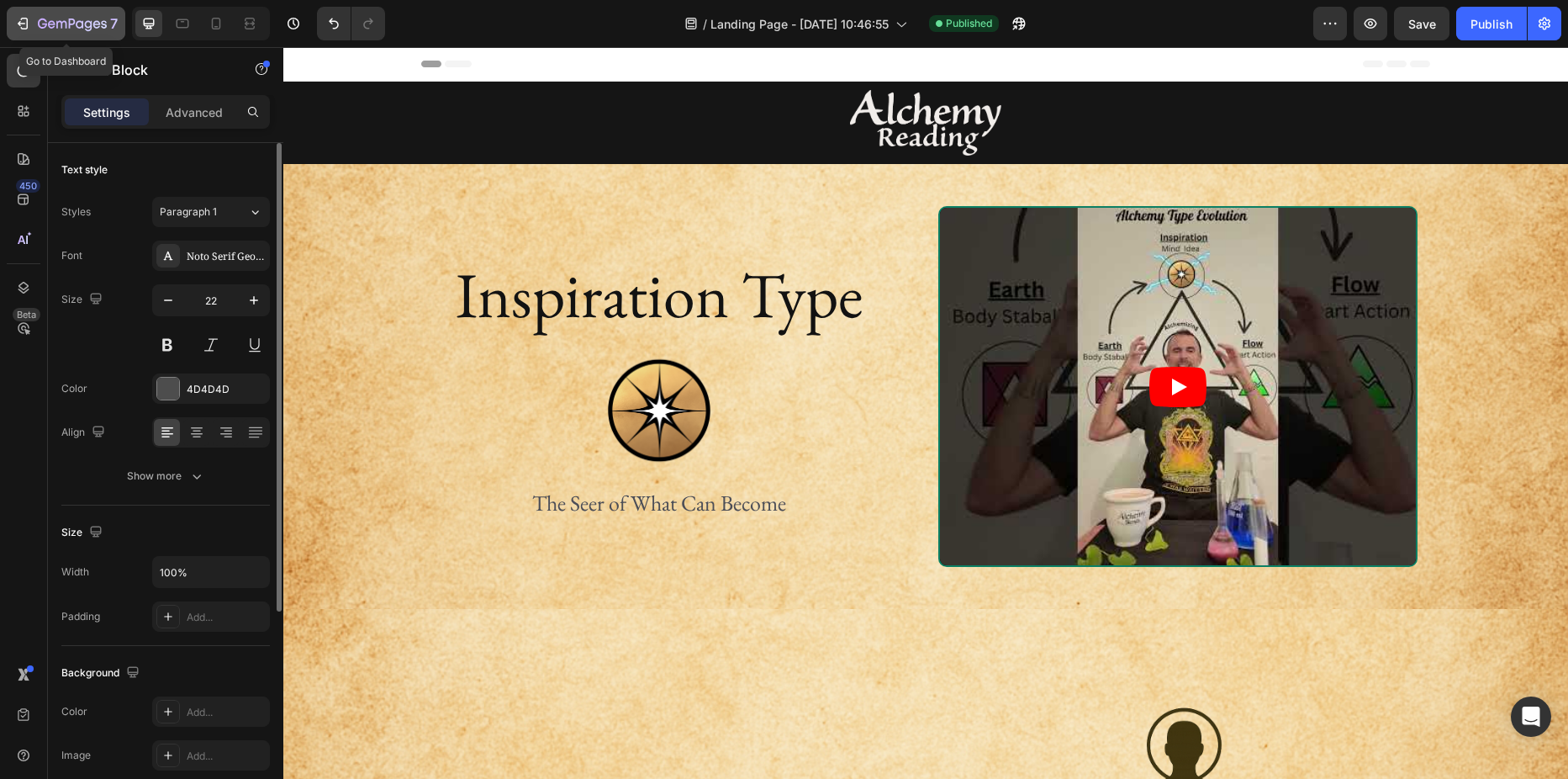
click at [26, 17] on icon "button" at bounding box center [23, 24] width 16 height 16
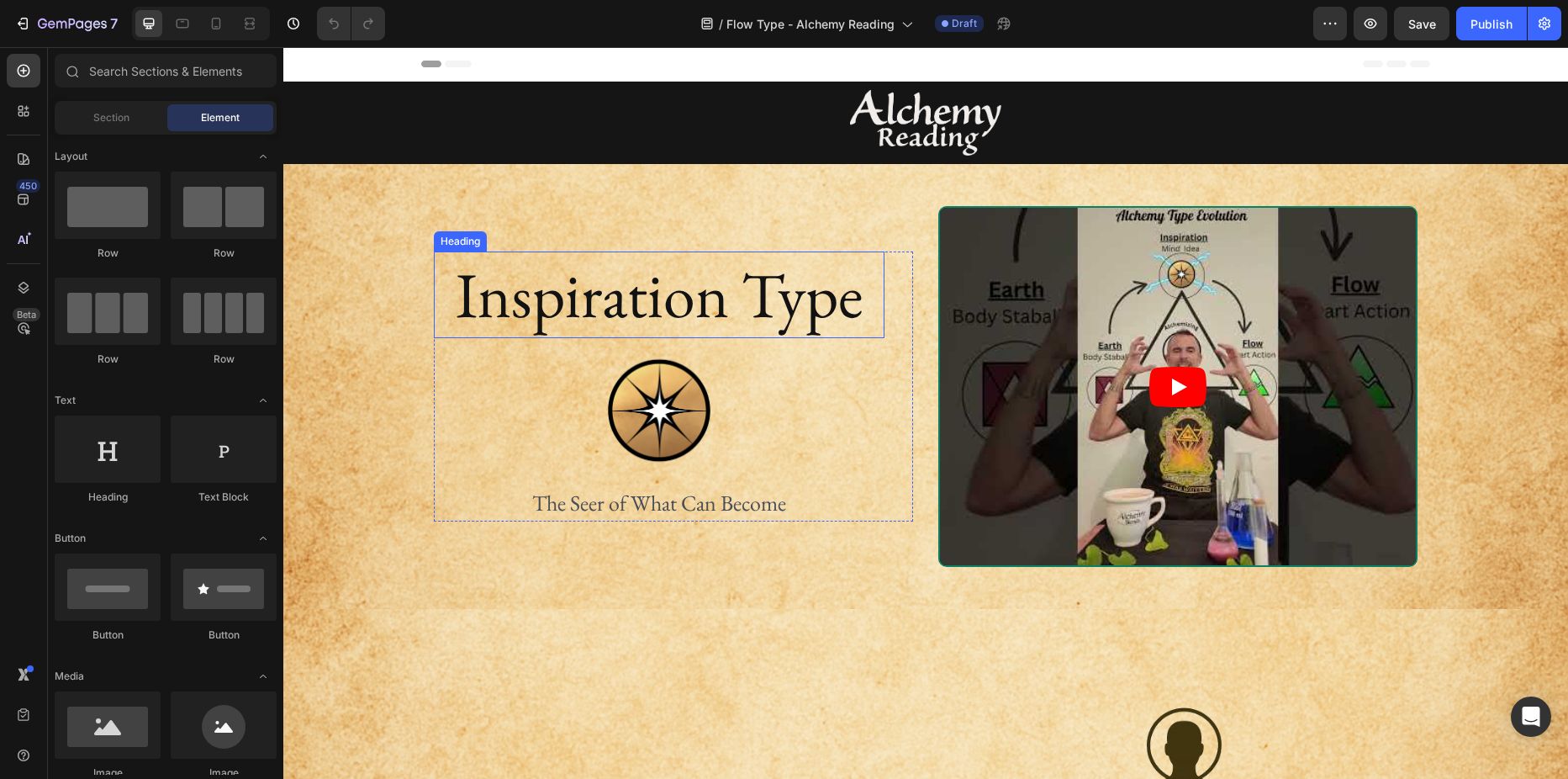
click at [604, 303] on h2 "Inspiration Type" at bounding box center [658, 294] width 451 height 87
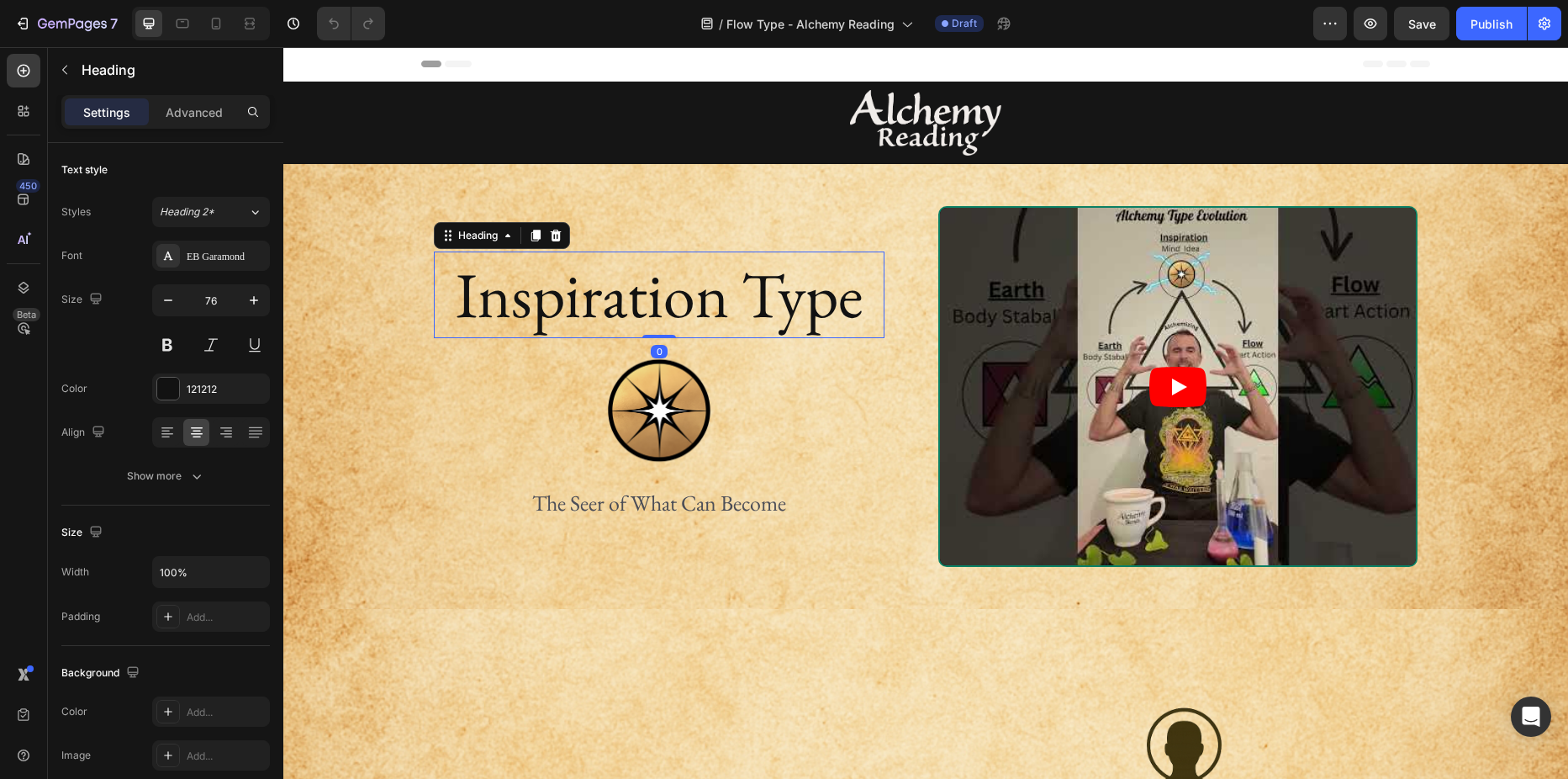
click at [641, 303] on h2 "Inspiration Type" at bounding box center [658, 294] width 451 height 87
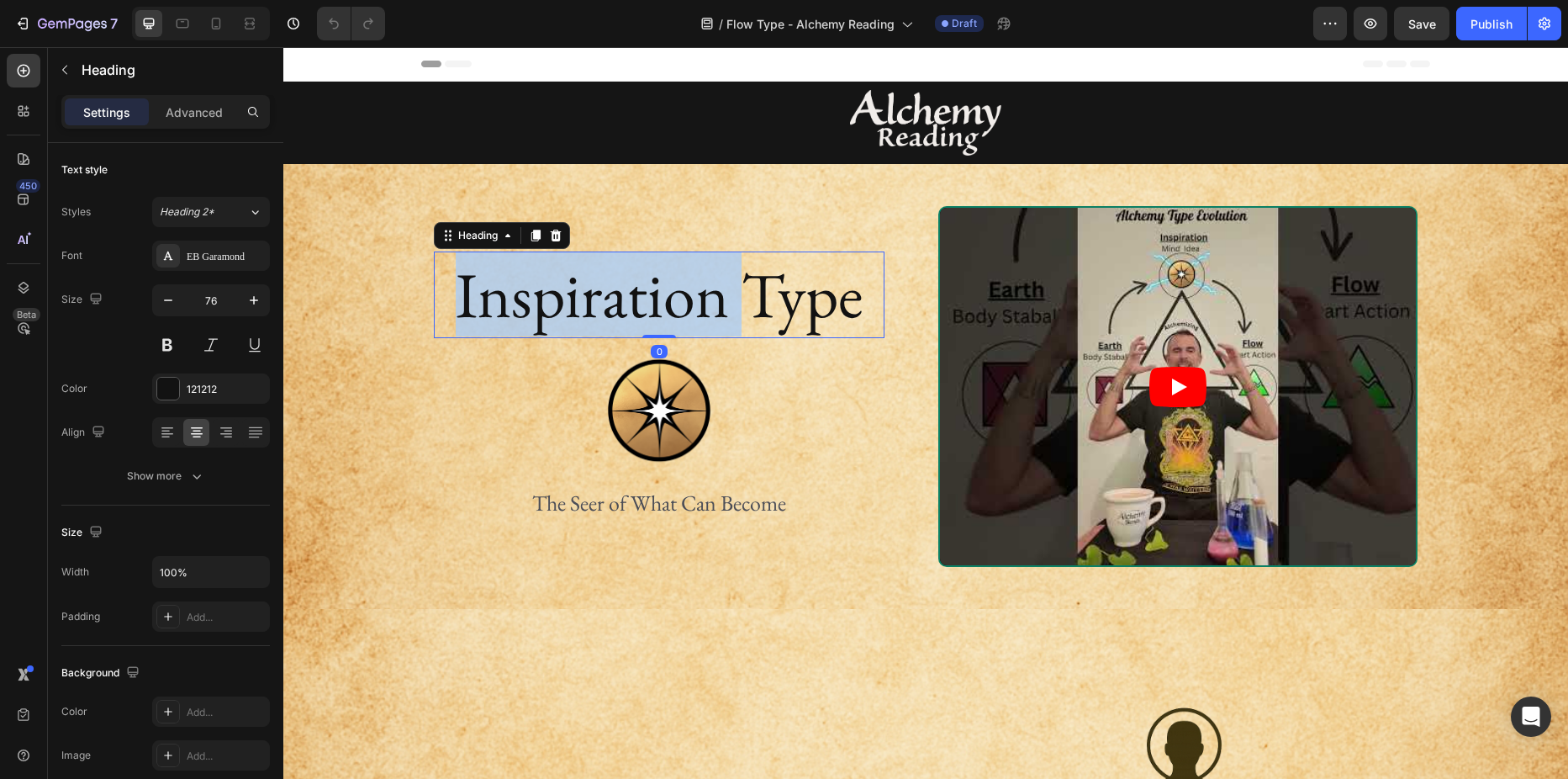
click at [641, 303] on p "Inspiration Type" at bounding box center [658, 294] width 447 height 83
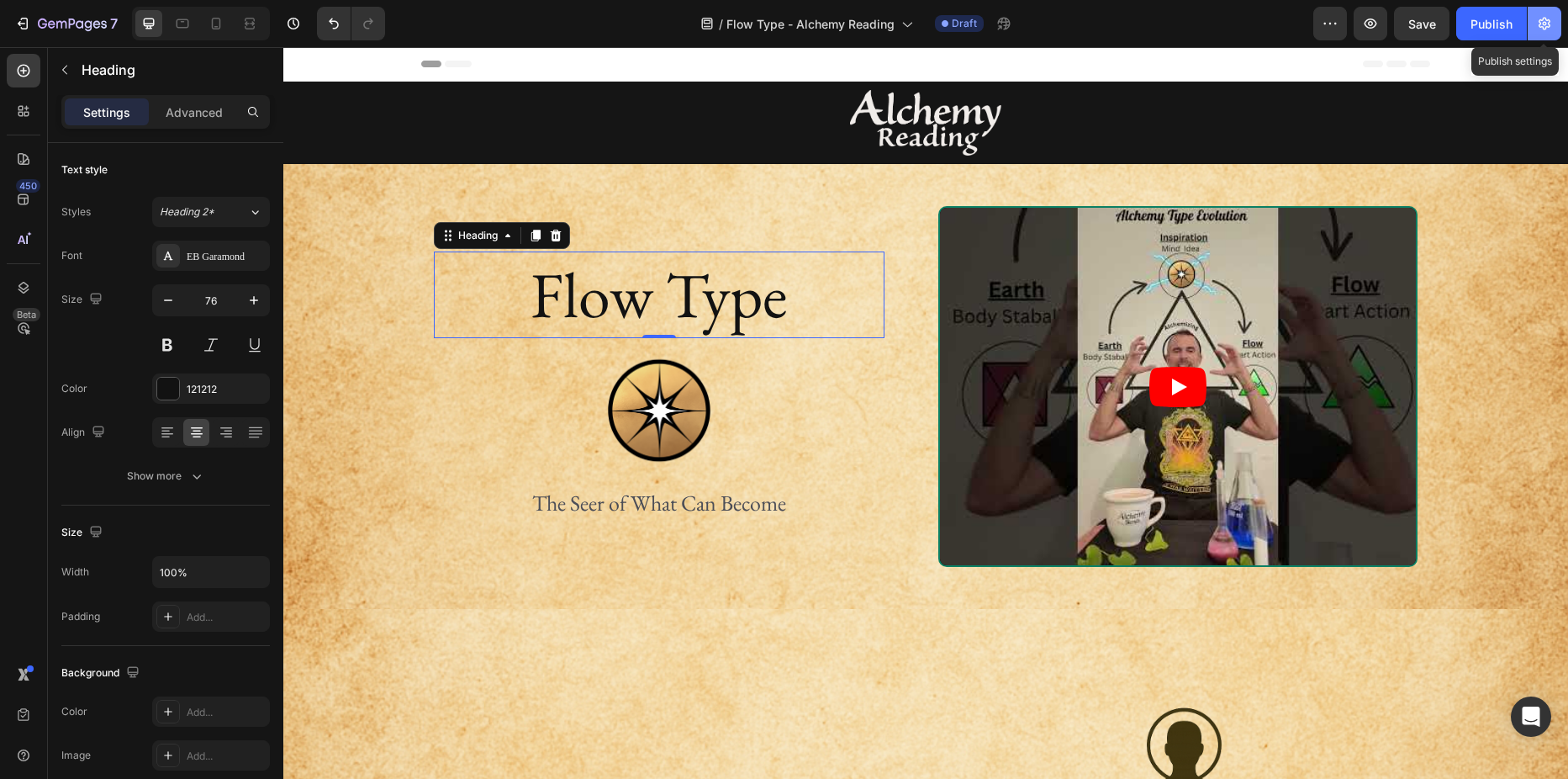
click at [1532, 27] on button "button" at bounding box center [1544, 23] width 34 height 34
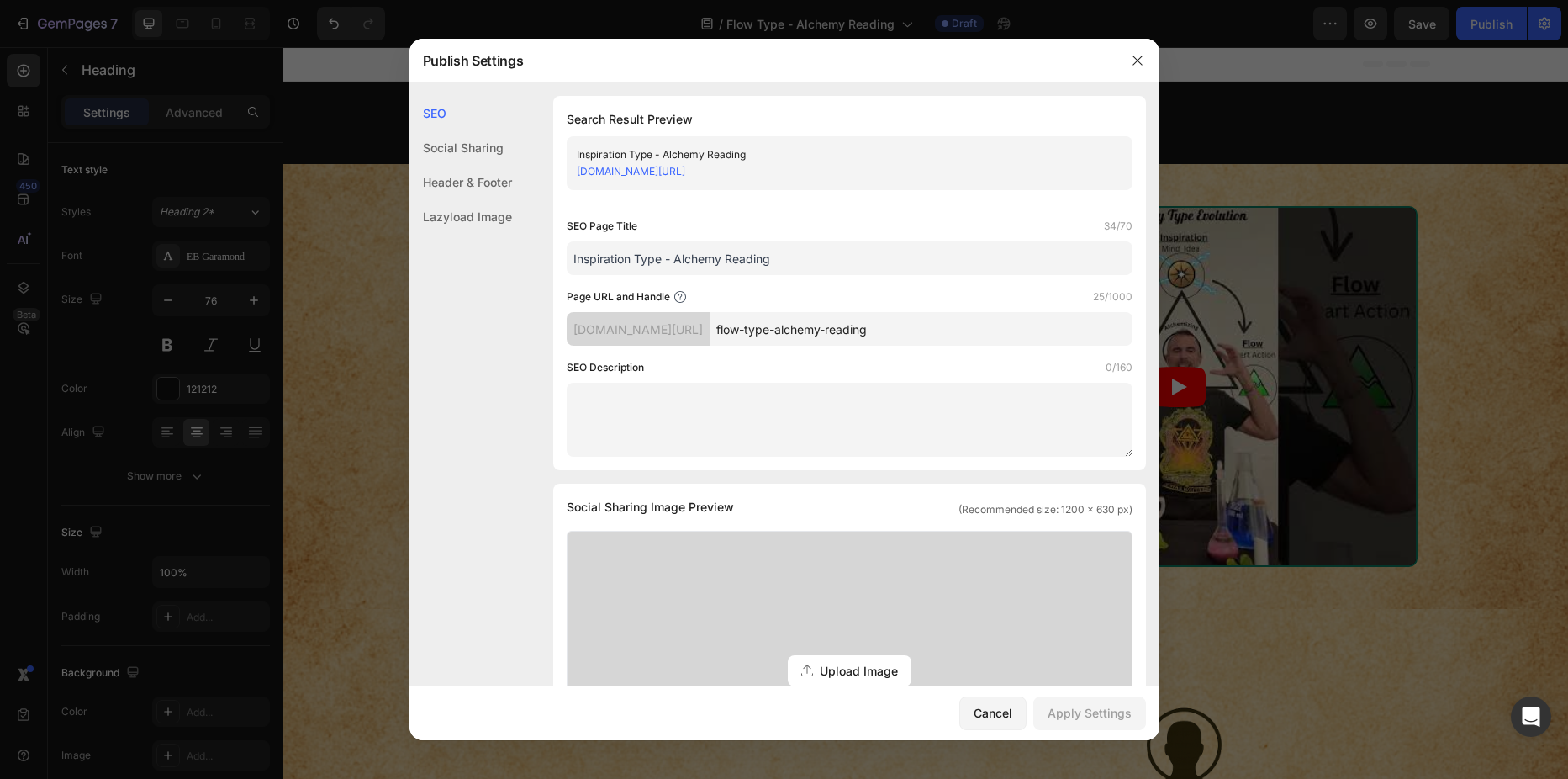
drag, startPoint x: 631, startPoint y: 261, endPoint x: 567, endPoint y: 264, distance: 64.1
click at [567, 264] on input "Inspiration Type - Alchemy Reading" at bounding box center [849, 258] width 565 height 34
type input "Flow Type - Alchemy Reading"
click at [1072, 704] on div "Apply Settings" at bounding box center [1089, 712] width 84 height 17
click at [1136, 60] on icon "button" at bounding box center [1137, 60] width 9 height 9
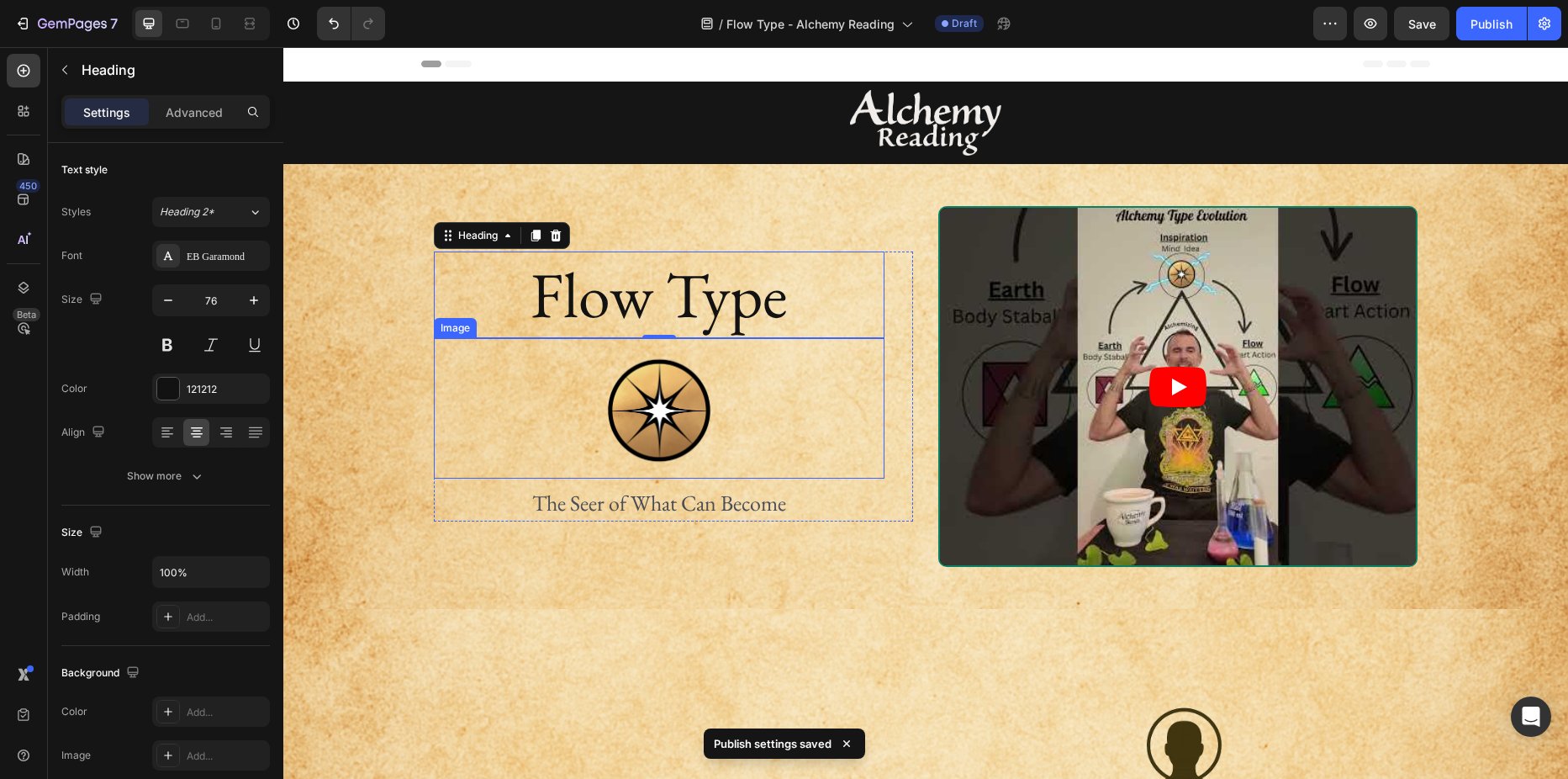
click at [647, 415] on img at bounding box center [659, 408] width 113 height 141
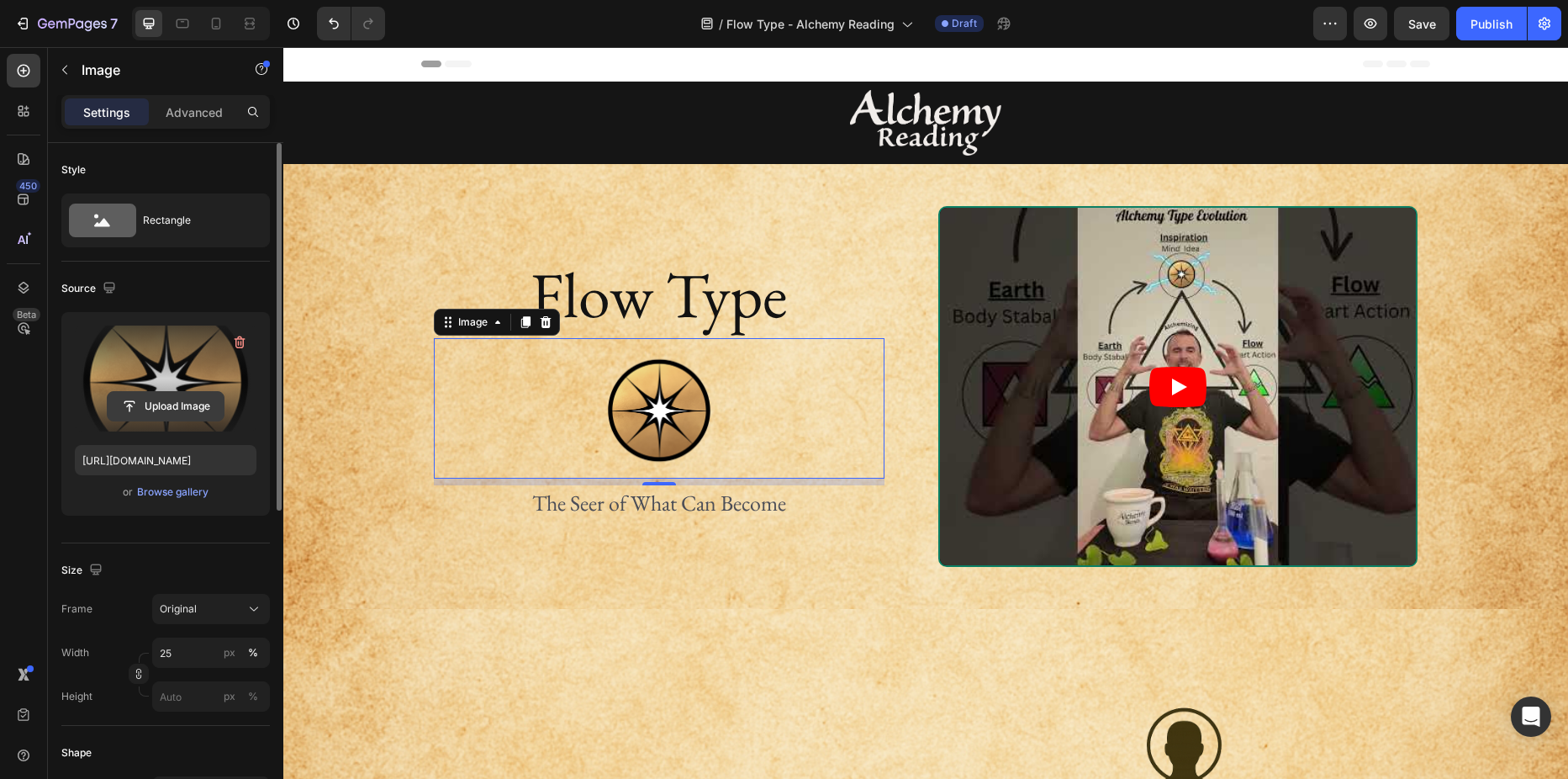
click at [160, 400] on input "file" at bounding box center [165, 405] width 116 height 28
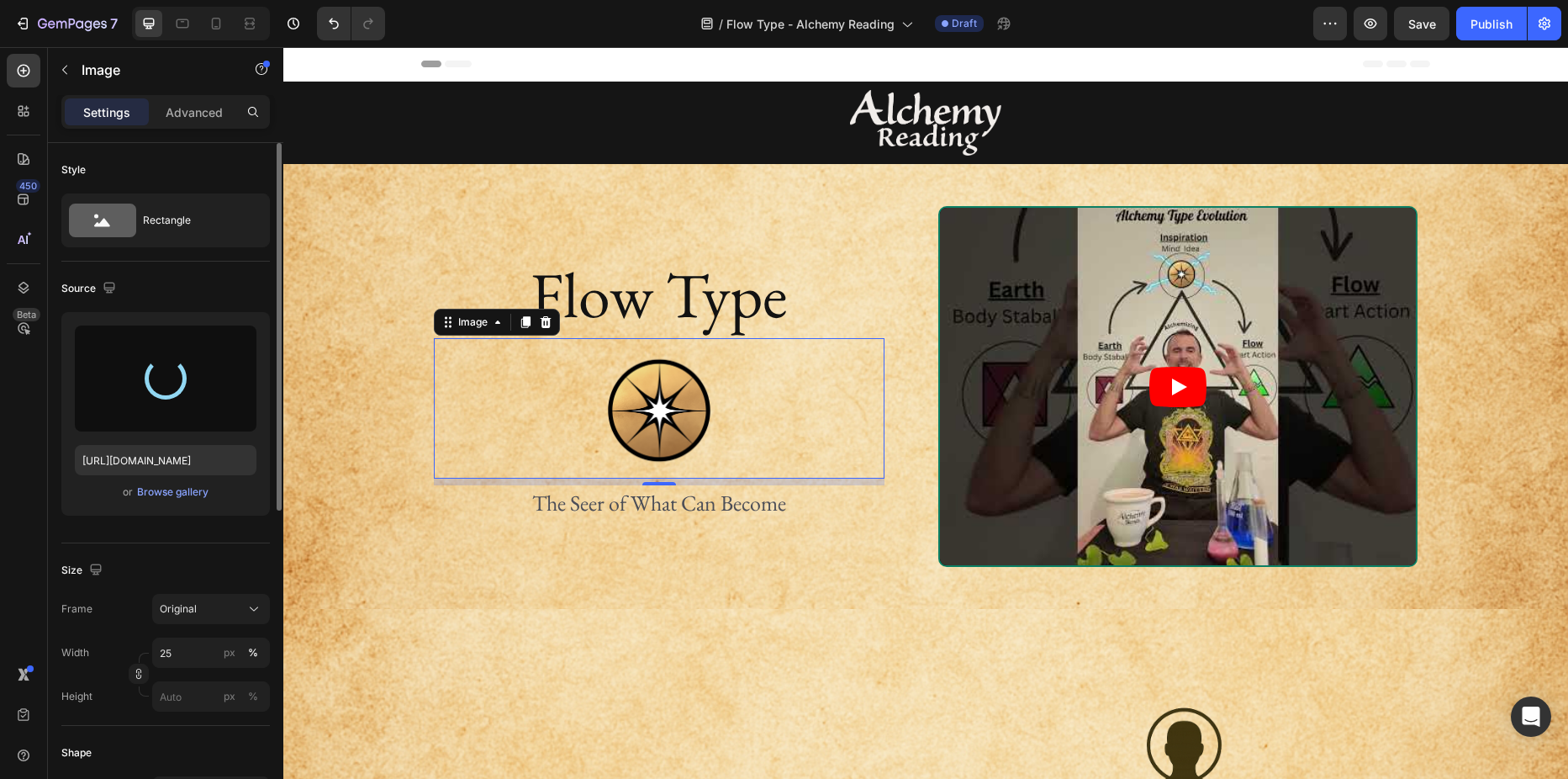
type input "https://cdn.shopify.com/s/files/1/0691/2517/7593/files/gempages_558464625088136…"
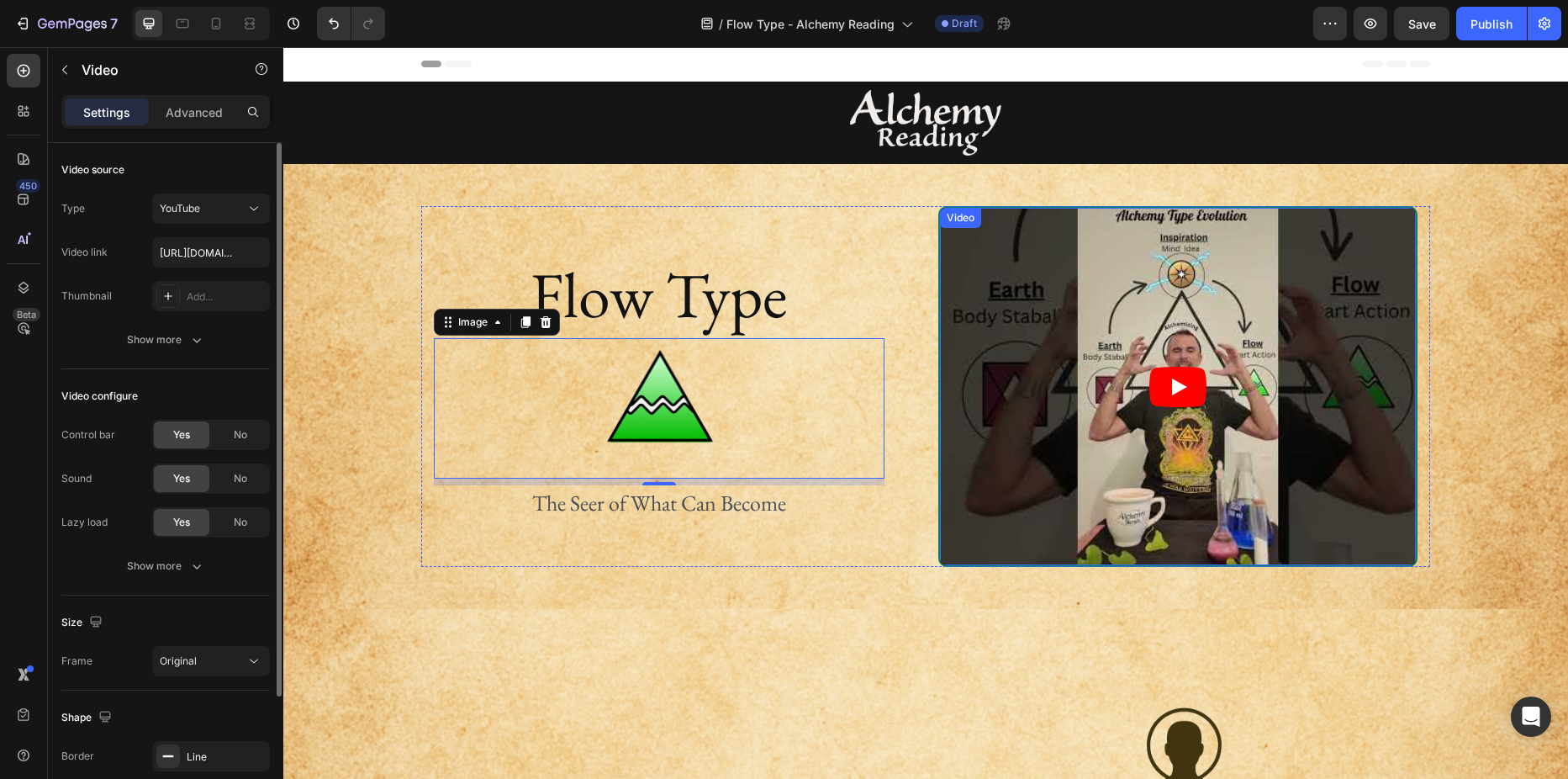
click at [960, 218] on div "Video" at bounding box center [961, 218] width 35 height 15
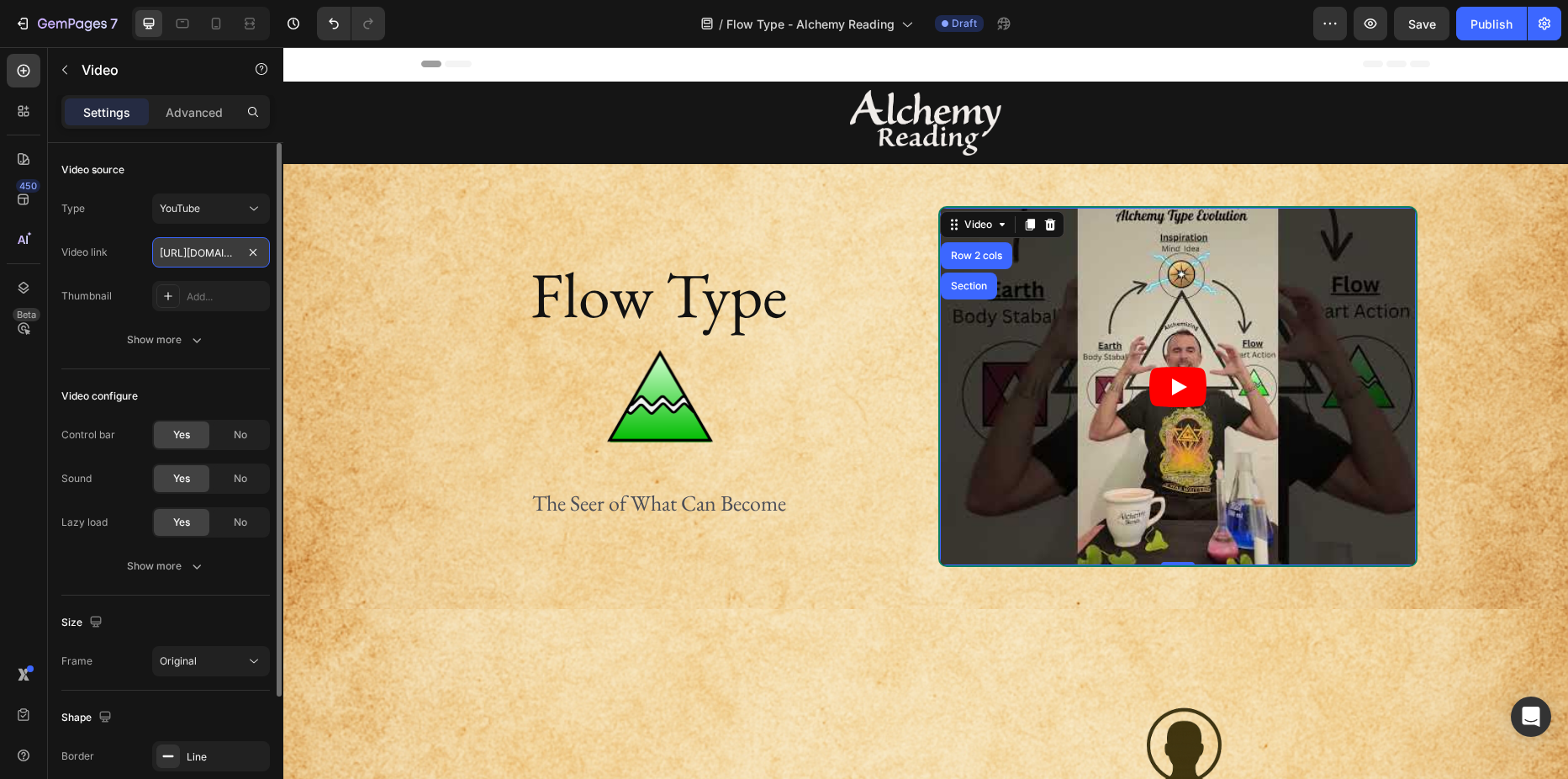
click at [212, 252] on input "[URL][DOMAIN_NAME]" at bounding box center [210, 251] width 117 height 30
paste input "youtube.com/shorts/VpiwEi_6SuY?feature=share"
type input "https://youtube.com/shorts/VpiwEi_6SuY?feature=share"
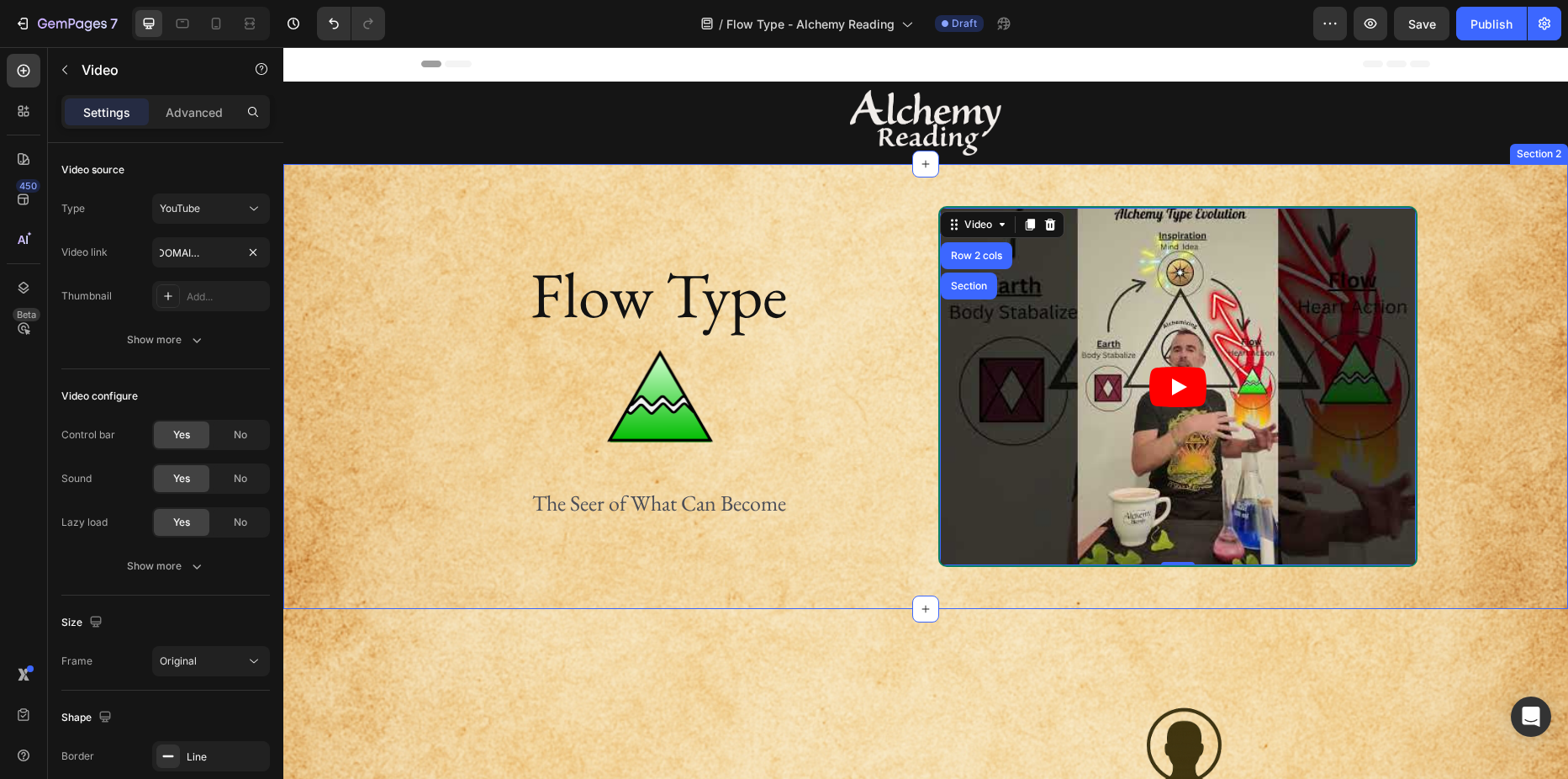
click at [392, 212] on div "Flow Type Heading Image The Seer of What Can Become Text Block Row Video Row 2 …" at bounding box center [925, 386] width 1285 height 361
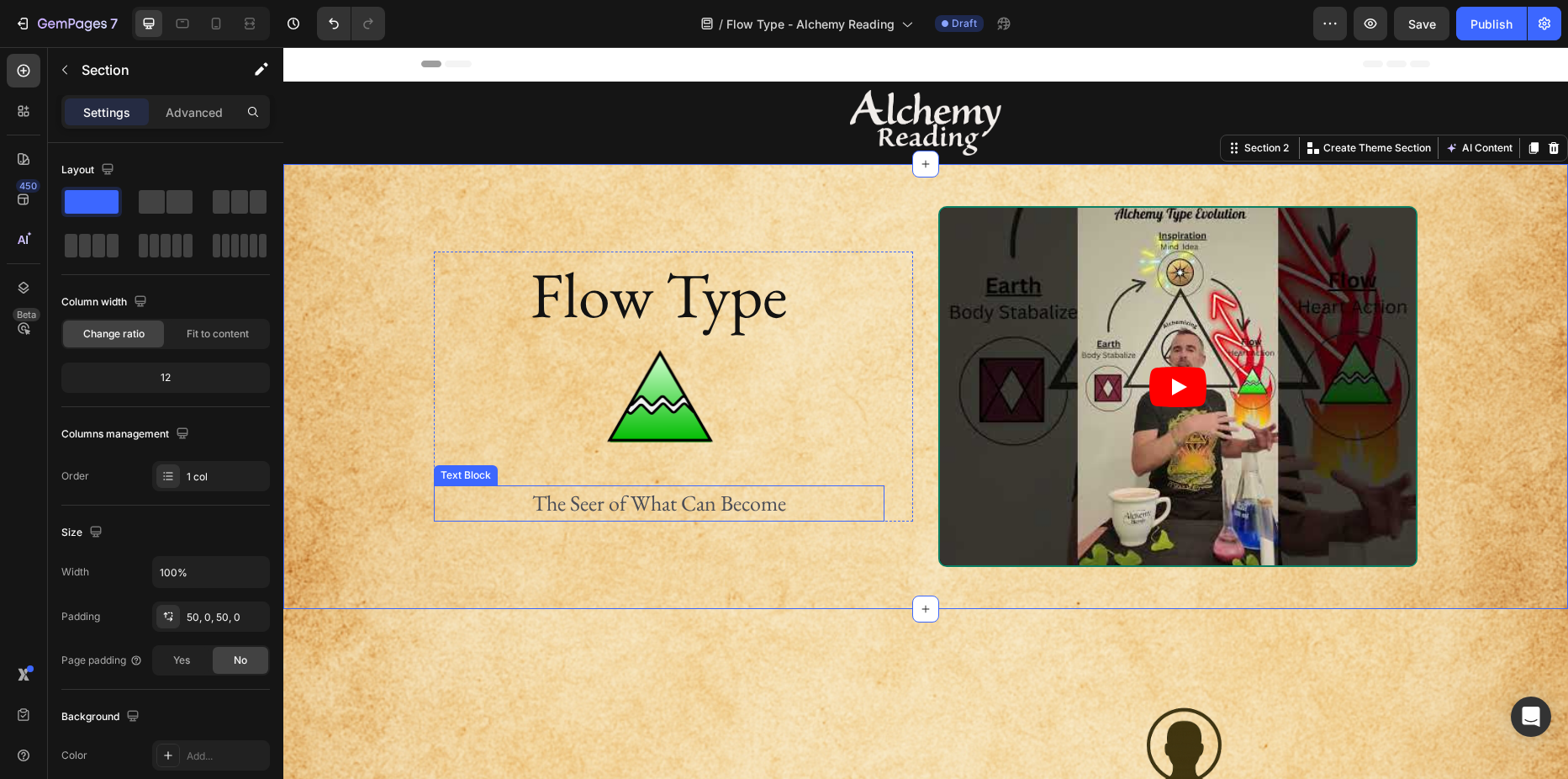
click at [592, 499] on p "The Seer of What Can Become" at bounding box center [658, 504] width 447 height 33
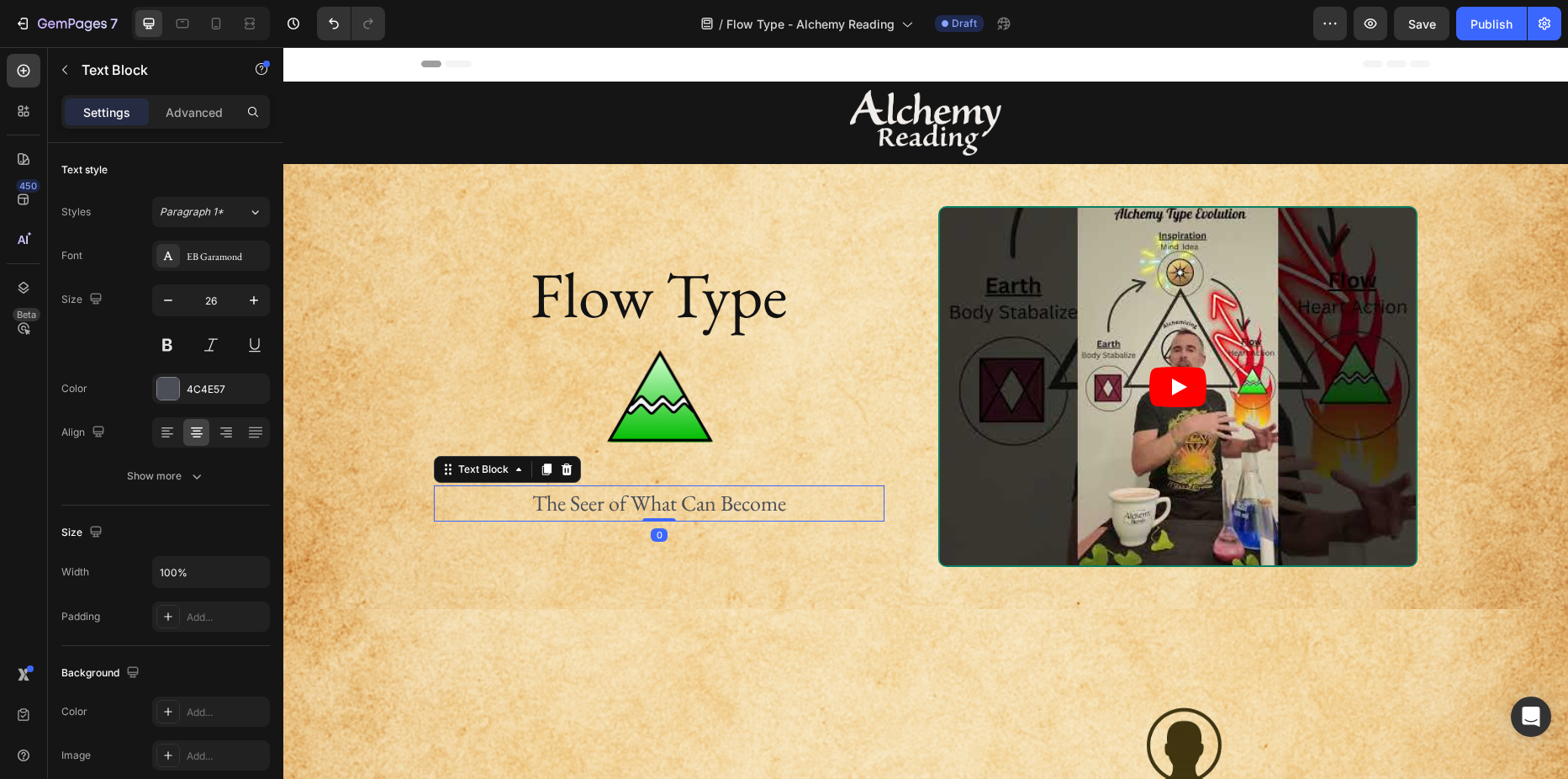
click at [592, 499] on p "The Seer of What Can Become" at bounding box center [658, 504] width 447 height 33
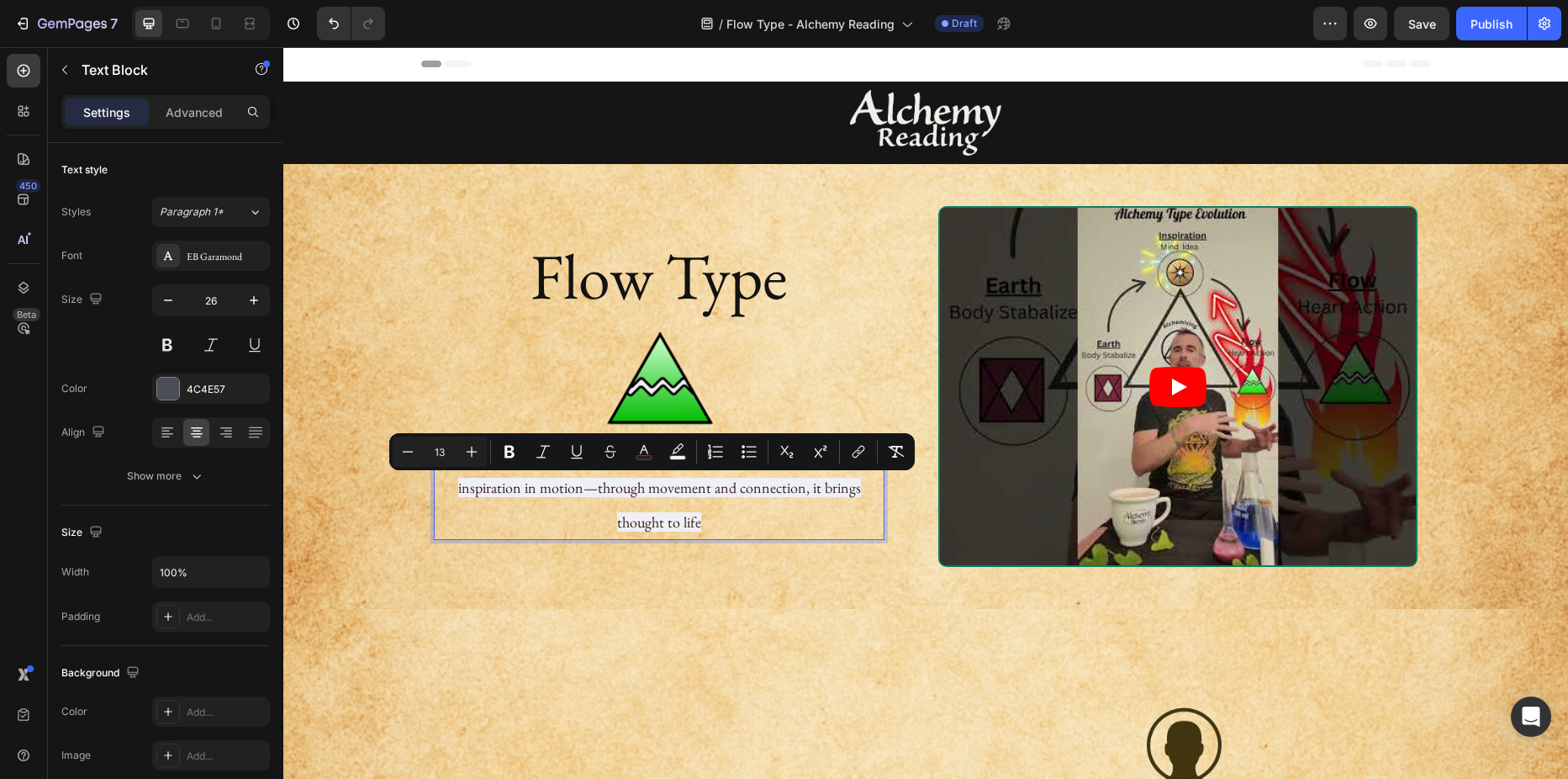
type input "26"
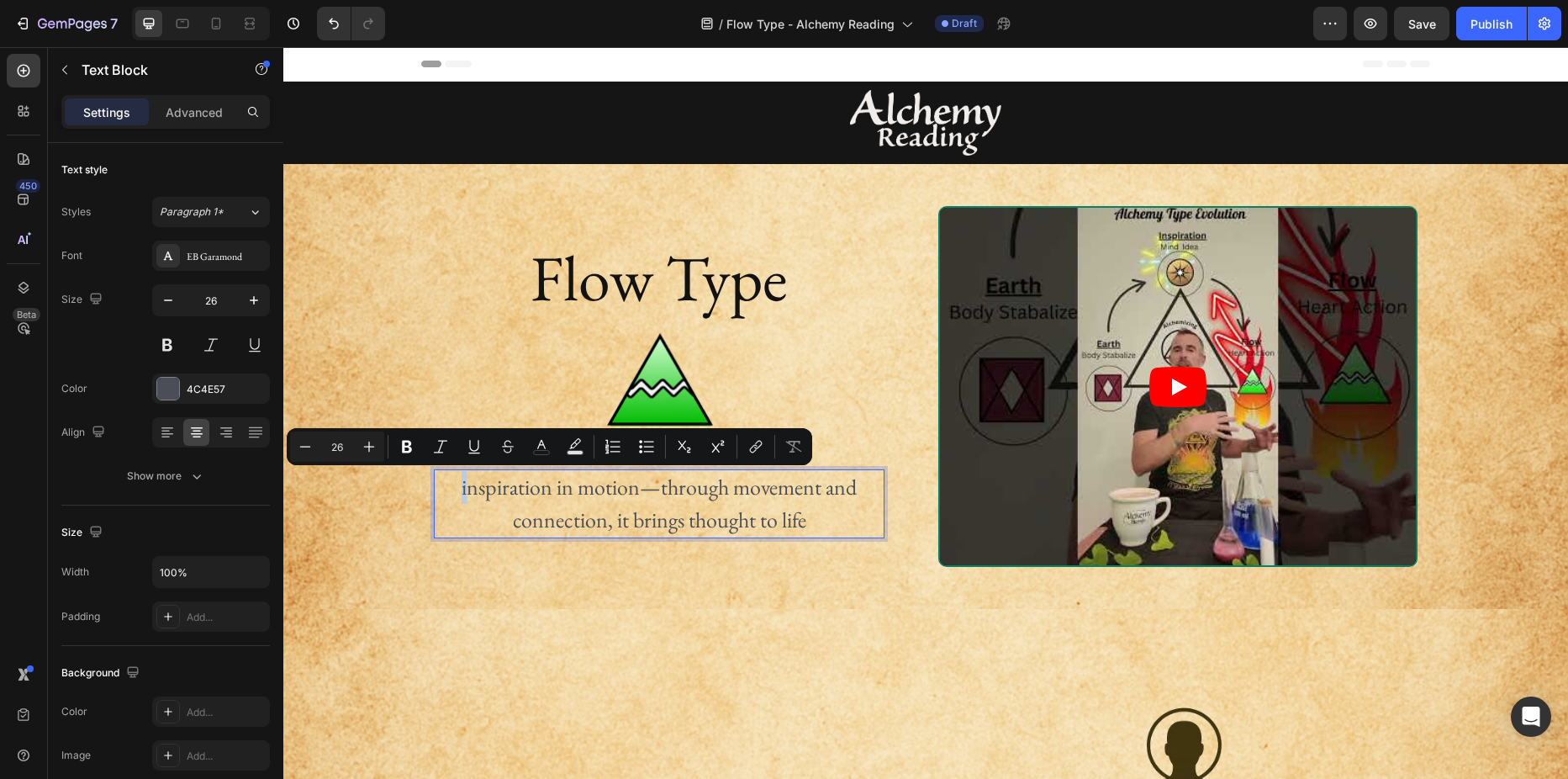
click at [454, 491] on p "inspiration in motion—through movement and connection, it brings thought to life" at bounding box center [658, 504] width 447 height 66
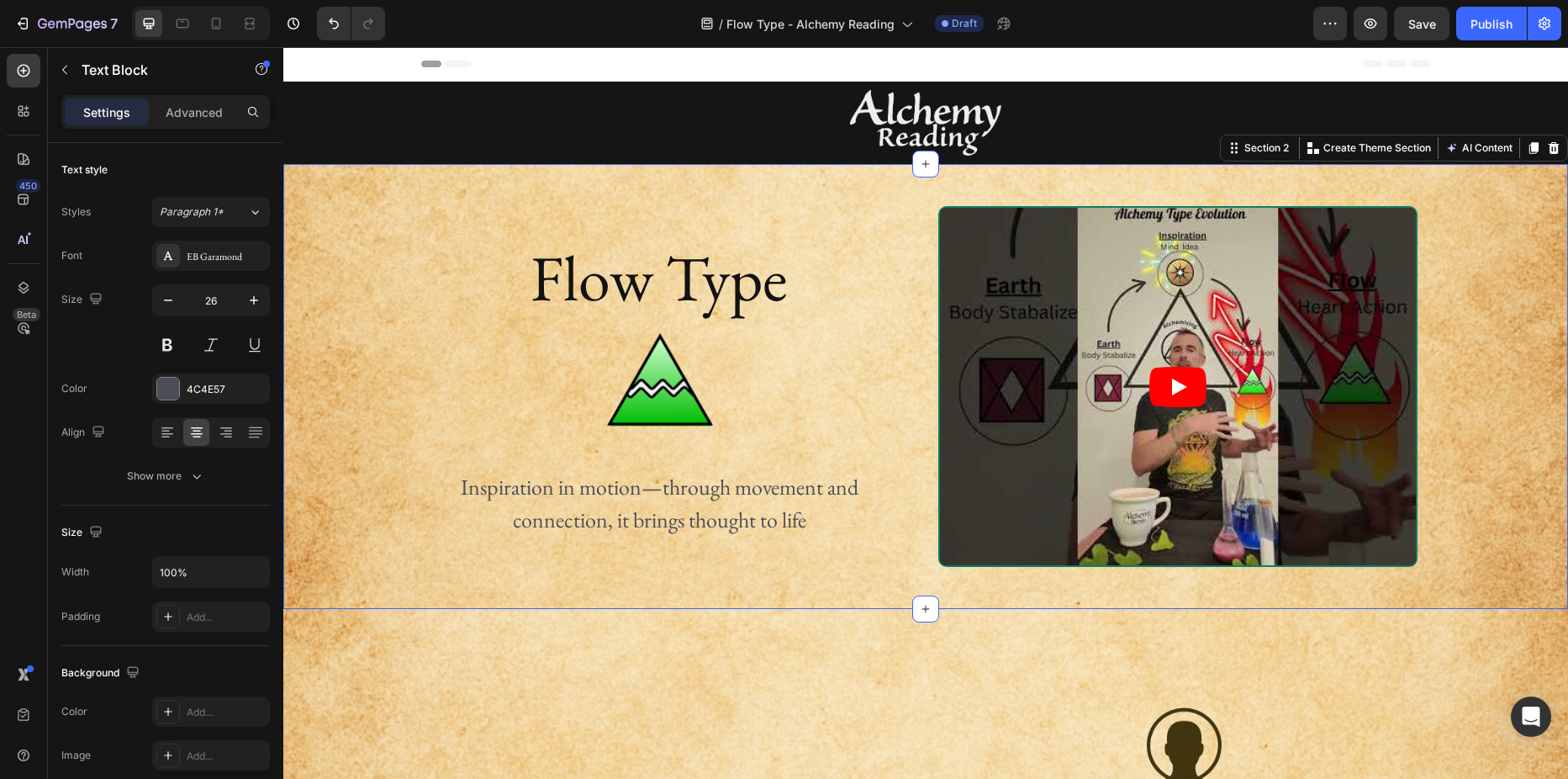
click at [400, 390] on div "Flow Type Heading Image Inspiration in motion—through movement and connection, …" at bounding box center [925, 386] width 1285 height 361
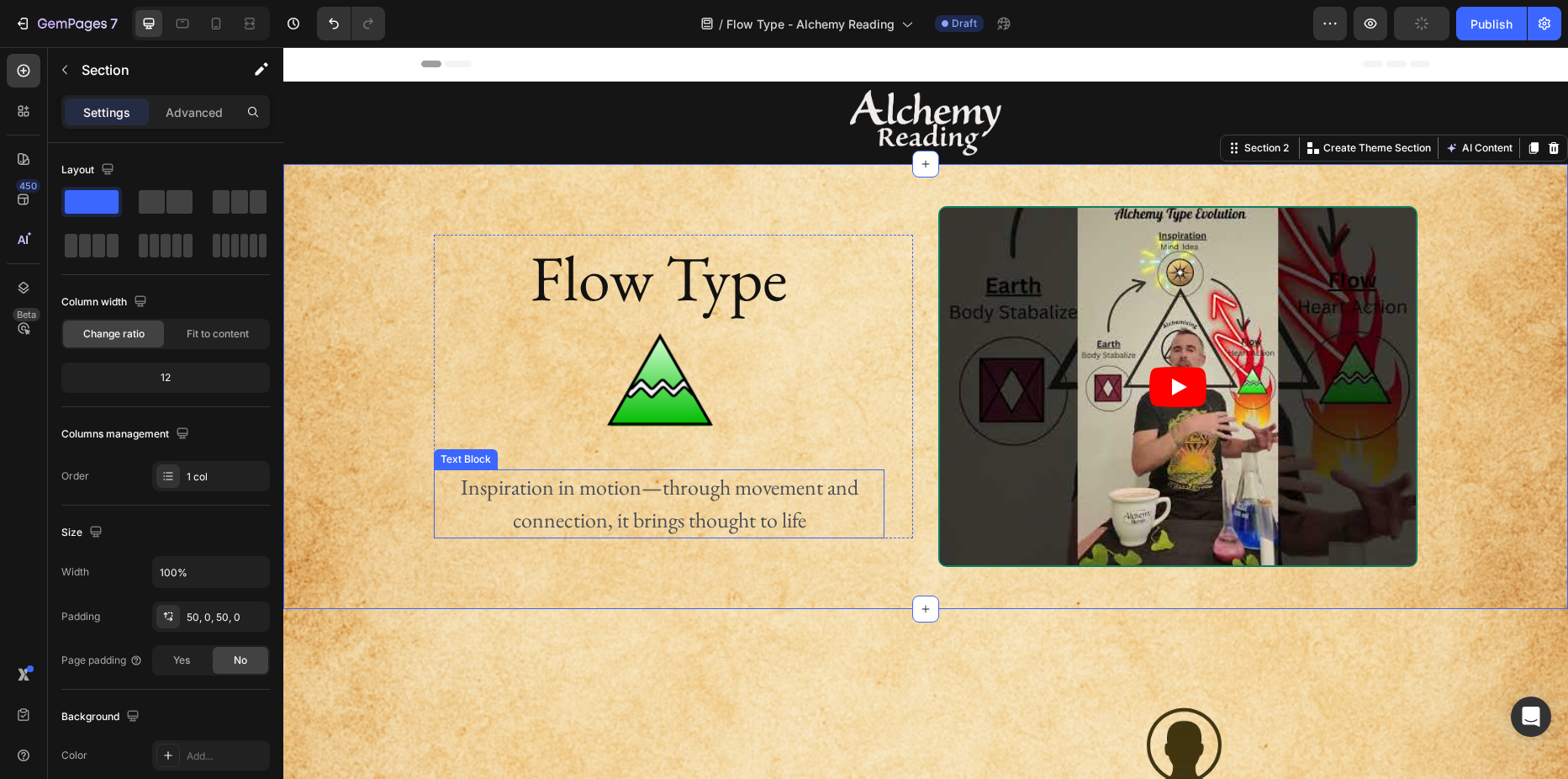
click at [802, 524] on p "Inspiration in motion—through movement and connection, it brings thought to life" at bounding box center [658, 504] width 447 height 66
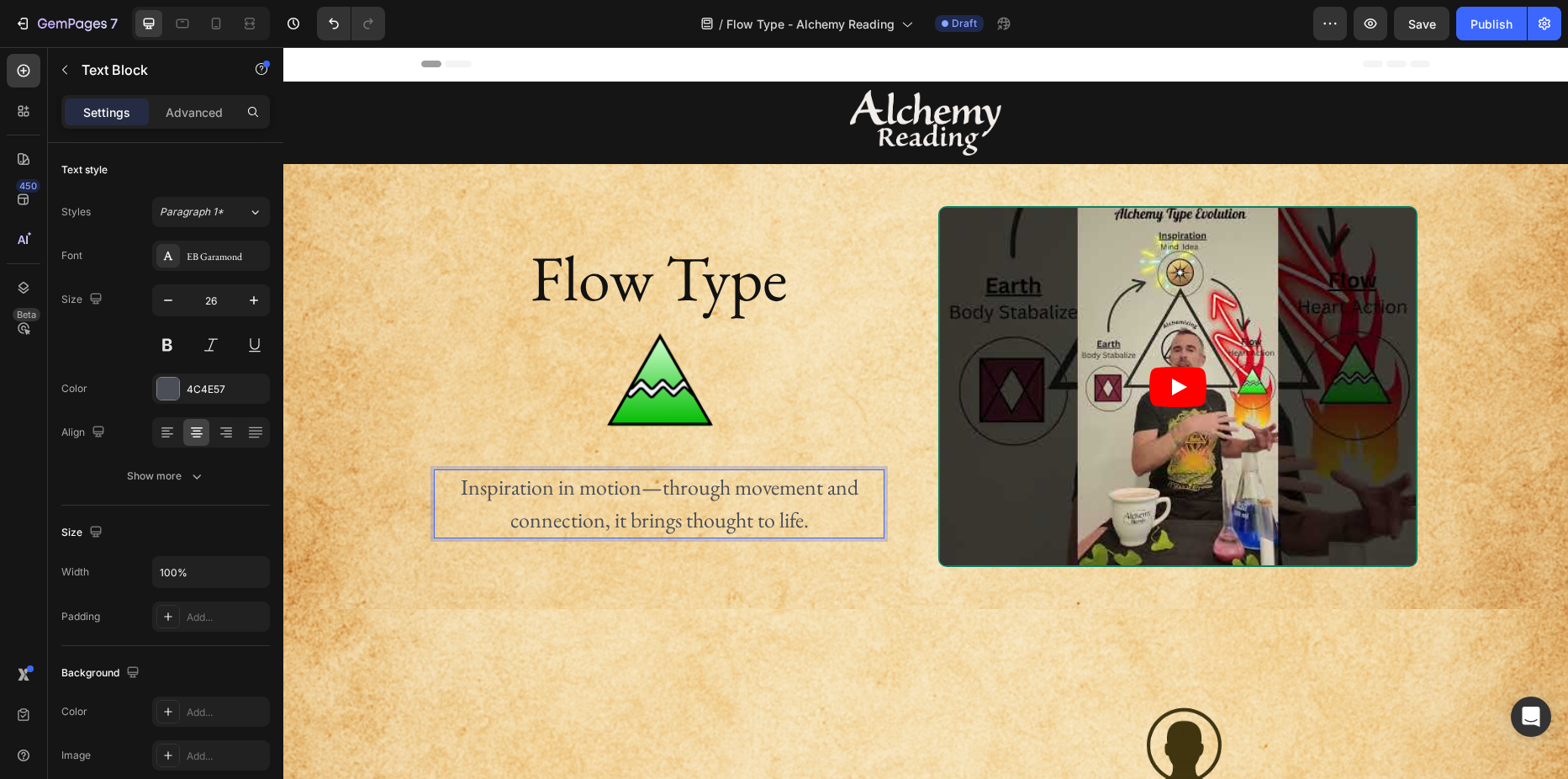
click at [609, 524] on p "Inspiration in motion—through movement and connection, it brings thought to lif…" at bounding box center [658, 504] width 447 height 66
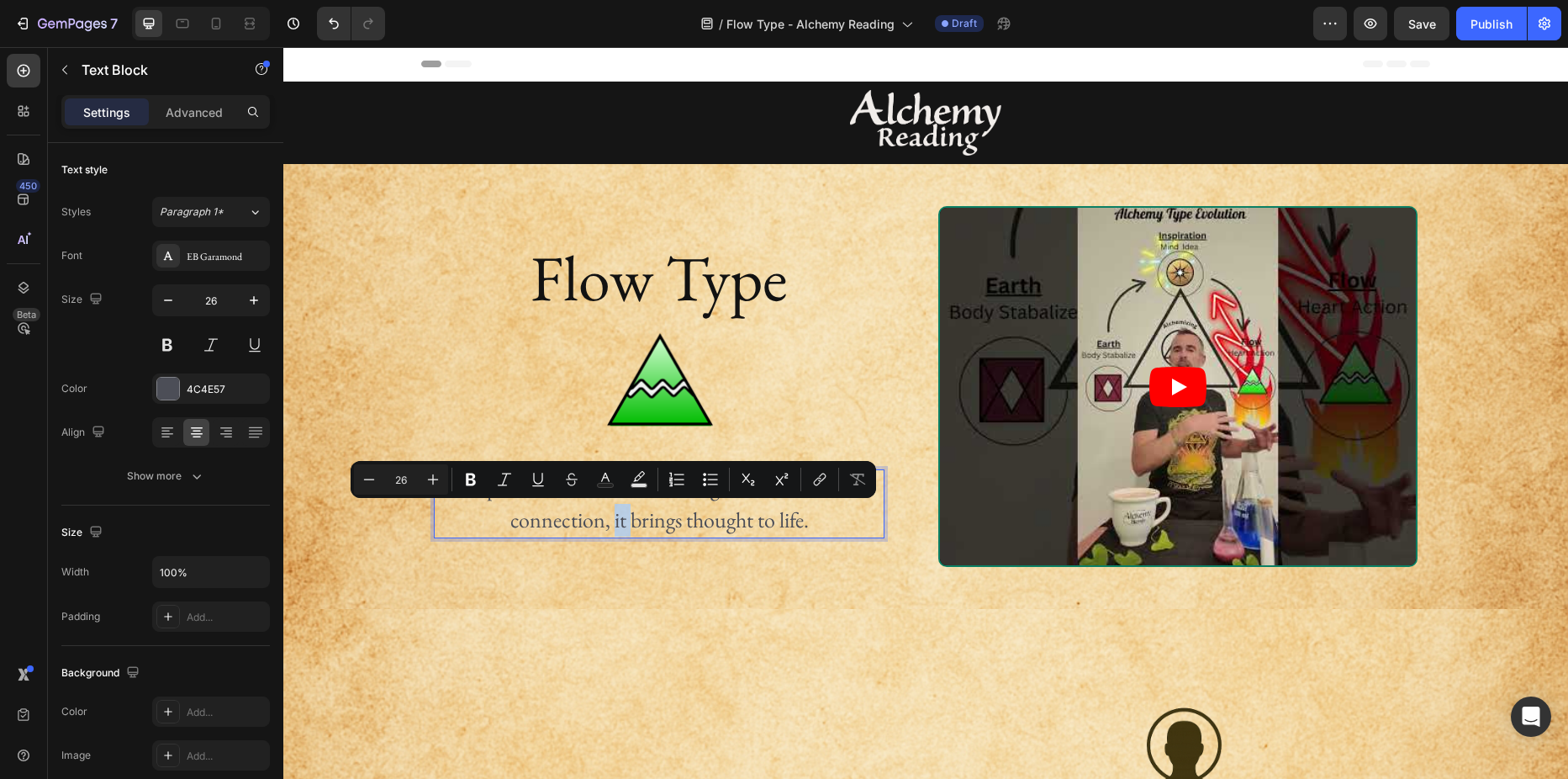
click at [606, 523] on p "Inspiration in motion—through movement and connection, it brings thought to lif…" at bounding box center [658, 504] width 447 height 66
drag, startPoint x: 606, startPoint y: 523, endPoint x: 626, endPoint y: 523, distance: 20.0
click at [626, 523] on p "Inspiration in motion—through movement and connection, it brings thought to lif…" at bounding box center [658, 504] width 447 height 66
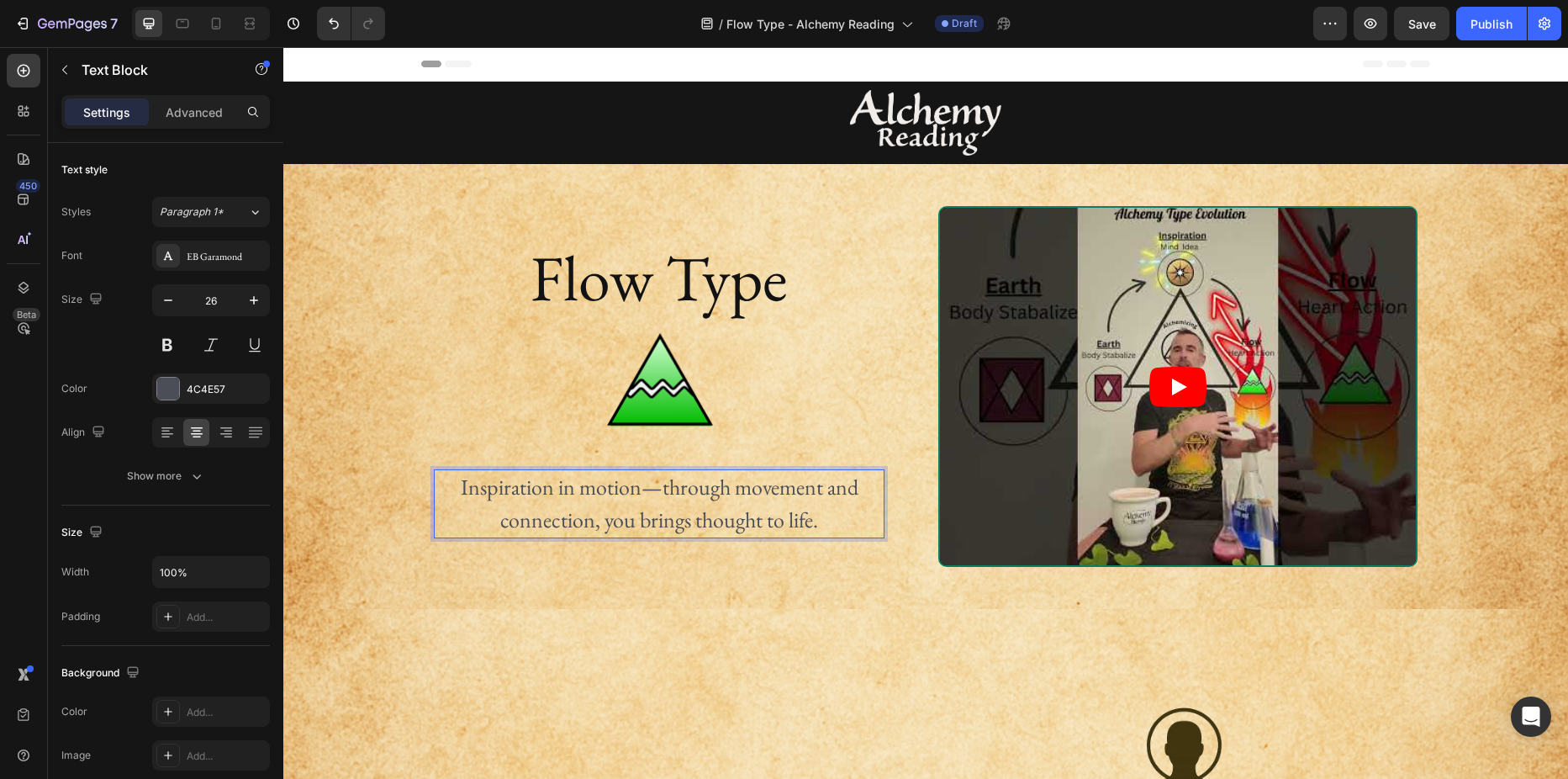
click at [682, 521] on p "Inspiration in motion—through movement and connection, you brings thought to li…" at bounding box center [658, 504] width 447 height 66
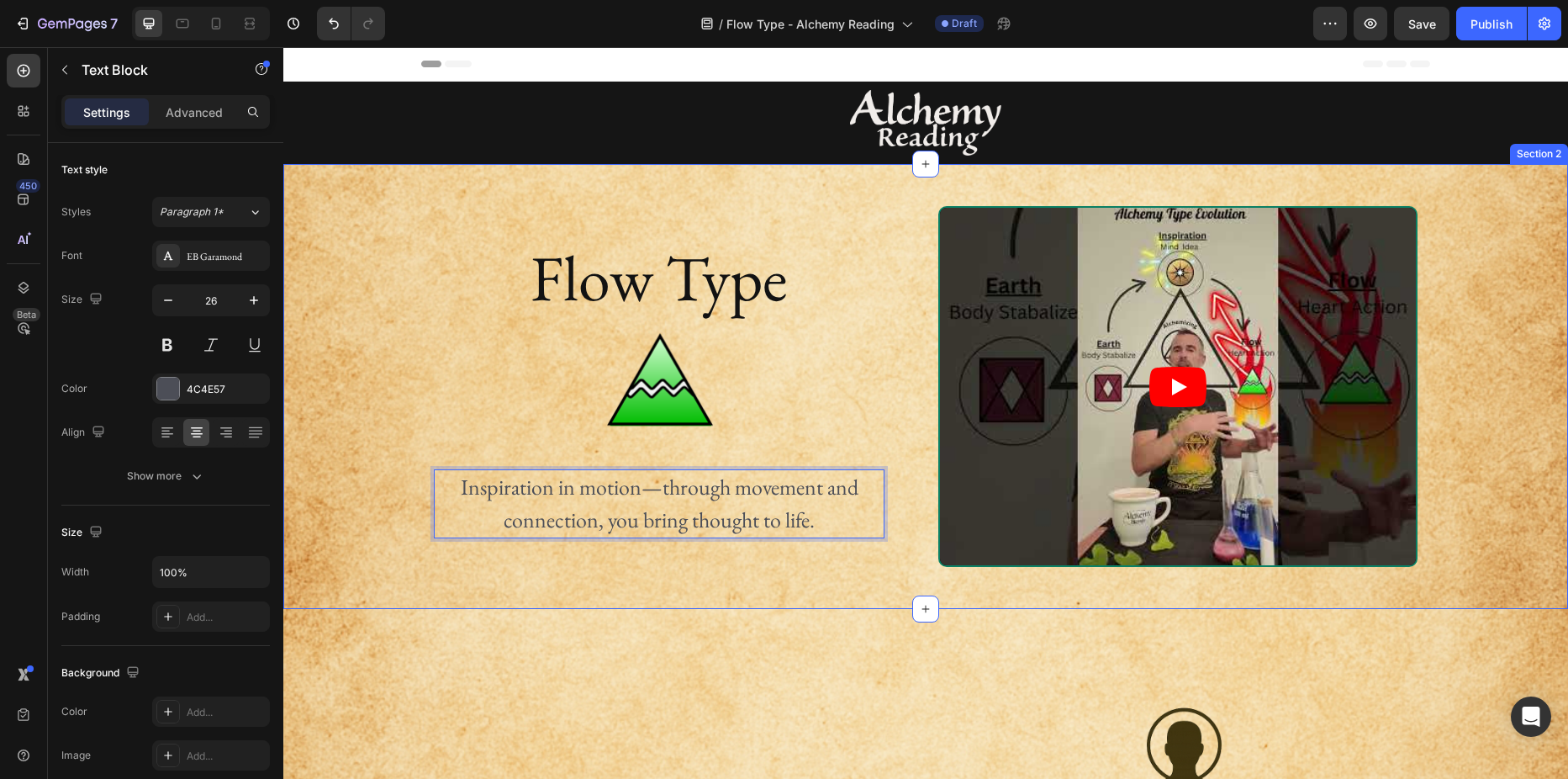
click at [393, 388] on div "Flow Type Heading Image Inspiration in motion—through movement and connection, …" at bounding box center [925, 386] width 1285 height 361
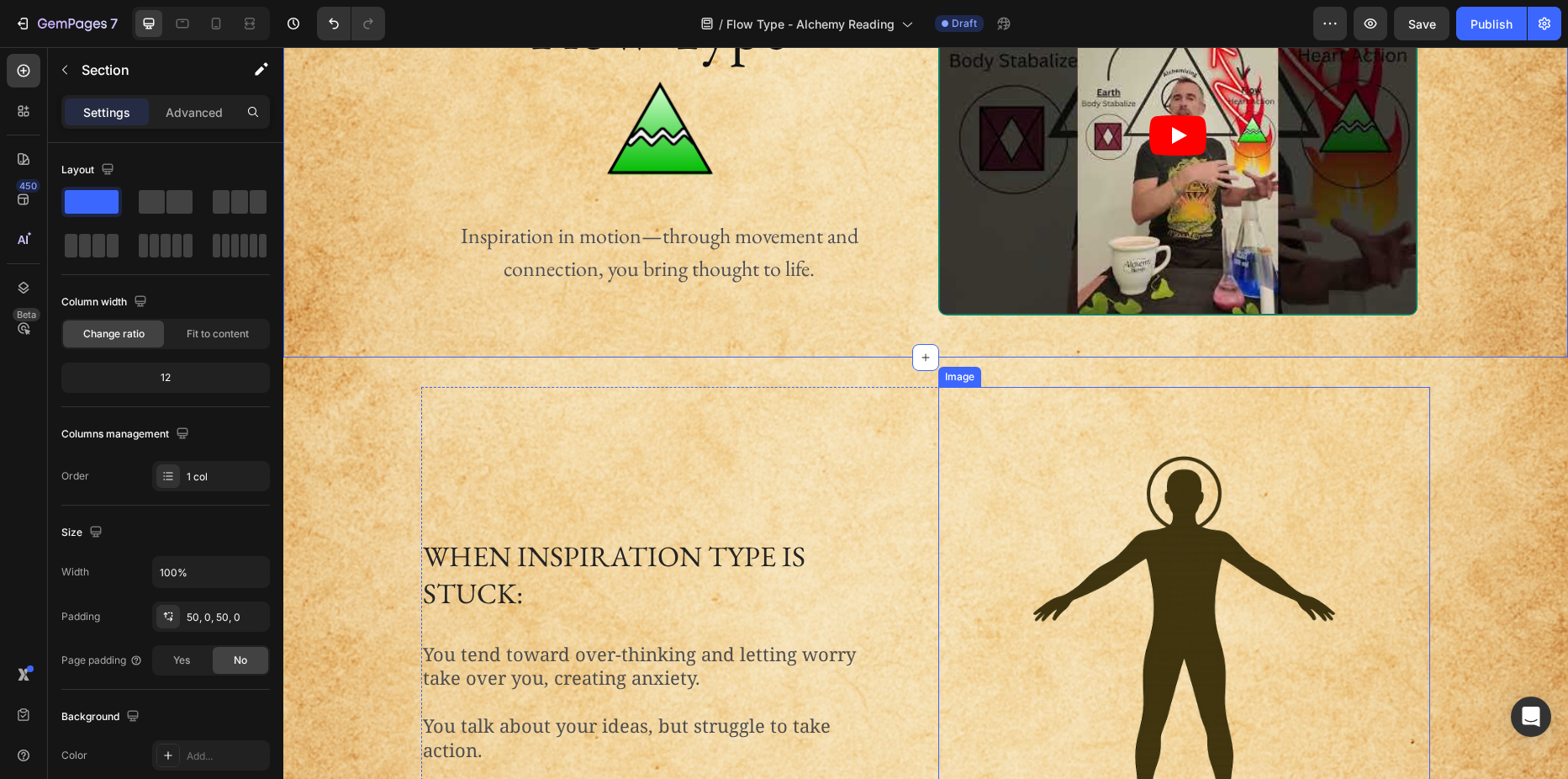
scroll to position [252, 0]
click at [1198, 546] on img at bounding box center [1184, 663] width 369 height 554
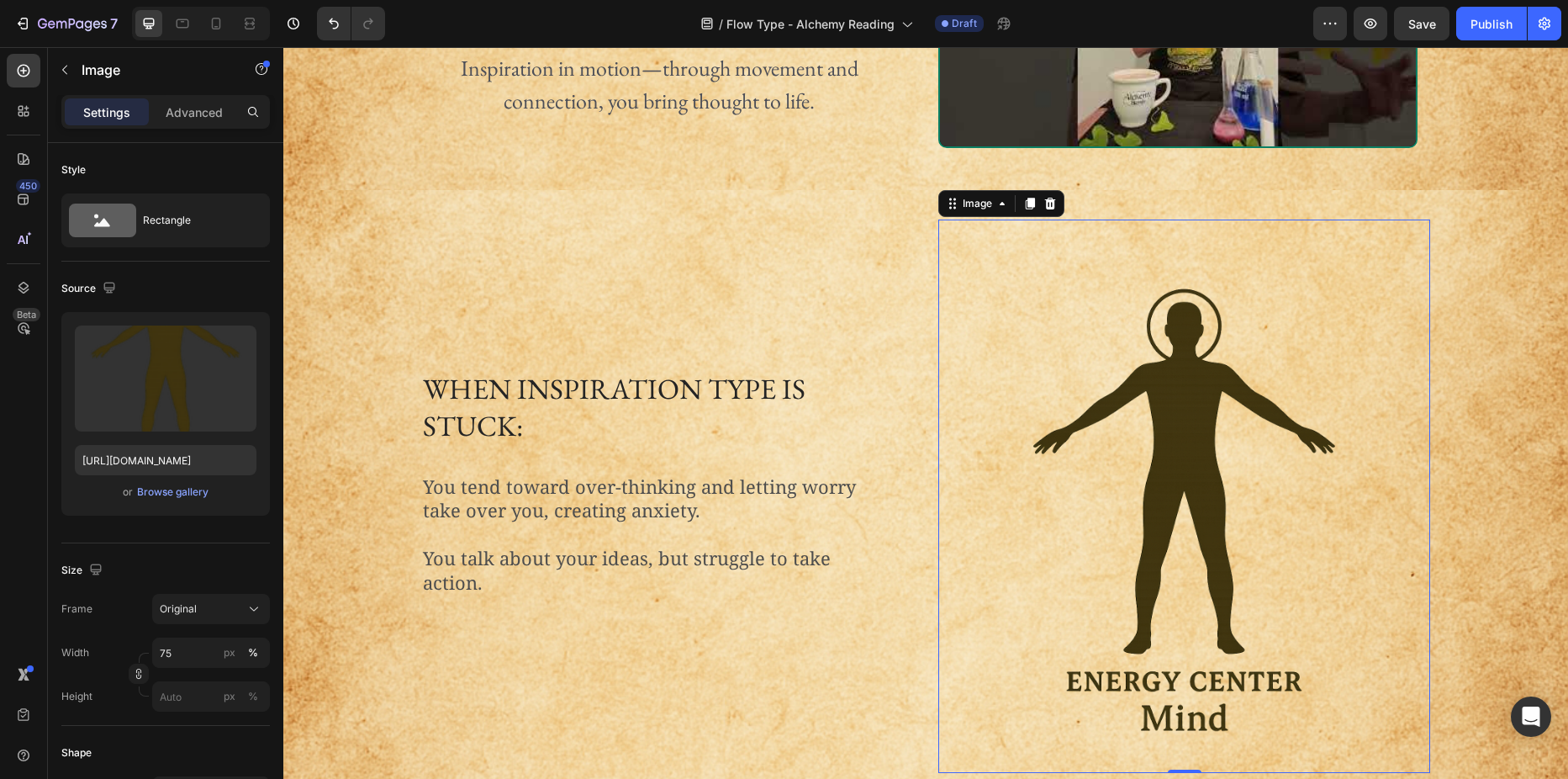
scroll to position [421, 0]
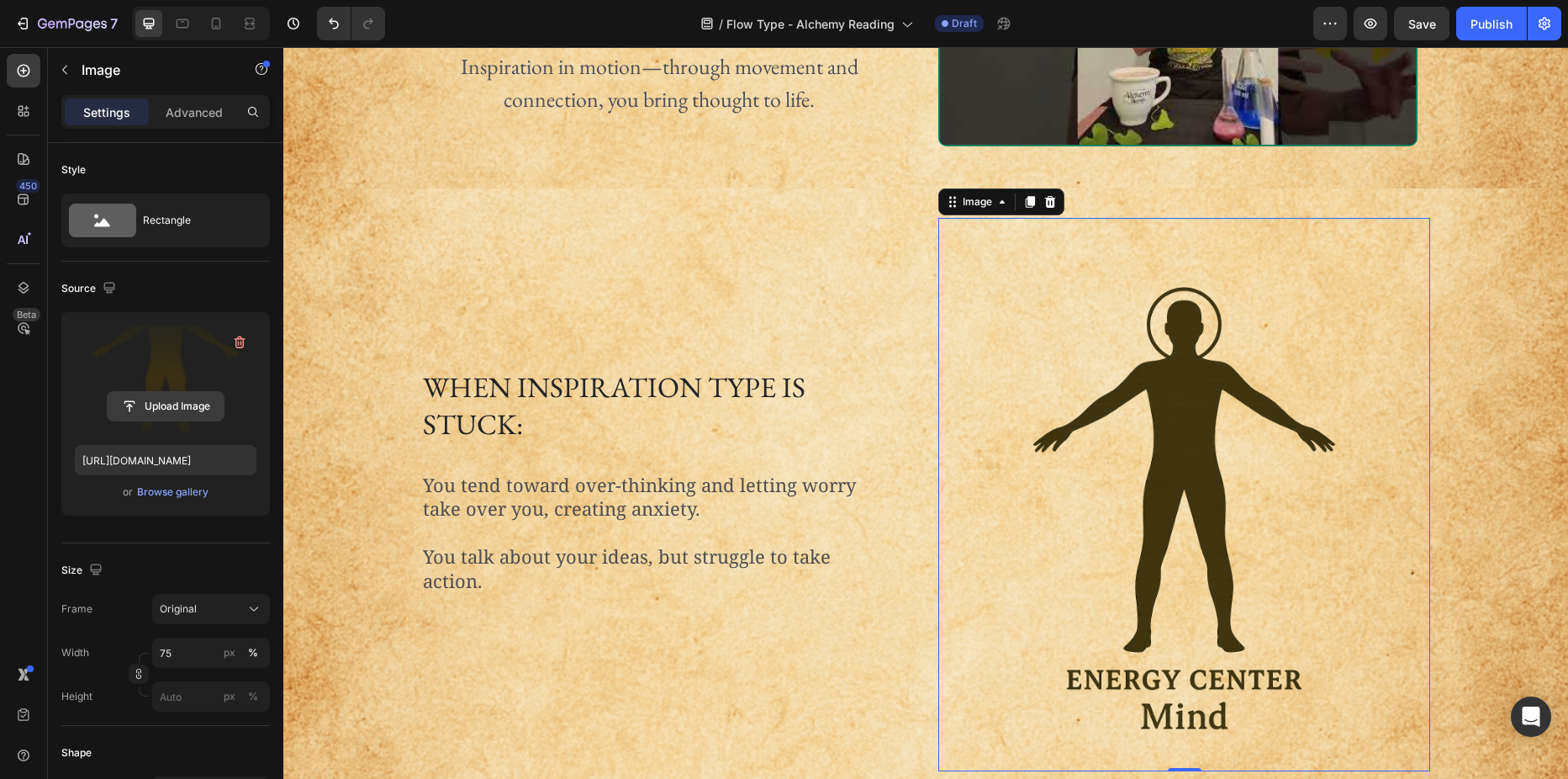
click at [159, 403] on input "file" at bounding box center [165, 405] width 116 height 28
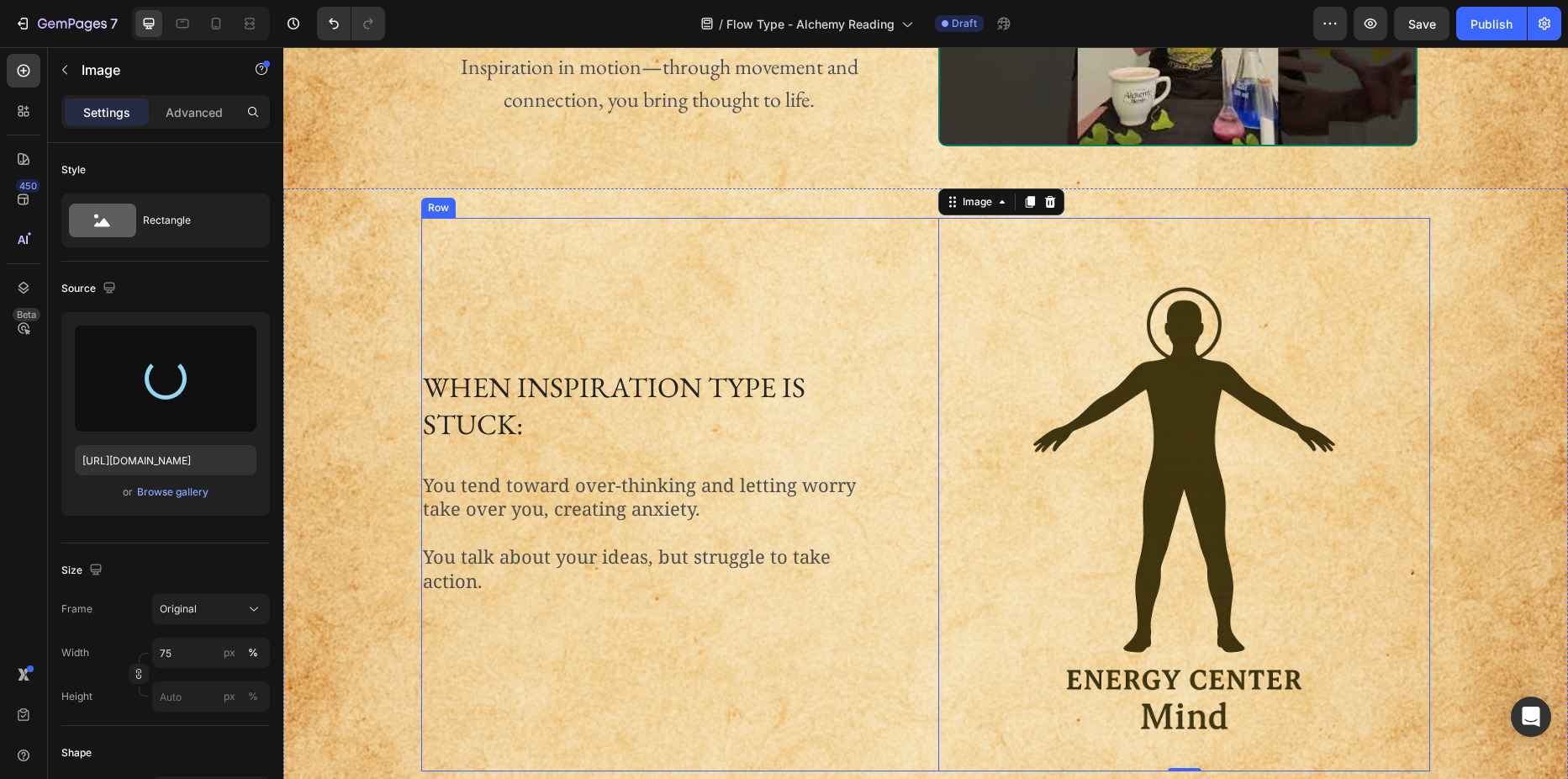
type input "[URL][DOMAIN_NAME]"
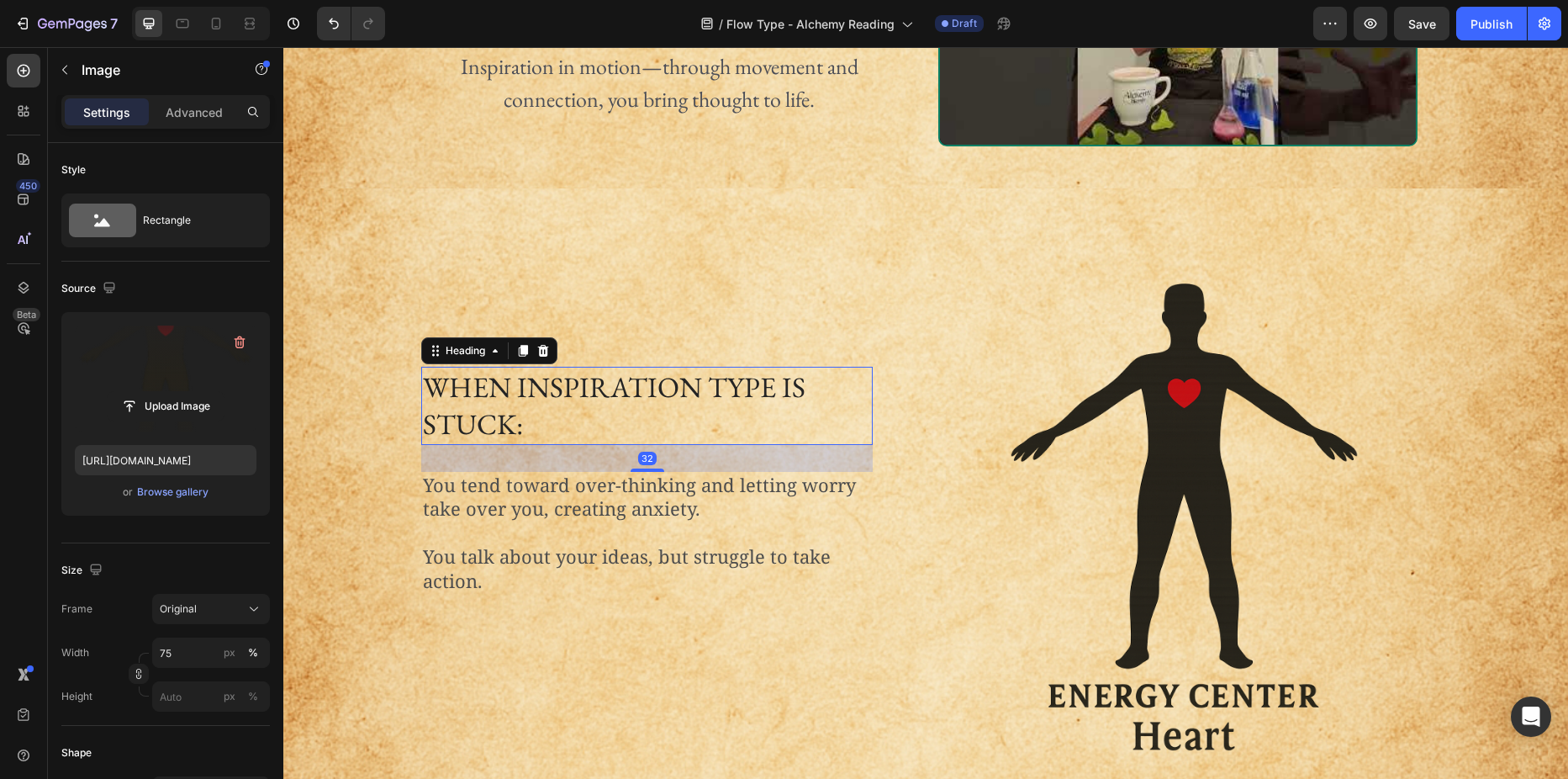
click at [476, 382] on h2 "When inspiration type is stuck:" at bounding box center [647, 405] width 452 height 77
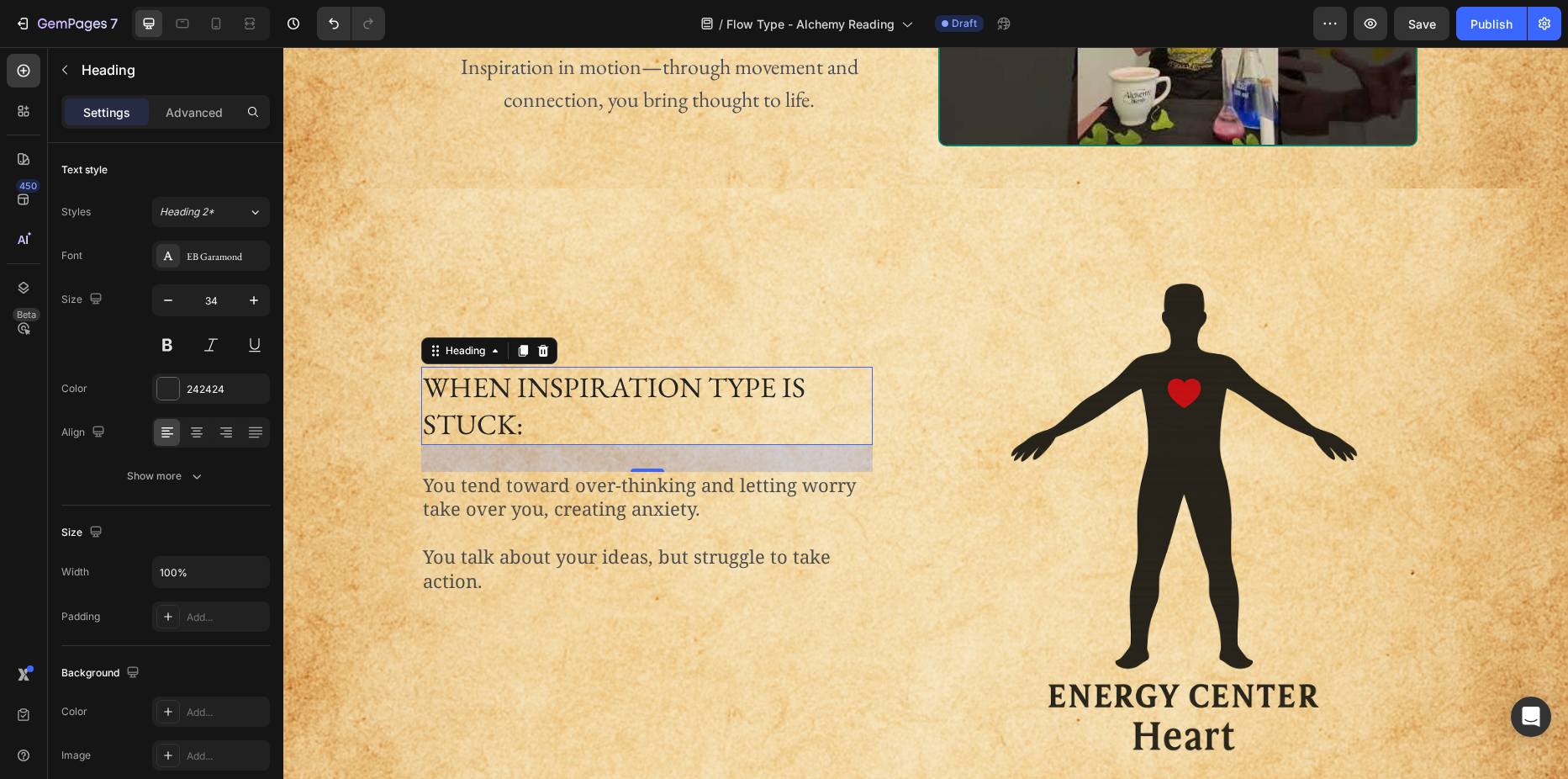
click at [611, 375] on h2 "When inspiration type is stuck:" at bounding box center [647, 405] width 452 height 77
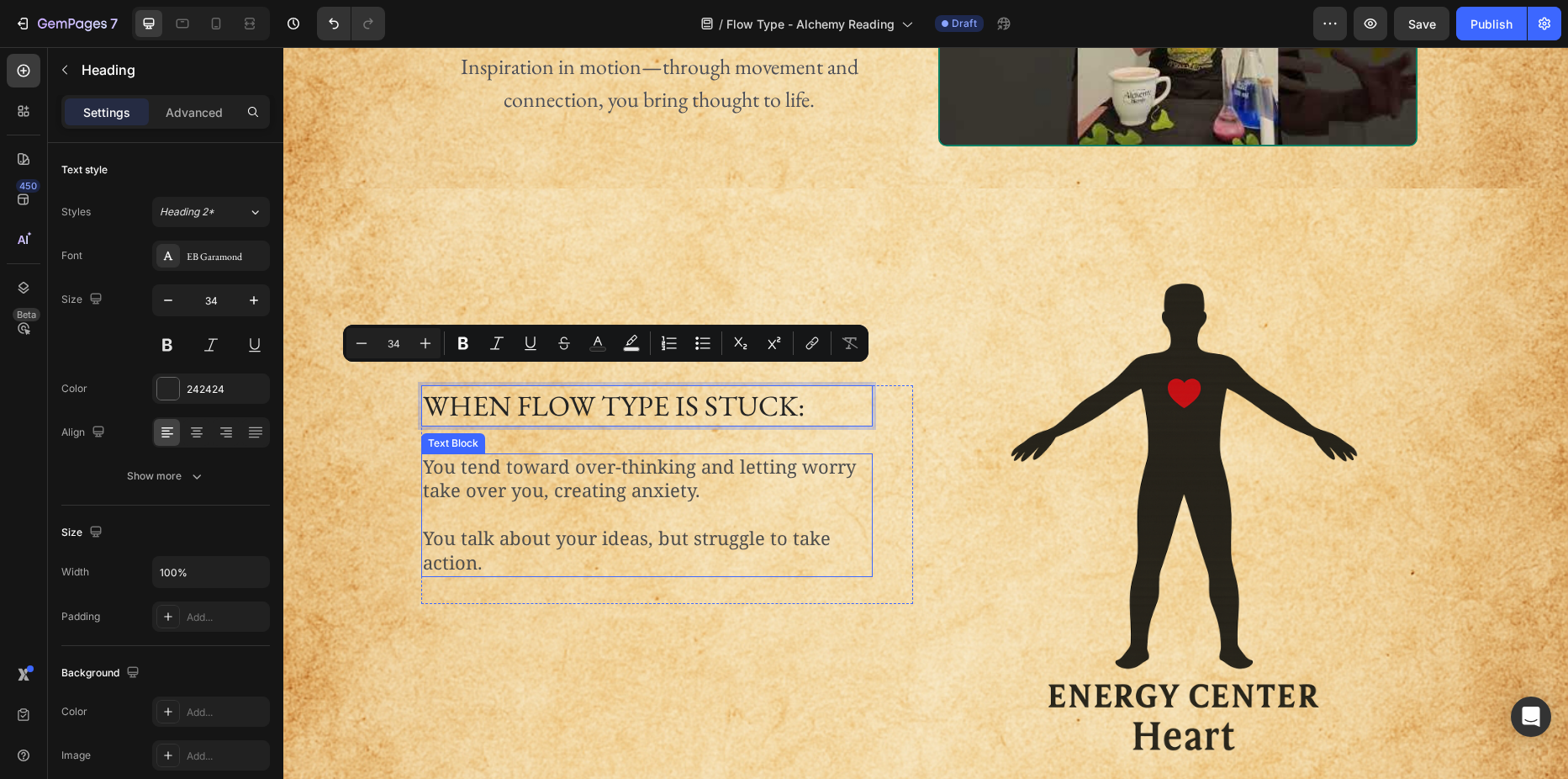
scroll to position [439, 0]
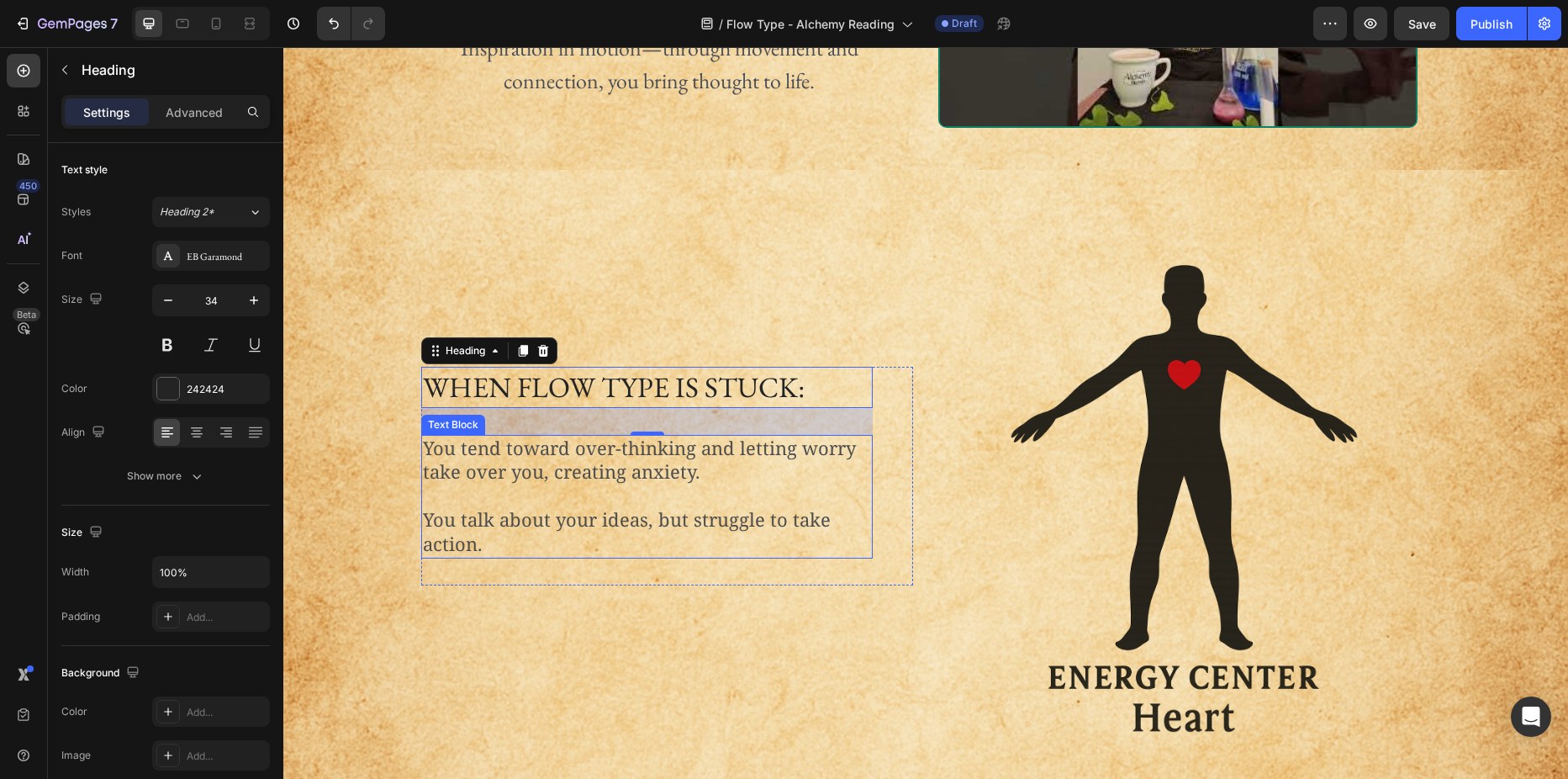
click at [491, 474] on p "You tend toward over-thinking and letting worry take over you, creating anxiety." at bounding box center [647, 460] width 448 height 48
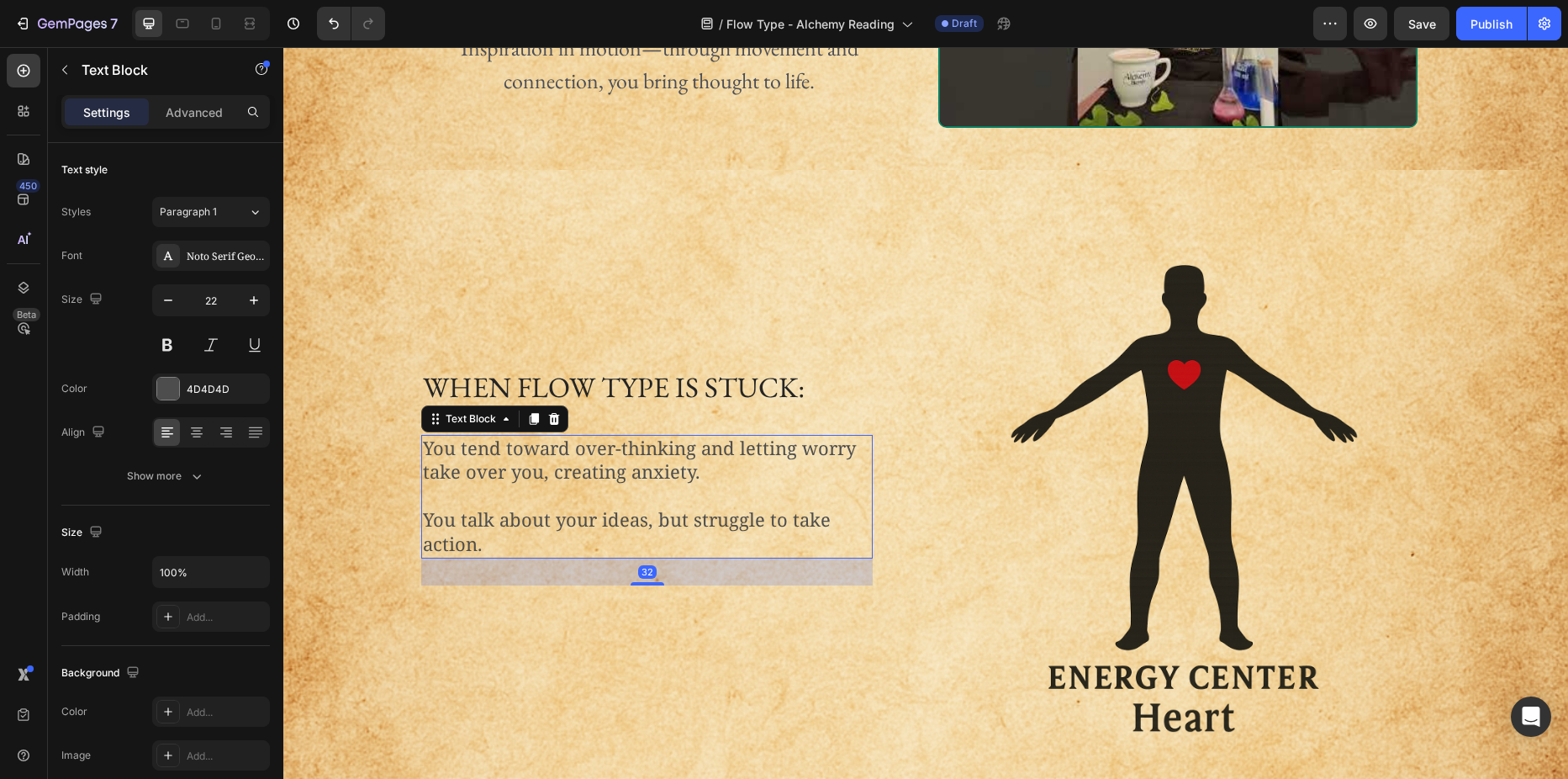
click at [491, 472] on p "You tend toward over-thinking and letting worry take over you, creating anxiety." at bounding box center [647, 460] width 448 height 48
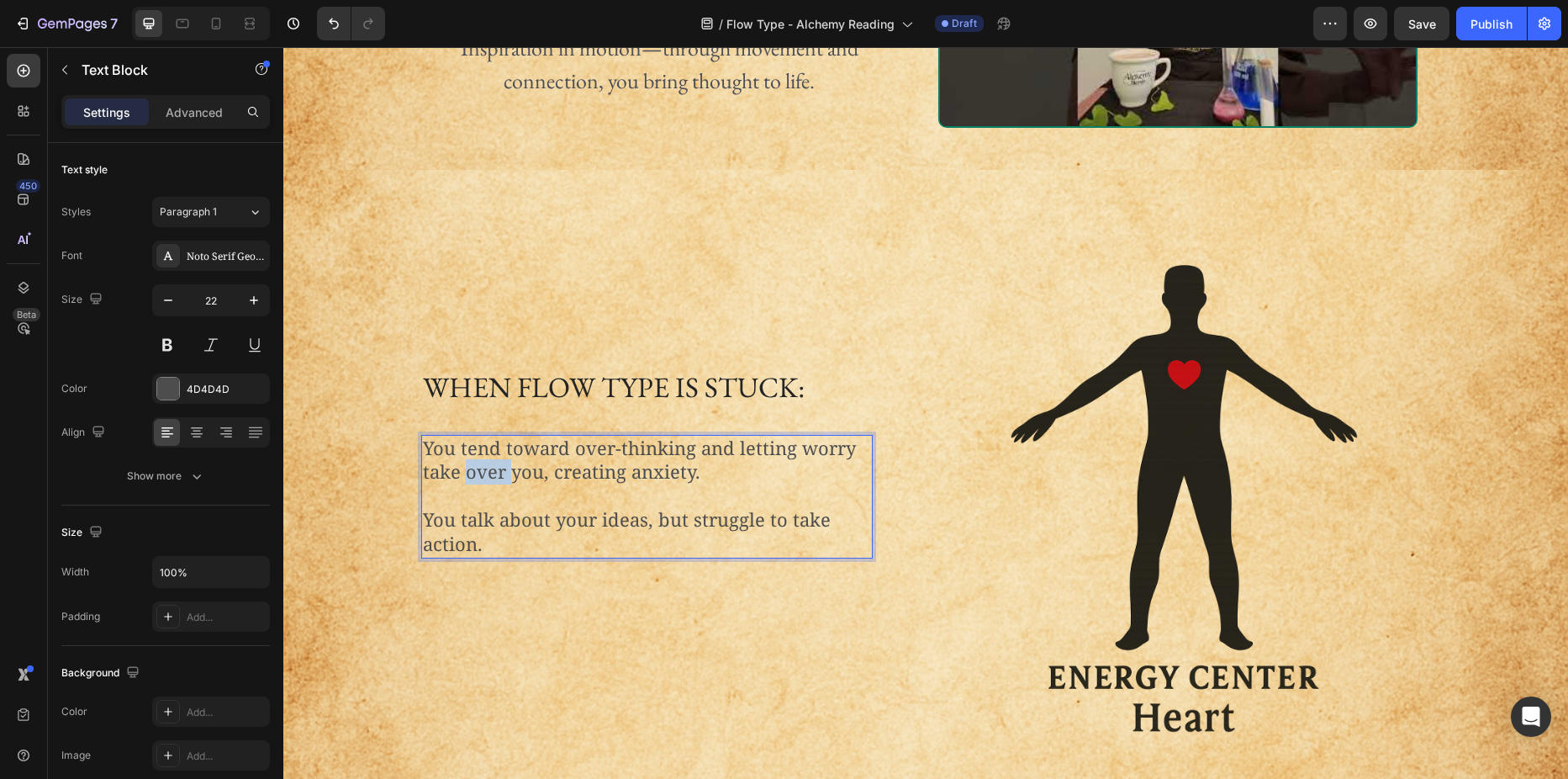
click at [491, 472] on p "You tend toward over-thinking and letting worry take over you, creating anxiety." at bounding box center [647, 460] width 448 height 48
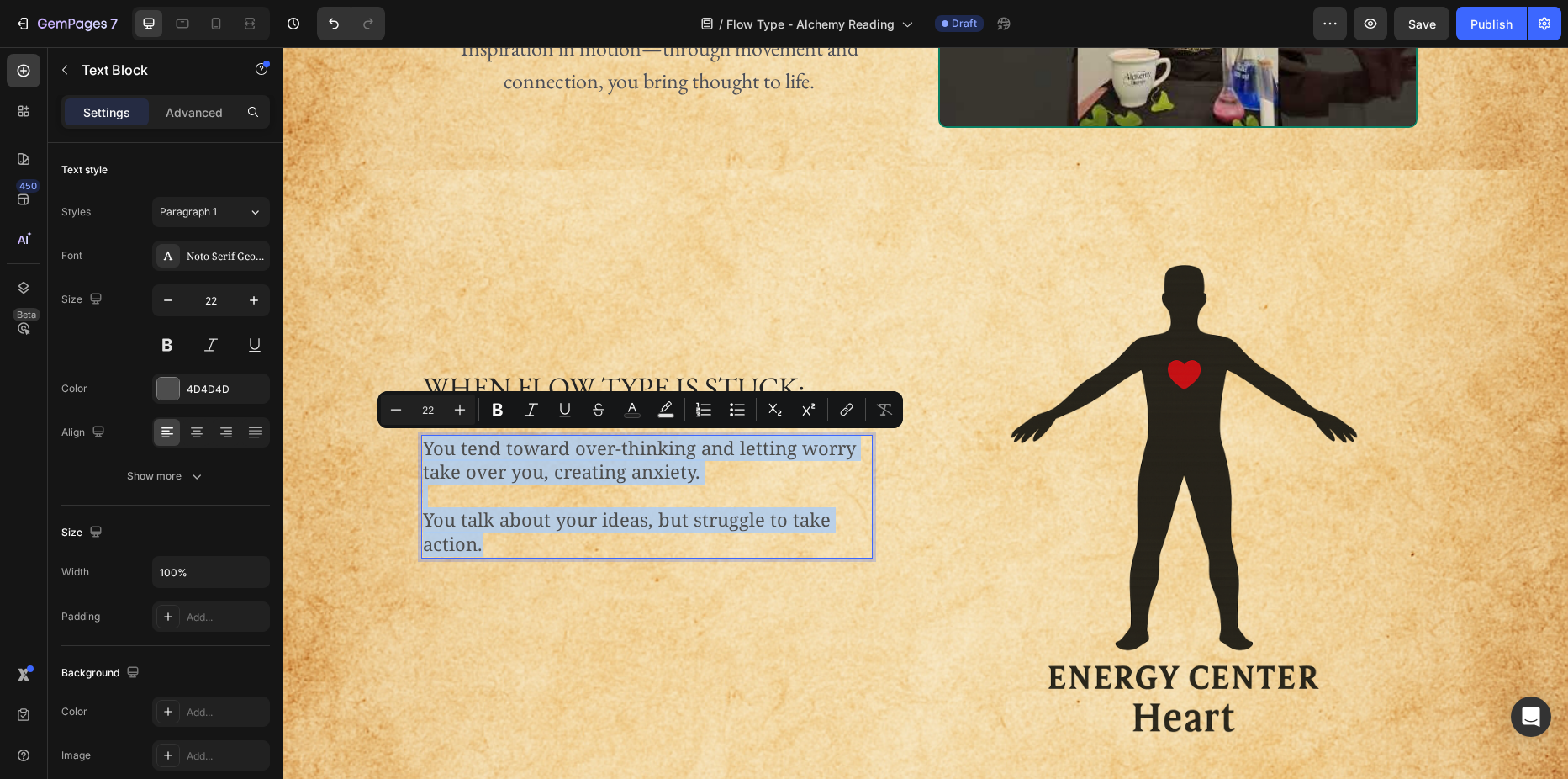
scroll to position [451, 0]
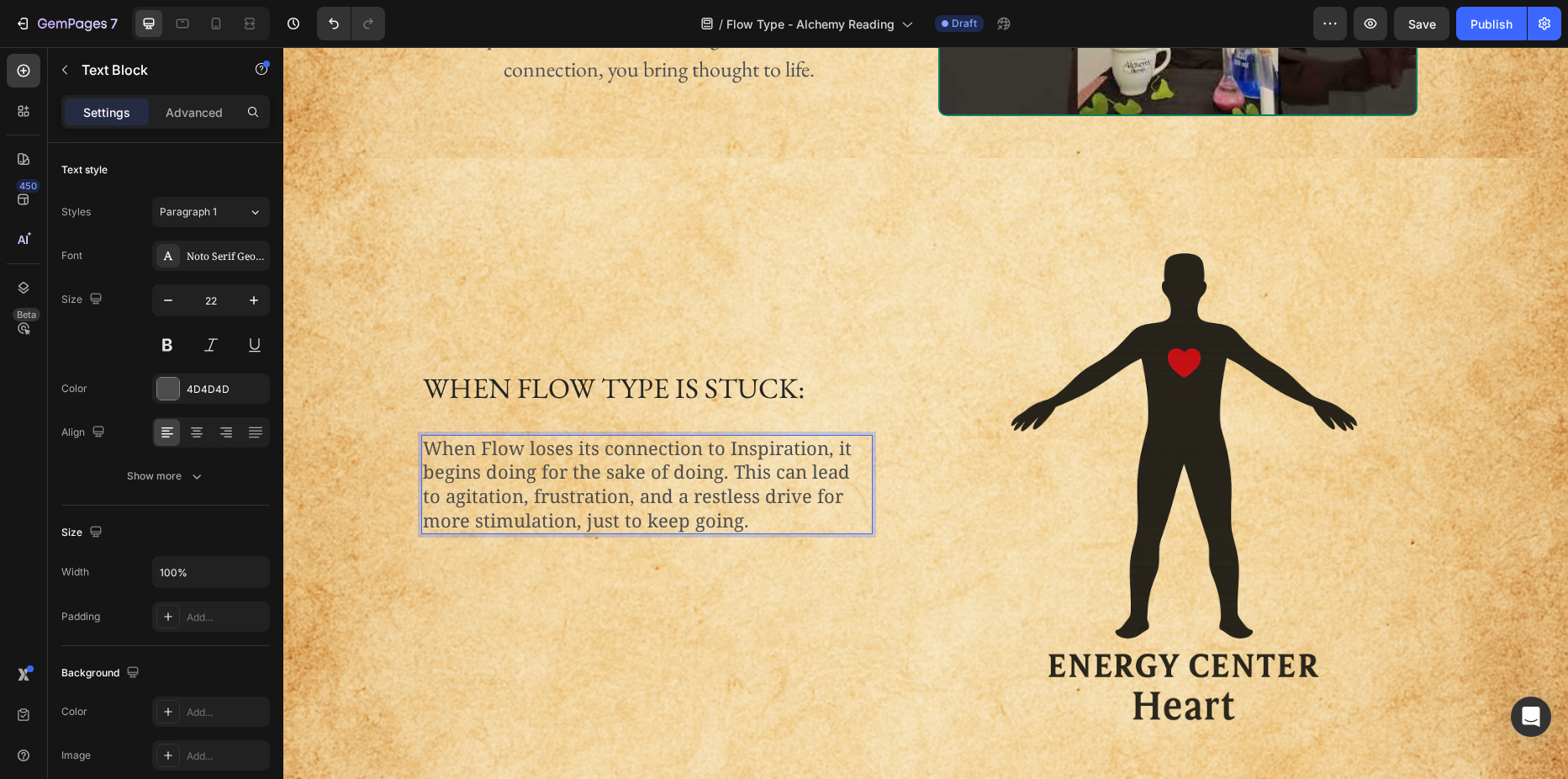
click at [727, 471] on p "When Flow loses its connection to Inspiration, it begins doing for the sake of …" at bounding box center [647, 484] width 448 height 96
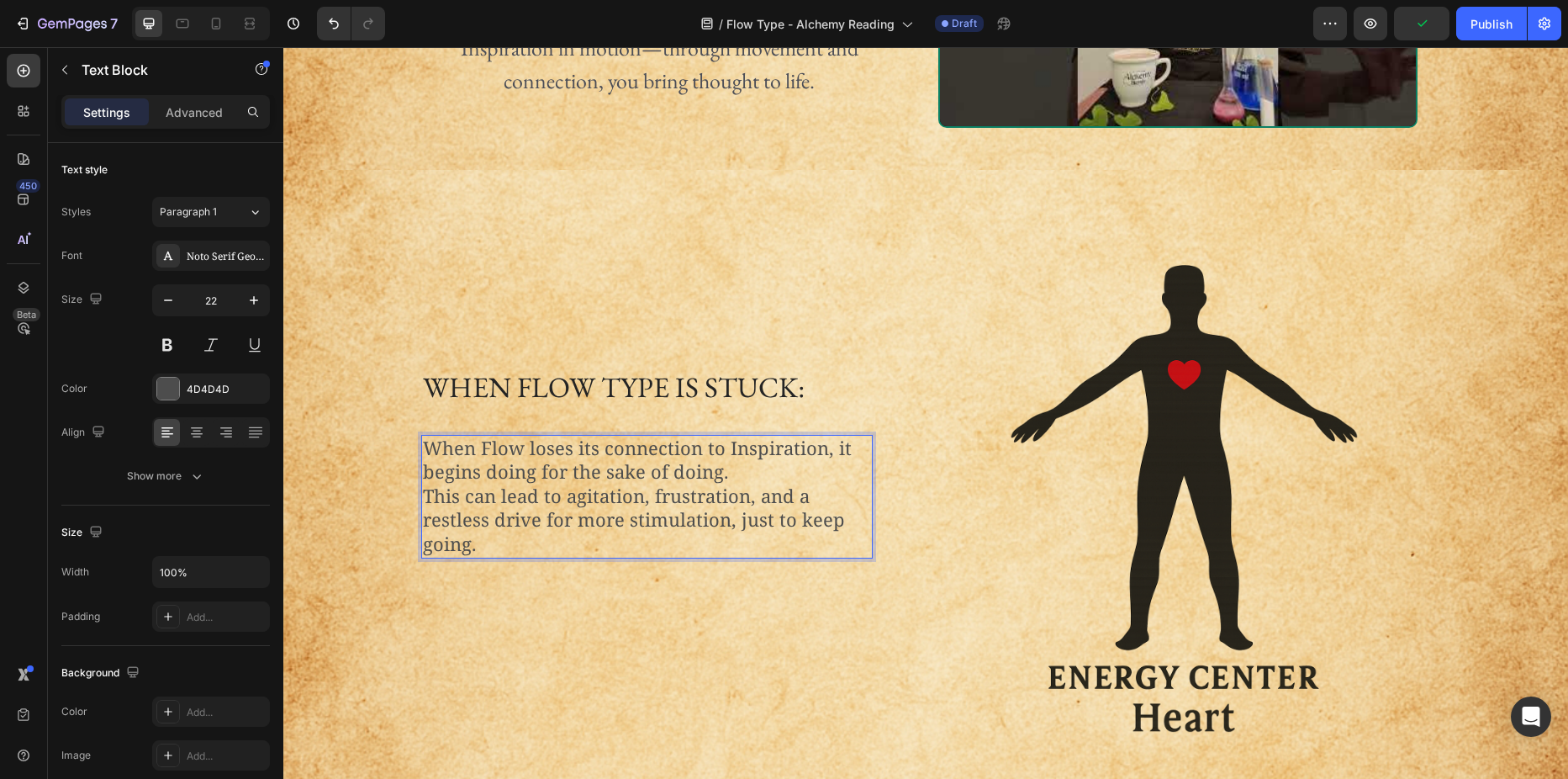
scroll to position [426, 0]
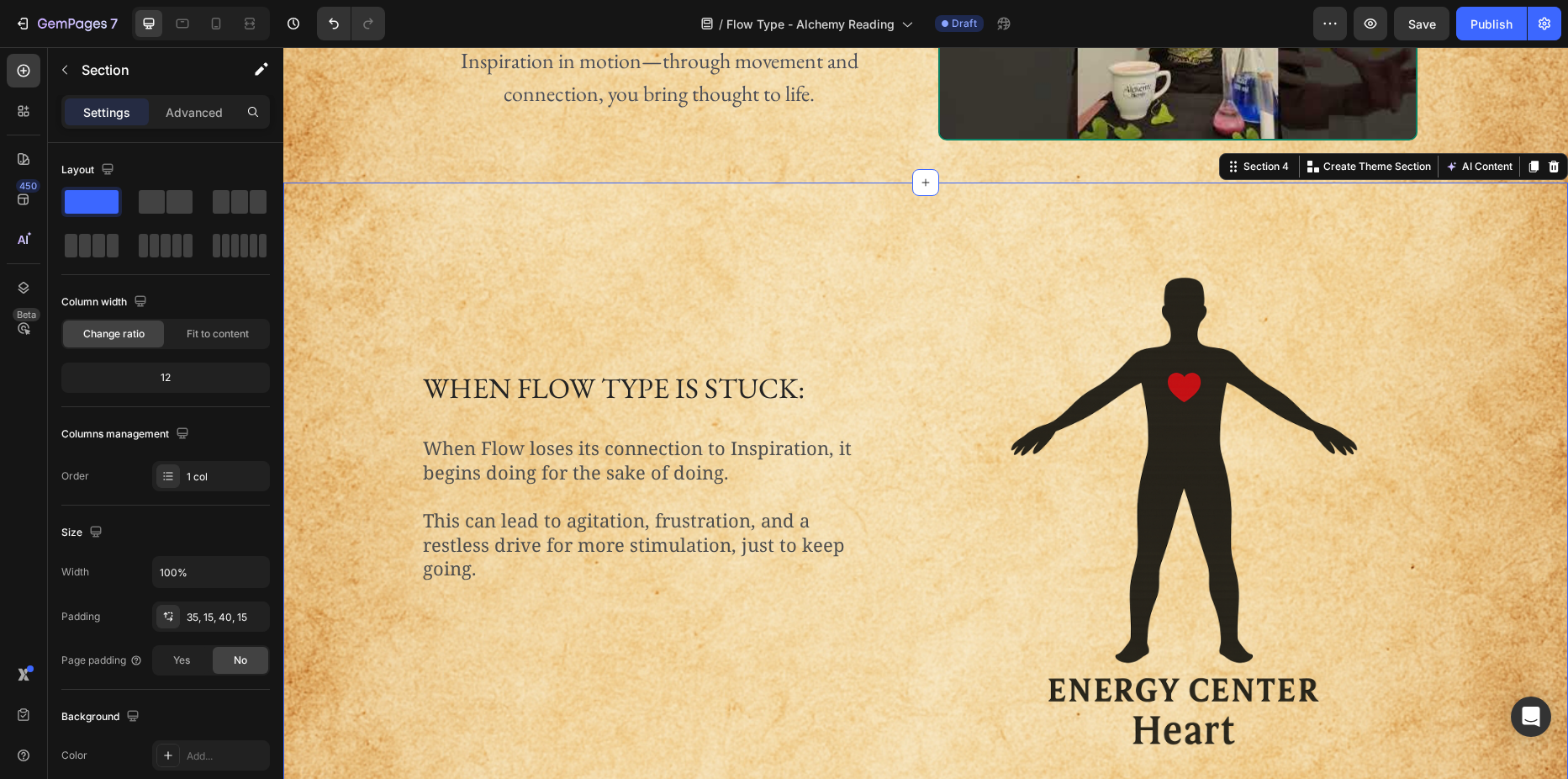
click at [372, 447] on div "When Flow Type is Stuck: Heading When Flow loses its connection to Inspiration,…" at bounding box center [925, 496] width 1259 height 567
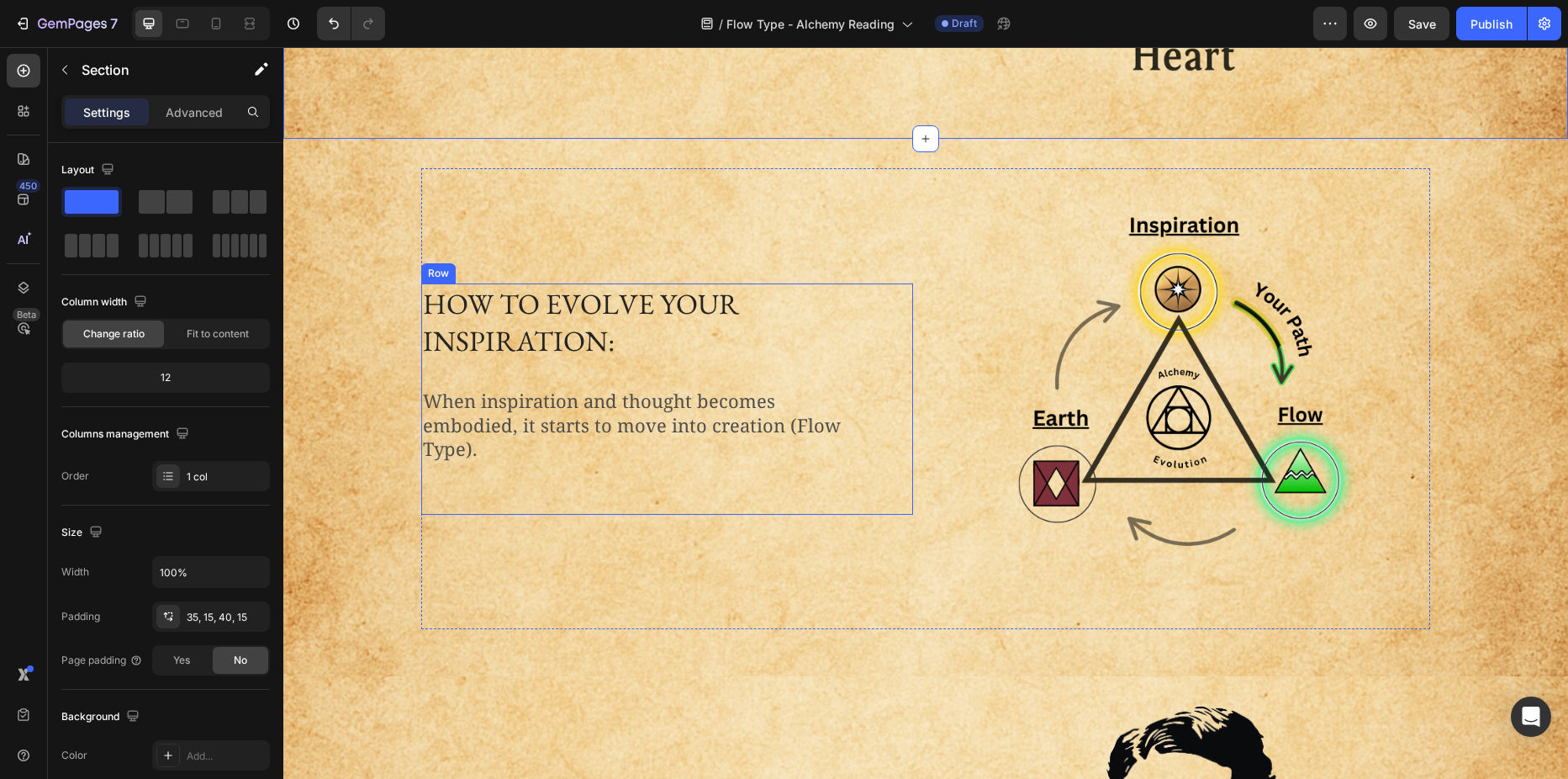
scroll to position [1100, 0]
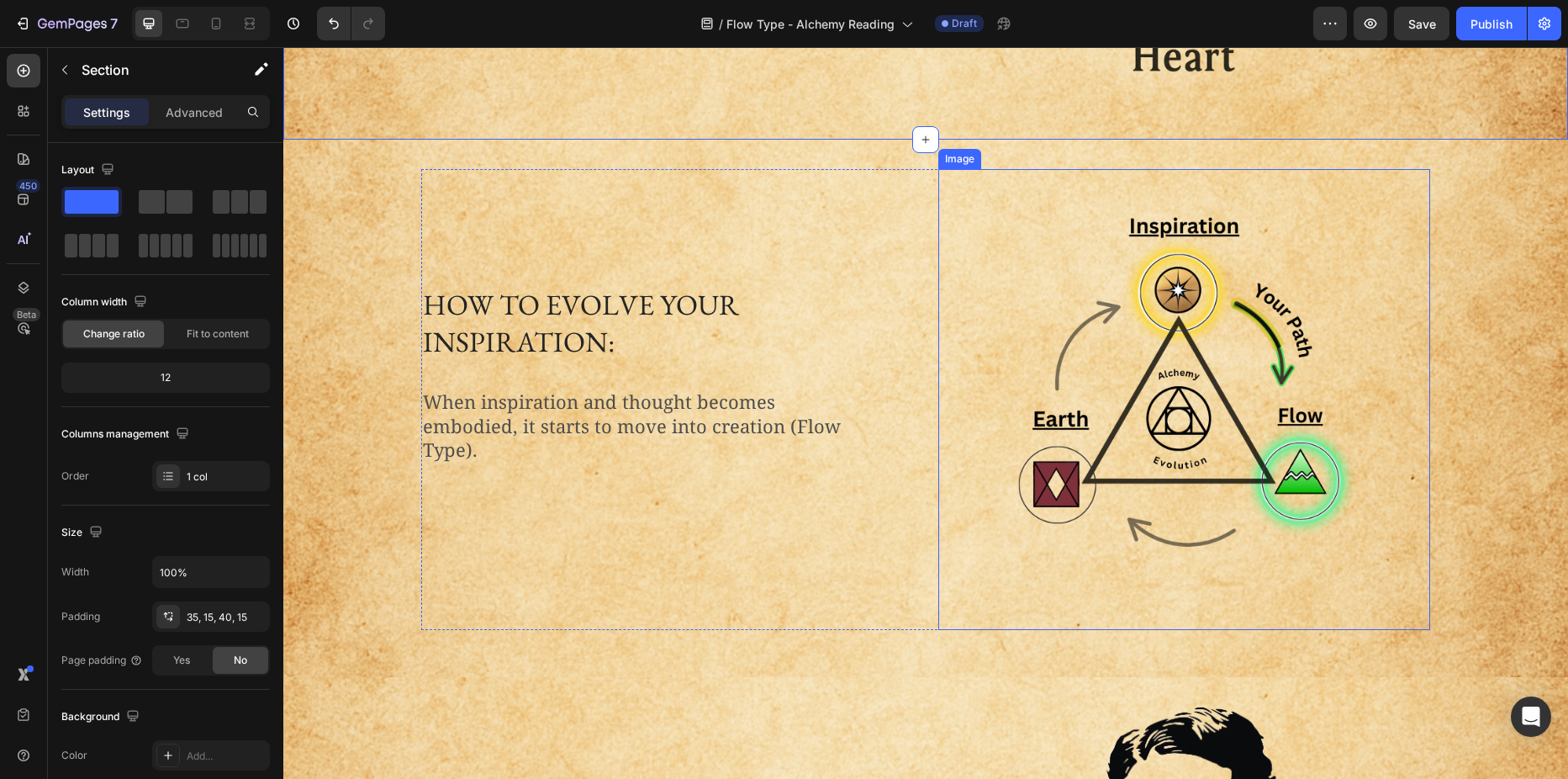
drag, startPoint x: 1233, startPoint y: 417, endPoint x: 961, endPoint y: 403, distance: 272.4
click at [1233, 417] on img at bounding box center [1184, 400] width 369 height 461
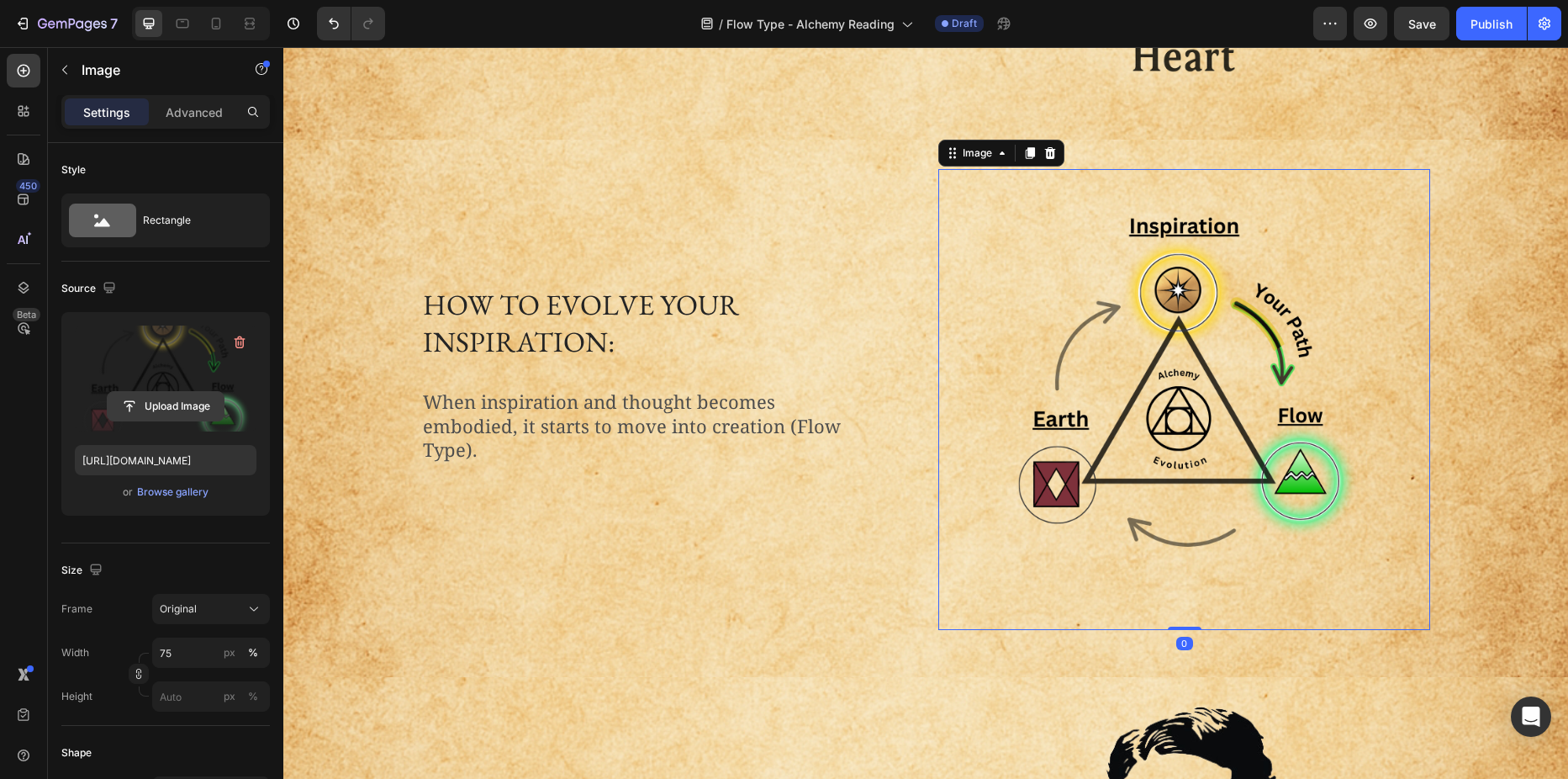
click at [162, 411] on input "file" at bounding box center [165, 405] width 116 height 28
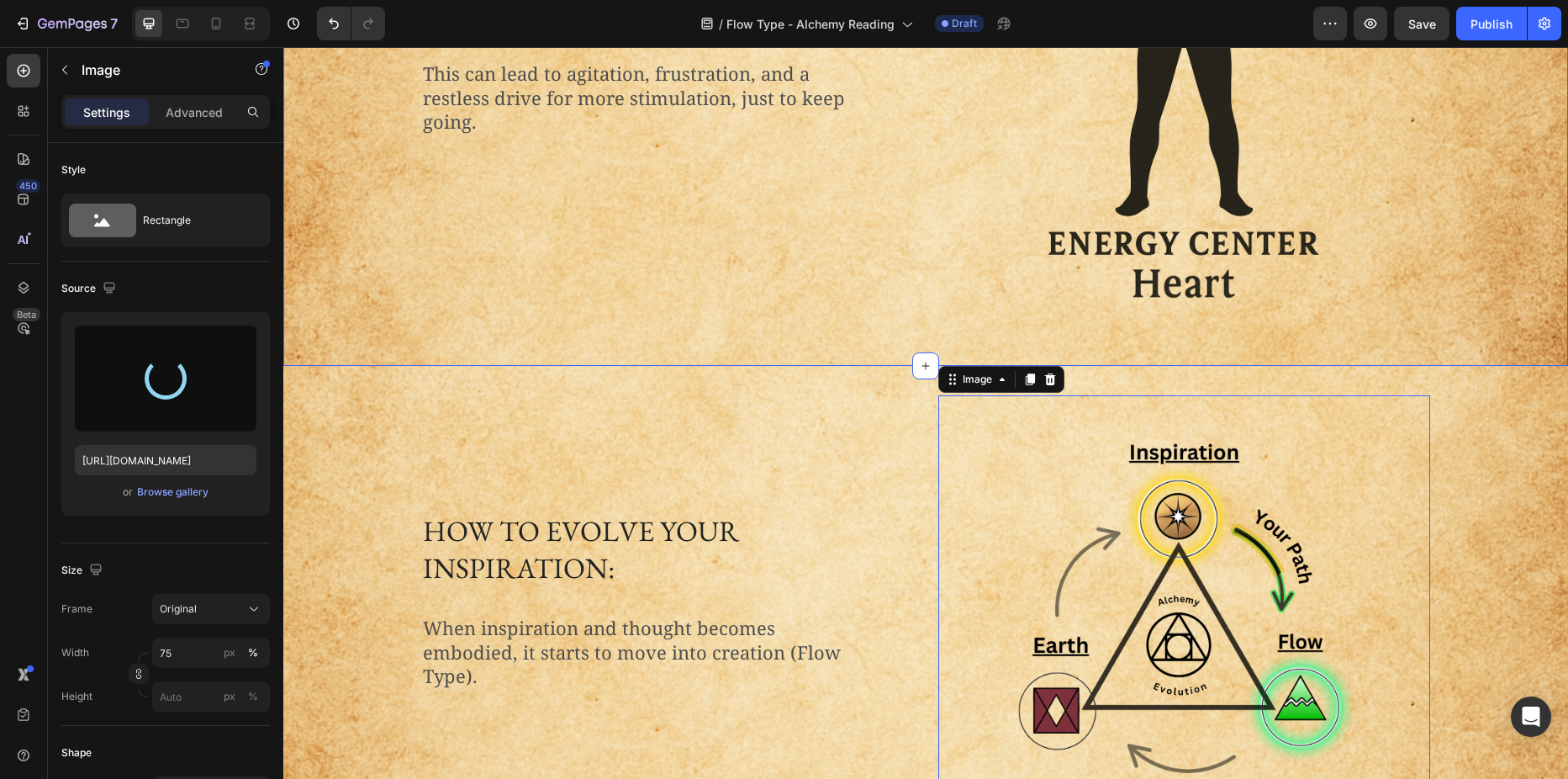
scroll to position [1015, 0]
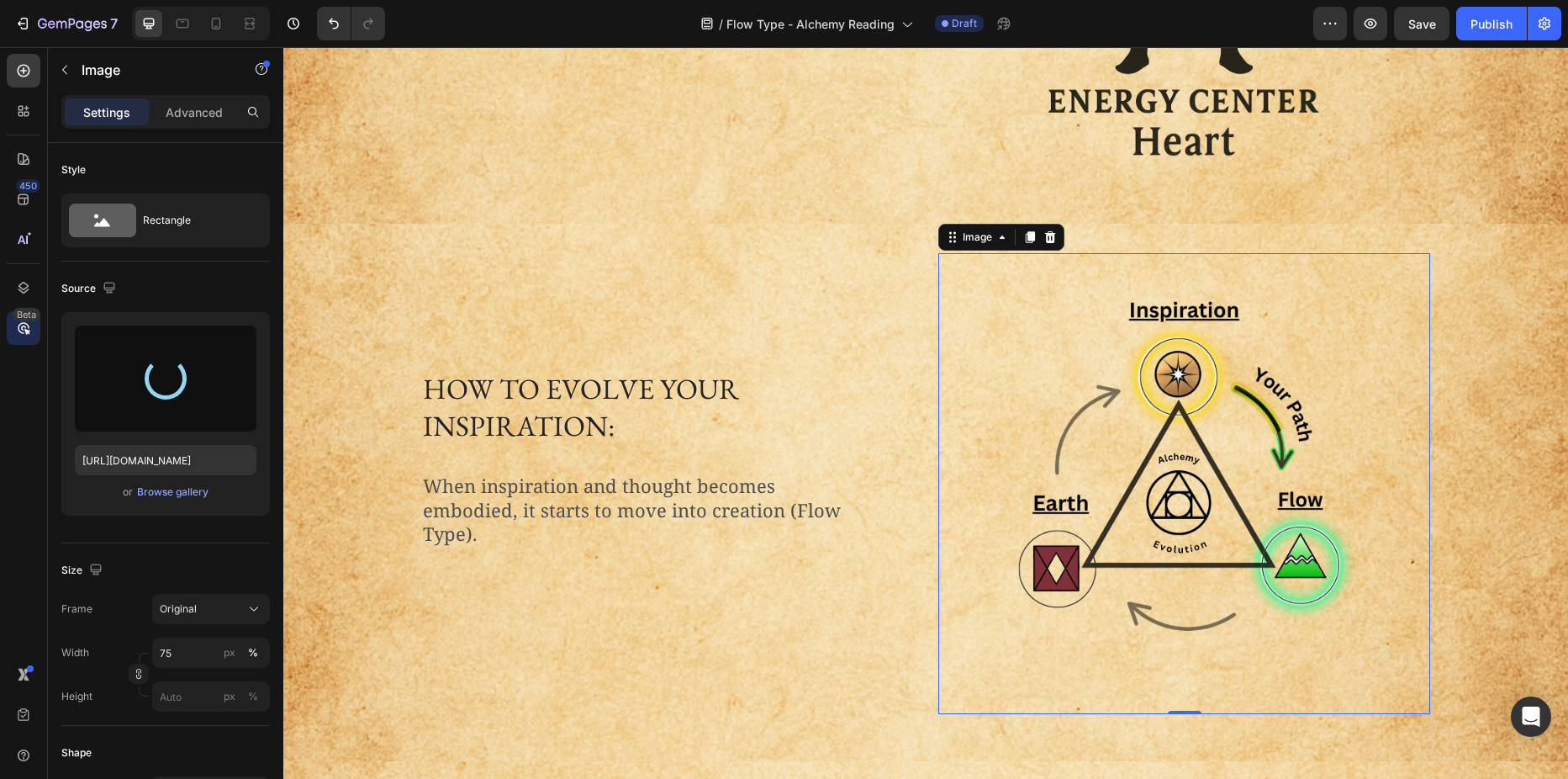
type input "[URL][DOMAIN_NAME]"
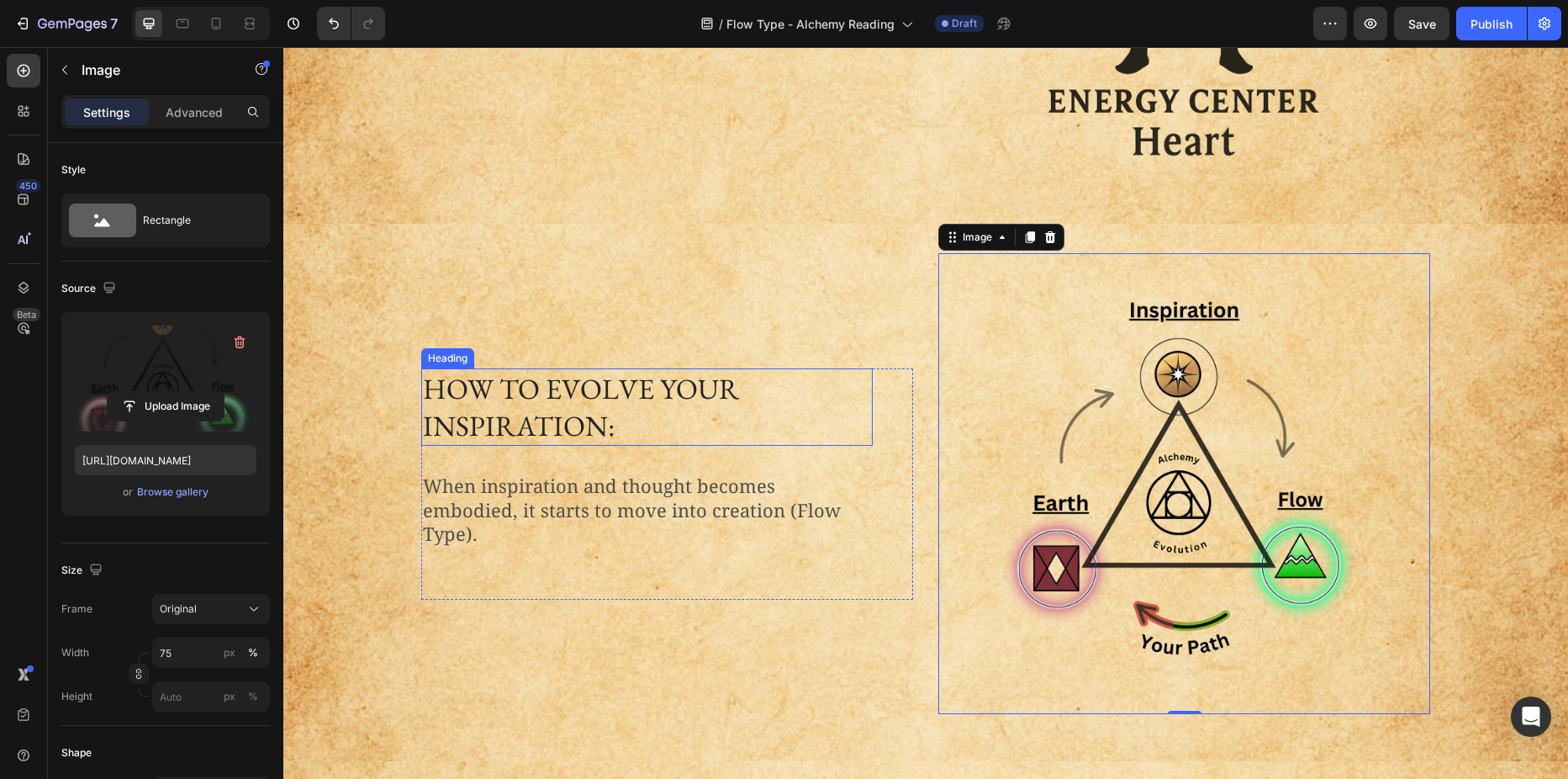
click at [482, 411] on h2 "How to evolve your inspiration:" at bounding box center [647, 406] width 452 height 77
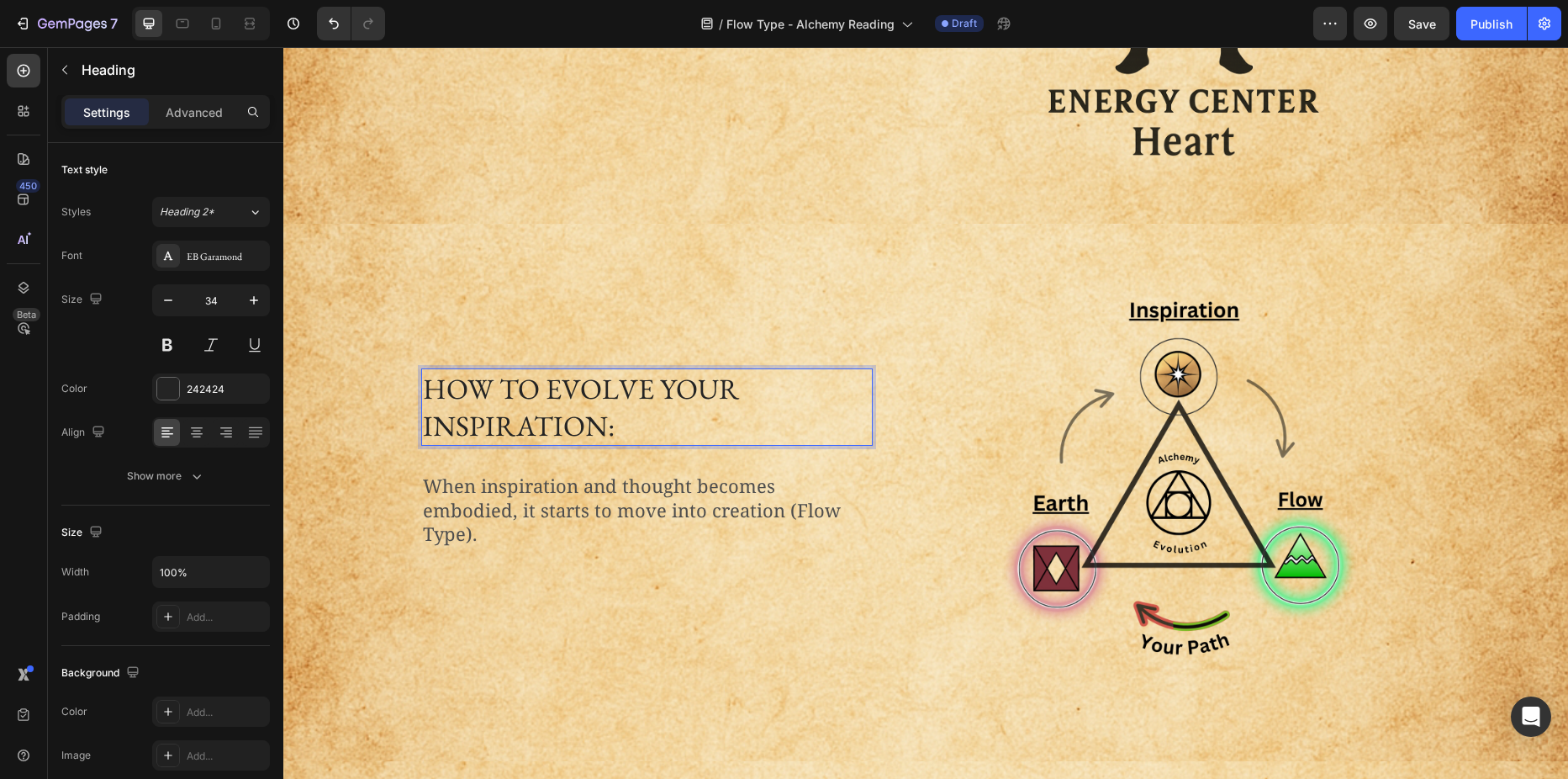
click at [482, 411] on h2 "How to evolve your inspiration:" at bounding box center [647, 406] width 452 height 77
click at [453, 405] on p "How to evolve your inspiration:" at bounding box center [647, 406] width 448 height 74
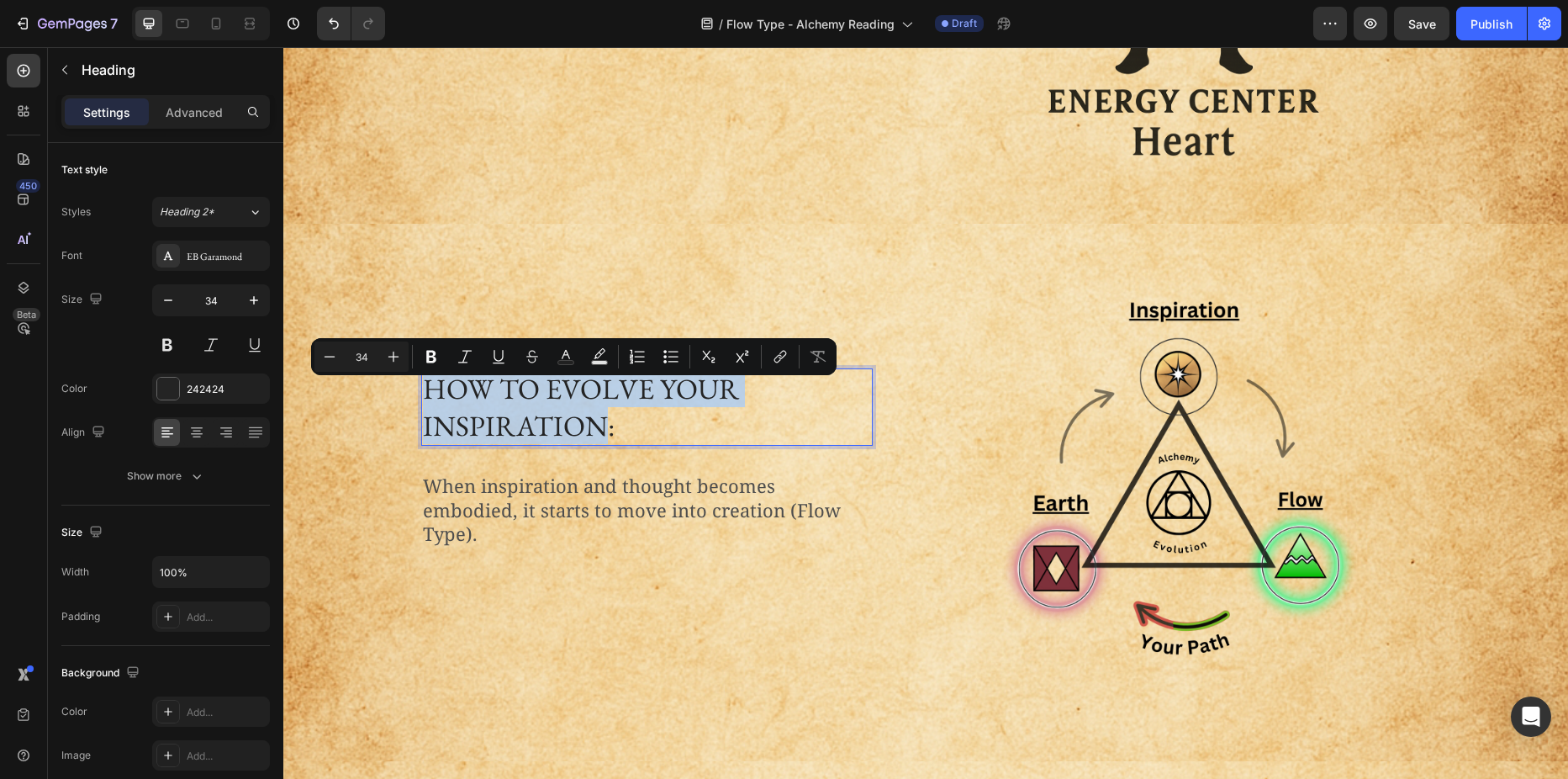
drag, startPoint x: 422, startPoint y: 399, endPoint x: 600, endPoint y: 444, distance: 183.6
click at [600, 444] on p "How to evolve your inspiration:" at bounding box center [647, 406] width 448 height 74
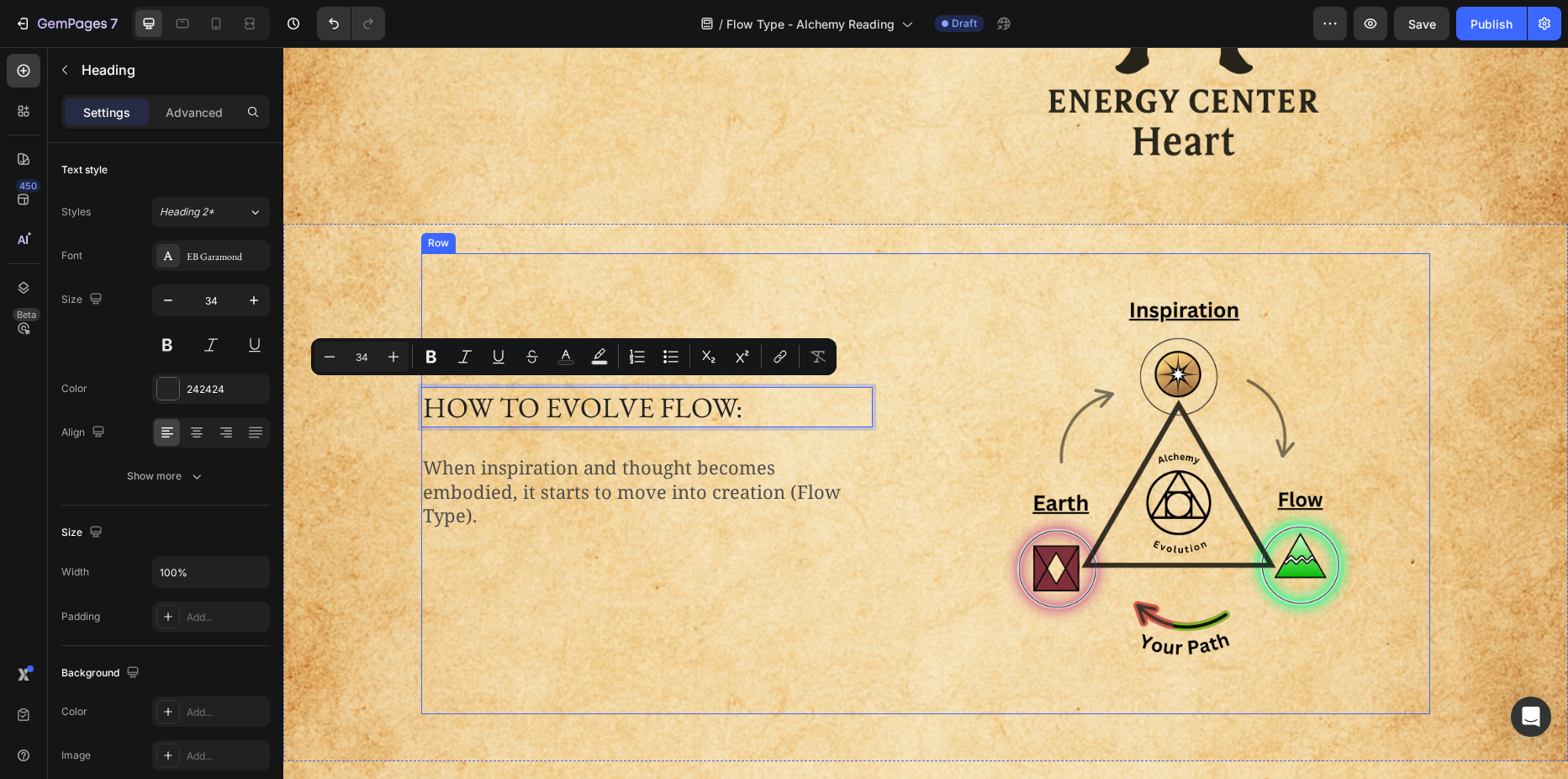
scroll to position [1034, 0]
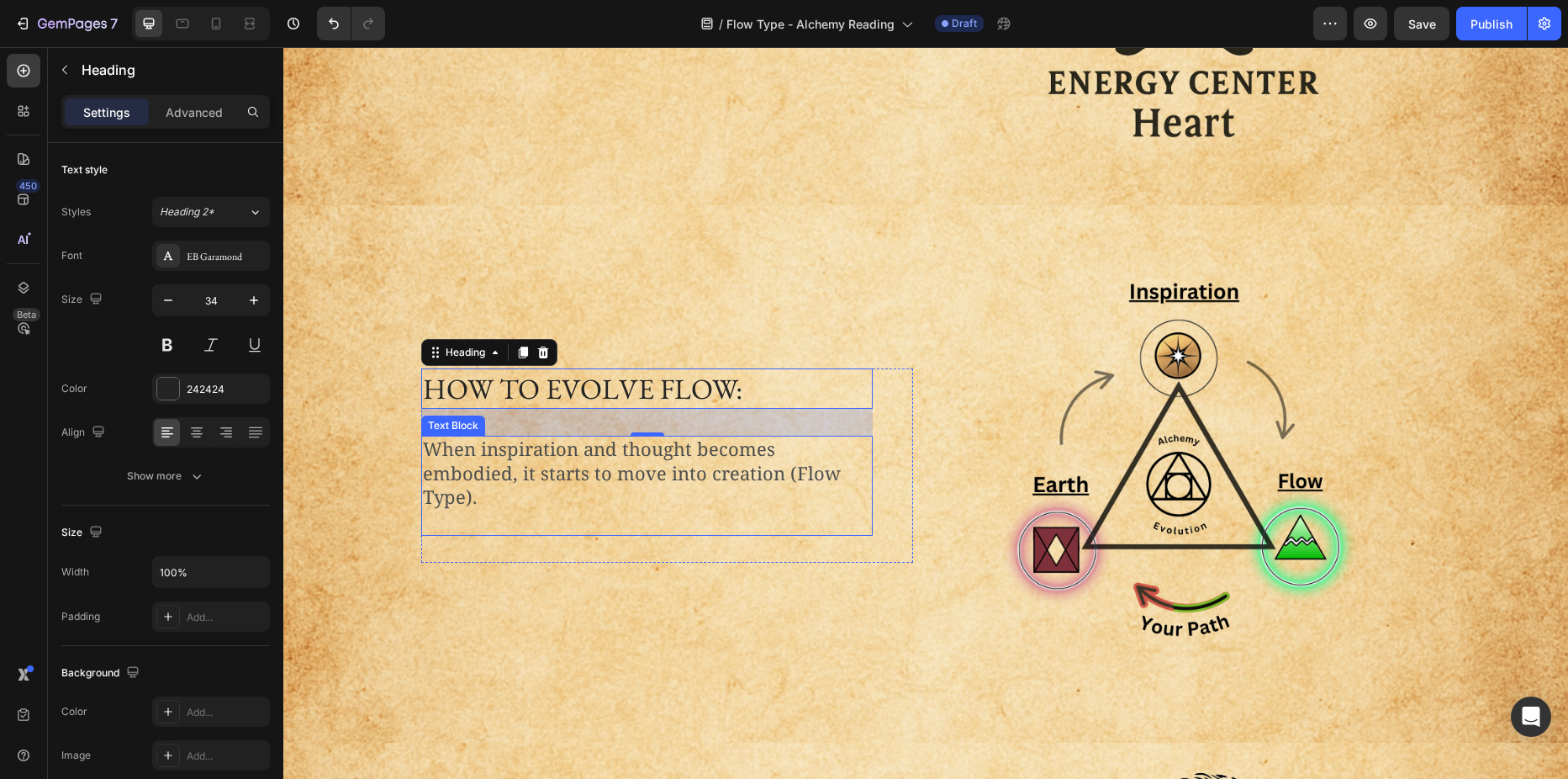
click at [644, 465] on p "When inspiration and thought becomes embodied, it starts to move into creation …" at bounding box center [647, 473] width 448 height 72
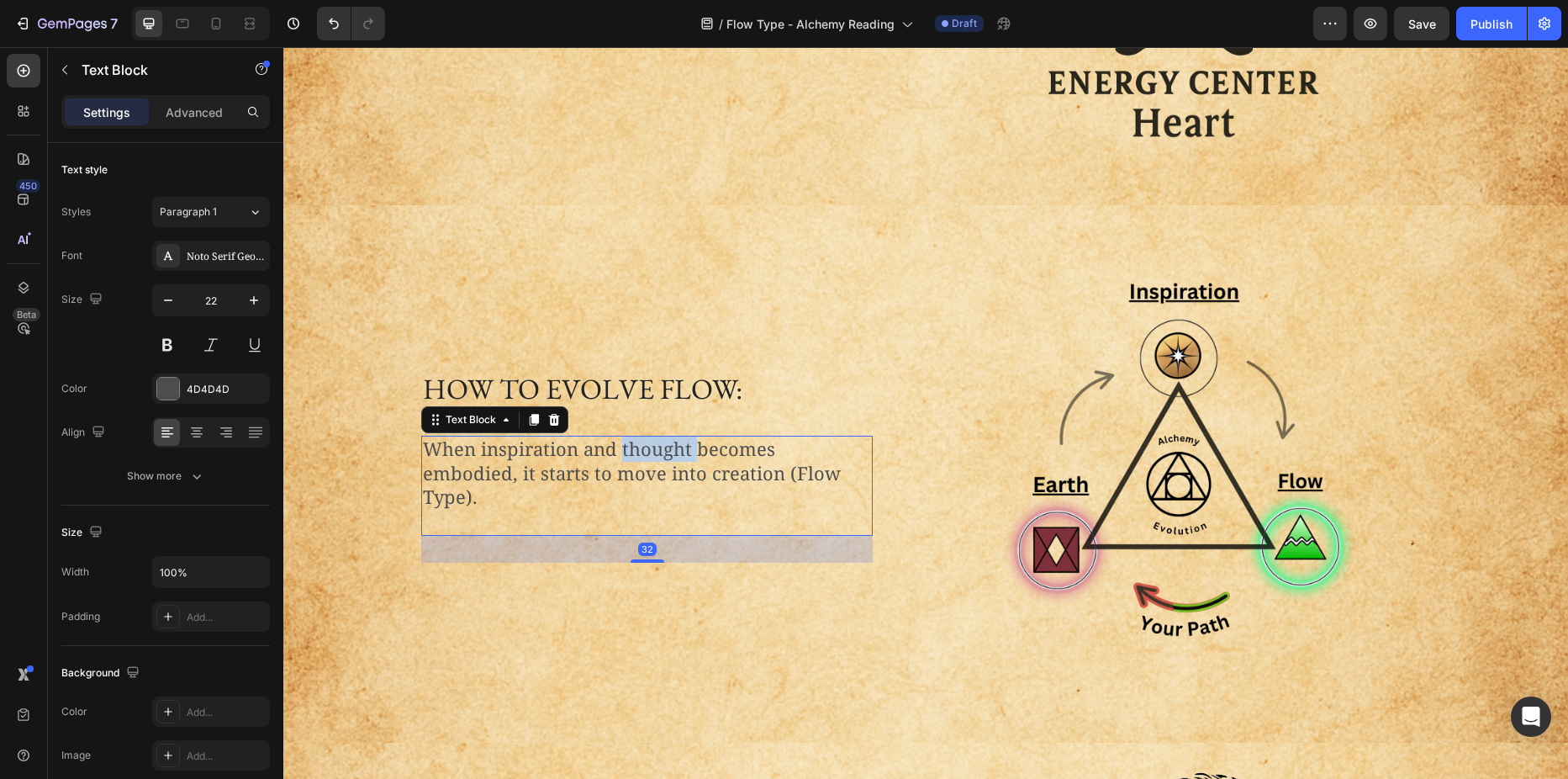
click at [644, 465] on p "When inspiration and thought becomes embodied, it starts to move into creation …" at bounding box center [647, 473] width 448 height 72
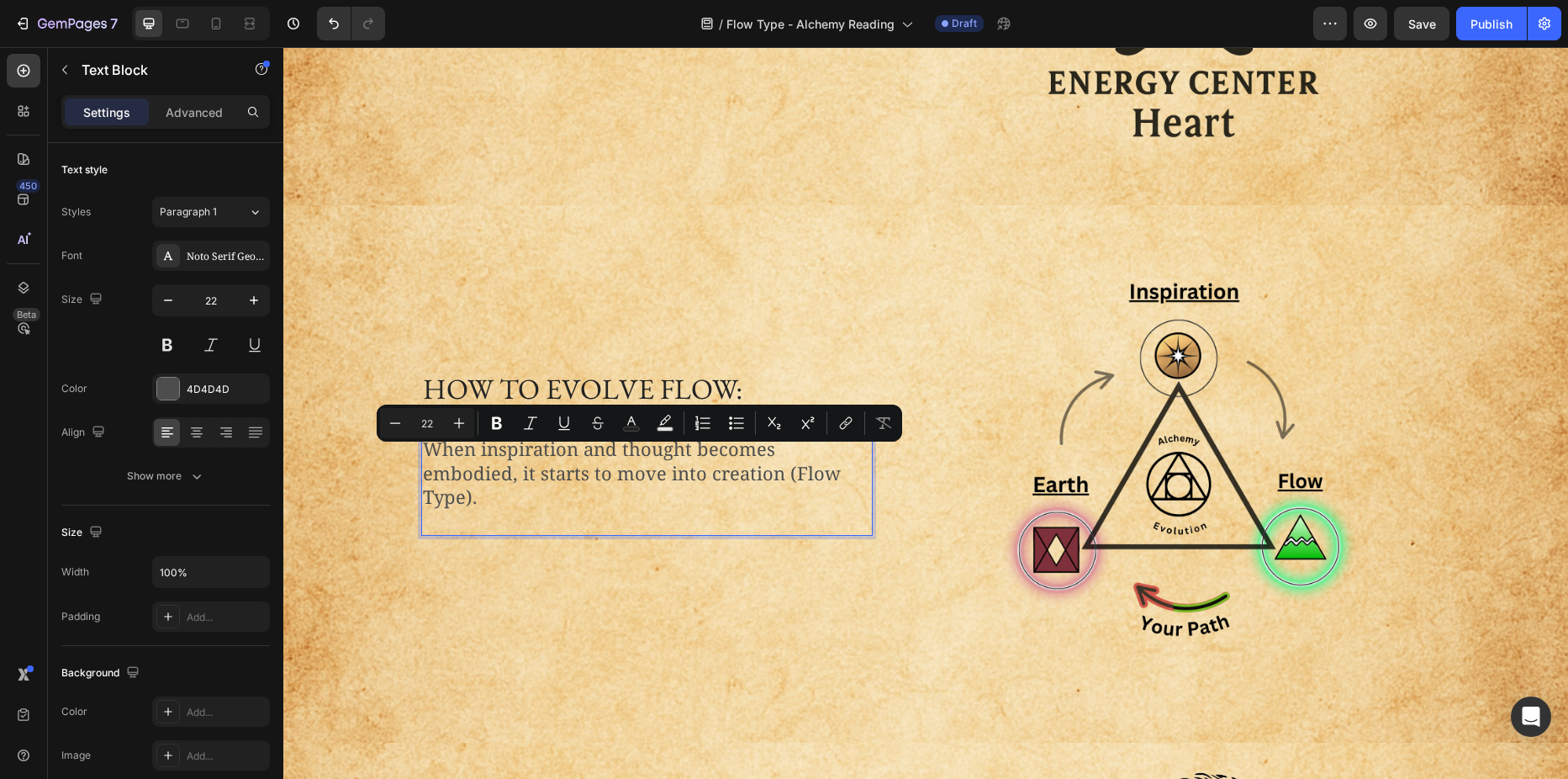
scroll to position [1010, 0]
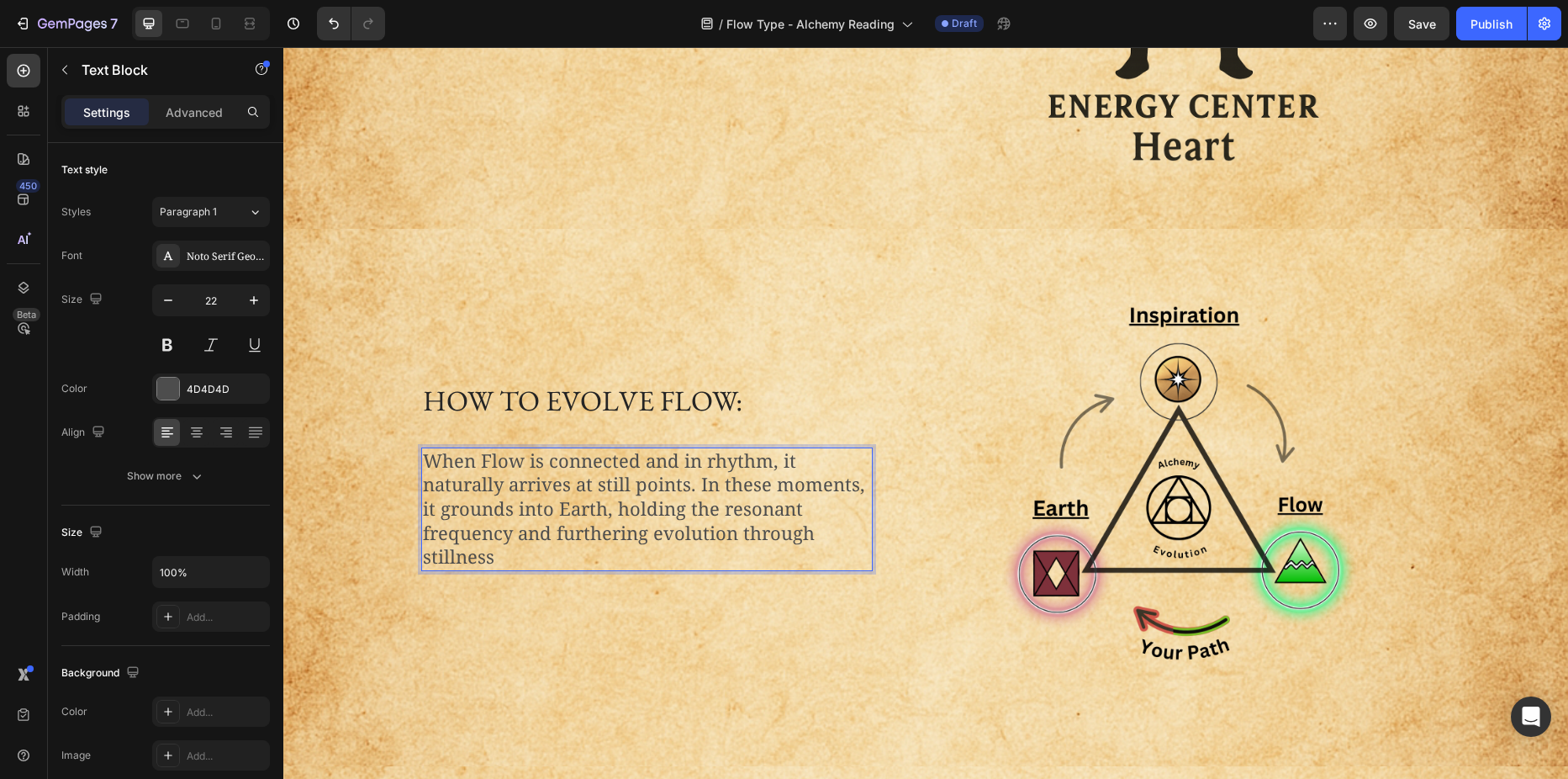
click at [696, 487] on p "When Flow is connected and in rhythm, it naturally arrives at still points. In …" at bounding box center [647, 509] width 448 height 120
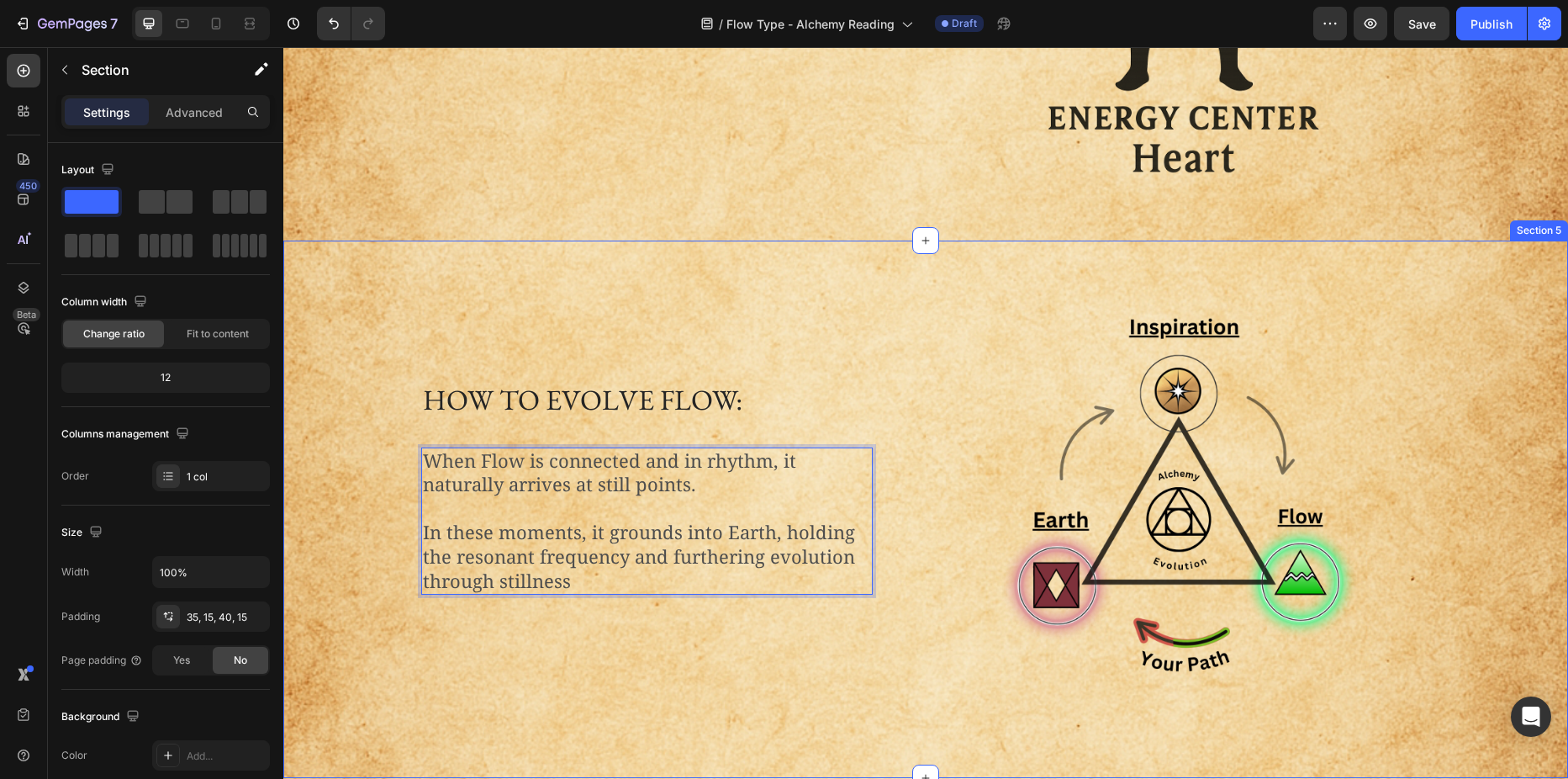
click at [349, 422] on div "How to Evolve Flow: Heading When Flow is connected and in rhythm, it naturally …" at bounding box center [925, 507] width 1259 height 475
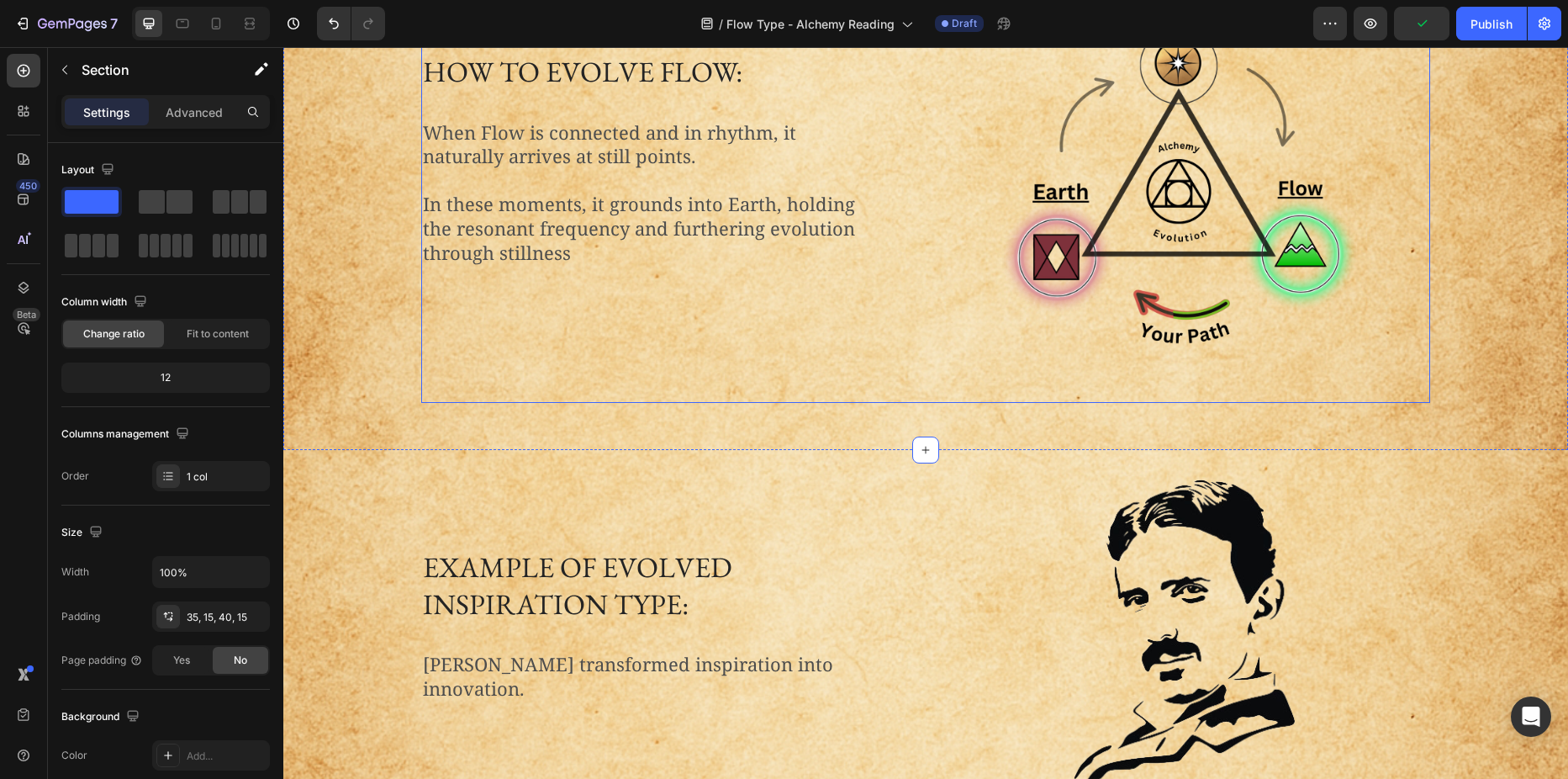
scroll to position [1420, 0]
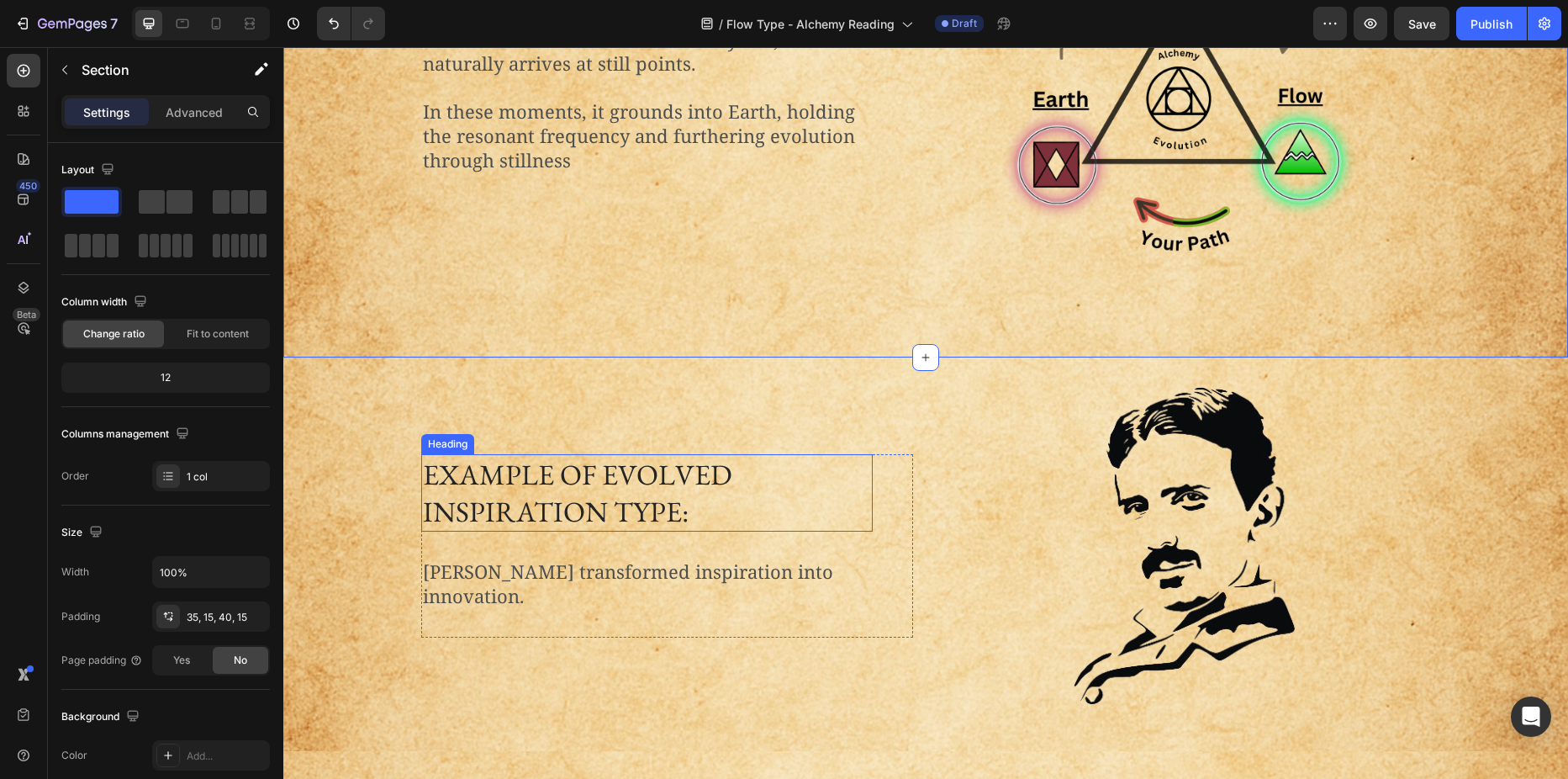
click at [547, 499] on h2 "Example of evolved inspiration type:" at bounding box center [647, 493] width 452 height 77
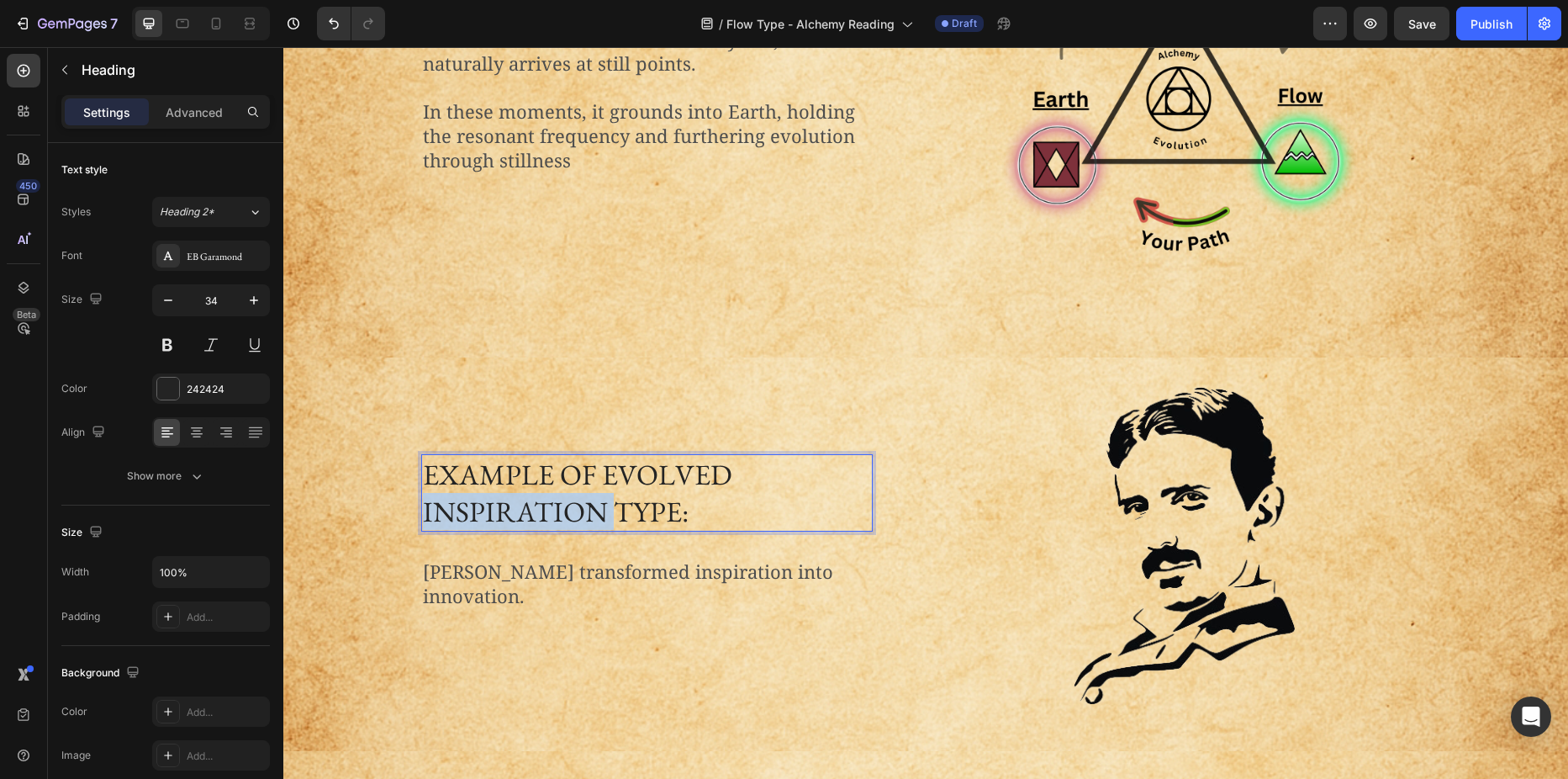
click at [547, 499] on h2 "Example of evolved inspiration type:" at bounding box center [647, 493] width 452 height 77
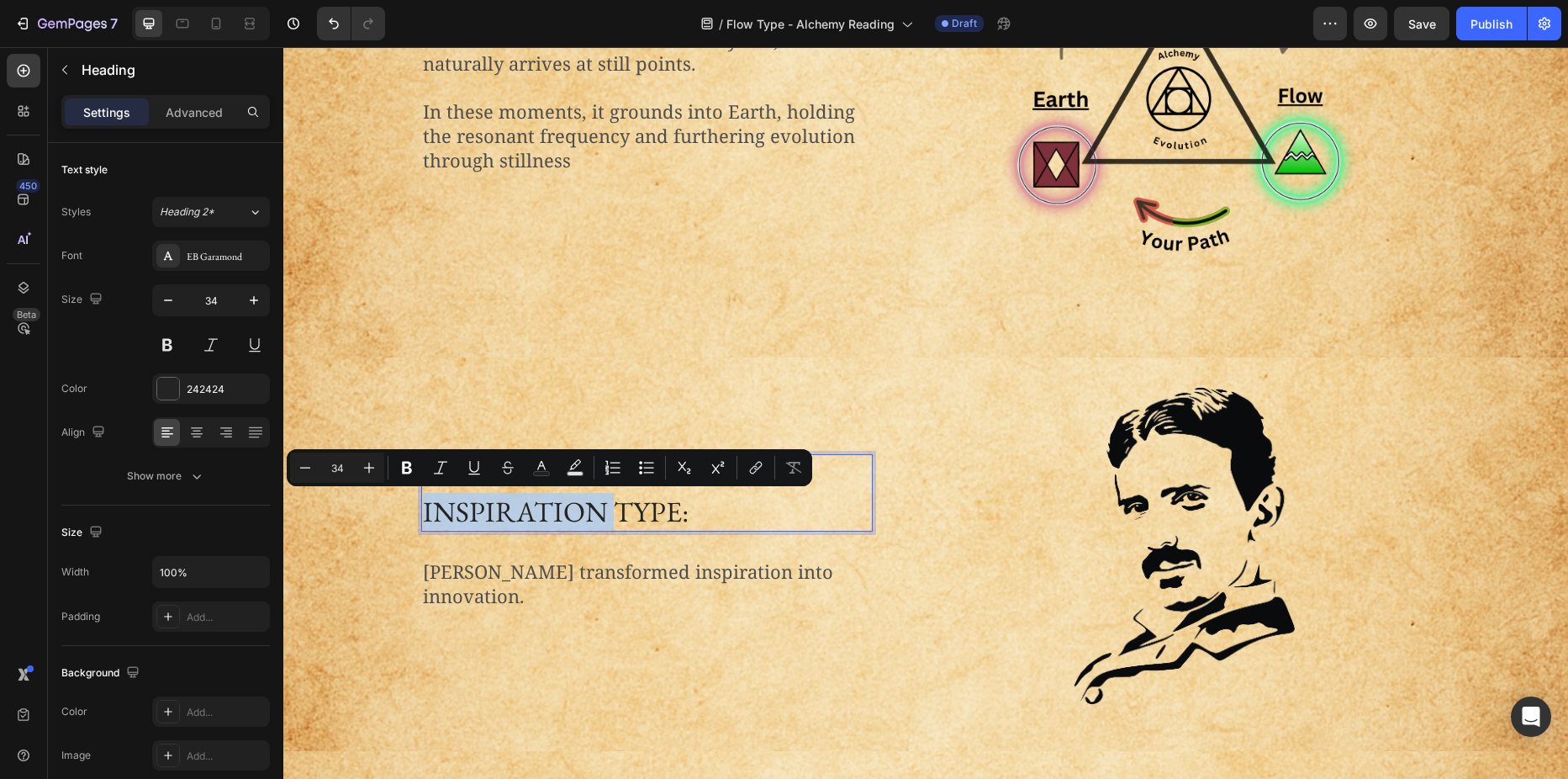
click at [548, 500] on p "Example of evolved inspiration type:" at bounding box center [647, 492] width 448 height 74
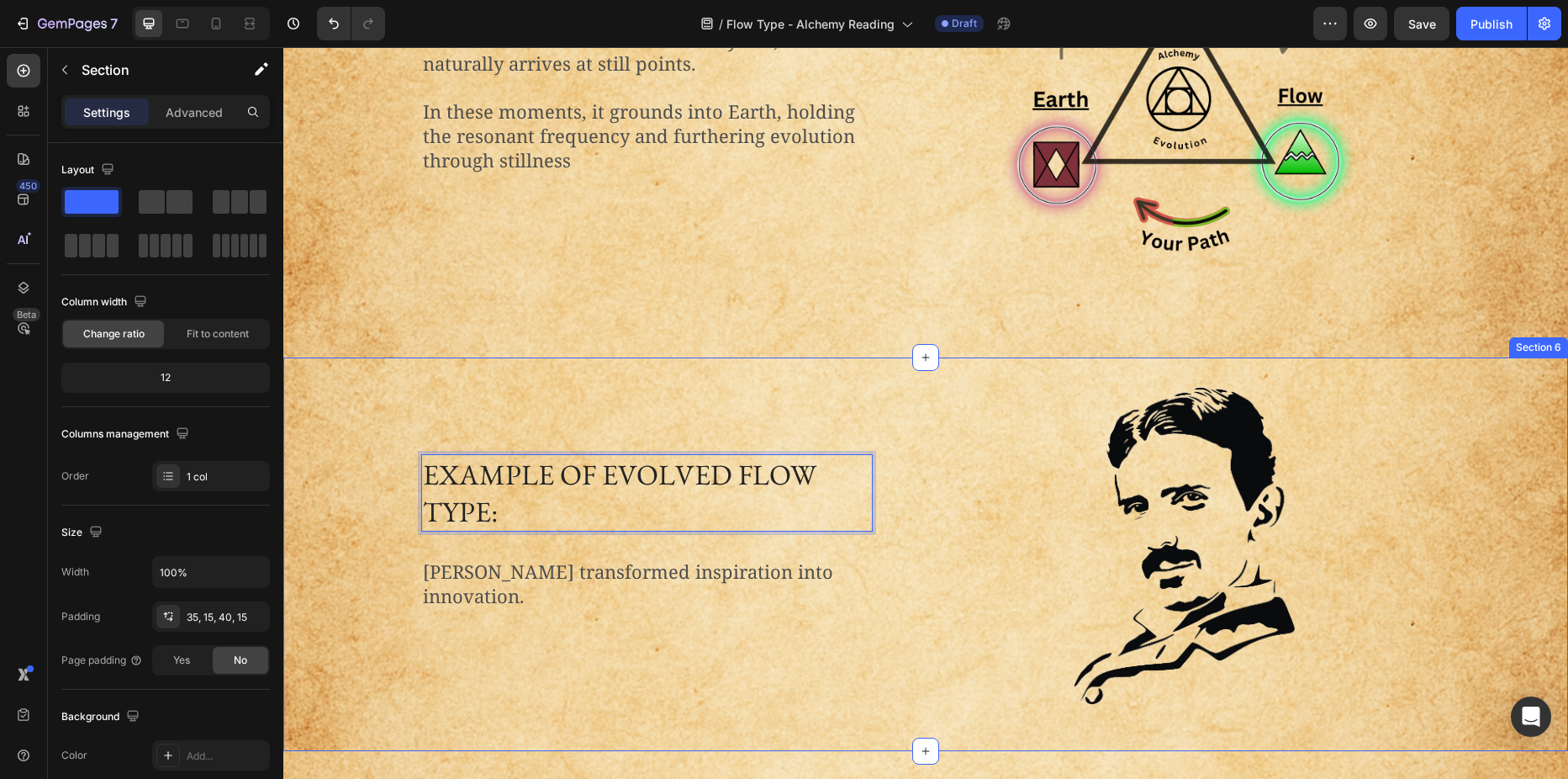
click at [368, 474] on div "Example of Evolved Flow Type: Heading 32 Nikola Tesla transformed inspiration i…" at bounding box center [925, 552] width 1259 height 331
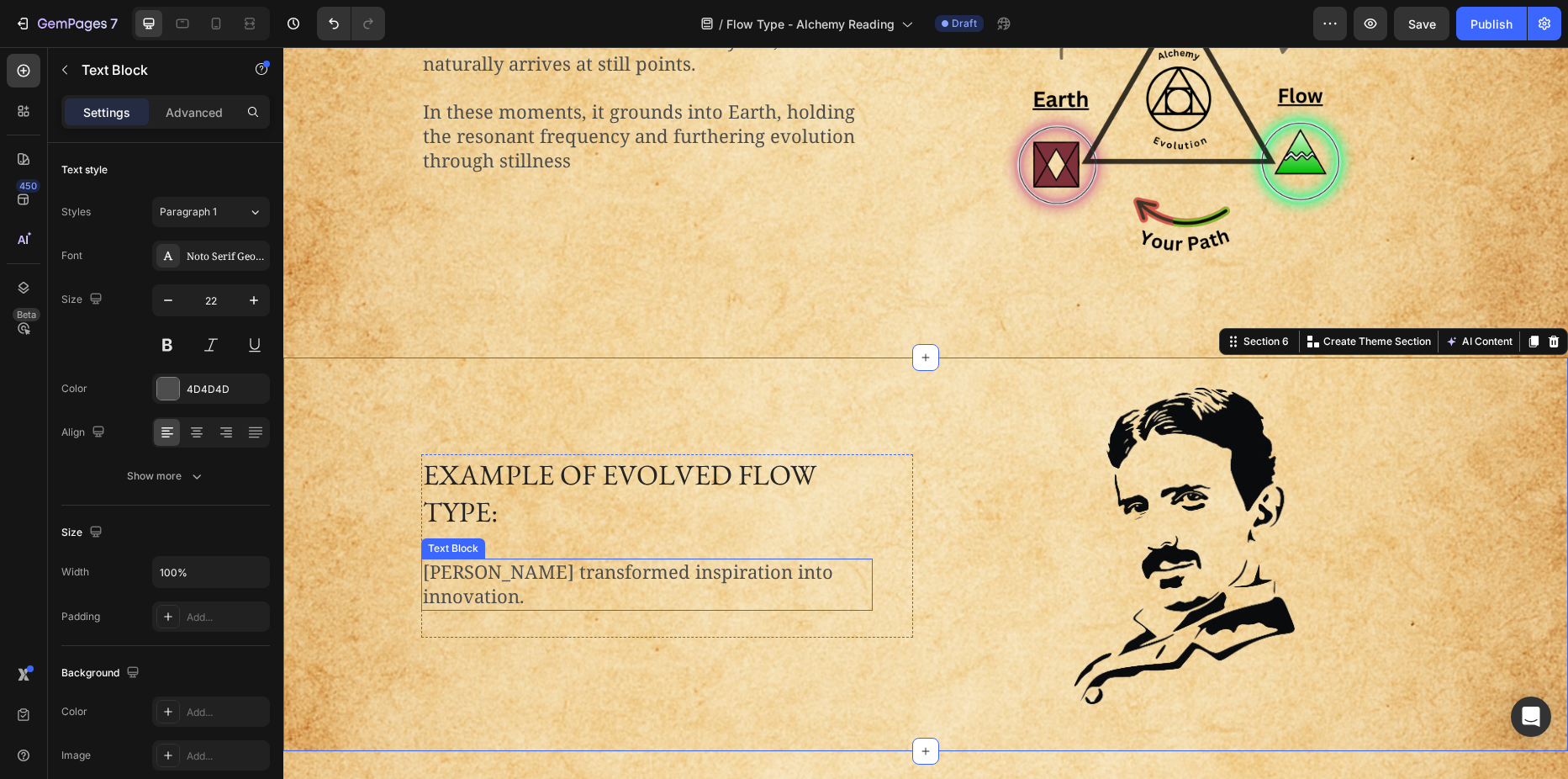
click at [463, 566] on p "Nikola Tesla transformed inspiration into innovation." at bounding box center [647, 584] width 448 height 48
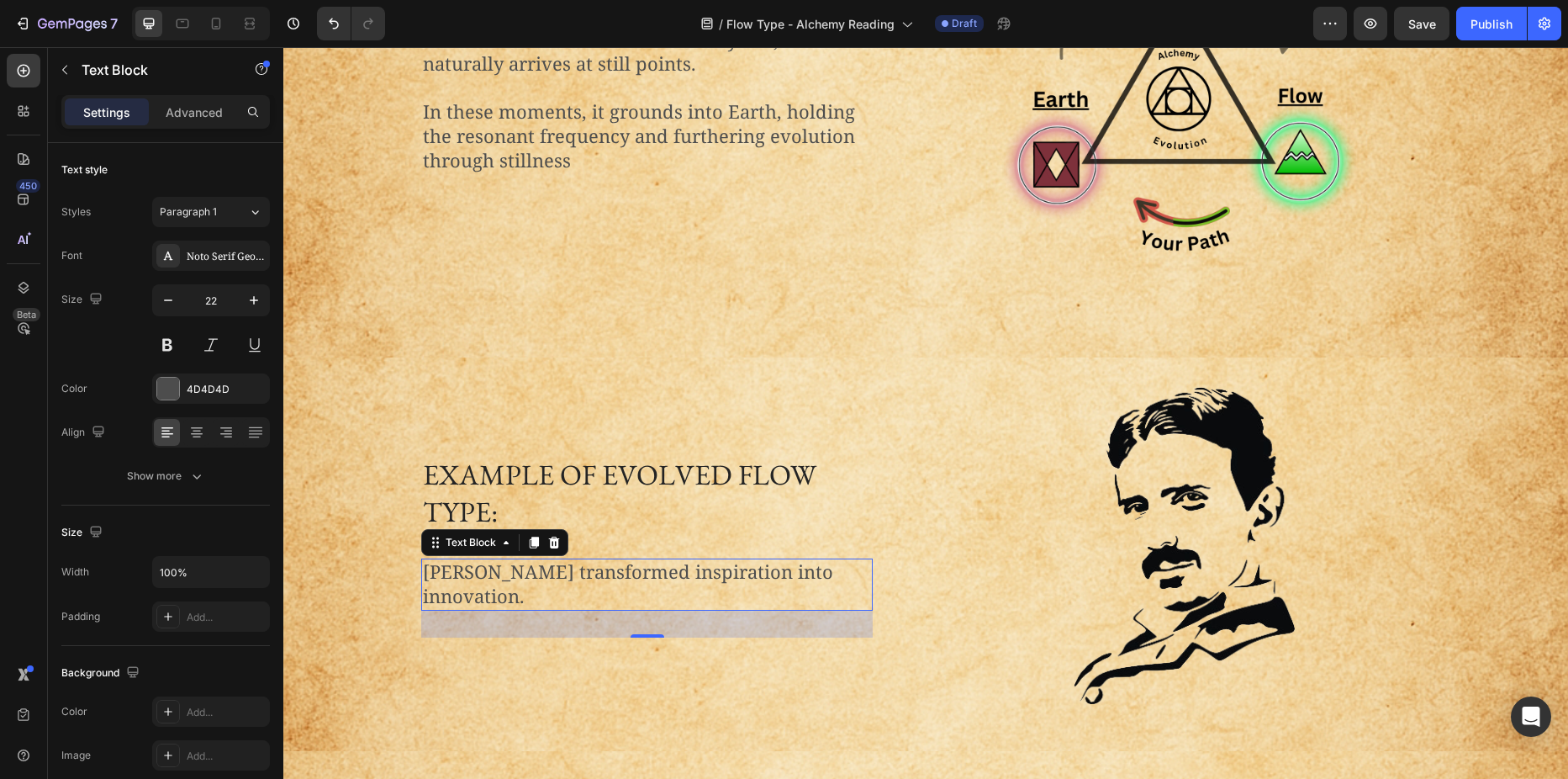
click at [496, 571] on p "Nikola Tesla transformed inspiration into innovation." at bounding box center [647, 584] width 448 height 48
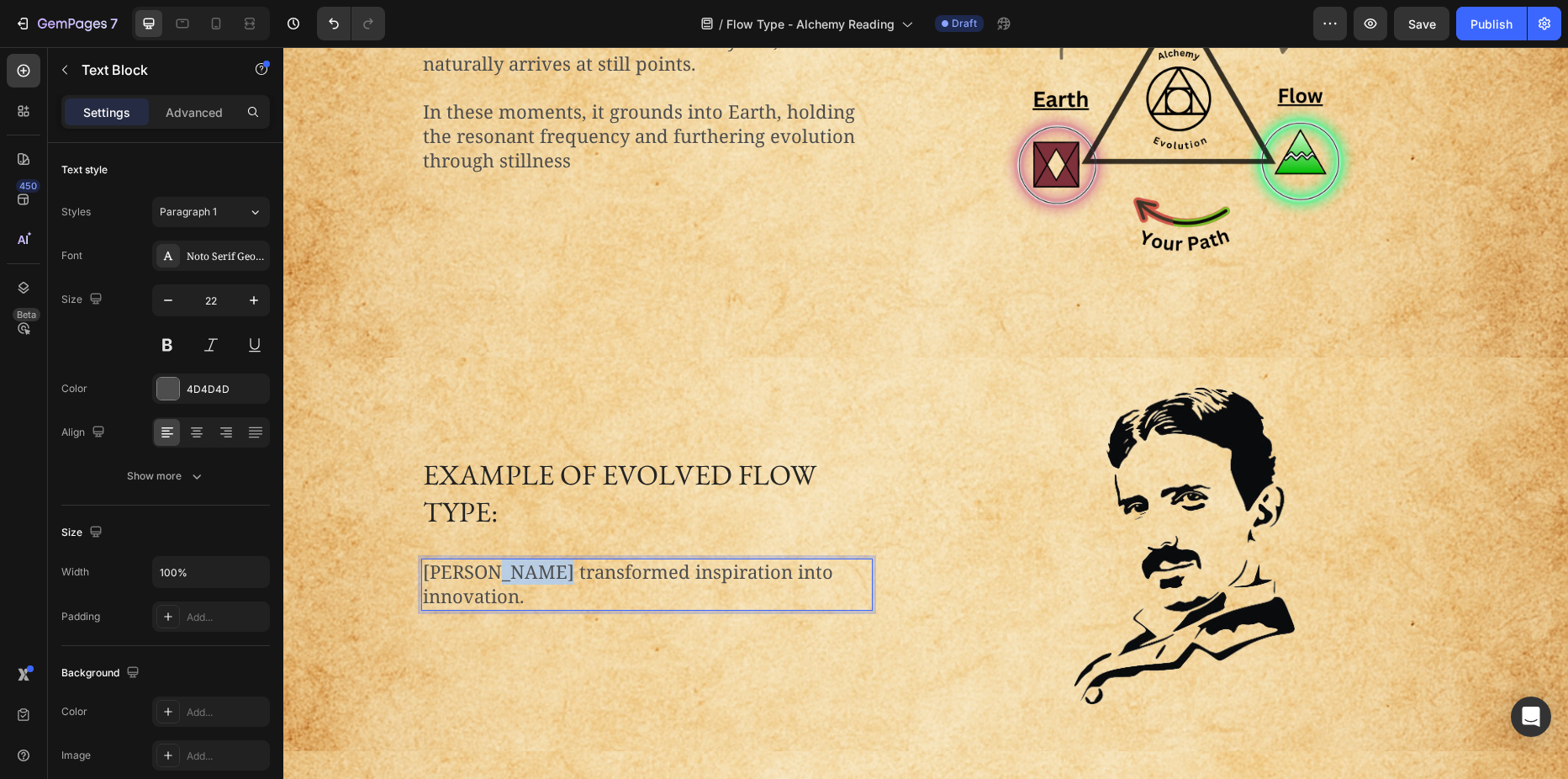
click at [496, 571] on p "Nikola Tesla transformed inspiration into innovation." at bounding box center [647, 584] width 448 height 48
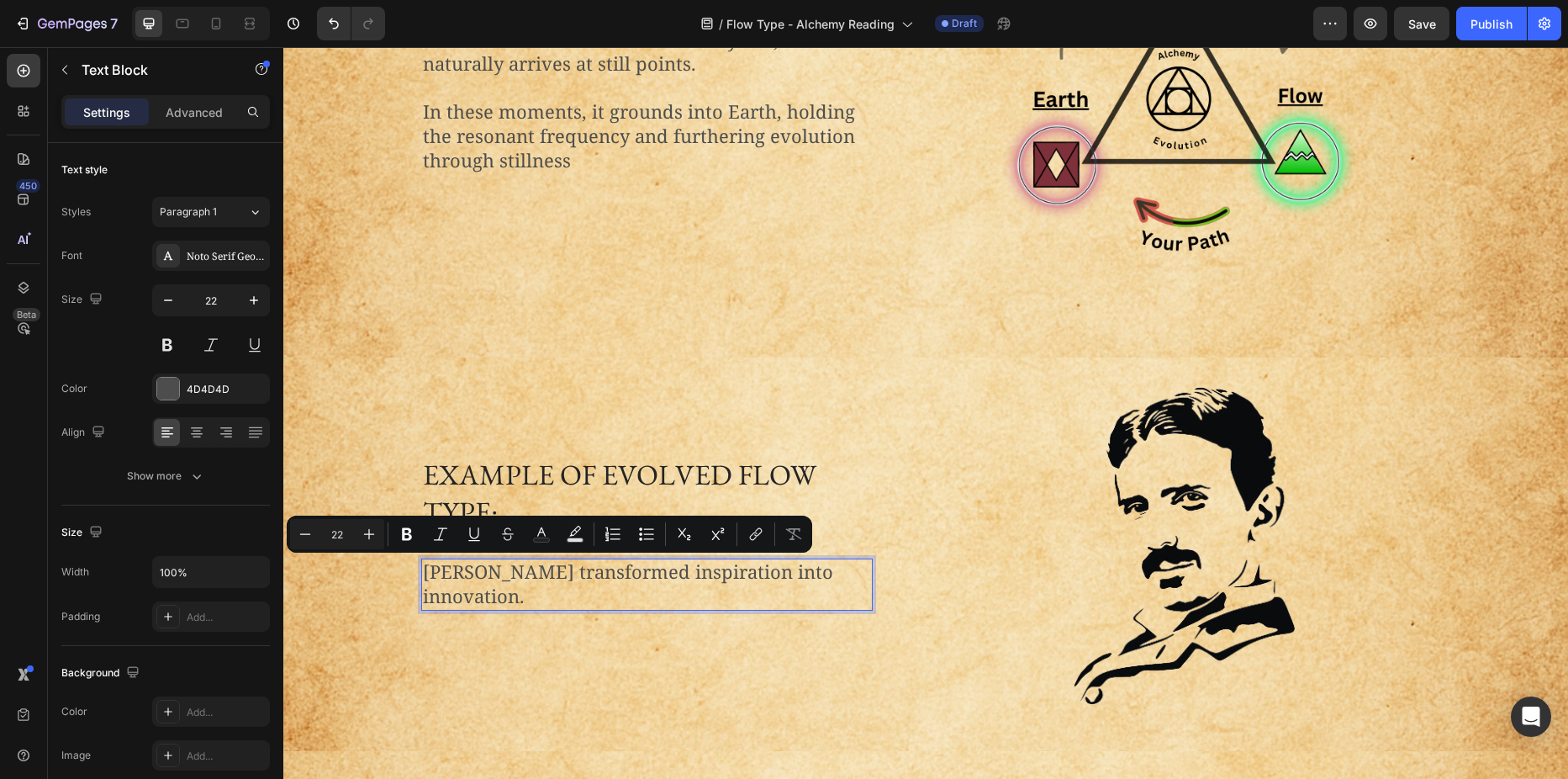
click at [437, 578] on p "Nikola Tesla transformed inspiration into innovation." at bounding box center [647, 584] width 448 height 48
drag, startPoint x: 420, startPoint y: 572, endPoint x: 520, endPoint y: 570, distance: 100.0
click at [520, 570] on p "Nikola Tesla transformed inspiration into innovation." at bounding box center [647, 584] width 448 height 48
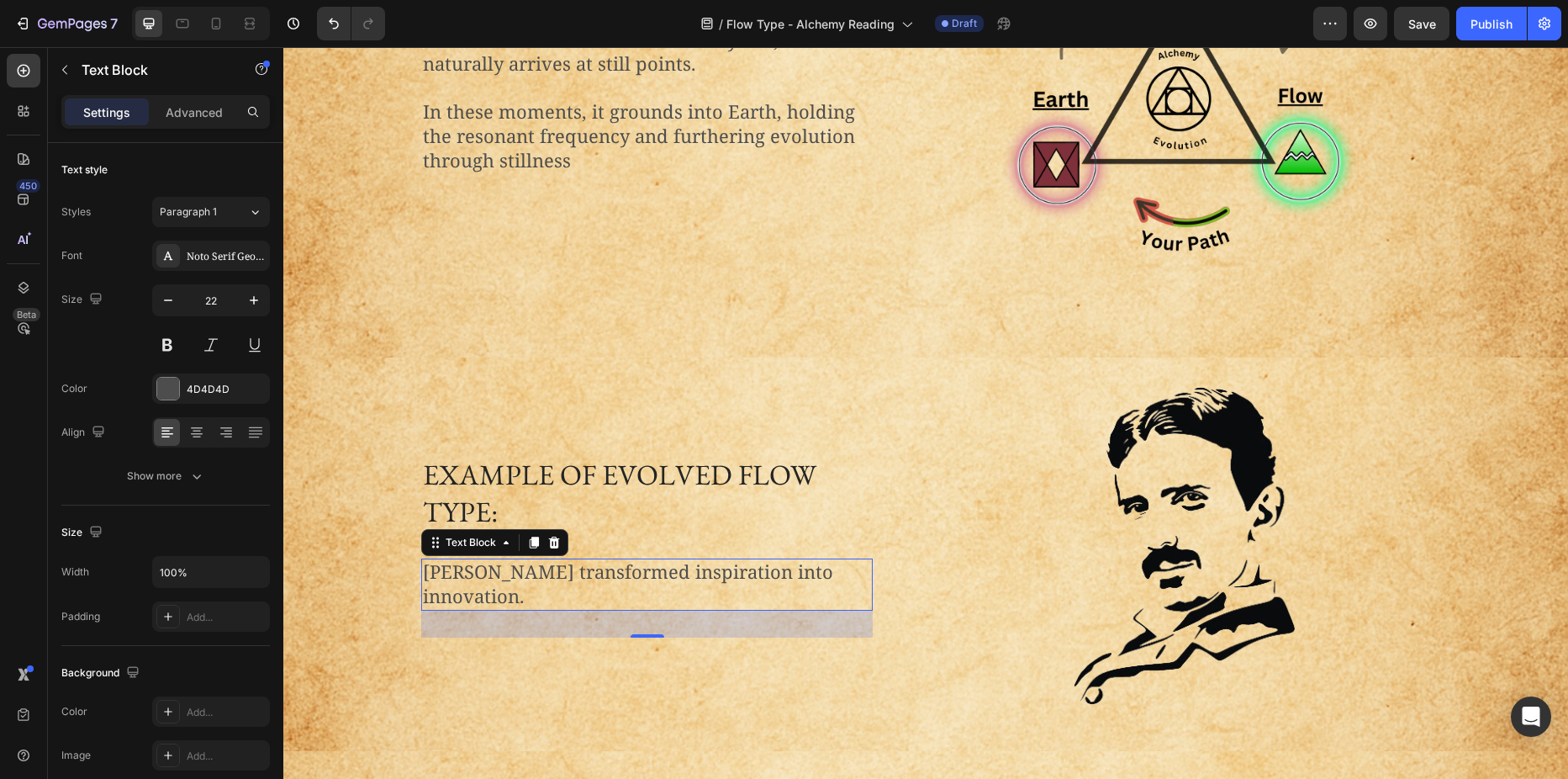
click at [448, 568] on p "Lebron James transformed inspiration into innovation." at bounding box center [647, 584] width 448 height 48
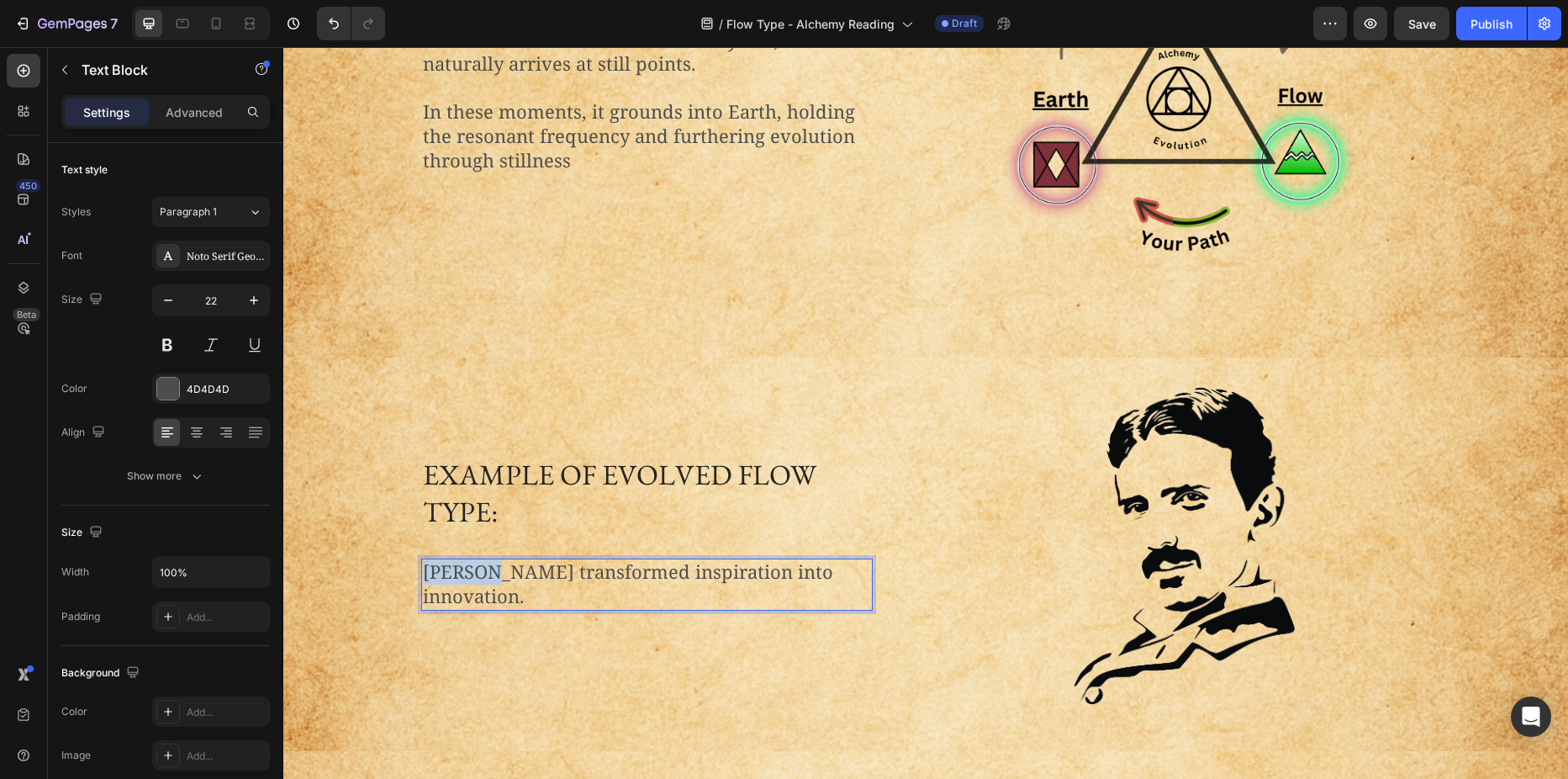
click at [448, 568] on p "Lebron James transformed inspiration into innovation." at bounding box center [647, 584] width 448 height 48
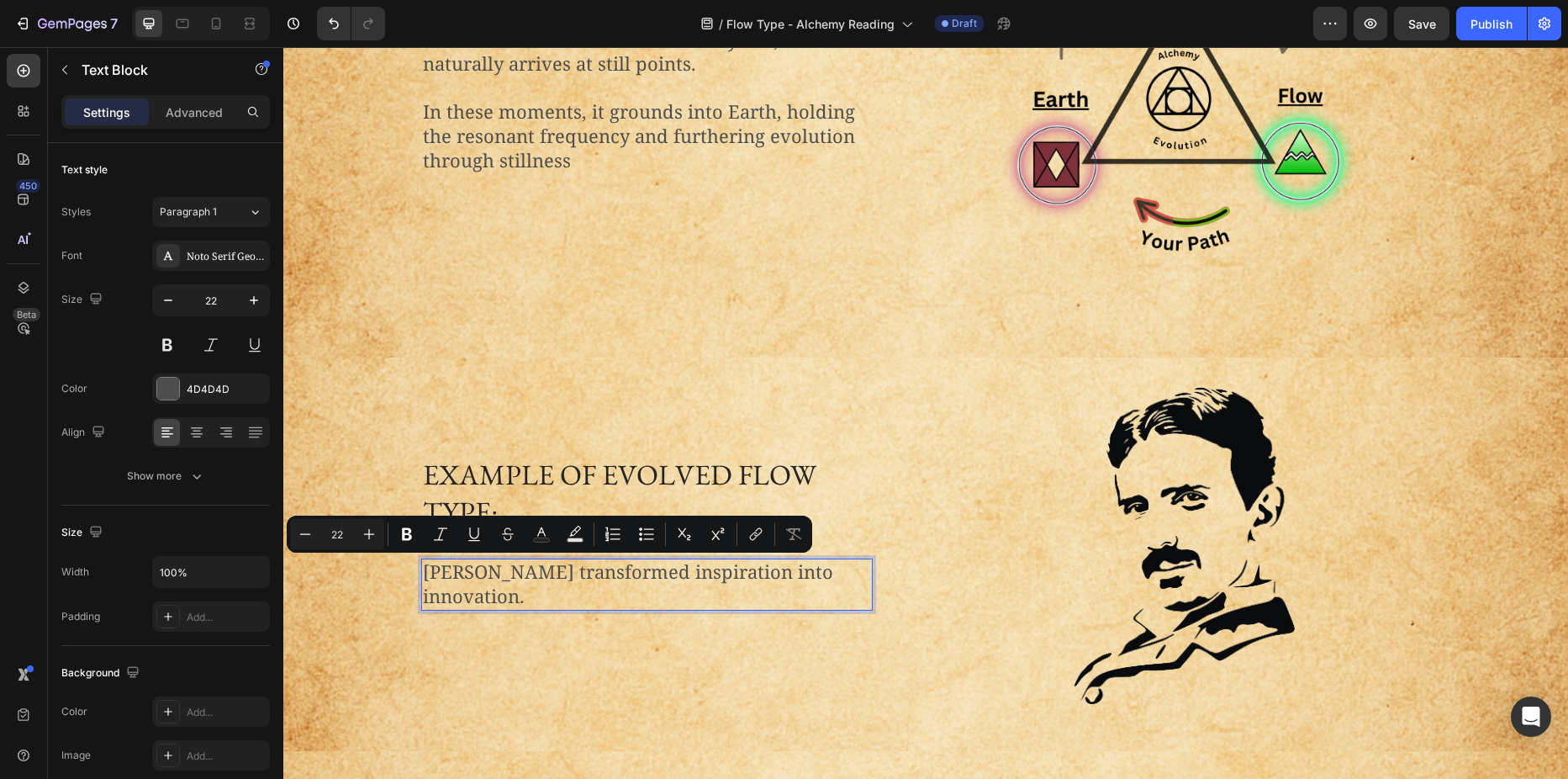
click at [499, 579] on p "Lebron James transformed inspiration into innovation." at bounding box center [647, 584] width 448 height 48
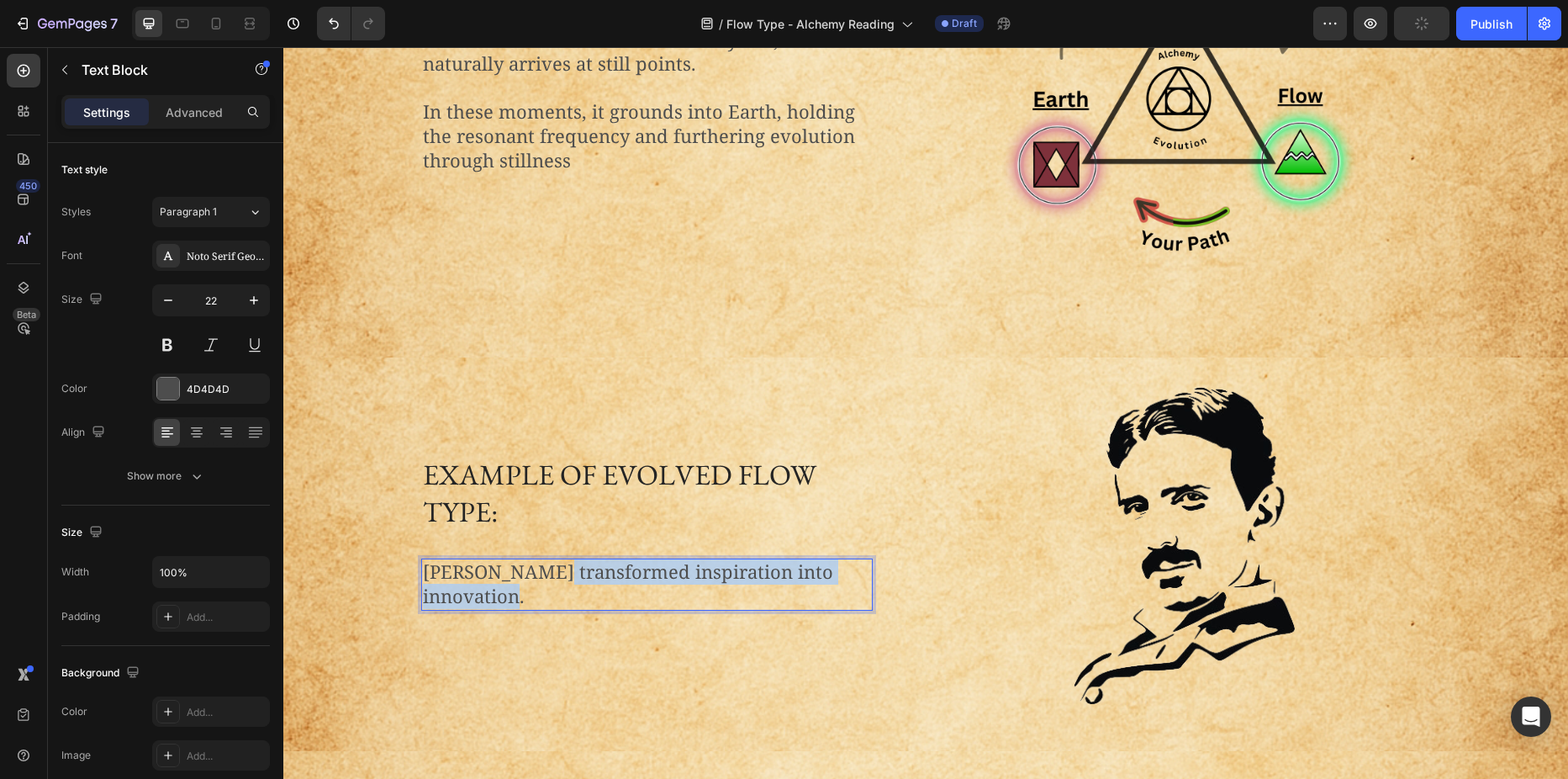
drag, startPoint x: 545, startPoint y: 569, endPoint x: 550, endPoint y: 600, distance: 31.4
click at [550, 600] on p "Lebron James transformed inspiration into innovation." at bounding box center [647, 584] width 448 height 48
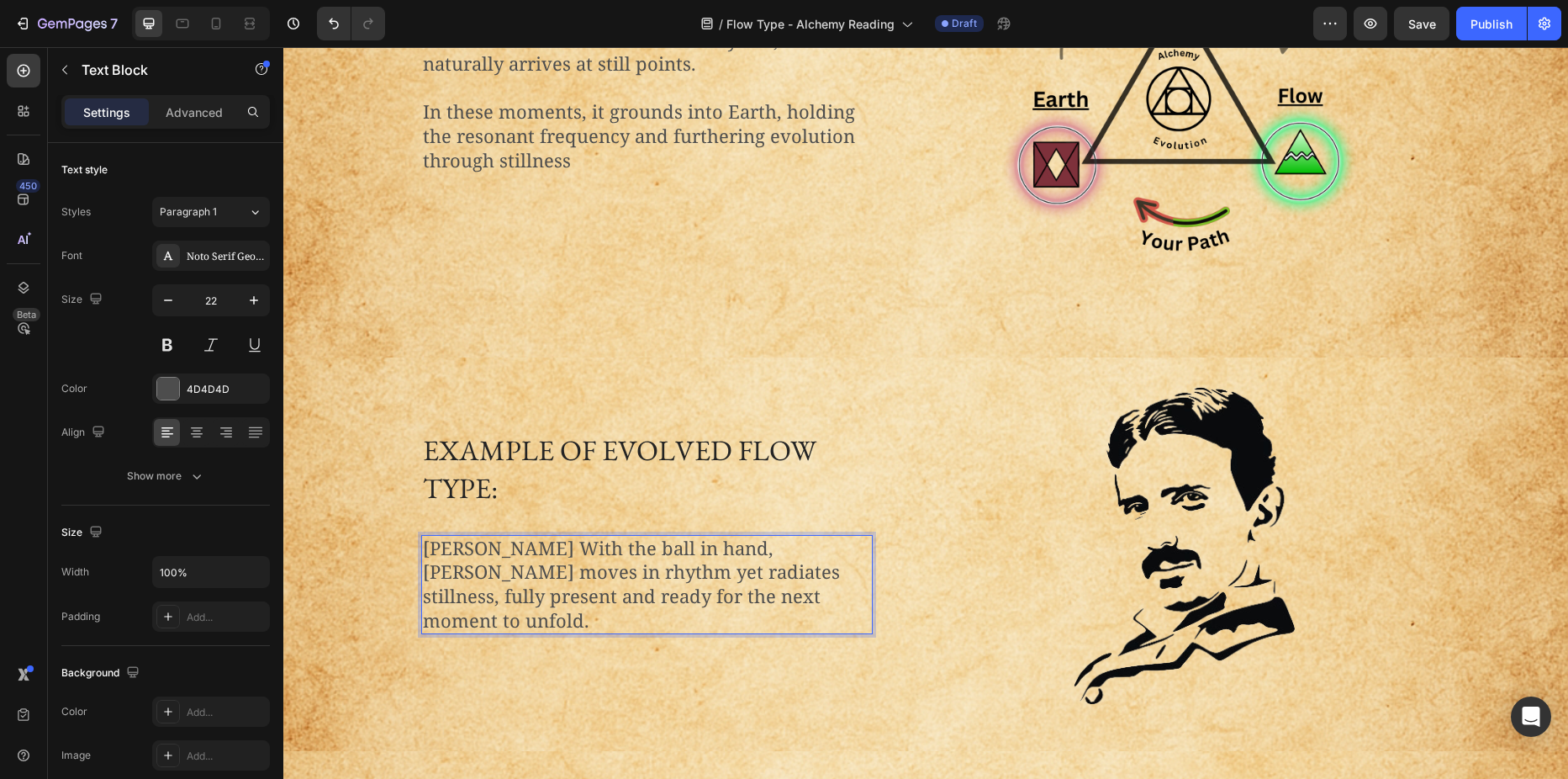
click at [541, 561] on p "Lebron James With the ball in hand, LeBron moves in rhythm yet radiates stillne…" at bounding box center [647, 584] width 448 height 96
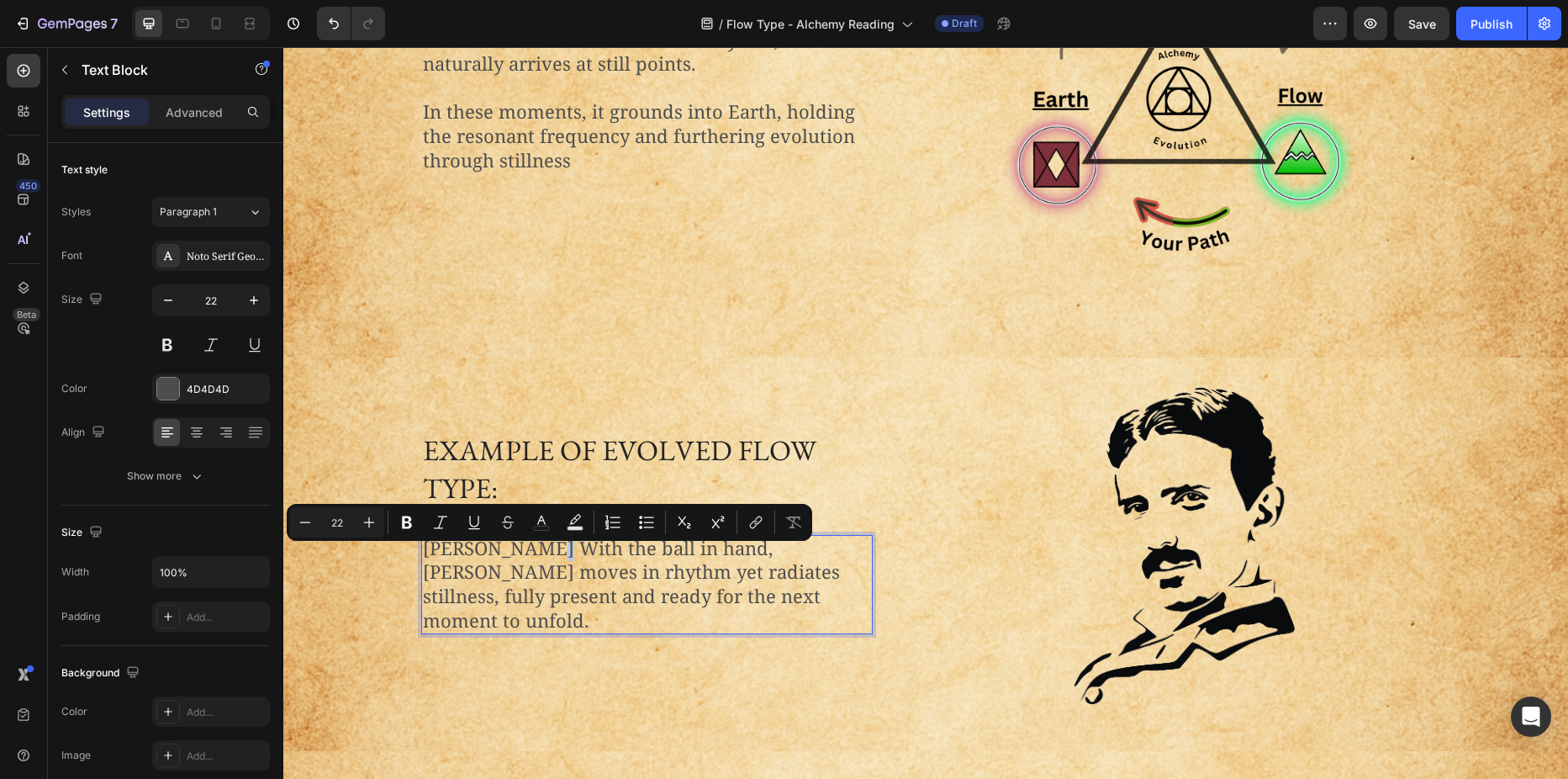
click at [538, 562] on p "Lebron James With the ball in hand, LeBron moves in rhythm yet radiates stillne…" at bounding box center [647, 584] width 448 height 96
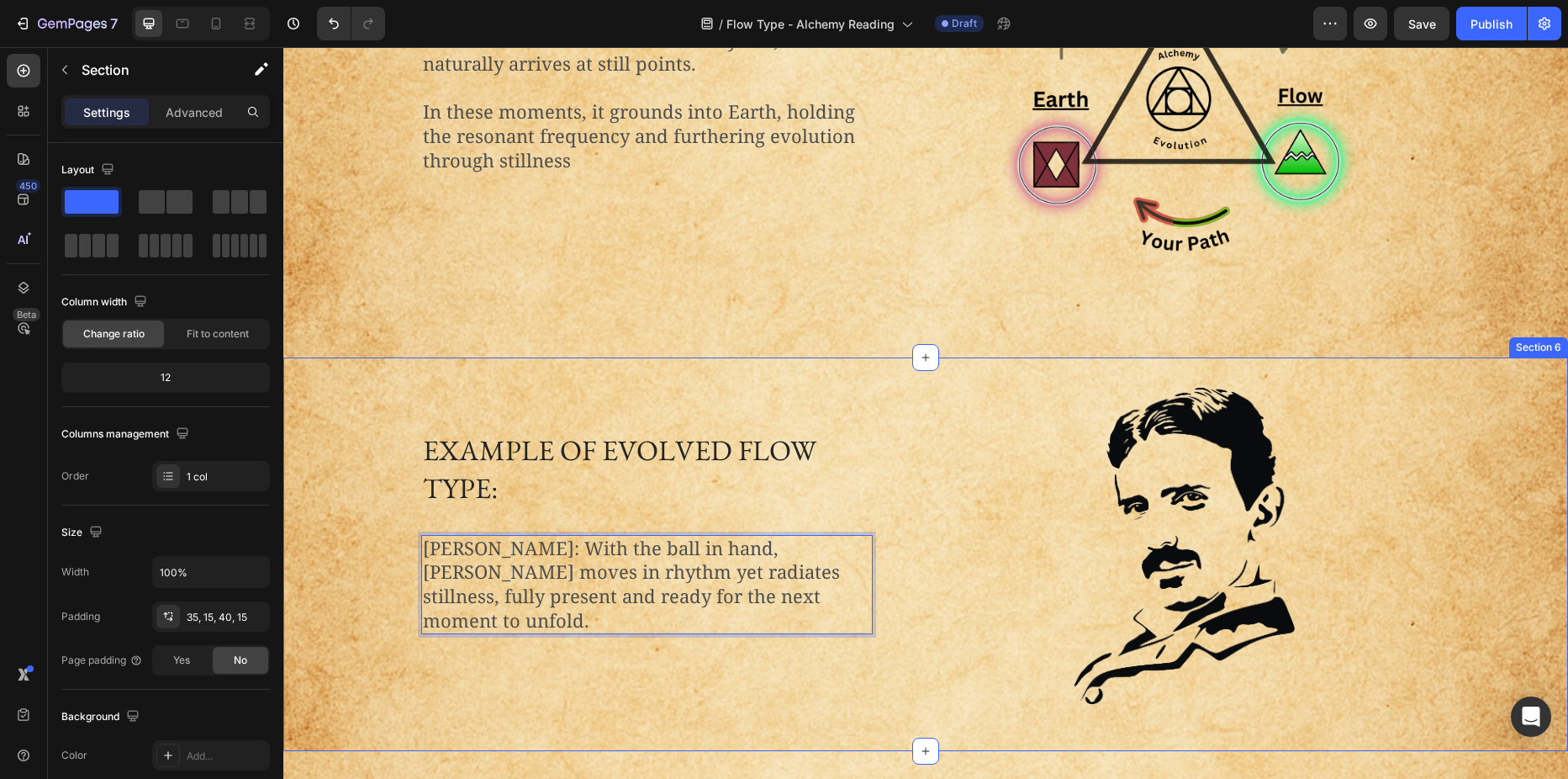
click at [371, 453] on div "Example of Evolved Flow Type: Heading Lebron James: With the ball in hand, LeBr…" at bounding box center [925, 552] width 1259 height 331
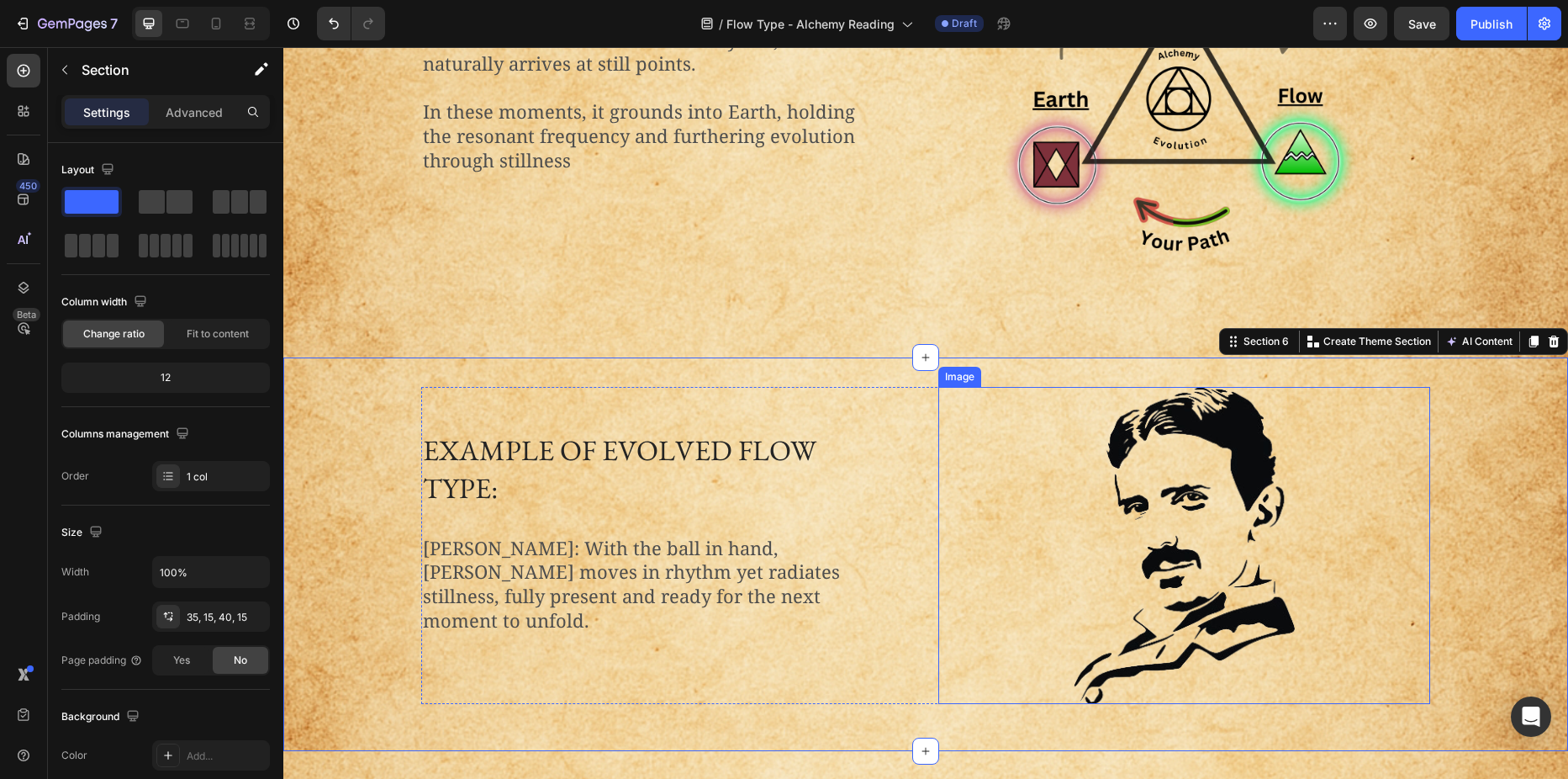
click at [1204, 532] on img at bounding box center [1184, 546] width 221 height 317
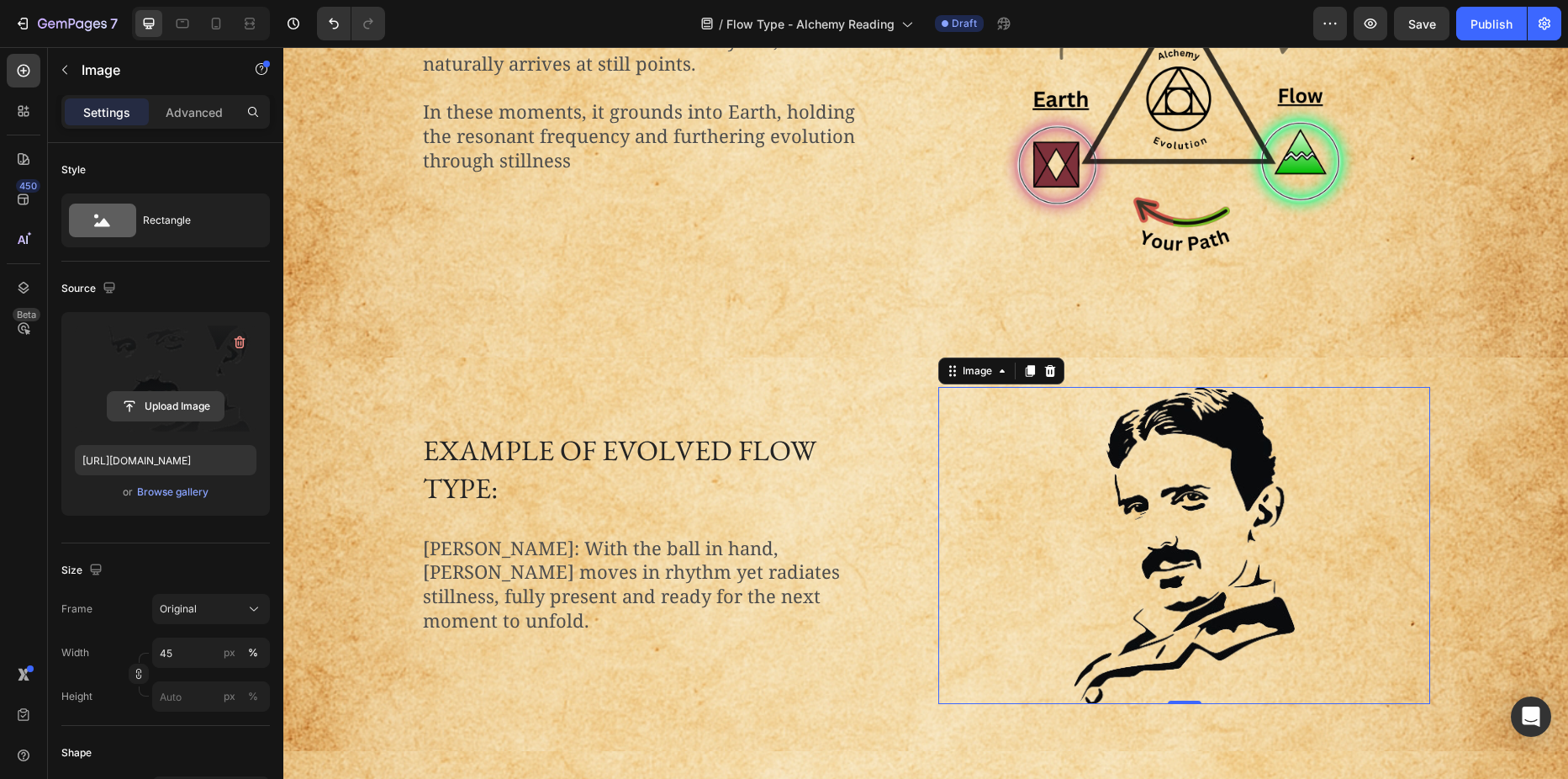
click at [159, 405] on input "file" at bounding box center [165, 405] width 116 height 28
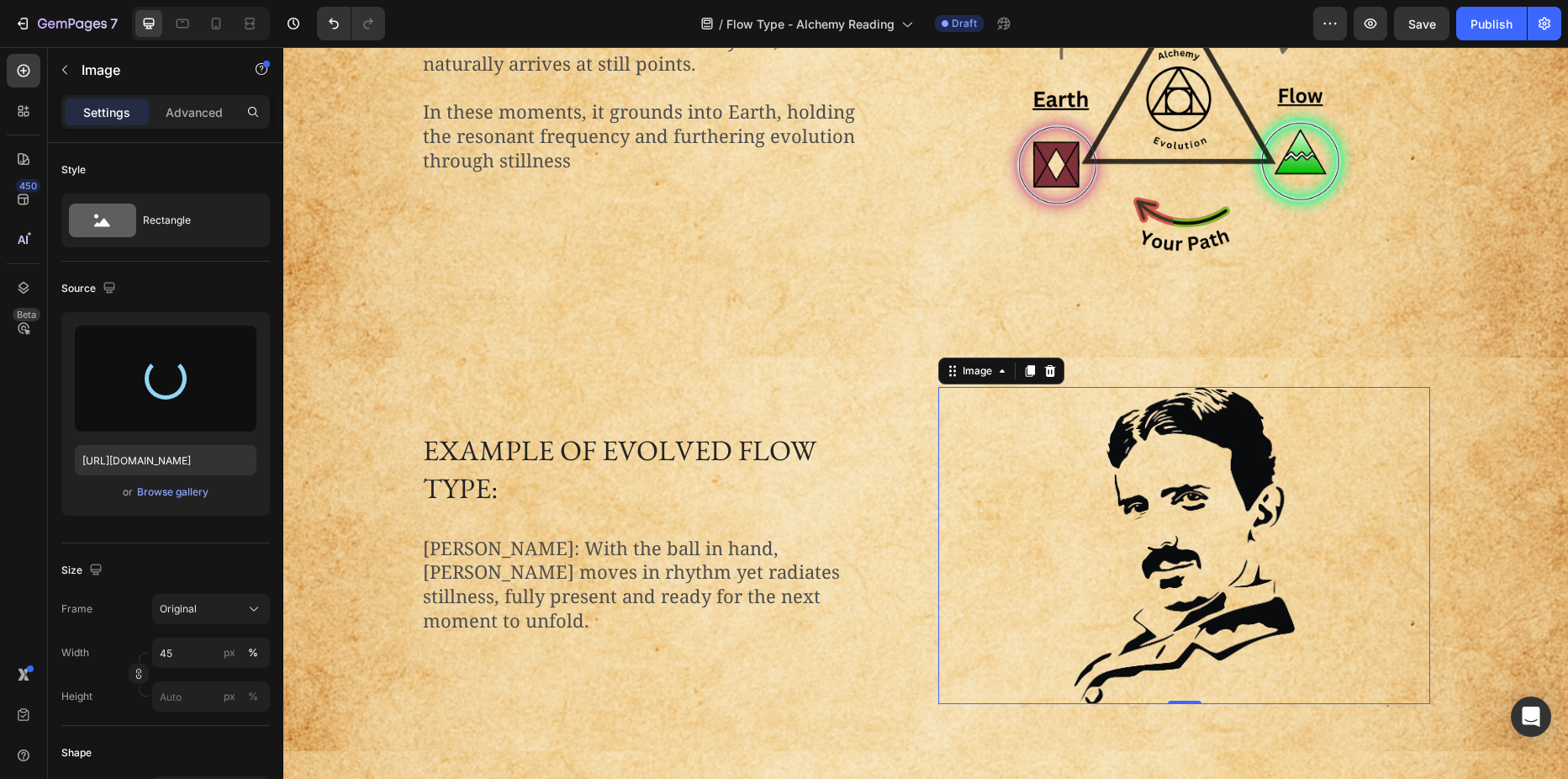
type input "[URL][DOMAIN_NAME]"
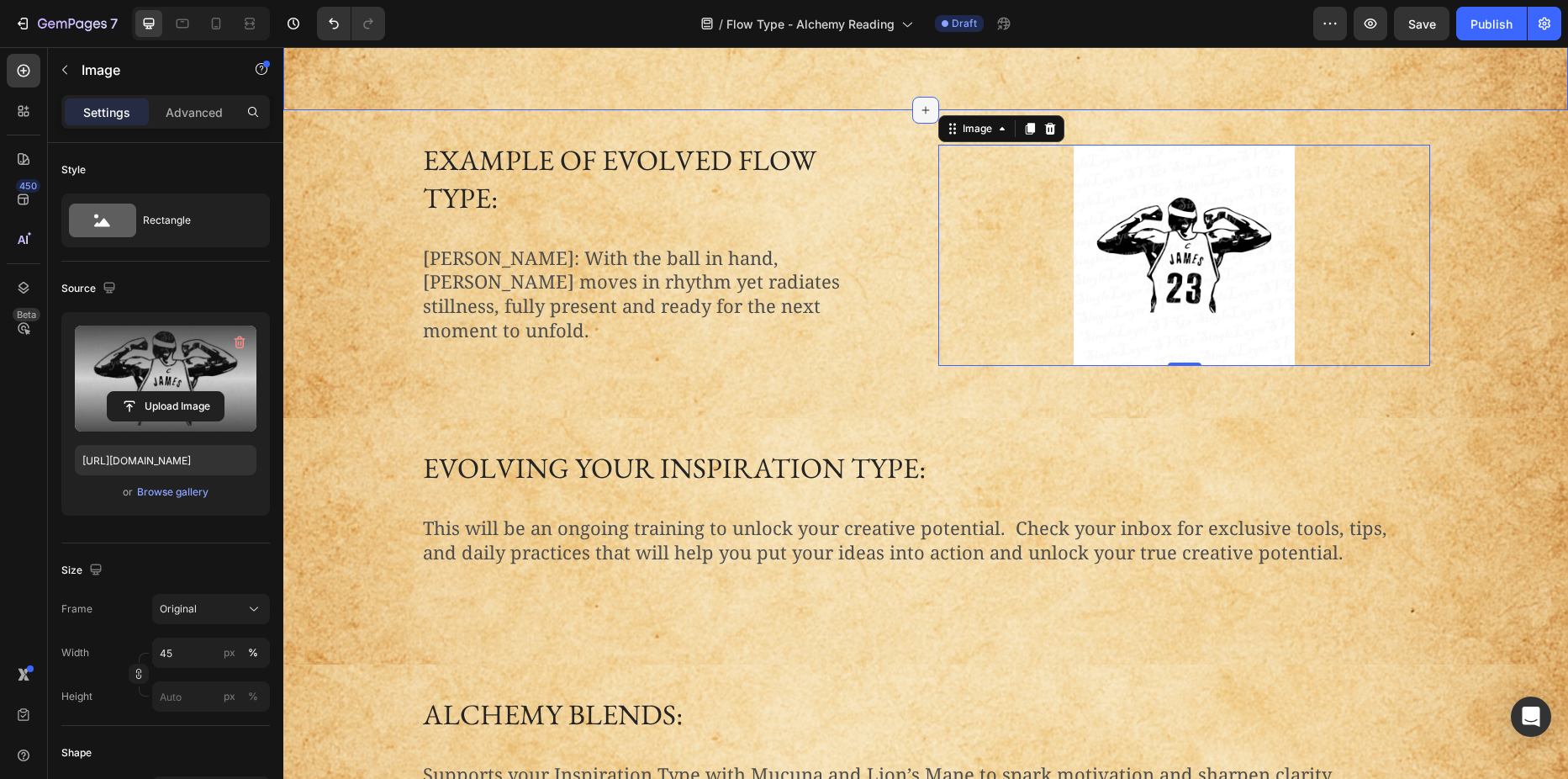
scroll to position [1672, 0]
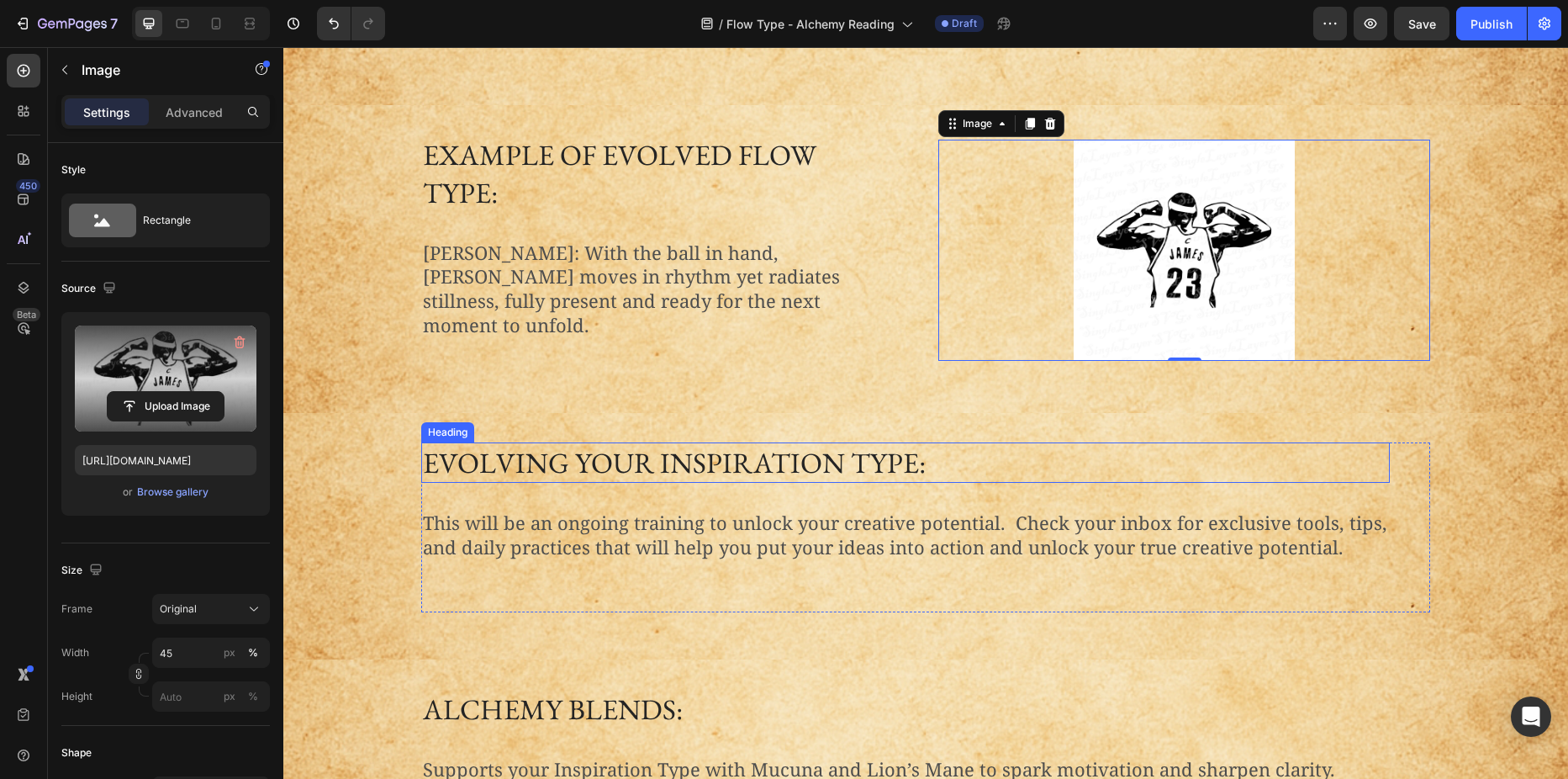
click at [495, 443] on h2 "Evolving your inspiration type:" at bounding box center [906, 463] width 969 height 40
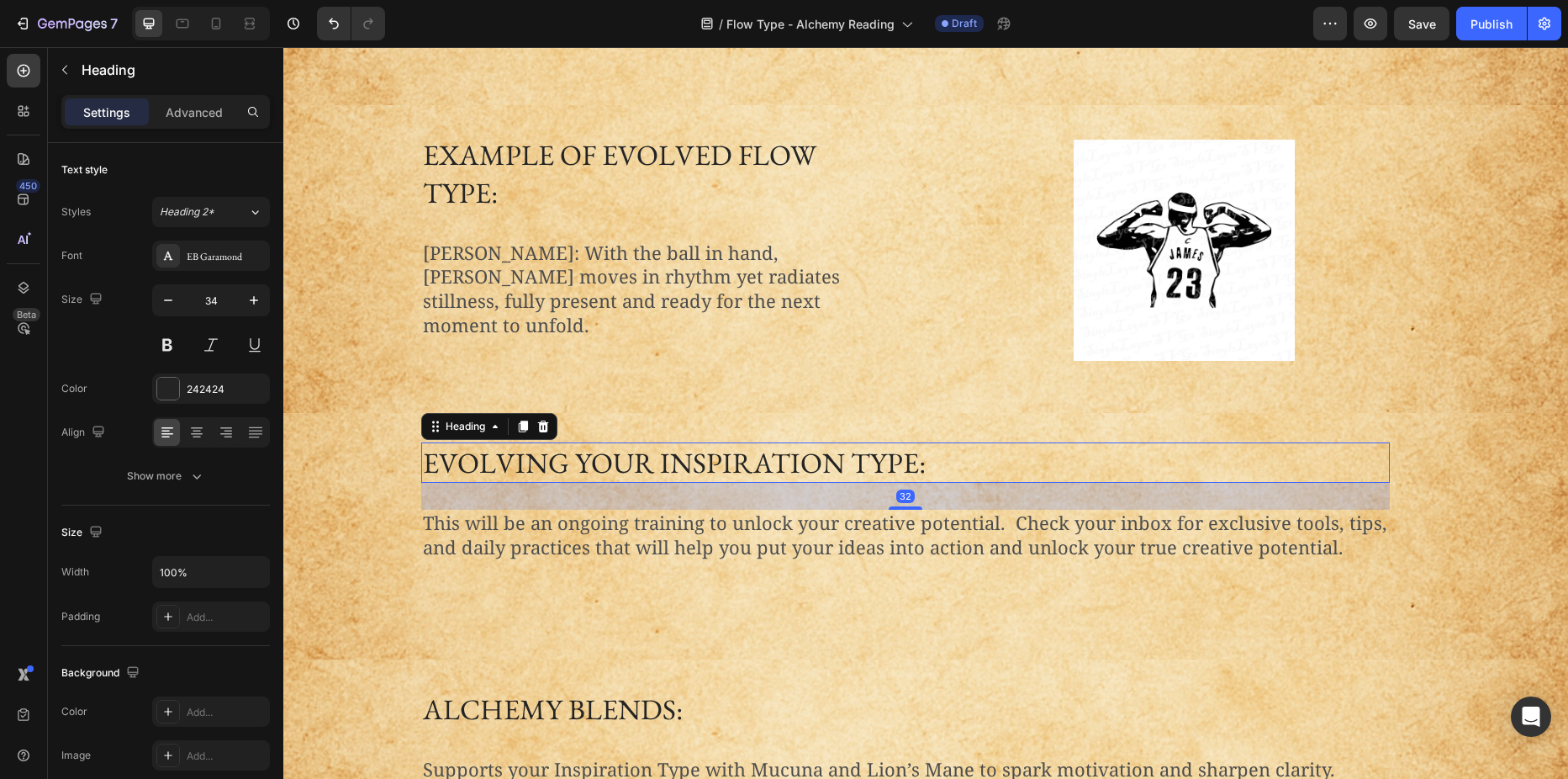
click at [495, 443] on h2 "Evolving your inspiration type:" at bounding box center [906, 463] width 969 height 40
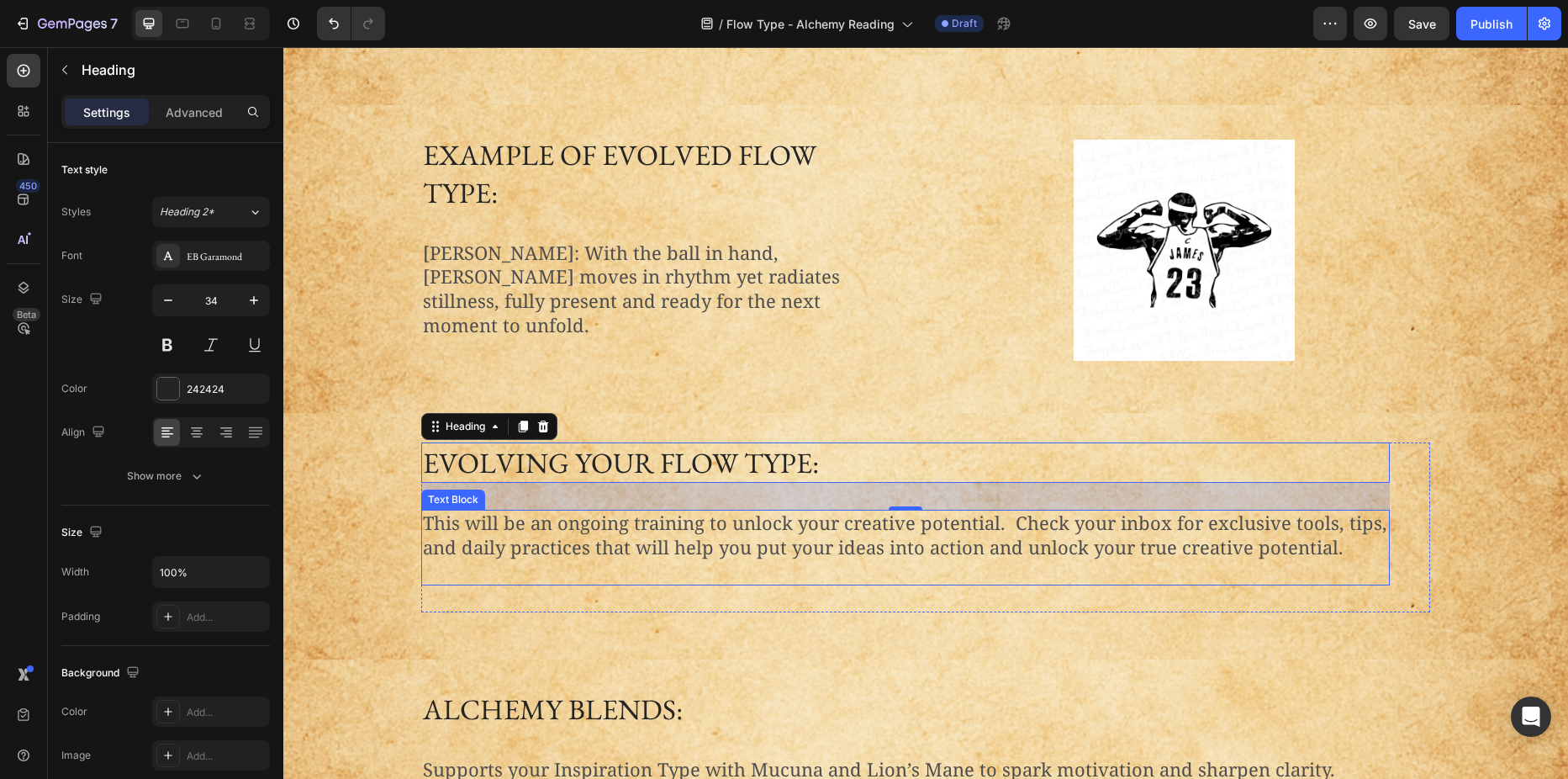
click at [524, 518] on p "This will be an ongoing training to unlock your creative potential. Check your …" at bounding box center [905, 547] width 965 height 72
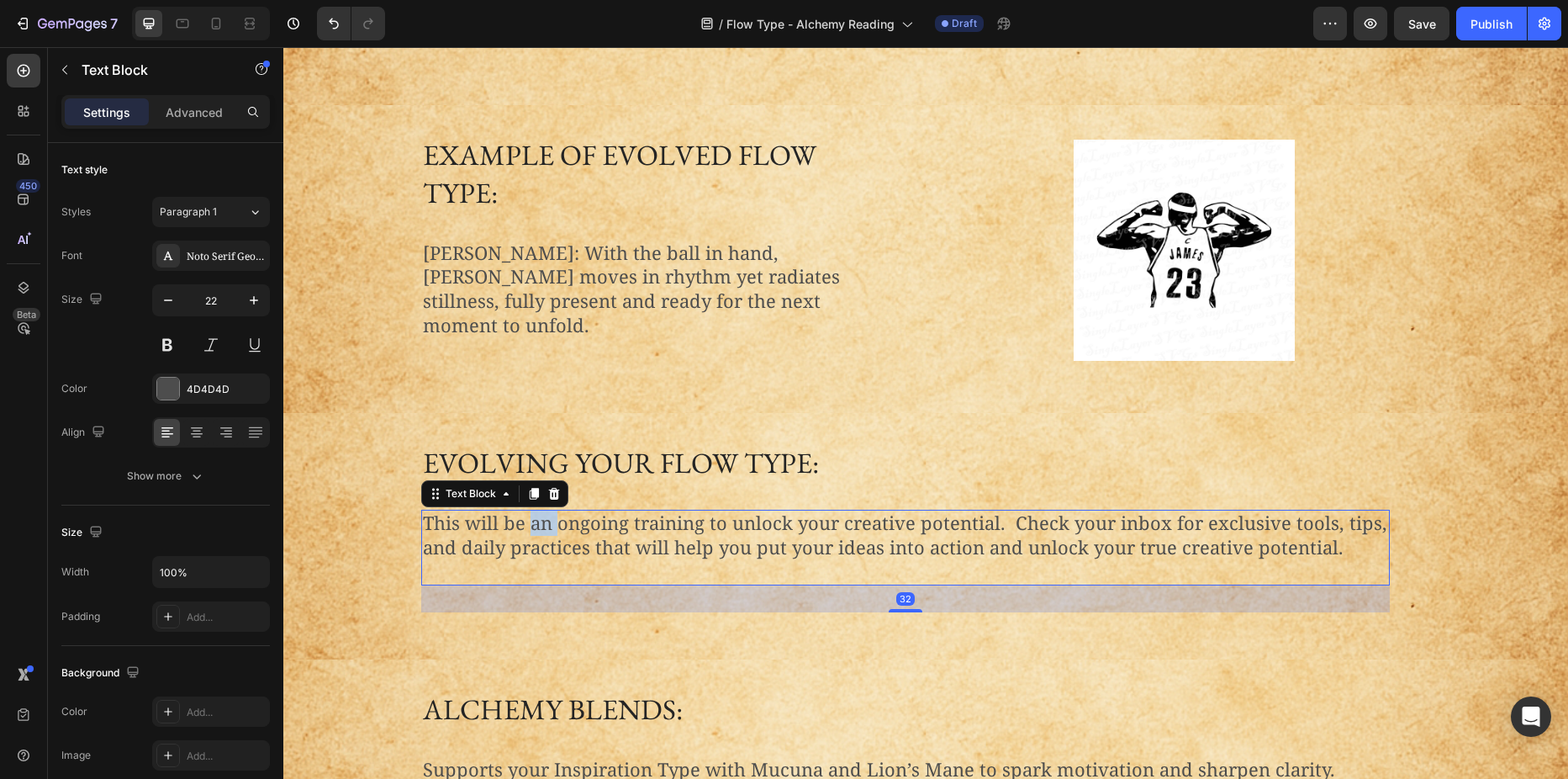
click at [524, 518] on p "This will be an ongoing training to unlock your creative potential. Check your …" at bounding box center [905, 547] width 965 height 72
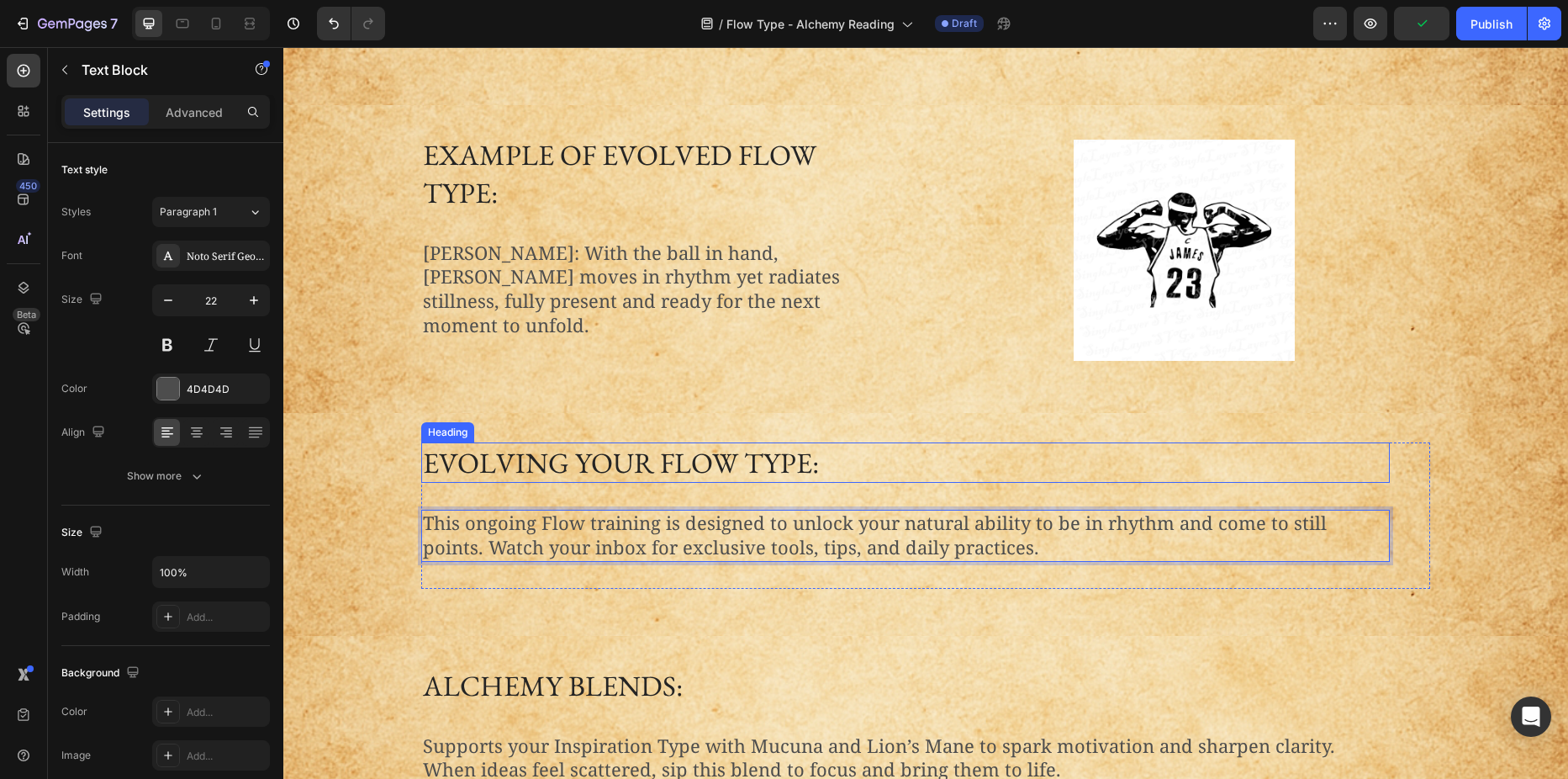
scroll to position [1840, 0]
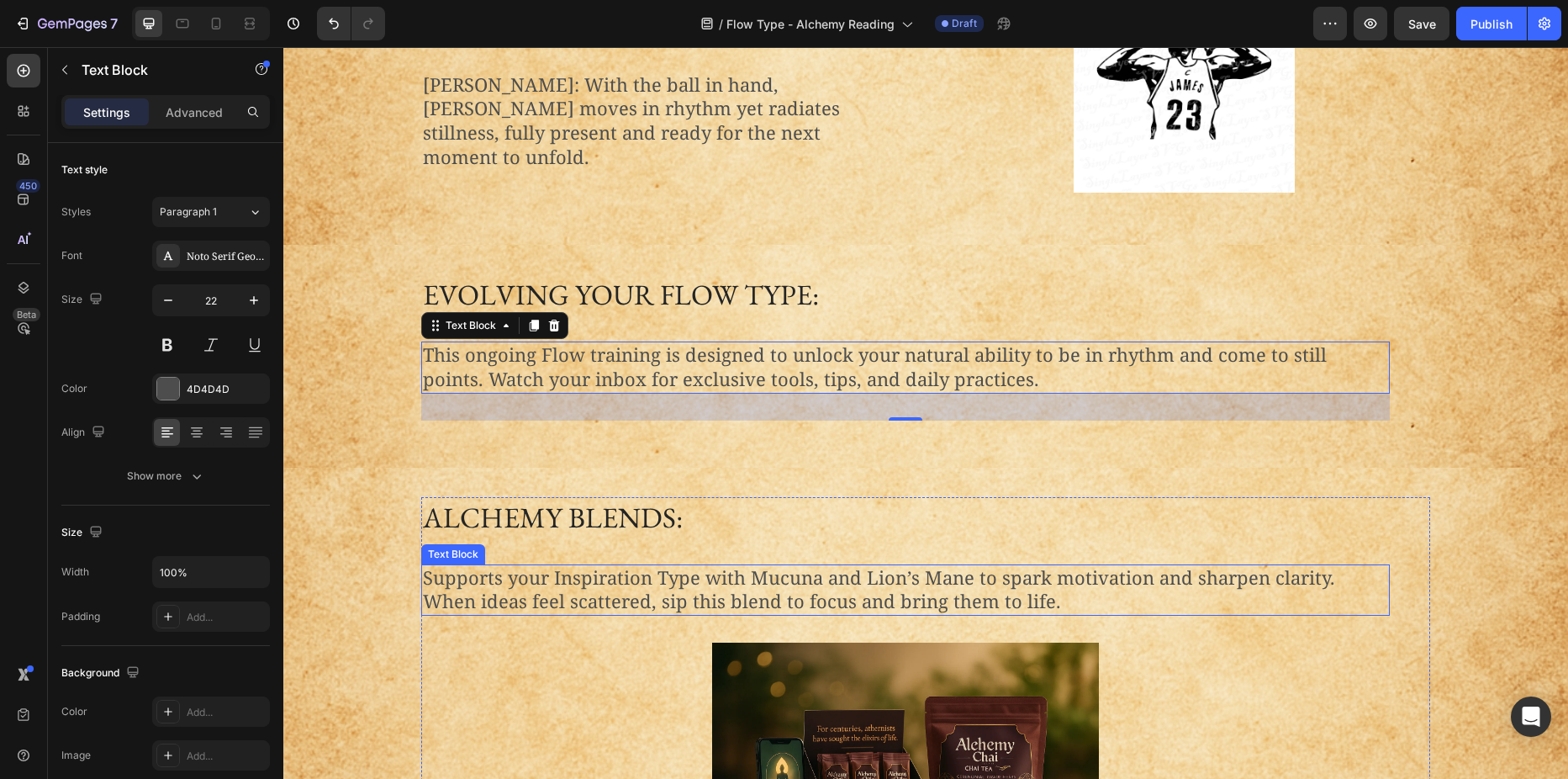
click at [659, 566] on p "Supports your Inspiration Type with Mucuna and Lion’s Mane to spark motivation …" at bounding box center [905, 578] width 965 height 25
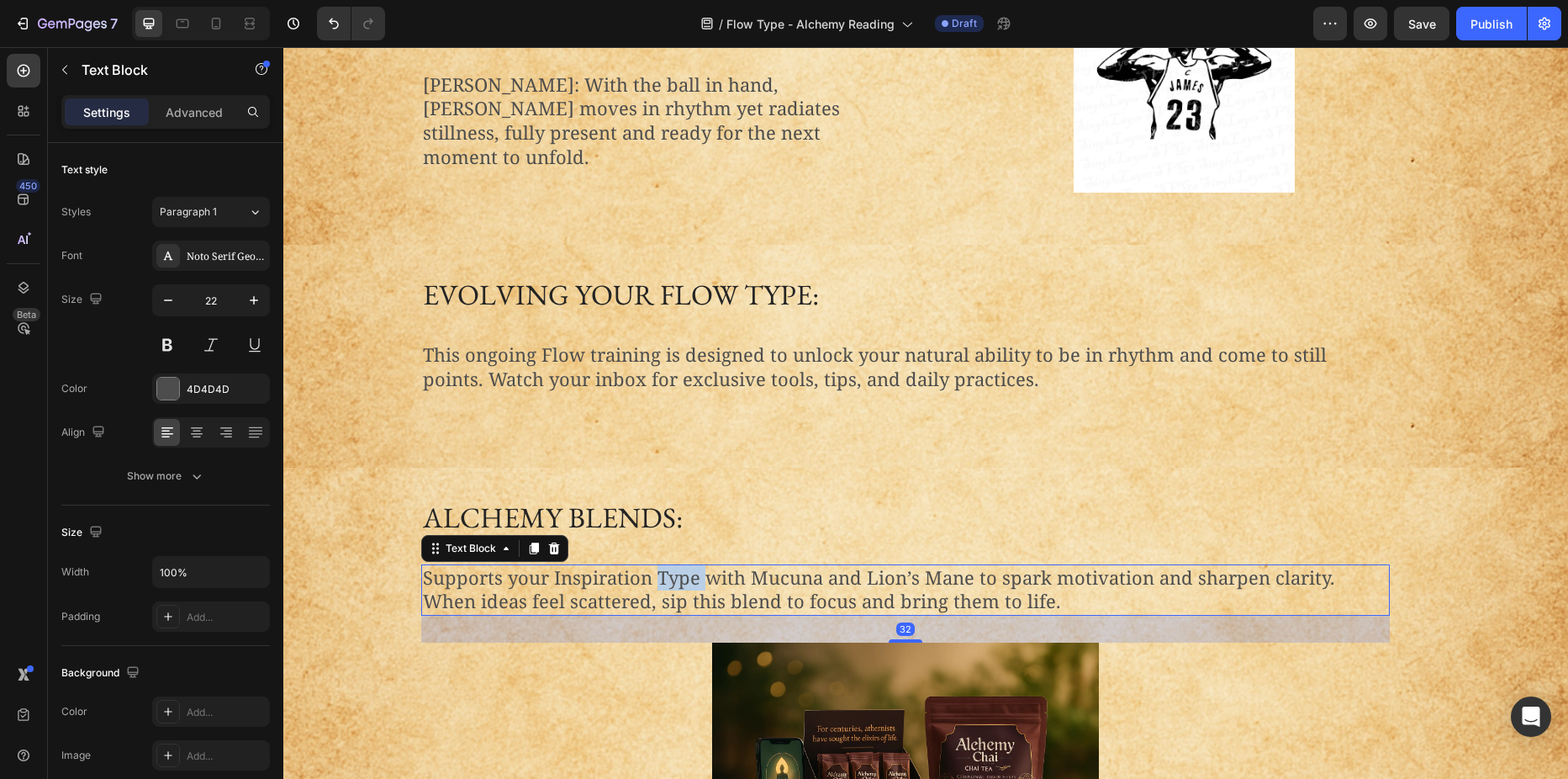
click at [659, 566] on p "Supports your Inspiration Type with Mucuna and Lion’s Mane to spark motivation …" at bounding box center [905, 578] width 965 height 25
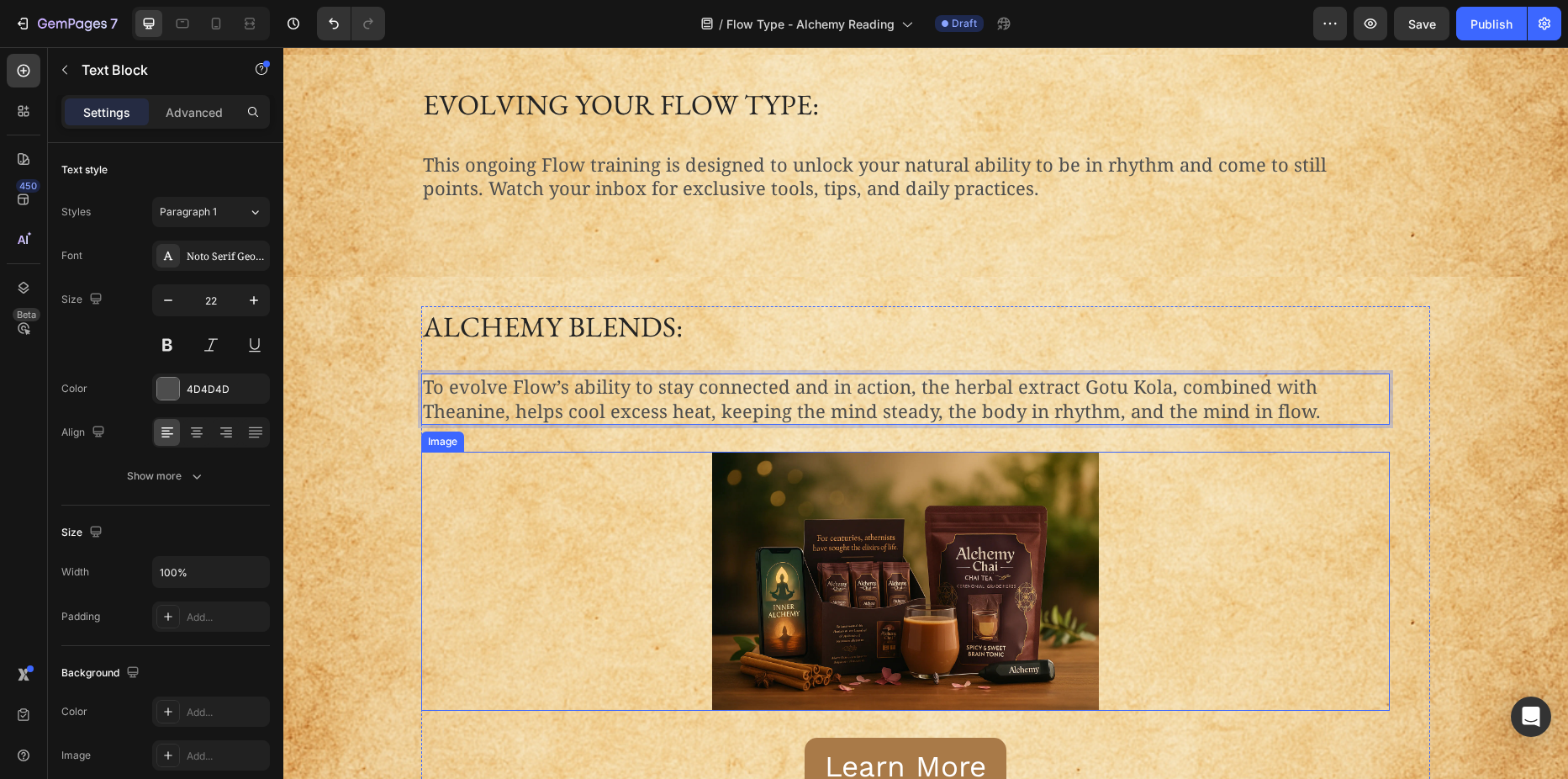
scroll to position [2008, 0]
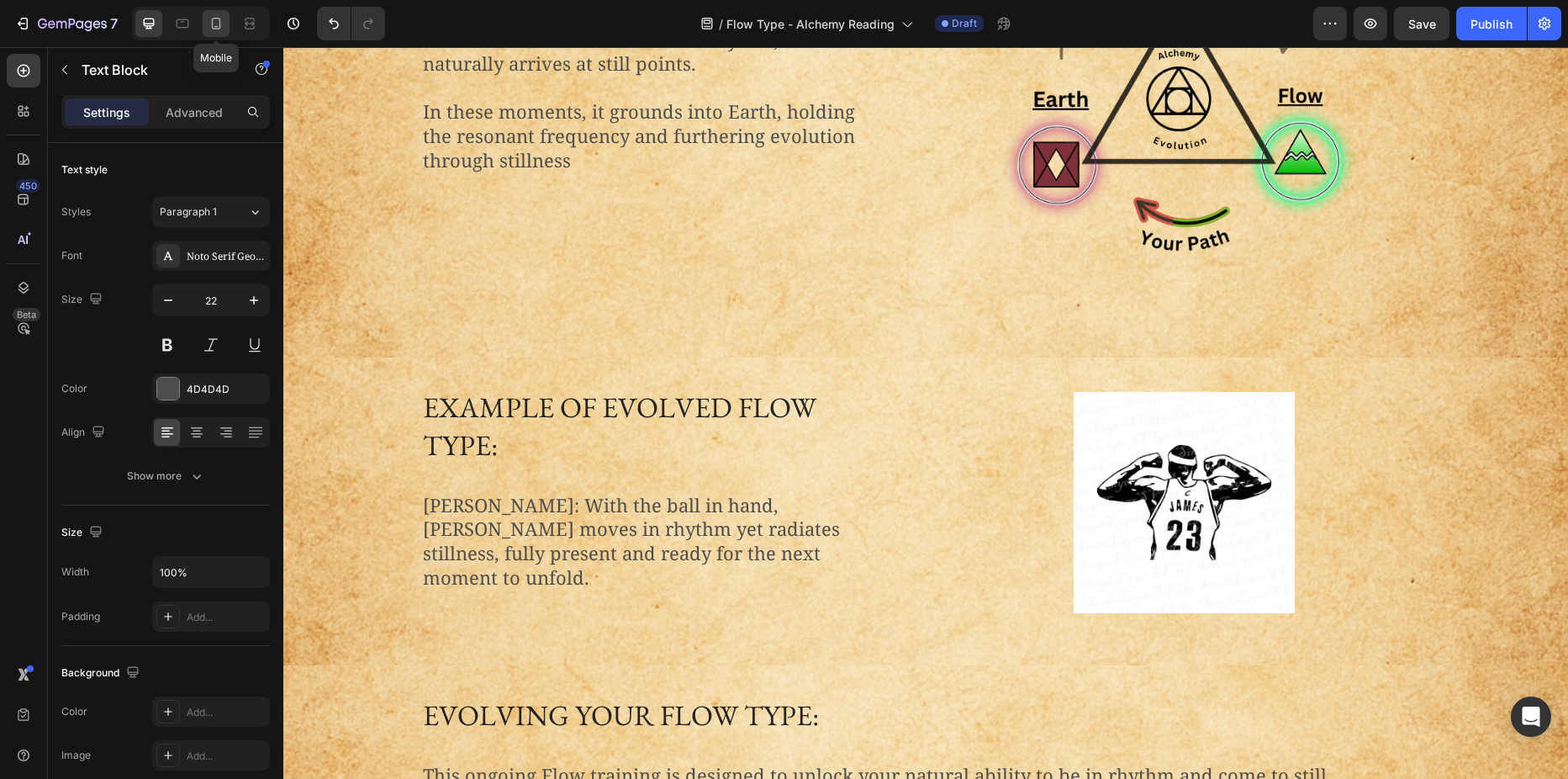
click at [218, 25] on icon at bounding box center [216, 24] width 16 height 16
type input "14"
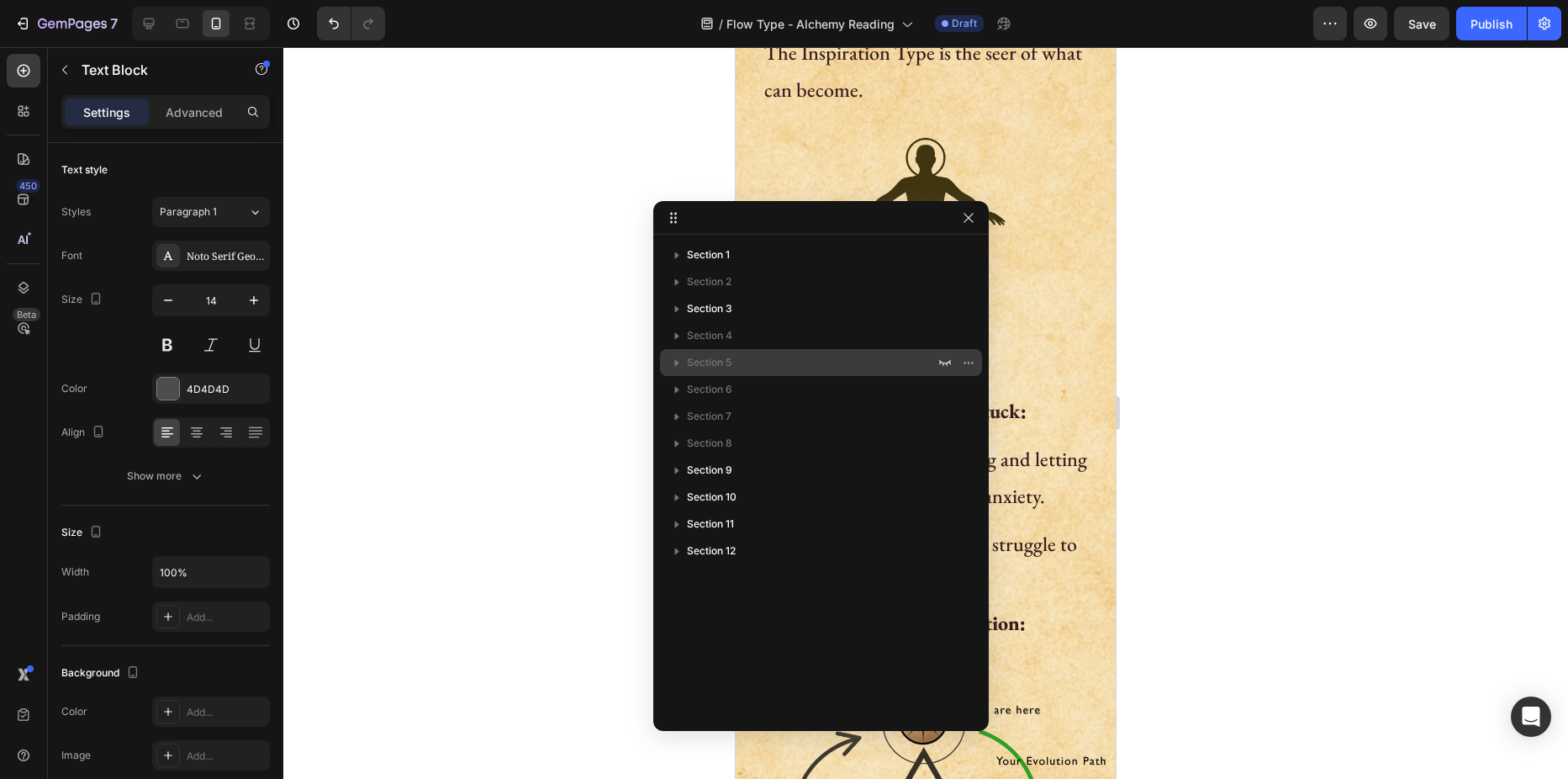
scroll to position [314, 0]
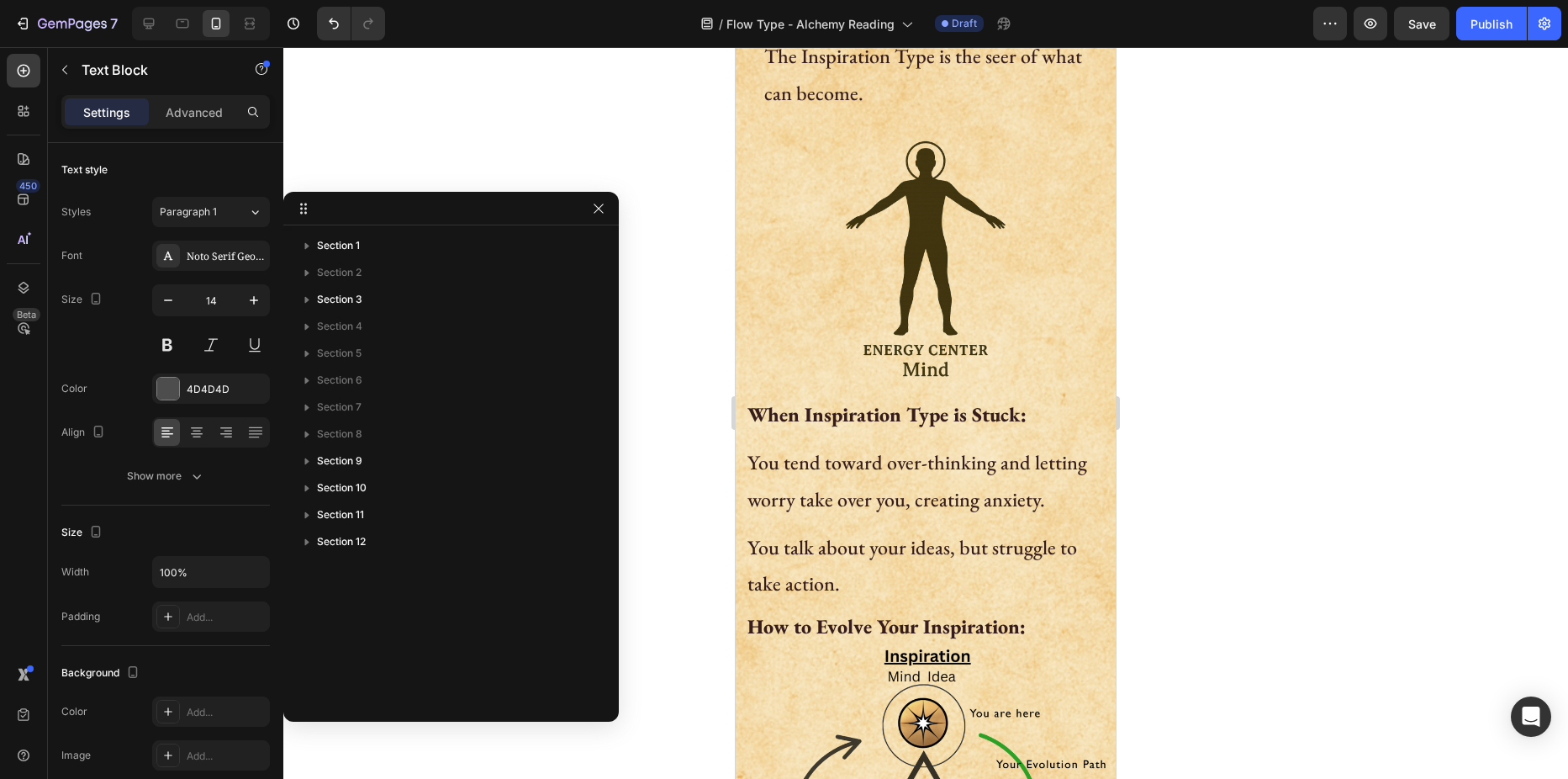
drag, startPoint x: 842, startPoint y: 212, endPoint x: 462, endPoint y: 203, distance: 380.1
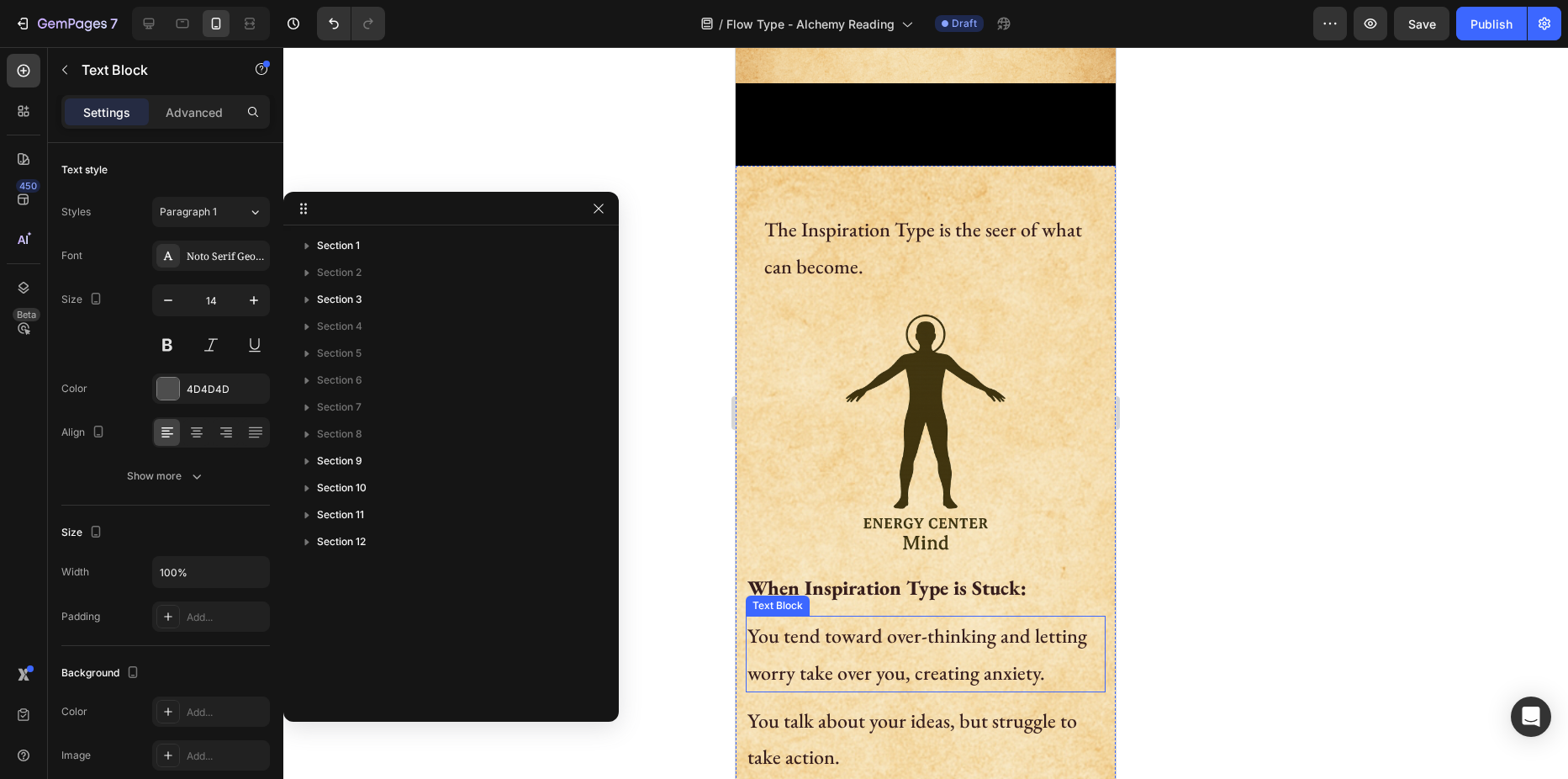
scroll to position [0, 0]
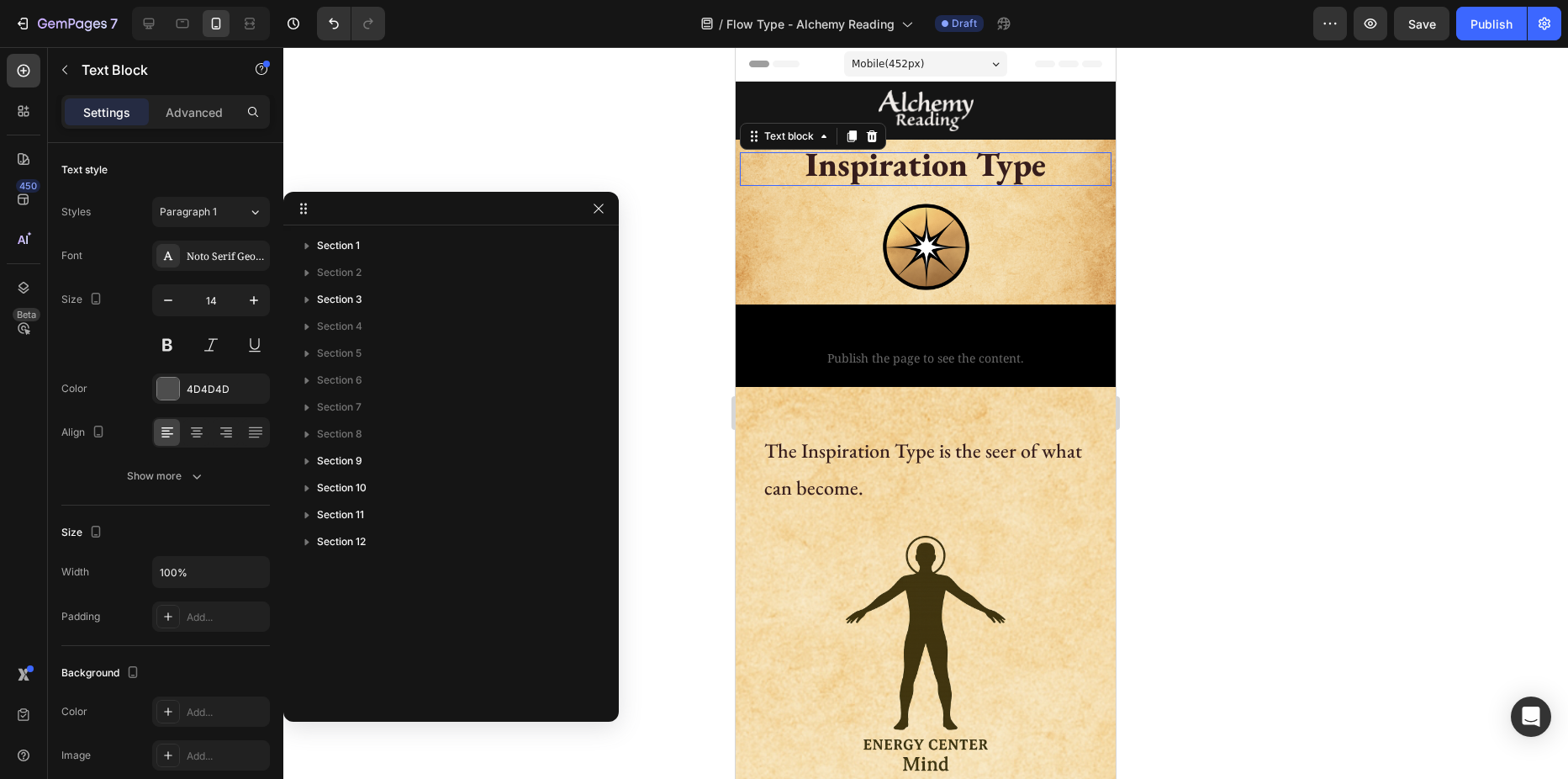
click at [867, 163] on strong "Inspiration Type" at bounding box center [926, 164] width 240 height 44
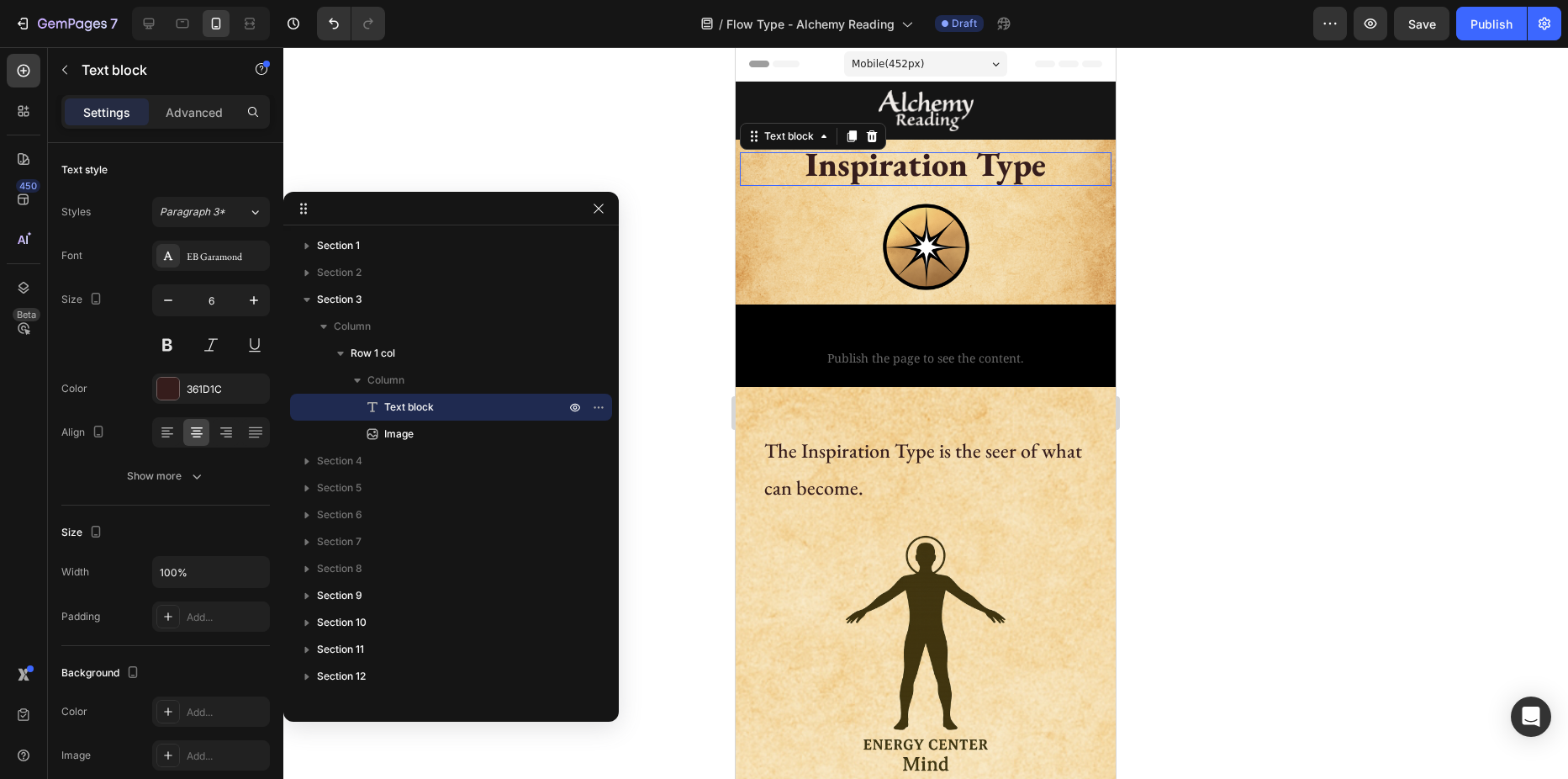
click at [867, 163] on strong "Inspiration Type" at bounding box center [926, 164] width 240 height 44
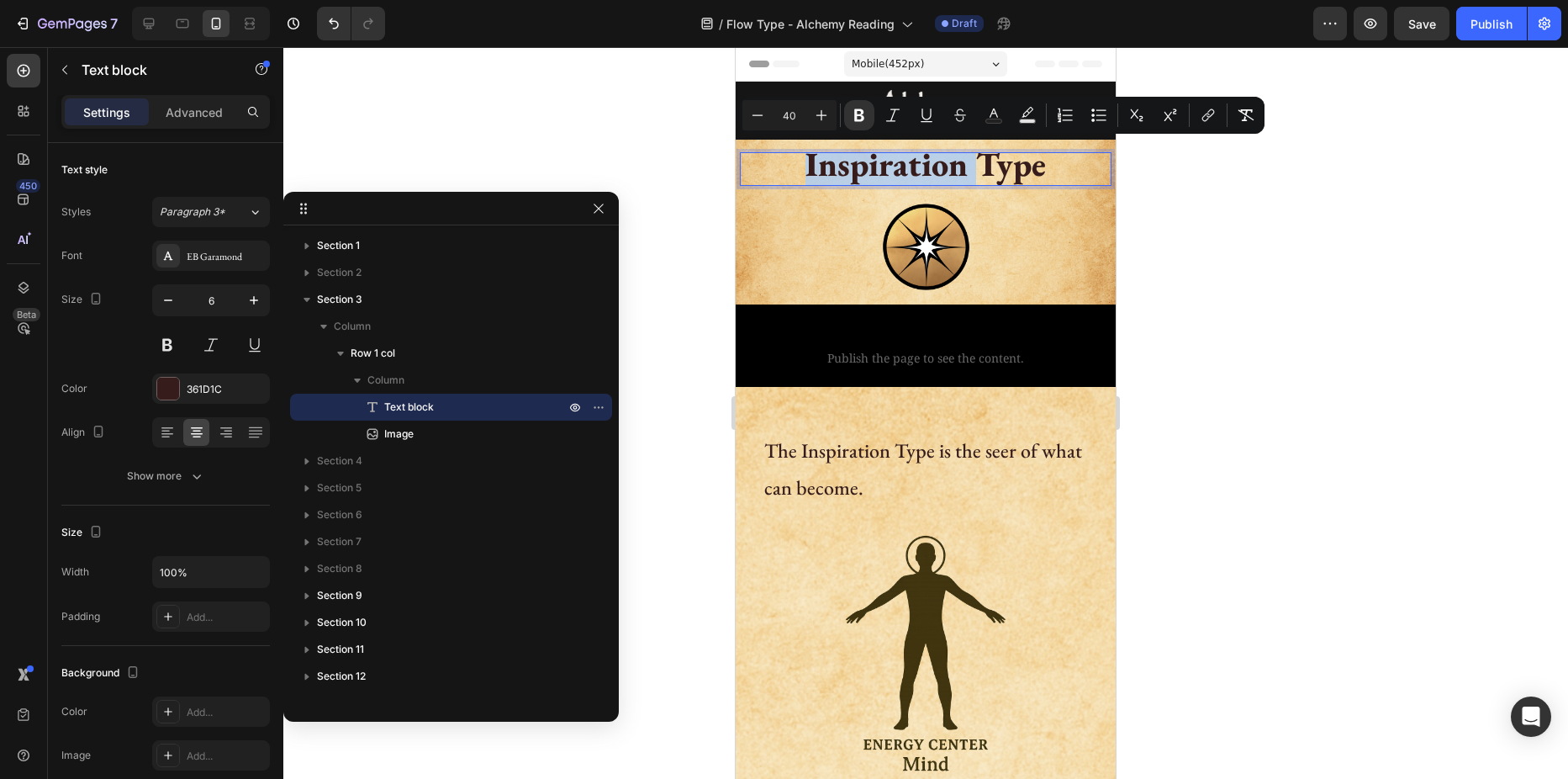
click at [867, 163] on strong "Inspiration Type" at bounding box center [926, 164] width 240 height 44
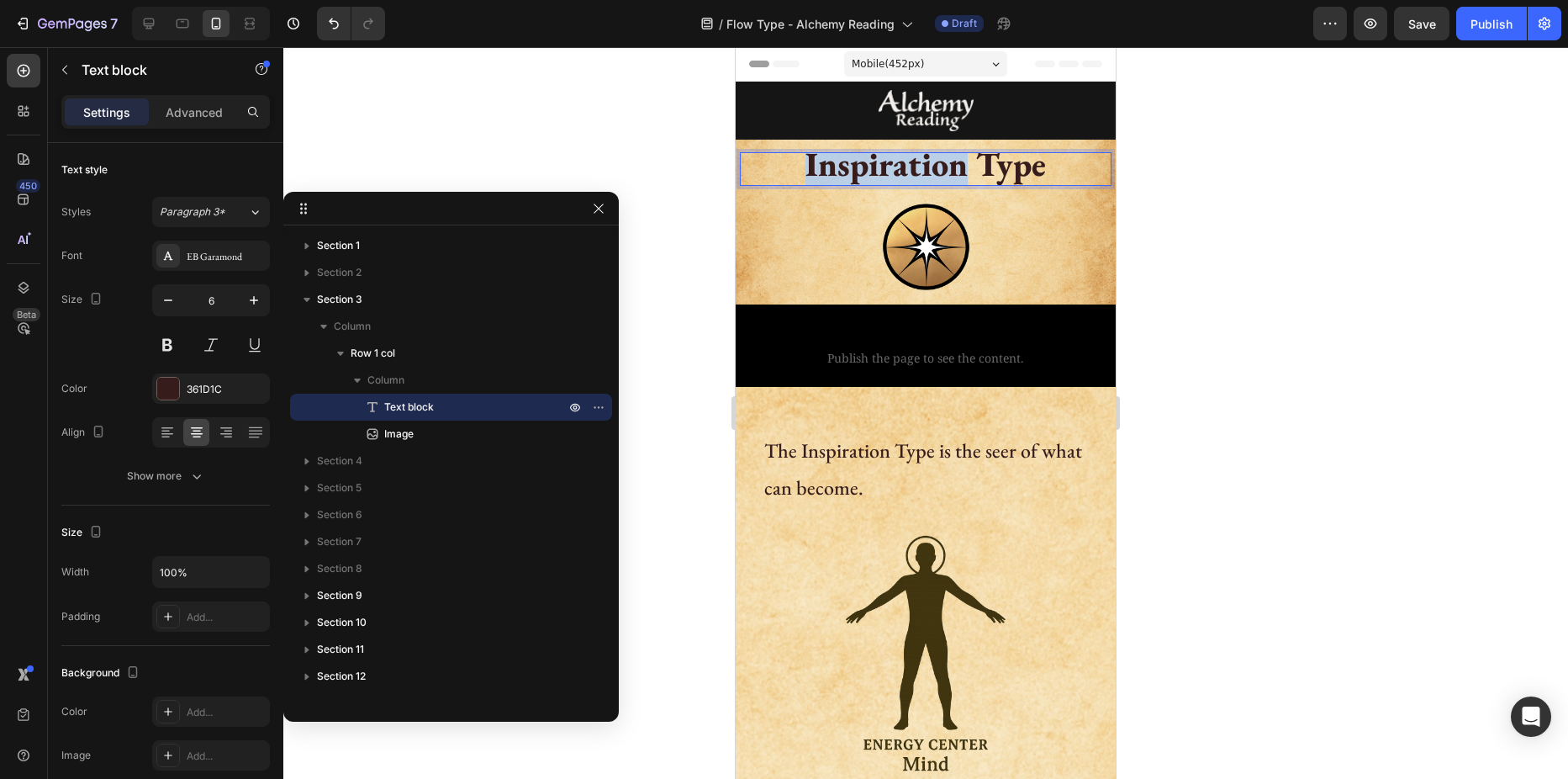
drag, startPoint x: 804, startPoint y: 164, endPoint x: 960, endPoint y: 161, distance: 156.0
click at [960, 161] on strong "Inspiration Type" at bounding box center [926, 164] width 240 height 44
click at [920, 249] on img at bounding box center [926, 245] width 95 height 118
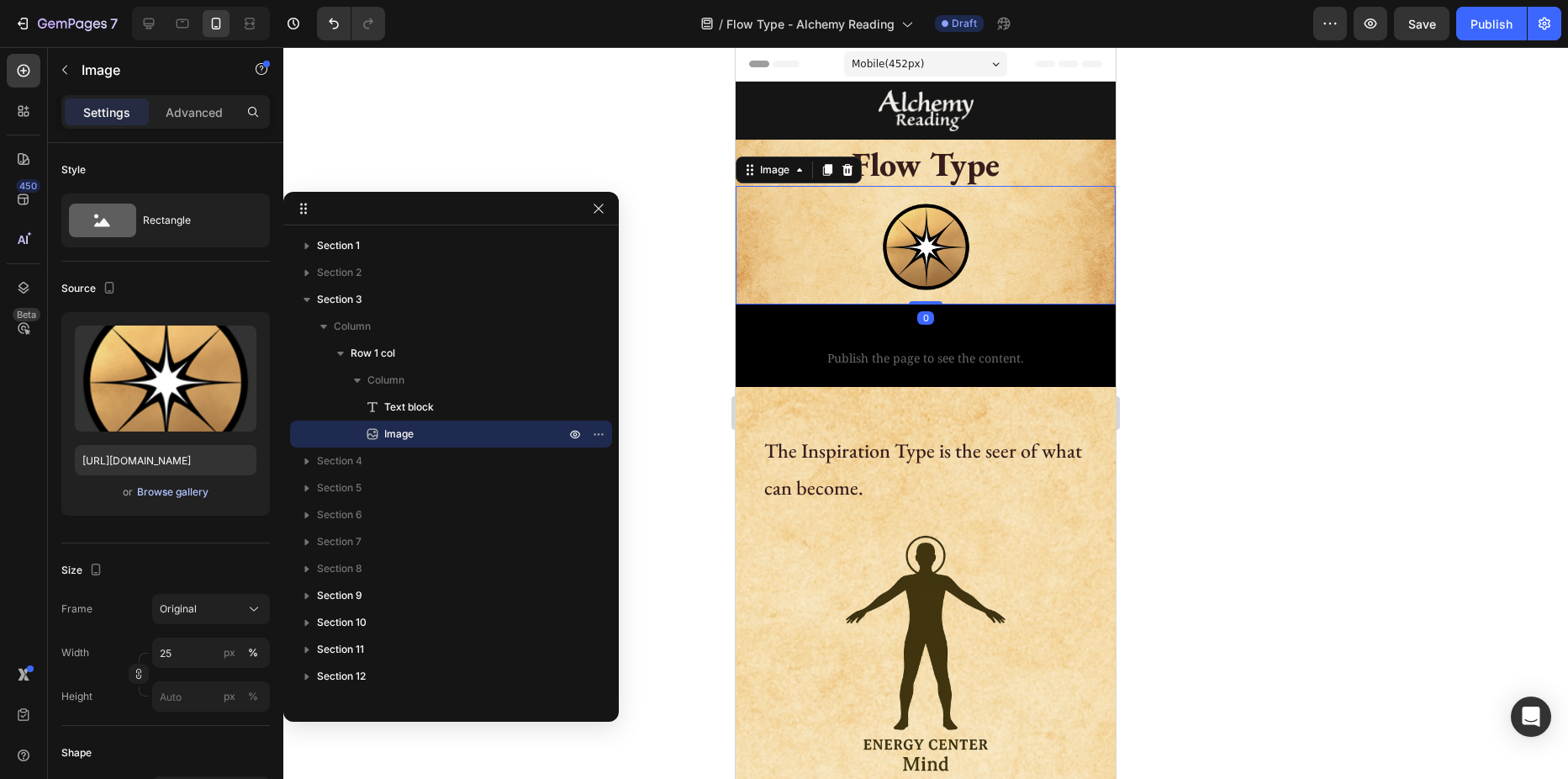
click at [142, 487] on div "Browse gallery" at bounding box center [172, 492] width 71 height 15
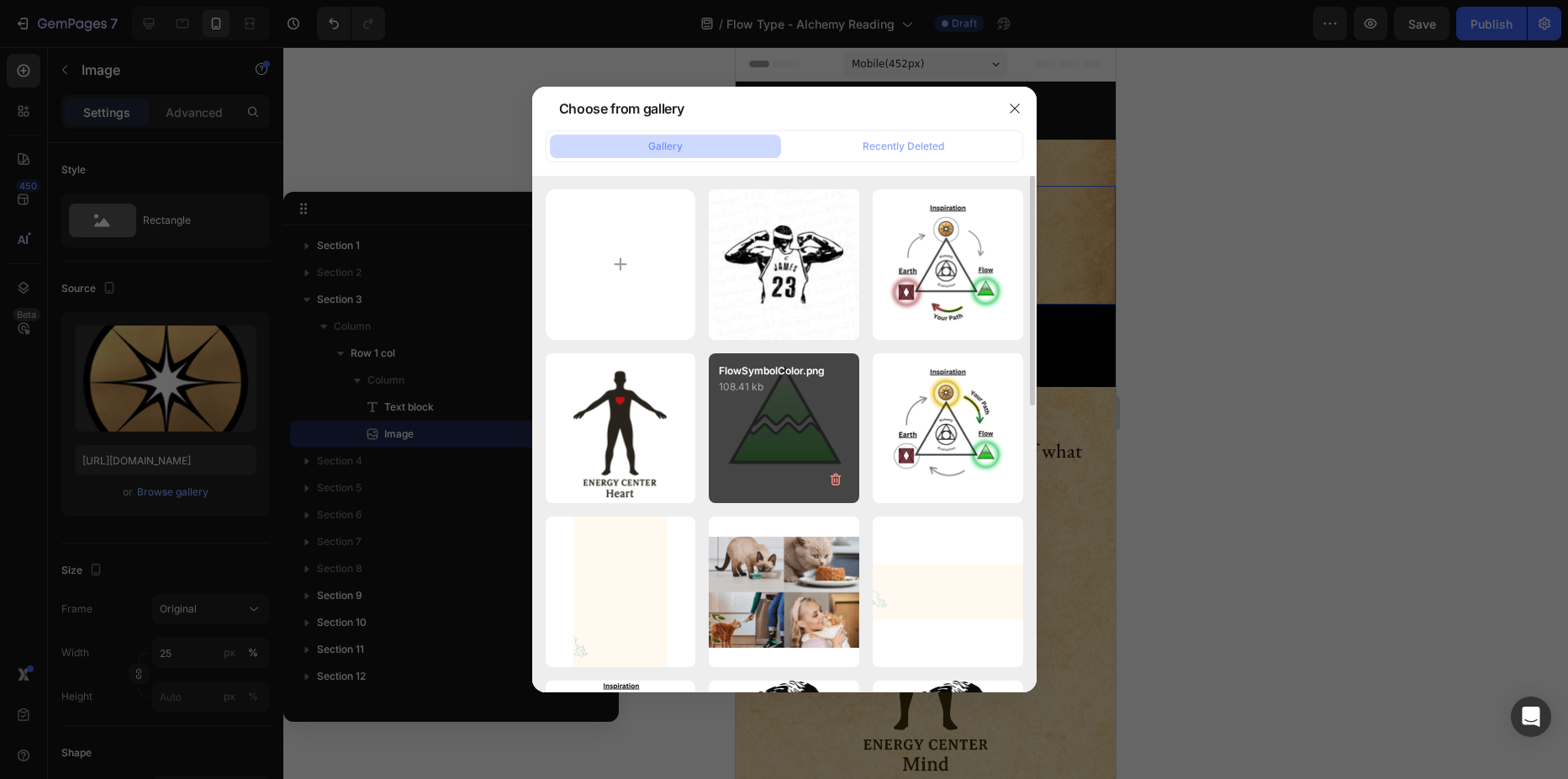
click at [773, 413] on div "FlowSymbolColor.png 108.41 kb" at bounding box center [783, 428] width 150 height 150
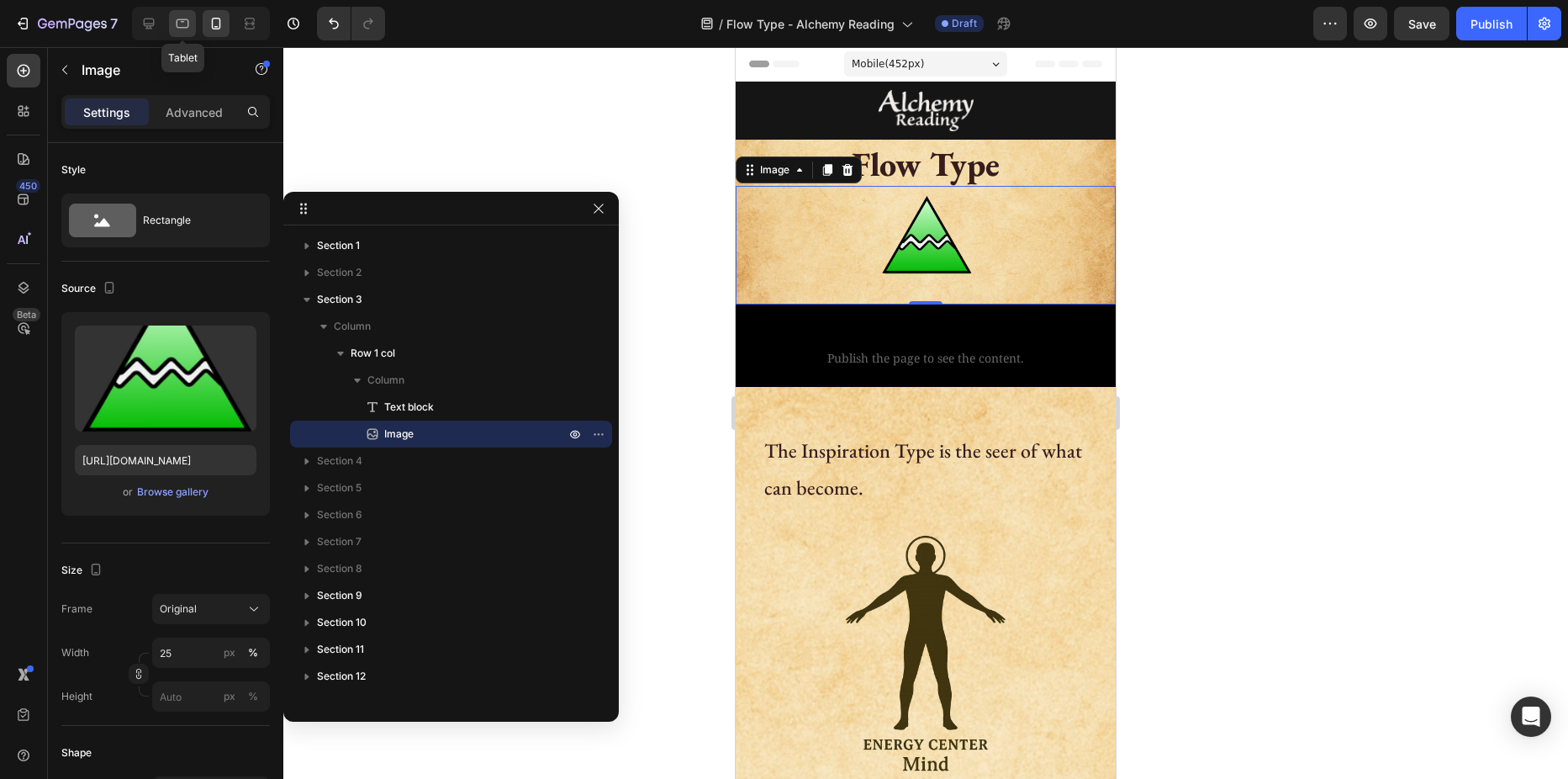
click at [181, 19] on icon at bounding box center [183, 24] width 13 height 9
type input "https://cdn.shopify.com/s/files/1/2005/9307/files/image_demo.jpg"
type input "100"
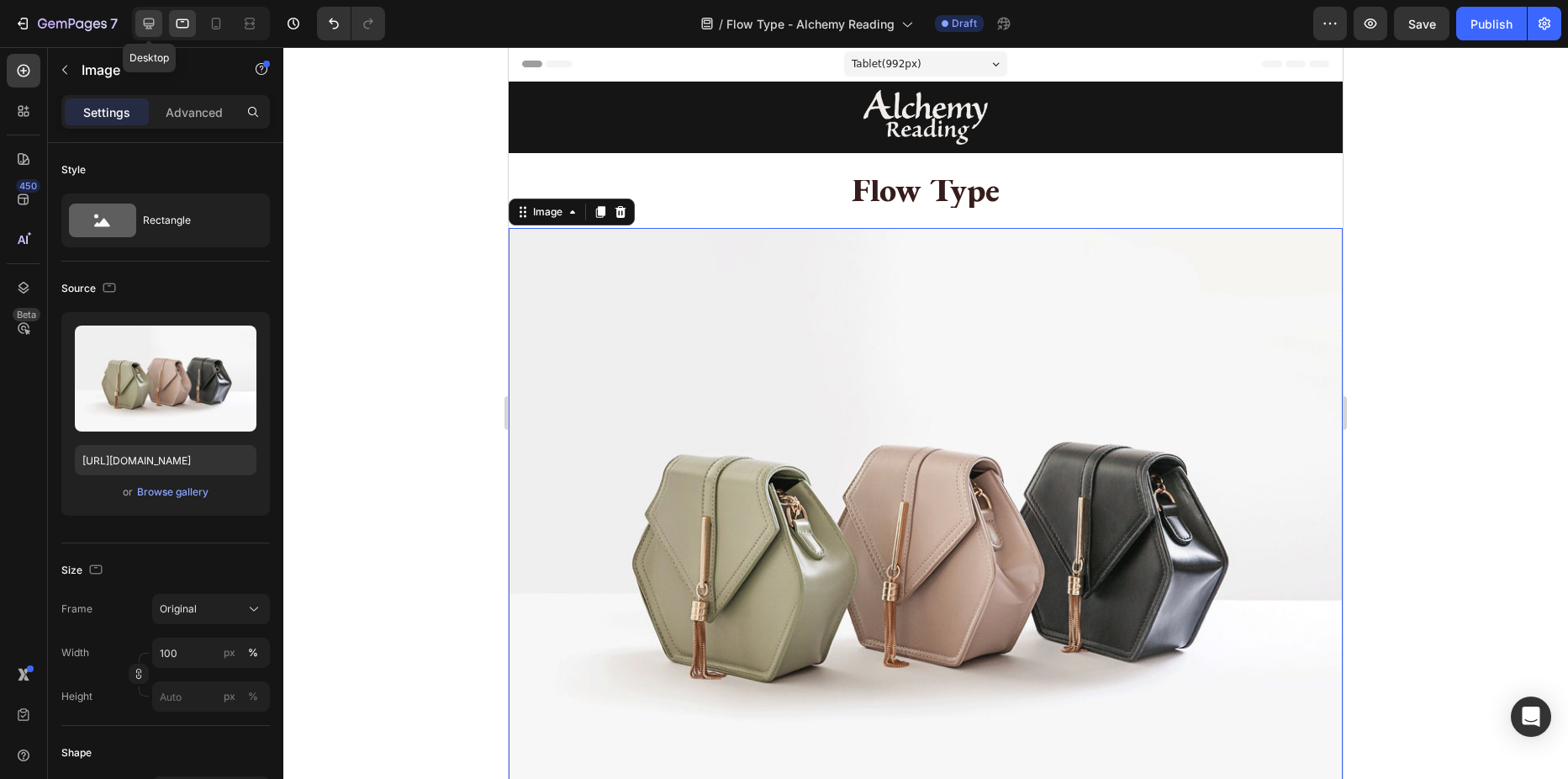
click at [147, 22] on icon at bounding box center [148, 24] width 16 height 16
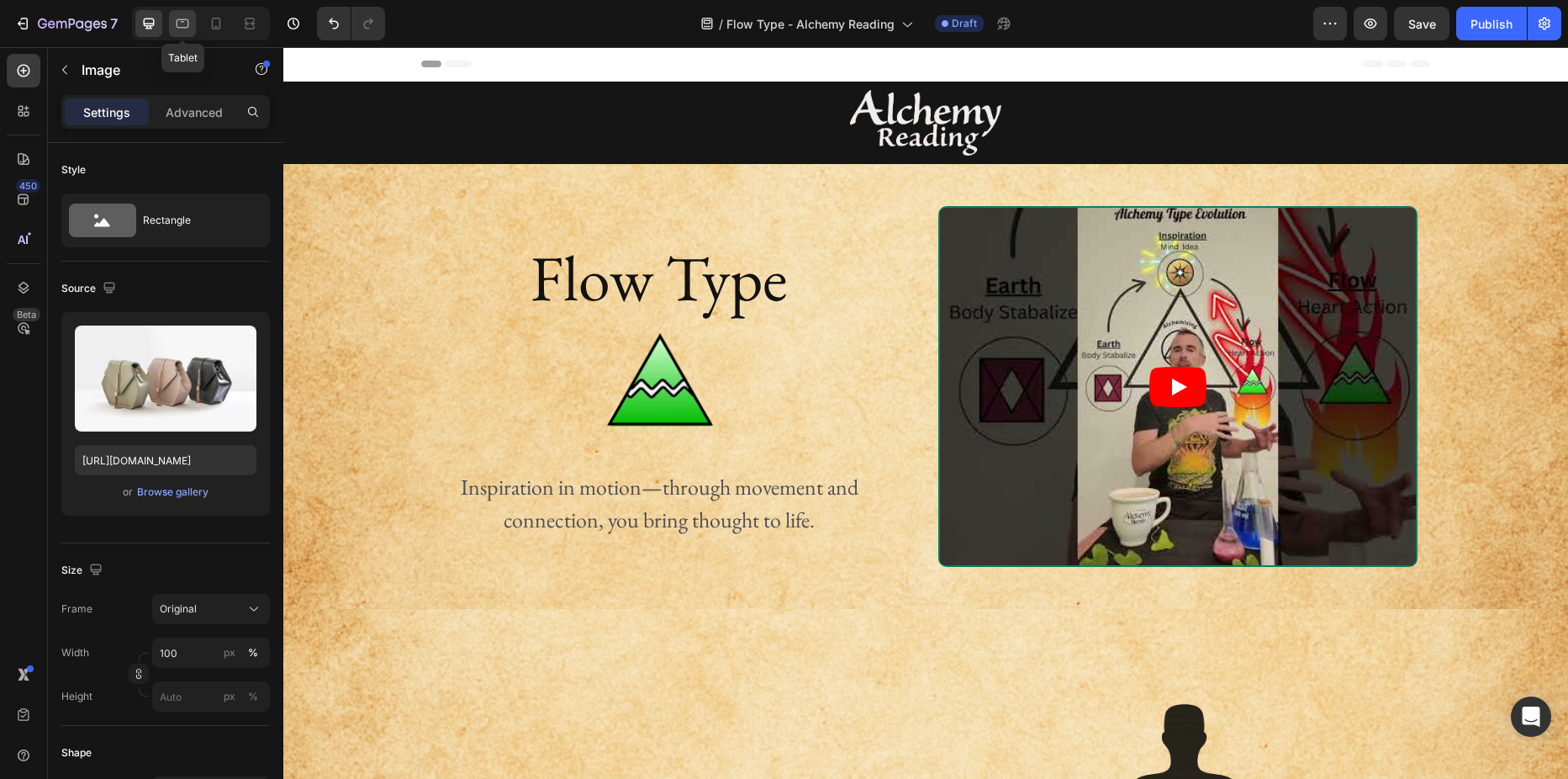
click at [180, 24] on icon at bounding box center [182, 24] width 16 height 16
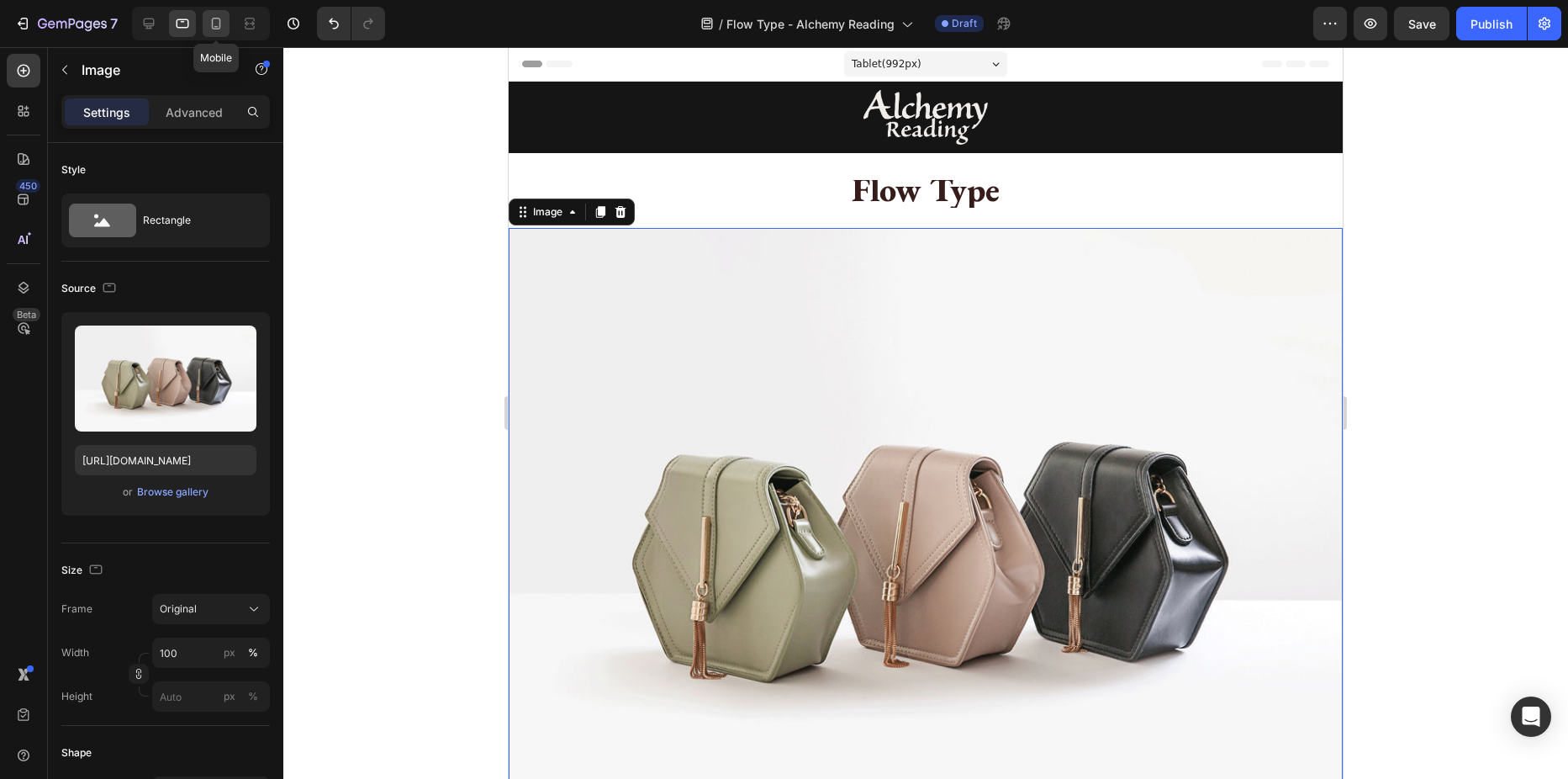
click at [216, 19] on icon at bounding box center [216, 24] width 16 height 16
type input "[URL][DOMAIN_NAME]"
type input "25"
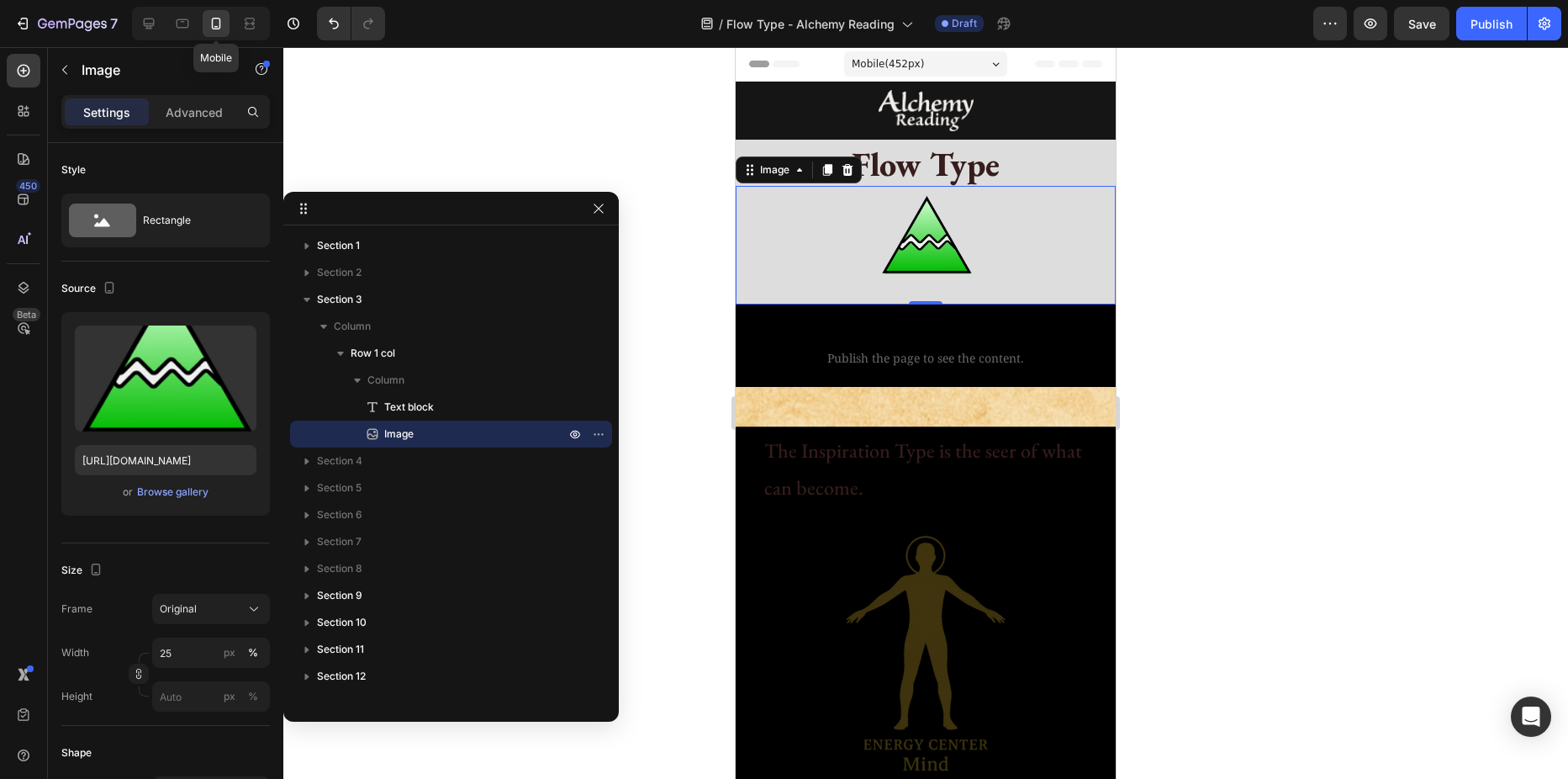
scroll to position [79, 0]
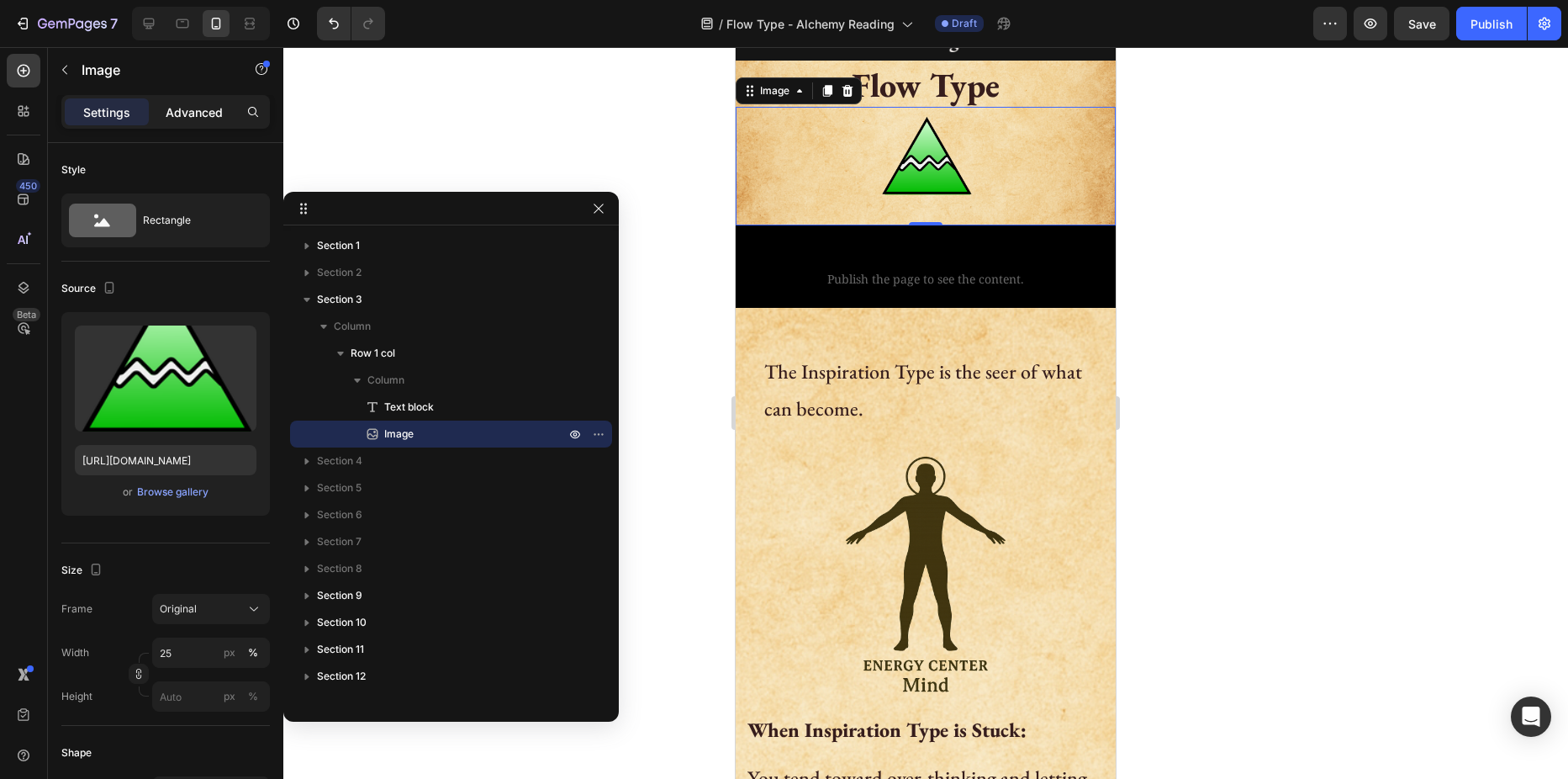
click at [180, 118] on p "Advanced" at bounding box center [194, 112] width 57 height 17
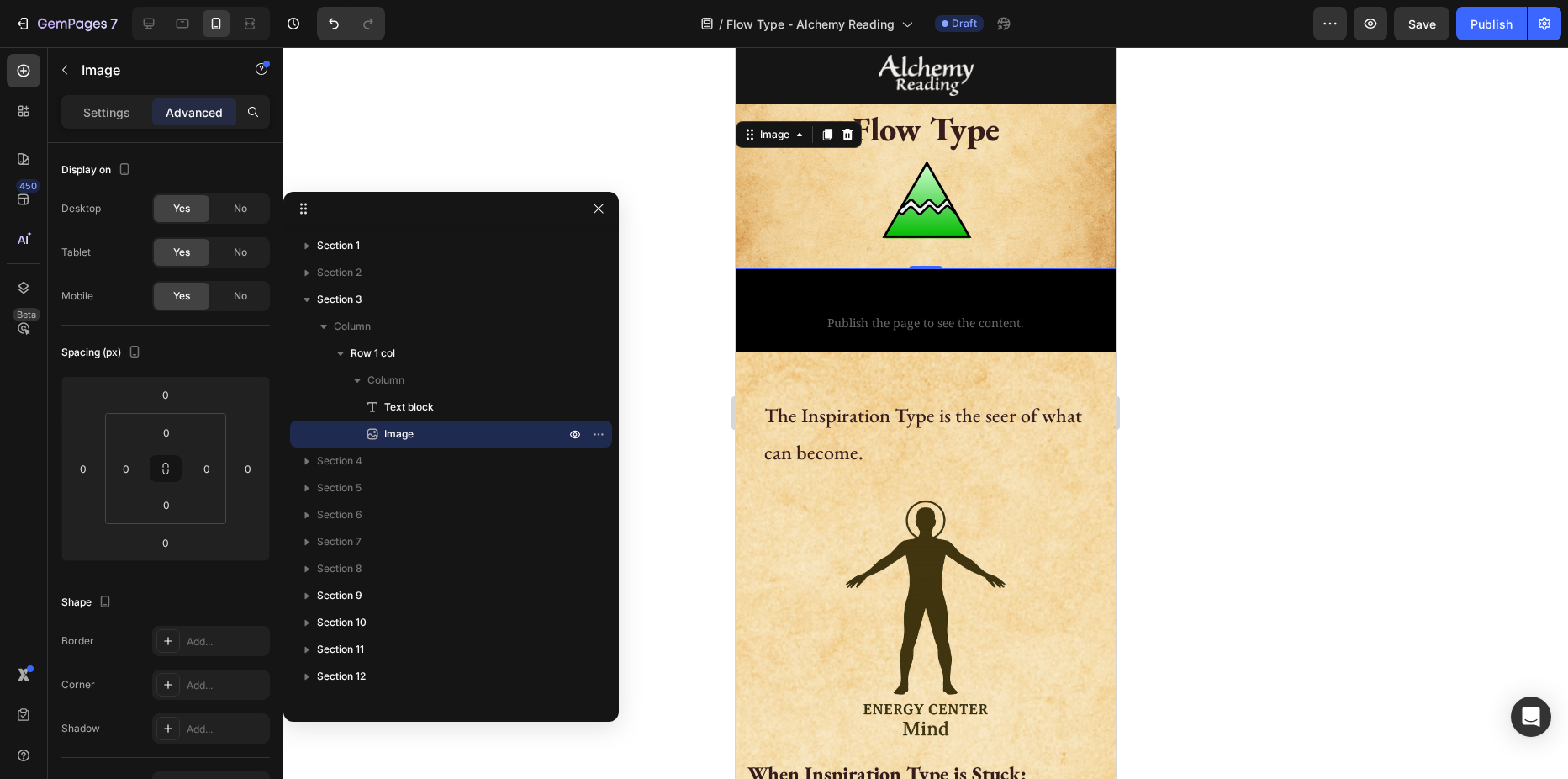
scroll to position [0, 0]
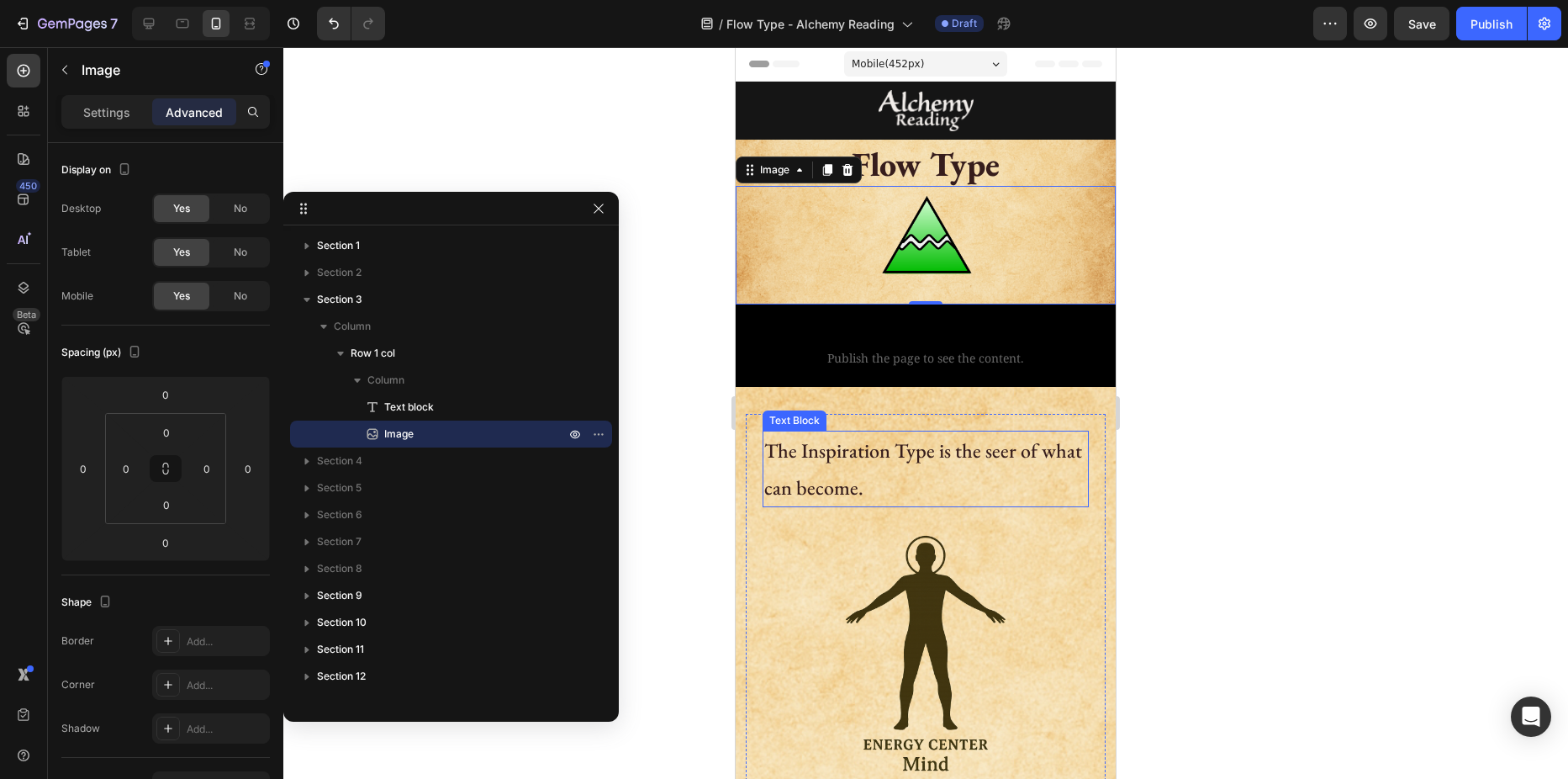
click at [883, 445] on p "The Inspiration Type is the seer of what can become." at bounding box center [925, 468] width 323 height 72
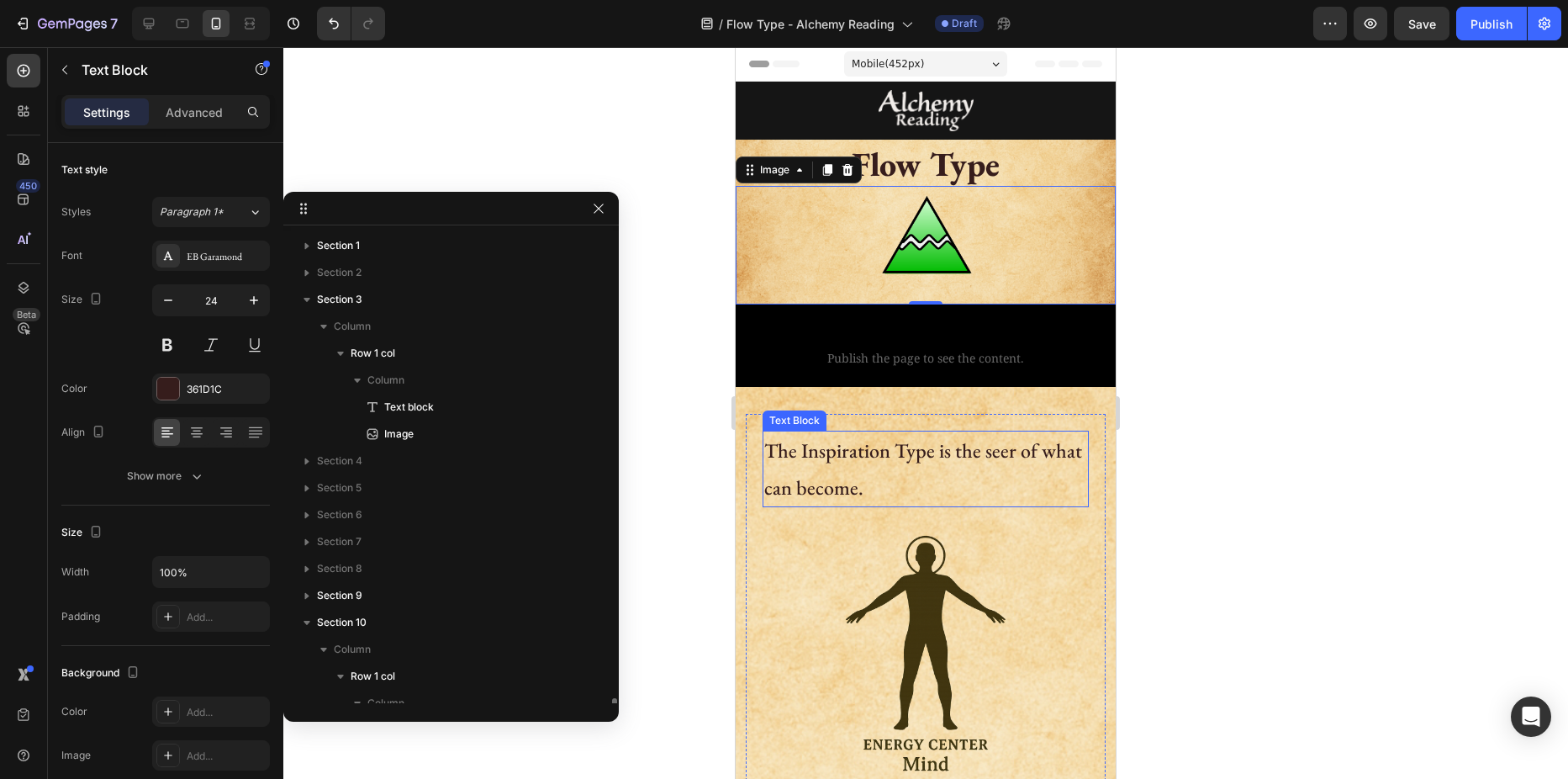
scroll to position [308, 0]
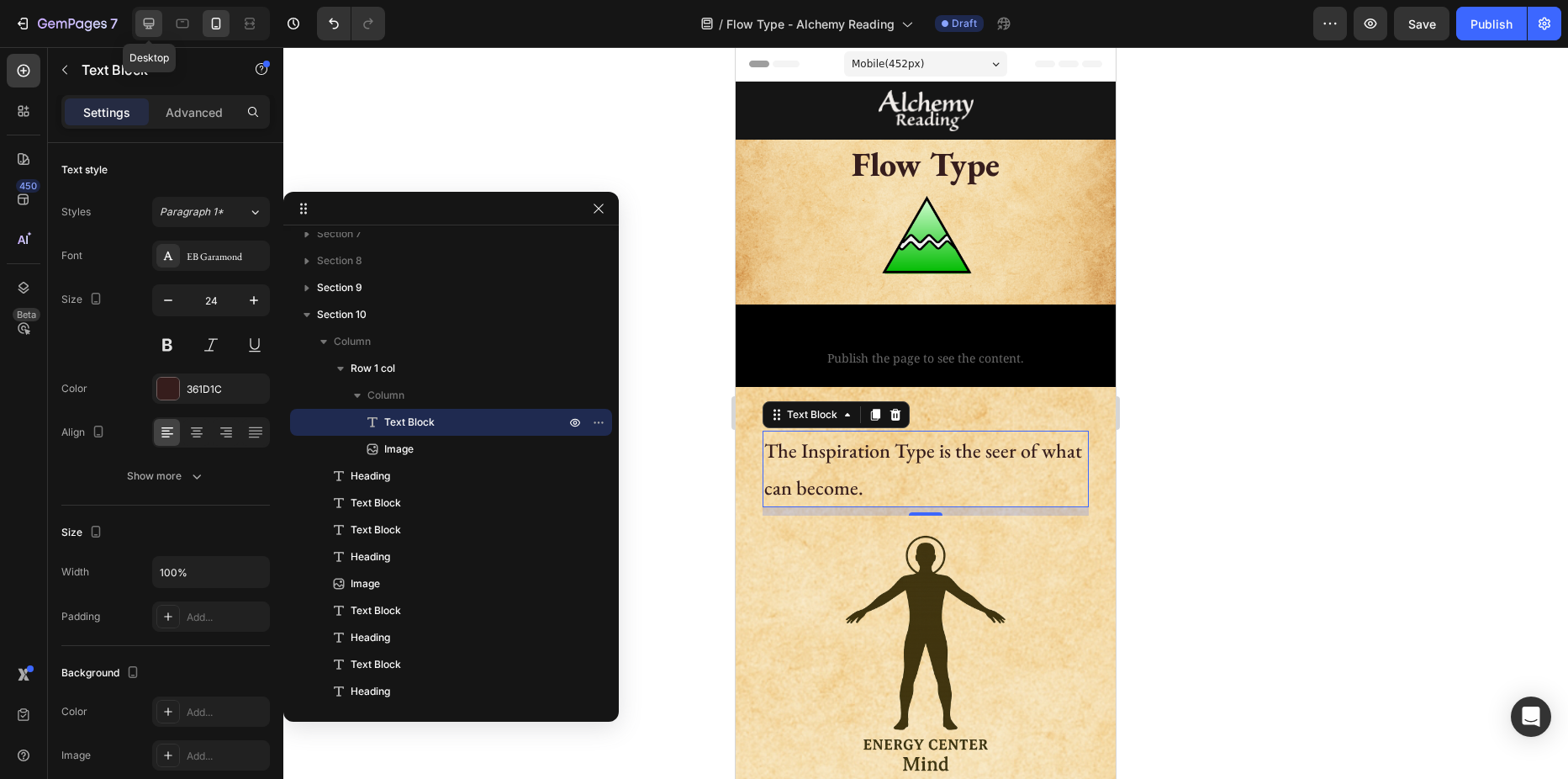
click at [148, 19] on icon at bounding box center [149, 24] width 11 height 11
type input "18"
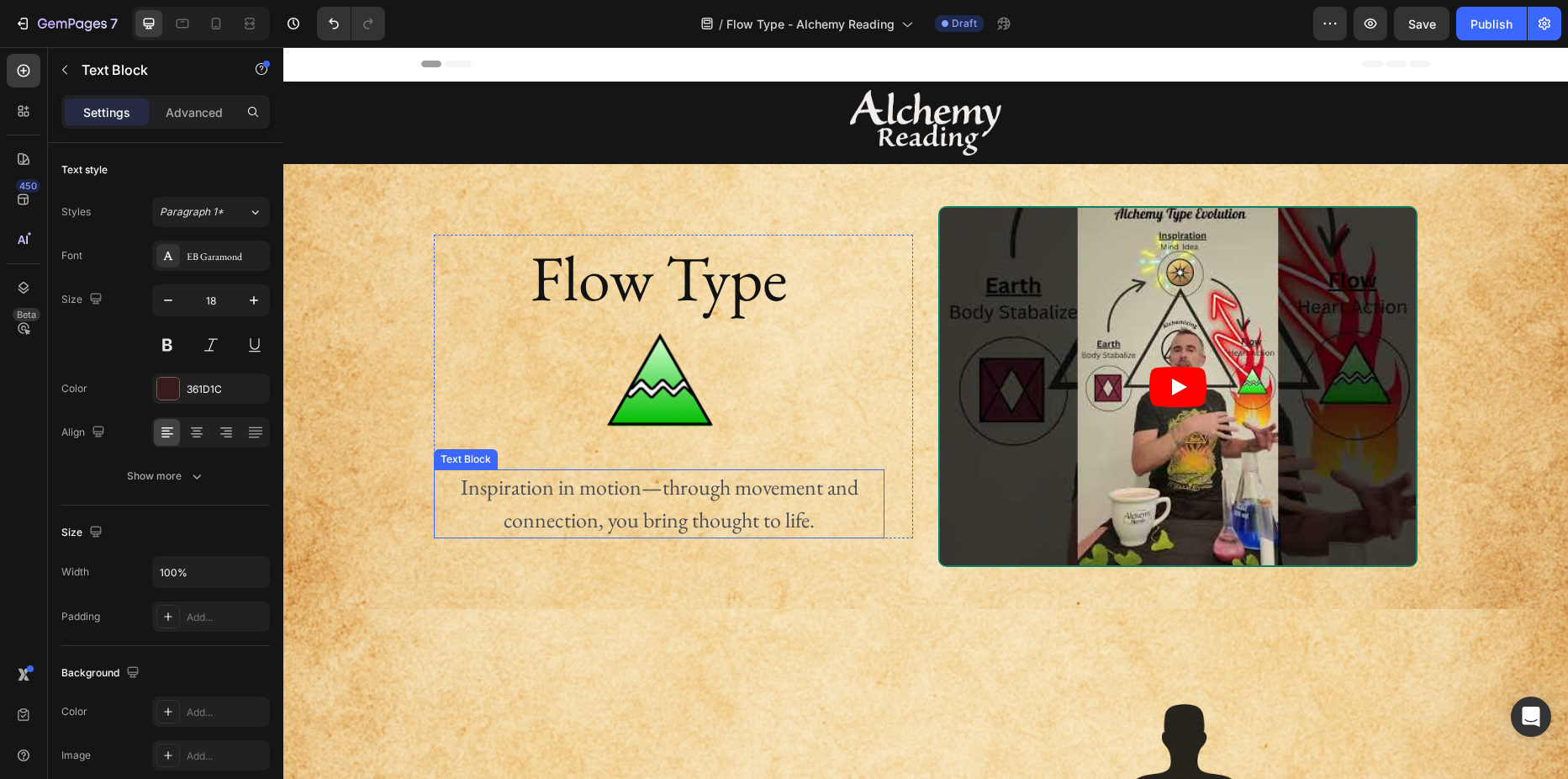
click at [526, 492] on p "Inspiration in motion—through movement and connection, you bring thought to lif…" at bounding box center [658, 504] width 447 height 66
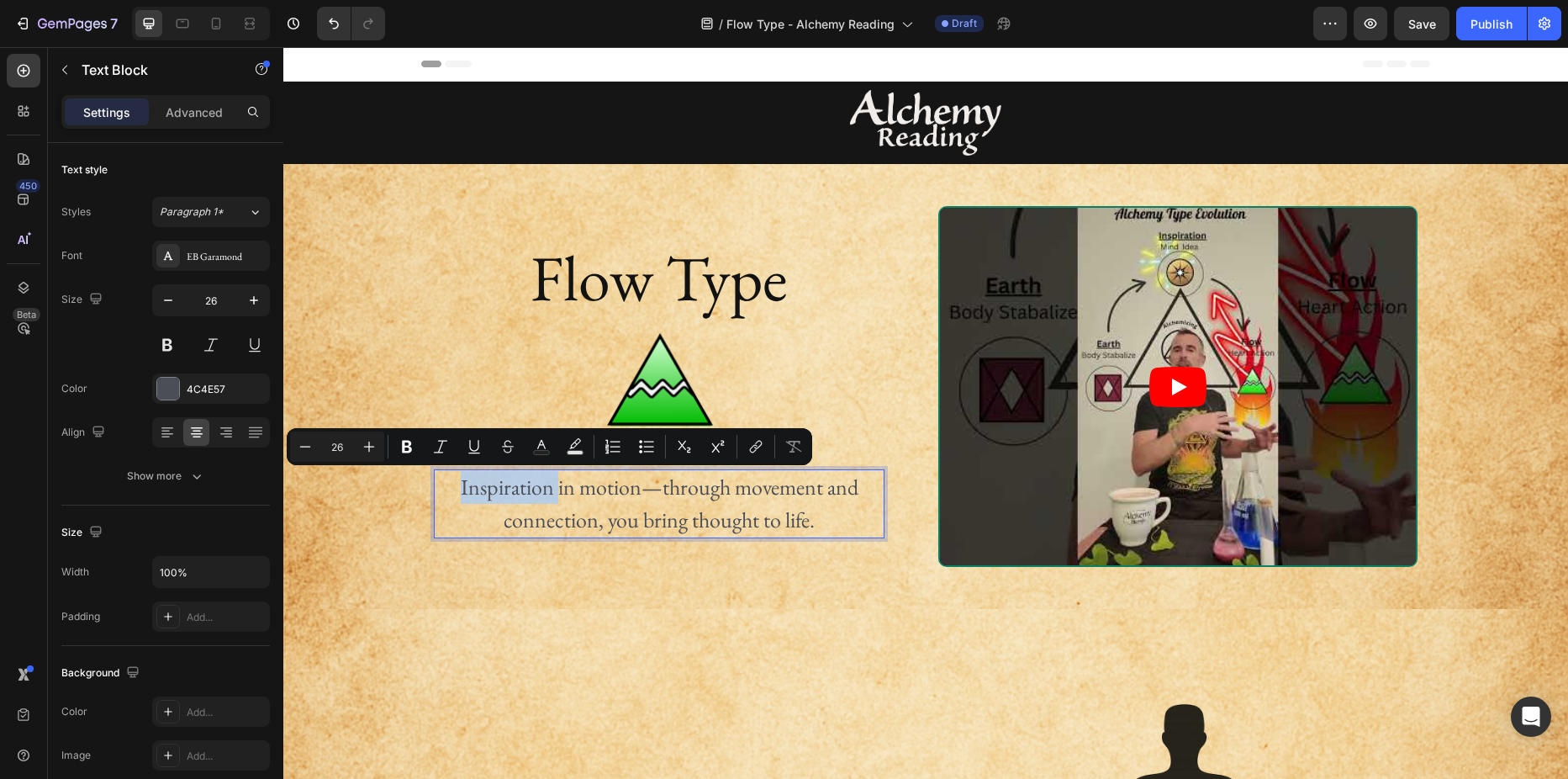
click at [474, 489] on p "Inspiration in motion—through movement and connection, you bring thought to lif…" at bounding box center [658, 504] width 447 height 66
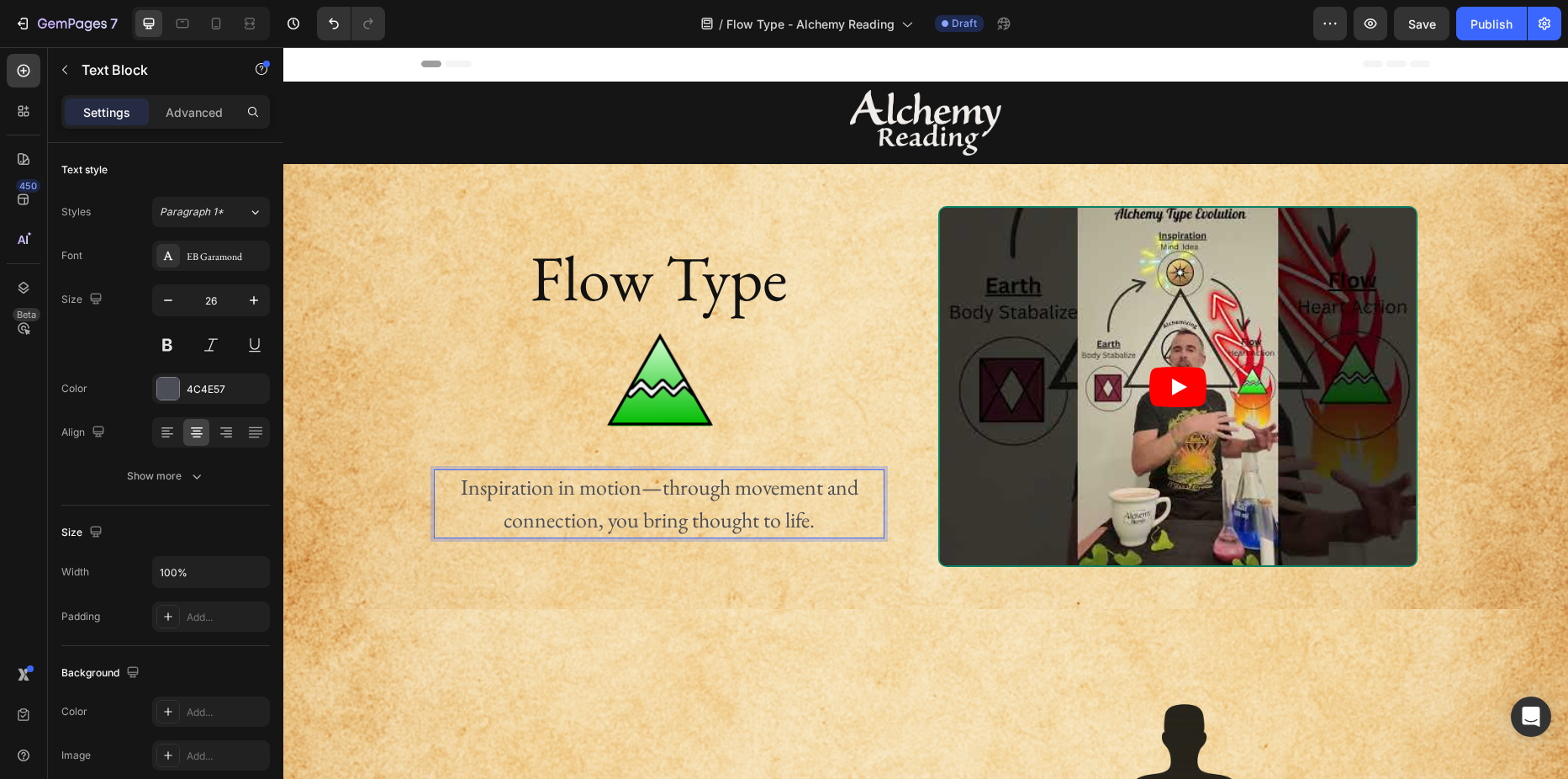
drag, startPoint x: 453, startPoint y: 487, endPoint x: 543, endPoint y: 497, distance: 90.6
click at [454, 486] on p "Inspiration in motion—through movement and connection, you bring thought to lif…" at bounding box center [658, 504] width 447 height 66
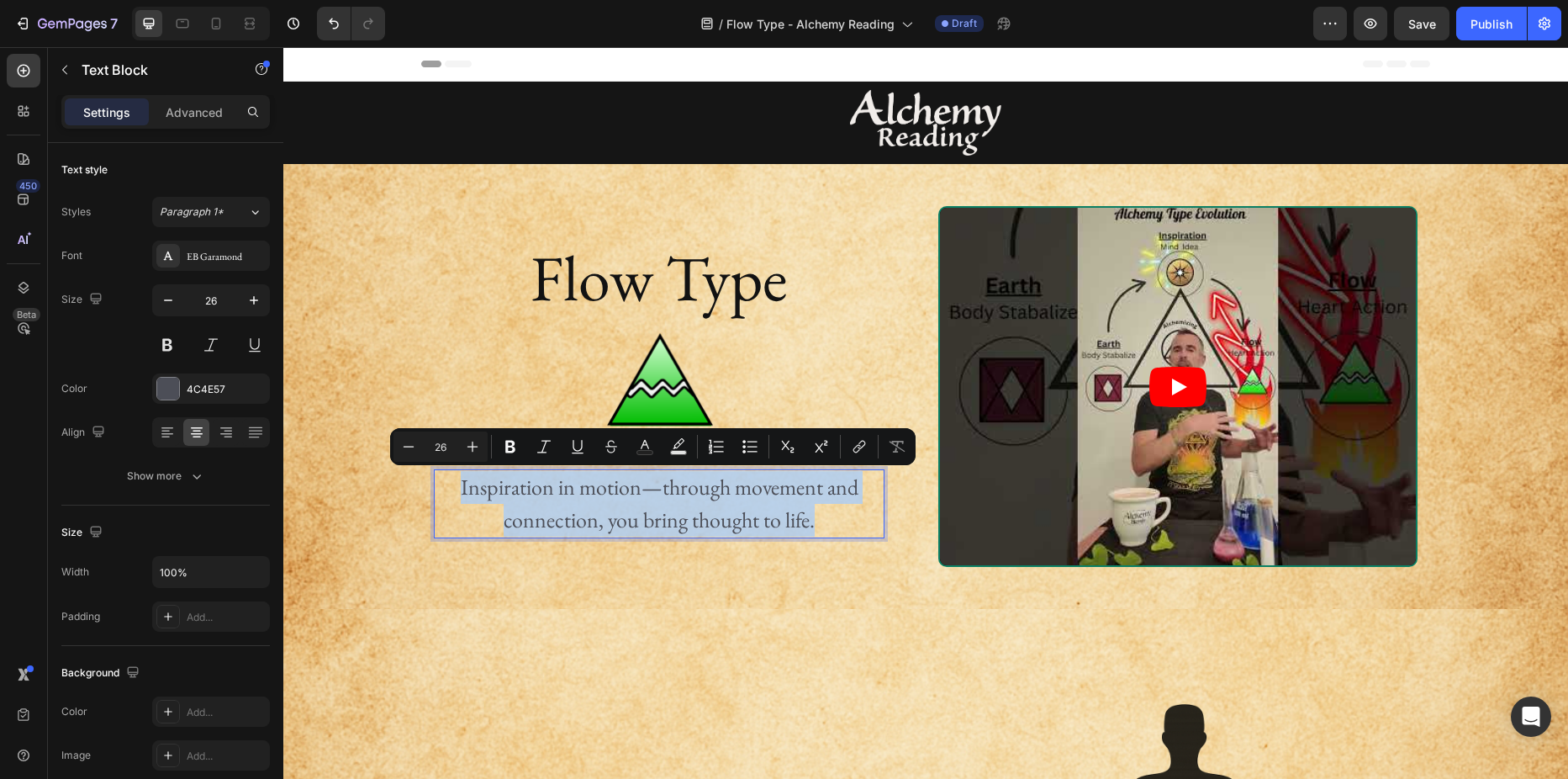
drag, startPoint x: 543, startPoint y: 497, endPoint x: 809, endPoint y: 521, distance: 267.1
click at [809, 521] on p "Inspiration in motion—through movement and connection, you bring thought to lif…" at bounding box center [658, 504] width 447 height 66
copy p "Inspiration in motion—through movement and connection, you bring thought to lif…"
click at [789, 512] on p "Inspiration in motion—through movement and connection, you bring thought to lif…" at bounding box center [658, 504] width 447 height 66
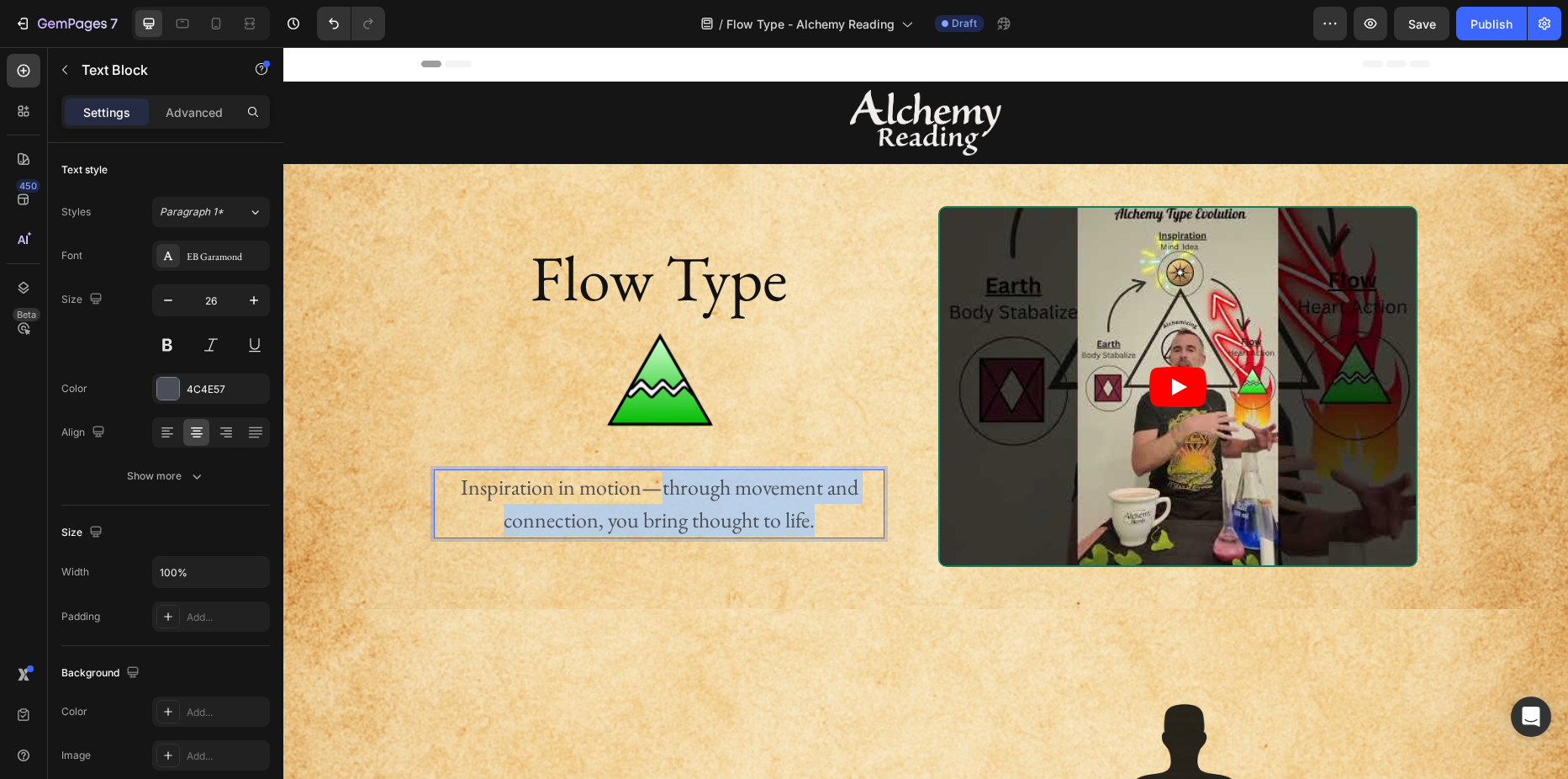
drag, startPoint x: 657, startPoint y: 487, endPoint x: 809, endPoint y: 524, distance: 156.4
click at [809, 524] on p "Inspiration in motion—through movement and connection, you bring thought to lif…" at bounding box center [658, 504] width 447 height 66
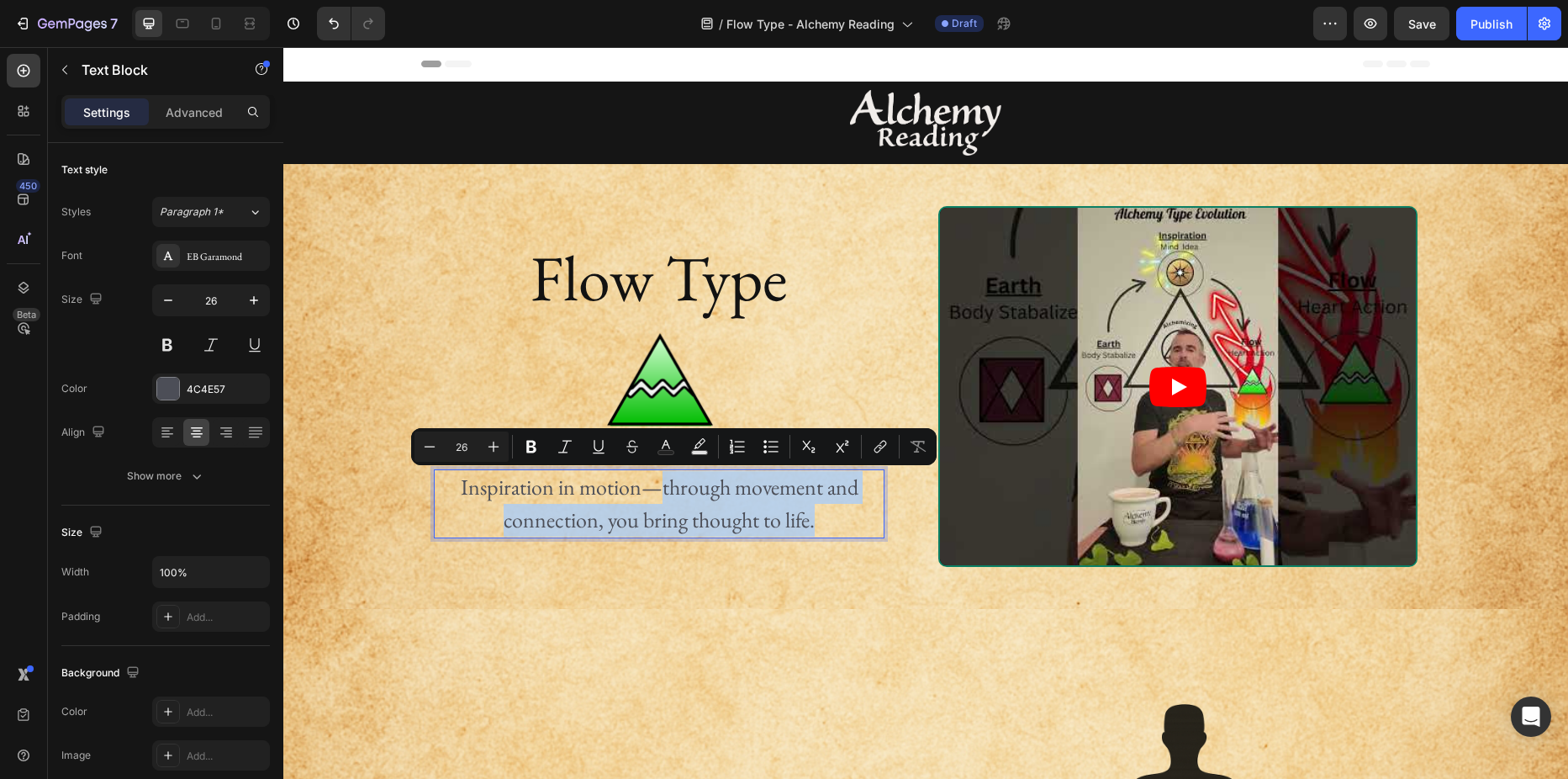
copy p "through movement and connection, you bring thought to life."
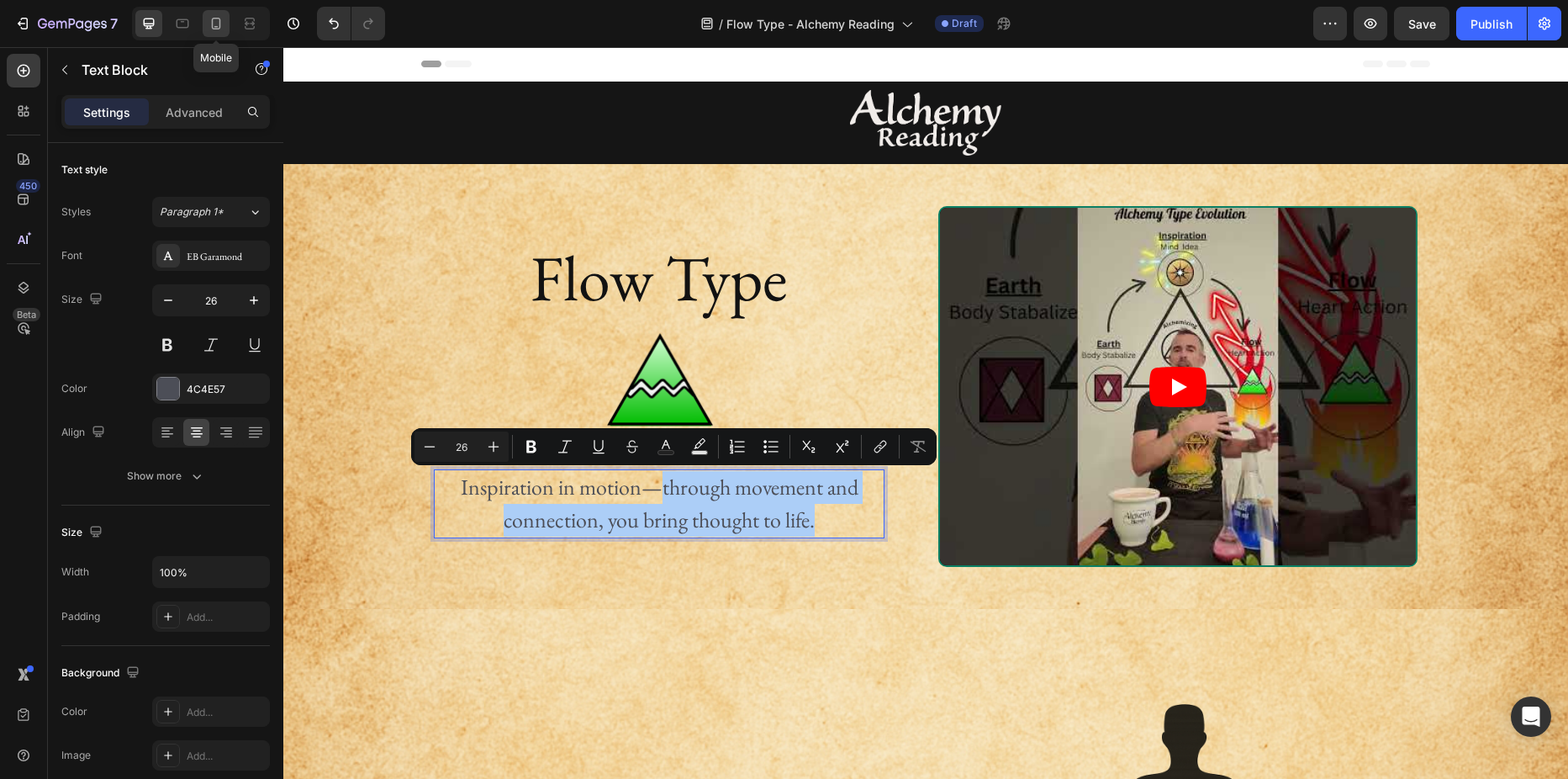
click at [219, 26] on icon at bounding box center [217, 23] width 9 height 12
type input "14"
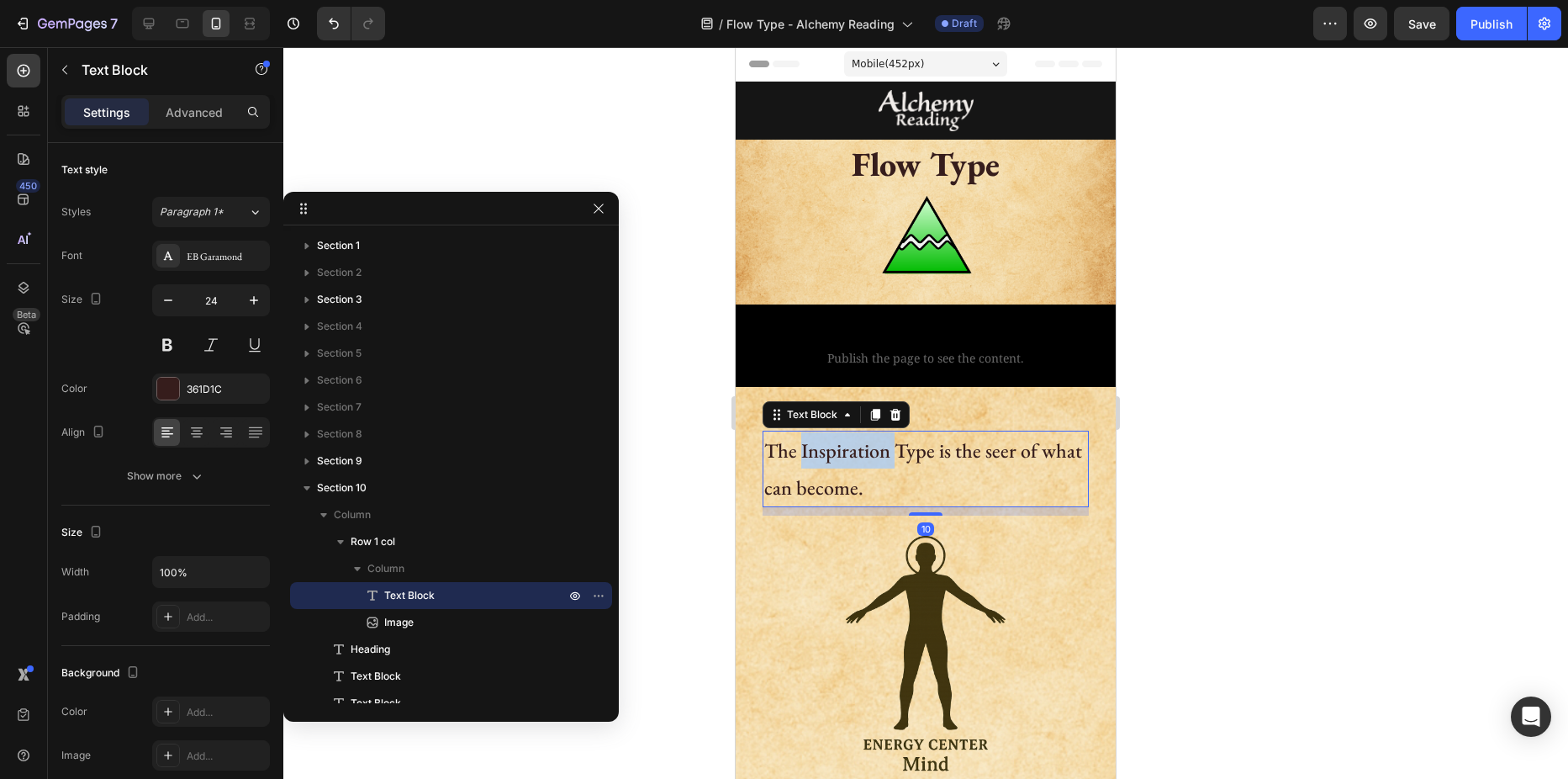
click at [854, 454] on p "The Inspiration Type is the seer of what can become." at bounding box center [925, 468] width 323 height 72
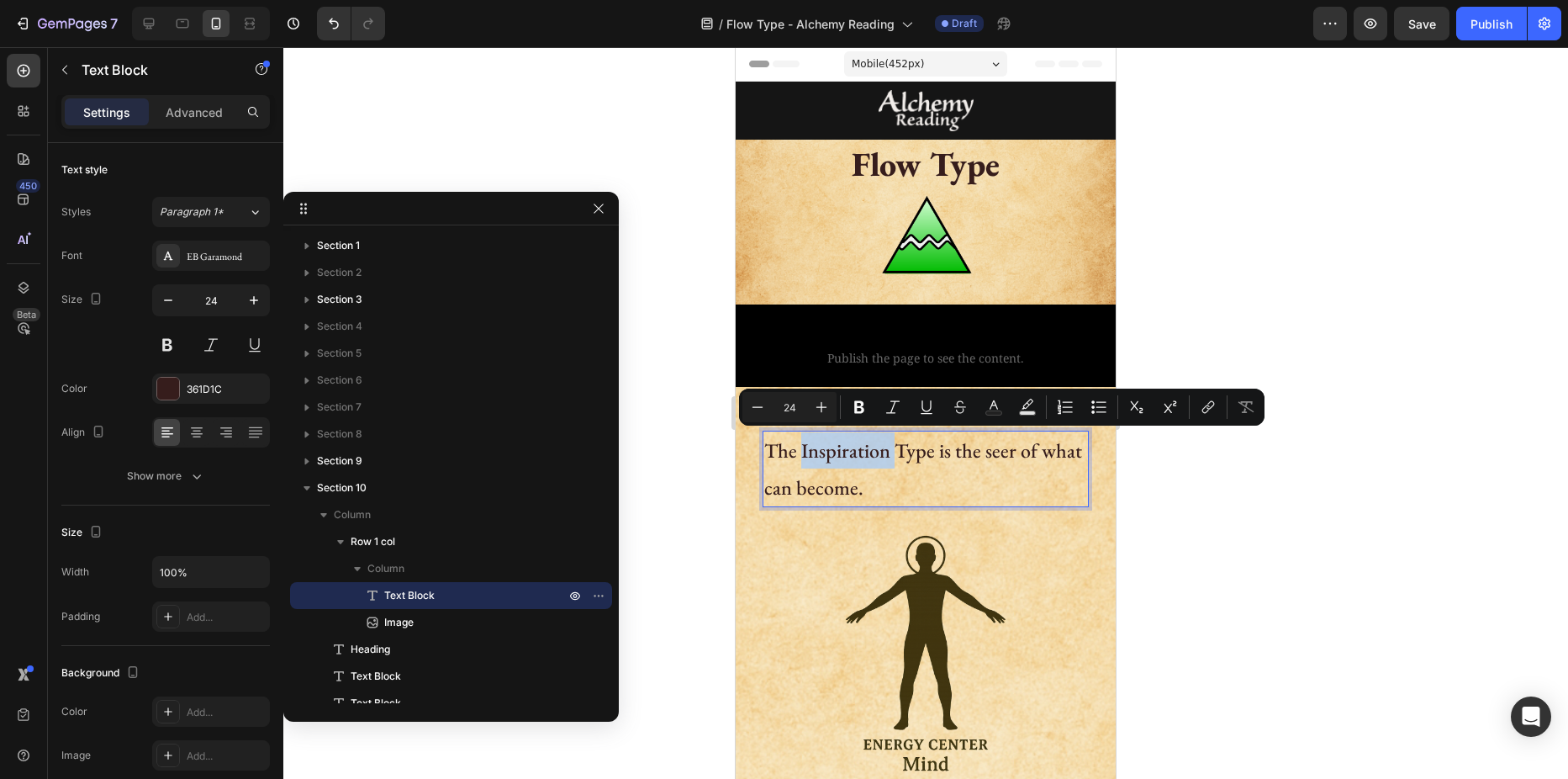
click at [849, 450] on p "The Inspiration Type is the seer of what can become." at bounding box center [925, 468] width 323 height 72
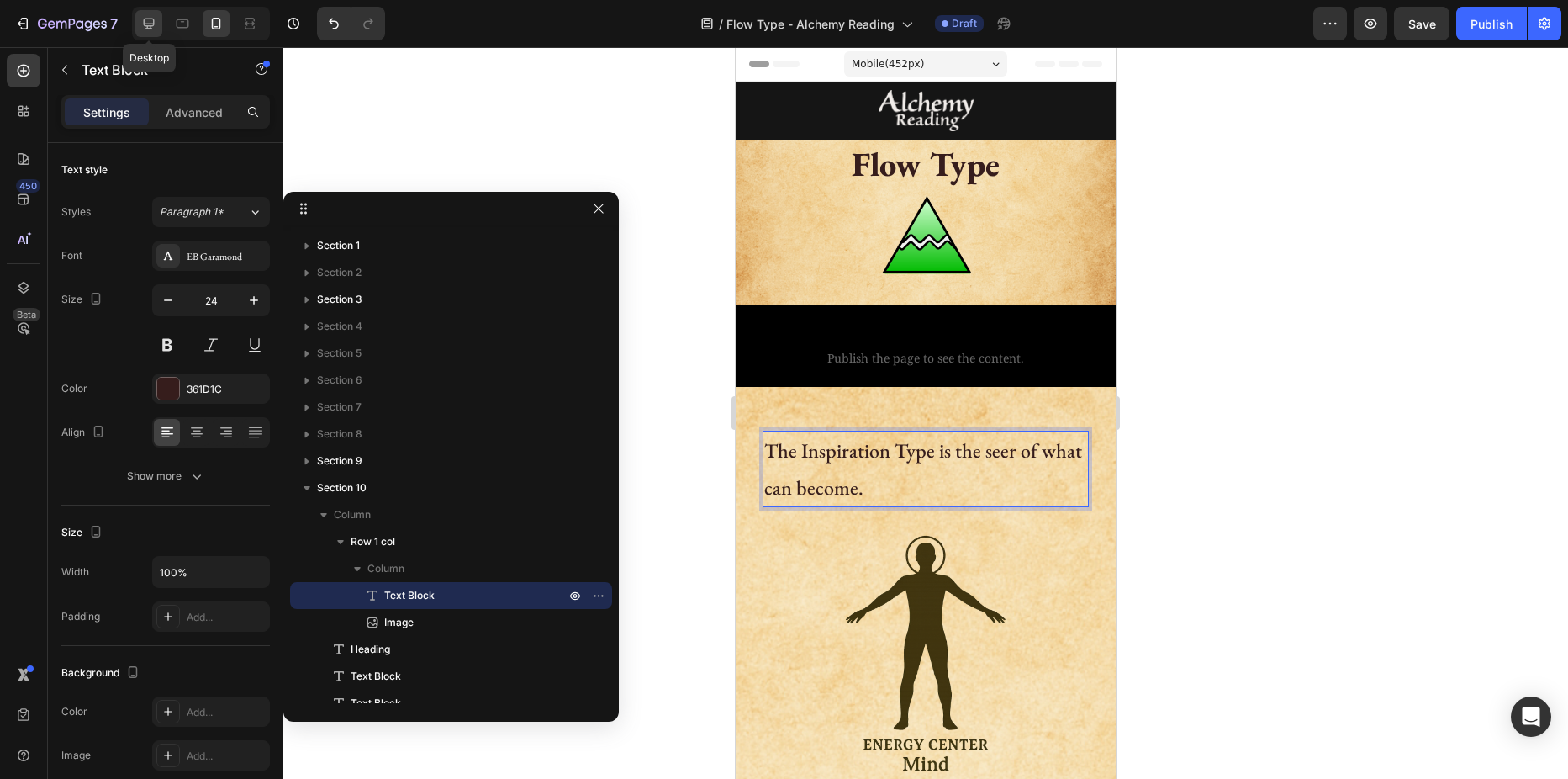
click at [139, 28] on div at bounding box center [149, 24] width 27 height 27
type input "18"
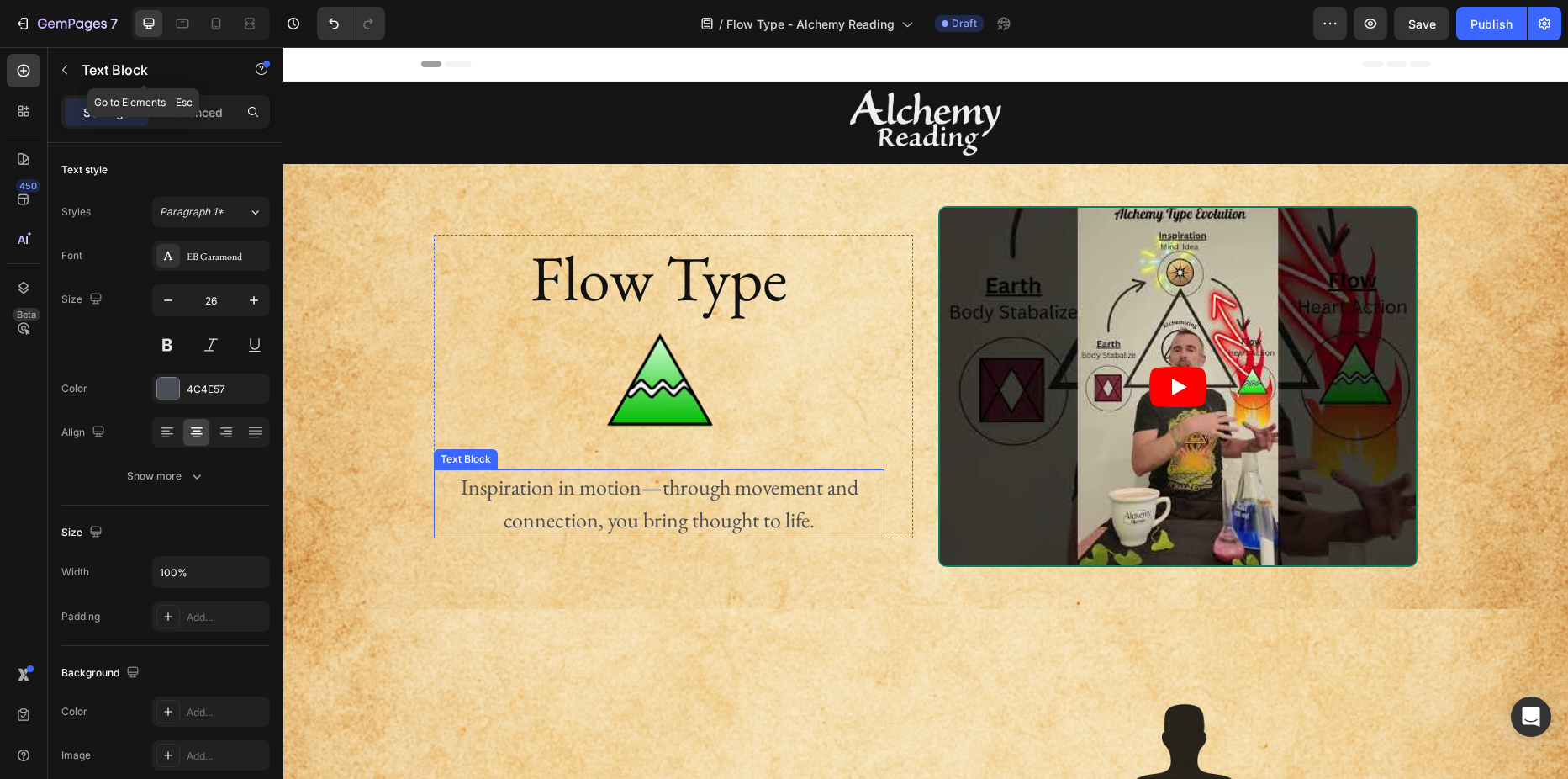
click at [532, 495] on p "Inspiration in motion—through movement and connection, you bring thought to lif…" at bounding box center [658, 504] width 447 height 66
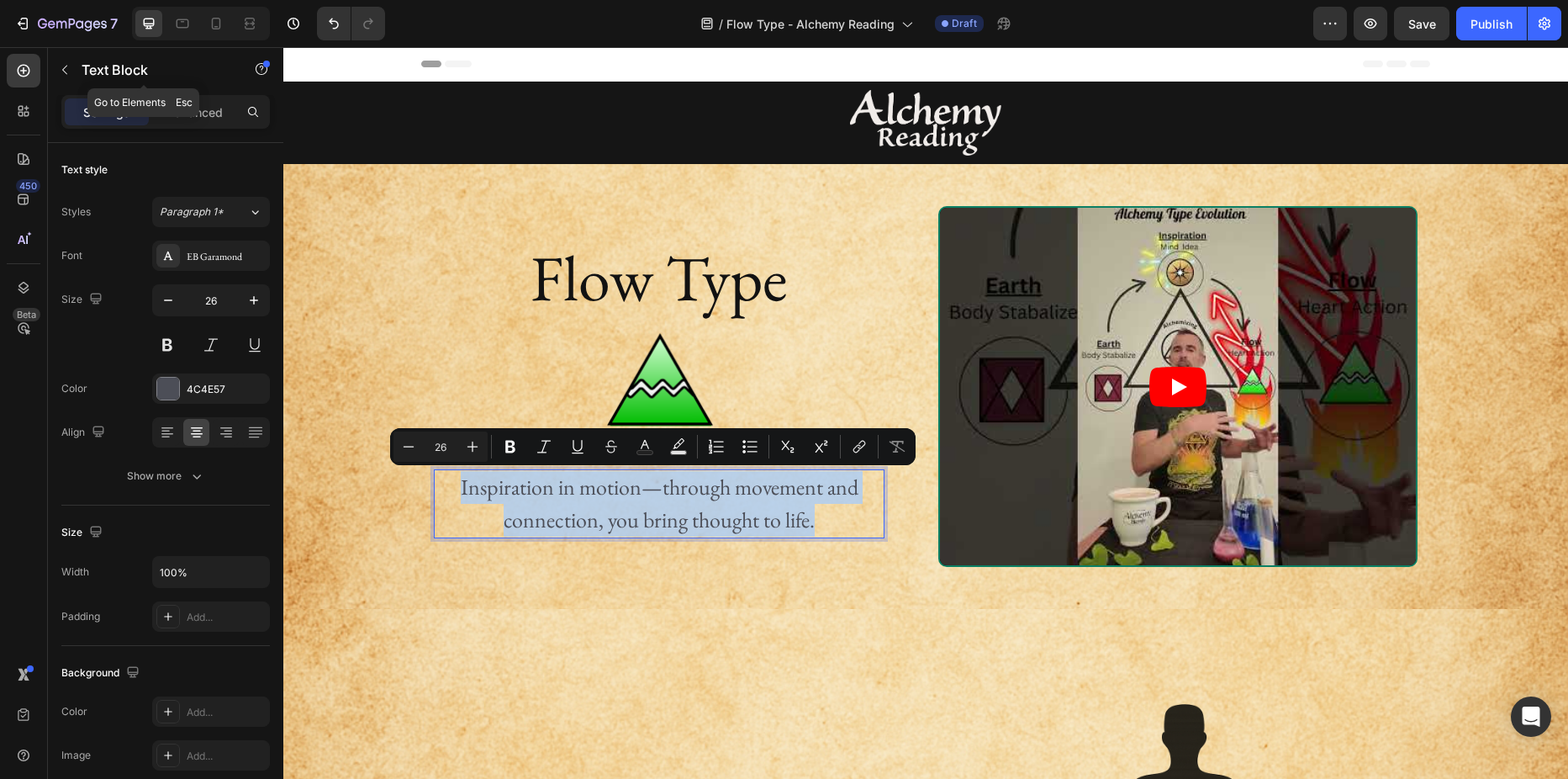
copy p "Inspiration in motion—through movement and connection, you bring thought to lif…"
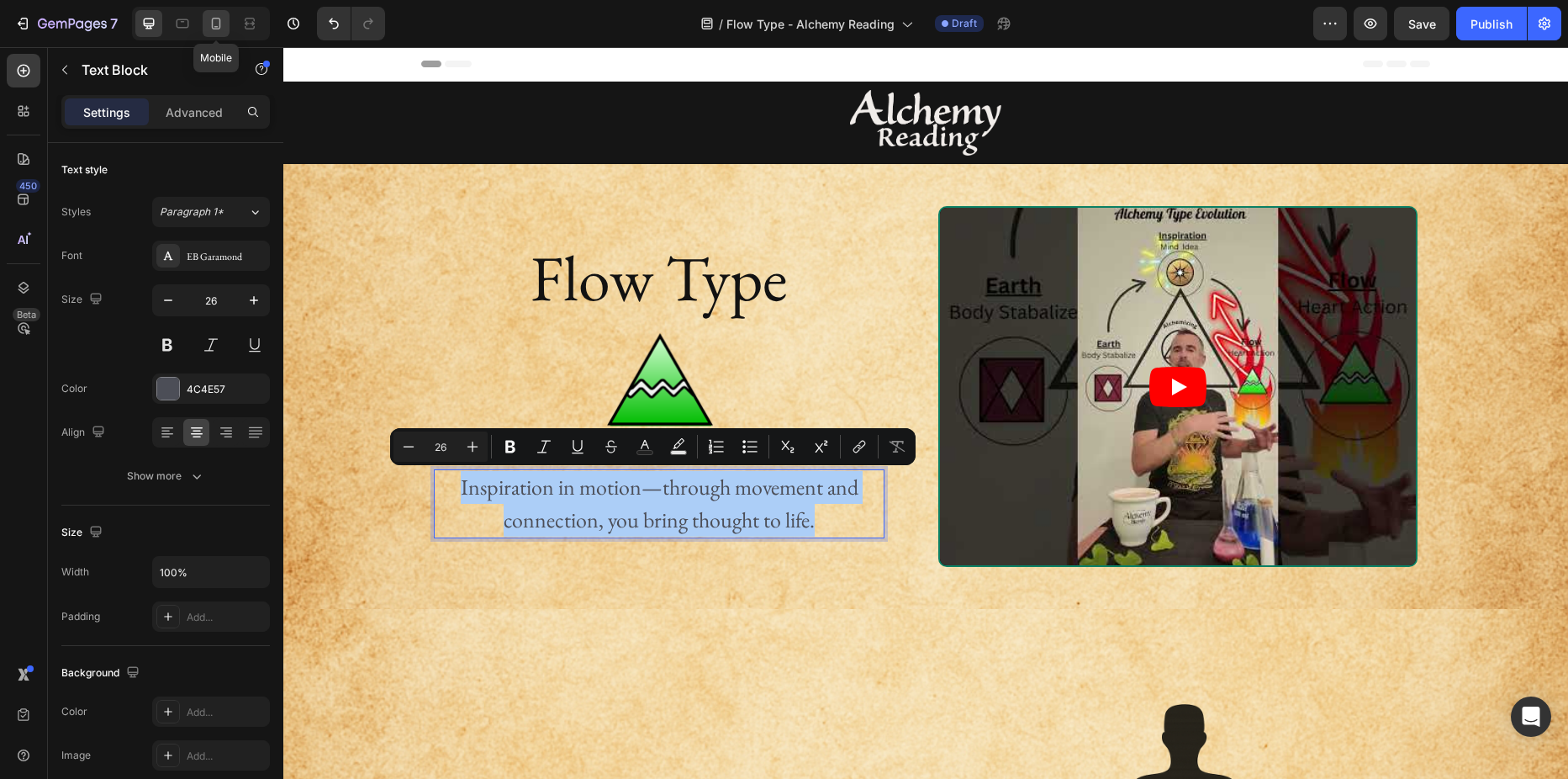
click at [209, 24] on icon at bounding box center [216, 24] width 16 height 16
type input "14"
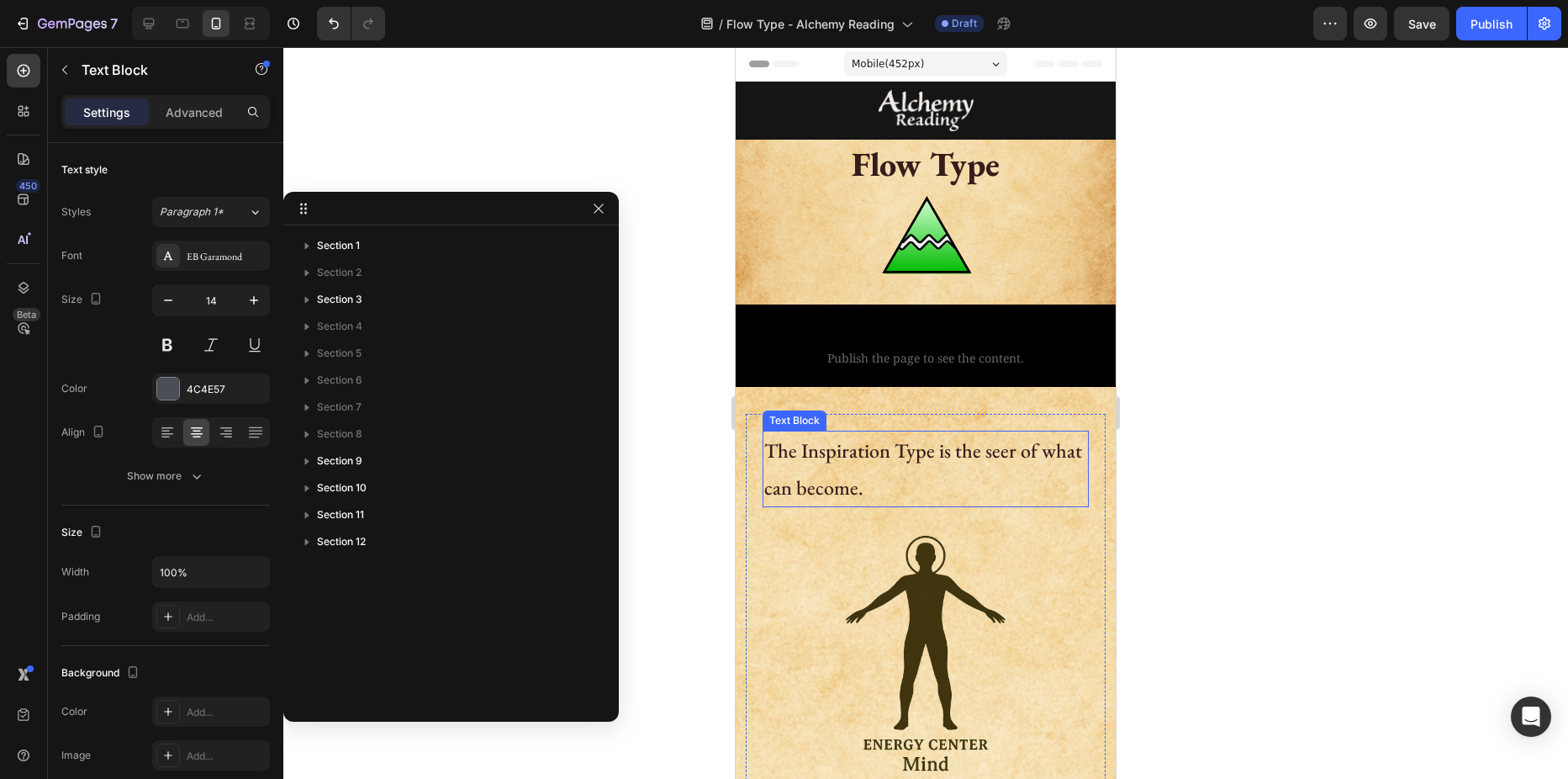
click at [803, 438] on p "The Inspiration Type is the seer of what can become." at bounding box center [925, 468] width 323 height 72
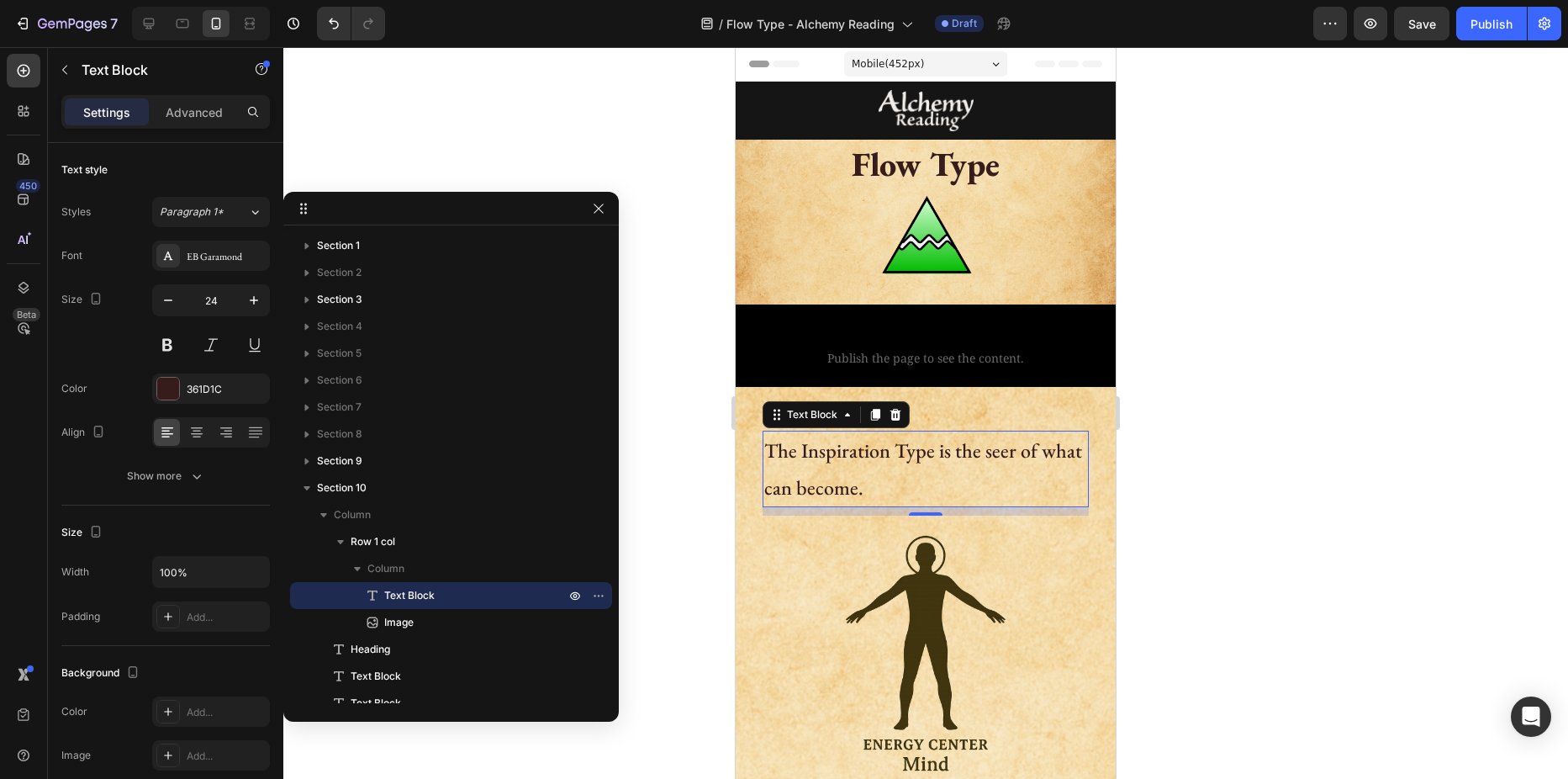
click at [803, 438] on p "The Inspiration Type is the seer of what can become." at bounding box center [925, 468] width 323 height 72
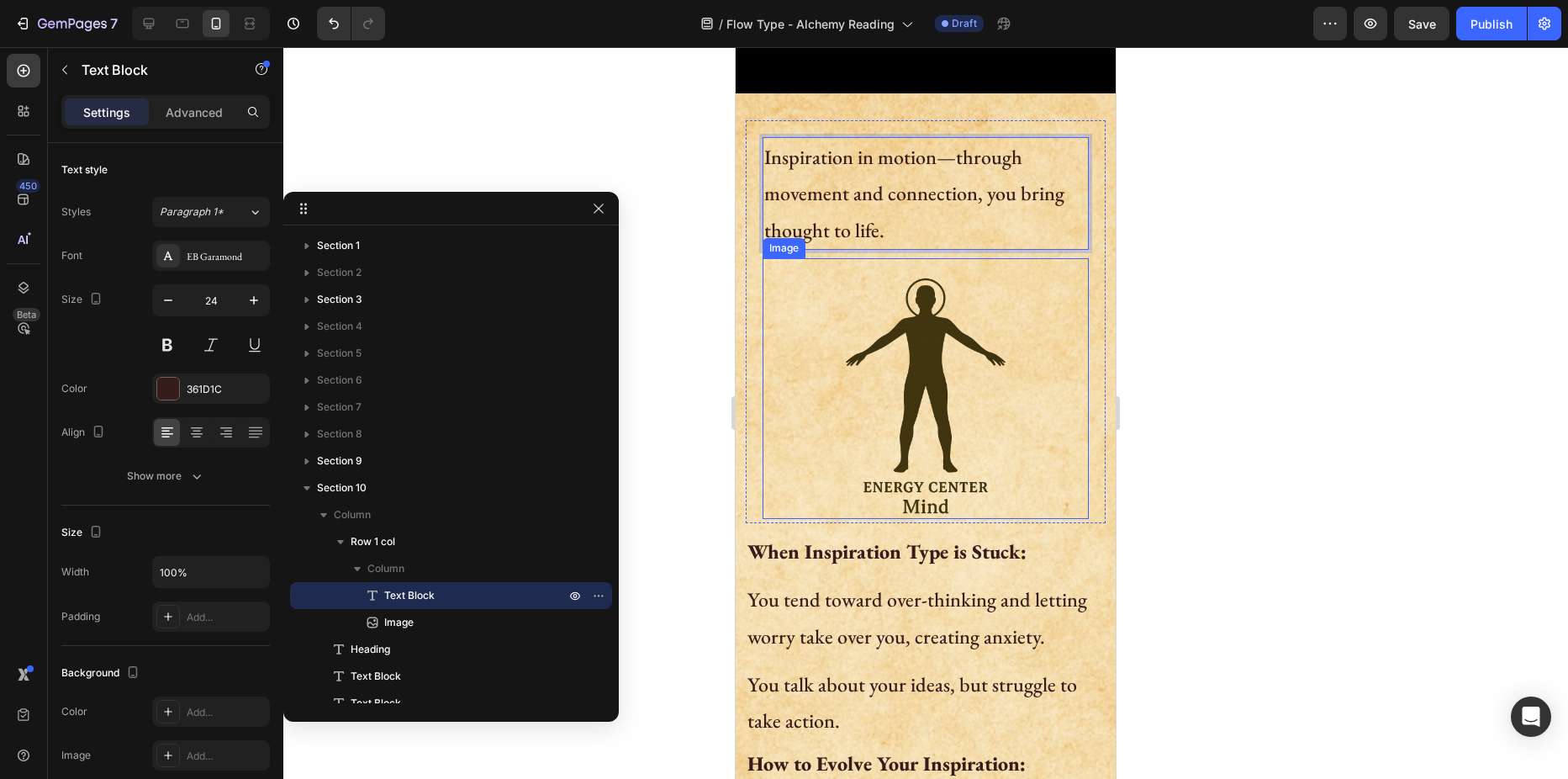
scroll to position [336, 0]
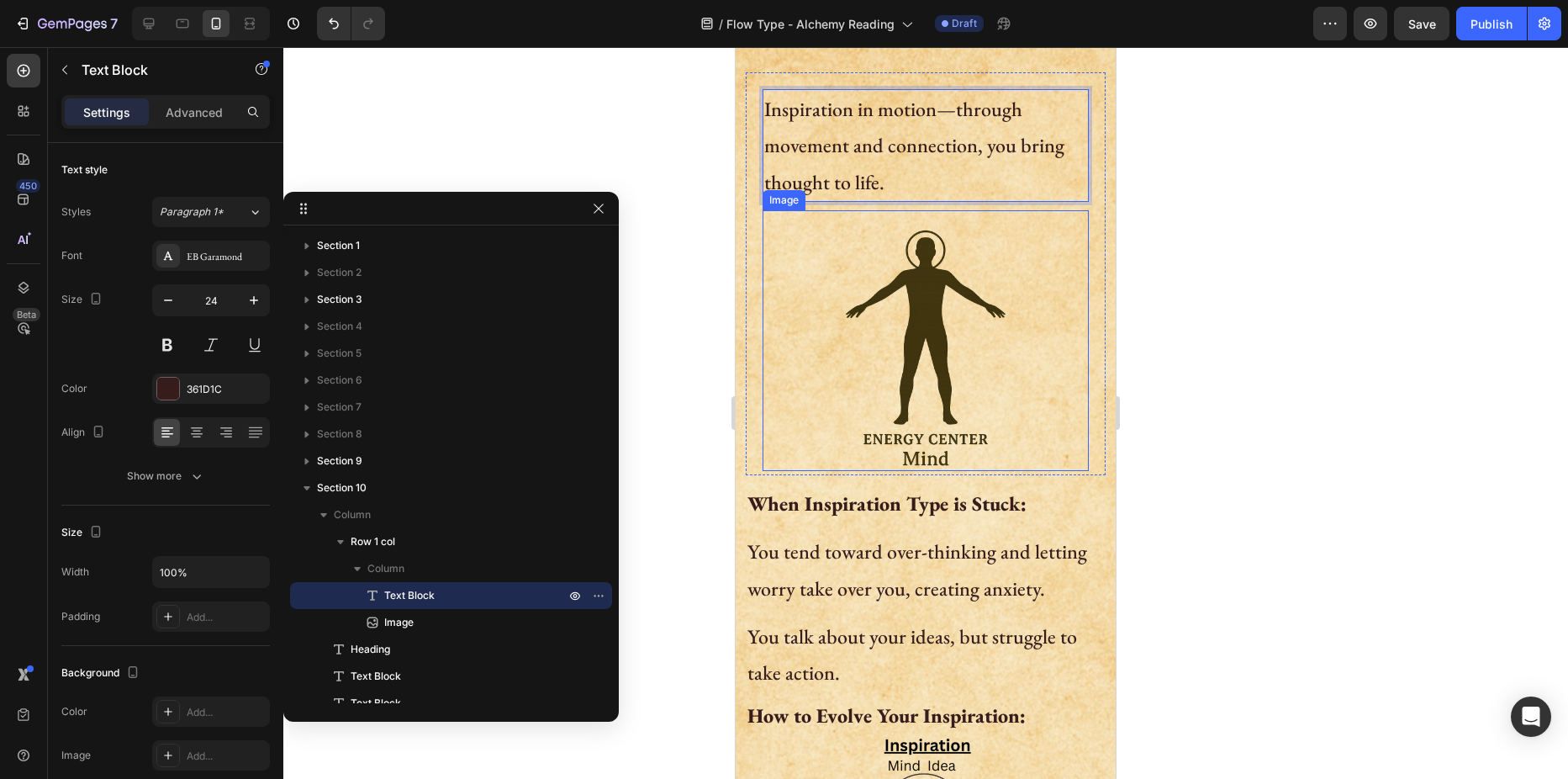
click at [926, 368] on img at bounding box center [925, 341] width 196 height 261
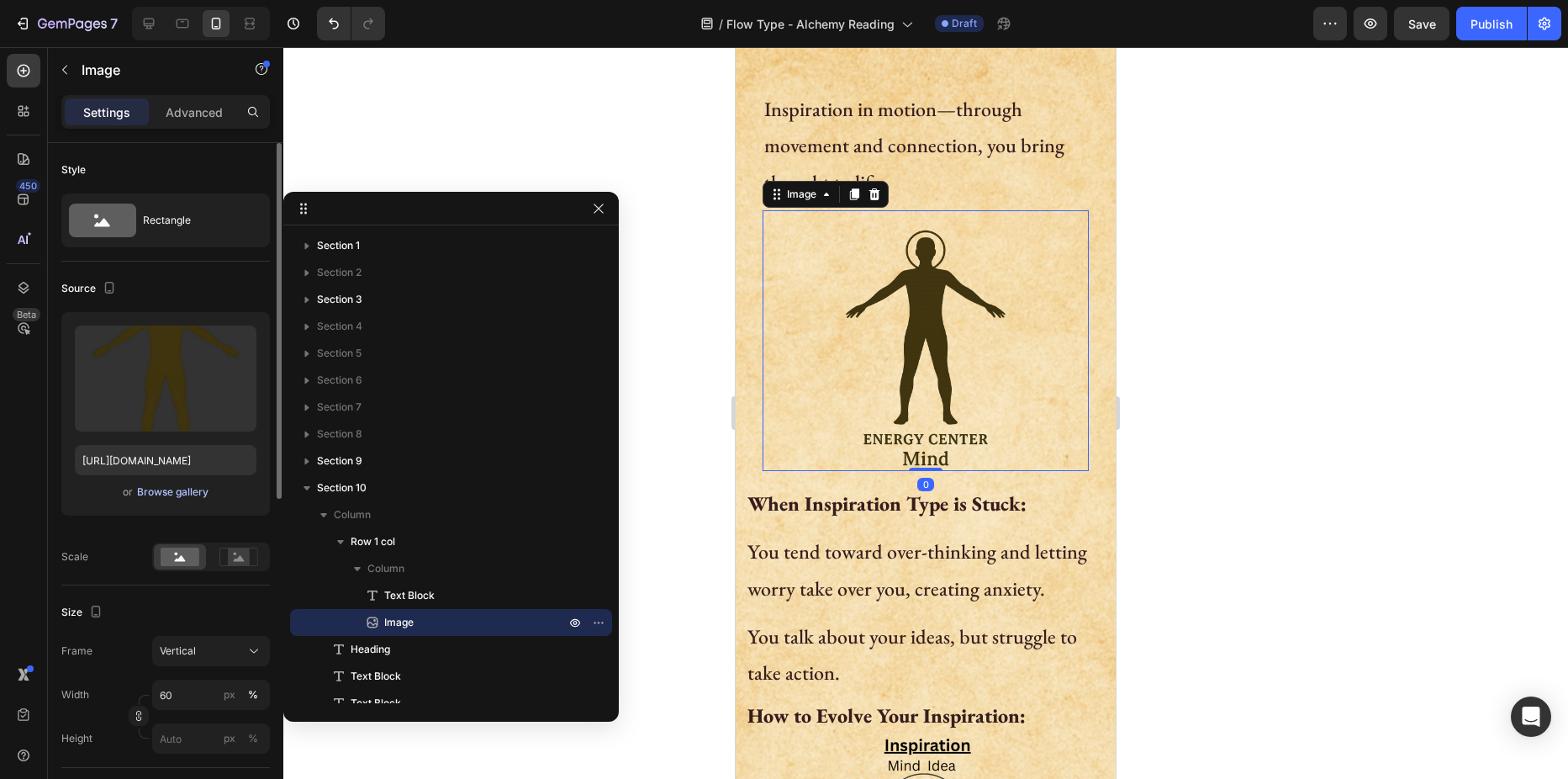
click at [159, 488] on div "Browse gallery" at bounding box center [172, 492] width 71 height 15
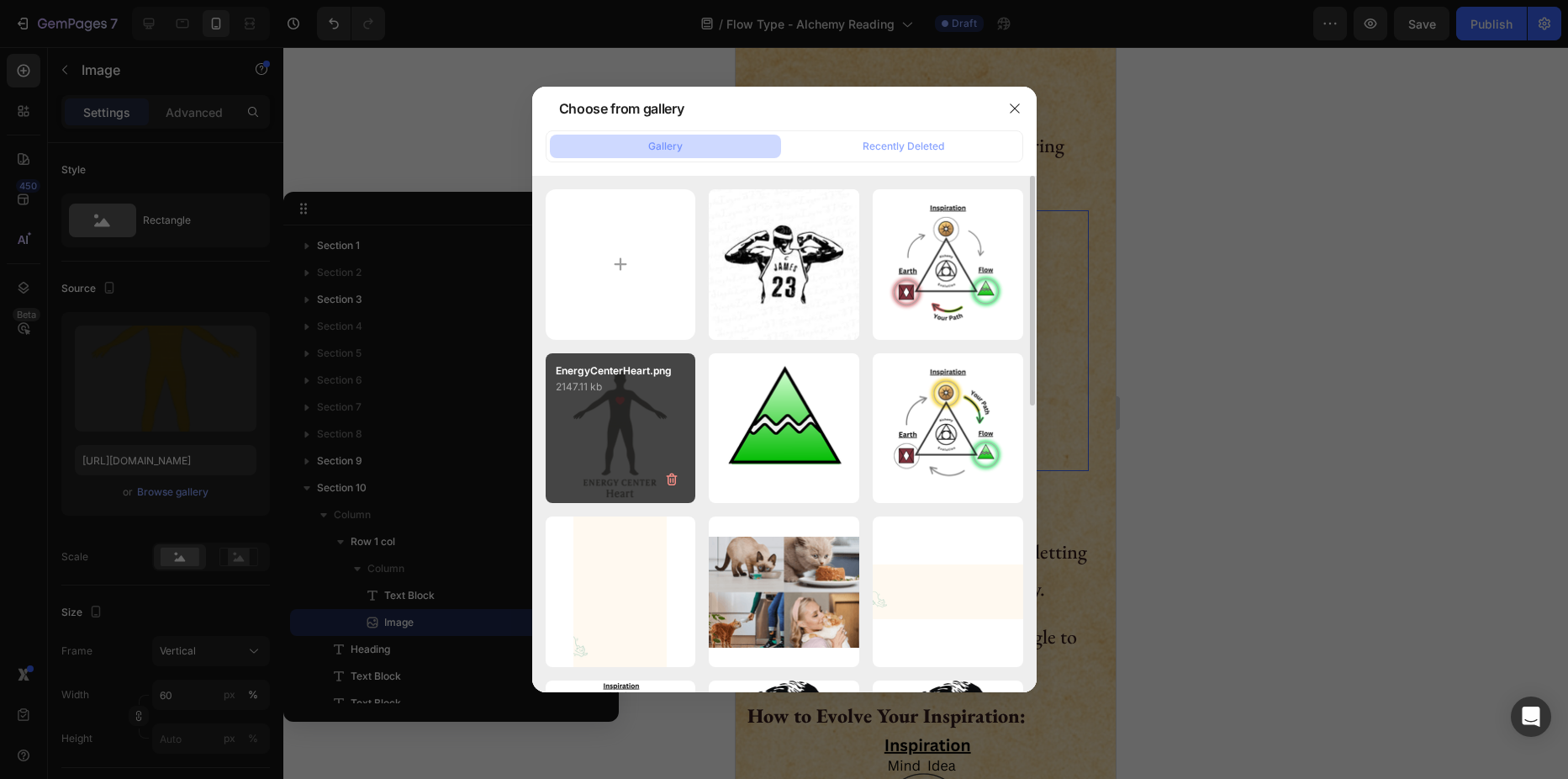
click at [645, 437] on div "EnergyCenterHeart.png 2147.11 kb" at bounding box center [620, 428] width 150 height 150
type input "[URL][DOMAIN_NAME]"
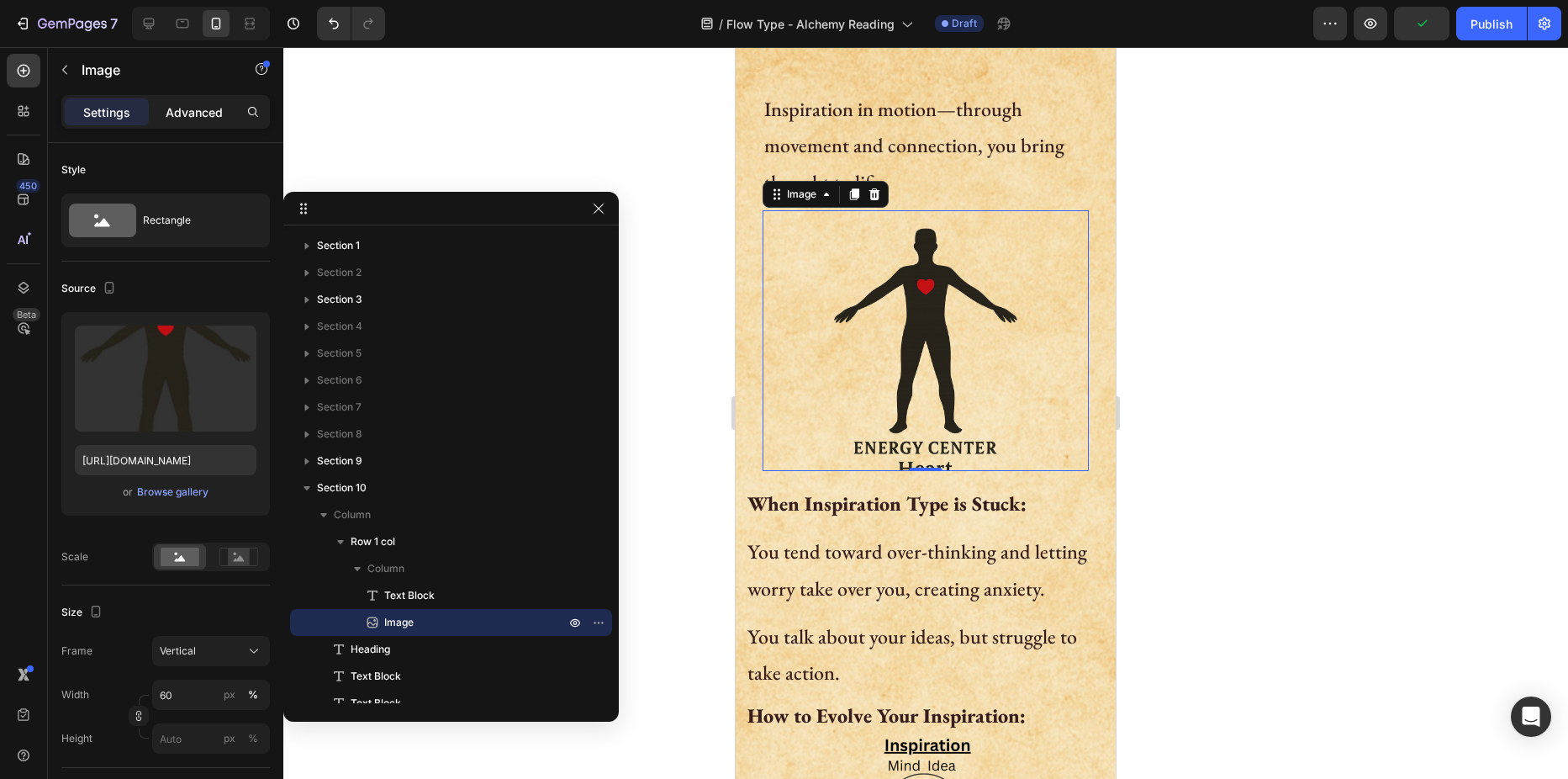
click at [195, 104] on p "Advanced" at bounding box center [194, 112] width 57 height 17
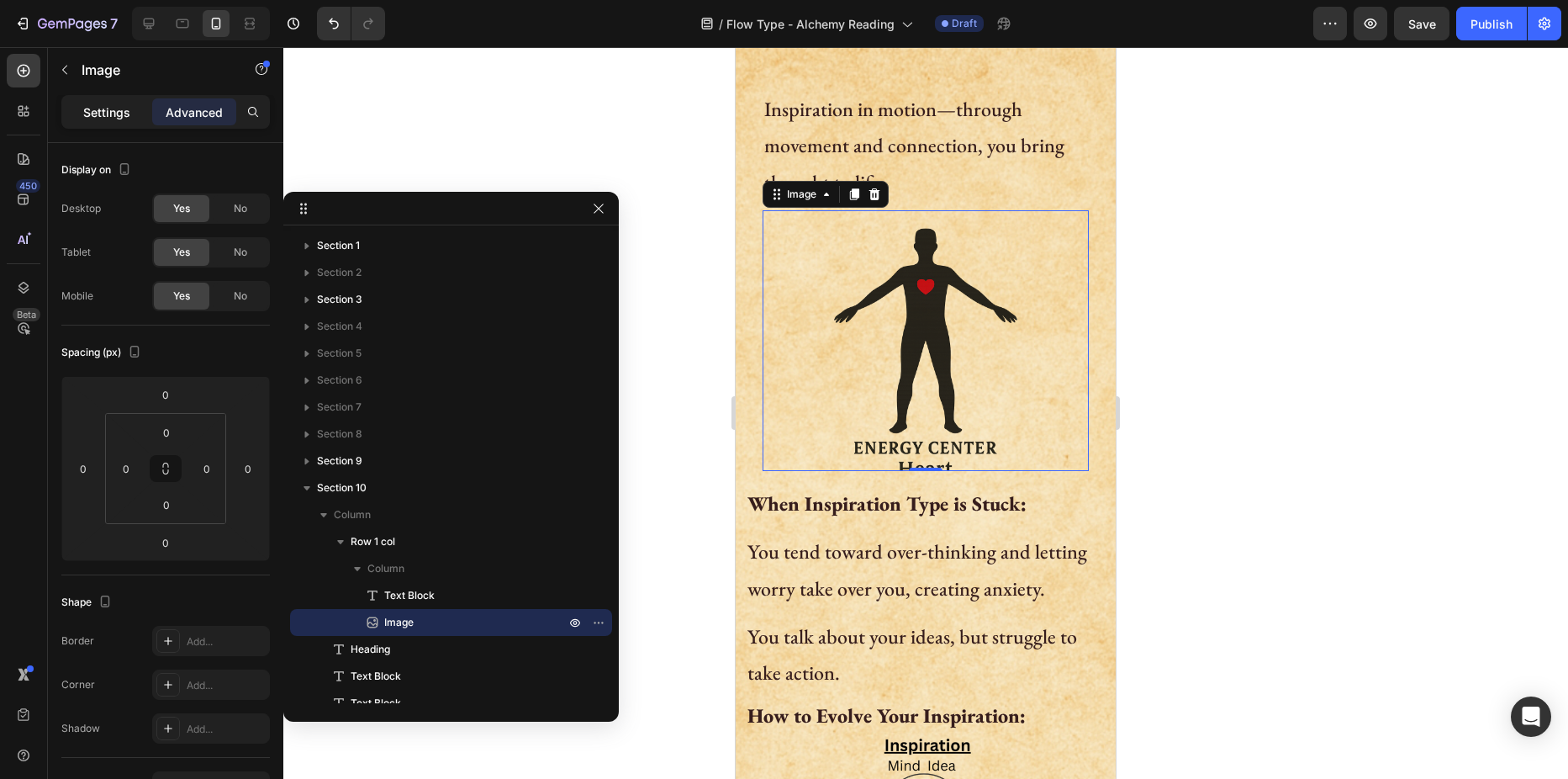
click at [111, 105] on p "Settings" at bounding box center [107, 112] width 47 height 17
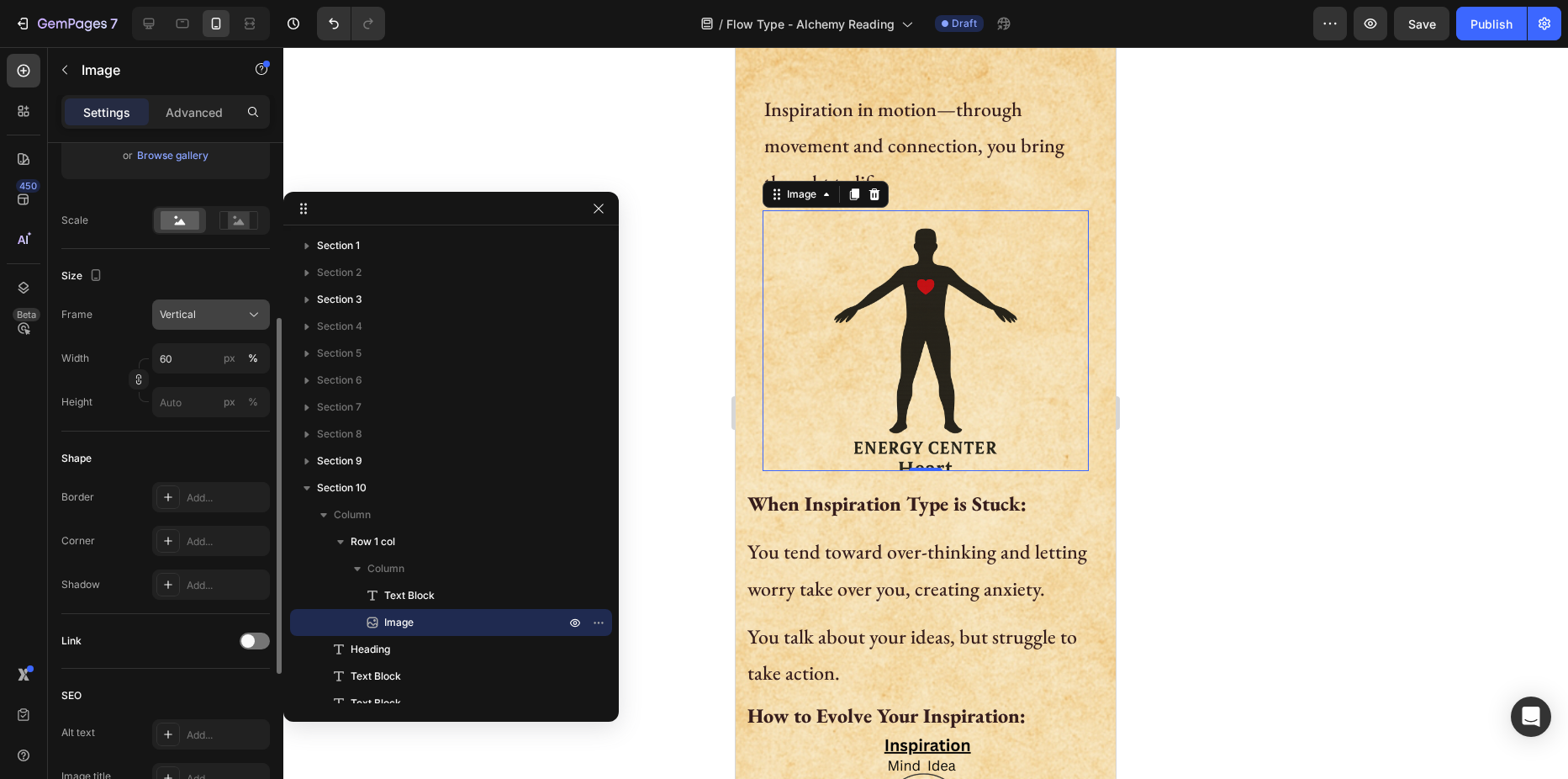
click at [193, 314] on span "Vertical" at bounding box center [178, 314] width 36 height 15
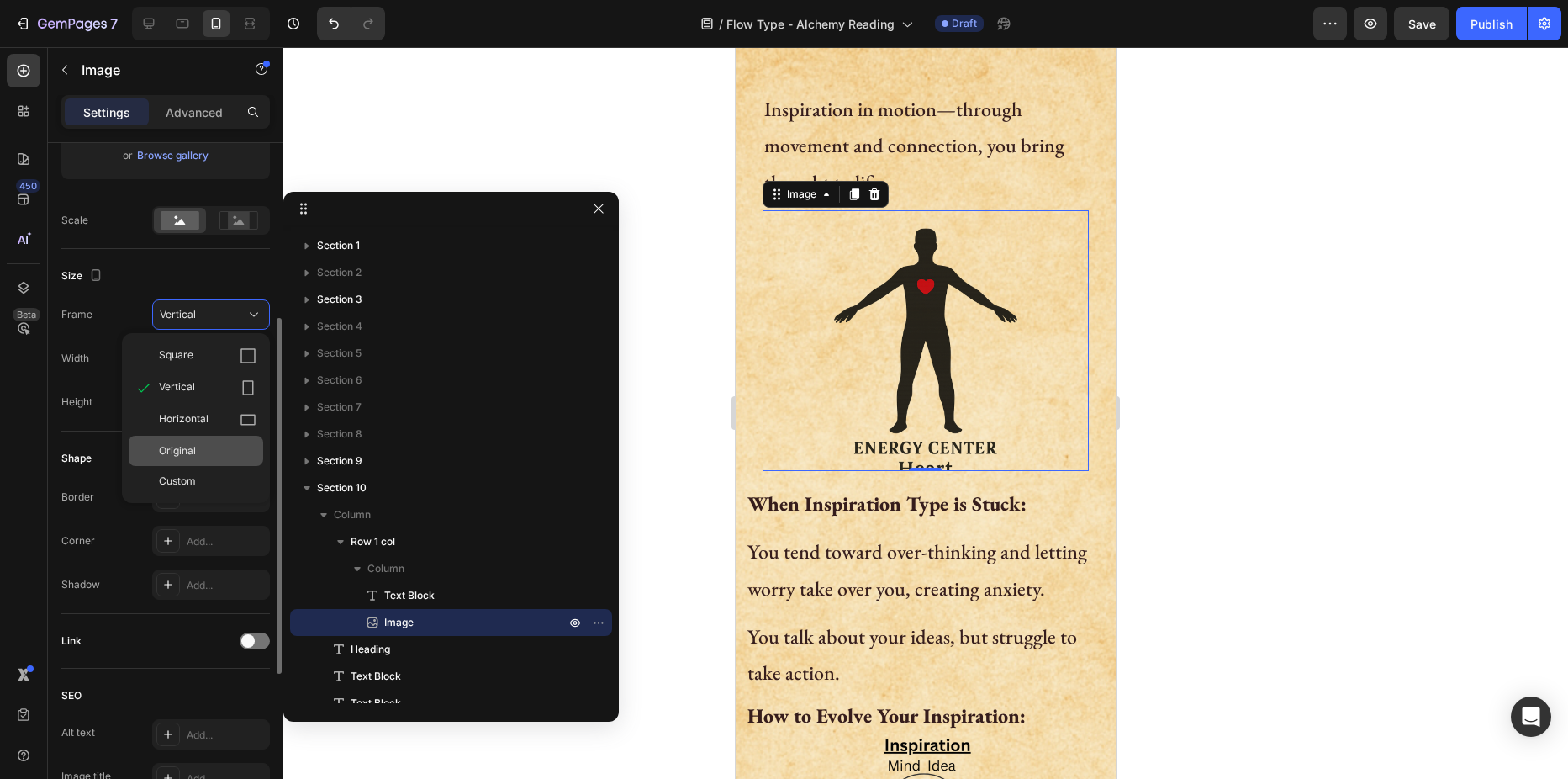
click at [183, 451] on span "Original" at bounding box center [178, 451] width 37 height 15
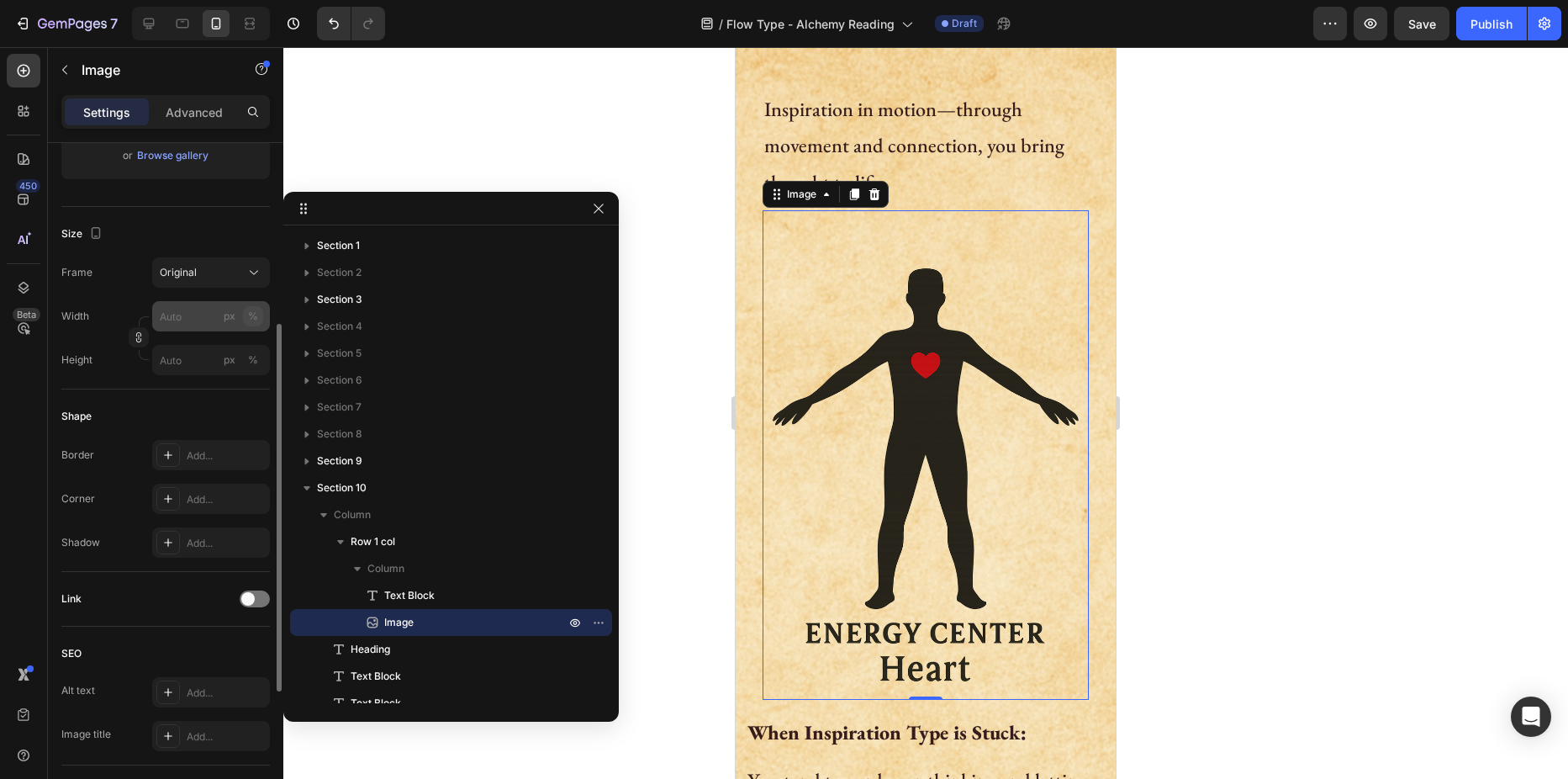
click at [258, 316] on button "%" at bounding box center [253, 316] width 20 height 20
click at [179, 318] on input "px %" at bounding box center [210, 316] width 117 height 30
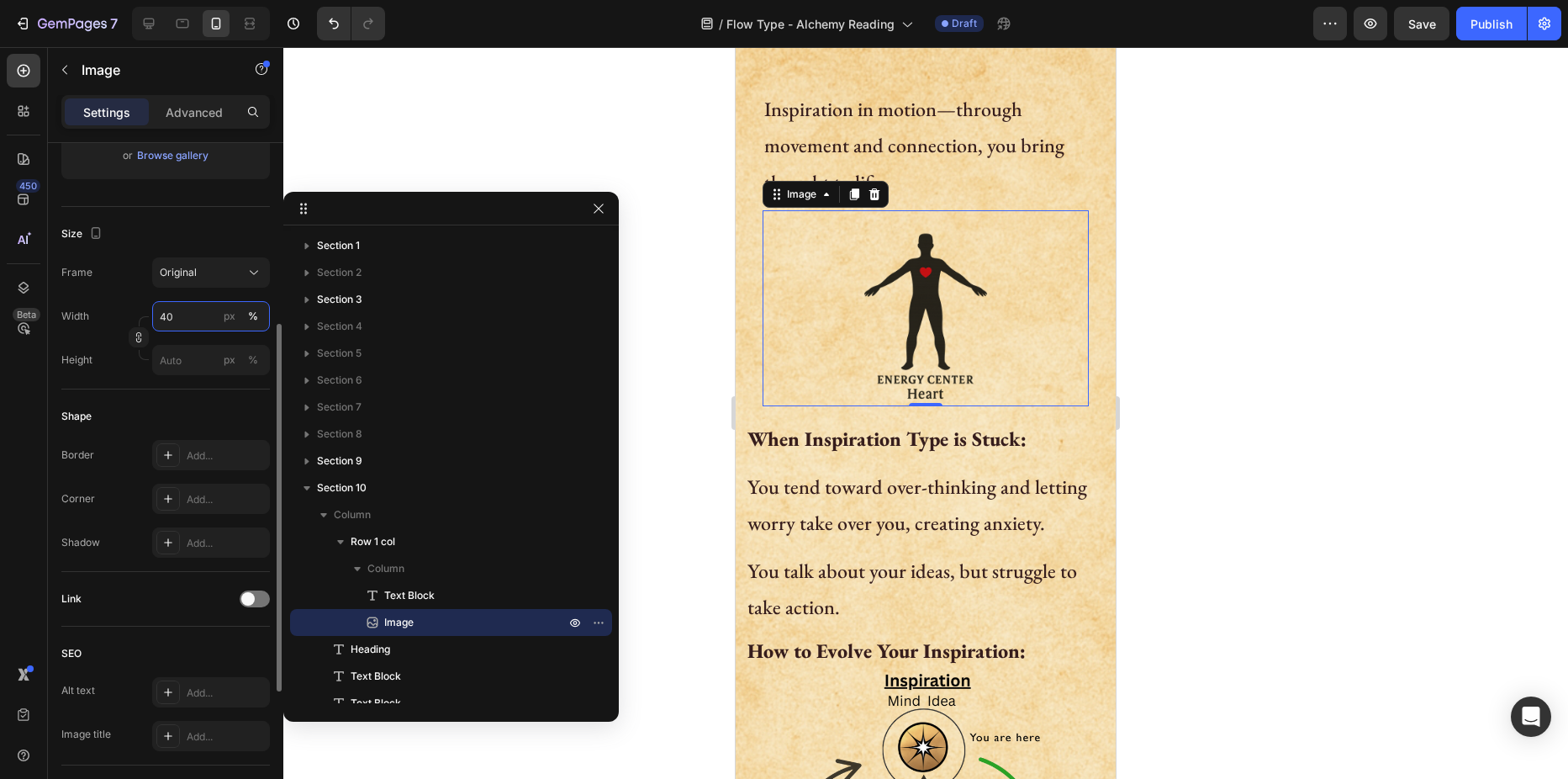
drag, startPoint x: 173, startPoint y: 317, endPoint x: 153, endPoint y: 321, distance: 20.4
click at [153, 321] on input "40" at bounding box center [210, 316] width 117 height 30
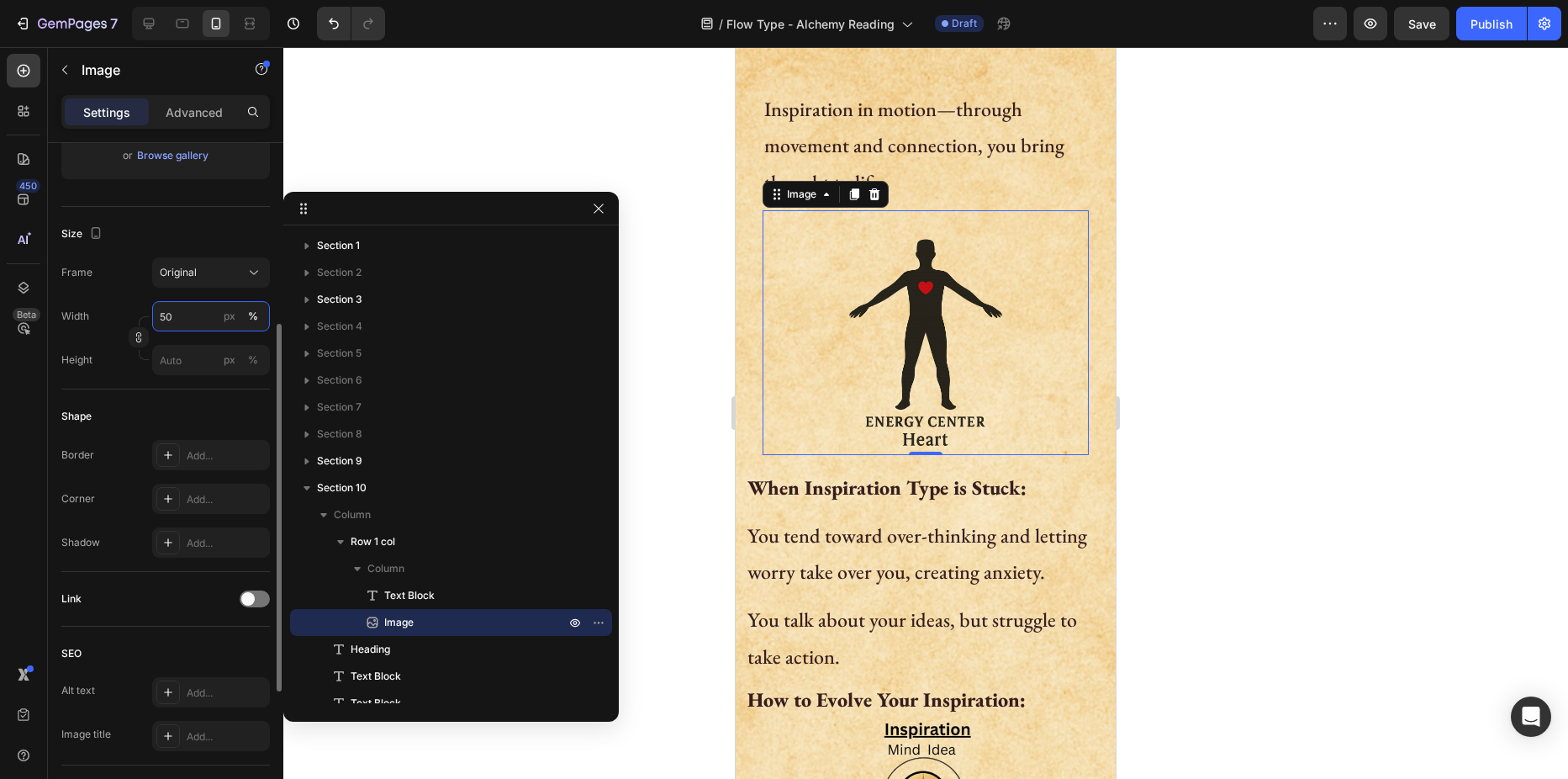
drag, startPoint x: 156, startPoint y: 316, endPoint x: 138, endPoint y: 316, distance: 18.0
click at [138, 316] on div "Width 50 px % Height px %" at bounding box center [165, 338] width 209 height 74
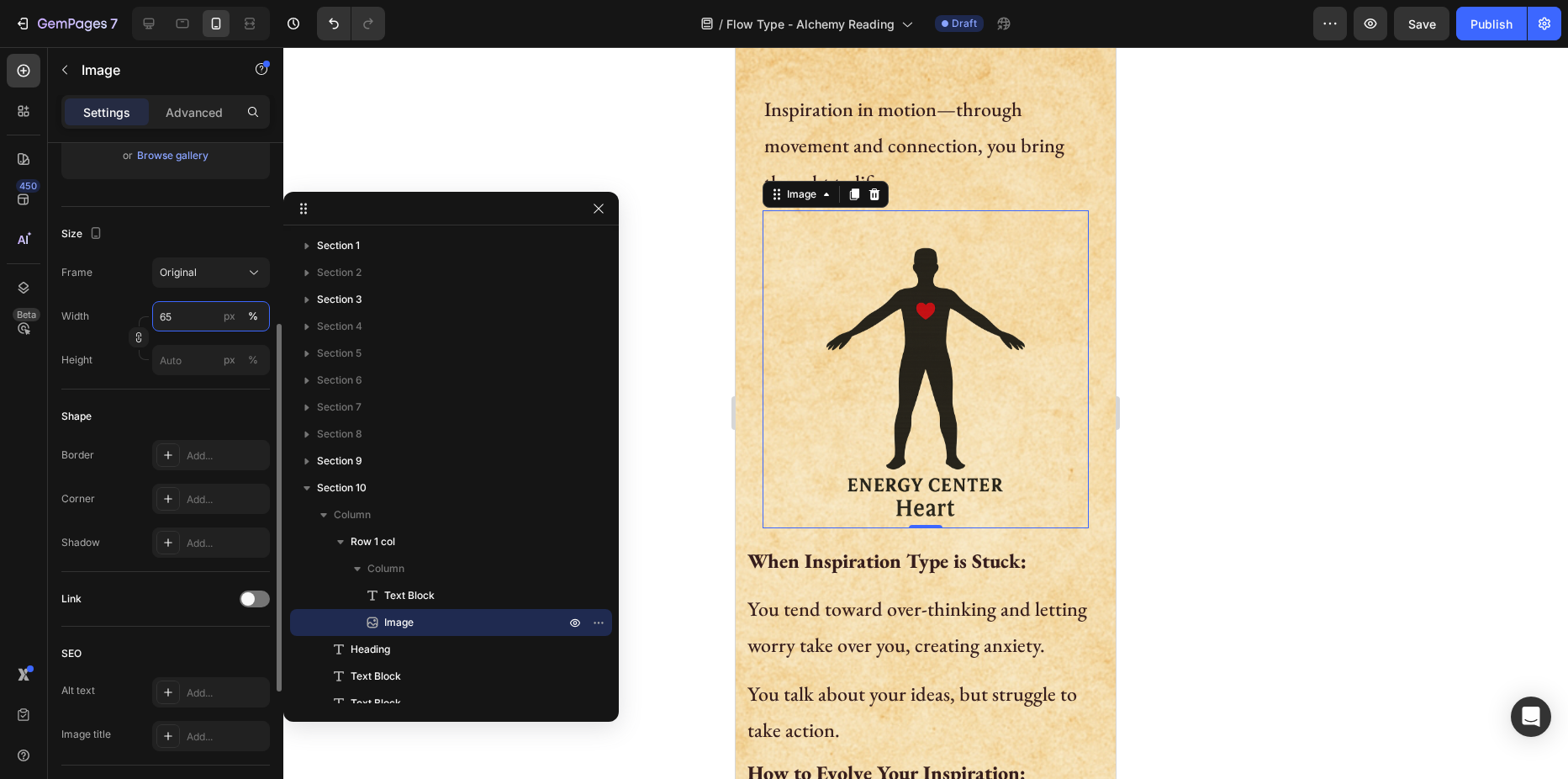
type input "65"
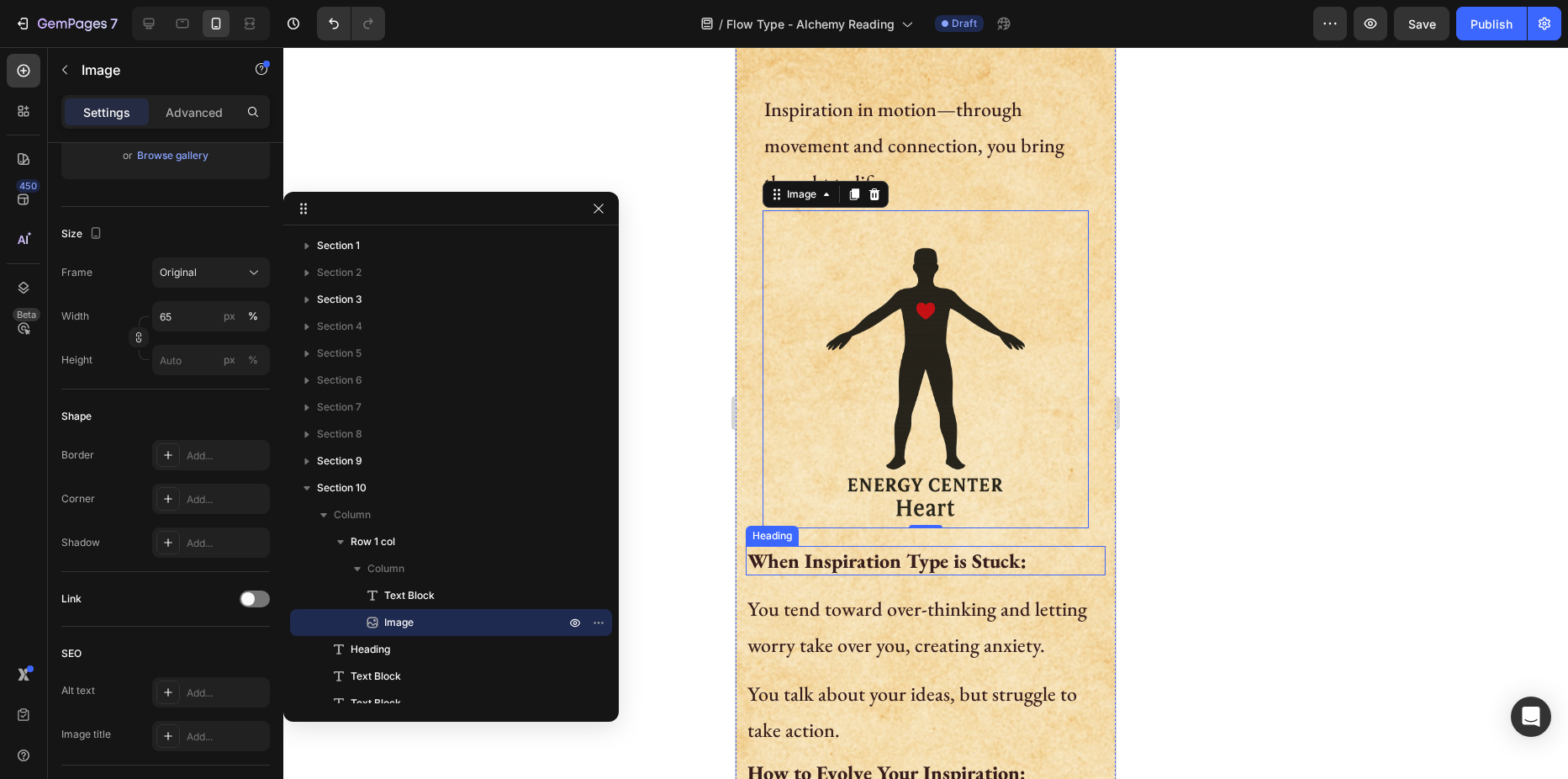
click at [834, 547] on h2 "When Inspiration Type is Stuck:" at bounding box center [925, 560] width 360 height 29
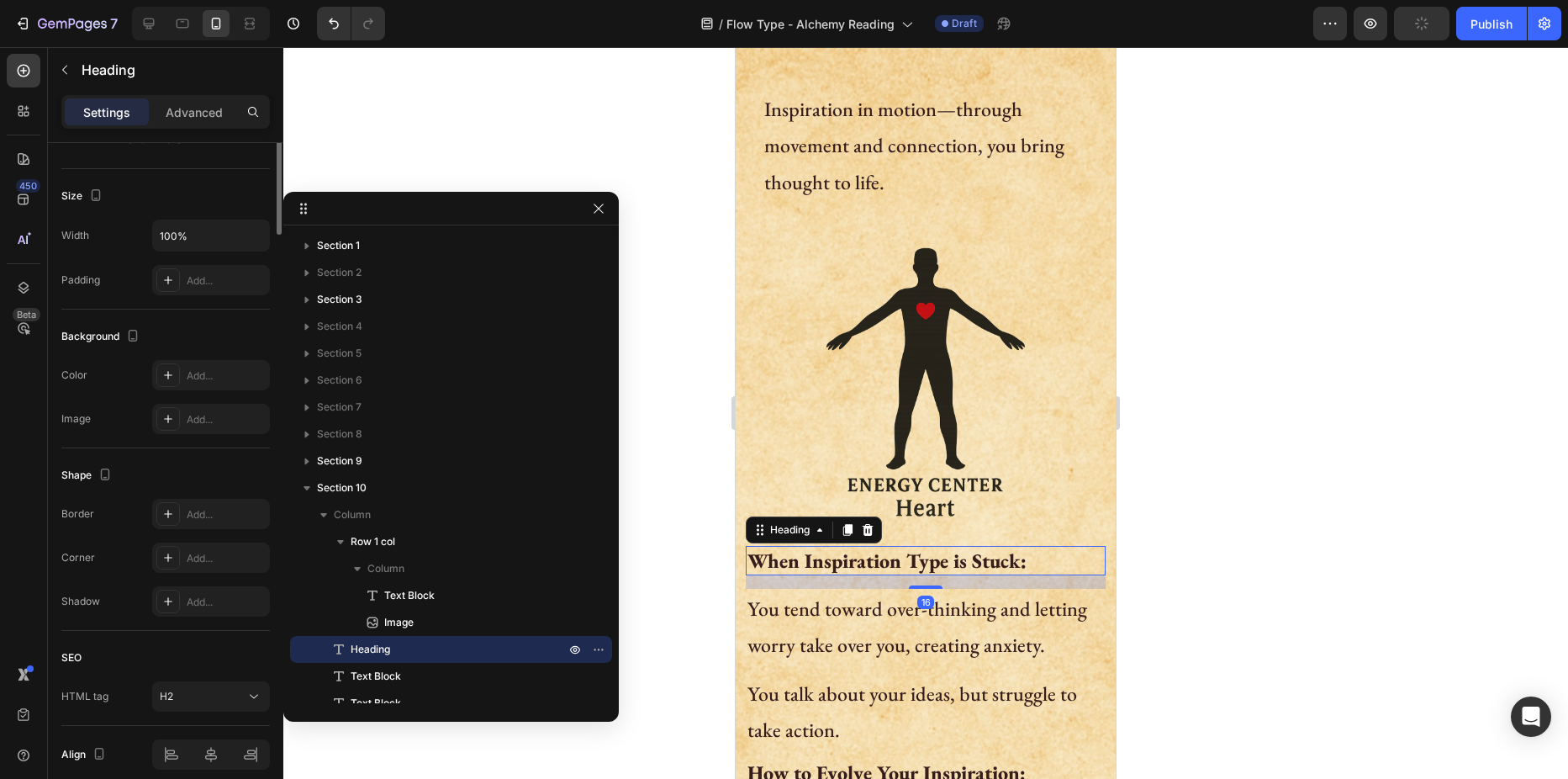
click at [834, 547] on h2 "When Inspiration Type is Stuck:" at bounding box center [925, 560] width 360 height 29
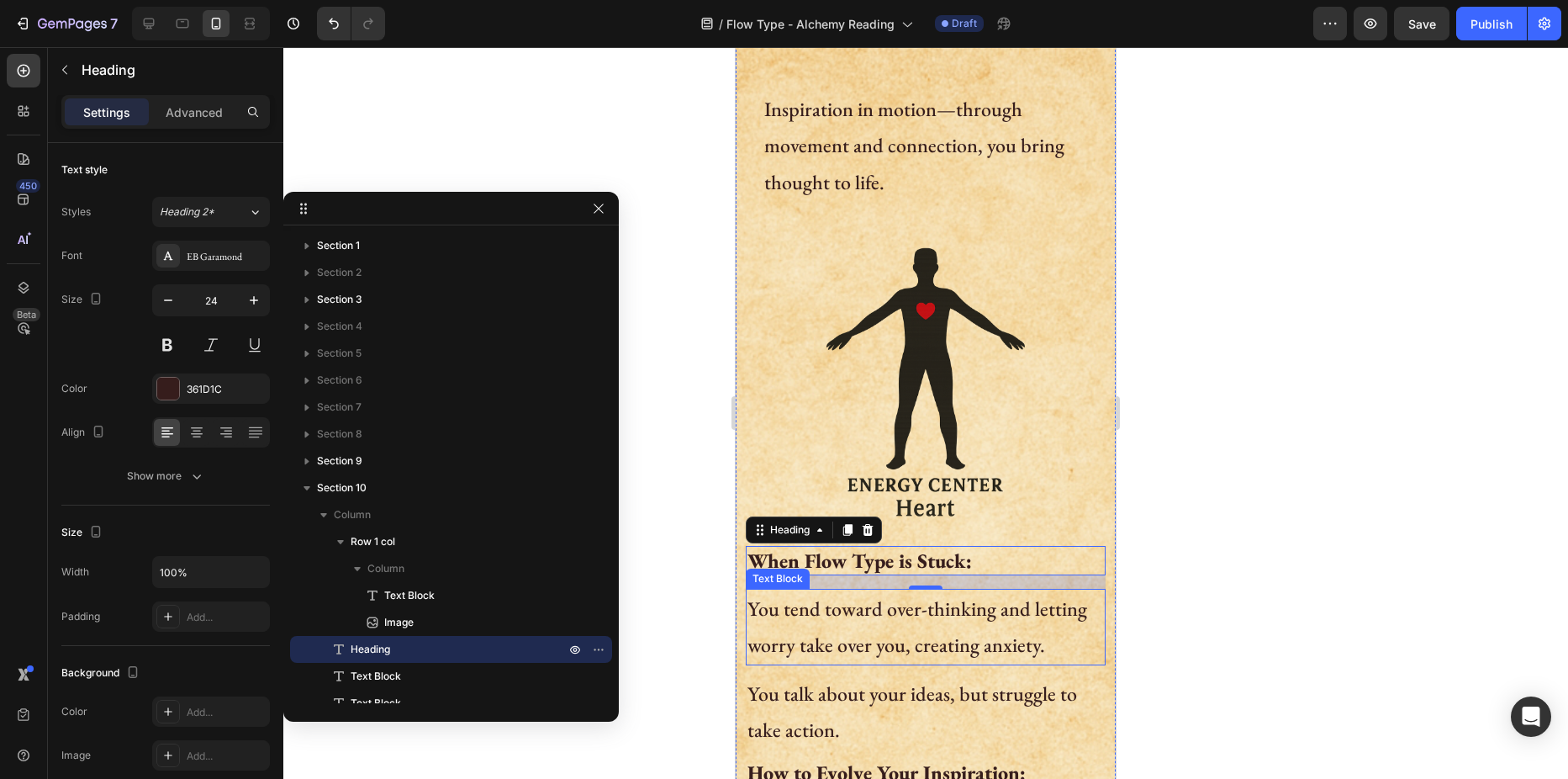
click at [821, 612] on p "You tend toward over-thinking and letting worry take over you, creating anxiety." at bounding box center [925, 626] width 356 height 72
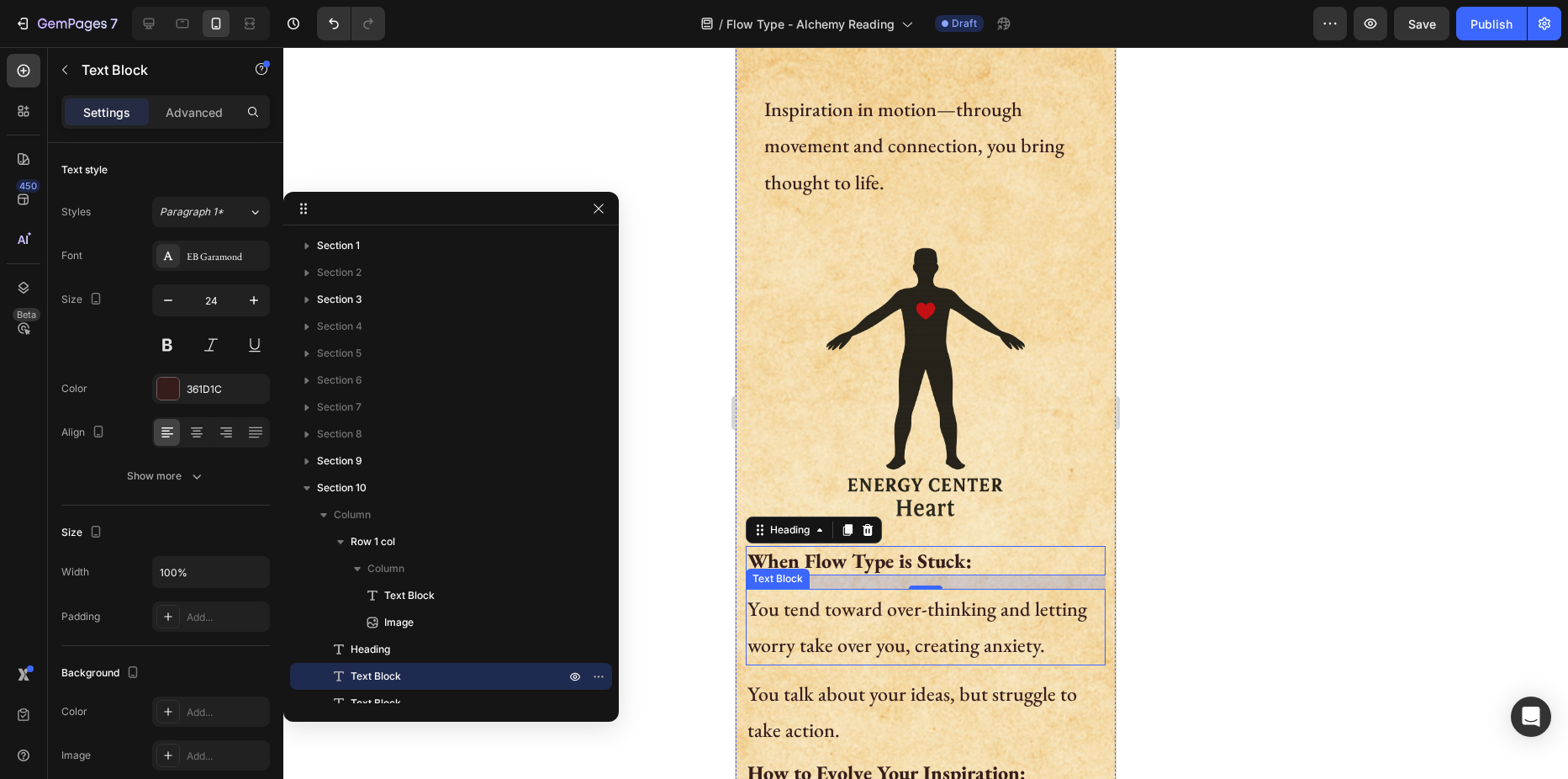
click at [821, 612] on p "You tend toward over-thinking and letting worry take over you, creating anxiety." at bounding box center [925, 626] width 356 height 72
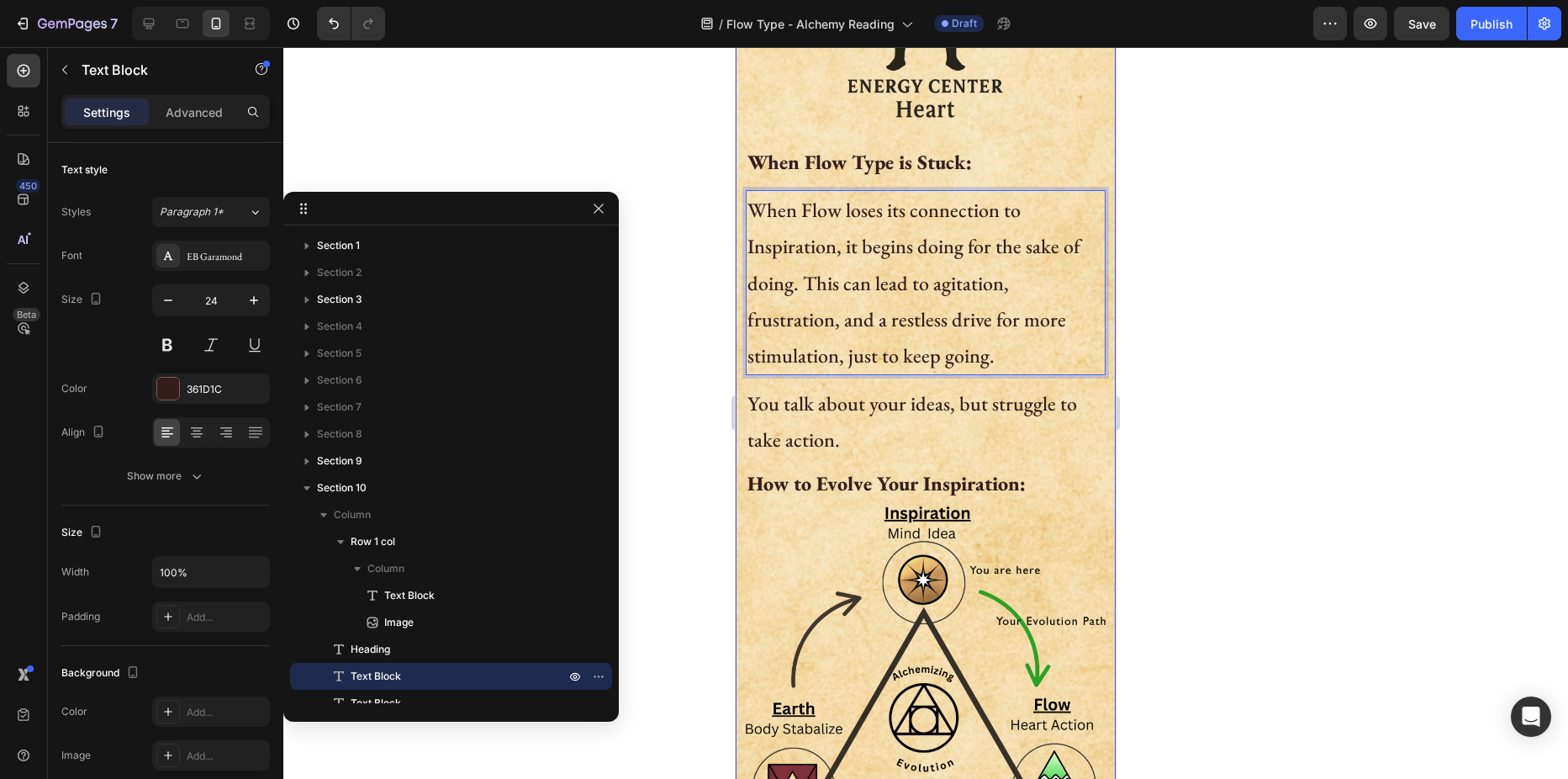
scroll to position [757, 0]
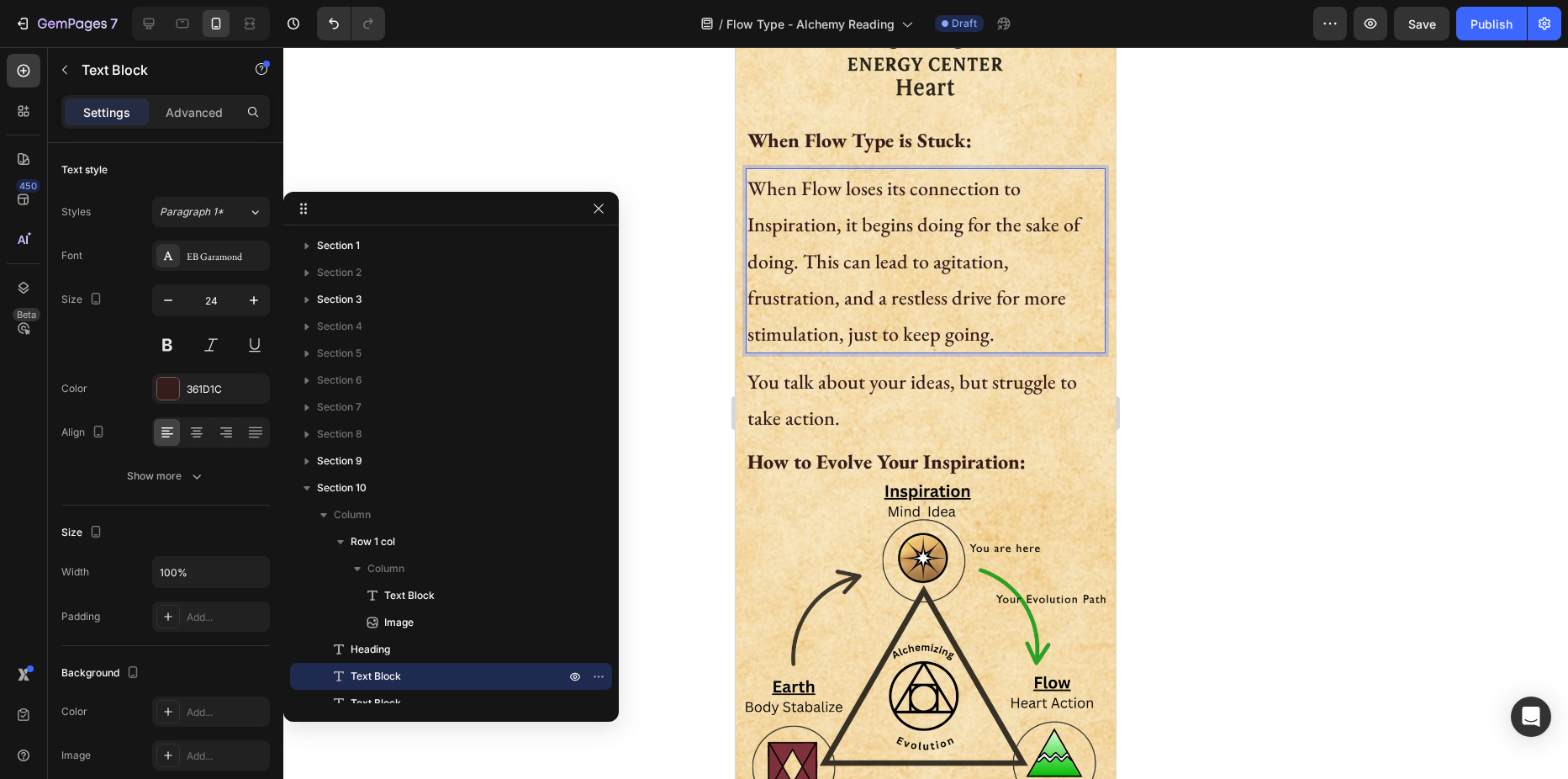
click at [806, 249] on p "When Flow loses its connection to Inspiration, it begins doing for the sake of …" at bounding box center [925, 261] width 356 height 181
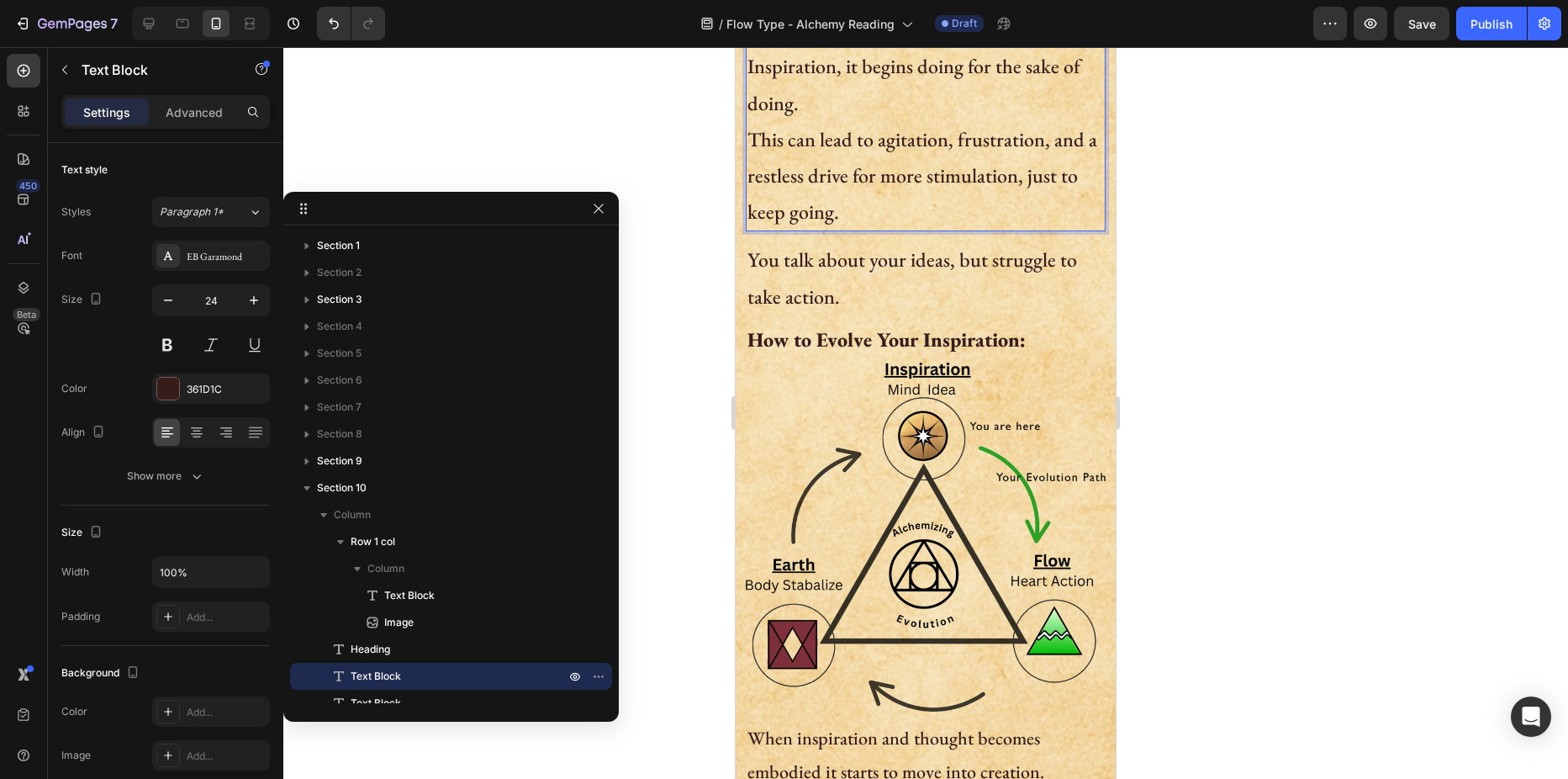
scroll to position [926, 0]
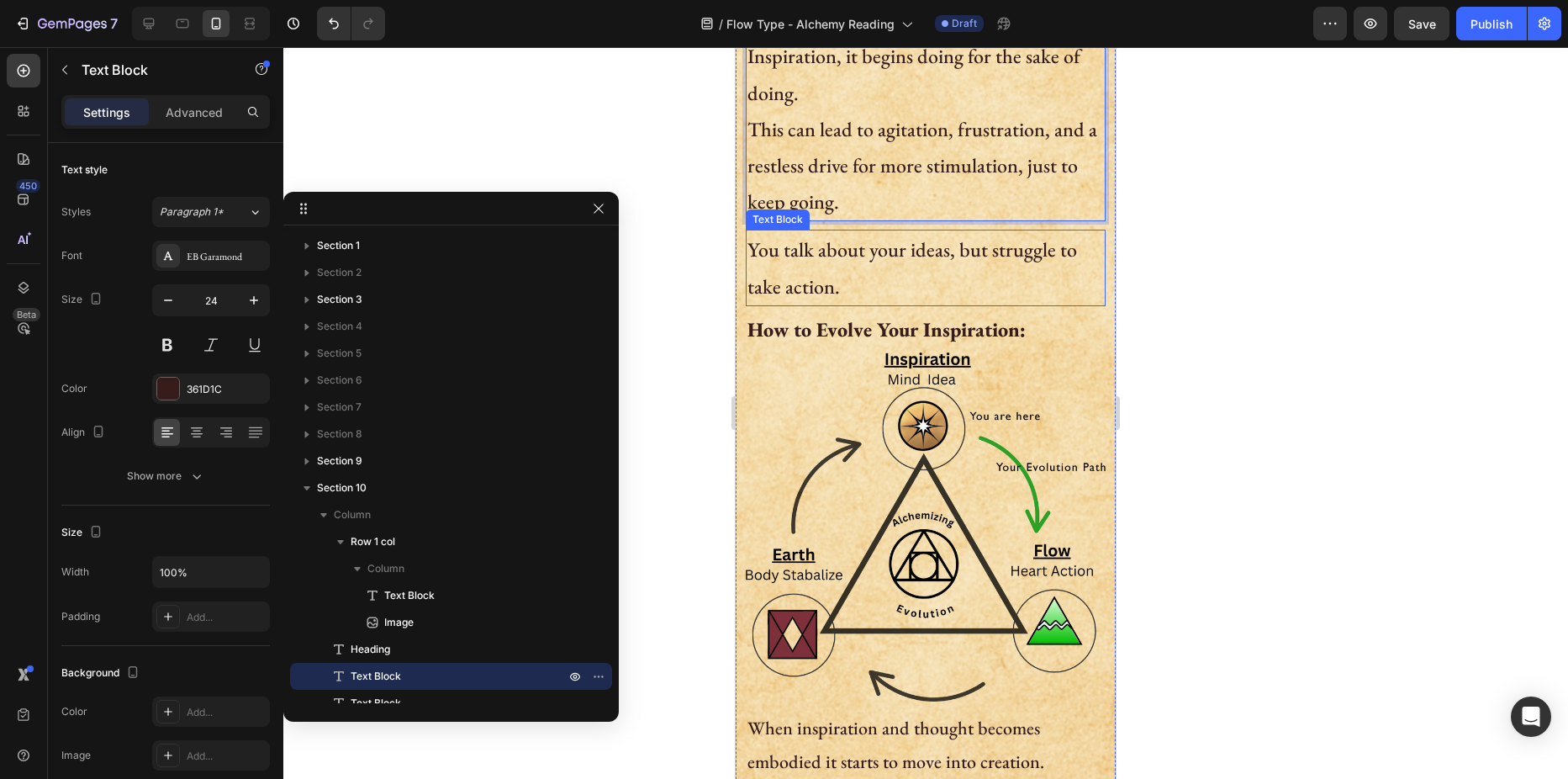
click at [823, 239] on p "You talk about your ideas, but struggle to take action." at bounding box center [925, 267] width 356 height 72
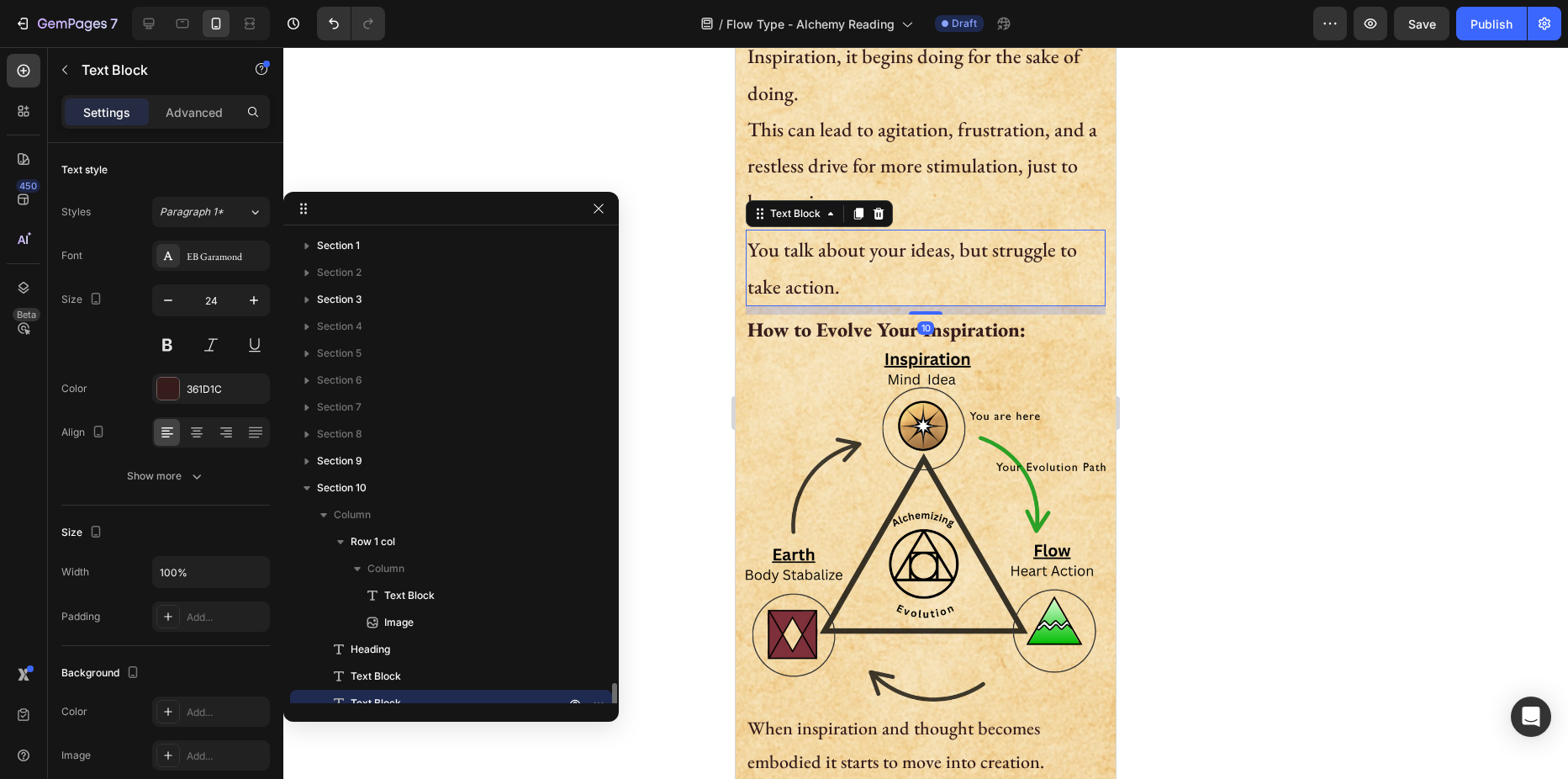
scroll to position [281, 0]
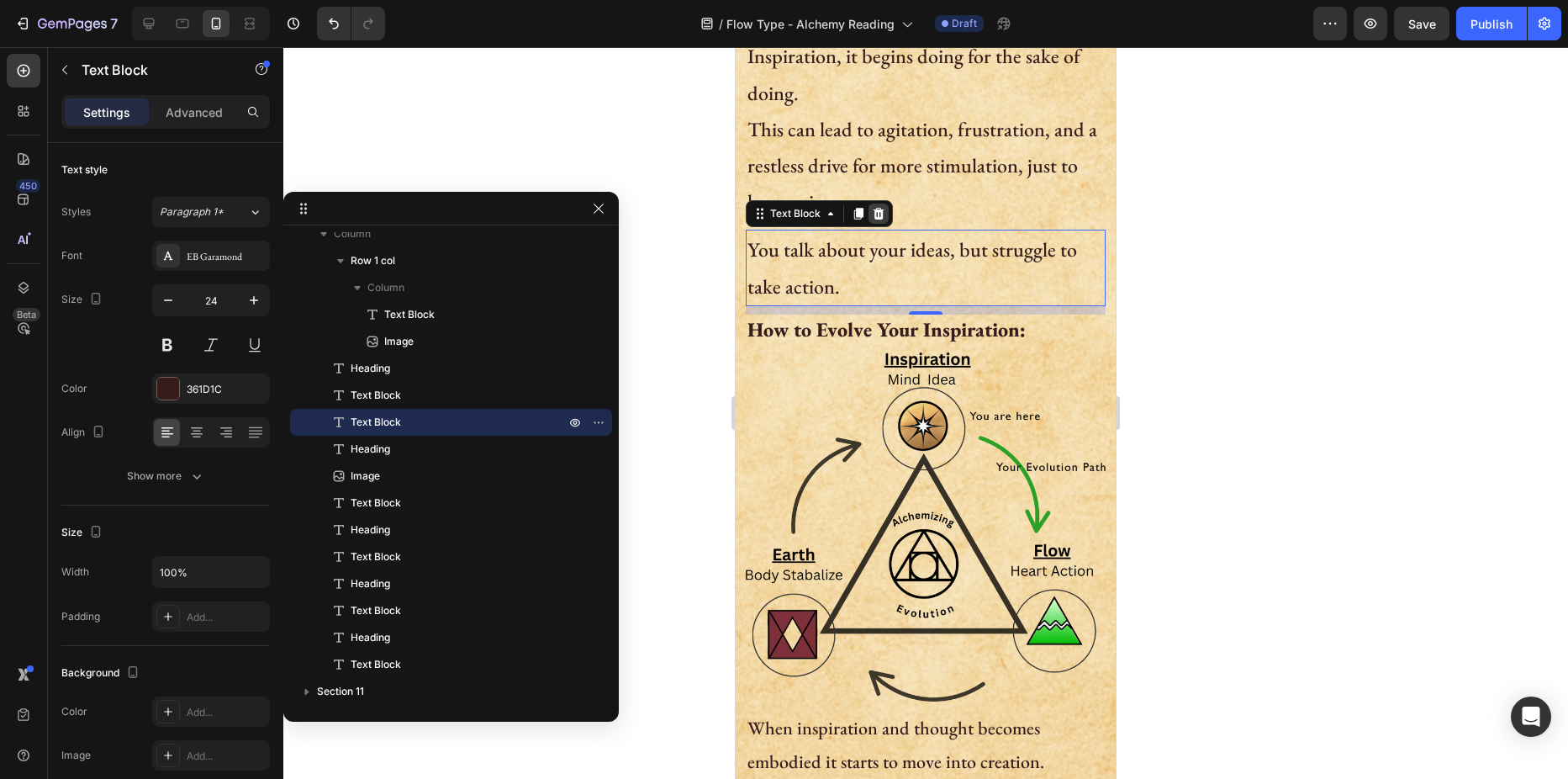
click at [881, 209] on div at bounding box center [879, 213] width 20 height 20
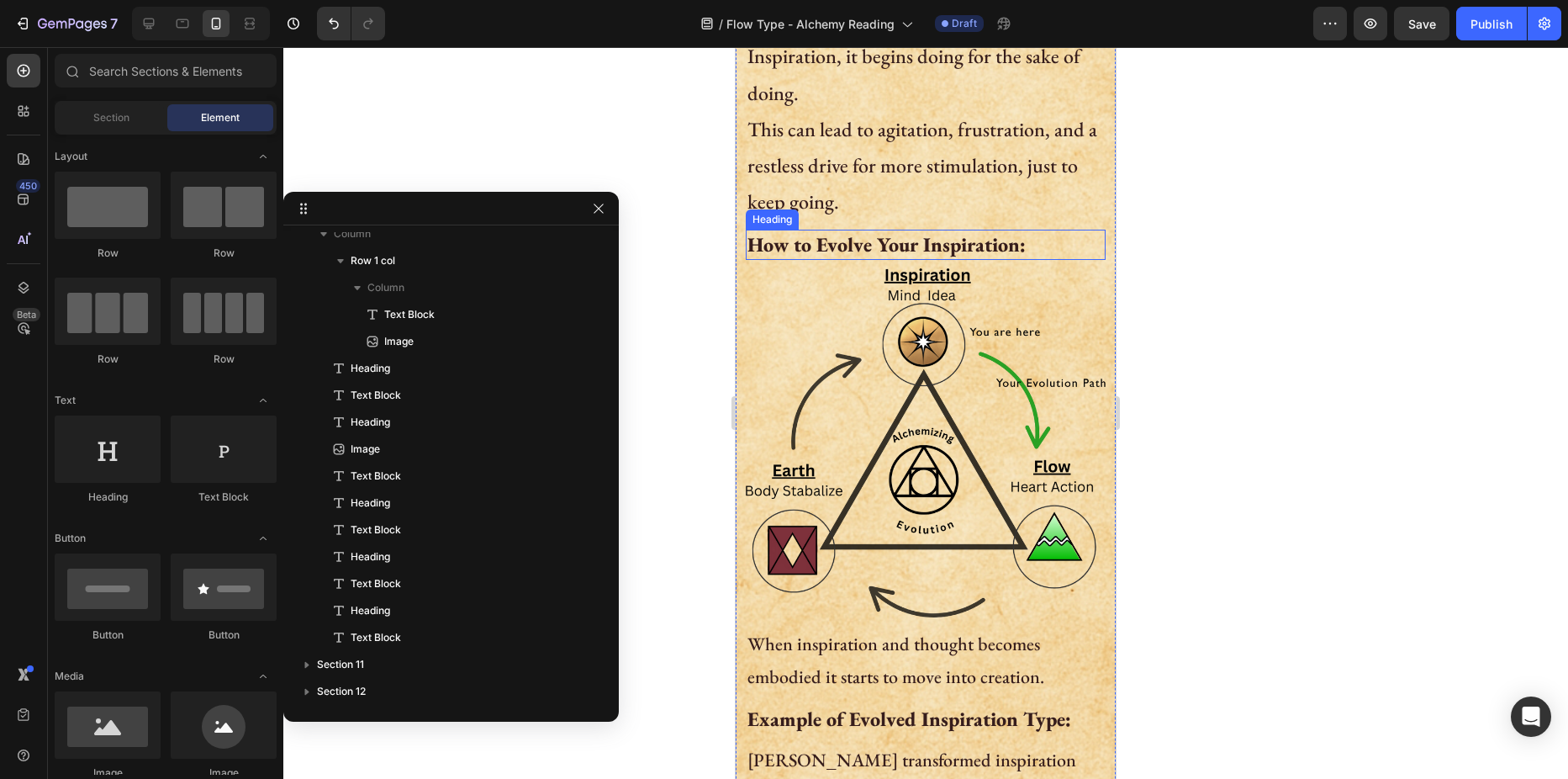
click at [839, 235] on h2 "How to Evolve Your Inspiration:" at bounding box center [925, 244] width 360 height 29
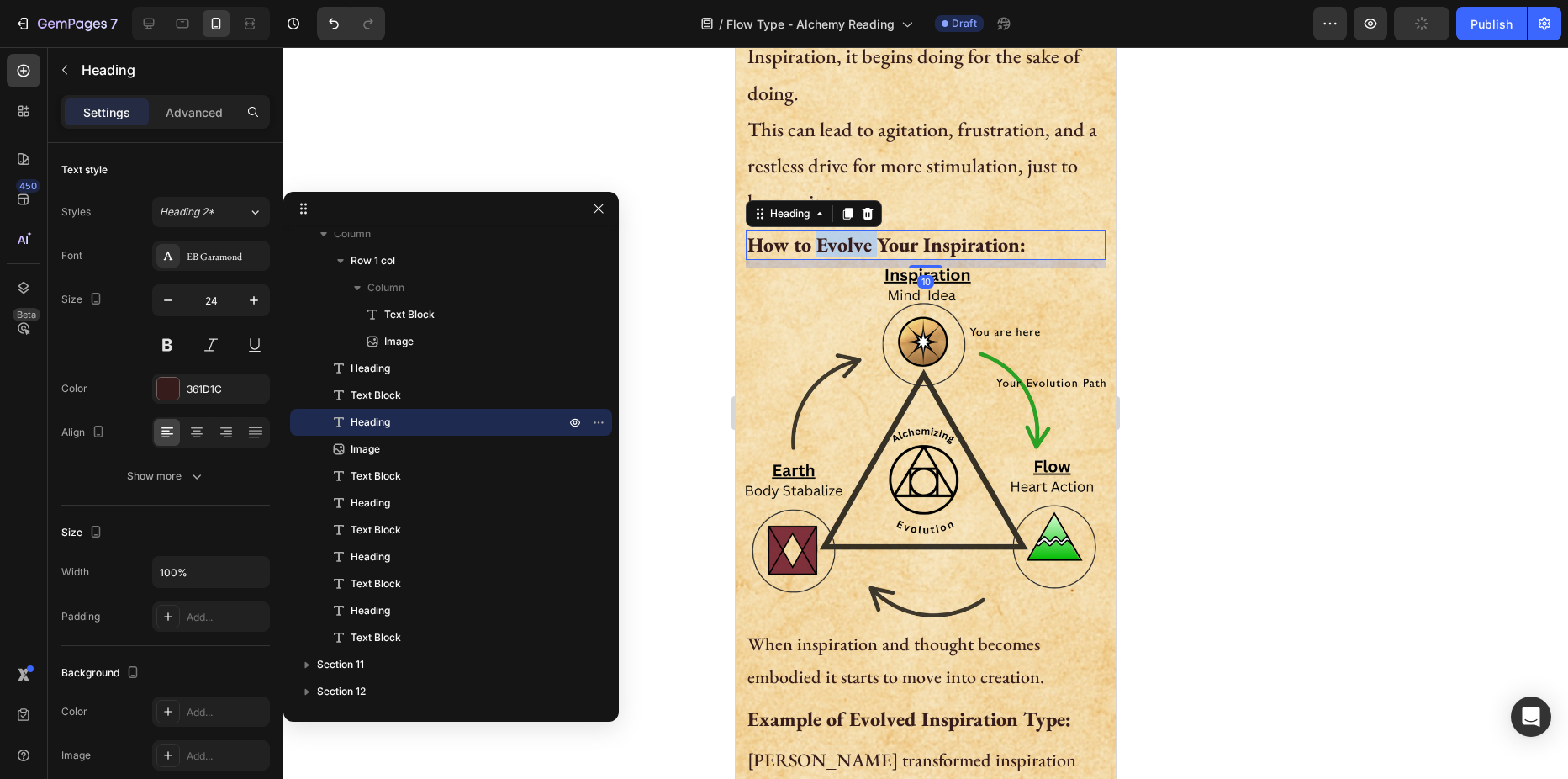
click at [839, 235] on h2 "How to Evolve Your Inspiration:" at bounding box center [925, 244] width 360 height 29
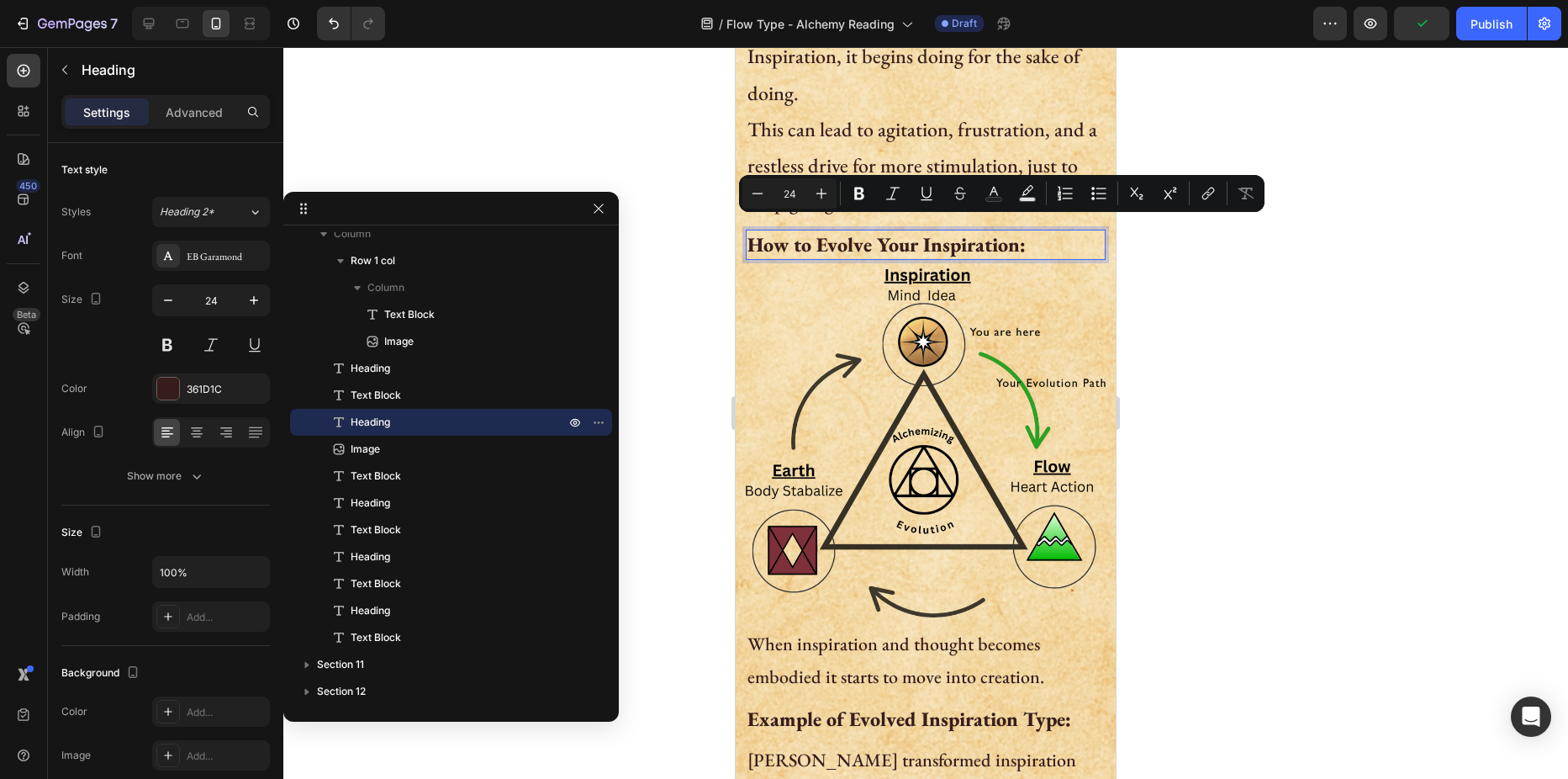
click at [892, 231] on p "How to Evolve Your Inspiration:" at bounding box center [925, 244] width 356 height 26
drag, startPoint x: 926, startPoint y: 230, endPoint x: 1018, endPoint y: 229, distance: 92.0
click at [1018, 231] on p "How to Evolve Your Inspiration:" at bounding box center [925, 244] width 356 height 26
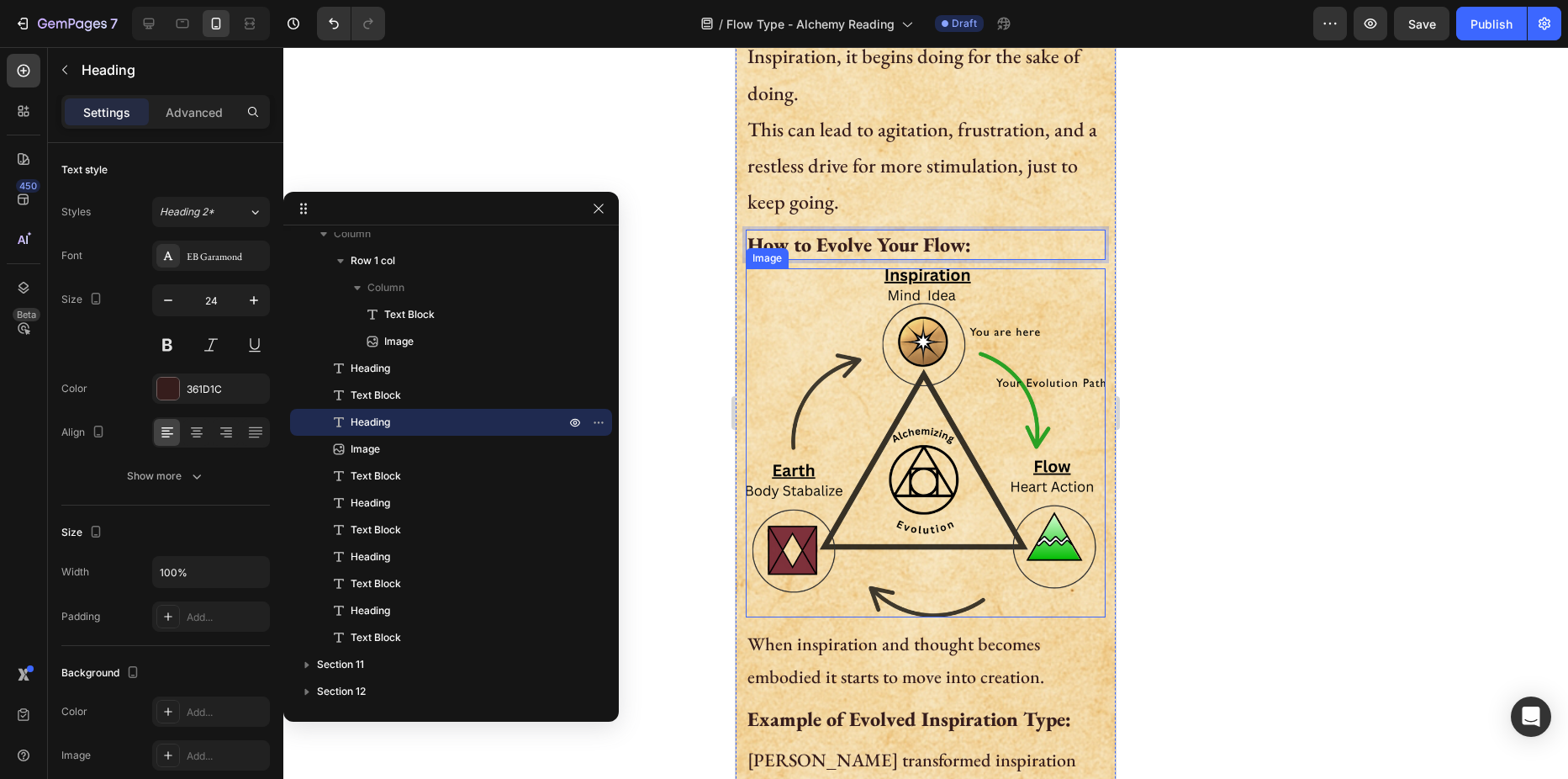
click at [945, 383] on img at bounding box center [925, 443] width 360 height 349
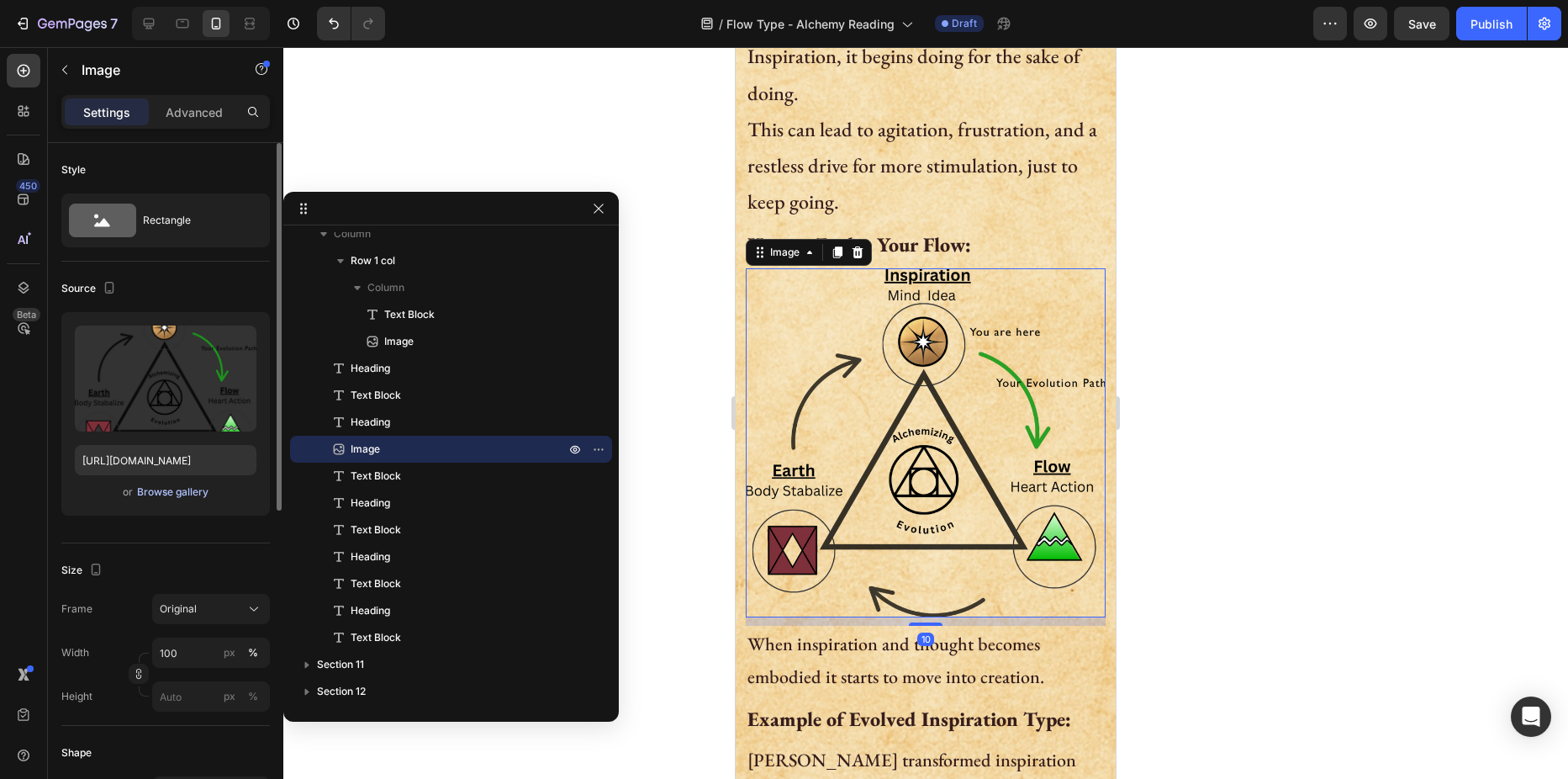
click at [181, 493] on div "Browse gallery" at bounding box center [172, 492] width 71 height 15
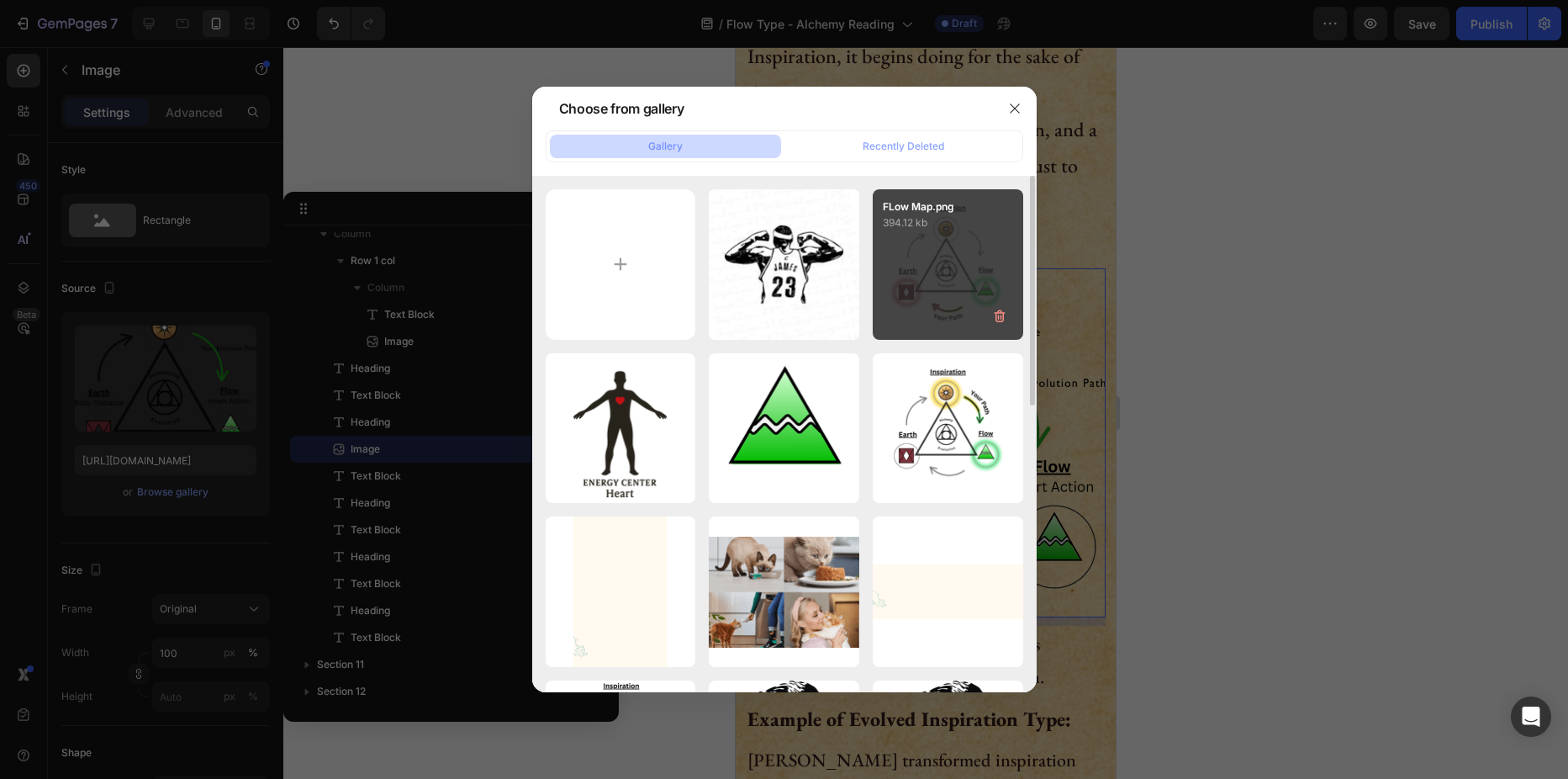
click at [930, 292] on div "FLow Map.png 394.12 kb" at bounding box center [947, 264] width 150 height 150
type input "[URL][DOMAIN_NAME]"
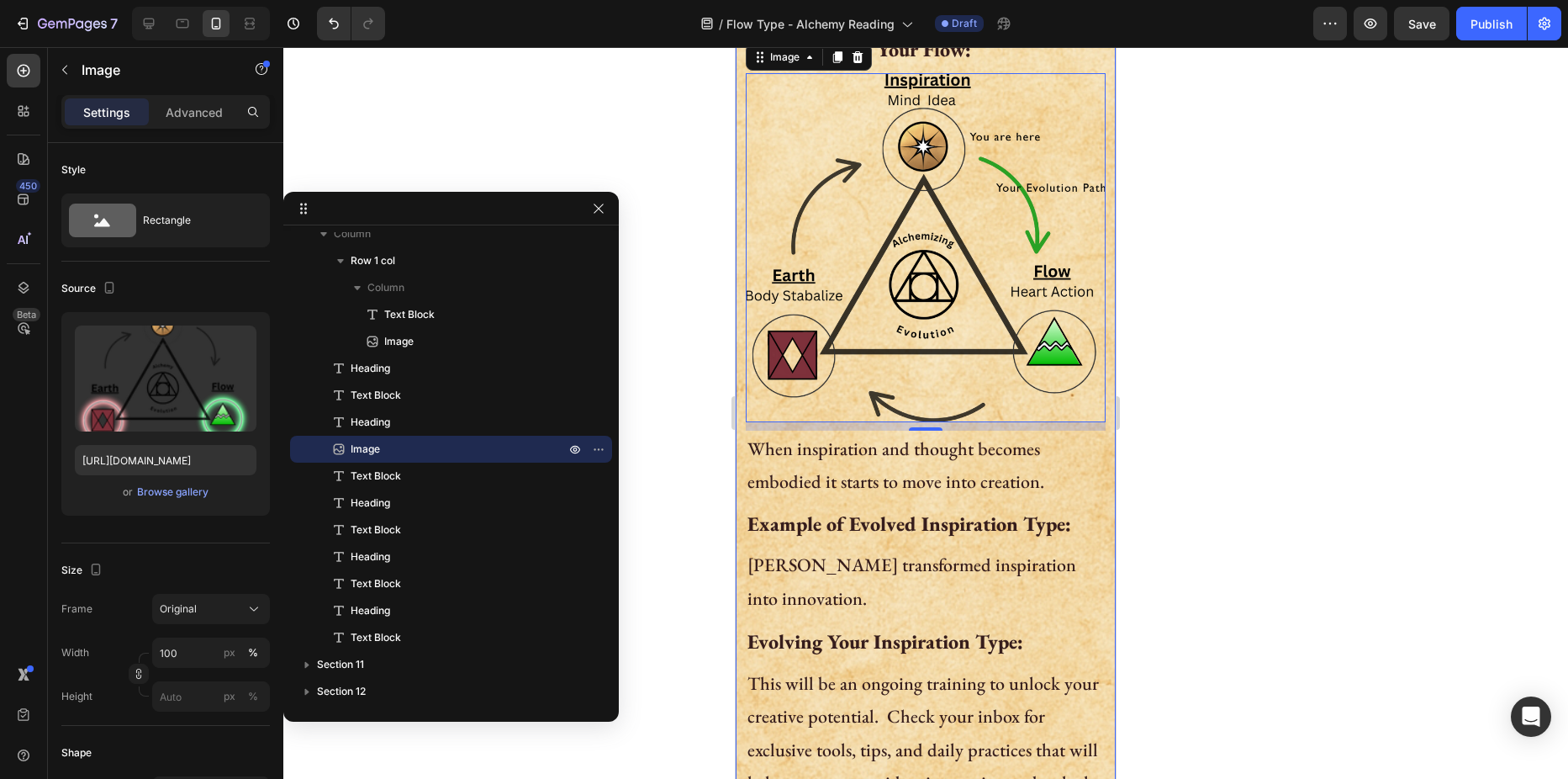
scroll to position [1178, 0]
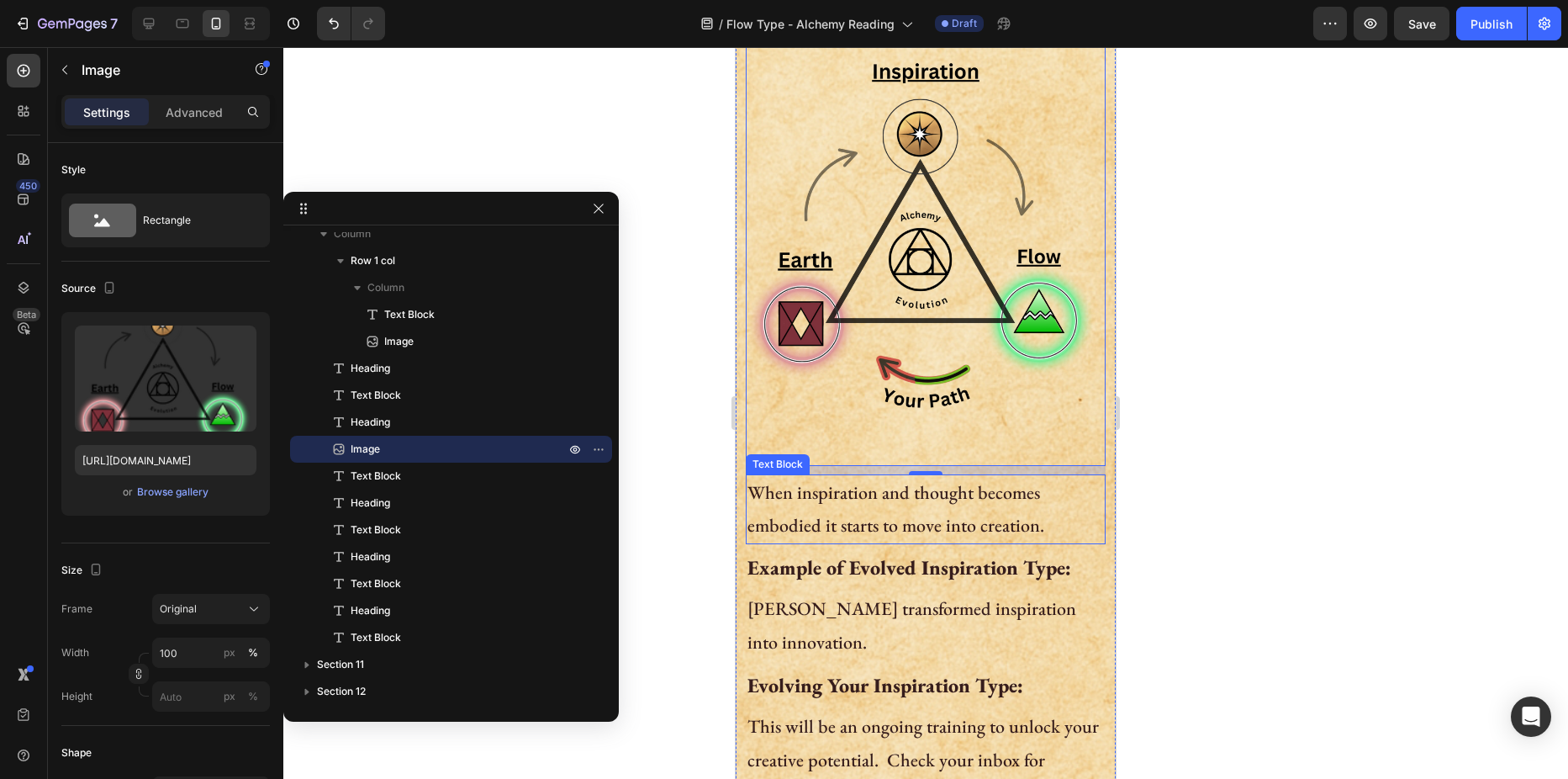
click at [850, 477] on p "When inspiration and thought becomes embodied it starts to move into creation." at bounding box center [925, 509] width 356 height 67
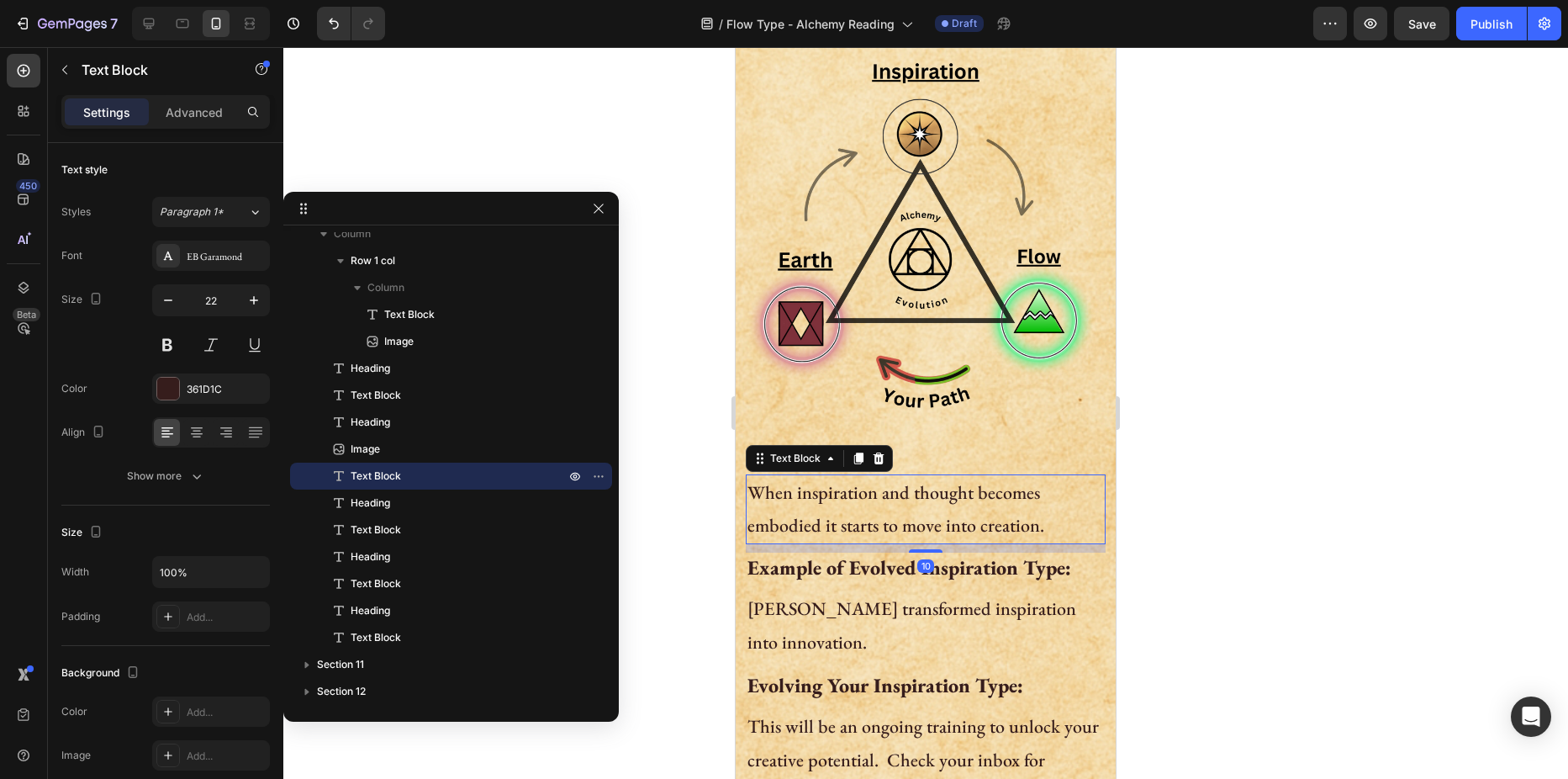
click at [850, 477] on p "When inspiration and thought becomes embodied it starts to move into creation." at bounding box center [925, 509] width 356 height 67
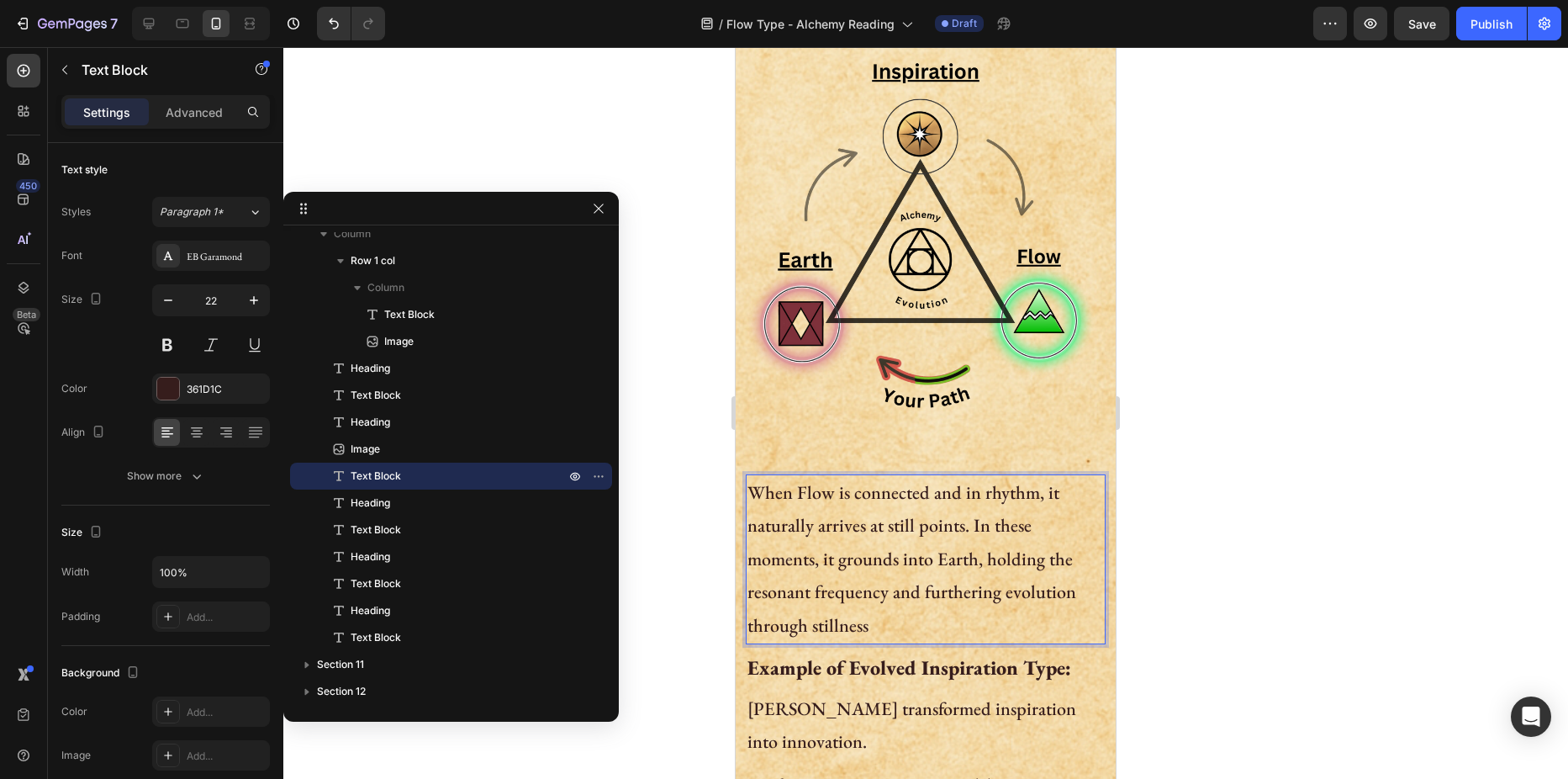
click at [973, 499] on p "When Flow is connected and in rhythm, it naturally arrives at still points. In …" at bounding box center [925, 559] width 356 height 167
click at [680, 521] on div at bounding box center [925, 413] width 1285 height 732
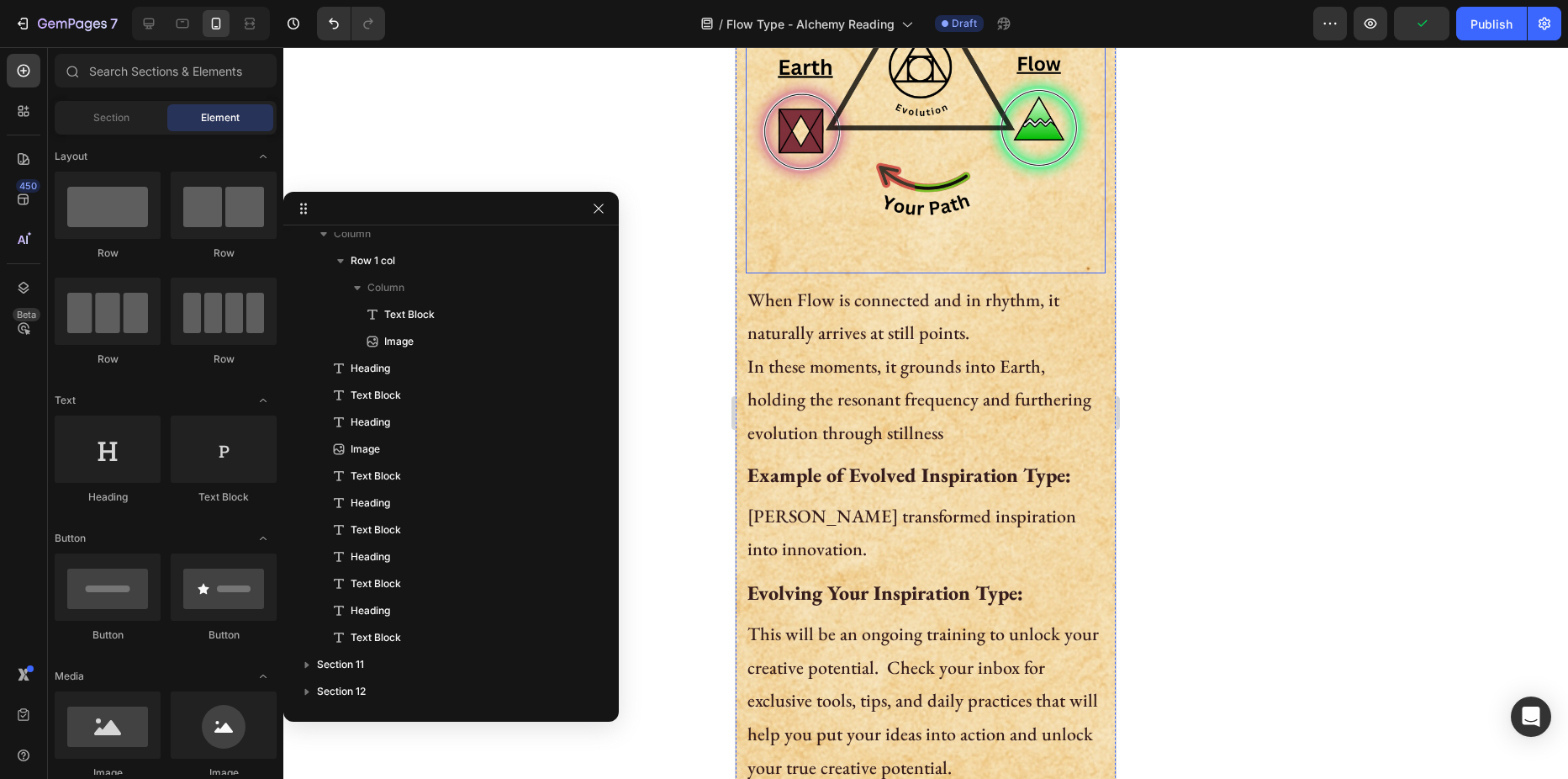
scroll to position [1430, 0]
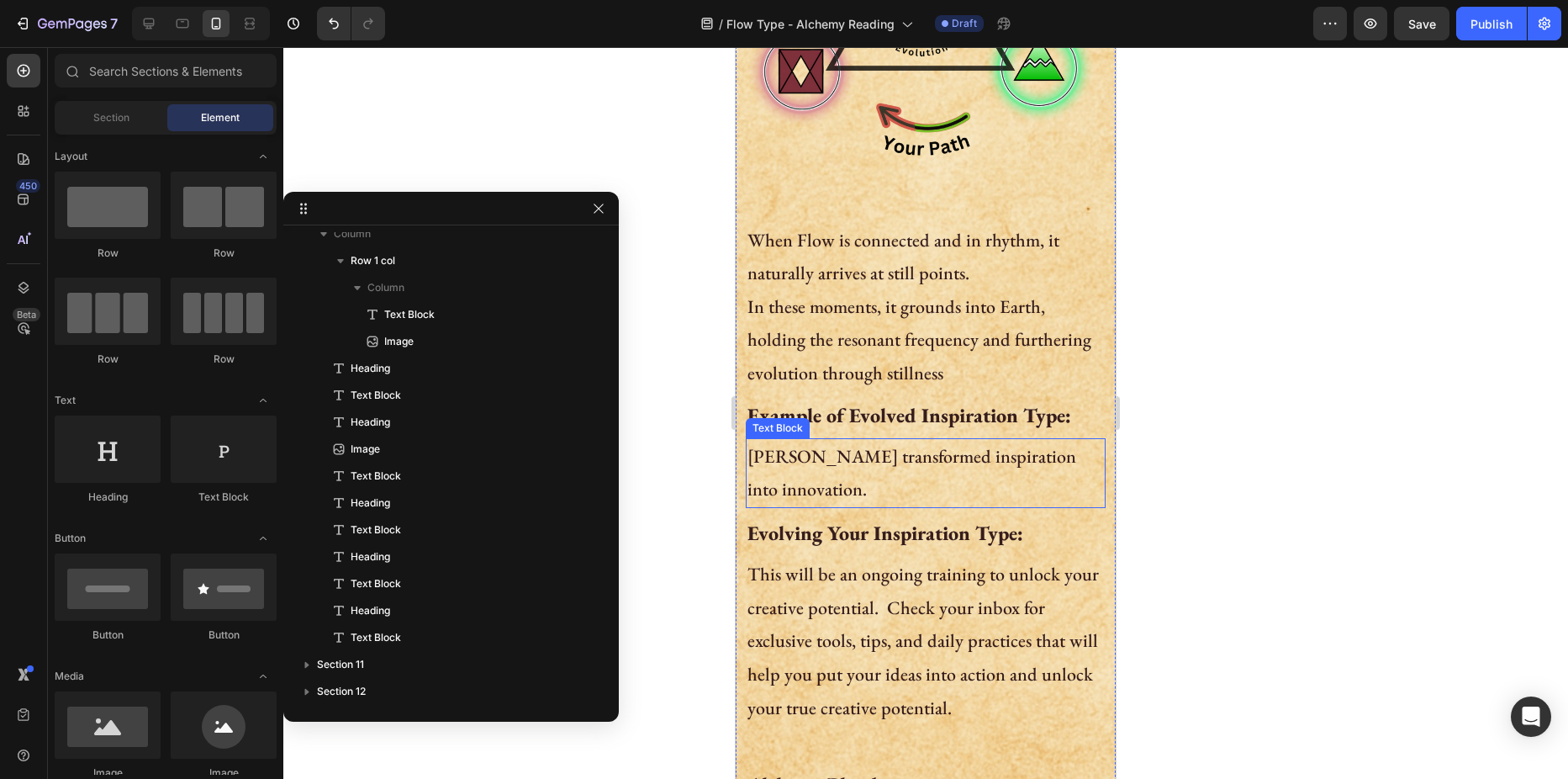
click at [802, 440] on p "Nikola Tesla transformed inspiration into innovation." at bounding box center [925, 473] width 356 height 67
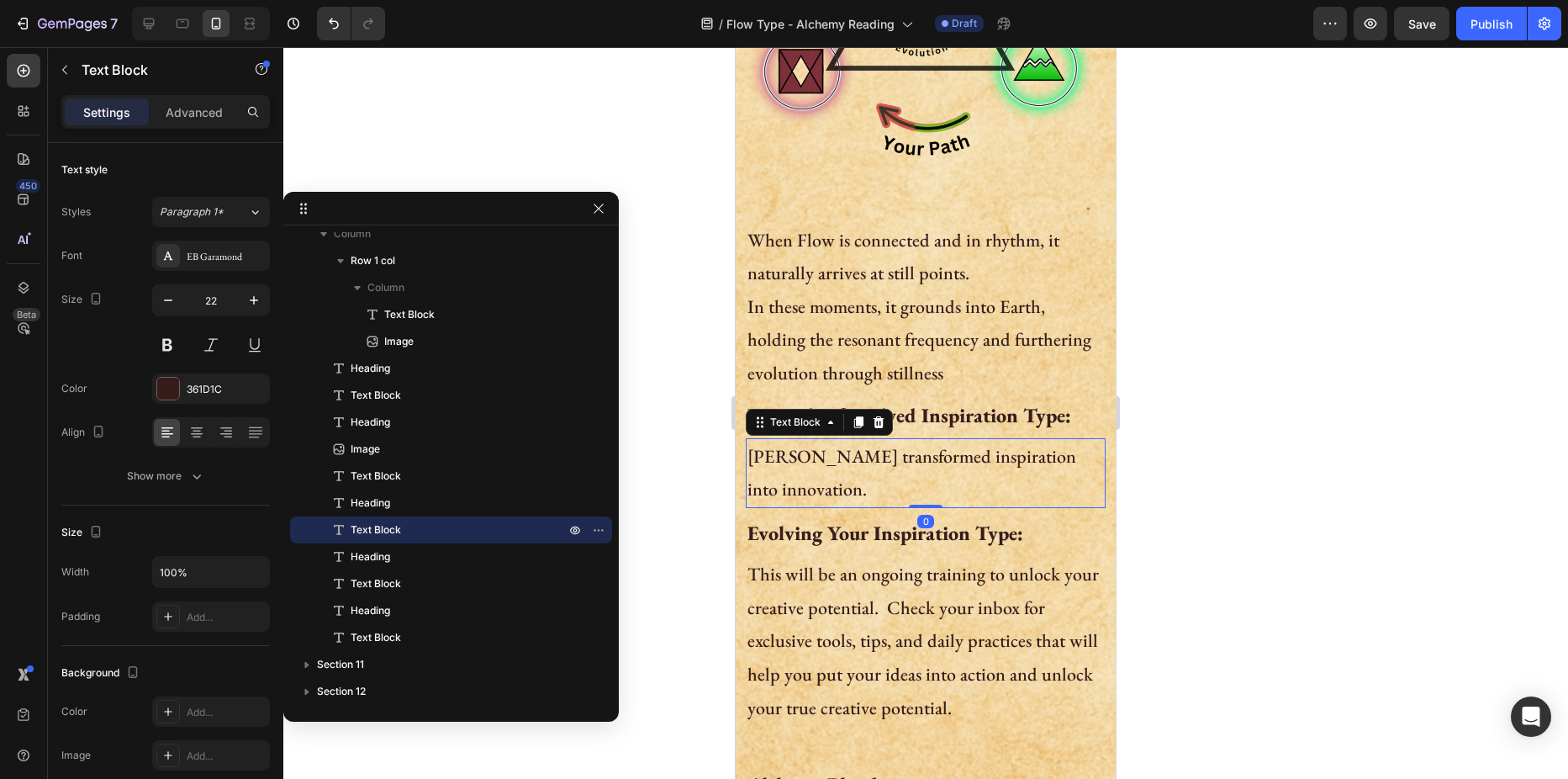
click at [802, 440] on p "Nikola Tesla transformed inspiration into innovation." at bounding box center [925, 473] width 356 height 67
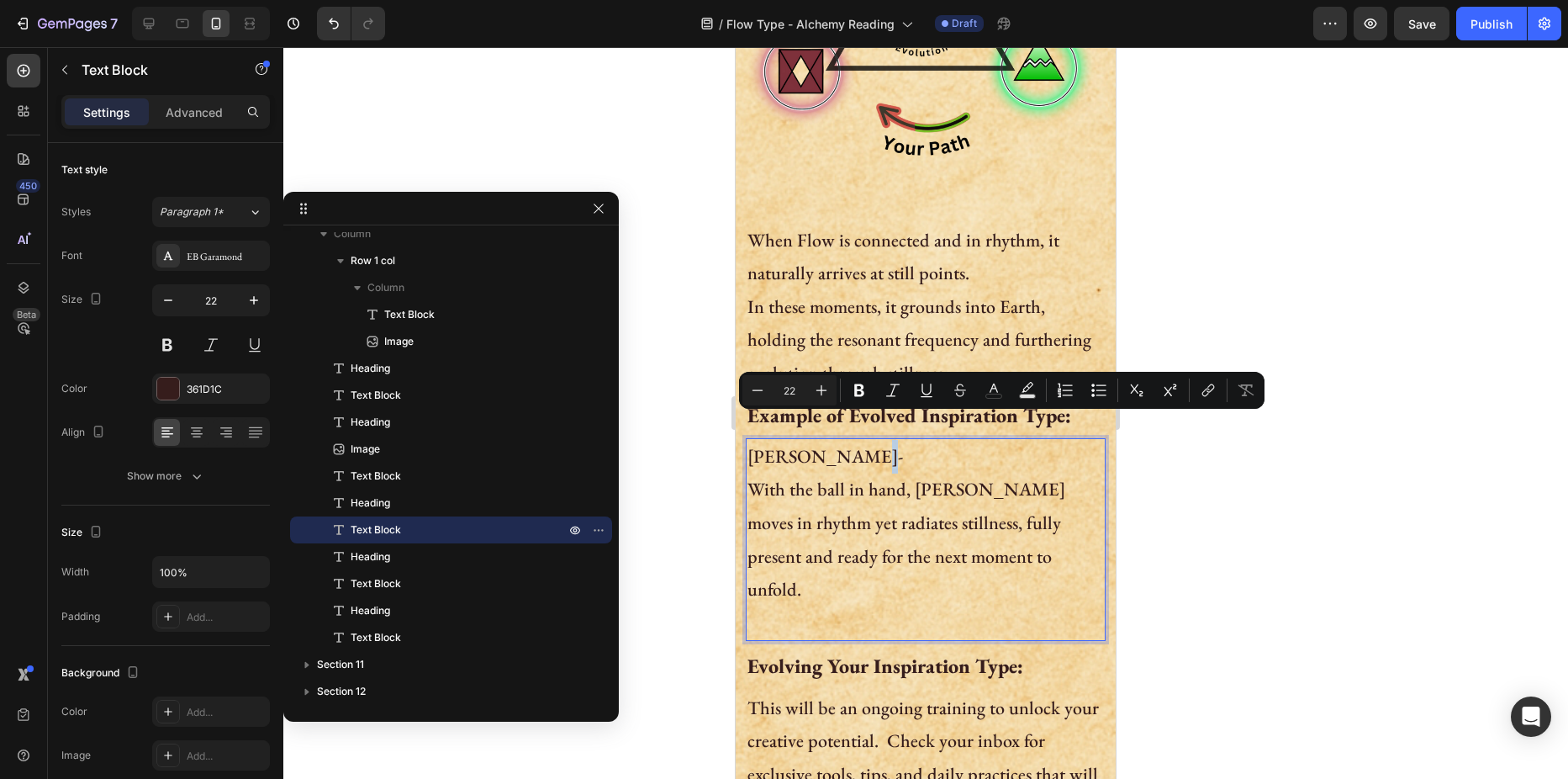
drag, startPoint x: 859, startPoint y: 427, endPoint x: 850, endPoint y: 430, distance: 9.5
click at [850, 440] on p "Lebron James- With the ball in hand, LeBron moves in rhythm yet radiates stilln…" at bounding box center [925, 540] width 356 height 200
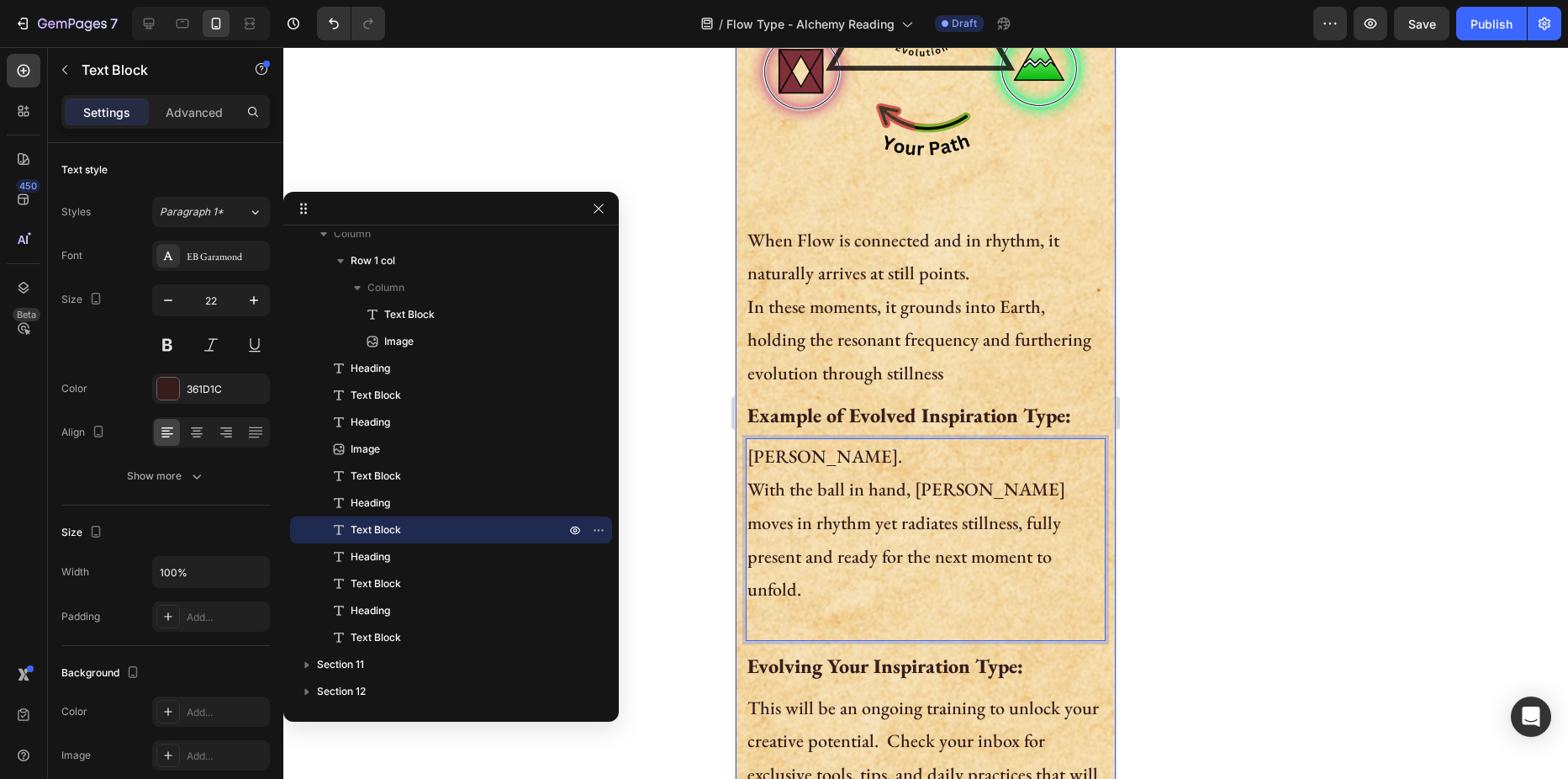
click at [696, 425] on div at bounding box center [925, 413] width 1285 height 732
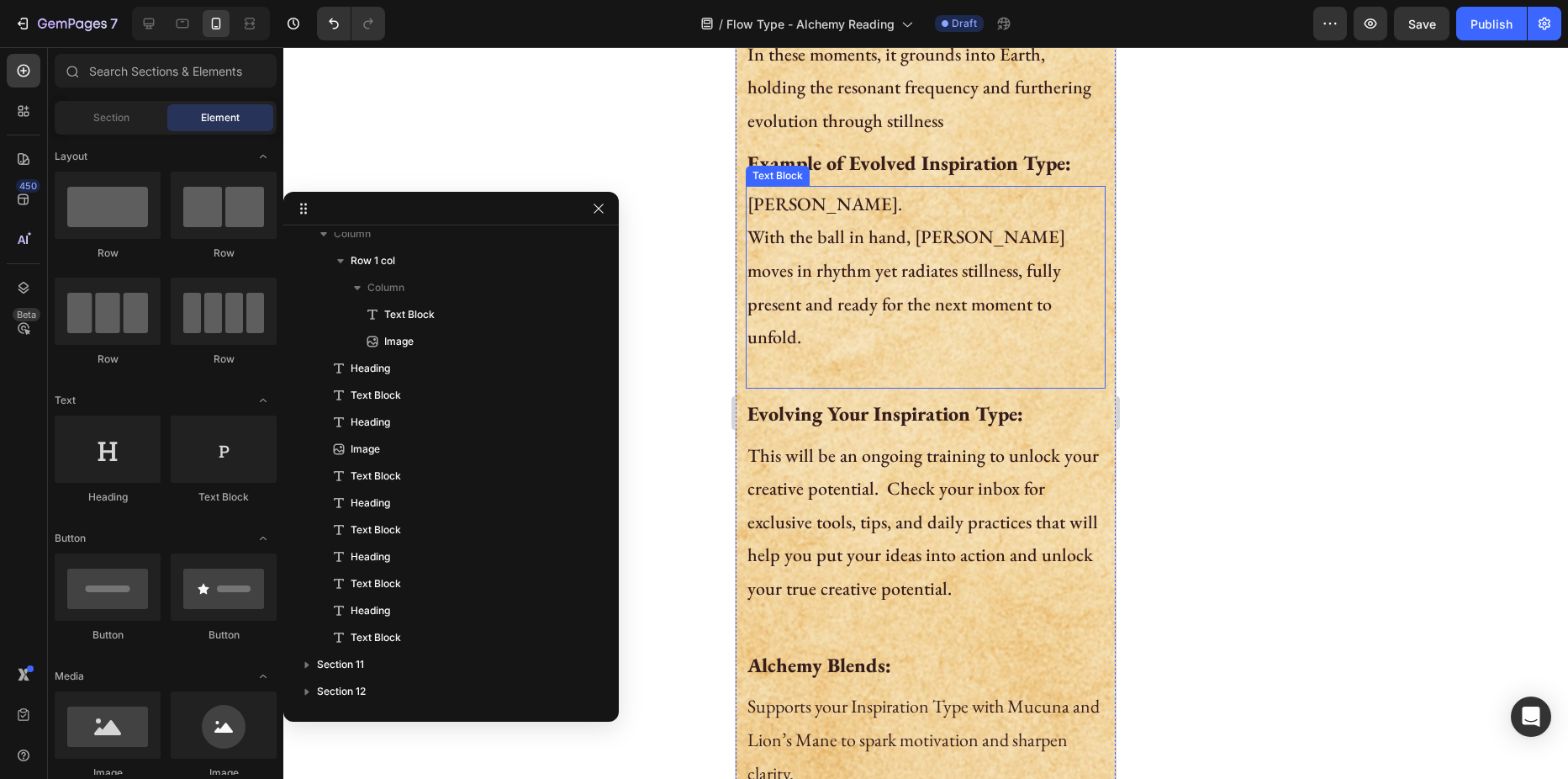
scroll to position [1767, 0]
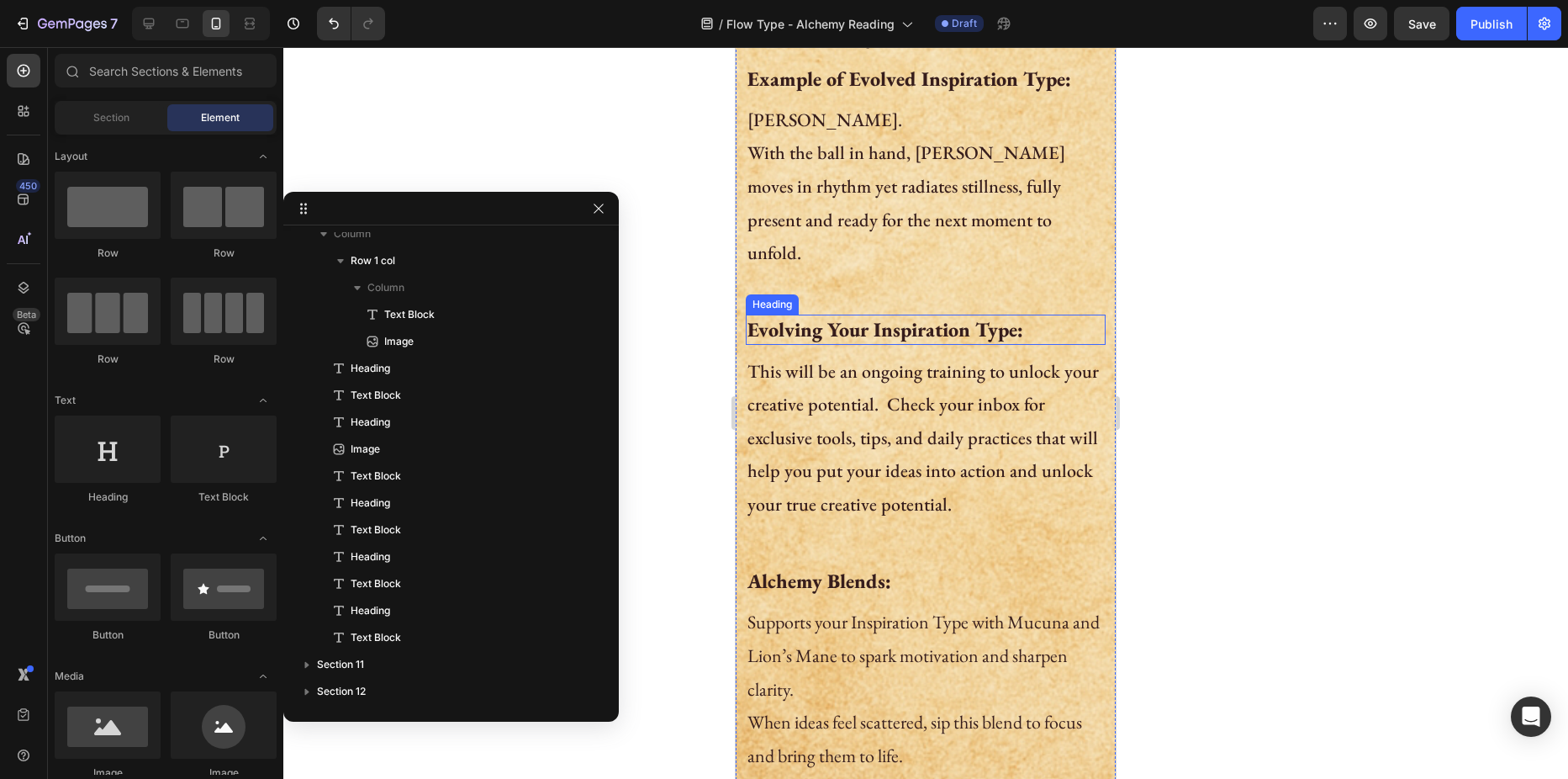
click at [914, 314] on h2 "Evolving Your Inspiration Type:" at bounding box center [925, 329] width 360 height 29
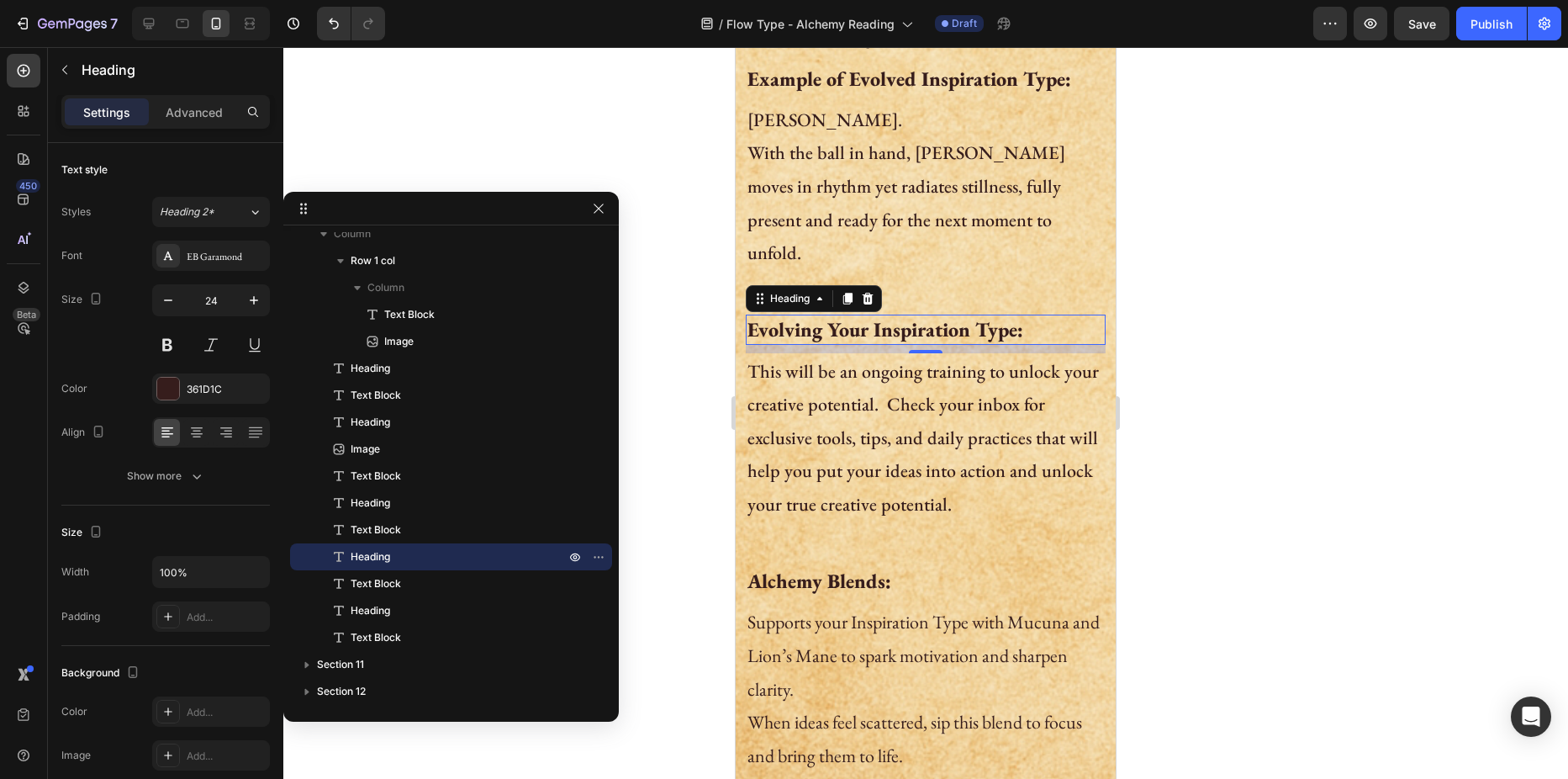
click at [914, 314] on h2 "Evolving Your Inspiration Type:" at bounding box center [925, 329] width 360 height 29
click at [826, 366] on p "This will be an ongoing training to unlock your creative potential. Check your …" at bounding box center [925, 456] width 356 height 200
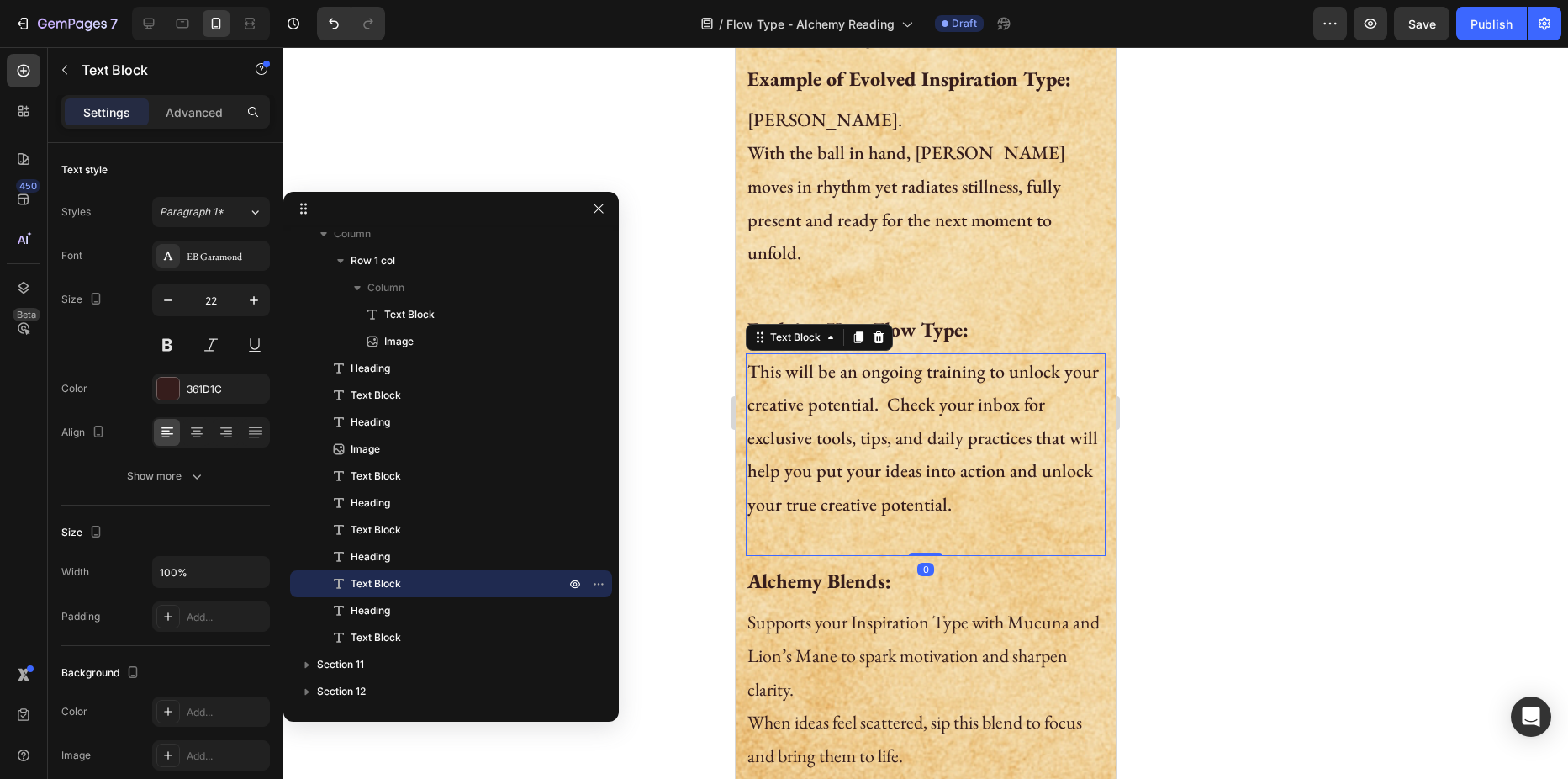
click at [826, 366] on p "This will be an ongoing training to unlock your creative potential. Check your …" at bounding box center [925, 456] width 356 height 200
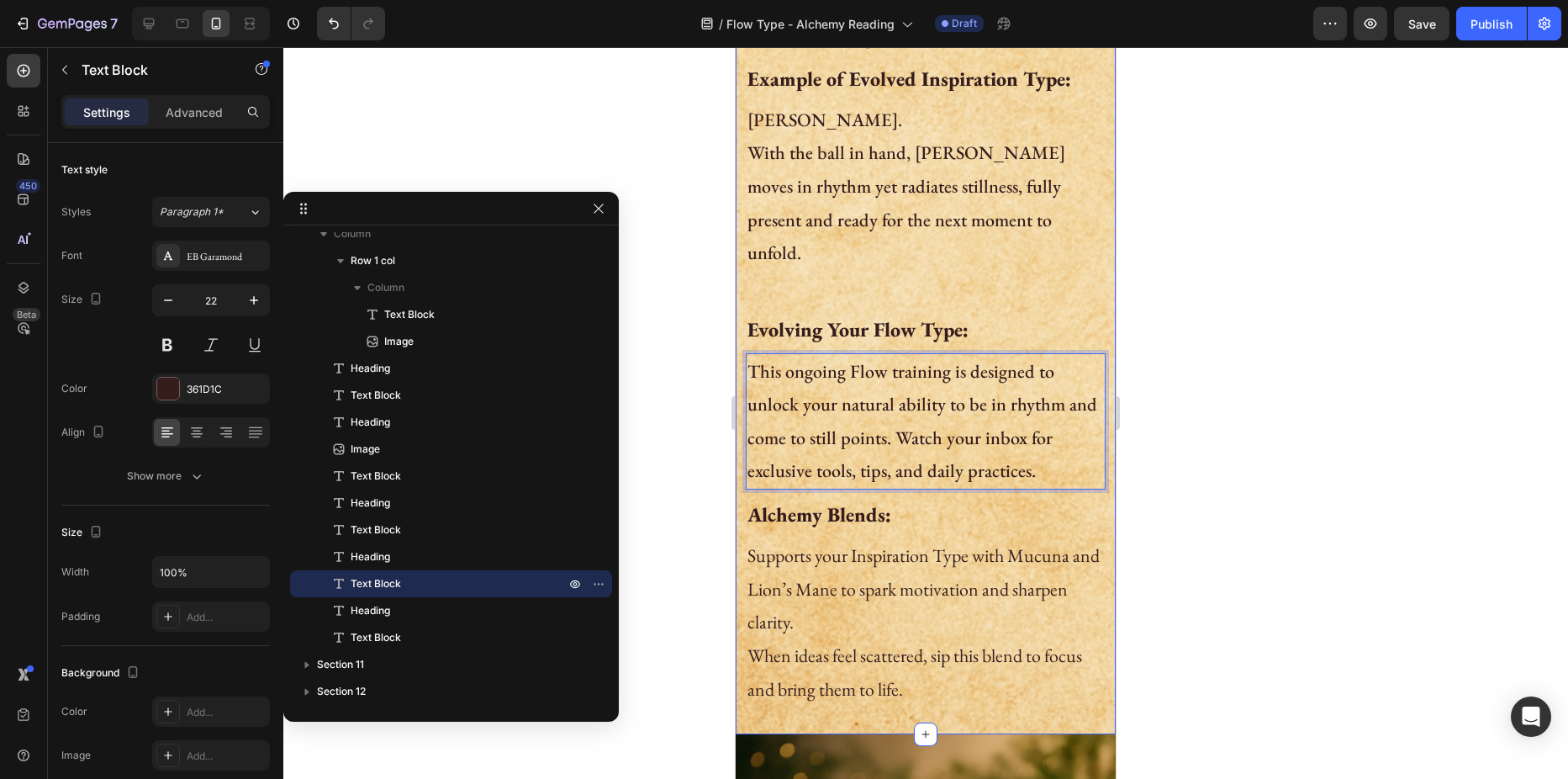
click at [702, 373] on div at bounding box center [925, 413] width 1285 height 732
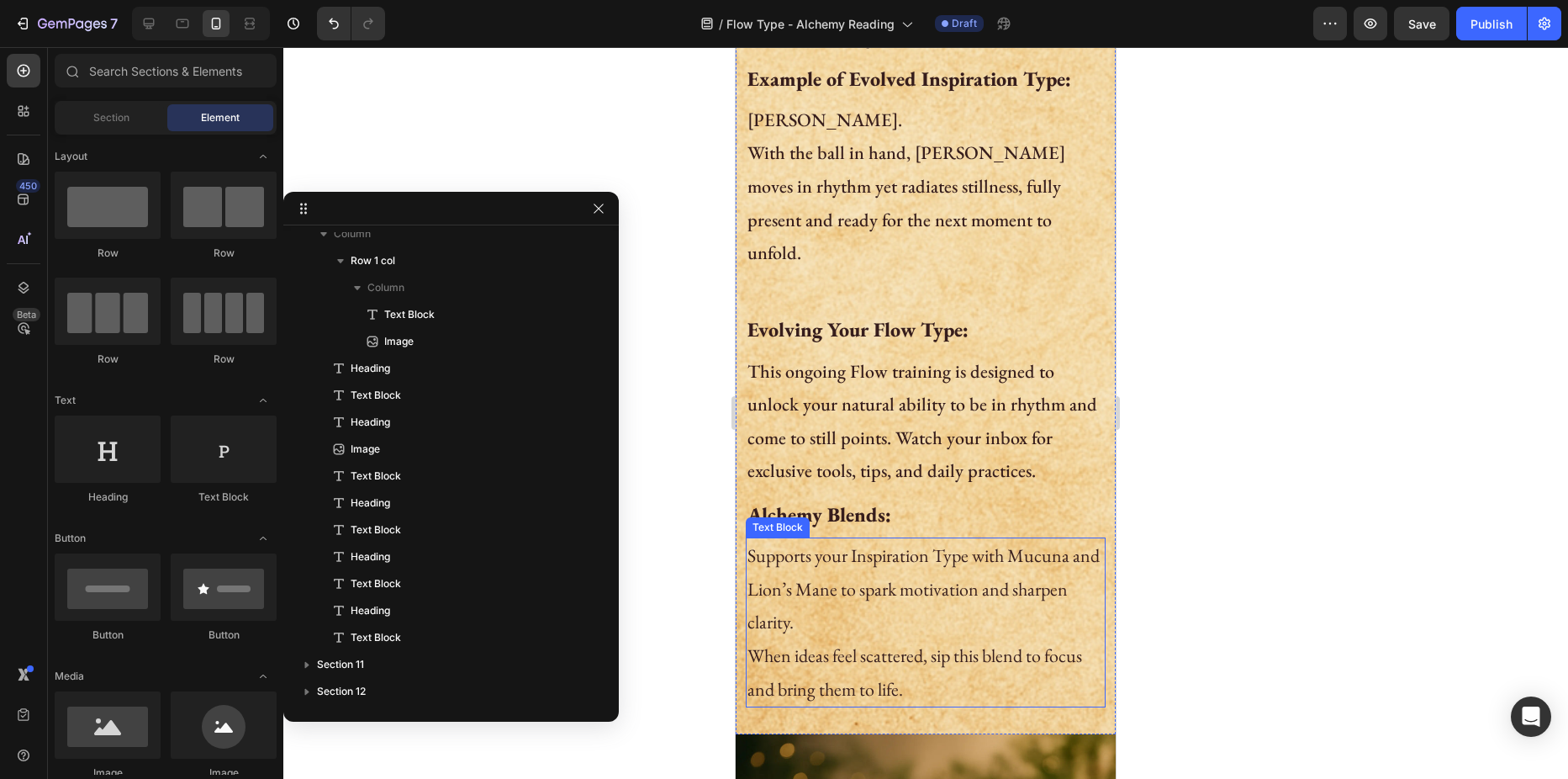
click at [806, 543] on p "Supports your Inspiration Type with Mucuna and Lion’s Mane to spark motivation …" at bounding box center [925, 589] width 356 height 100
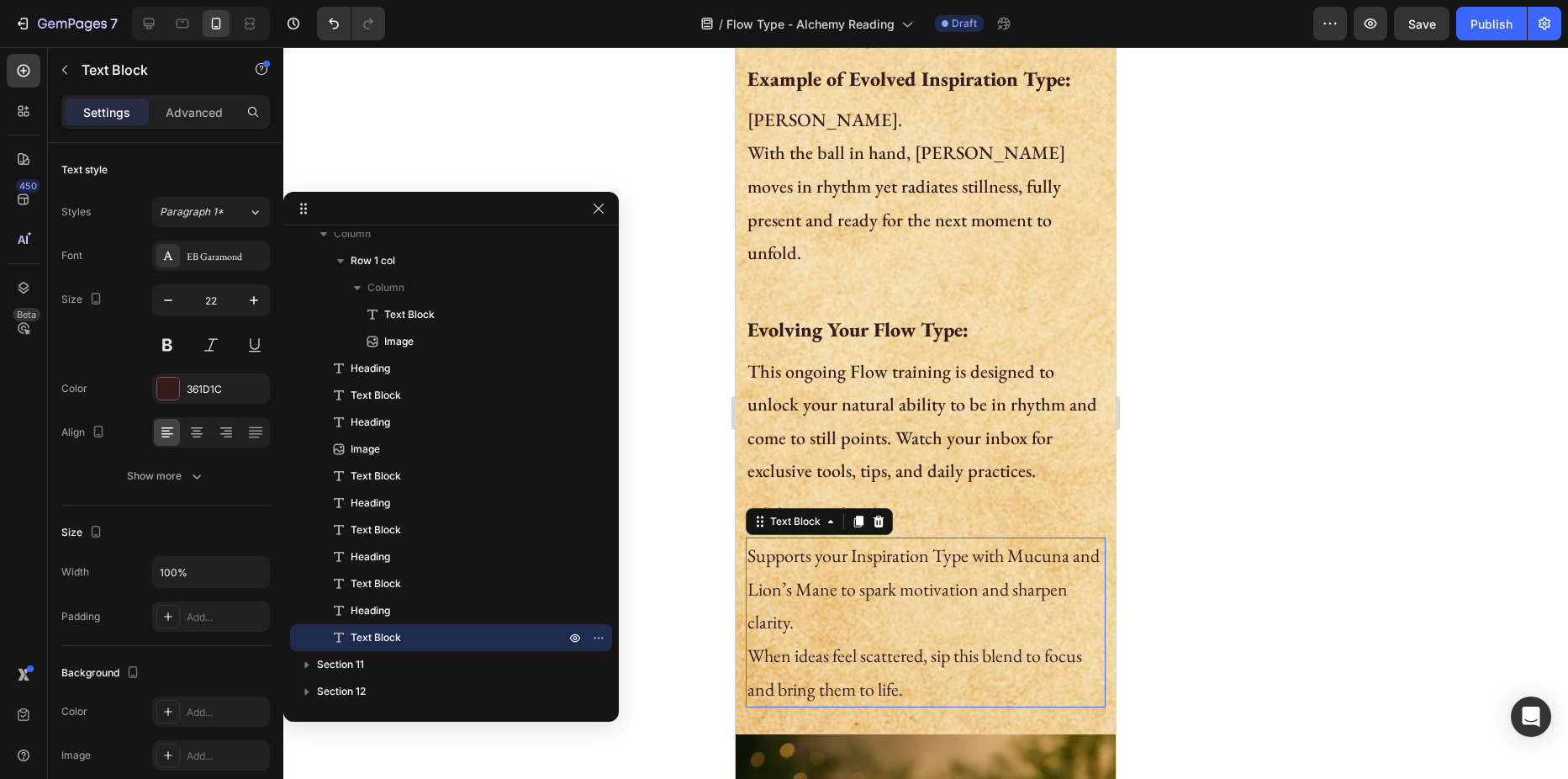
click at [806, 543] on p "Supports your Inspiration Type with Mucuna and Lion’s Mane to spark motivation …" at bounding box center [925, 589] width 356 height 100
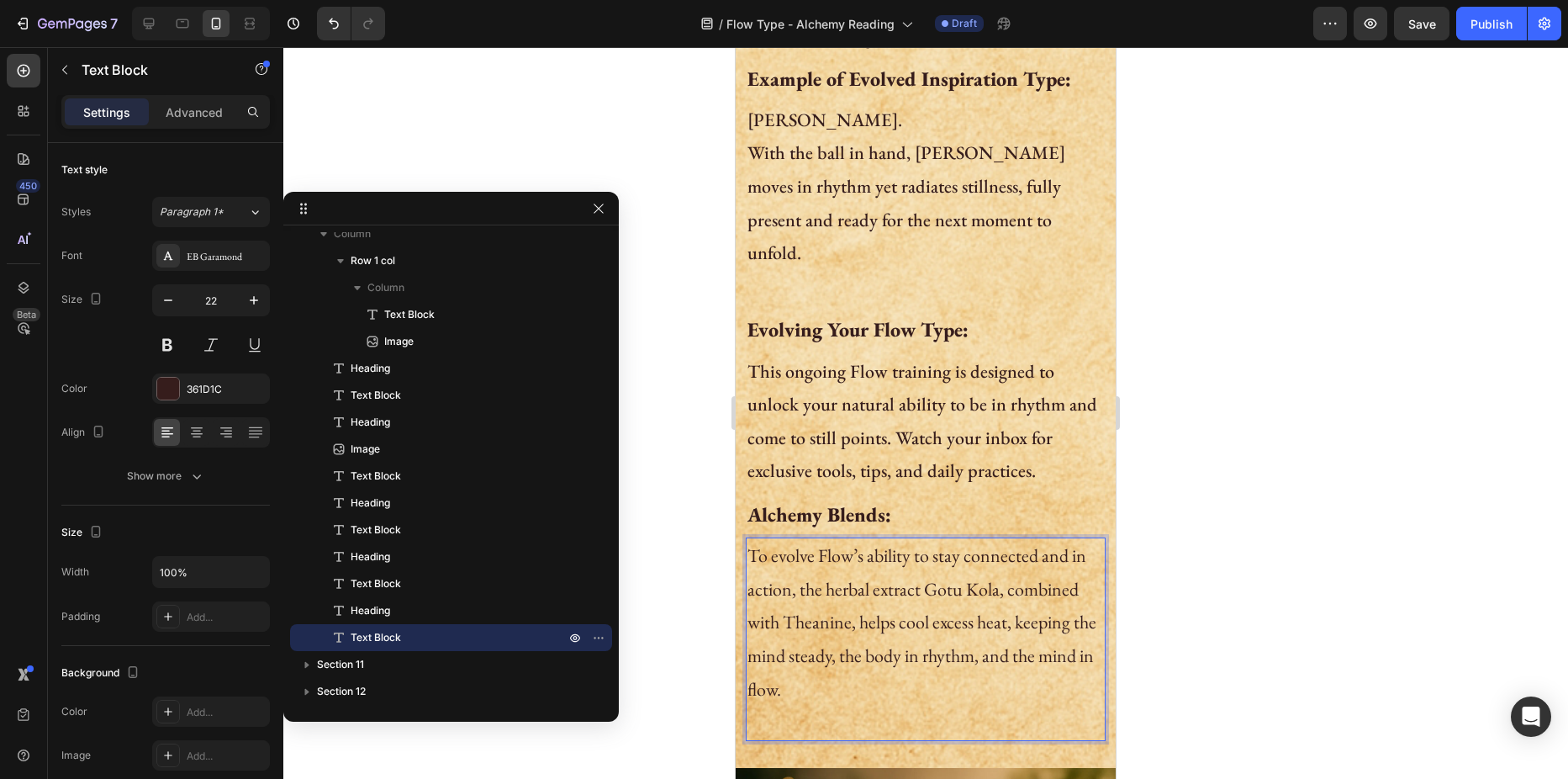
click at [692, 497] on div at bounding box center [925, 413] width 1285 height 732
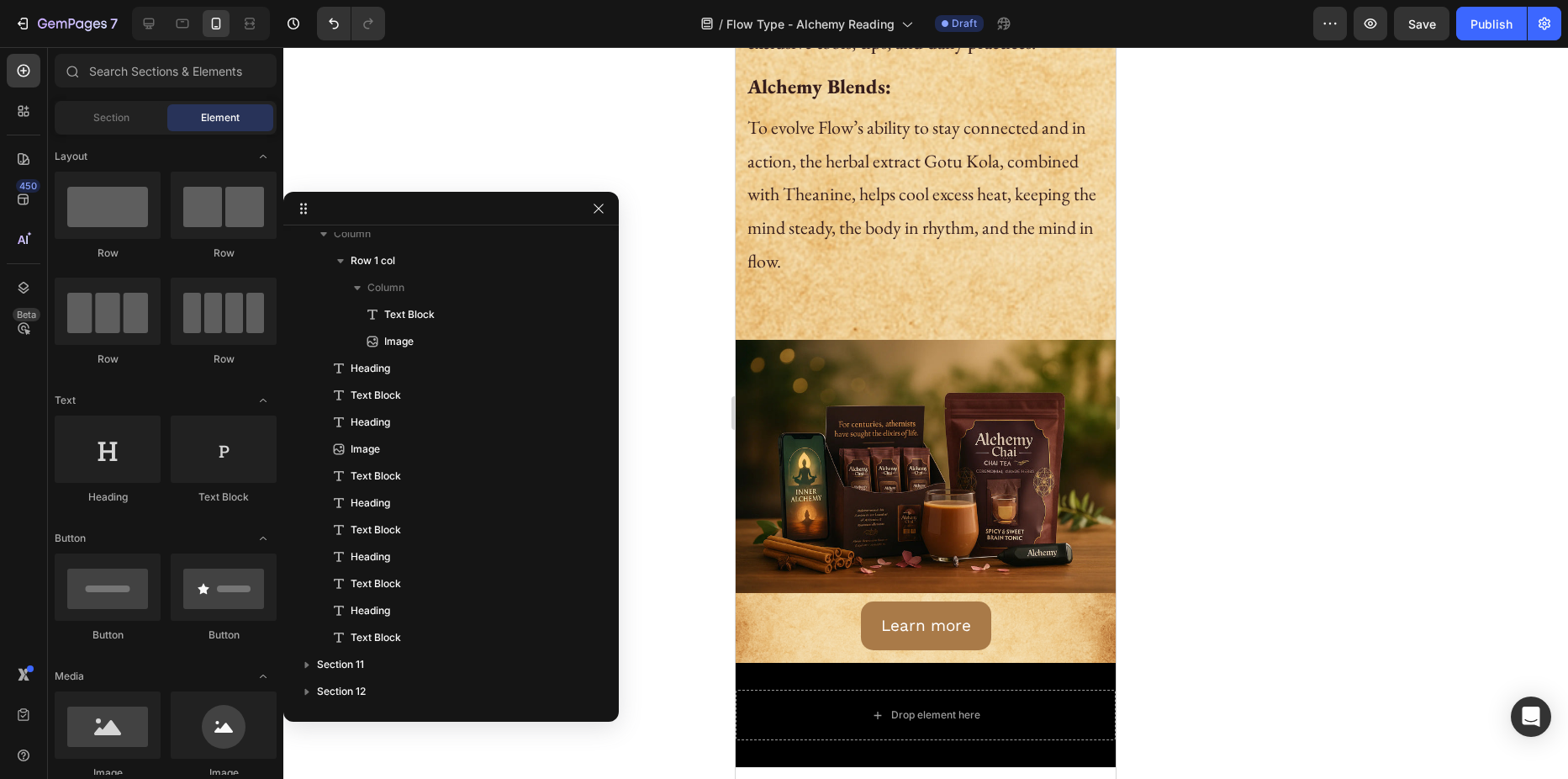
scroll to position [2019, 0]
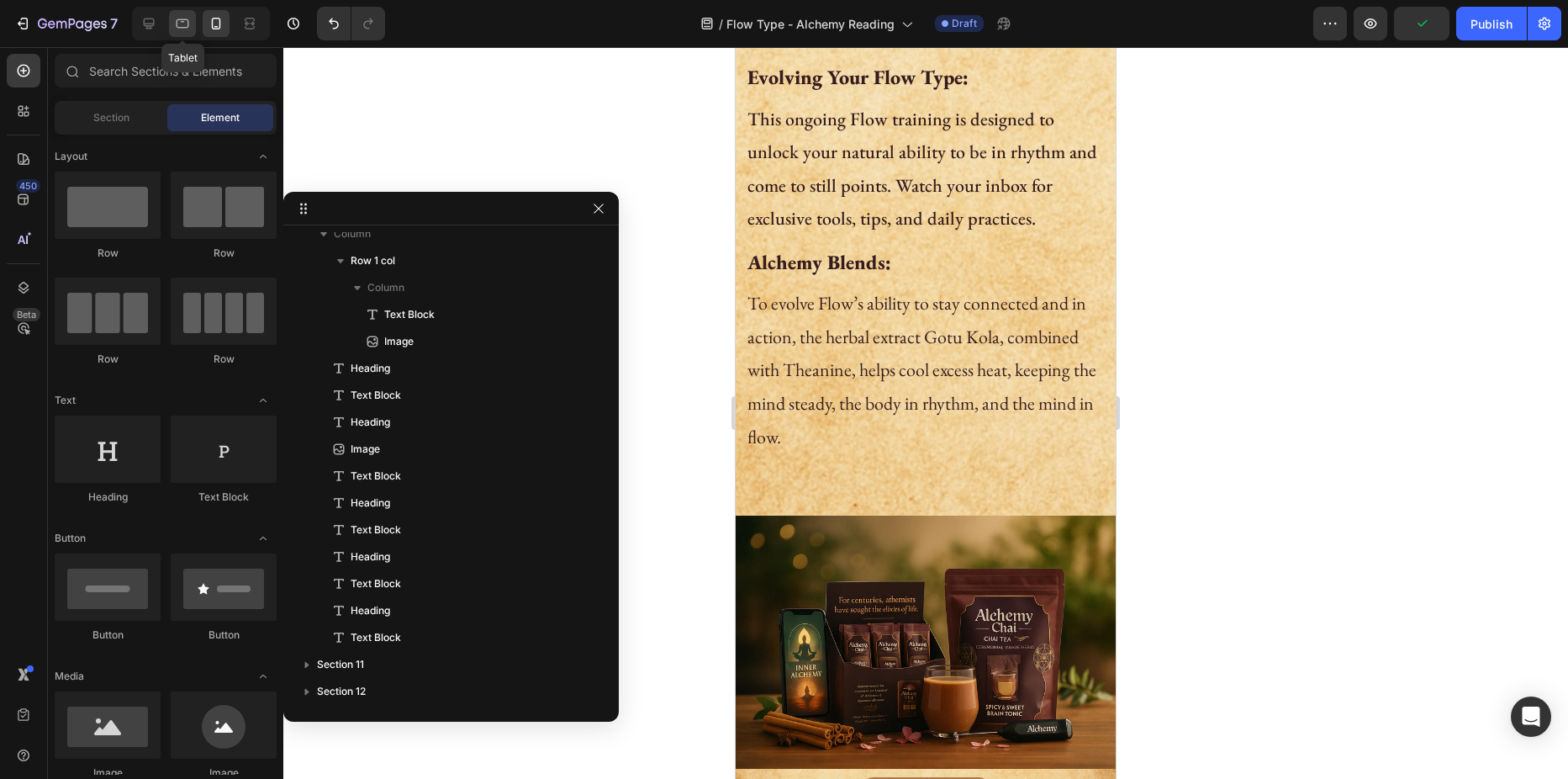
click at [186, 26] on icon at bounding box center [182, 24] width 16 height 16
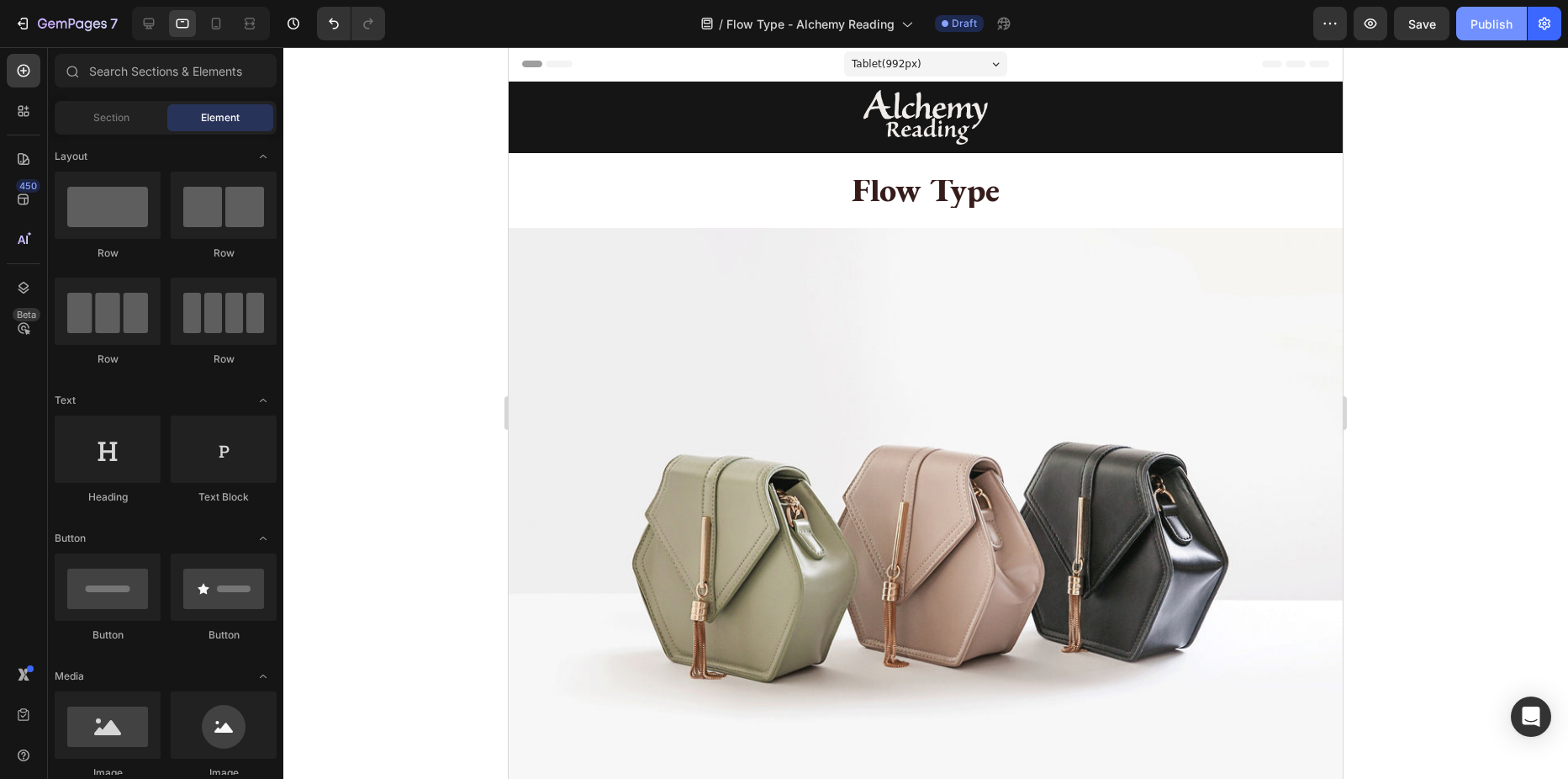
click at [1486, 16] on div "Publish" at bounding box center [1492, 24] width 42 height 17
click at [251, 25] on icon at bounding box center [249, 24] width 16 height 16
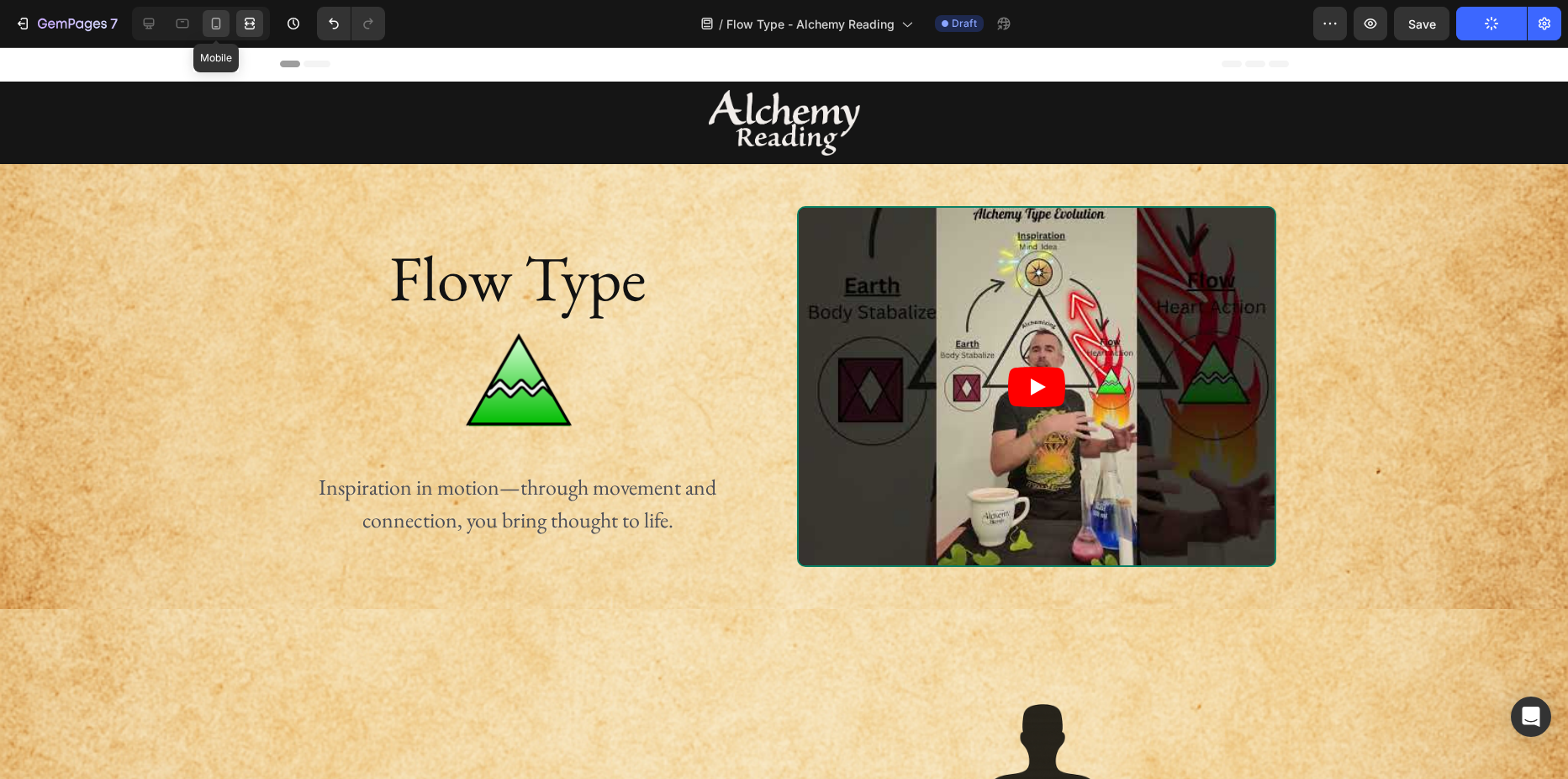
click at [220, 22] on icon at bounding box center [217, 23] width 9 height 12
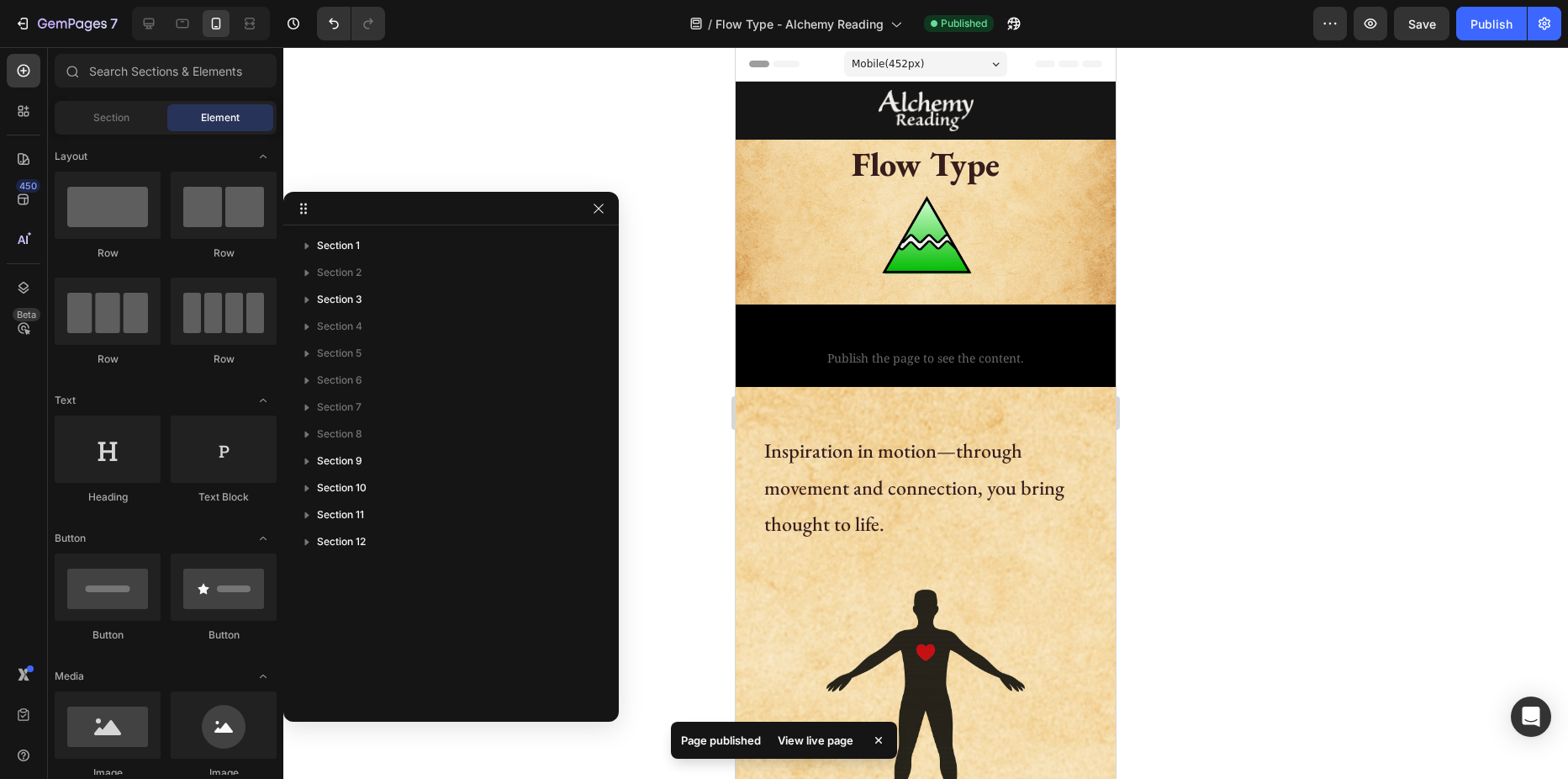
click at [430, 104] on div at bounding box center [925, 413] width 1285 height 732
click at [596, 211] on icon "button" at bounding box center [598, 208] width 9 height 9
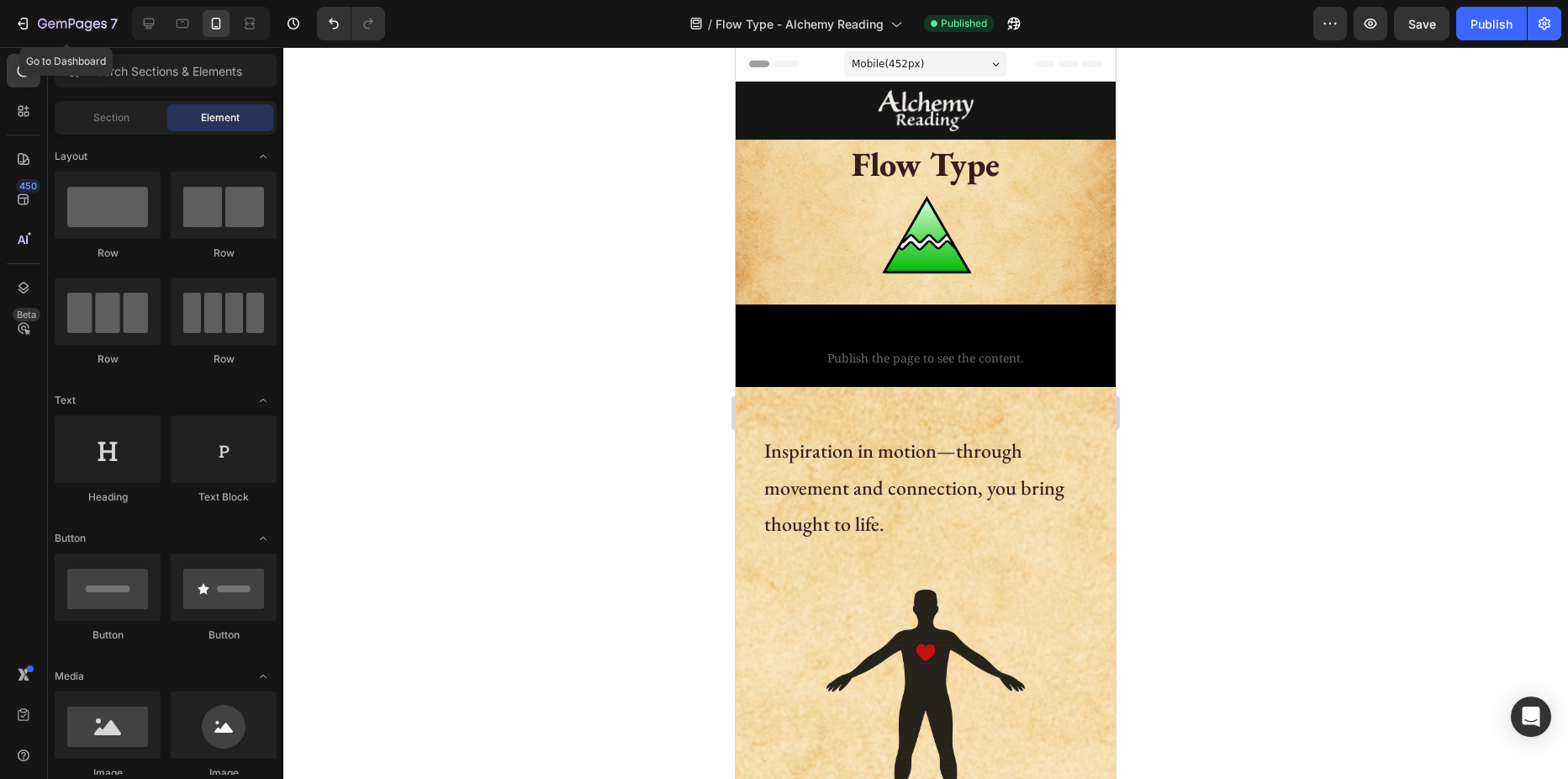
drag, startPoint x: 27, startPoint y: 24, endPoint x: 148, endPoint y: 41, distance: 122.2
click at [27, 24] on icon "button" at bounding box center [25, 23] width 7 height 12
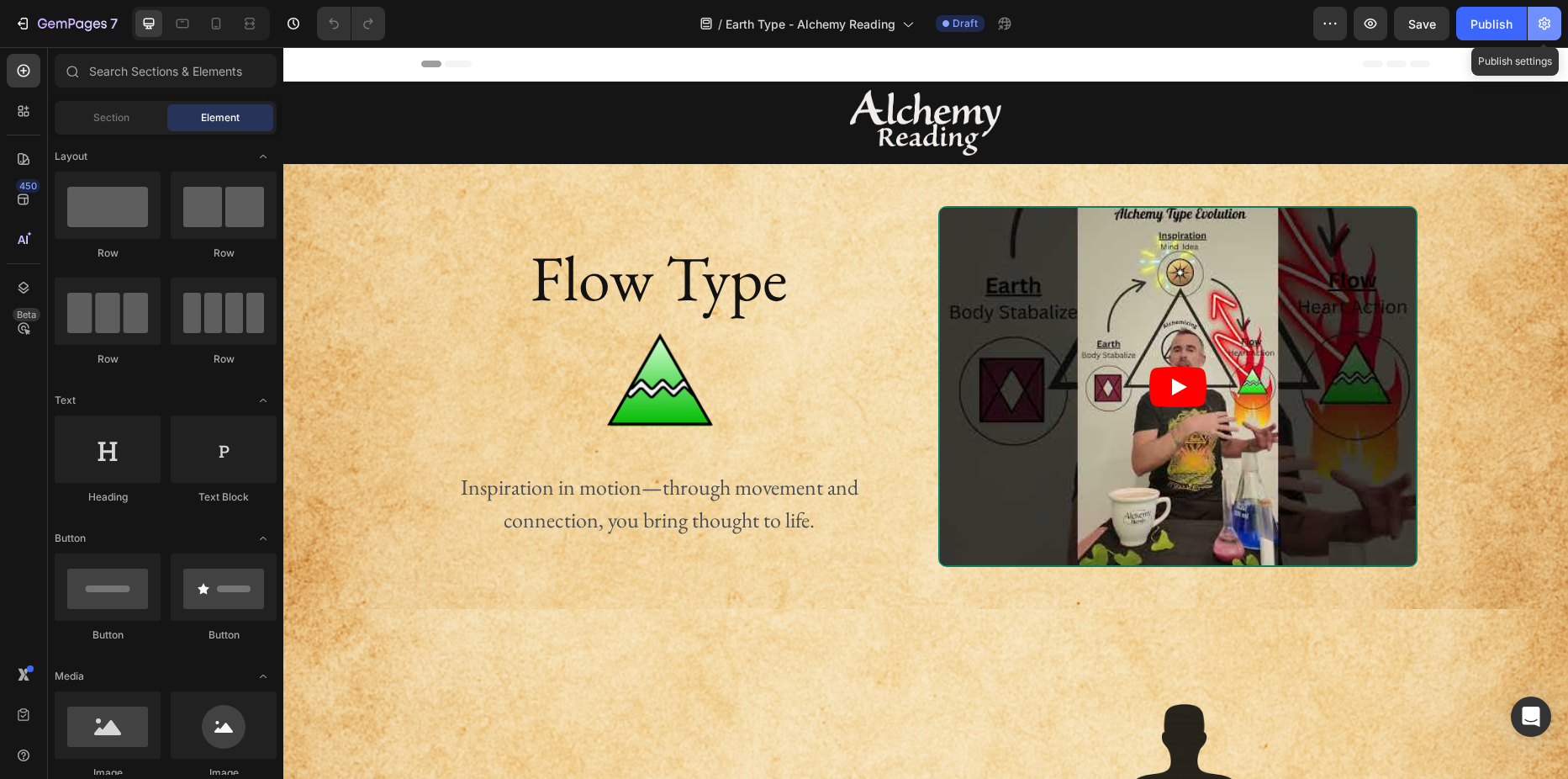
click at [1540, 29] on icon "button" at bounding box center [1544, 24] width 16 height 16
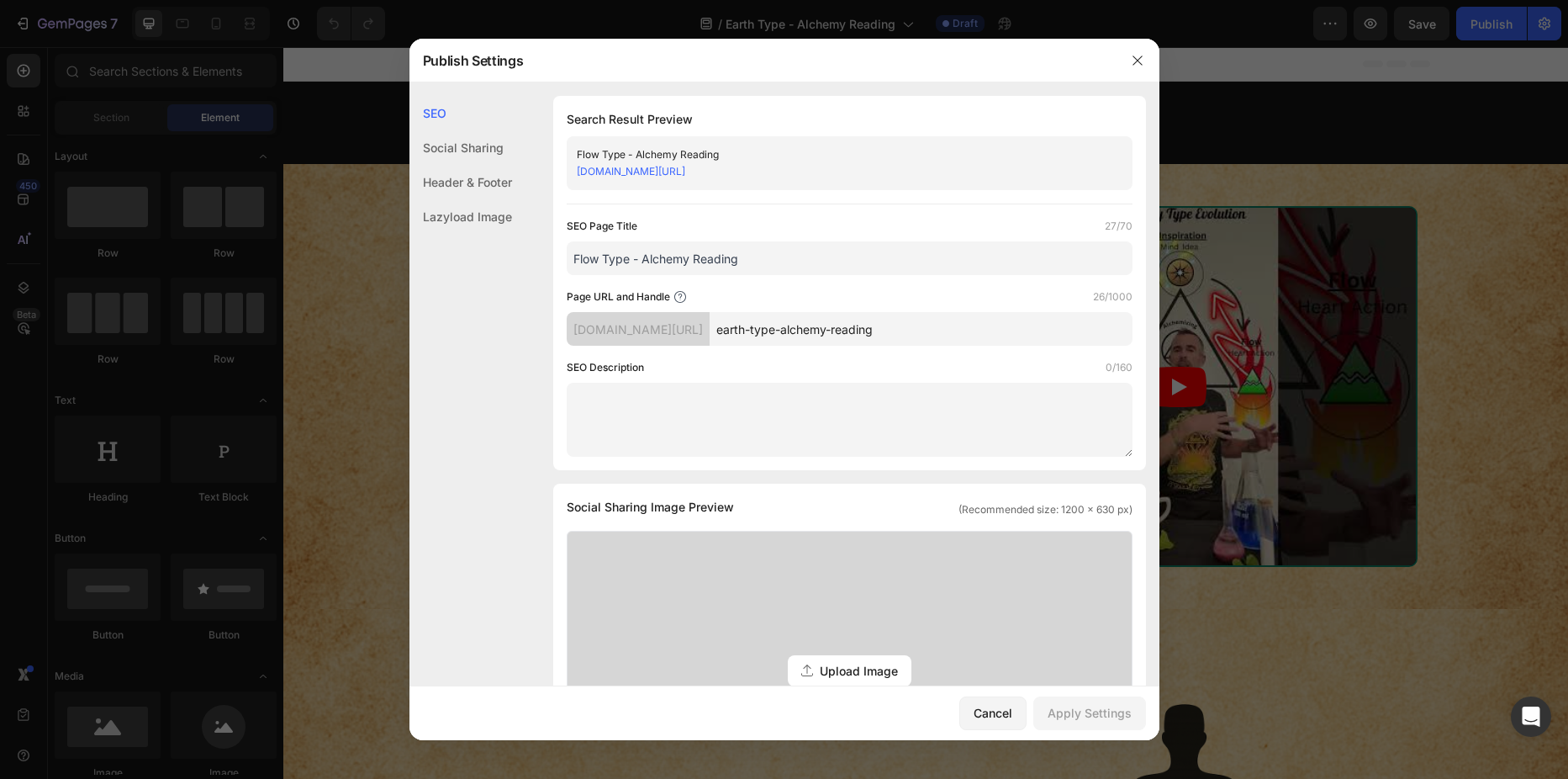
drag, startPoint x: 596, startPoint y: 258, endPoint x: 549, endPoint y: 260, distance: 47.0
click at [549, 260] on div "SEO Search Result Preview Flow Type - Alchemy Reading [DOMAIN_NAME][URL] SEO Pa…" at bounding box center [785, 696] width 750 height 1201
type input "Earth Type - Alchemy Reading"
click at [555, 258] on div "Search Result Preview Earth Type - Alchemy Reading [DOMAIN_NAME][URL] SEO Page …" at bounding box center [850, 282] width 593 height 374
click at [1121, 720] on div "Apply Settings" at bounding box center [1089, 712] width 84 height 17
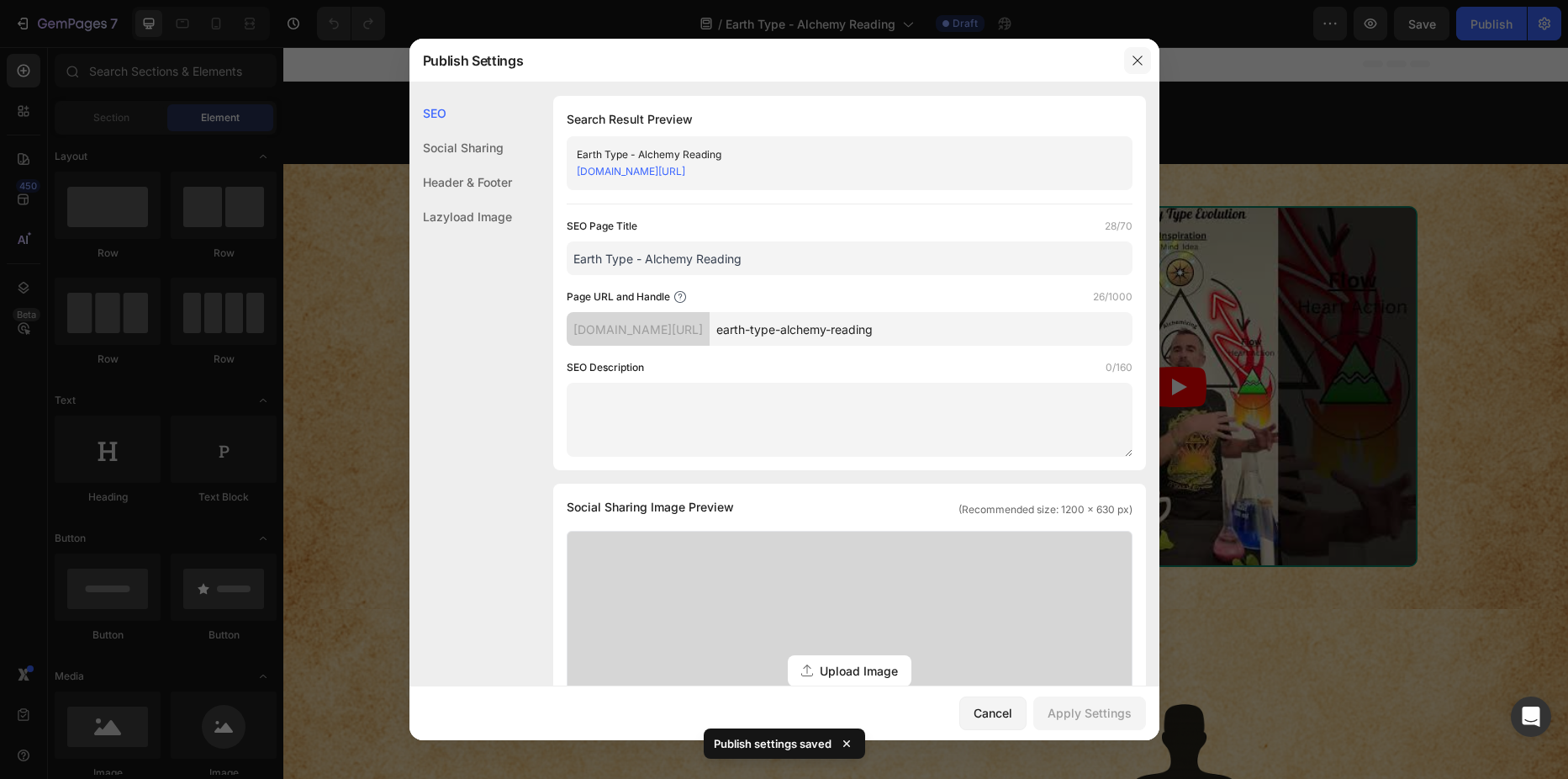
click at [1129, 68] on button "button" at bounding box center [1137, 61] width 27 height 27
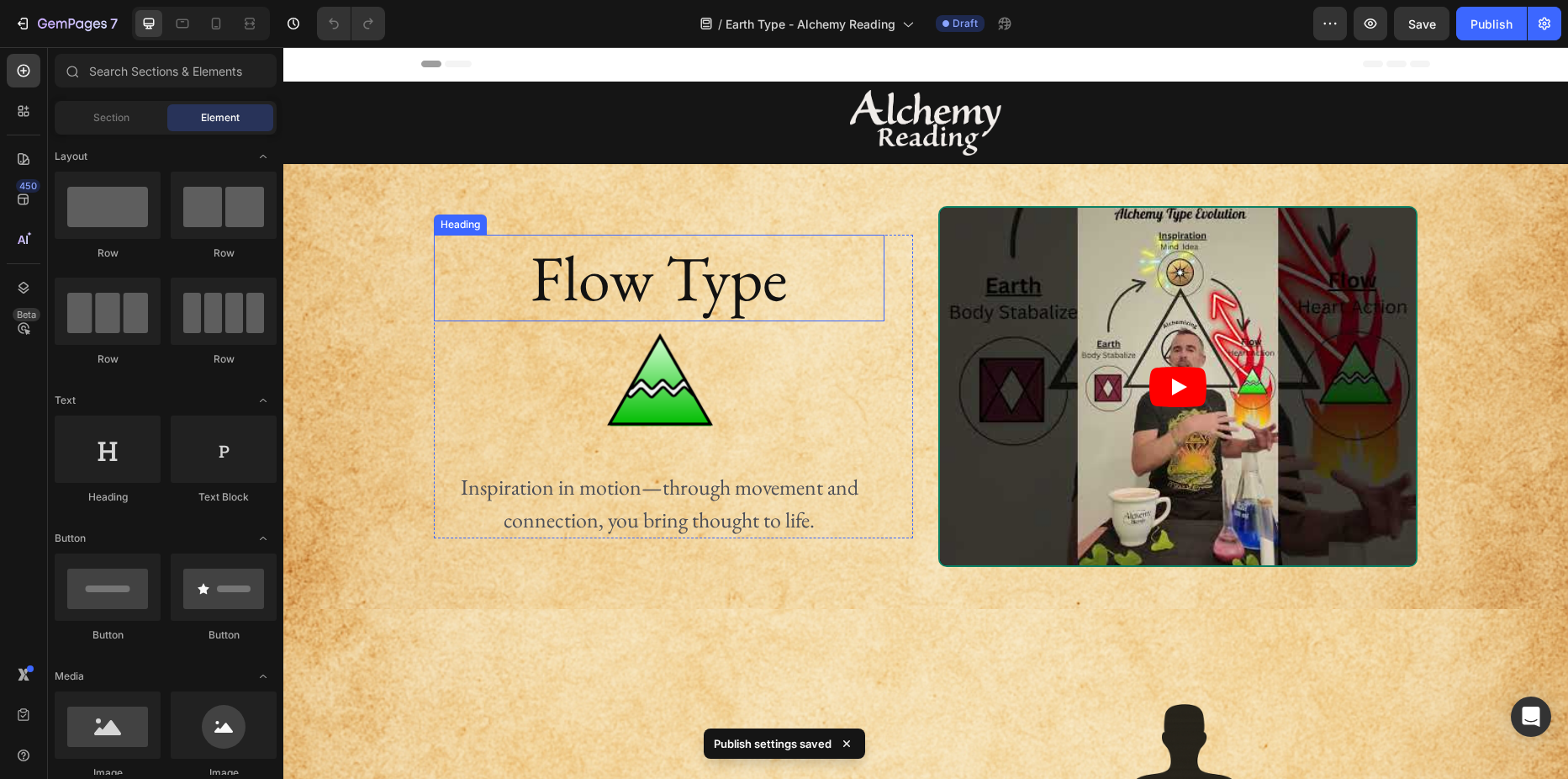
click at [595, 294] on h2 "Flow Type" at bounding box center [658, 278] width 451 height 87
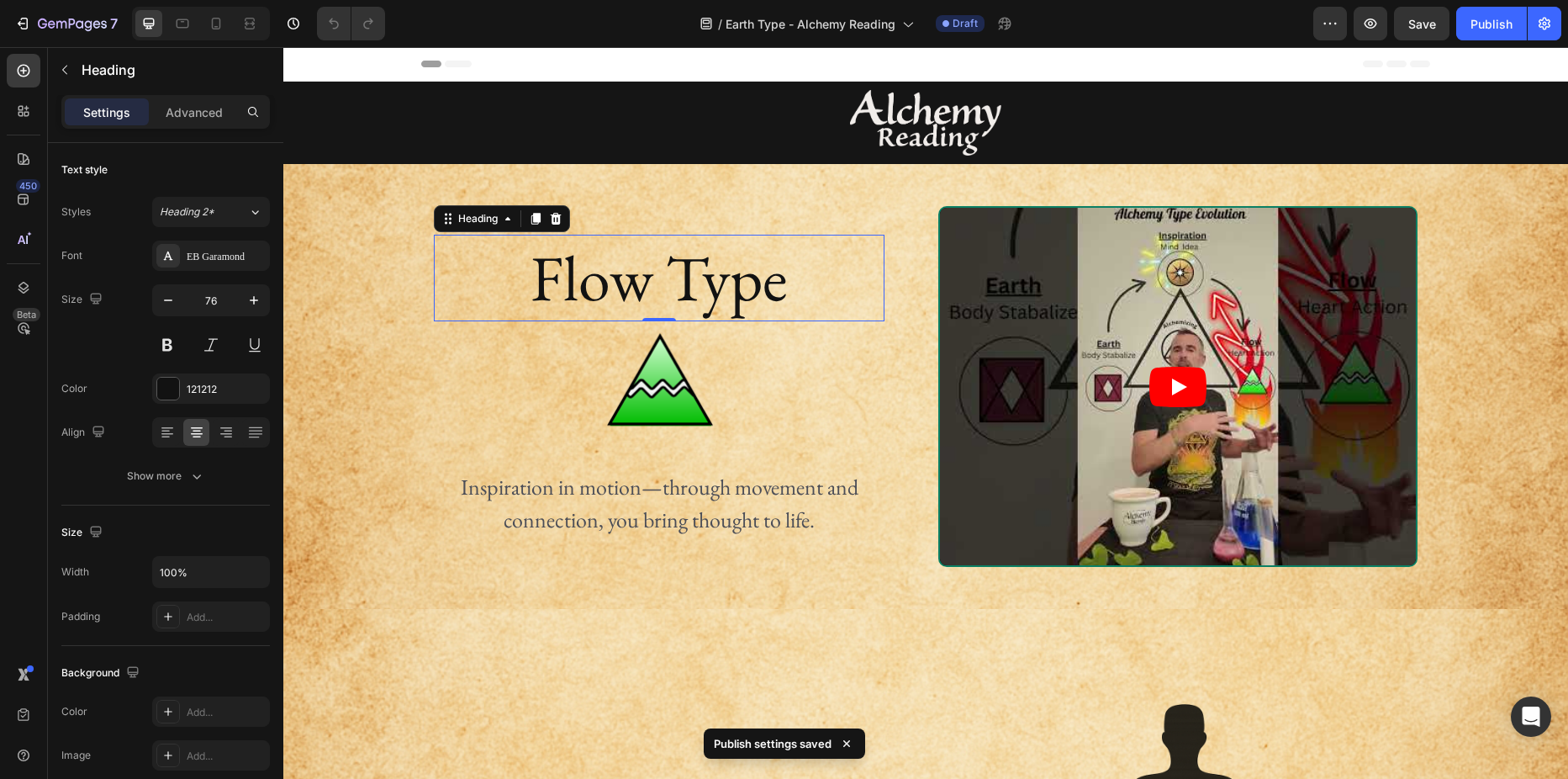
click at [595, 294] on h2 "Flow Type" at bounding box center [658, 278] width 451 height 87
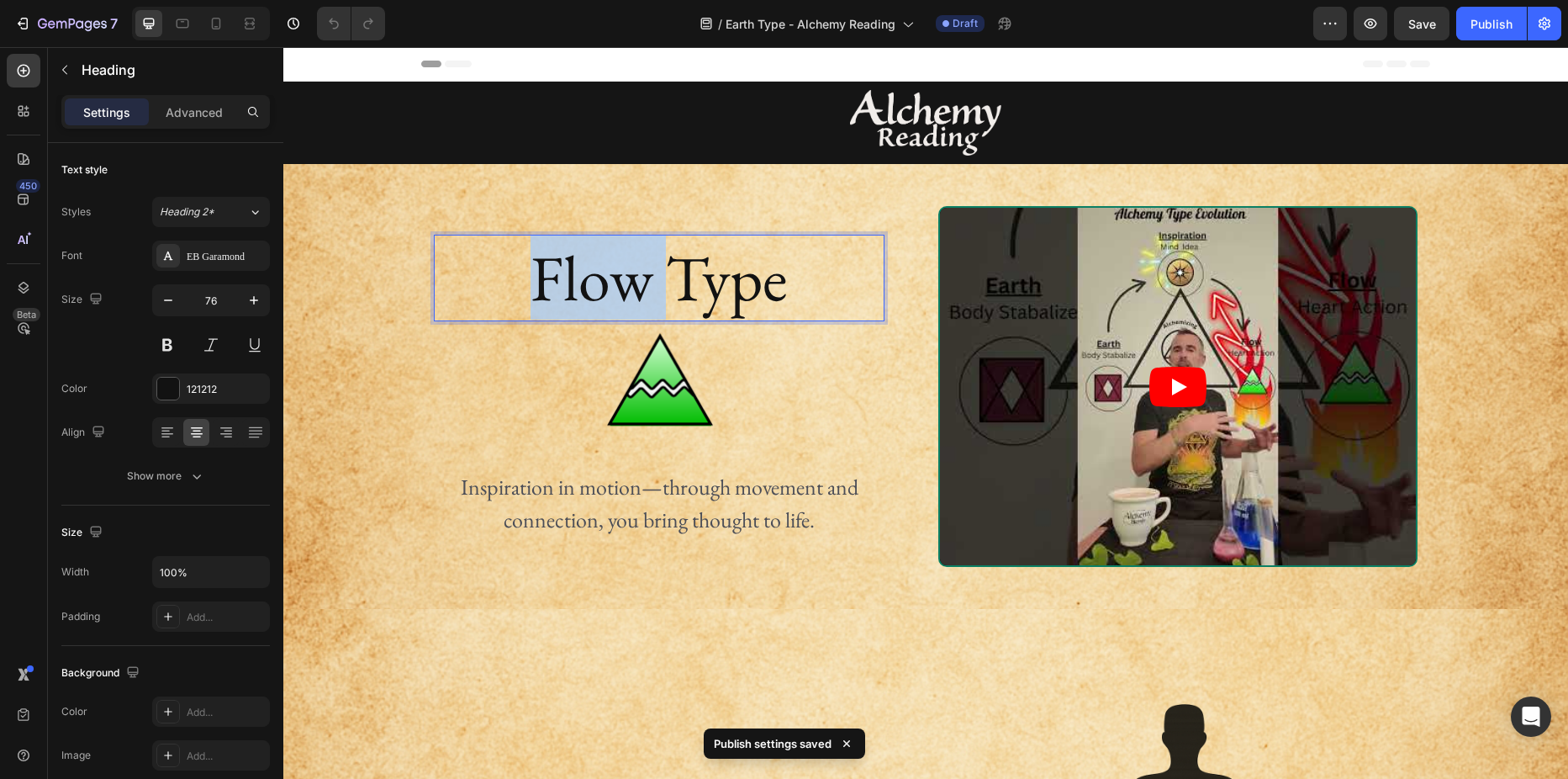
click at [629, 293] on p "Flow Type" at bounding box center [658, 277] width 447 height 83
drag, startPoint x: 640, startPoint y: 291, endPoint x: 537, endPoint y: 296, distance: 103.1
click at [537, 296] on p "Flow Type" at bounding box center [658, 277] width 447 height 83
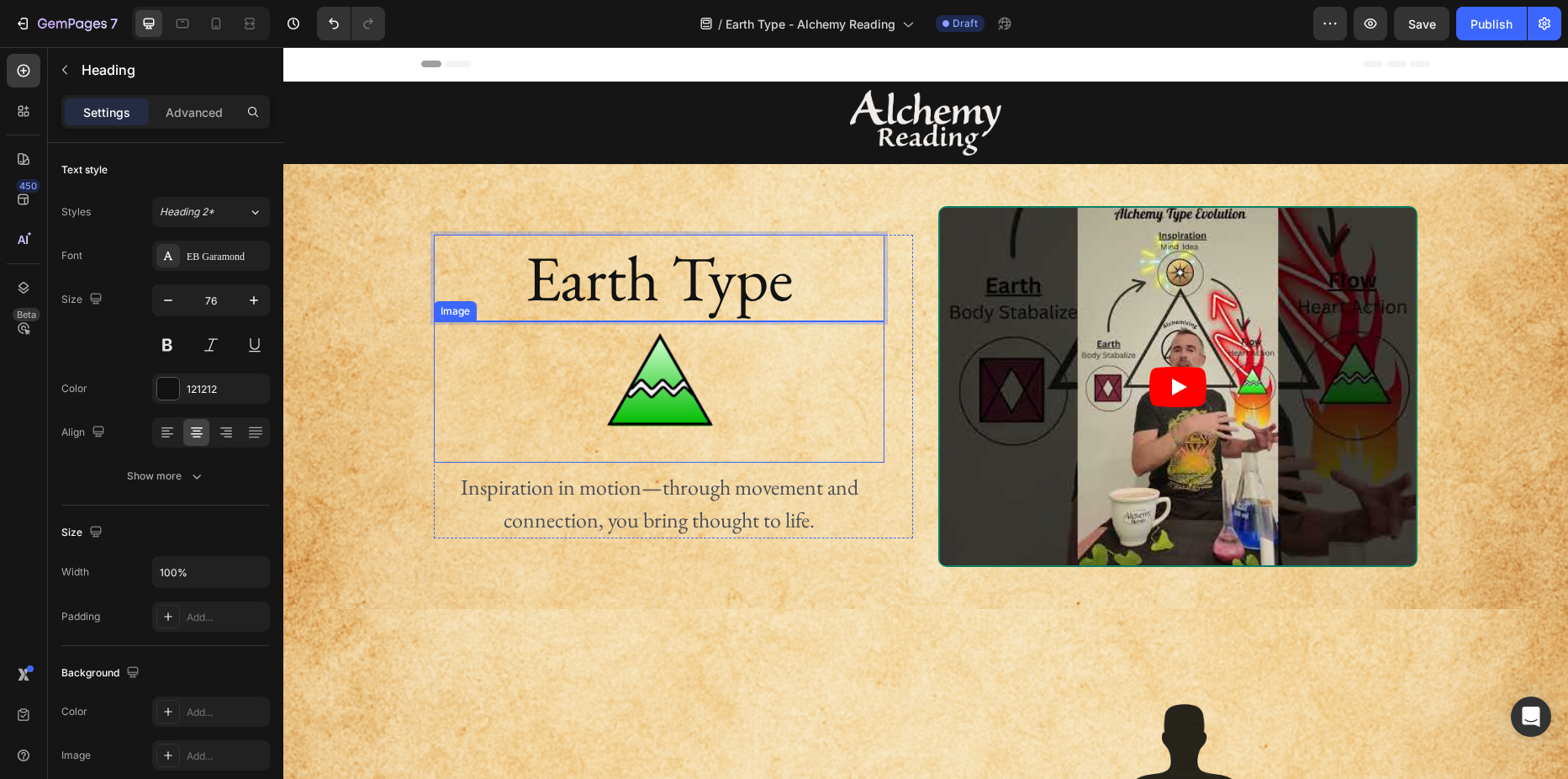
click at [658, 363] on img at bounding box center [659, 392] width 113 height 141
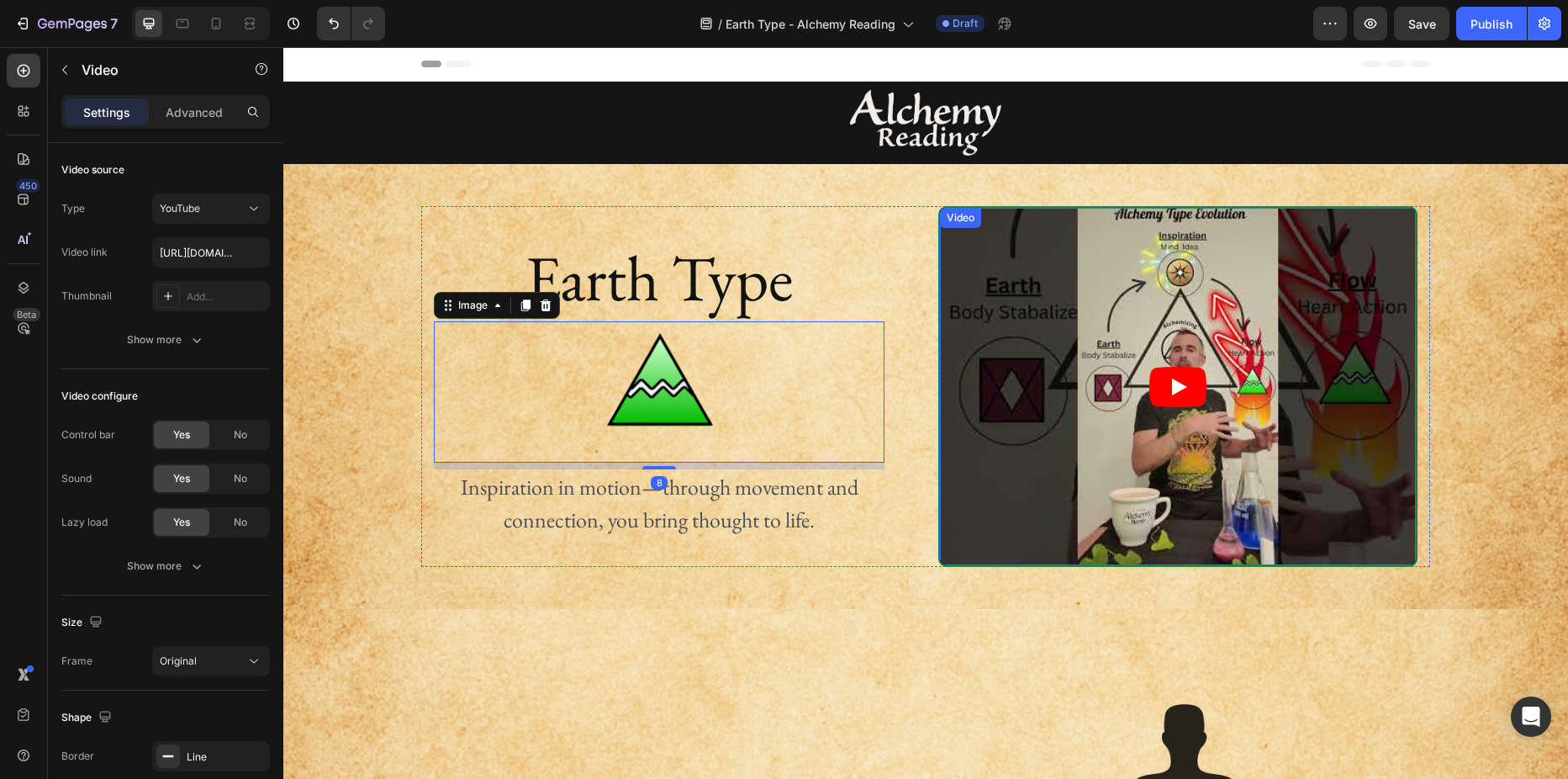
click at [959, 215] on div "Video" at bounding box center [961, 218] width 35 height 15
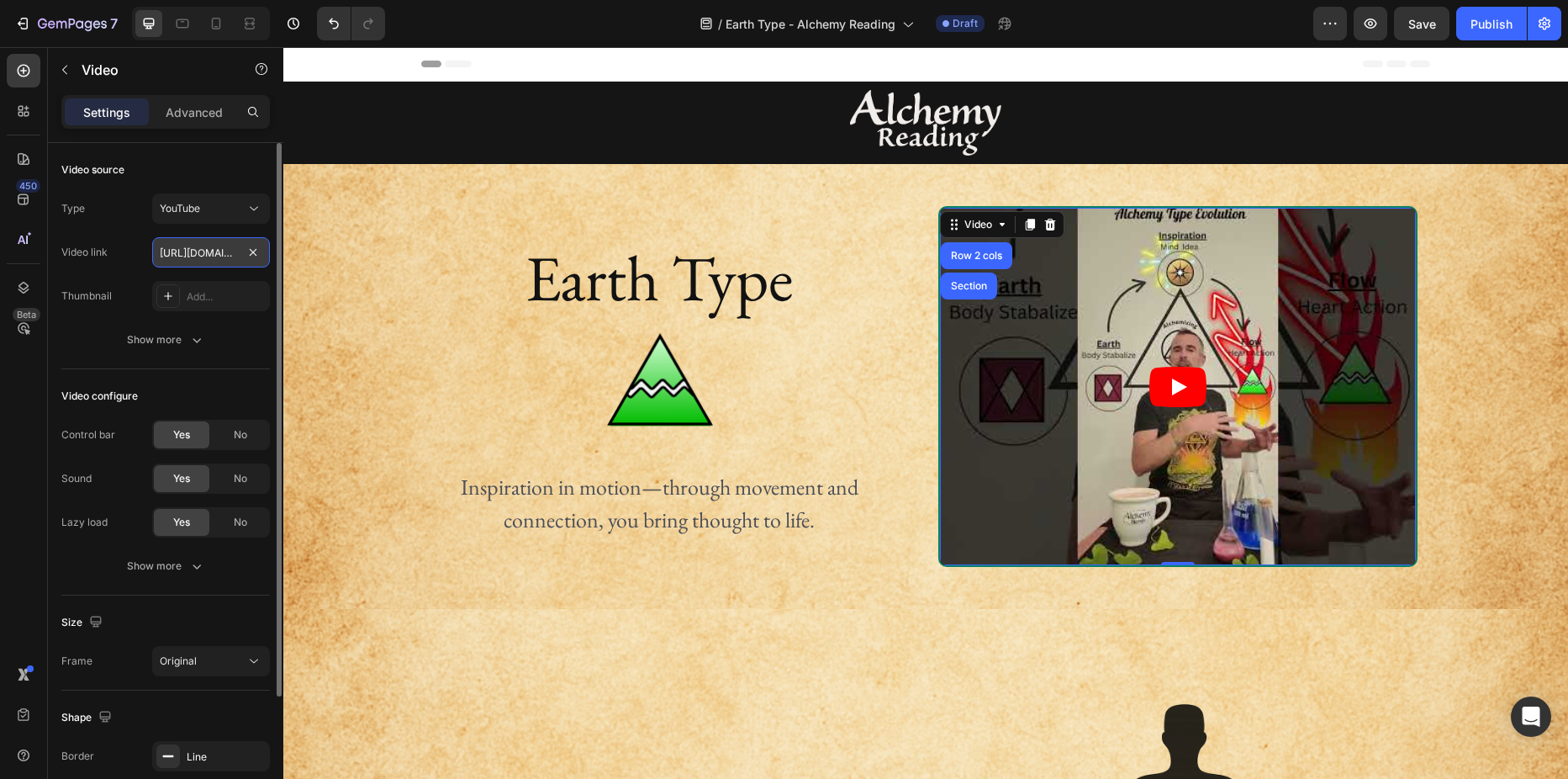
click at [199, 244] on input "[URL][DOMAIN_NAME]" at bounding box center [210, 251] width 117 height 30
paste input "1T7bUUhLDug"
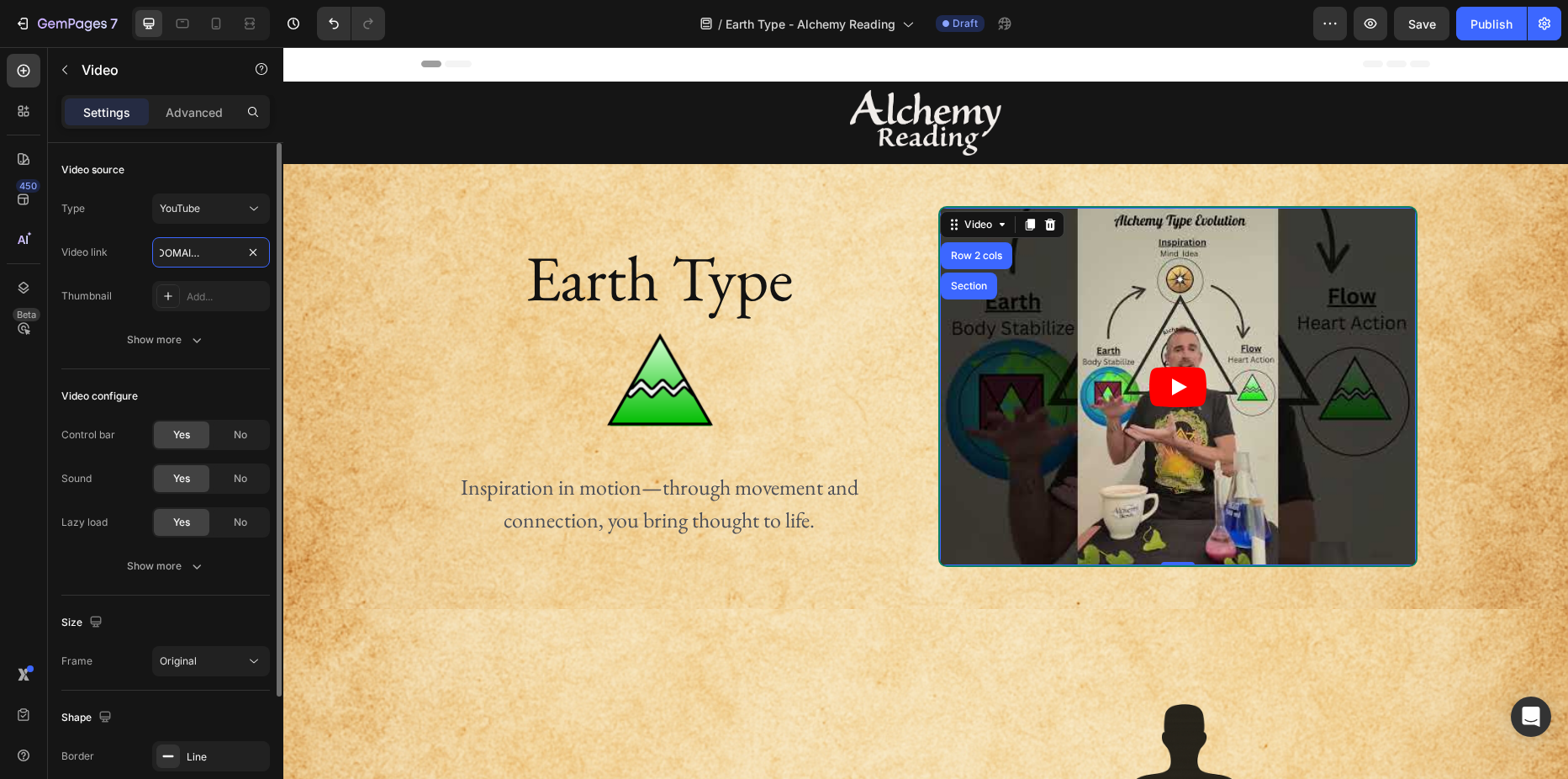
type input "[URL][DOMAIN_NAME]"
click at [120, 259] on div "Video link [URL][DOMAIN_NAME]" at bounding box center [165, 251] width 209 height 30
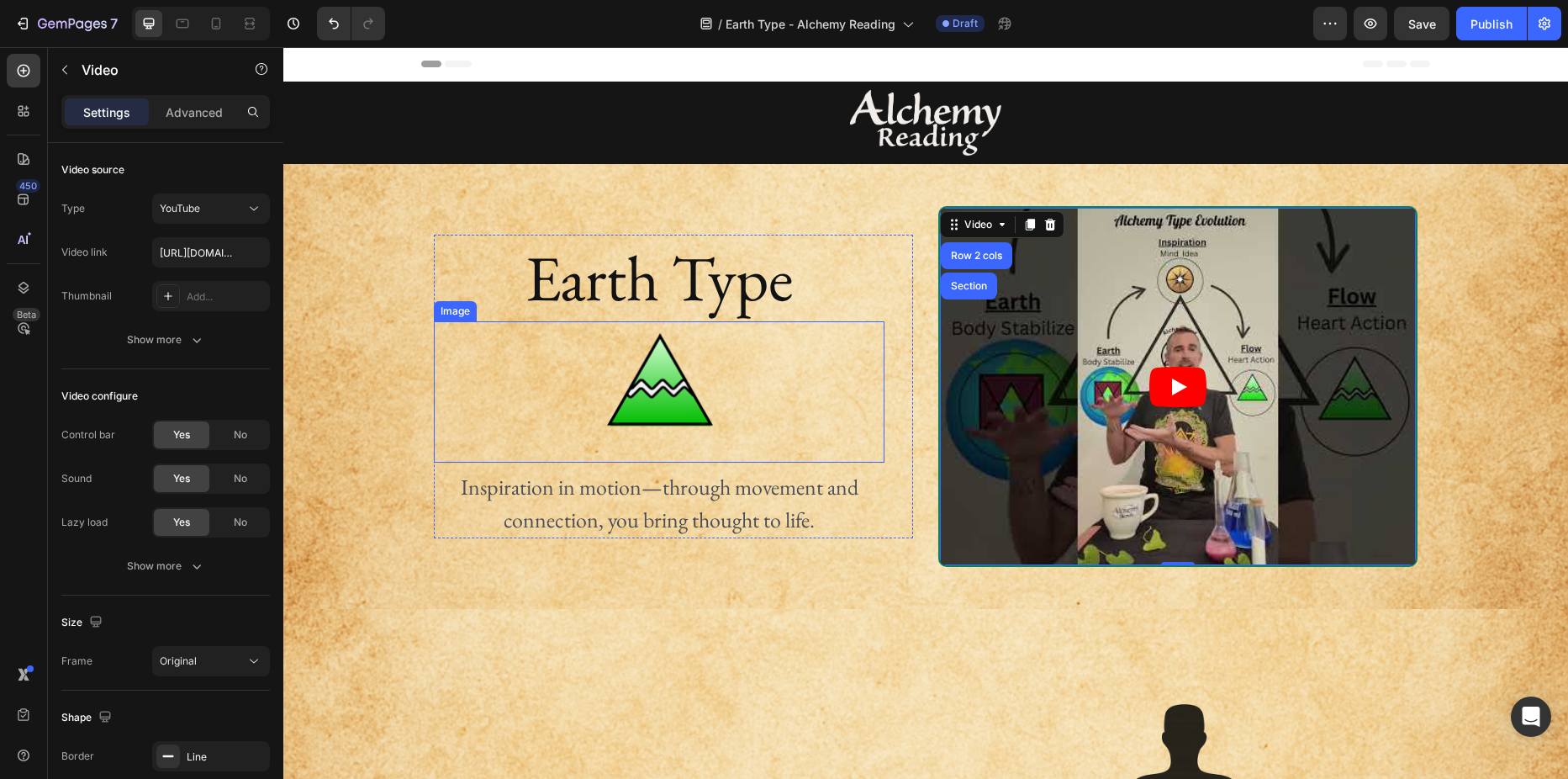
click at [658, 405] on img at bounding box center [659, 392] width 113 height 141
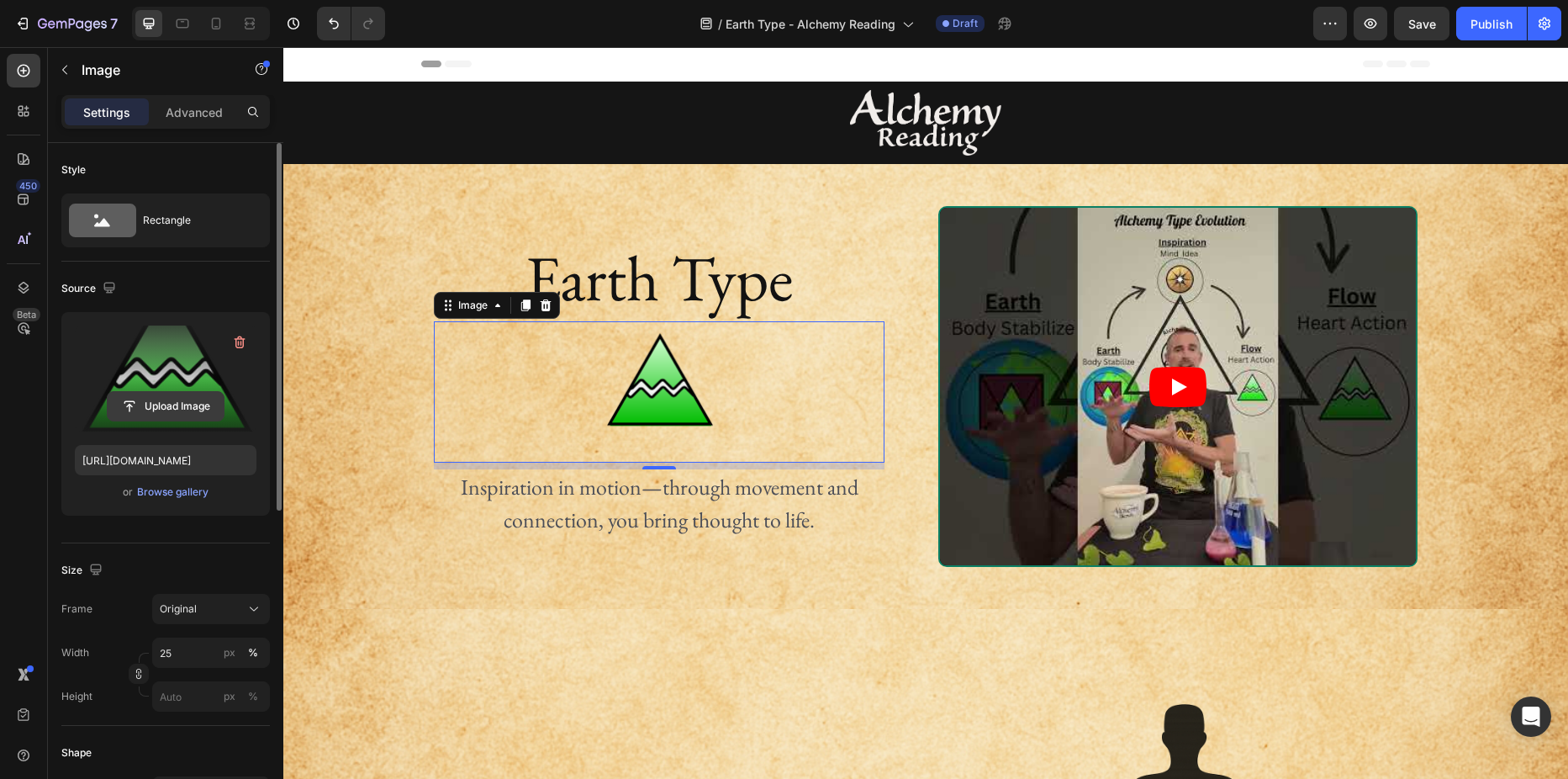
click at [167, 405] on input "file" at bounding box center [165, 405] width 116 height 28
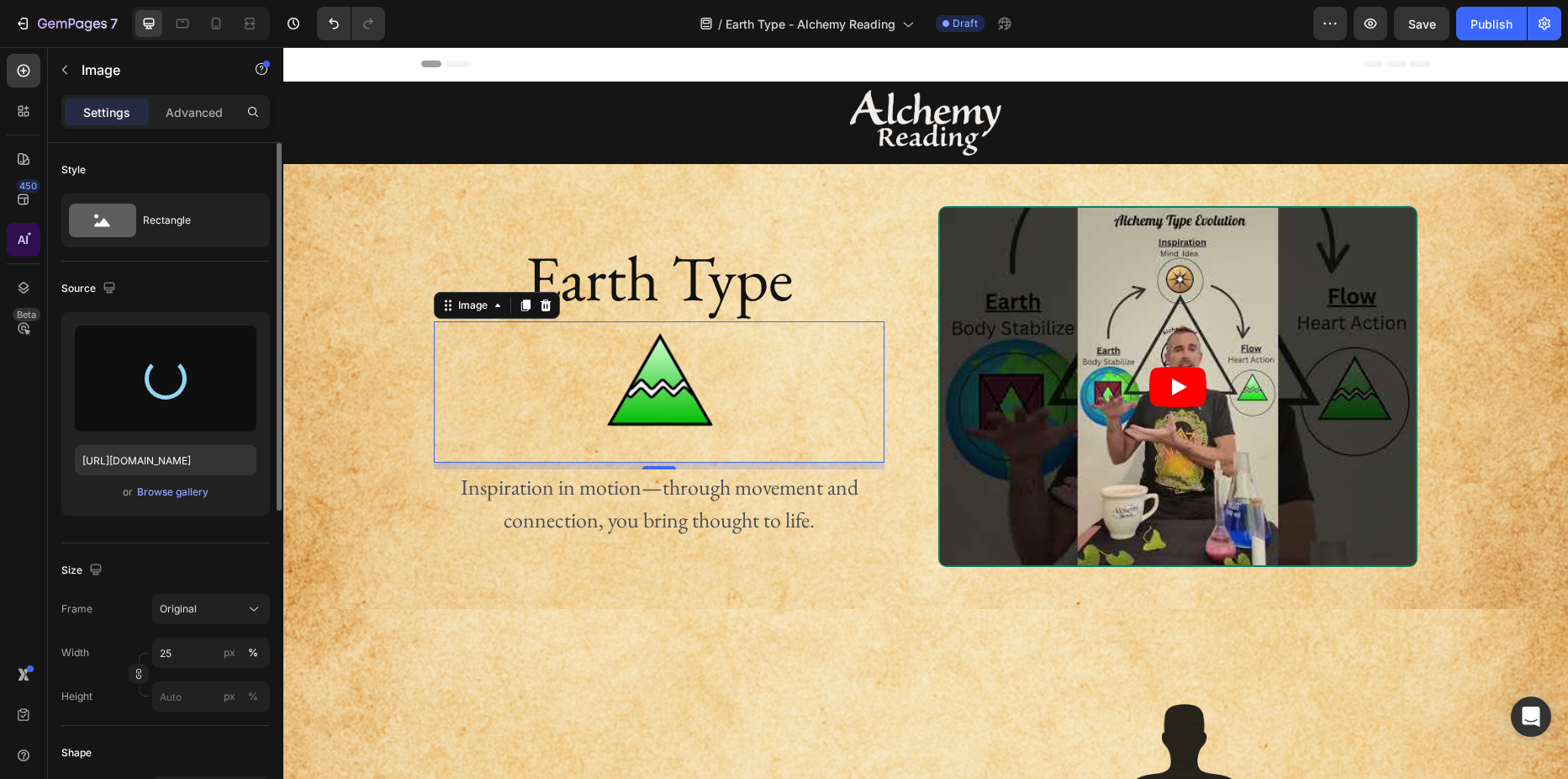
type input "[URL][DOMAIN_NAME]"
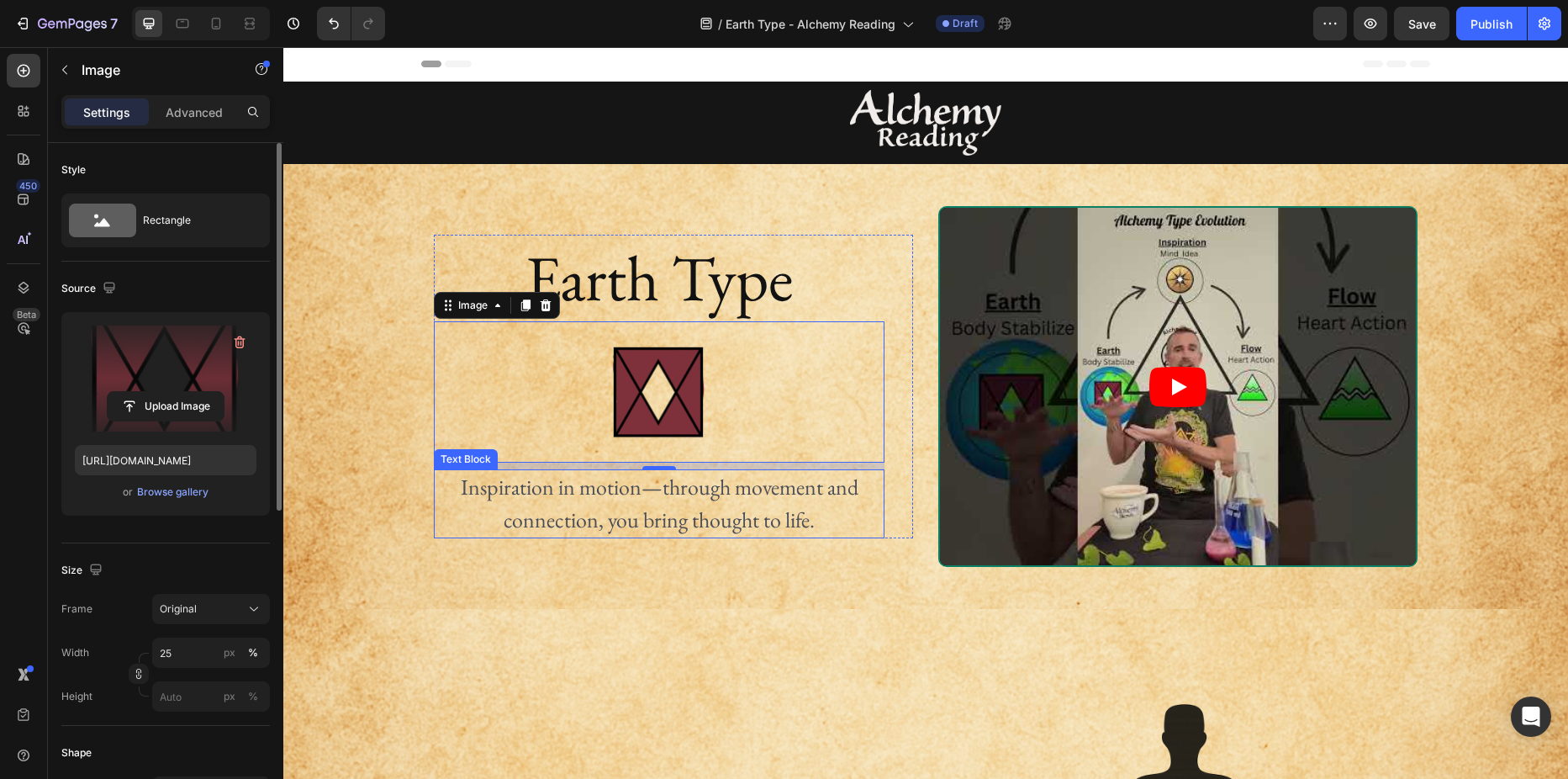
click at [582, 499] on p "Inspiration in motion—through movement and connection, you bring thought to lif…" at bounding box center [658, 504] width 447 height 66
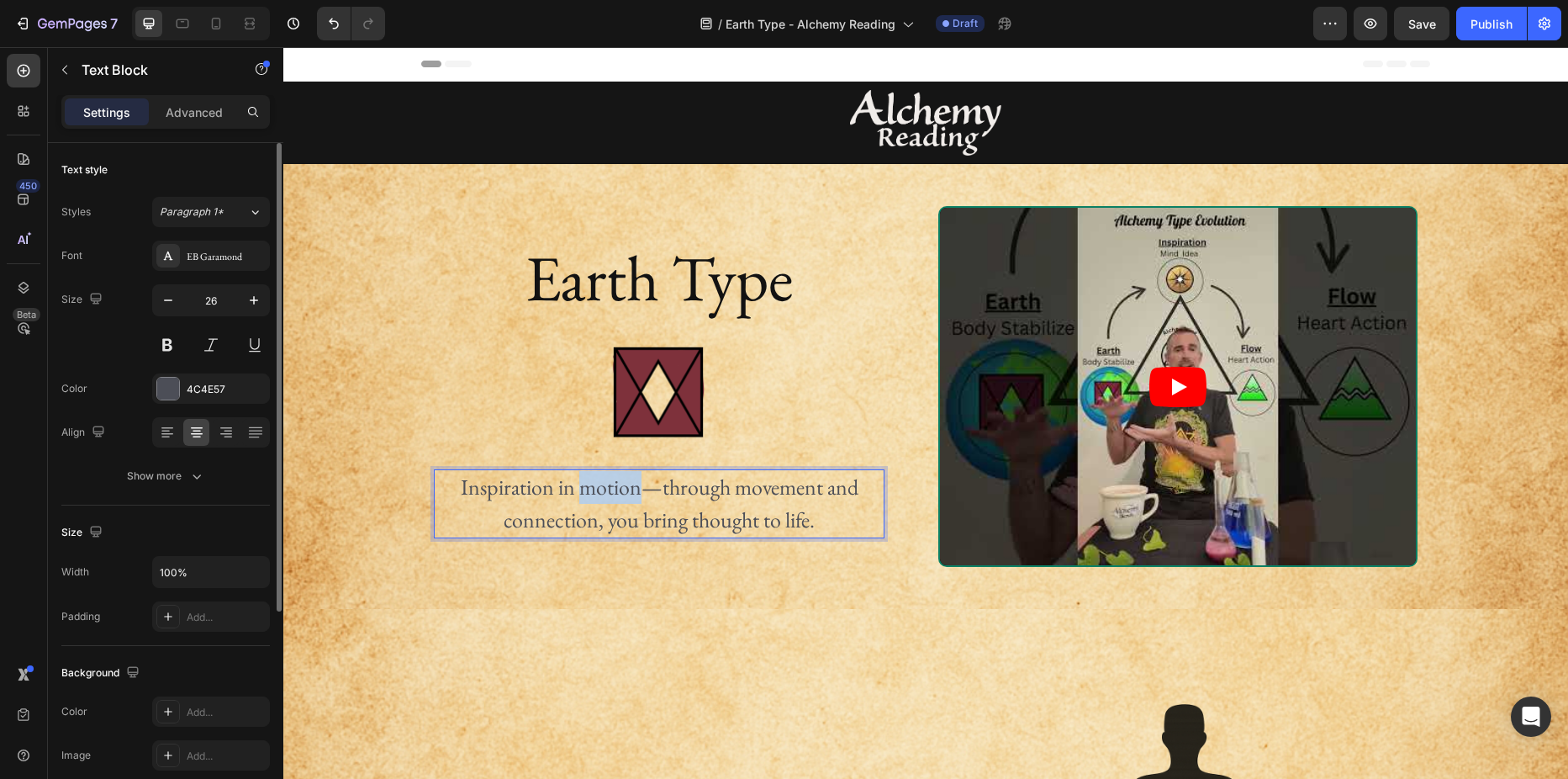
click at [582, 499] on p "Inspiration in motion—through movement and connection, you bring thought to lif…" at bounding box center [658, 504] width 447 height 66
click at [435, 491] on p "the steady stillness that holds the space for the light of wisdom." at bounding box center [658, 504] width 447 height 66
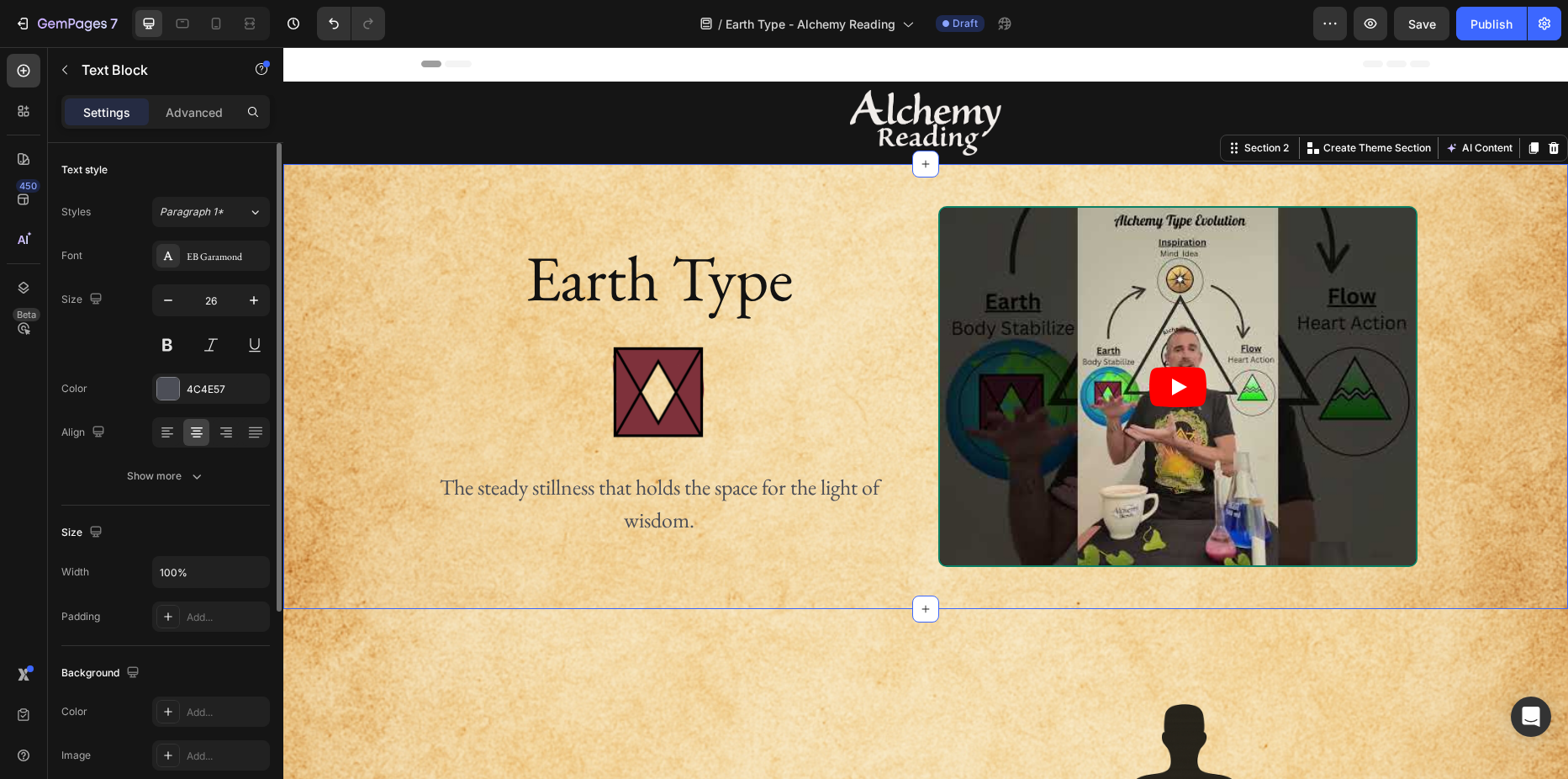
click at [363, 413] on div "Earth Type Heading Image The steady stillness that holds the space for the ligh…" at bounding box center [925, 386] width 1285 height 361
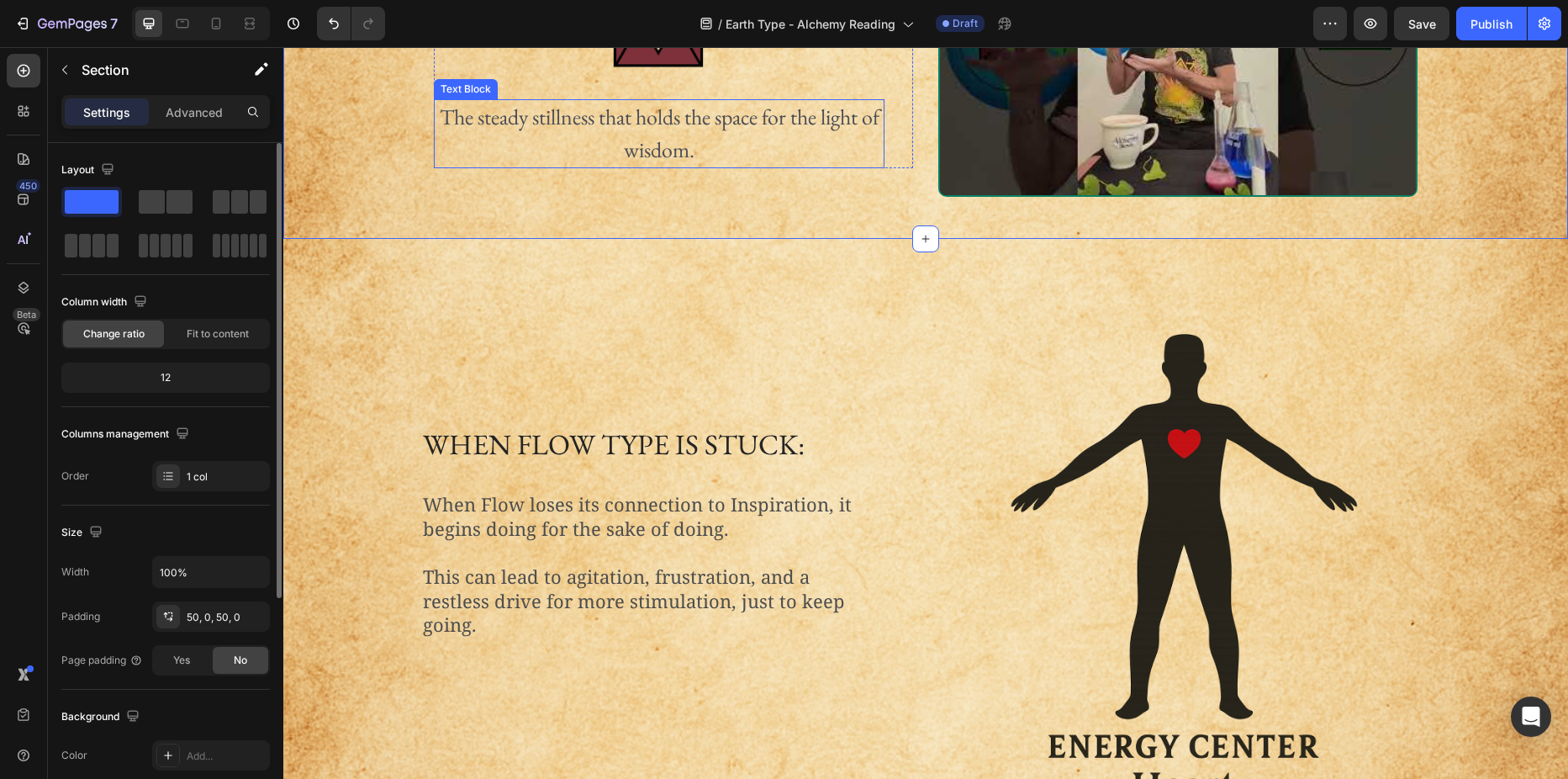
scroll to position [421, 0]
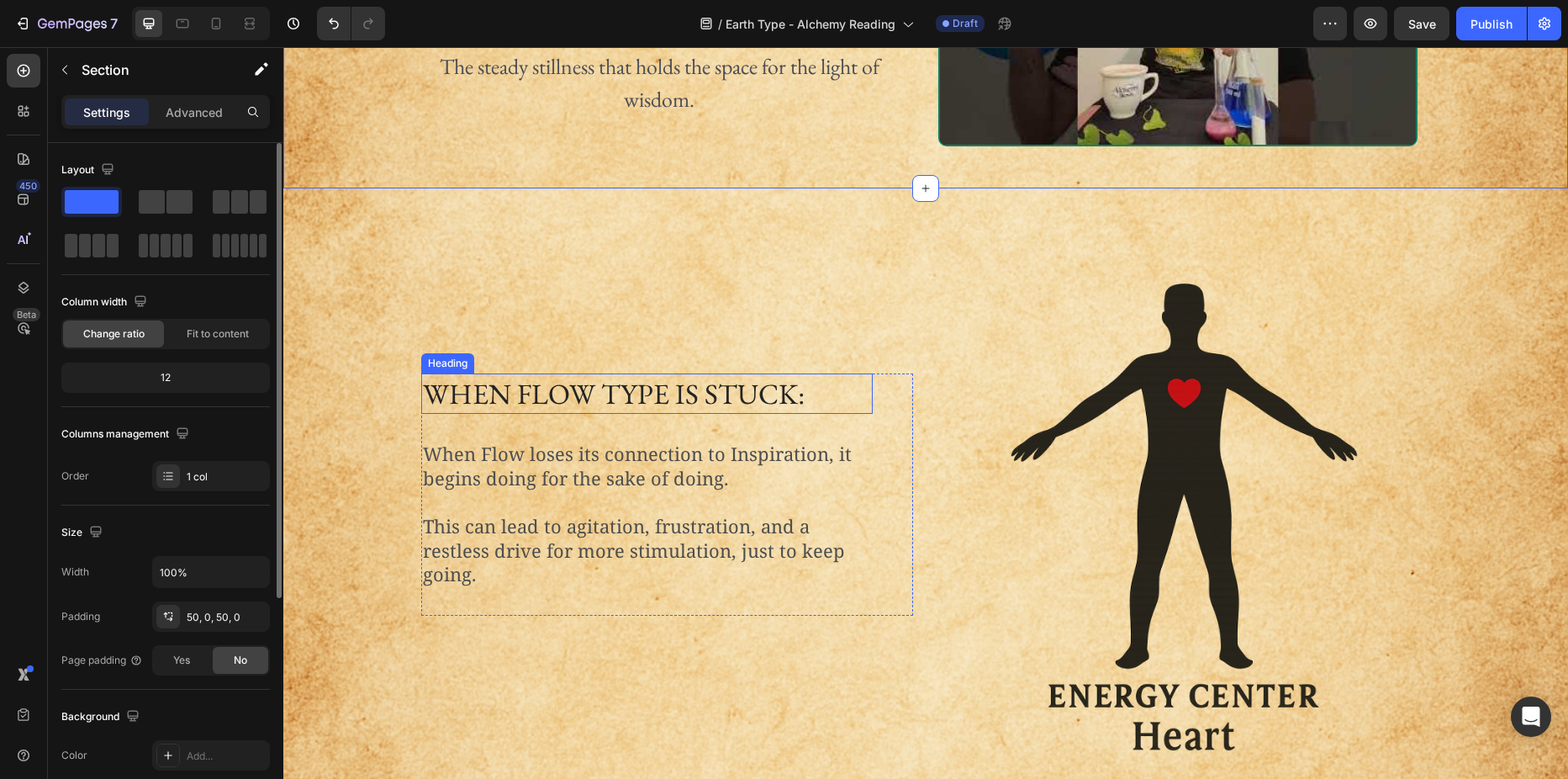
click at [554, 396] on h2 "When Flow Type is Stuck:" at bounding box center [647, 394] width 452 height 40
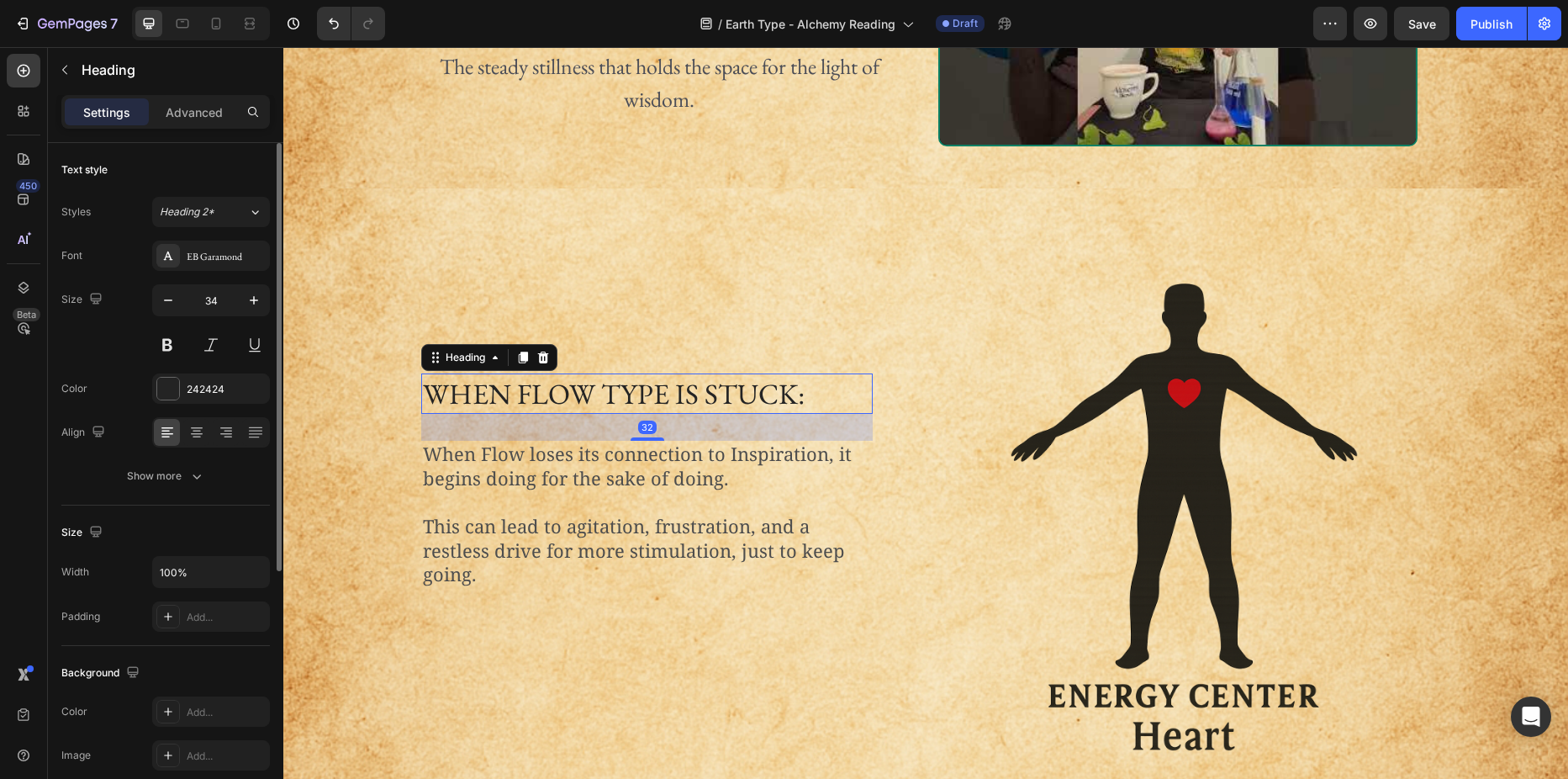
click at [554, 396] on h2 "When Flow Type is Stuck:" at bounding box center [647, 394] width 452 height 40
click at [630, 481] on p "When Flow loses its connection to Inspiration, it begins doing for the sake of …" at bounding box center [647, 466] width 448 height 48
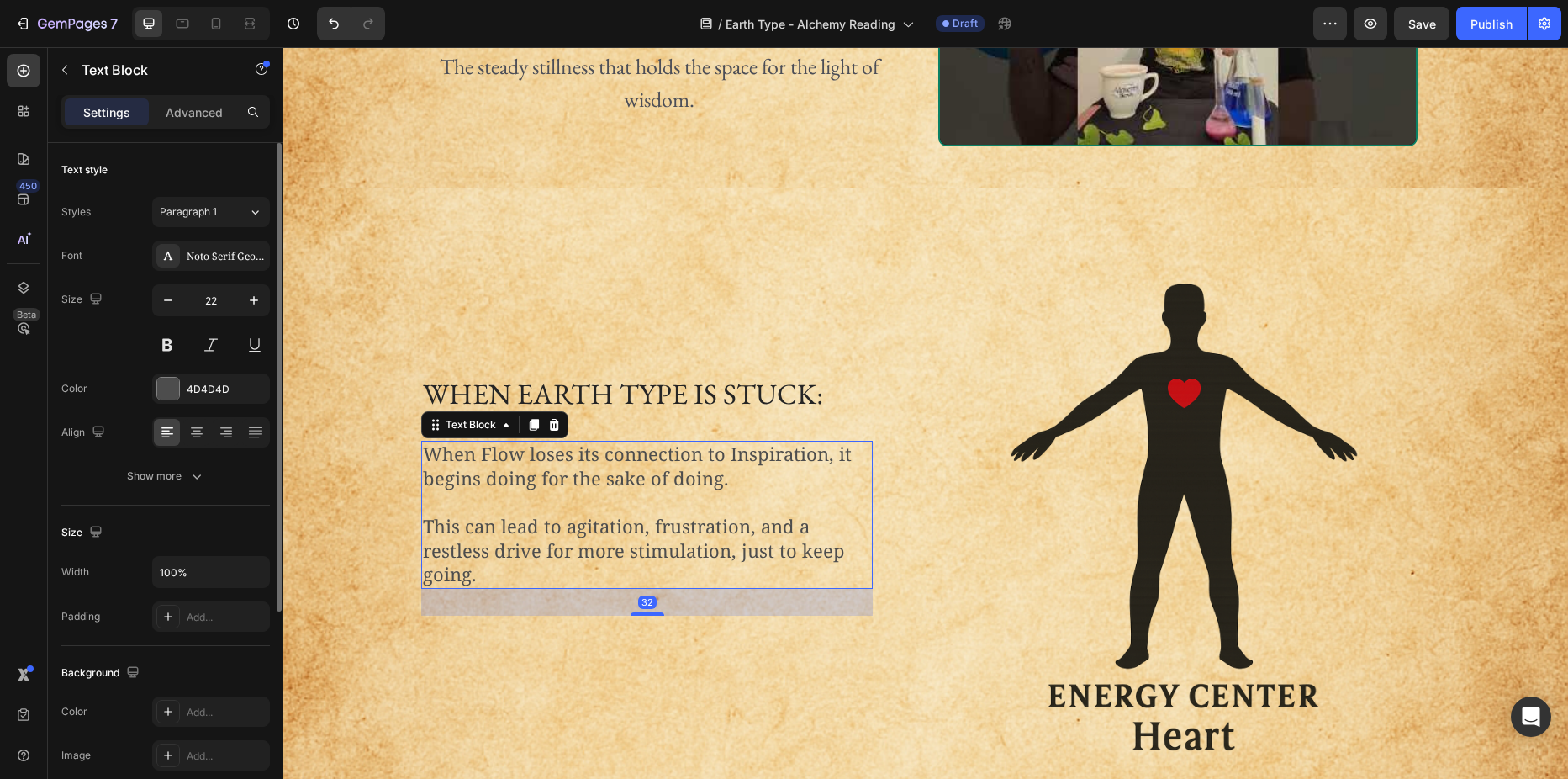
click at [605, 477] on p "When Flow loses its connection to Inspiration, it begins doing for the sake of …" at bounding box center [647, 466] width 448 height 48
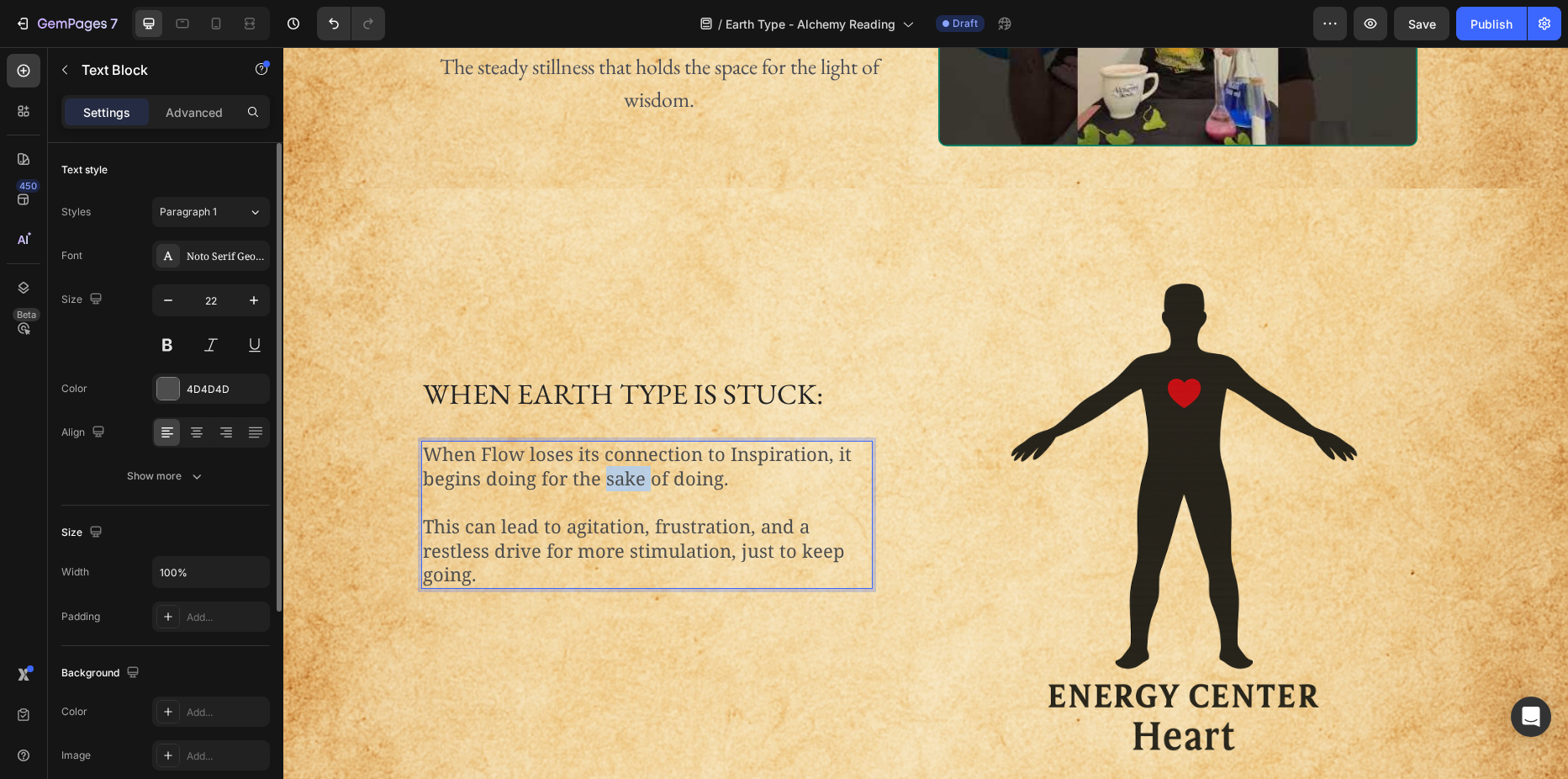
click at [605, 477] on p "When Flow loses its connection to Inspiration, it begins doing for the sake of …" at bounding box center [647, 466] width 448 height 48
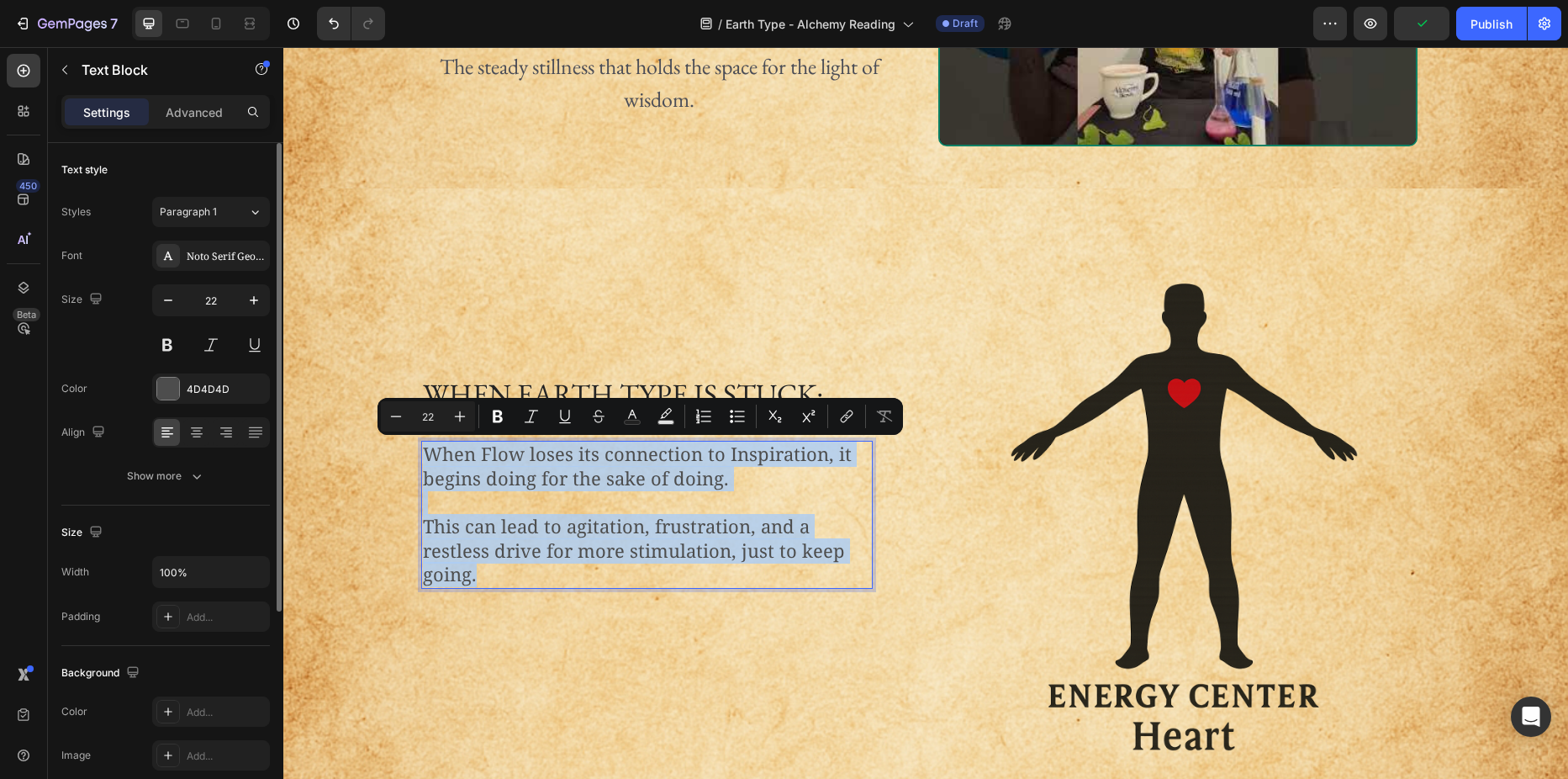
scroll to position [445, 0]
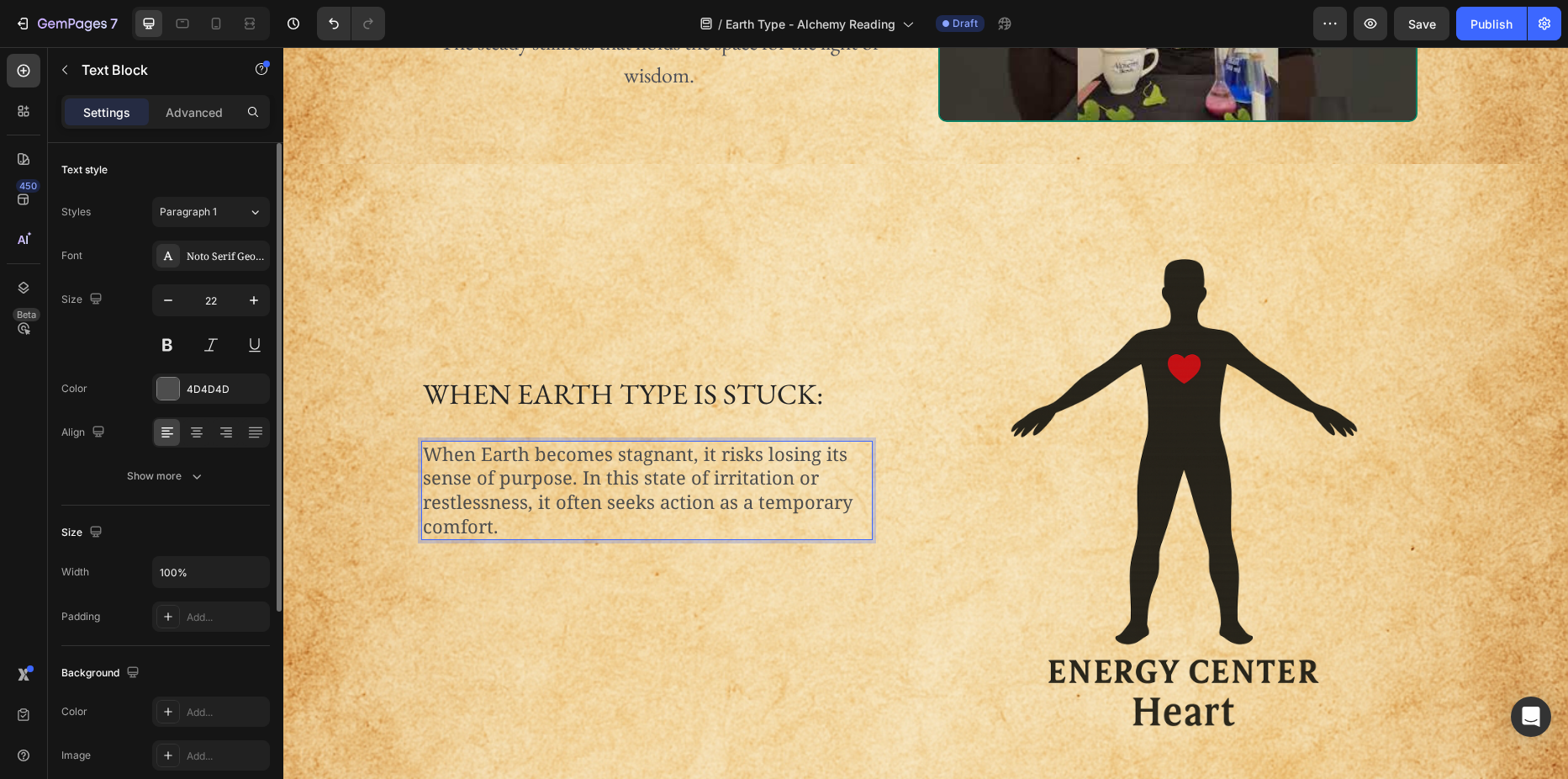
click at [575, 473] on p "When Earth becomes stagnant, it risks losing its sense of purpose. In this stat…" at bounding box center [647, 490] width 448 height 96
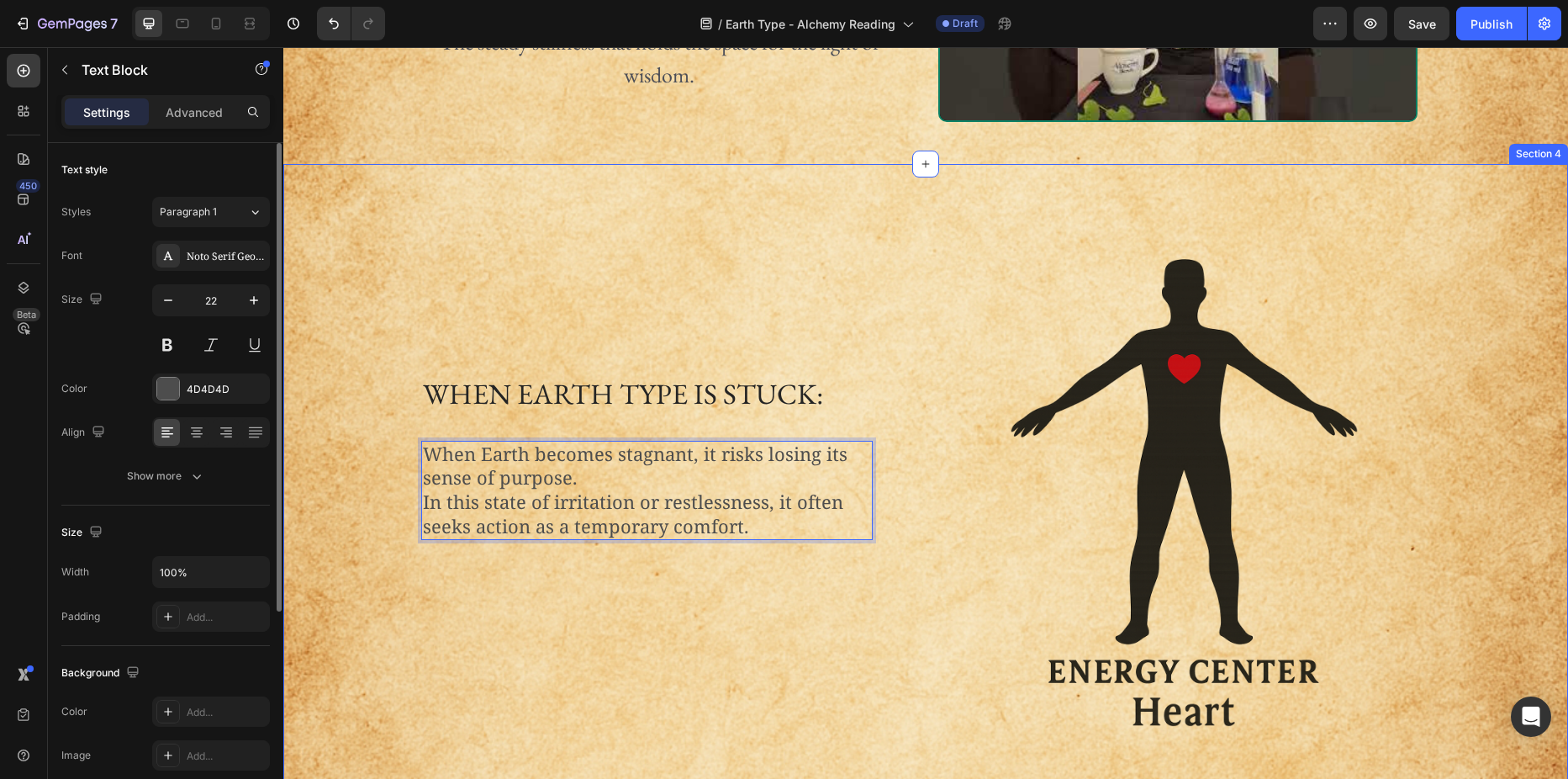
click at [354, 453] on div "When Earth Type is Stuck: Heading When Earth becomes stagnant, it risks losing …" at bounding box center [925, 477] width 1259 height 567
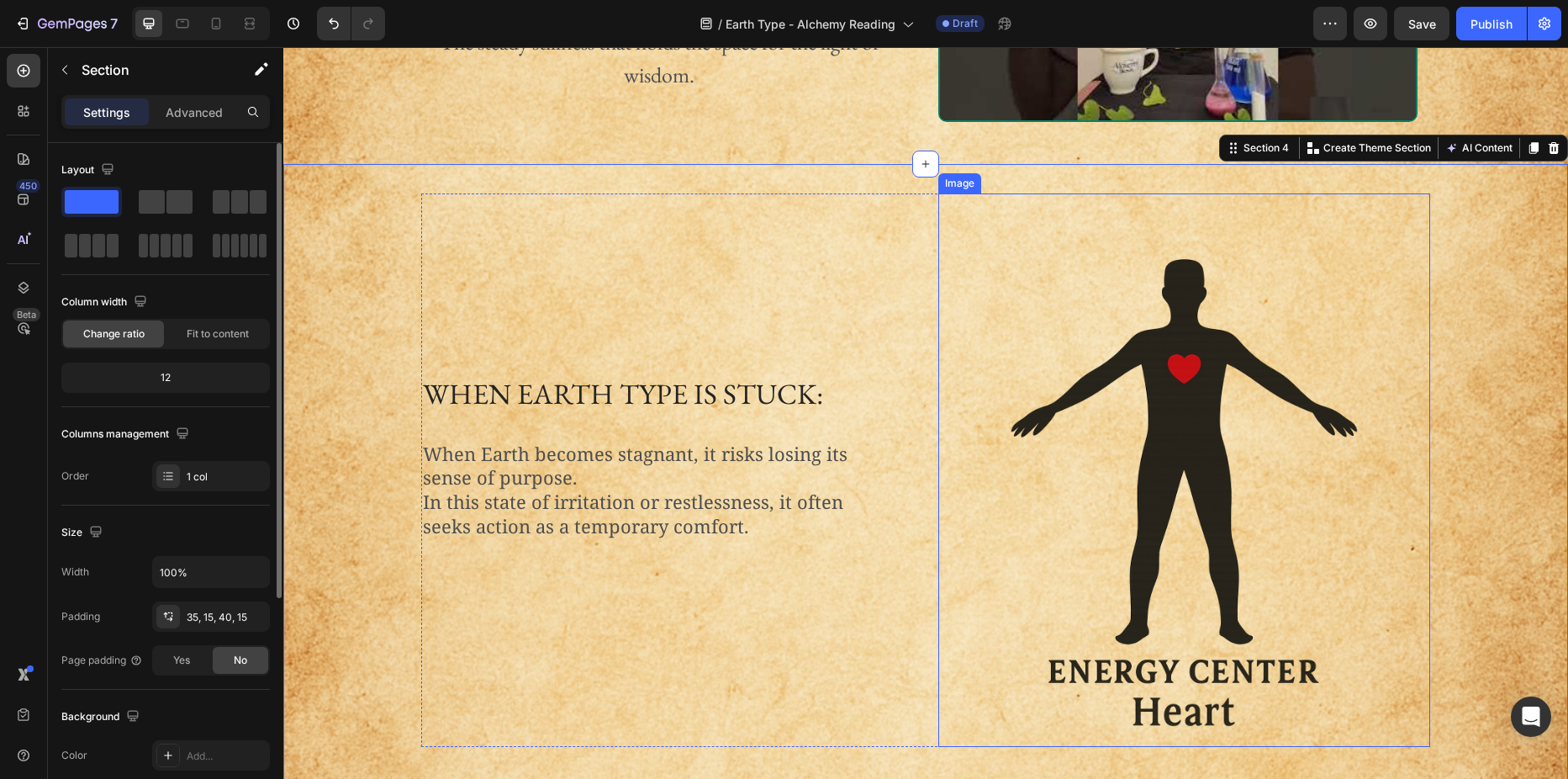
click at [1200, 432] on img at bounding box center [1184, 470] width 369 height 554
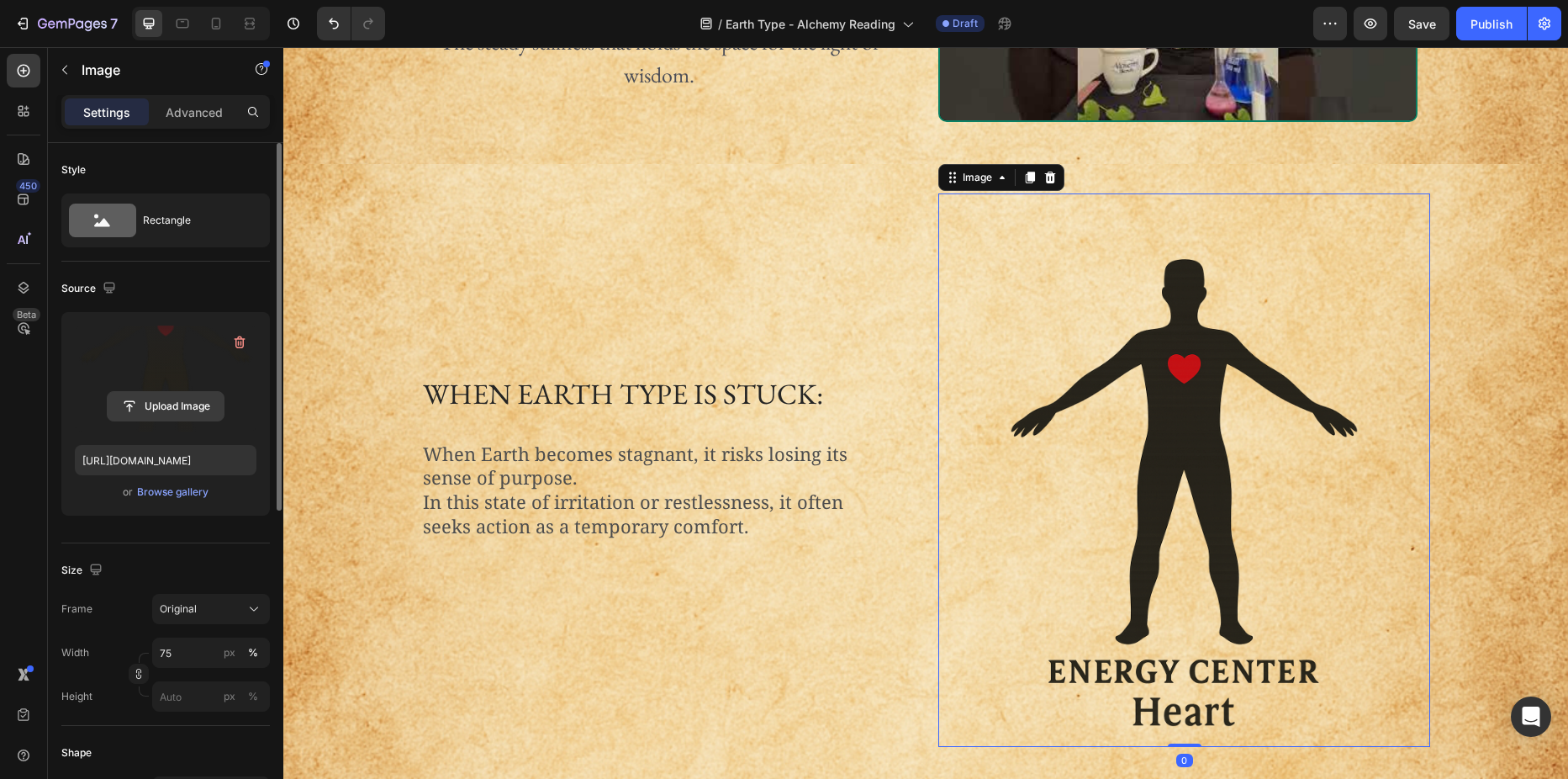
click at [148, 404] on input "file" at bounding box center [165, 405] width 116 height 28
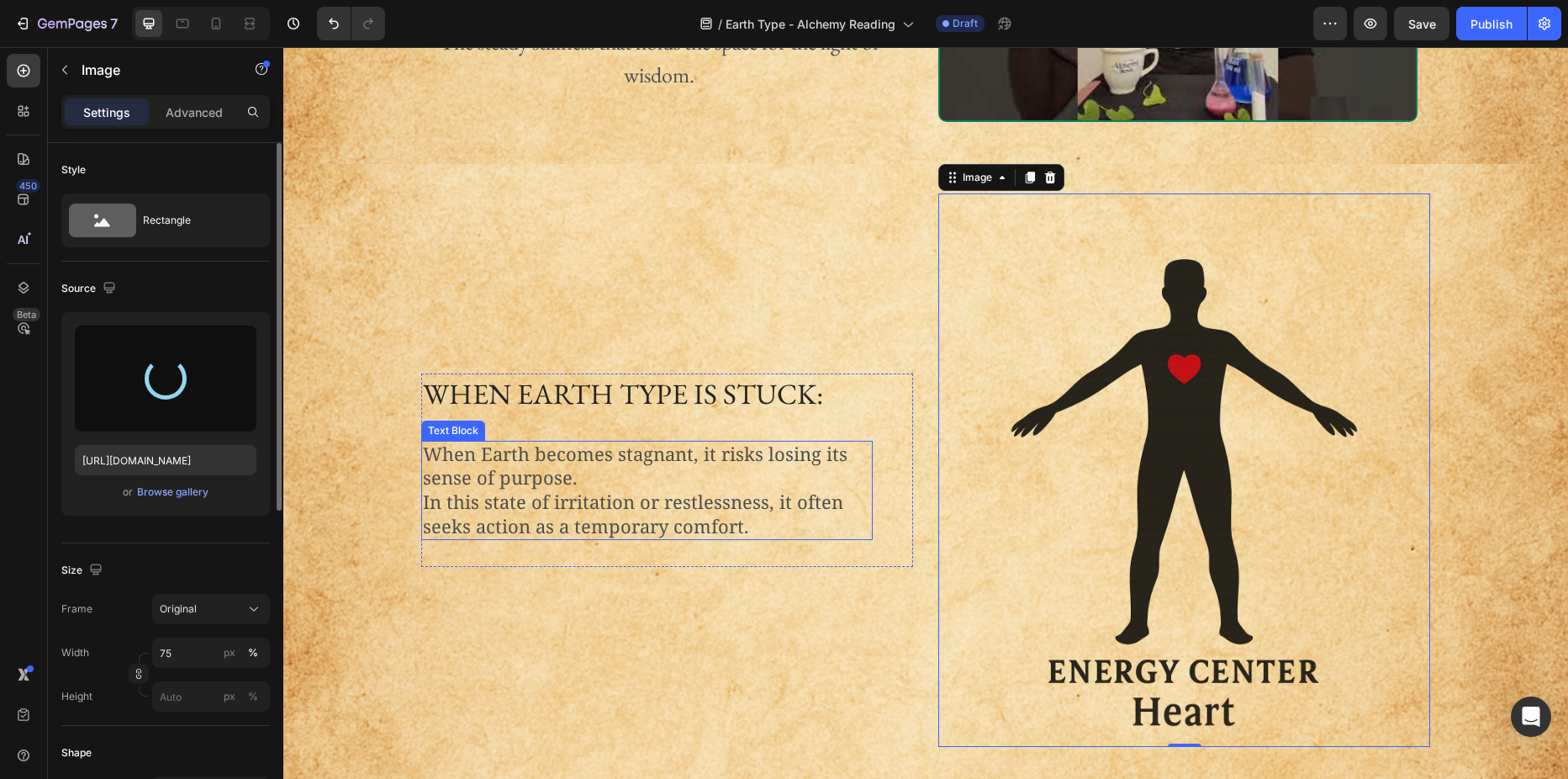
type input "[URL][DOMAIN_NAME]"
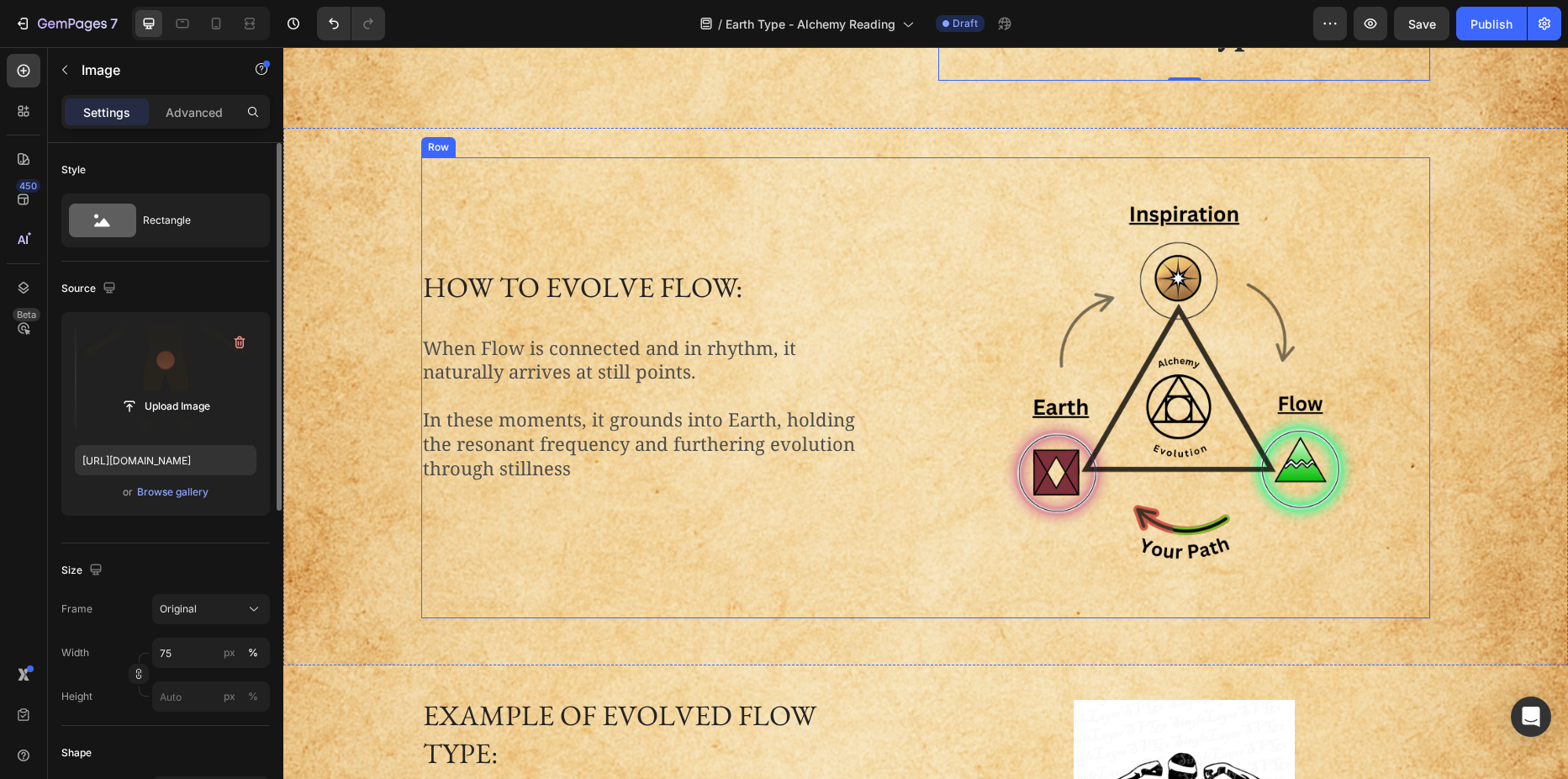
scroll to position [1118, 0]
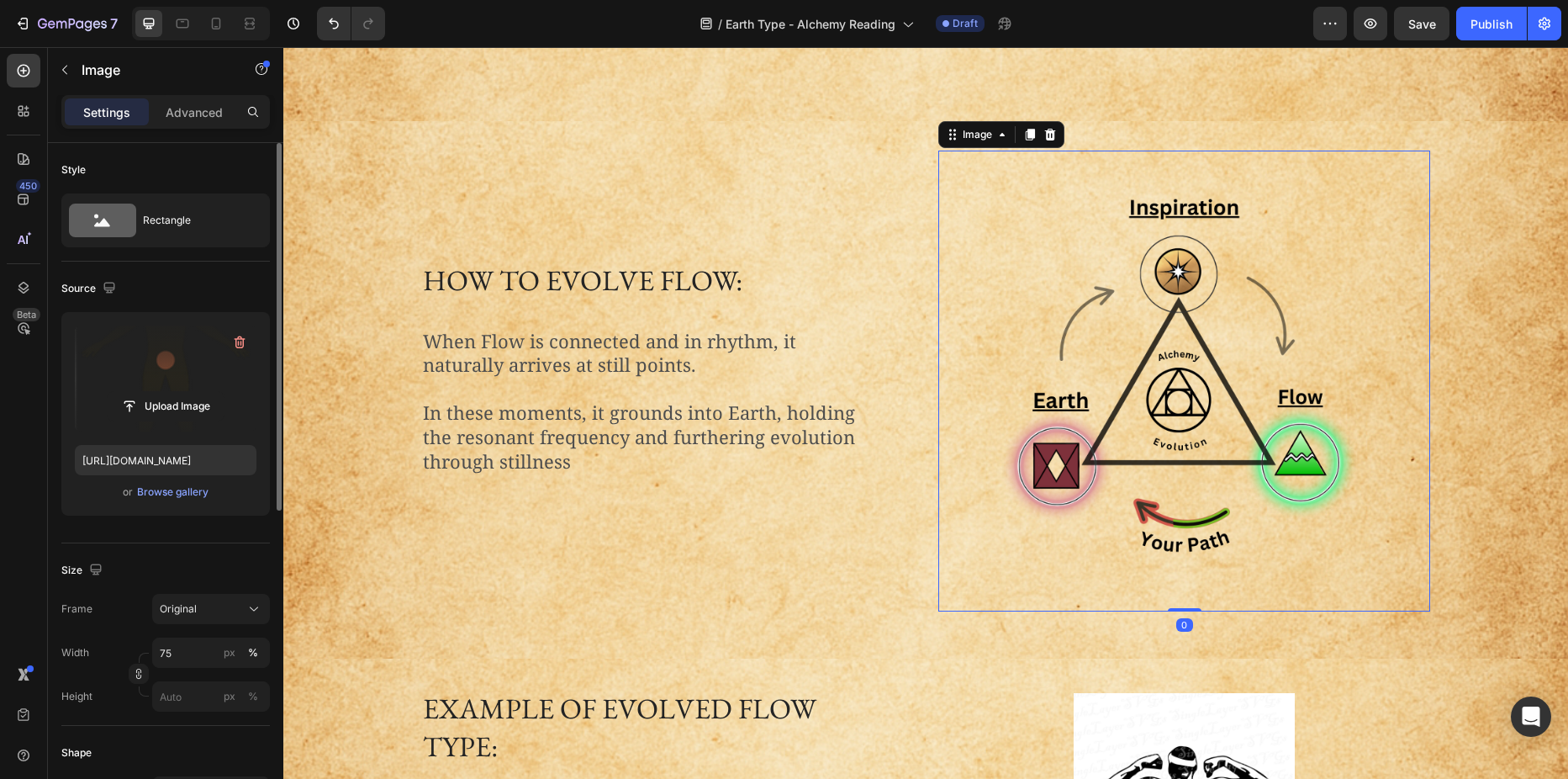
click at [1196, 434] on img at bounding box center [1184, 381] width 369 height 461
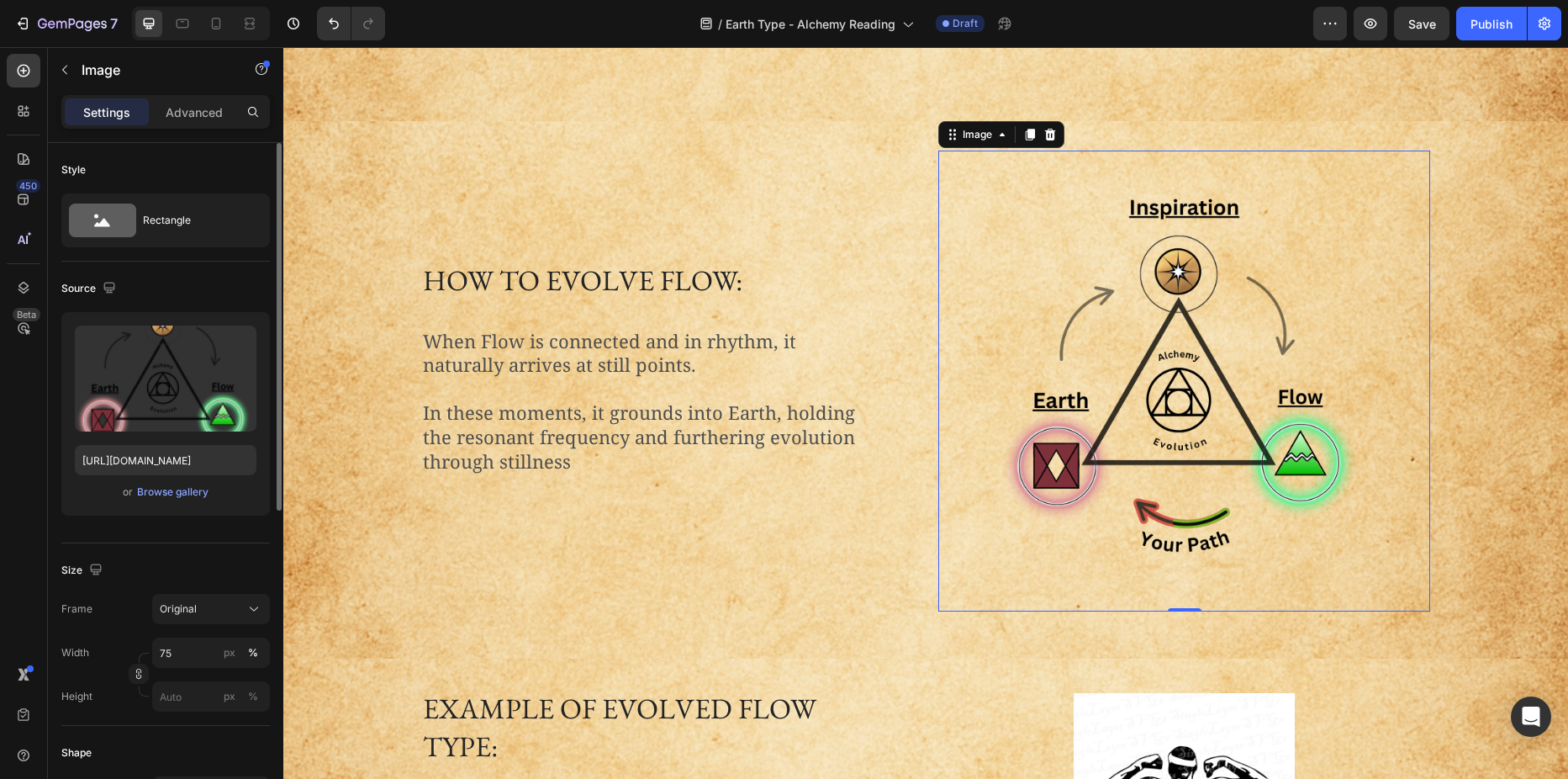
click at [1123, 231] on img at bounding box center [1184, 381] width 369 height 461
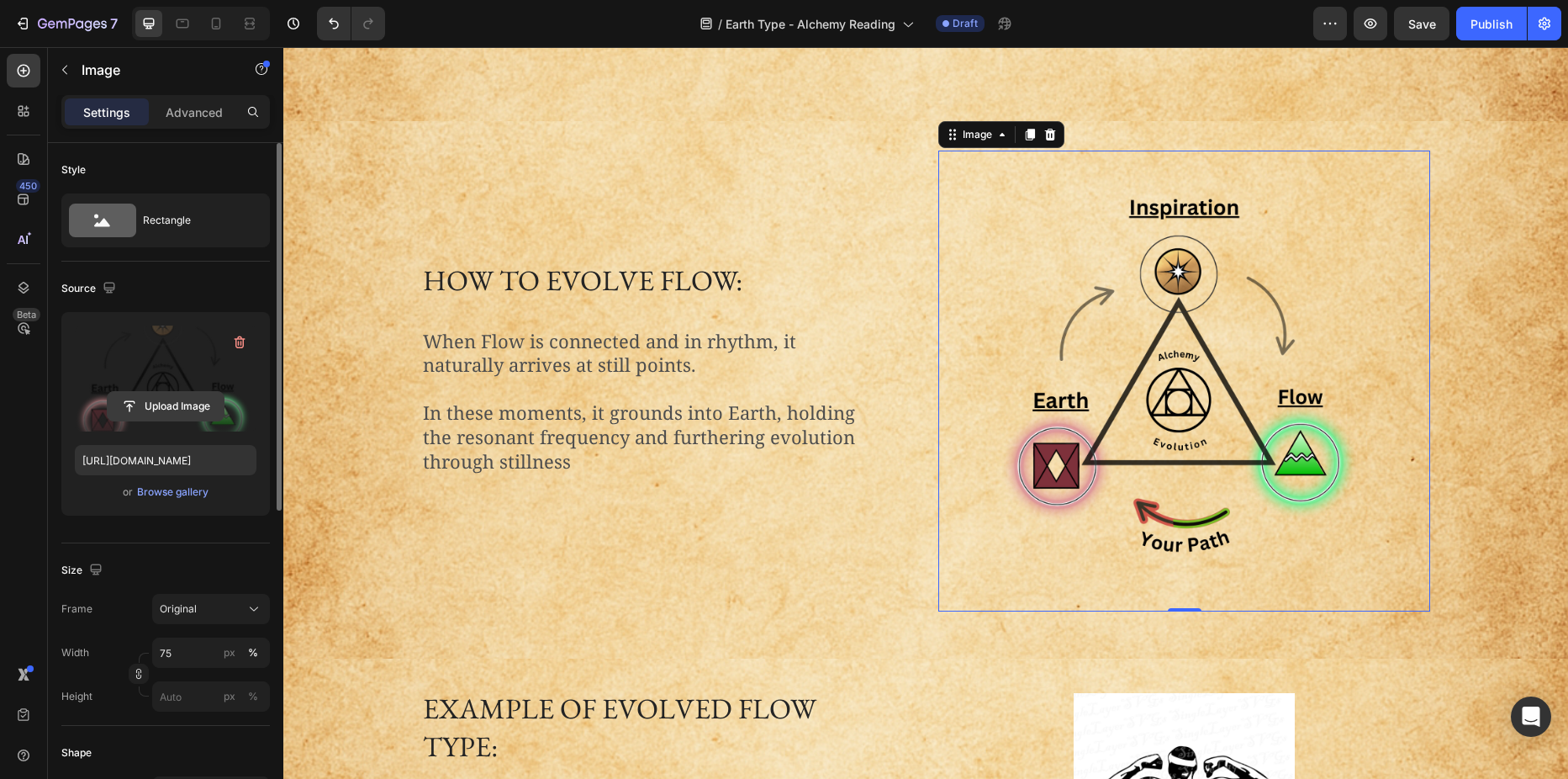
click at [152, 405] on input "file" at bounding box center [165, 405] width 116 height 28
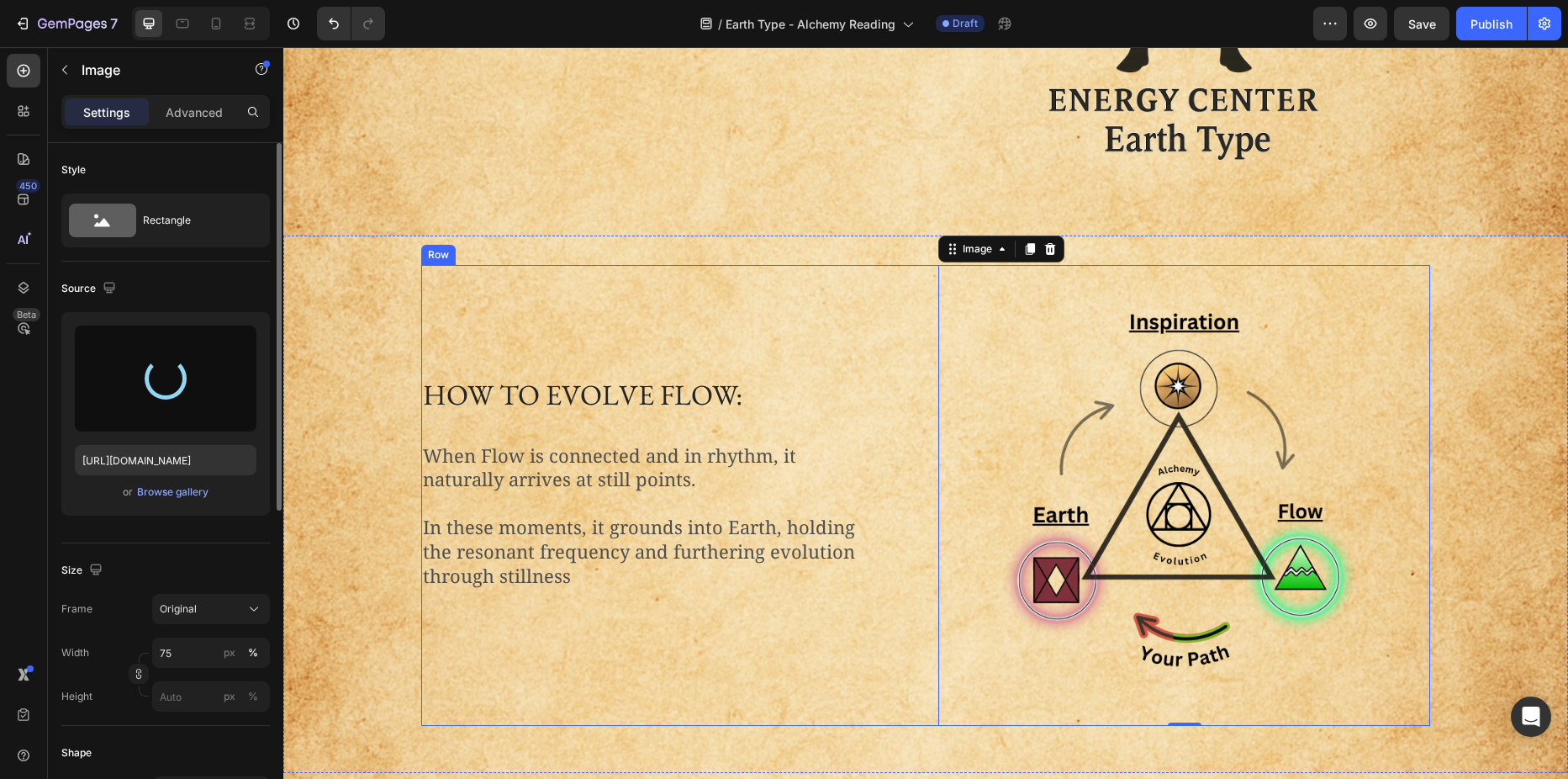
type input "[URL][DOMAIN_NAME]"
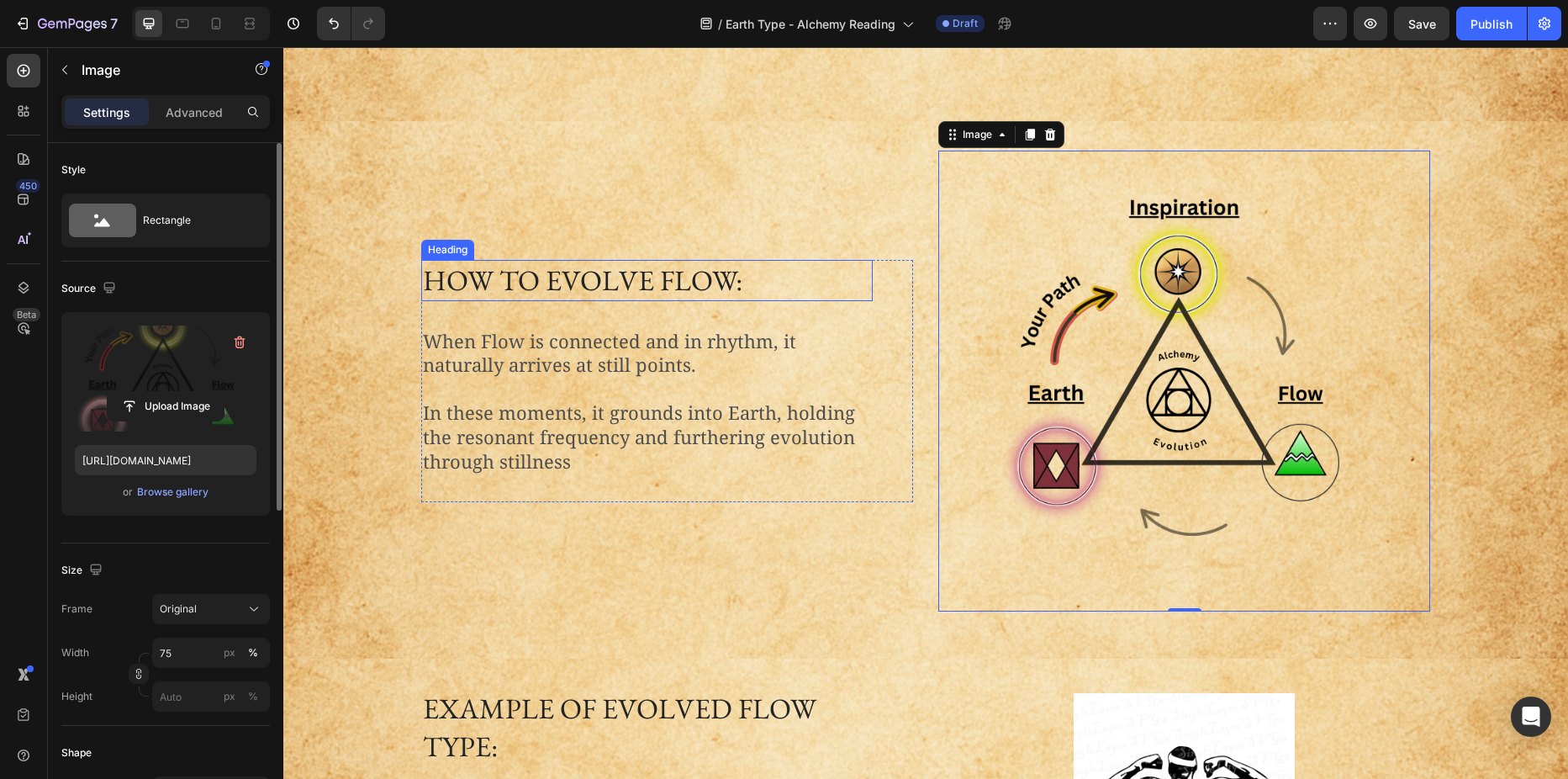
click at [663, 283] on h2 "How to Evolve Flow:" at bounding box center [647, 280] width 452 height 40
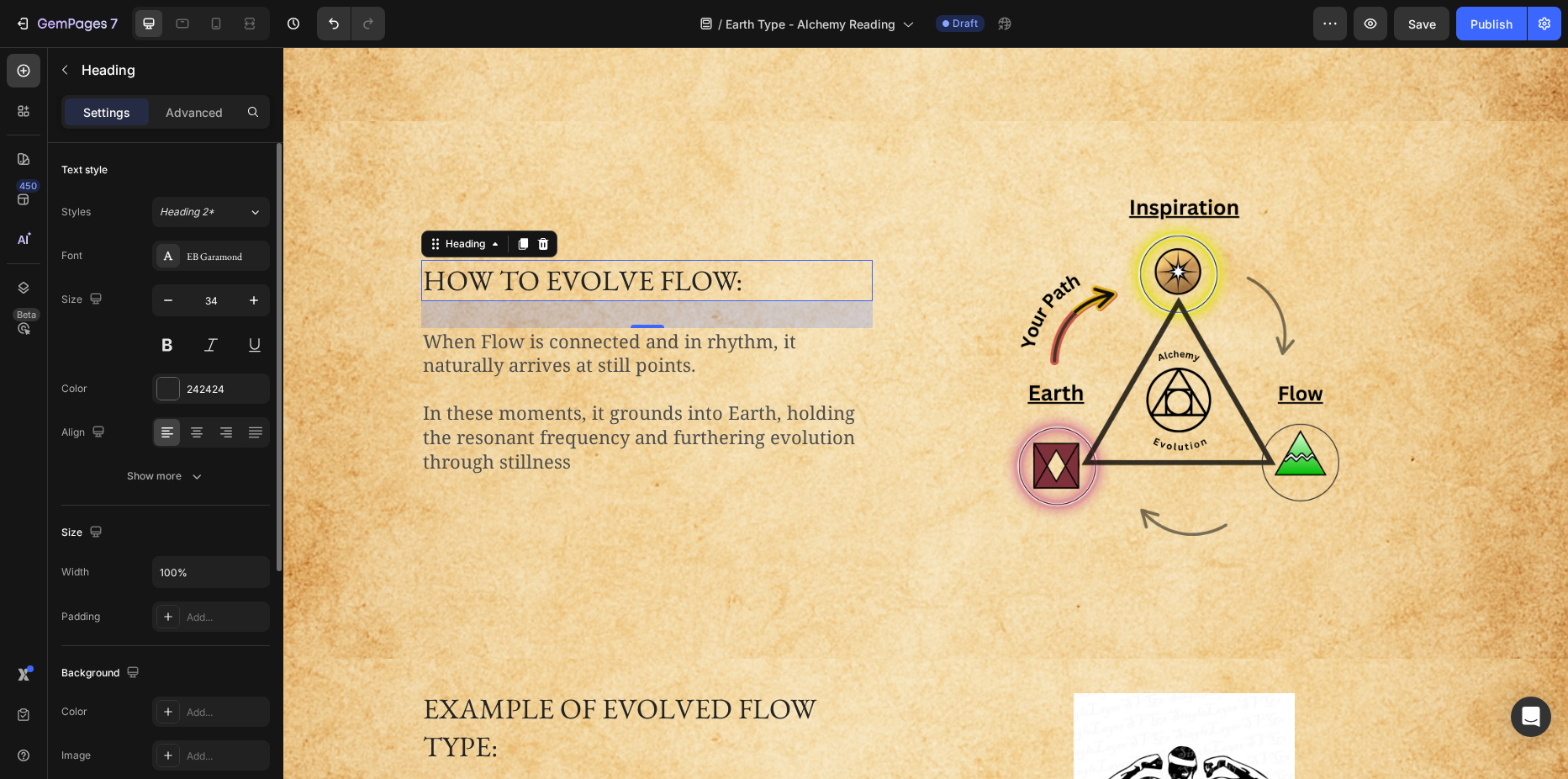
click at [663, 283] on h2 "How to Evolve Flow:" at bounding box center [647, 280] width 452 height 40
click at [633, 361] on p "When Flow is connected and in rhythm, it naturally arrives at still points." at bounding box center [647, 354] width 448 height 48
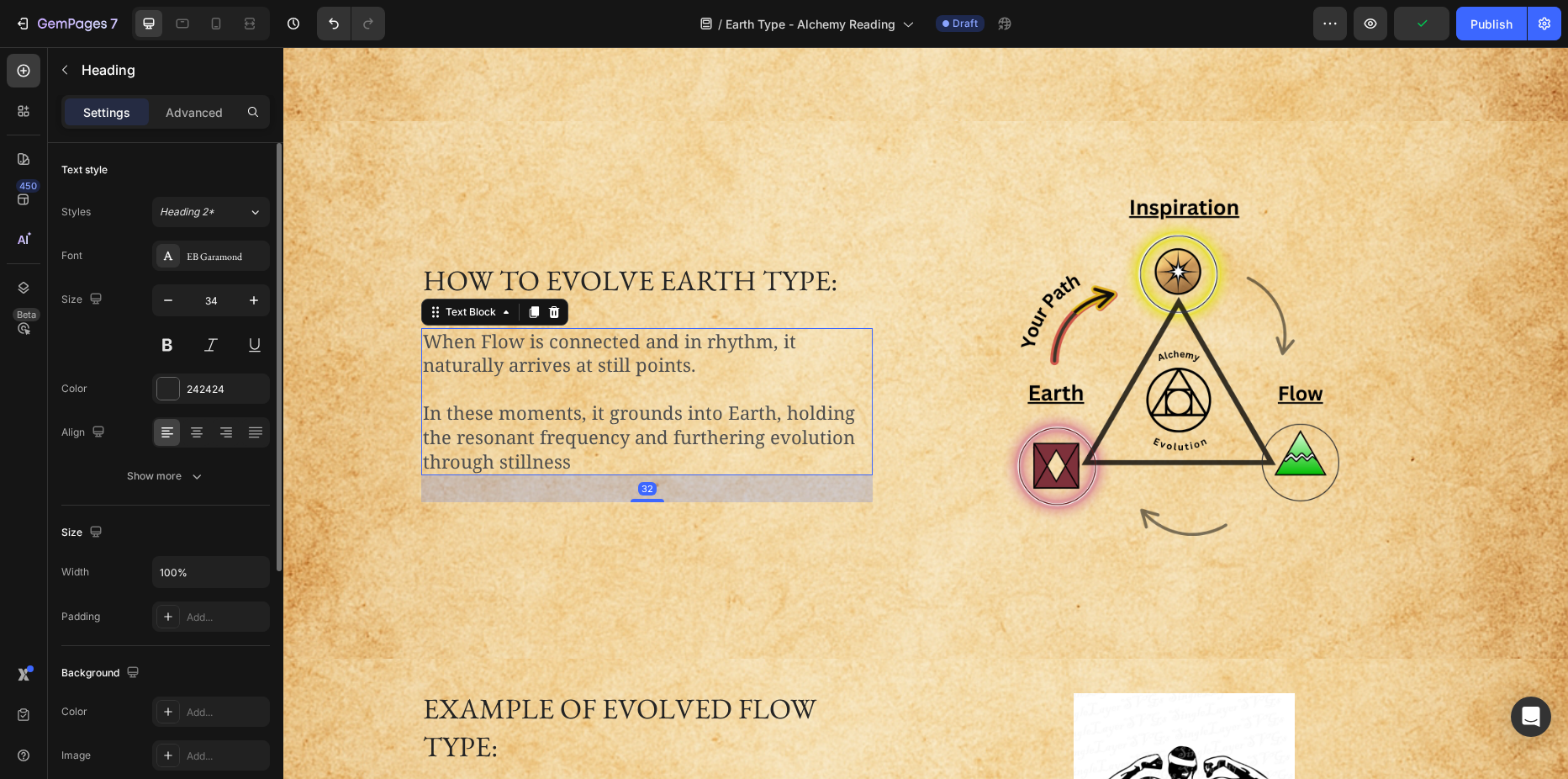
click at [633, 361] on p "When Flow is connected and in rhythm, it naturally arrives at still points." at bounding box center [647, 354] width 448 height 48
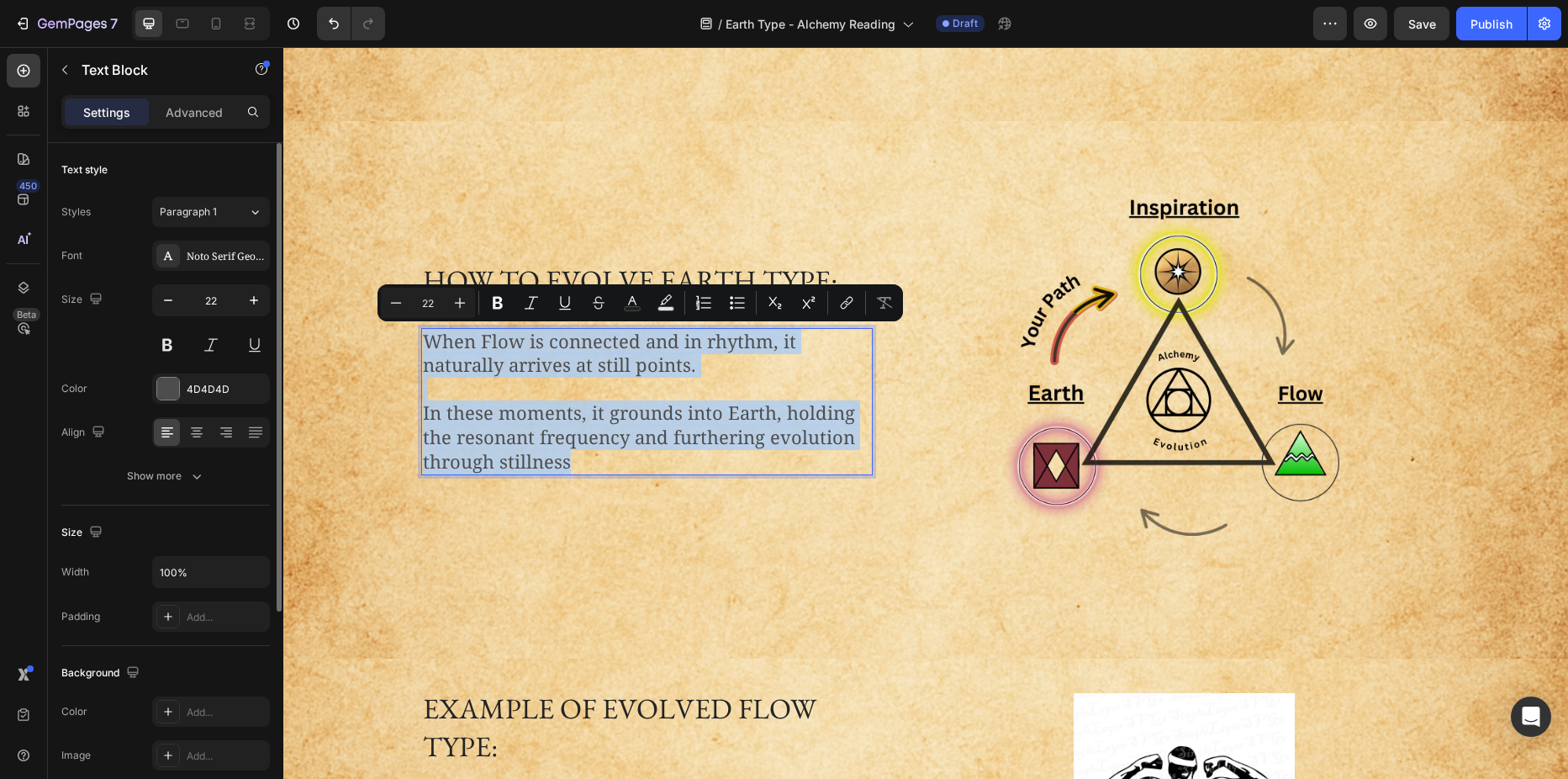
scroll to position [1153, 0]
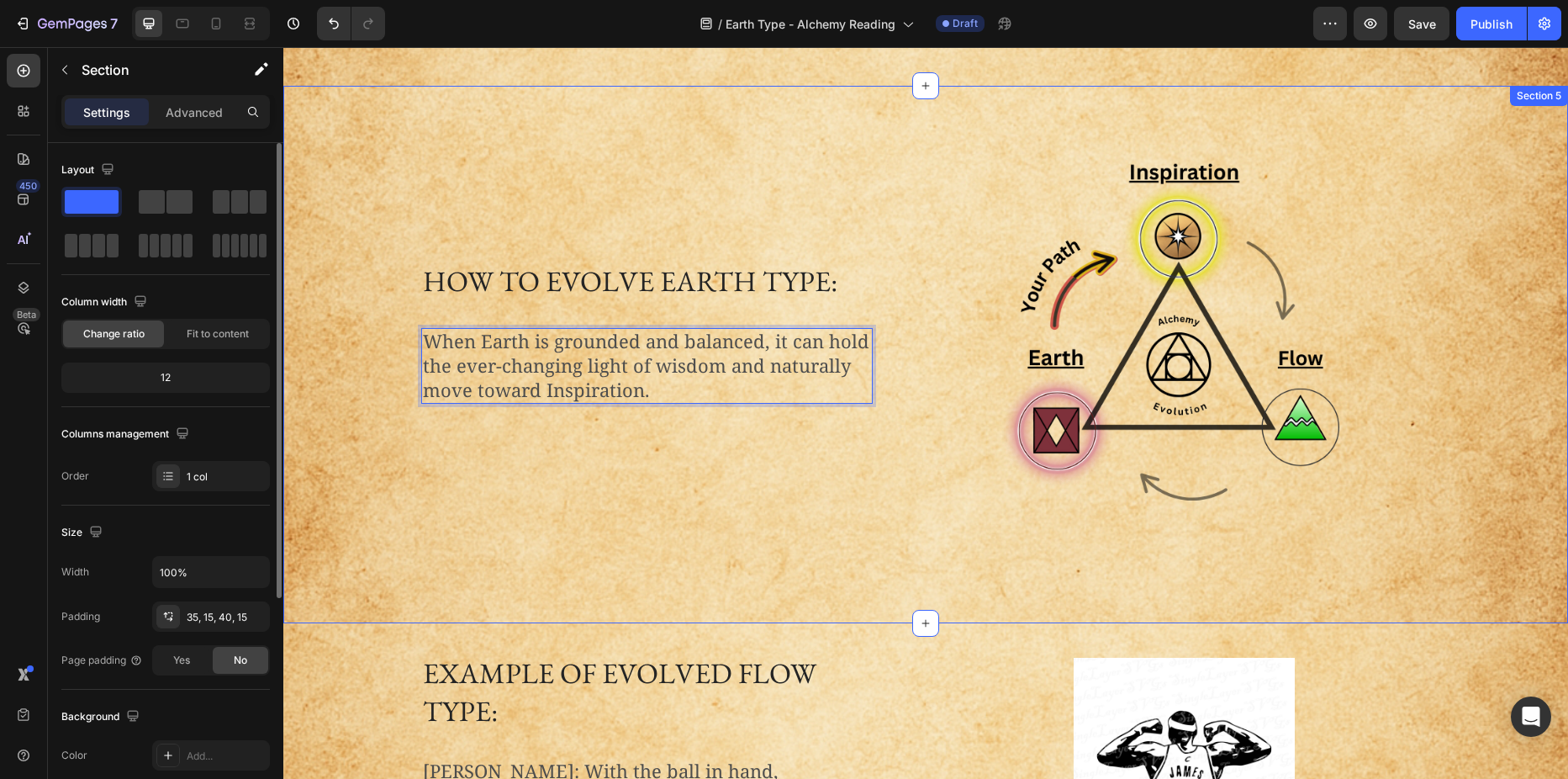
click at [346, 395] on div "How to Evolve Earth type: Heading When Earth is grounded and balanced, it can h…" at bounding box center [925, 352] width 1259 height 475
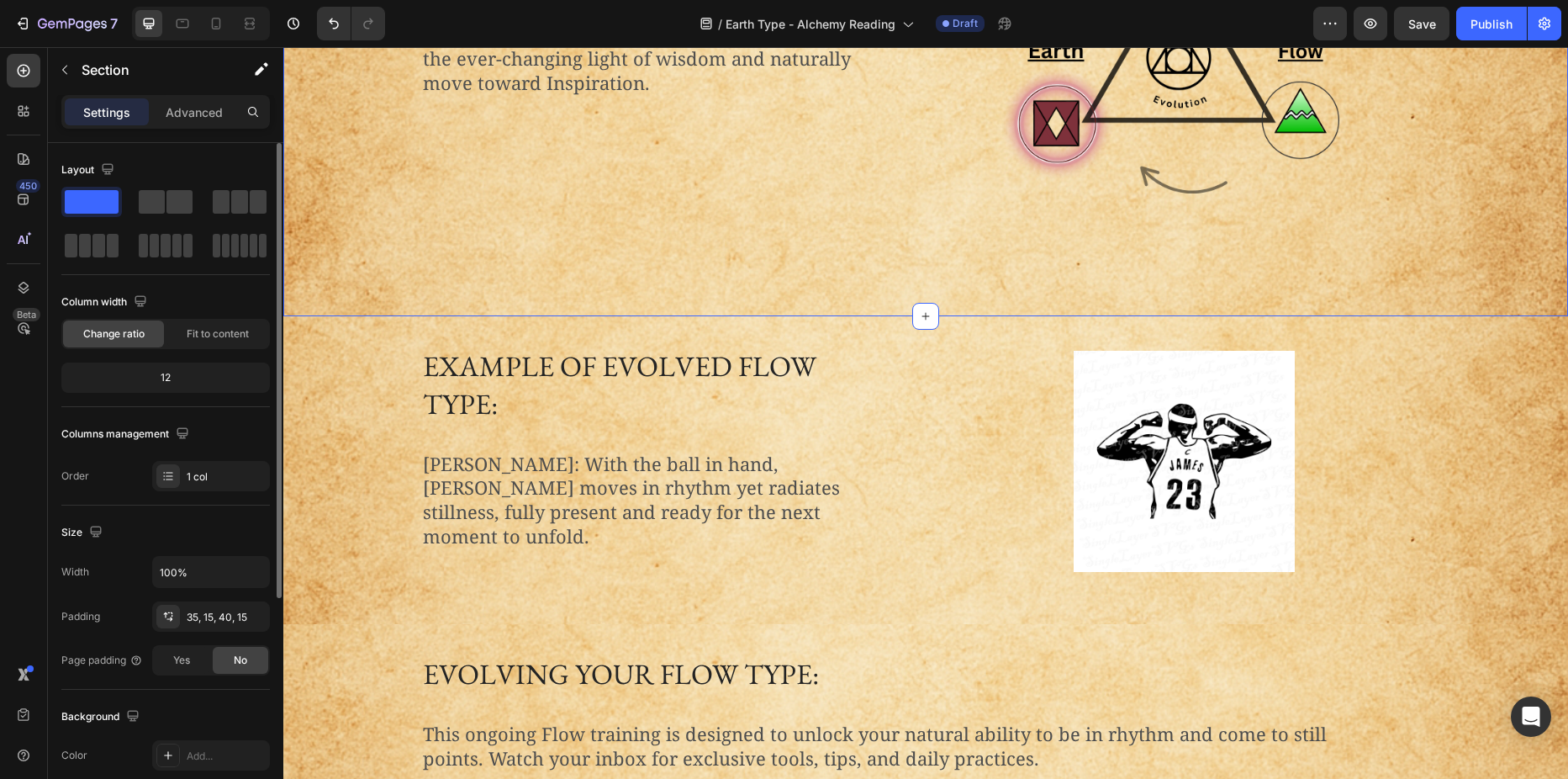
scroll to position [1490, 0]
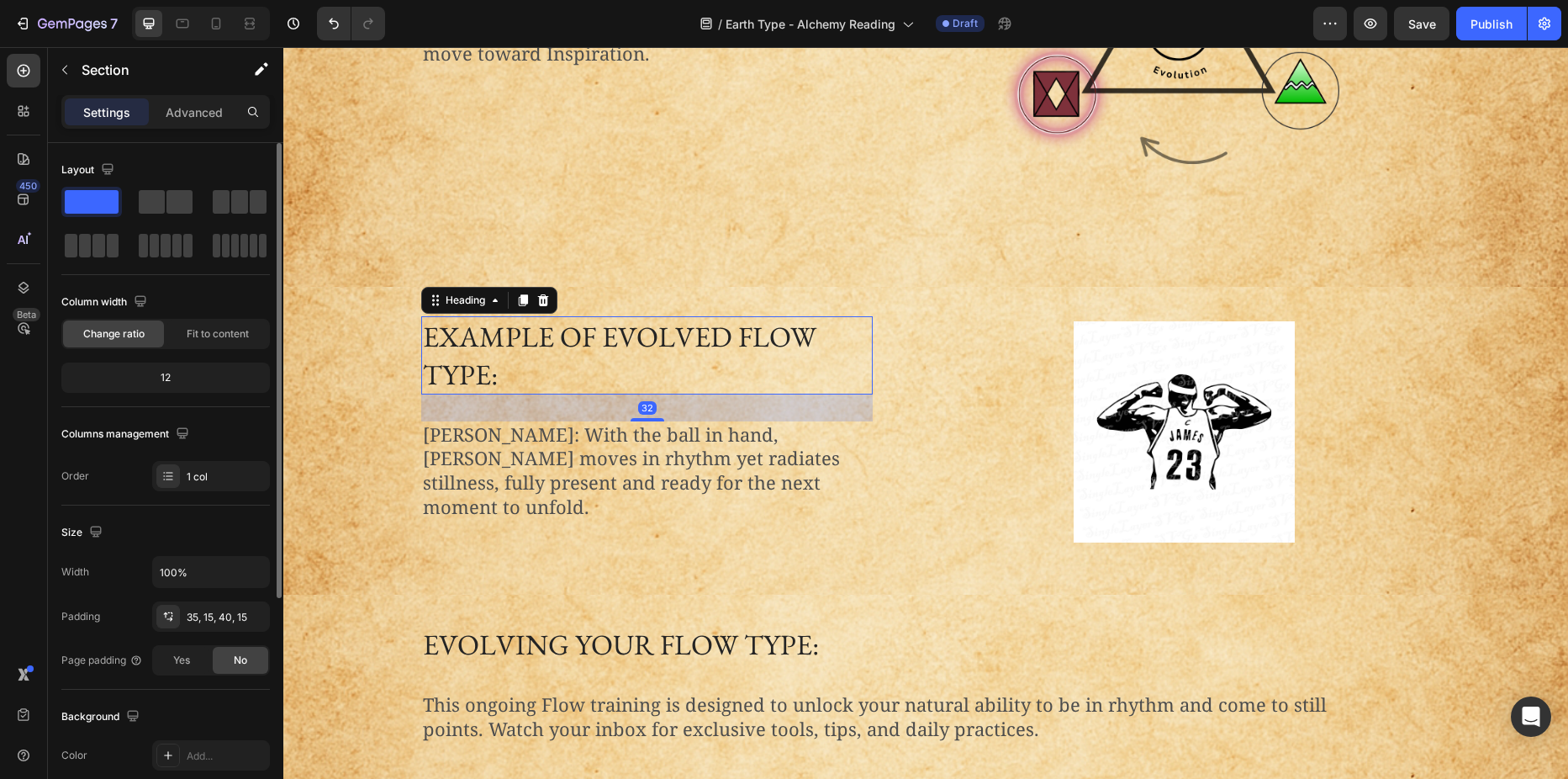
click at [650, 345] on h2 "Example of Evolved Flow Type:" at bounding box center [647, 354] width 452 height 77
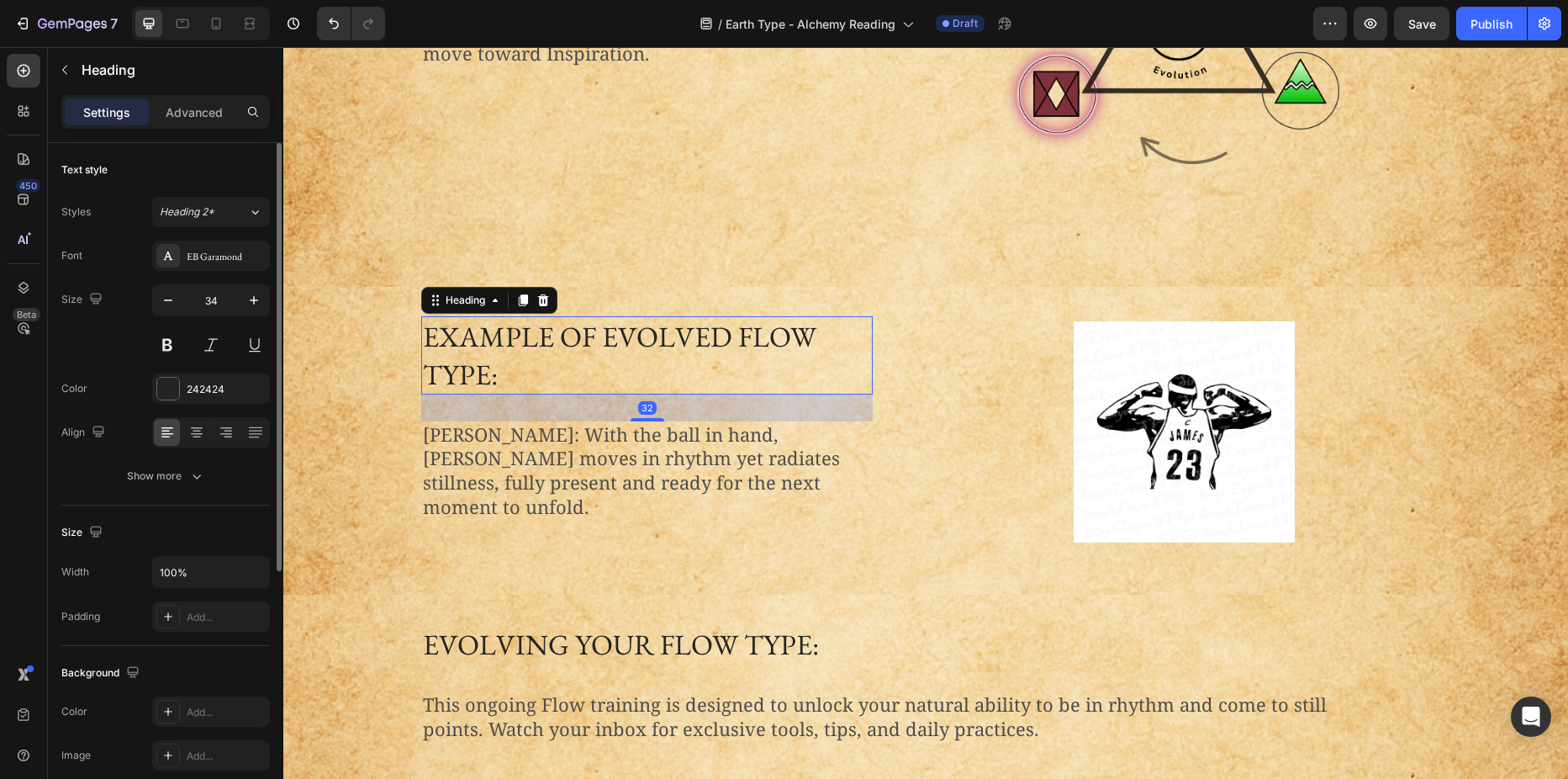
click at [650, 345] on h2 "Example of Evolved Flow Type:" at bounding box center [647, 354] width 452 height 77
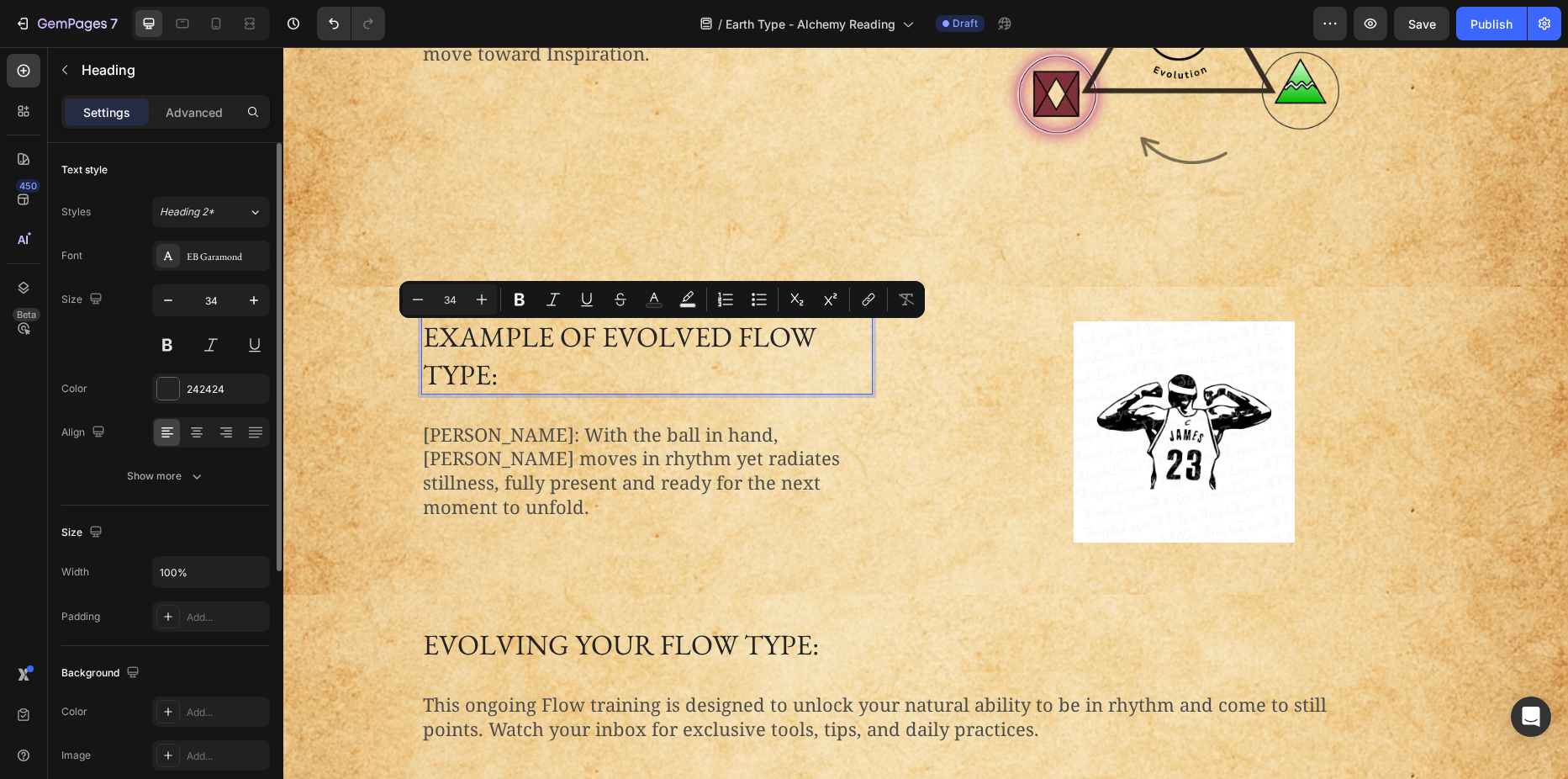
click at [748, 340] on p "Example of Evolved Flow Type:" at bounding box center [647, 354] width 448 height 74
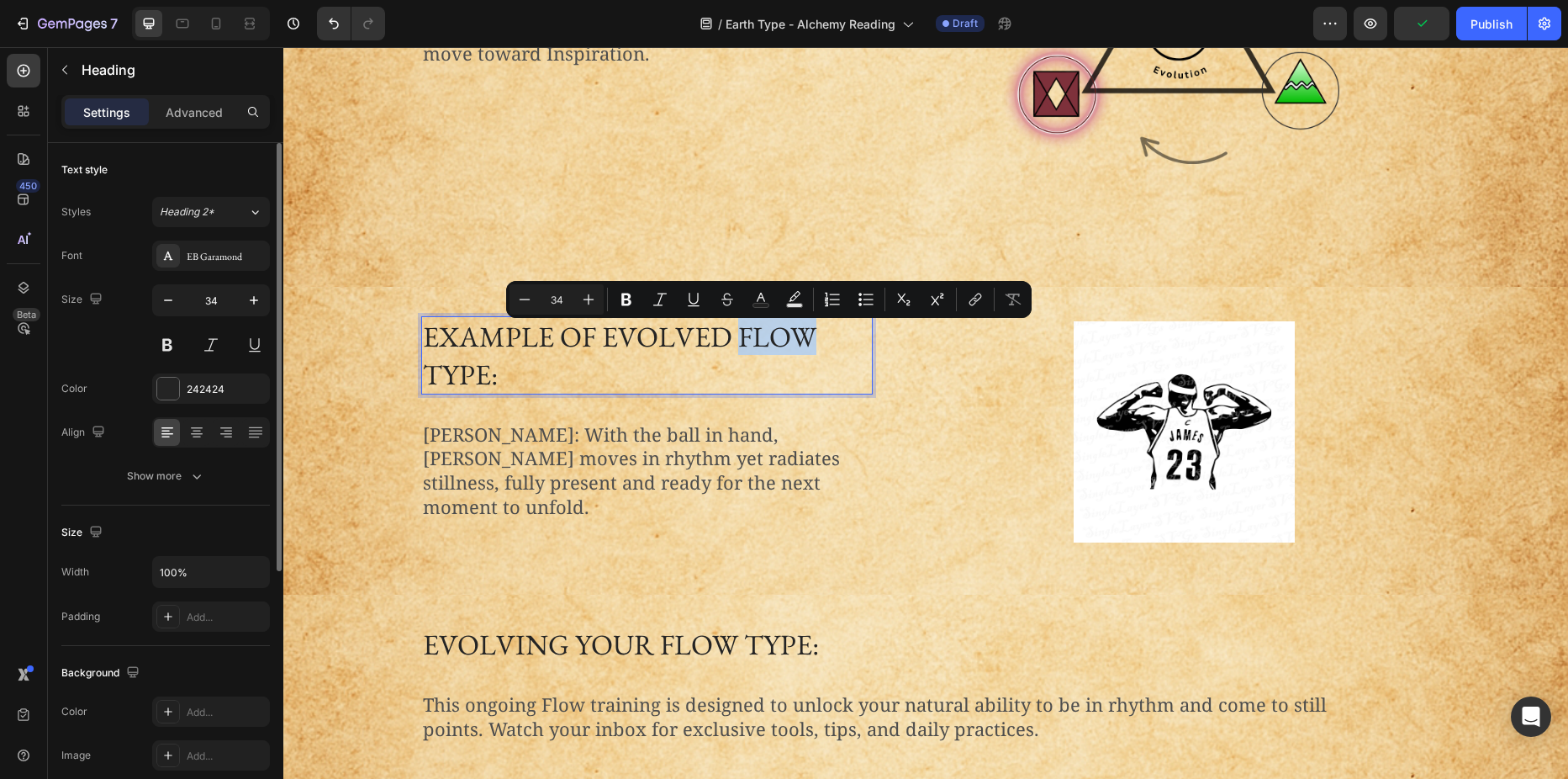
drag, startPoint x: 733, startPoint y: 343, endPoint x: 802, endPoint y: 339, distance: 69.1
click at [802, 339] on p "Example of Evolved Flow Type:" at bounding box center [647, 354] width 448 height 74
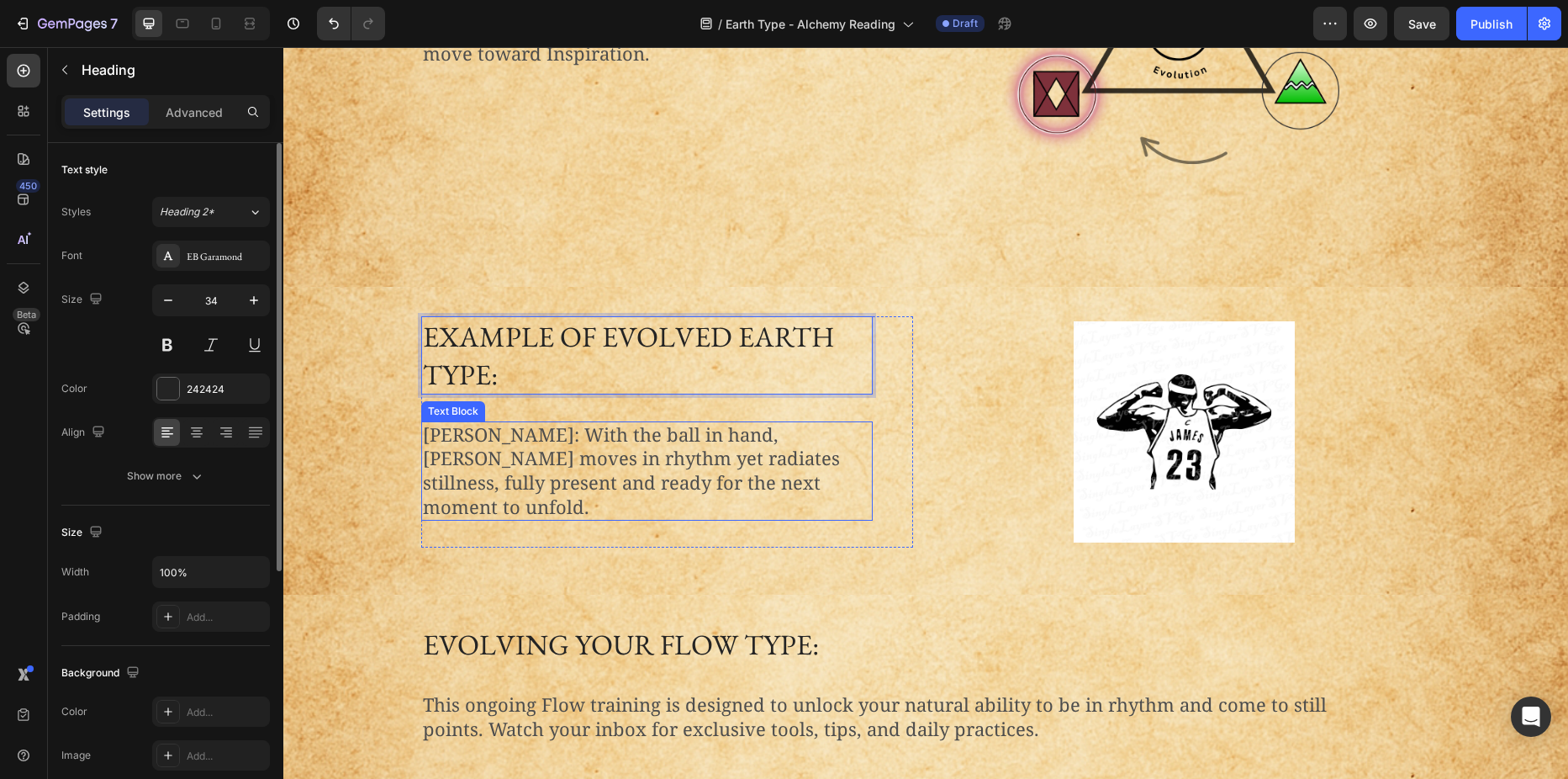
click at [572, 434] on p "[PERSON_NAME]: With the ball in hand, [PERSON_NAME] moves in rhythm yet radiate…" at bounding box center [647, 470] width 448 height 96
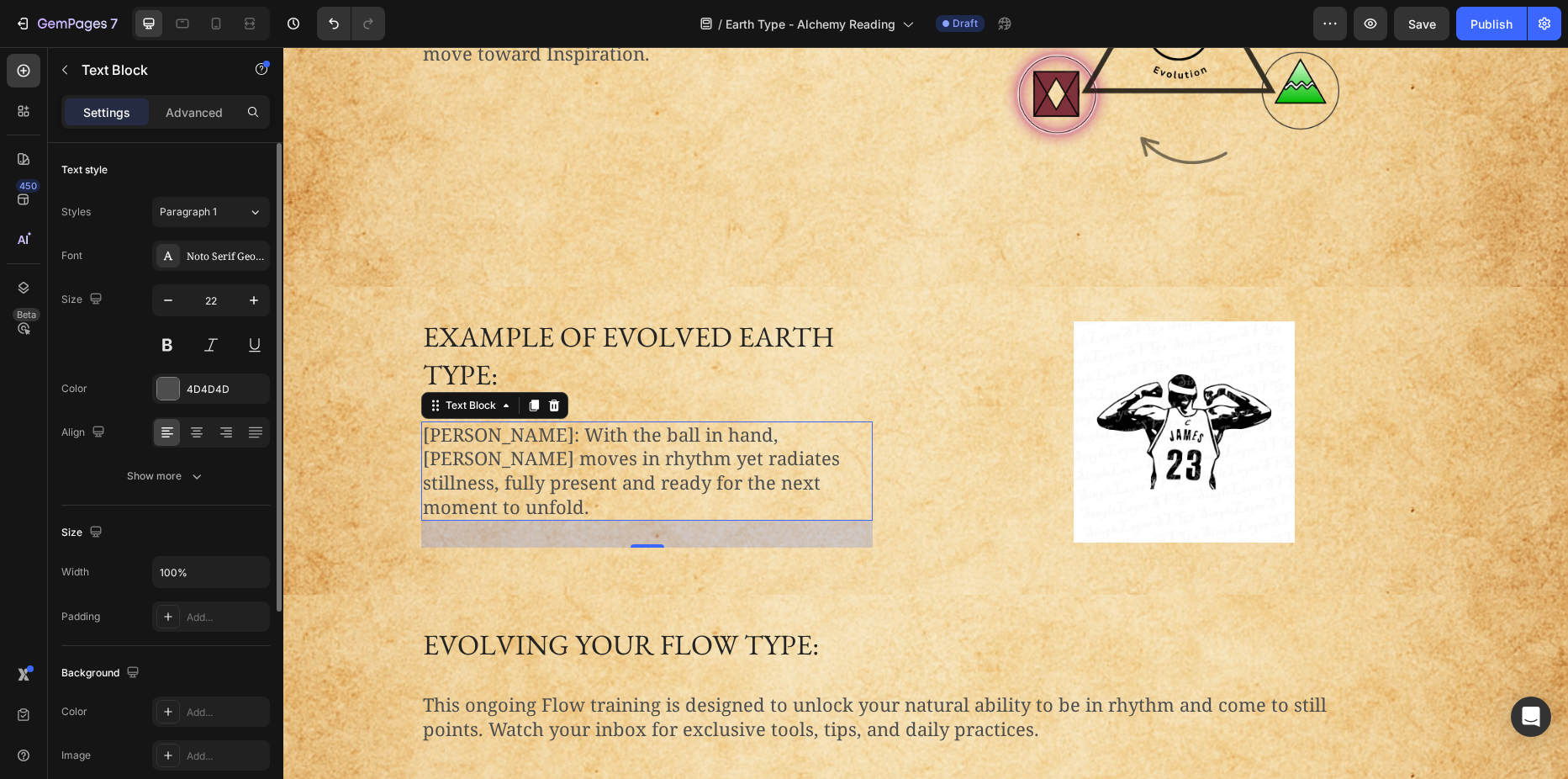
click at [430, 437] on p "[PERSON_NAME]: With the ball in hand, [PERSON_NAME] moves in rhythm yet radiate…" at bounding box center [647, 470] width 448 height 96
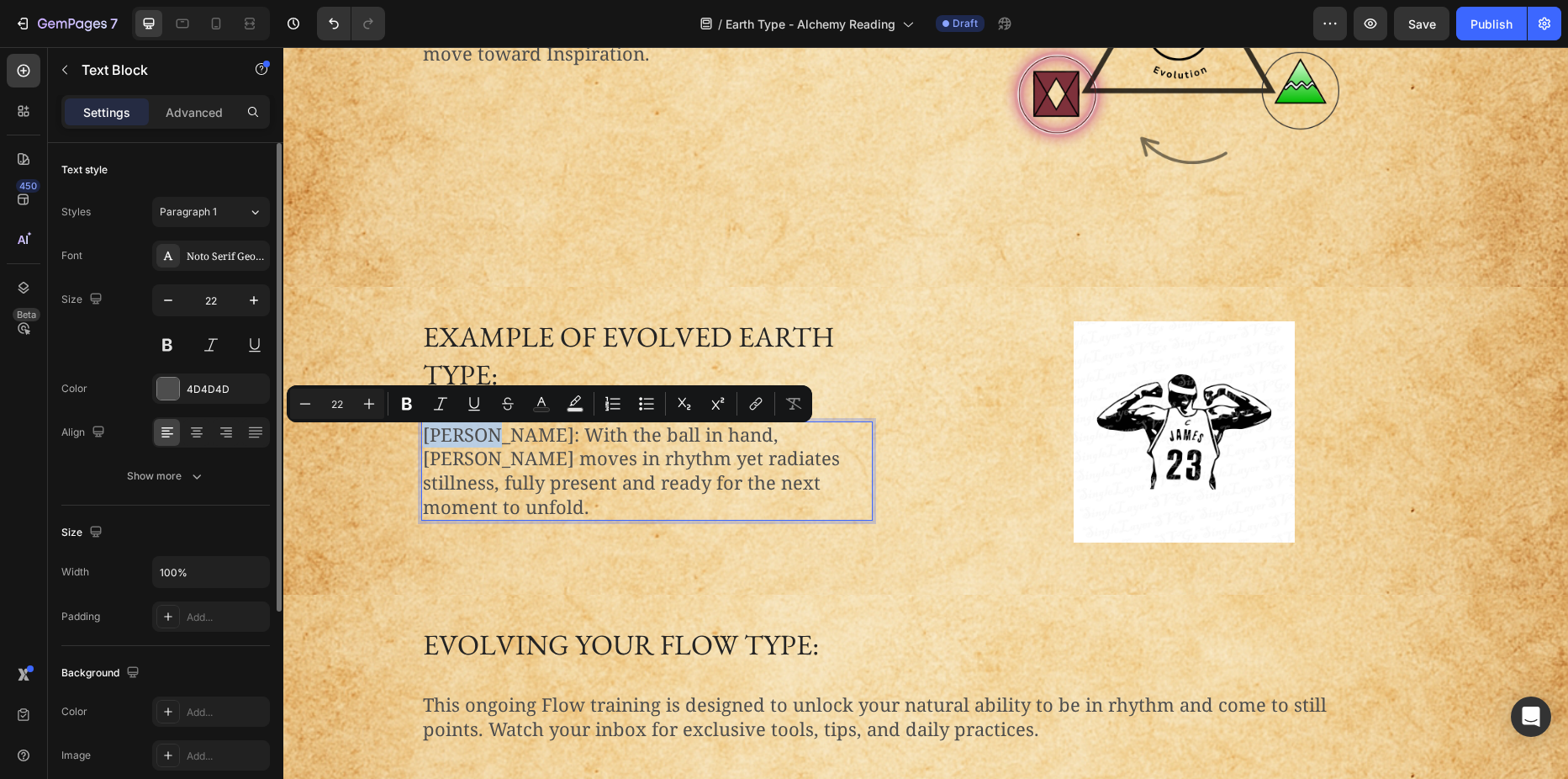
click at [425, 440] on p "[PERSON_NAME]: With the ball in hand, [PERSON_NAME] moves in rhythm yet radiate…" at bounding box center [647, 470] width 448 height 96
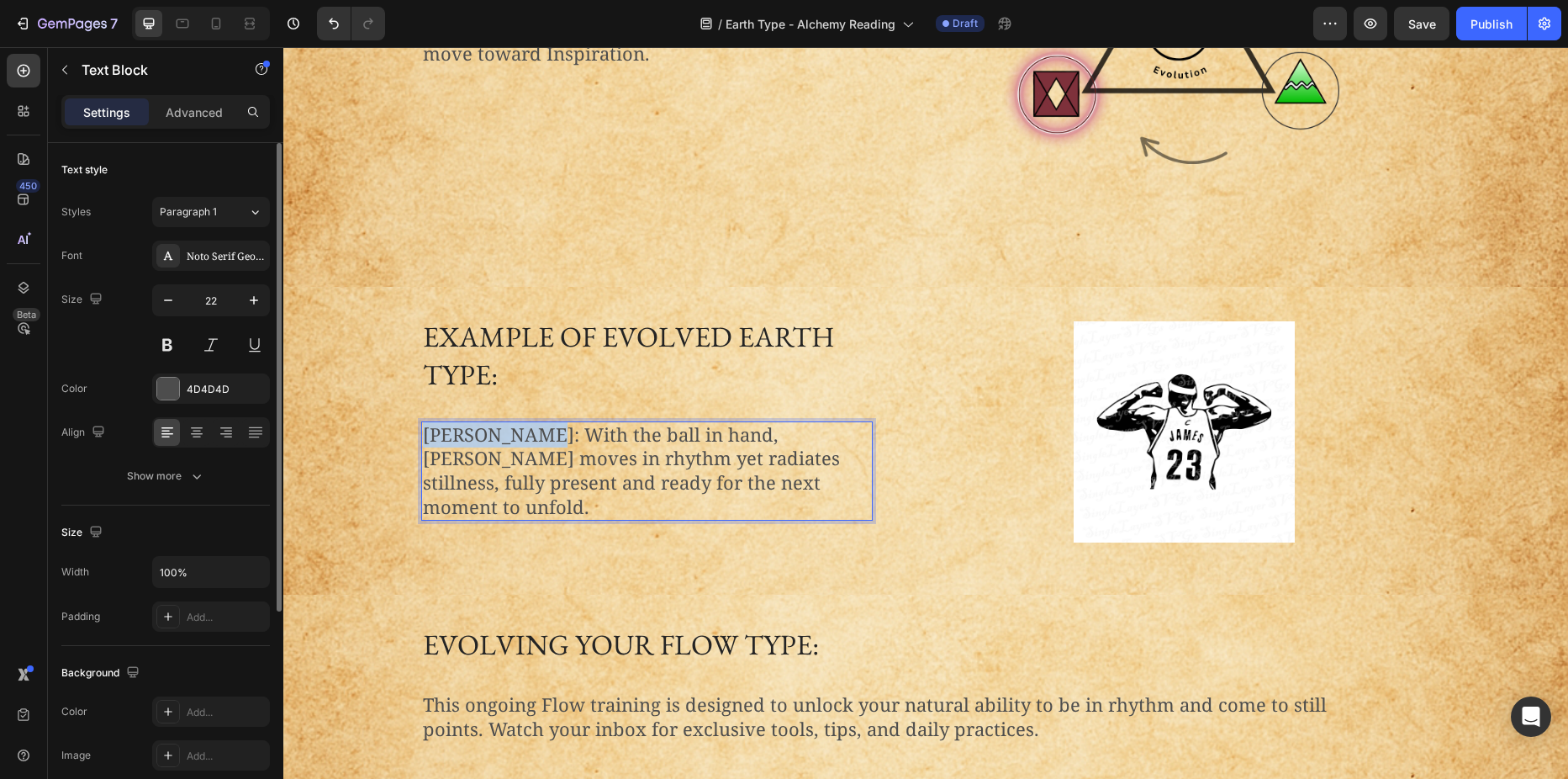
drag, startPoint x: 421, startPoint y: 442, endPoint x: 536, endPoint y: 446, distance: 115.1
click at [536, 446] on p "[PERSON_NAME]: With the ball in hand, [PERSON_NAME] moves in rhythm yet radiate…" at bounding box center [647, 470] width 448 height 96
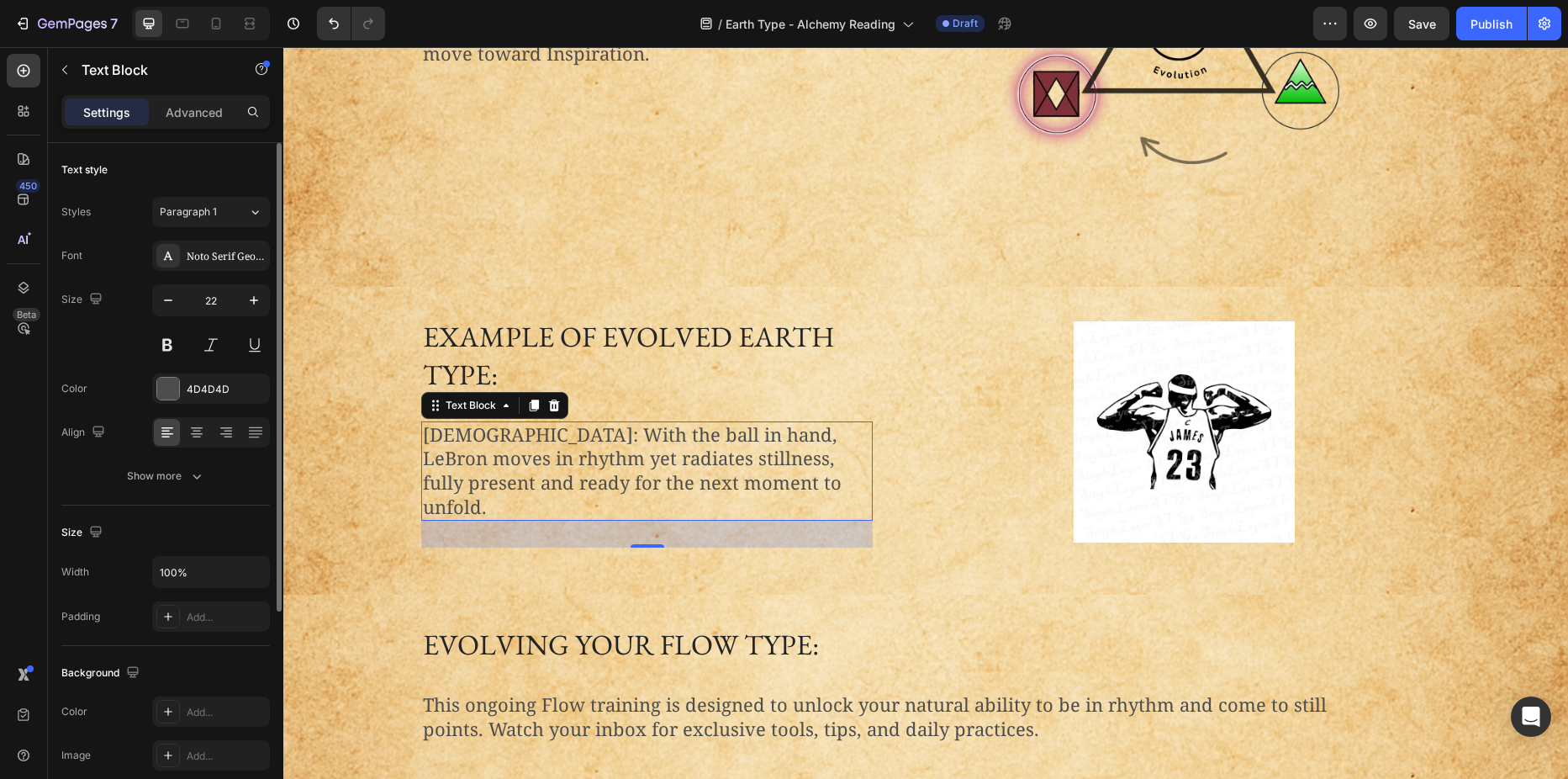
click at [597, 460] on p "[DEMOGRAPHIC_DATA]: With the ball in hand, LeBron moves in rhythm yet radiates …" at bounding box center [647, 470] width 448 height 96
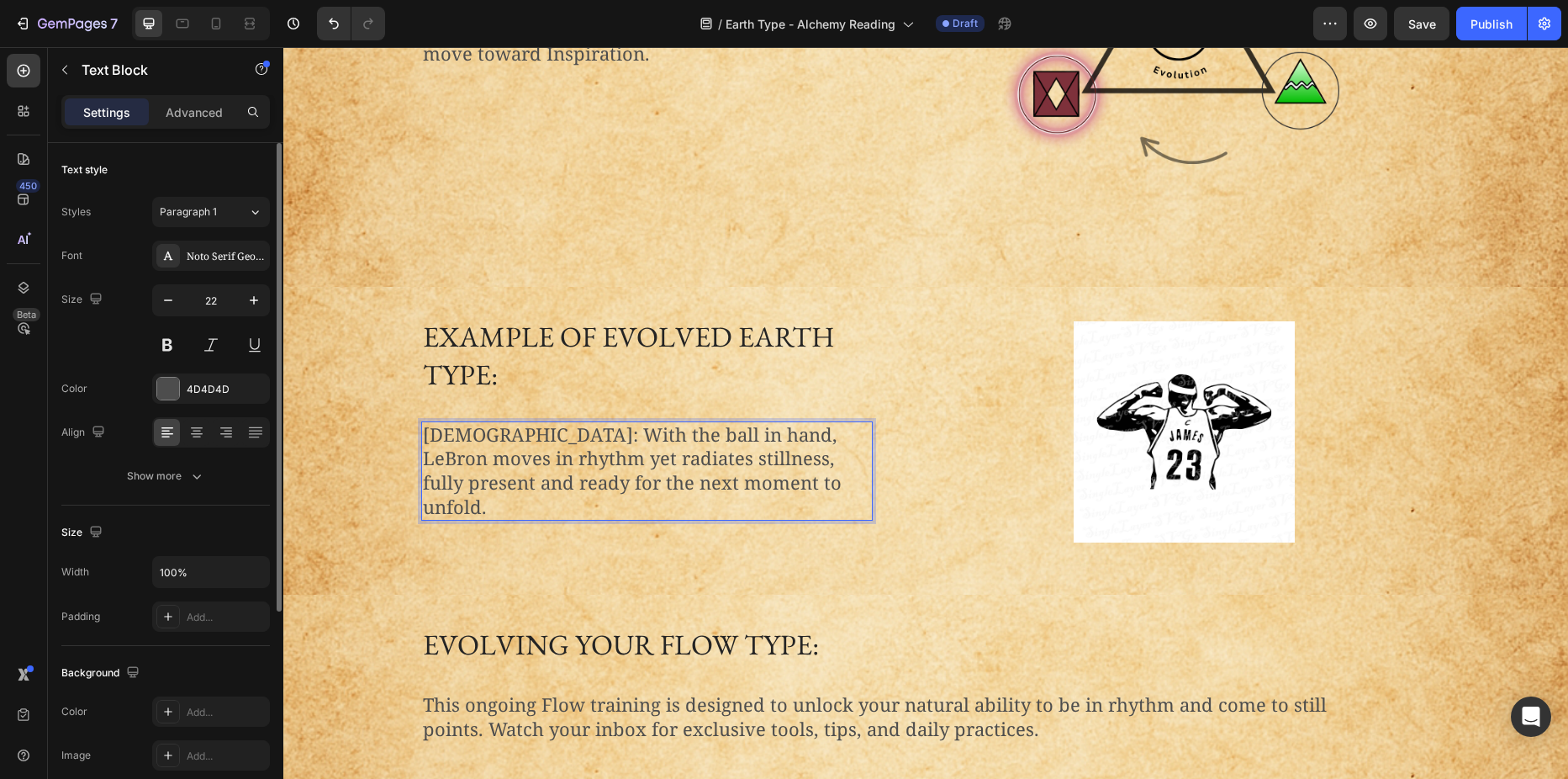
click at [524, 438] on p "[DEMOGRAPHIC_DATA]: With the ball in hand, LeBron moves in rhythm yet radiates …" at bounding box center [647, 470] width 448 height 96
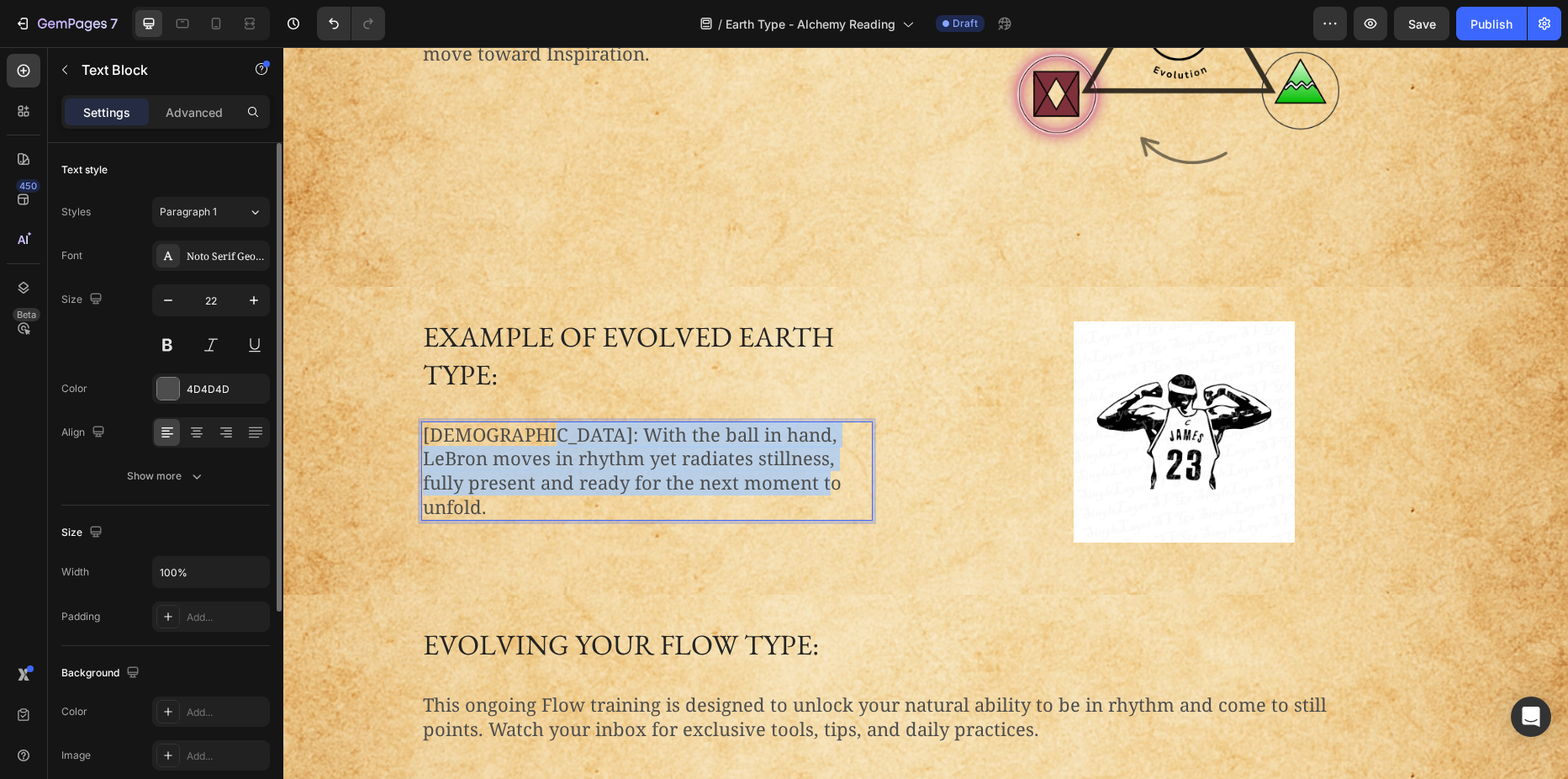
drag, startPoint x: 524, startPoint y: 437, endPoint x: 742, endPoint y: 488, distance: 223.9
click at [742, 488] on p "[DEMOGRAPHIC_DATA]: With the ball in hand, LeBron moves in rhythm yet radiates …" at bounding box center [647, 470] width 448 height 96
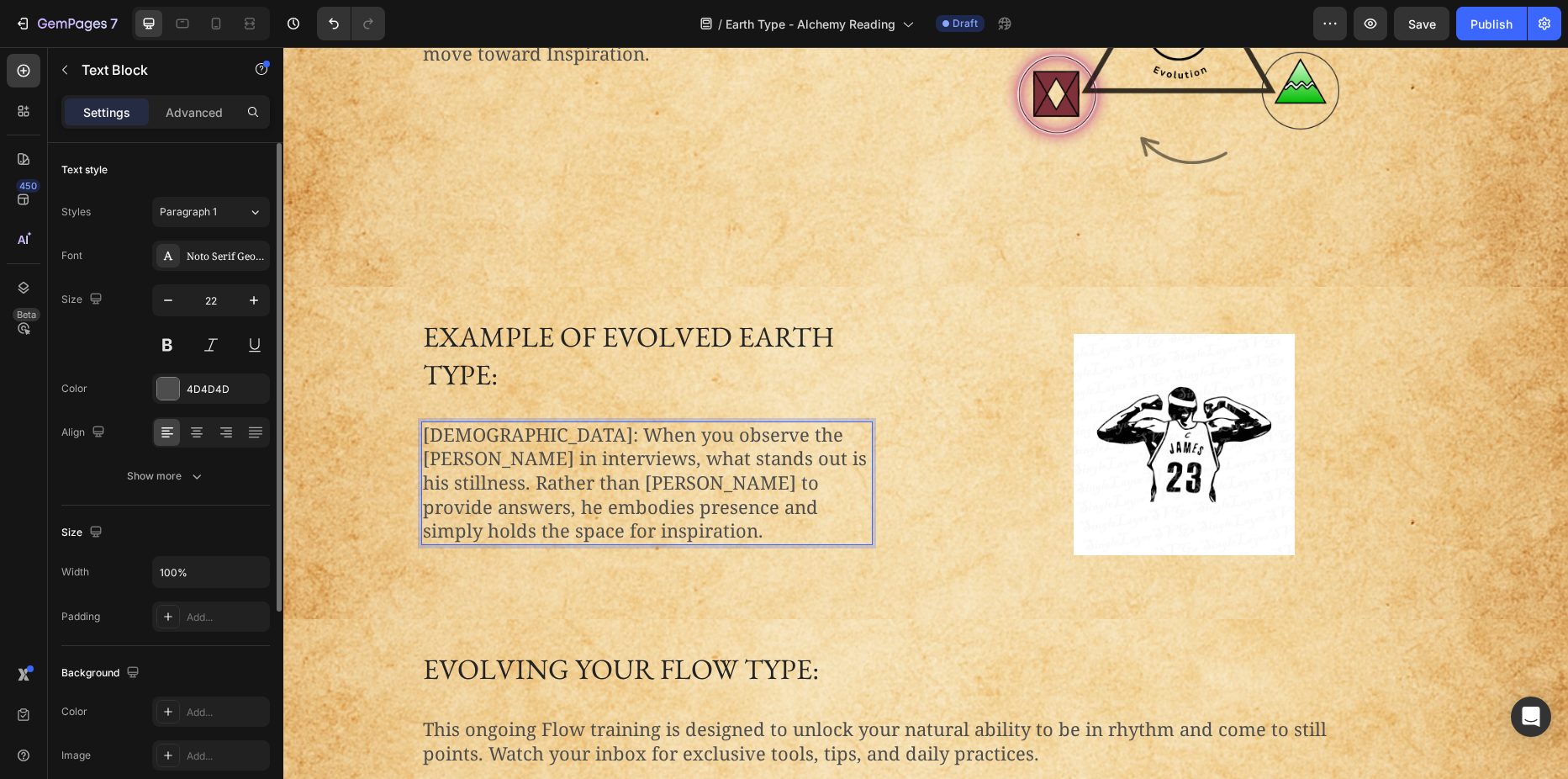
click at [799, 458] on p "[DEMOGRAPHIC_DATA]: When you observe the [PERSON_NAME] in interviews, what stan…" at bounding box center [647, 483] width 448 height 120
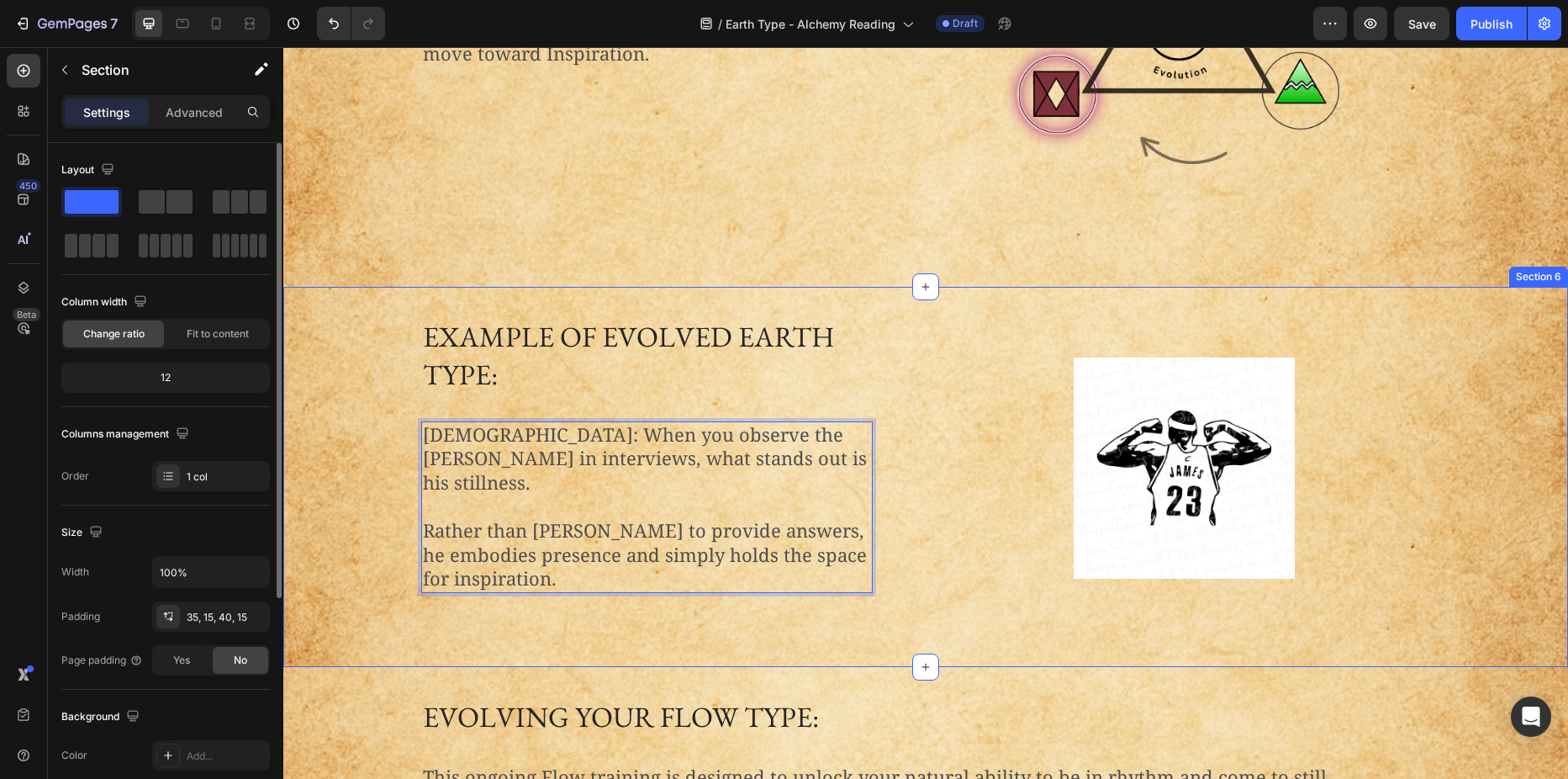
click at [333, 389] on div "Example of Evolved earth Type: Heading [DEMOGRAPHIC_DATA]: When you observe the…" at bounding box center [925, 475] width 1259 height 317
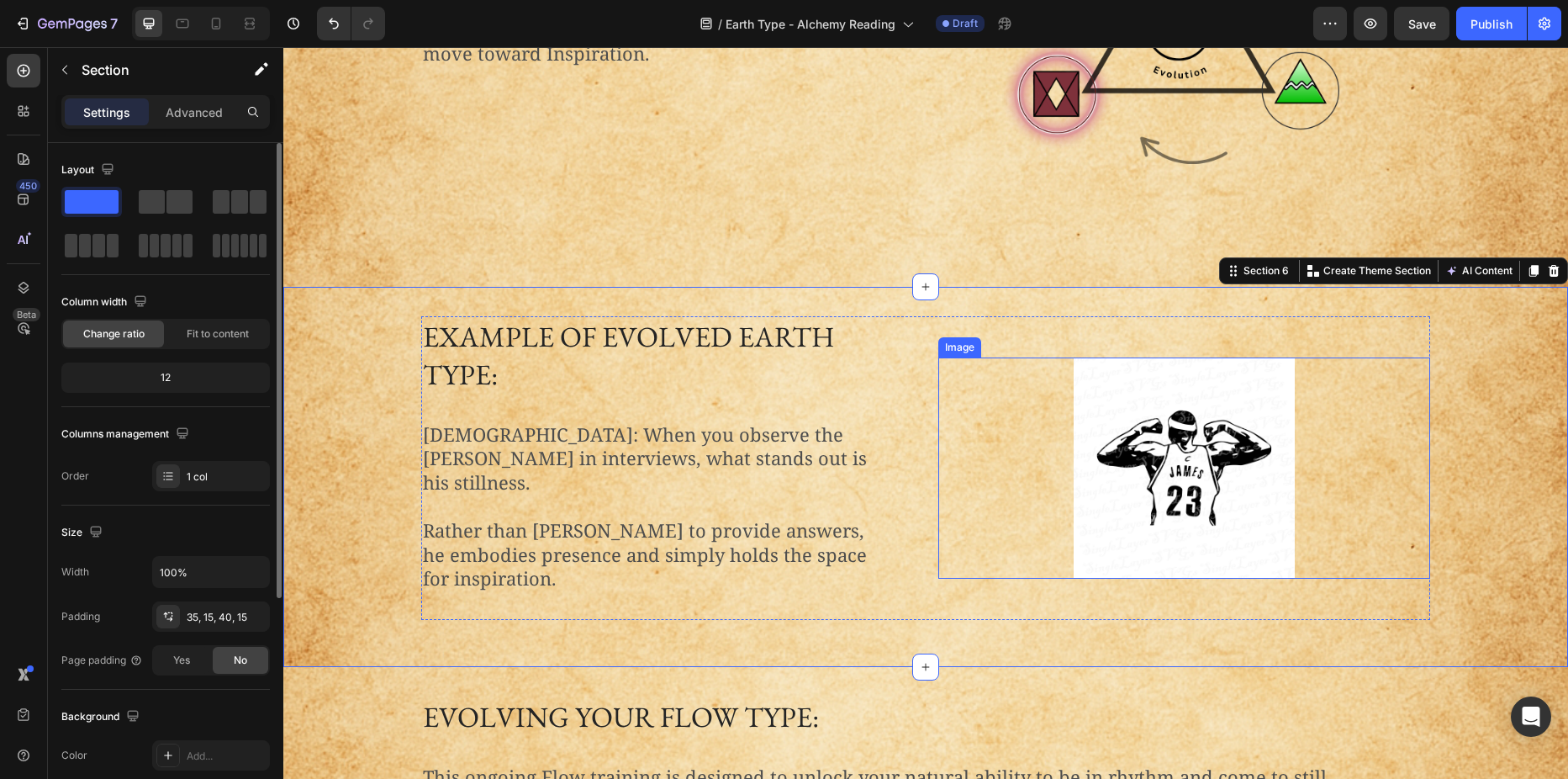
click at [1250, 474] on img at bounding box center [1184, 467] width 221 height 221
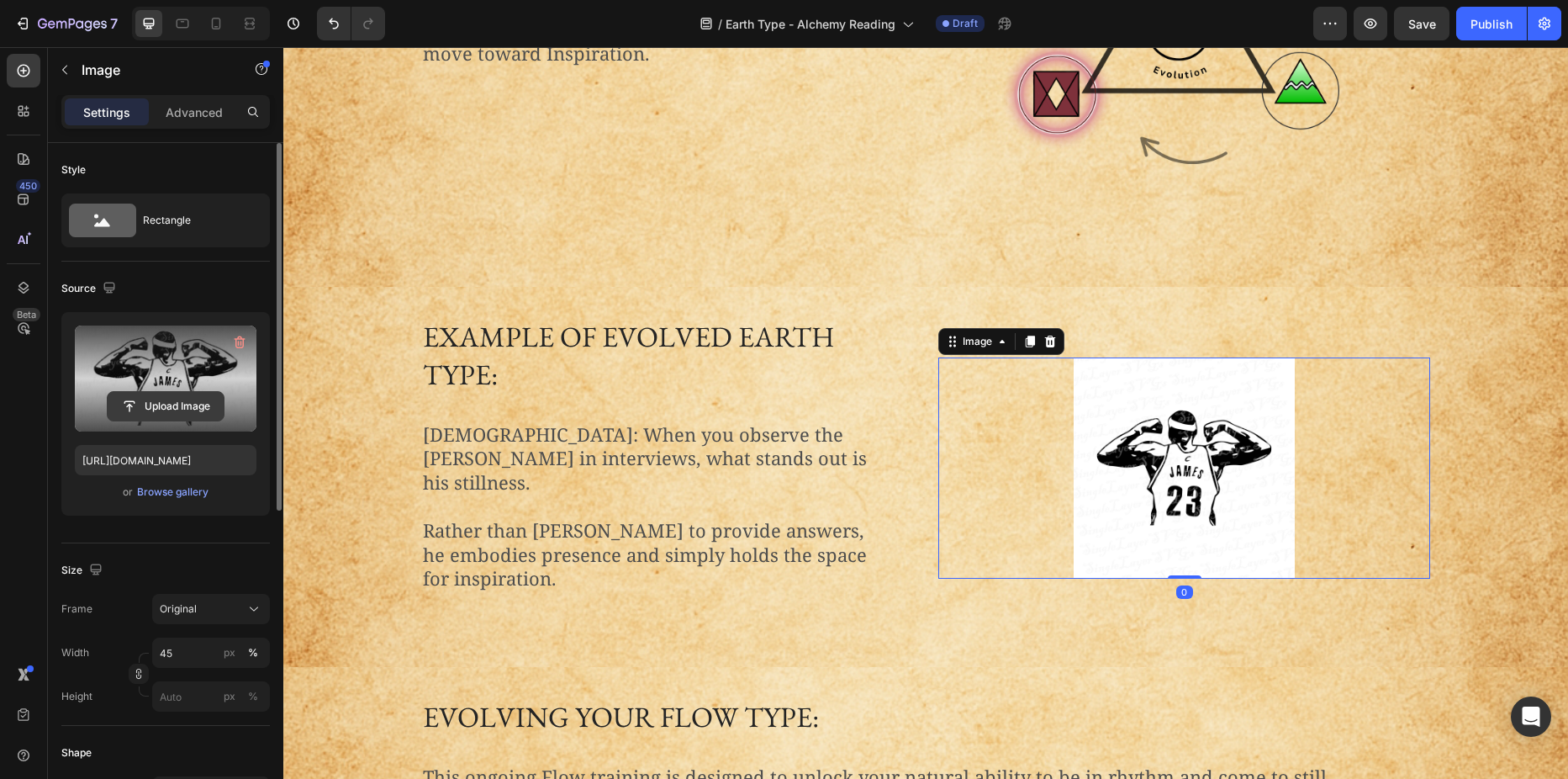
click at [183, 398] on input "file" at bounding box center [165, 405] width 116 height 28
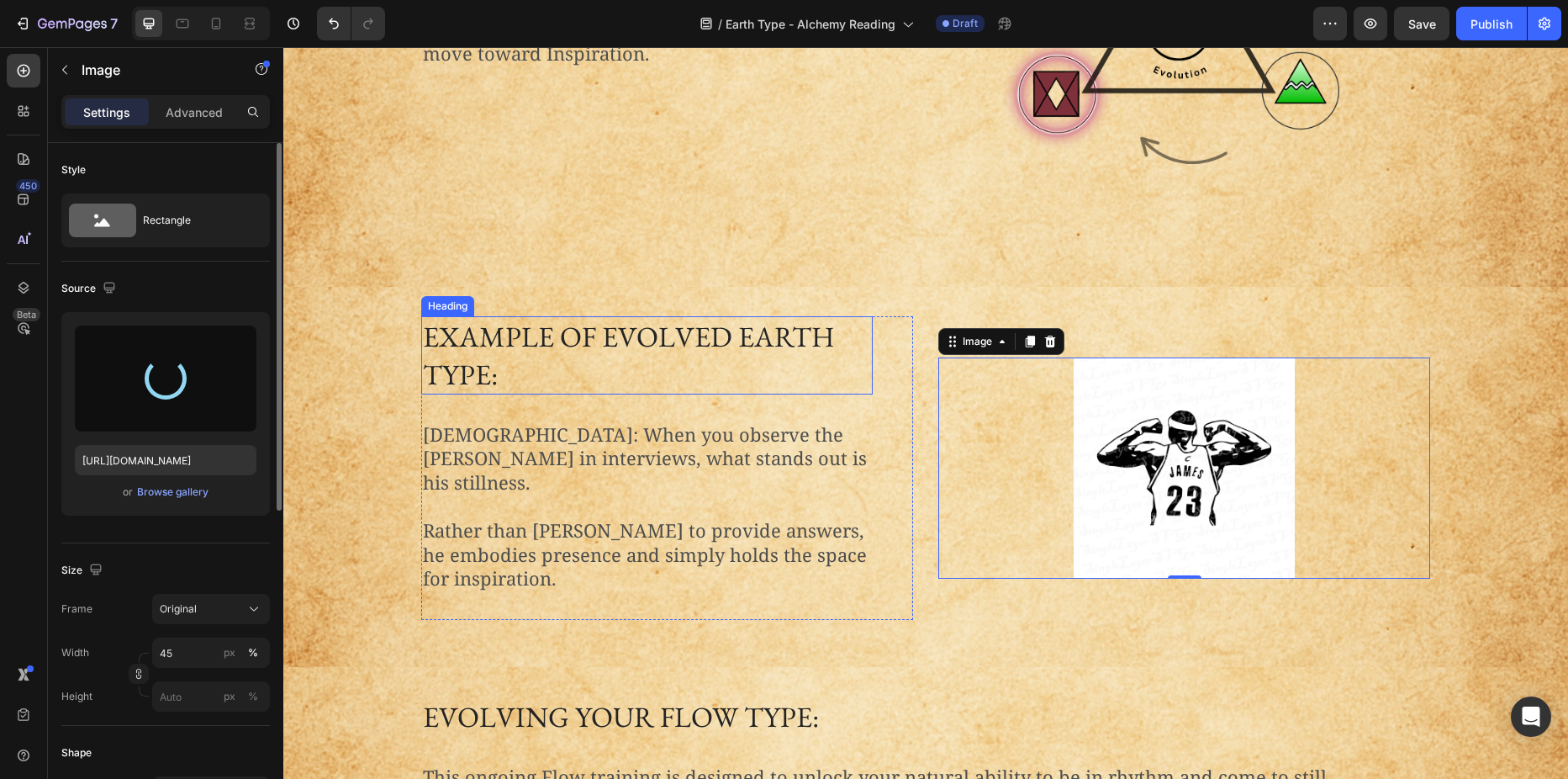
type input "[URL][DOMAIN_NAME]"
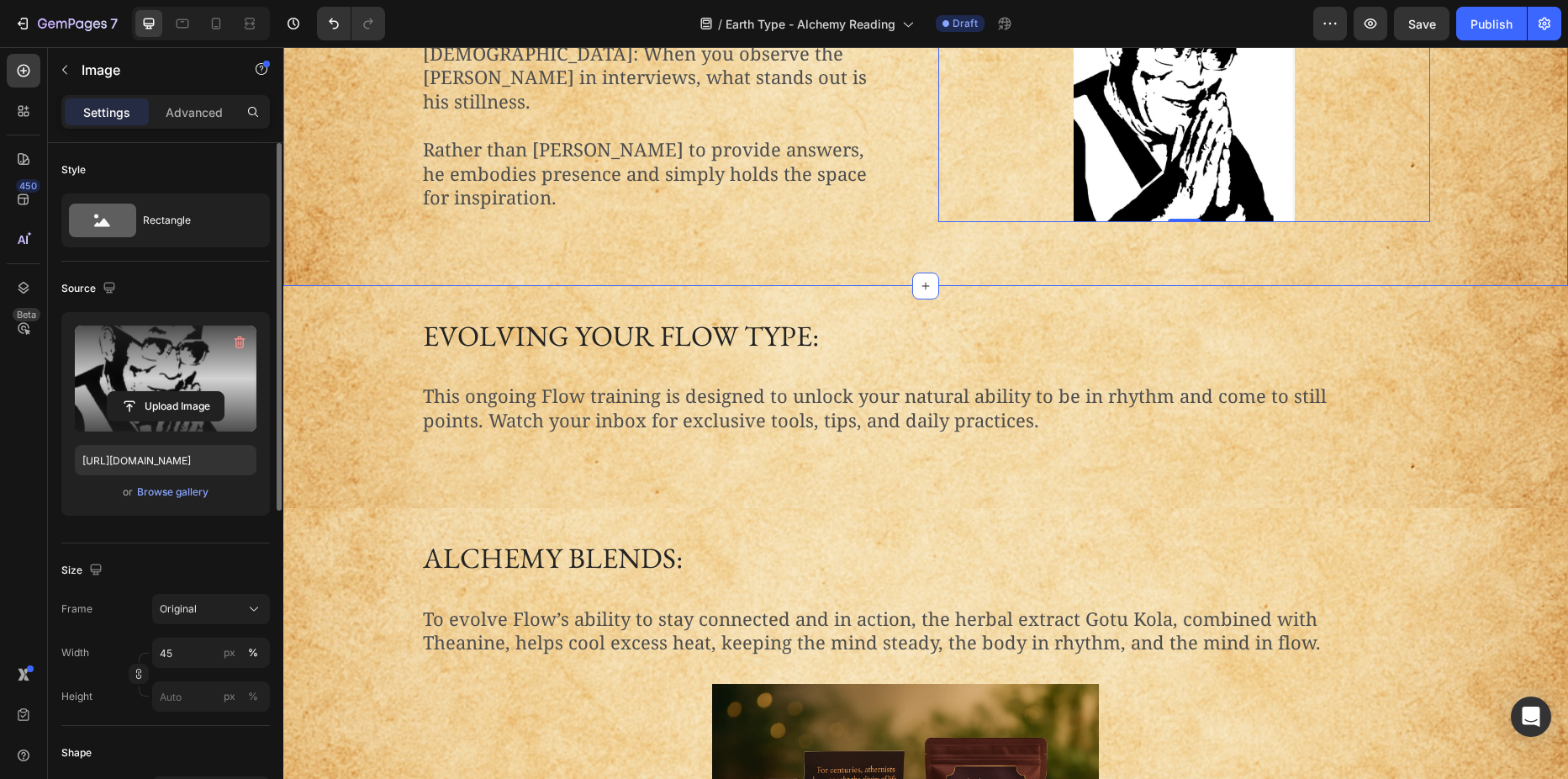
scroll to position [1911, 0]
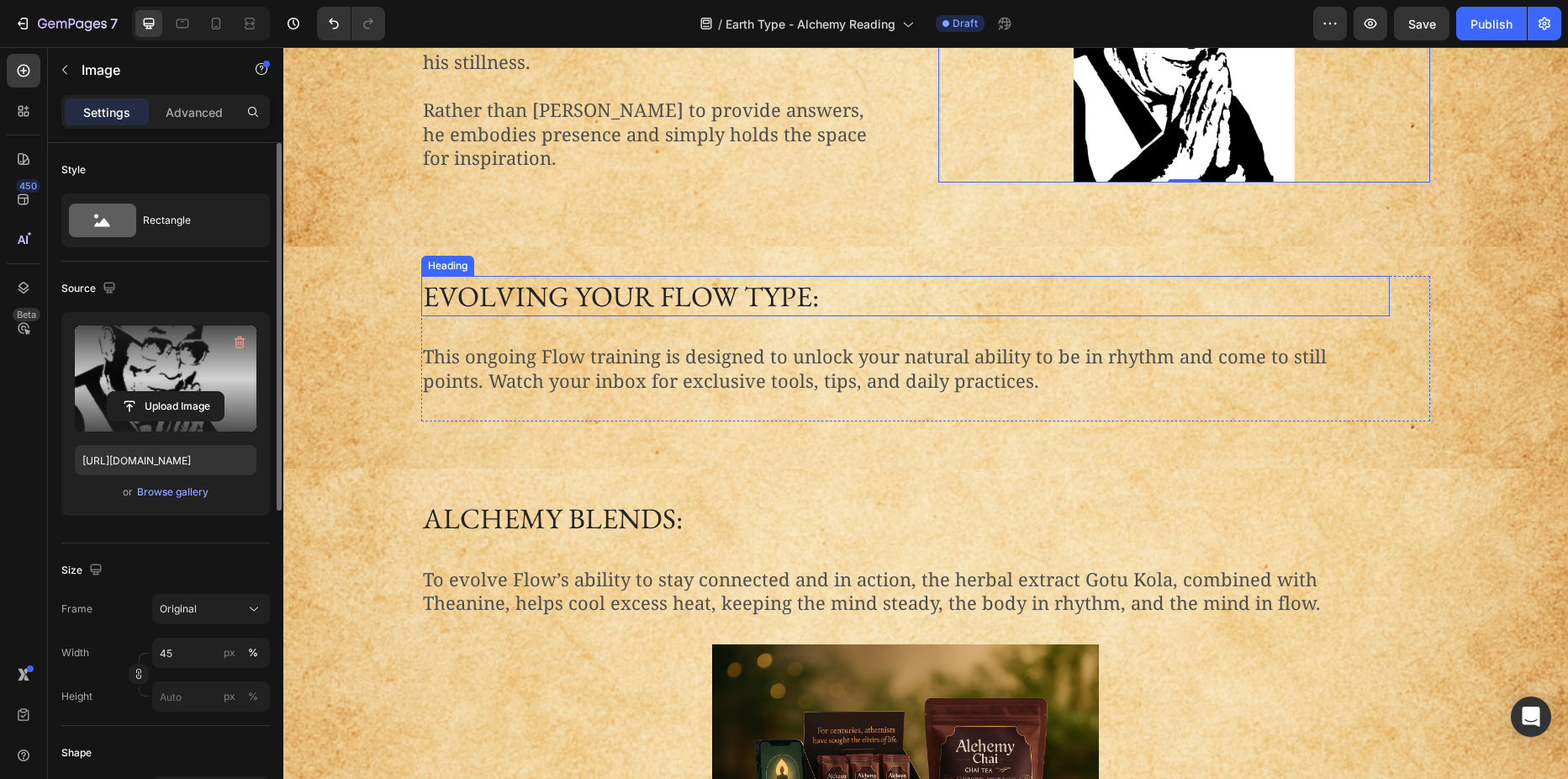
click at [624, 276] on h2 "Evolving Your Flow Type:" at bounding box center [906, 296] width 969 height 40
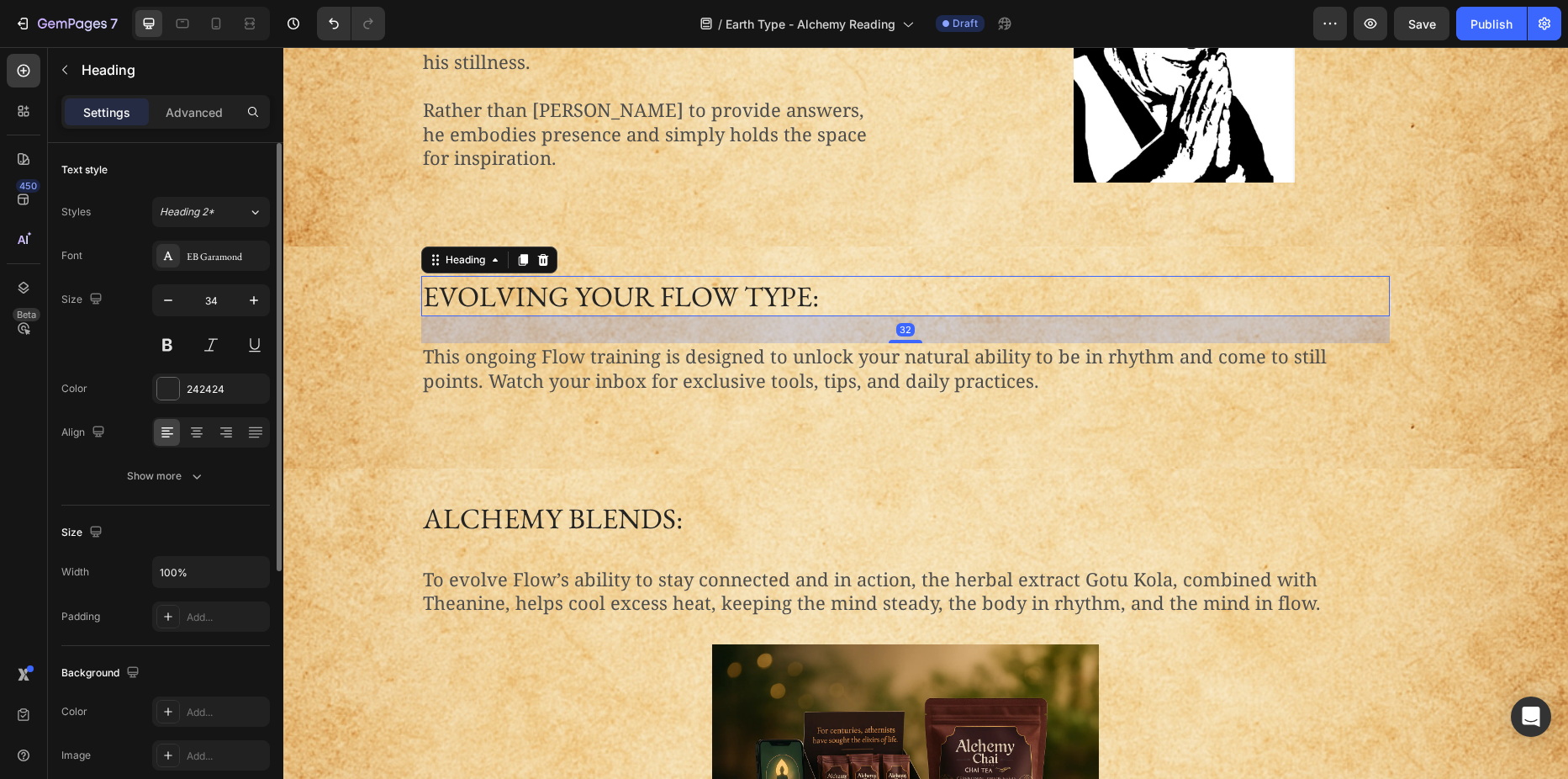
click at [675, 276] on h2 "Evolving Your Flow Type:" at bounding box center [906, 296] width 969 height 40
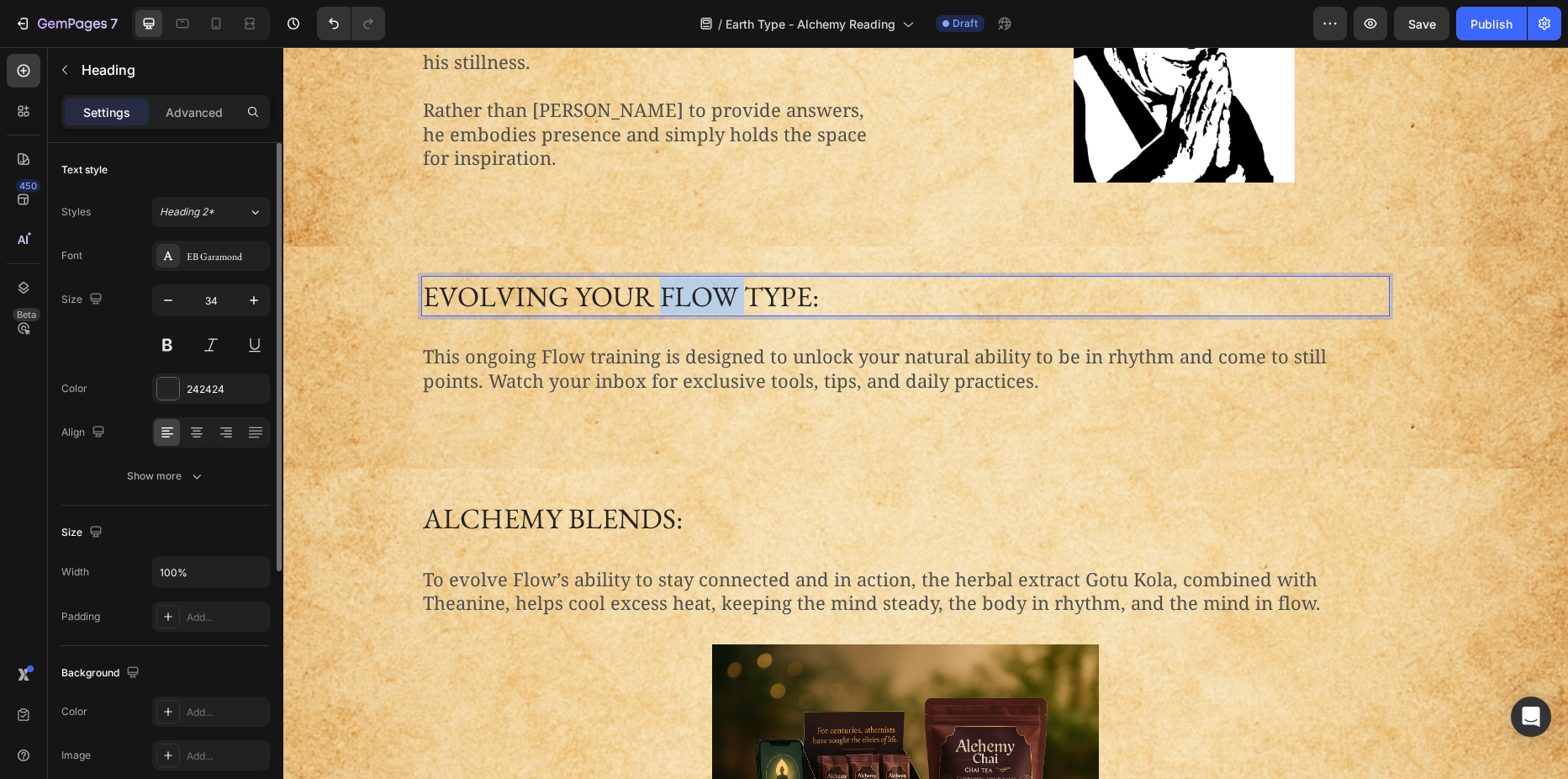
click at [675, 278] on p "Evolving Your Flow Type:" at bounding box center [905, 296] width 965 height 37
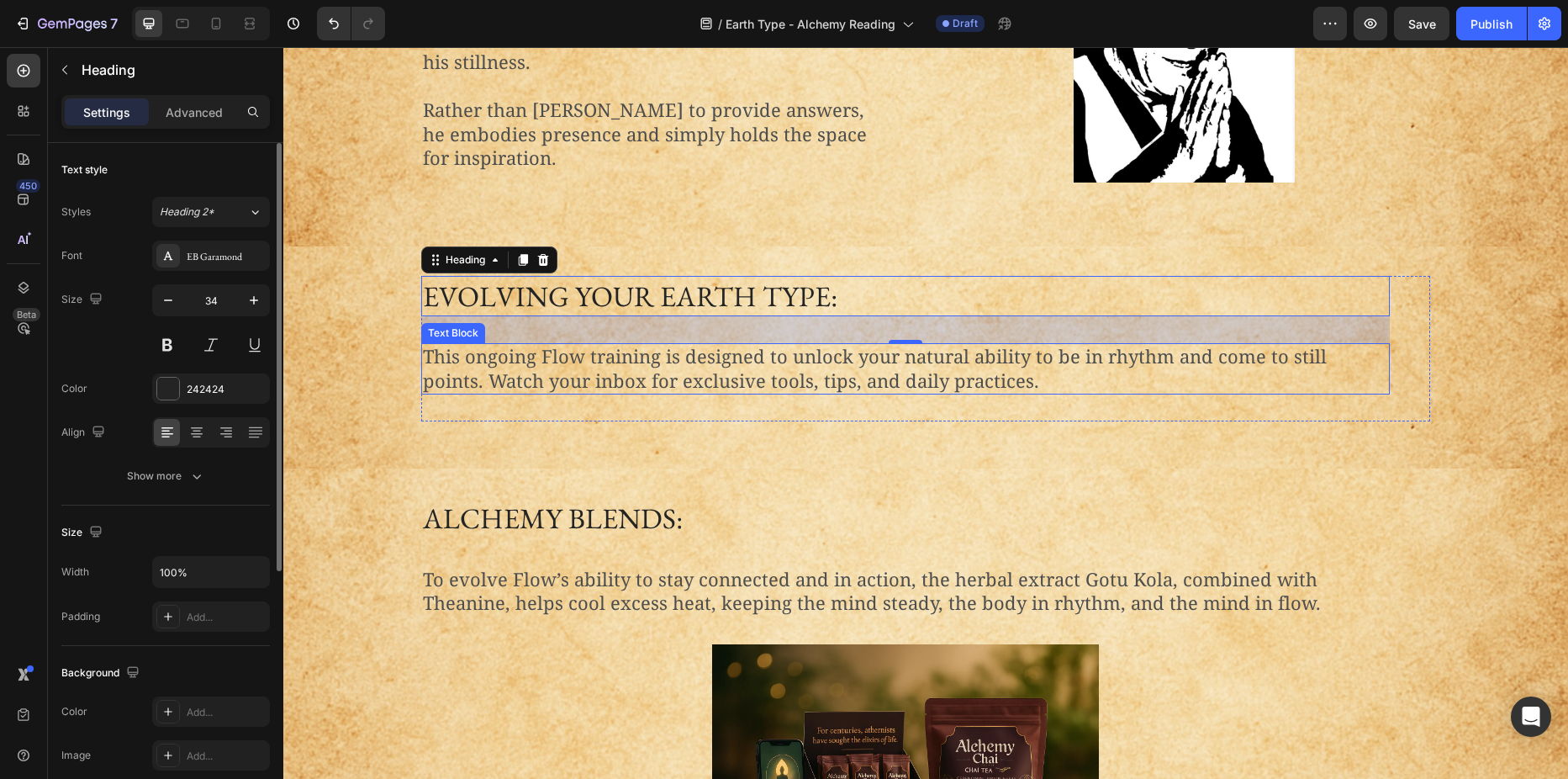
click at [727, 345] on p "This ongoing Flow training is designed to unlock your natural ability to be in …" at bounding box center [905, 369] width 965 height 48
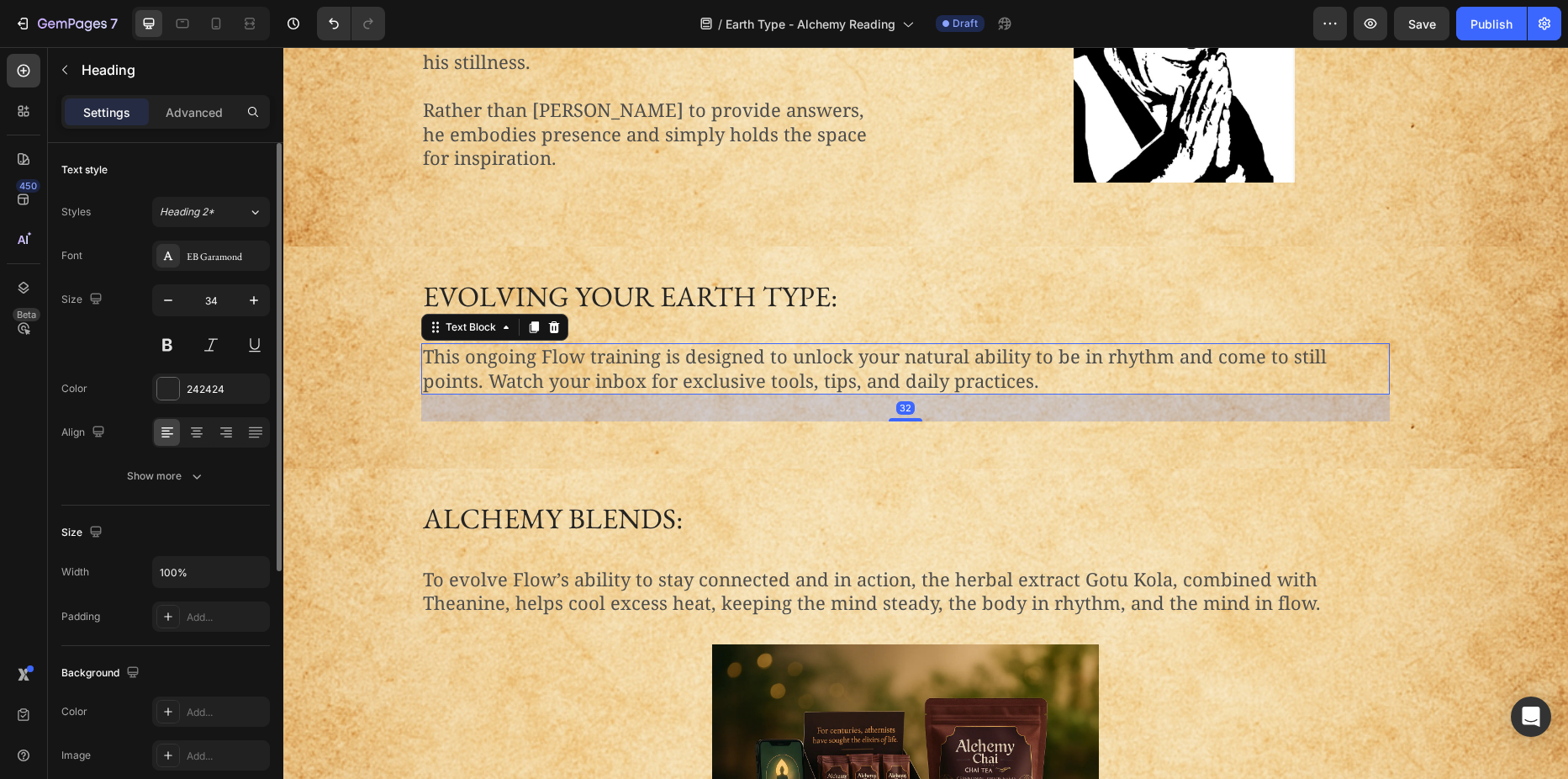
click at [727, 345] on p "This ongoing Flow training is designed to unlock your natural ability to be in …" at bounding box center [905, 369] width 965 height 48
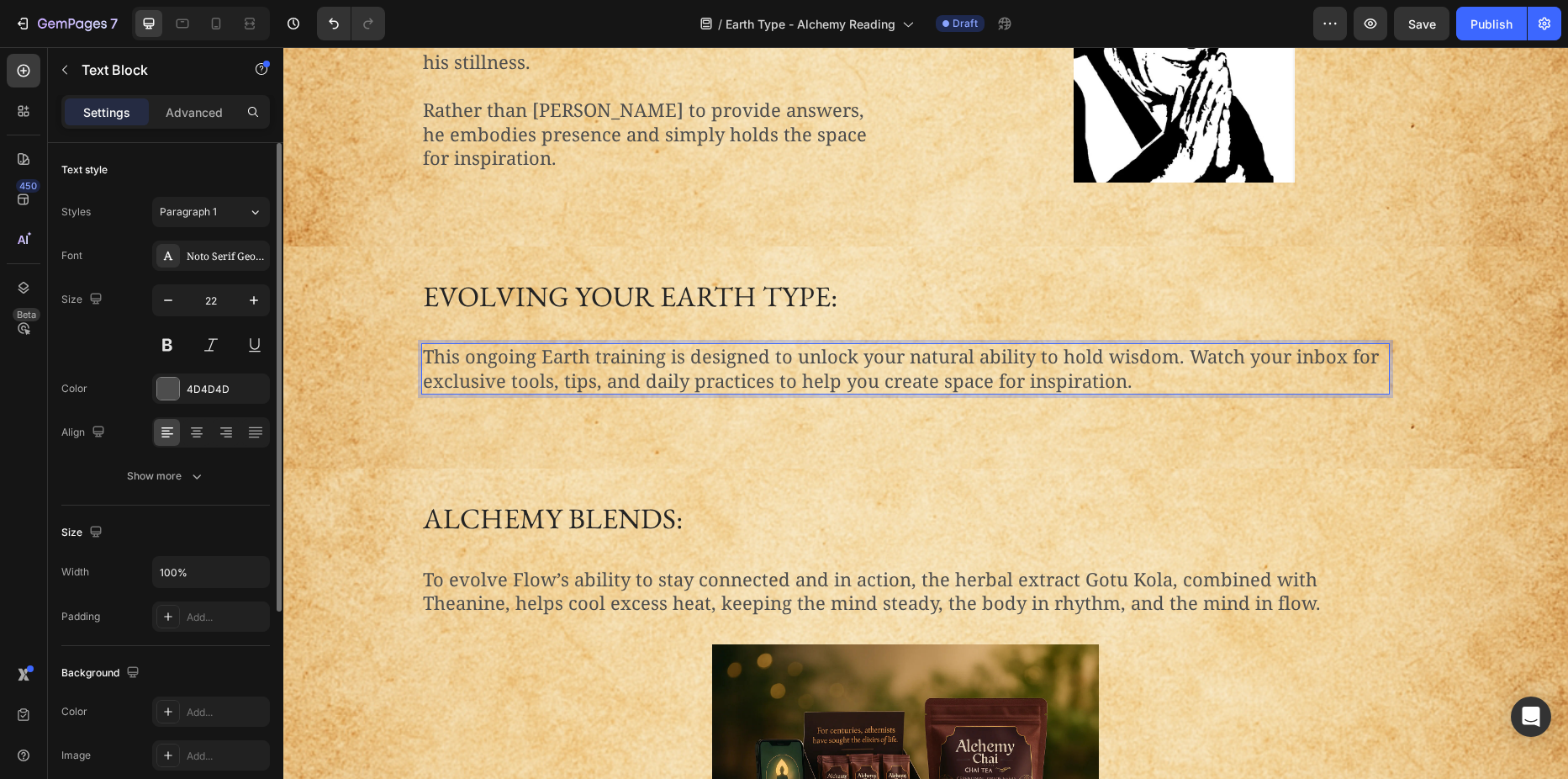
click at [1180, 345] on p "This ongoing Earth training is designed to unlock your natural ability to hold …" at bounding box center [905, 369] width 965 height 48
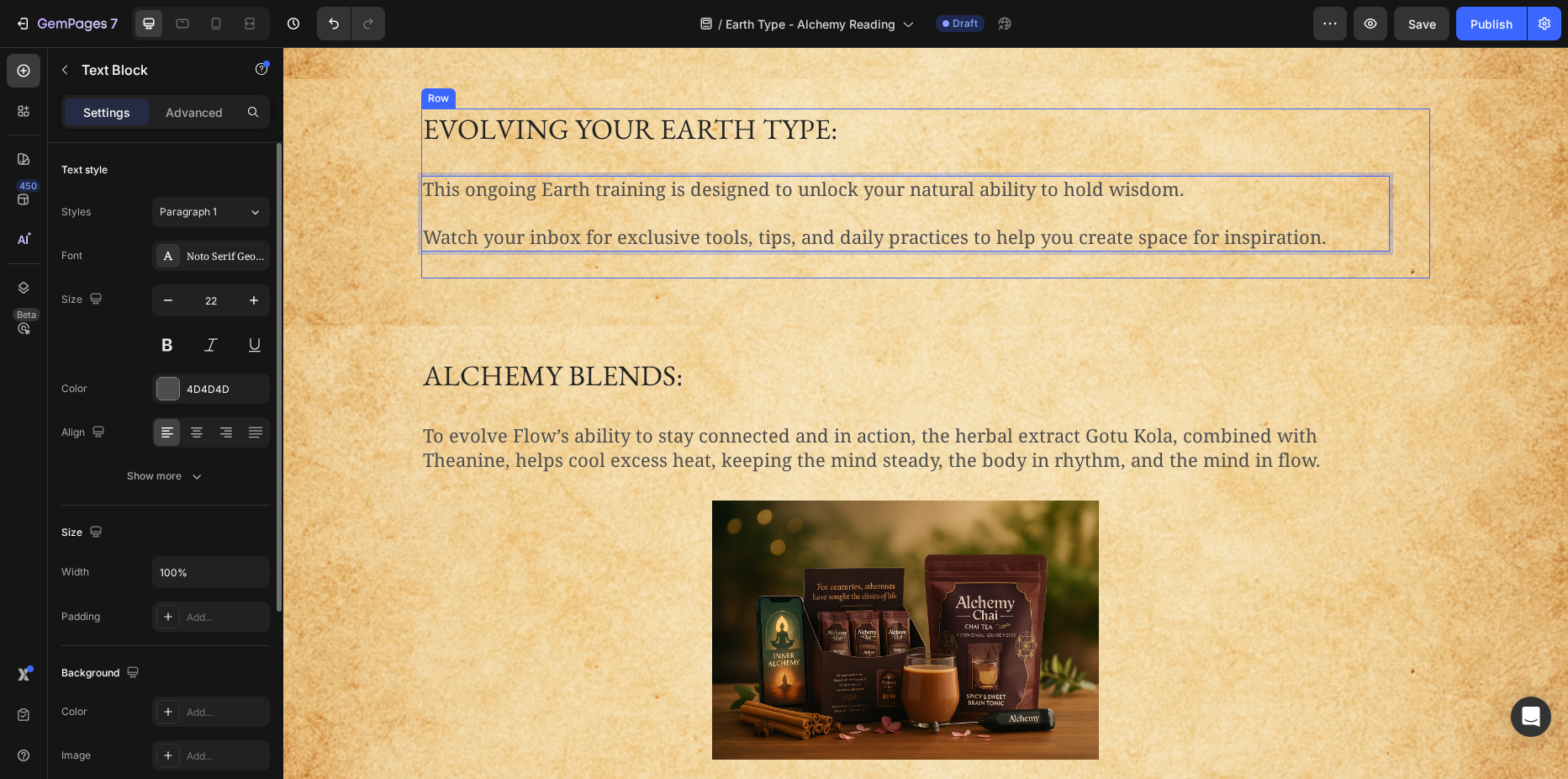
scroll to position [2078, 0]
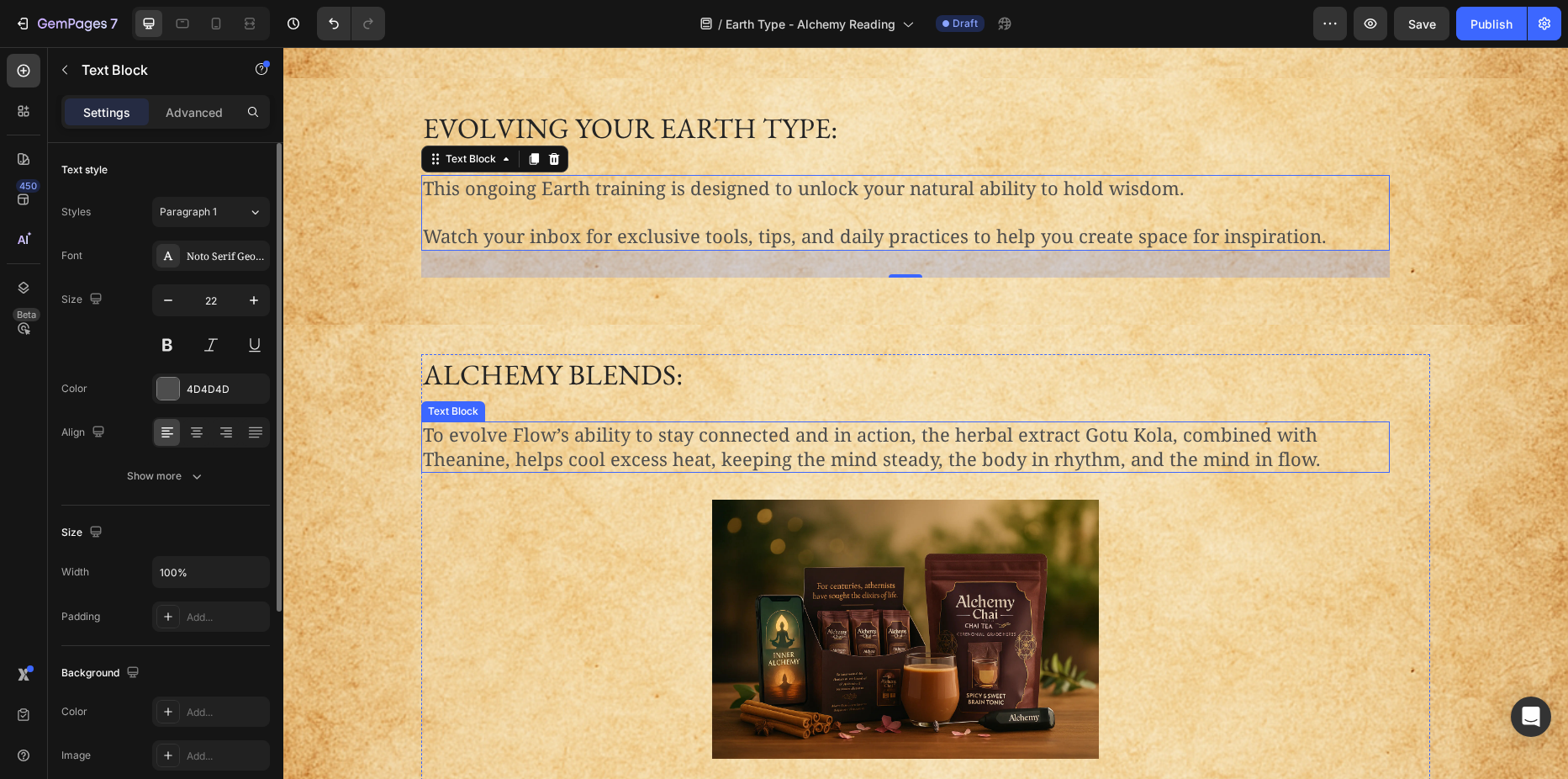
click at [512, 423] on p "To evolve Flow’s ability to stay connected and in action, the herbal extract Go…" at bounding box center [905, 446] width 965 height 48
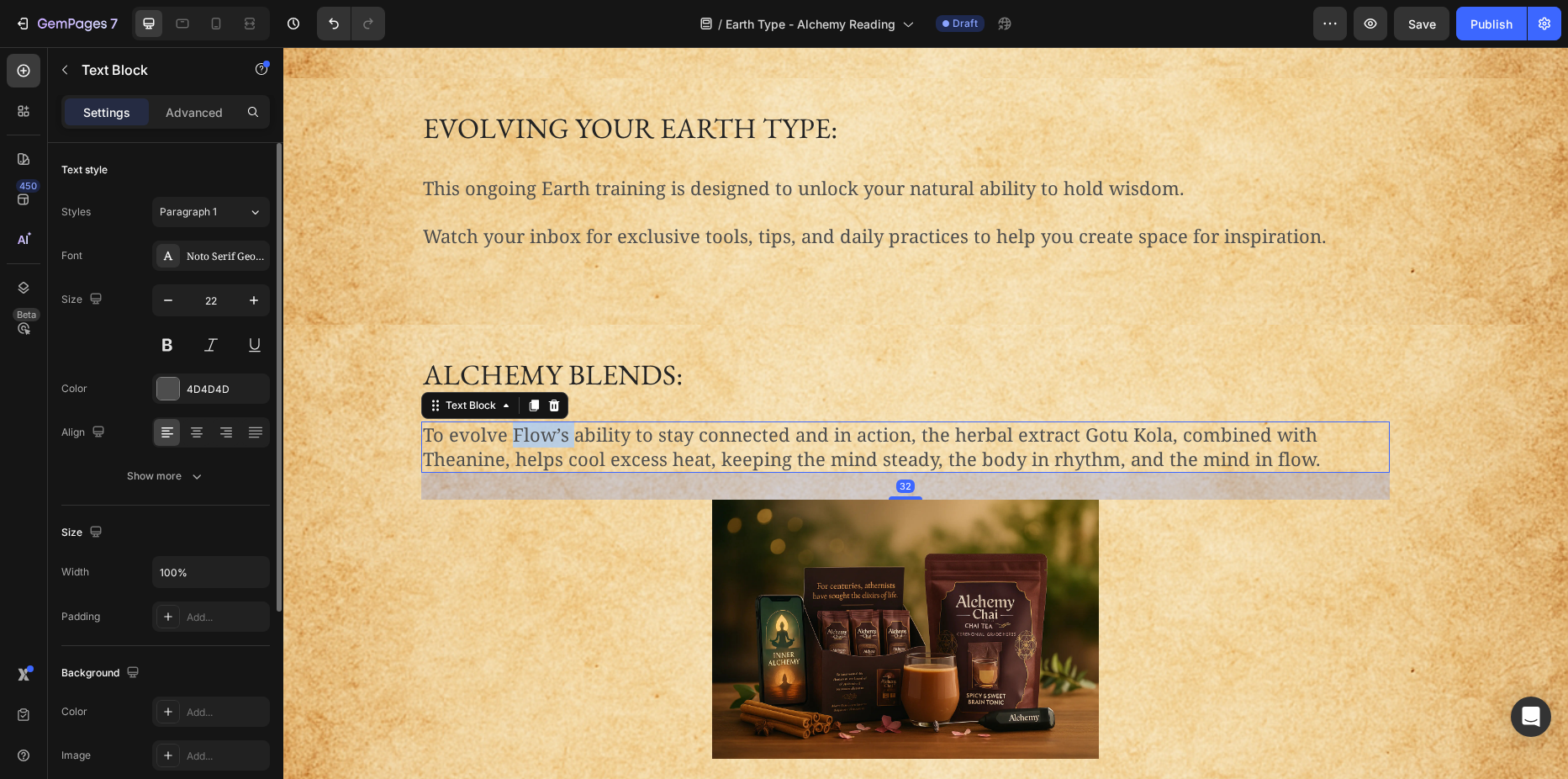
click at [512, 423] on p "To evolve Flow’s ability to stay connected and in action, the herbal extract Go…" at bounding box center [905, 446] width 965 height 48
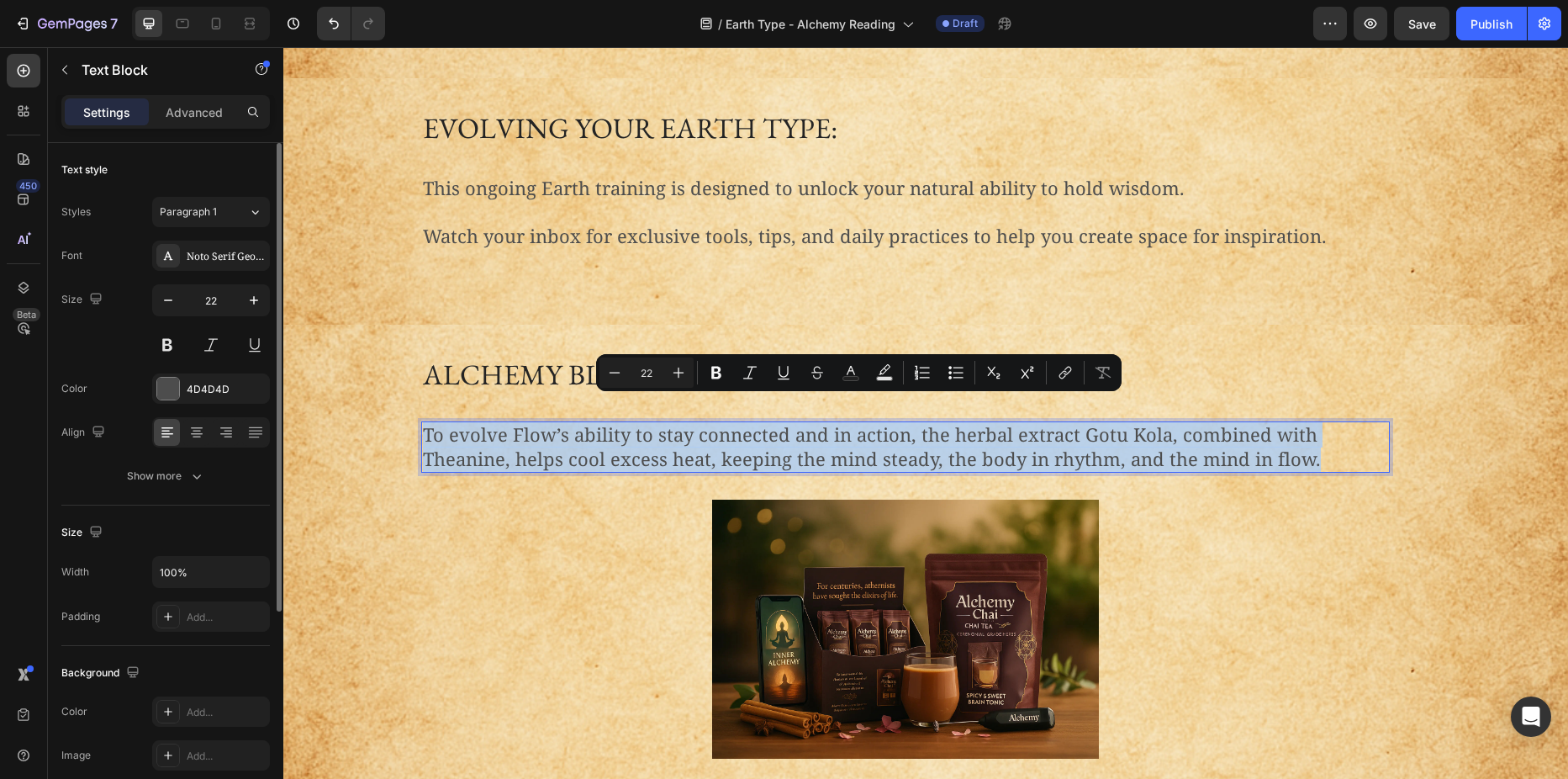
drag, startPoint x: 512, startPoint y: 418, endPoint x: 685, endPoint y: 413, distance: 173.1
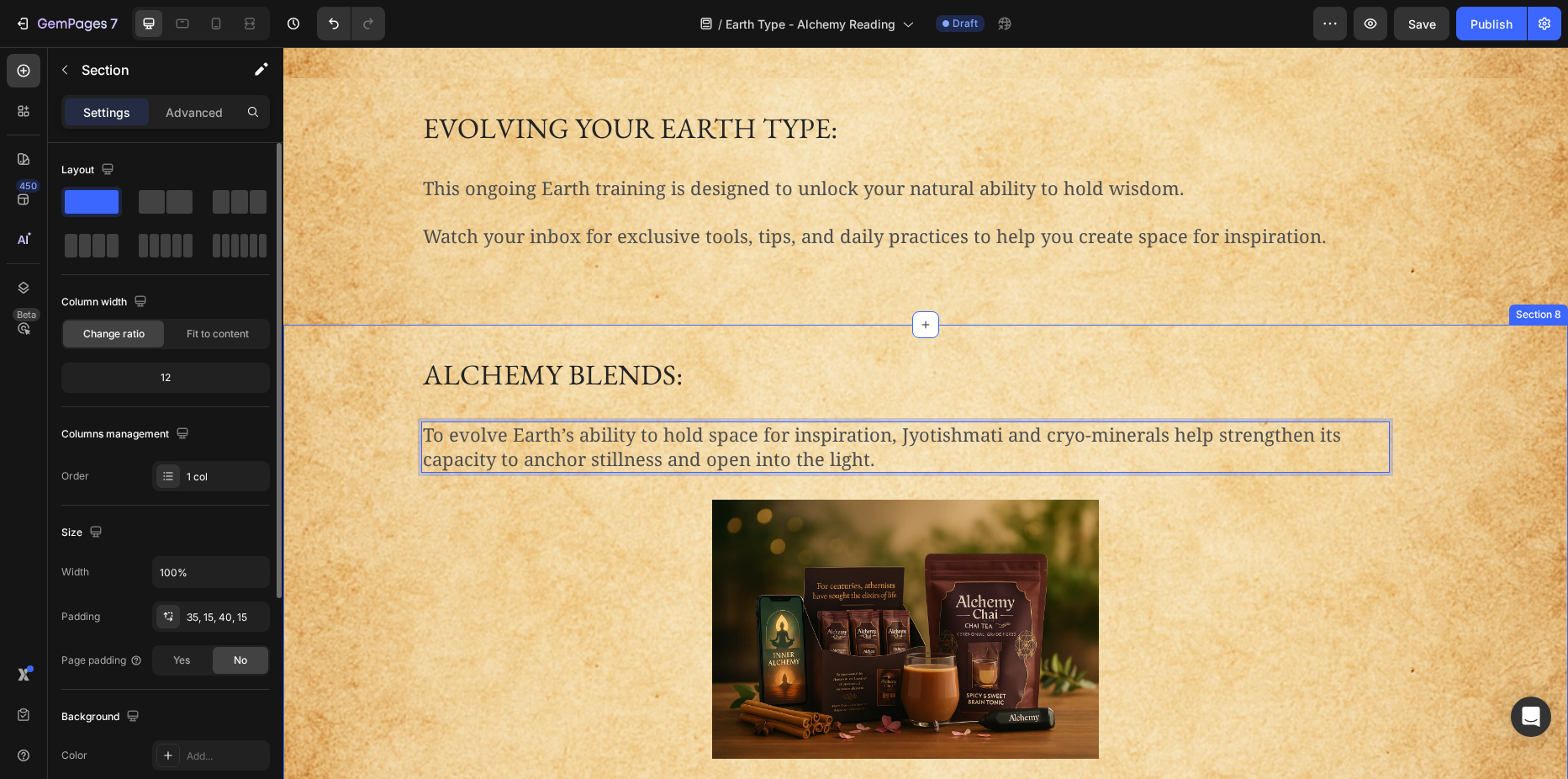
click at [335, 471] on div "alchemy blends: Heading To evolve Earth’s ability to hold space for inspiration…" at bounding box center [925, 599] width 1259 height 489
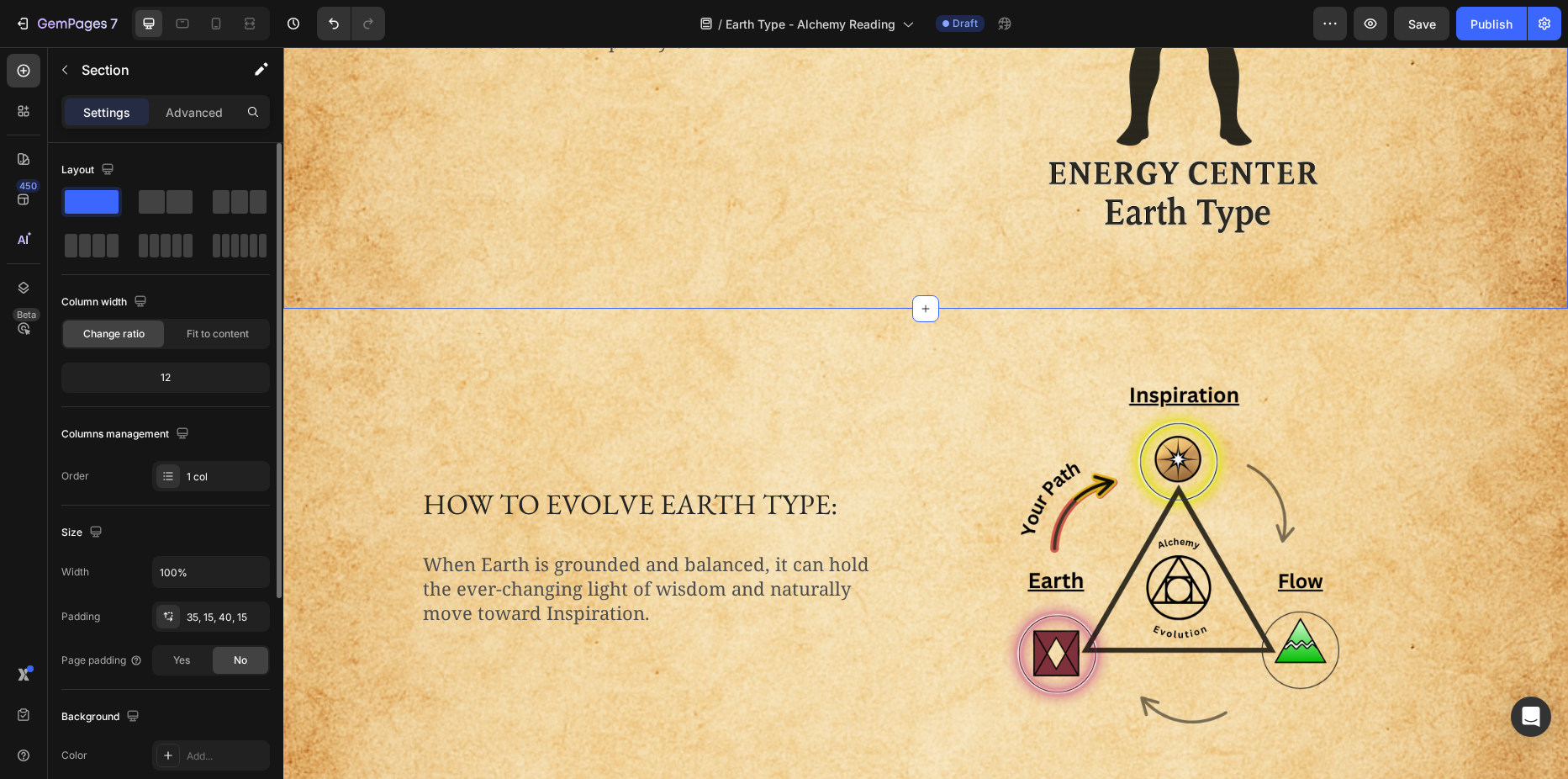
scroll to position [901, 0]
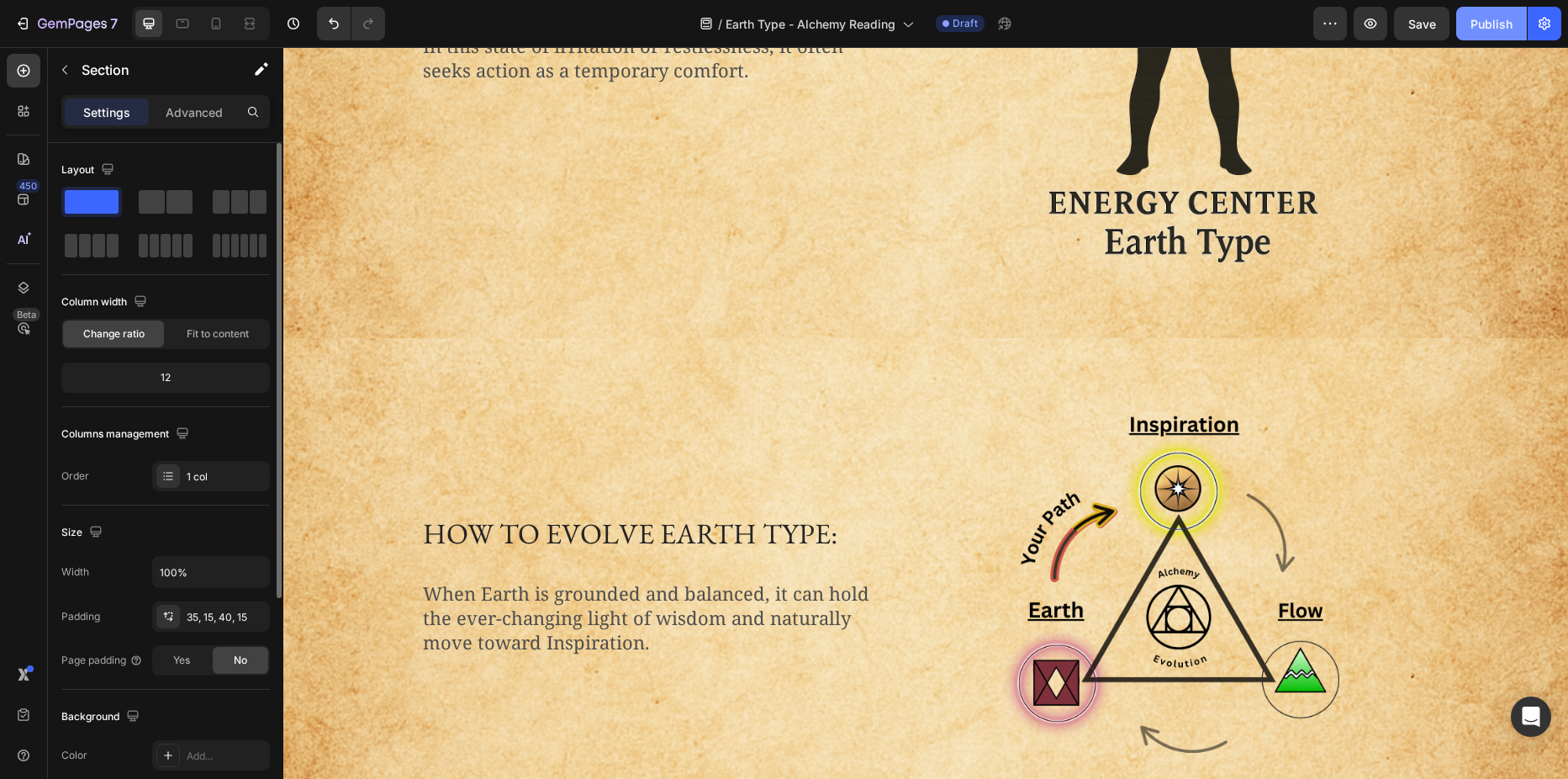
click at [1481, 24] on div "Publish" at bounding box center [1492, 24] width 42 height 17
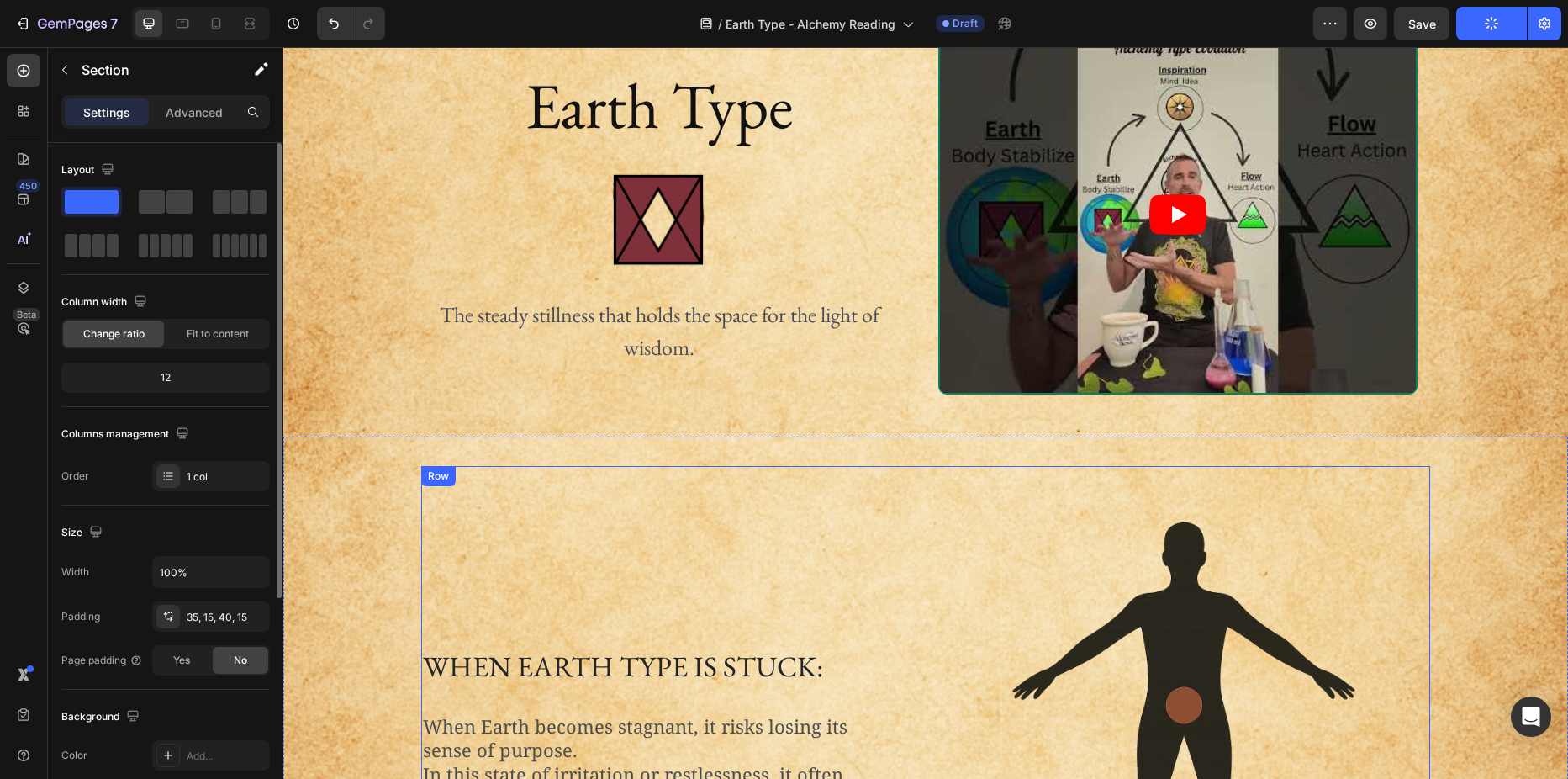
scroll to position [0, 0]
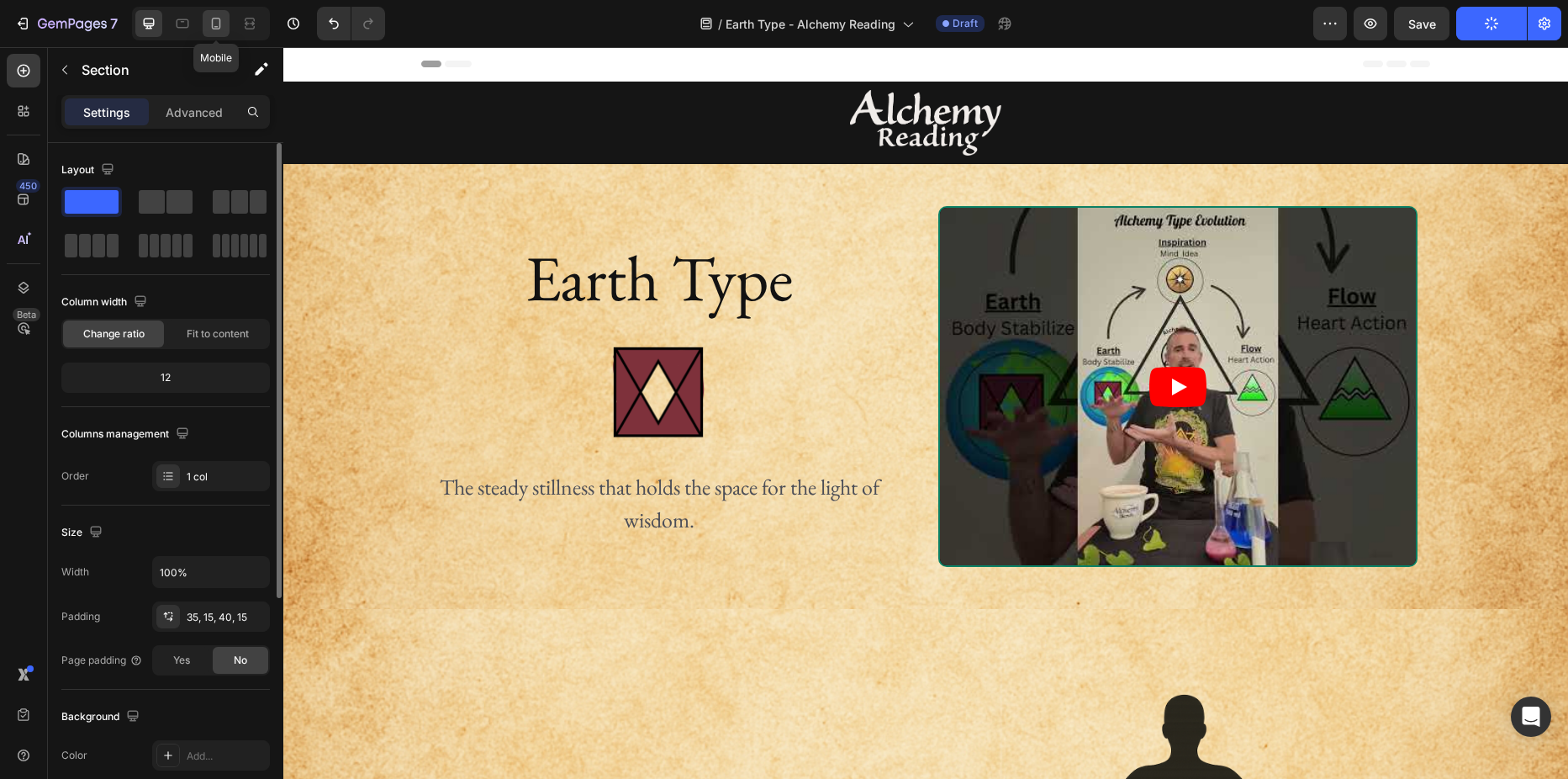
click at [216, 27] on icon at bounding box center [216, 24] width 16 height 16
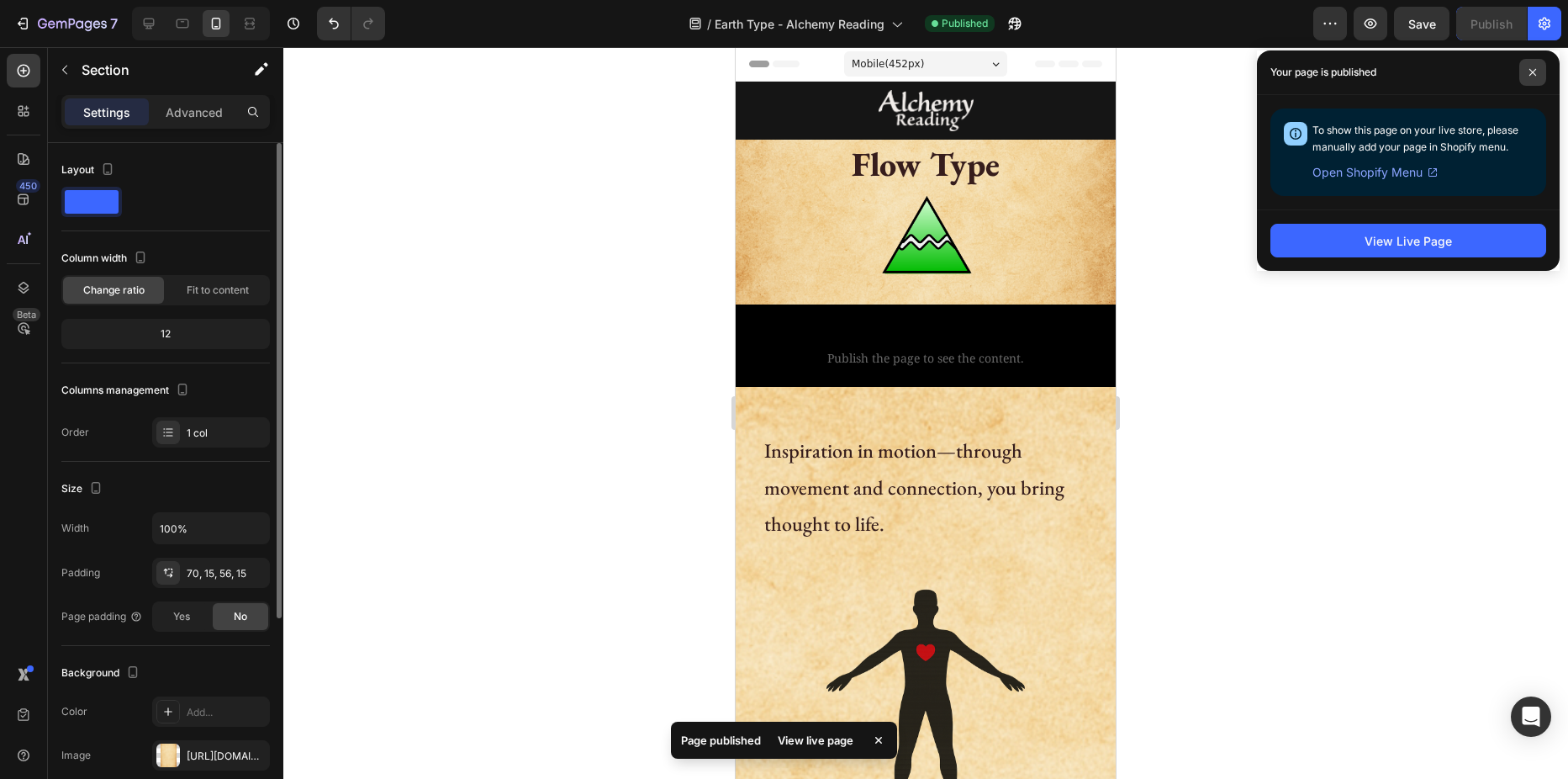
click at [1530, 67] on span at bounding box center [1532, 73] width 27 height 27
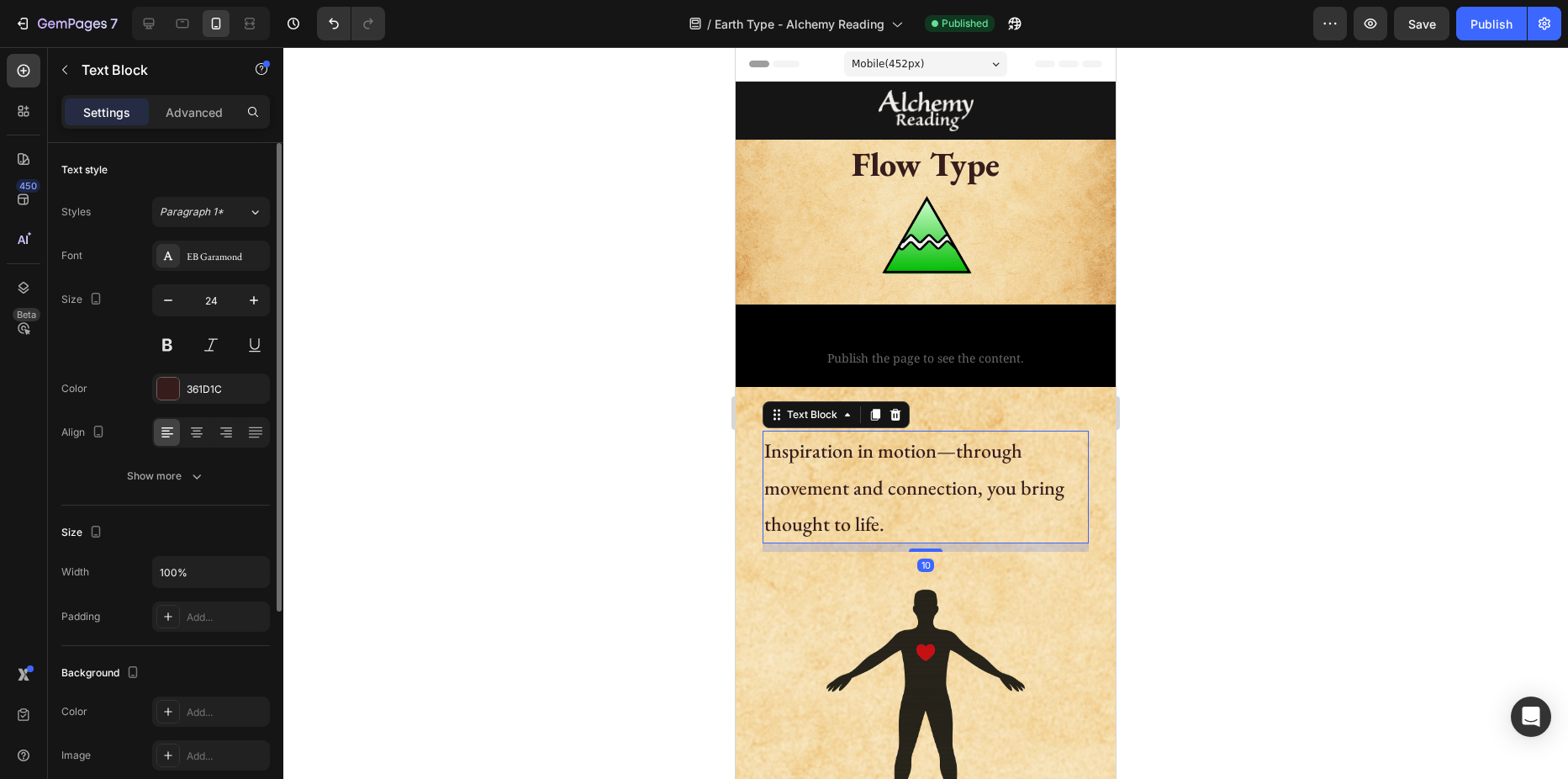
click at [851, 451] on p "Inspiration in motion—through movement and connection, you bring thought to lif…" at bounding box center [925, 487] width 323 height 109
click at [970, 477] on p "Inspiration in motion—through movement and connection, you bring thought to lif…" at bounding box center [925, 487] width 323 height 109
click at [546, 306] on div at bounding box center [925, 413] width 1285 height 732
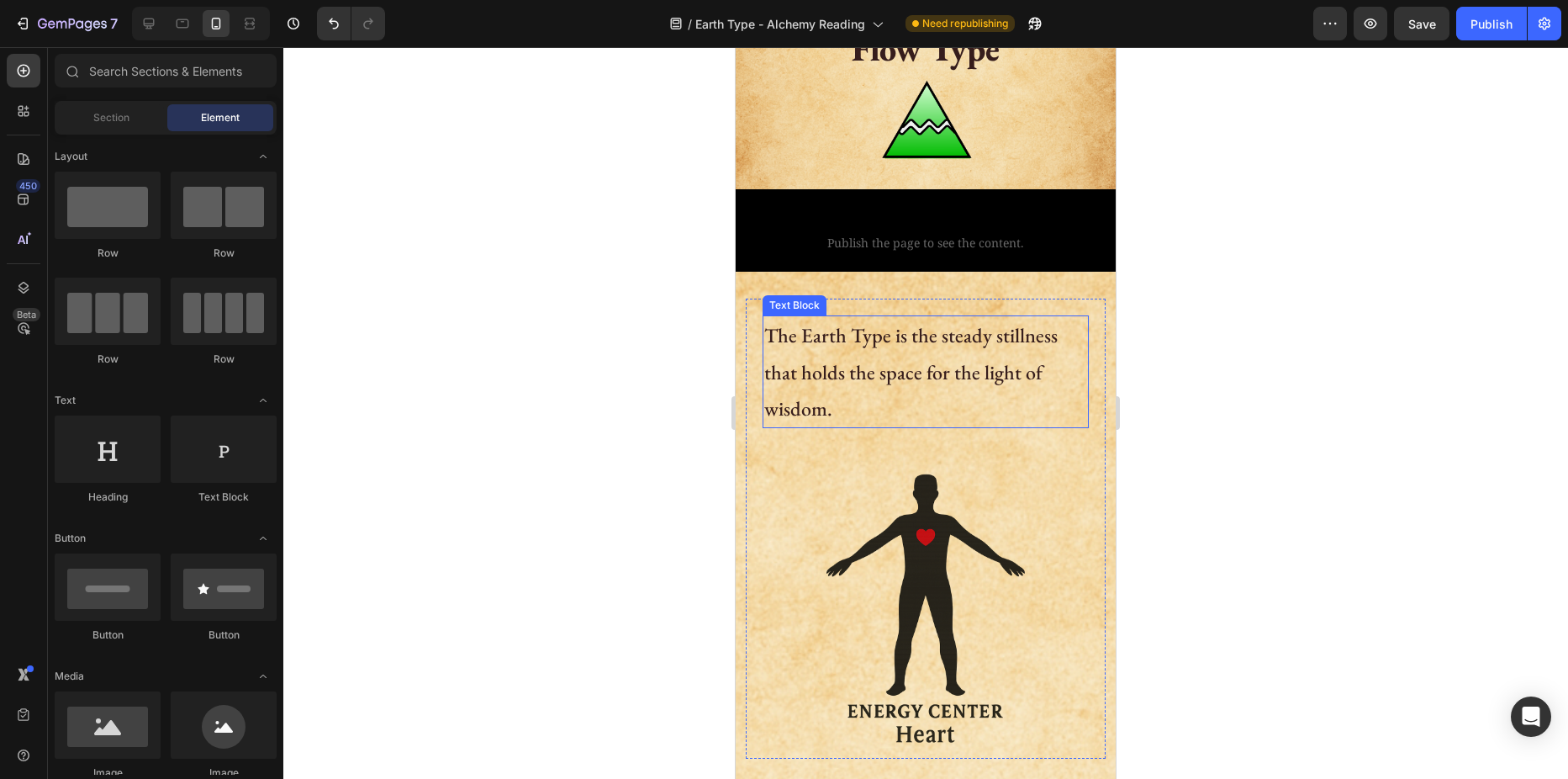
scroll to position [336, 0]
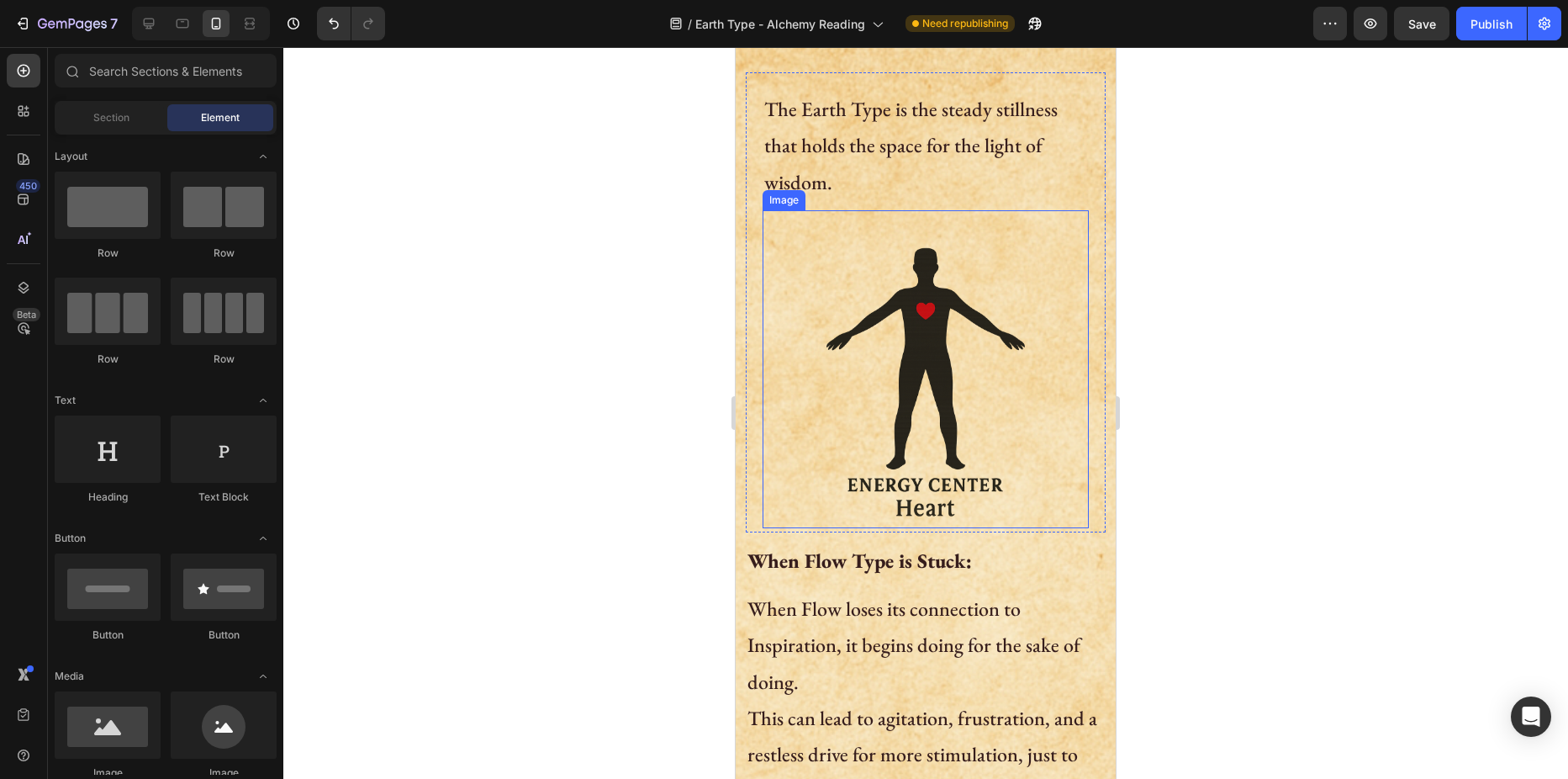
click at [919, 364] on img at bounding box center [925, 369] width 212 height 318
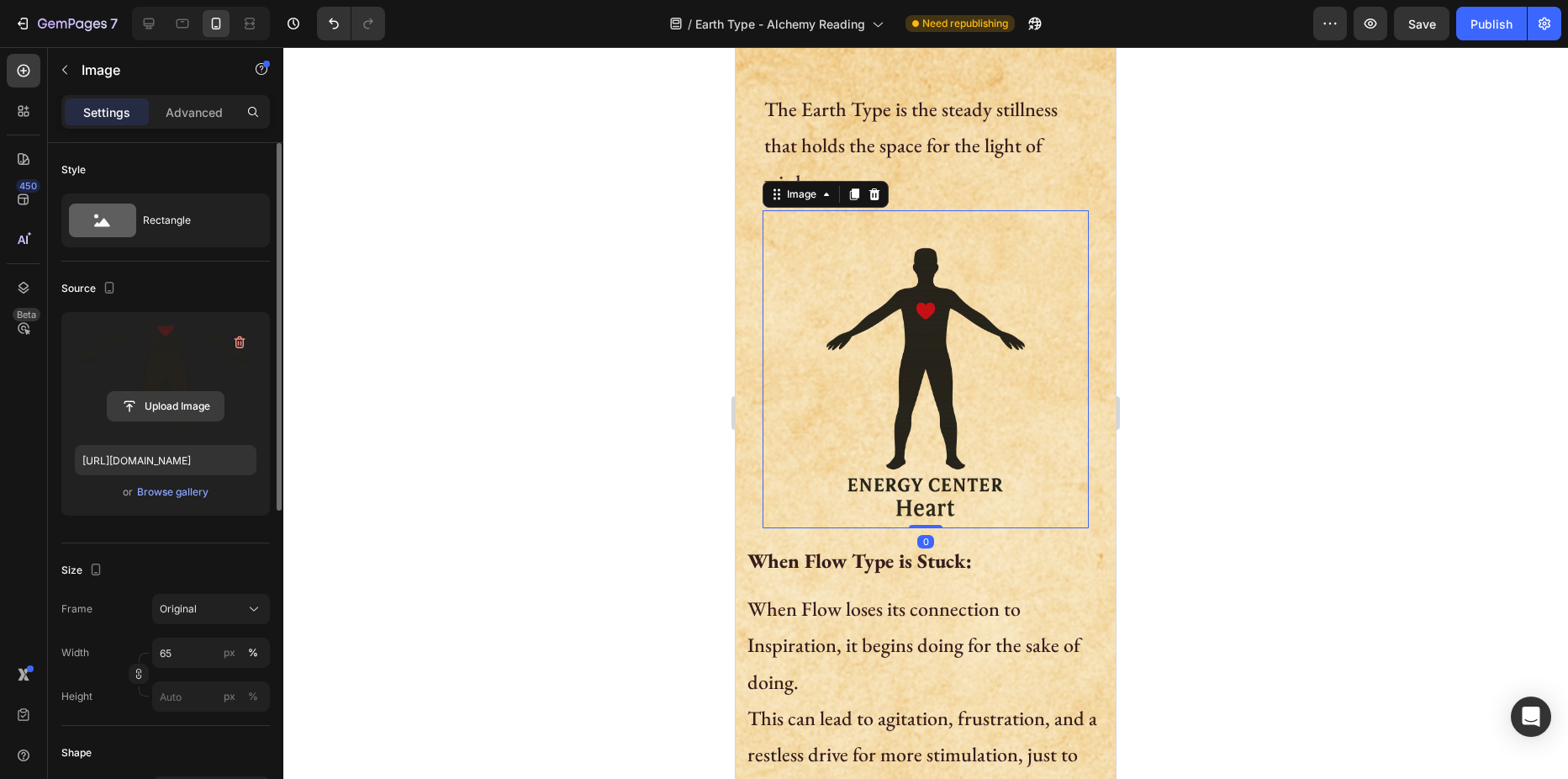
click at [161, 404] on input "file" at bounding box center [165, 405] width 116 height 28
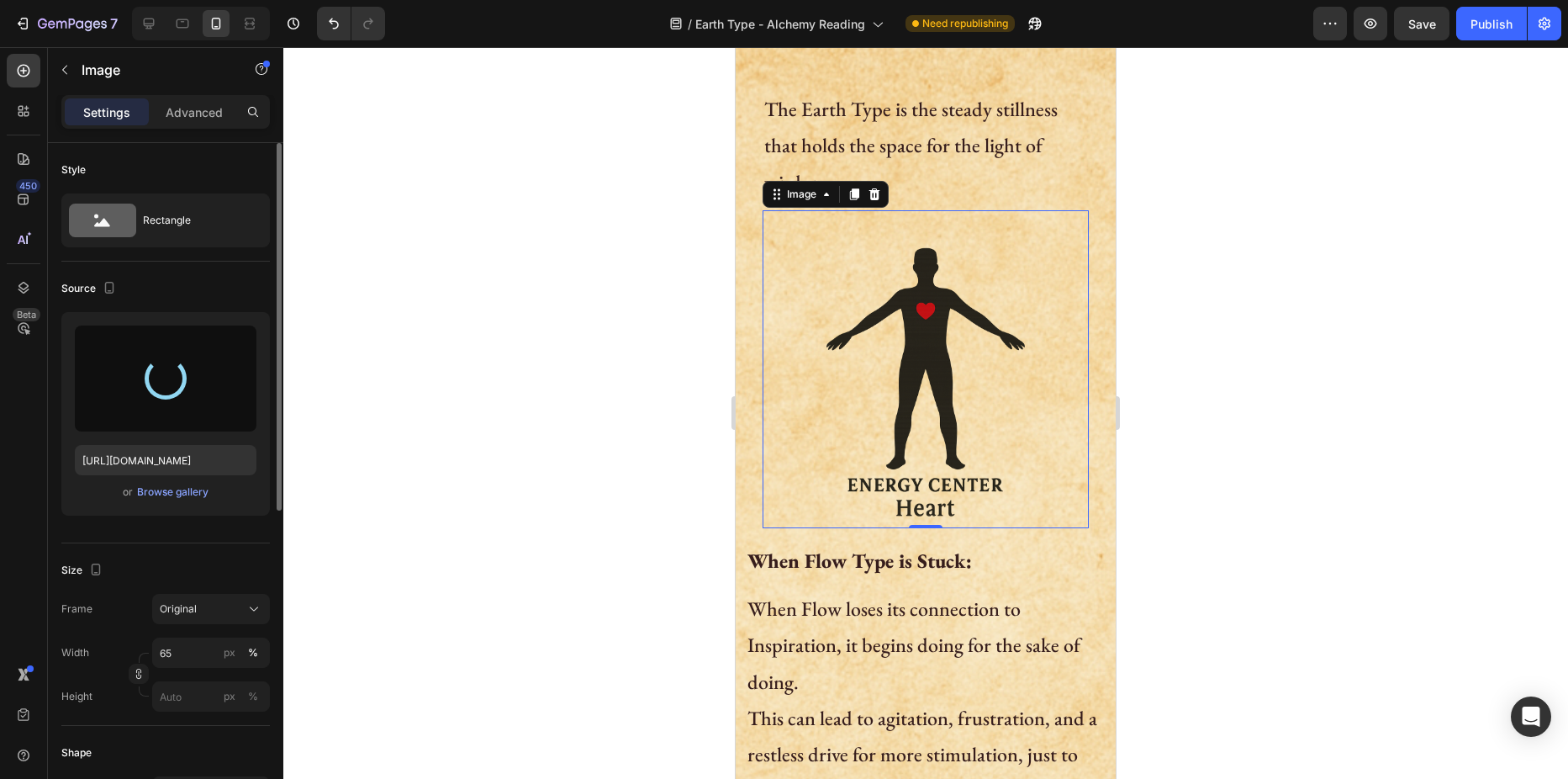
type input "[URL][DOMAIN_NAME]"
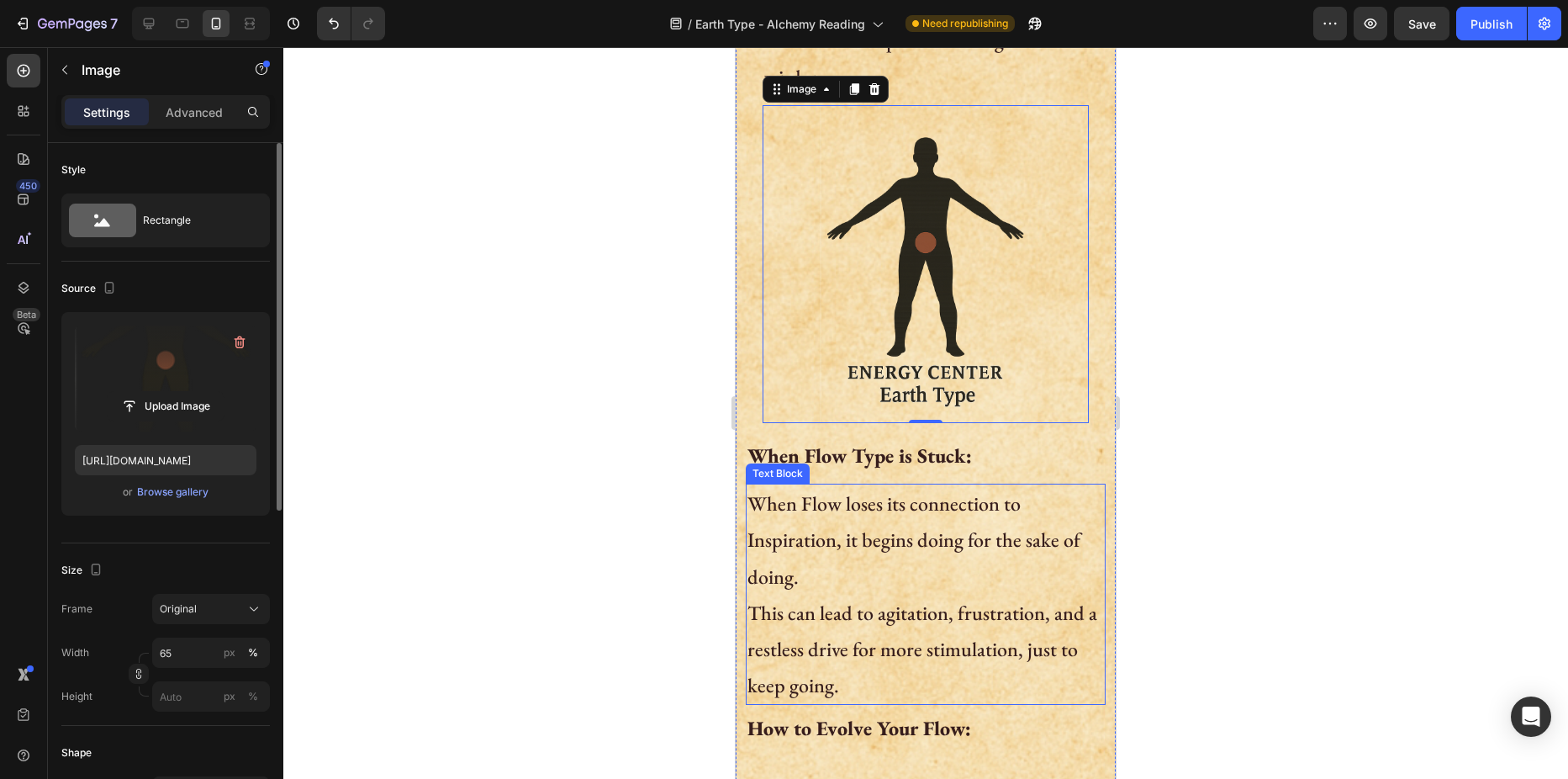
scroll to position [589, 0]
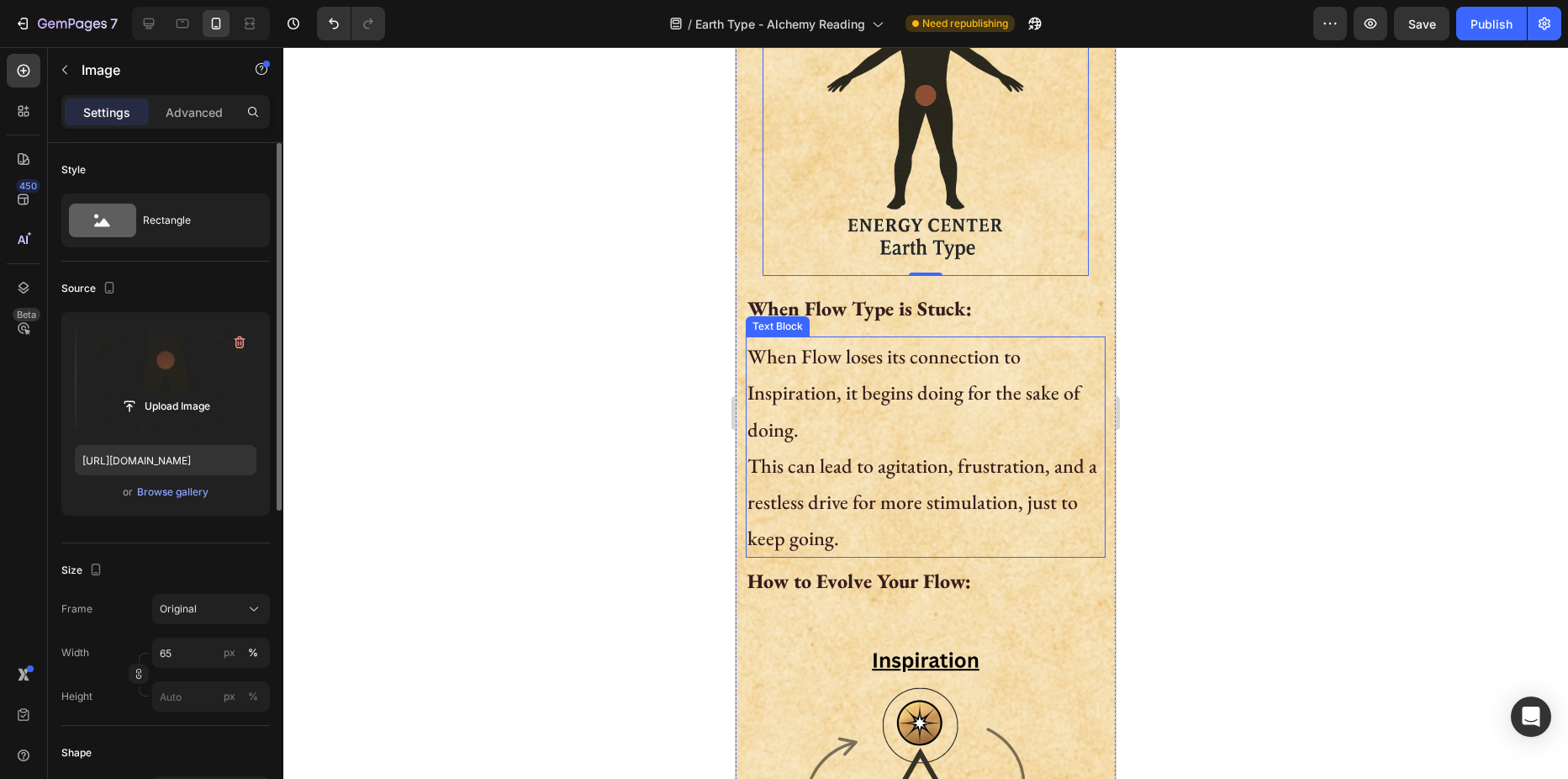
click at [847, 489] on p "This can lead to agitation, frustration, and a restless drive for more stimulat…" at bounding box center [925, 502] width 356 height 109
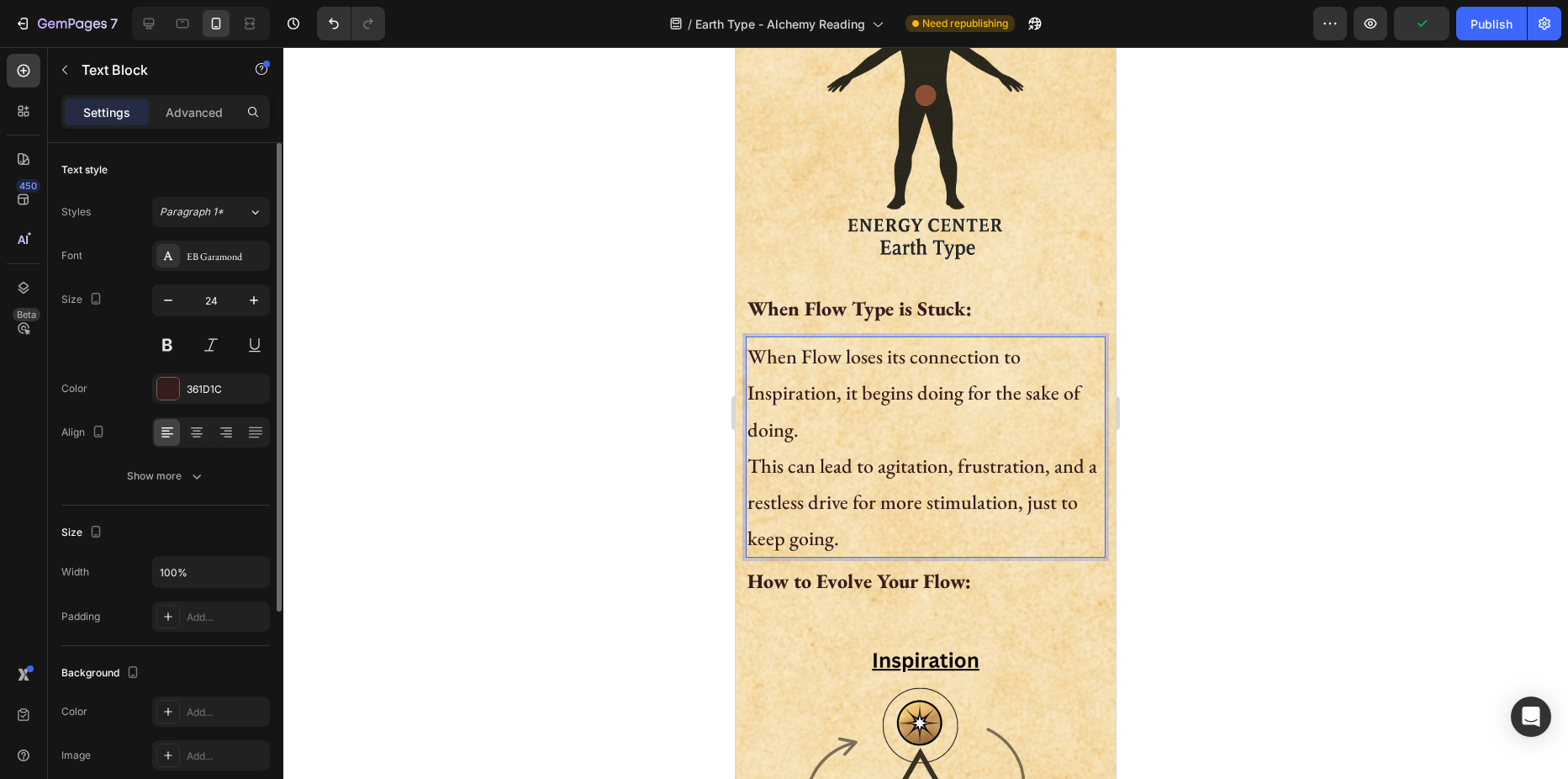
click at [845, 456] on p "This can lead to agitation, frustration, and a restless drive for more stimulat…" at bounding box center [925, 502] width 356 height 109
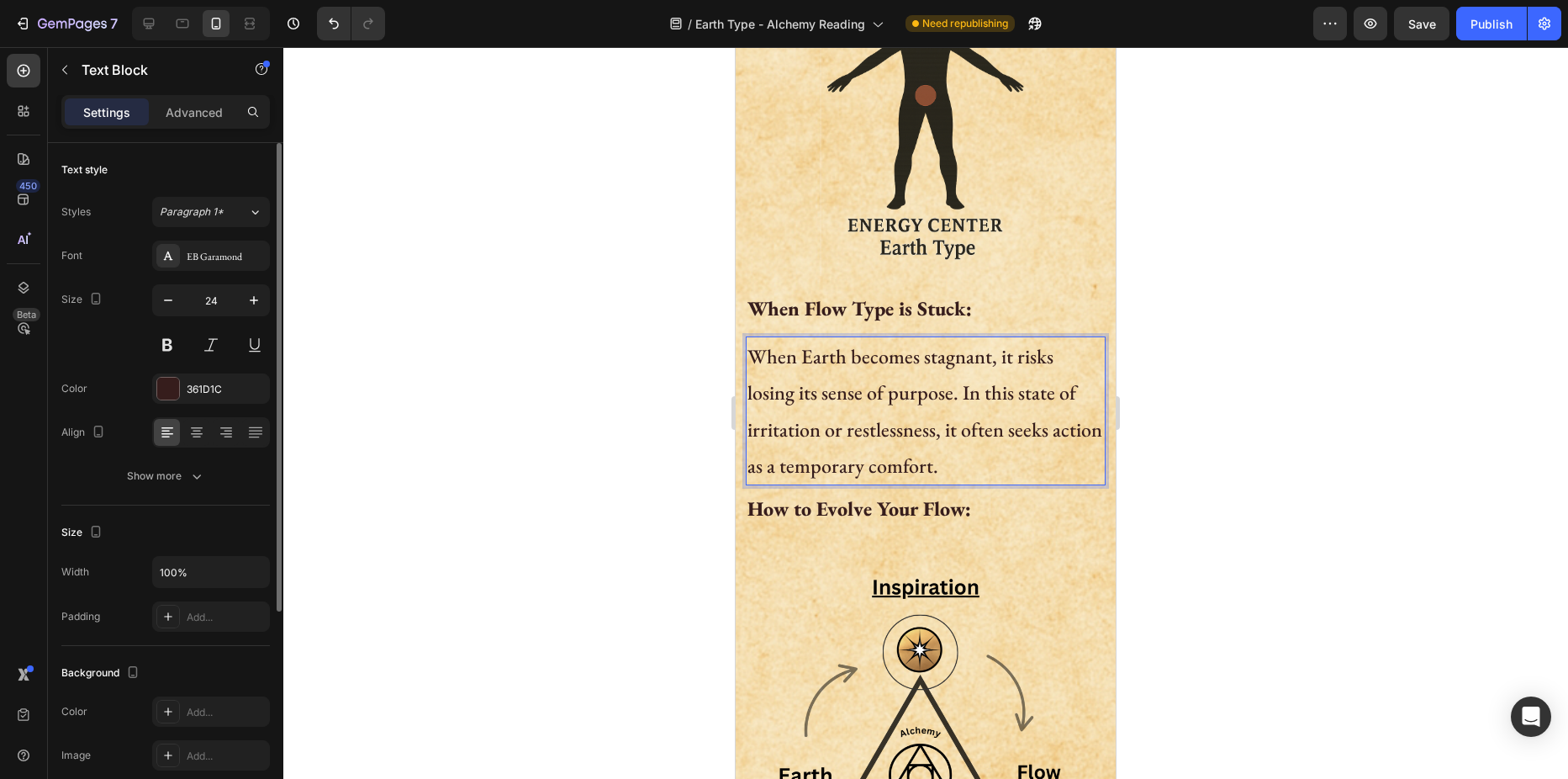
click at [964, 378] on p "When Earth becomes stagnant, it risks losing its sense of purpose. In this stat…" at bounding box center [925, 411] width 356 height 146
click at [621, 411] on div at bounding box center [925, 413] width 1285 height 732
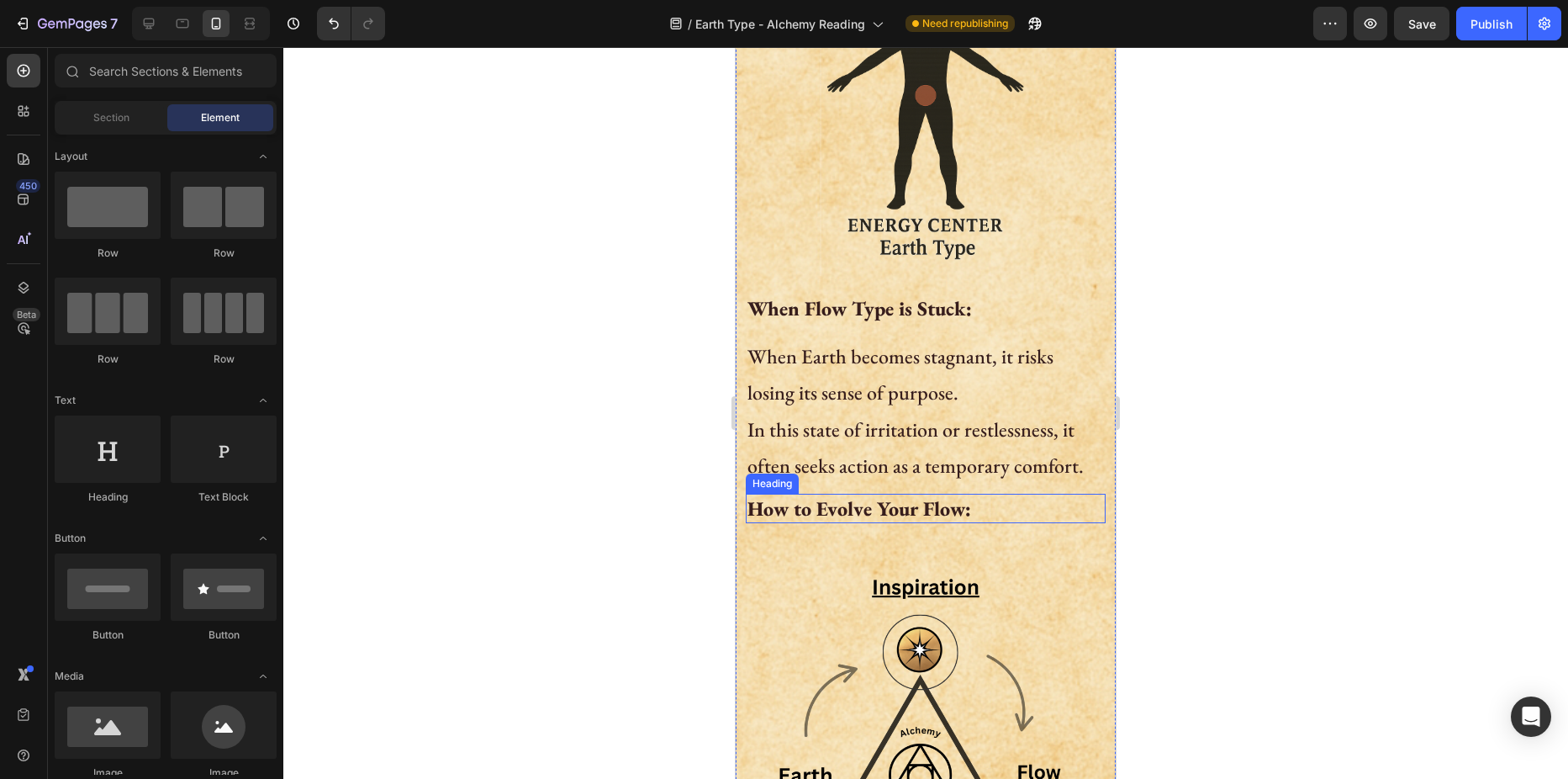
click at [952, 496] on h2 "How to Evolve Your Flow:" at bounding box center [925, 508] width 360 height 29
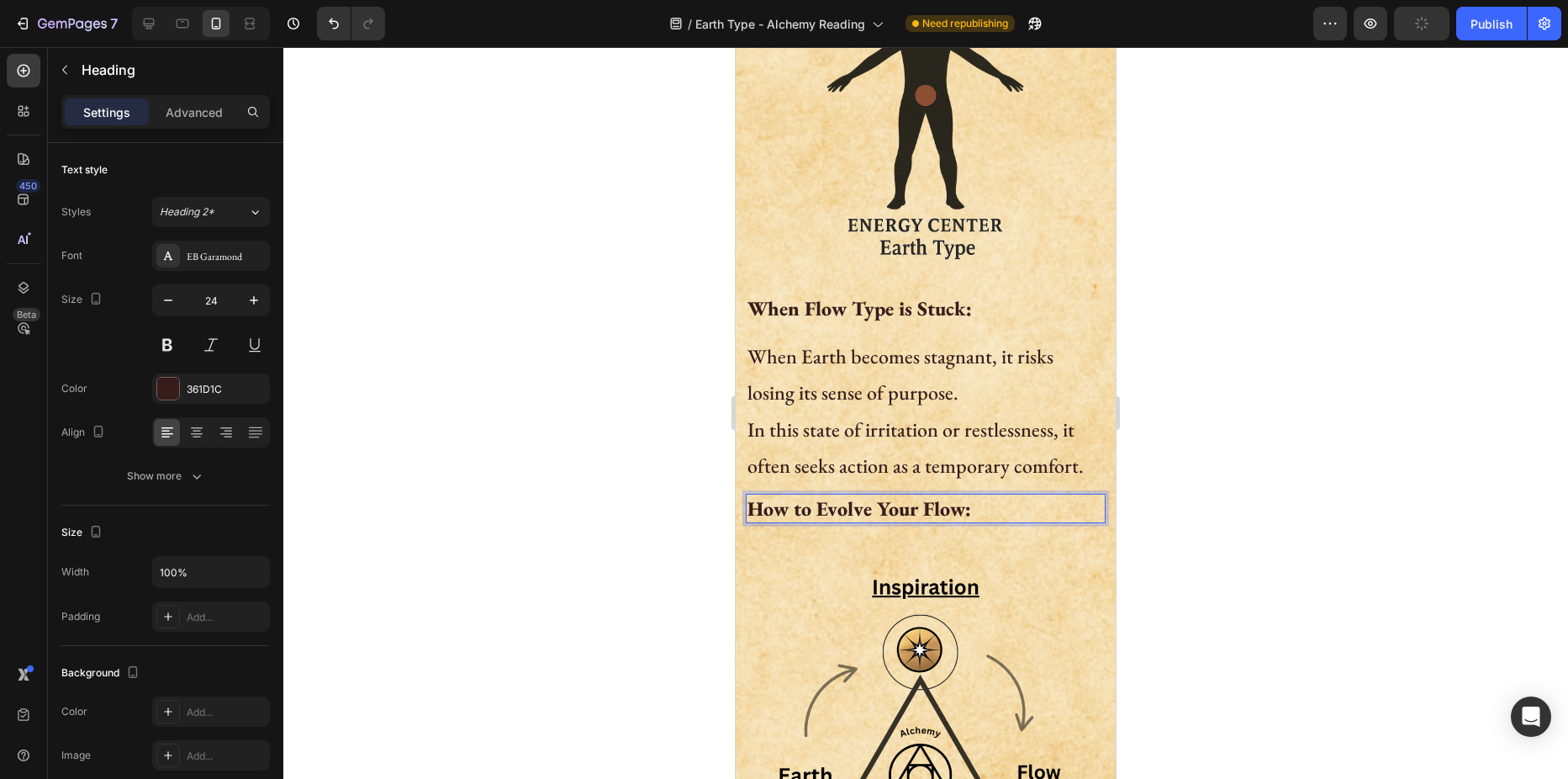
click at [952, 496] on h2 "How to Evolve Your Flow:" at bounding box center [925, 508] width 360 height 29
click at [952, 496] on p "How to Evolve Your Flow:" at bounding box center [925, 508] width 356 height 26
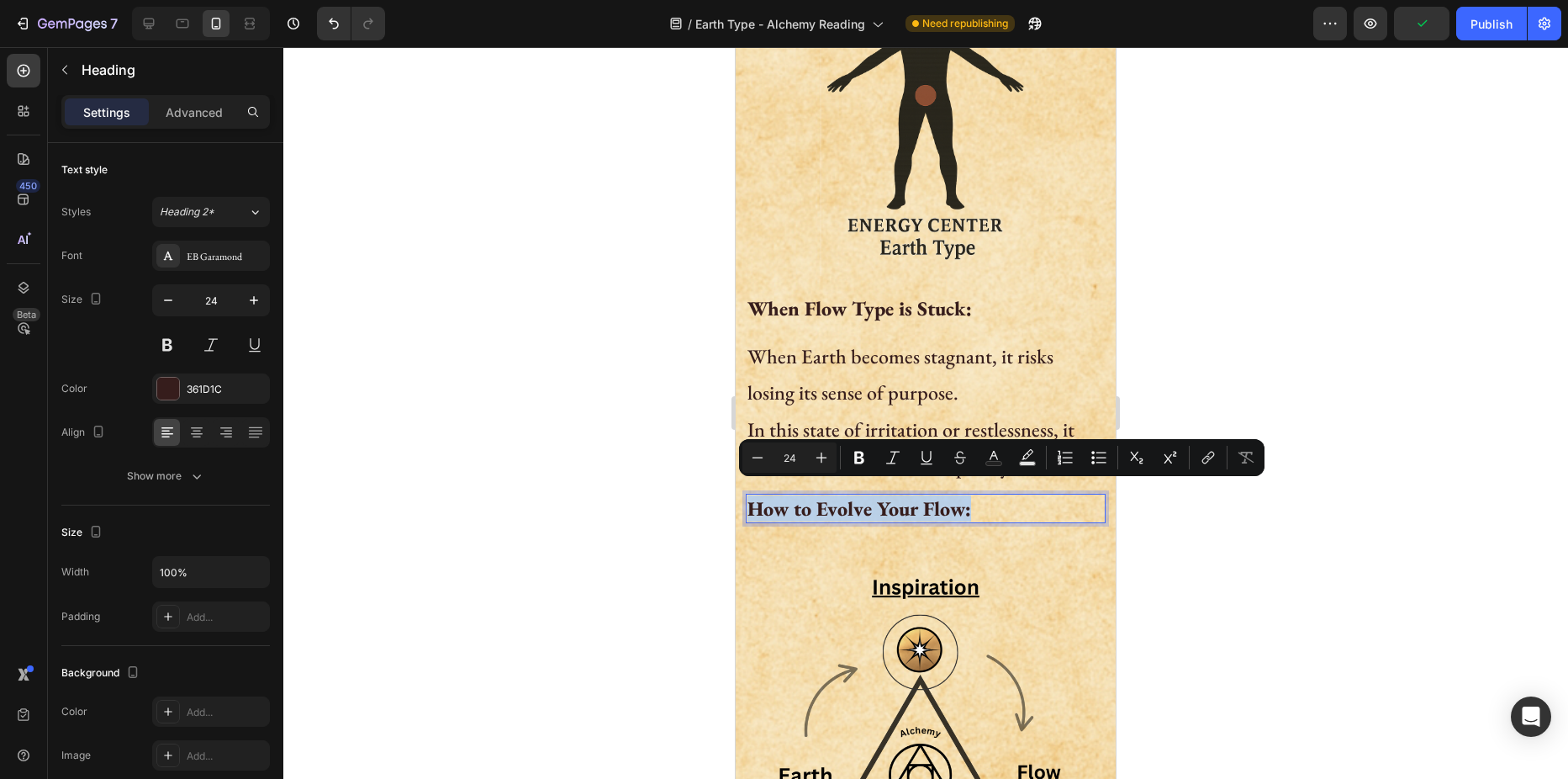
click at [947, 497] on p "How to Evolve Your Flow:" at bounding box center [925, 508] width 356 height 26
drag, startPoint x: 939, startPoint y: 493, endPoint x: 962, endPoint y: 490, distance: 23.2
click at [962, 496] on p "How to Evolve Your Flow:" at bounding box center [925, 508] width 356 height 26
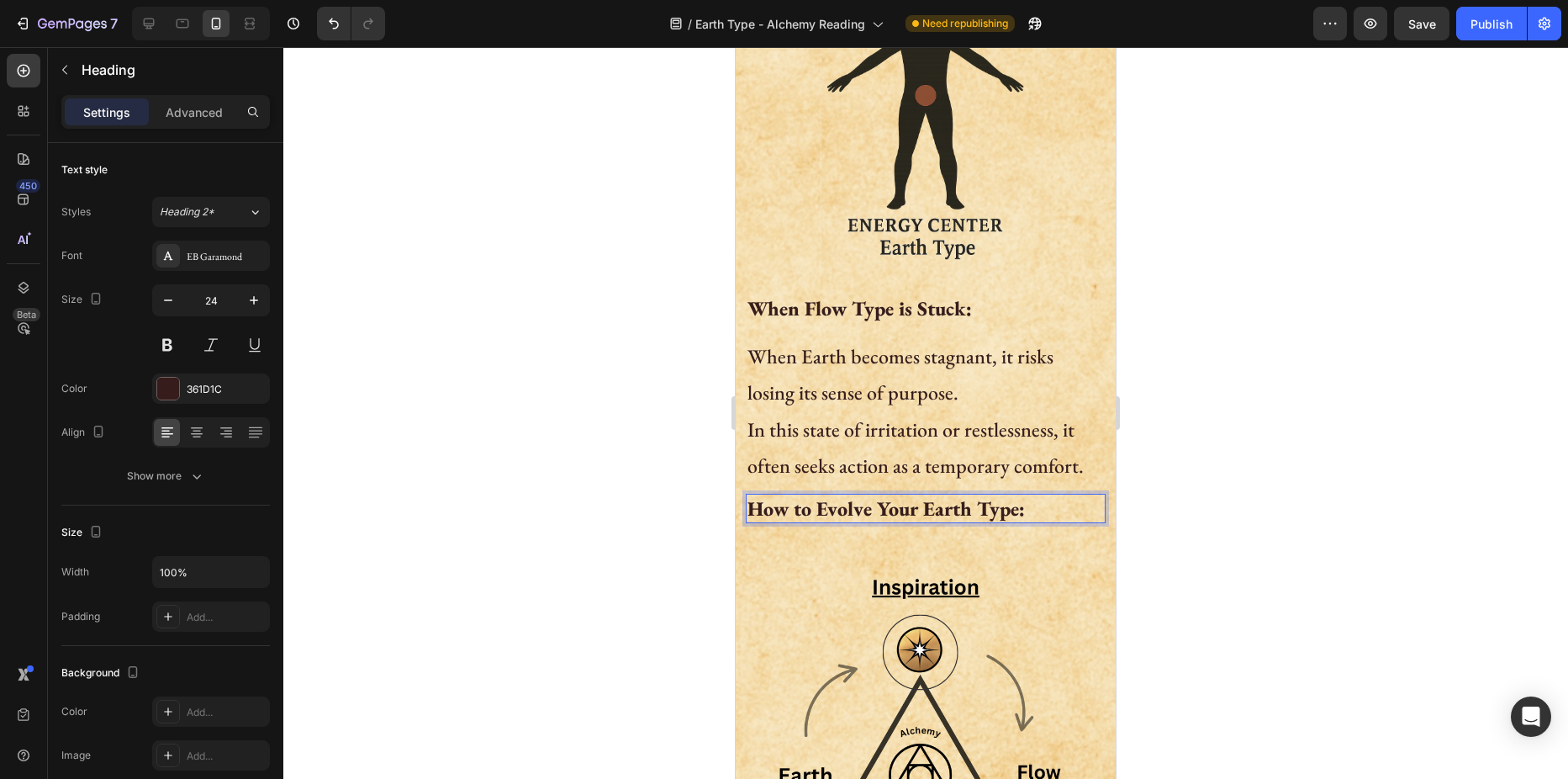
click at [619, 451] on div at bounding box center [925, 413] width 1285 height 732
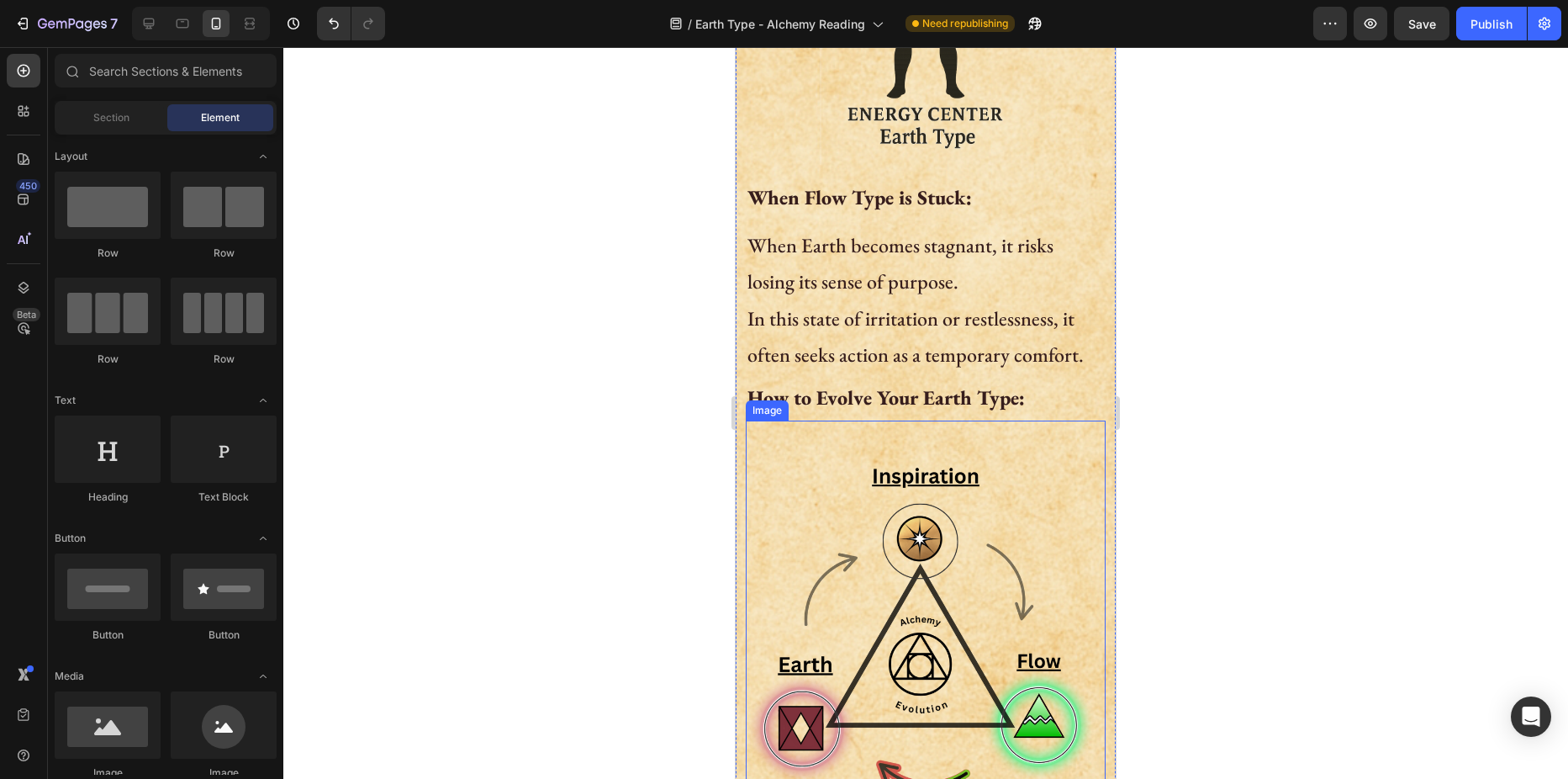
scroll to position [841, 0]
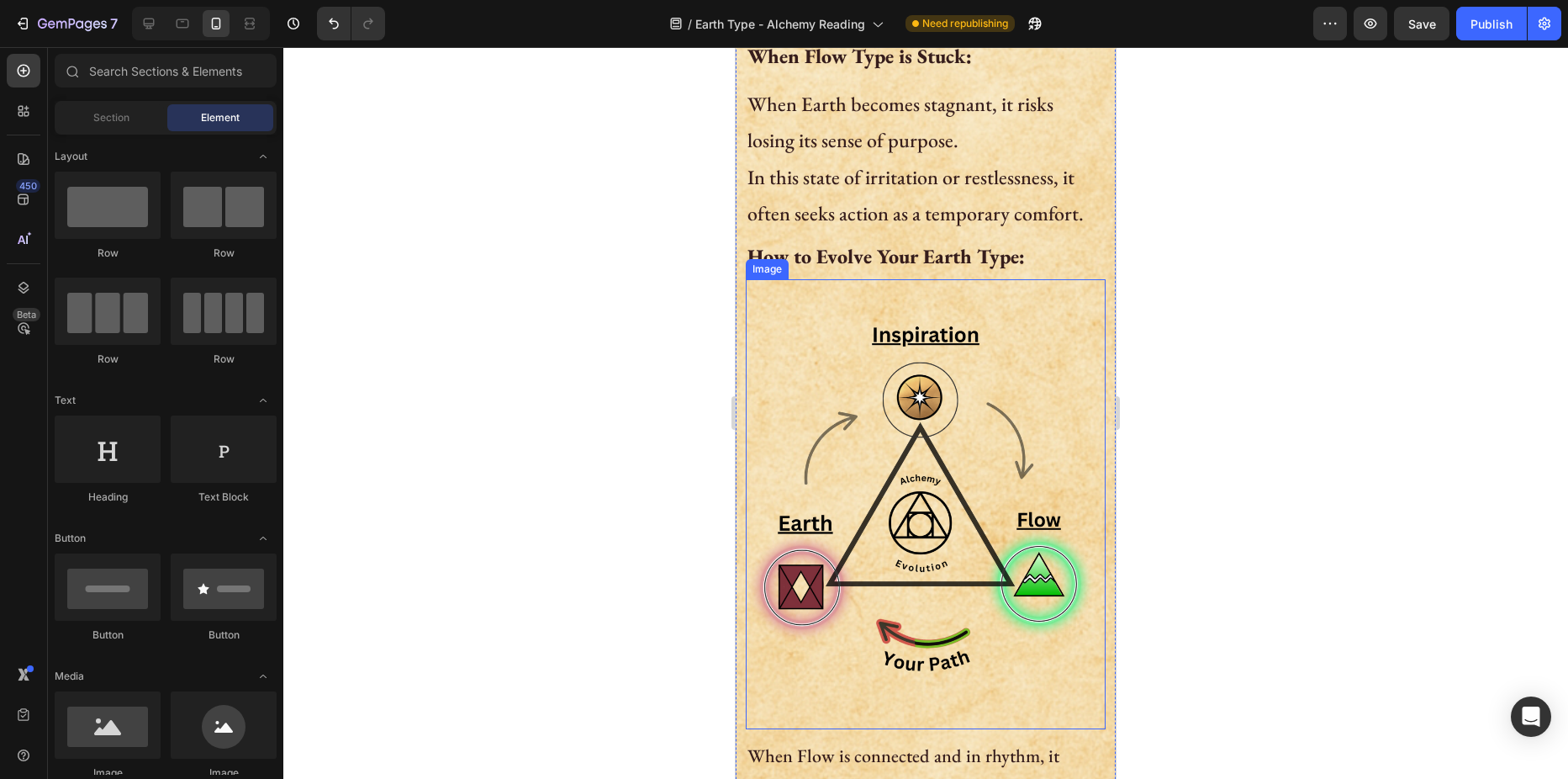
click at [993, 510] on img at bounding box center [925, 505] width 360 height 450
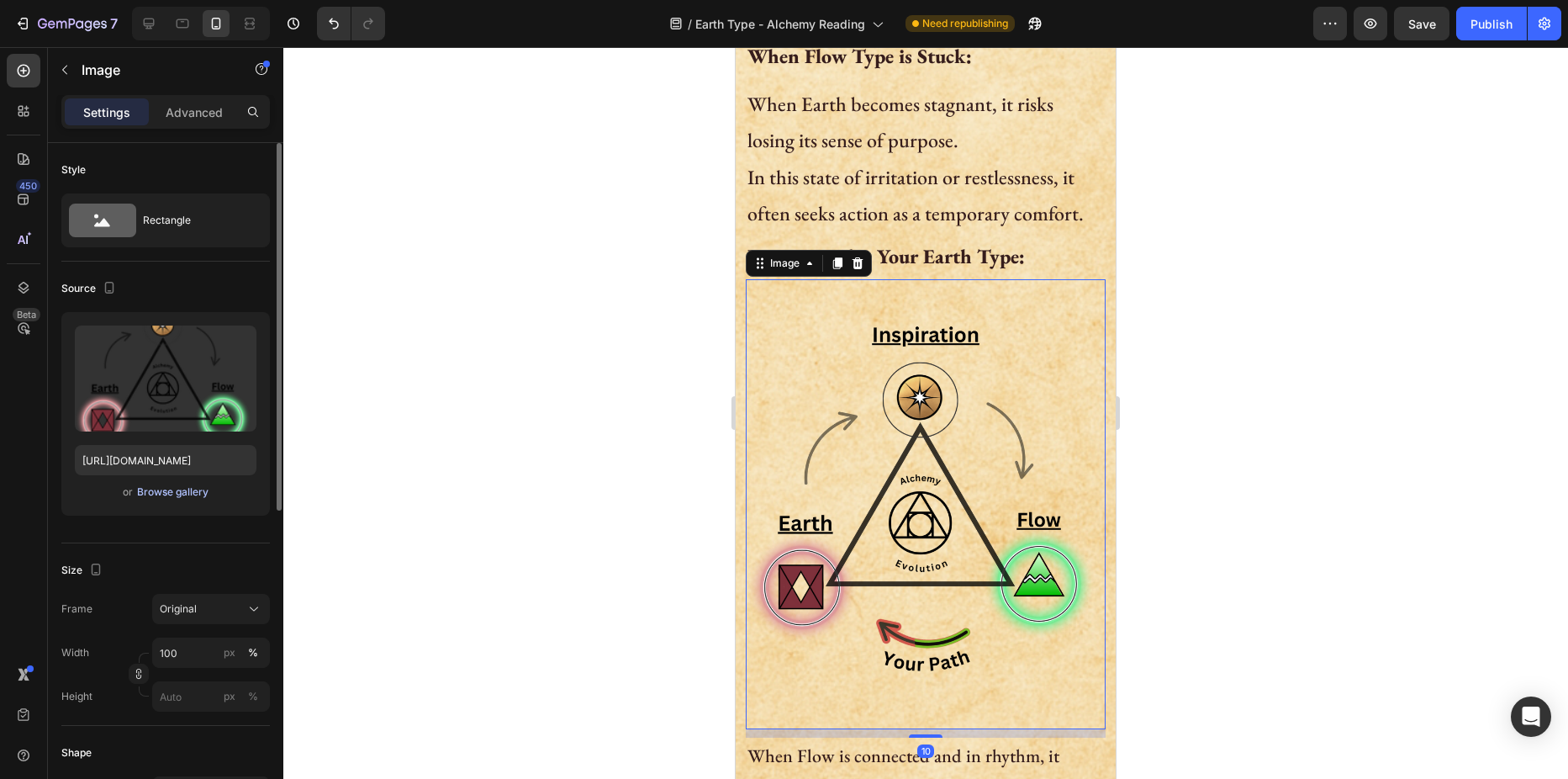
click at [158, 496] on div "Browse gallery" at bounding box center [172, 492] width 71 height 15
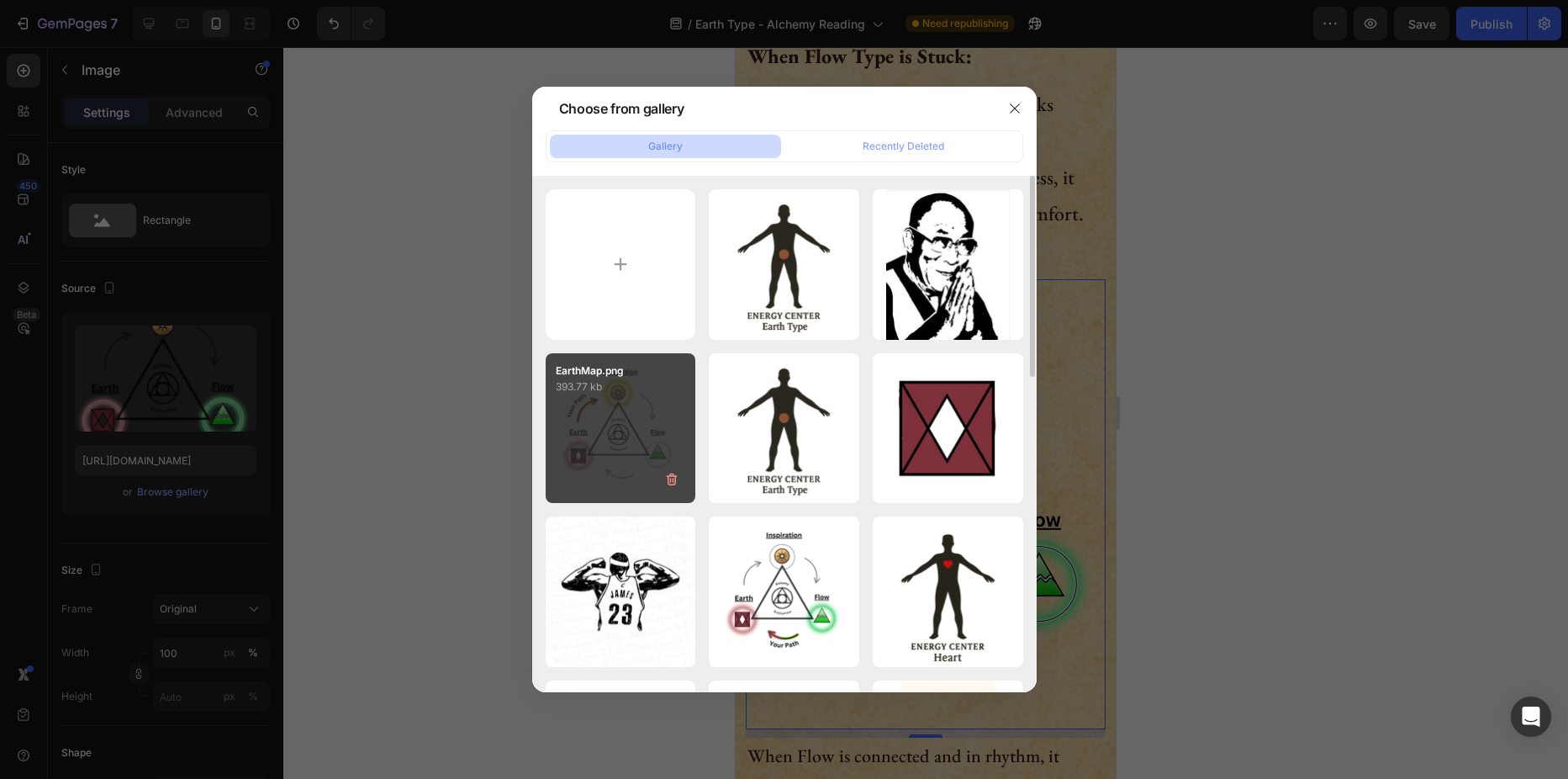
click at [622, 404] on div "EarthMap.png 393.77 kb" at bounding box center [620, 428] width 150 height 150
type input "[URL][DOMAIN_NAME]"
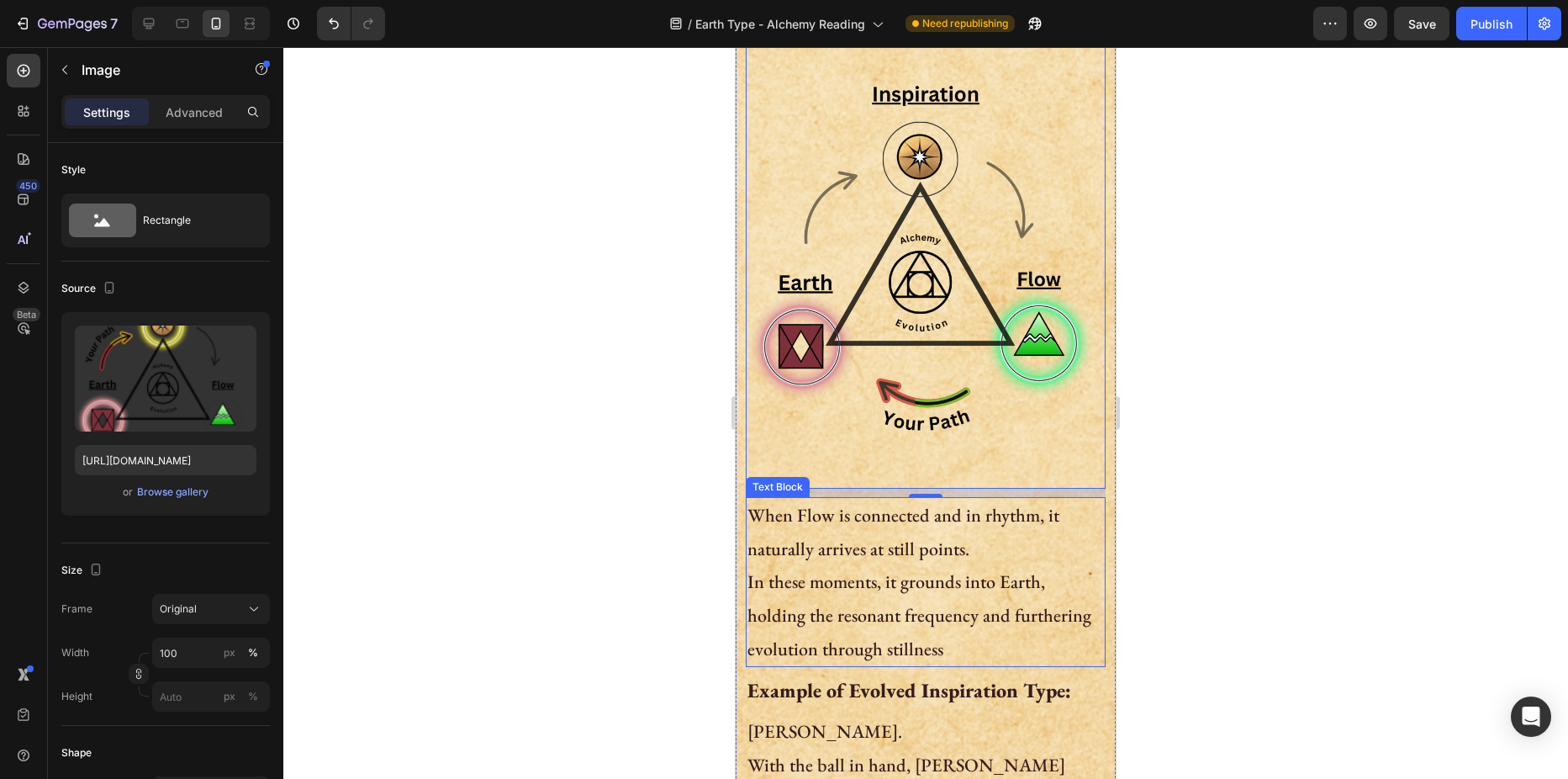
scroll to position [1093, 0]
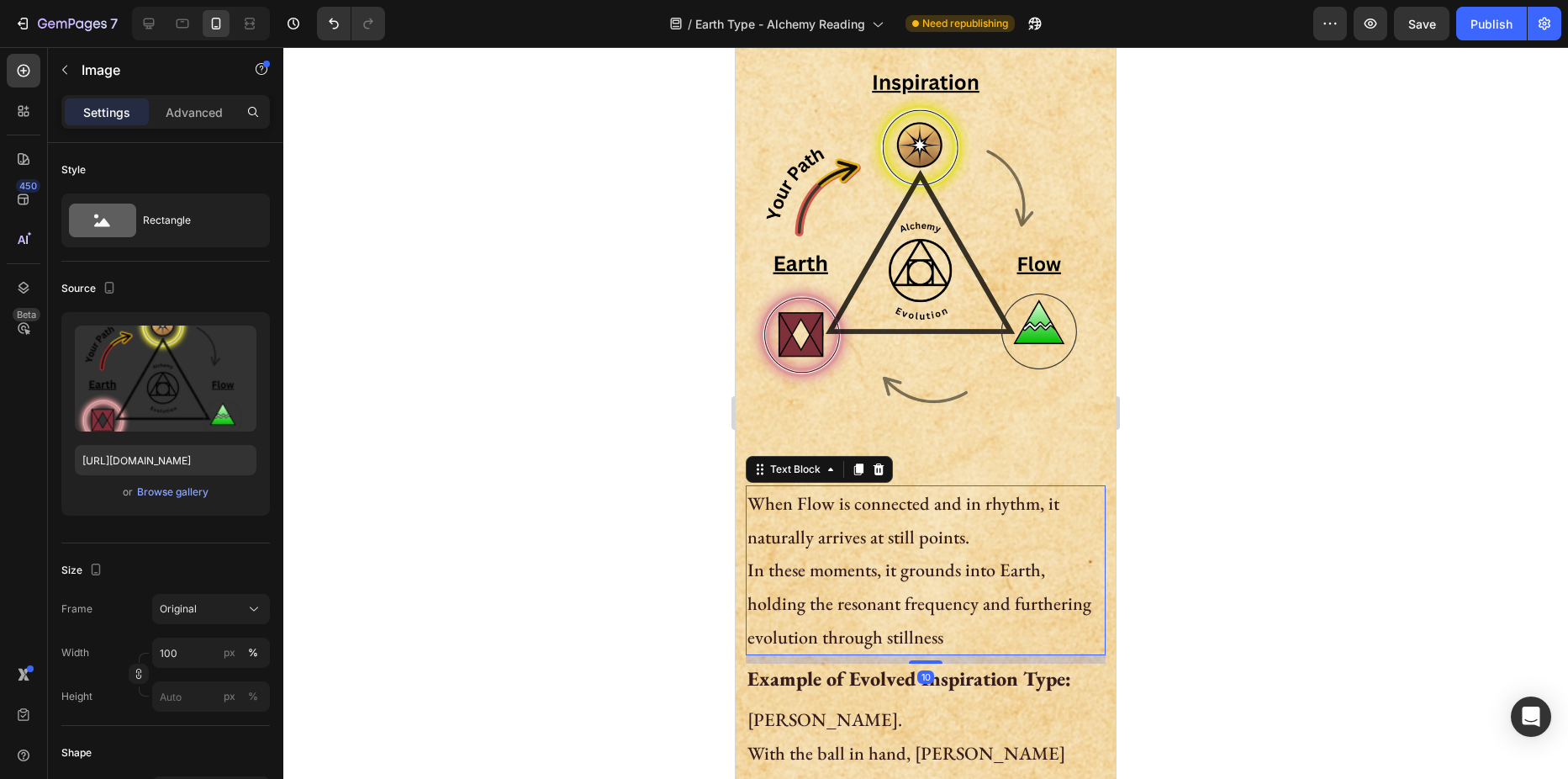
click at [833, 591] on p "In these moments, it grounds into Earth, holding the resonant frequency and fur…" at bounding box center [925, 604] width 356 height 100
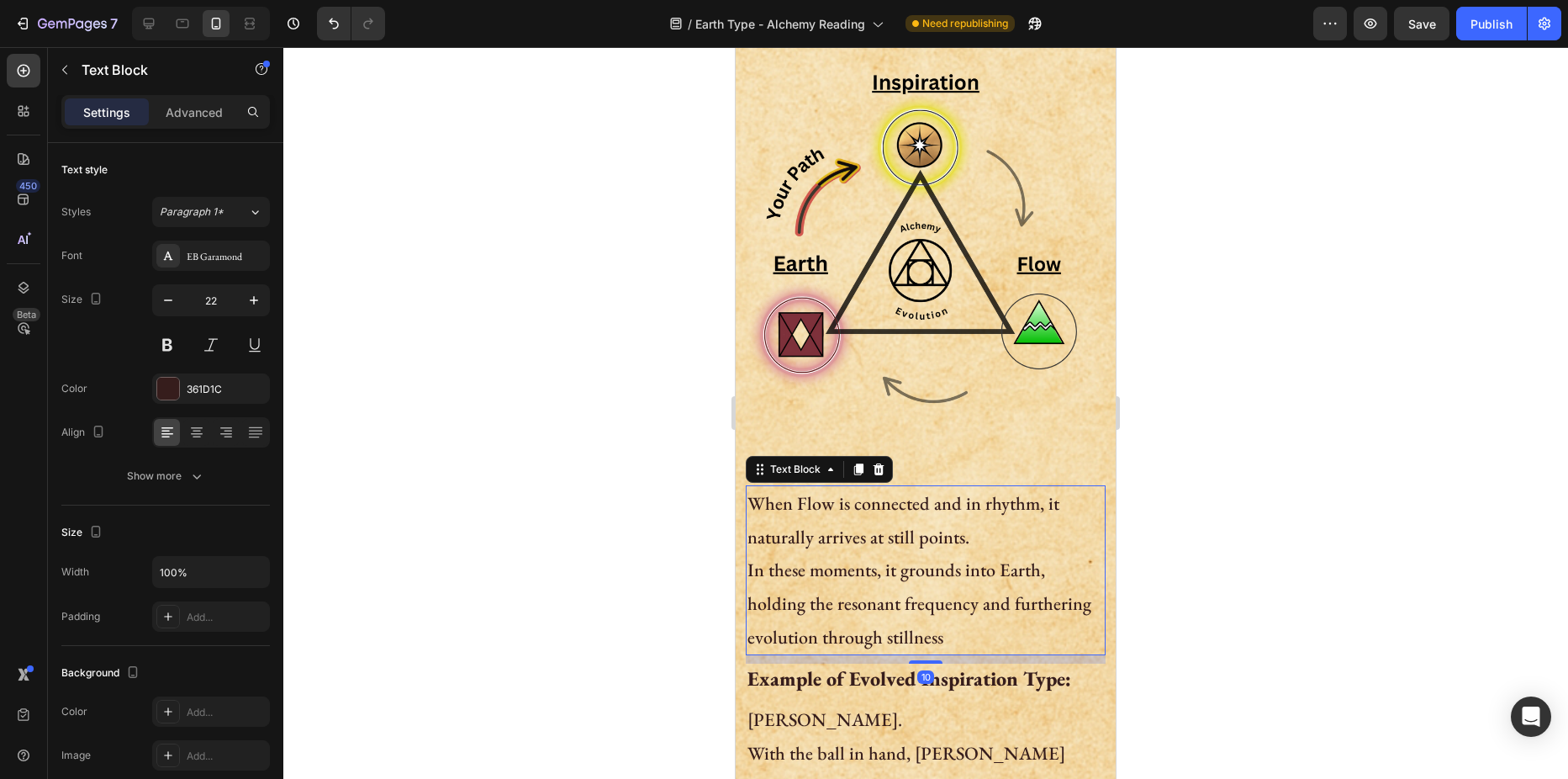
click at [833, 583] on p "In these moments, it grounds into Earth, holding the resonant frequency and fur…" at bounding box center [925, 604] width 356 height 100
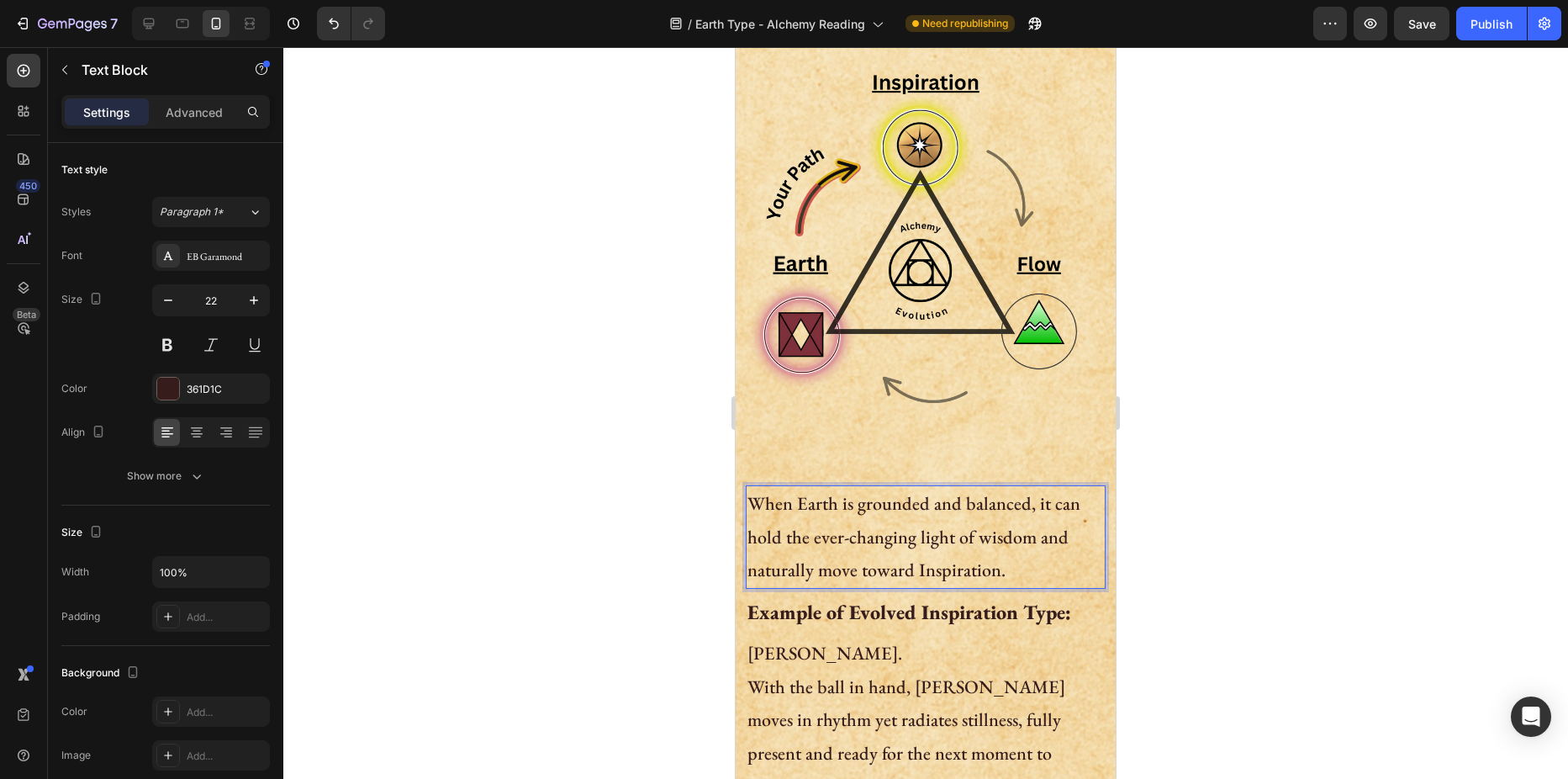
click at [652, 400] on div at bounding box center [925, 413] width 1285 height 732
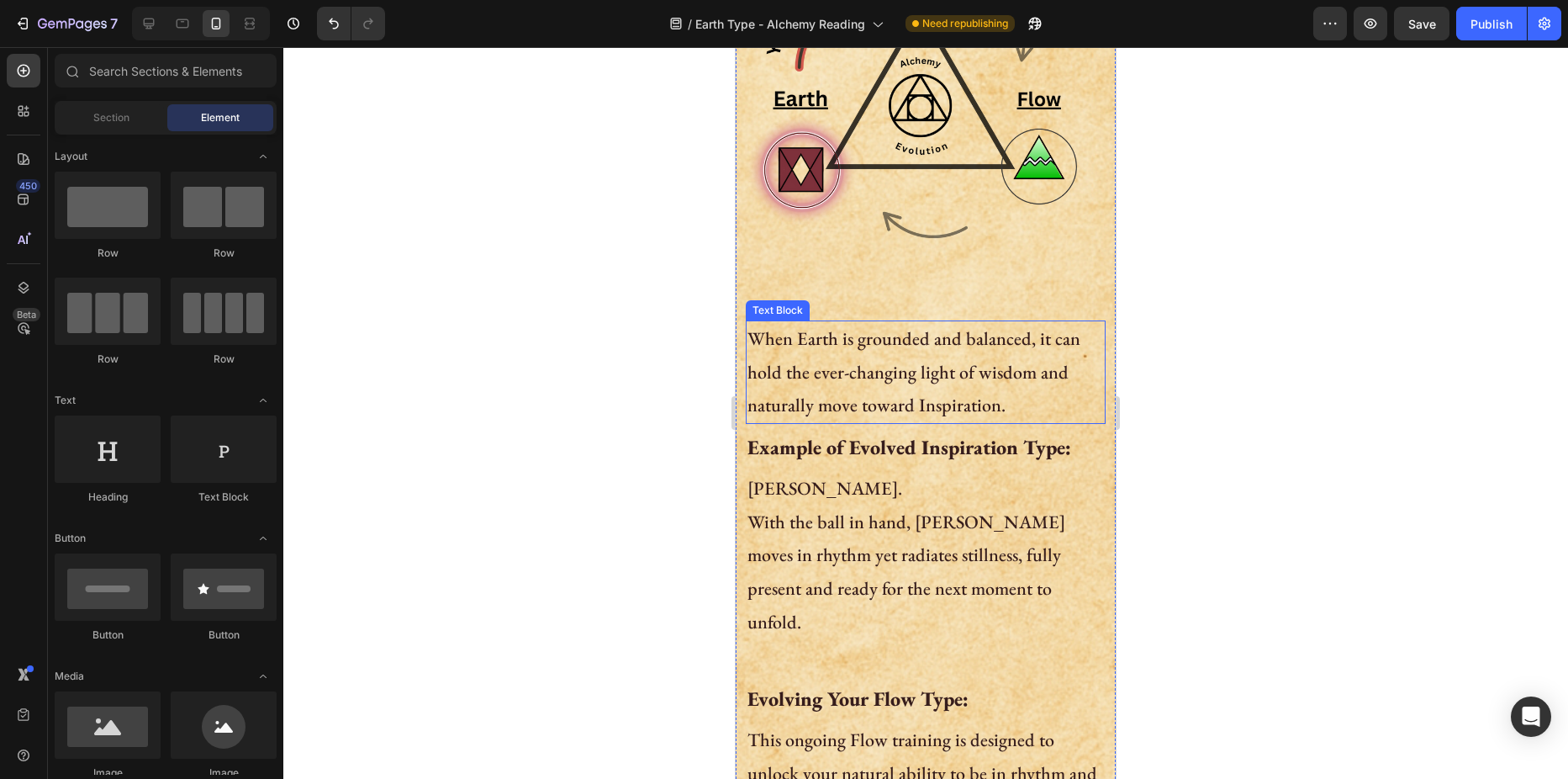
scroll to position [1262, 0]
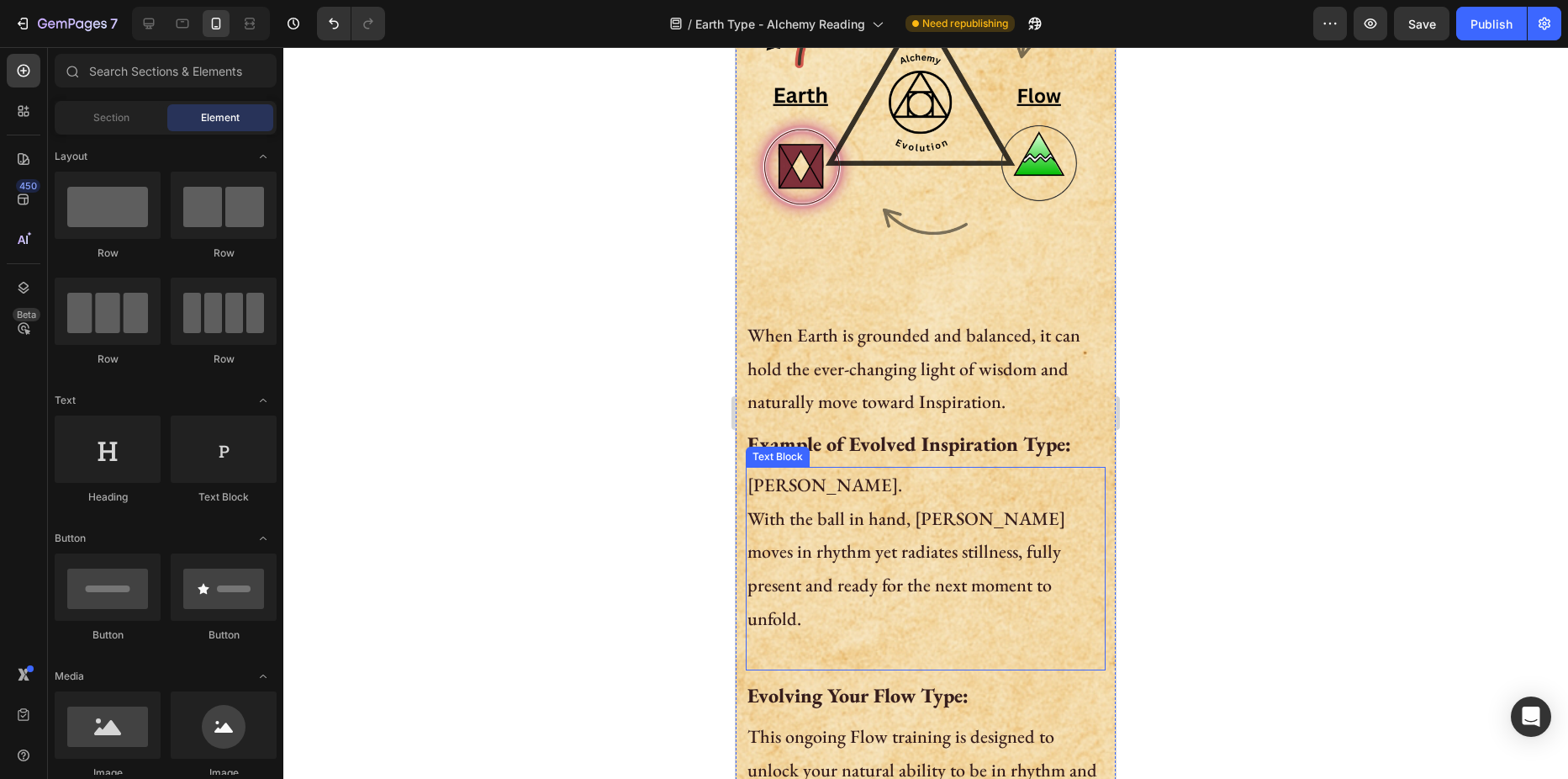
click at [793, 468] on p "[PERSON_NAME]. With the ball in hand, [PERSON_NAME] moves in rhythm yet radiate…" at bounding box center [925, 569] width 356 height 200
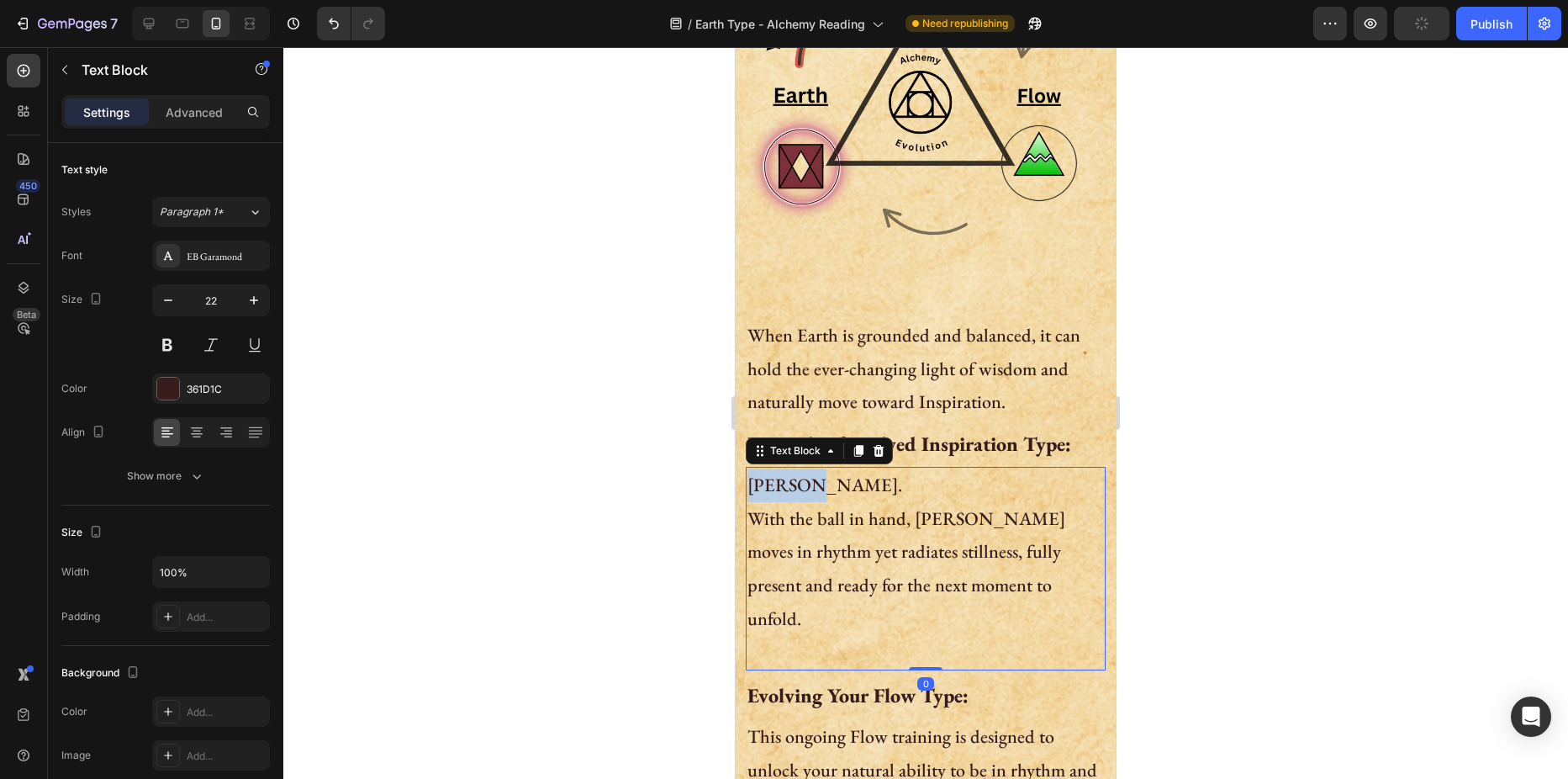
click at [793, 468] on p "[PERSON_NAME]. With the ball in hand, [PERSON_NAME] moves in rhythm yet radiate…" at bounding box center [925, 569] width 356 height 200
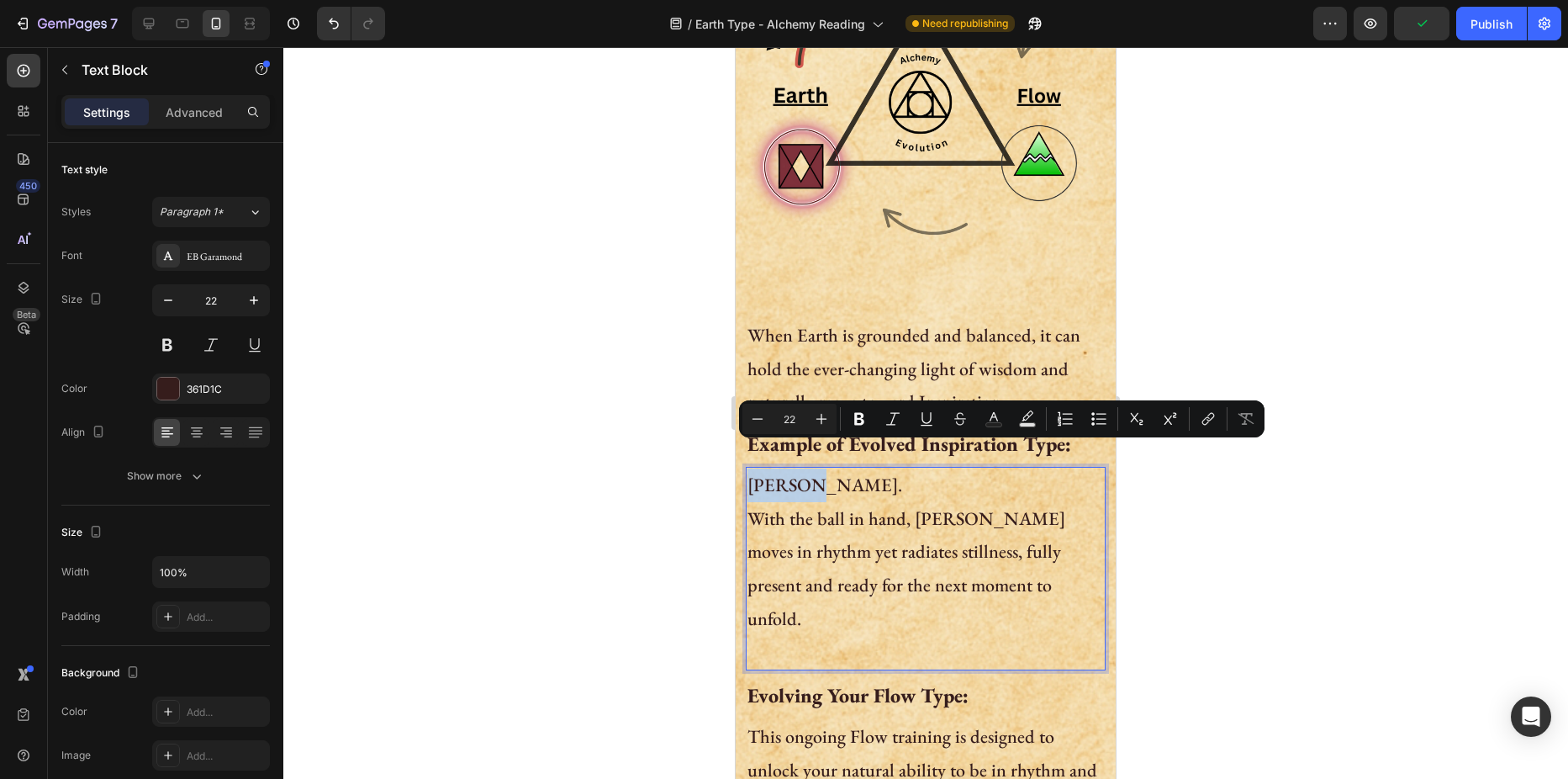
click at [765, 468] on p "[PERSON_NAME]. With the ball in hand, [PERSON_NAME] moves in rhythm yet radiate…" at bounding box center [925, 569] width 356 height 200
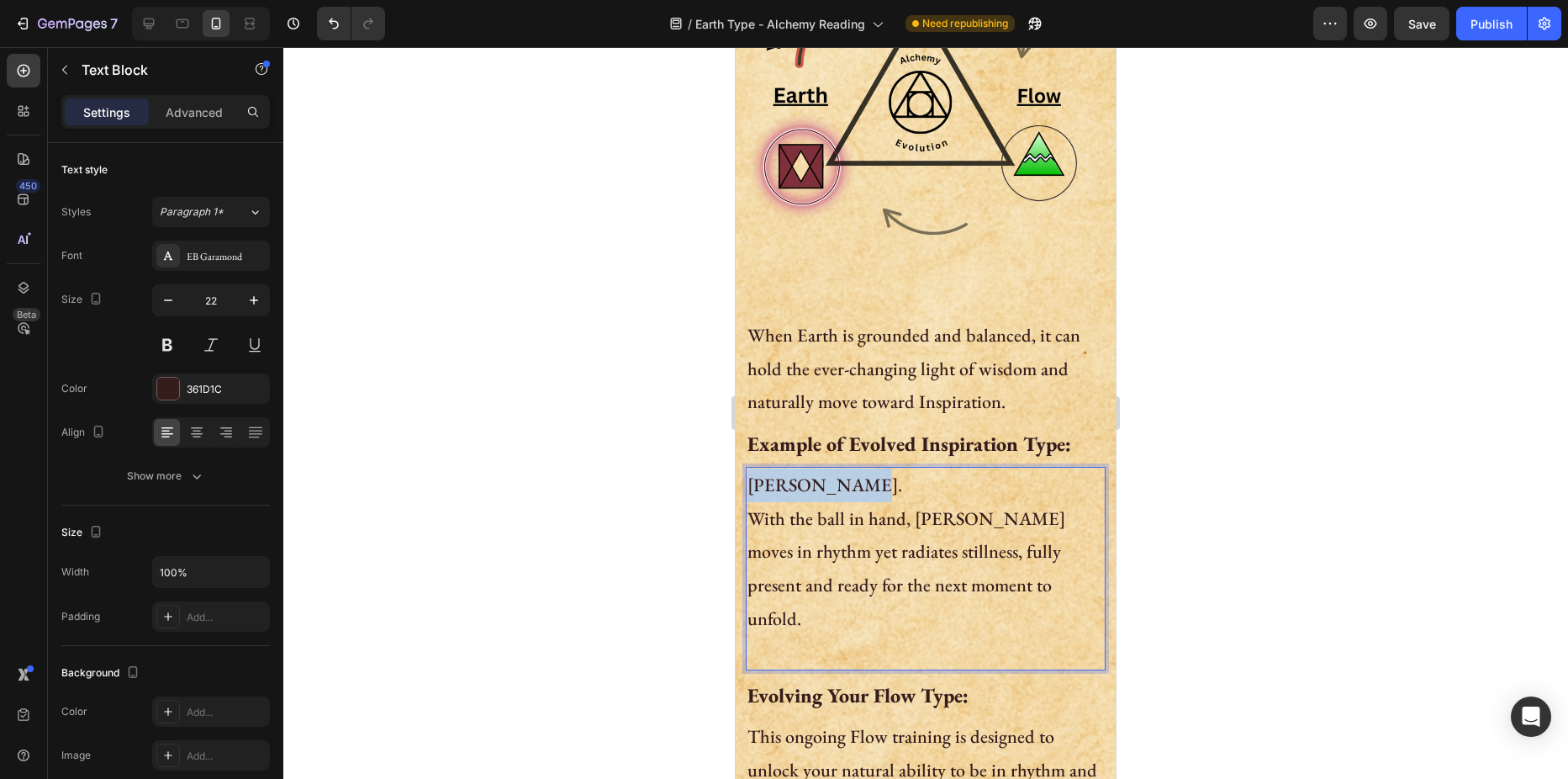
drag, startPoint x: 750, startPoint y: 461, endPoint x: 848, endPoint y: 460, distance: 98.0
click at [848, 468] on p "[PERSON_NAME]. With the ball in hand, [PERSON_NAME] moves in rhythm yet radiate…" at bounding box center [925, 569] width 356 height 200
click at [868, 535] on p "[DEMOGRAPHIC_DATA]. With the ball in hand, [PERSON_NAME] moves in rhythm yet ra…" at bounding box center [925, 569] width 356 height 200
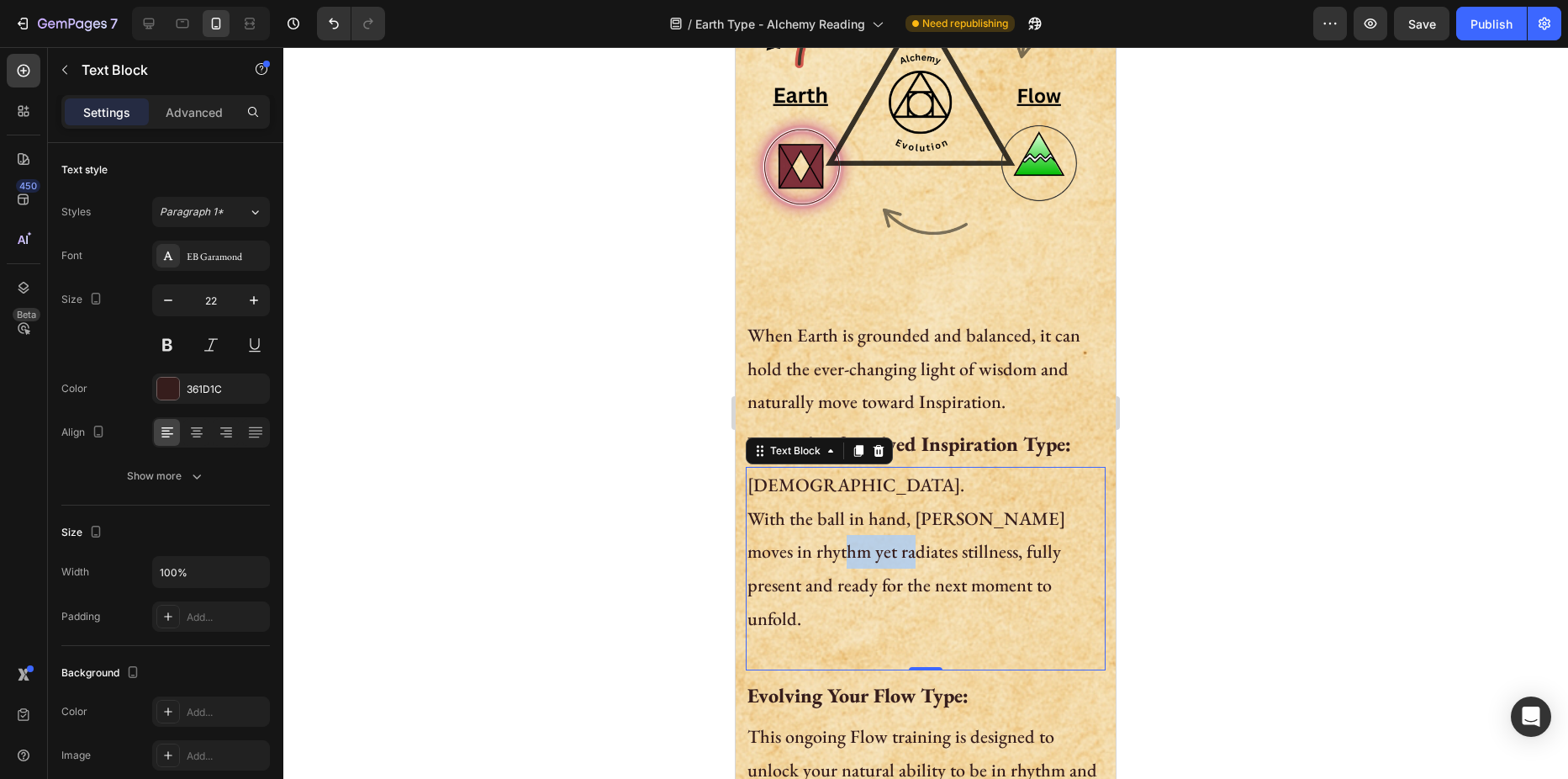
click at [868, 535] on p "[DEMOGRAPHIC_DATA]. With the ball in hand, [PERSON_NAME] moves in rhythm yet ra…" at bounding box center [925, 569] width 356 height 200
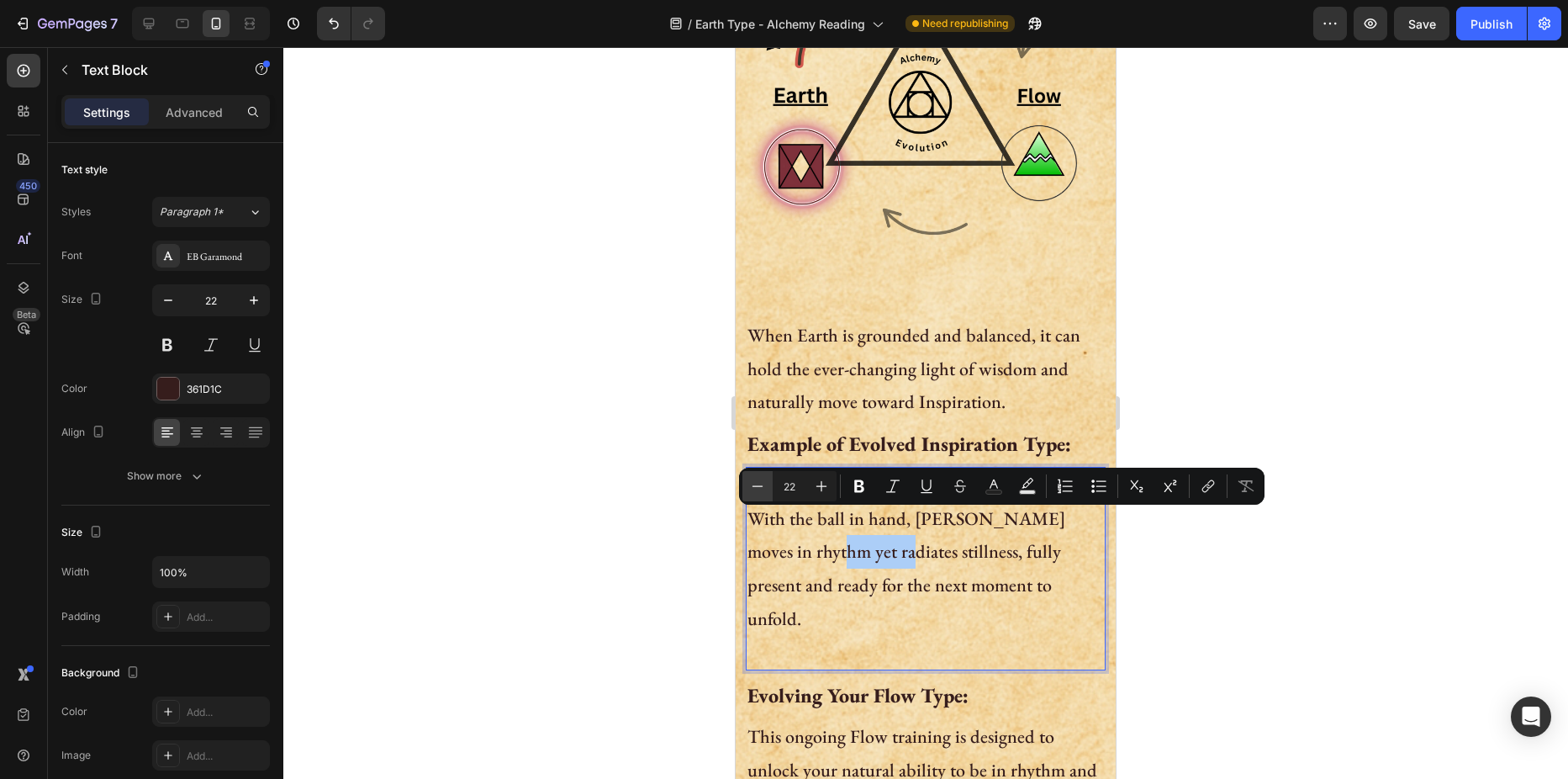
click at [764, 491] on icon "Editor contextual toolbar" at bounding box center [758, 486] width 16 height 16
click at [809, 489] on button "Plus" at bounding box center [820, 486] width 30 height 30
type input "22"
click at [808, 502] on div "Minus 22 Plus Bold Italic Underline Strikethrough Text Color Text Background Co…" at bounding box center [1002, 486] width 525 height 37
click at [763, 550] on p "Dali Lama. With the ball in hand, LeBron moves in rhythm yet radiates stillness…" at bounding box center [925, 569] width 356 height 200
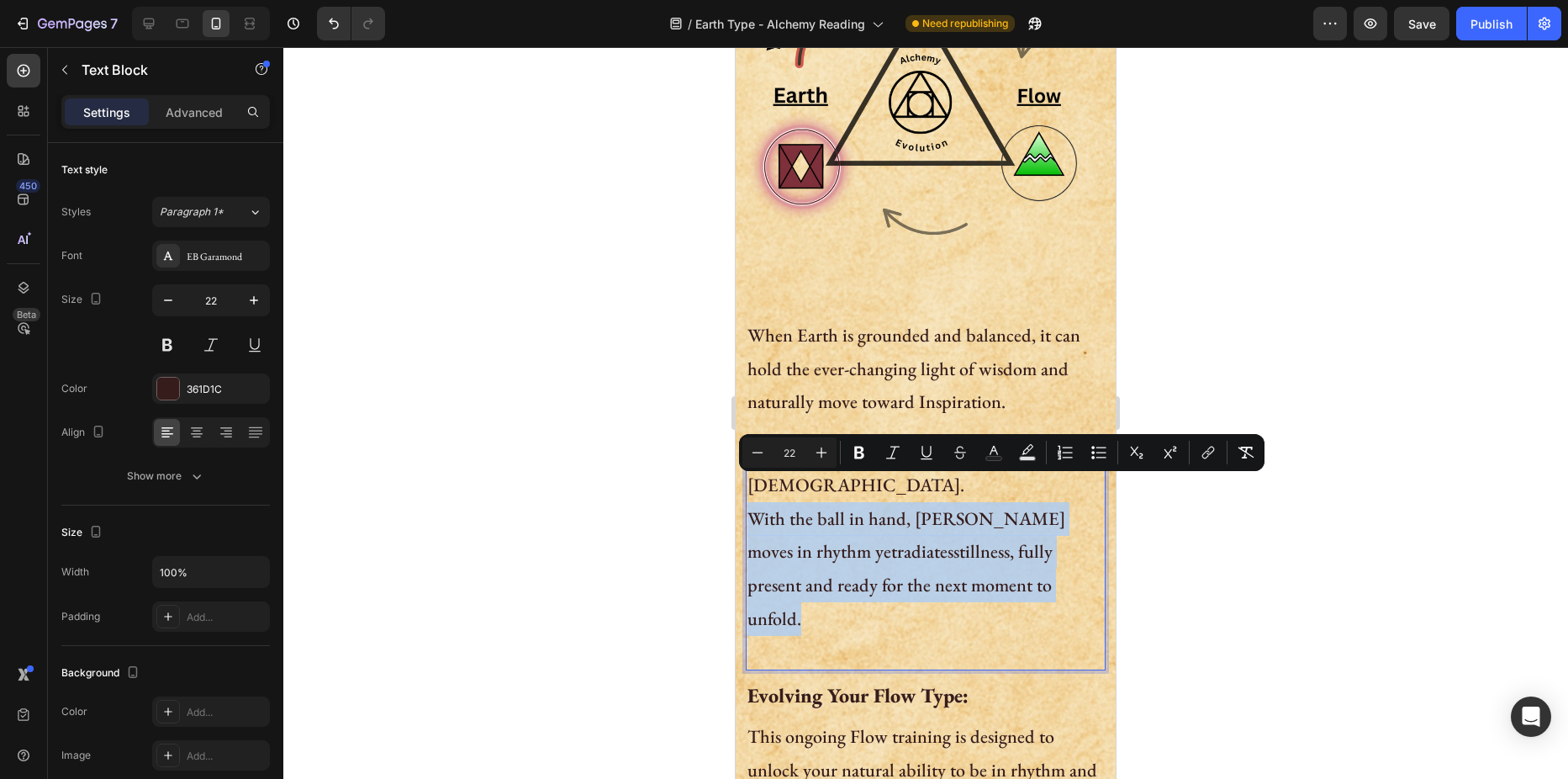
drag, startPoint x: 752, startPoint y: 487, endPoint x: 1019, endPoint y: 561, distance: 277.1
click at [1019, 561] on p "Dali Lama. With the ball in hand, LeBron moves in rhythm yet radiates stillness…" at bounding box center [925, 569] width 356 height 200
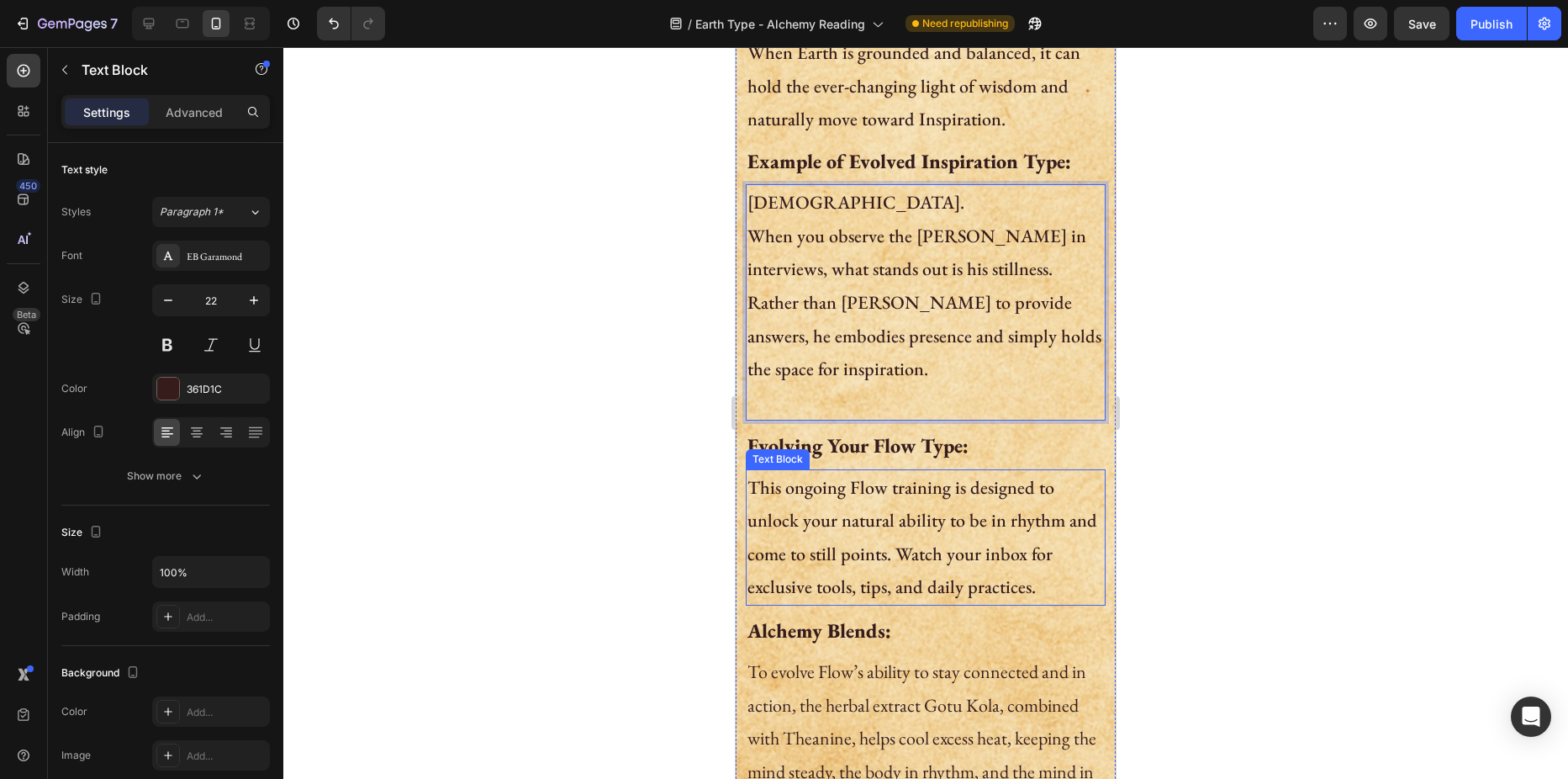
scroll to position [1683, 0]
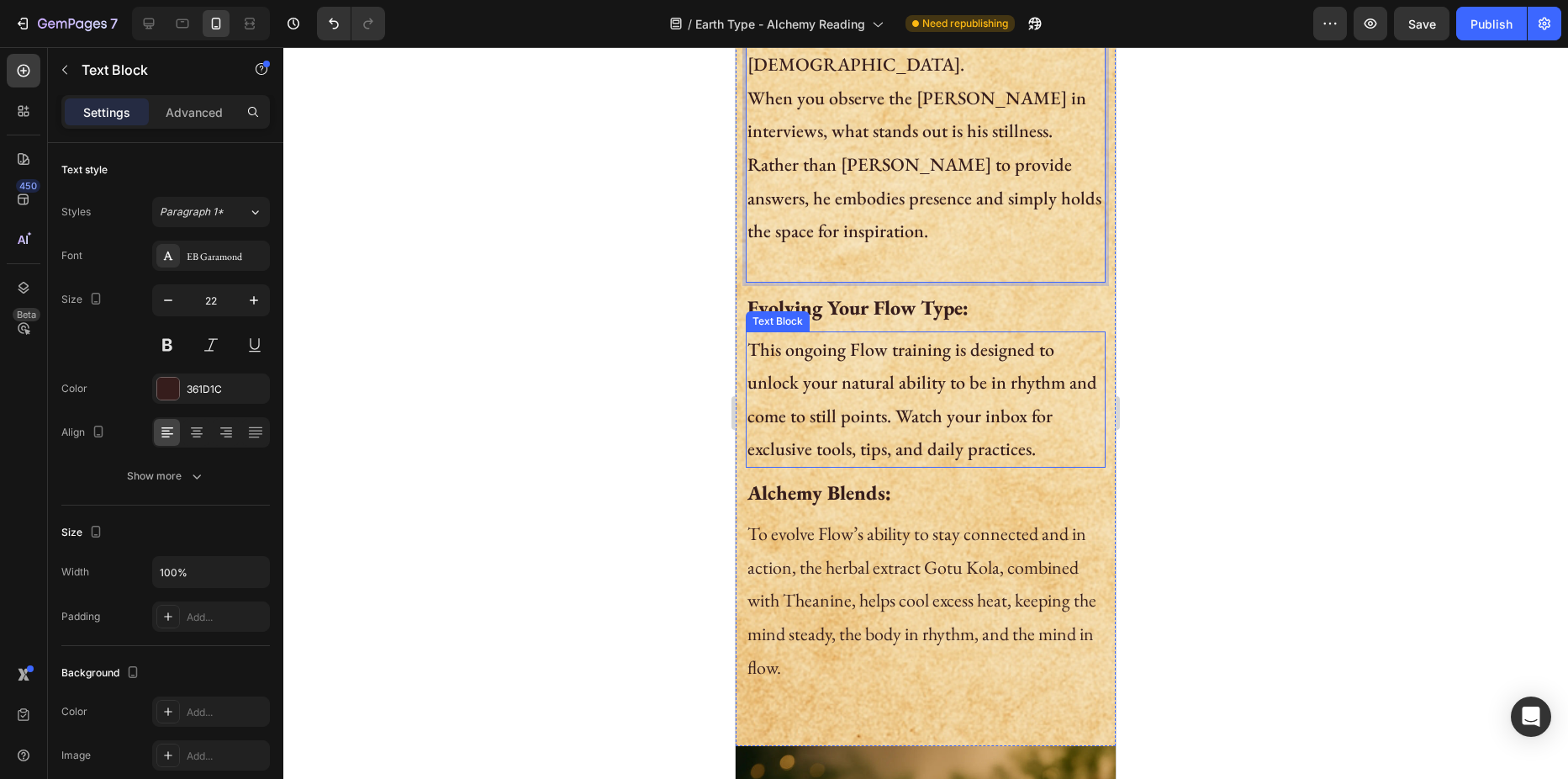
click at [876, 347] on p "This ongoing Flow training is designed to unlock your natural ability to be in …" at bounding box center [925, 400] width 356 height 133
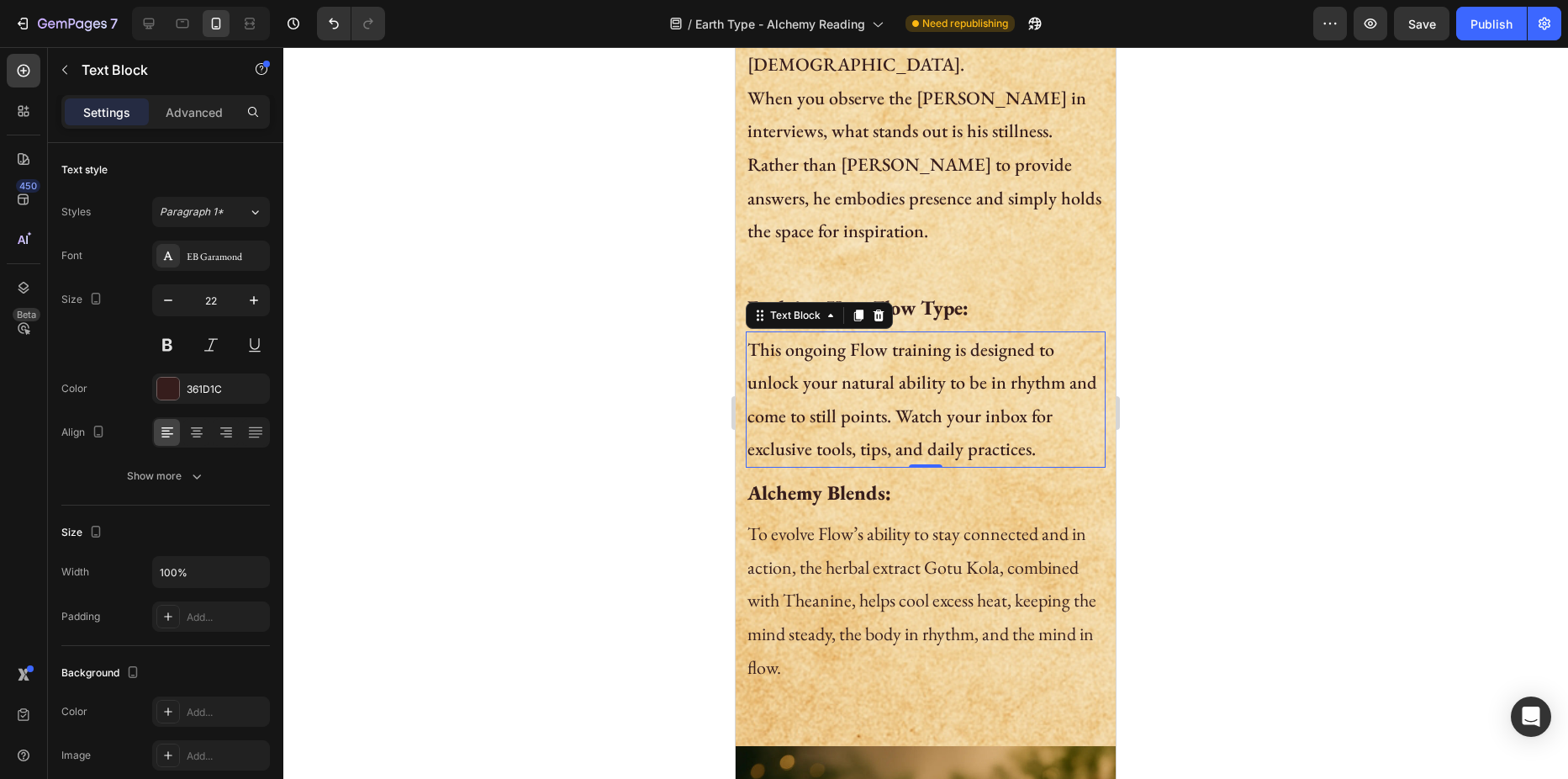
click at [937, 358] on p "This ongoing Flow training is designed to unlock your natural ability to be in …" at bounding box center [925, 400] width 356 height 133
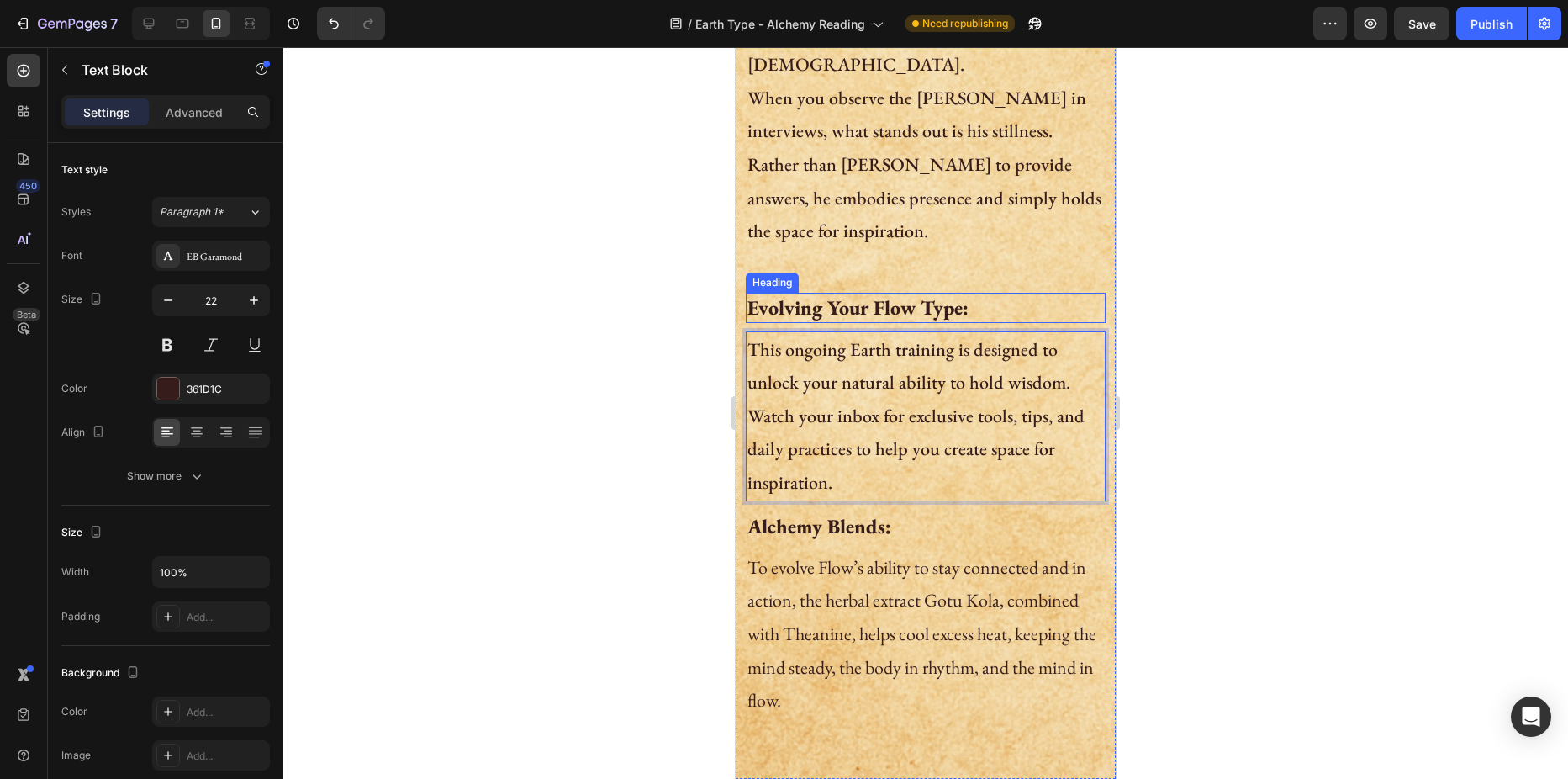
click at [887, 292] on h2 "Evolving Your Flow Type:" at bounding box center [925, 307] width 360 height 29
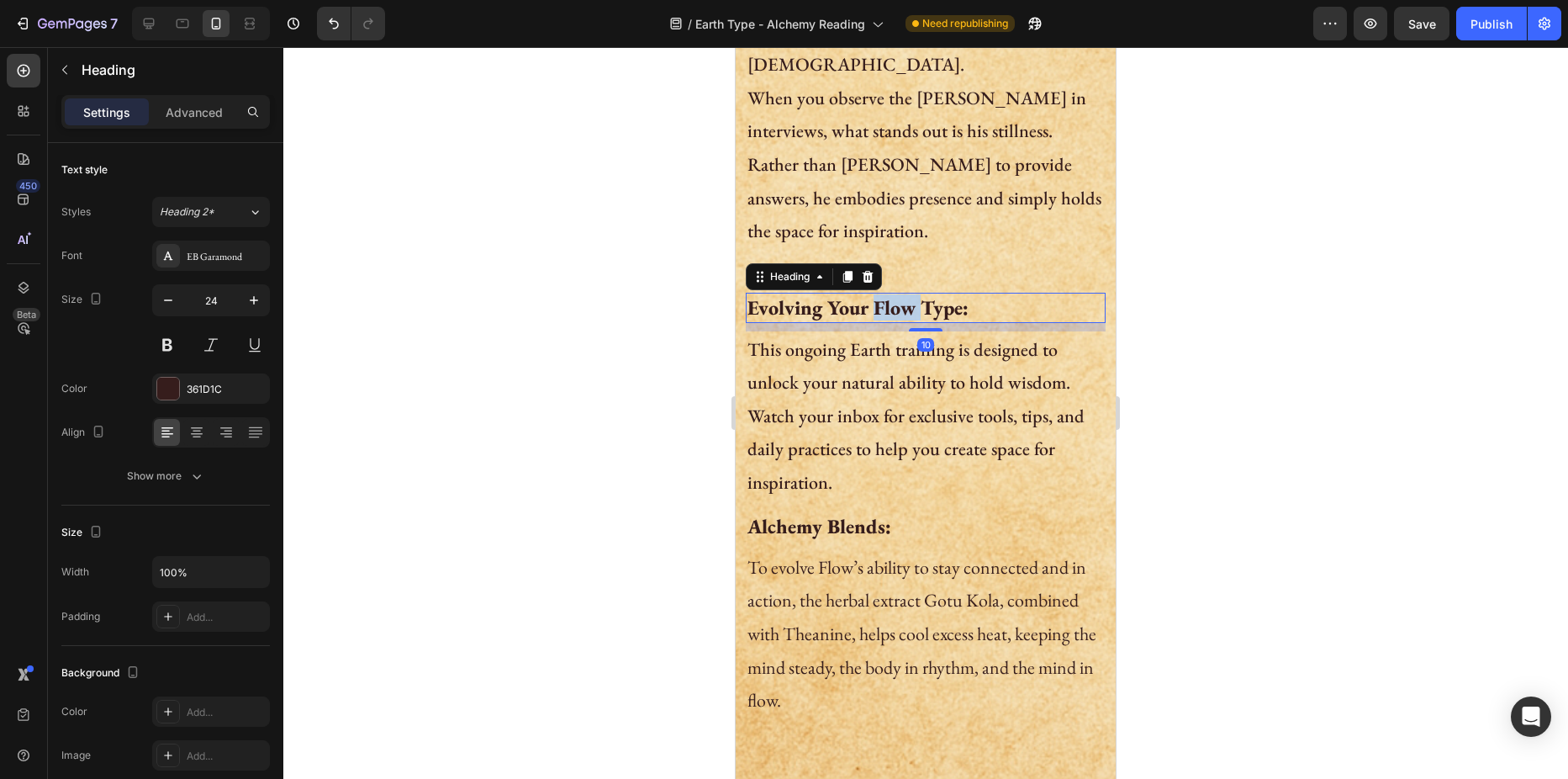
click at [887, 292] on h2 "Evolving Your Flow Type:" at bounding box center [925, 307] width 360 height 29
click at [641, 378] on div at bounding box center [925, 413] width 1285 height 732
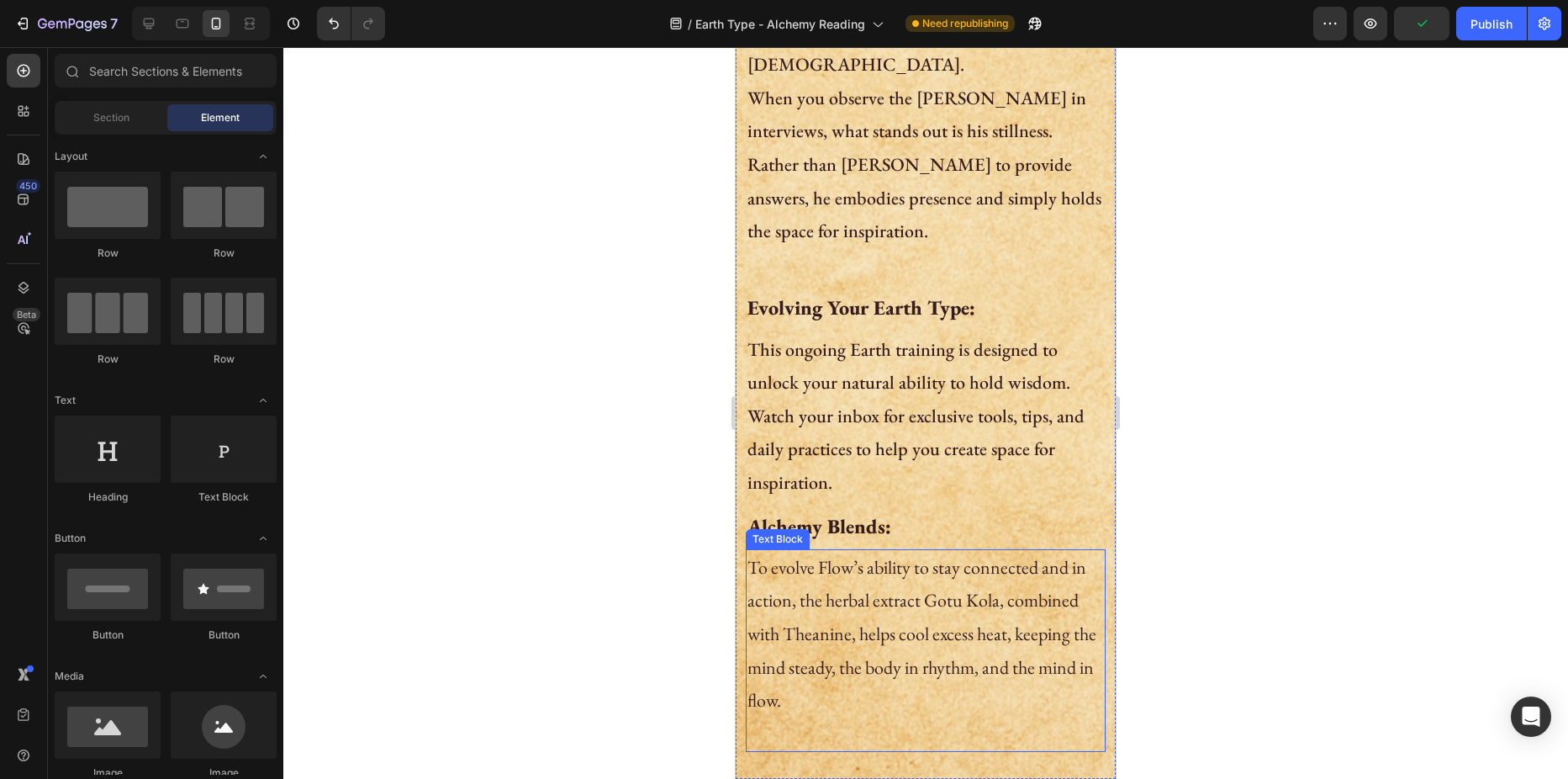
click at [901, 587] on p "To evolve Flow’s ability to stay connected and in action, the herbal extract Go…" at bounding box center [925, 651] width 356 height 200
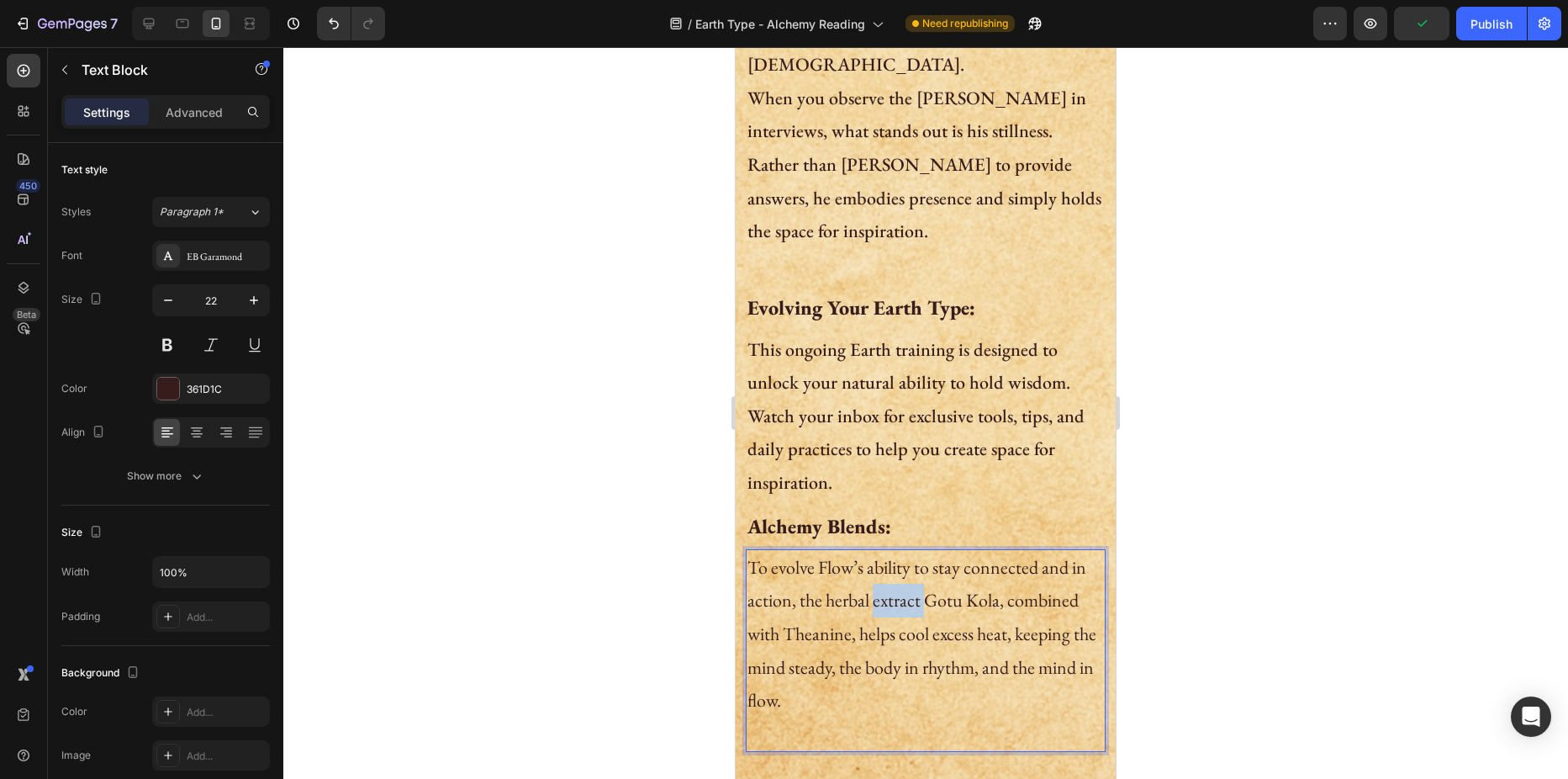
click at [901, 587] on p "To evolve Flow’s ability to stay connected and in action, the herbal extract Go…" at bounding box center [925, 651] width 356 height 200
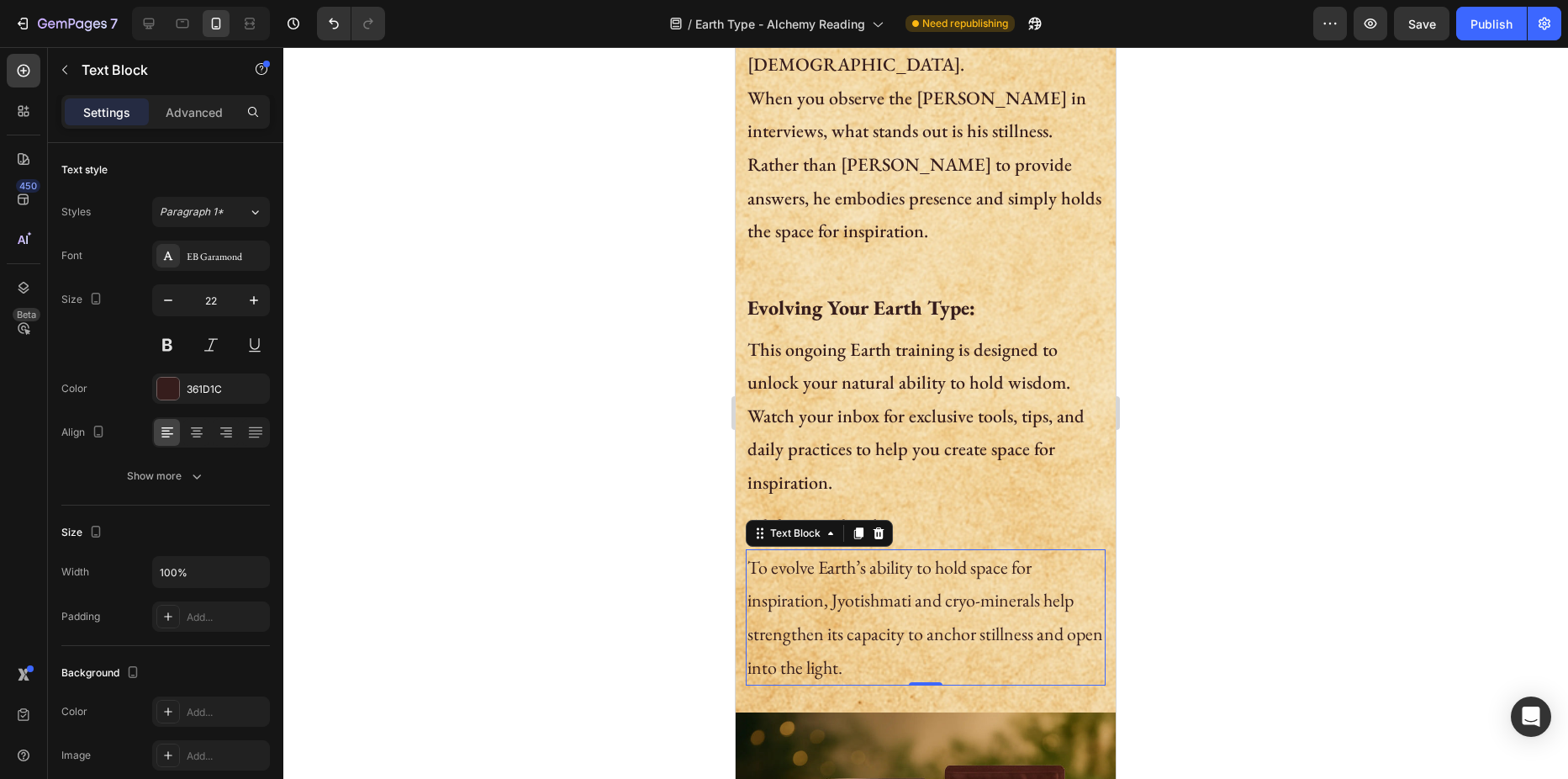
click at [661, 474] on div at bounding box center [925, 413] width 1285 height 732
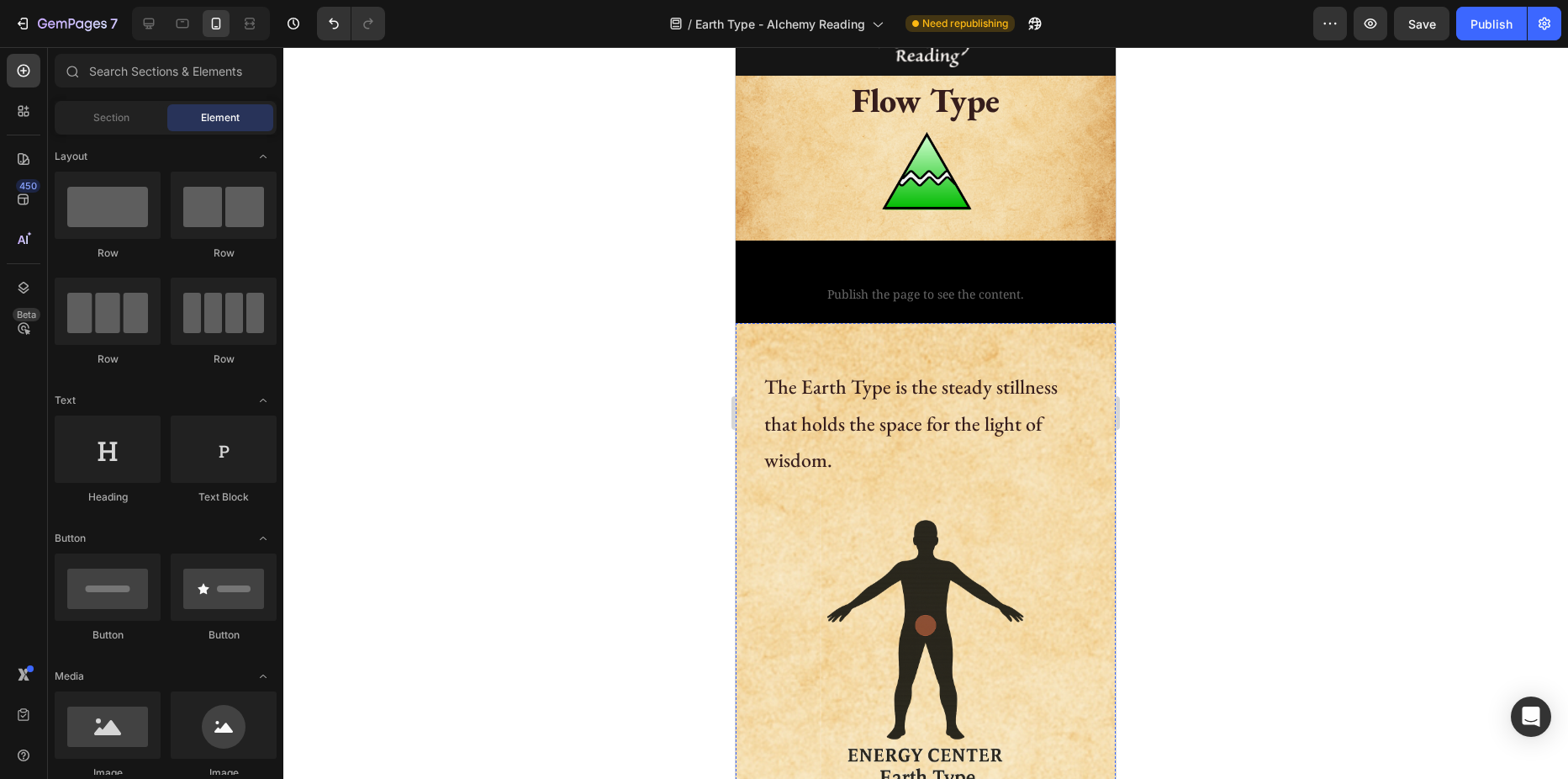
scroll to position [0, 0]
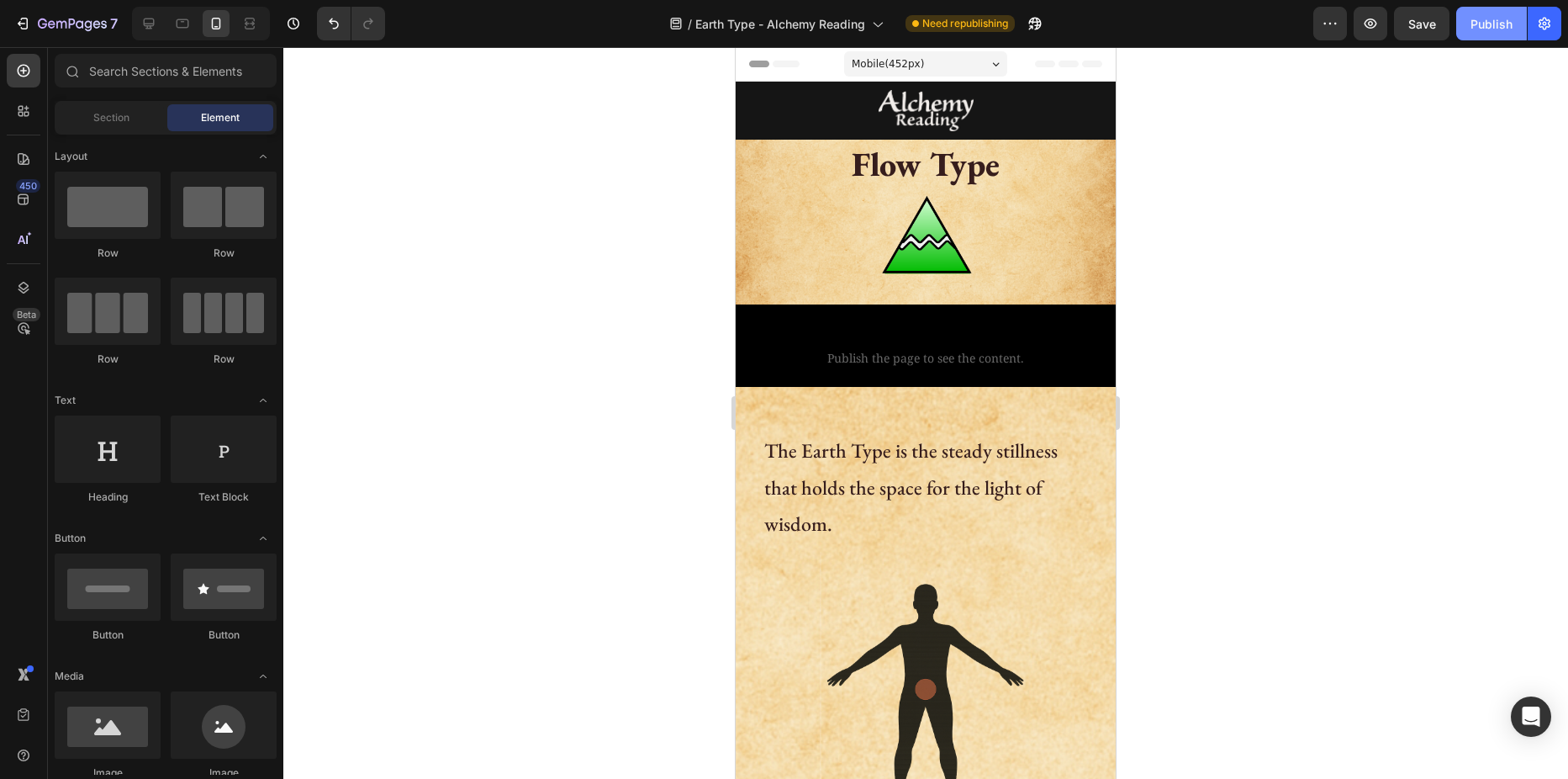
click at [1477, 18] on div "Publish" at bounding box center [1492, 24] width 42 height 17
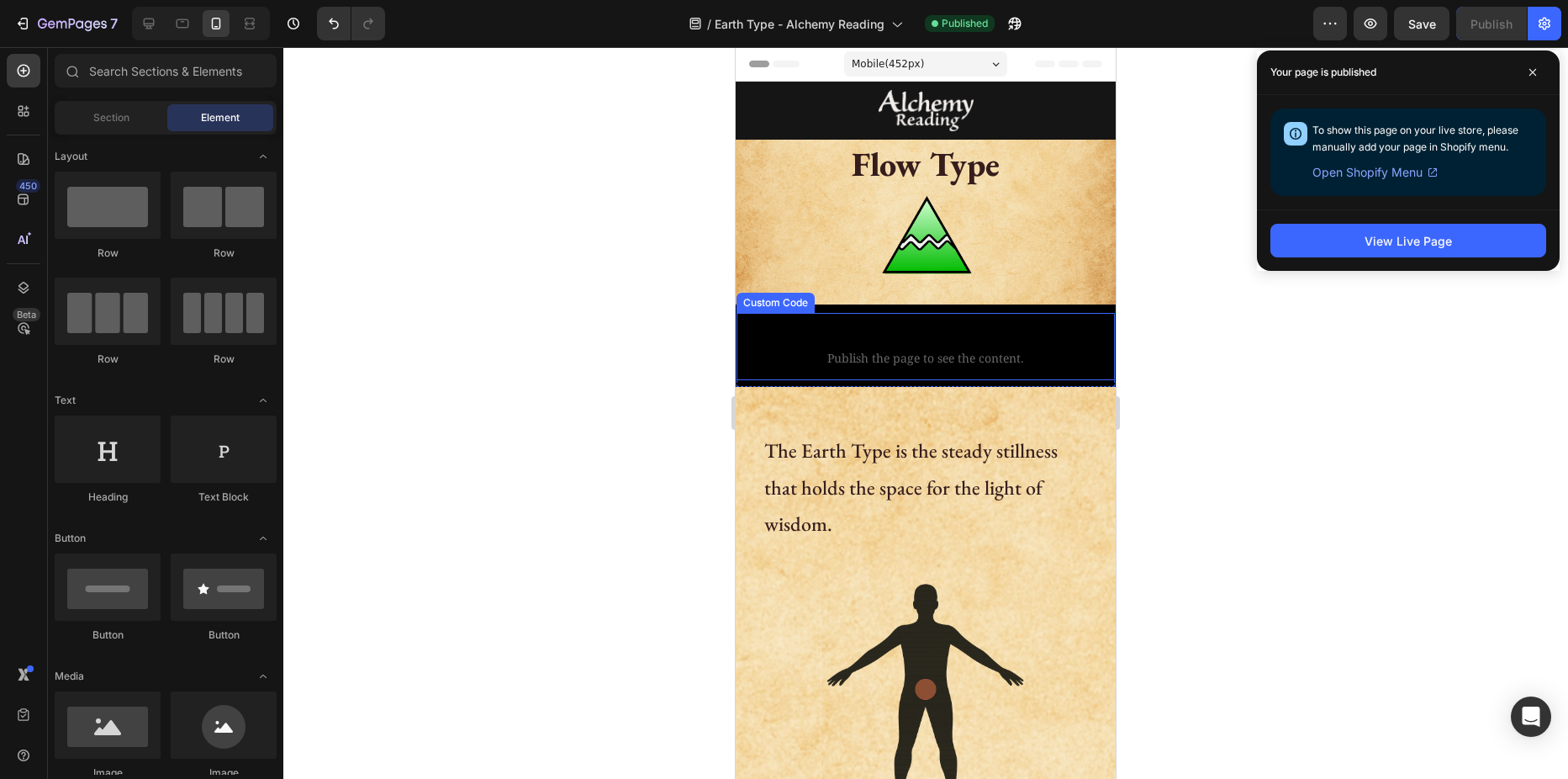
click at [813, 326] on span "Custom code" at bounding box center [925, 336] width 378 height 20
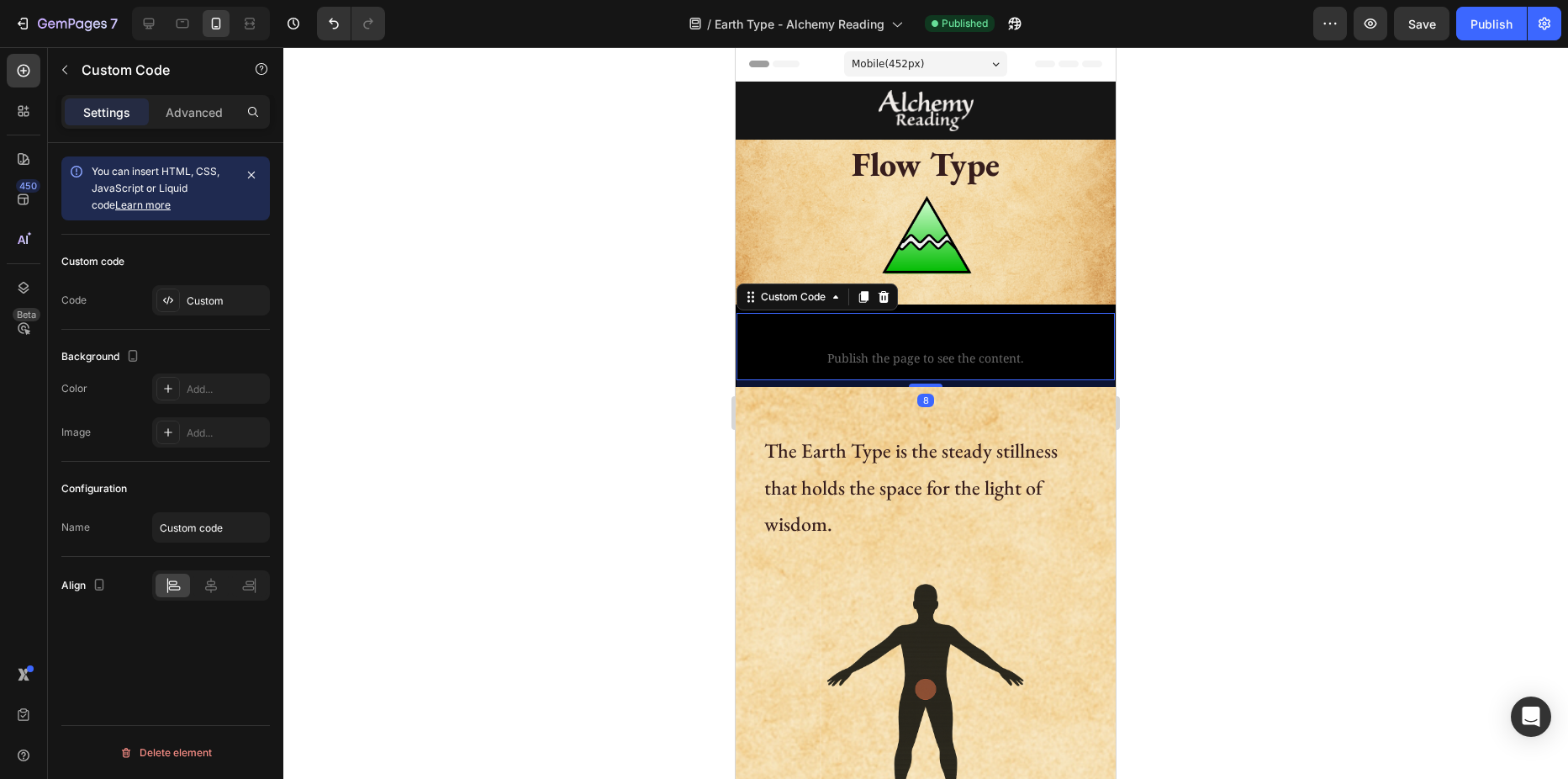
click at [813, 326] on span "Custom code" at bounding box center [925, 336] width 378 height 20
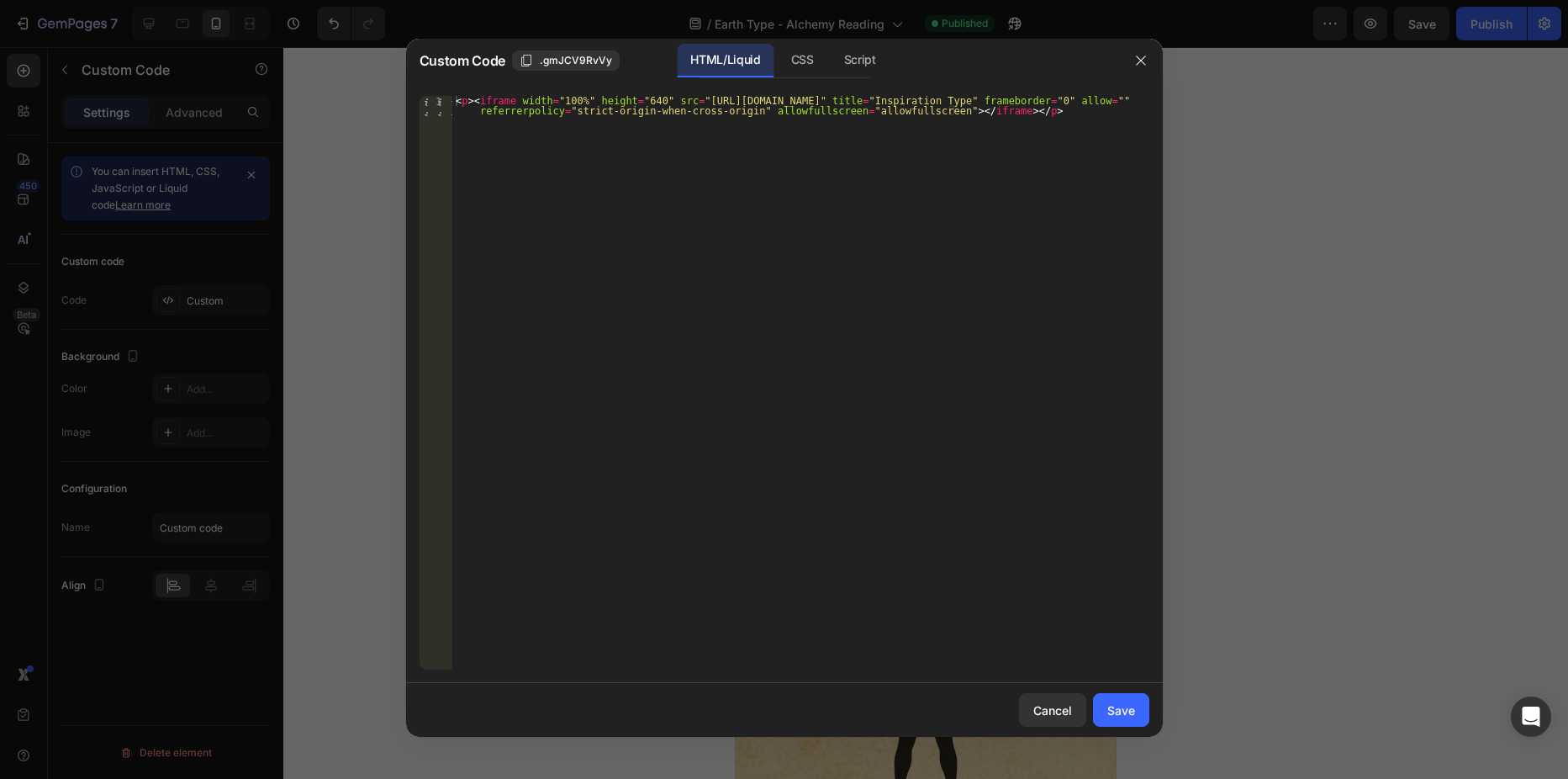
click at [929, 97] on div "< p > < iframe width = "100%" height = "640" src = "[URL][DOMAIN_NAME]" title =…" at bounding box center [800, 403] width 697 height 614
drag, startPoint x: 919, startPoint y: 103, endPoint x: 974, endPoint y: 103, distance: 55.0
click at [974, 103] on div "< p > < iframe width = "100%" height = "640" src = "[URL][DOMAIN_NAME]" title =…" at bounding box center [800, 403] width 697 height 614
click at [805, 104] on div "< p > < iframe width = "100%" height = "640" src = "https://www.youtube.com/emb…" at bounding box center [800, 403] width 697 height 614
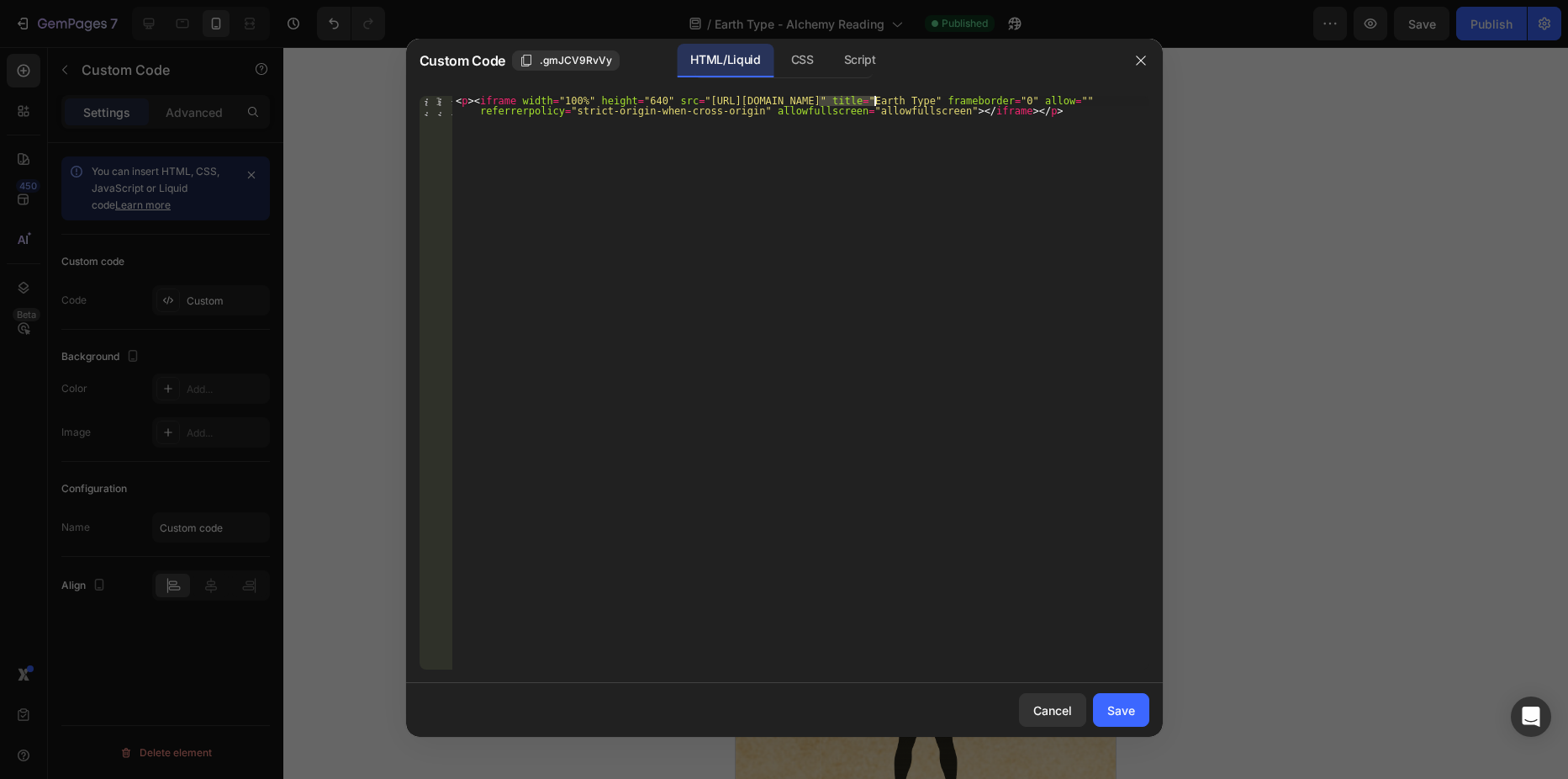
drag, startPoint x: 819, startPoint y: 102, endPoint x: 873, endPoint y: 99, distance: 54.1
click at [873, 99] on div "< p > < iframe width = "100%" height = "640" src = "https://www.youtube.com/emb…" at bounding box center [800, 403] width 697 height 614
paste textarea "1T7bUUhLDug"
type textarea "<p><iframe width="100%" height="640" src="https://www.youtube.com/embed/1T7bUUh…"
click at [1137, 716] on button "Save" at bounding box center [1121, 710] width 56 height 34
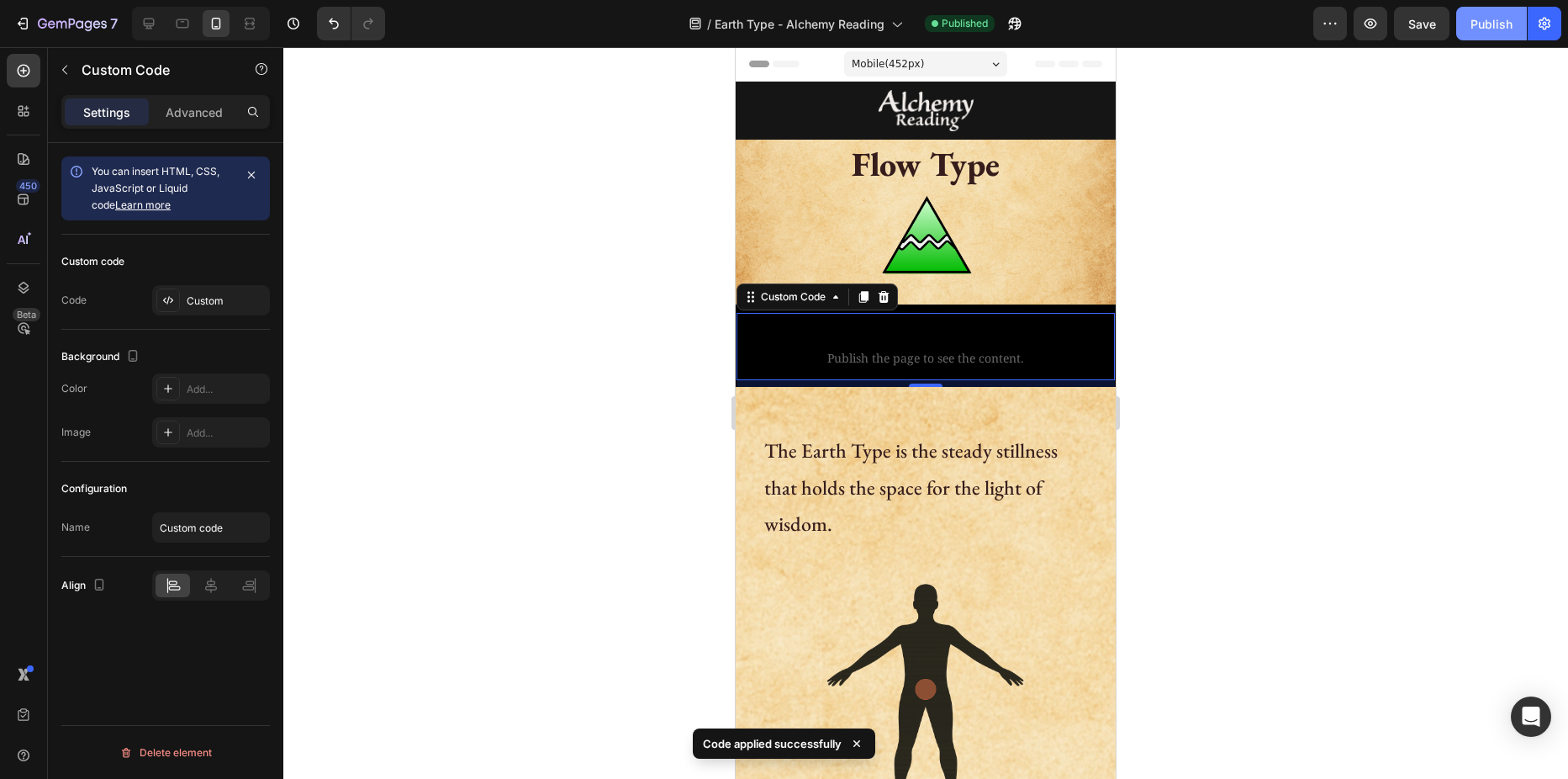
click at [1485, 23] on div "Publish" at bounding box center [1492, 24] width 42 height 17
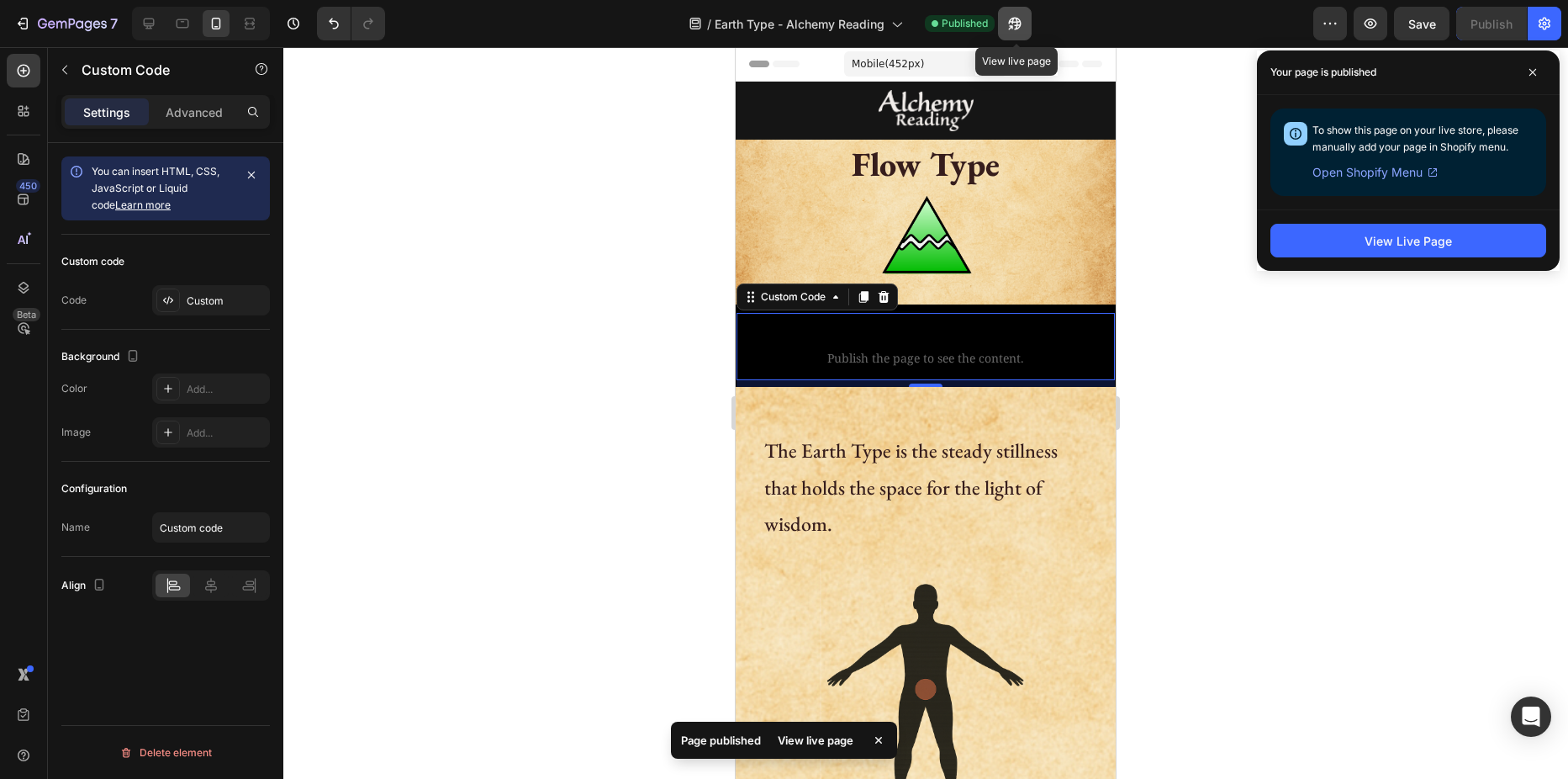
click at [1013, 26] on icon "button" at bounding box center [1011, 27] width 5 height 5
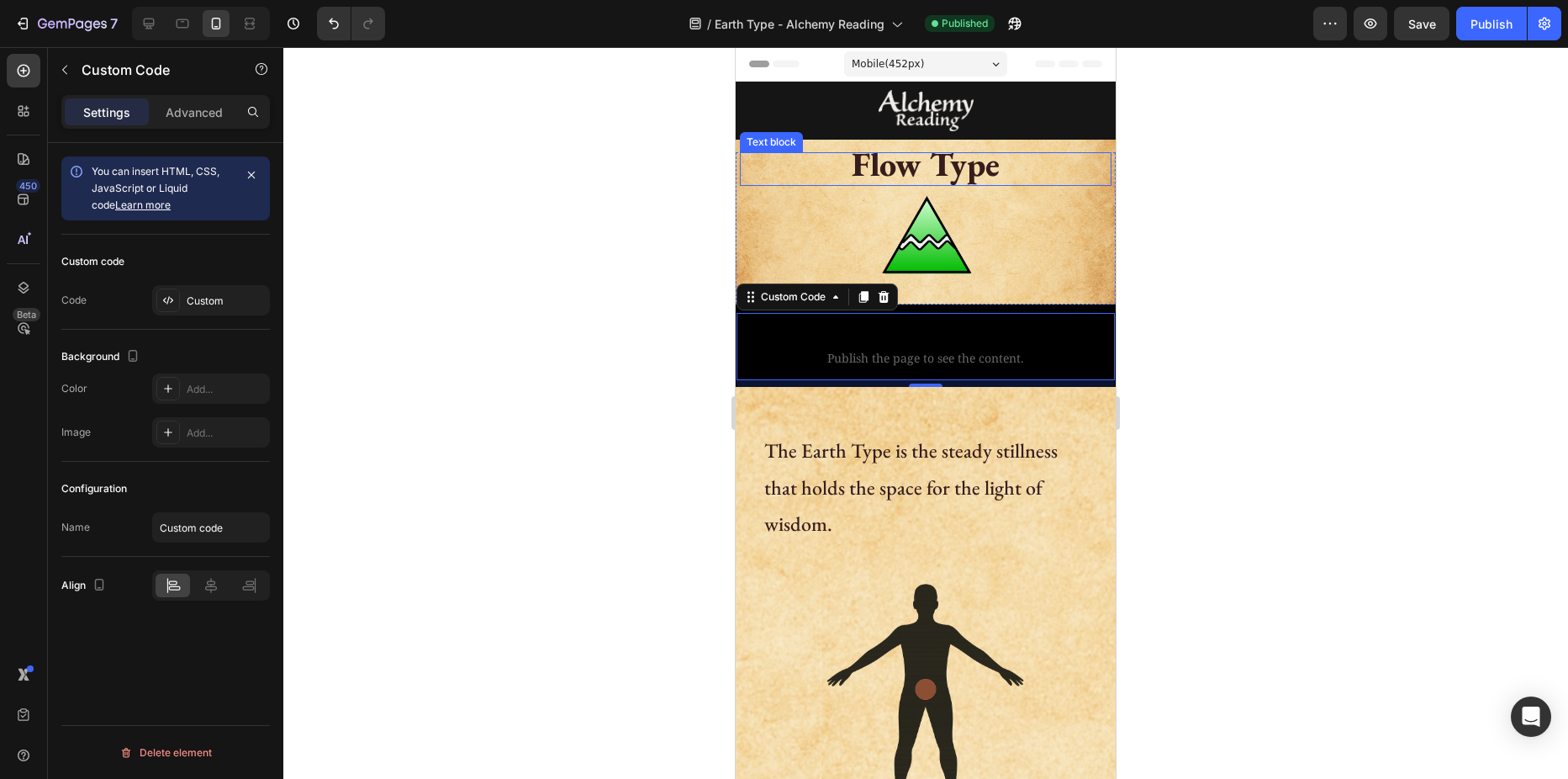
click at [901, 169] on strong "Flow Type" at bounding box center [925, 164] width 148 height 44
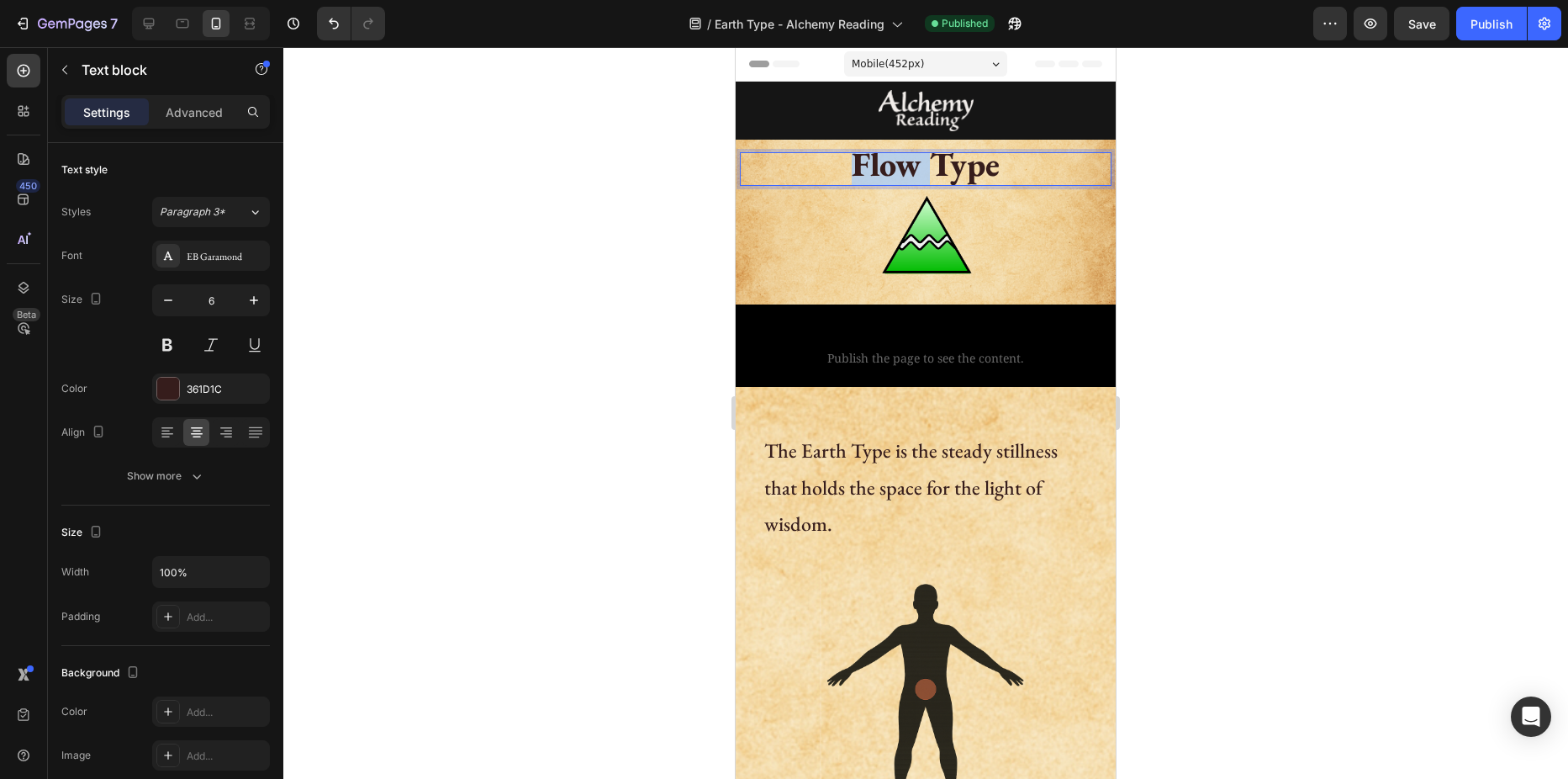
click at [901, 169] on strong "Flow Type" at bounding box center [925, 164] width 148 height 44
click at [918, 234] on img at bounding box center [926, 245] width 95 height 118
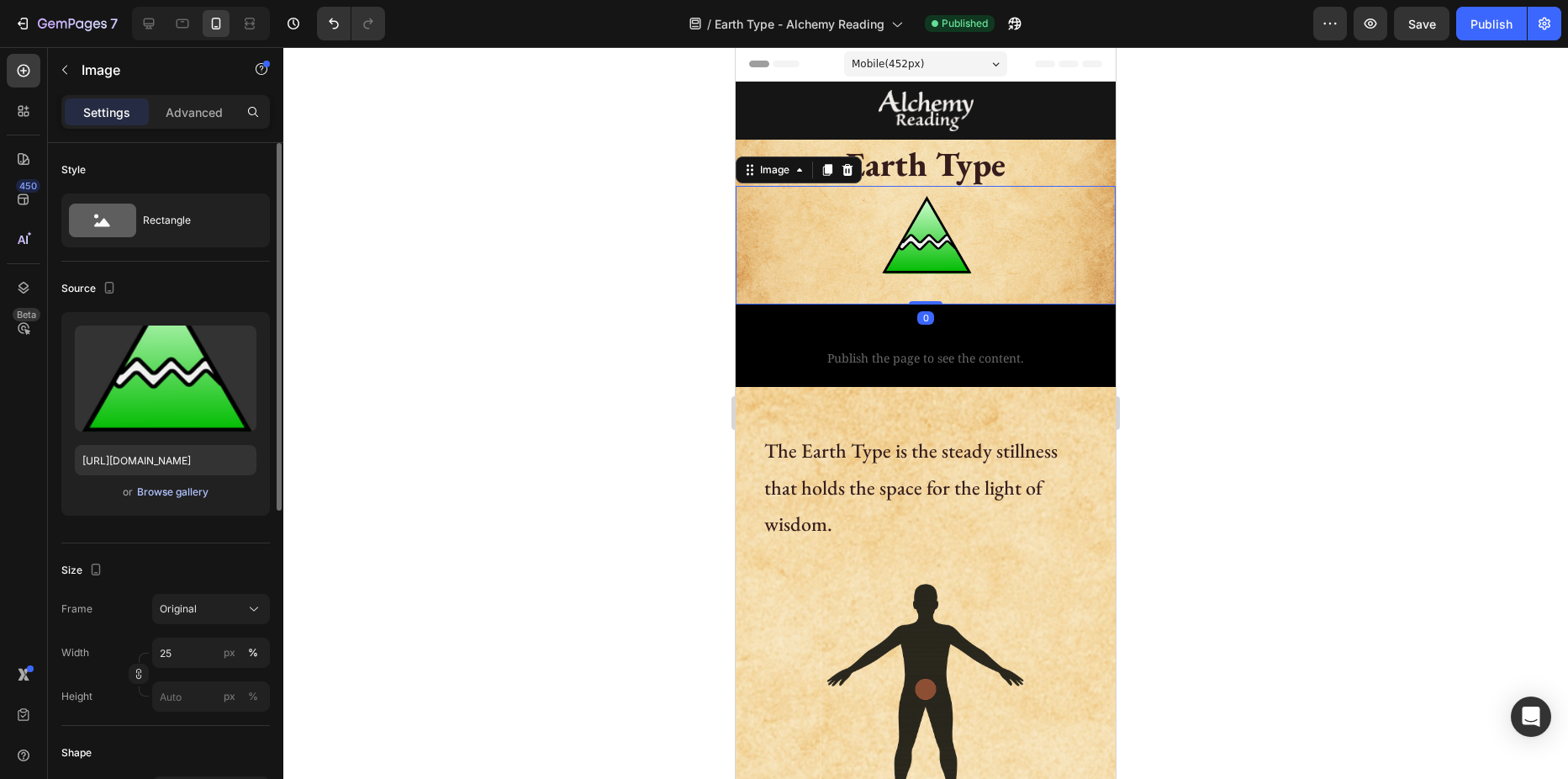
click at [158, 488] on div "Browse gallery" at bounding box center [172, 492] width 71 height 15
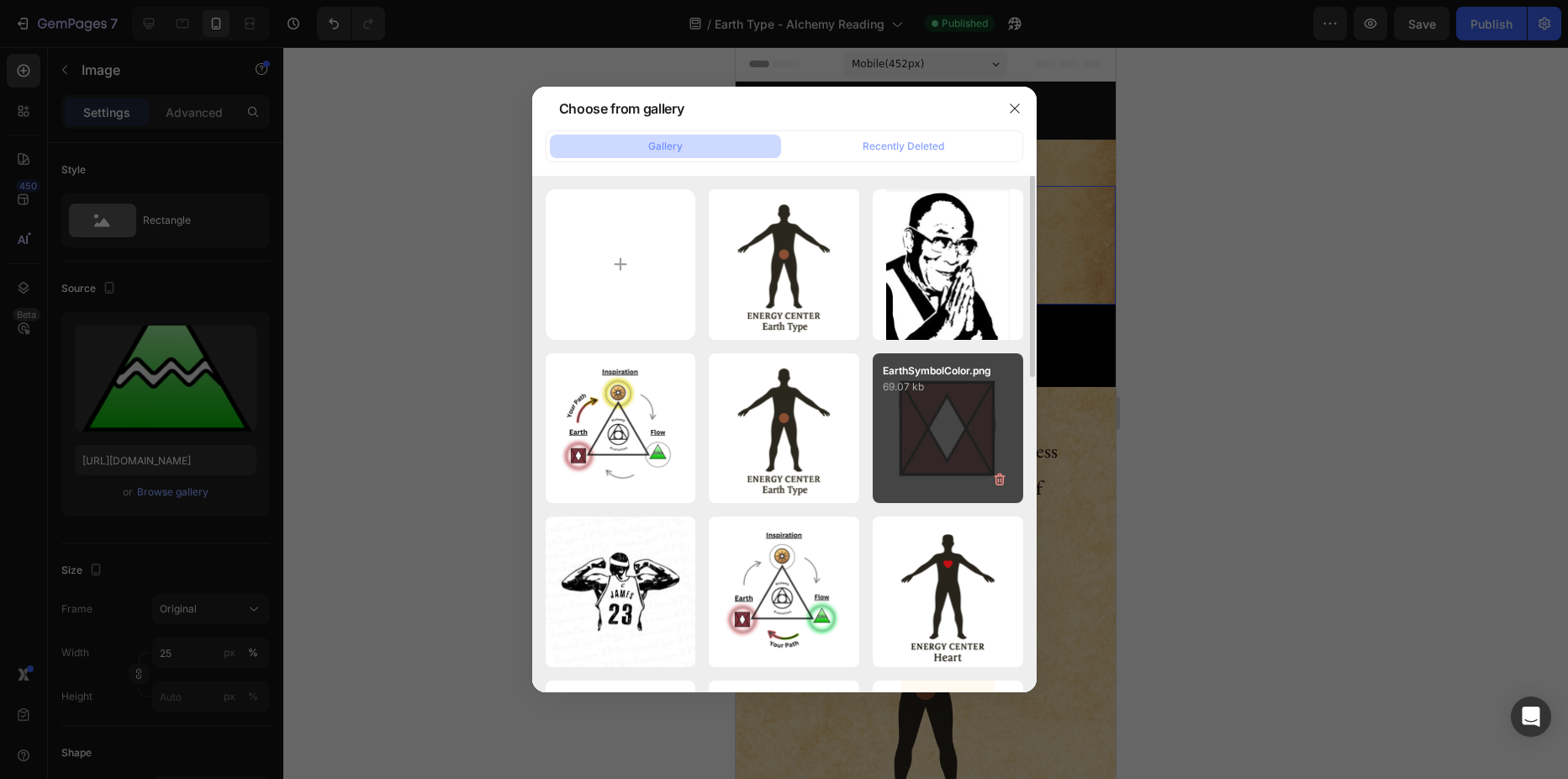
click at [905, 417] on div "EarthSymbolColor.png 69.07 kb" at bounding box center [947, 428] width 150 height 150
type input "https://cdn.shopify.com/s/files/1/0691/2517/7593/files/gempages_558464625088136…"
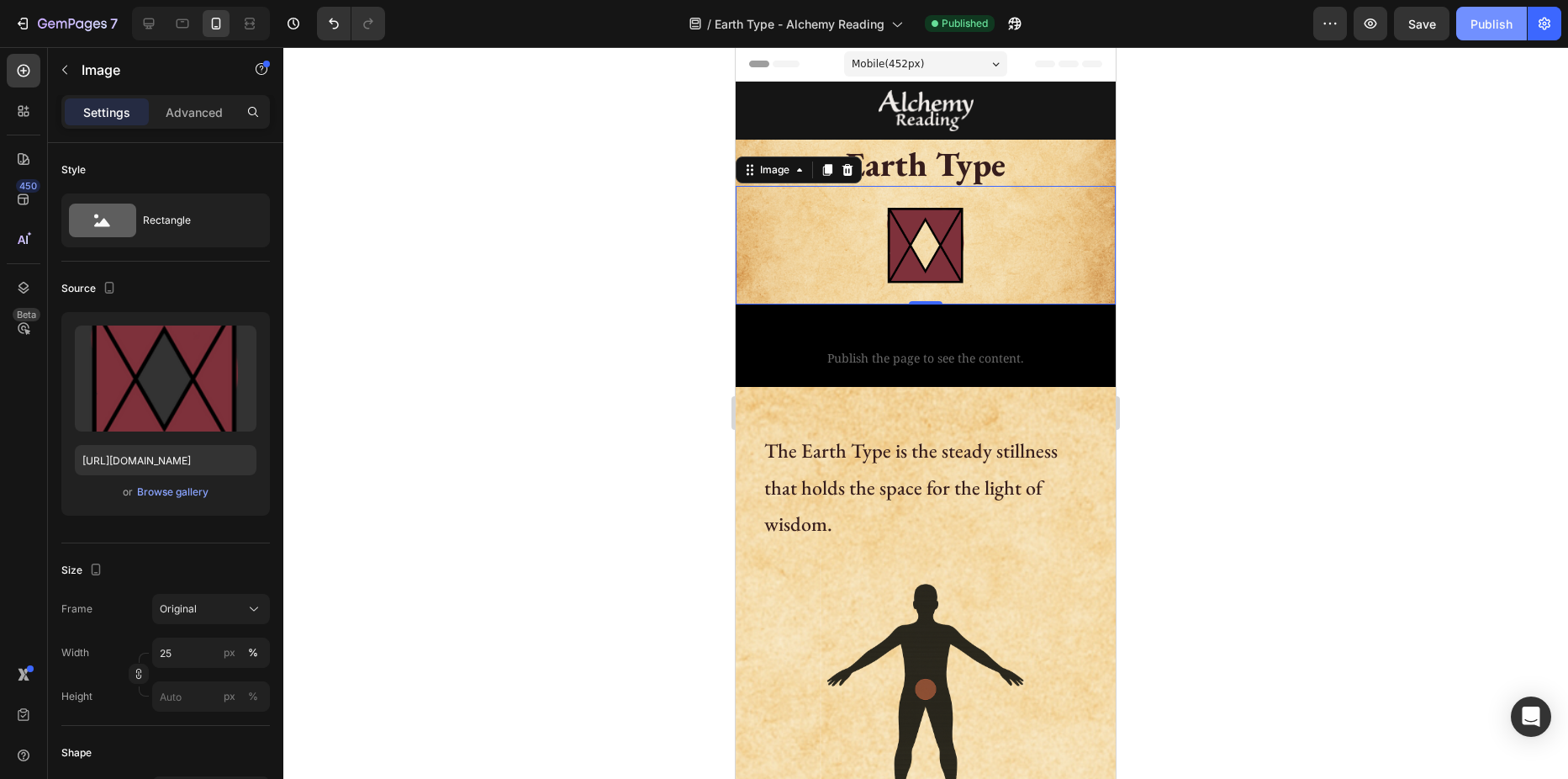
click at [1491, 27] on div "Publish" at bounding box center [1492, 24] width 42 height 17
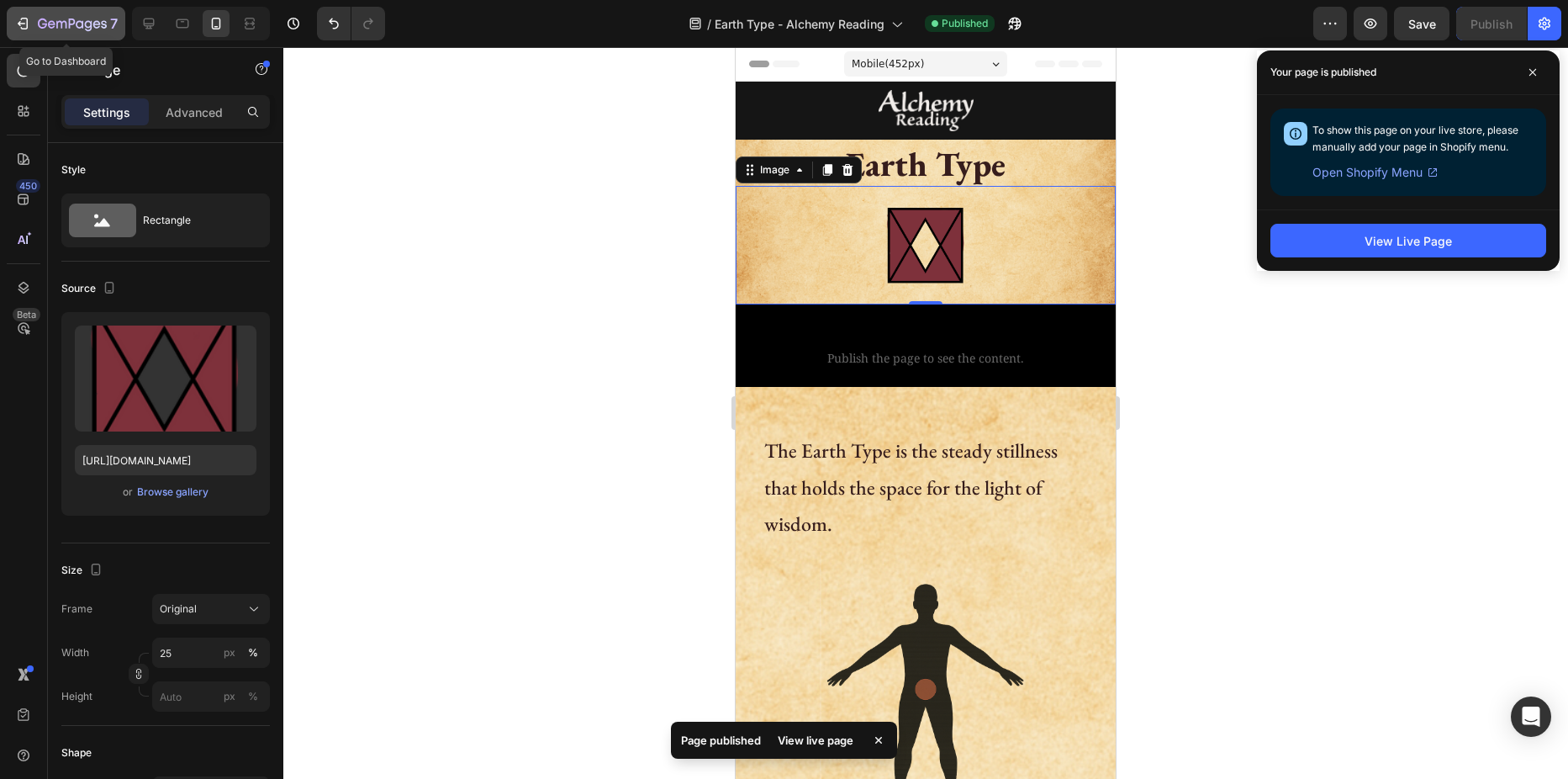
click at [28, 25] on icon "button" at bounding box center [23, 24] width 16 height 16
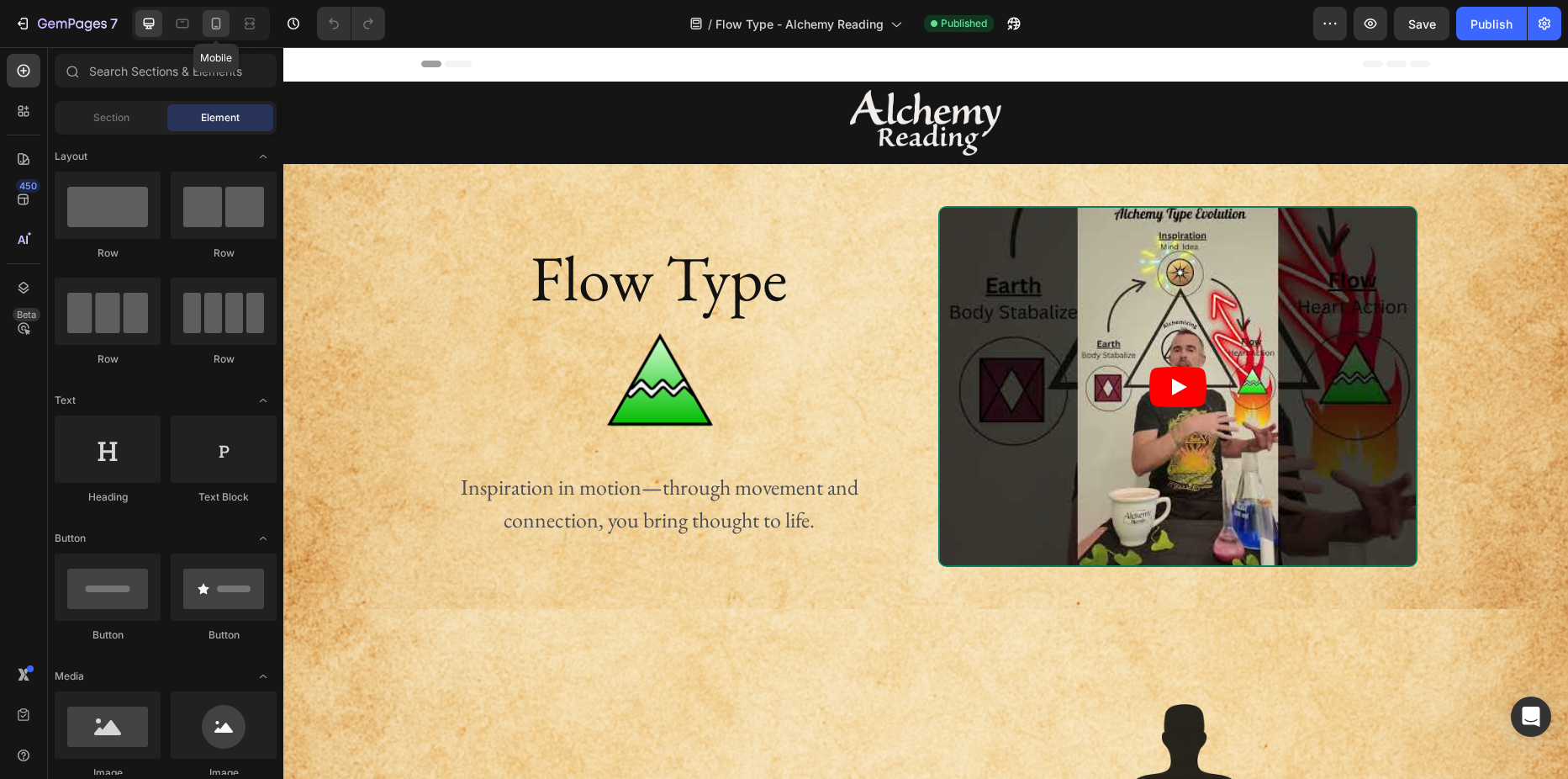
click at [214, 29] on icon at bounding box center [216, 24] width 16 height 16
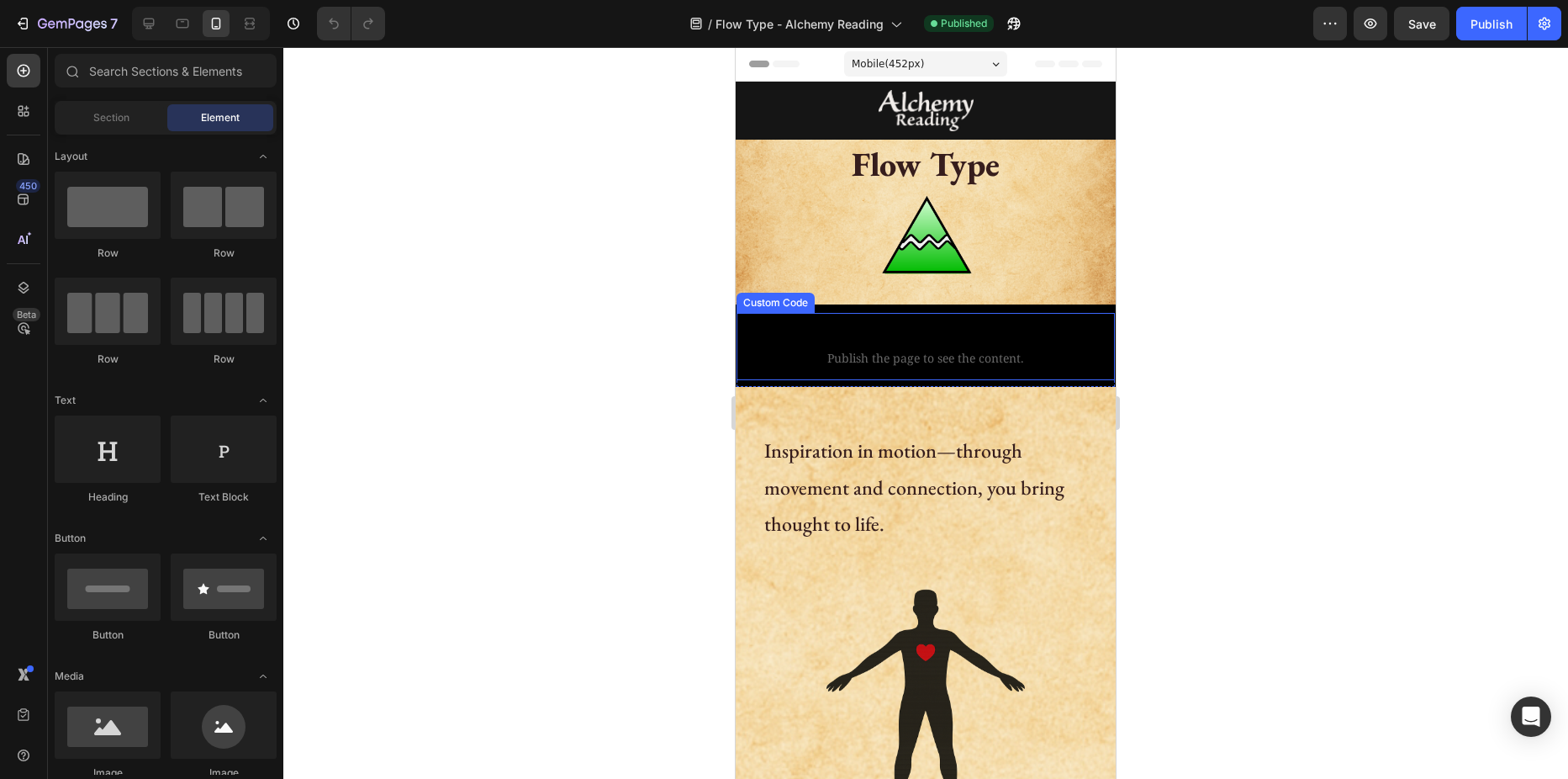
click at [897, 337] on span "Custom code" at bounding box center [925, 336] width 378 height 20
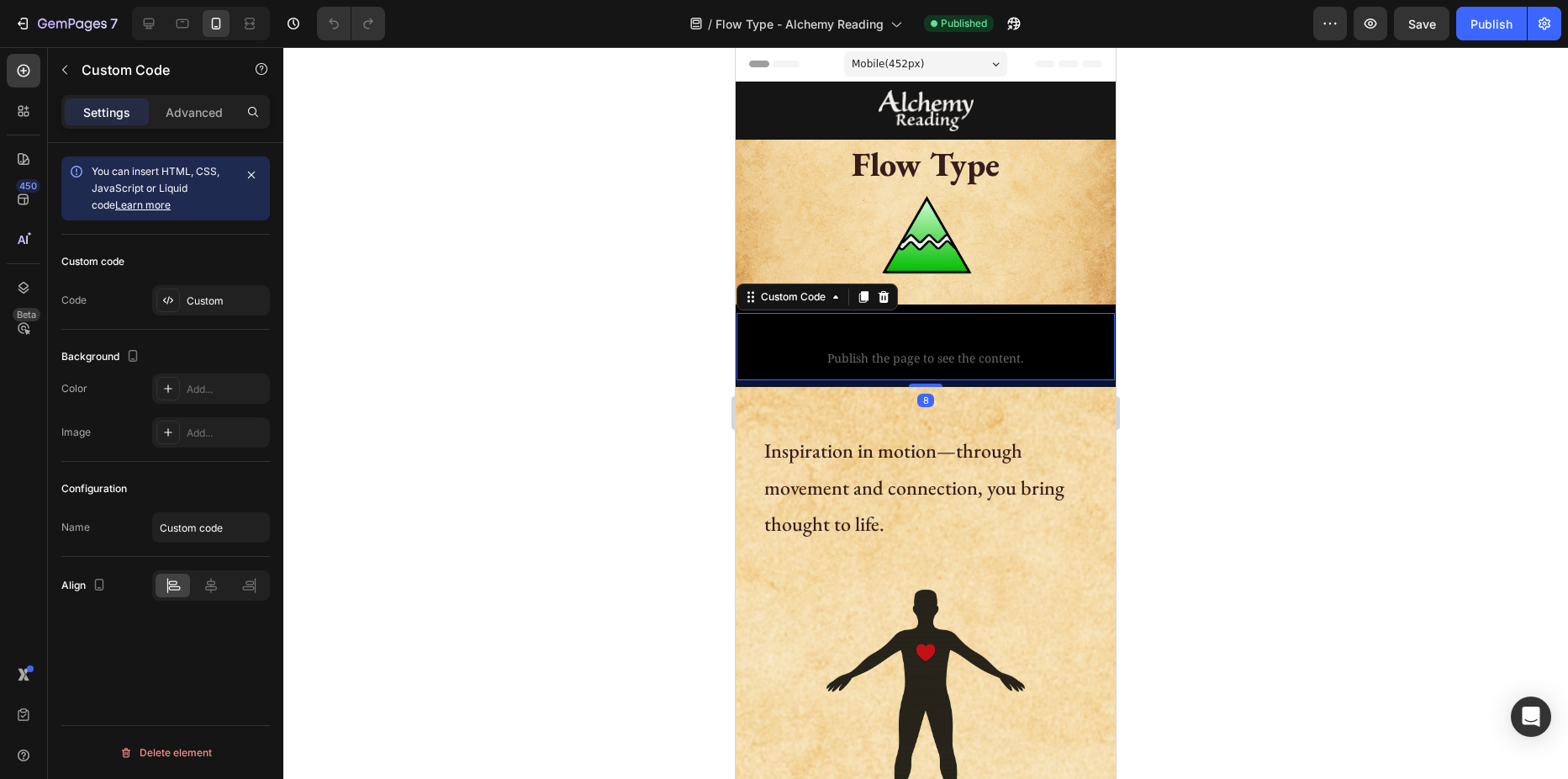
click at [881, 334] on span "Custom code" at bounding box center [925, 336] width 378 height 20
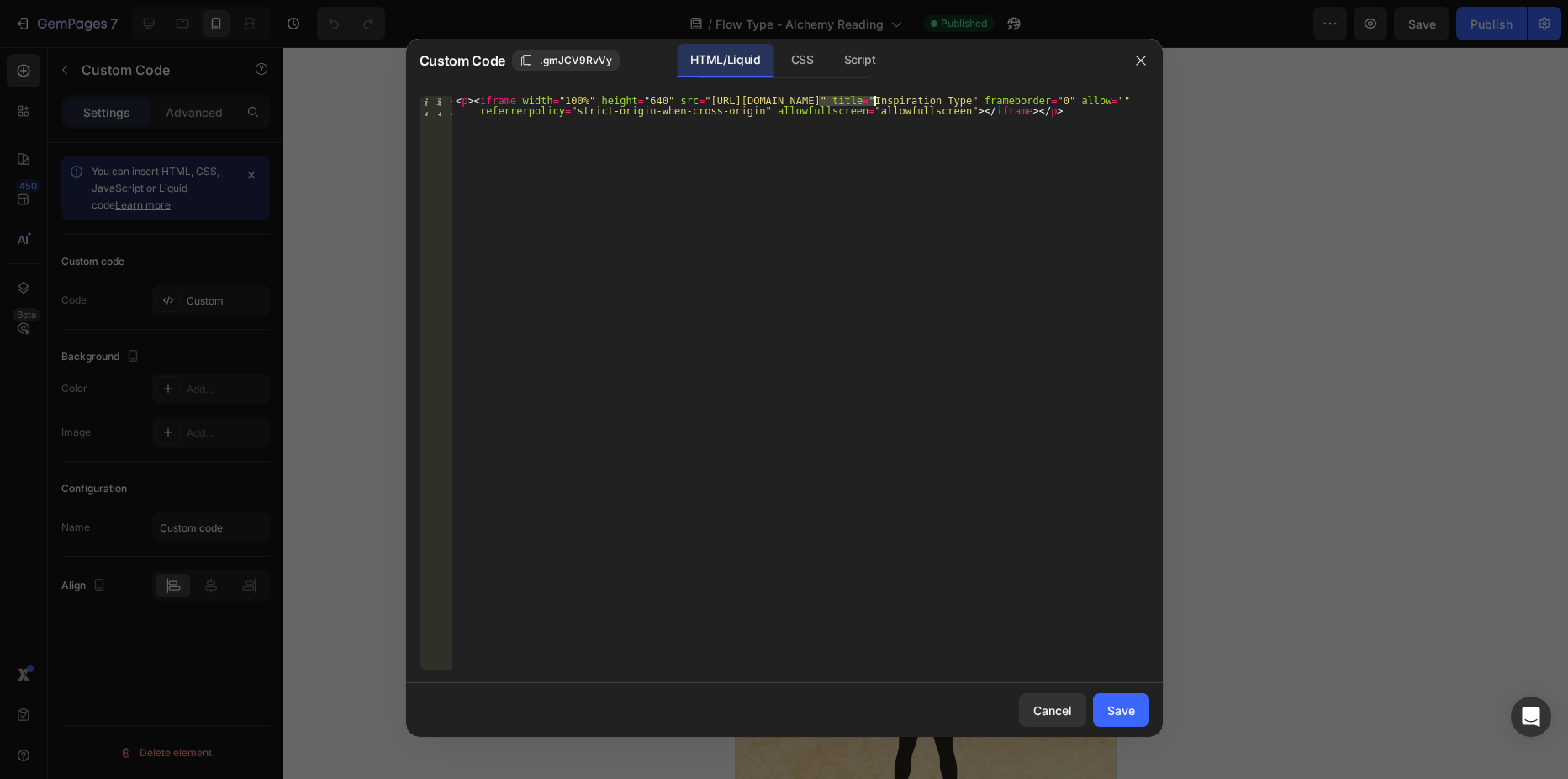
drag, startPoint x: 819, startPoint y: 100, endPoint x: 872, endPoint y: 100, distance: 53.0
click at [872, 100] on div "< p > < iframe width = "100%" height = "640" src = "[URL][DOMAIN_NAME]" title =…" at bounding box center [800, 403] width 697 height 614
paste textarea "VpiwEi_6SuY"
click at [930, 102] on div "< p > < iframe width = "100%" height = "640" src = "[URL][DOMAIN_NAME]" title =…" at bounding box center [800, 403] width 697 height 614
click at [930, 100] on div "< p > < iframe width = "100%" height = "640" src = "[URL][DOMAIN_NAME]" title =…" at bounding box center [800, 403] width 697 height 614
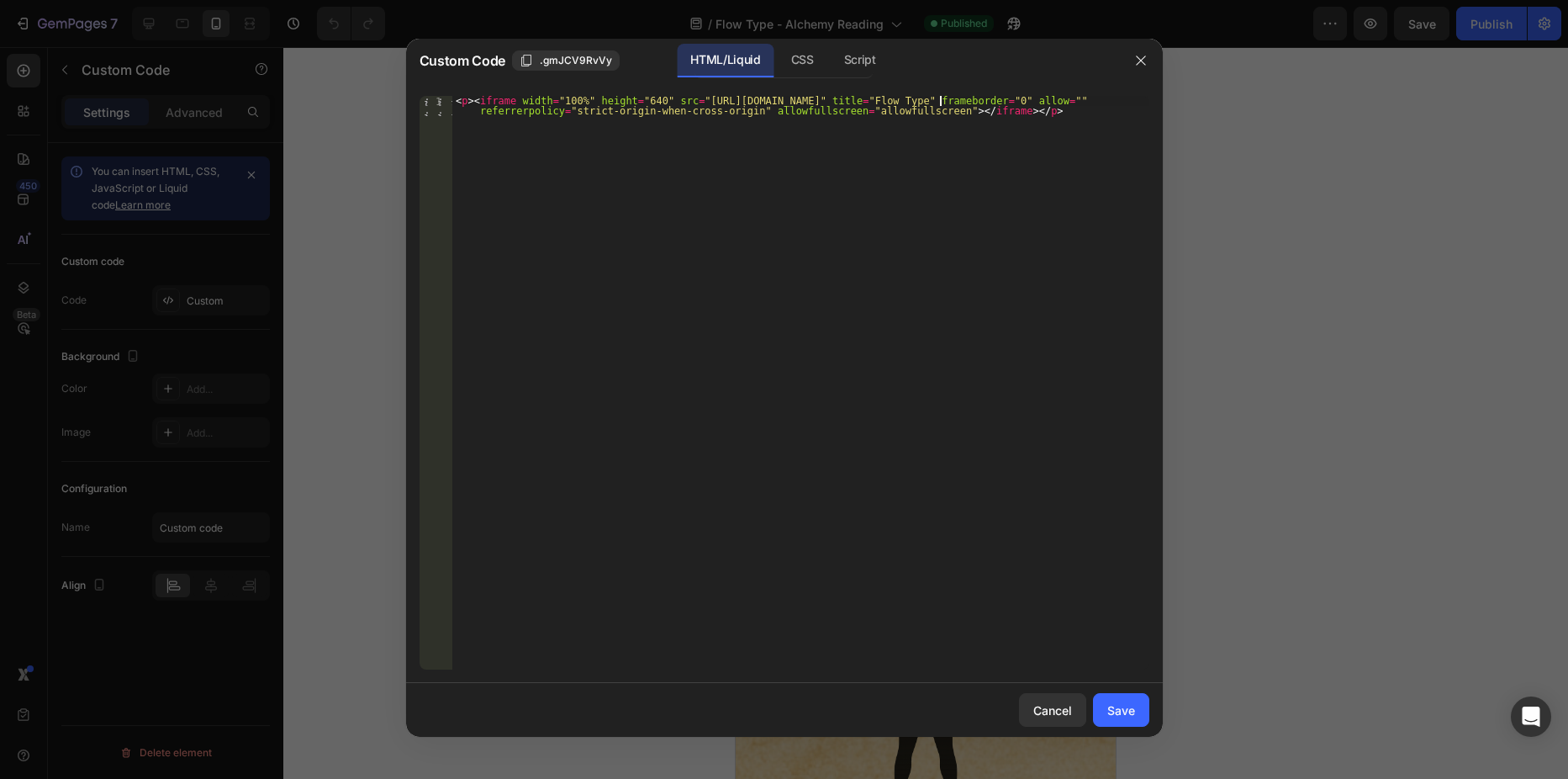
scroll to position [0, 41]
type textarea "<p><iframe width="100%" height="640" src="[URL][DOMAIN_NAME]" title="Flow Type"…"
click at [1124, 702] on div "Save" at bounding box center [1121, 710] width 27 height 17
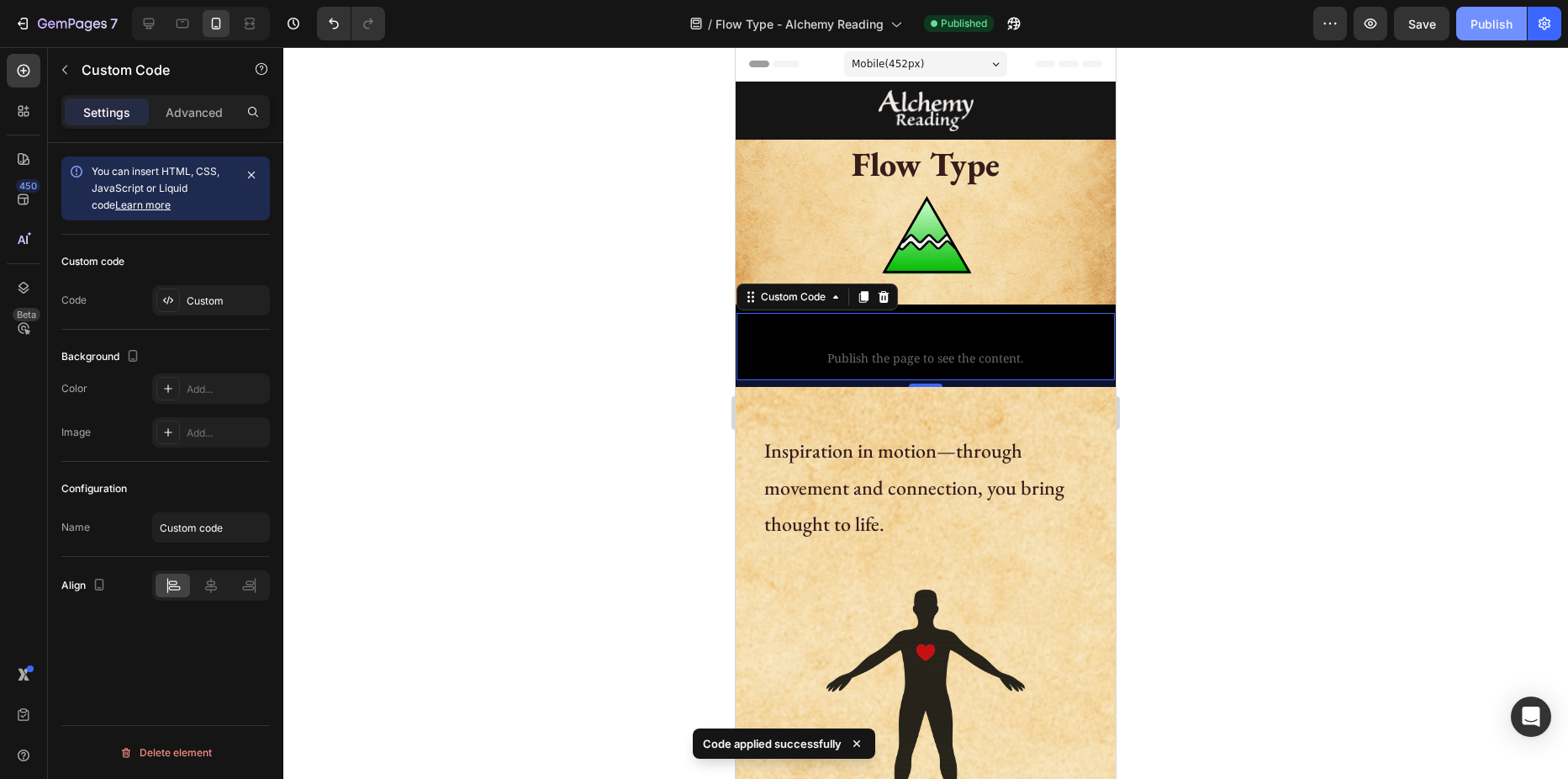
click at [1496, 29] on div "Publish" at bounding box center [1492, 24] width 42 height 17
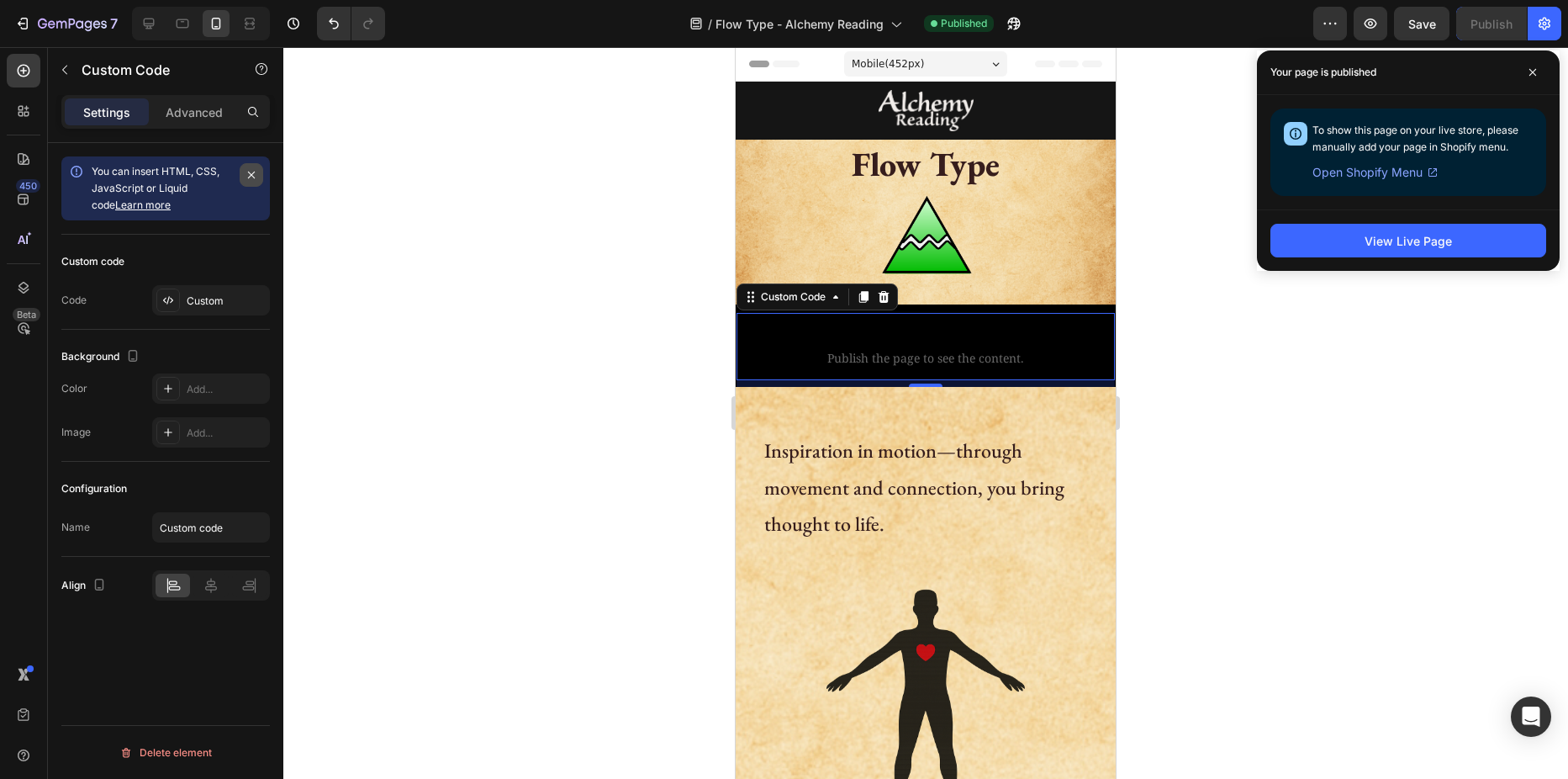
click at [248, 177] on icon "button" at bounding box center [251, 175] width 14 height 14
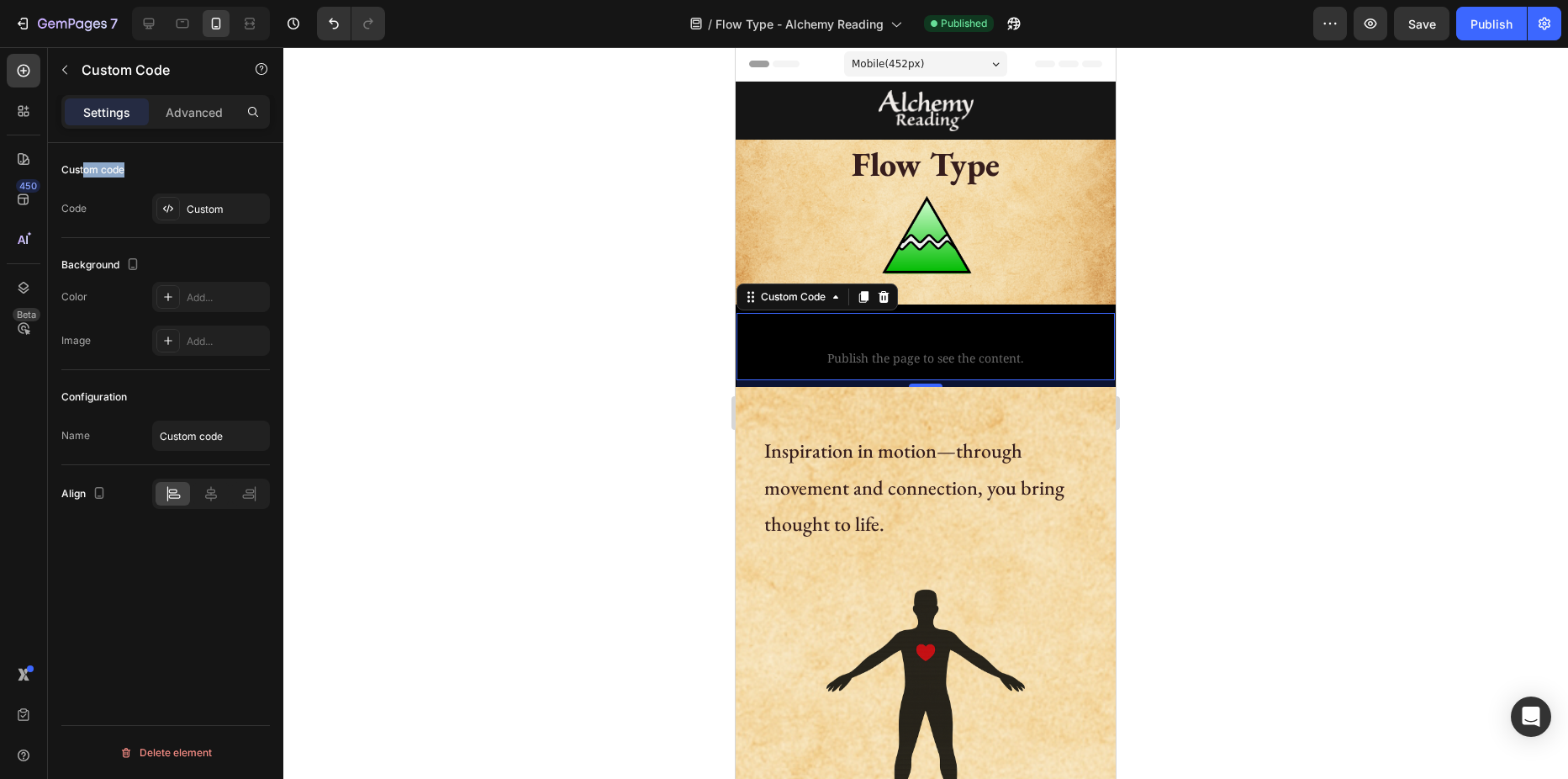
drag, startPoint x: 87, startPoint y: 171, endPoint x: 145, endPoint y: 170, distance: 58.0
click at [145, 170] on div "Custom code" at bounding box center [165, 170] width 209 height 27
click at [524, 124] on div at bounding box center [925, 413] width 1285 height 732
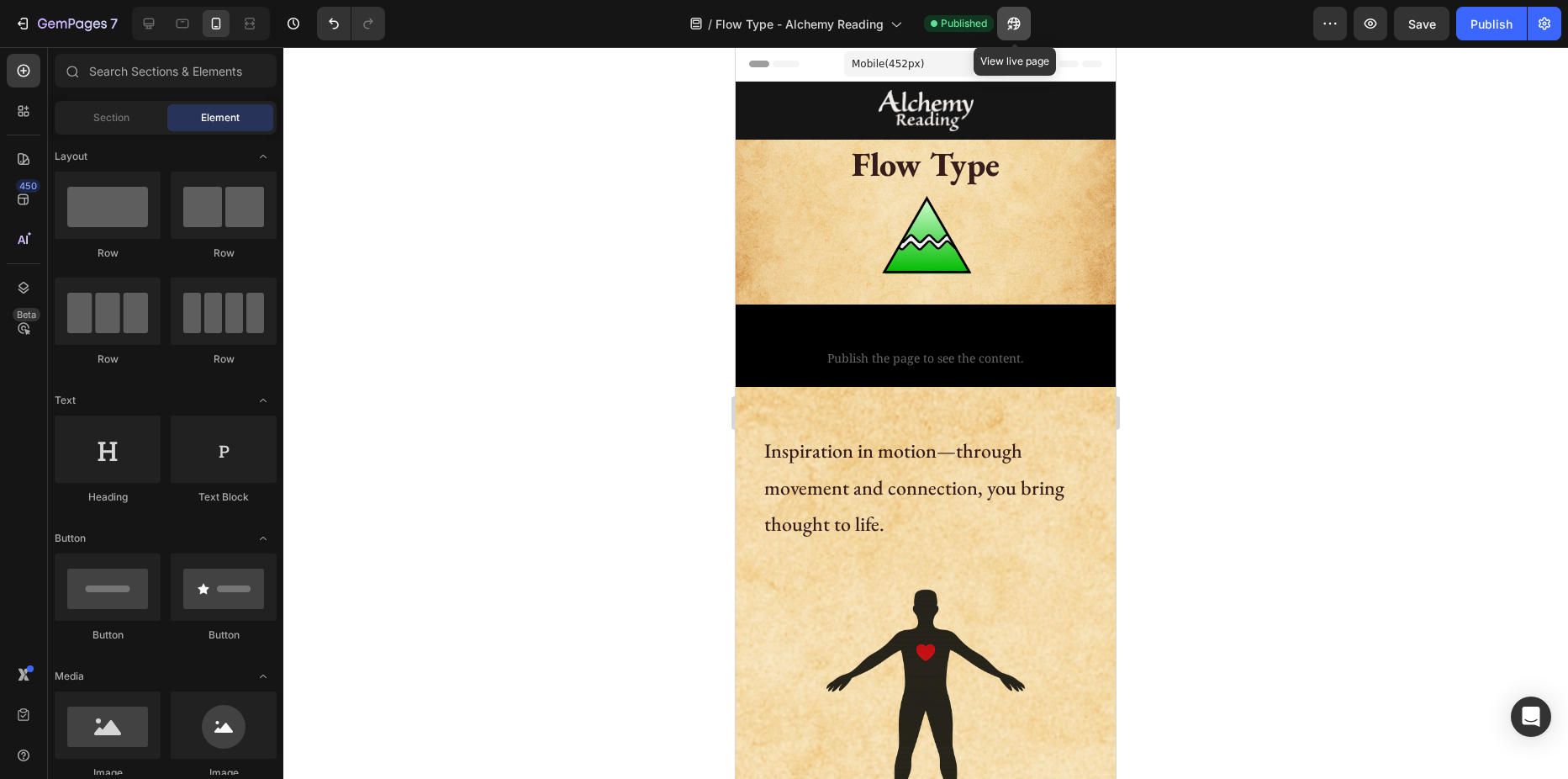
click at [1013, 26] on icon "button" at bounding box center [1010, 27] width 5 height 5
click at [27, 26] on icon "button" at bounding box center [25, 23] width 7 height 12
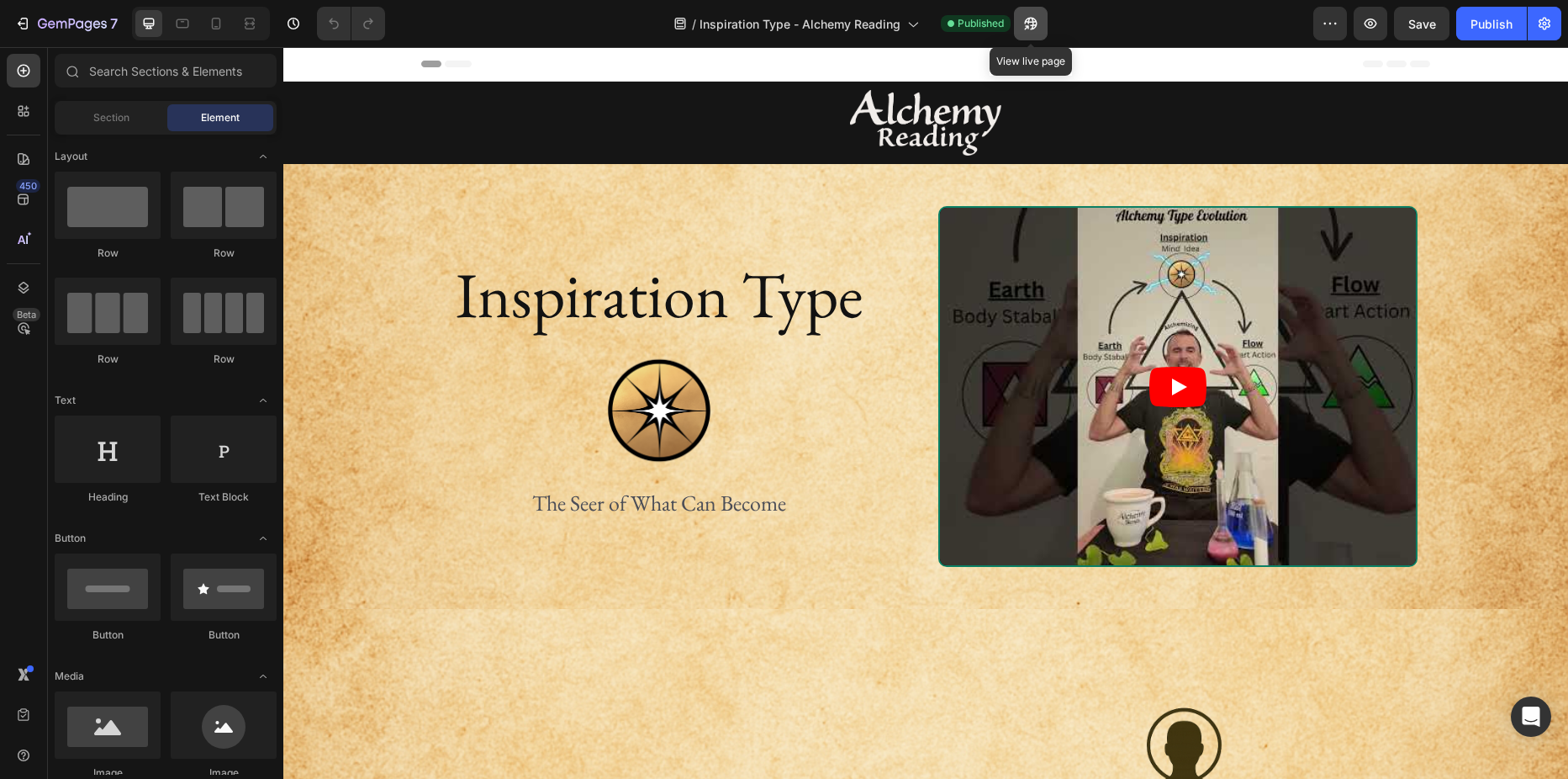
click at [1032, 27] on icon "button" at bounding box center [1031, 24] width 16 height 16
click at [37, 19] on div "7" at bounding box center [66, 24] width 104 height 20
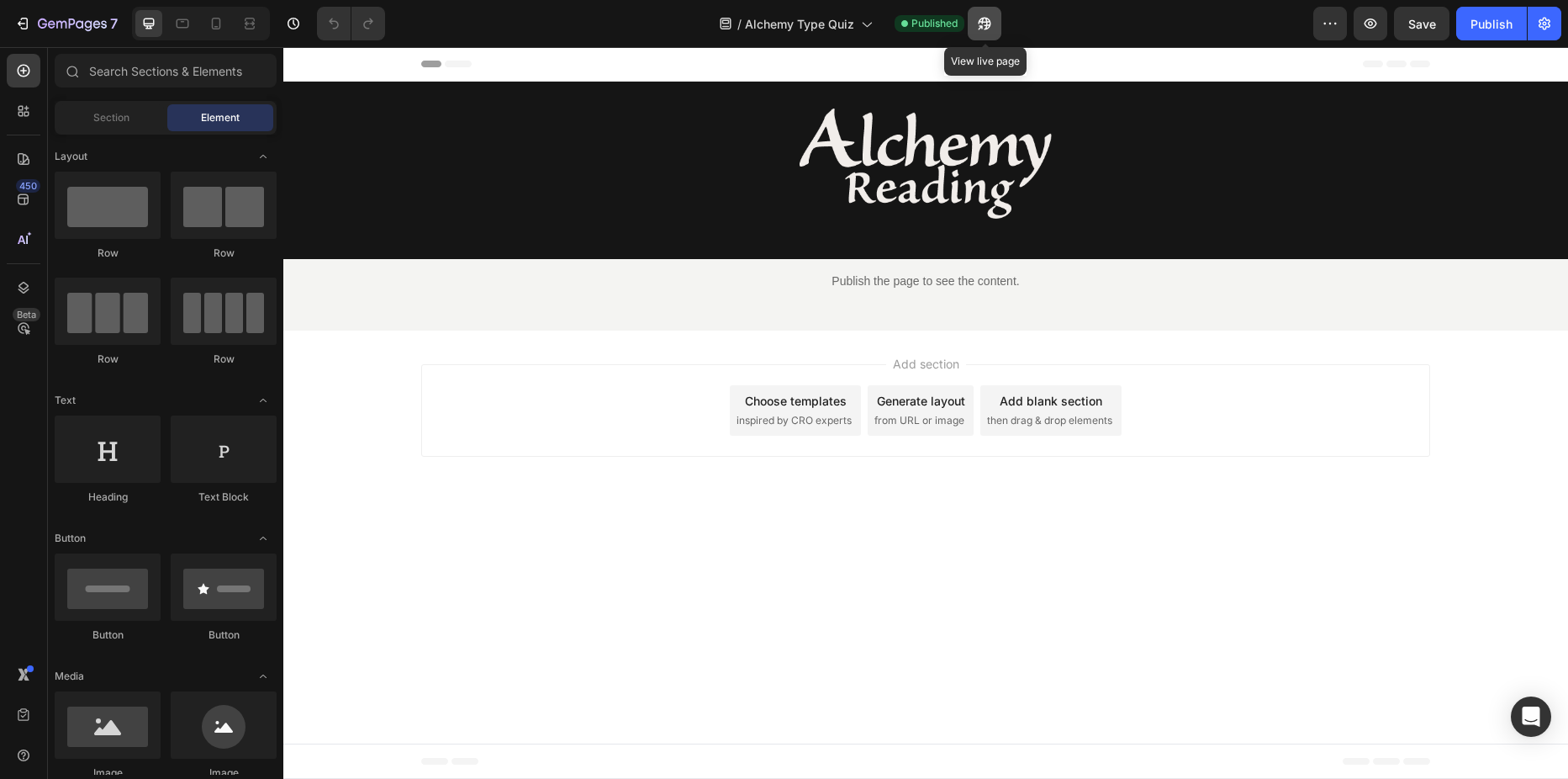
click at [985, 27] on icon "button" at bounding box center [984, 24] width 16 height 16
click at [1539, 22] on icon "button" at bounding box center [1544, 24] width 16 height 16
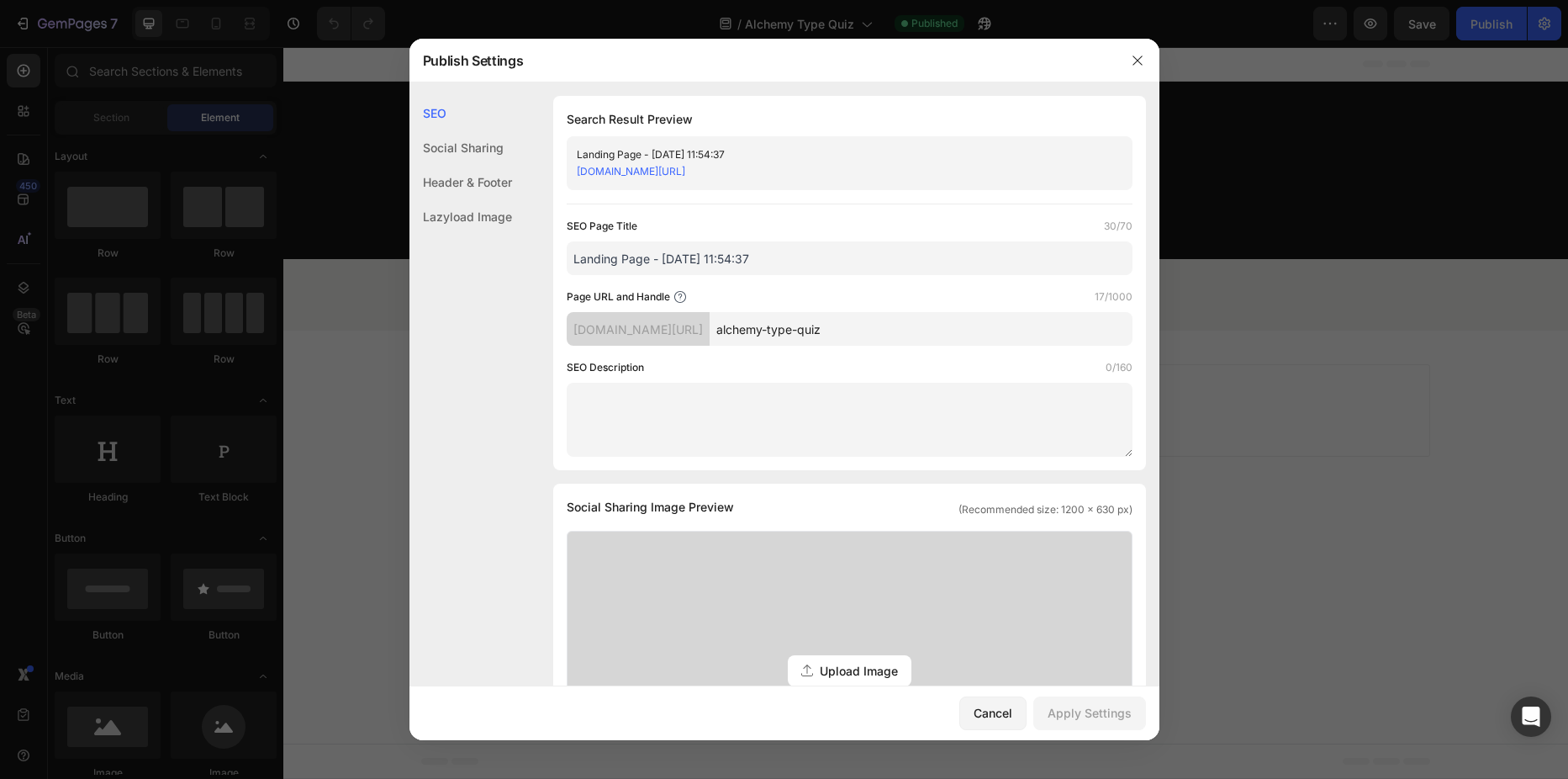
click at [757, 262] on input "Landing Page - [DATE] 11:54:37" at bounding box center [849, 258] width 565 height 34
drag, startPoint x: 789, startPoint y: 251, endPoint x: 544, endPoint y: 263, distance: 245.3
click at [544, 263] on div "SEO Search Result Preview Landing Page - [DATE] 11:54:37 [DOMAIN_NAME][URL] SEO…" at bounding box center [785, 696] width 750 height 1201
click at [707, 370] on div "SEO Description 0/160" at bounding box center [849, 367] width 565 height 16
click at [653, 259] on input "Alchemy Type Quiz" at bounding box center [849, 258] width 565 height 34
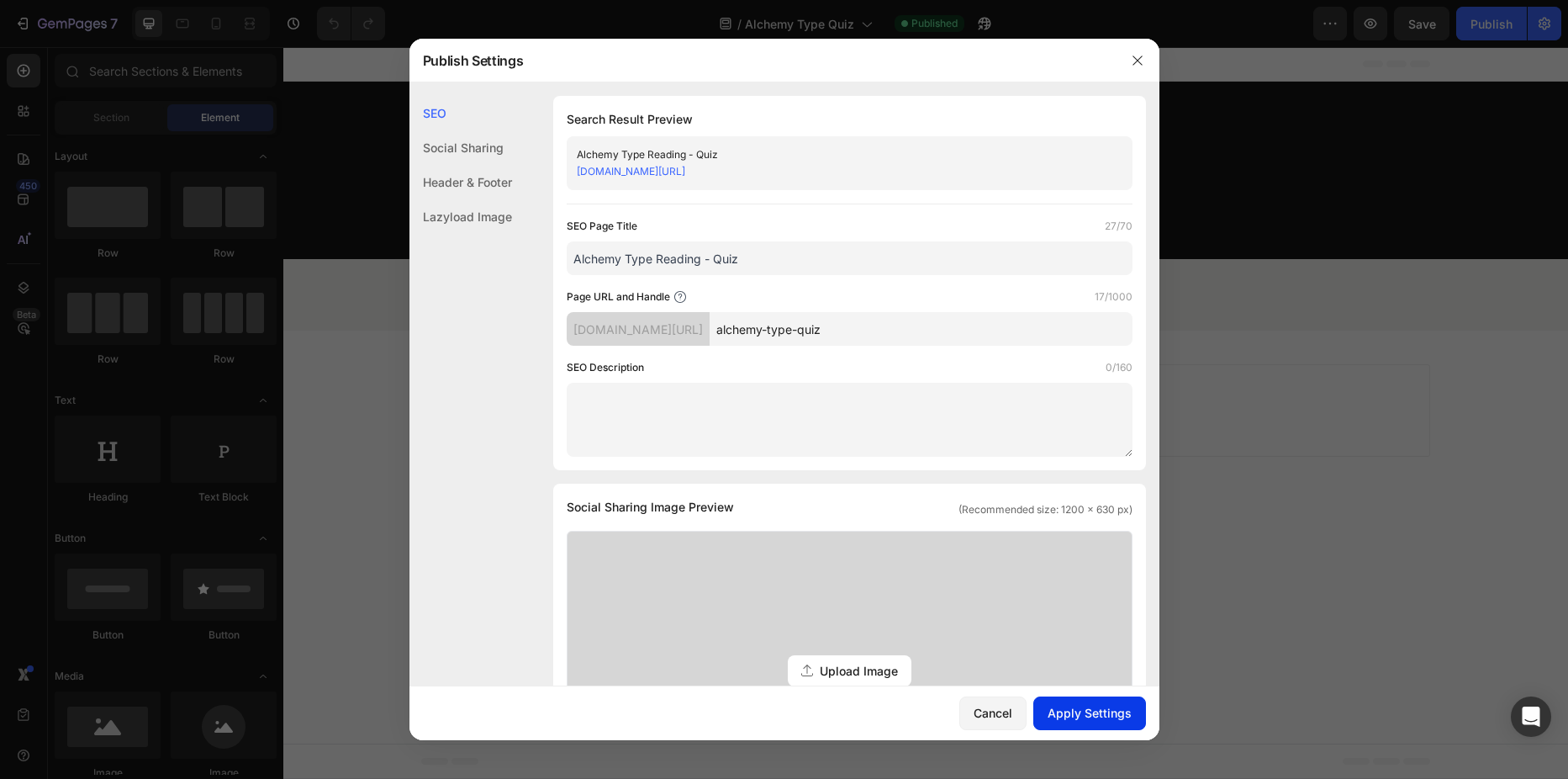
type input "Alchemy Type Reading - Quiz"
click at [1078, 712] on div "Apply Settings" at bounding box center [1089, 712] width 84 height 17
drag, startPoint x: 1138, startPoint y: 66, endPoint x: 840, endPoint y: 18, distance: 301.8
click at [1138, 66] on icon "button" at bounding box center [1137, 60] width 14 height 14
